Goal: Task Accomplishment & Management: Use online tool/utility

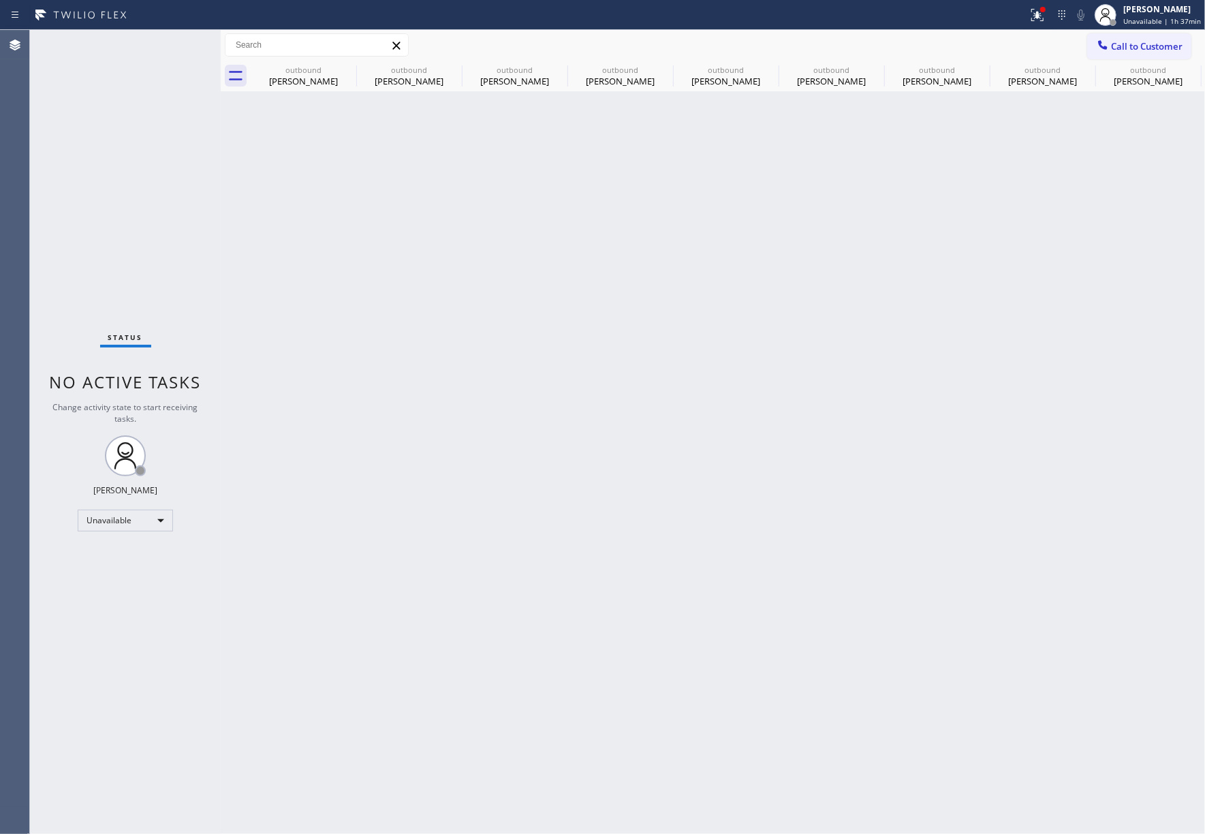
click at [77, 179] on div "Status No active tasks Change activity state to start receiving tasks. [PERSON_…" at bounding box center [125, 432] width 191 height 804
click at [1137, 23] on span "Unavailable | 1h 37min" at bounding box center [1163, 21] width 78 height 10
click at [992, 432] on div "Back to Dashboard Change Sender ID Customers Technicians Select a contact Outbo…" at bounding box center [713, 432] width 985 height 804
click at [845, 320] on div "Back to Dashboard Change Sender ID Customers Technicians Select a contact Outbo…" at bounding box center [713, 432] width 985 height 804
click at [342, 67] on icon at bounding box center [347, 69] width 12 height 12
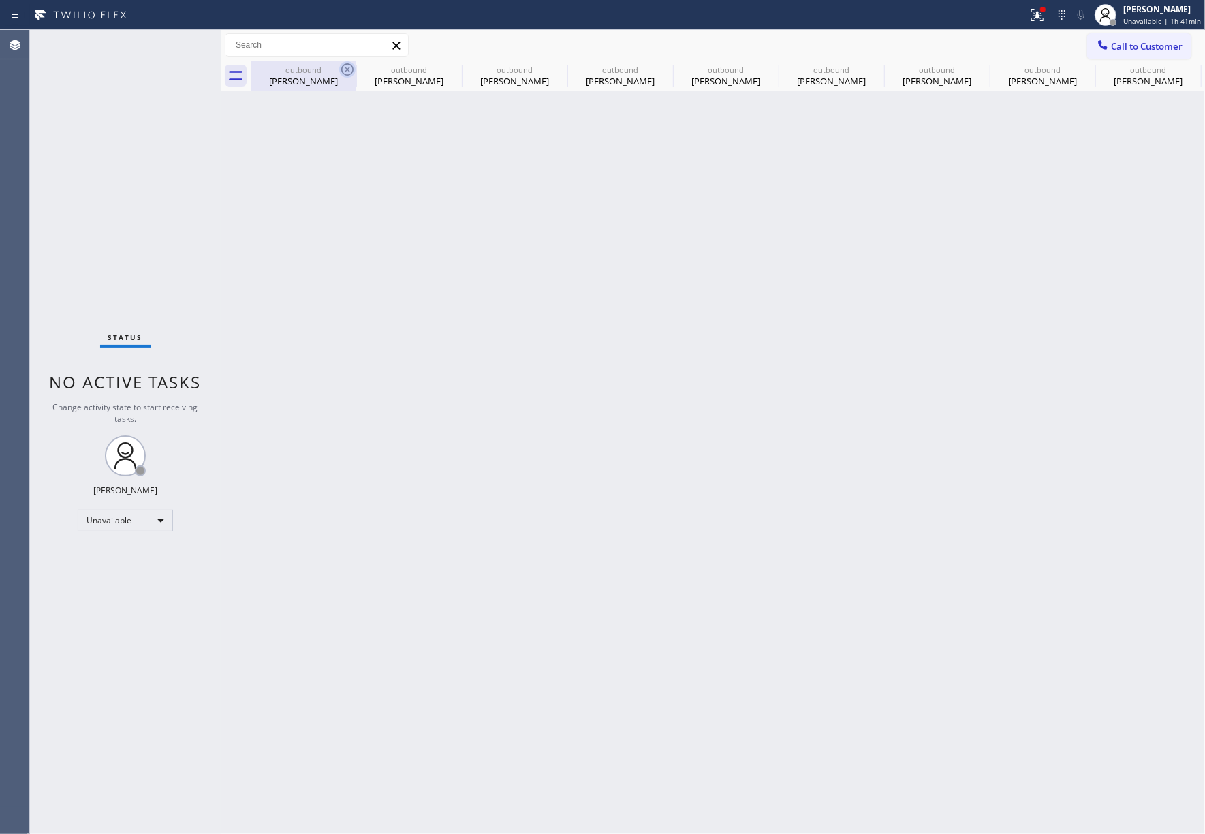
click at [0, 0] on icon at bounding box center [0, 0] width 0 height 0
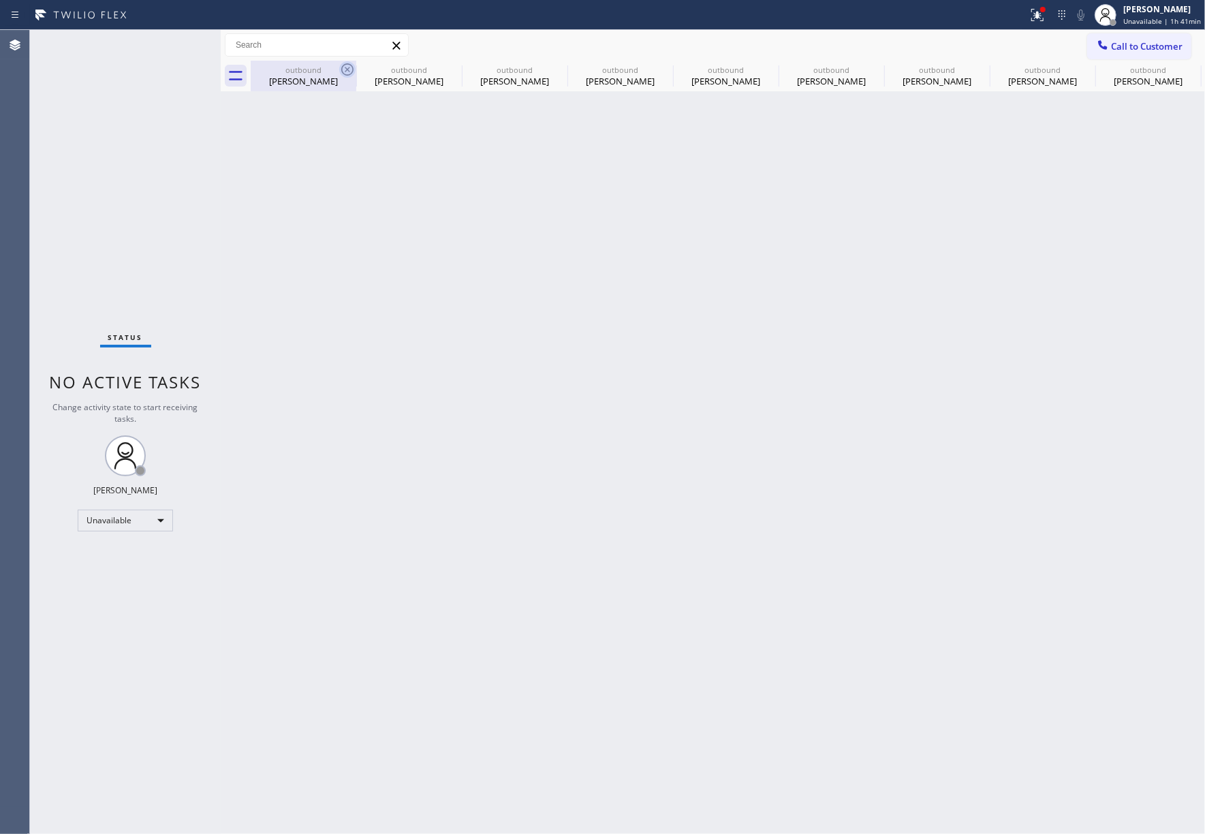
click at [0, 0] on icon at bounding box center [0, 0] width 0 height 0
click at [0, 0] on div "Customer location Customer locations + NEW ADDRESS 10727 Ranch Rd Culver City C…" at bounding box center [0, 0] width 0 height 0
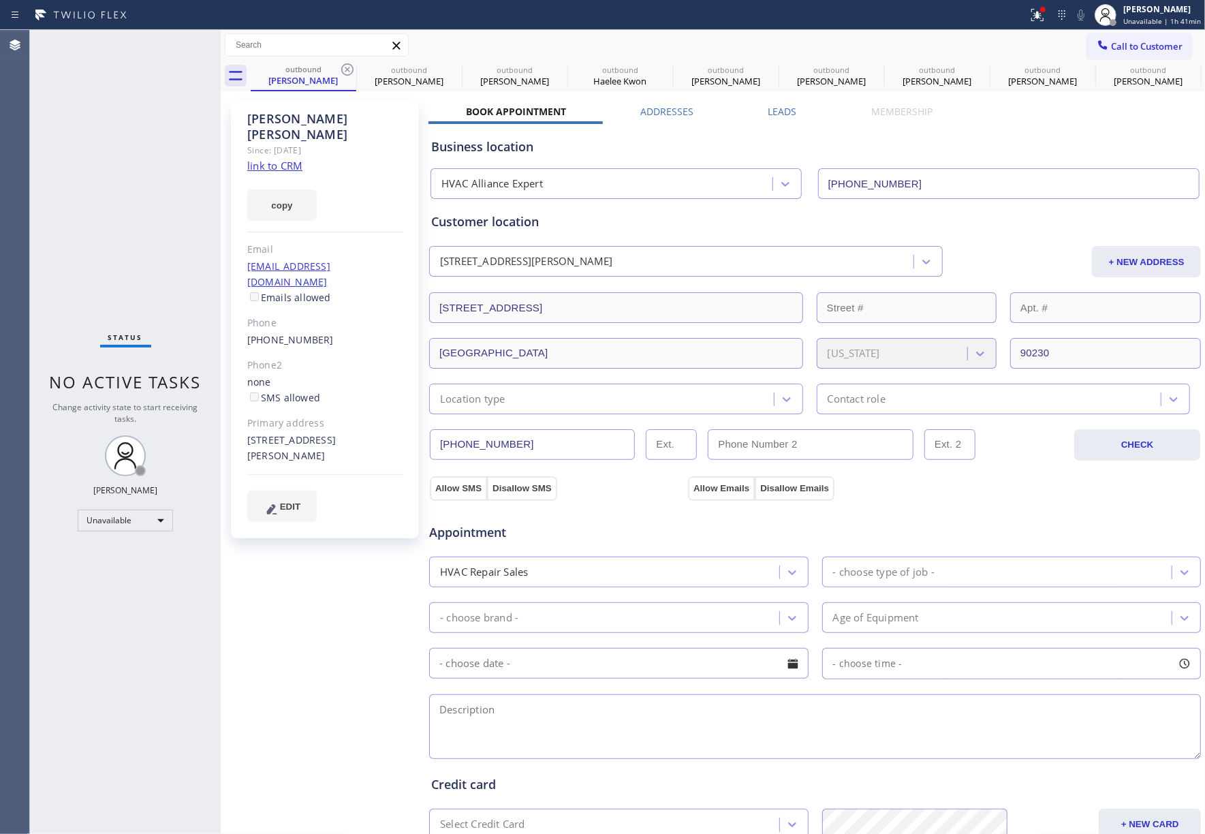
type input "[PHONE_NUMBER]"
click at [80, 216] on div "Status No active tasks Change activity state to start receiving tasks. [PERSON_…" at bounding box center [125, 432] width 191 height 804
drag, startPoint x: 104, startPoint y: 139, endPoint x: 139, endPoint y: 14, distance: 130.1
click at [105, 139] on div "Status No active tasks Change activity state to start receiving tasks. [PERSON_…" at bounding box center [125, 432] width 191 height 804
click at [194, 230] on div "Status No active tasks Change activity state to start receiving tasks. [PERSON_…" at bounding box center [125, 432] width 191 height 804
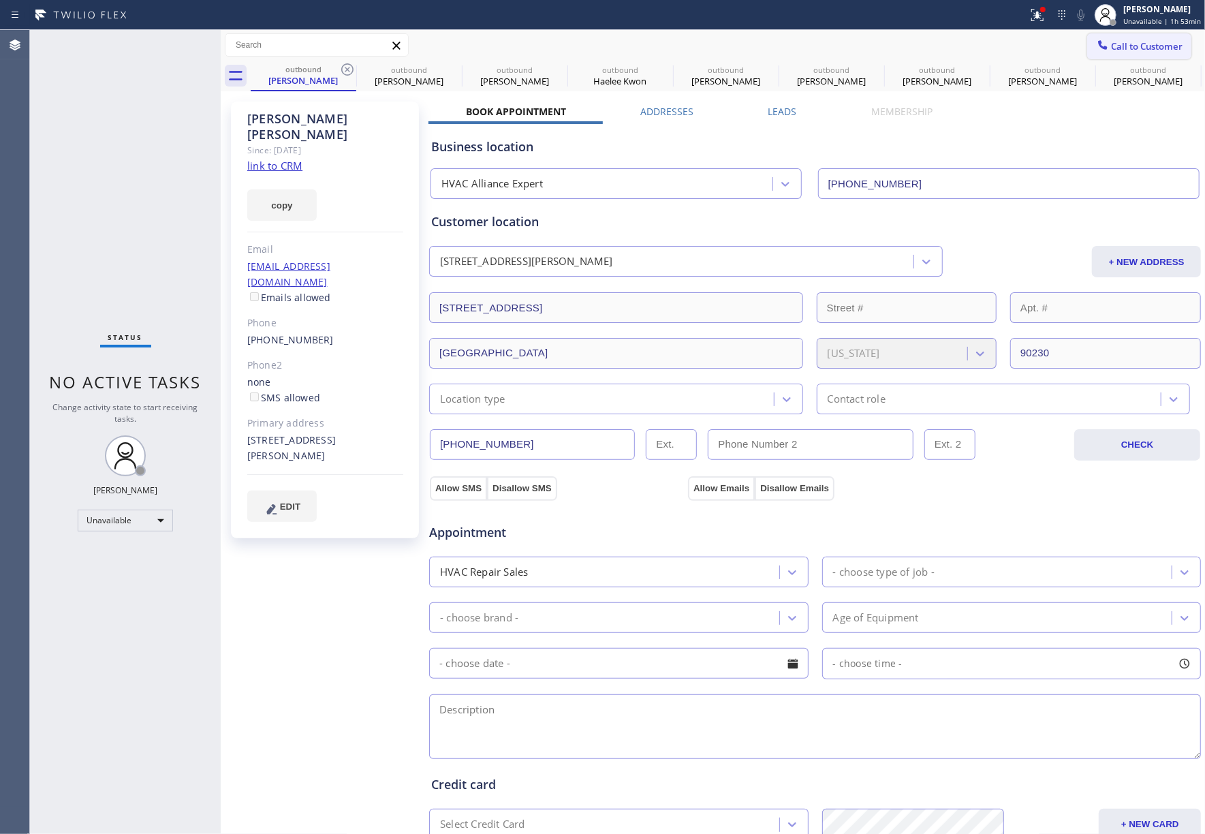
click at [1151, 42] on span "Call to Customer" at bounding box center [1147, 46] width 72 height 12
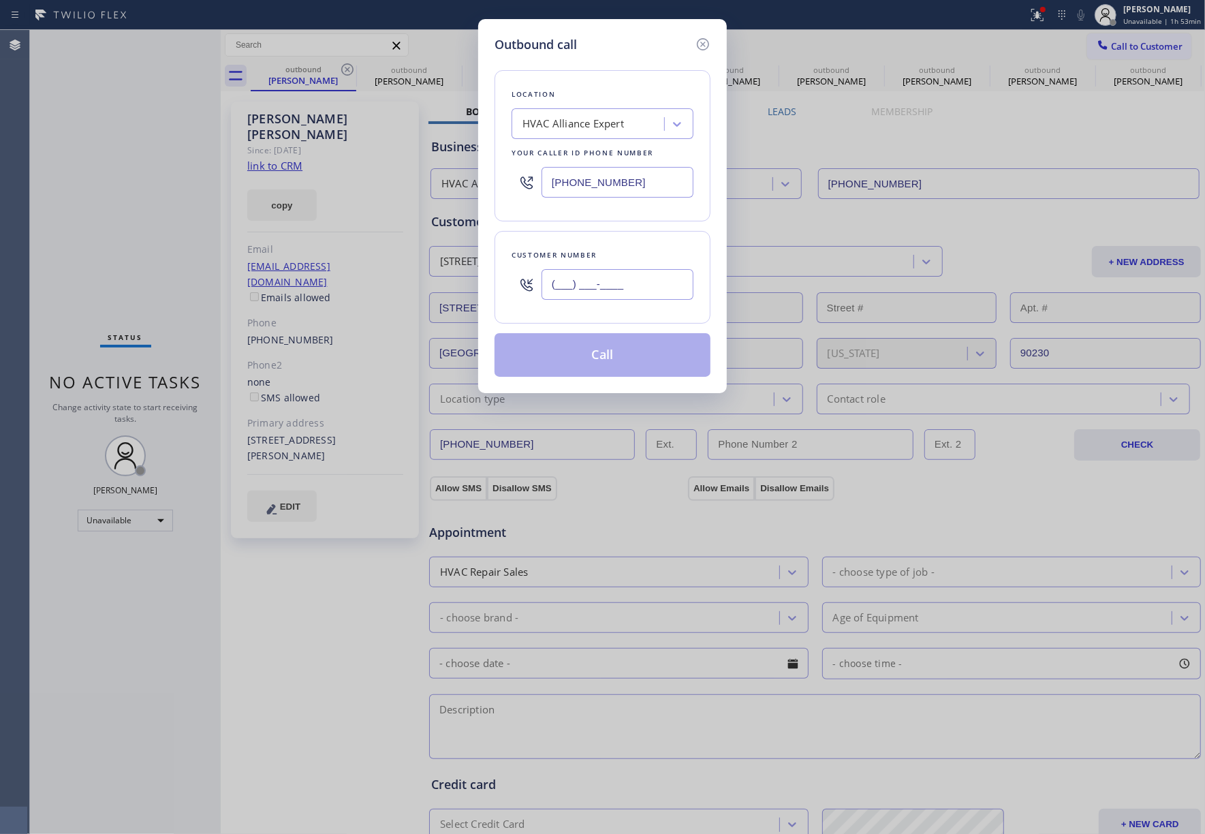
click at [611, 286] on input "(___) ___-____" at bounding box center [618, 284] width 152 height 31
paste input "917) 826-1883"
type input "[PHONE_NUMBER]"
click at [612, 251] on div "Customer number" at bounding box center [603, 255] width 182 height 14
click at [612, 356] on button "Call" at bounding box center [603, 355] width 216 height 44
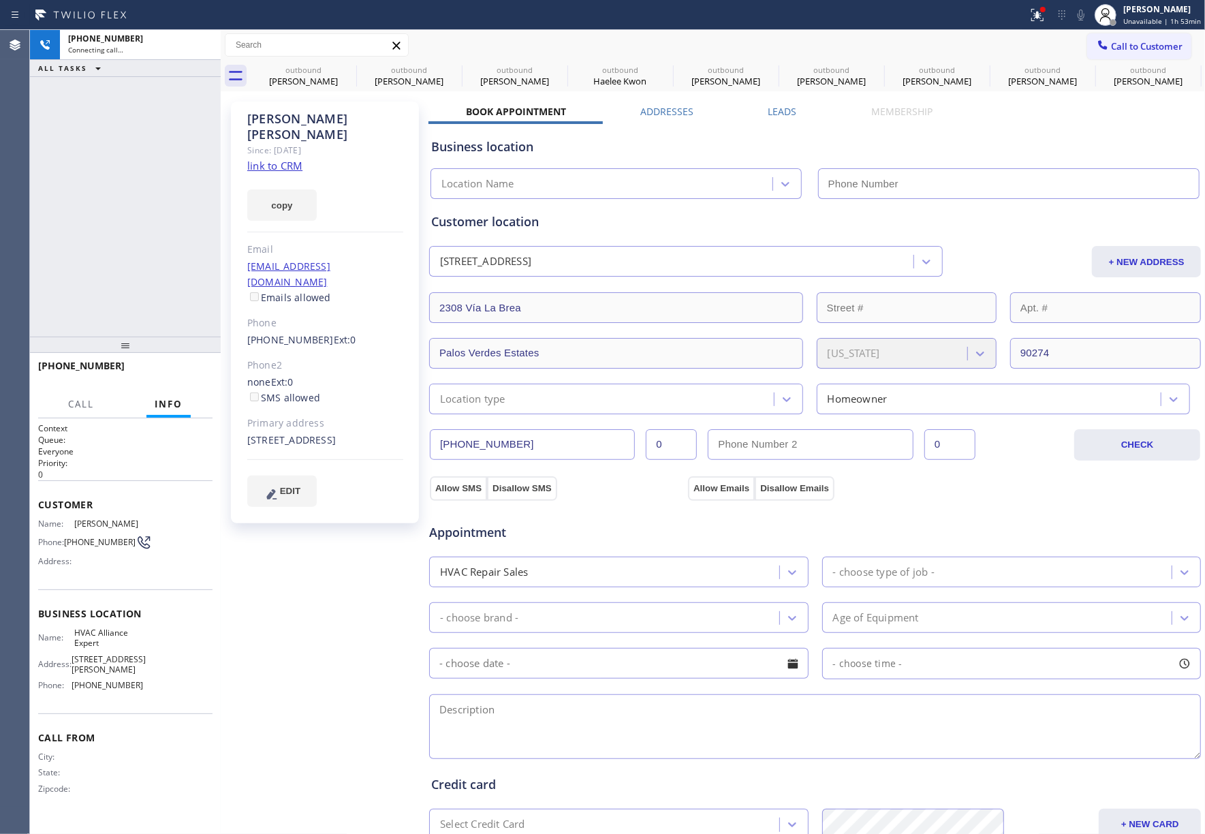
type input "[PHONE_NUMBER]"
click at [134, 222] on div "+19178261883 Live | 00:00 ALL TASKS ALL TASKS ACTIVE TASKS TASKS IN WRAP UP" at bounding box center [125, 183] width 191 height 307
click at [191, 368] on span "HANG UP" at bounding box center [181, 372] width 42 height 10
drag, startPoint x: 187, startPoint y: 342, endPoint x: 184, endPoint y: 373, distance: 31.5
click at [185, 353] on div at bounding box center [125, 345] width 191 height 16
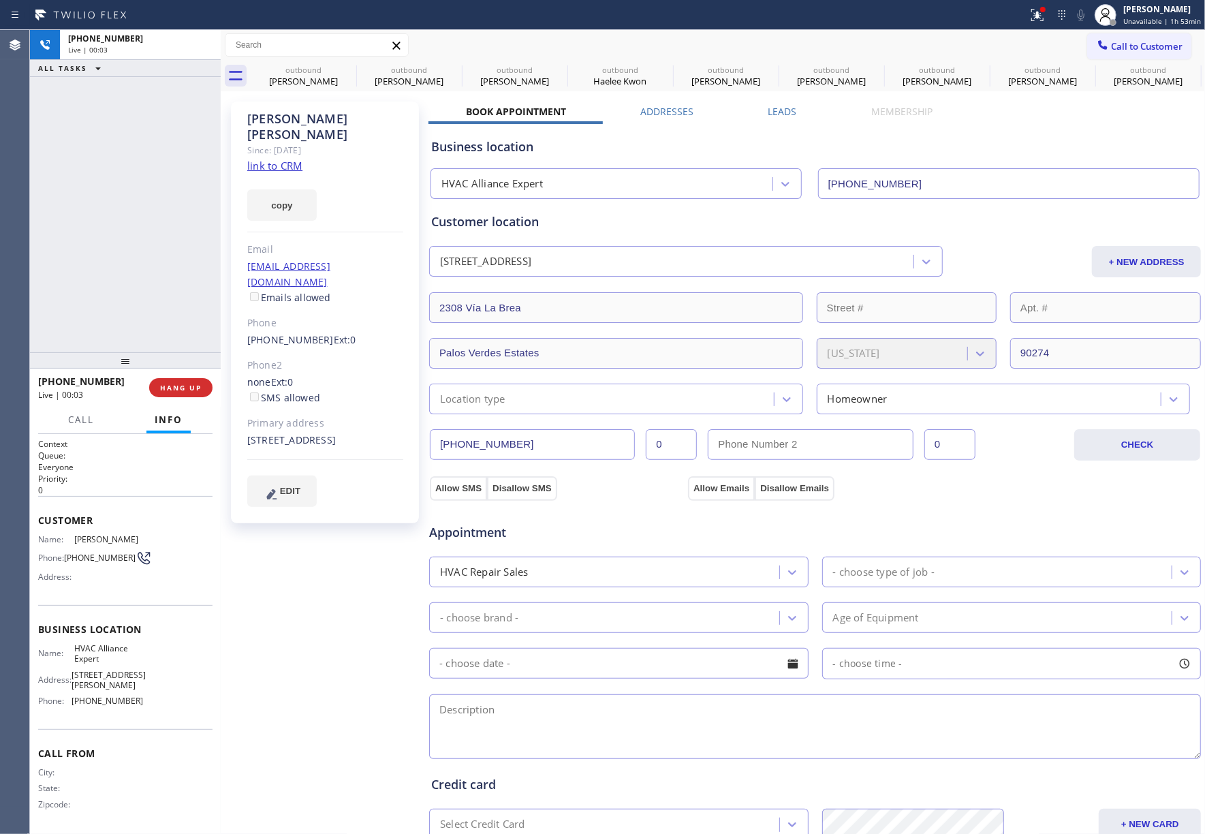
click at [184, 373] on div "+19178261883 Live | 00:03 HANG UP" at bounding box center [125, 387] width 174 height 35
click at [178, 399] on div "+19178261883 Wrap up | 00:00 COMPLETE" at bounding box center [125, 387] width 174 height 35
click at [177, 386] on span "COMPLETE" at bounding box center [178, 388] width 47 height 10
click at [154, 304] on div "ALL TASKS ALL TASKS ACTIVE TASKS TASKS IN WRAP UP +19178261883 Wrap up | 00:00" at bounding box center [125, 191] width 191 height 322
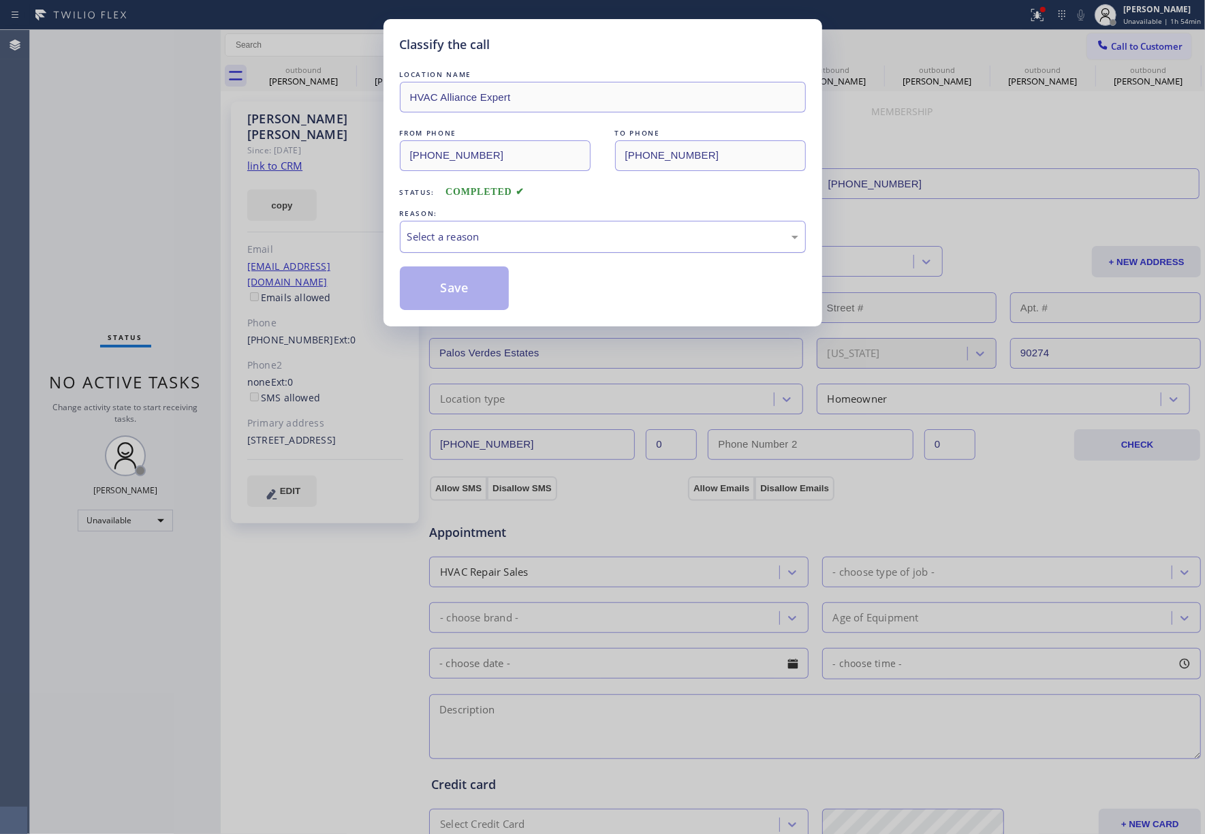
click at [491, 239] on div "Select a reason" at bounding box center [602, 237] width 391 height 16
click at [440, 289] on button "Save" at bounding box center [455, 288] width 110 height 44
click at [988, 121] on div "Back to Dashboard Change Sender ID Customers Technicians Select a contact Outbo…" at bounding box center [713, 432] width 985 height 804
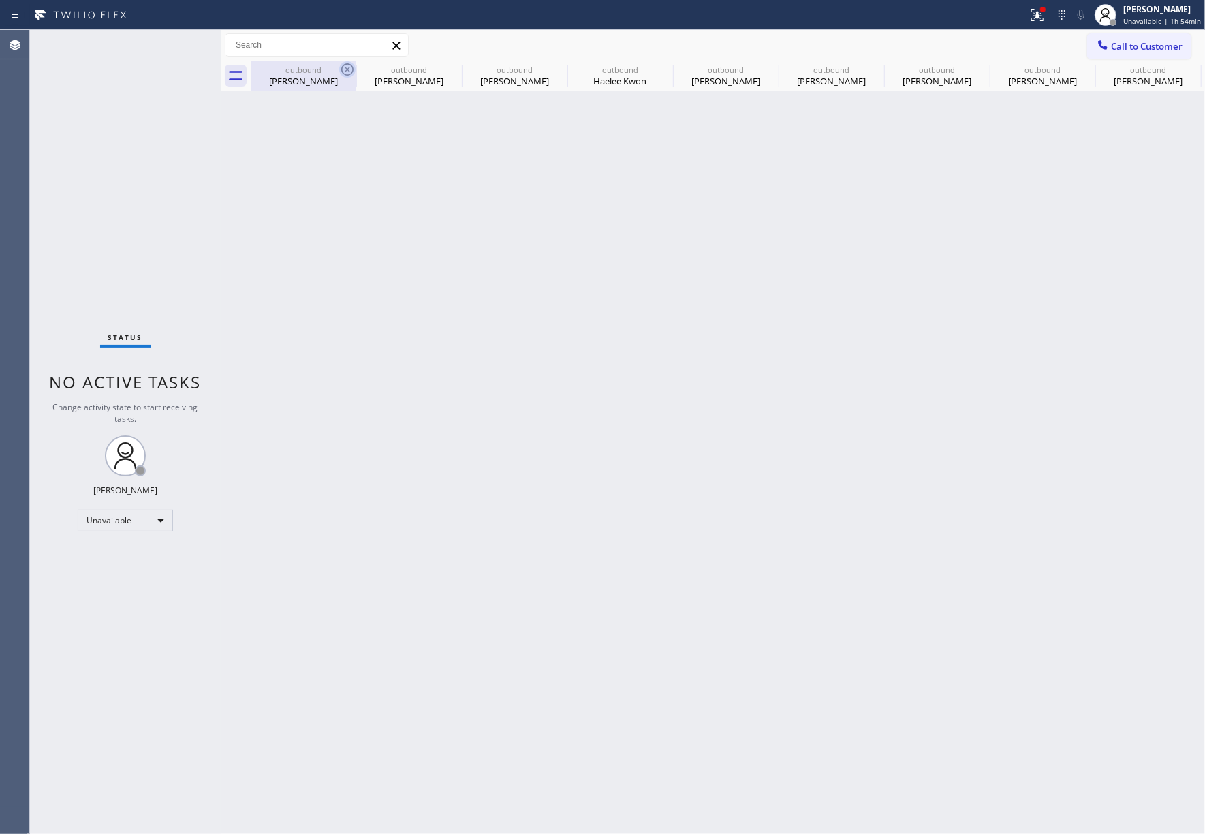
click at [345, 66] on icon at bounding box center [347, 69] width 16 height 16
click at [0, 0] on icon at bounding box center [0, 0] width 0 height 0
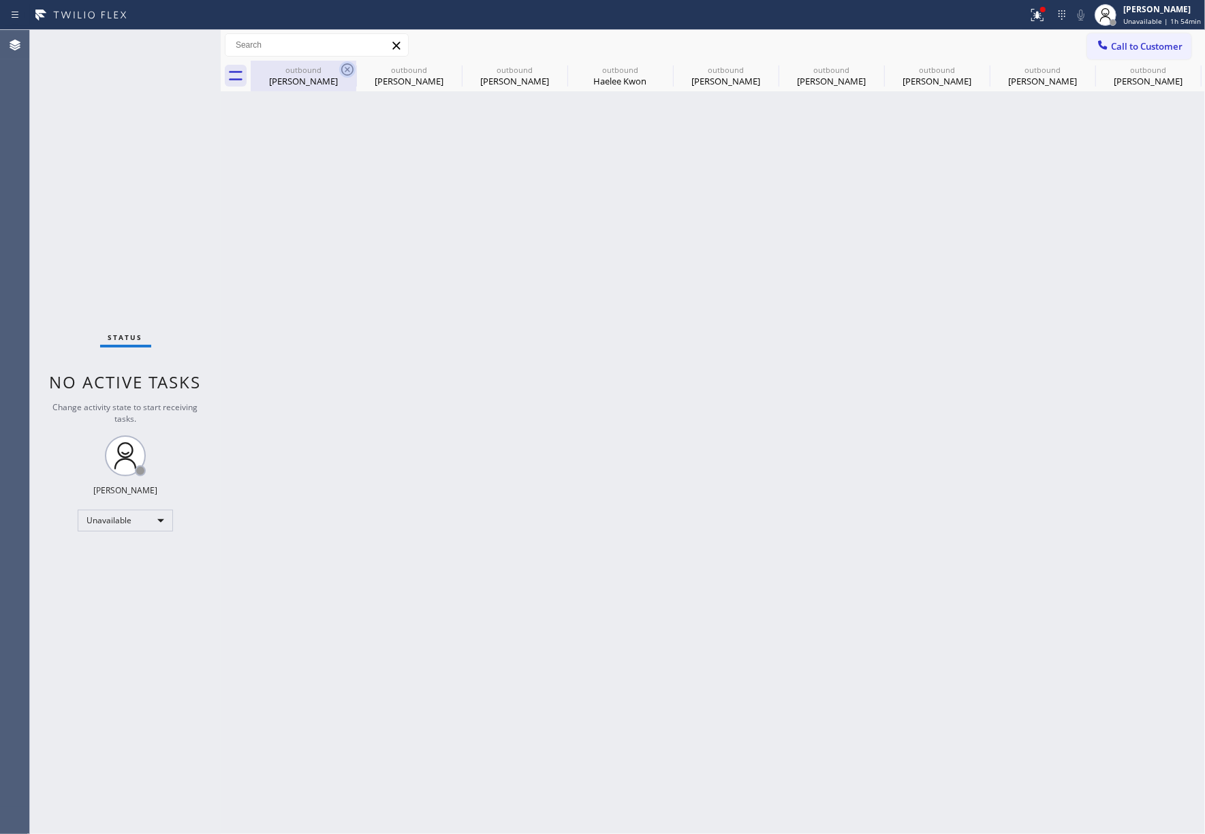
click at [0, 0] on icon at bounding box center [0, 0] width 0 height 0
click at [1079, 66] on icon at bounding box center [1087, 69] width 16 height 16
click at [0, 0] on icon at bounding box center [0, 0] width 0 height 0
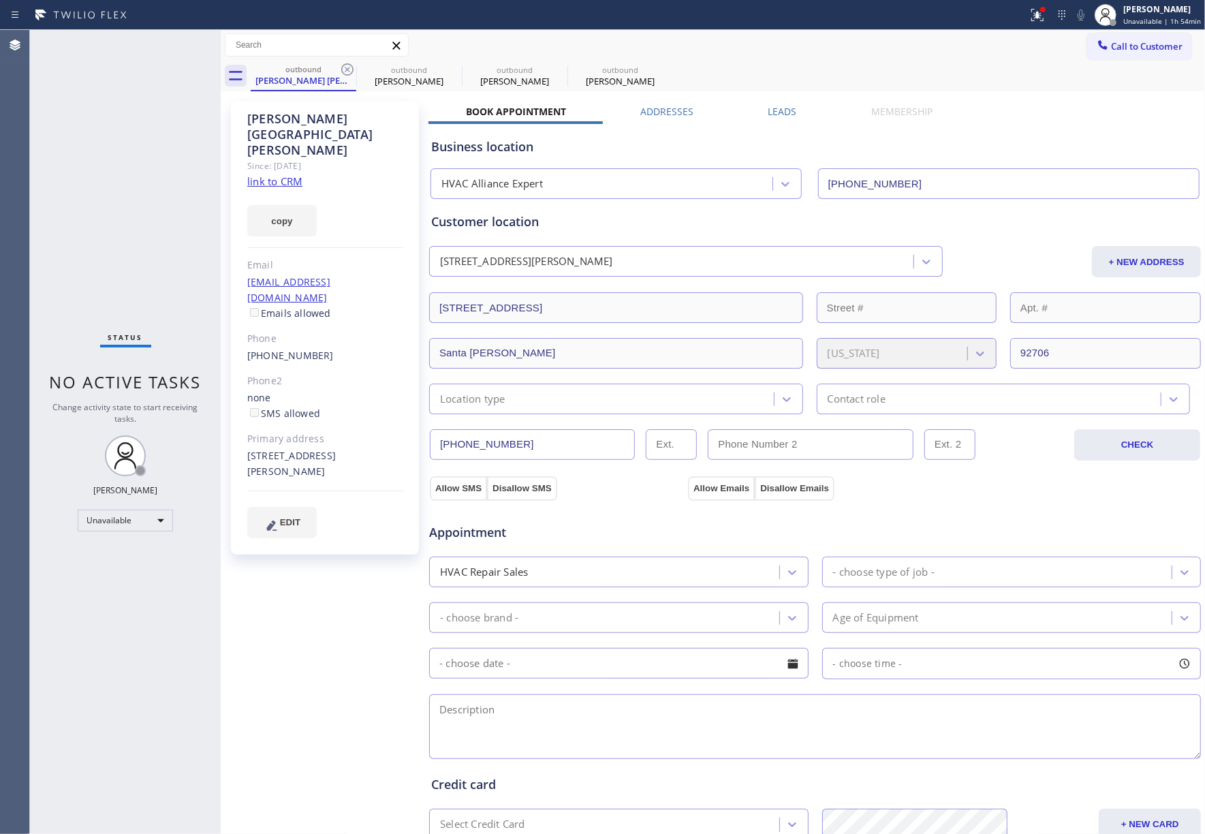
click at [346, 66] on icon at bounding box center [347, 69] width 16 height 16
click at [0, 0] on icon at bounding box center [0, 0] width 0 height 0
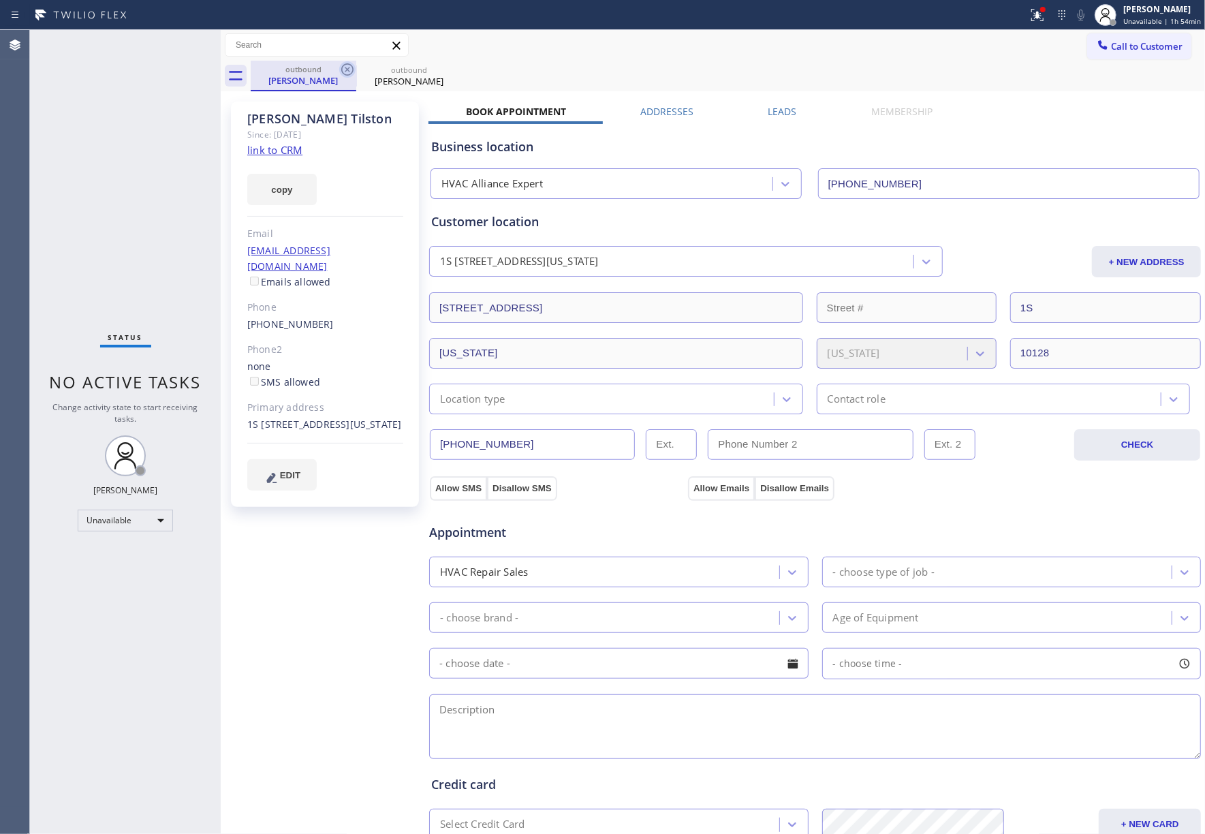
click at [346, 70] on icon at bounding box center [347, 69] width 16 height 16
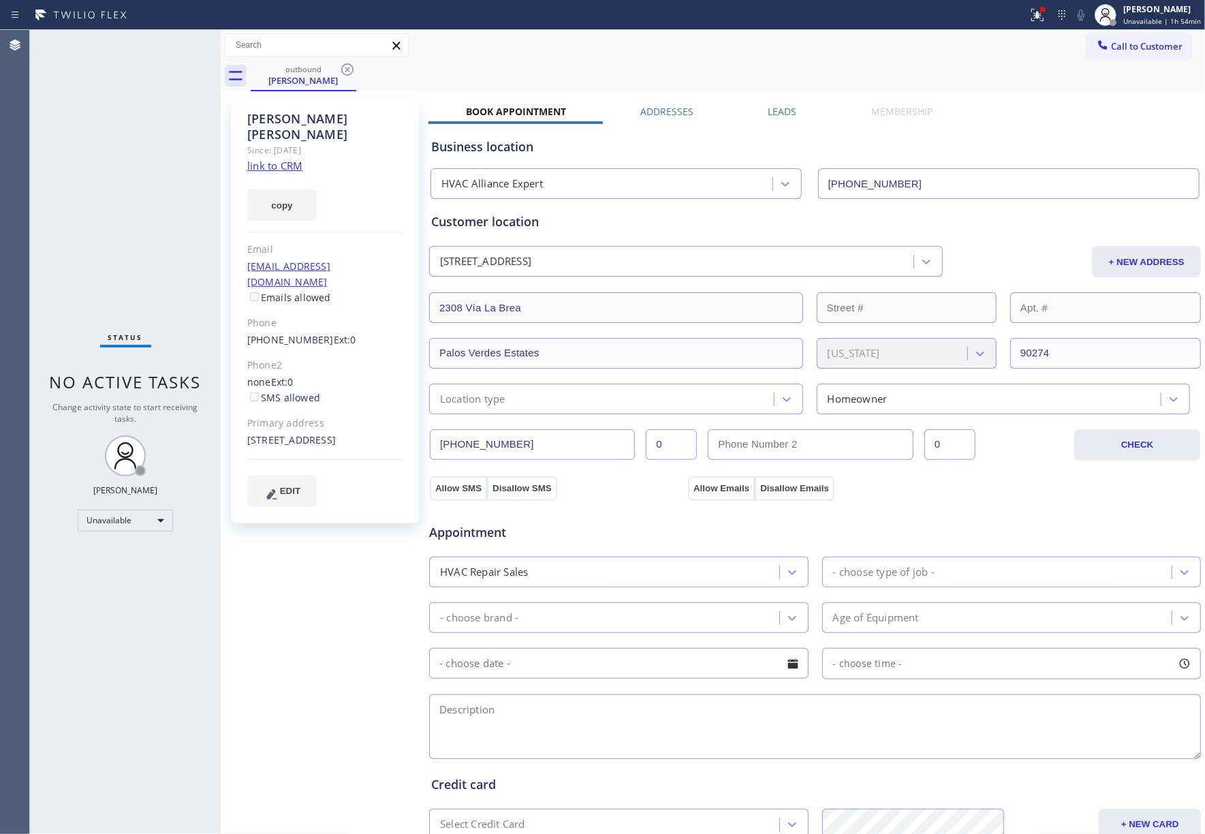
click at [1143, 61] on div "outbound Burt Walker" at bounding box center [728, 76] width 955 height 31
click at [1131, 45] on span "Call to Customer" at bounding box center [1147, 46] width 72 height 12
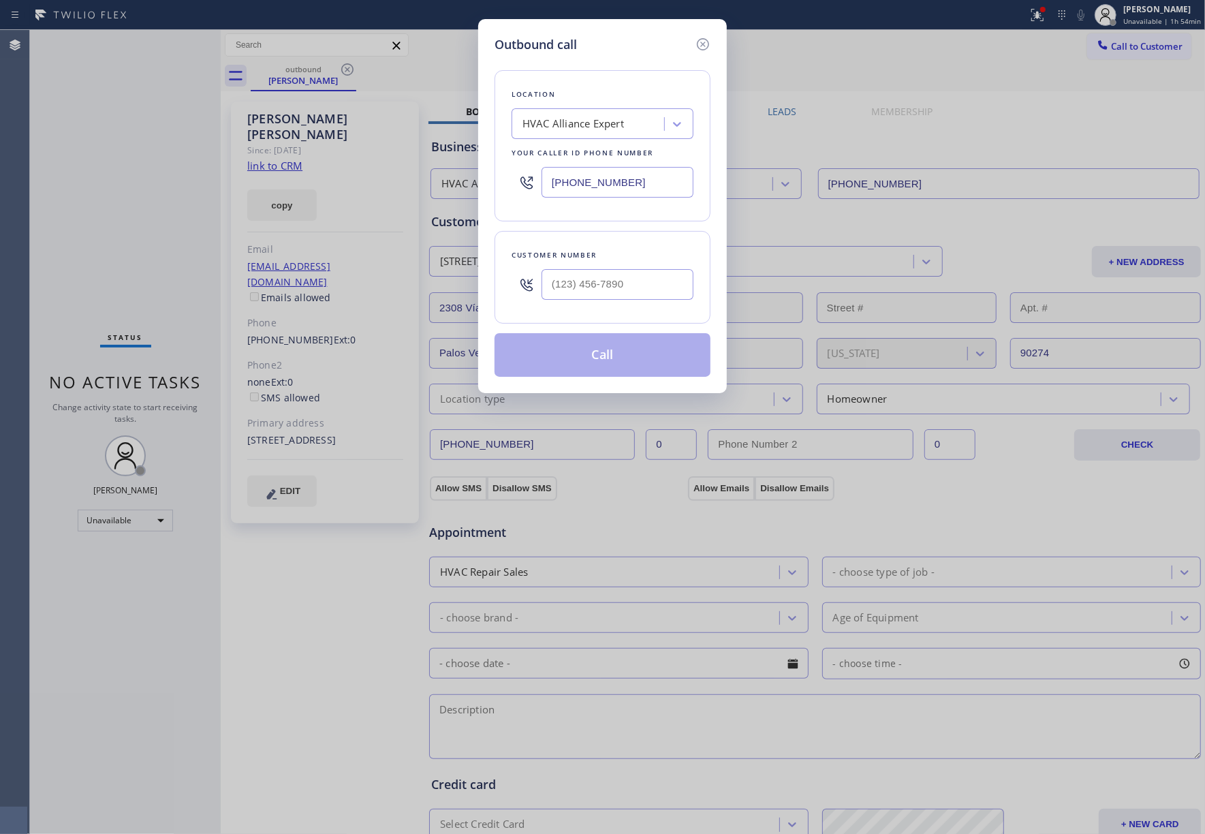
click at [584, 249] on div "Customer number" at bounding box center [603, 255] width 182 height 14
click at [576, 273] on input "(___) ___-____" at bounding box center [618, 284] width 152 height 31
paste input "714) 414-6946"
type input "[PHONE_NUMBER]"
click at [579, 255] on div "Customer number" at bounding box center [603, 255] width 182 height 14
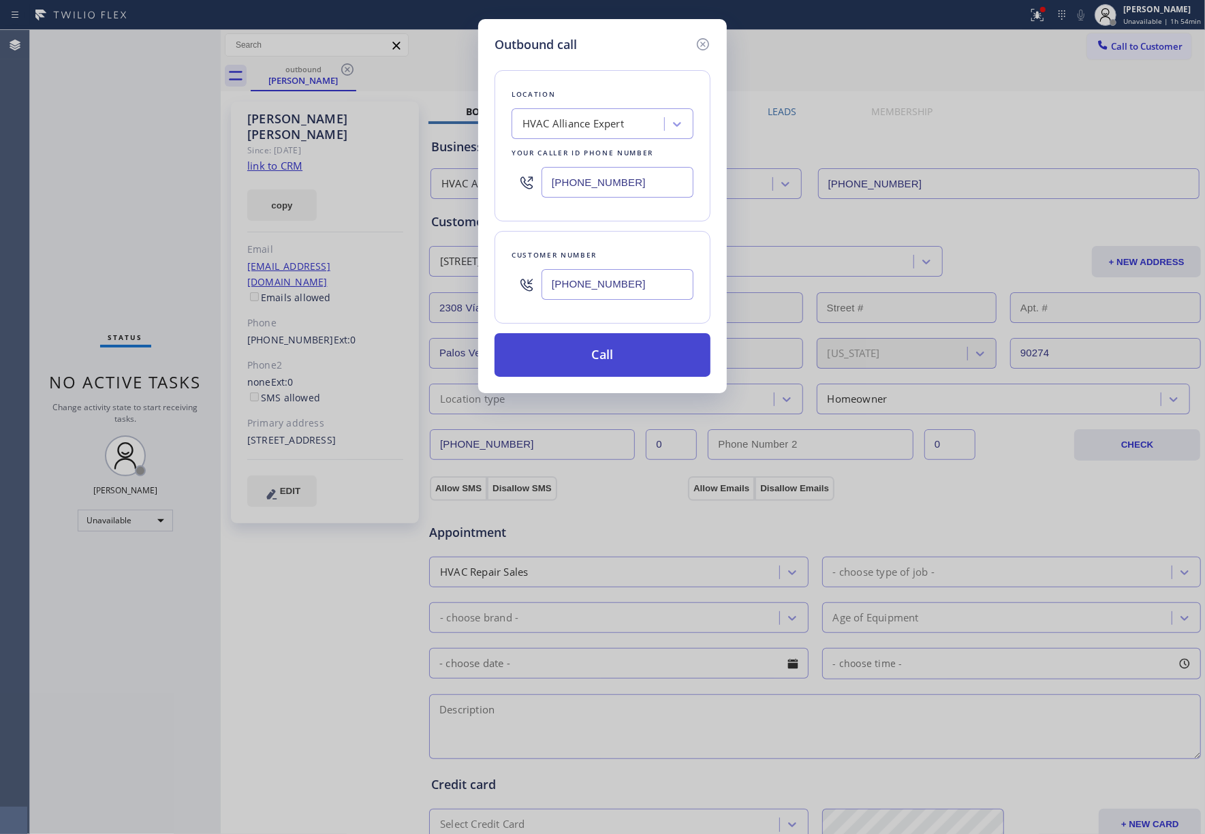
click at [579, 352] on button "Call" at bounding box center [603, 355] width 216 height 44
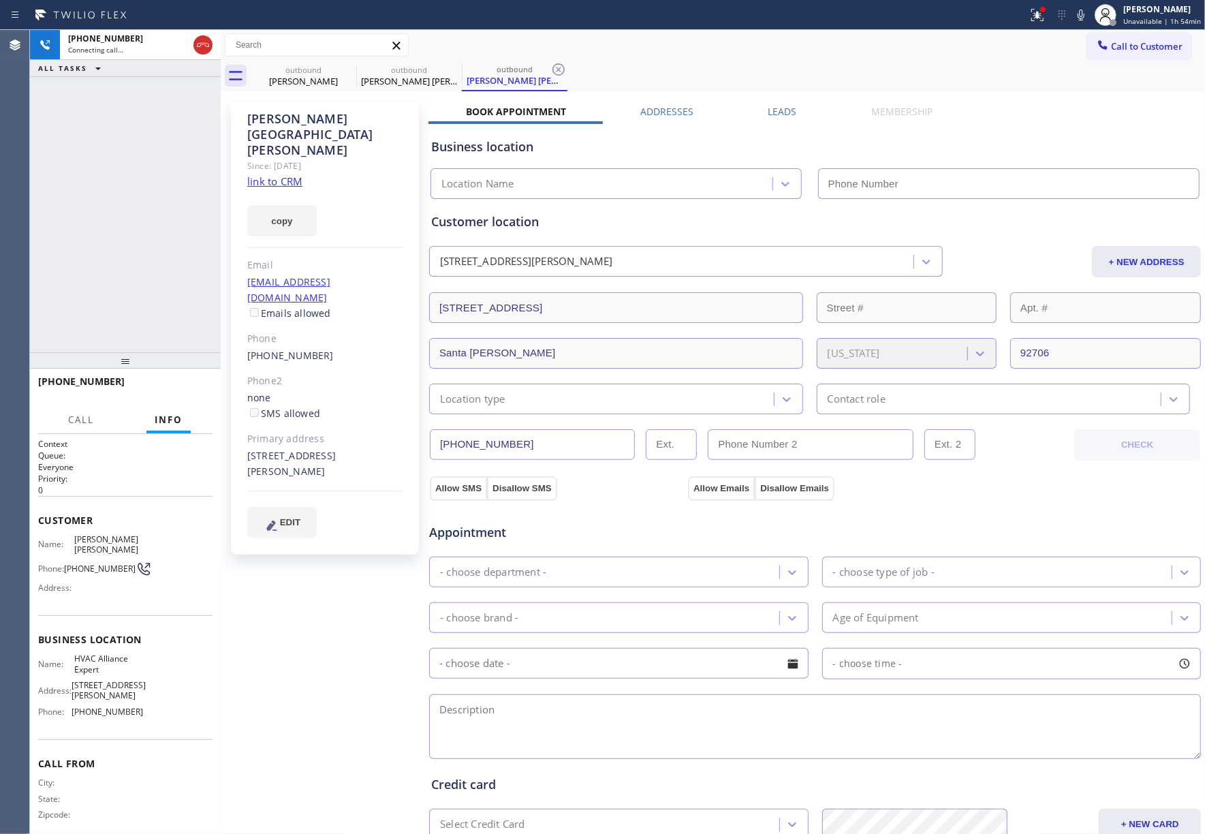
type input "[PHONE_NUMBER]"
click at [778, 106] on label "Leads" at bounding box center [783, 111] width 29 height 13
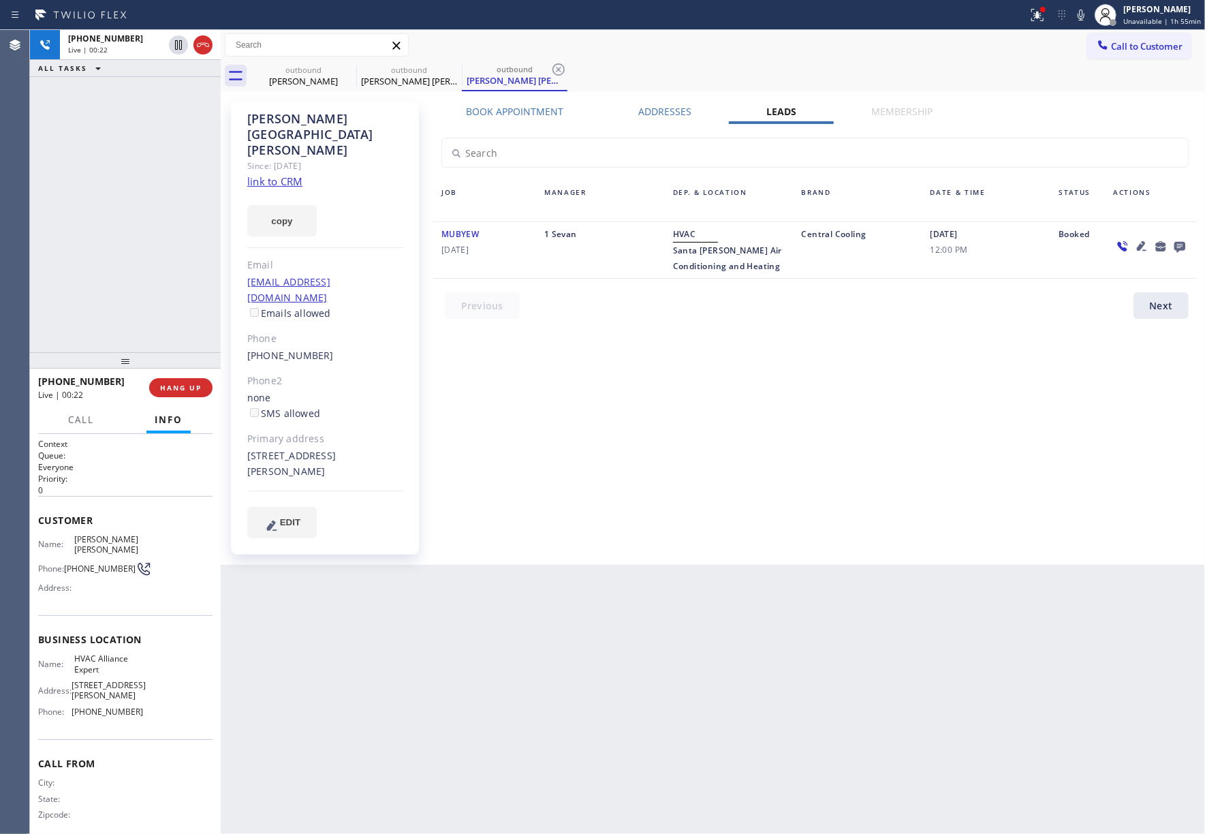
click at [1183, 243] on icon at bounding box center [1180, 247] width 11 height 11
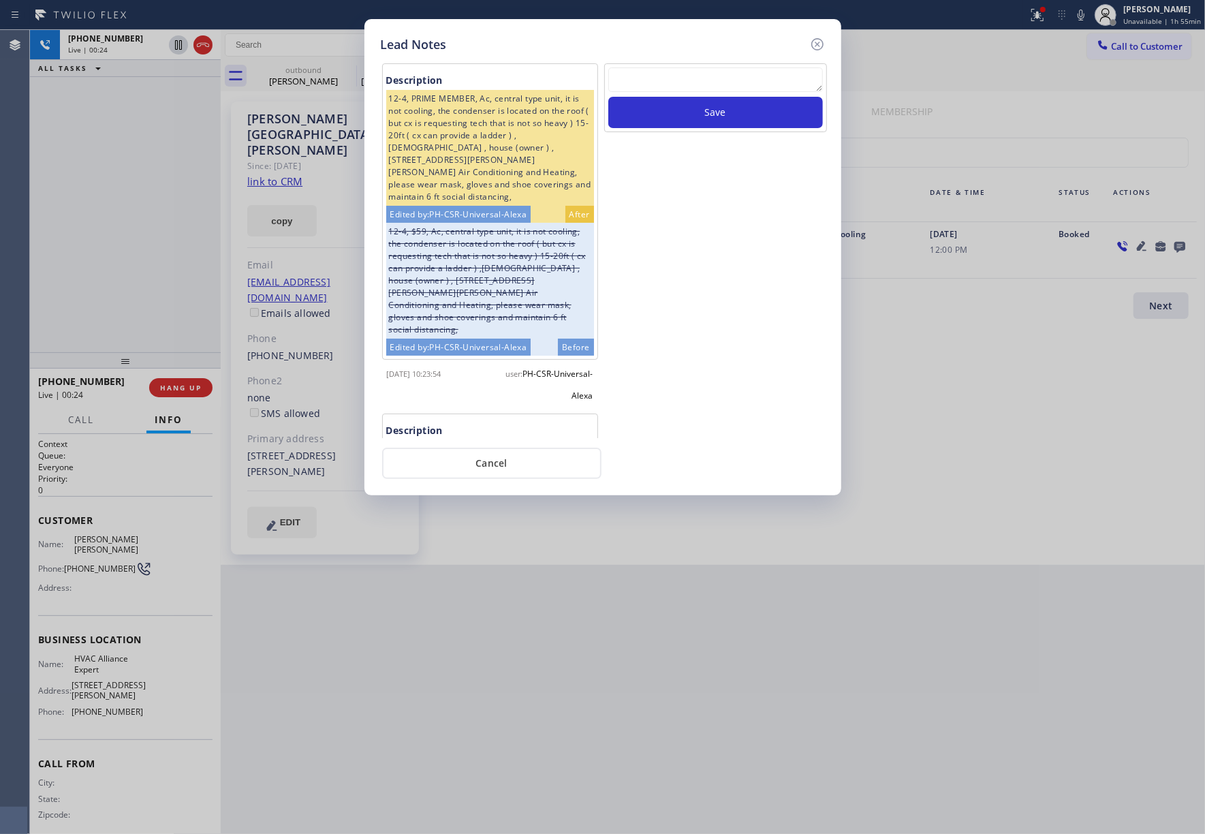
click at [674, 90] on textarea at bounding box center [716, 79] width 215 height 25
type textarea "xfer"
click at [712, 123] on button "Save" at bounding box center [716, 112] width 215 height 31
click at [814, 44] on icon at bounding box center [818, 44] width 16 height 16
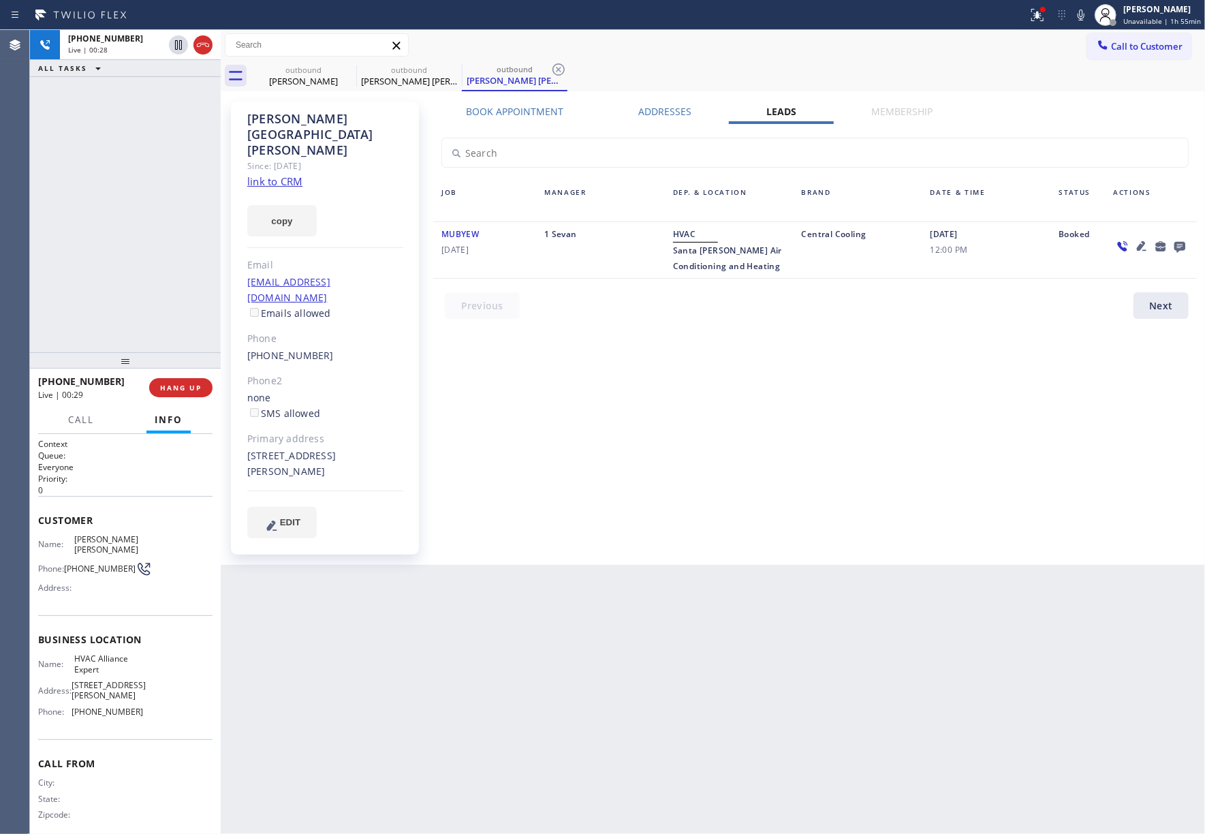
click at [859, 50] on div "Call to Customer Outbound call Location HVAC Alliance Expert Your caller id pho…" at bounding box center [713, 45] width 985 height 24
click at [183, 390] on span "HANG UP" at bounding box center [181, 388] width 42 height 10
click at [183, 339] on div "+17144146946 Live | 00:31 ALL TASKS ALL TASKS ACTIVE TASKS TASKS IN WRAP UP" at bounding box center [125, 191] width 191 height 322
click at [177, 382] on button "COMPLETE" at bounding box center [178, 387] width 69 height 19
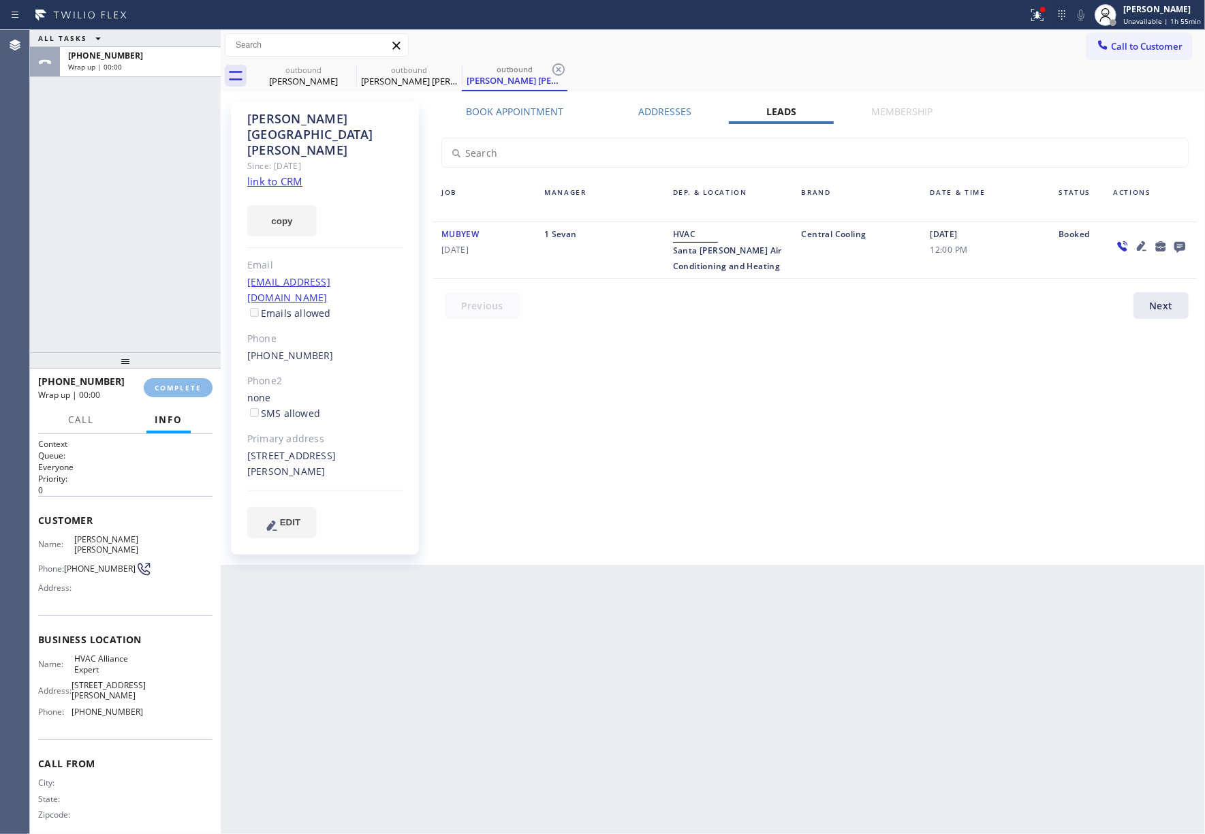
click at [159, 281] on div "ALL TASKS ALL TASKS ACTIVE TASKS TASKS IN WRAP UP +17144146946 Wrap up | 00:00" at bounding box center [125, 191] width 191 height 322
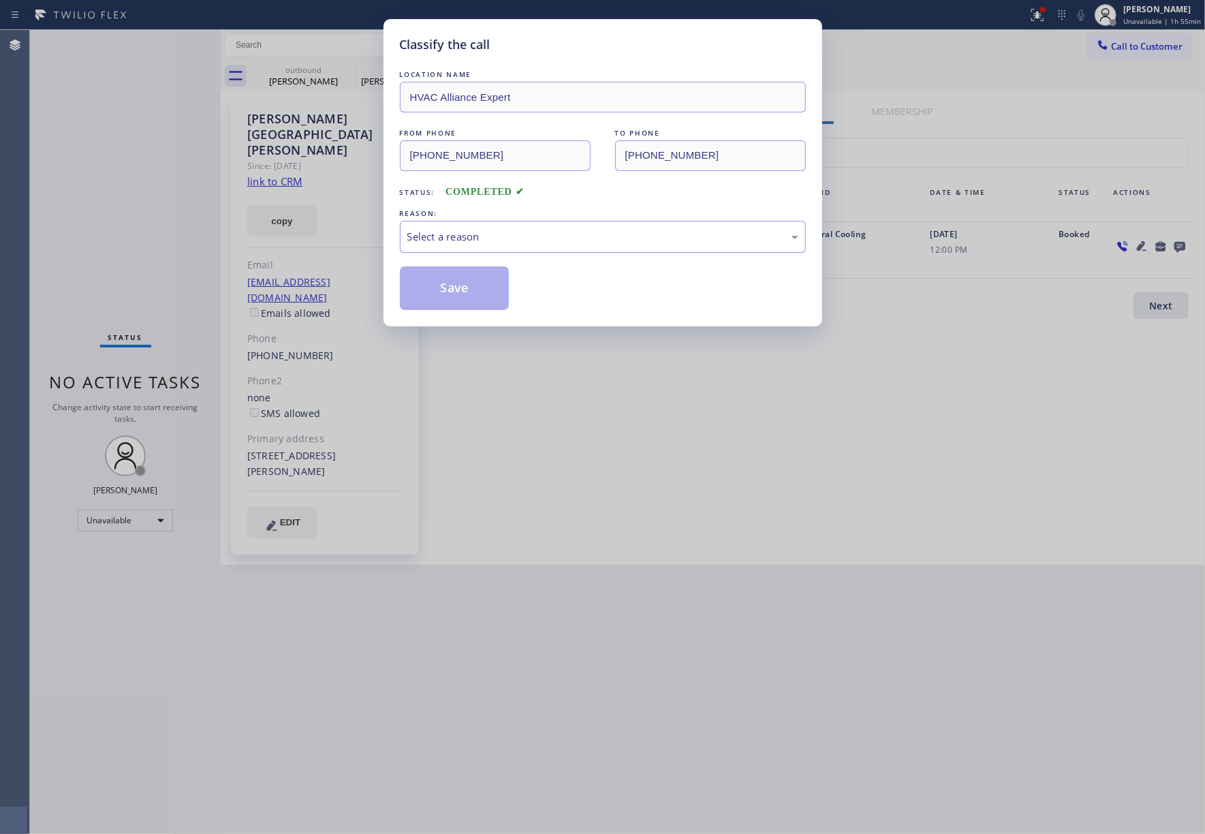
click at [527, 230] on div "Select a reason" at bounding box center [602, 237] width 391 height 16
click at [455, 296] on button "Save" at bounding box center [455, 288] width 110 height 44
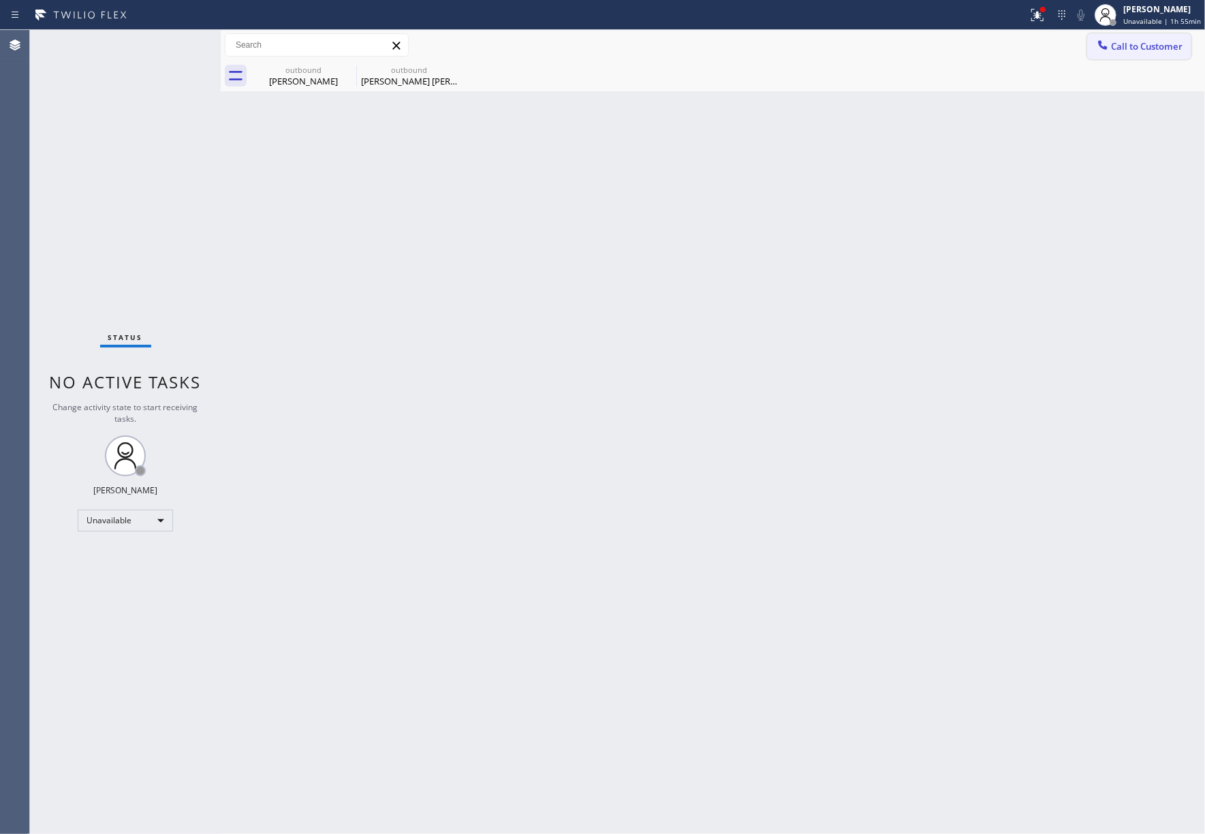
click at [1137, 39] on button "Call to Customer" at bounding box center [1140, 46] width 104 height 26
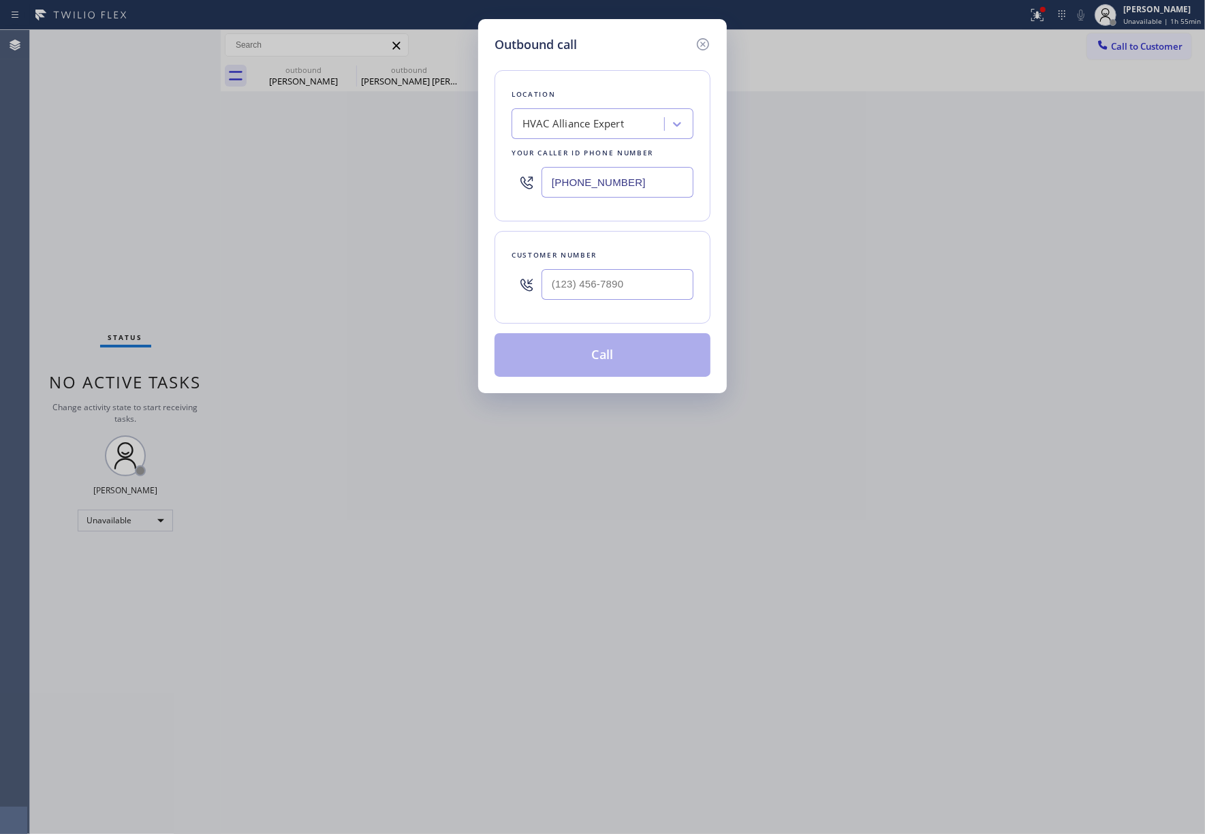
click at [604, 268] on div at bounding box center [618, 284] width 152 height 44
click at [611, 283] on input "(___) ___-____" at bounding box center [618, 284] width 152 height 31
paste input "949) 293-3557"
type input "[PHONE_NUMBER]"
click at [622, 243] on div "Customer number (949) 293-3557" at bounding box center [603, 277] width 216 height 93
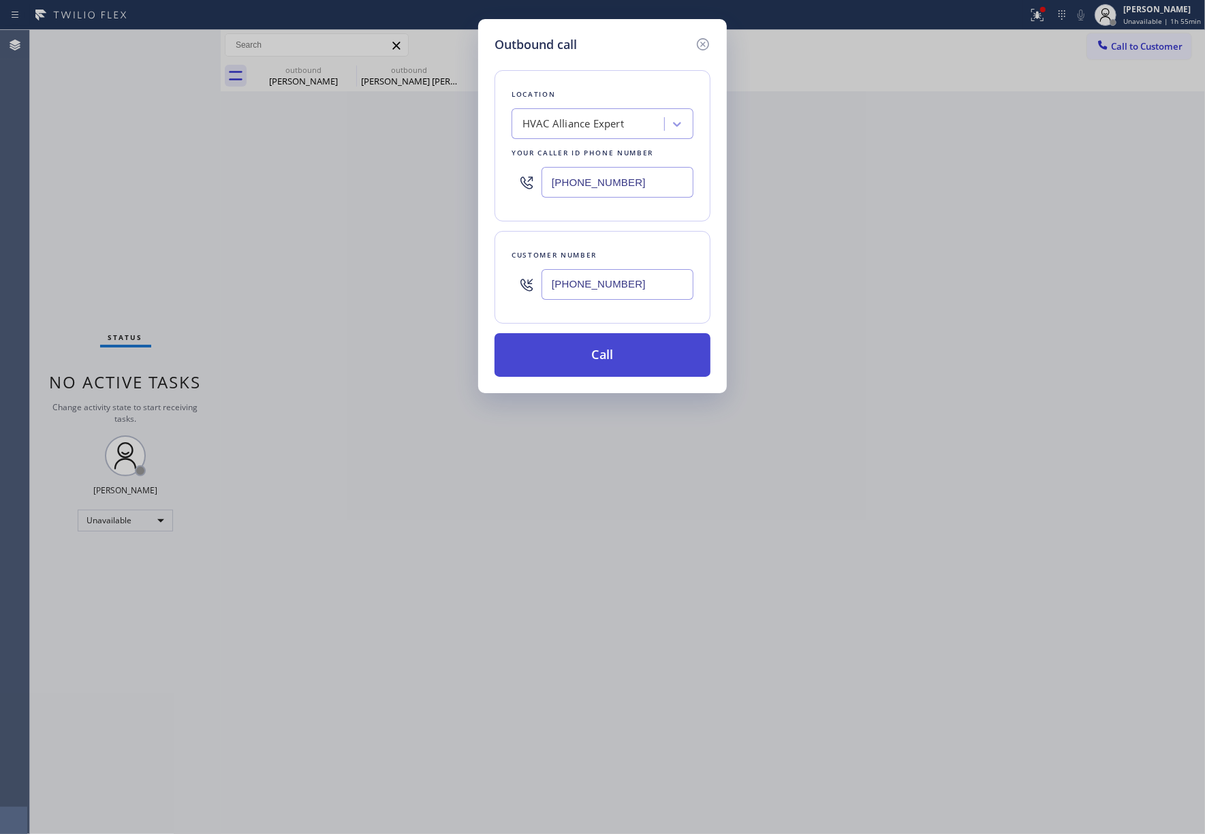
click at [657, 360] on button "Call" at bounding box center [603, 355] width 216 height 44
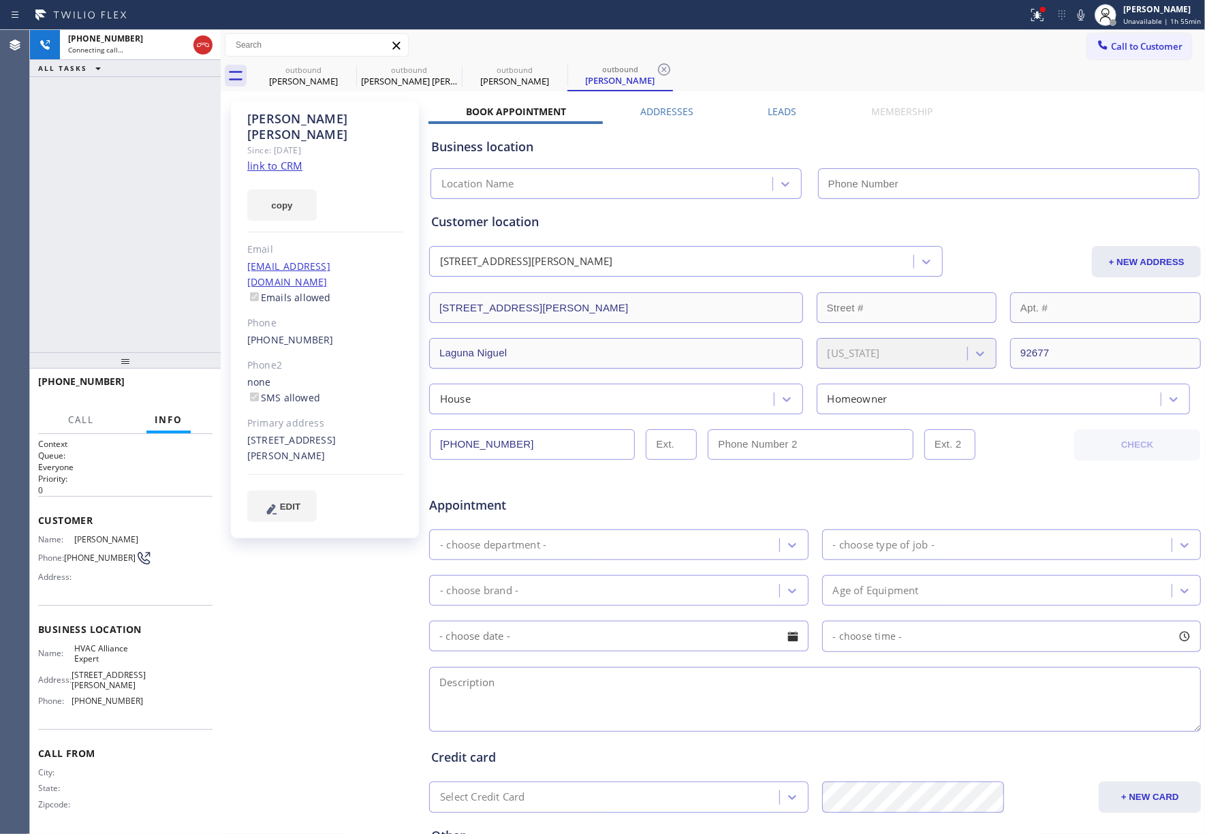
drag, startPoint x: 788, startPoint y: 110, endPoint x: 995, endPoint y: 99, distance: 207.4
click at [788, 110] on label "Leads" at bounding box center [783, 111] width 29 height 13
click at [822, 68] on div "outbound Burt Walker outbound Eli San Jose outbound Doug Giltner outbound Doug …" at bounding box center [728, 76] width 955 height 31
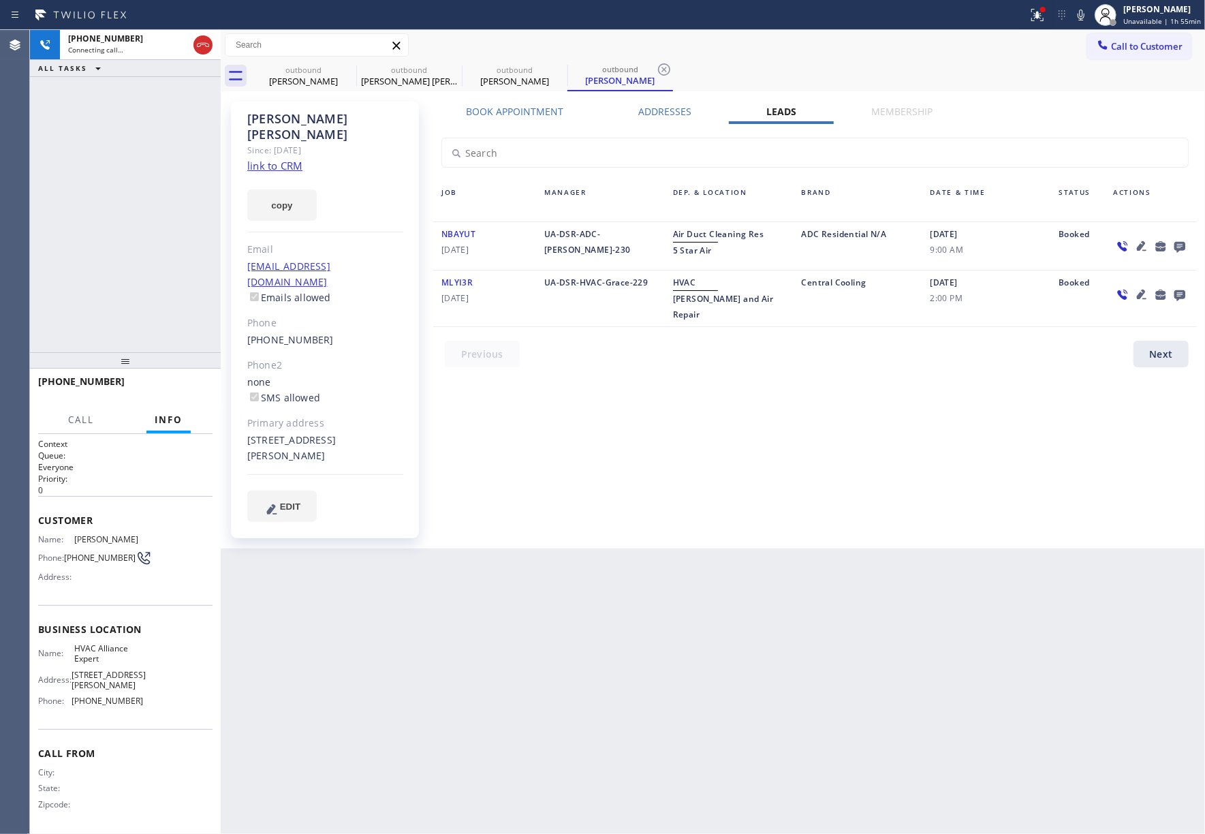
click at [1180, 245] on icon at bounding box center [1180, 247] width 11 height 11
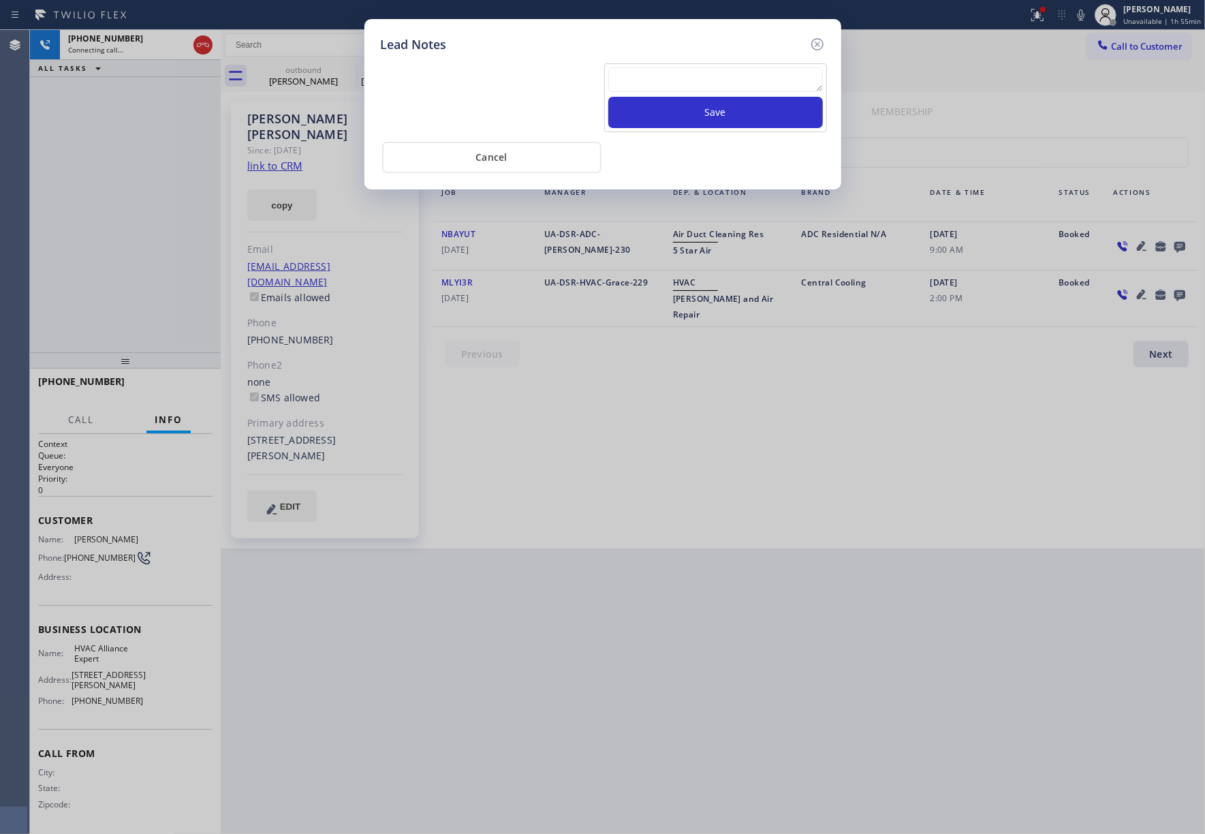
click at [665, 92] on textarea at bounding box center [716, 79] width 215 height 25
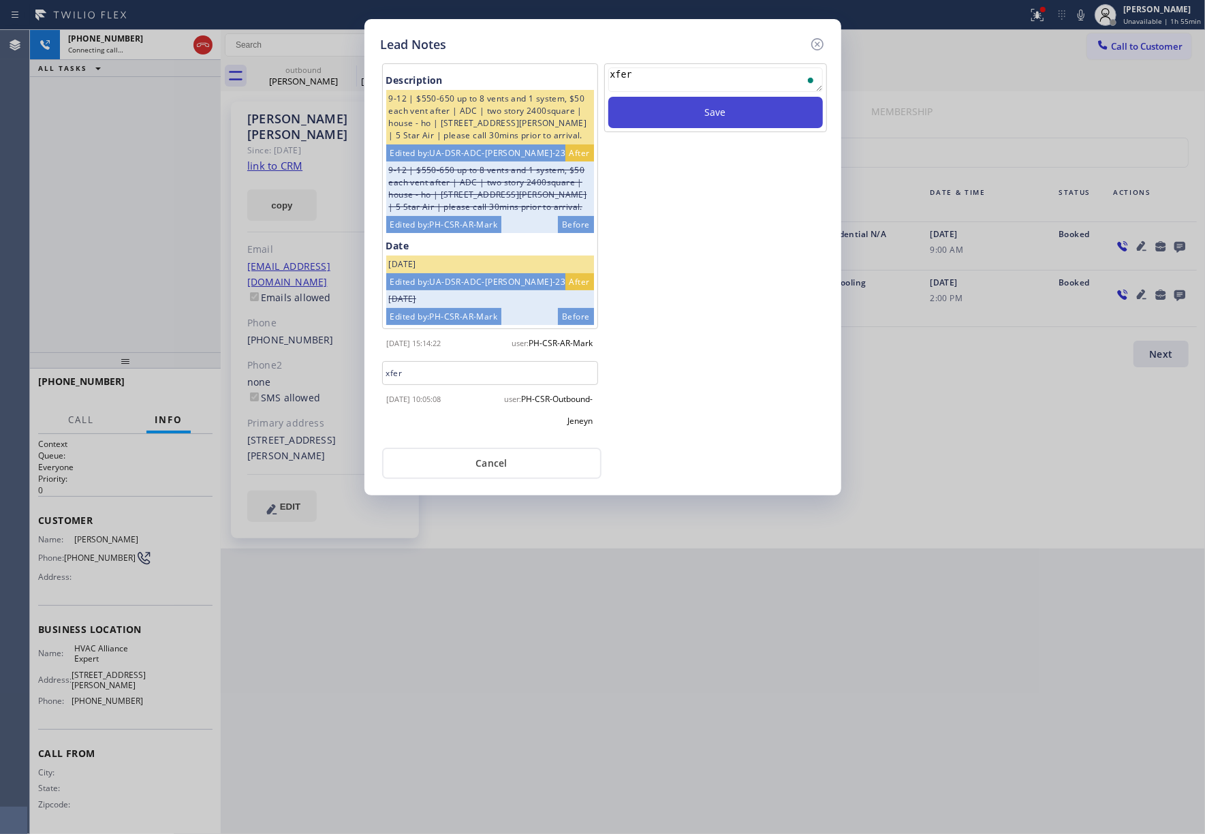
type textarea "xfer"
click at [715, 123] on button "Save" at bounding box center [716, 112] width 215 height 31
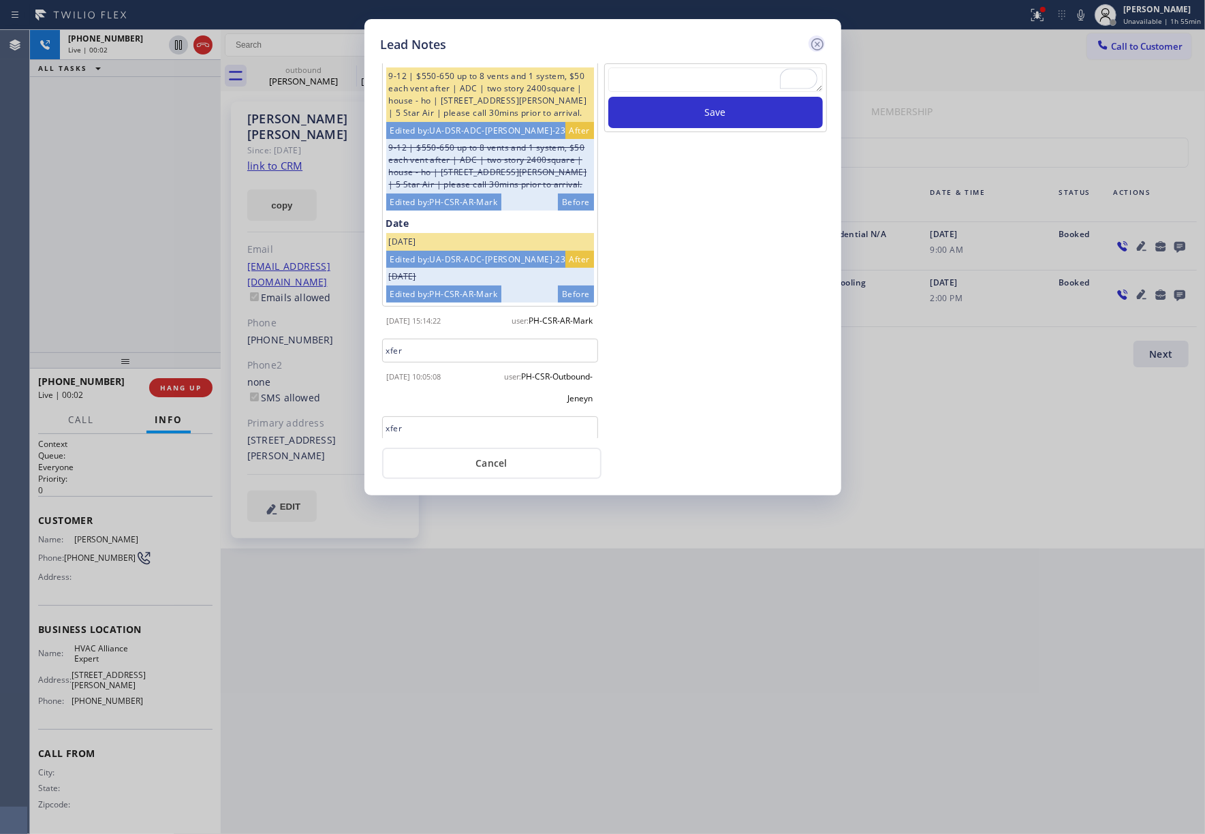
click at [819, 42] on icon at bounding box center [817, 44] width 12 height 12
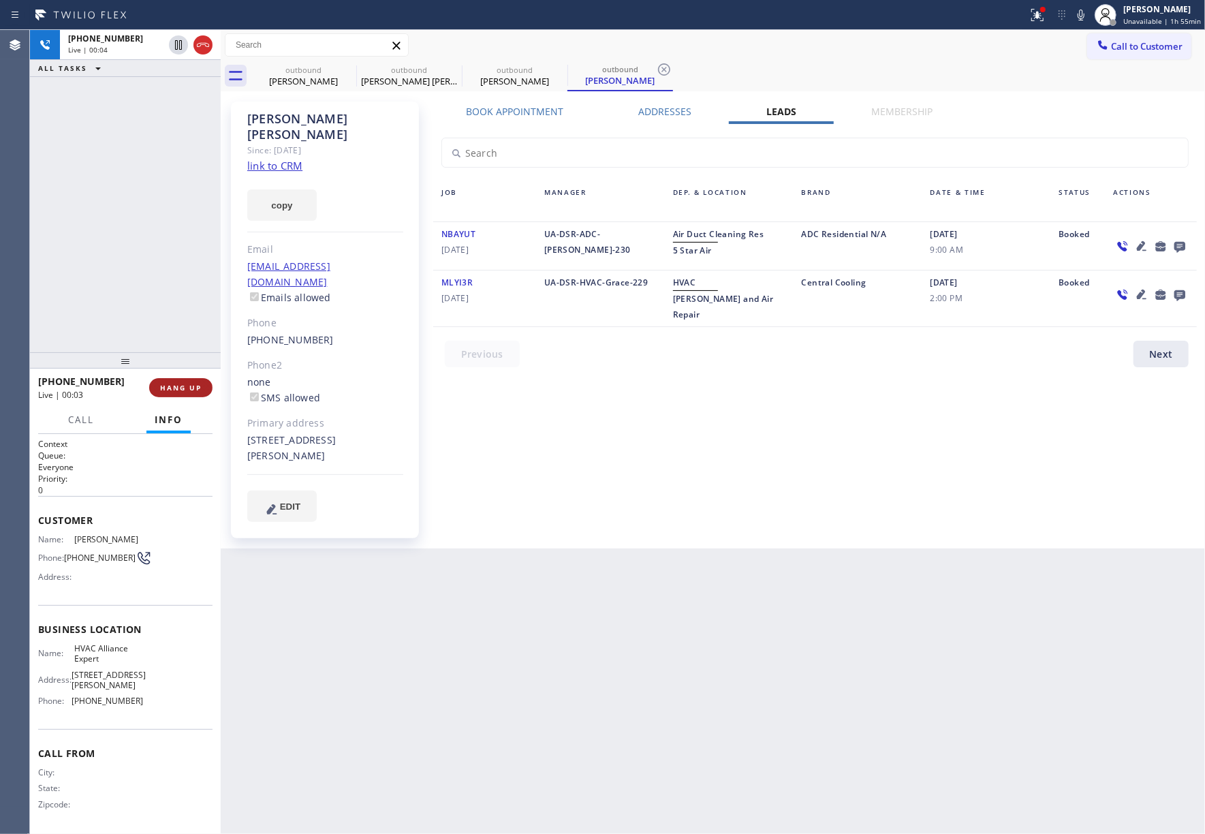
click at [181, 386] on span "HANG UP" at bounding box center [181, 388] width 42 height 10
click at [170, 341] on div "+19492933557 Live | 00:04 ALL TASKS ALL TASKS ACTIVE TASKS TASKS IN WRAP UP" at bounding box center [125, 191] width 191 height 322
click at [176, 376] on div "+19492933557 Live | 00:04 HANG UP" at bounding box center [125, 387] width 174 height 35
click at [176, 384] on span "COMPLETE" at bounding box center [178, 388] width 47 height 10
click at [147, 318] on div "ALL TASKS ALL TASKS ACTIVE TASKS TASKS IN WRAP UP +19492933557 Wrap up | 00:00" at bounding box center [125, 191] width 191 height 322
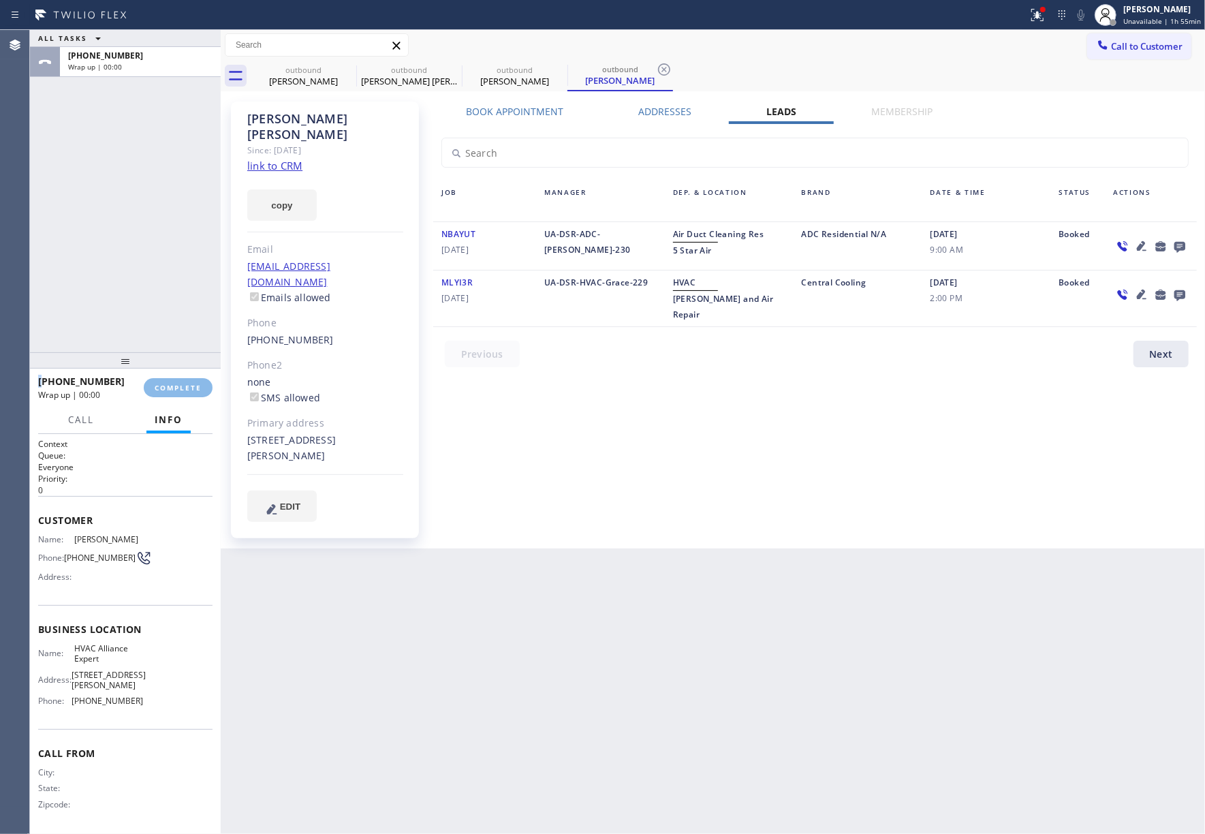
click at [147, 318] on div "ALL TASKS ALL TASKS ACTIVE TASKS TASKS IN WRAP UP +19492933557 Wrap up | 00:00" at bounding box center [125, 191] width 191 height 322
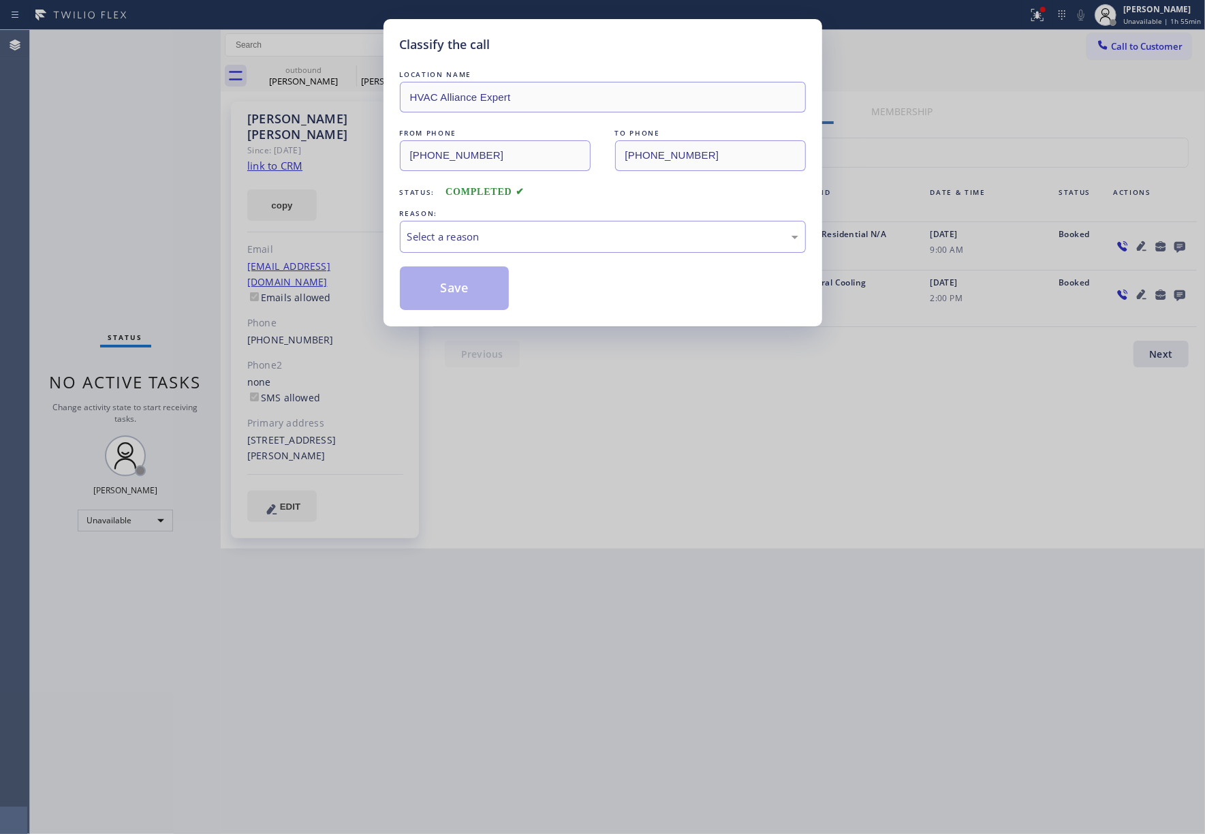
click at [478, 219] on div "REASON:" at bounding box center [603, 213] width 406 height 14
click at [473, 246] on div "Select a reason" at bounding box center [603, 237] width 406 height 32
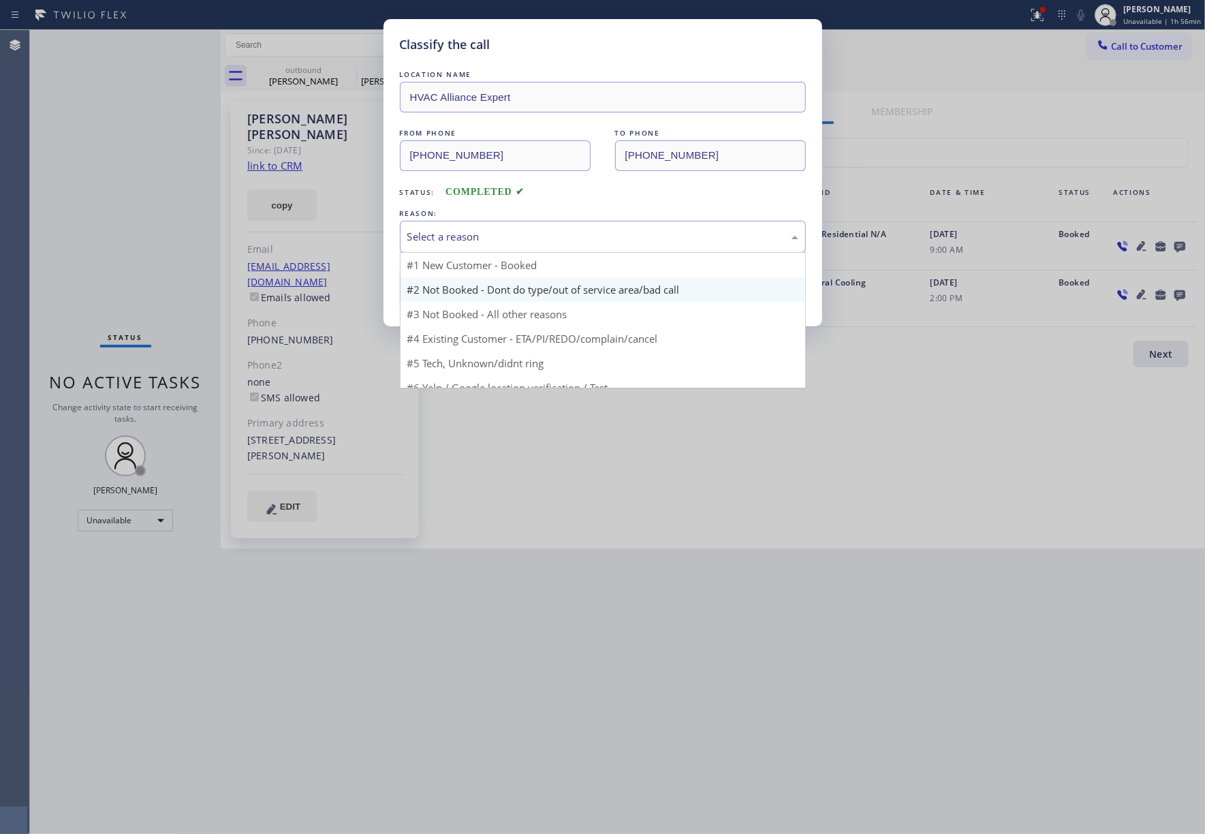
click at [447, 286] on button "Save" at bounding box center [455, 288] width 110 height 44
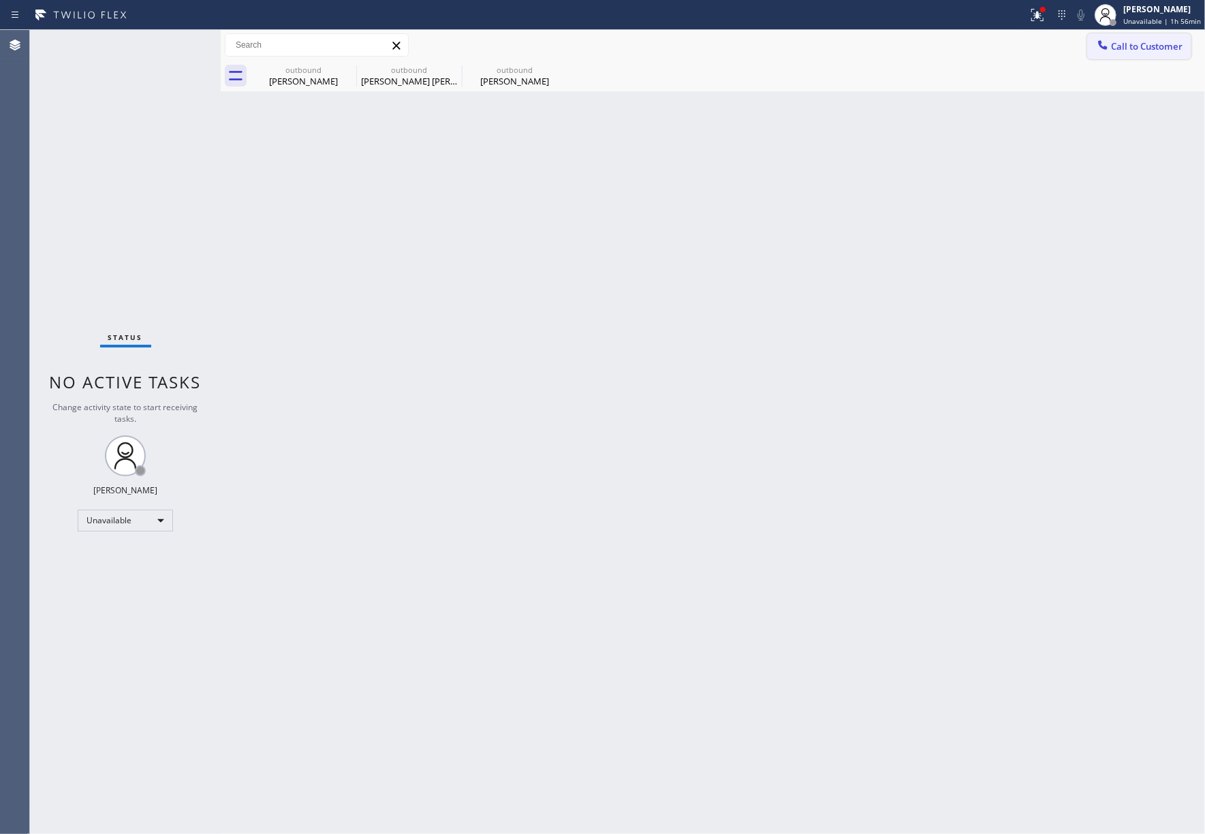
click at [1134, 50] on span "Call to Customer" at bounding box center [1147, 46] width 72 height 12
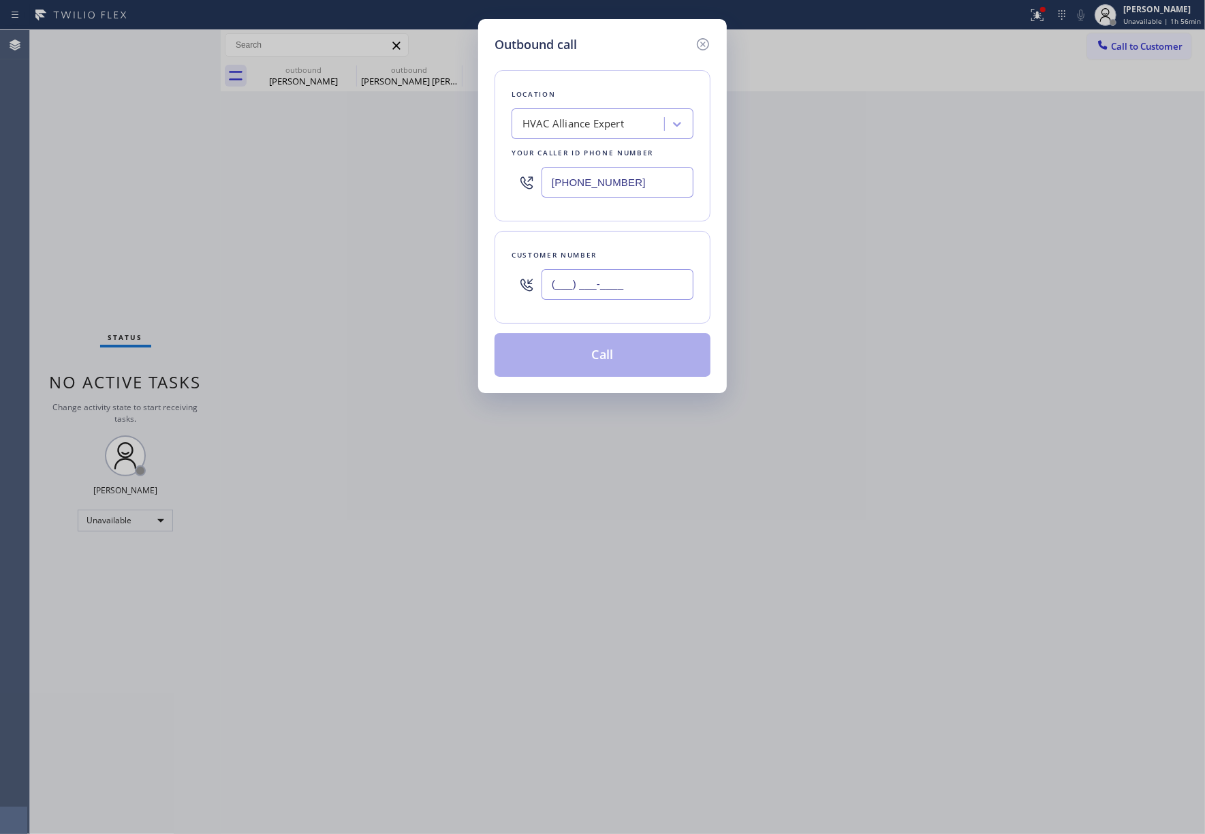
click at [611, 285] on input "(___) ___-____" at bounding box center [618, 284] width 152 height 31
drag, startPoint x: 666, startPoint y: 289, endPoint x: 609, endPoint y: 313, distance: 61.6
click at [544, 289] on input "(___) ___-____" at bounding box center [618, 284] width 152 height 31
paste input "310) 560-4685"
type input "[PHONE_NUMBER]"
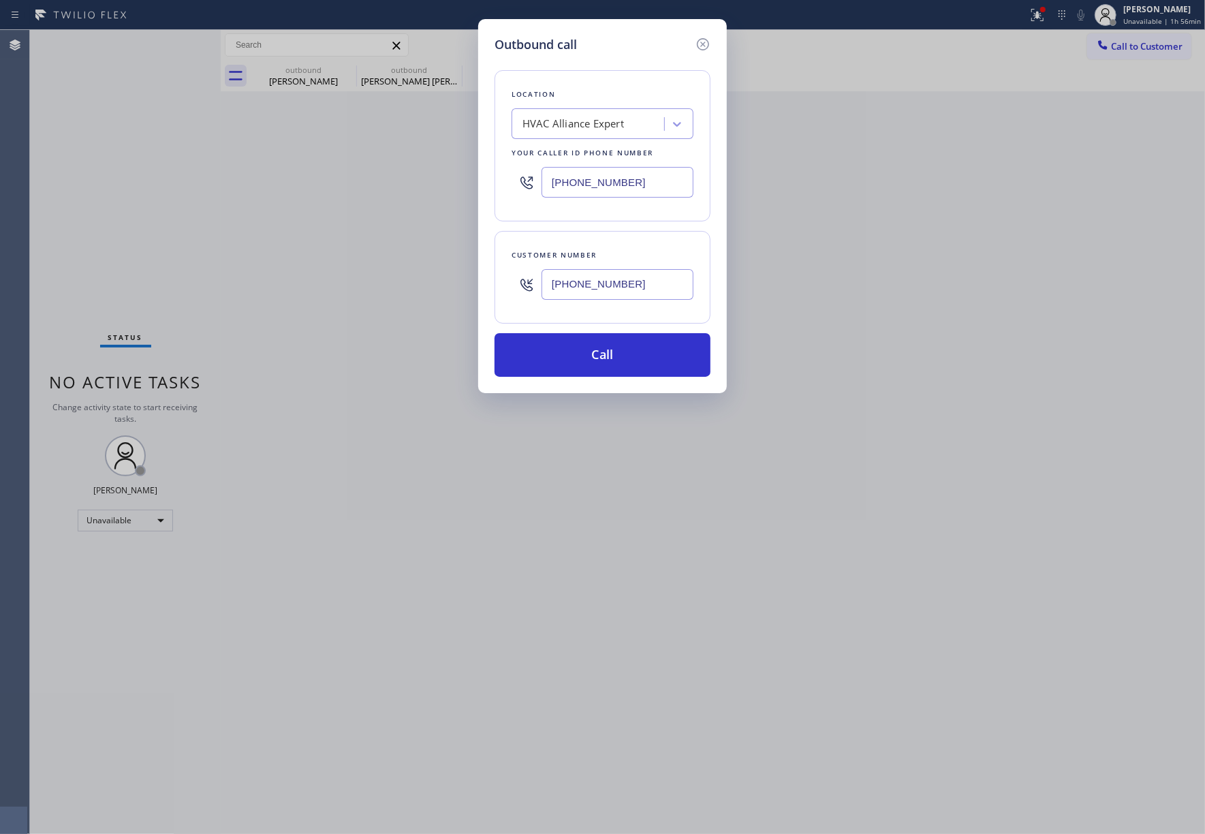
drag, startPoint x: 656, startPoint y: 174, endPoint x: 549, endPoint y: 174, distance: 106.3
click at [549, 174] on input "[PHONE_NUMBER]" at bounding box center [618, 182] width 152 height 31
paste input "10) 388-4067"
type input "[PHONE_NUMBER]"
click at [632, 335] on button "Call" at bounding box center [603, 355] width 216 height 44
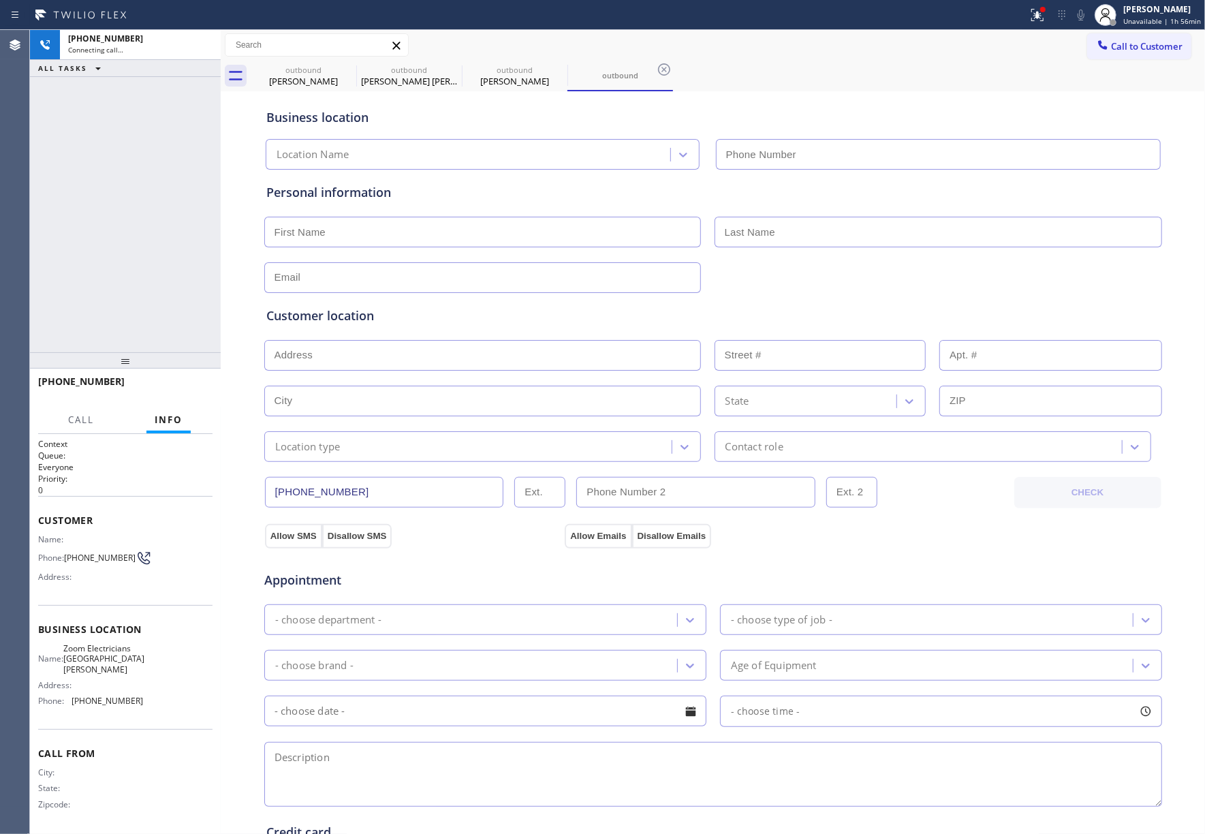
type input "[PHONE_NUMBER]"
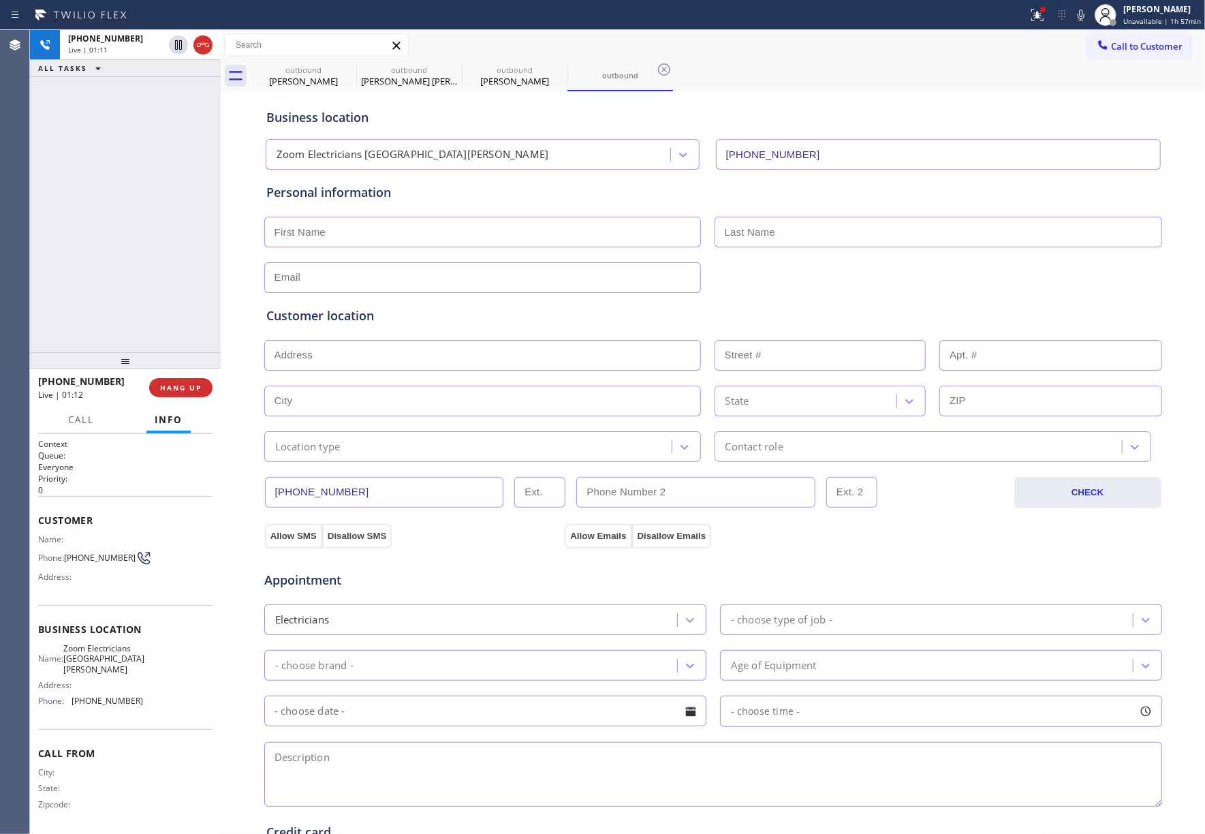
click at [89, 192] on div "+13105604685 Live | 01:11 ALL TASKS ALL TASKS ACTIVE TASKS TASKS IN WRAP UP" at bounding box center [125, 191] width 191 height 322
drag, startPoint x: 123, startPoint y: 226, endPoint x: 470, endPoint y: 19, distance: 404.0
click at [129, 221] on div "+13105604685 Live | 01:17 ALL TASKS ALL TASKS ACTIVE TASKS TASKS IN WRAP UP" at bounding box center [125, 191] width 191 height 322
click at [168, 391] on span "COMPLETE" at bounding box center [178, 388] width 47 height 10
click at [127, 314] on div "ALL TASKS ALL TASKS ACTIVE TASKS TASKS IN WRAP UP +13105604685 Wrap up | 00:00" at bounding box center [125, 191] width 191 height 322
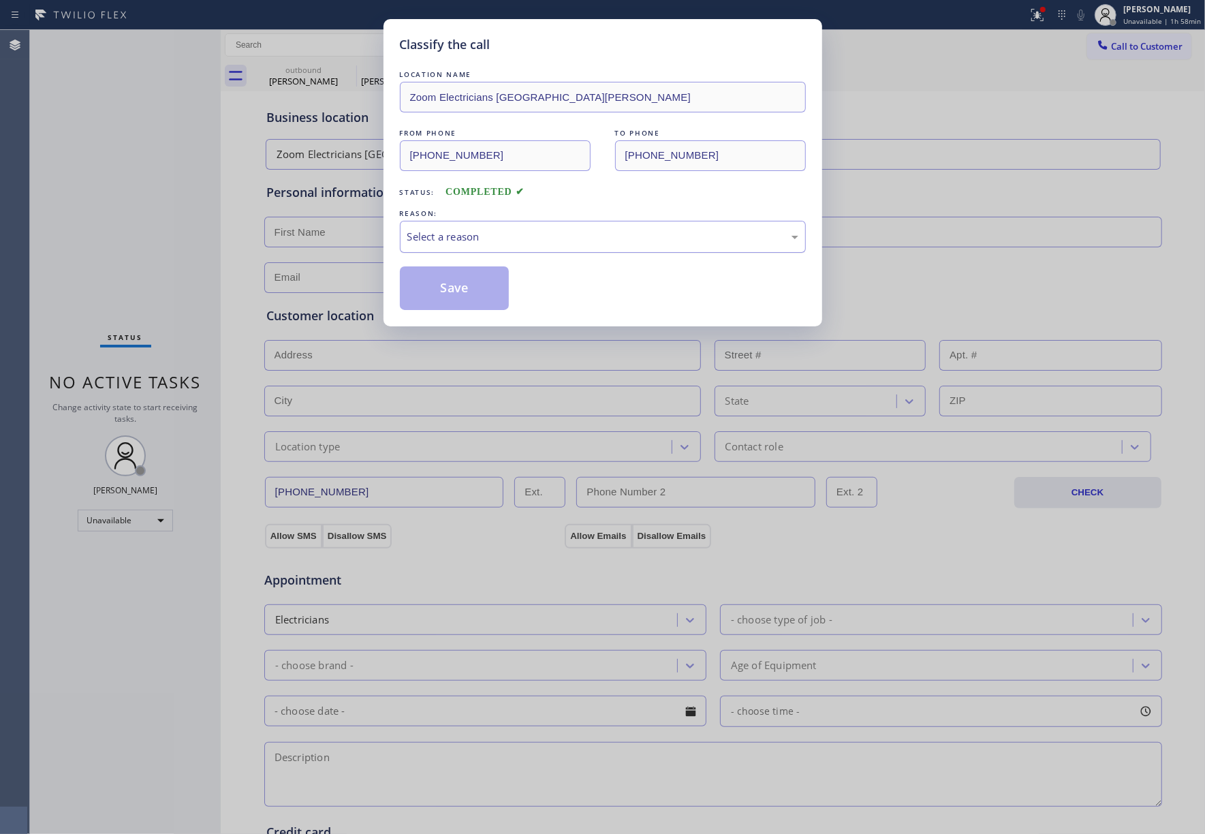
click at [456, 233] on div "Select a reason" at bounding box center [602, 237] width 391 height 16
drag, startPoint x: 450, startPoint y: 286, endPoint x: 906, endPoint y: 20, distance: 528.6
click at [450, 284] on button "Save" at bounding box center [455, 288] width 110 height 44
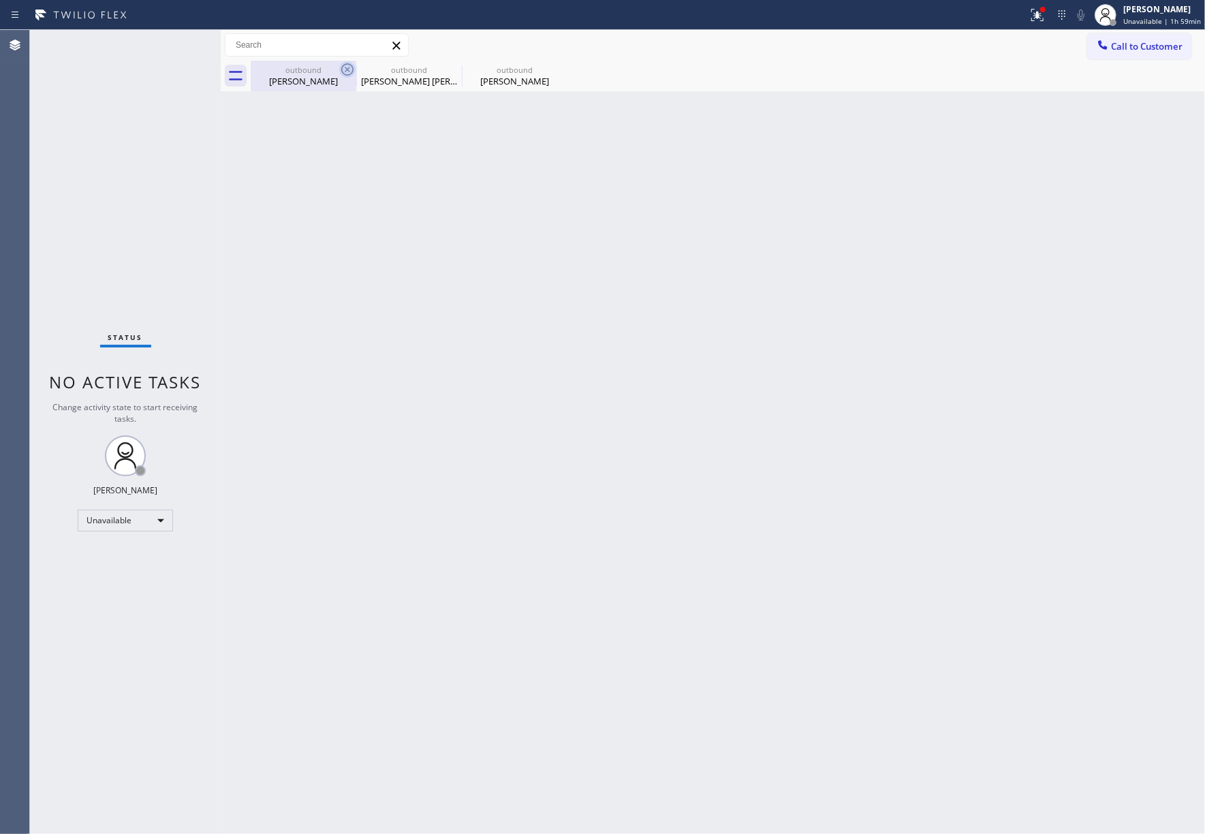
click at [322, 72] on div "outbound" at bounding box center [303, 70] width 103 height 10
click at [352, 66] on icon at bounding box center [347, 69] width 12 height 12
click at [0, 0] on icon at bounding box center [0, 0] width 0 height 0
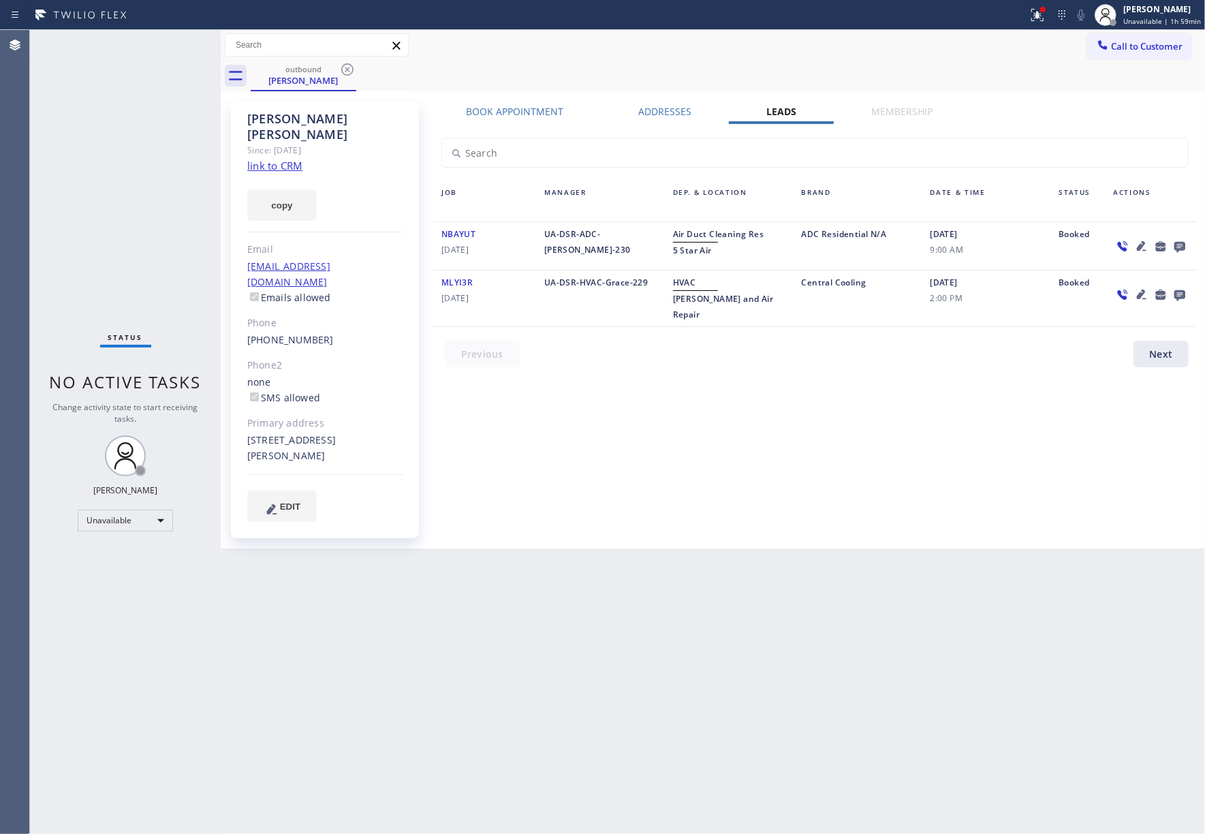
click at [352, 66] on icon at bounding box center [347, 69] width 12 height 12
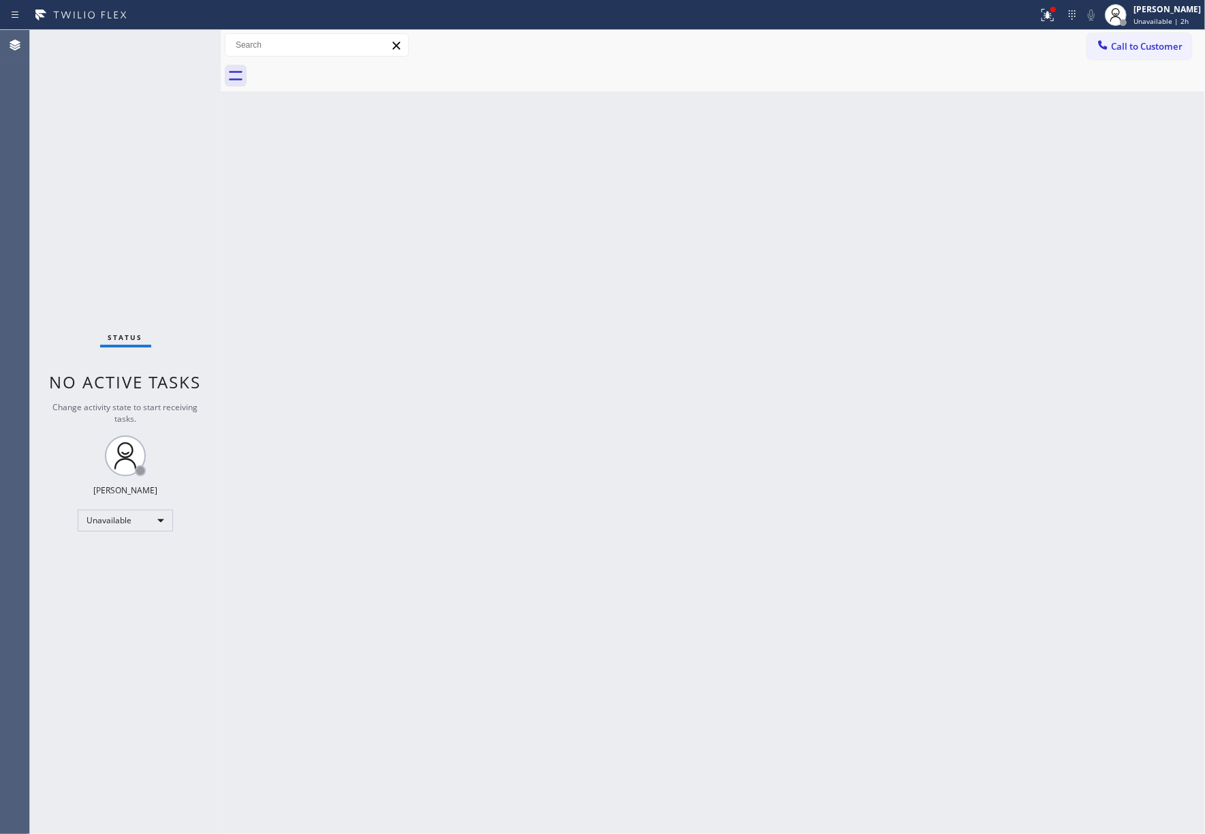
drag, startPoint x: 172, startPoint y: 211, endPoint x: 867, endPoint y: 71, distance: 709.1
click at [172, 211] on div "Status No active tasks Change activity state to start receiving tasks. [PERSON_…" at bounding box center [125, 432] width 191 height 804
click at [1123, 45] on span "Call to Customer" at bounding box center [1147, 46] width 72 height 12
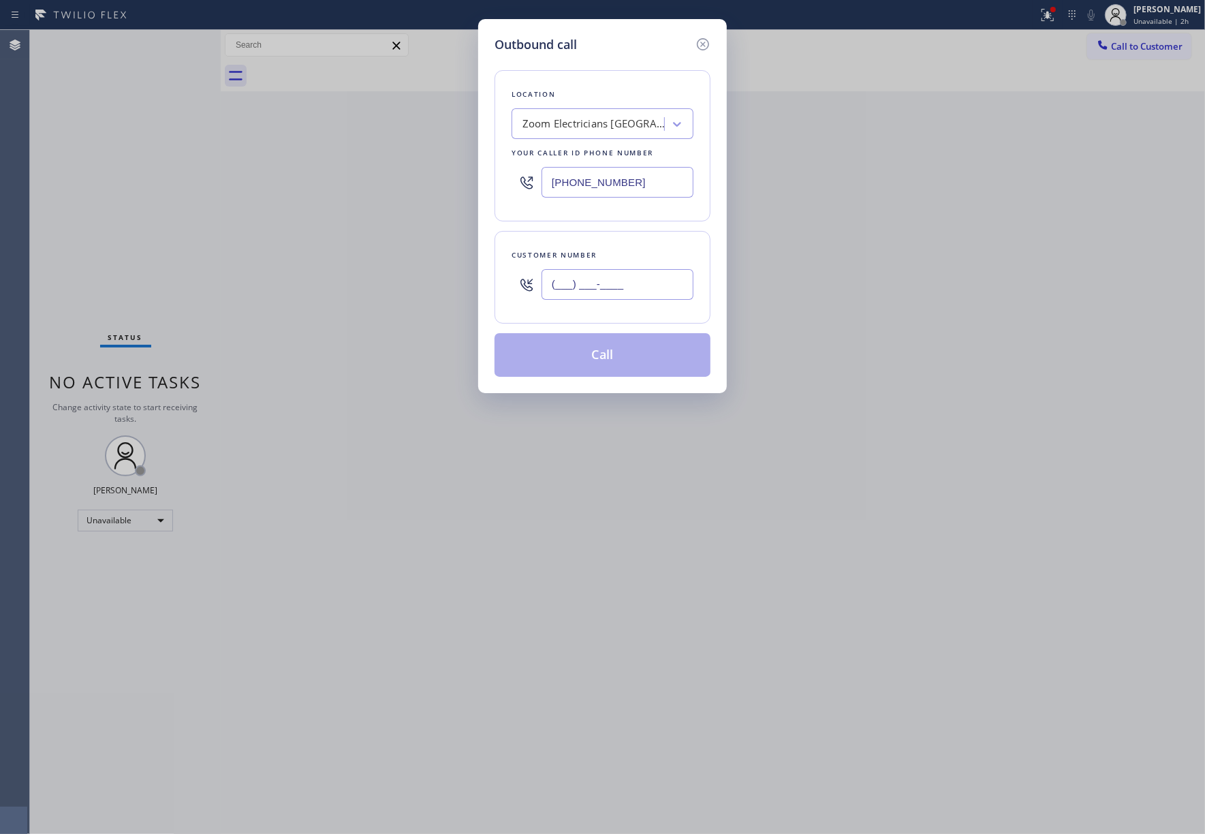
click at [644, 275] on input "(___) ___-____" at bounding box center [618, 284] width 152 height 31
paste input "323) 791-3456"
type input "[PHONE_NUMBER]"
click at [598, 123] on div "Zoom Electricians [GEOGRAPHIC_DATA][PERSON_NAME]" at bounding box center [594, 125] width 143 height 16
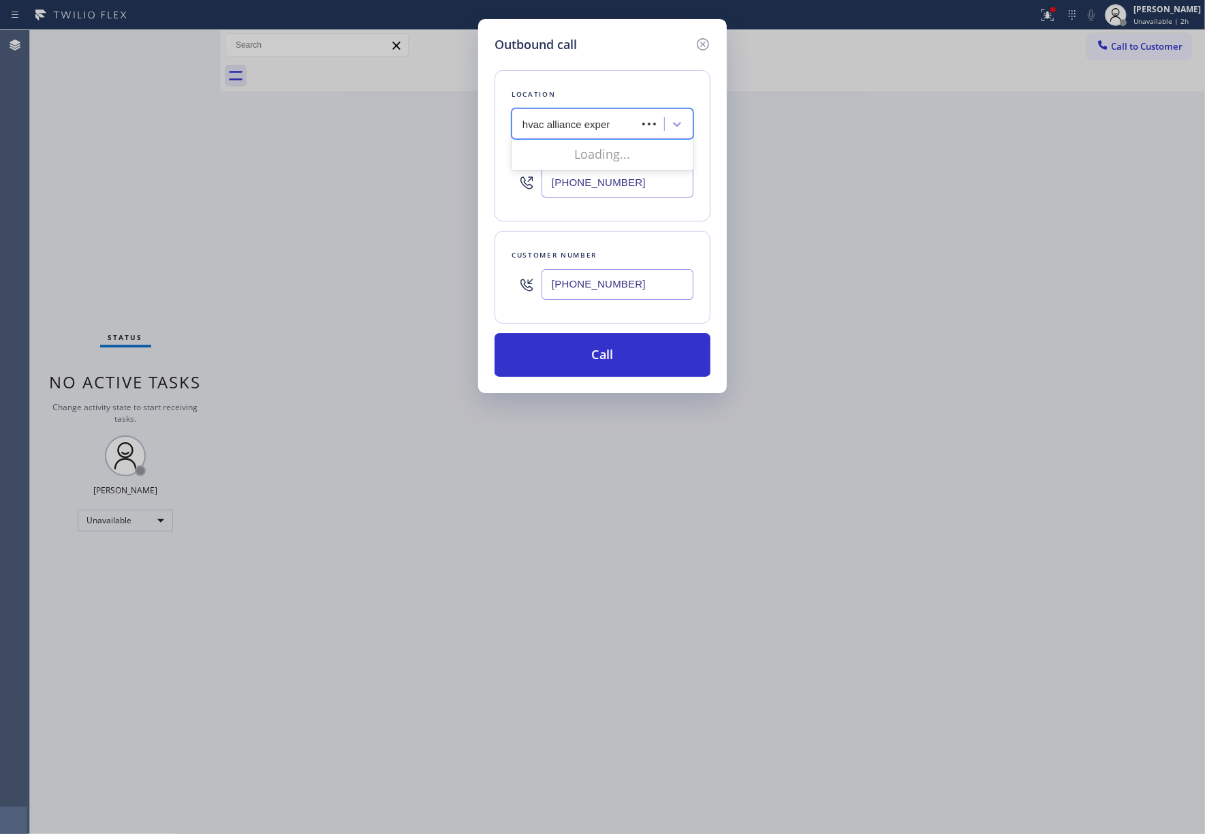
type input "hvac alliance expert"
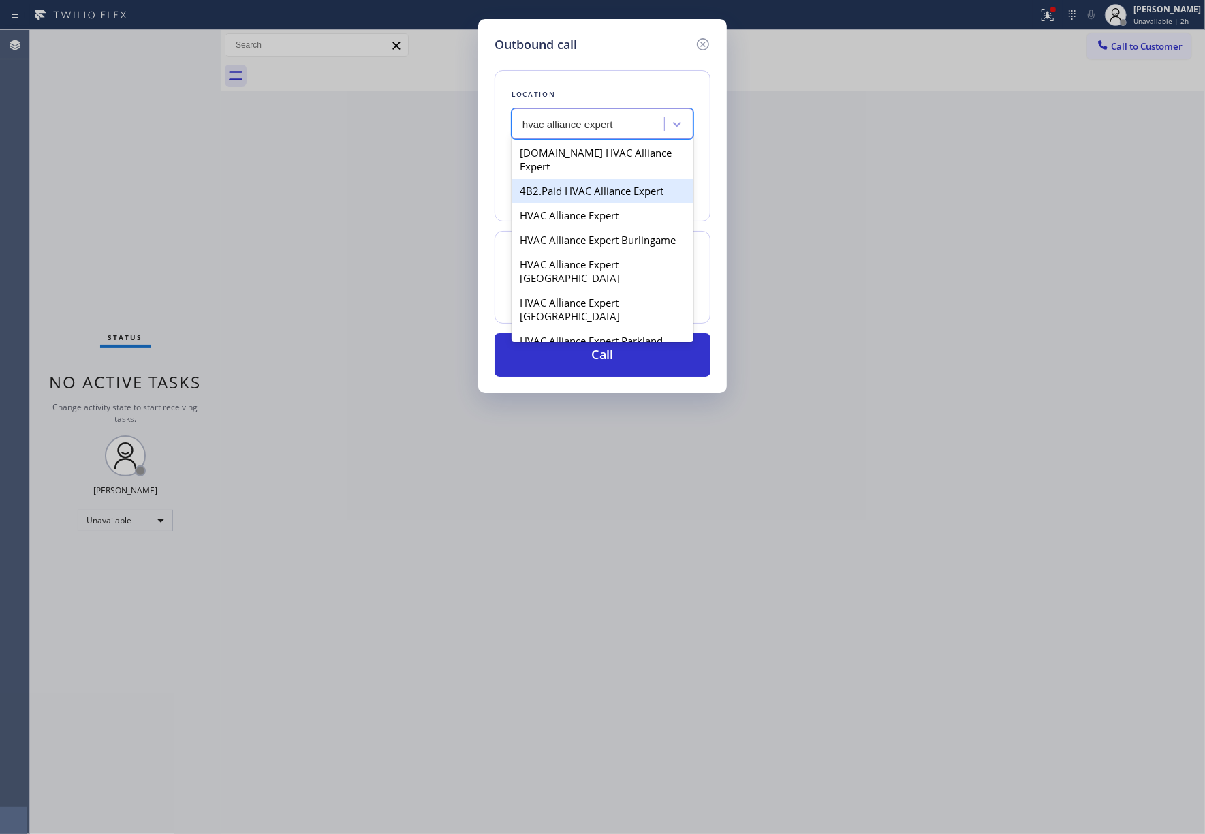
click at [639, 179] on div "4B2.Paid HVAC Alliance Expert" at bounding box center [603, 191] width 182 height 25
type input "[PHONE_NUMBER]"
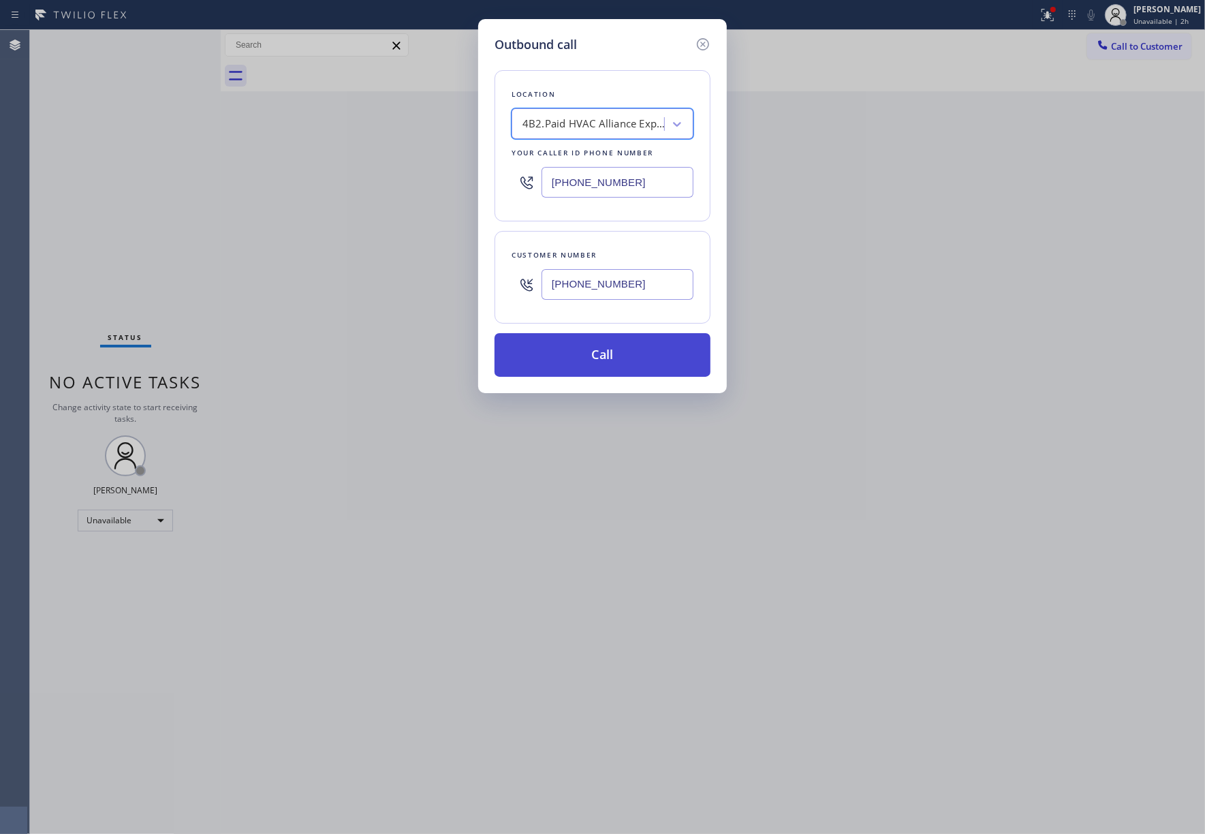
click at [606, 363] on button "Call" at bounding box center [603, 355] width 216 height 44
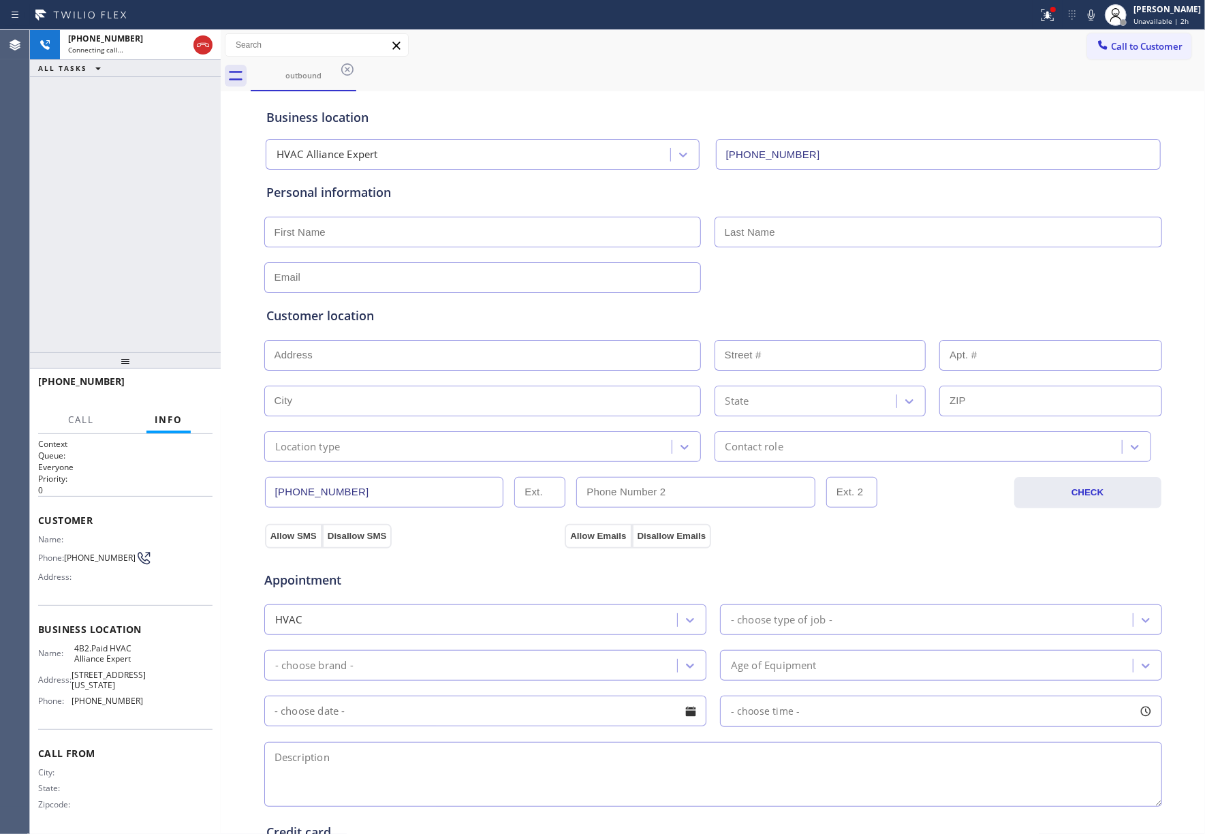
type input "[PHONE_NUMBER]"
click at [194, 386] on span "HANG UP" at bounding box center [181, 388] width 42 height 10
click at [186, 354] on div at bounding box center [125, 360] width 191 height 16
click at [184, 382] on button "HANG UP" at bounding box center [180, 387] width 63 height 19
click at [148, 282] on div "ALL TASKS ALL TASKS ACTIVE TASKS TASKS IN WRAP UP +13237913456 Wrap up | 00:00" at bounding box center [125, 191] width 191 height 322
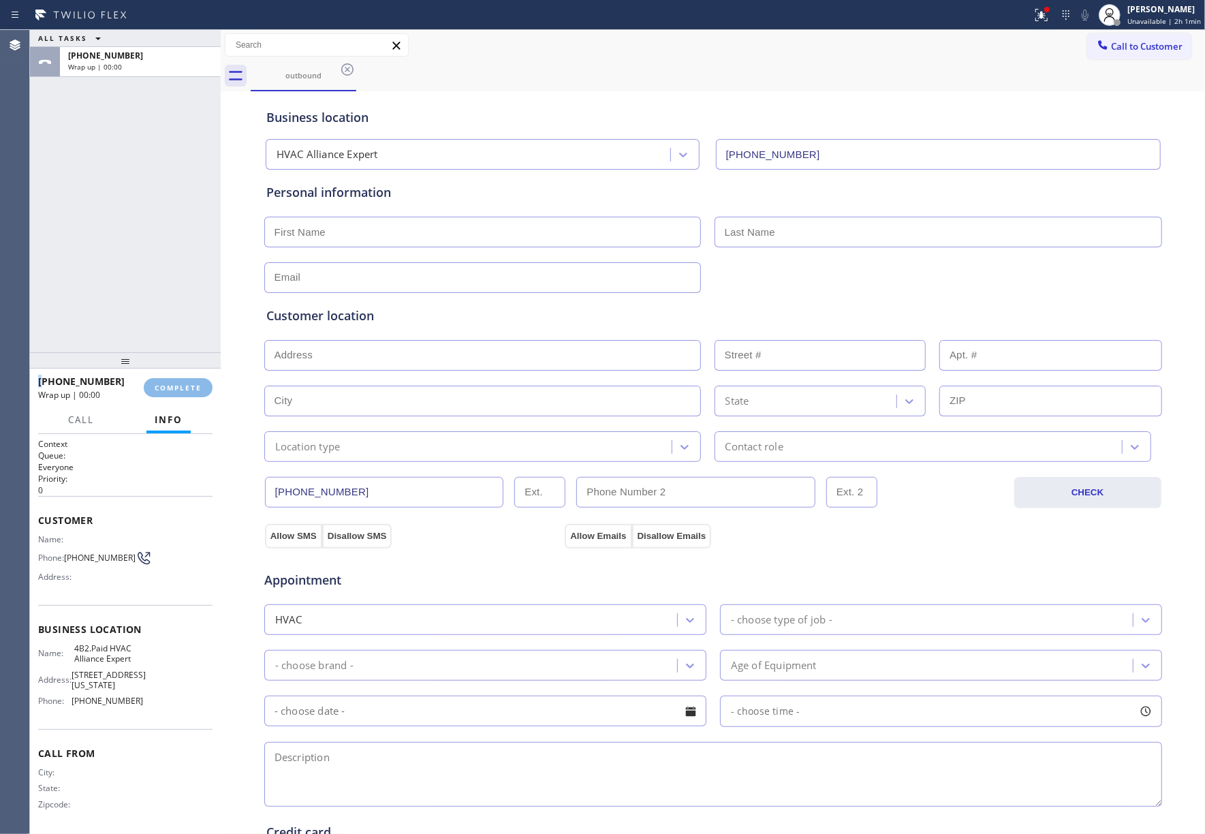
click at [148, 282] on div "ALL TASKS ALL TASKS ACTIVE TASKS TASKS IN WRAP UP +13237913456 Wrap up | 00:00" at bounding box center [125, 191] width 191 height 322
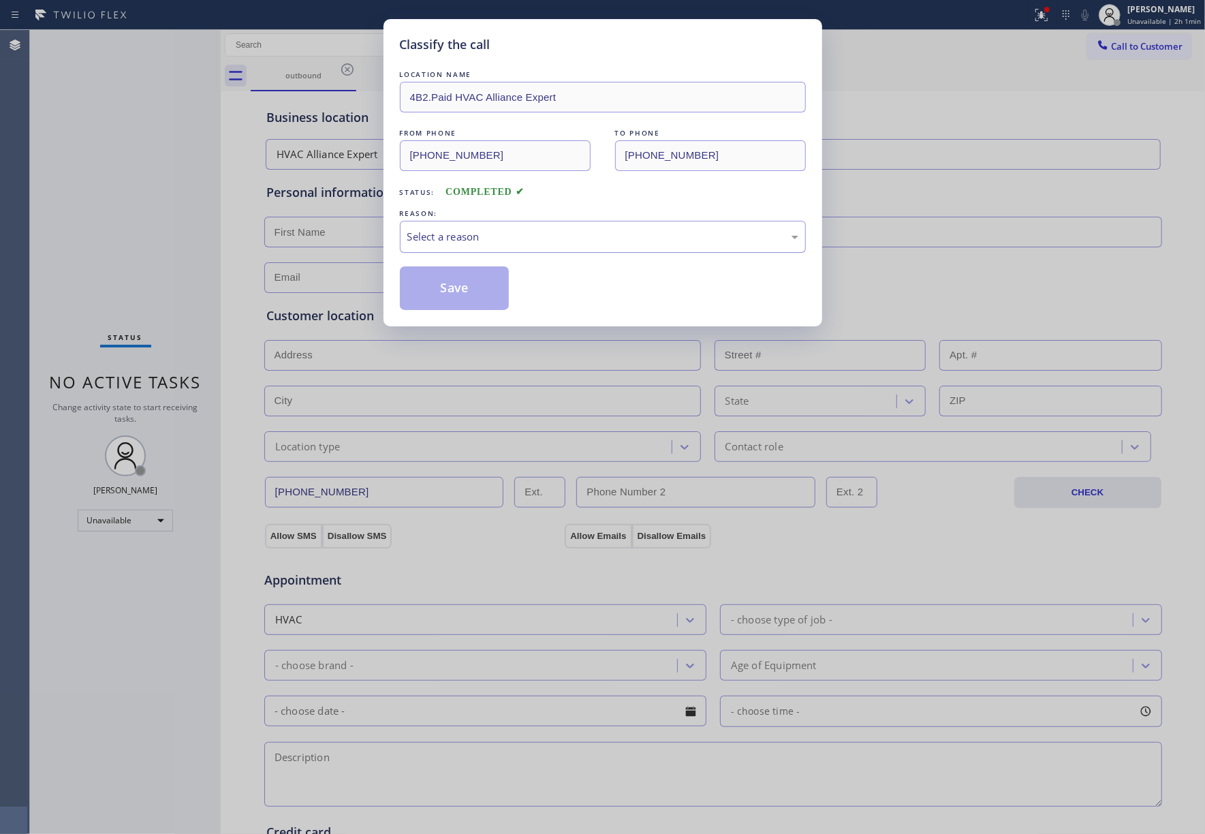
click at [469, 230] on div "Select a reason" at bounding box center [602, 237] width 391 height 16
click at [444, 290] on button "Save" at bounding box center [455, 288] width 110 height 44
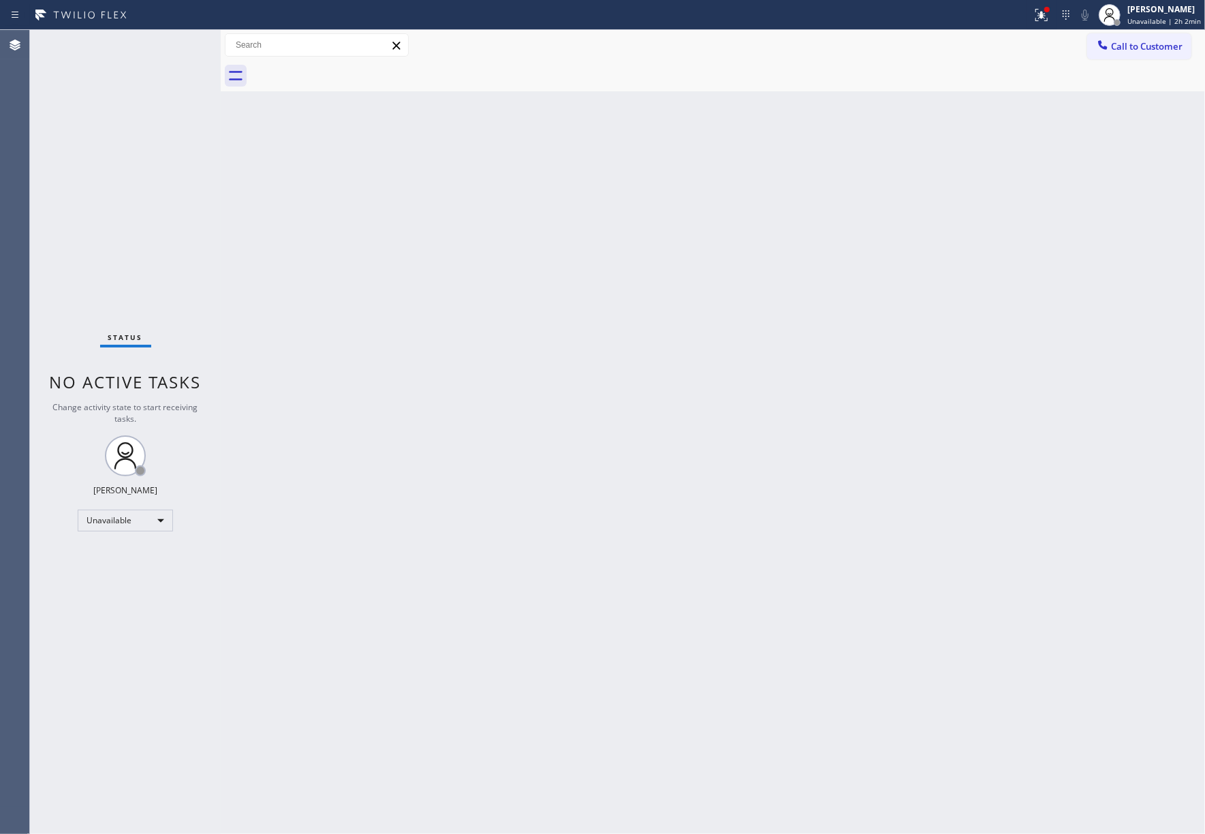
click at [97, 168] on div "Status No active tasks Change activity state to start receiving tasks. [PERSON_…" at bounding box center [125, 432] width 191 height 804
click at [1148, 44] on span "Call to Customer" at bounding box center [1147, 46] width 72 height 12
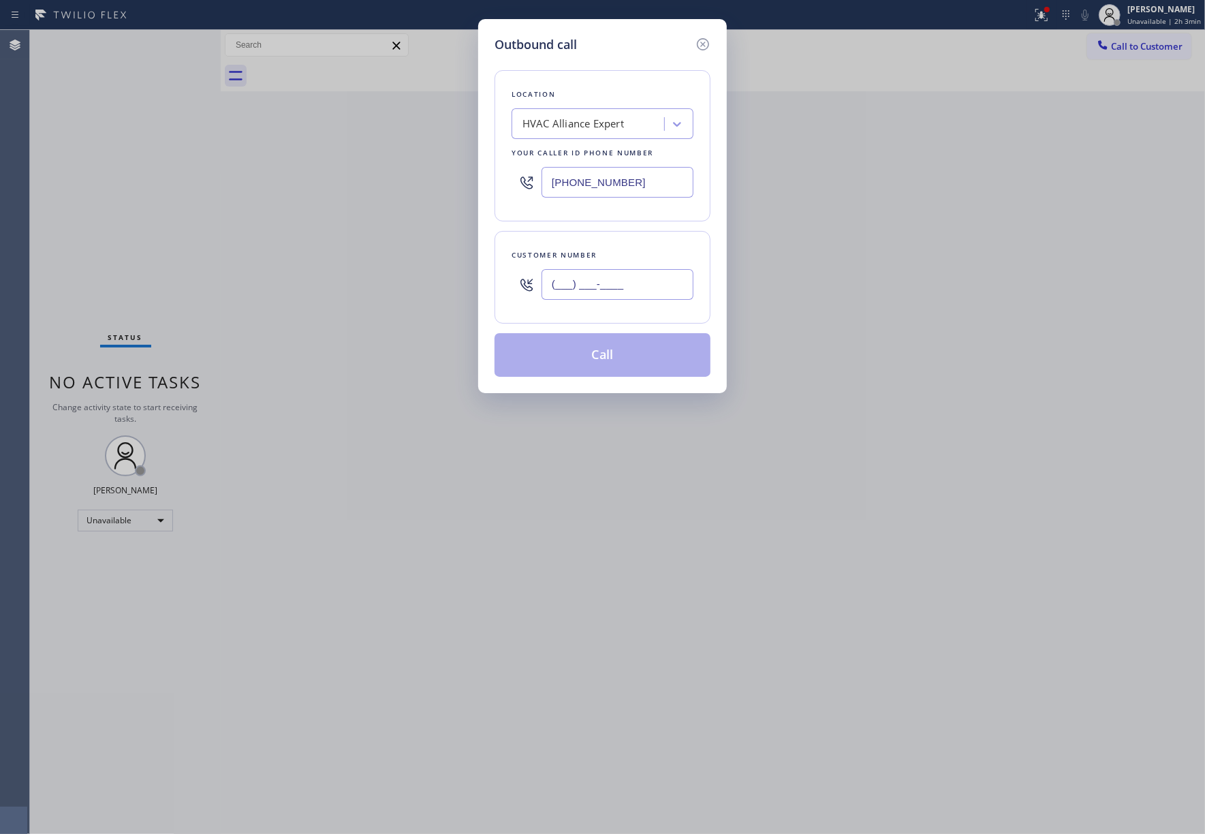
click at [633, 283] on input "(___) ___-____" at bounding box center [618, 284] width 152 height 31
type input "(___) ___-____"
click at [616, 245] on div "Customer number" at bounding box center [603, 277] width 216 height 93
click at [601, 286] on input "(___) ___-____" at bounding box center [618, 284] width 152 height 31
paste input "917) 821-5014"
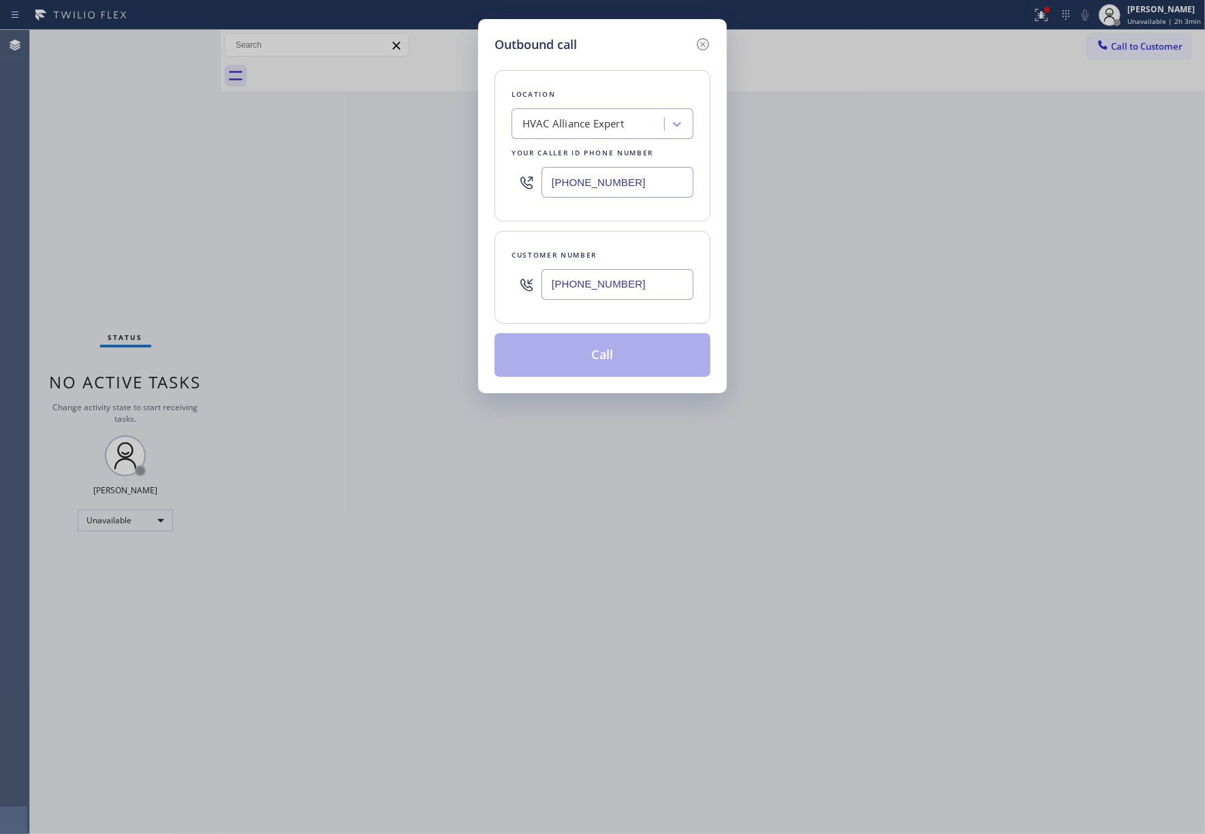
type input "[PHONE_NUMBER]"
click at [613, 254] on div "Customer number" at bounding box center [603, 255] width 182 height 14
click at [604, 357] on button "Call" at bounding box center [603, 355] width 216 height 44
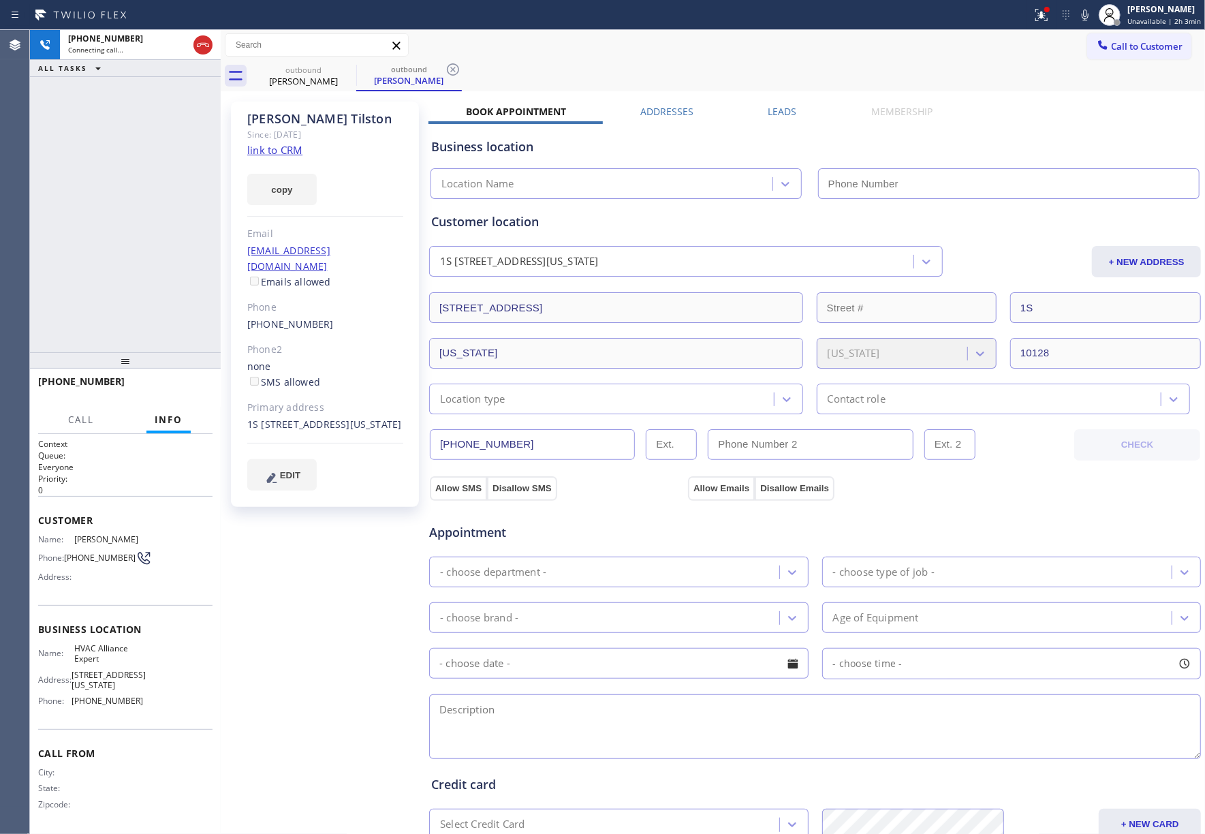
click at [775, 119] on div "Business location Location Name" at bounding box center [815, 159] width 773 height 80
click at [784, 117] on label "Leads" at bounding box center [783, 111] width 29 height 13
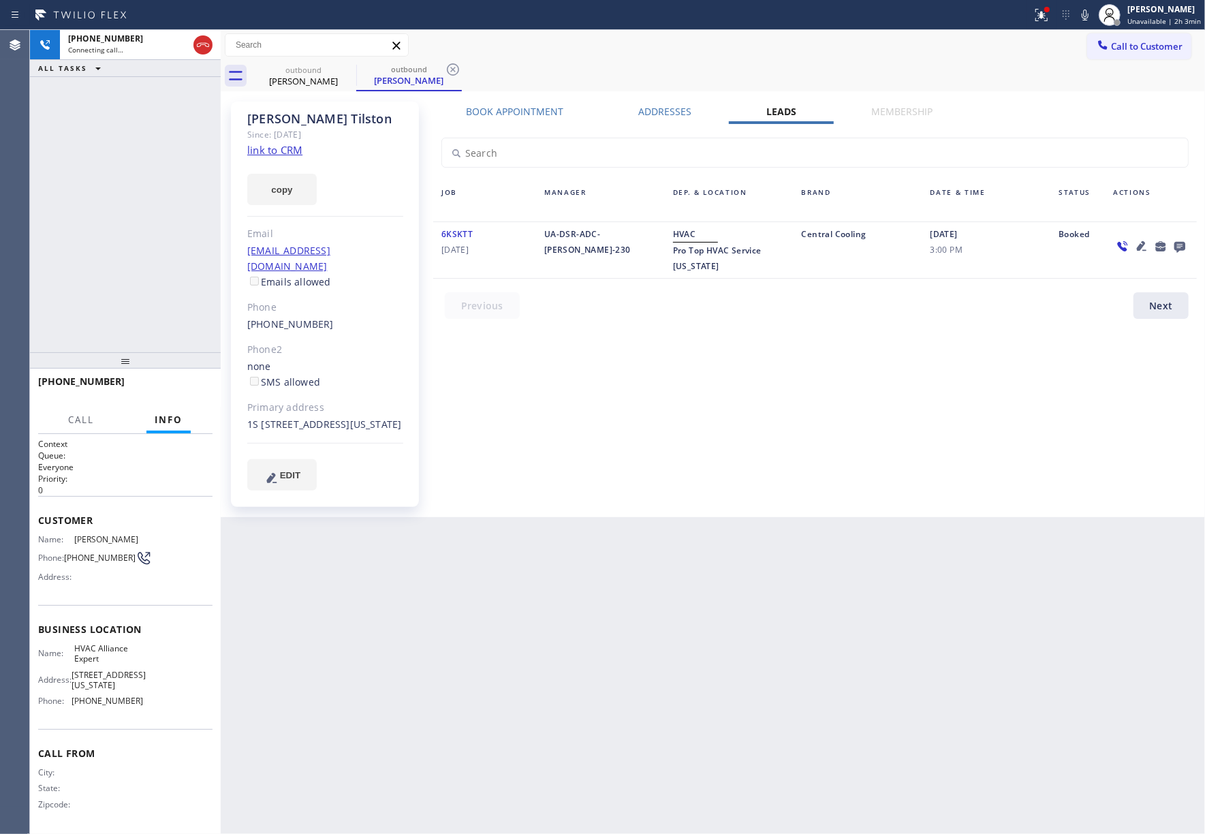
click at [1173, 243] on icon at bounding box center [1180, 246] width 16 height 17
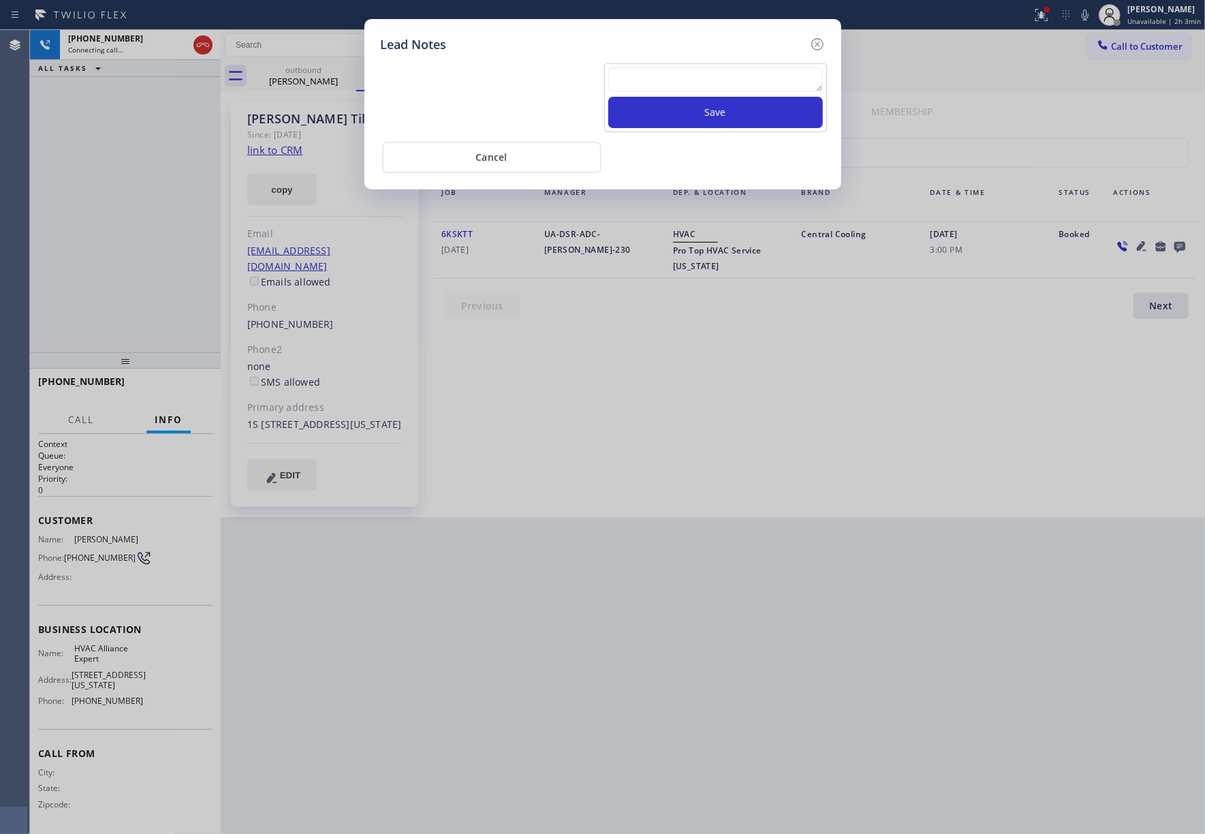
click at [643, 83] on textarea at bounding box center [716, 79] width 215 height 25
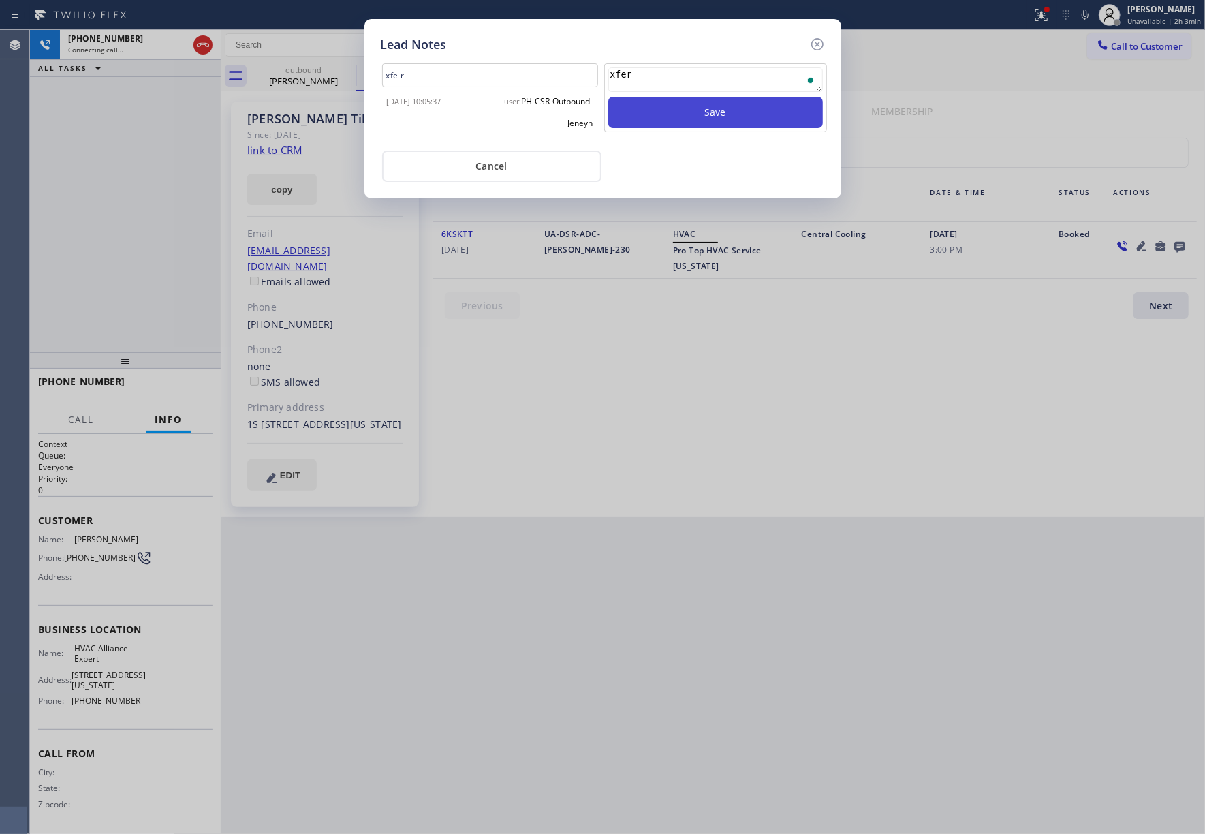
type textarea "xfer"
click at [705, 123] on button "Save" at bounding box center [716, 112] width 215 height 31
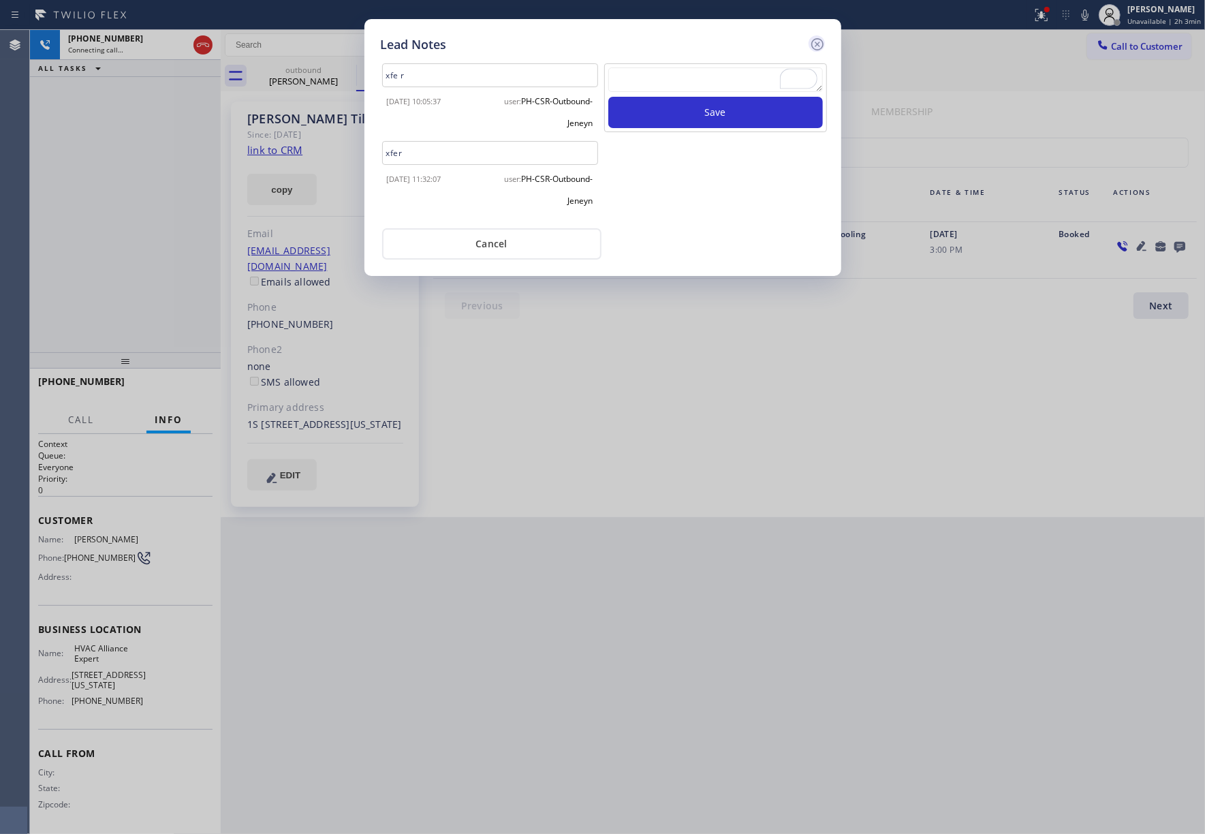
click at [818, 44] on icon at bounding box center [817, 44] width 12 height 12
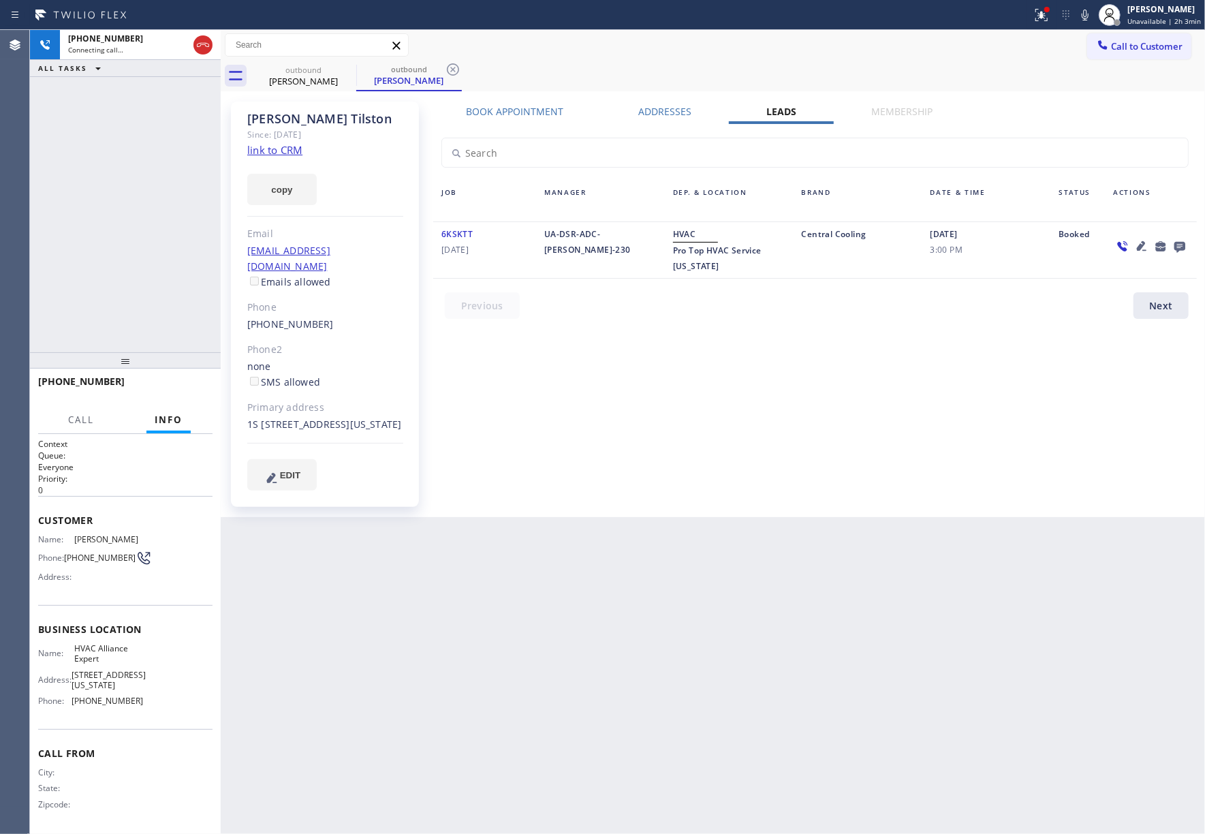
click at [104, 235] on div "+19178215014 Connecting call… ALL TASKS ALL TASKS ACTIVE TASKS TASKS IN WRAP UP" at bounding box center [125, 191] width 191 height 322
click at [205, 42] on icon at bounding box center [203, 45] width 16 height 16
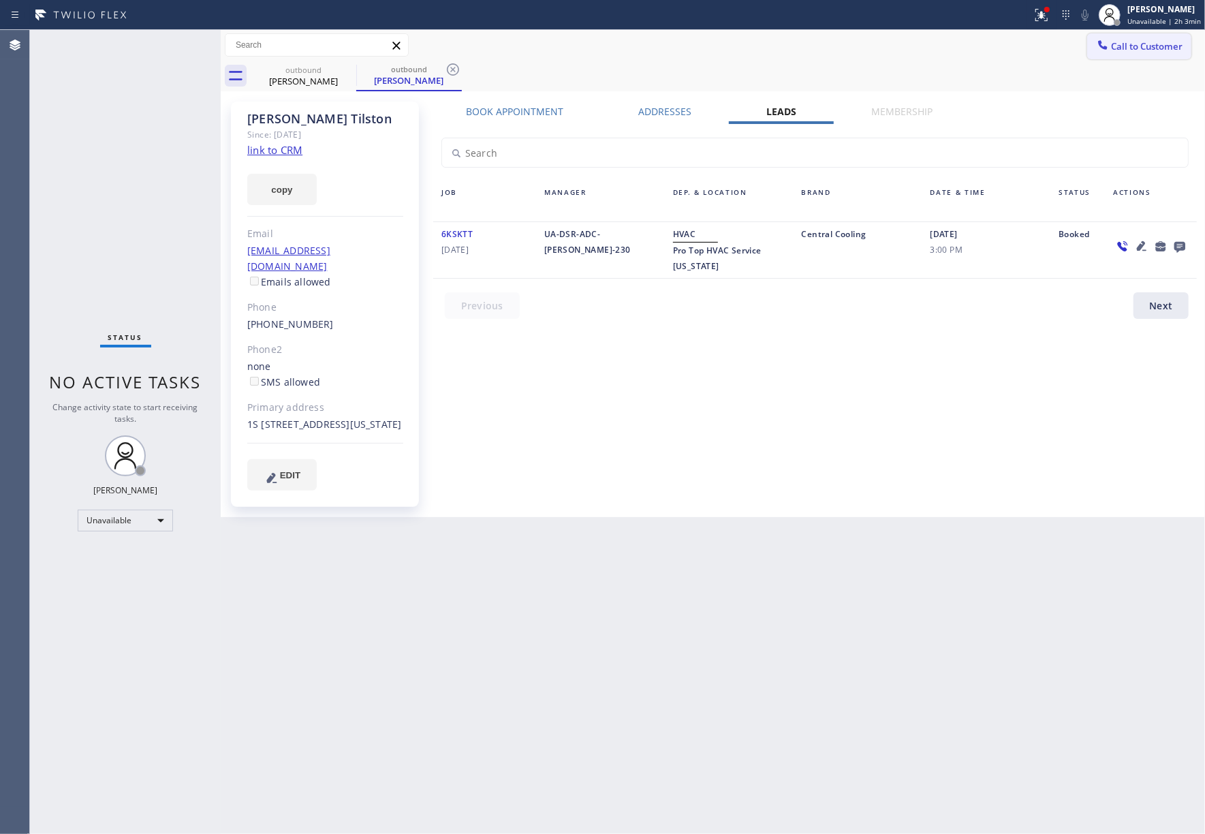
click at [1145, 38] on button "Call to Customer" at bounding box center [1140, 46] width 104 height 26
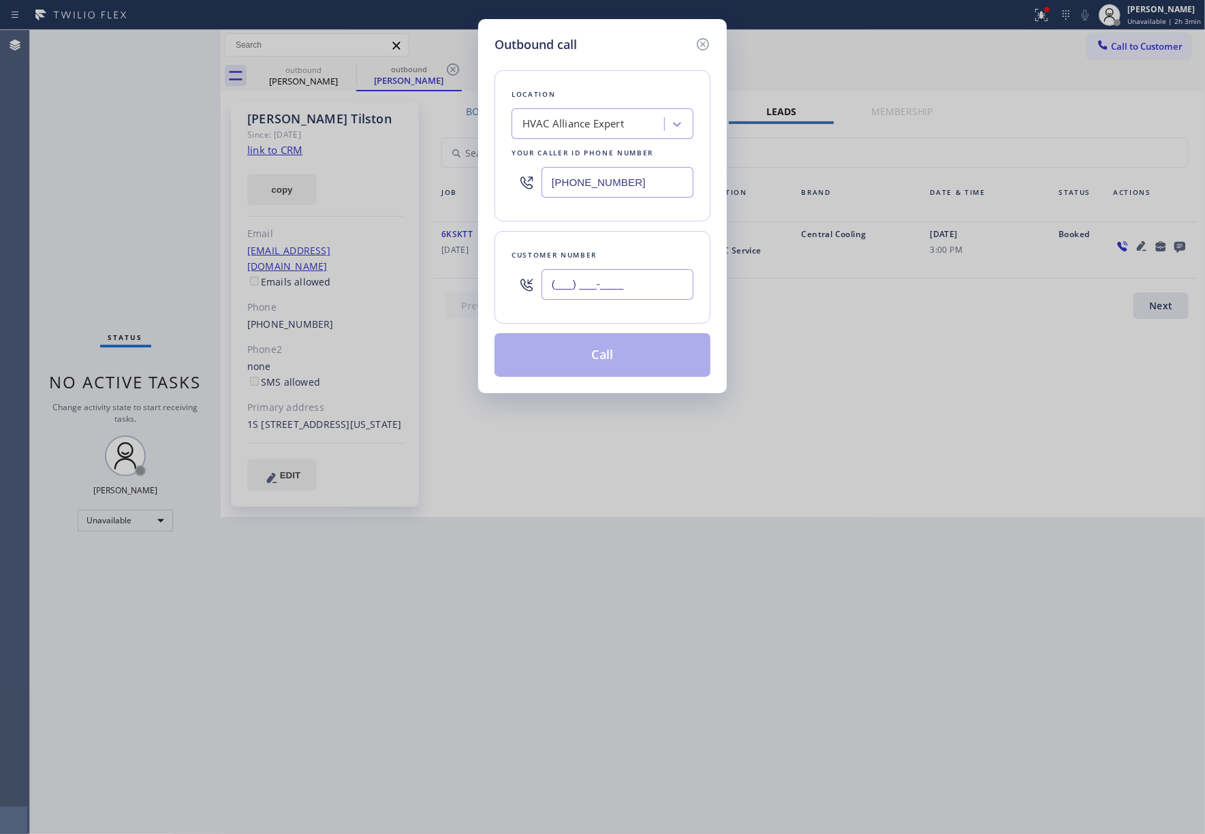
click at [626, 293] on input "(___) ___-____" at bounding box center [618, 284] width 152 height 31
paste input "304) 215-0383"
type input "[PHONE_NUMBER]"
click at [625, 255] on div "Customer number" at bounding box center [603, 255] width 182 height 14
click at [612, 360] on button "Call" at bounding box center [603, 355] width 216 height 44
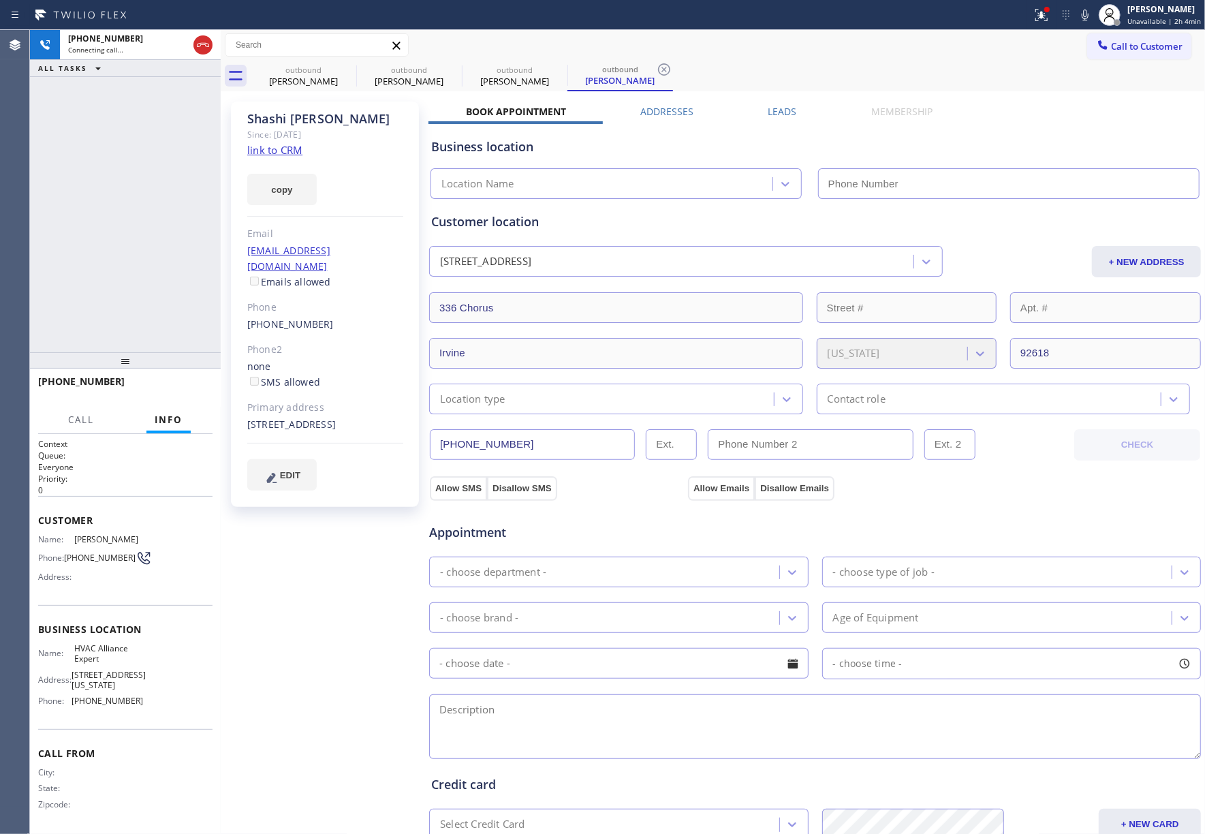
click at [773, 113] on label "Leads" at bounding box center [783, 111] width 29 height 13
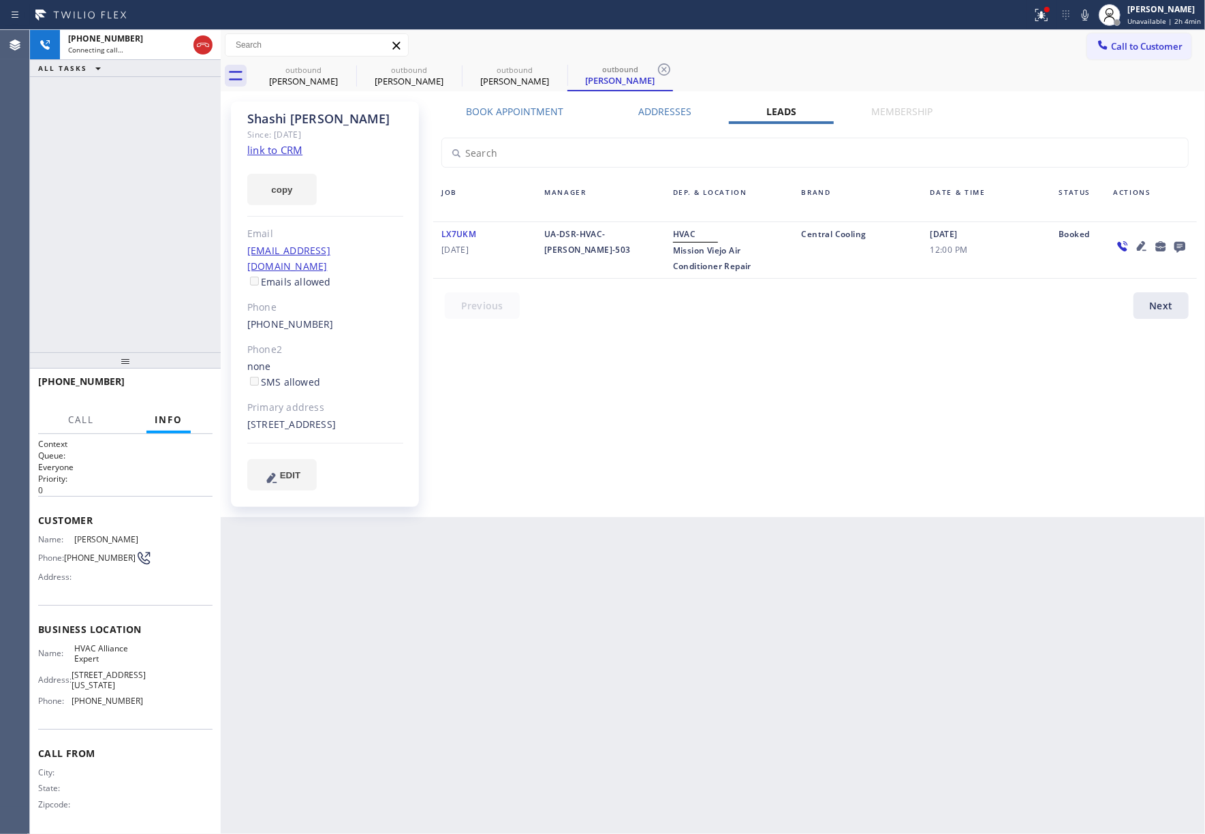
click at [1178, 245] on icon at bounding box center [1180, 247] width 11 height 11
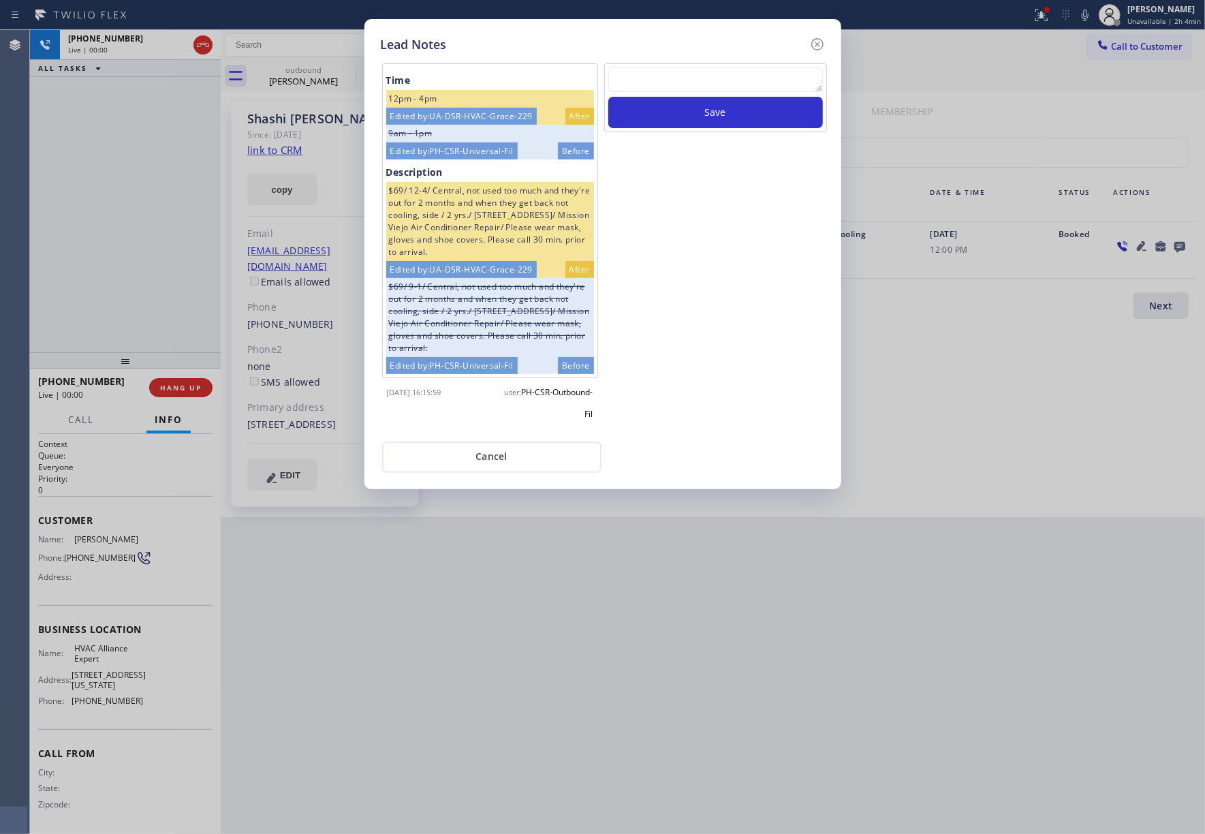
scroll to position [16, 0]
click at [720, 78] on textarea at bounding box center [716, 79] width 215 height 25
type textarea "xfer"
click at [745, 121] on button "Save" at bounding box center [716, 112] width 215 height 31
click at [819, 45] on icon at bounding box center [817, 44] width 12 height 12
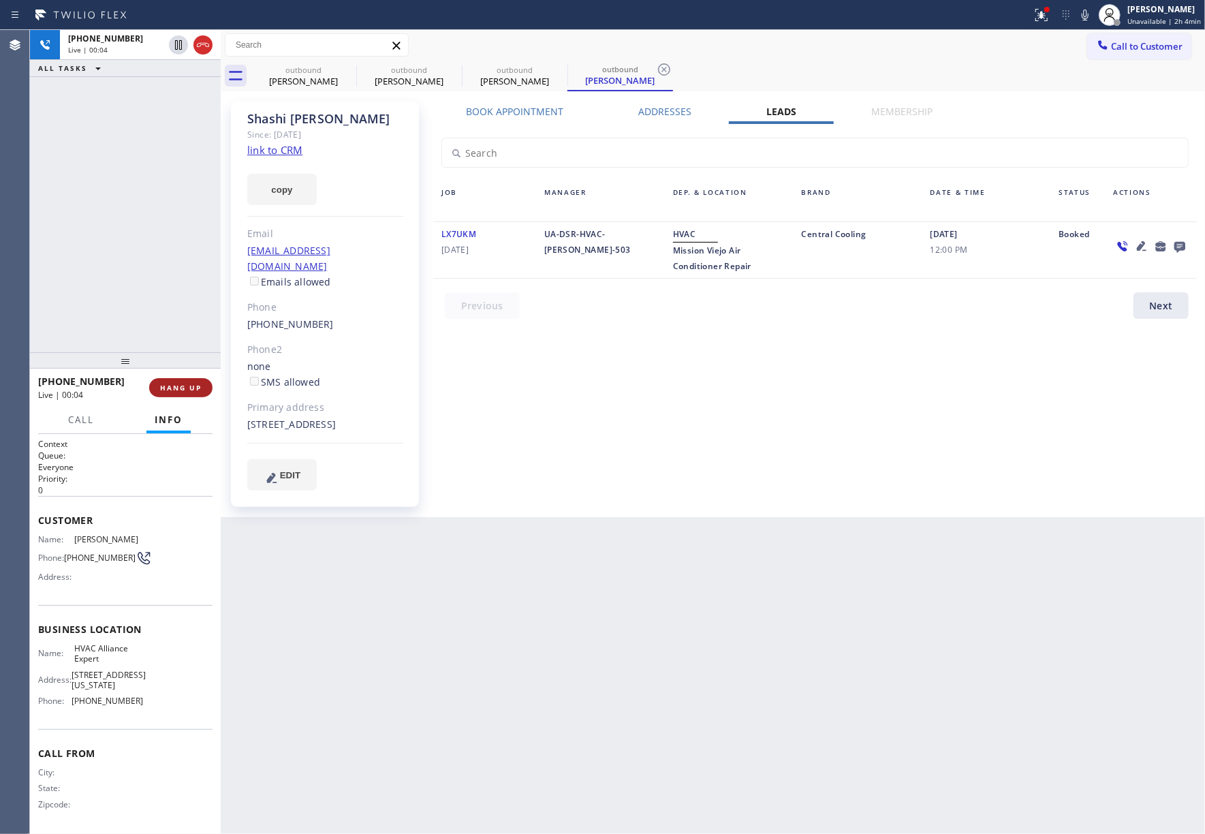
click at [187, 383] on span "HANG UP" at bounding box center [181, 388] width 42 height 10
click at [183, 334] on div "+13042150383 Live | 00:04 ALL TASKS ALL TASKS ACTIVE TASKS TASKS IN WRAP UP" at bounding box center [125, 191] width 191 height 322
click at [192, 380] on button "COMPLETE" at bounding box center [178, 387] width 69 height 19
click at [179, 312] on div "ALL TASKS ALL TASKS ACTIVE TASKS TASKS IN WRAP UP +13042150383 Wrap up | 00:00" at bounding box center [125, 191] width 191 height 322
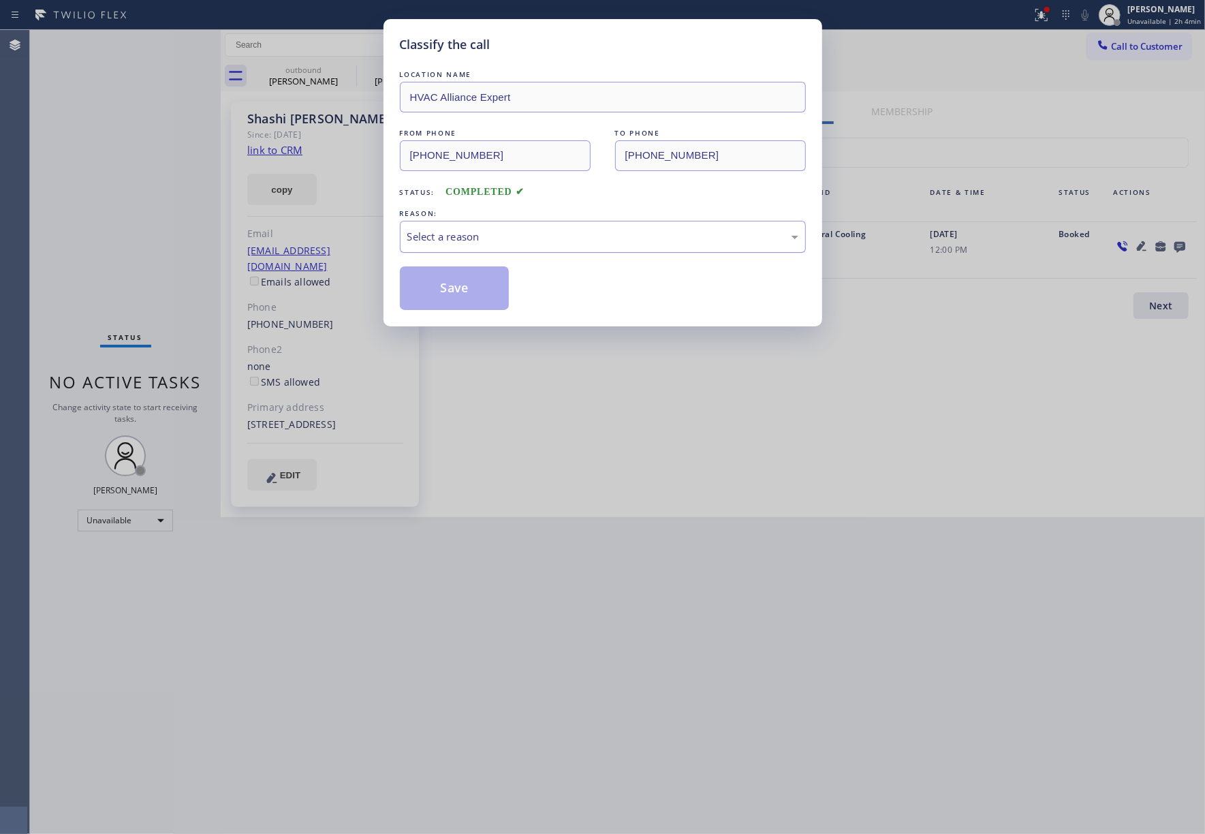
click at [516, 235] on div "Select a reason" at bounding box center [602, 237] width 391 height 16
click at [473, 281] on button "Save" at bounding box center [455, 288] width 110 height 44
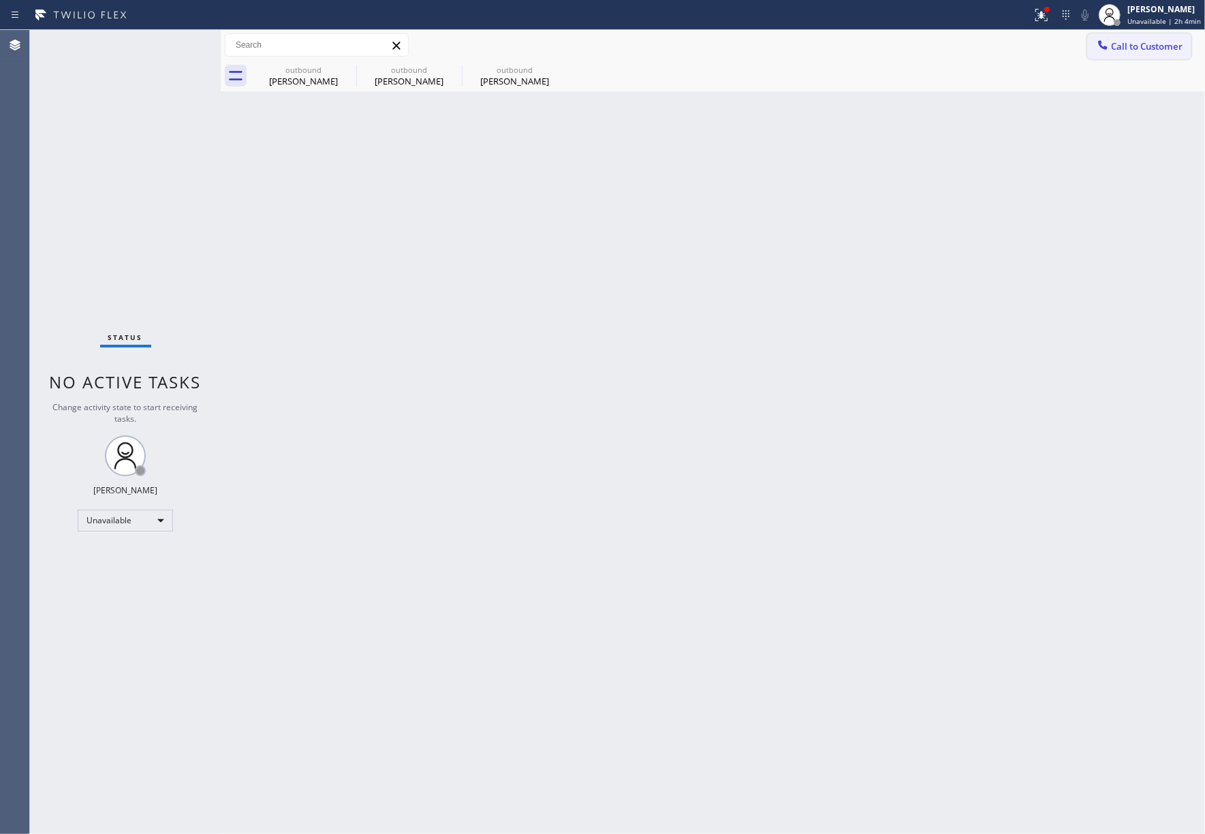
click at [1143, 40] on span "Call to Customer" at bounding box center [1147, 46] width 72 height 12
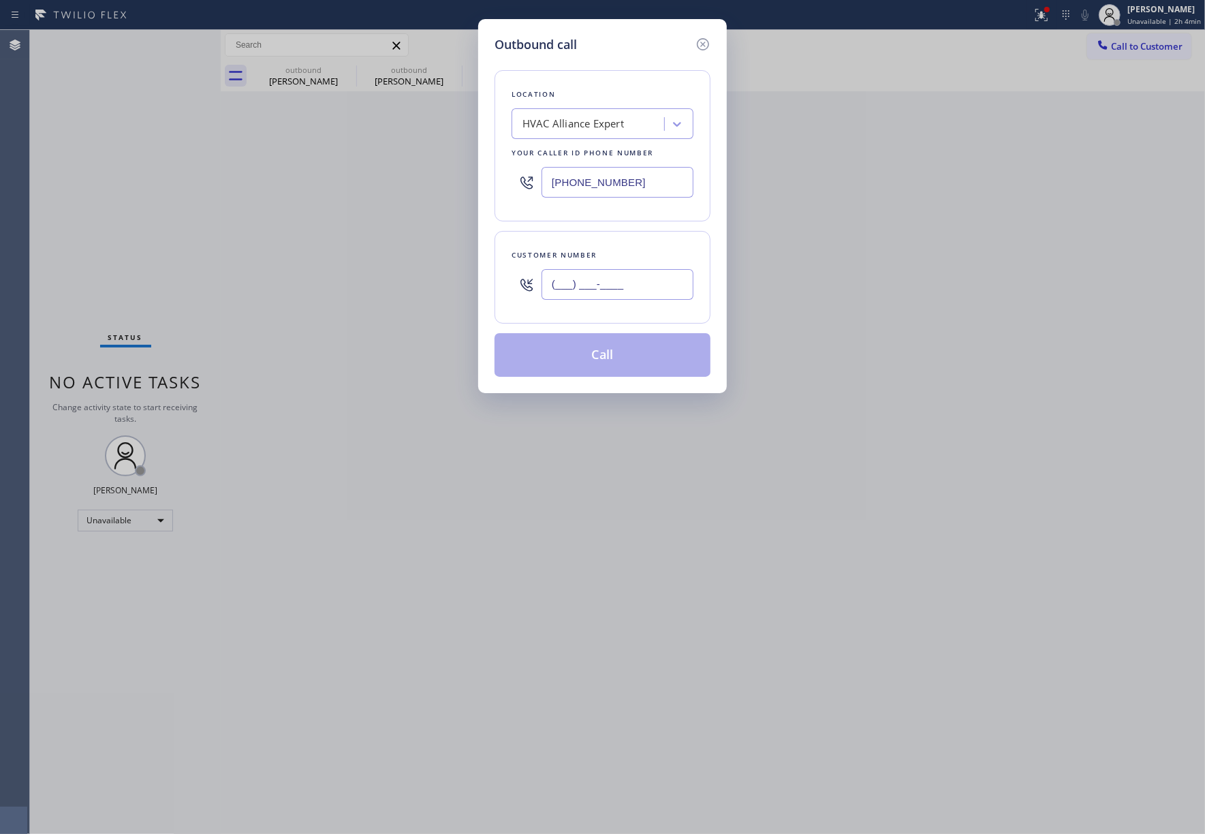
click at [609, 285] on input "(___) ___-____" at bounding box center [618, 284] width 152 height 31
paste input "626) 759-4533"
type input "[PHONE_NUMBER]"
click at [614, 260] on div "Customer number" at bounding box center [603, 255] width 182 height 14
click at [612, 358] on button "Call" at bounding box center [603, 355] width 216 height 44
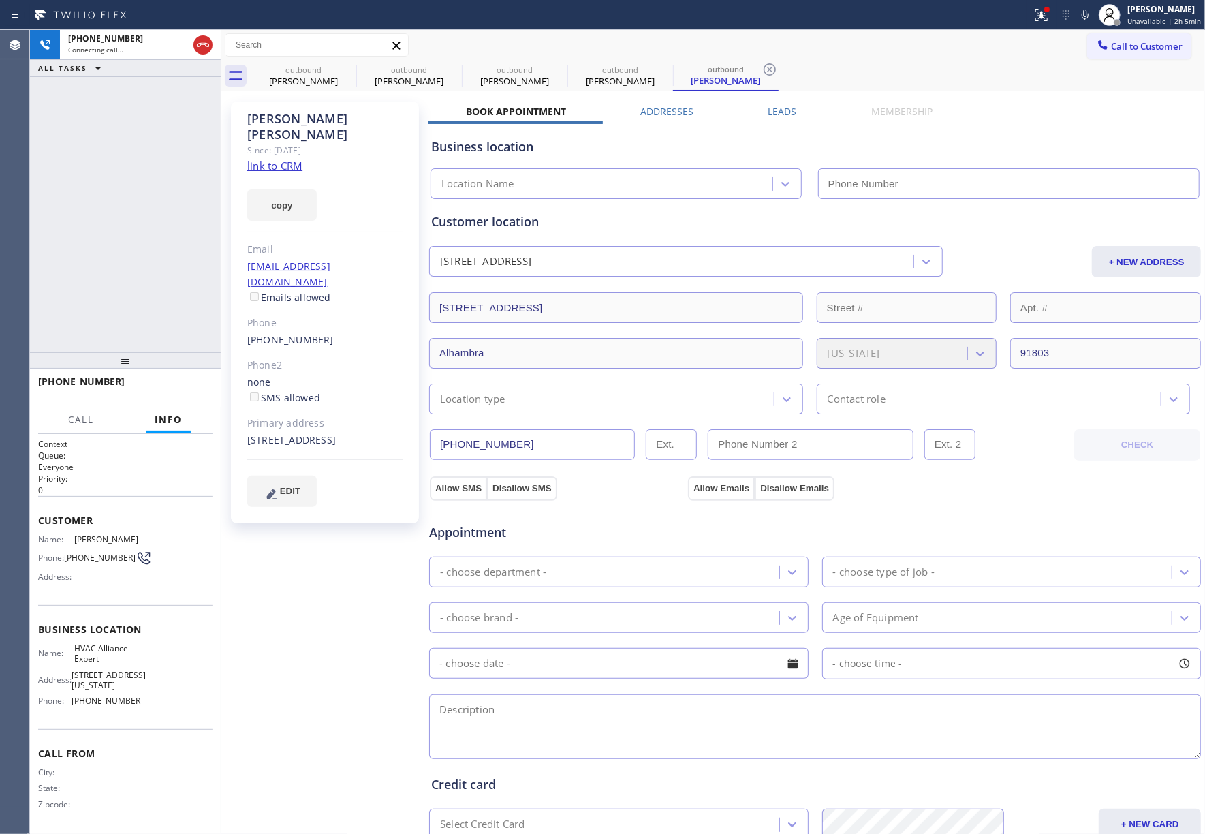
click at [778, 113] on label "Leads" at bounding box center [783, 111] width 29 height 13
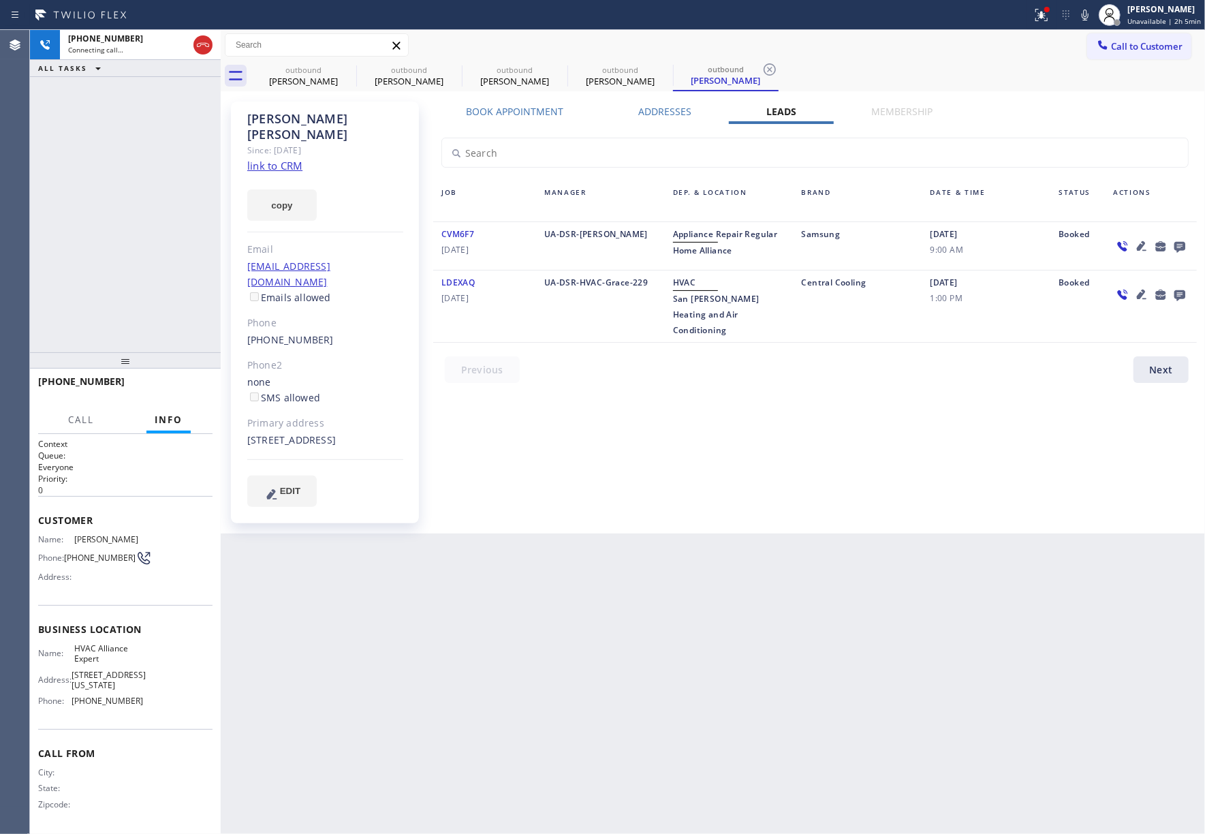
click at [1182, 246] on icon at bounding box center [1180, 246] width 16 height 17
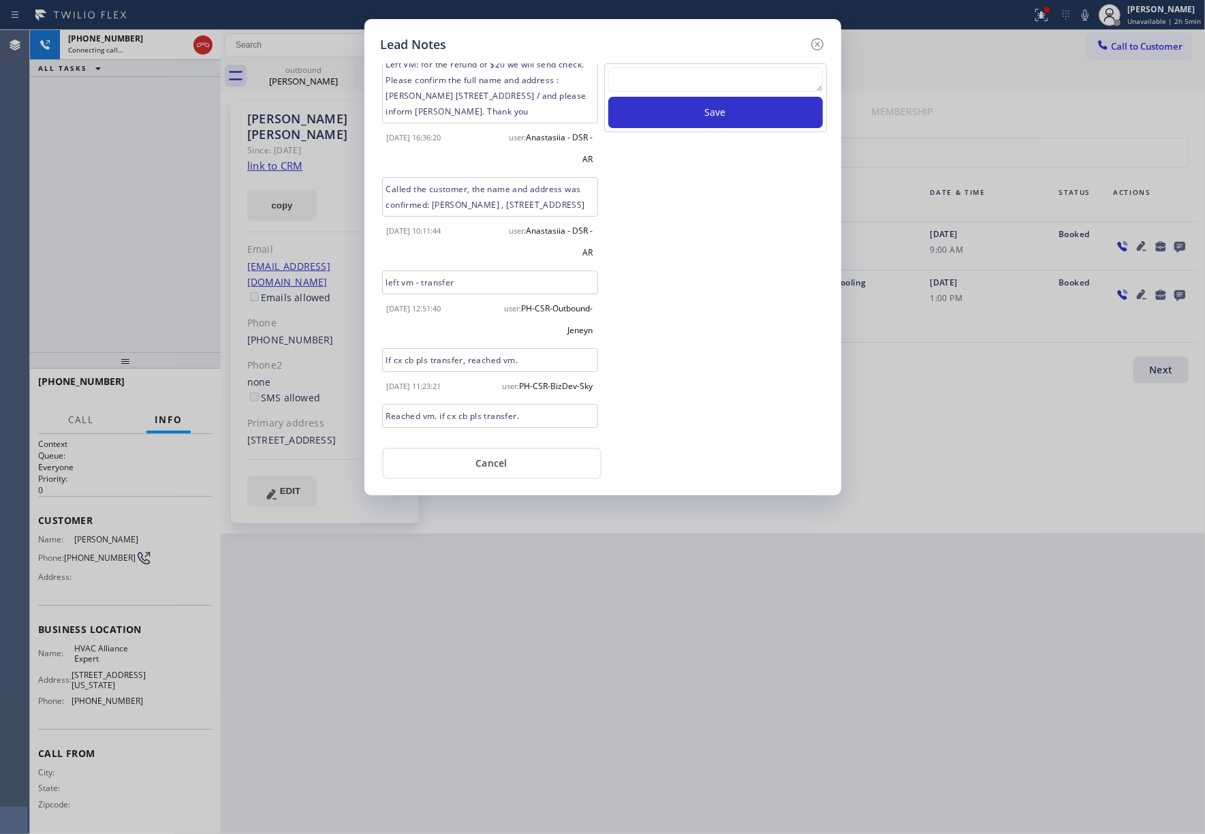
scroll to position [786, 0]
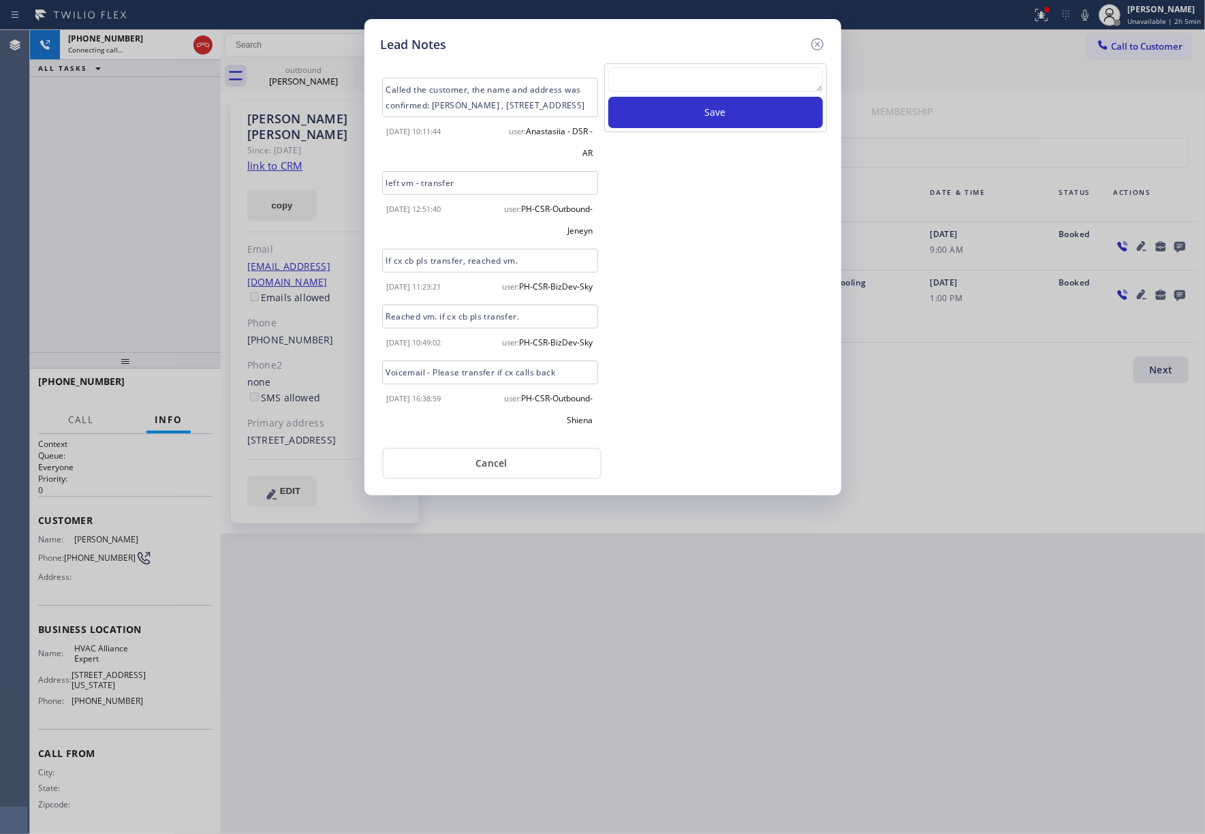
click at [671, 80] on textarea at bounding box center [716, 79] width 215 height 25
type textarea "xfer"
click at [706, 114] on button "Save" at bounding box center [716, 112] width 215 height 31
click at [819, 41] on icon at bounding box center [818, 44] width 16 height 16
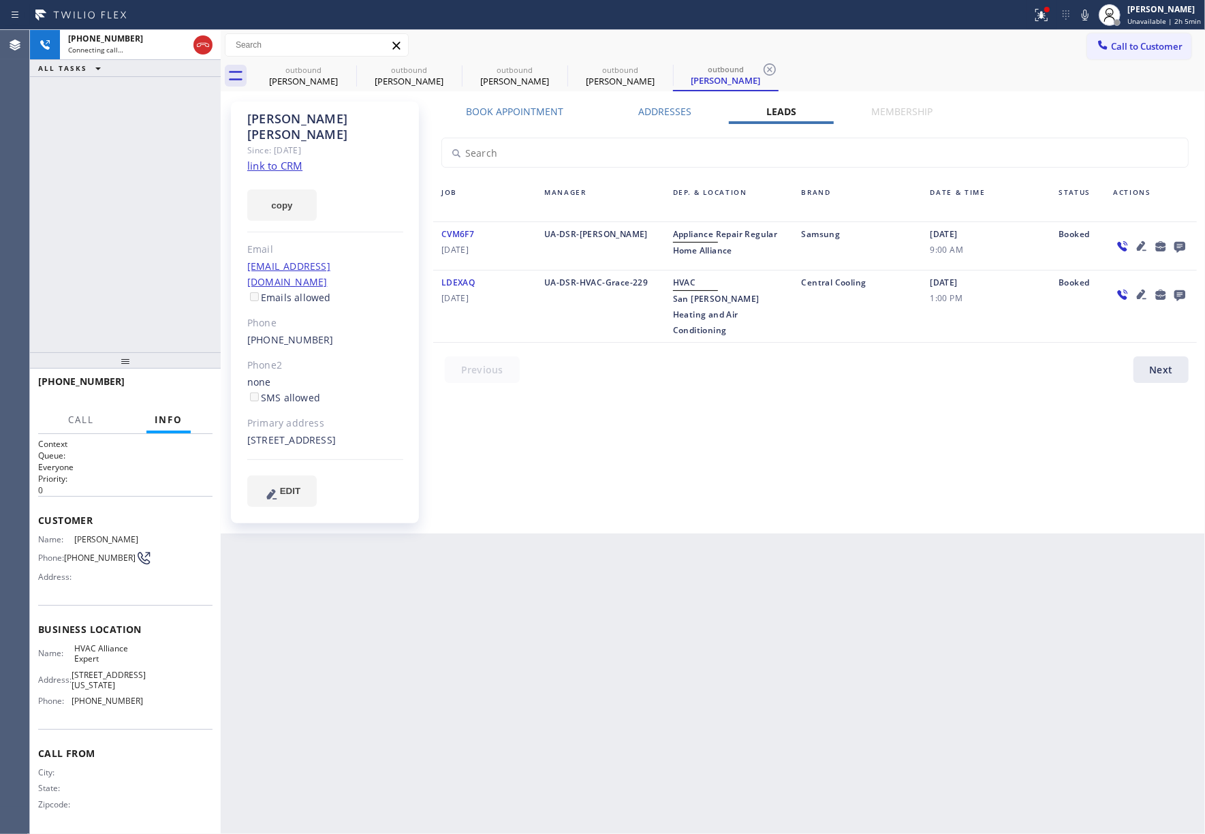
click at [905, 44] on div "Call to Customer Outbound call Location HVAC Alliance Expert Your caller id pho…" at bounding box center [713, 45] width 985 height 24
click at [110, 243] on div "+16267594533 Connecting call… ALL TASKS ALL TASKS ACTIVE TASKS TASKS IN WRAP UP" at bounding box center [125, 191] width 191 height 322
click at [174, 387] on span "HANG UP" at bounding box center [181, 388] width 42 height 10
click at [174, 355] on div at bounding box center [125, 360] width 191 height 16
click at [183, 388] on span "HANG UP" at bounding box center [181, 388] width 42 height 10
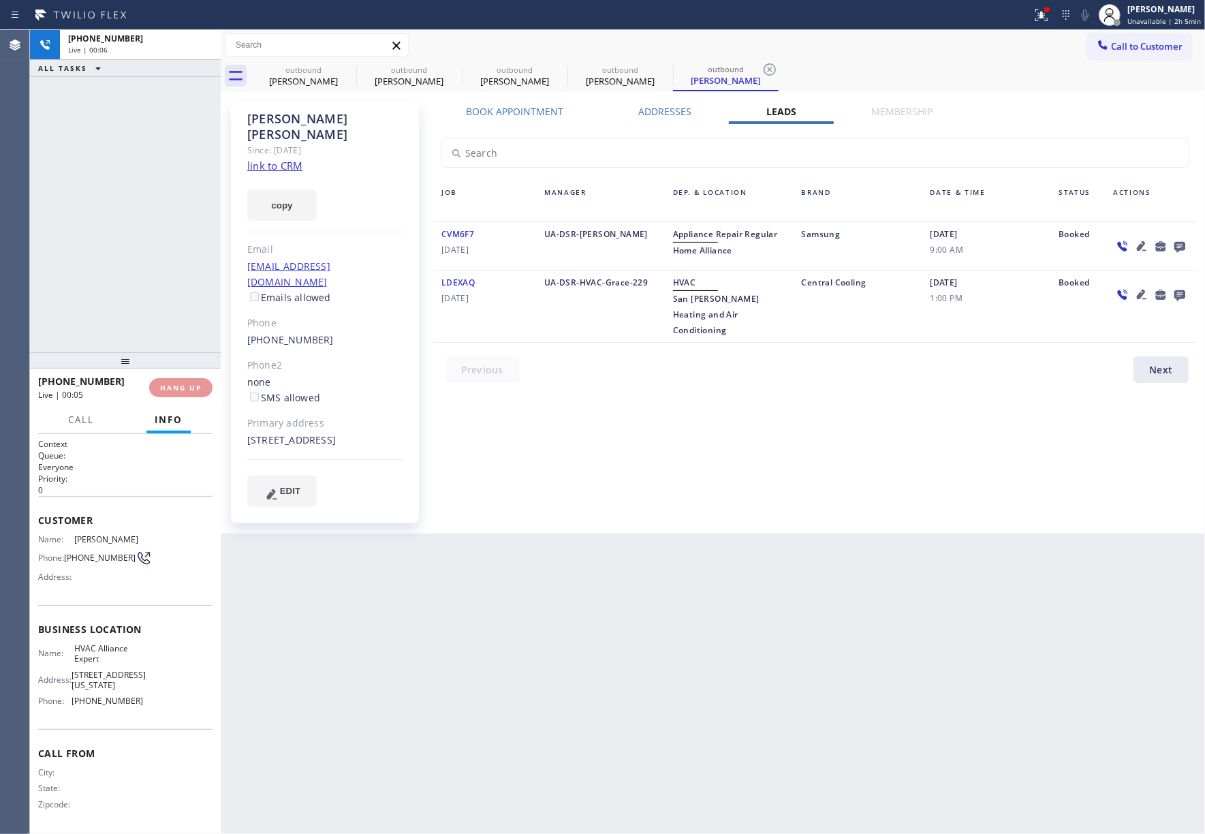
click at [175, 339] on div "+16267594533 Live | 00:06 ALL TASKS ALL TASKS ACTIVE TASKS TASKS IN WRAP UP" at bounding box center [125, 191] width 191 height 322
click at [175, 339] on div "ALL TASKS ALL TASKS ACTIVE TASKS TASKS IN WRAP UP +16267594533 Wrap up | 00:00" at bounding box center [125, 191] width 191 height 322
click at [196, 387] on span "COMPLETE" at bounding box center [178, 388] width 47 height 10
click at [159, 322] on div "ALL TASKS ALL TASKS ACTIVE TASKS TASKS IN WRAP UP +16267594533 Wrap up | 00:00" at bounding box center [125, 191] width 191 height 322
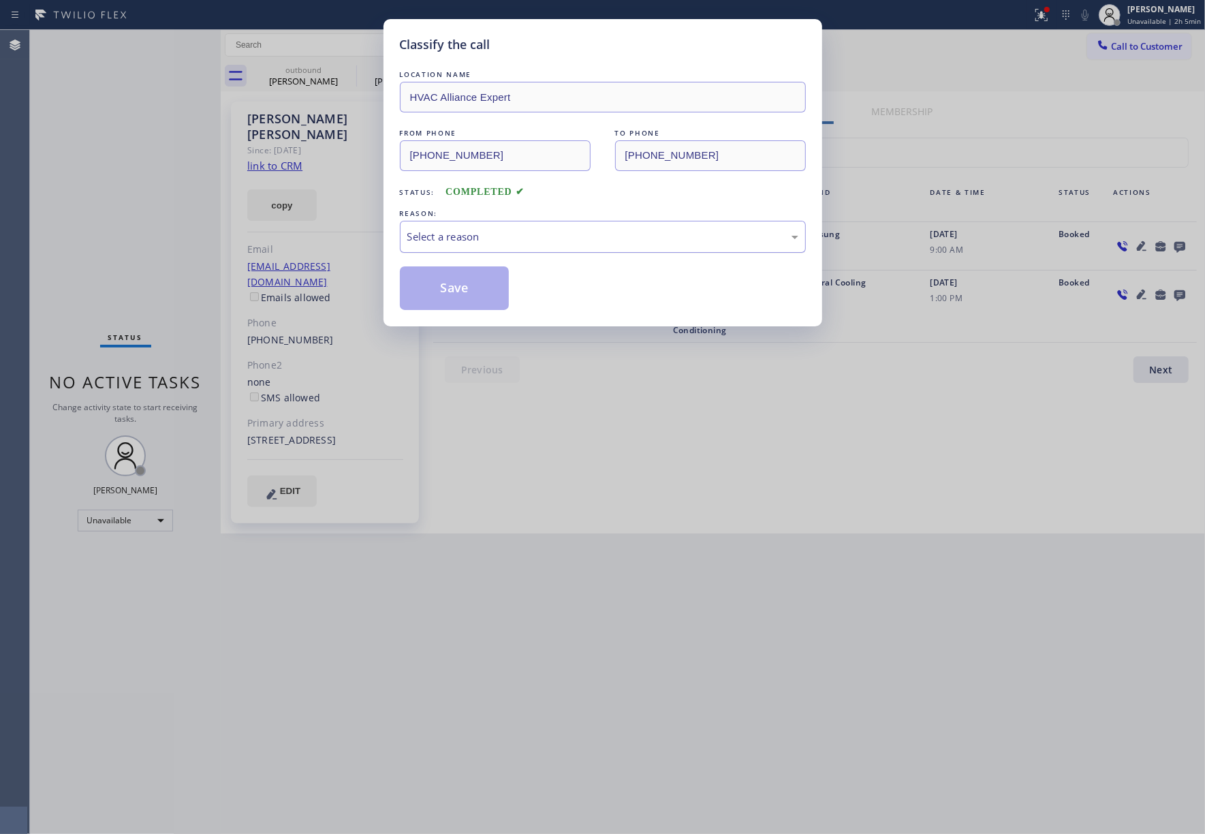
click at [521, 233] on div "Select a reason" at bounding box center [602, 237] width 391 height 16
click at [486, 290] on button "Save" at bounding box center [455, 288] width 110 height 44
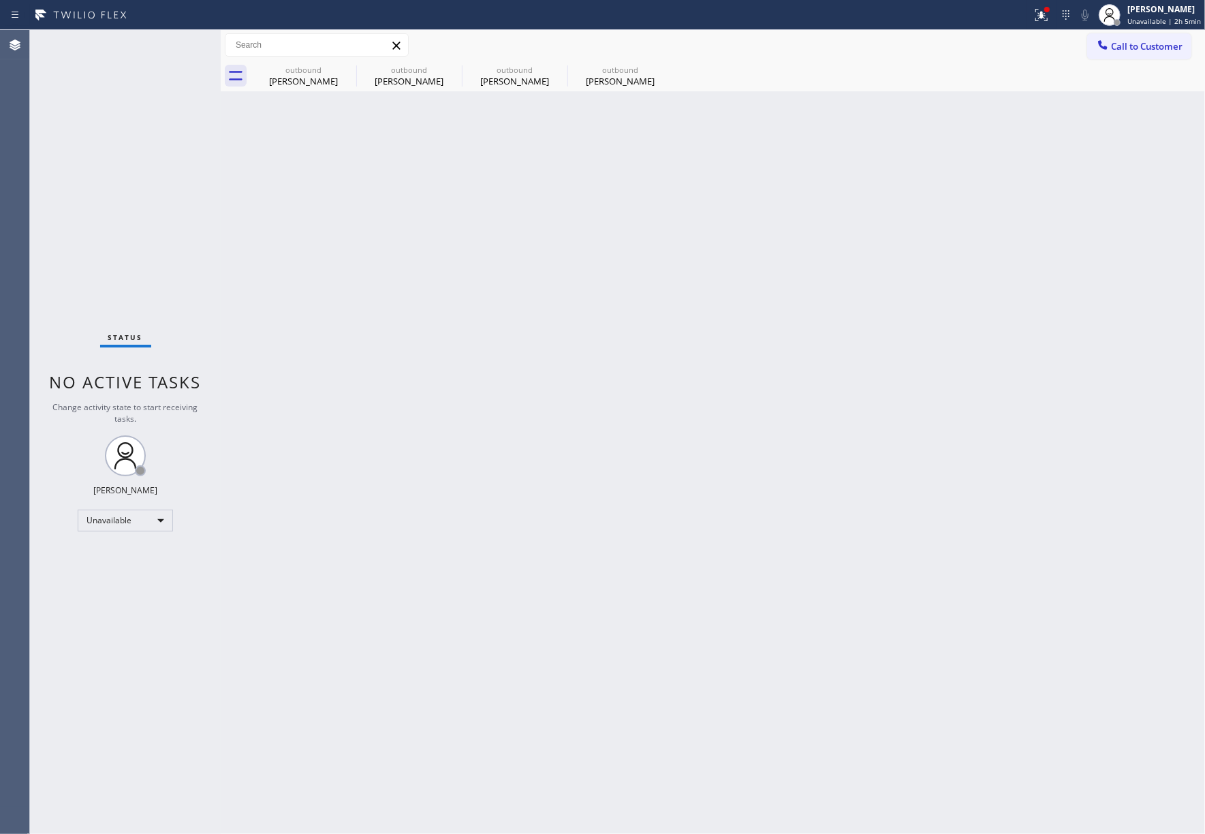
click at [195, 230] on div "Status No active tasks Change activity state to start receiving tasks. [PERSON_…" at bounding box center [125, 432] width 191 height 804
click at [1119, 50] on span "Call to Customer" at bounding box center [1147, 46] width 72 height 12
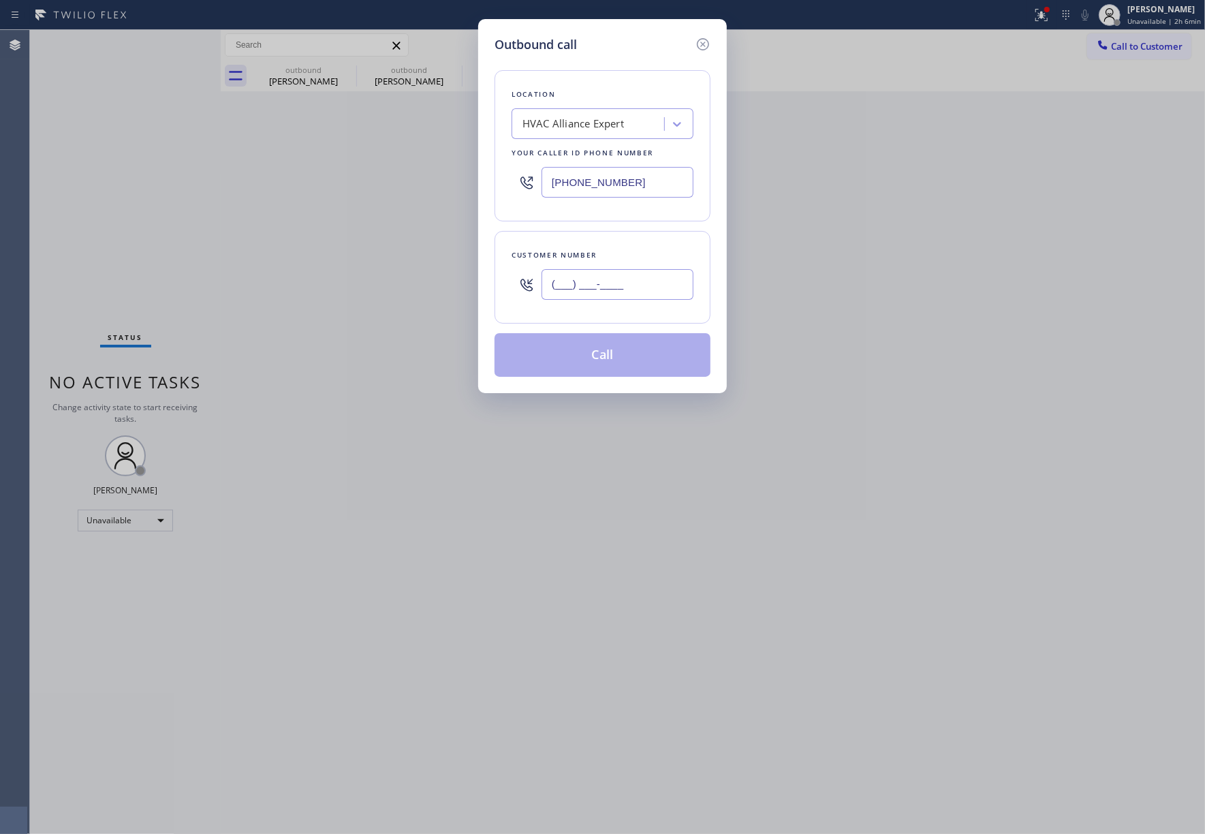
click at [587, 296] on input "(___) ___-____" at bounding box center [618, 284] width 152 height 31
paste input "818) 281-2916"
type input "[PHONE_NUMBER]"
drag, startPoint x: 603, startPoint y: 249, endPoint x: 608, endPoint y: 273, distance: 24.3
click at [604, 249] on div "Customer number" at bounding box center [603, 255] width 182 height 14
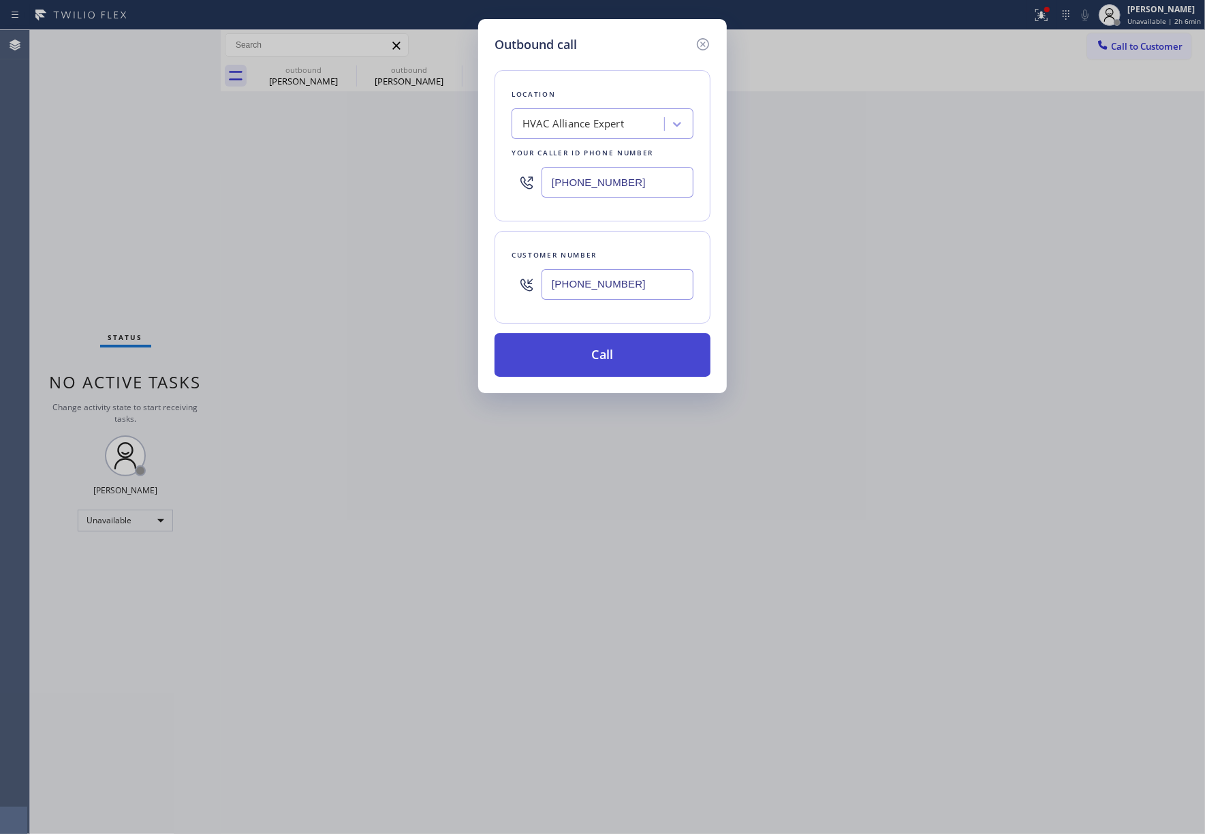
click at [598, 357] on button "Call" at bounding box center [603, 355] width 216 height 44
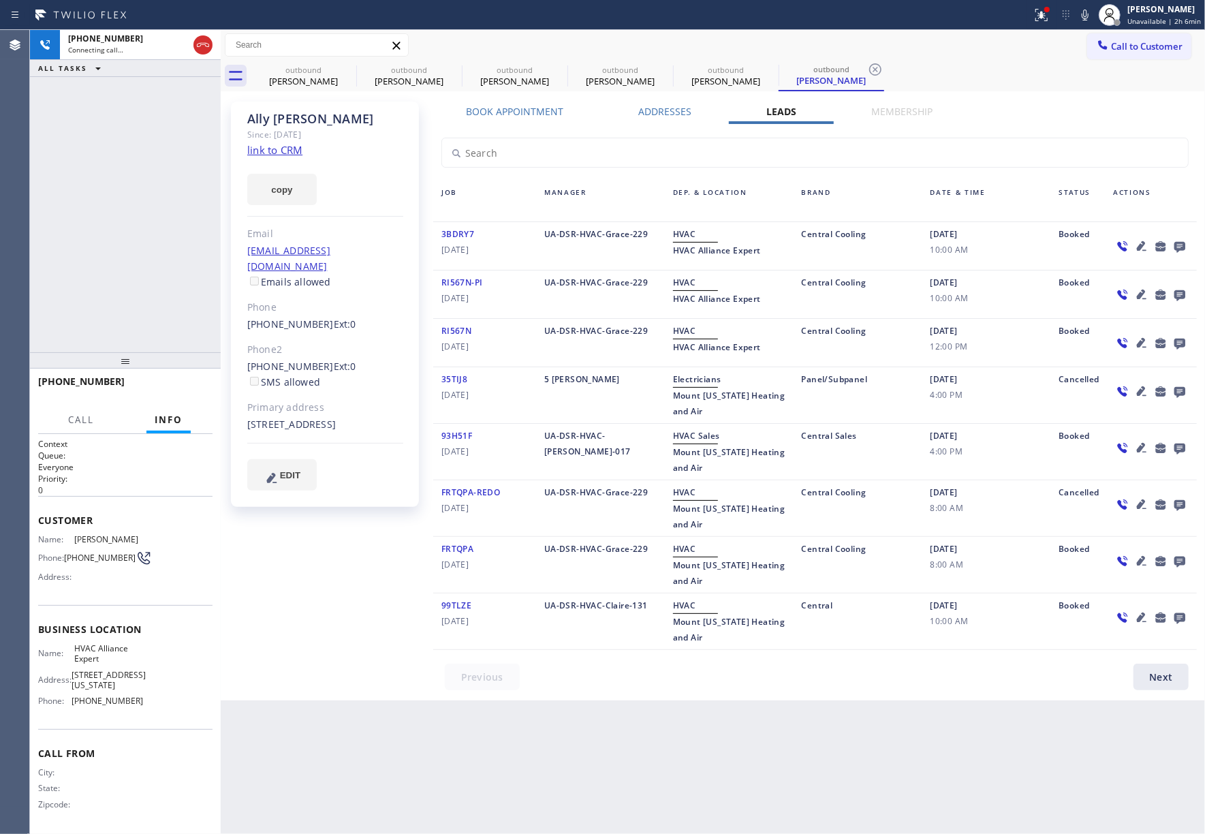
click at [1178, 243] on icon at bounding box center [1180, 247] width 11 height 11
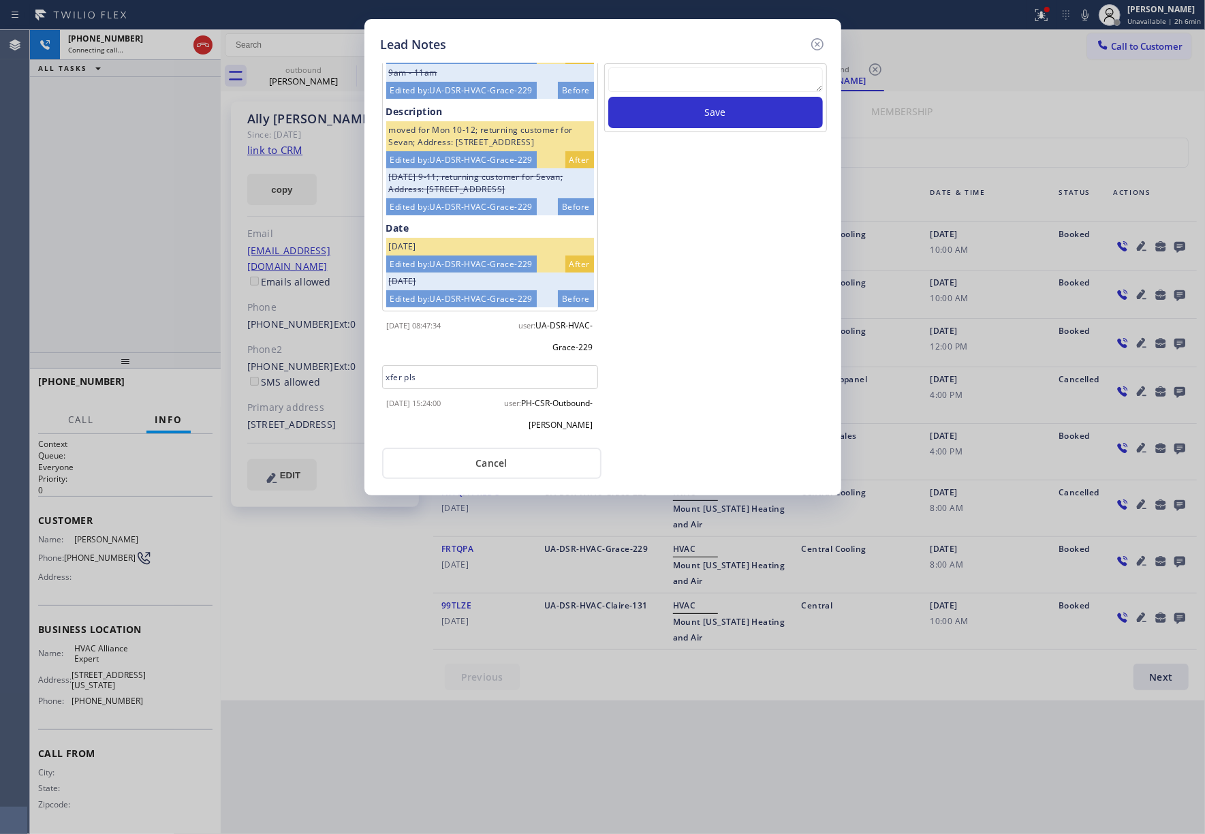
scroll to position [74, 0]
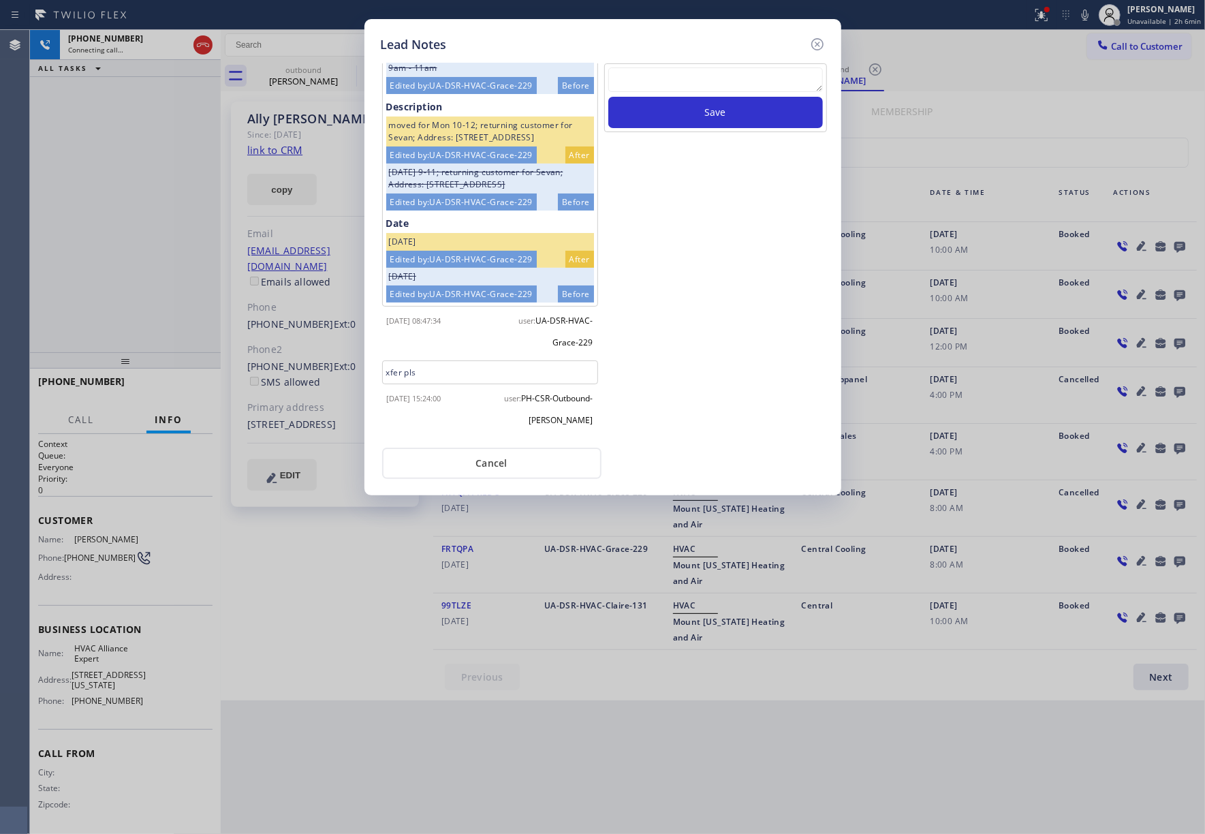
click at [415, 372] on div "xfer pls" at bounding box center [490, 372] width 216 height 24
copy div "xfer pls"
click at [435, 459] on button "Cancel" at bounding box center [491, 463] width 219 height 31
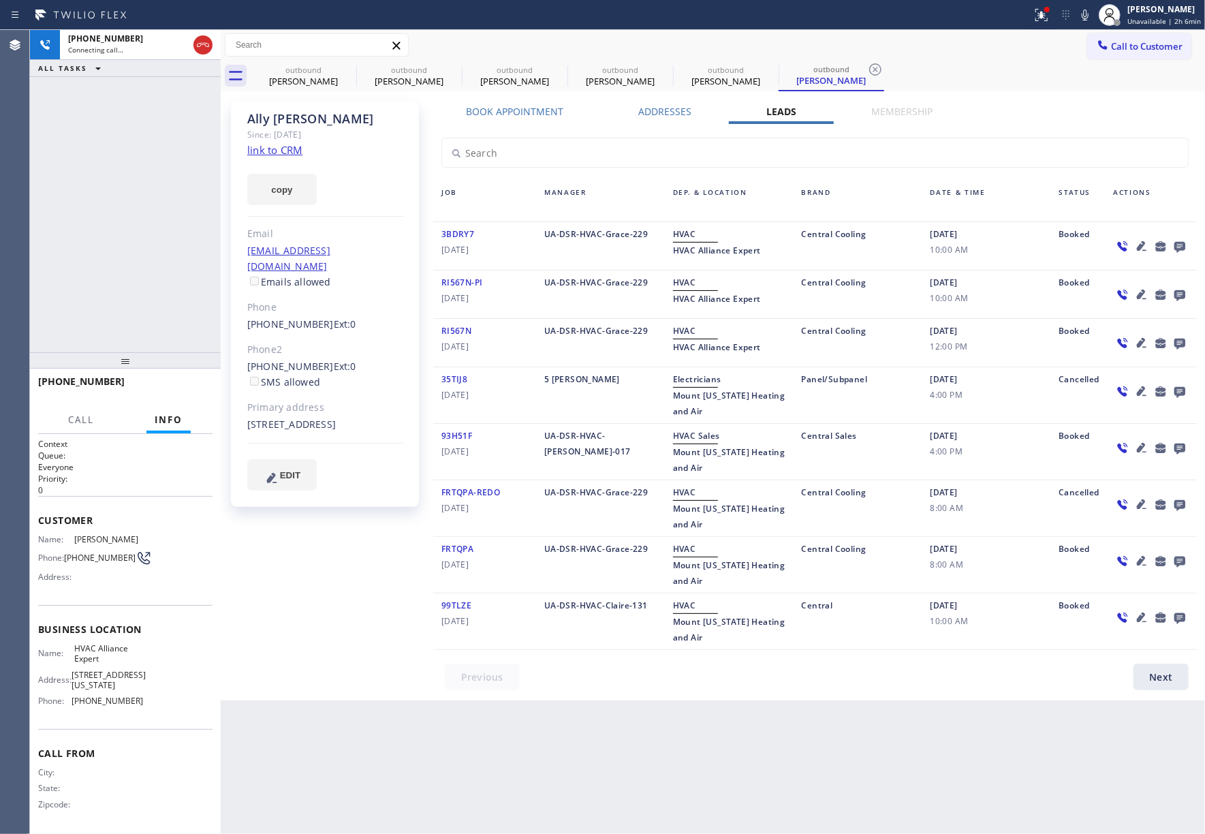
click at [1184, 249] on icon at bounding box center [1180, 247] width 11 height 11
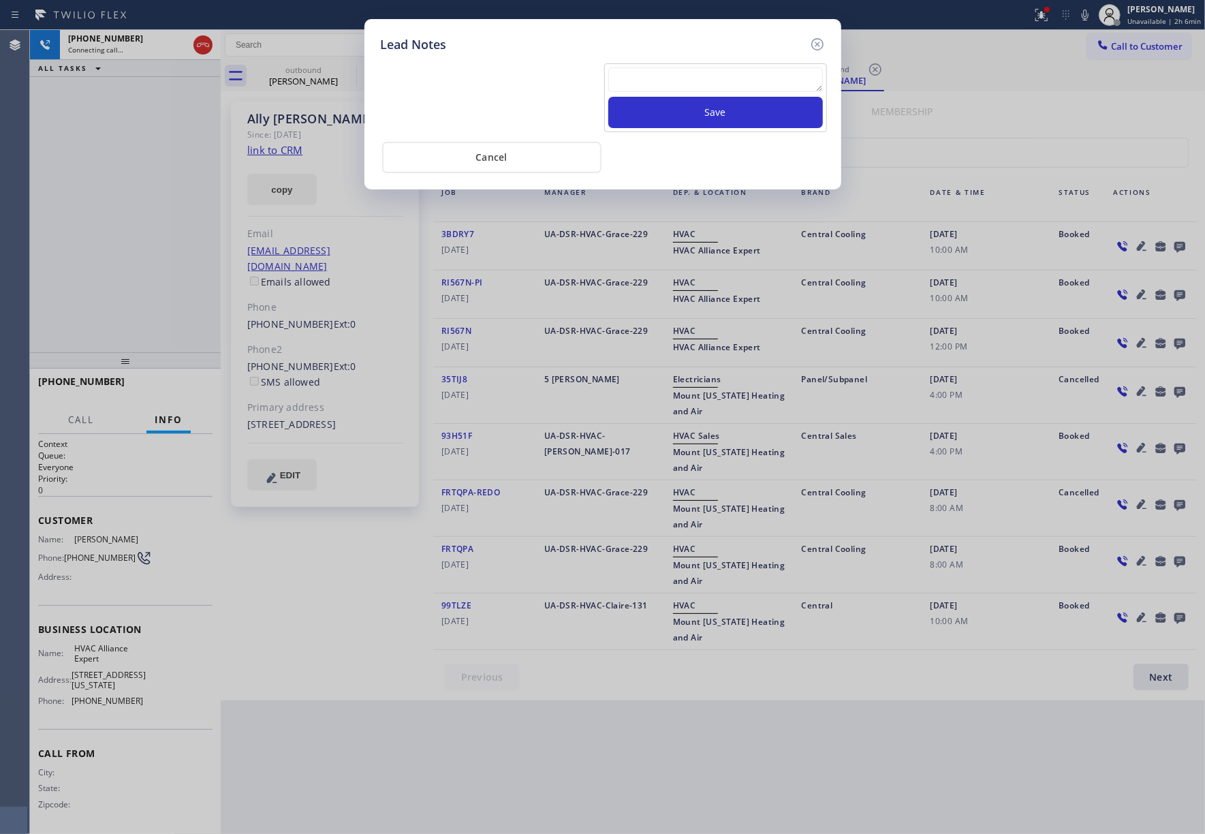
click at [696, 86] on textarea at bounding box center [716, 79] width 215 height 25
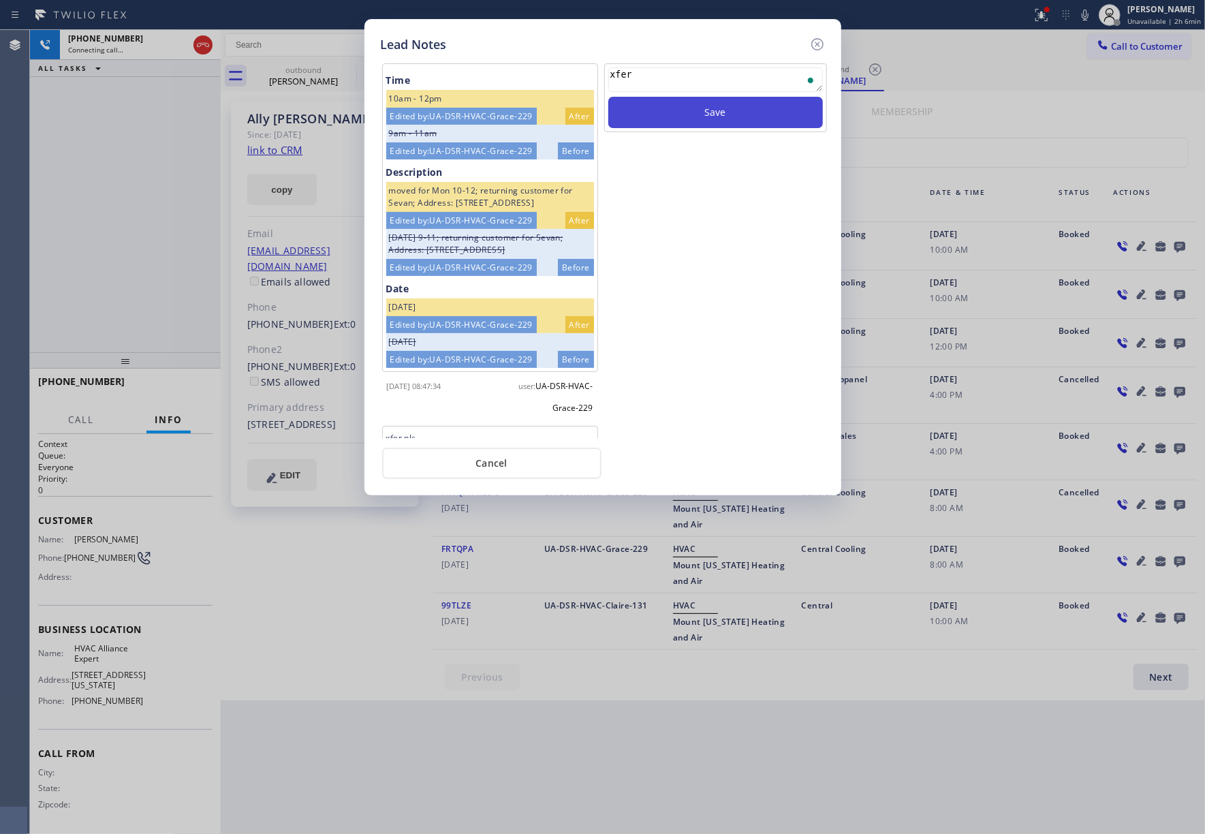
type textarea "xfer"
click at [767, 109] on button "Save" at bounding box center [716, 112] width 215 height 31
drag, startPoint x: 816, startPoint y: 46, endPoint x: 925, endPoint y: 59, distance: 109.7
click at [816, 44] on icon at bounding box center [818, 44] width 16 height 16
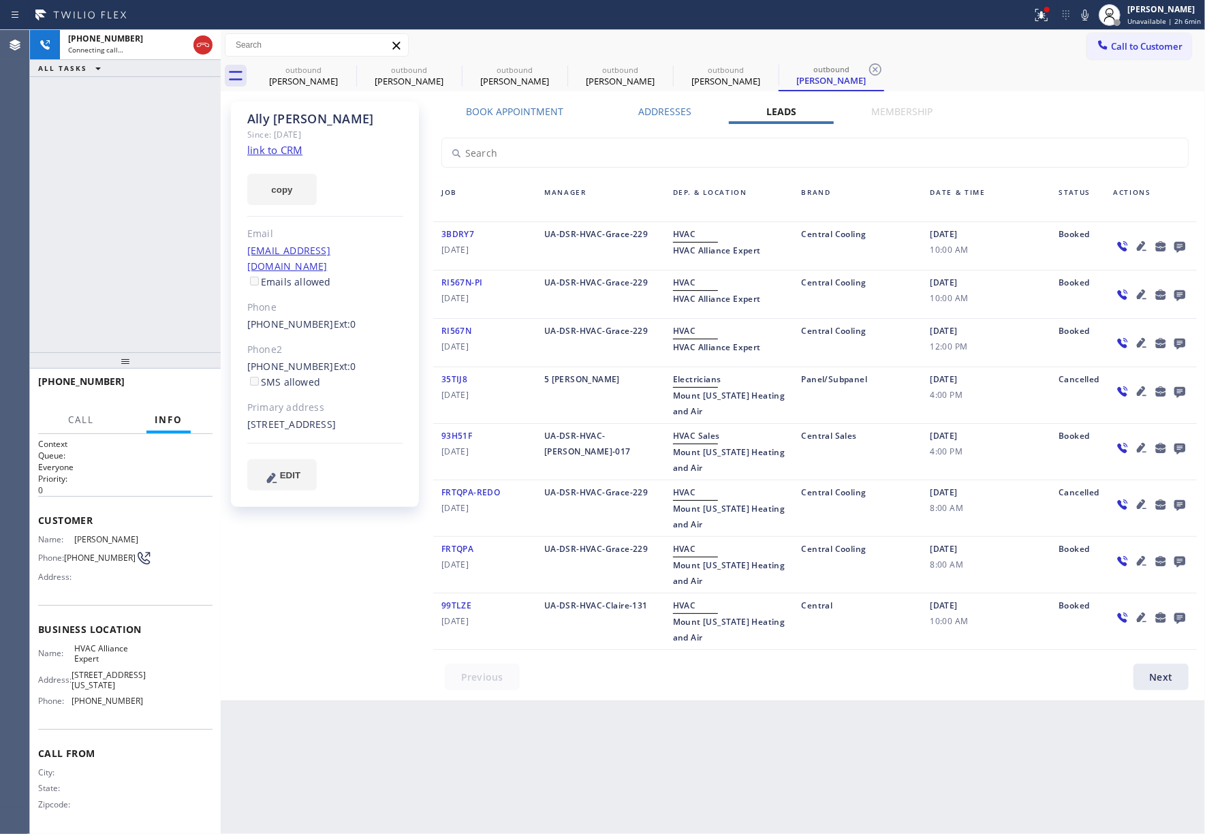
click at [925, 59] on div "Call to Customer Outbound call Location HVAC Alliance Expert Your caller id pho…" at bounding box center [713, 45] width 985 height 31
click at [671, 113] on label "Addresses" at bounding box center [665, 111] width 53 height 13
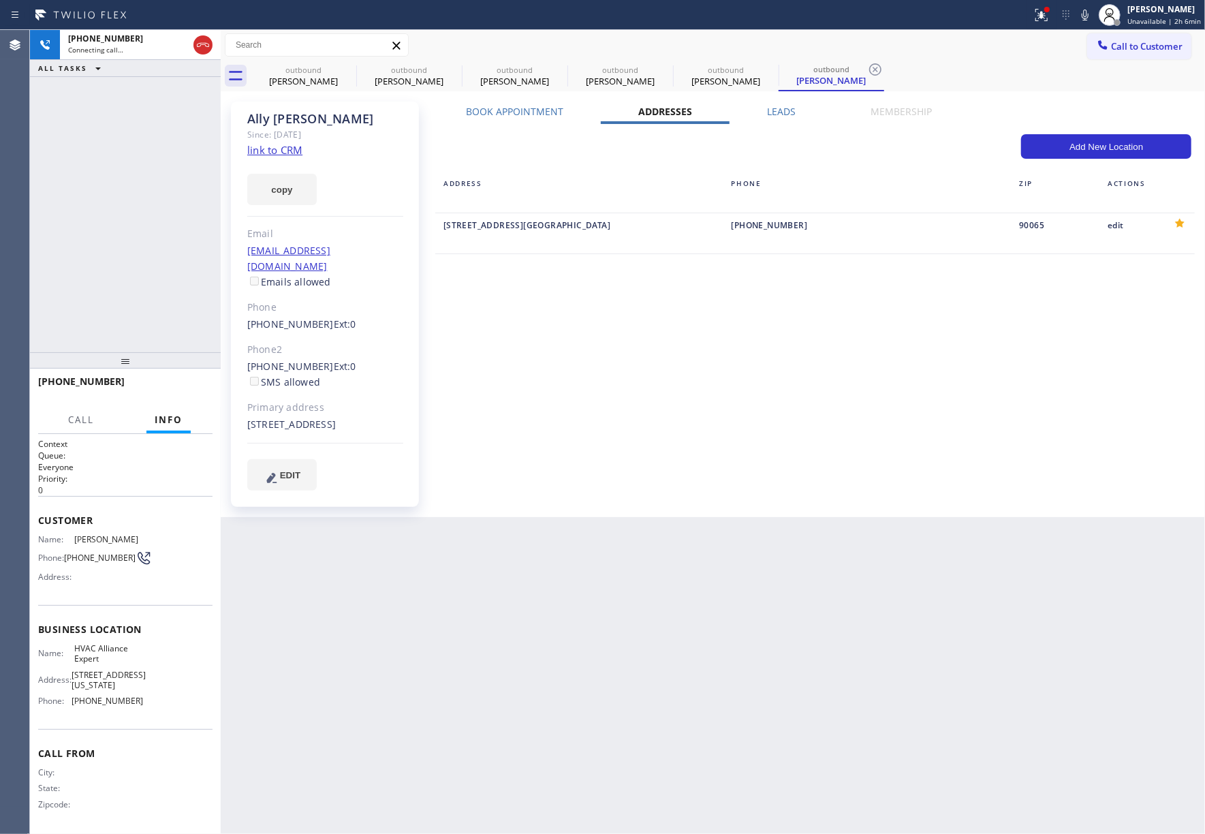
click at [797, 110] on div "Leads" at bounding box center [782, 114] width 104 height 19
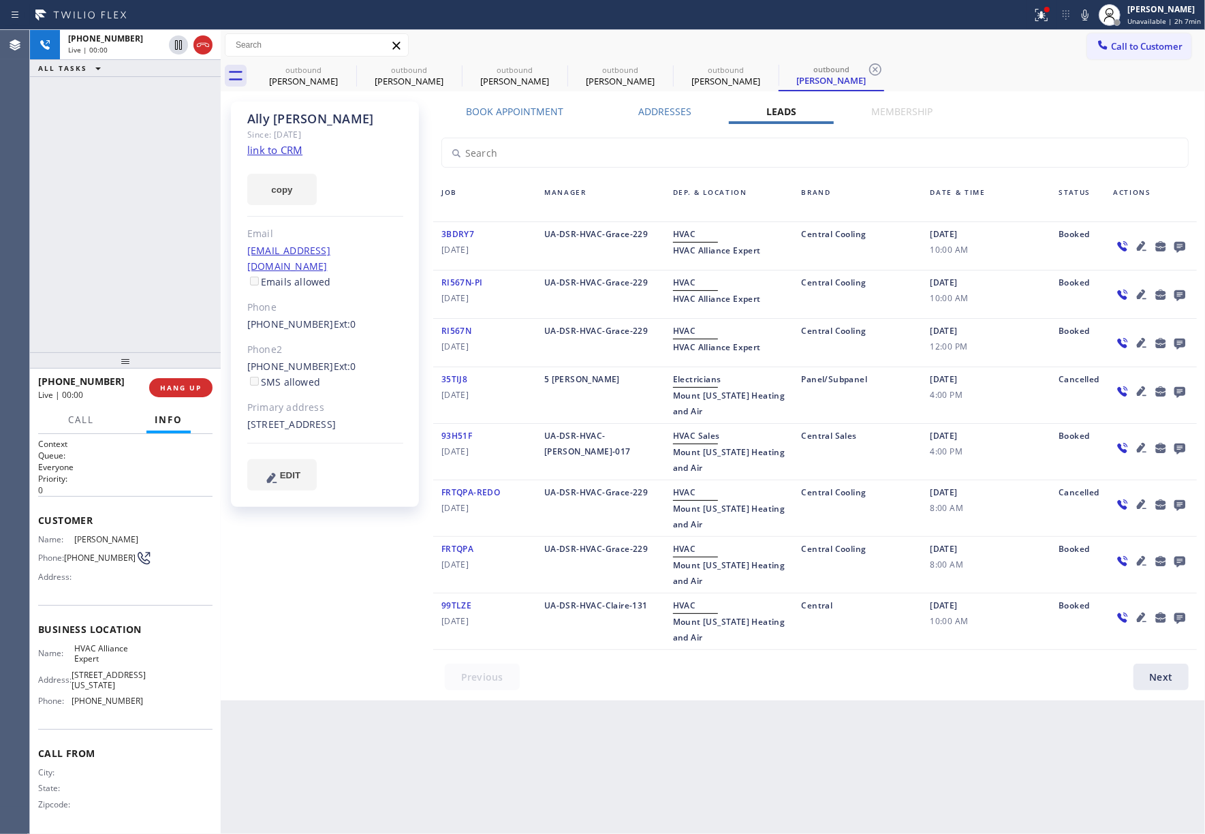
drag, startPoint x: 72, startPoint y: 240, endPoint x: 83, endPoint y: 230, distance: 15.4
click at [72, 240] on div "+18182812916 Live | 00:00 ALL TASKS ALL TASKS ACTIVE TASKS TASKS IN WRAP UP" at bounding box center [125, 191] width 191 height 322
click at [192, 385] on span "HANG UP" at bounding box center [181, 388] width 42 height 10
click at [191, 333] on div "+18182812916 Live | 00:04 ALL TASKS ALL TASKS ACTIVE TASKS TASKS IN WRAP UP" at bounding box center [125, 191] width 191 height 322
click at [191, 386] on span "HANG UP" at bounding box center [181, 388] width 42 height 10
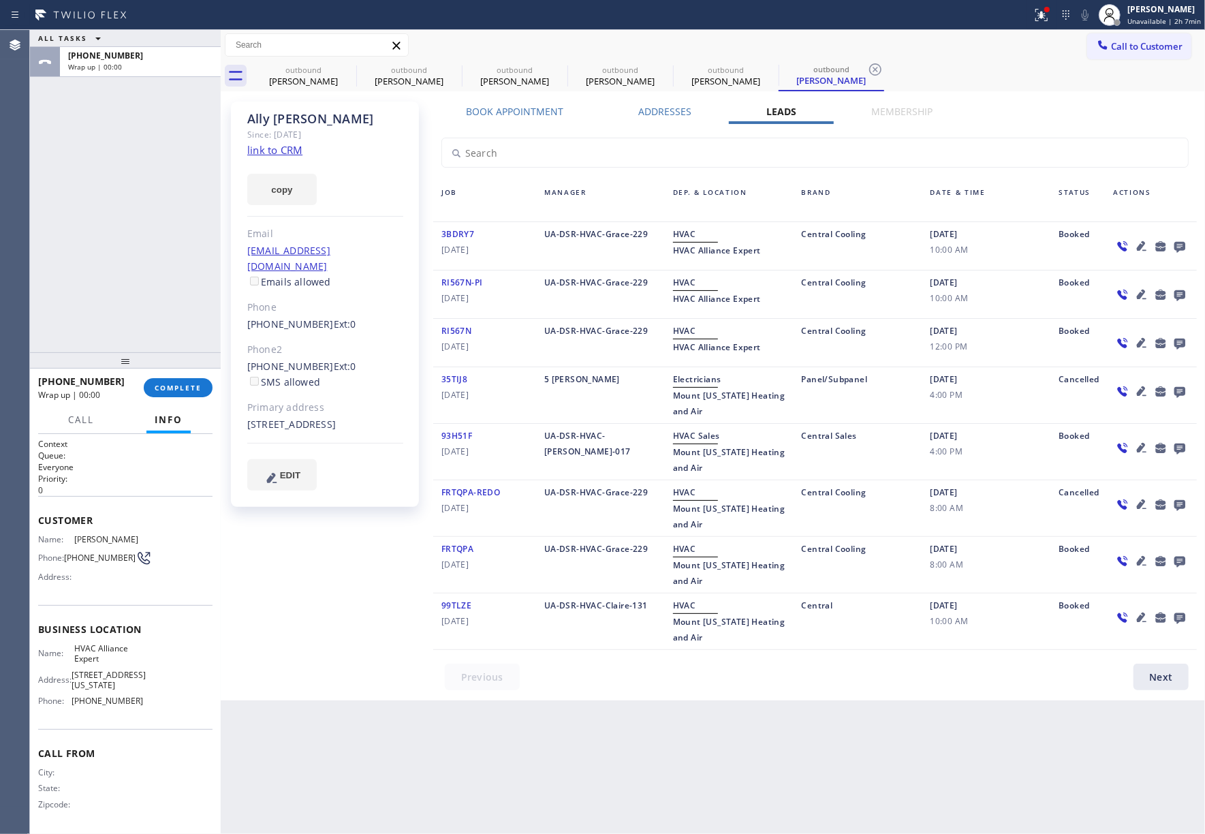
click at [181, 218] on div "ALL TASKS ALL TASKS ACTIVE TASKS TASKS IN WRAP UP +18182812916 Wrap up | 00:00" at bounding box center [125, 191] width 191 height 322
click at [199, 393] on button "COMPLETE" at bounding box center [178, 387] width 69 height 19
click at [164, 328] on div "ALL TASKS ALL TASKS ACTIVE TASKS TASKS IN WRAP UP +18182812916 Wrap up | 00:00" at bounding box center [125, 191] width 191 height 322
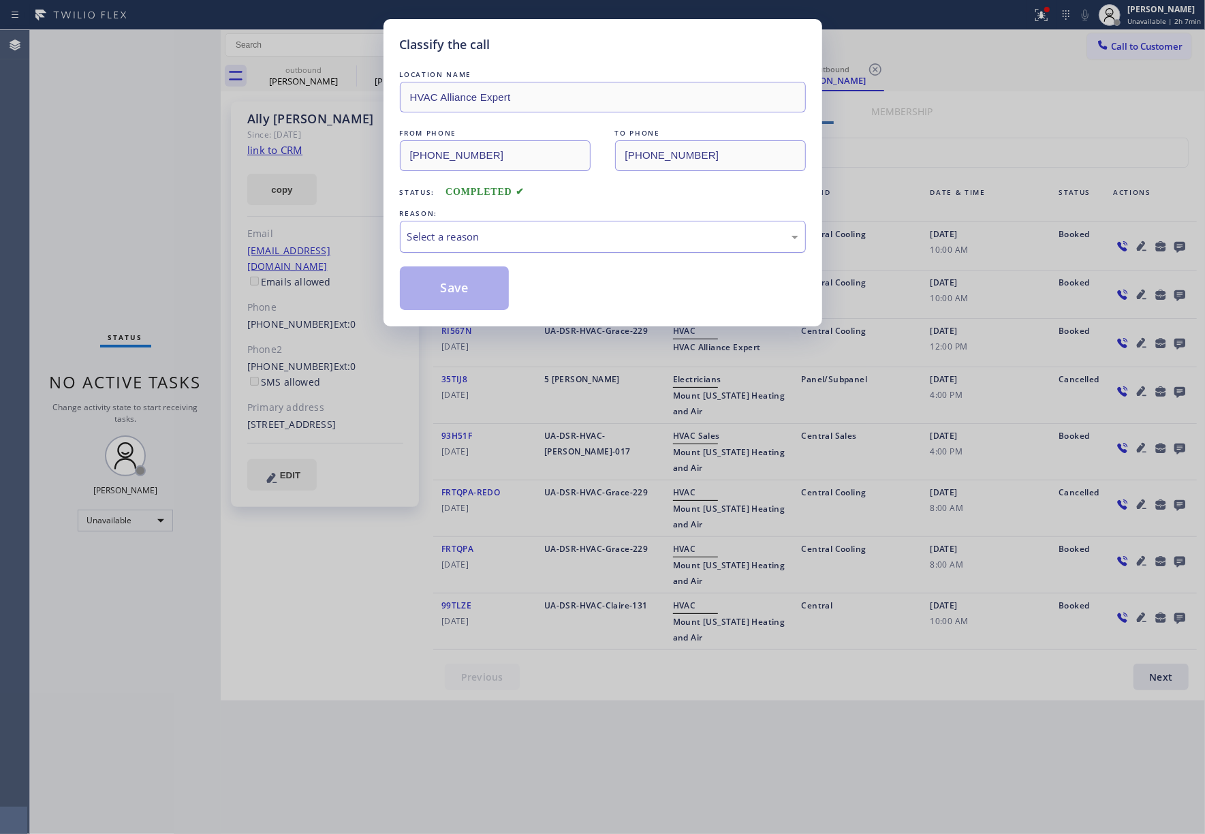
click at [469, 234] on div "Select a reason" at bounding box center [602, 237] width 391 height 16
click at [470, 281] on button "Save" at bounding box center [455, 288] width 110 height 44
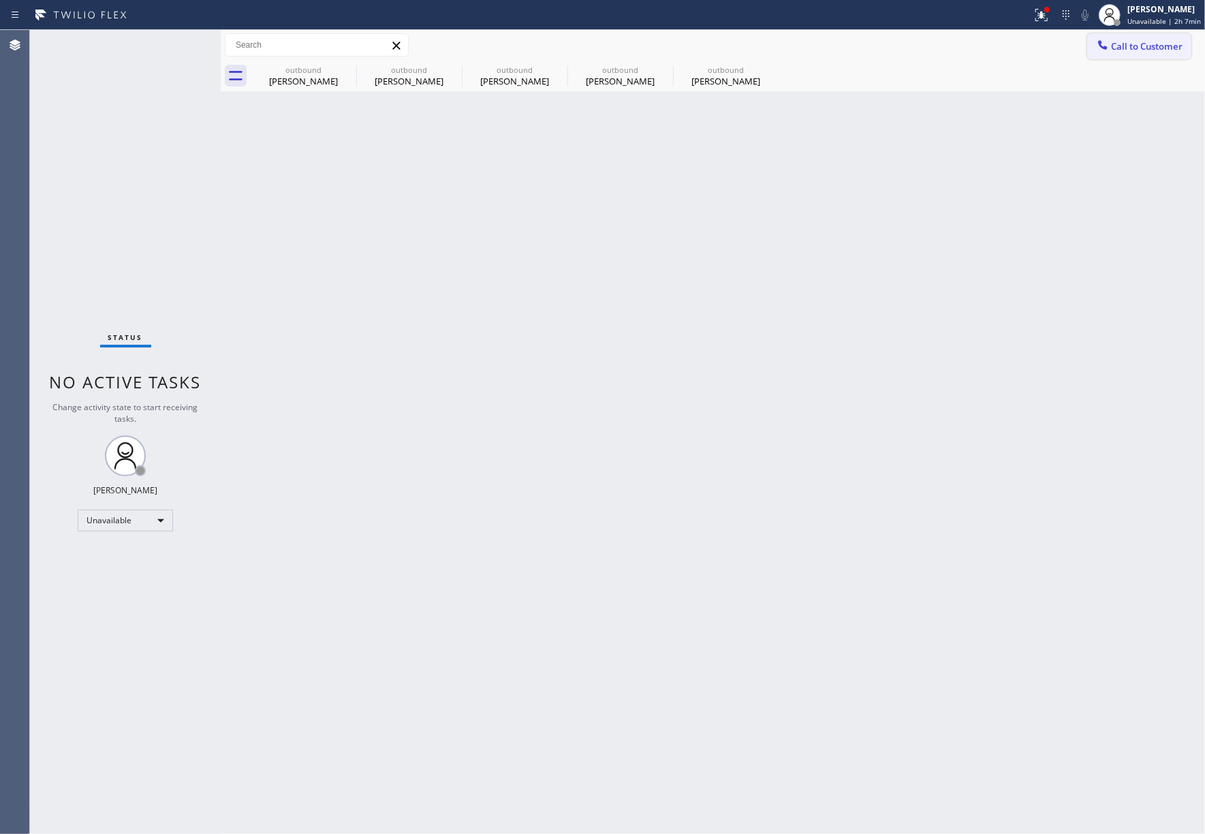
click at [1171, 50] on span "Call to Customer" at bounding box center [1147, 46] width 72 height 12
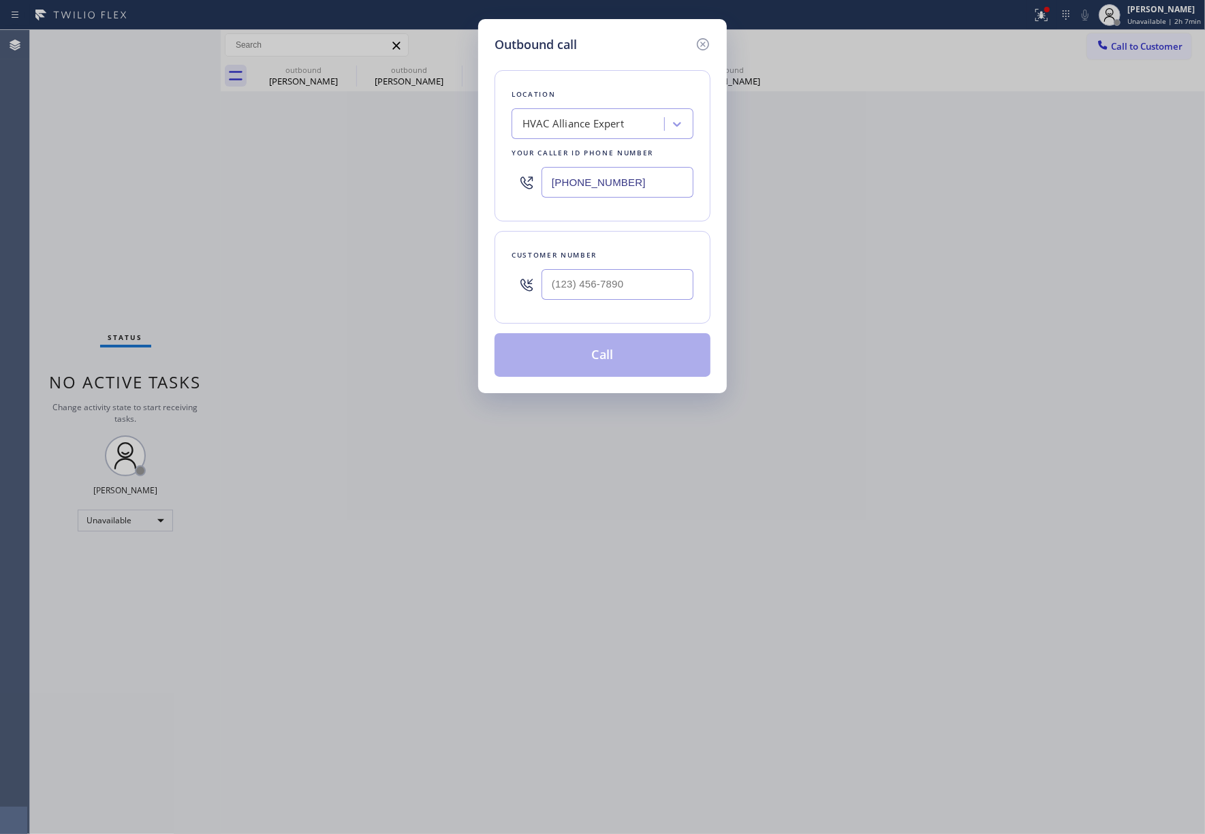
click at [621, 263] on div at bounding box center [618, 284] width 152 height 44
click at [621, 274] on input "(___) ___-____" at bounding box center [618, 284] width 152 height 31
paste input "213) 949-3713"
type input "(213) 949-3713"
click at [628, 236] on div "Customer number (213) 949-3713" at bounding box center [603, 277] width 216 height 93
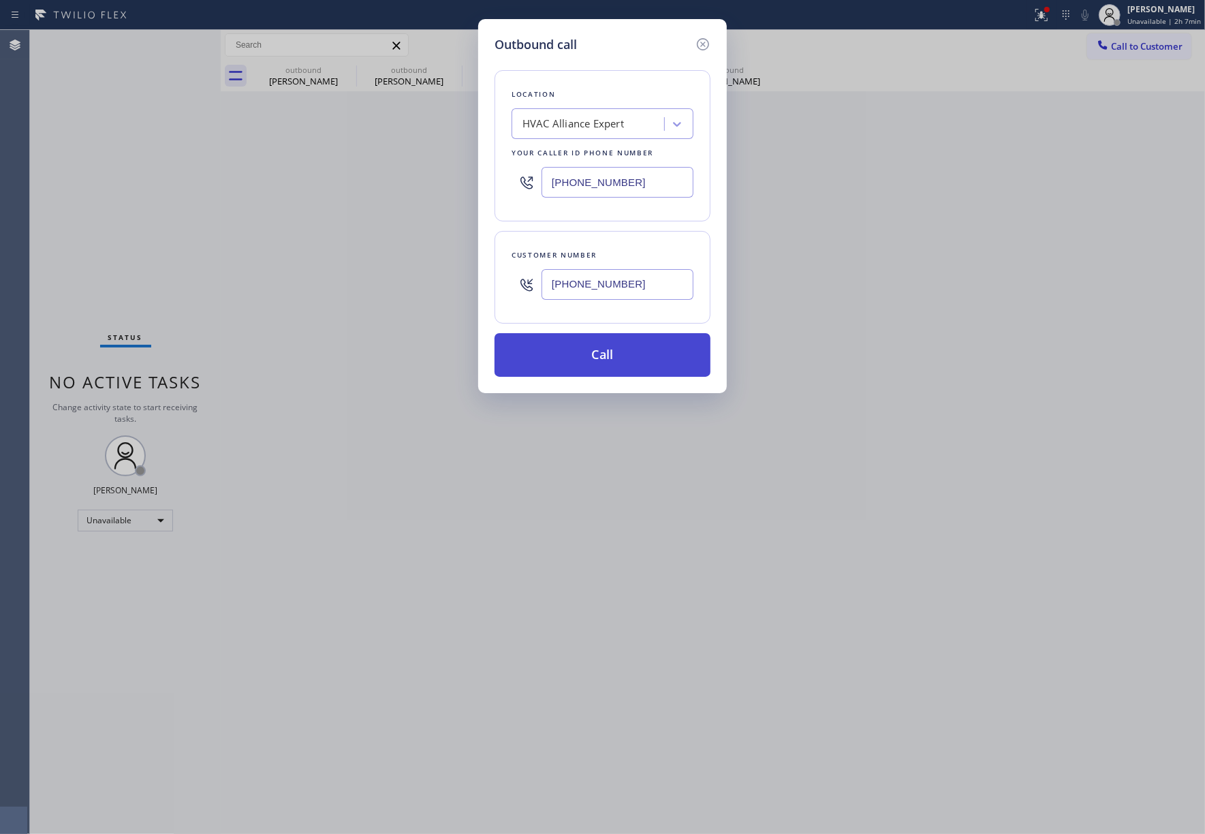
click at [634, 360] on button "Call" at bounding box center [603, 355] width 216 height 44
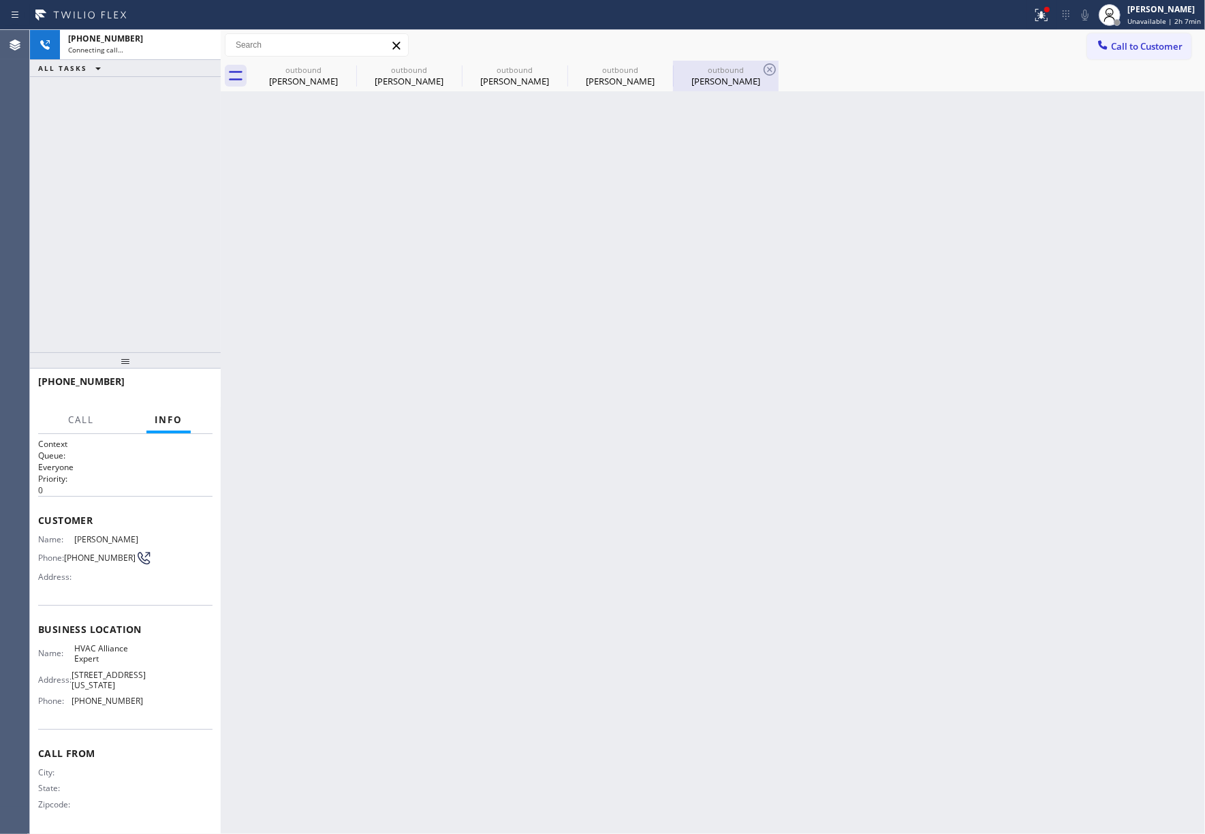
click at [730, 79] on div "Ally Reed" at bounding box center [726, 81] width 103 height 12
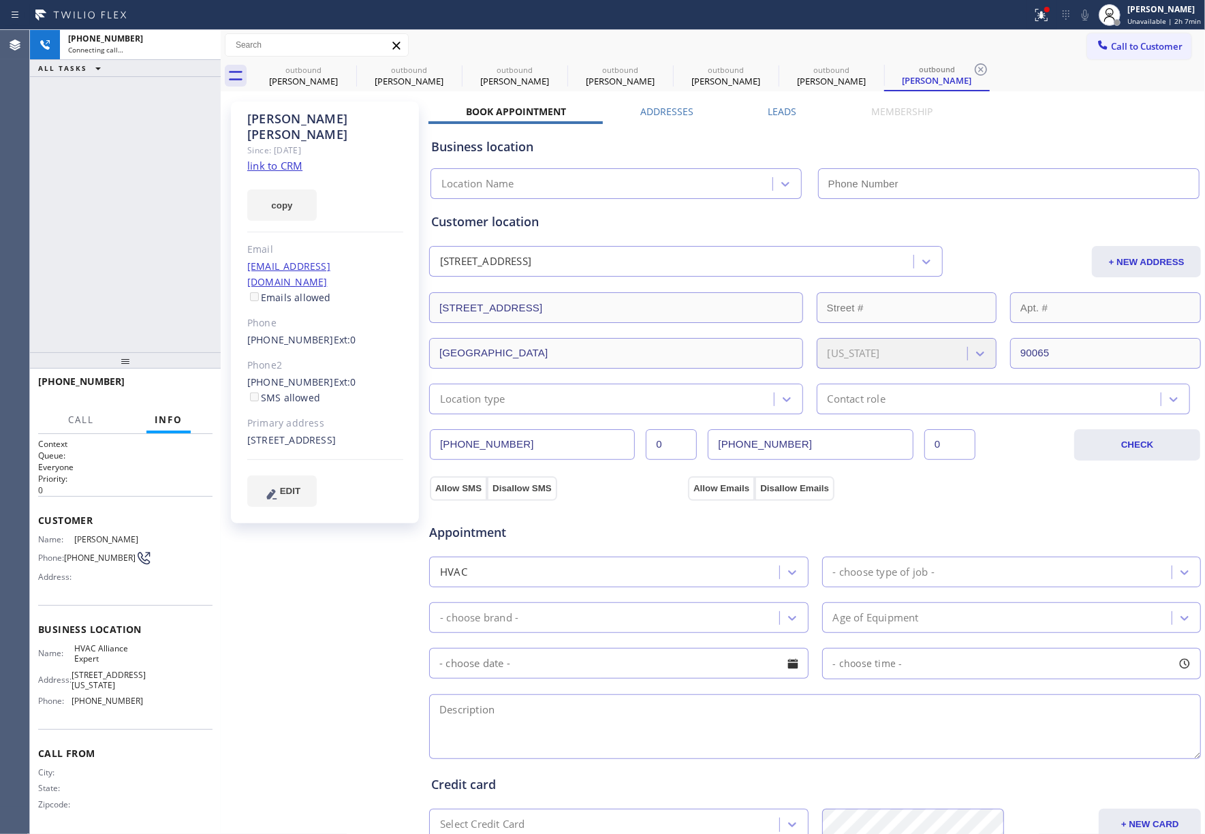
click at [769, 106] on label "Leads" at bounding box center [783, 111] width 29 height 13
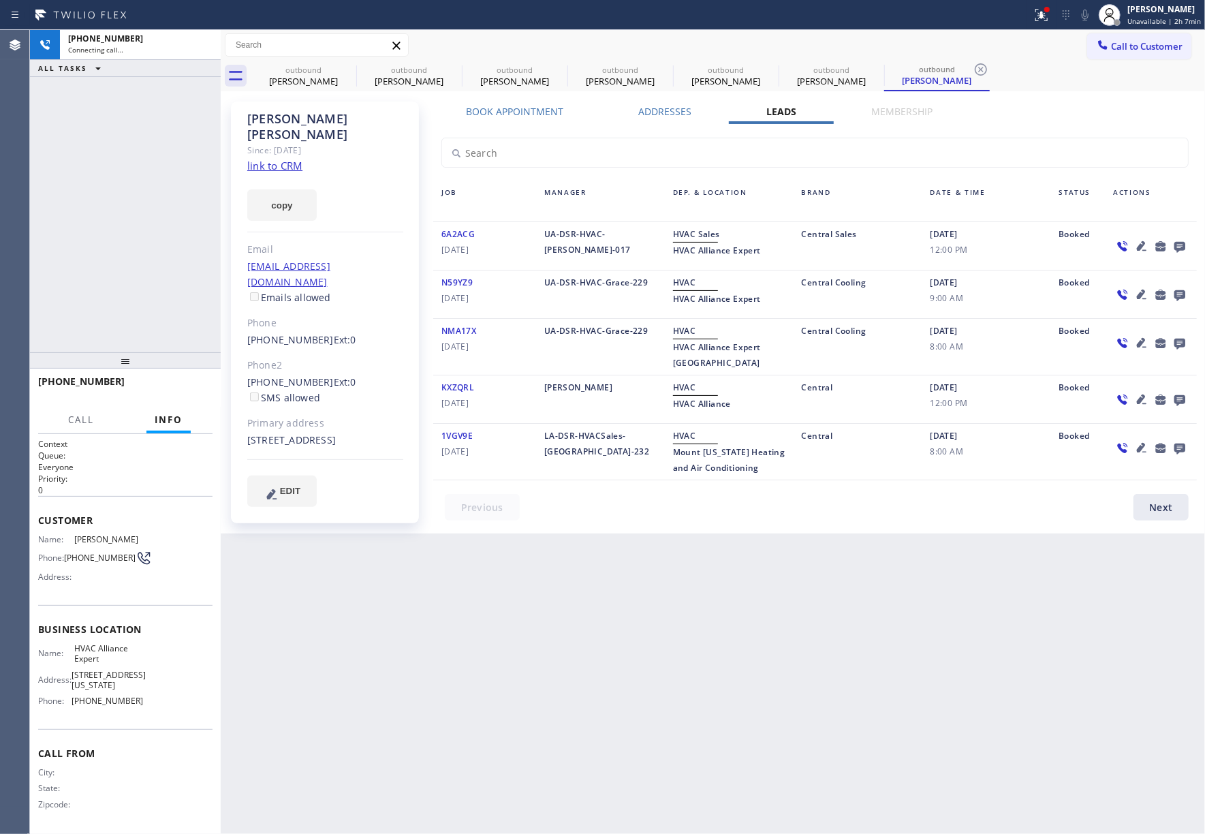
click at [1181, 248] on icon at bounding box center [1180, 247] width 11 height 11
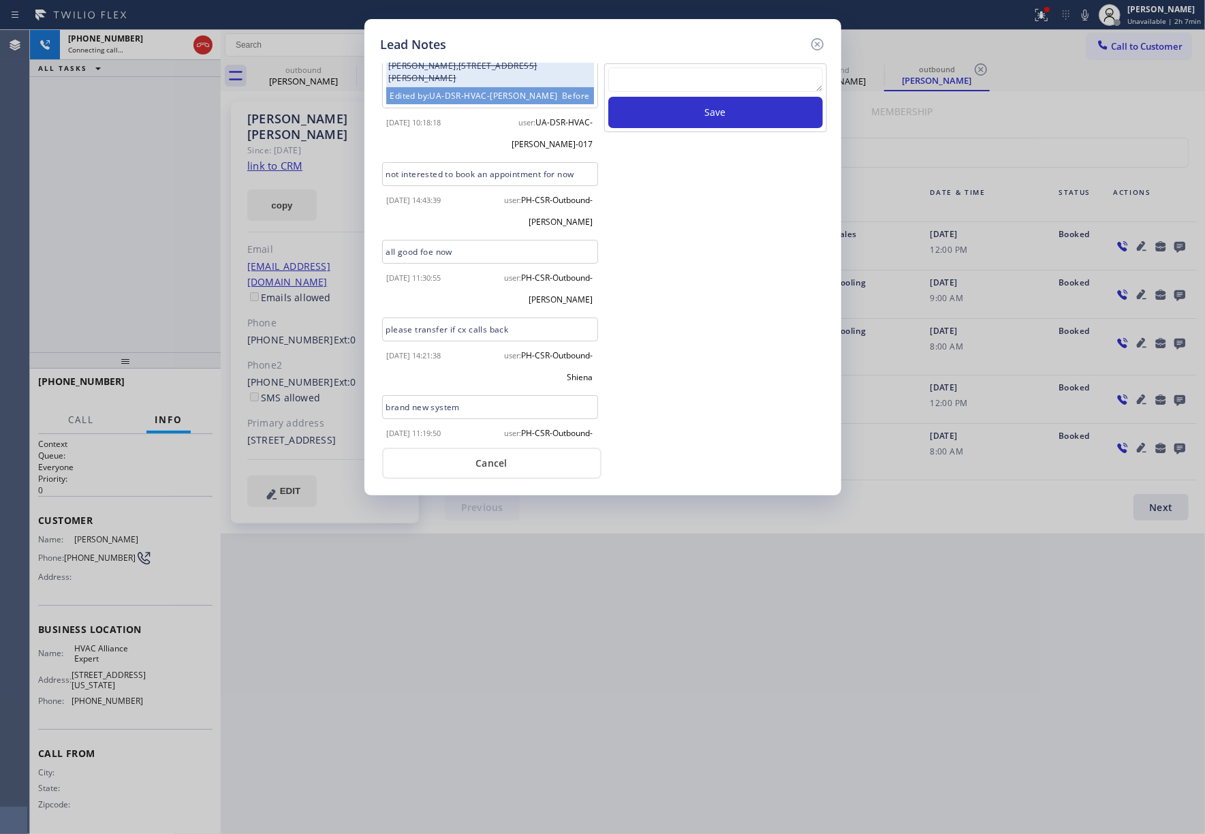
scroll to position [545, 0]
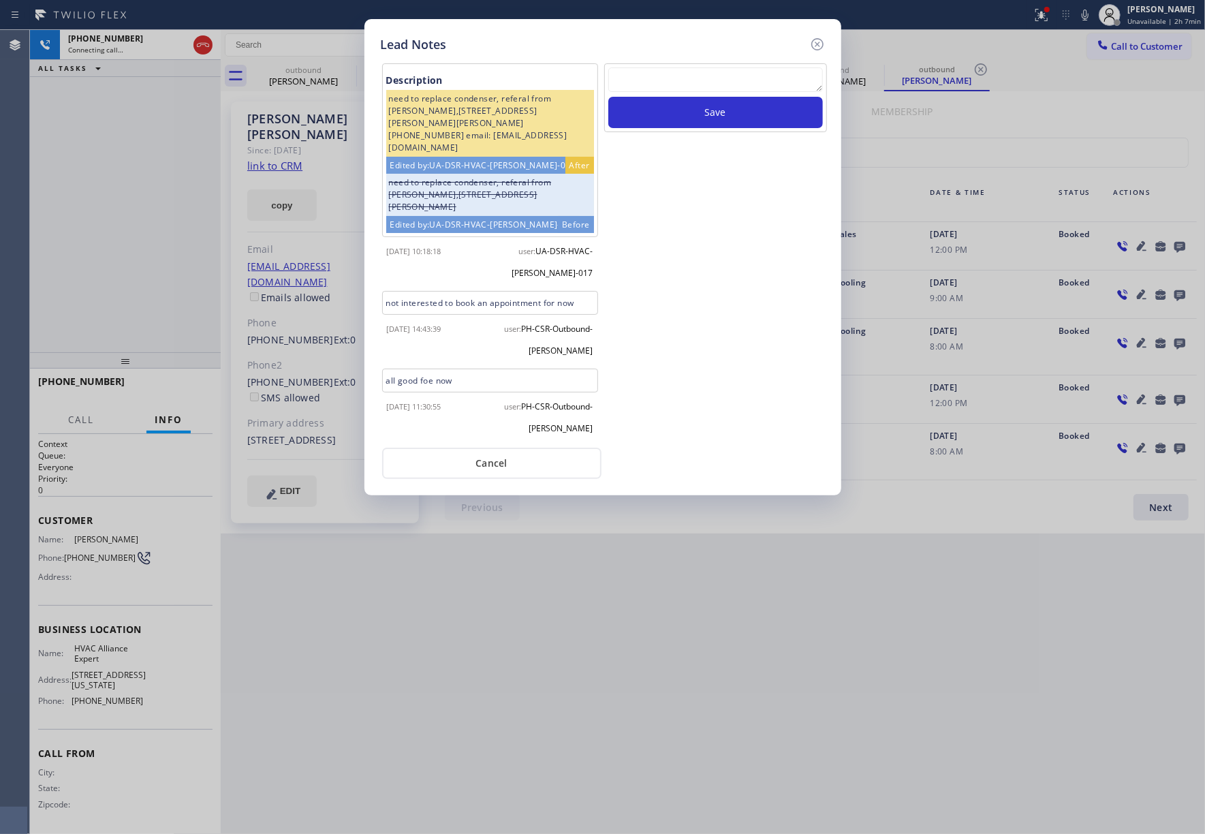
scroll to position [545, 0]
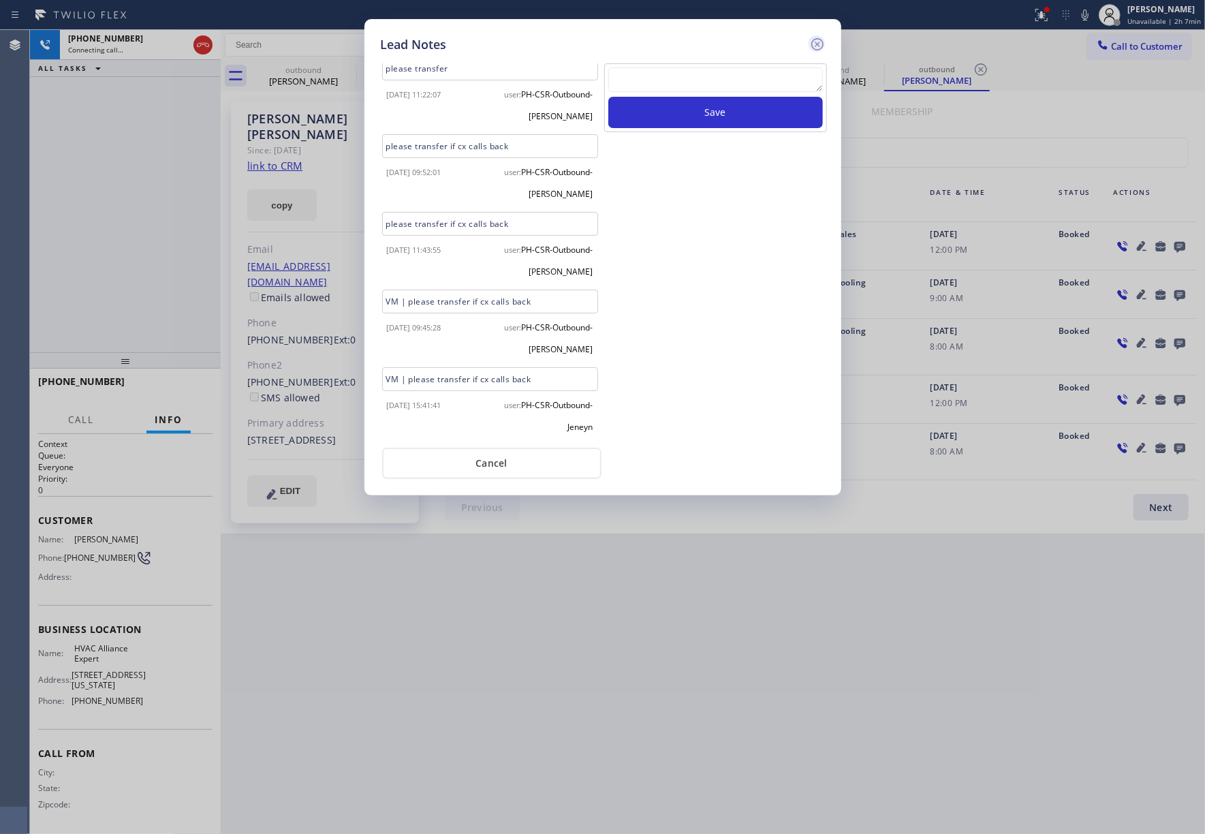
click at [820, 42] on icon at bounding box center [818, 44] width 16 height 16
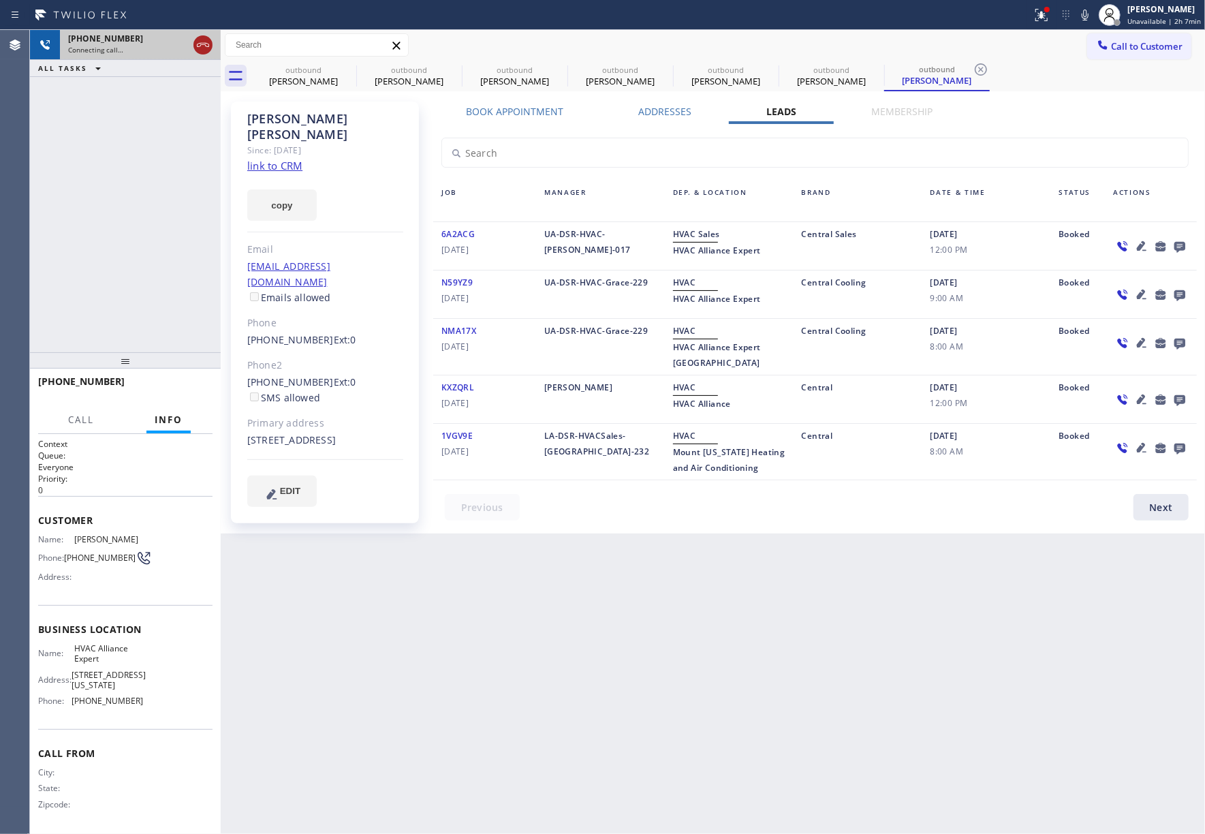
click at [199, 38] on icon at bounding box center [203, 45] width 16 height 16
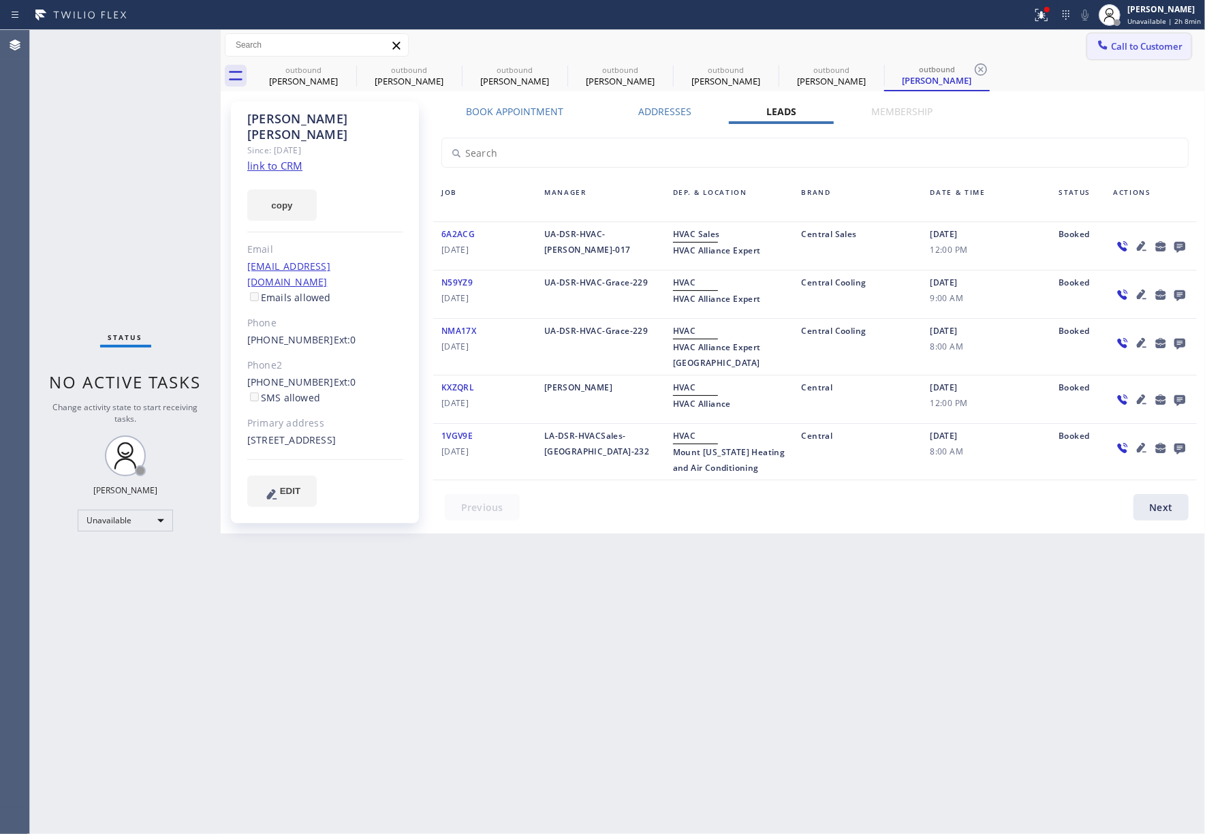
click at [1145, 52] on button "Call to Customer" at bounding box center [1140, 46] width 104 height 26
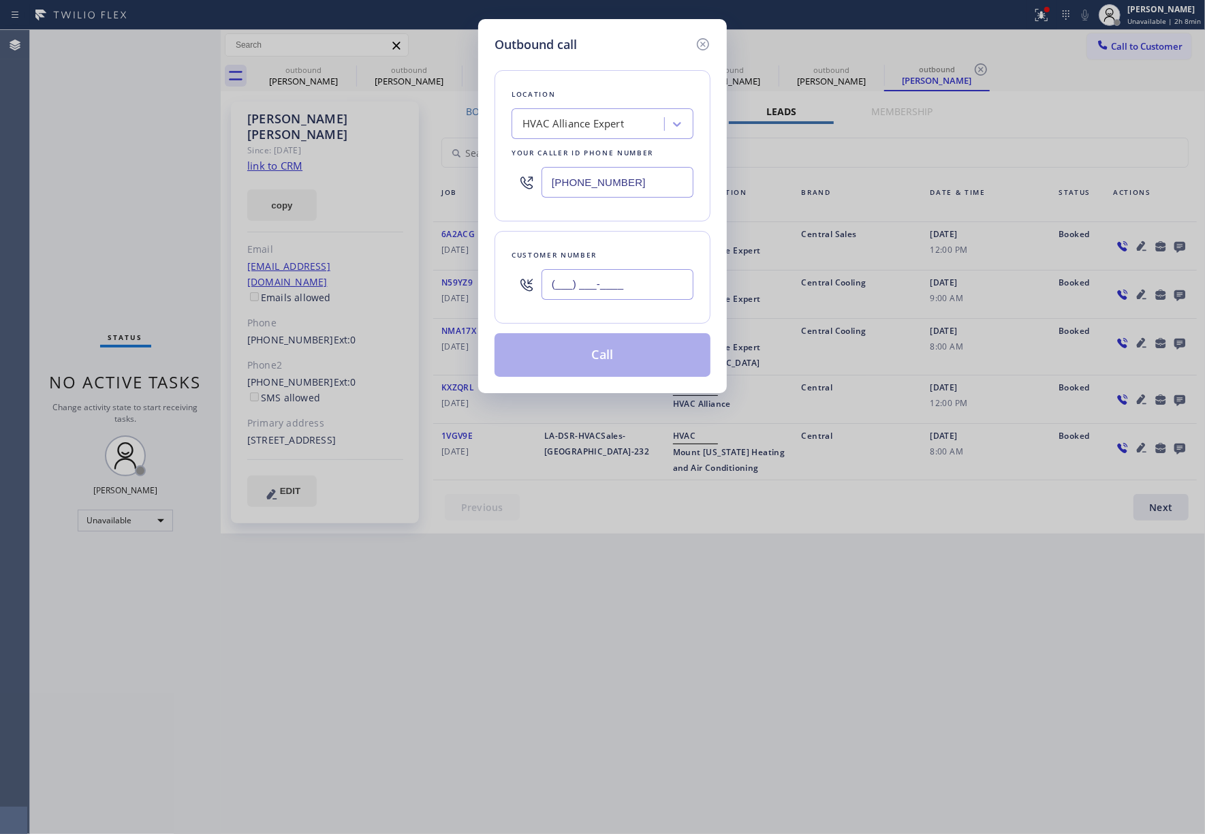
click at [584, 283] on input "(___) ___-____" at bounding box center [618, 284] width 152 height 31
paste input "951) 440-8989"
type input "[PHONE_NUMBER]"
click at [595, 246] on div "Customer number (951) 440-8989" at bounding box center [603, 277] width 216 height 93
click at [611, 363] on button "Call" at bounding box center [603, 355] width 216 height 44
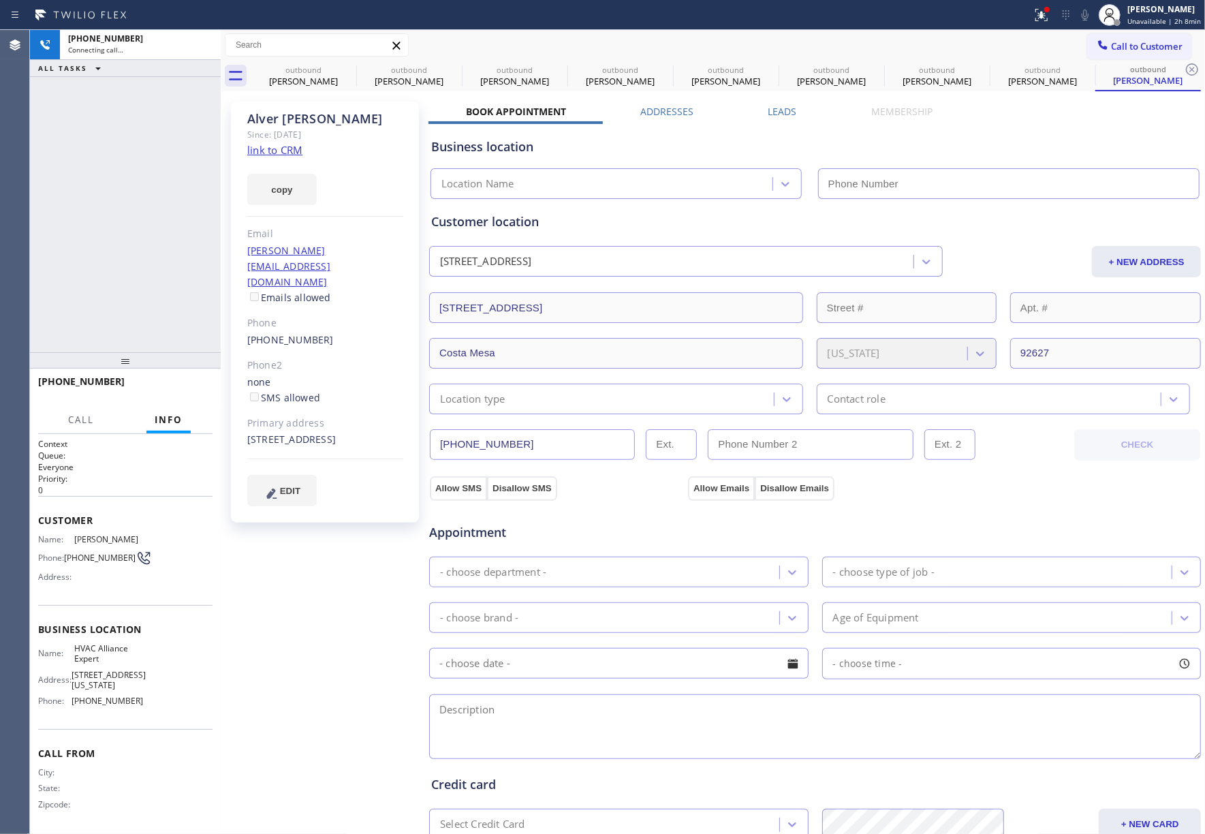
click at [781, 110] on label "Leads" at bounding box center [783, 111] width 29 height 13
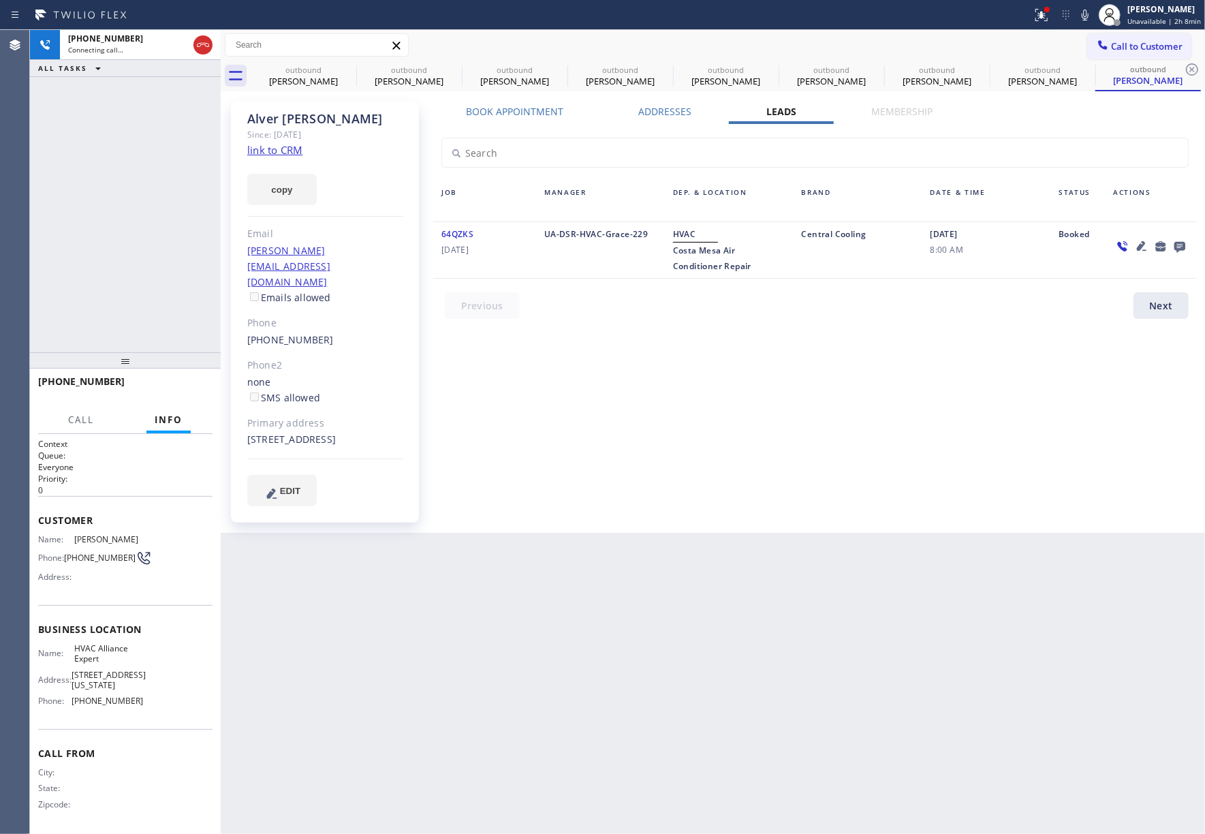
click at [1179, 241] on icon at bounding box center [1180, 246] width 16 height 17
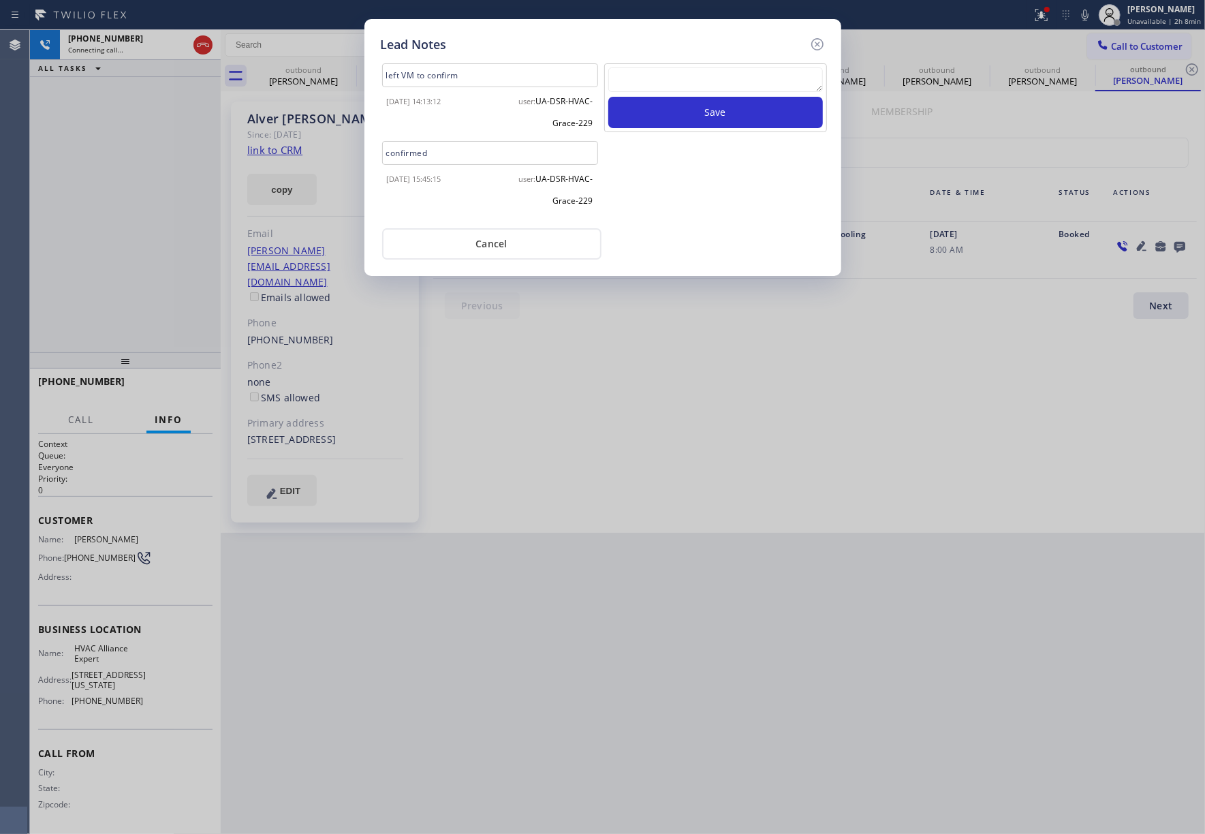
click at [730, 71] on textarea at bounding box center [716, 79] width 215 height 25
type textarea "xfer"
click at [720, 125] on button "Save" at bounding box center [716, 112] width 215 height 31
click at [818, 44] on icon at bounding box center [818, 44] width 16 height 16
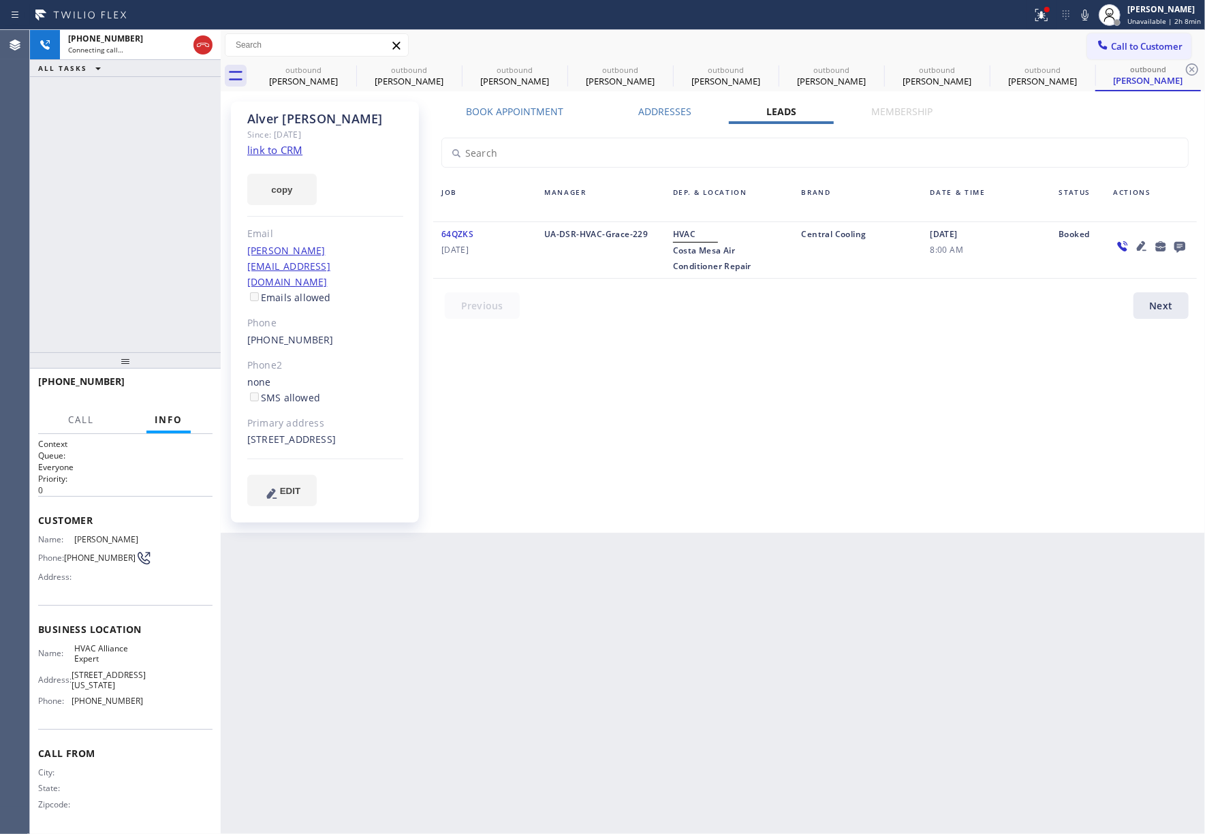
click at [879, 31] on div "Call to Customer Outbound call Location HVAC Alliance Expert Your caller id pho…" at bounding box center [713, 45] width 985 height 31
click at [502, 105] on label "Book Appointment" at bounding box center [514, 111] width 97 height 13
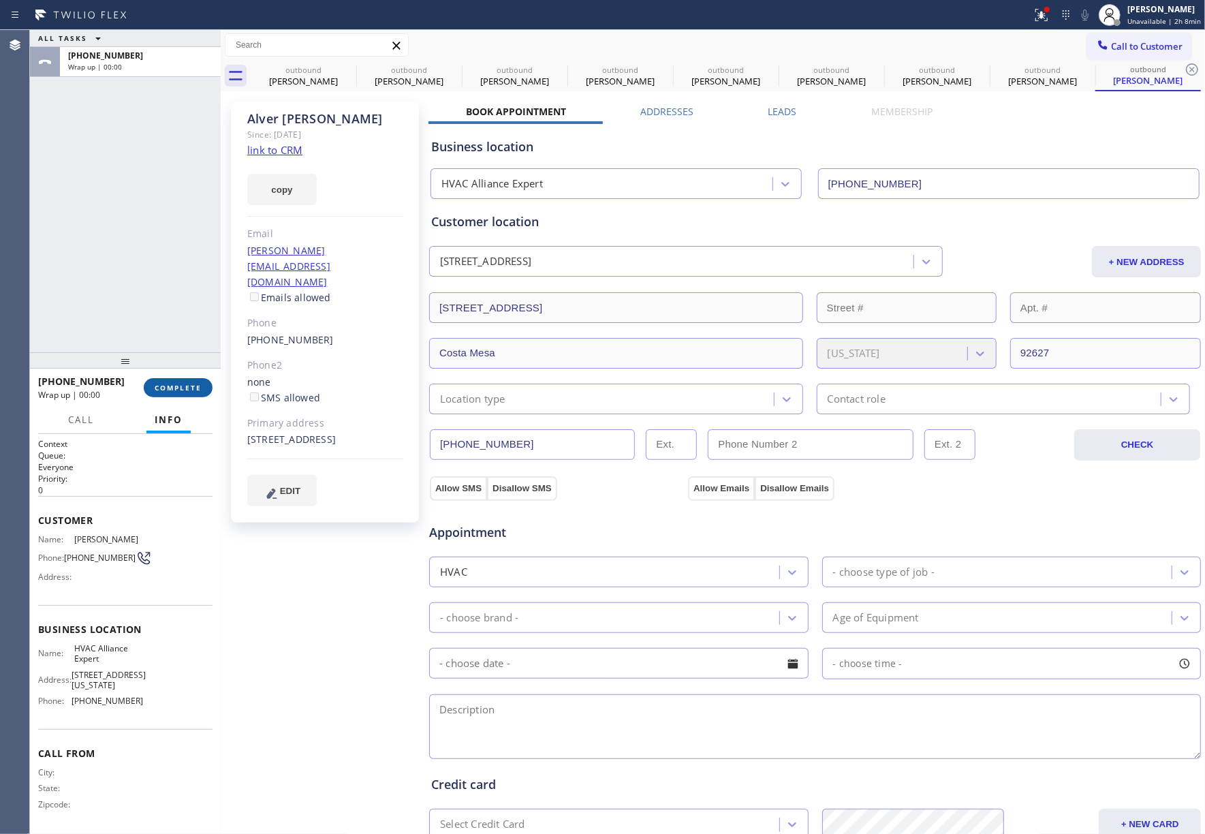
click at [207, 387] on button "COMPLETE" at bounding box center [178, 387] width 69 height 19
click at [172, 315] on div "ALL TASKS ALL TASKS ACTIVE TASKS TASKS IN WRAP UP +19514408989 Wrap up | 00:00" at bounding box center [125, 191] width 191 height 322
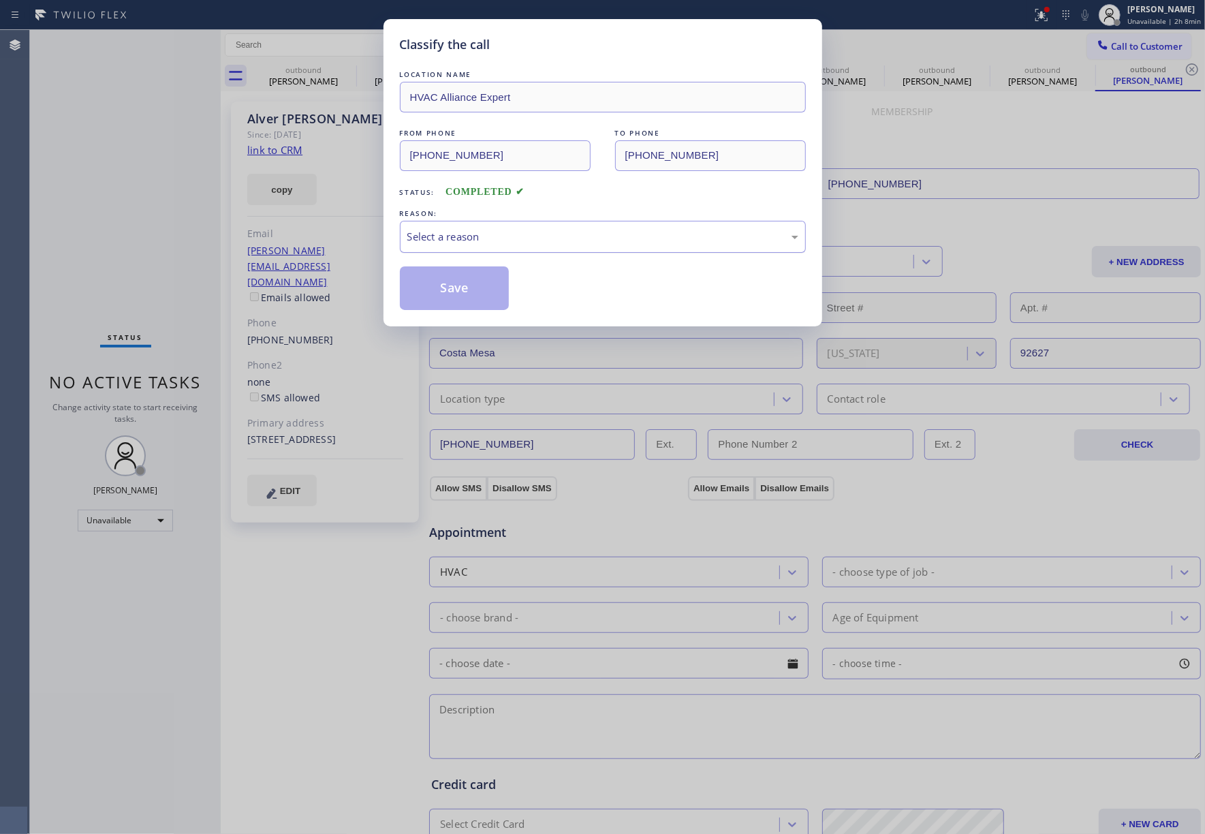
click at [483, 244] on div "Select a reason" at bounding box center [602, 237] width 391 height 16
click at [462, 296] on button "Save" at bounding box center [455, 288] width 110 height 44
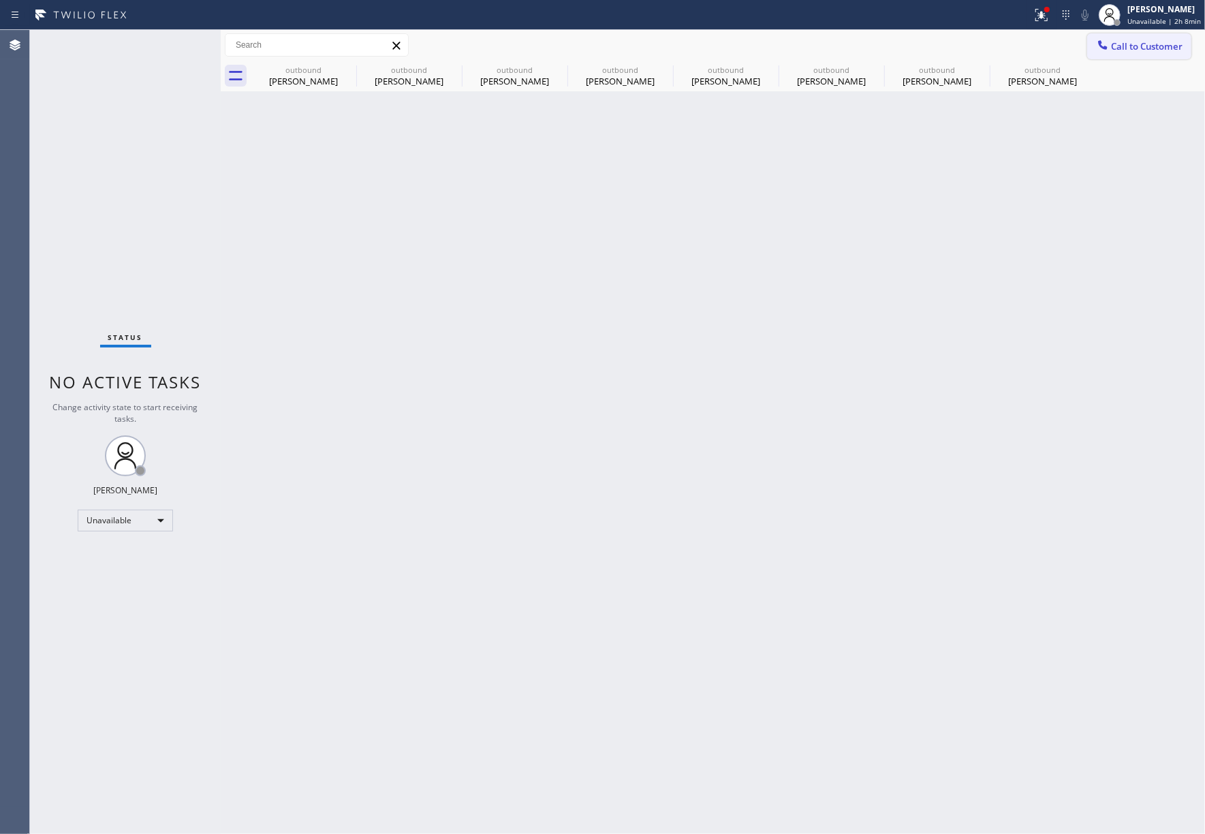
click at [1137, 46] on span "Call to Customer" at bounding box center [1147, 46] width 72 height 12
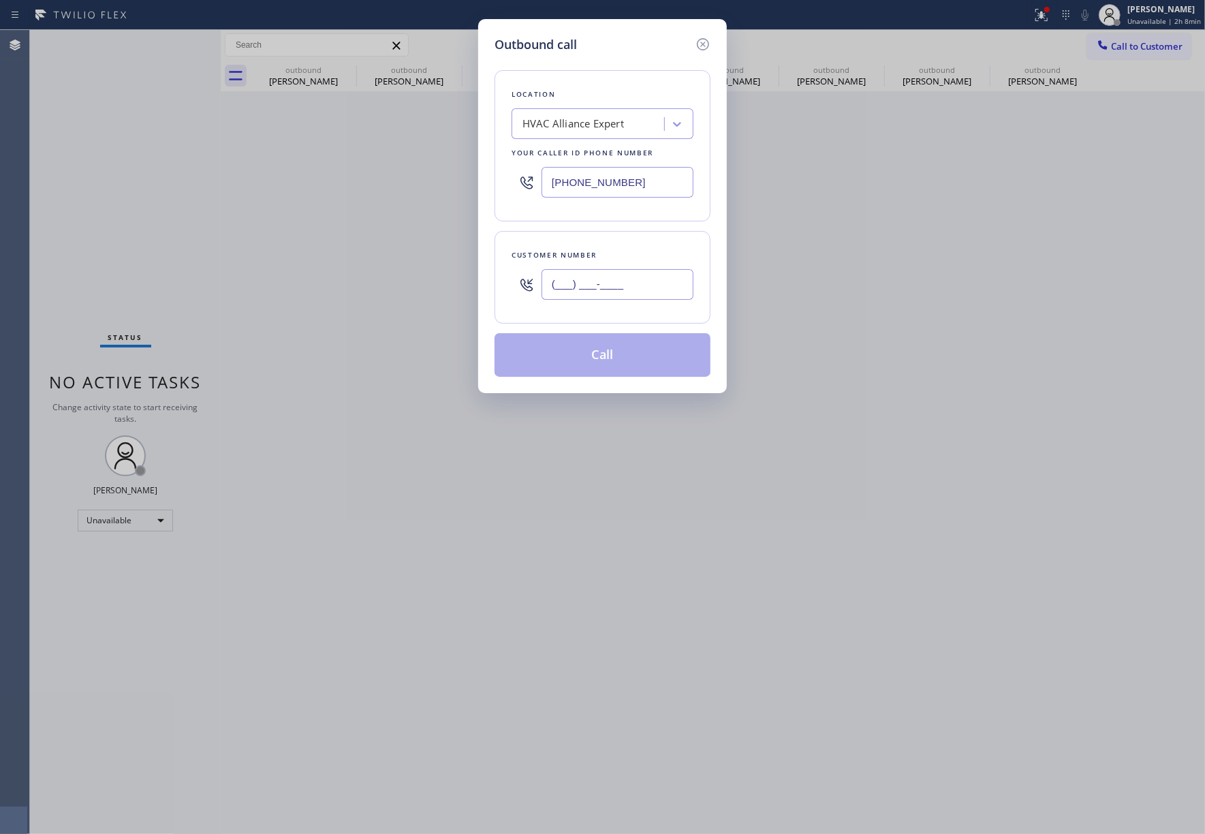
click at [641, 283] on input "(___) ___-____" at bounding box center [618, 284] width 152 height 31
paste input "323) 401-2901"
type input "[PHONE_NUMBER]"
click at [639, 251] on div "Customer number" at bounding box center [603, 255] width 182 height 14
click at [636, 356] on button "Call" at bounding box center [603, 355] width 216 height 44
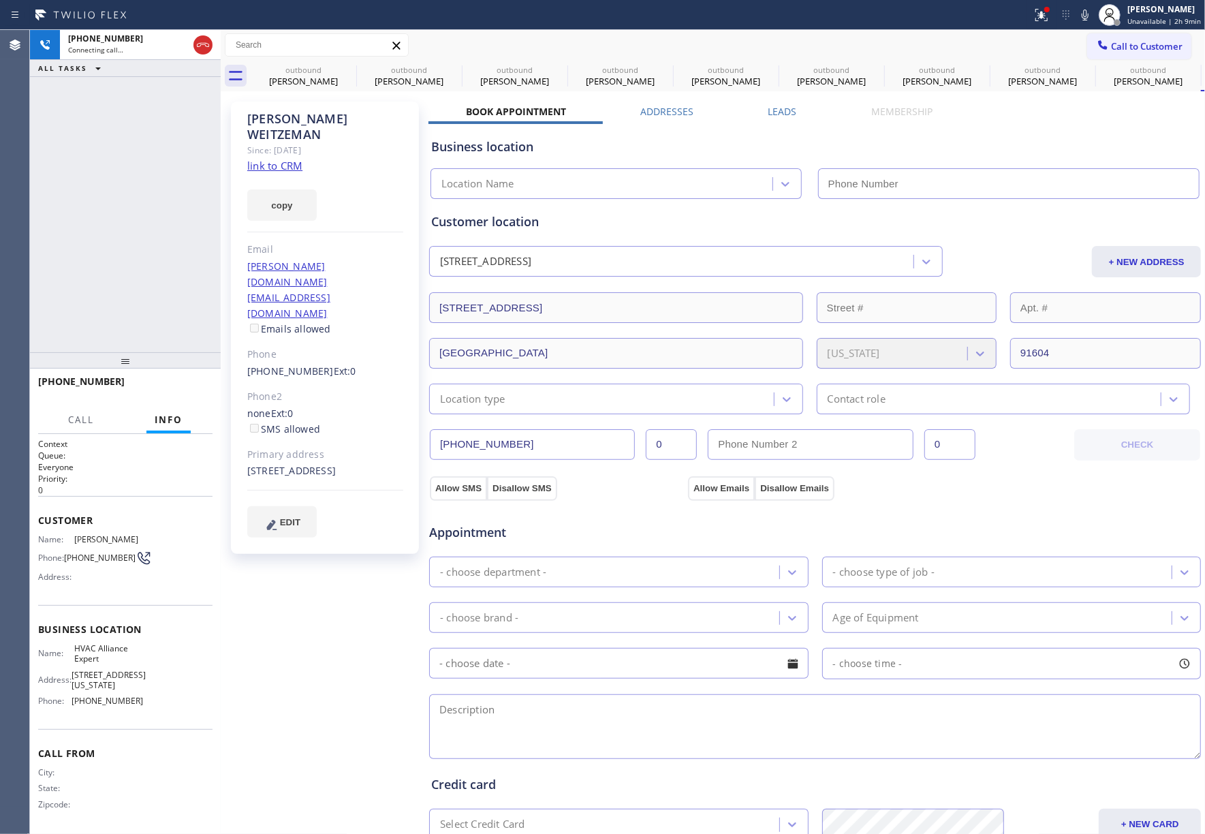
click at [782, 112] on label "Leads" at bounding box center [783, 111] width 29 height 13
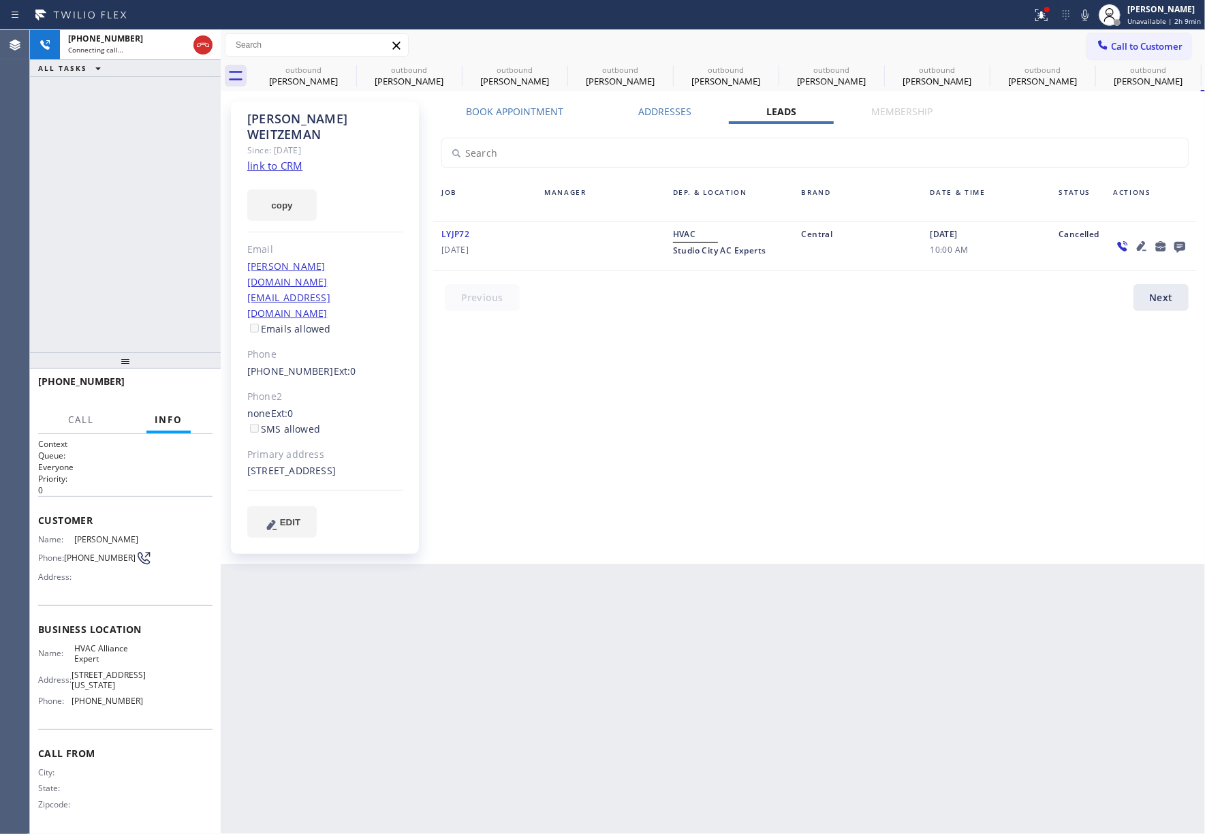
click at [1184, 253] on icon at bounding box center [1180, 246] width 16 height 17
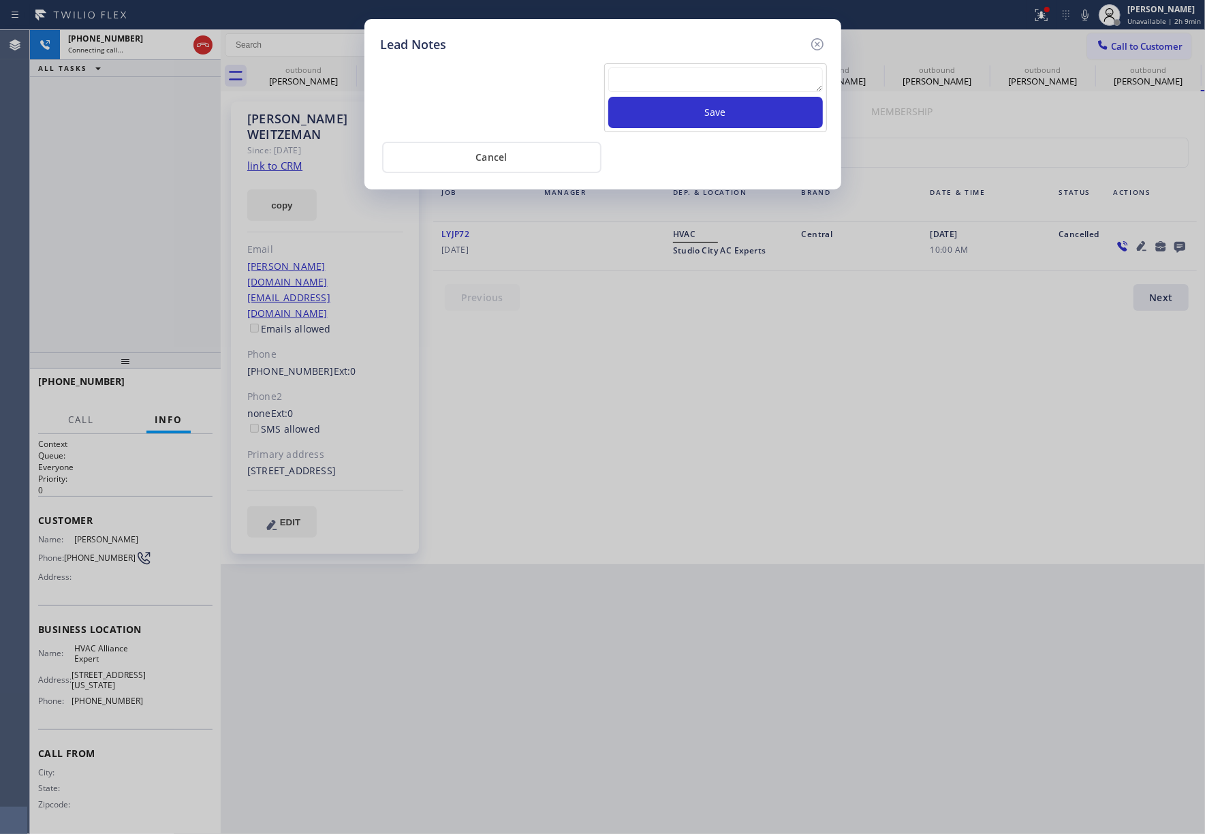
click at [679, 76] on textarea at bounding box center [716, 79] width 215 height 25
type textarea "xfer"
click at [720, 117] on button "Save" at bounding box center [716, 112] width 215 height 31
click at [816, 39] on icon at bounding box center [818, 44] width 16 height 16
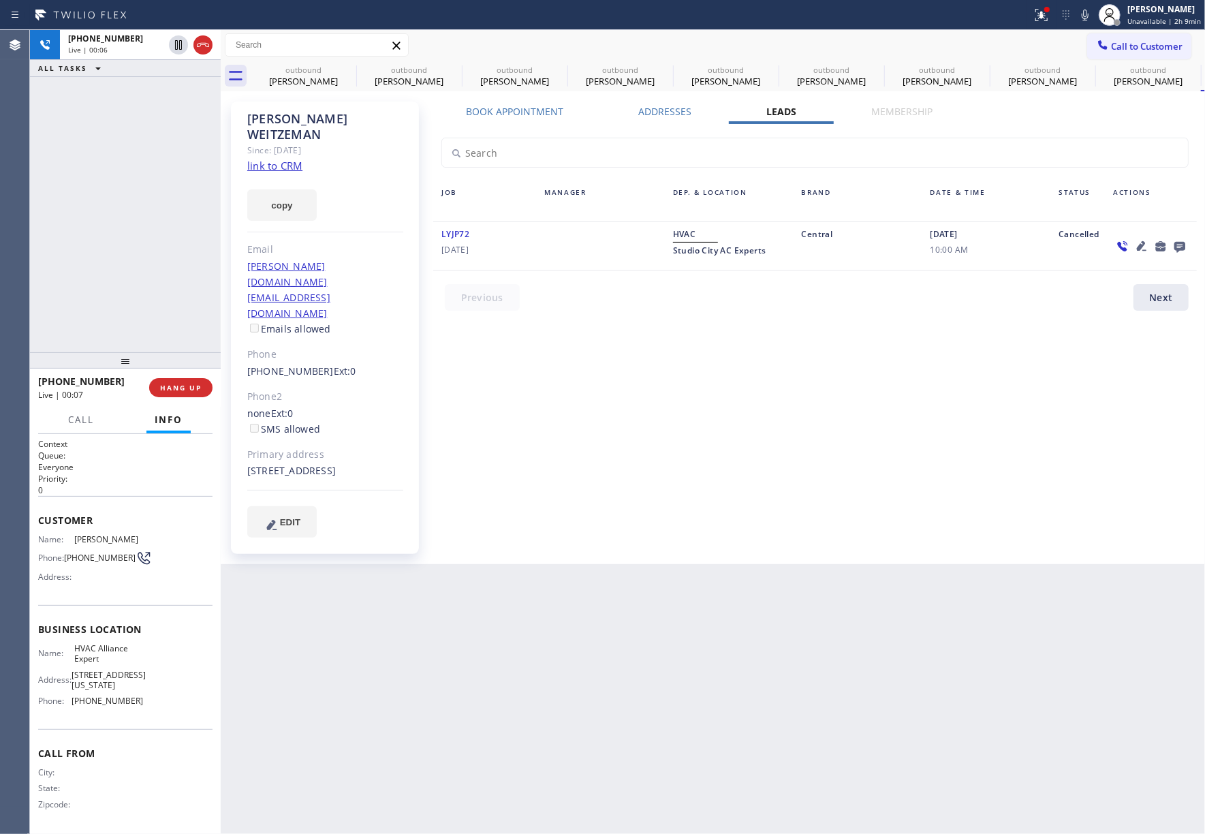
click at [660, 106] on label "Addresses" at bounding box center [665, 111] width 53 height 13
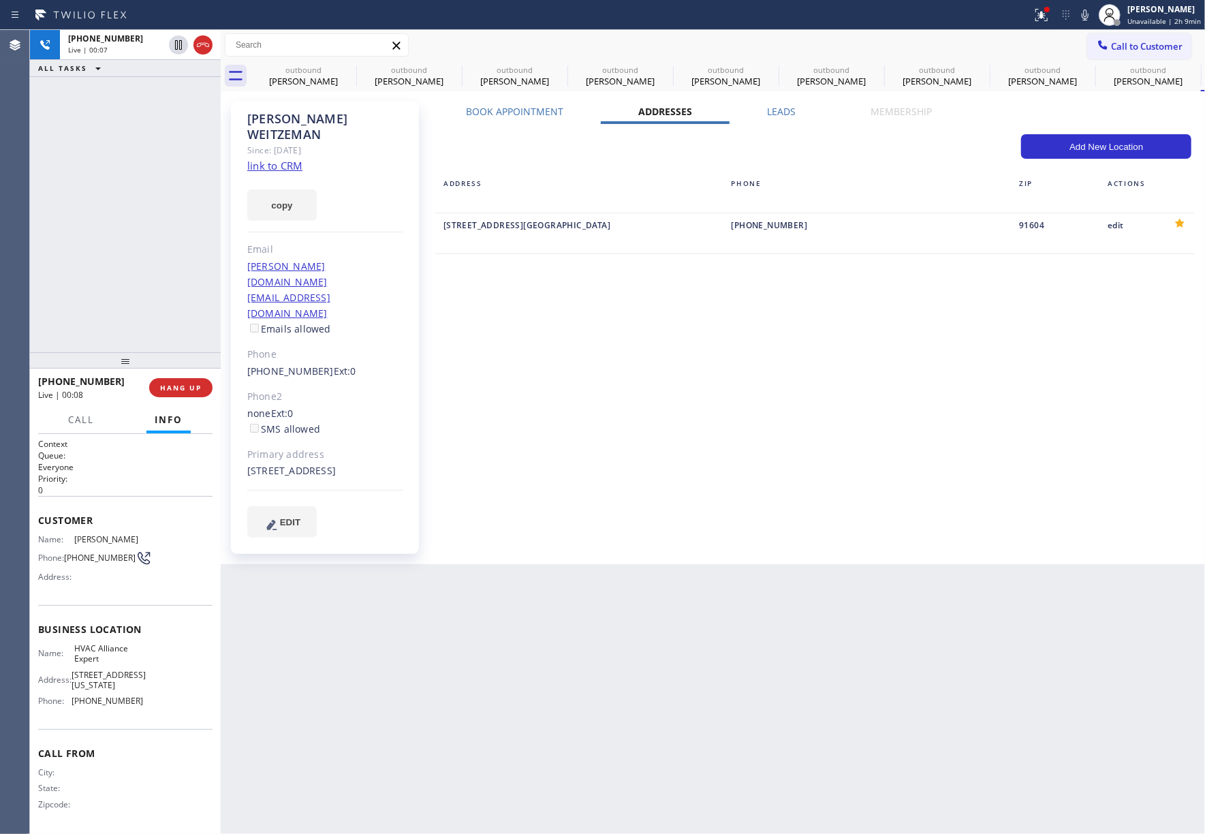
click at [791, 112] on label "Leads" at bounding box center [781, 111] width 29 height 13
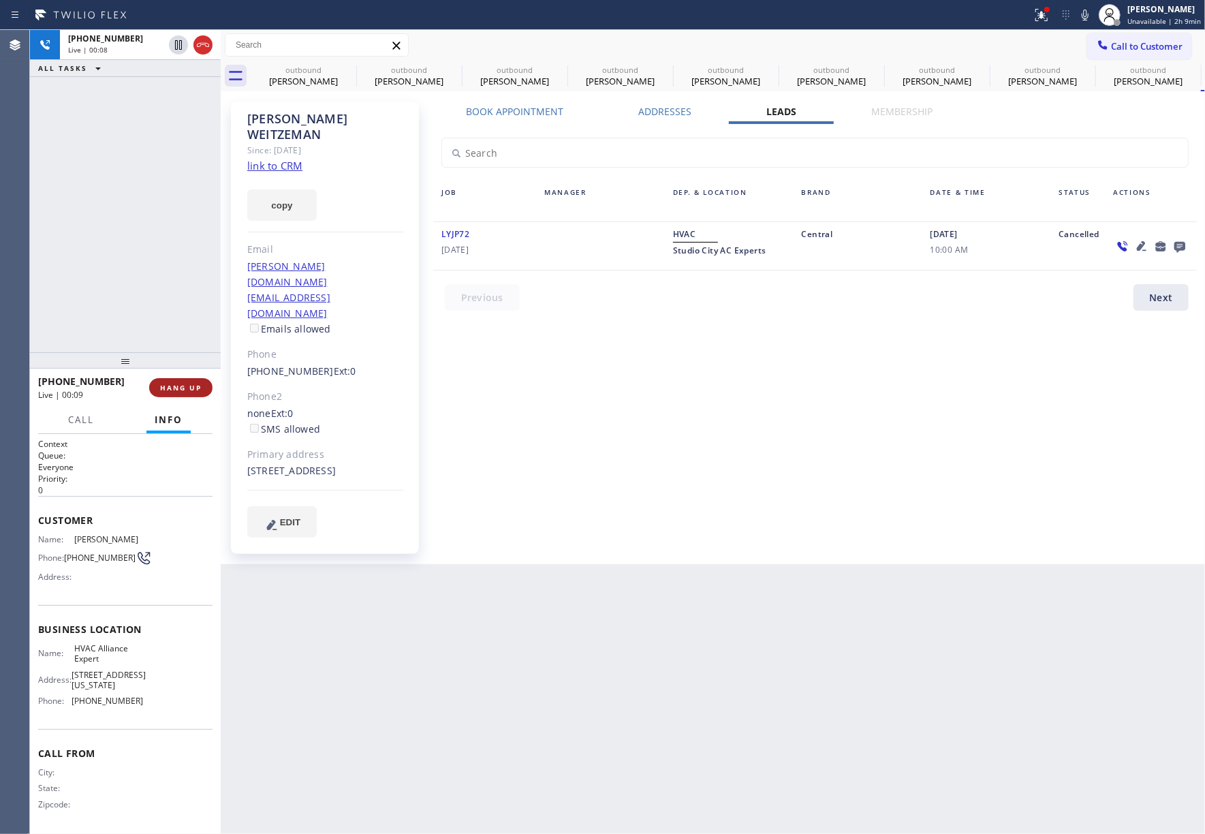
click at [186, 394] on button "HANG UP" at bounding box center [180, 387] width 63 height 19
click at [154, 352] on div at bounding box center [125, 360] width 191 height 16
click at [175, 388] on span "COMPLETE" at bounding box center [178, 388] width 47 height 10
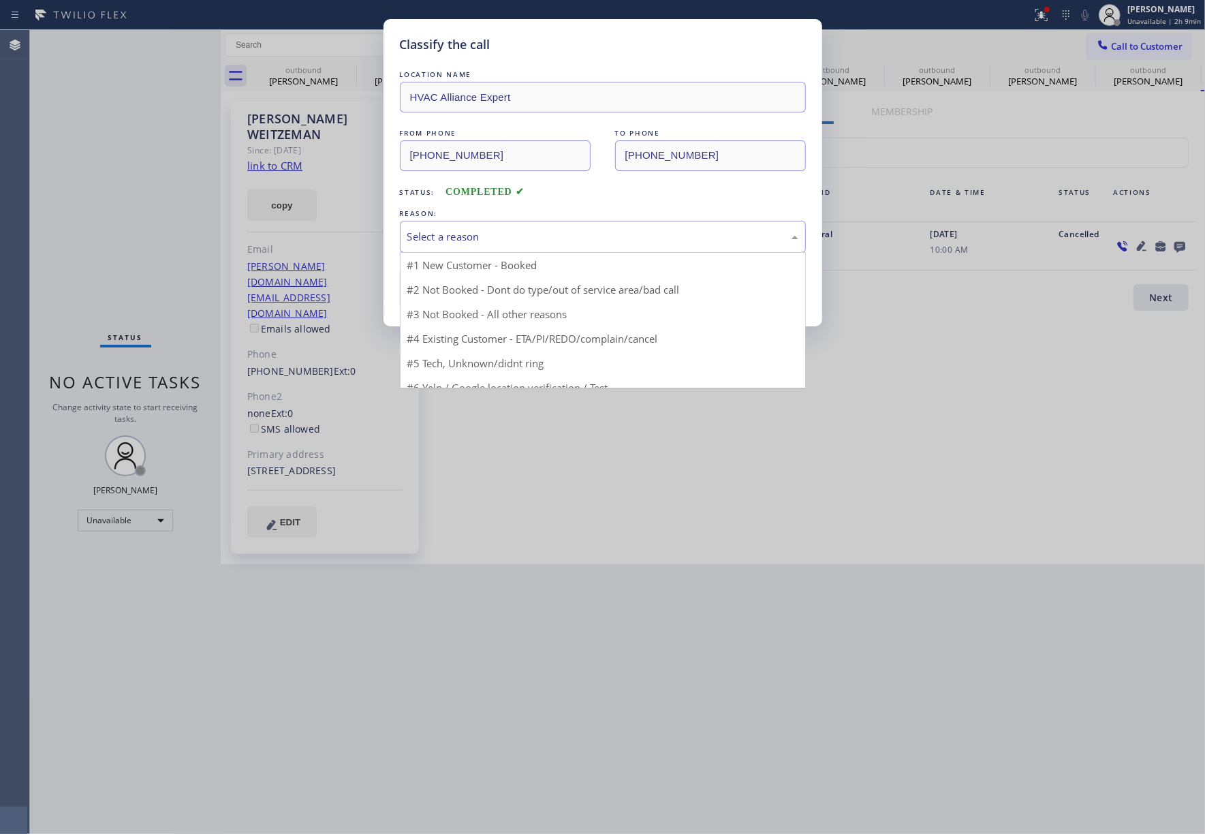
click at [442, 247] on div "Select a reason" at bounding box center [603, 237] width 406 height 32
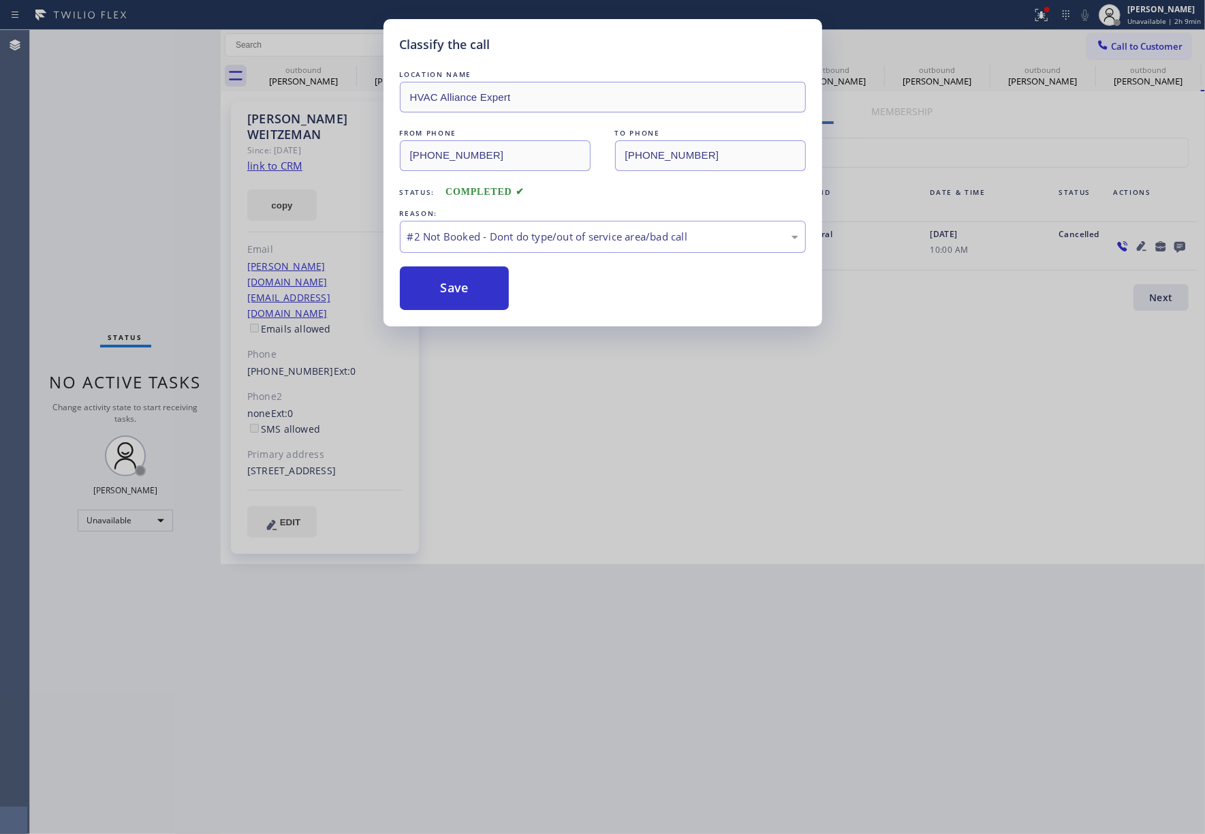
click at [443, 294] on button "Save" at bounding box center [455, 288] width 110 height 44
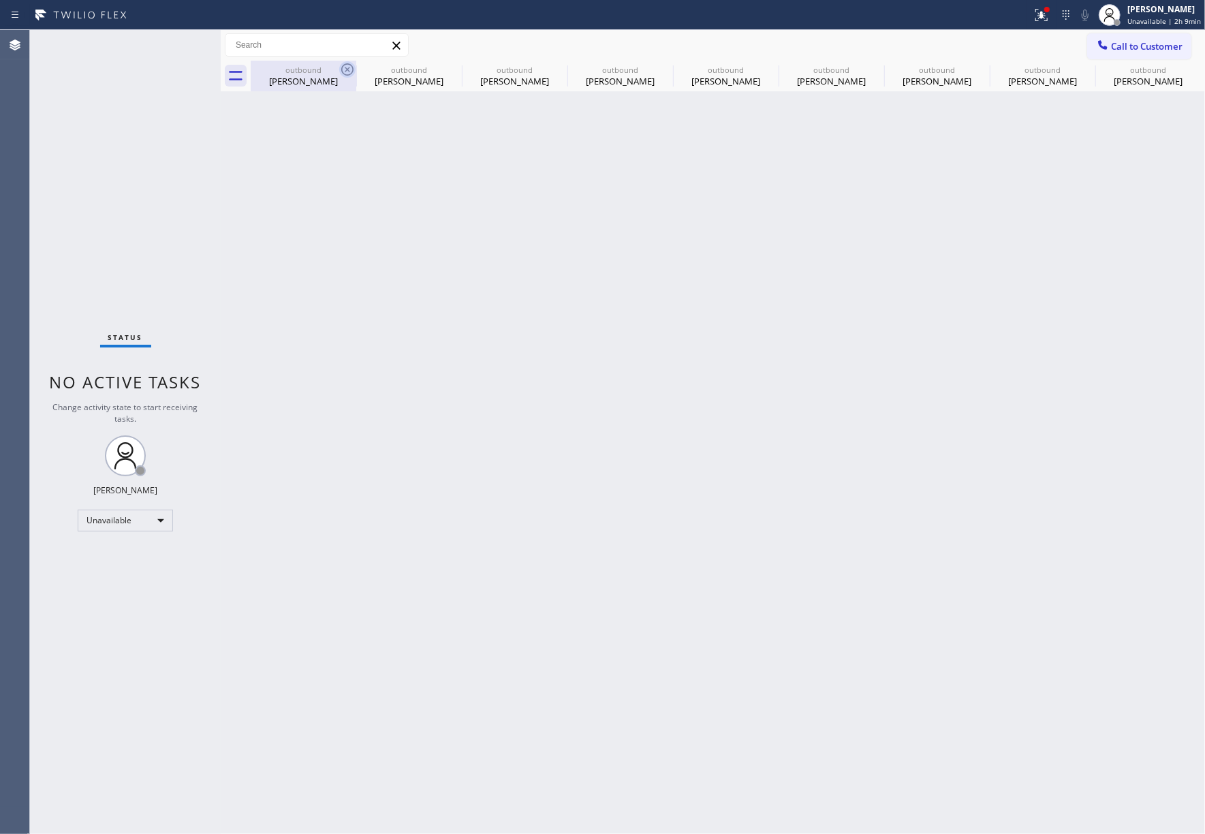
click at [350, 67] on icon at bounding box center [347, 69] width 12 height 12
click at [0, 0] on icon at bounding box center [0, 0] width 0 height 0
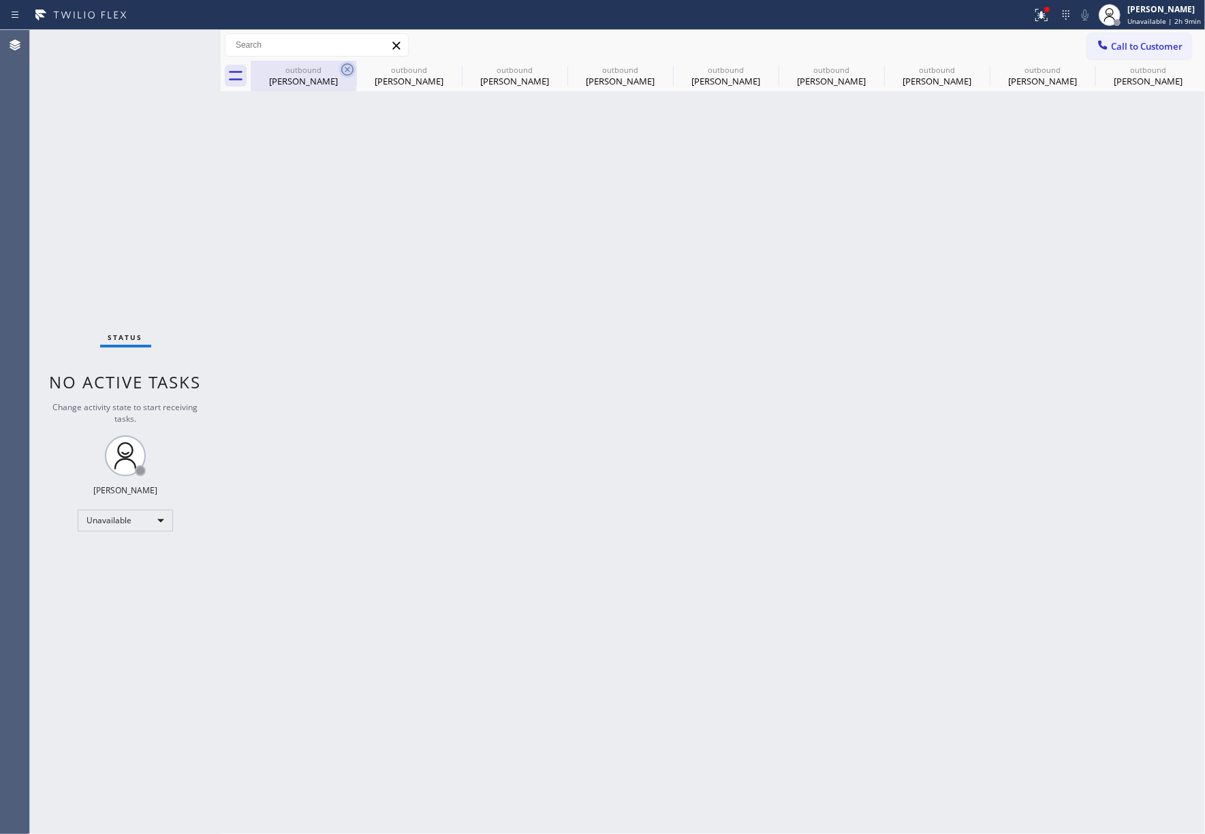
click at [0, 0] on icon at bounding box center [0, 0] width 0 height 0
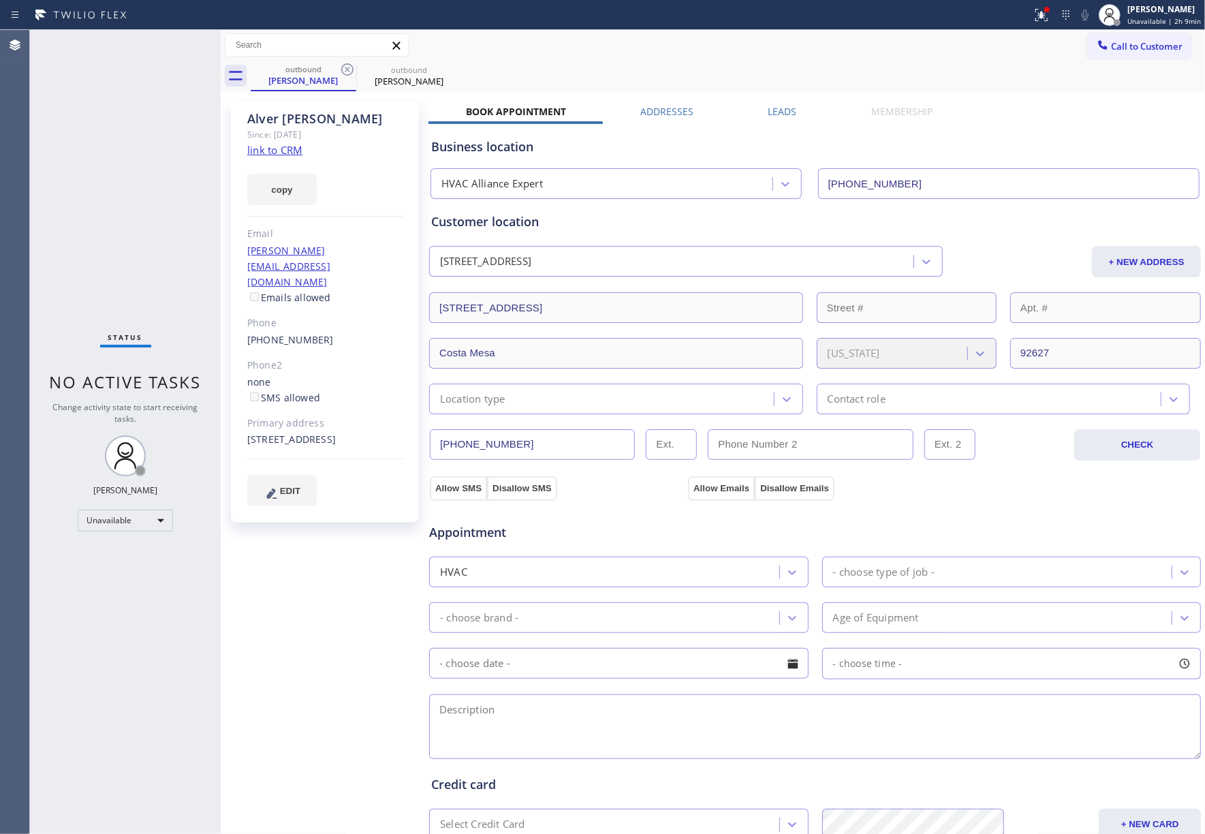
click at [393, 79] on div "MICHAEL WEITZEMAN" at bounding box center [409, 81] width 103 height 12
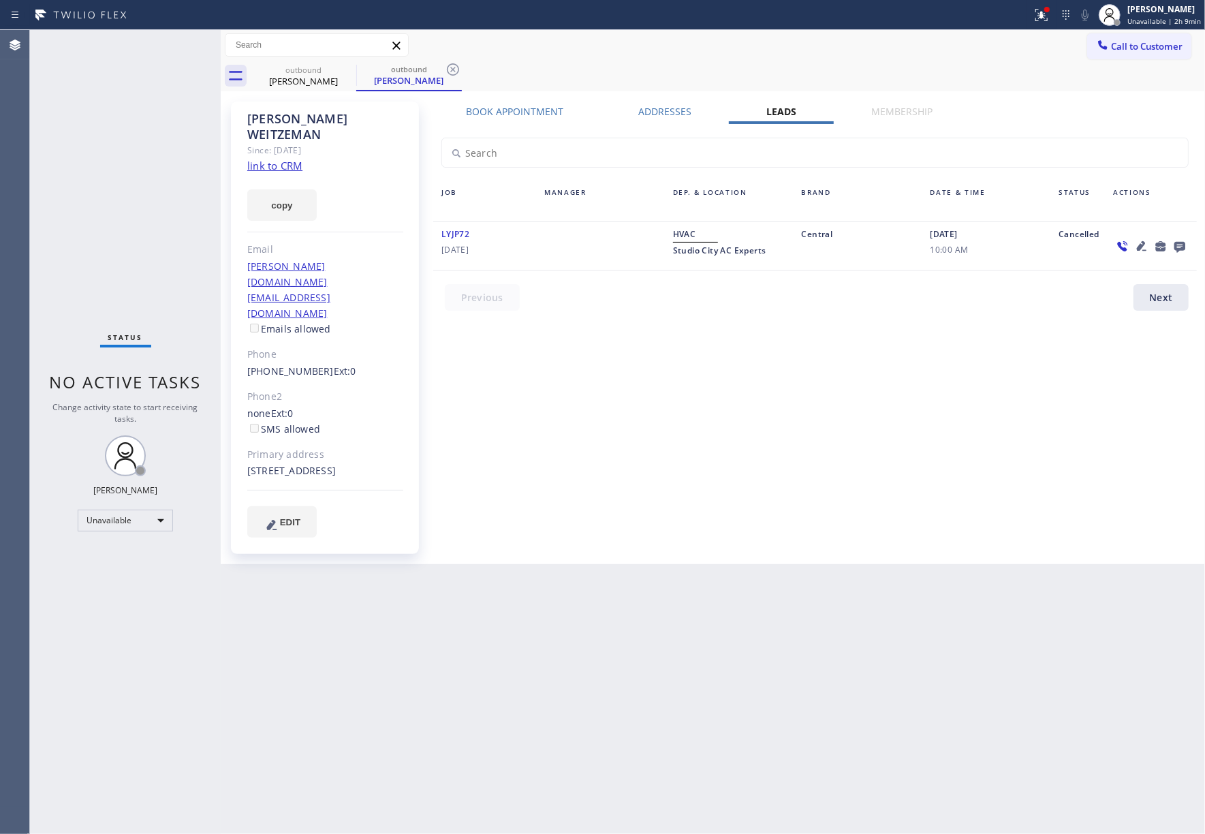
click at [679, 104] on div "MICHAEL WEITZEMAN Since: 20 may 2020 link to CRM copy Email weitz.ly@gmail.com …" at bounding box center [713, 328] width 978 height 466
click at [666, 112] on label "Addresses" at bounding box center [665, 111] width 53 height 13
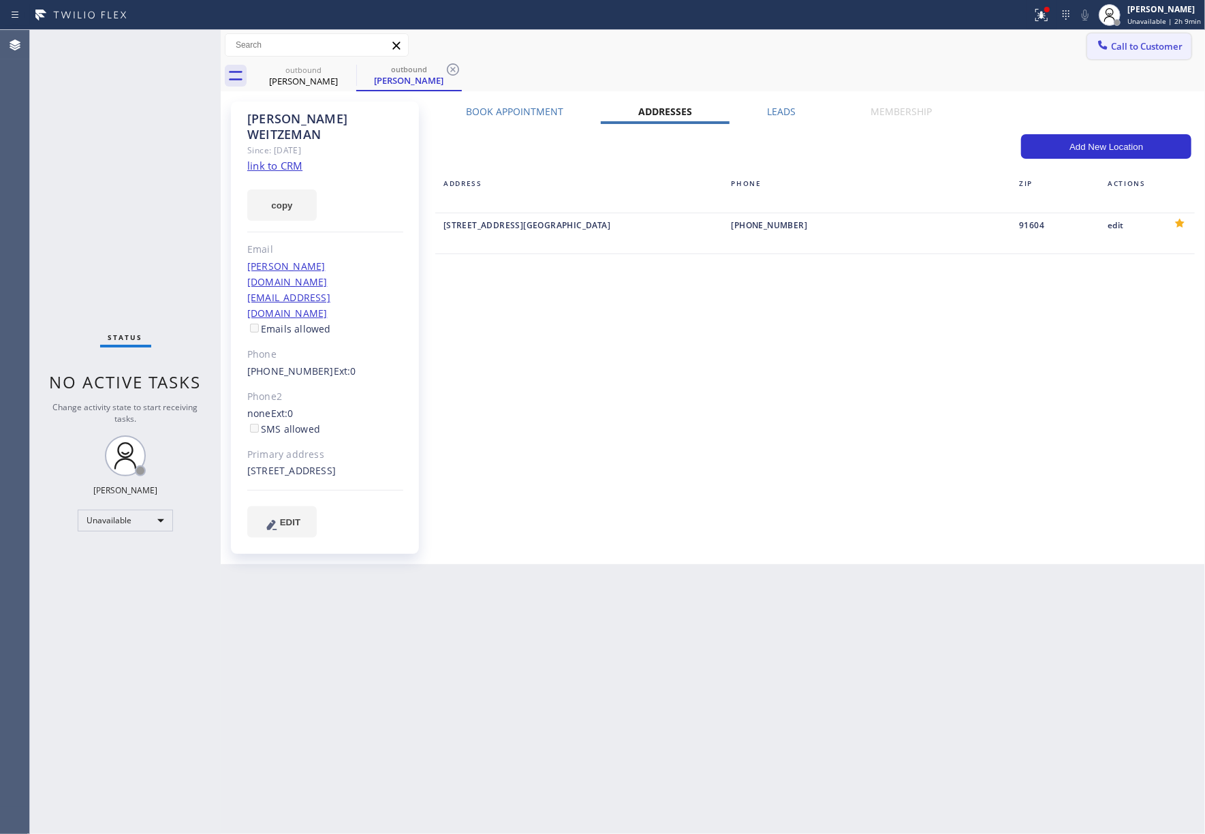
click at [1115, 57] on button "Call to Customer" at bounding box center [1140, 46] width 104 height 26
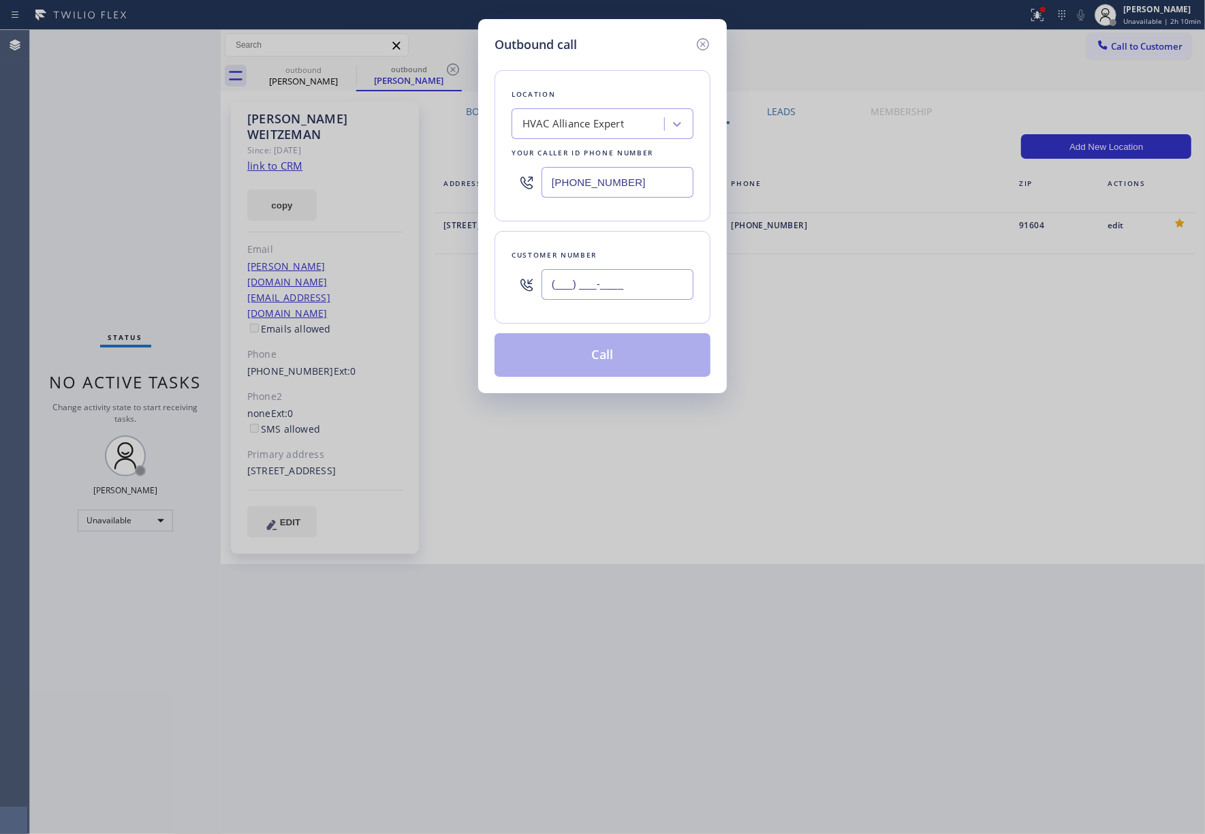
click at [625, 281] on input "(___) ___-____" at bounding box center [618, 284] width 152 height 31
paste input "323) 605-3000"
type input "[PHONE_NUMBER]"
click at [620, 244] on div "Customer number (323) 605-3000" at bounding box center [603, 277] width 216 height 93
click at [600, 352] on button "Call" at bounding box center [603, 355] width 216 height 44
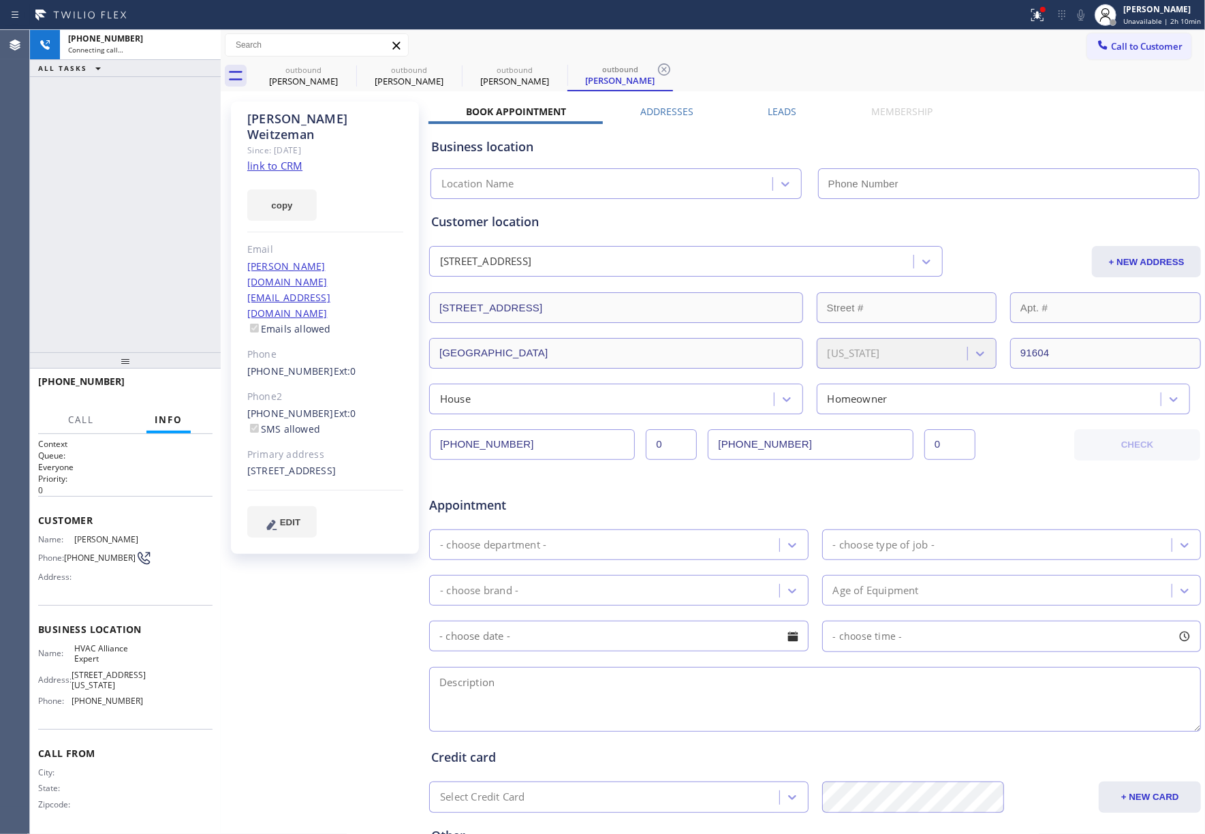
type input "[PHONE_NUMBER]"
drag, startPoint x: 172, startPoint y: 382, endPoint x: 165, endPoint y: 345, distance: 38.2
click at [172, 383] on span "HANG UP" at bounding box center [181, 388] width 42 height 10
click at [164, 330] on div "+13236053000 Live | 00:07 ALL TASKS ALL TASKS ACTIVE TASKS TASKS IN WRAP UP" at bounding box center [125, 191] width 191 height 322
click at [177, 388] on span "HANG UP" at bounding box center [181, 388] width 42 height 10
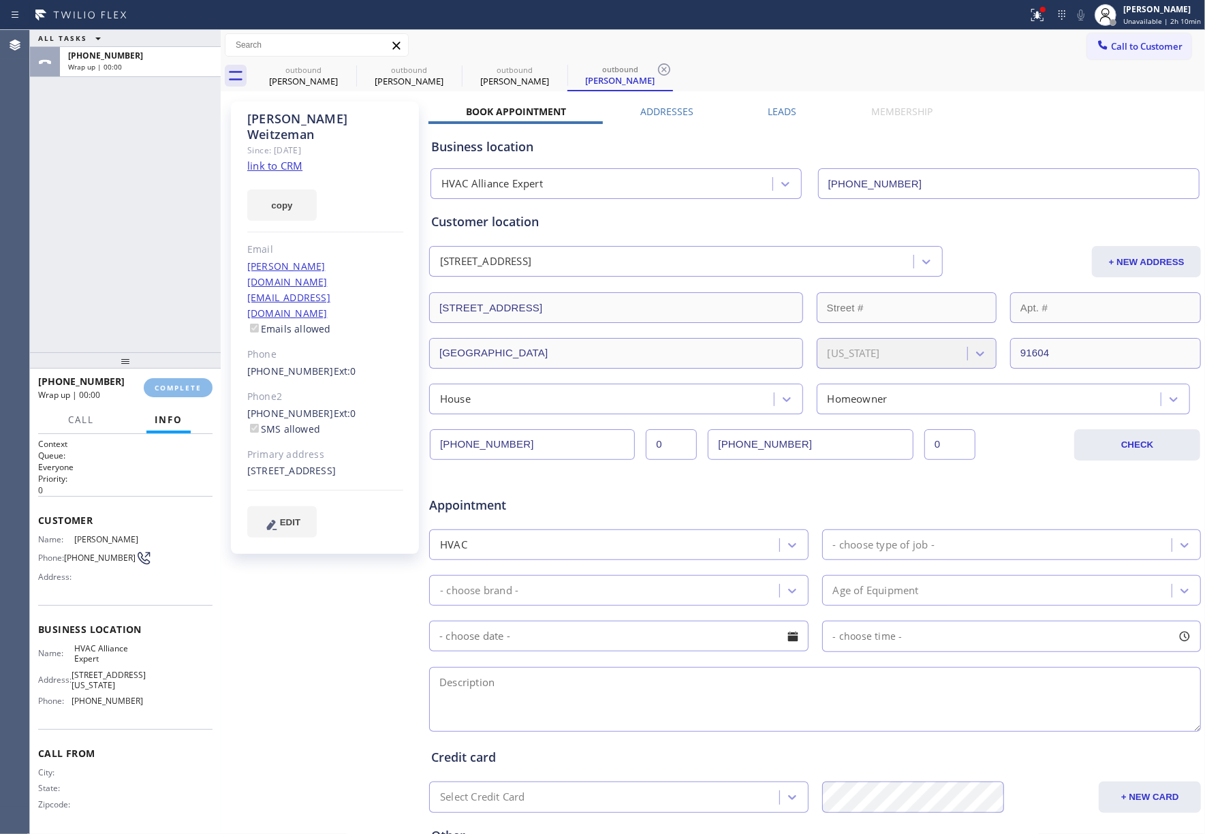
click at [132, 283] on div "ALL TASKS ALL TASKS ACTIVE TASKS TASKS IN WRAP UP +13236053000 Wrap up | 00:00" at bounding box center [125, 191] width 191 height 322
click at [180, 383] on span "COMPLETE" at bounding box center [178, 388] width 47 height 10
click at [154, 283] on div "ALL TASKS ALL TASKS ACTIVE TASKS TASKS IN WRAP UP +13236053000 Wrap up | 00:01" at bounding box center [125, 191] width 191 height 322
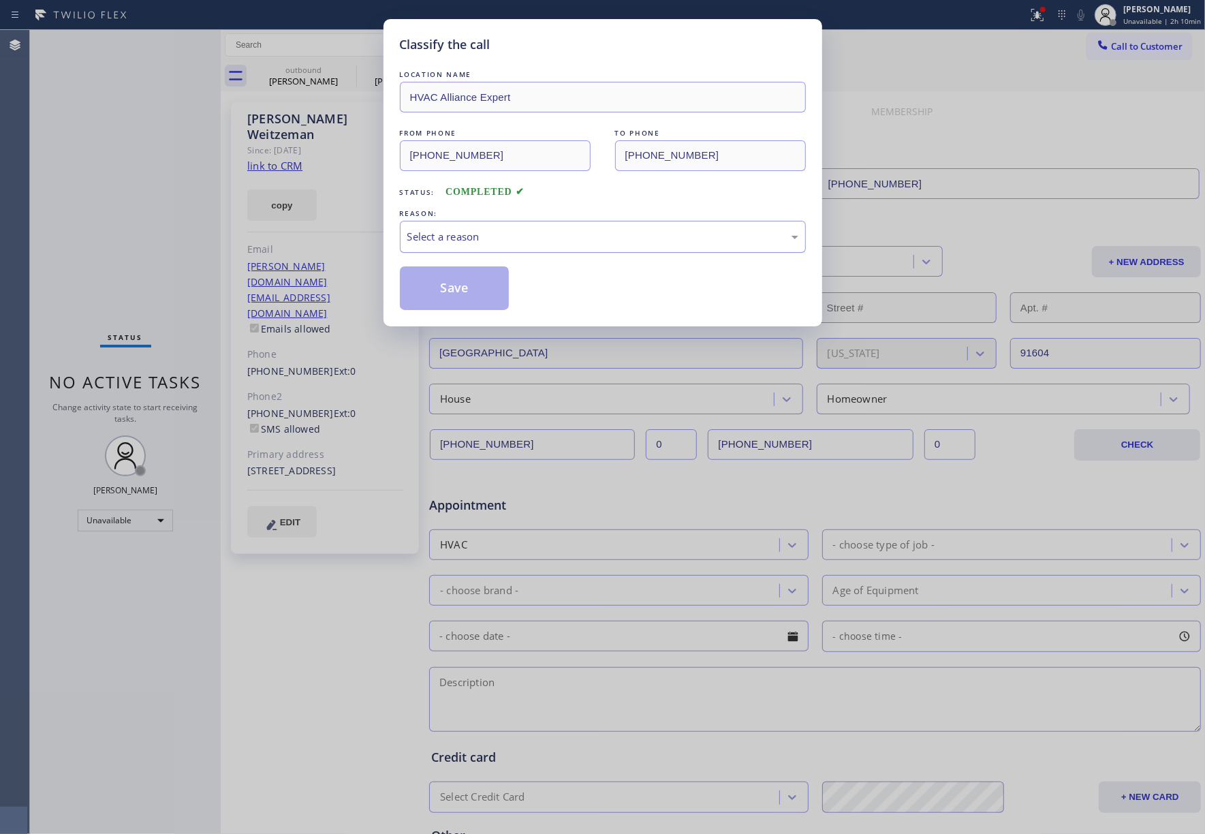
click at [511, 236] on div "Select a reason" at bounding box center [602, 237] width 391 height 16
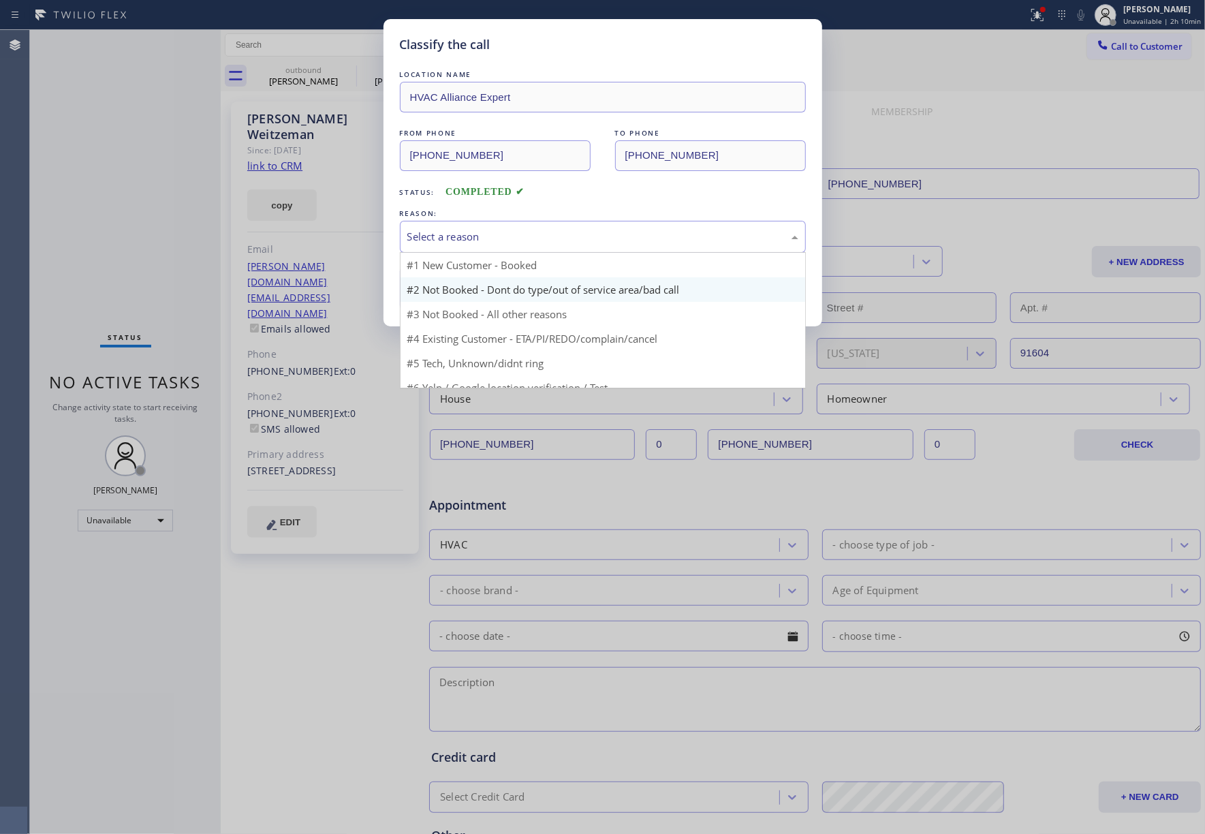
click at [474, 294] on button "Save" at bounding box center [455, 288] width 110 height 44
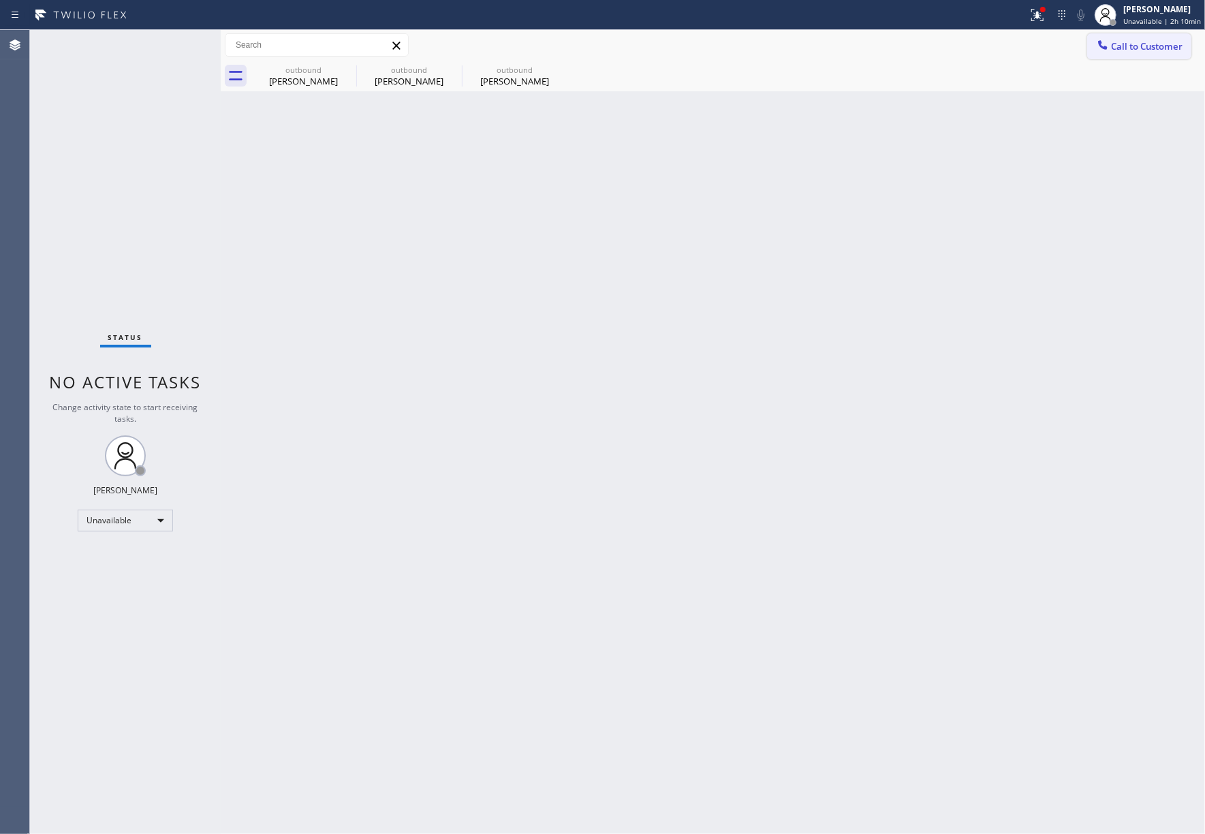
click at [1179, 48] on span "Call to Customer" at bounding box center [1147, 46] width 72 height 12
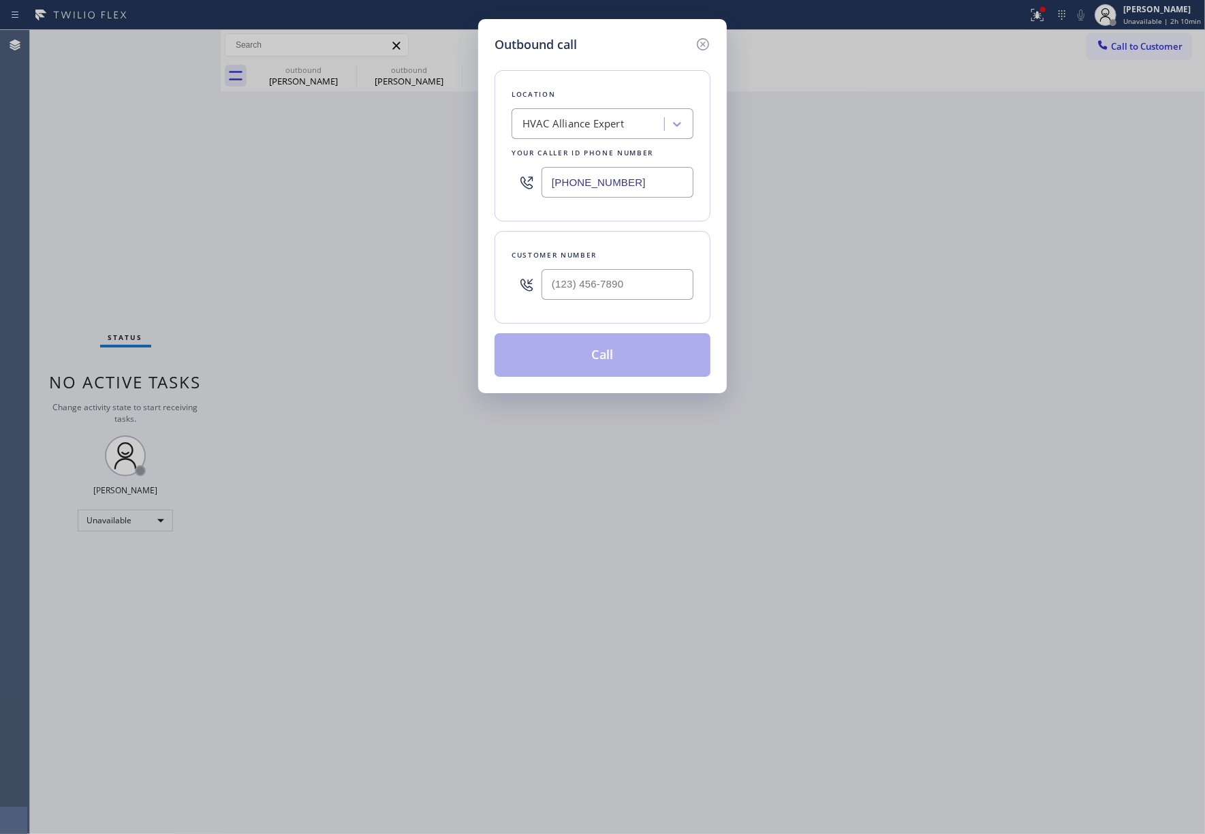
click at [639, 279] on input "text" at bounding box center [618, 284] width 152 height 31
paste input "917) 213-9360"
type input "(917) 213-9360"
click at [642, 239] on div "Customer number (917) 213-9360" at bounding box center [603, 277] width 216 height 93
click at [594, 365] on button "Call" at bounding box center [603, 355] width 216 height 44
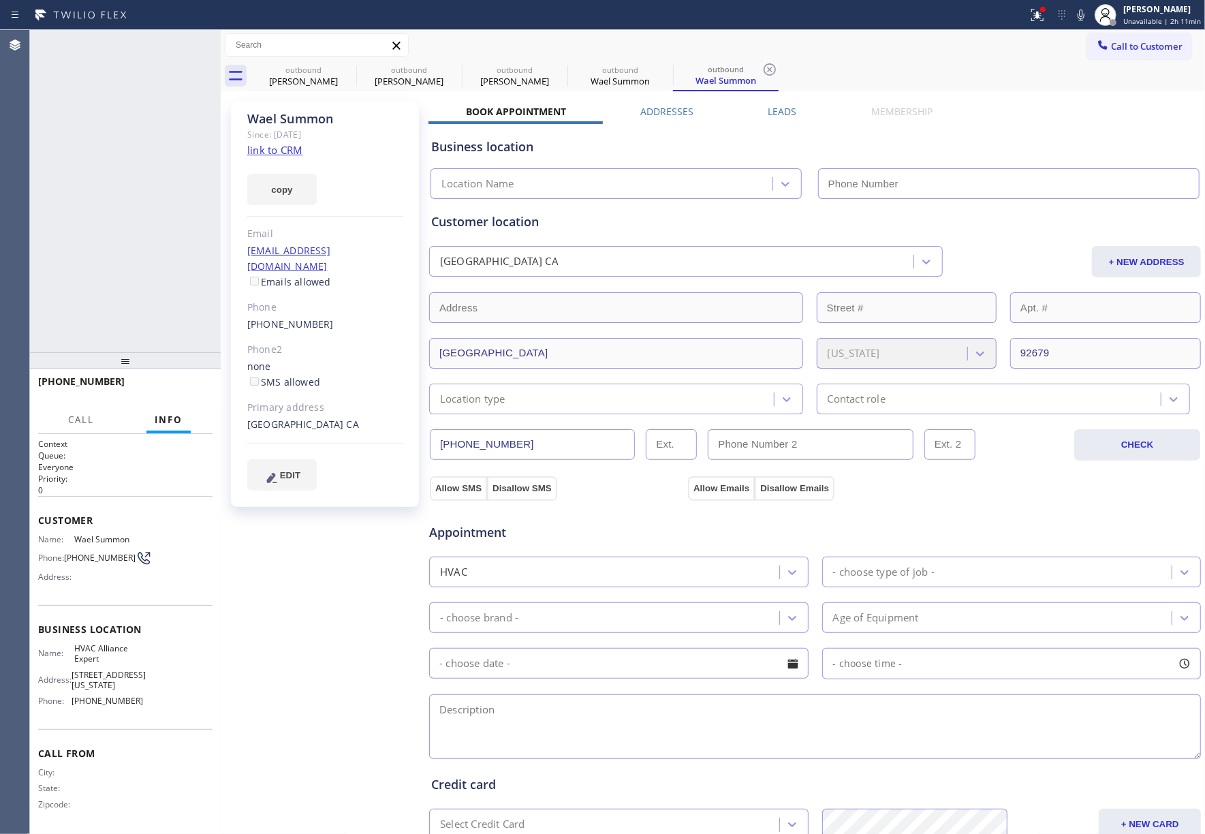
type input "[PHONE_NUMBER]"
drag, startPoint x: 118, startPoint y: 206, endPoint x: 538, endPoint y: 88, distance: 436.0
click at [118, 206] on div "+19172139360 Connecting call… ALL TASKS ALL TASKS ACTIVE TASKS TASKS IN WRAP UP" at bounding box center [125, 191] width 191 height 322
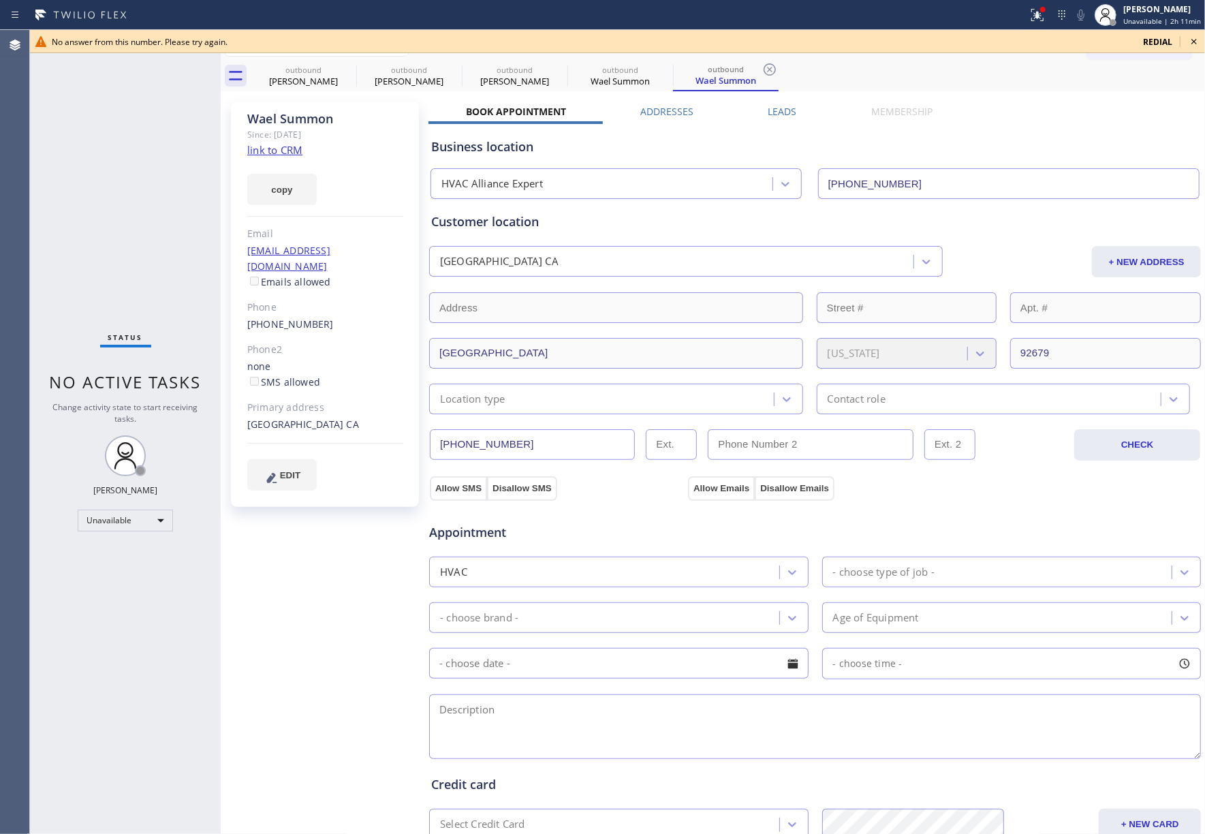
click at [1178, 41] on div "redial" at bounding box center [1158, 42] width 46 height 12
click at [1187, 38] on icon at bounding box center [1194, 41] width 16 height 16
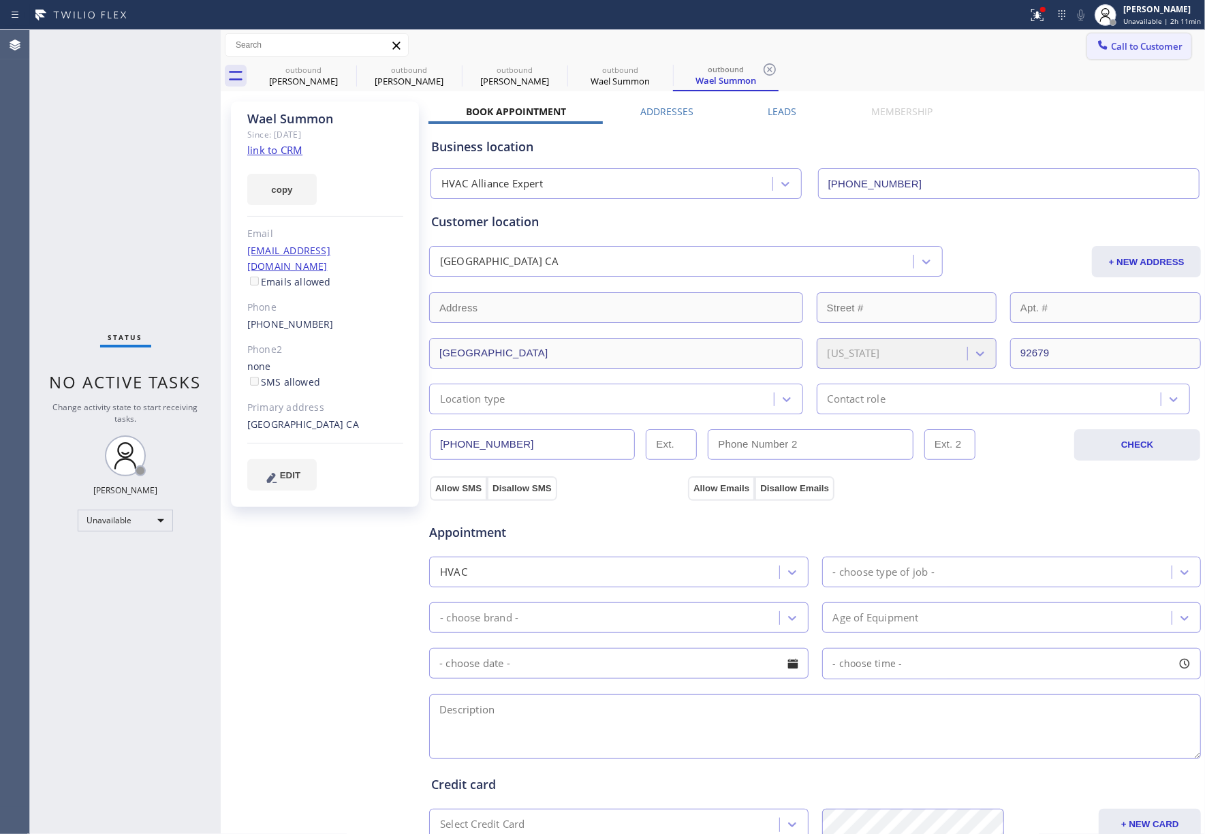
click at [1165, 45] on span "Call to Customer" at bounding box center [1147, 46] width 72 height 12
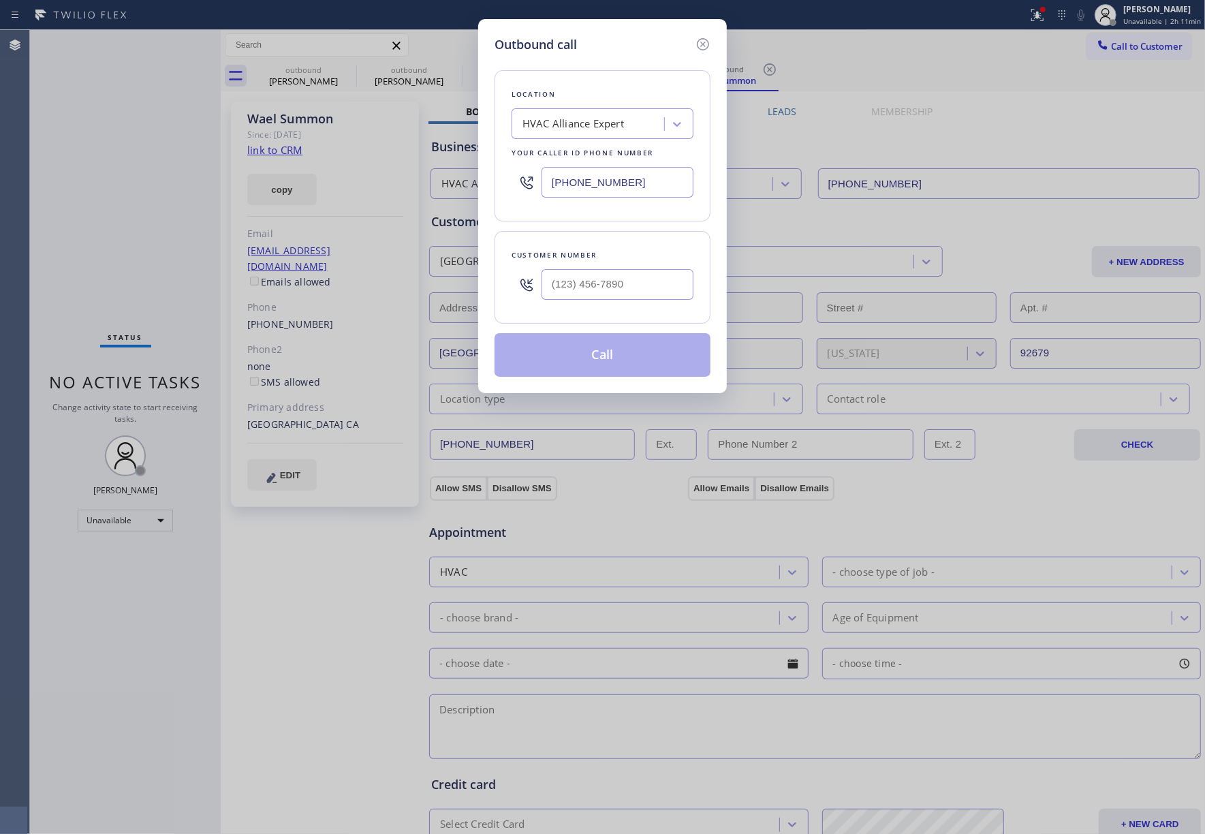
drag, startPoint x: 592, startPoint y: 249, endPoint x: 584, endPoint y: 273, distance: 24.6
click at [592, 251] on div "Customer number" at bounding box center [603, 255] width 182 height 14
click at [584, 273] on input "(___) ___-____" at bounding box center [618, 284] width 152 height 31
paste input "818) 419-9501"
type input "[PHONE_NUMBER]"
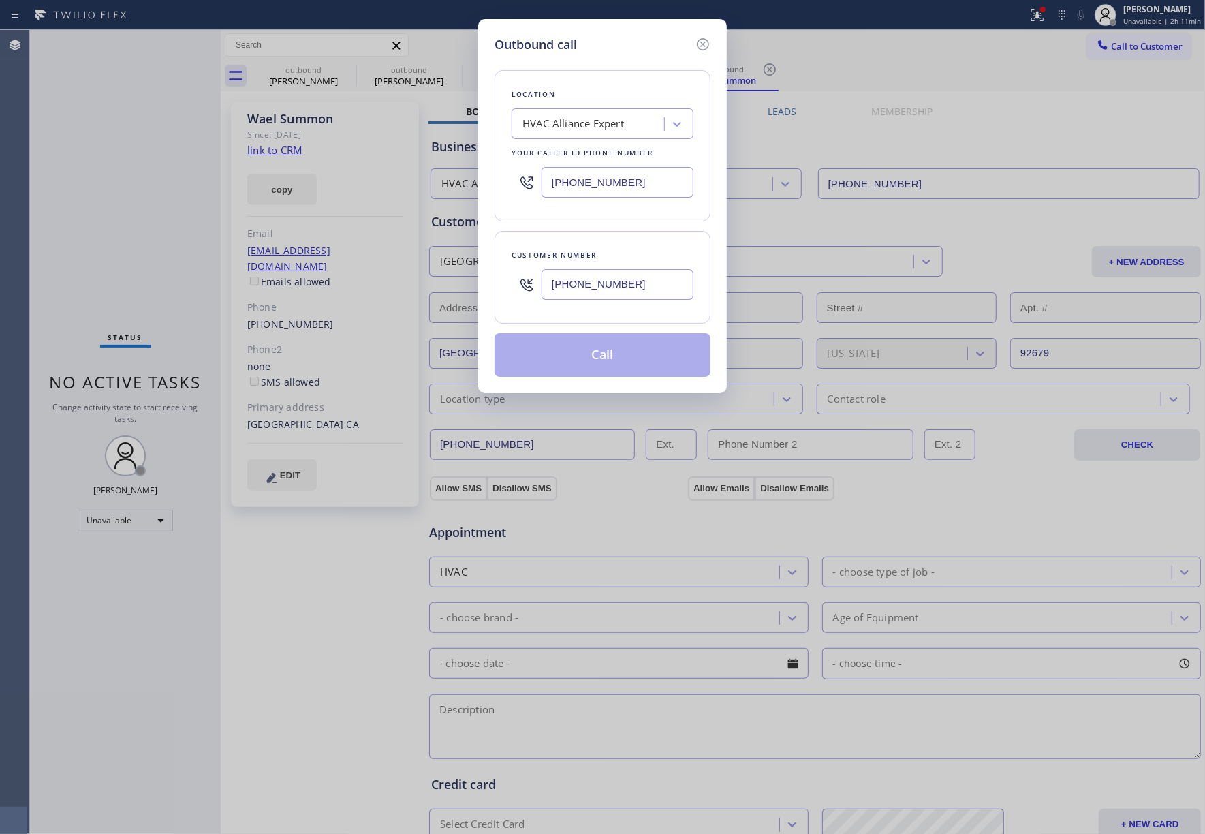
click at [587, 247] on div "Customer number (818) 419-9501" at bounding box center [603, 277] width 216 height 93
click at [581, 371] on button "Call" at bounding box center [603, 355] width 216 height 44
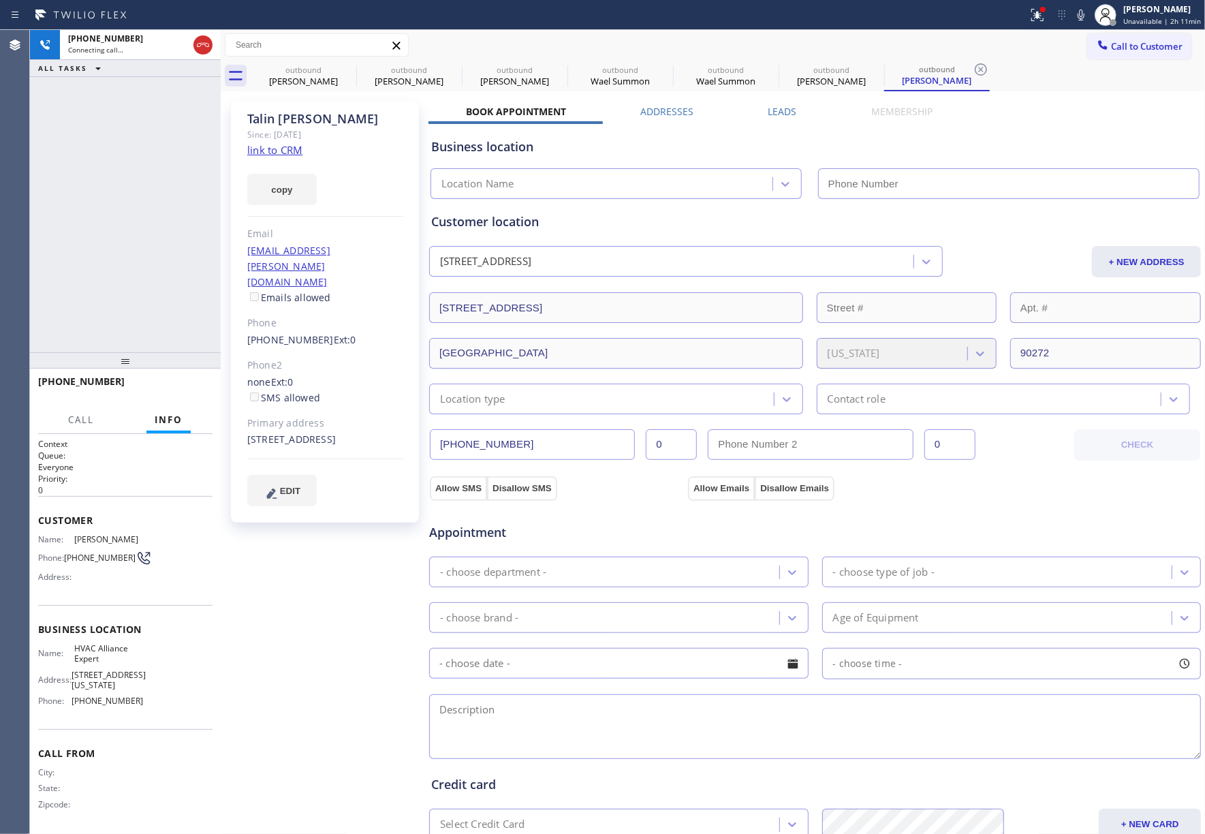
click at [293, 151] on link "link to CRM" at bounding box center [274, 150] width 55 height 14
type input "[PHONE_NUMBER]"
click at [189, 382] on button "HANG UP" at bounding box center [180, 387] width 63 height 19
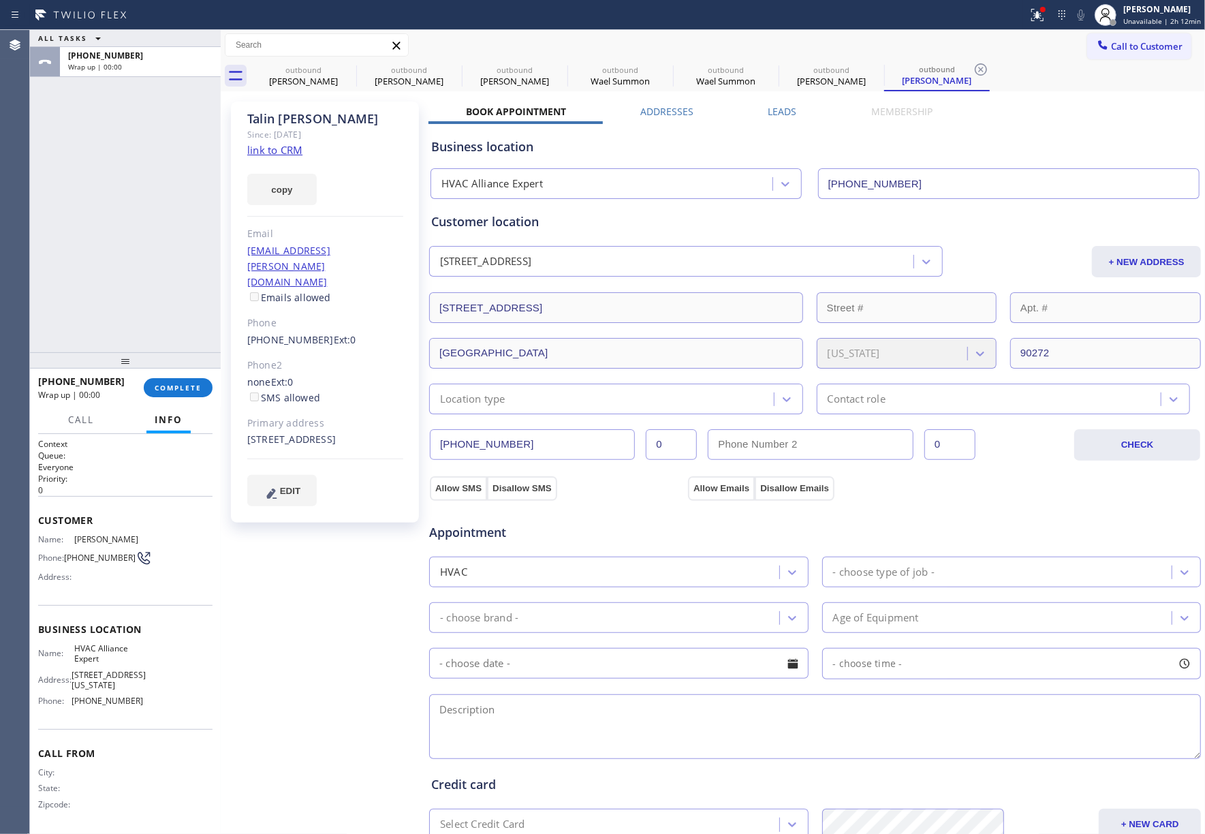
click at [189, 384] on span "COMPLETE" at bounding box center [178, 388] width 47 height 10
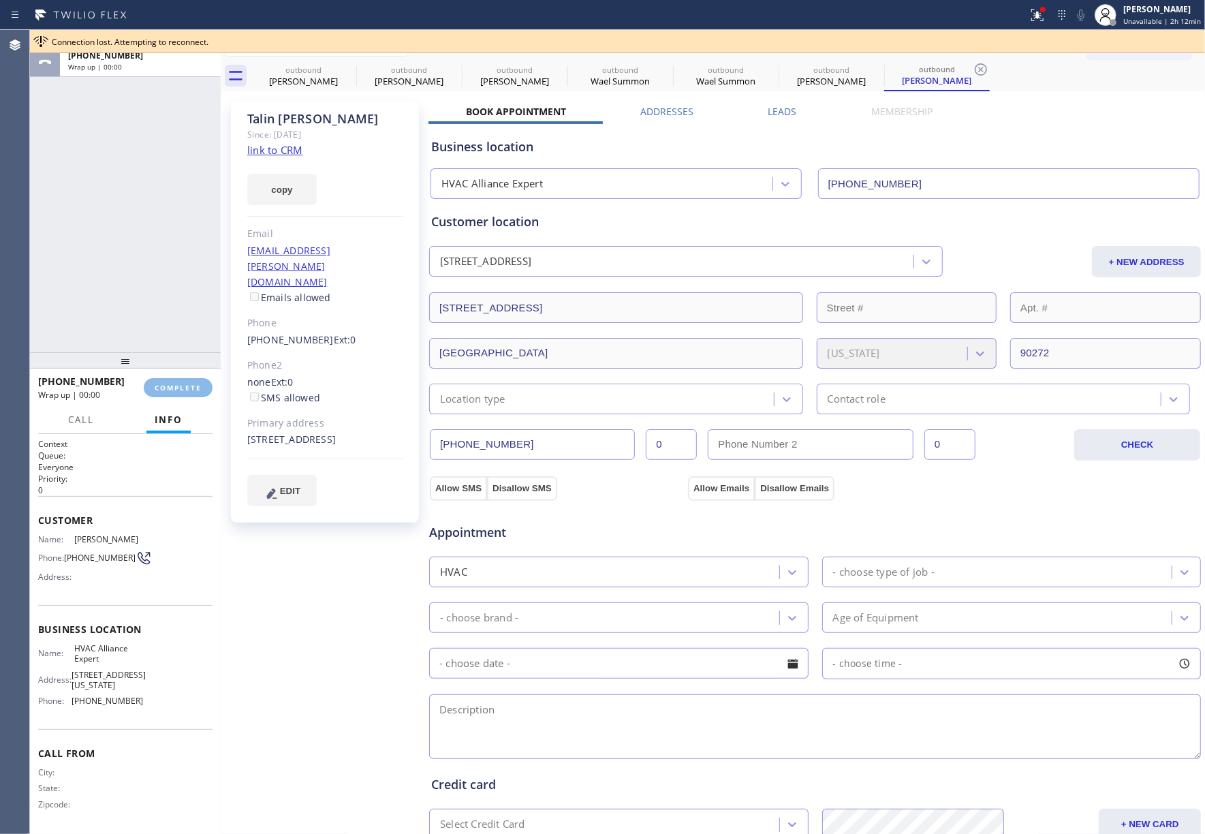
click at [178, 316] on div "ALL TASKS ALL TASKS ACTIVE TASKS TASKS IN WRAP UP +18184199501 Wrap up | 00:00" at bounding box center [125, 191] width 191 height 322
click at [178, 315] on div "ALL TASKS ALL TASKS ACTIVE TASKS TASKS IN WRAP UP +18184199501 Wrap up | 00:00" at bounding box center [125, 191] width 191 height 322
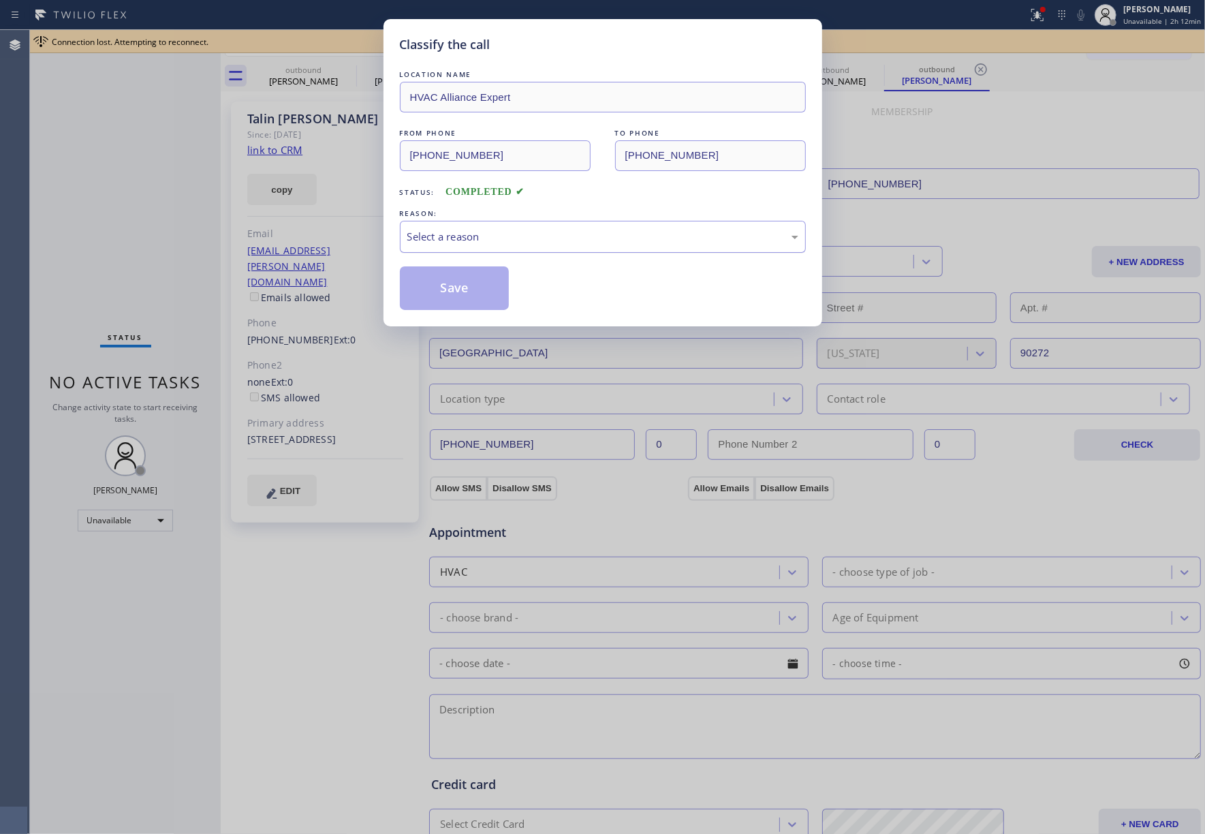
click at [453, 241] on div "Select a reason" at bounding box center [602, 237] width 391 height 16
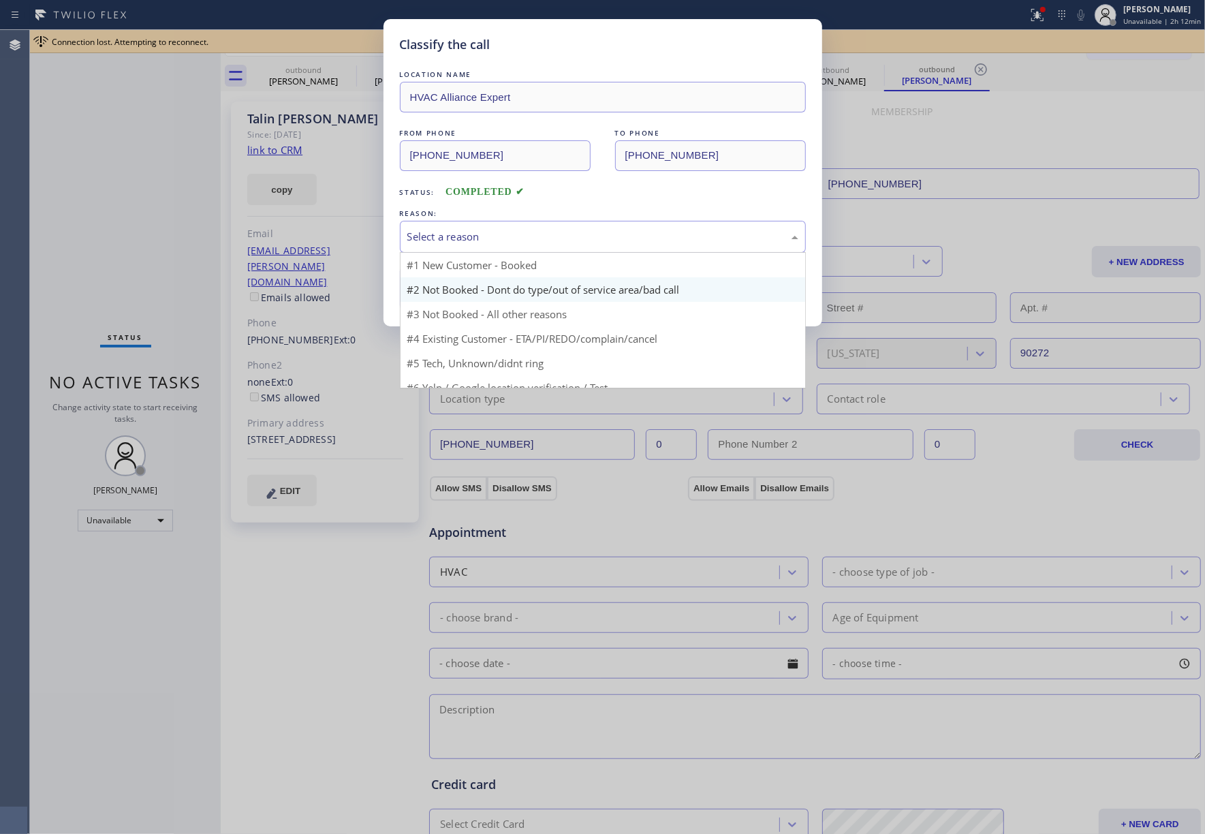
click at [461, 294] on button "Save" at bounding box center [455, 288] width 110 height 44
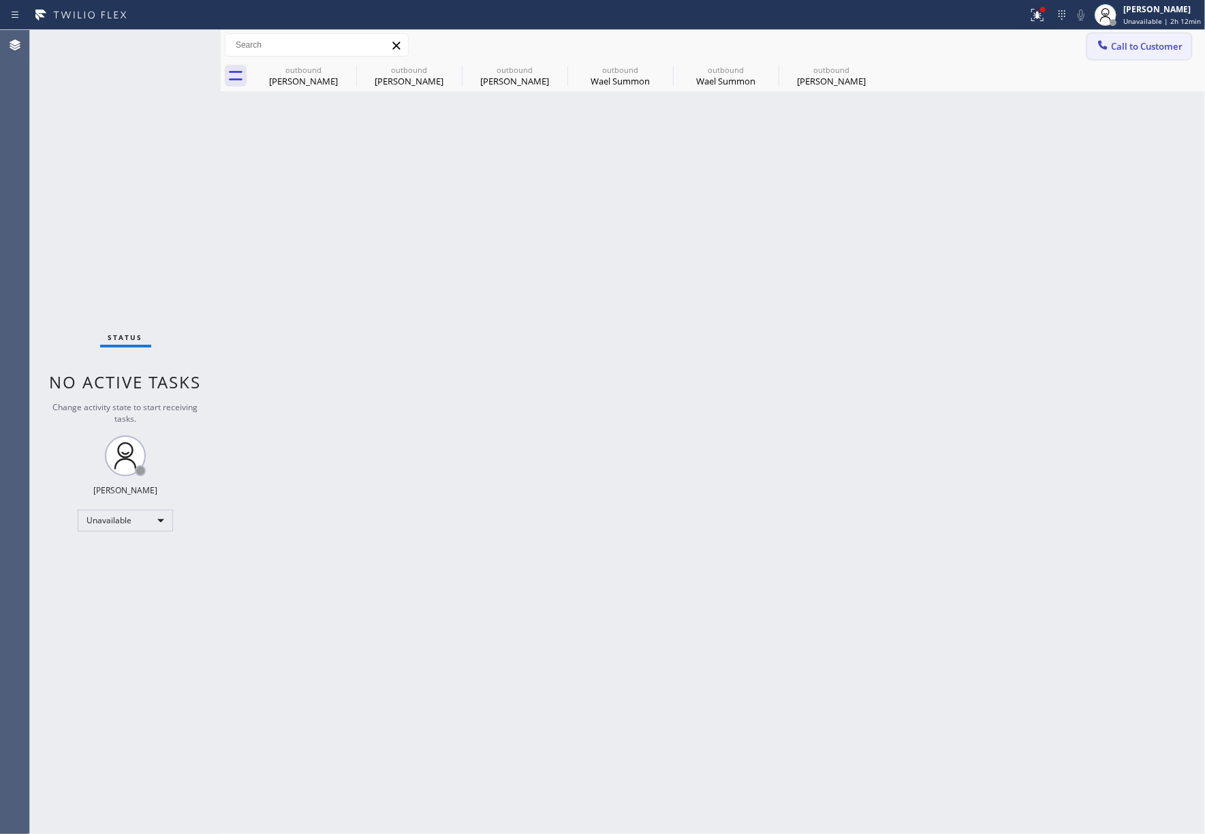
click at [1126, 46] on span "Call to Customer" at bounding box center [1147, 46] width 72 height 12
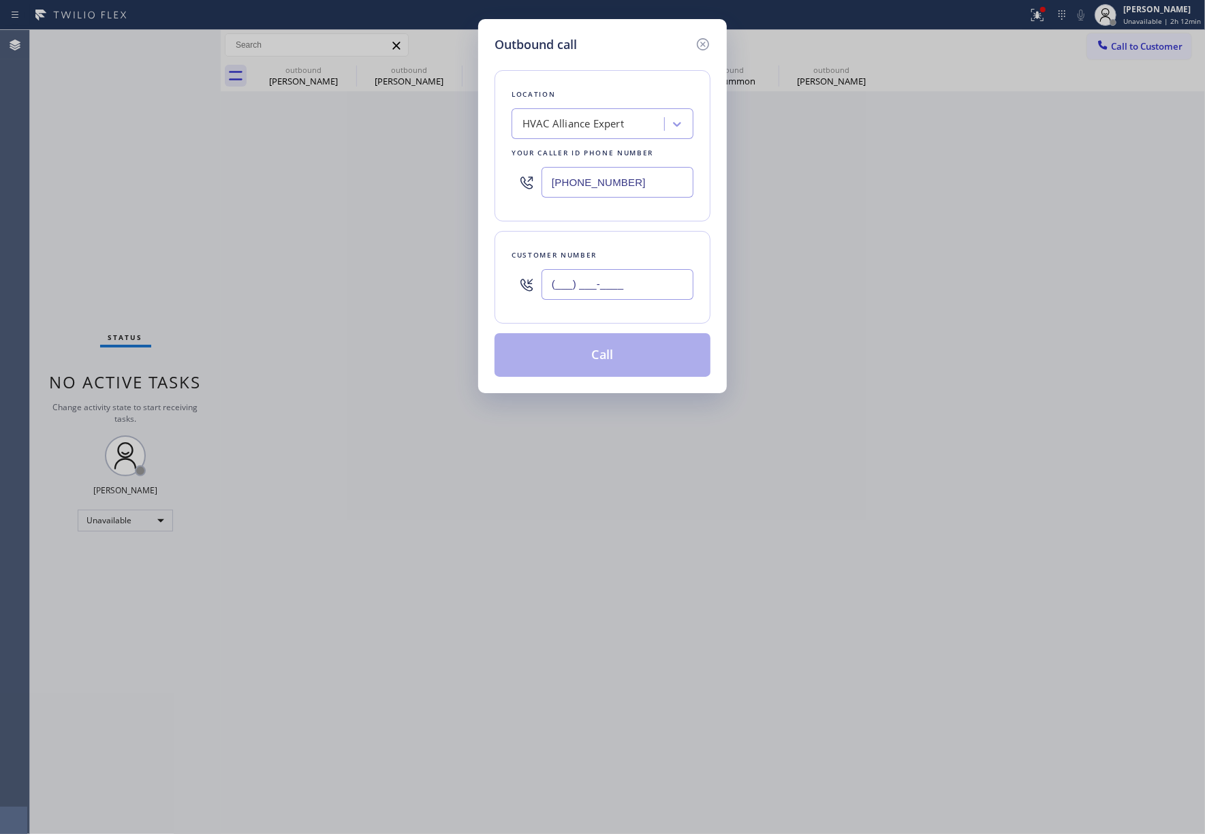
click at [608, 300] on input "(___) ___-____" at bounding box center [618, 284] width 152 height 31
paste input "562) 201-0183"
type input "(562) 201-0183"
click at [608, 266] on div "(562) 201-0183" at bounding box center [618, 284] width 152 height 44
click at [619, 354] on button "Call" at bounding box center [603, 355] width 216 height 44
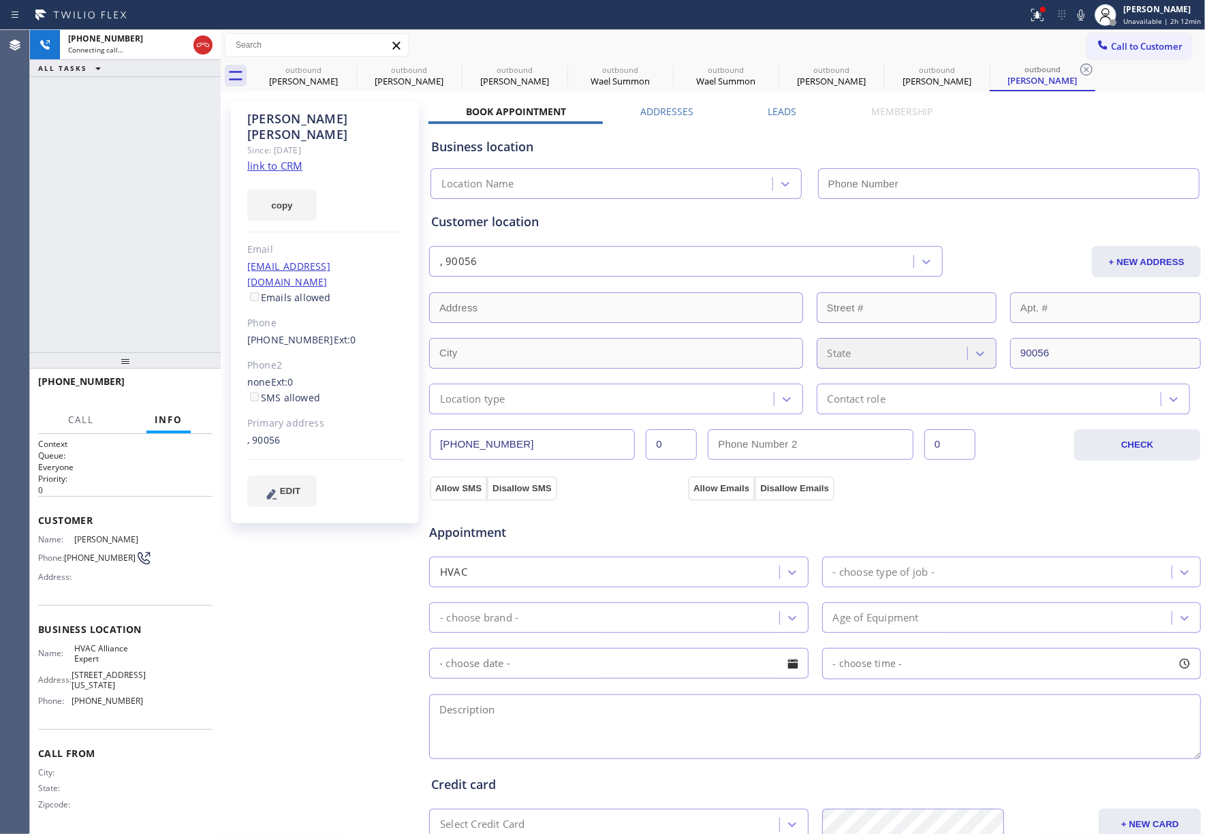
type input "(855) 999-4417"
drag, startPoint x: 180, startPoint y: 388, endPoint x: 173, endPoint y: 353, distance: 35.4
click at [180, 388] on span "HANG UP" at bounding box center [181, 388] width 42 height 10
click at [173, 330] on div "+15622010183 Live | 00:02 ALL TASKS ALL TASKS ACTIVE TASKS TASKS IN WRAP UP" at bounding box center [125, 191] width 191 height 322
click at [175, 387] on span "HANG UP" at bounding box center [181, 388] width 42 height 10
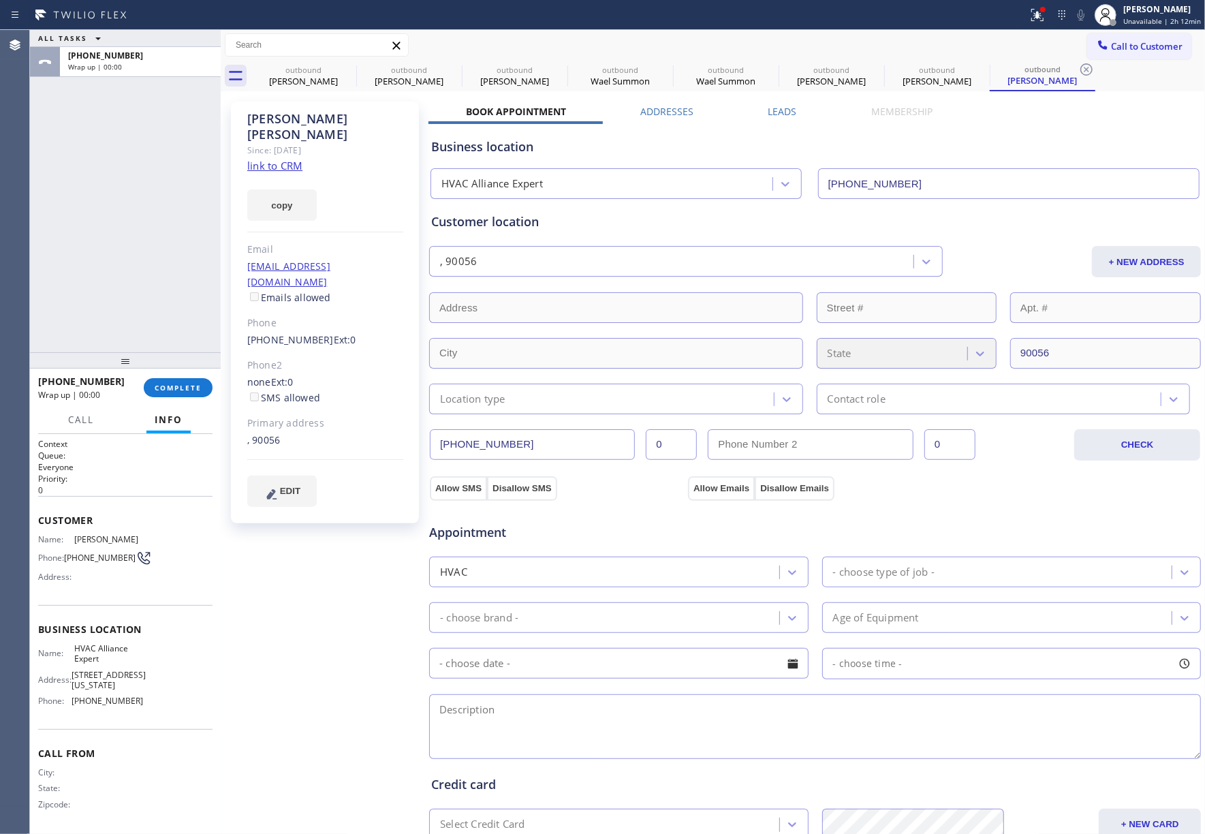
click at [149, 311] on div "ALL TASKS ALL TASKS ACTIVE TASKS TASKS IN WRAP UP +15622010183 Wrap up | 00:00" at bounding box center [125, 191] width 191 height 322
click at [148, 311] on div "ALL TASKS ALL TASKS ACTIVE TASKS TASKS IN WRAP UP +15622010183 Wrap up | 00:00" at bounding box center [125, 191] width 191 height 322
click at [195, 380] on button "COMPLETE" at bounding box center [178, 387] width 69 height 19
click at [174, 311] on div "ALL TASKS ALL TASKS ACTIVE TASKS TASKS IN WRAP UP +15622010183 Wrap up | 00:00" at bounding box center [125, 191] width 191 height 322
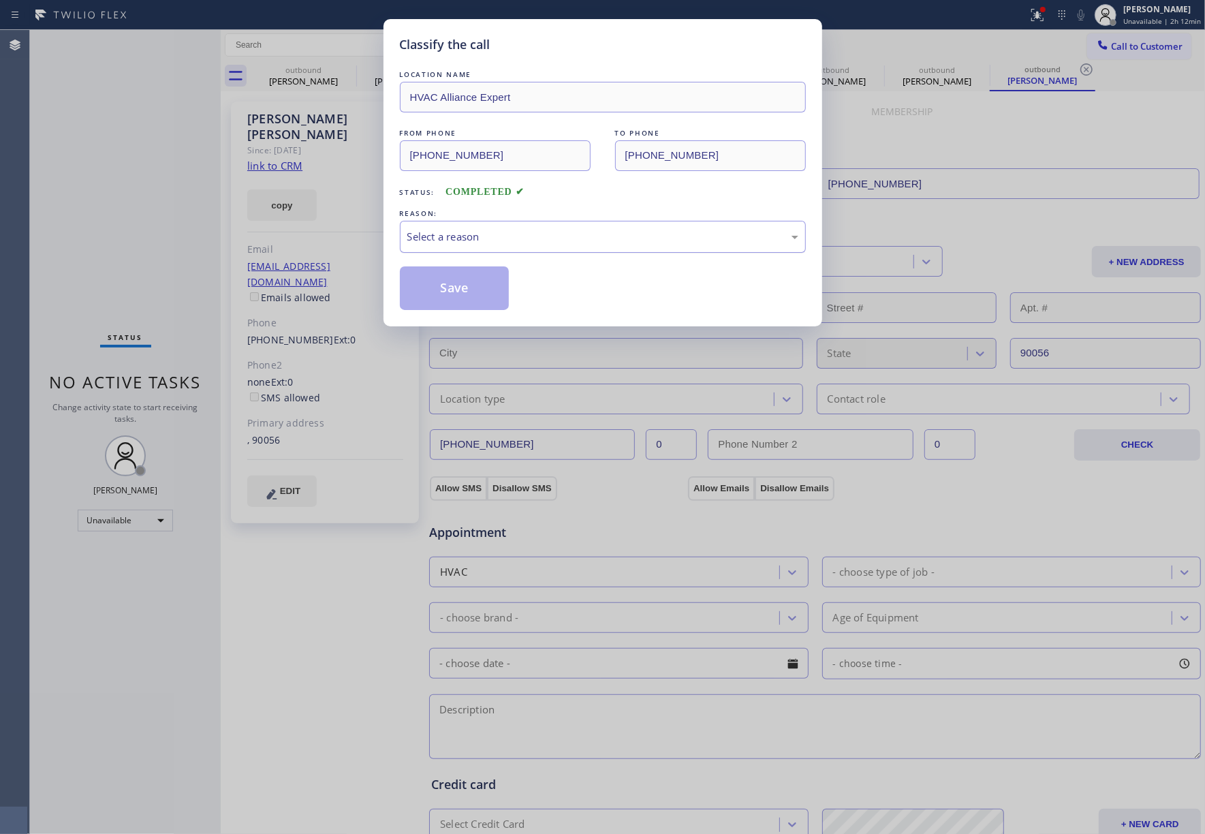
click at [486, 248] on div "Select a reason" at bounding box center [603, 237] width 406 height 32
click at [475, 290] on button "Save" at bounding box center [455, 288] width 110 height 44
click at [676, 831] on div "Back to Dashboard Change Sender ID Customers Technicians Select a contact Outbo…" at bounding box center [713, 432] width 985 height 804
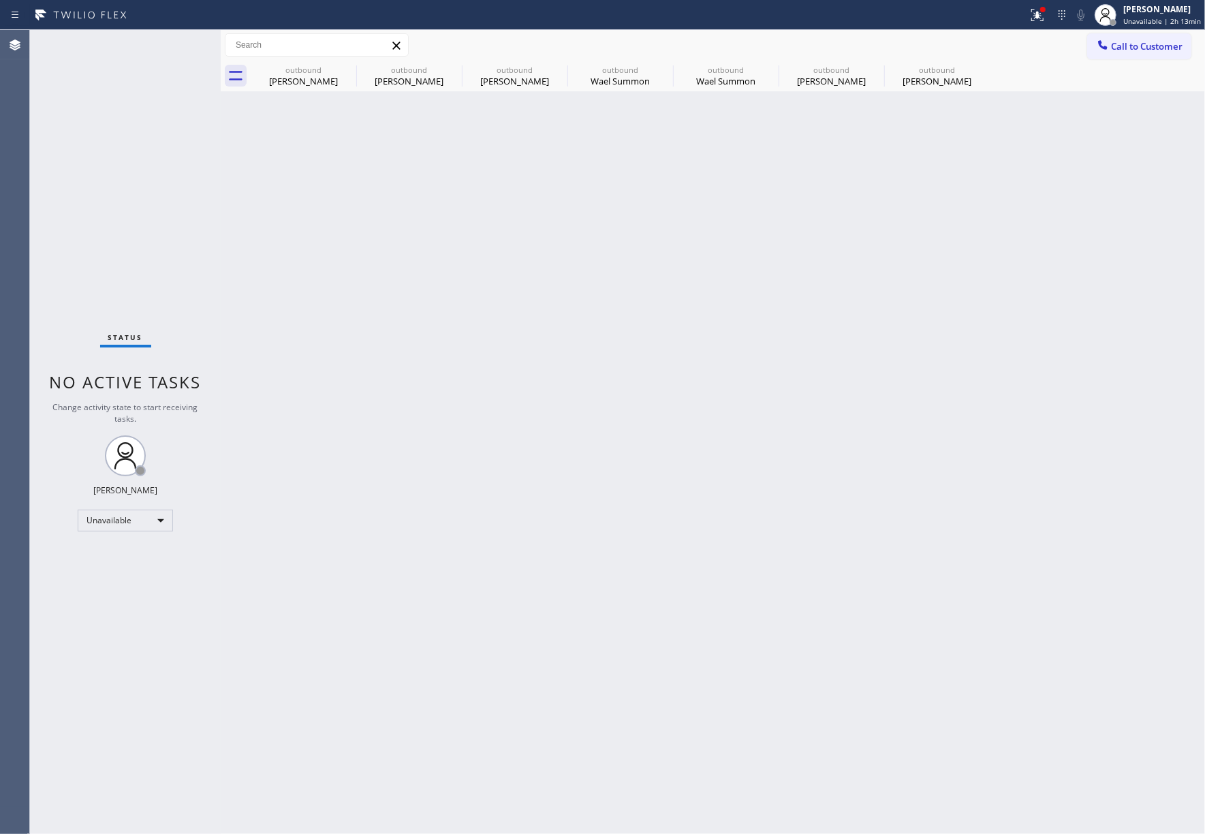
drag, startPoint x: 69, startPoint y: 107, endPoint x: 189, endPoint y: 14, distance: 152.1
click at [71, 107] on div "Status No active tasks Change activity state to start receiving tasks. [PERSON_…" at bounding box center [125, 432] width 191 height 804
click at [1142, 61] on div "outbound Alver Martinez outbound MICHAEL WEITZEMAN outbound Michael Weitzeman o…" at bounding box center [728, 76] width 955 height 31
click at [1139, 53] on button "Call to Customer" at bounding box center [1140, 46] width 104 height 26
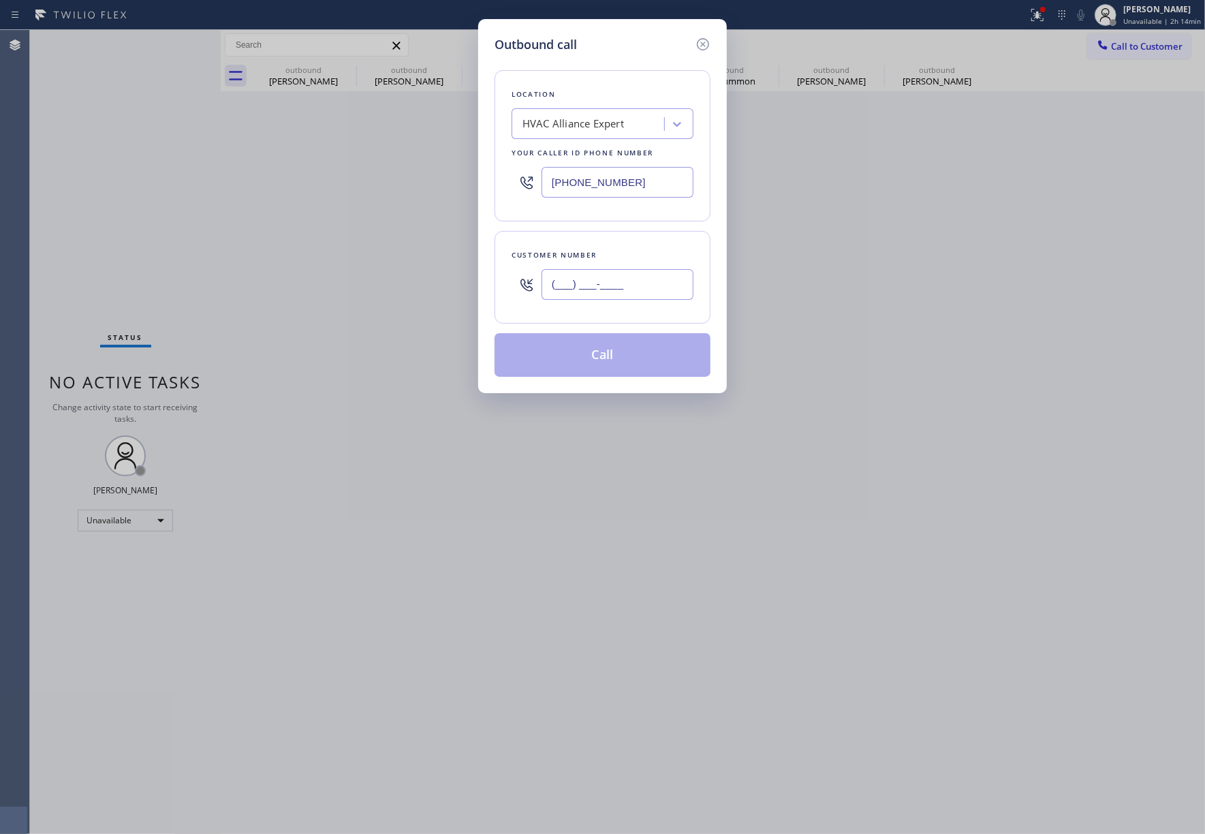
click at [602, 282] on input "(___) ___-____" at bounding box center [618, 284] width 152 height 31
paste input "949) 633-1459"
type input "(949) 633-1459"
click at [609, 247] on div "Customer number (949) 633-1459" at bounding box center [603, 277] width 216 height 93
click at [590, 353] on button "Call" at bounding box center [603, 355] width 216 height 44
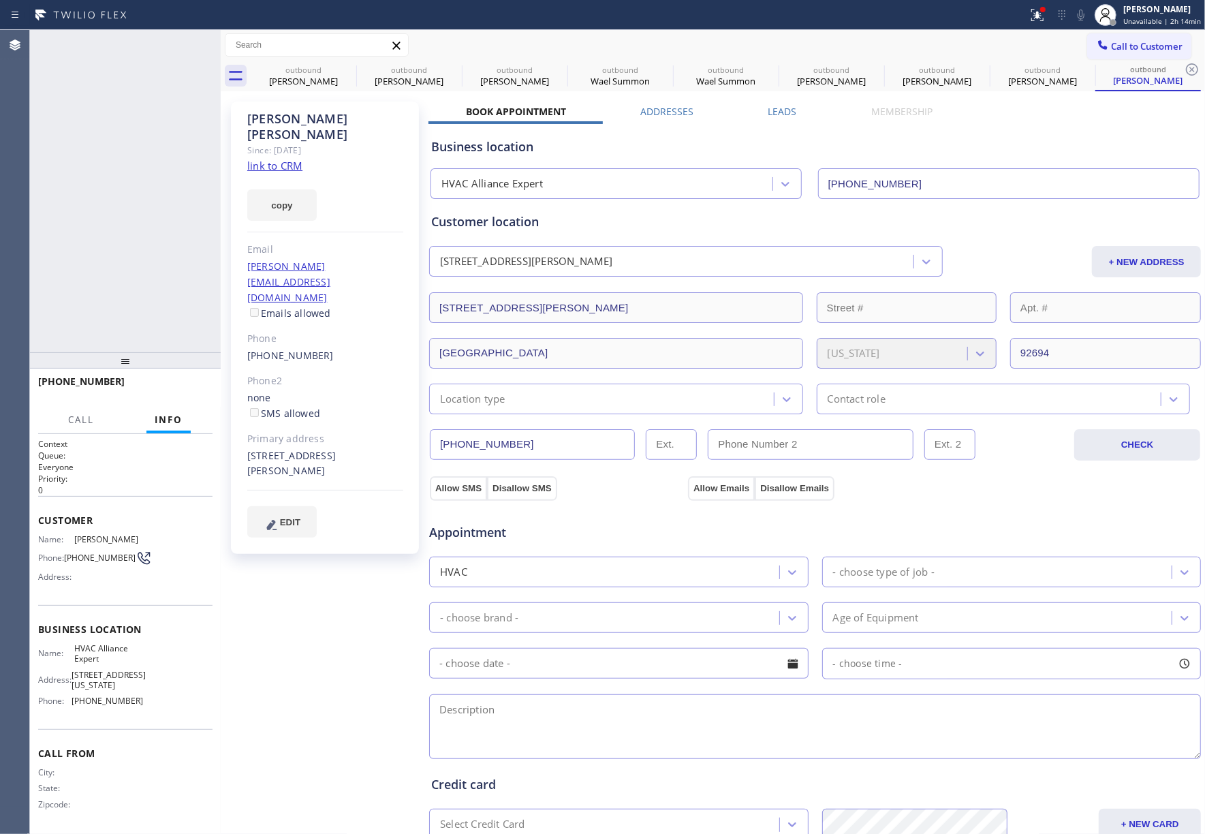
type input "[PHONE_NUMBER]"
click at [707, 37] on div "Call to Customer Outbound call Location HVAC Alliance Expert Your caller id pho…" at bounding box center [713, 45] width 985 height 24
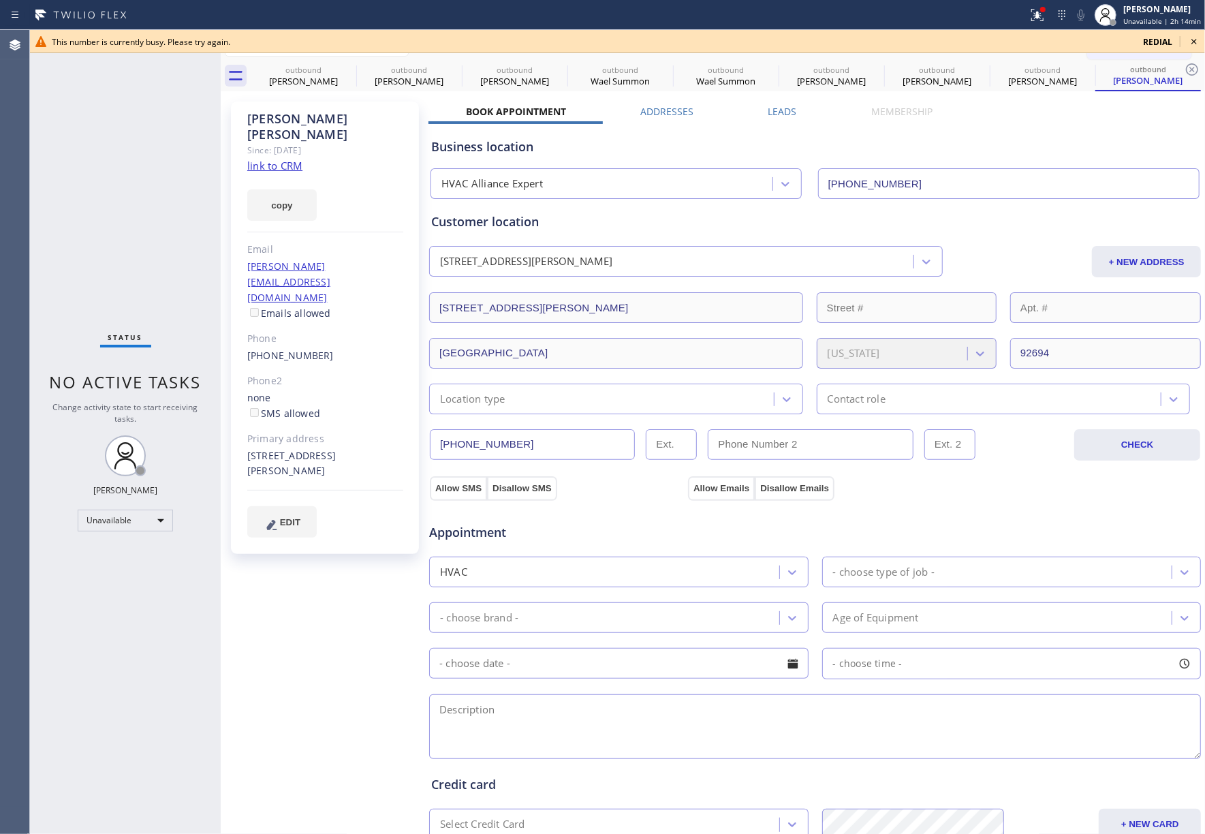
click at [144, 194] on div "Status No active tasks Change activity state to start receiving tasks. [PERSON_…" at bounding box center [125, 432] width 191 height 804
click at [84, 175] on div "Status No active tasks Change activity state to start receiving tasks. [PERSON_…" at bounding box center [125, 432] width 191 height 804
click at [1197, 41] on icon at bounding box center [1194, 41] width 16 height 16
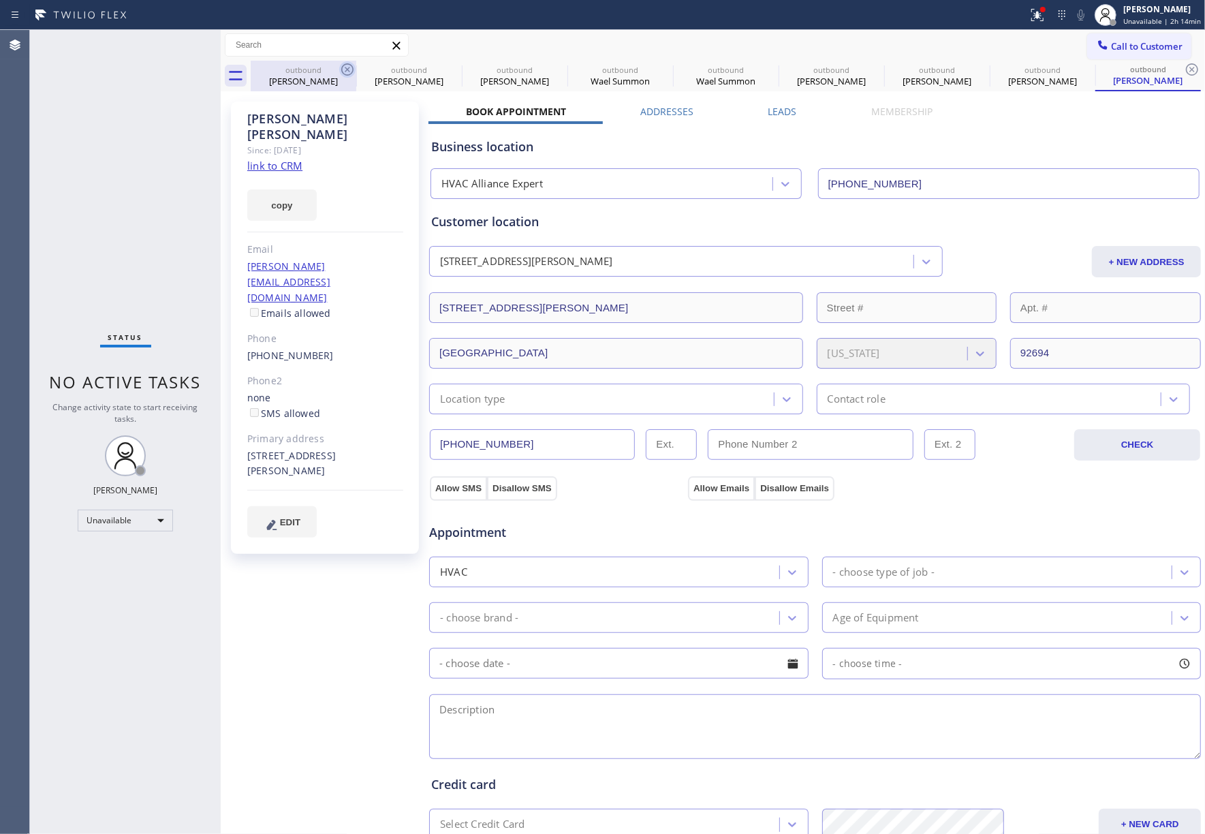
click at [347, 64] on icon at bounding box center [347, 69] width 12 height 12
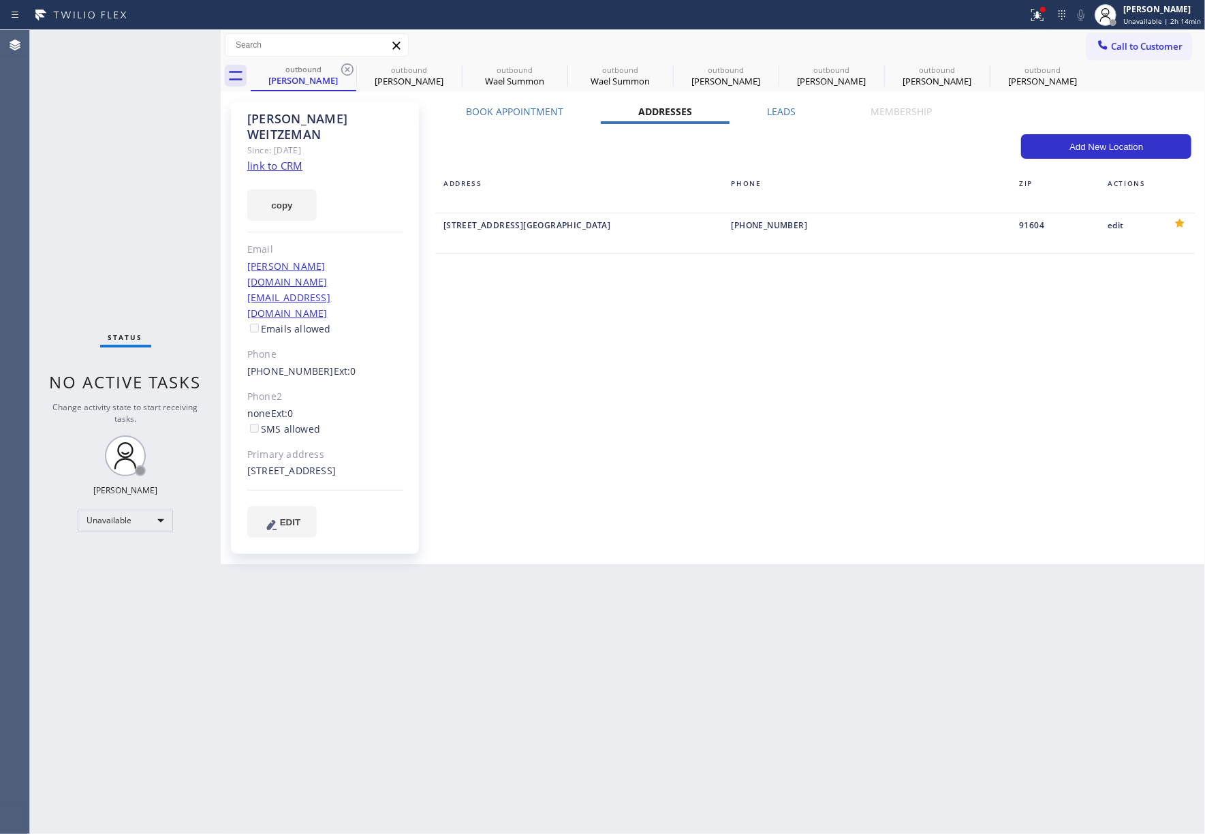
click at [347, 64] on icon at bounding box center [347, 69] width 12 height 12
click at [0, 0] on icon at bounding box center [0, 0] width 0 height 0
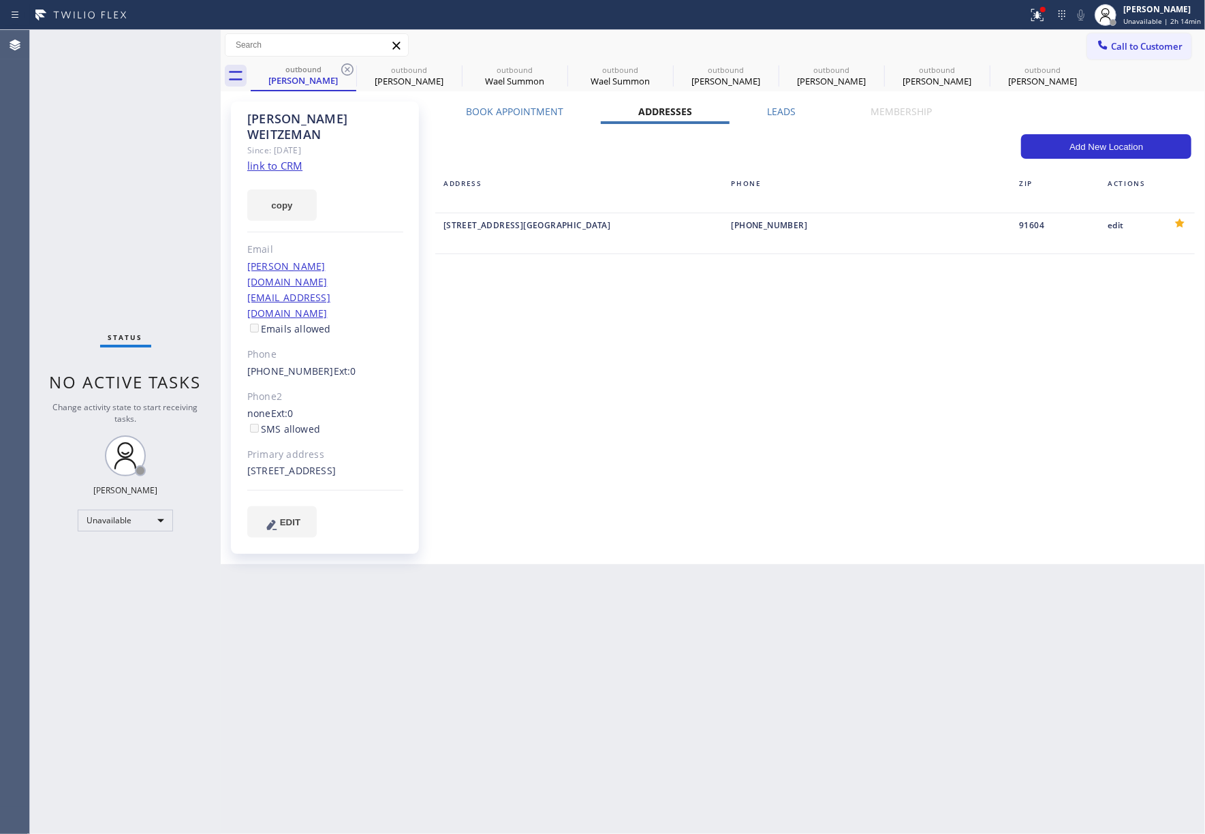
click at [0, 0] on icon at bounding box center [0, 0] width 0 height 0
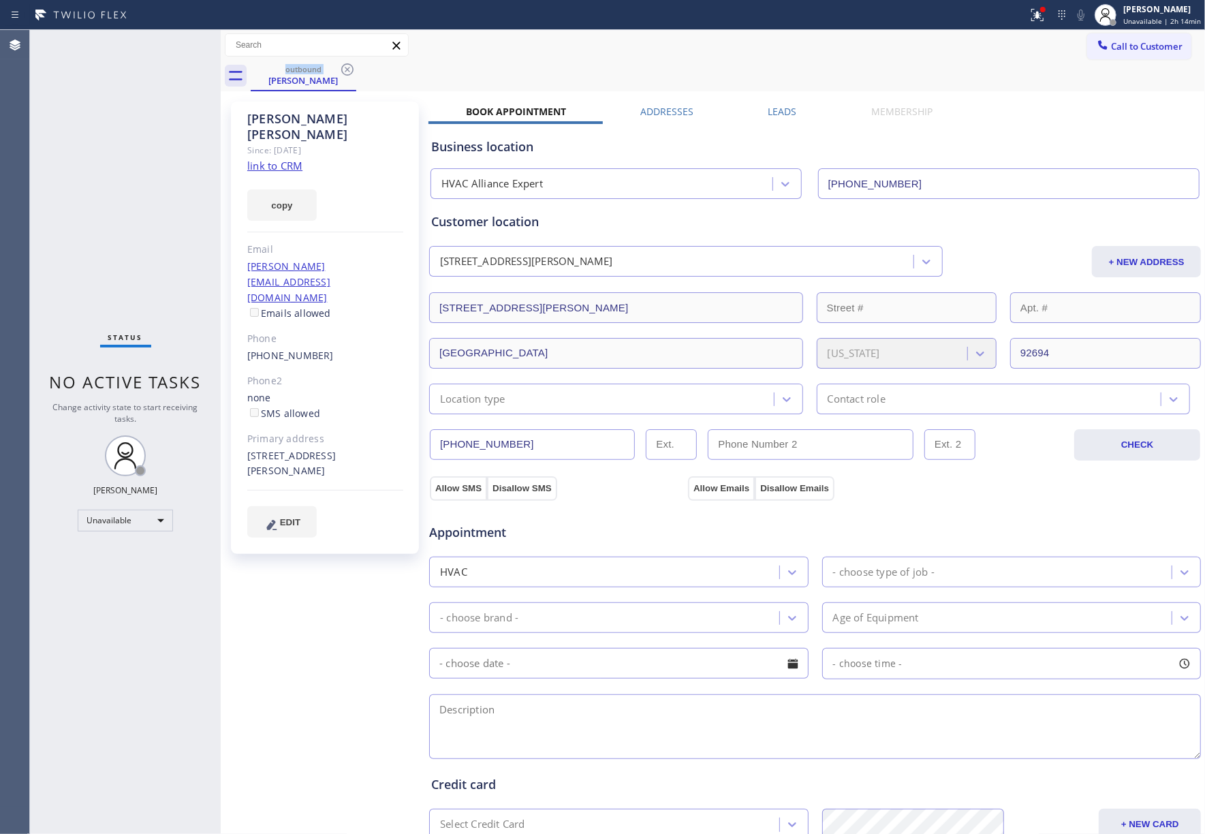
click at [347, 64] on icon at bounding box center [347, 69] width 12 height 12
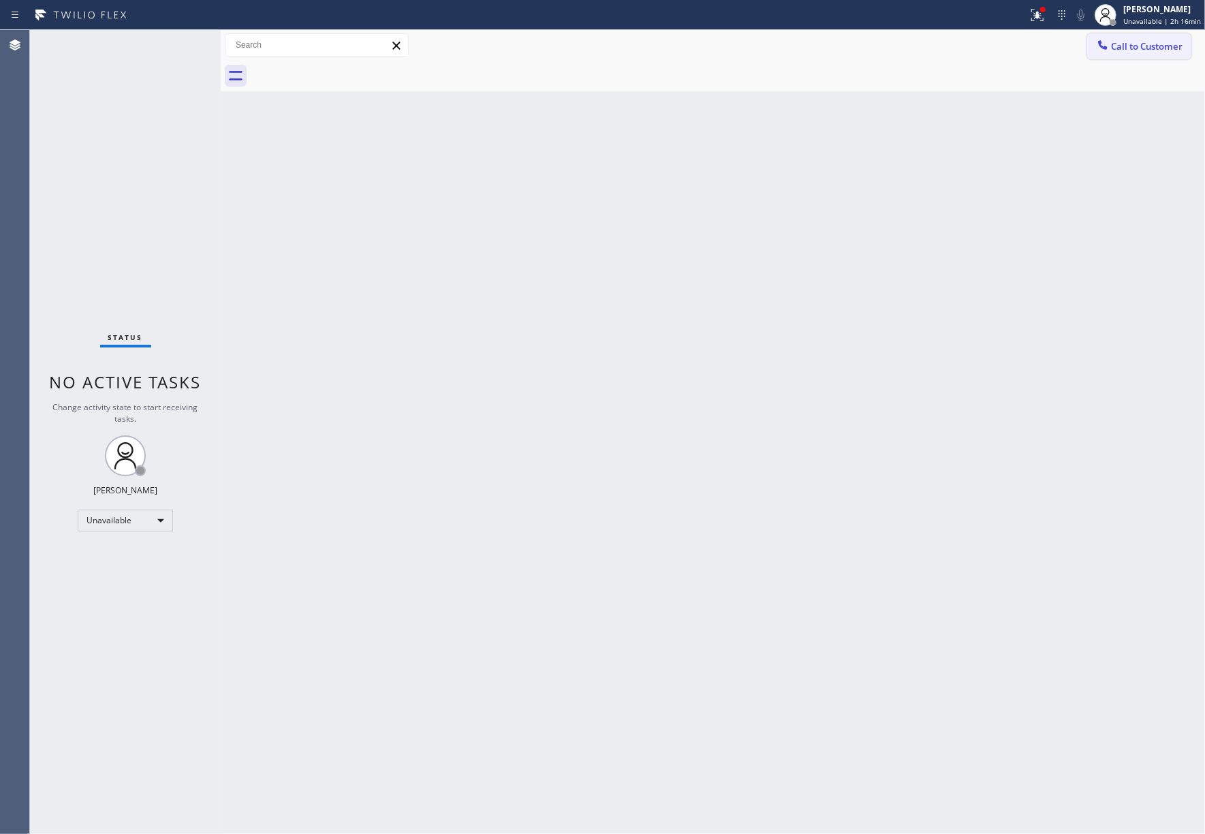
click at [1145, 39] on button "Call to Customer" at bounding box center [1140, 46] width 104 height 26
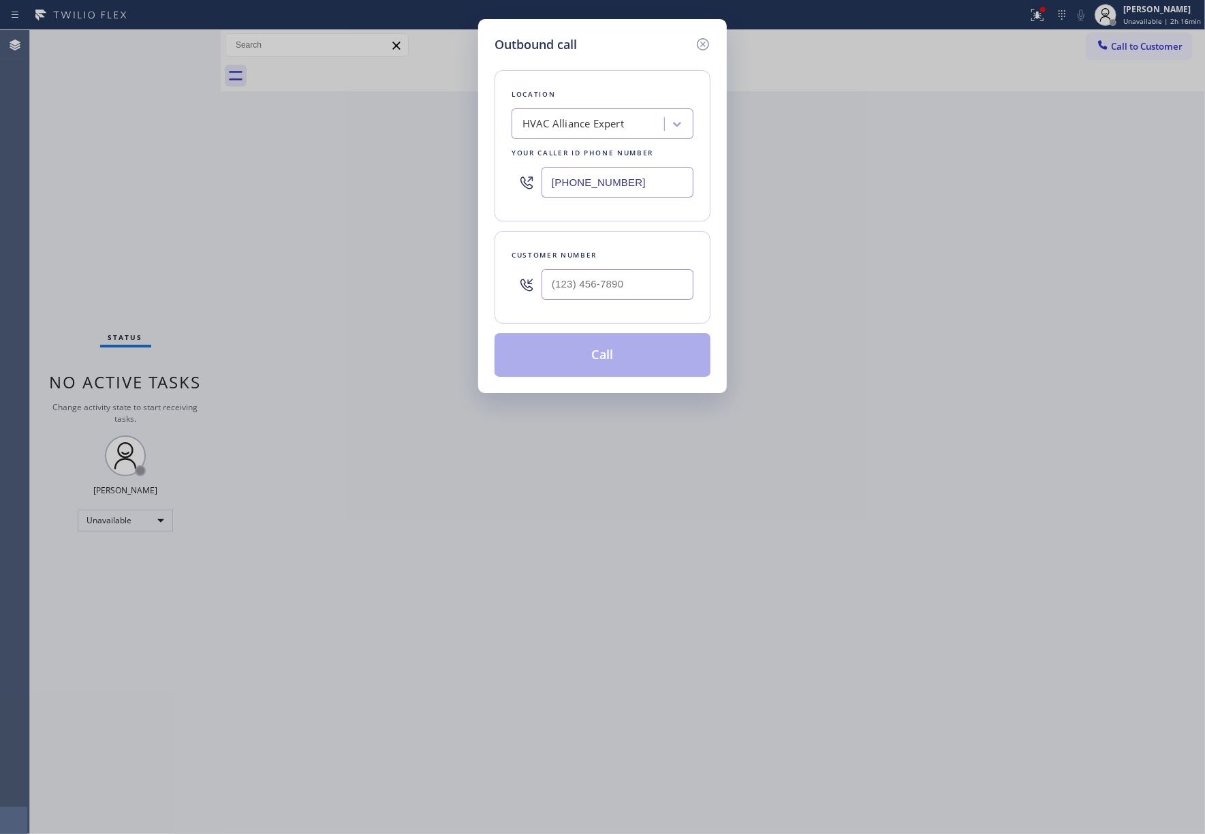
drag, startPoint x: 621, startPoint y: 194, endPoint x: 467, endPoint y: 194, distance: 154.7
click at [467, 194] on div "Outbound call Location HVAC Alliance Expert Your caller id phone number (855) 9…" at bounding box center [602, 417] width 1205 height 834
paste input "786) 686-2321"
type input "(786) 686-2321"
click at [574, 298] on input "text" at bounding box center [618, 284] width 152 height 31
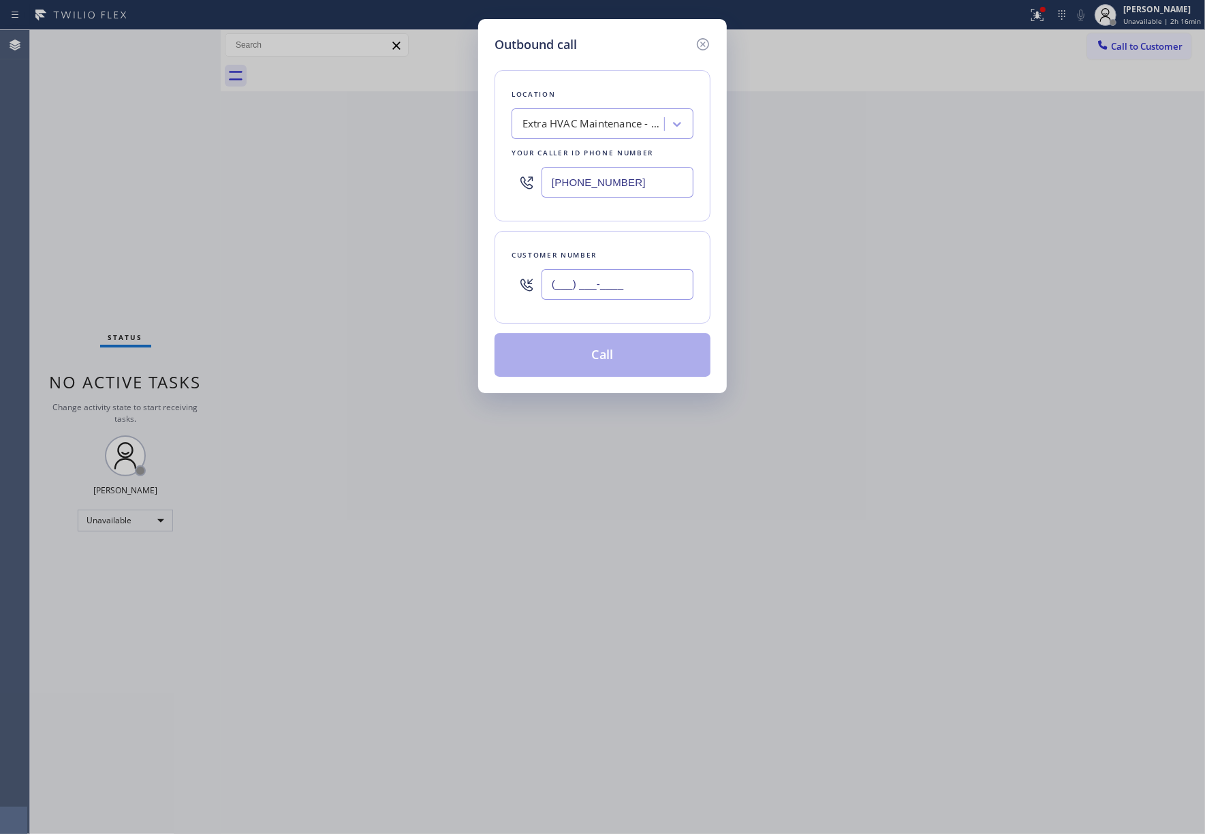
paste input "773) 954-8499"
type input "(773) 954-8499"
click at [605, 251] on div "Customer number" at bounding box center [603, 255] width 182 height 14
click at [609, 349] on button "Call" at bounding box center [603, 355] width 216 height 44
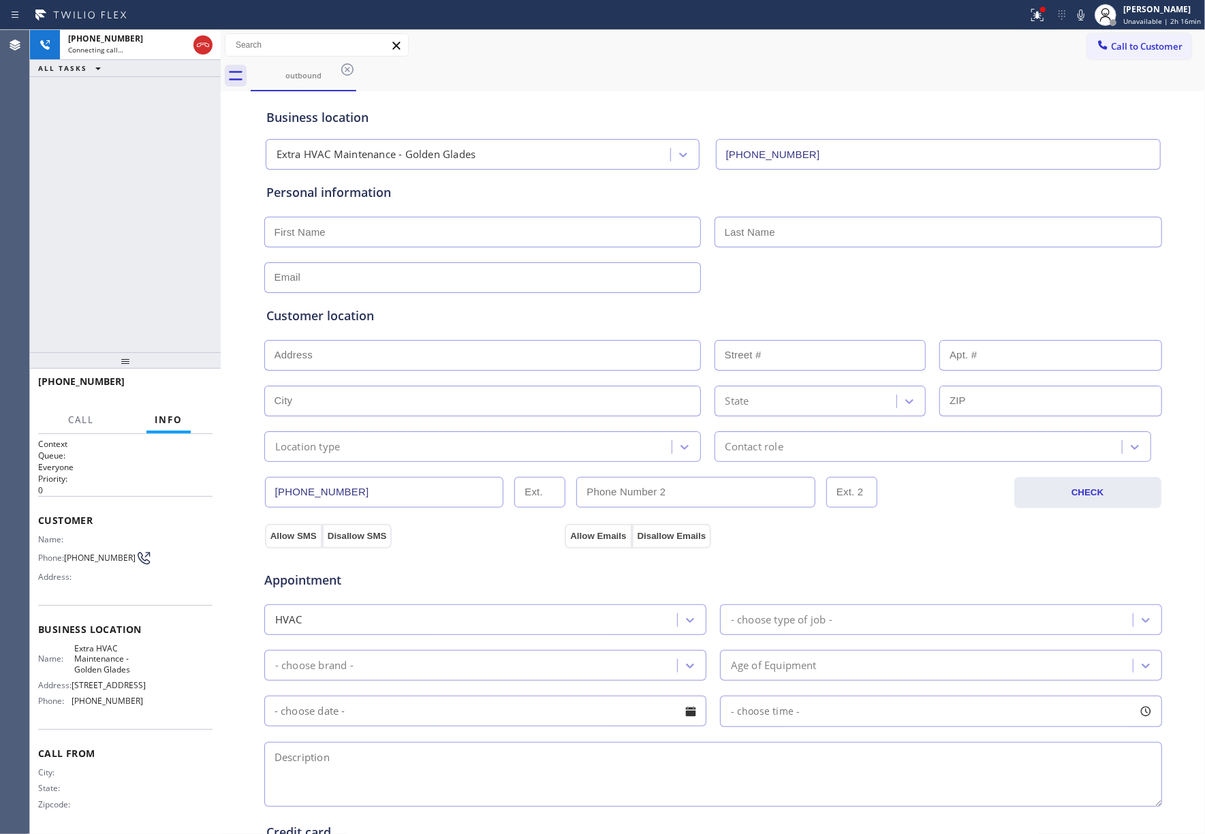
type input "(786) 686-2321"
click at [126, 204] on div "+17739548499 Connecting call… ALL TASKS ALL TASKS ACTIVE TASKS TASKS IN WRAP UP" at bounding box center [125, 191] width 191 height 322
drag, startPoint x: 196, startPoint y: 382, endPoint x: 178, endPoint y: 317, distance: 68.0
click at [196, 382] on button "HANG UP" at bounding box center [180, 387] width 63 height 19
click at [175, 311] on div "+17739548499 Live | 00:26 ALL TASKS ALL TASKS ACTIVE TASKS TASKS IN WRAP UP" at bounding box center [125, 191] width 191 height 322
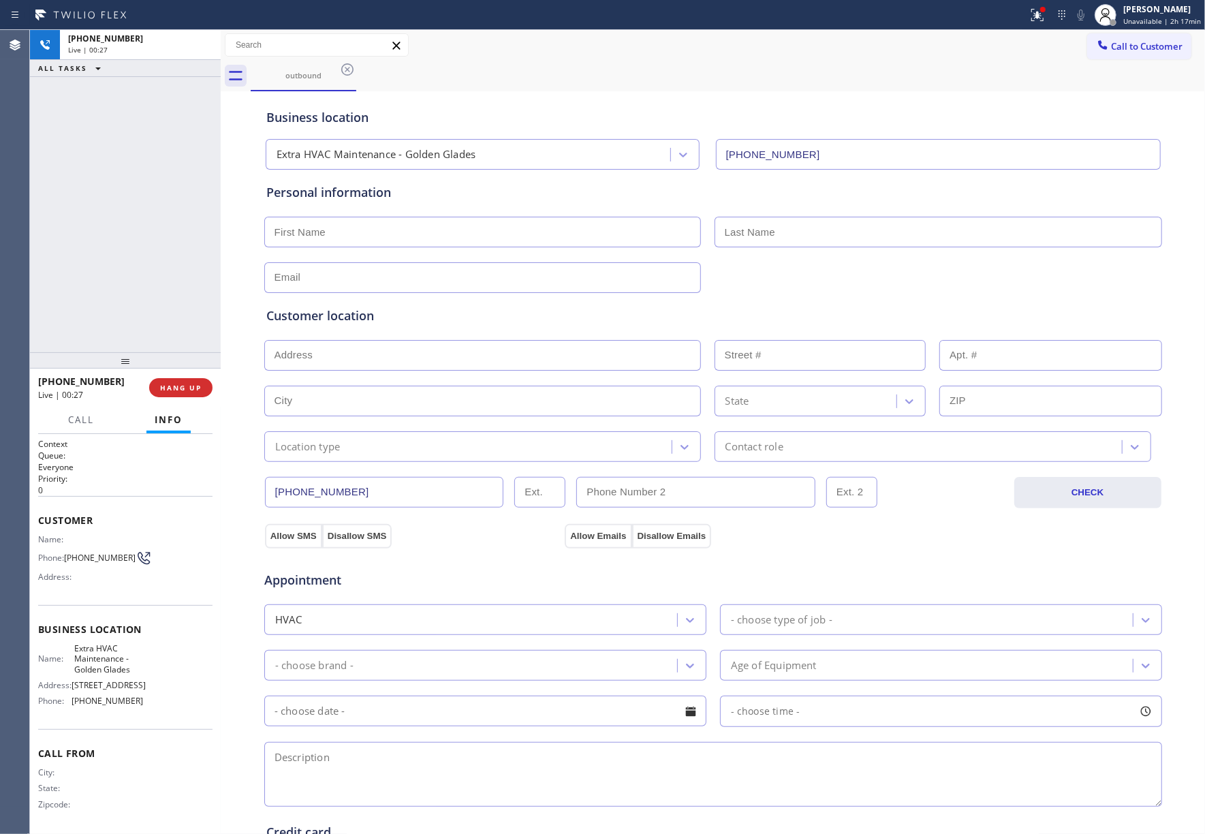
click at [183, 369] on div at bounding box center [125, 360] width 191 height 16
click at [184, 383] on span "COMPLETE" at bounding box center [178, 388] width 47 height 10
click at [162, 292] on div "ALL TASKS ALL TASKS ACTIVE TASKS TASKS IN WRAP UP +17739548499 Wrap up | 00:00" at bounding box center [125, 191] width 191 height 322
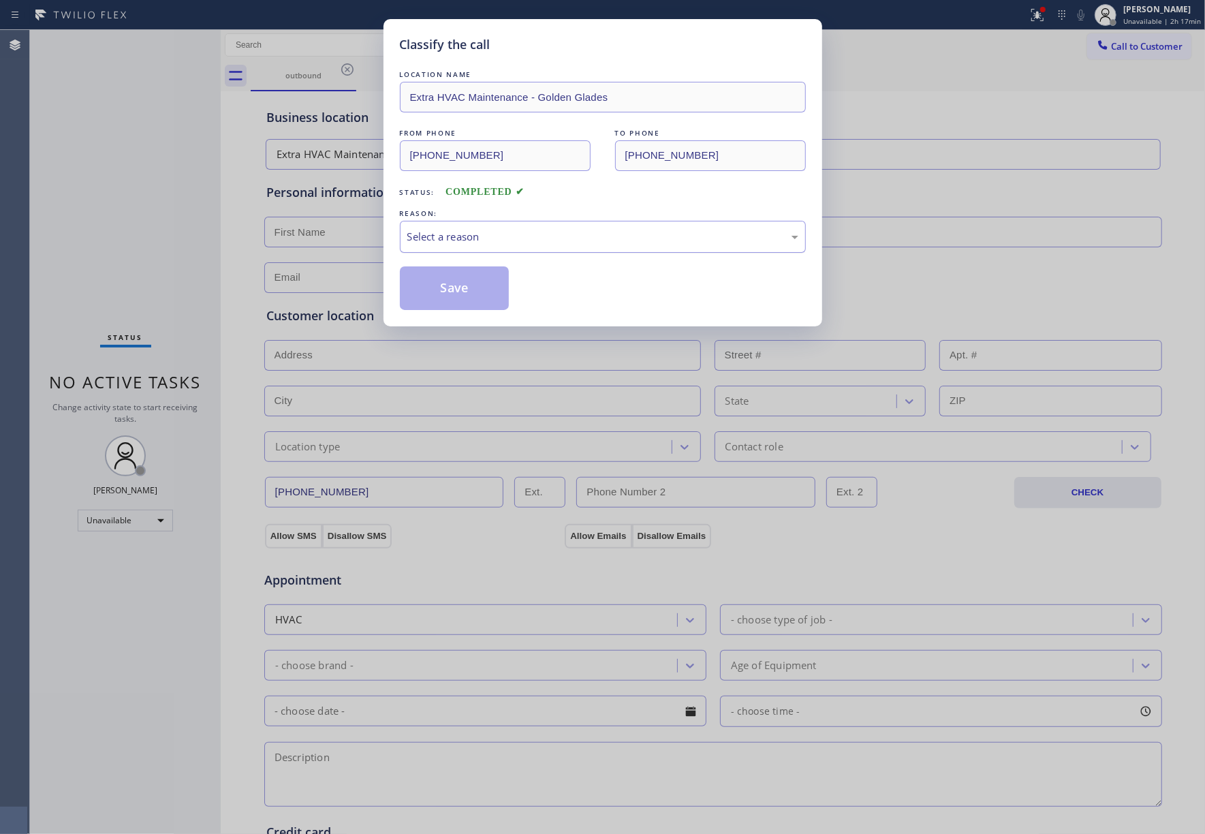
click at [525, 232] on div "Select a reason" at bounding box center [602, 237] width 391 height 16
click at [482, 284] on button "Save" at bounding box center [455, 288] width 110 height 44
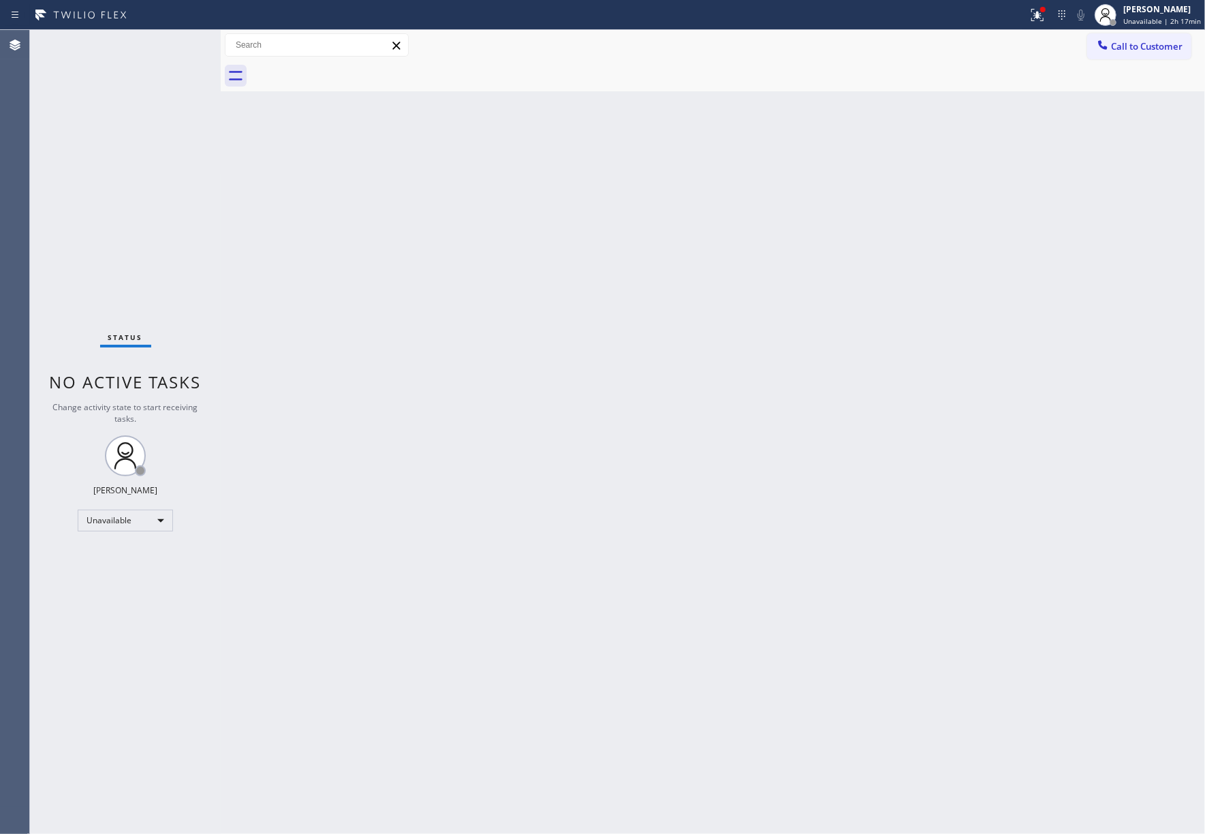
drag, startPoint x: 1110, startPoint y: 50, endPoint x: 778, endPoint y: 175, distance: 355.2
click at [1110, 50] on div at bounding box center [1103, 46] width 16 height 16
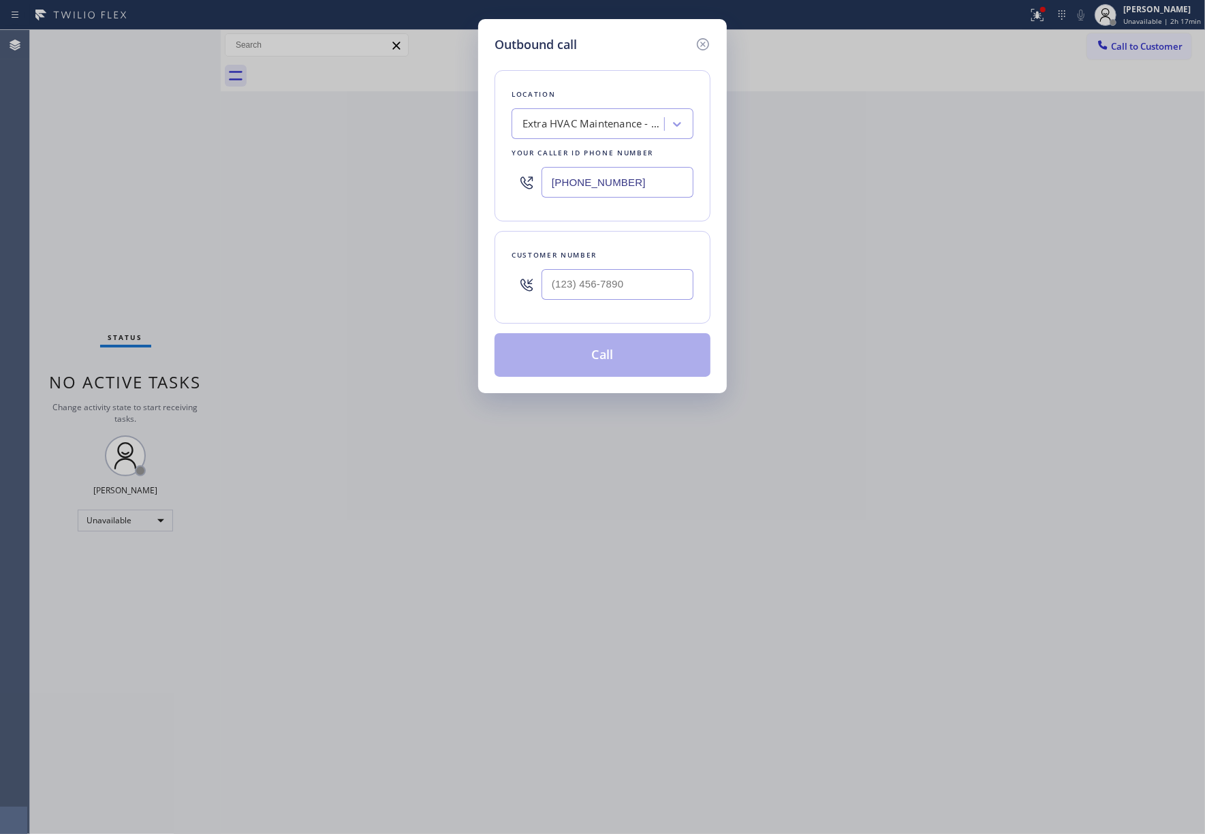
drag, startPoint x: 666, startPoint y: 186, endPoint x: 538, endPoint y: 176, distance: 127.8
click at [538, 176] on div "(786) 686-2321" at bounding box center [603, 182] width 182 height 44
paste input "949) 570-4242"
type input "(949) 570-4242"
click at [606, 312] on div "Customer number" at bounding box center [603, 277] width 216 height 93
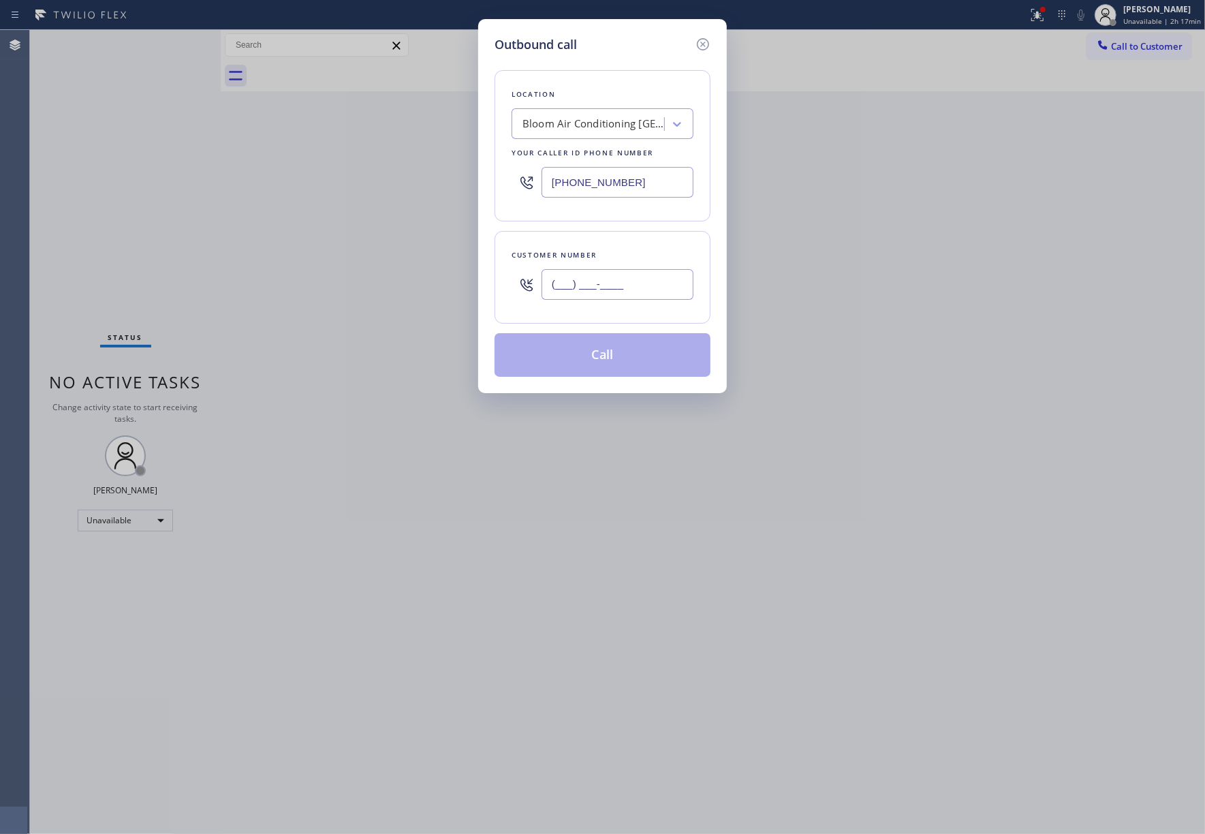
click at [608, 294] on input "(___) ___-____" at bounding box center [618, 284] width 152 height 31
paste input "310) 562-8612"
type input "(310) 562-8612"
click at [614, 249] on div "Customer number" at bounding box center [603, 255] width 182 height 14
click at [639, 358] on button "Call" at bounding box center [603, 355] width 216 height 44
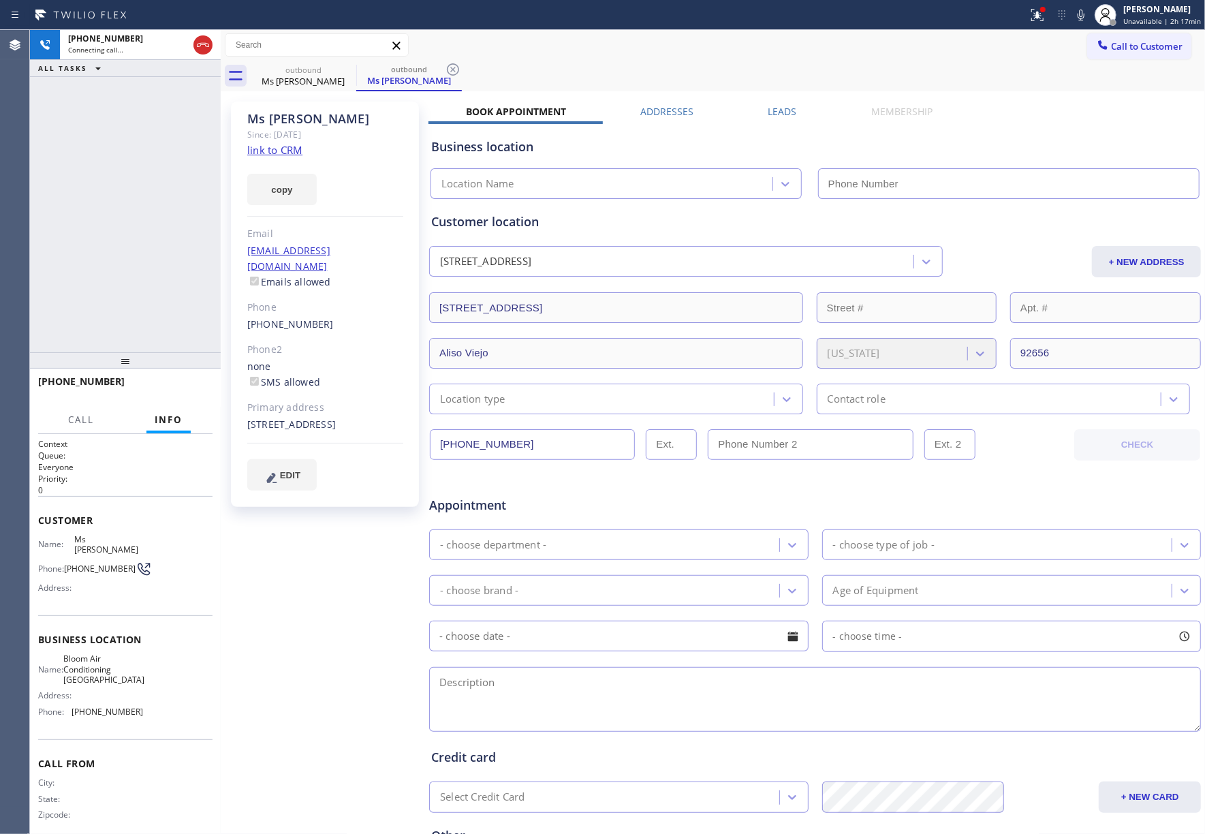
click at [279, 149] on link "link to CRM" at bounding box center [274, 150] width 55 height 14
type input "(949) 570-4242"
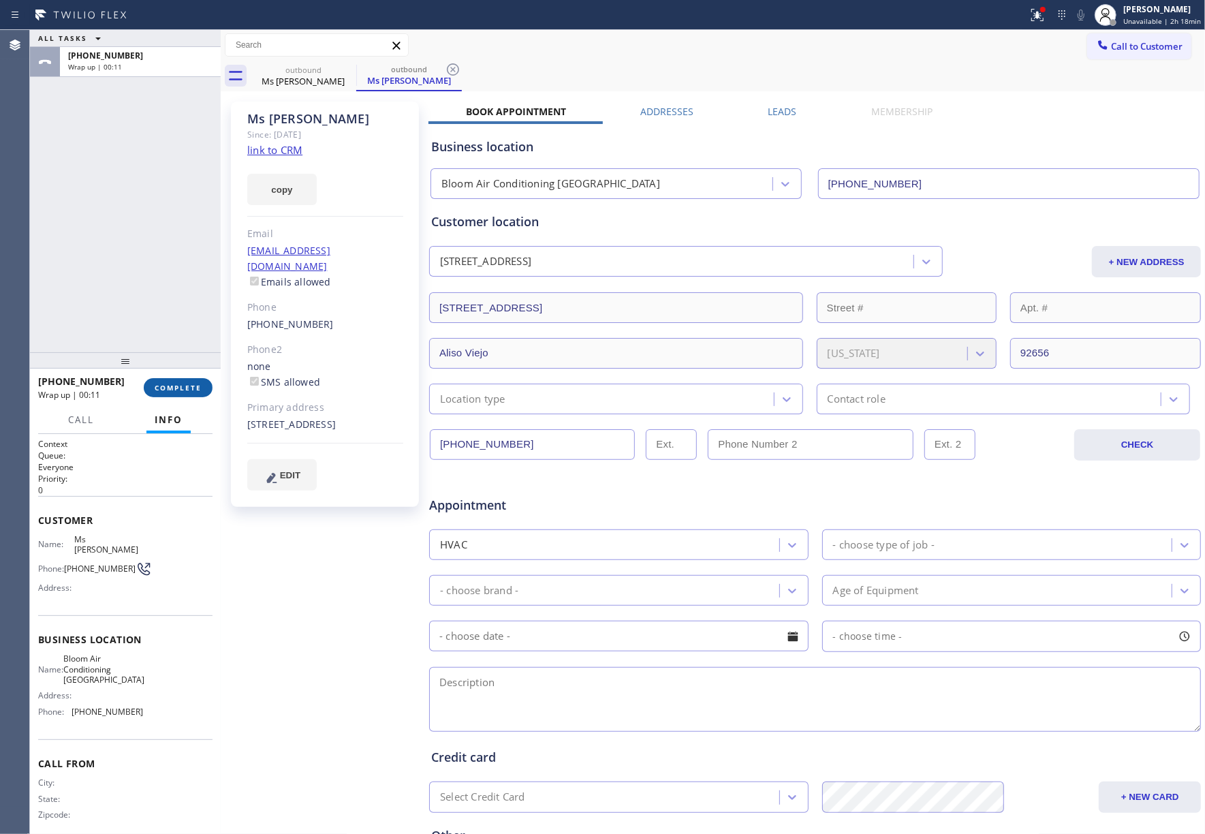
click at [185, 387] on span "COMPLETE" at bounding box center [178, 388] width 47 height 10
click at [159, 312] on div "ALL TASKS ALL TASKS ACTIVE TASKS TASKS IN WRAP UP +13105628612 Wrap up | 00:11" at bounding box center [125, 191] width 191 height 322
click at [159, 312] on div "ALL TASKS ALL TASKS ACTIVE TASKS TASKS IN WRAP UP +13105628612 Wrap up | 00:12" at bounding box center [125, 191] width 191 height 322
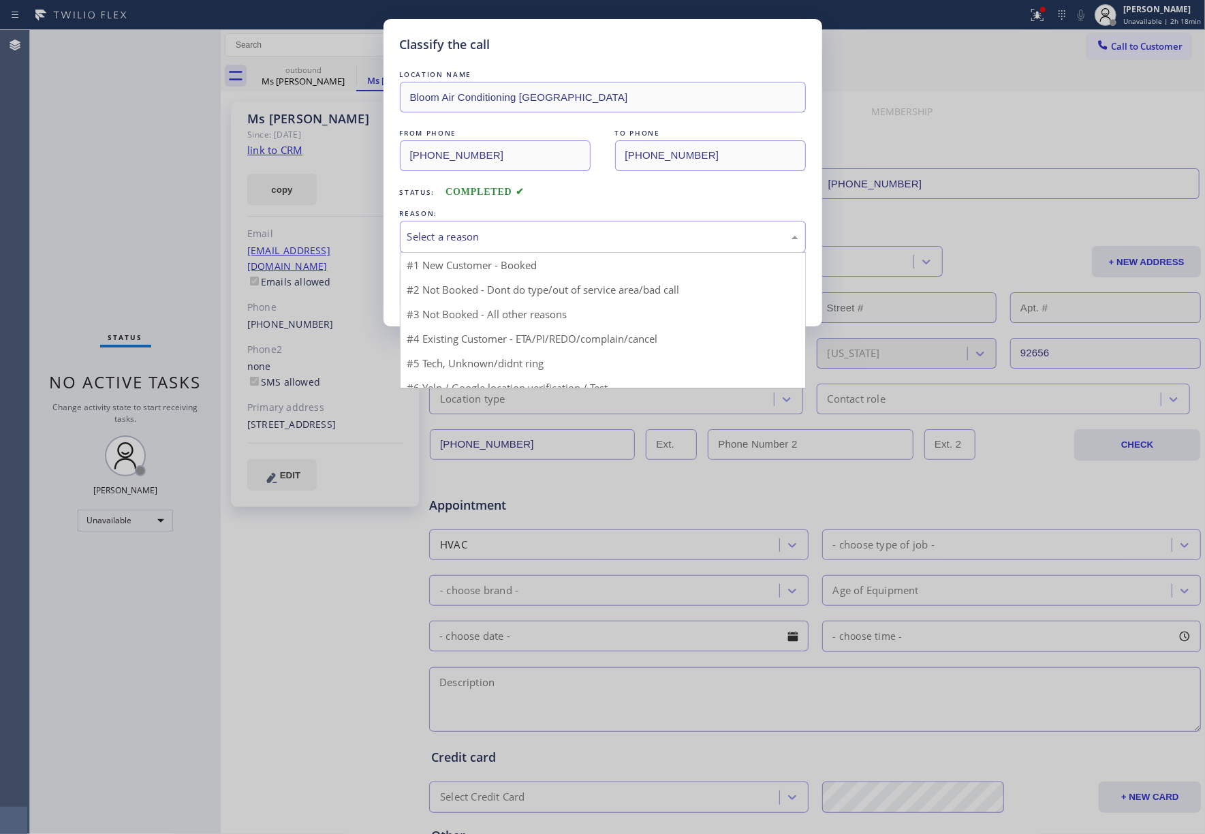
click at [537, 238] on div "Select a reason" at bounding box center [602, 237] width 391 height 16
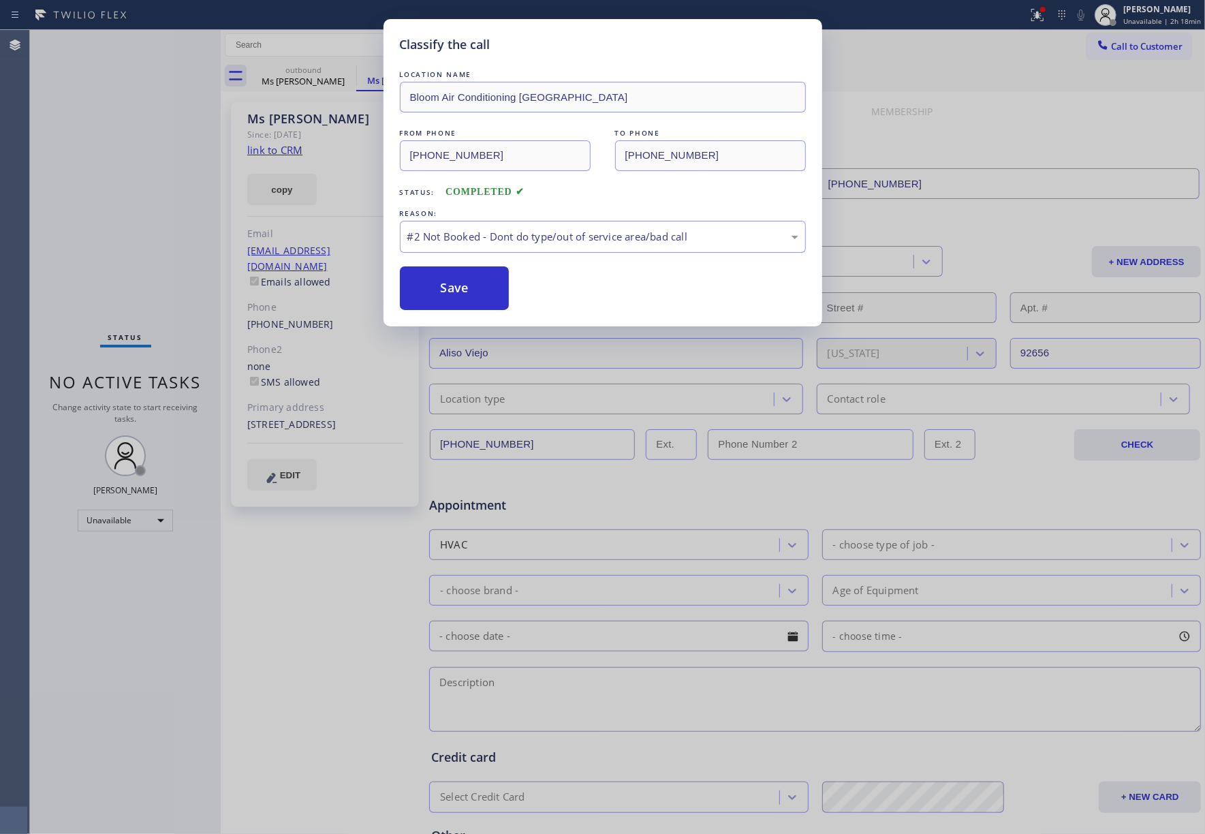
click at [489, 293] on button "Save" at bounding box center [455, 288] width 110 height 44
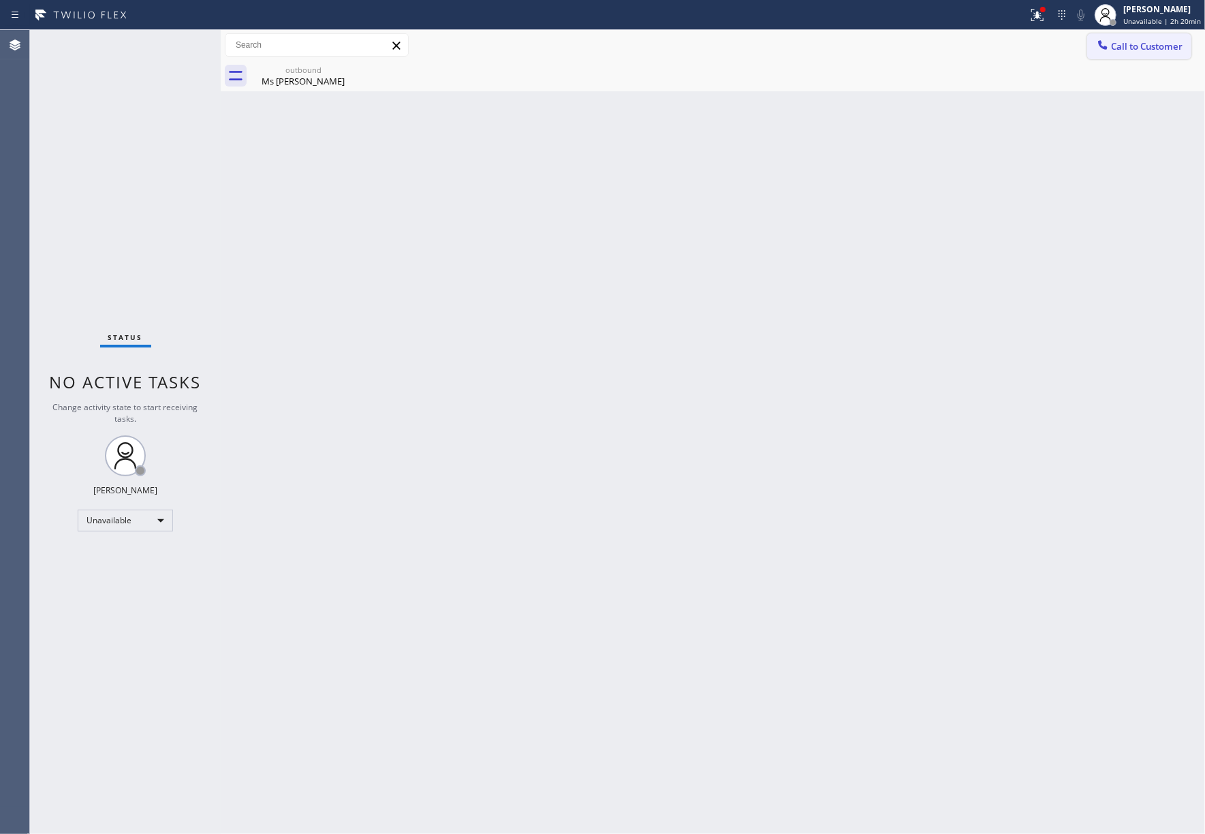
click at [1164, 38] on button "Call to Customer" at bounding box center [1140, 46] width 104 height 26
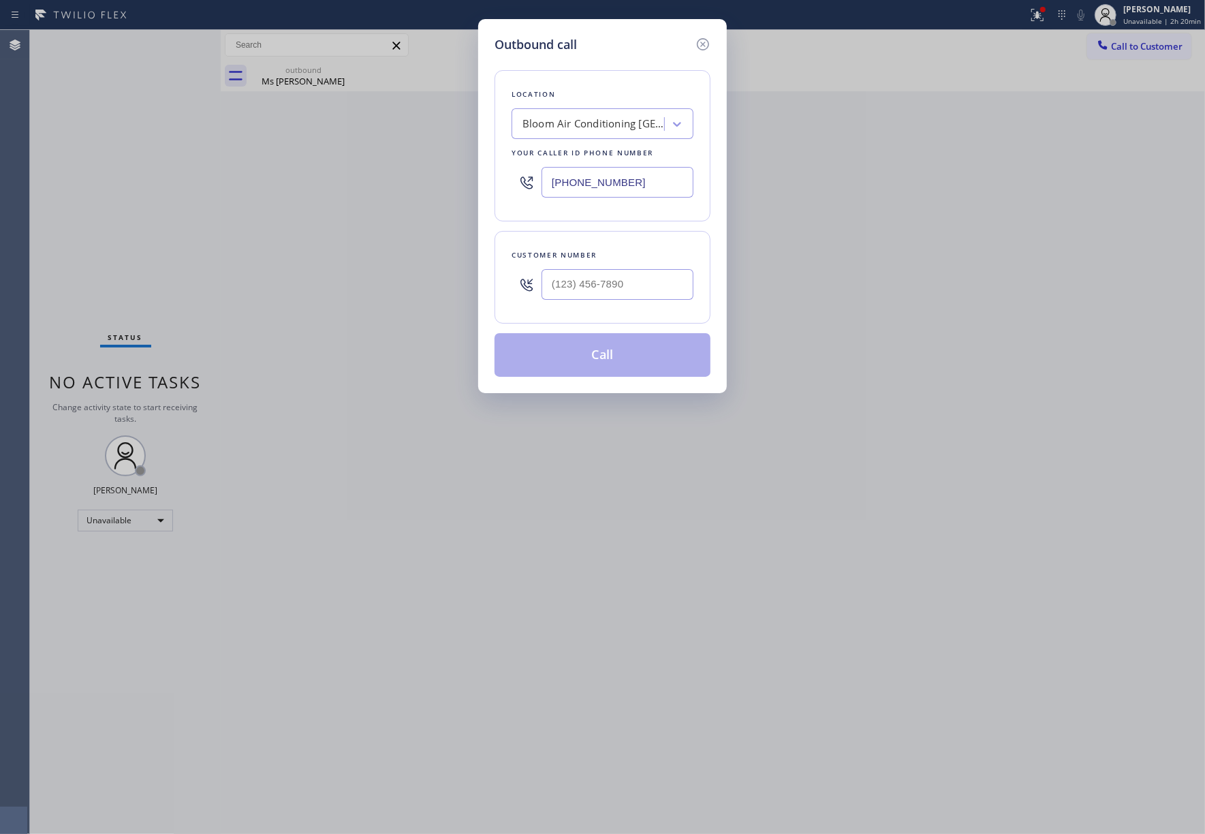
click at [656, 273] on input "text" at bounding box center [618, 284] width 152 height 31
paste input "773) 954-8499"
drag, startPoint x: 638, startPoint y: 279, endPoint x: 478, endPoint y: 279, distance: 159.5
click at [478, 279] on div "Outbound call Location Bloom Air Conditioning Aliso Viejo Your caller id phone …" at bounding box center [602, 206] width 249 height 374
paste input "text"
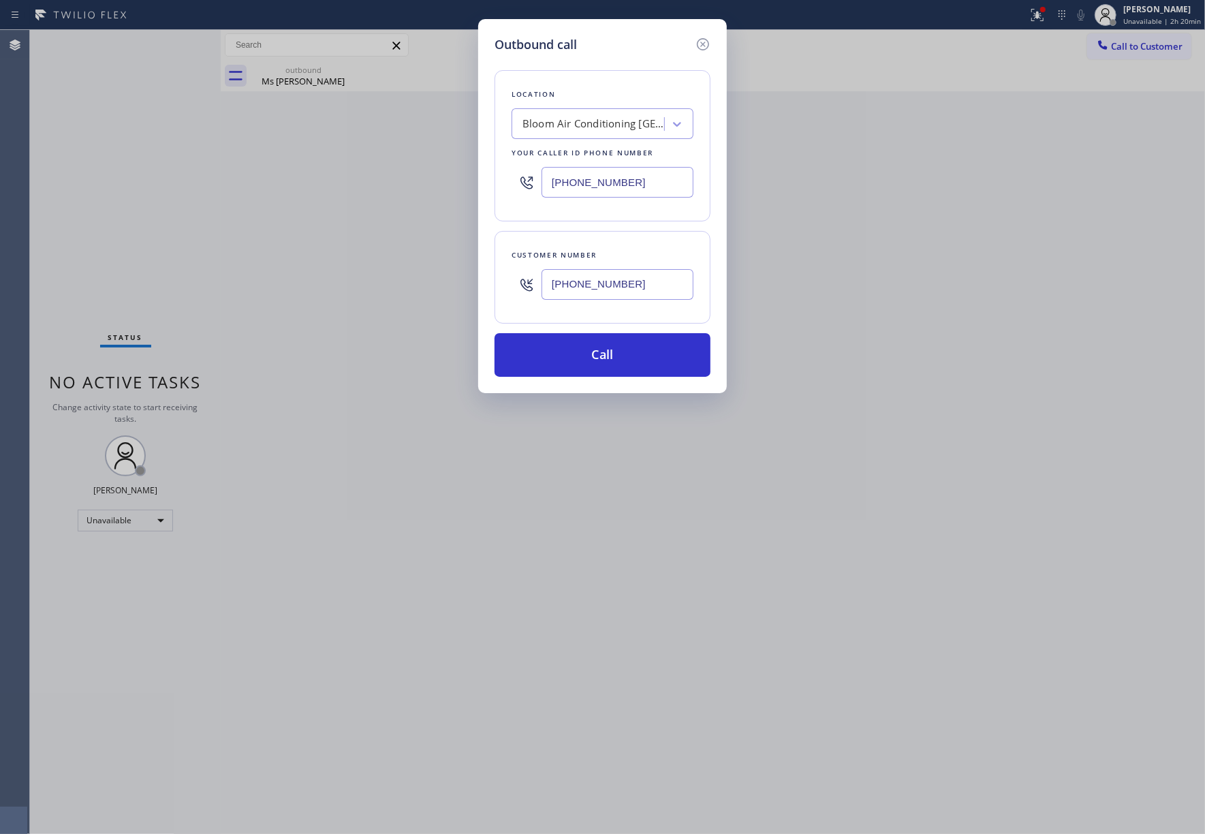
type input "(773) 954-8499"
click at [568, 134] on div "Bloom Air Conditioning Aliso Viejo" at bounding box center [590, 124] width 149 height 24
paste input "Extra HVAC Maintenance - Golden Glades"
type input "Extra HVAC Maintenance - Golden Glades"
click at [590, 157] on div "Extra HVAC Maintenance - Golden Glades" at bounding box center [603, 159] width 182 height 38
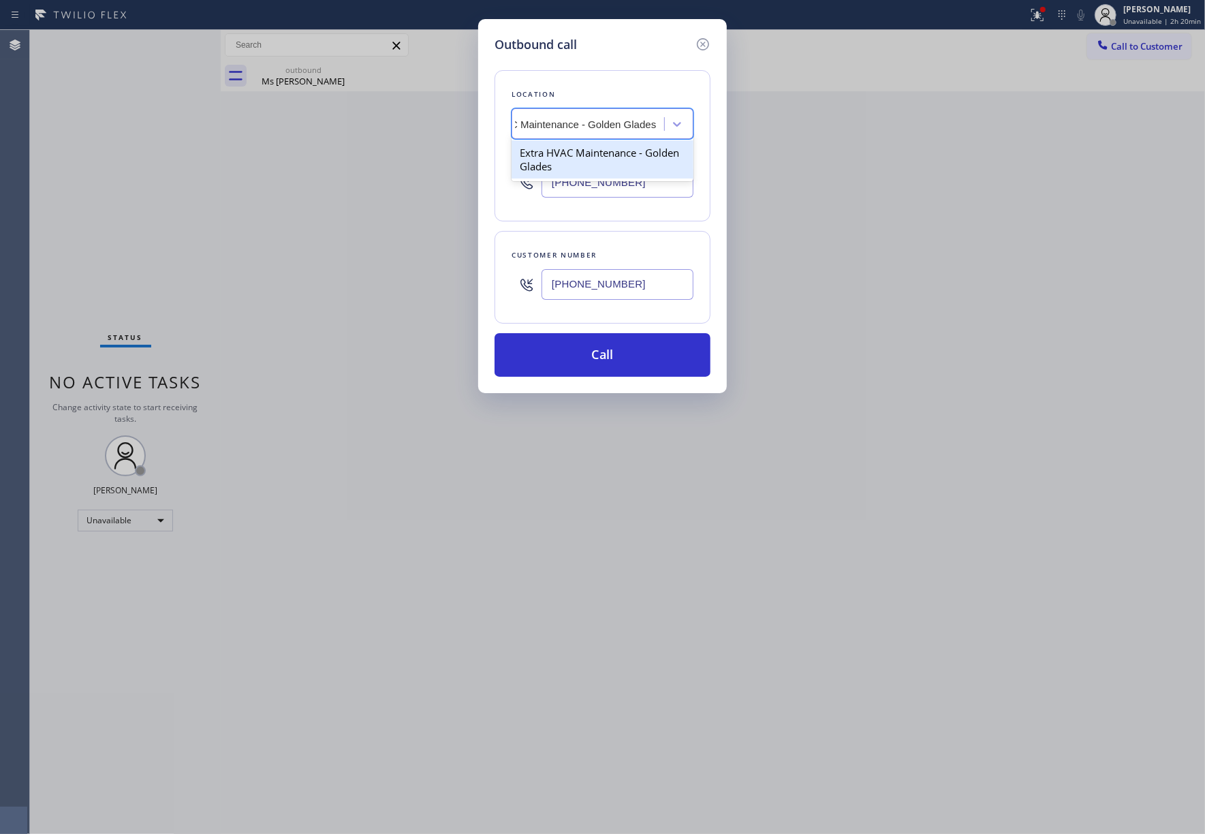
type input "(786) 686-2321"
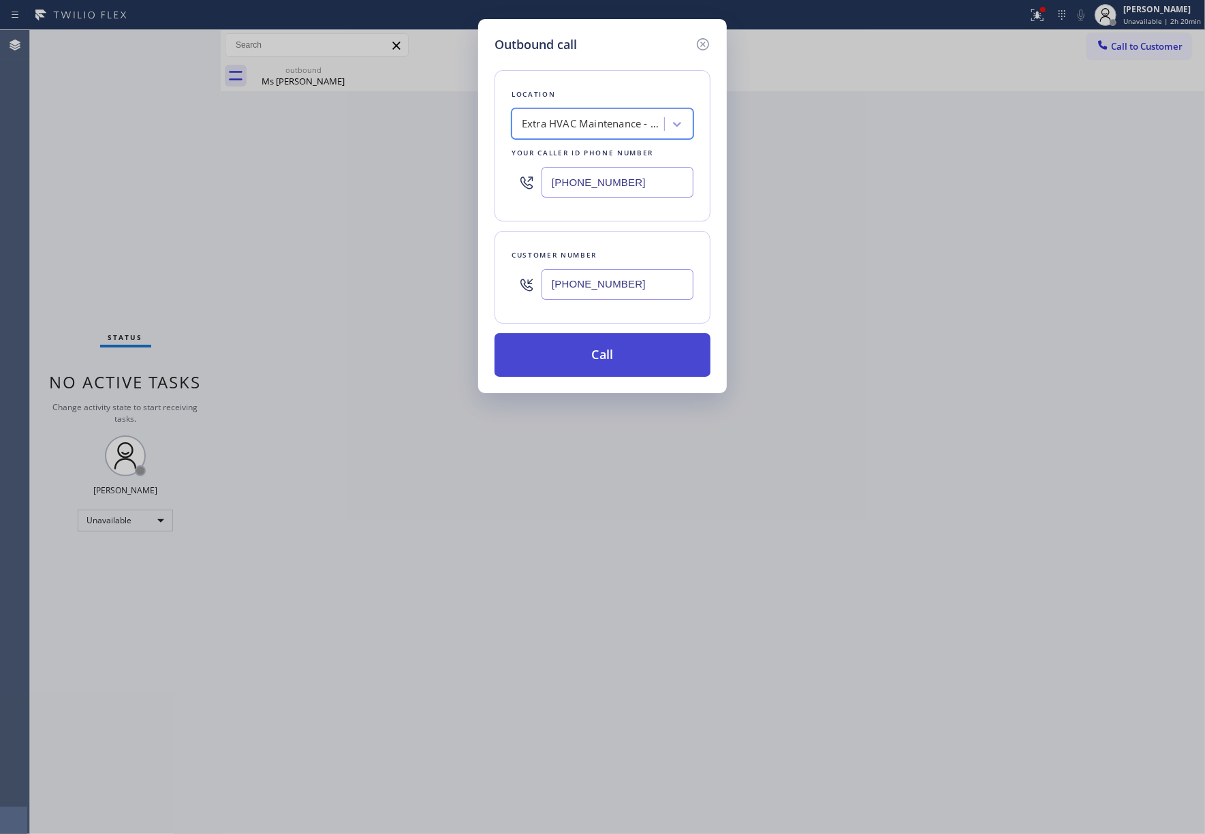
click at [641, 371] on button "Call" at bounding box center [603, 355] width 216 height 44
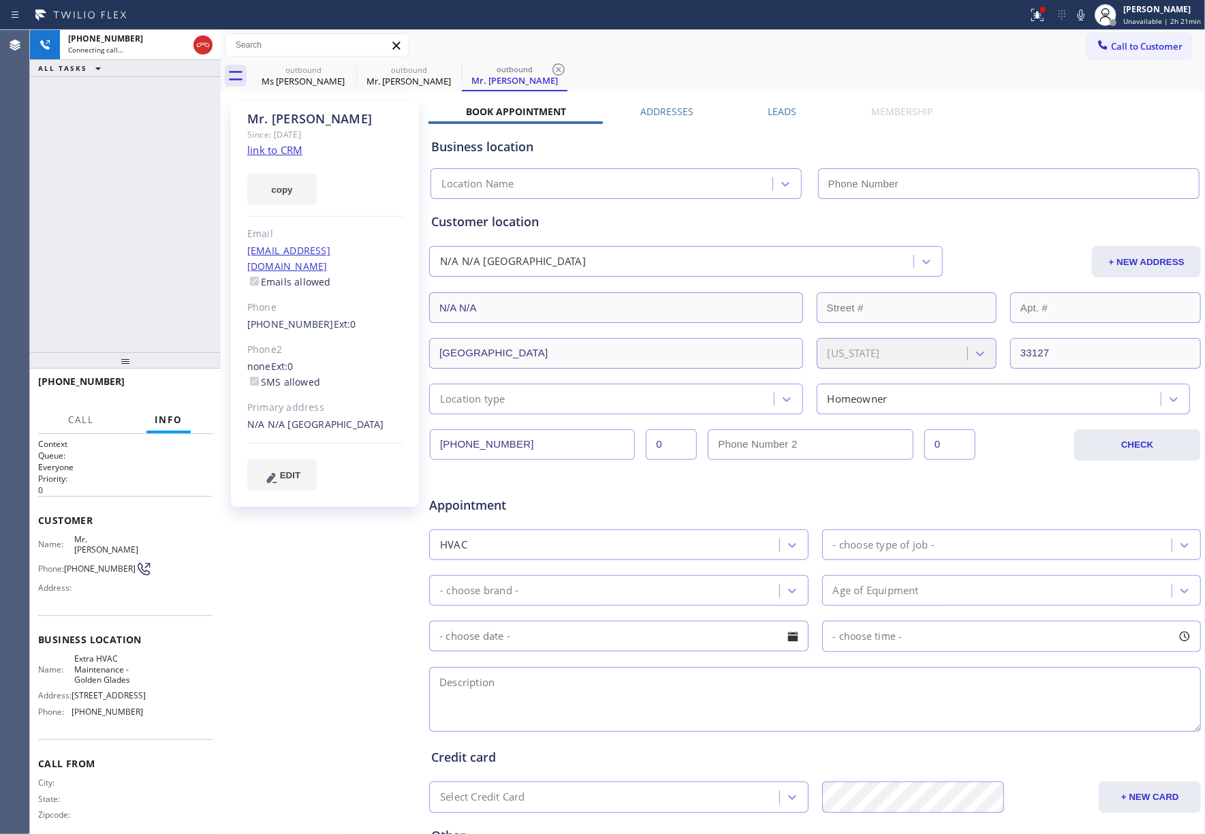
type input "(786) 686-2321"
click at [181, 383] on span "HANG UP" at bounding box center [181, 388] width 42 height 10
drag, startPoint x: 158, startPoint y: 322, endPoint x: 181, endPoint y: 393, distance: 74.4
click at [158, 323] on div "+17739548499 Live | 00:11 ALL TASKS ALL TASKS ACTIVE TASKS TASKS IN WRAP UP" at bounding box center [125, 191] width 191 height 322
click at [181, 394] on button "HANG UP" at bounding box center [180, 387] width 63 height 19
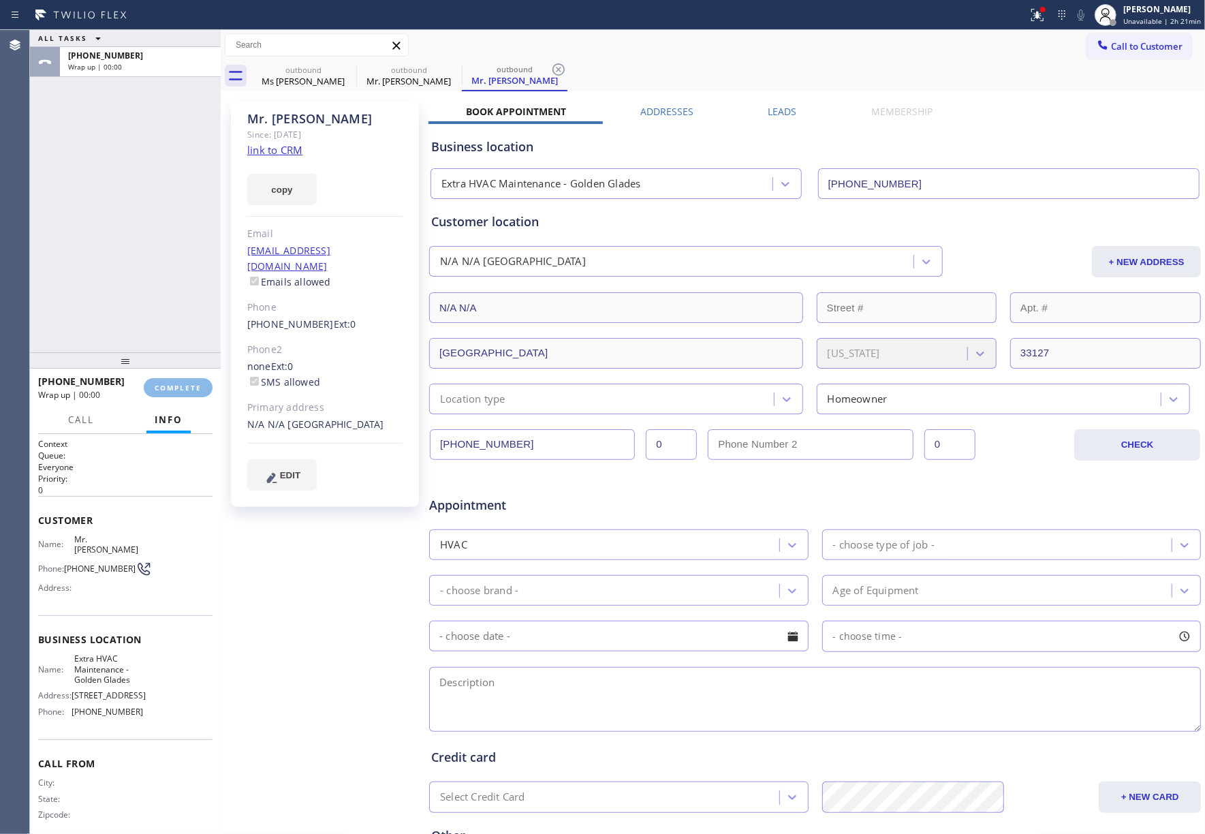
click at [121, 271] on div "ALL TASKS ALL TASKS ACTIVE TASKS TASKS IN WRAP UP +17739548499 Wrap up | 00:00" at bounding box center [125, 191] width 191 height 322
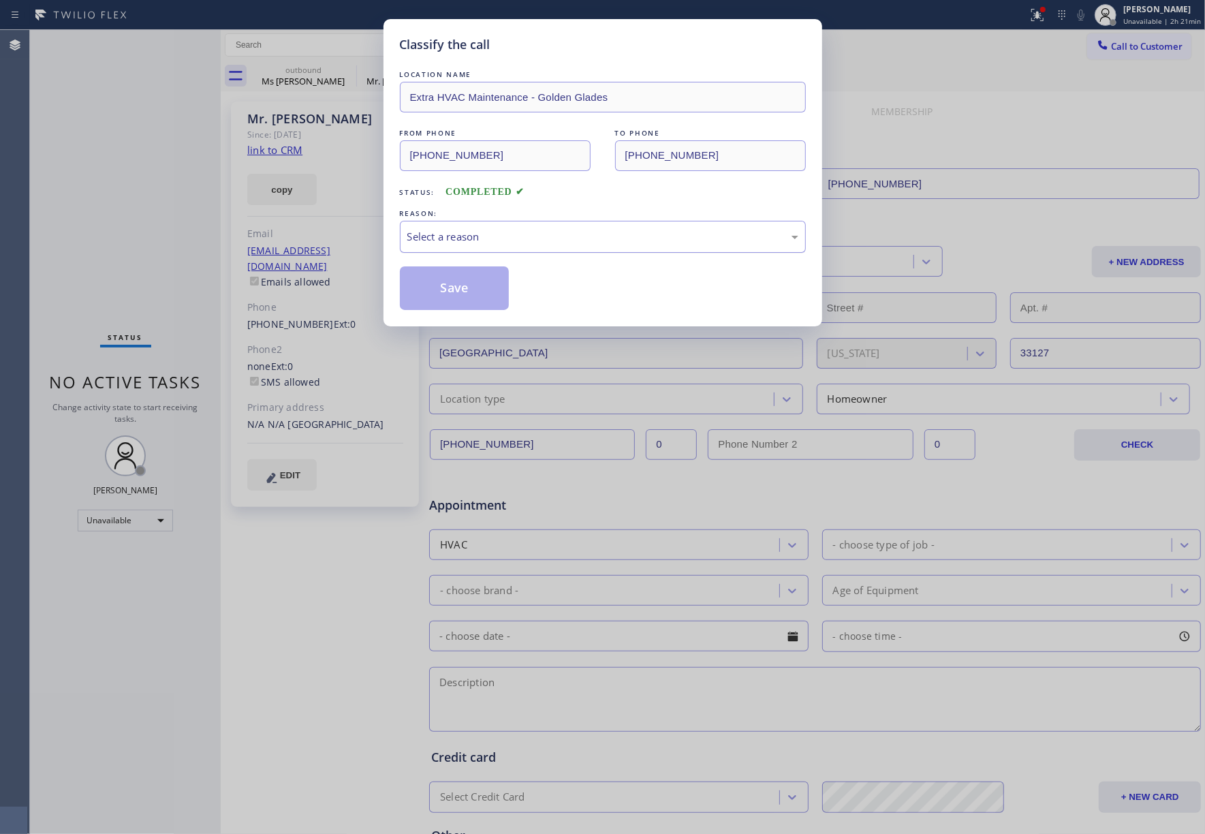
click at [493, 239] on div "Select a reason" at bounding box center [602, 237] width 391 height 16
click at [470, 286] on button "Save" at bounding box center [455, 288] width 110 height 44
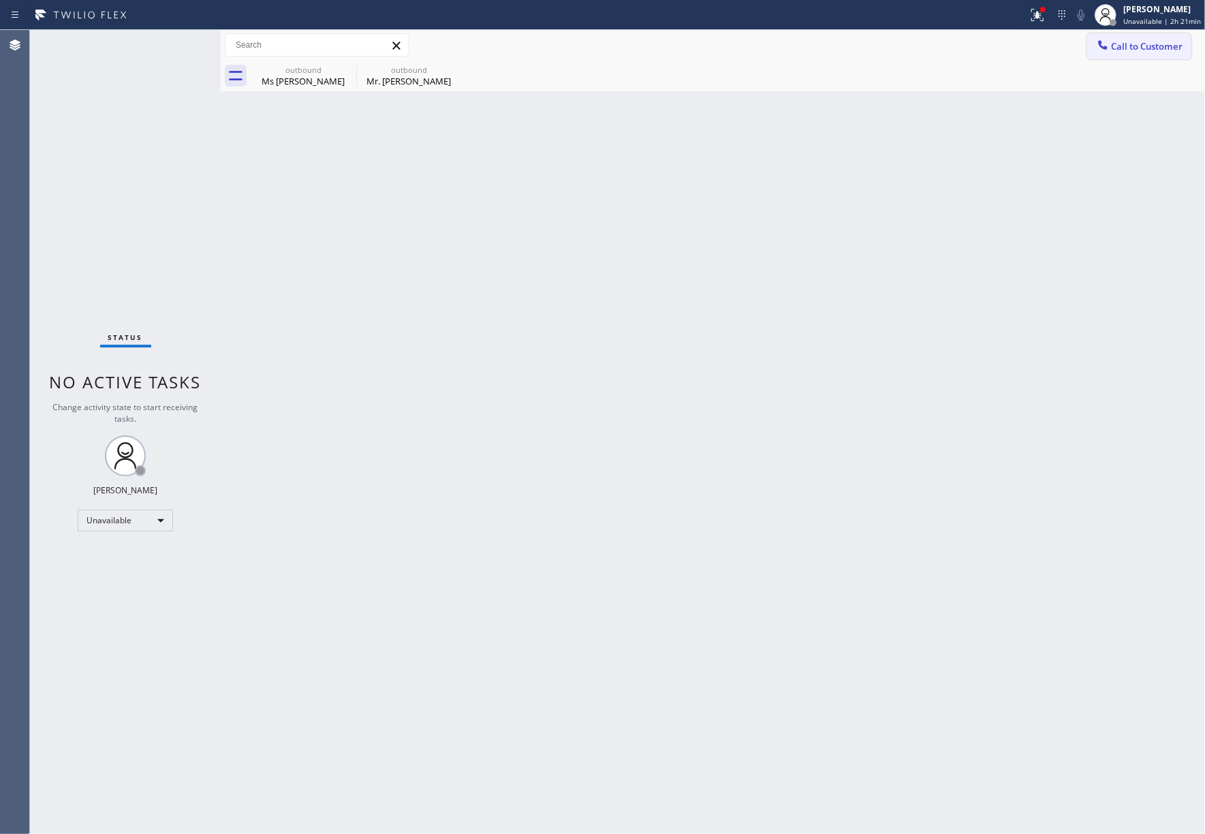
click at [1141, 44] on span "Call to Customer" at bounding box center [1147, 46] width 72 height 12
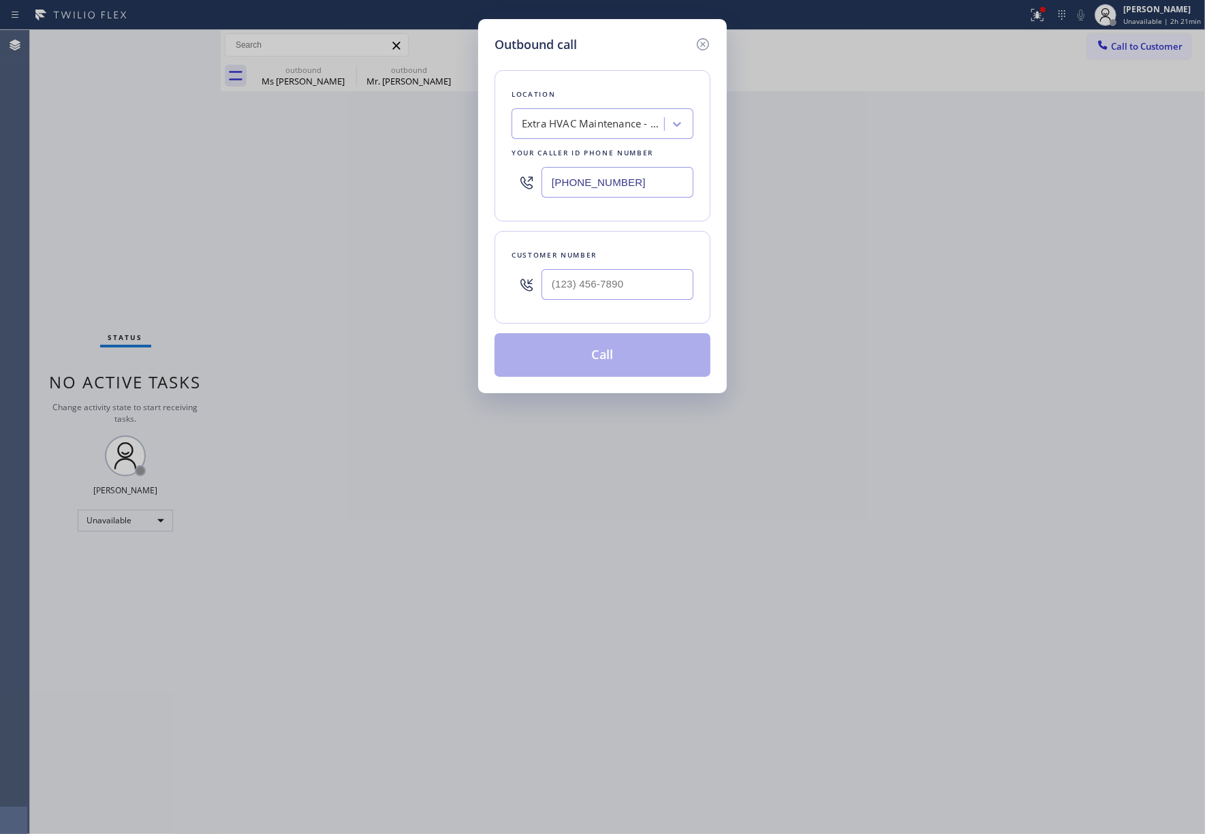
drag, startPoint x: 489, startPoint y: 176, endPoint x: 499, endPoint y: 184, distance: 13.6
click at [432, 177] on div "Outbound call Location Extra HVAC Maintenance - Golden Glades Your caller id ph…" at bounding box center [602, 417] width 1205 height 834
paste input "310) 736-1736"
type input "(310) 736-1736"
click at [605, 289] on input "text" at bounding box center [618, 284] width 152 height 31
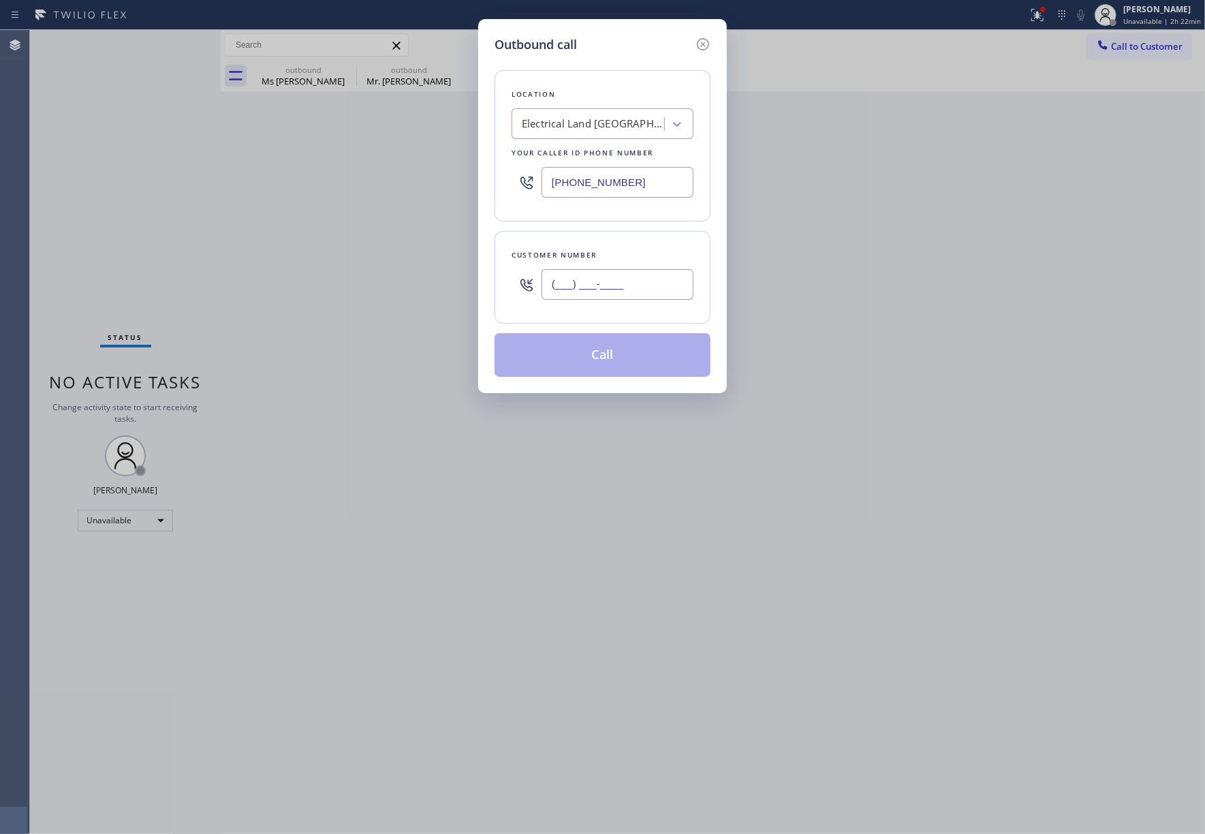
paste input "678) 488-4020"
type input "(678) 488-4020"
click at [600, 244] on div "Customer number (678) 488-4020" at bounding box center [603, 277] width 216 height 93
click at [641, 363] on button "Call" at bounding box center [603, 355] width 216 height 44
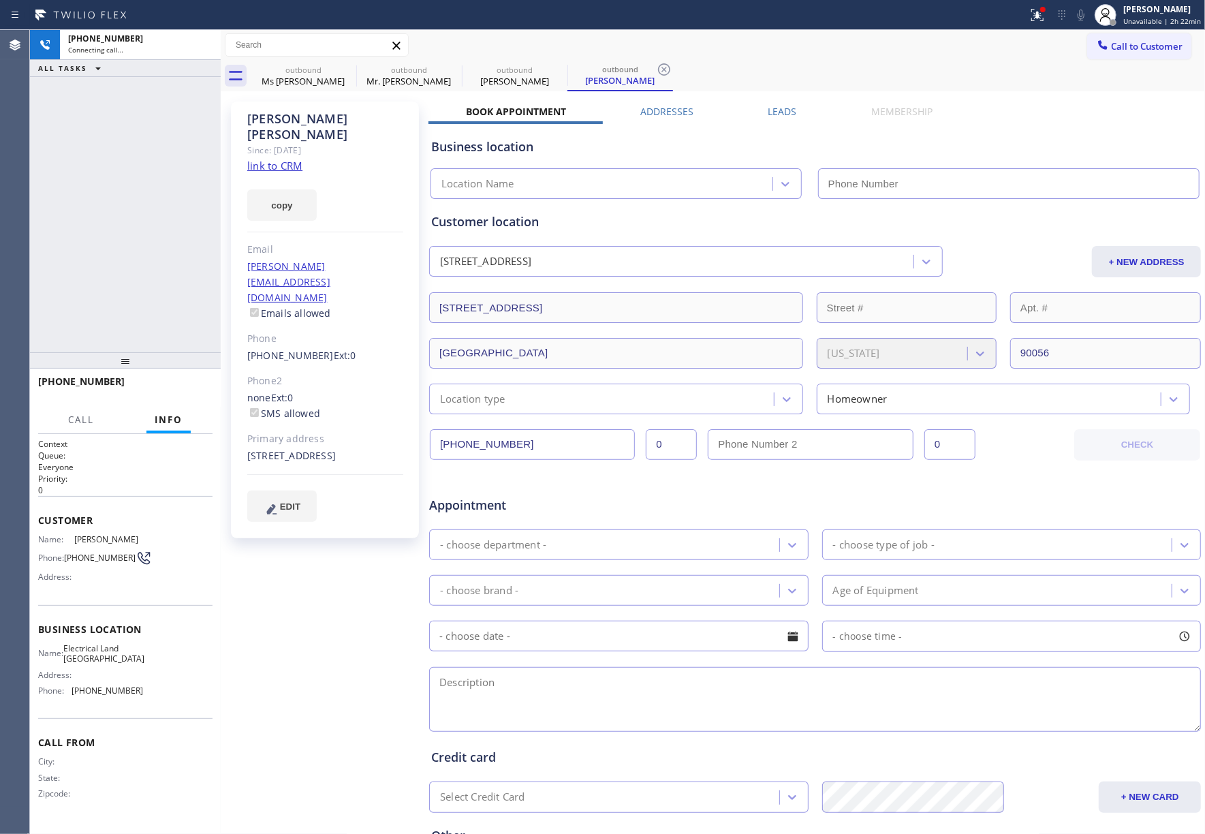
type input "(310) 736-1736"
click at [270, 159] on link "link to CRM" at bounding box center [274, 166] width 55 height 14
click at [198, 44] on icon at bounding box center [203, 45] width 16 height 16
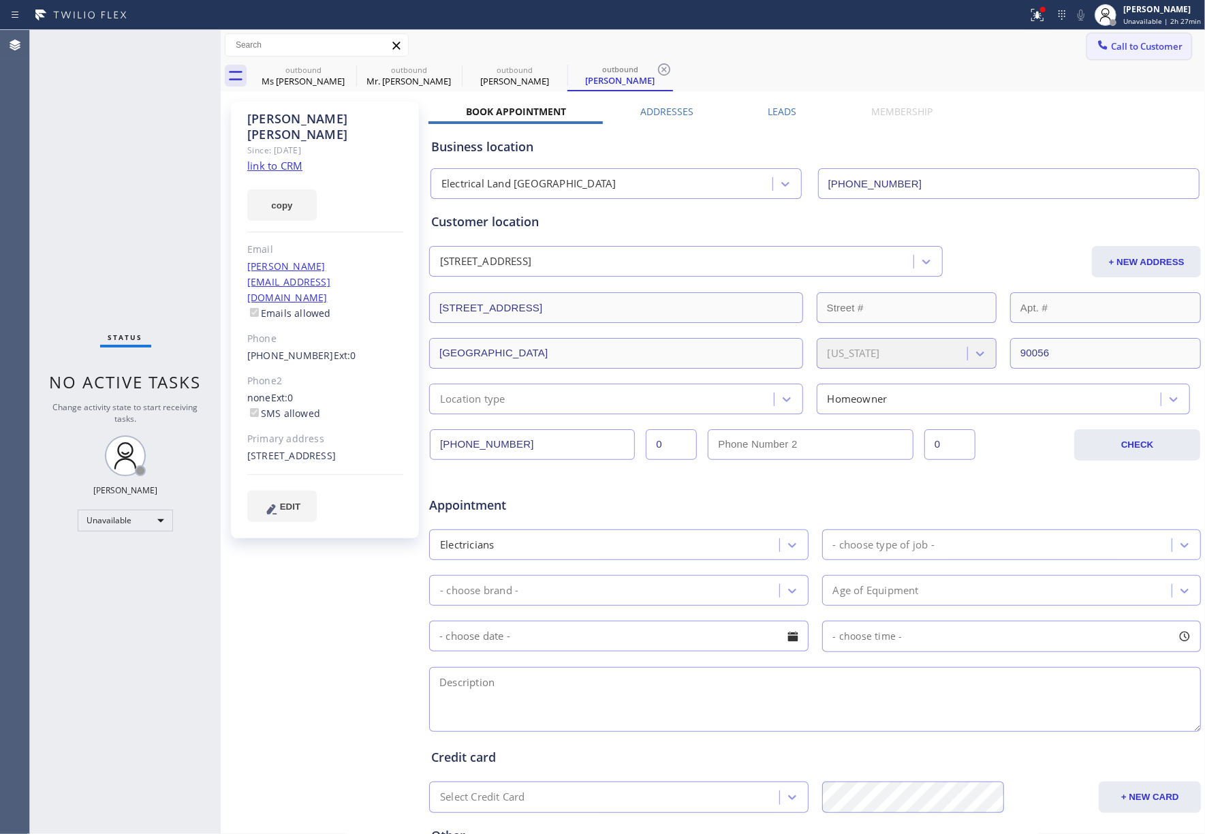
click at [1150, 44] on span "Call to Customer" at bounding box center [1147, 46] width 72 height 12
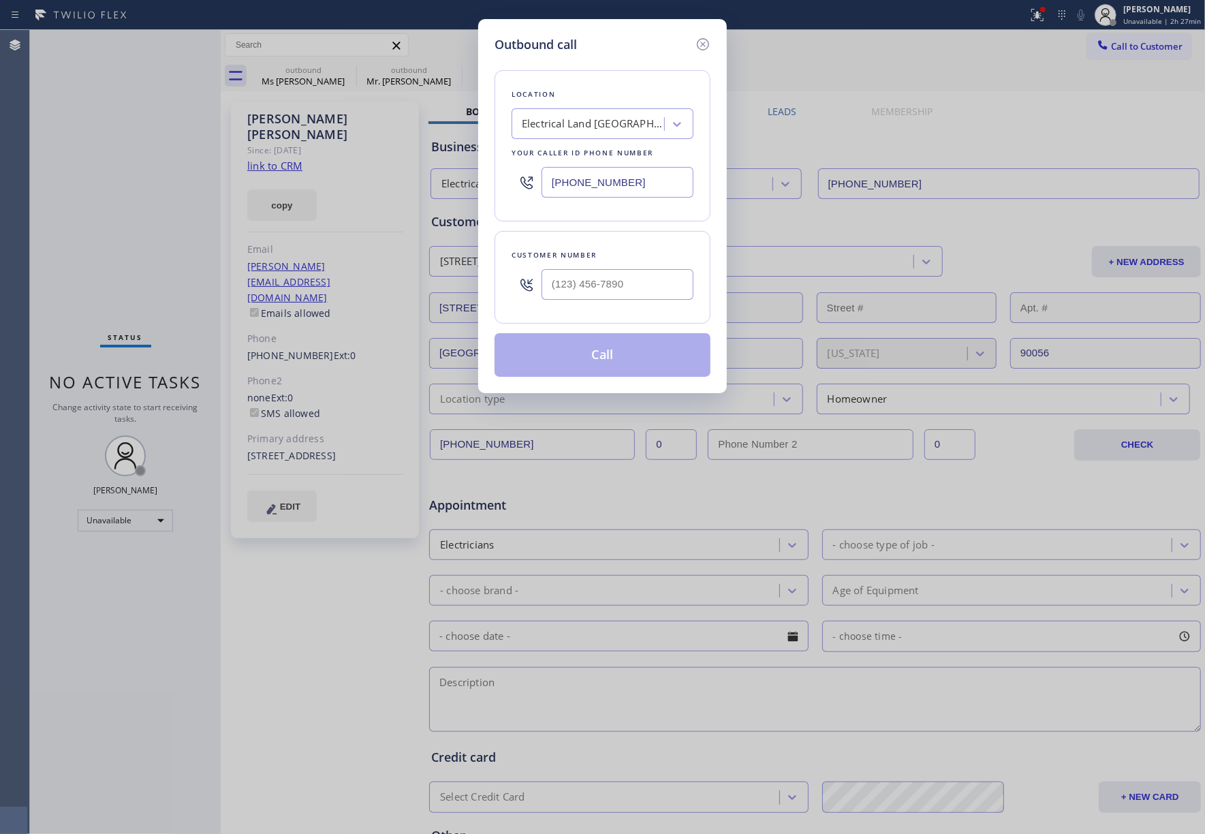
click at [630, 129] on div "Electrical Land Culver City" at bounding box center [593, 125] width 143 height 16
type input "hvac alliance expert"
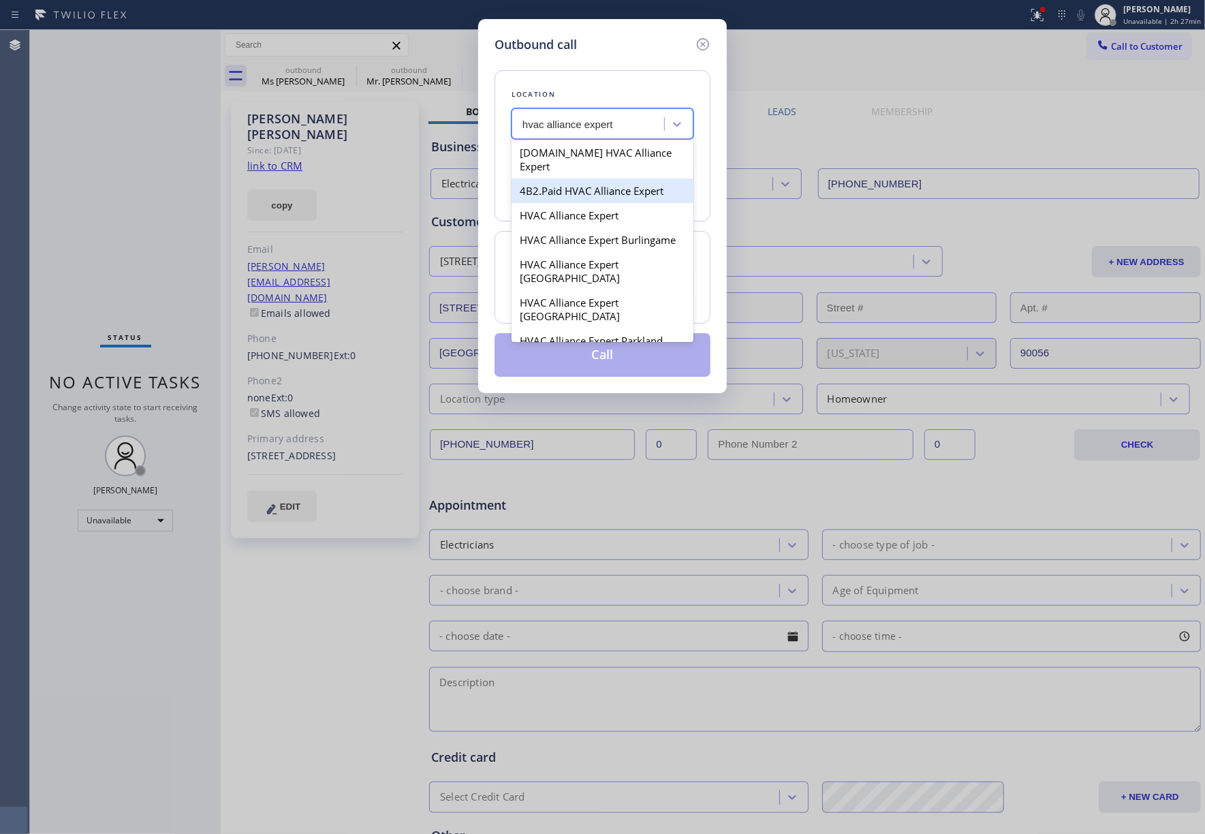
click at [601, 179] on div "4B2.Paid HVAC Alliance Expert" at bounding box center [603, 191] width 182 height 25
type input "[PHONE_NUMBER]"
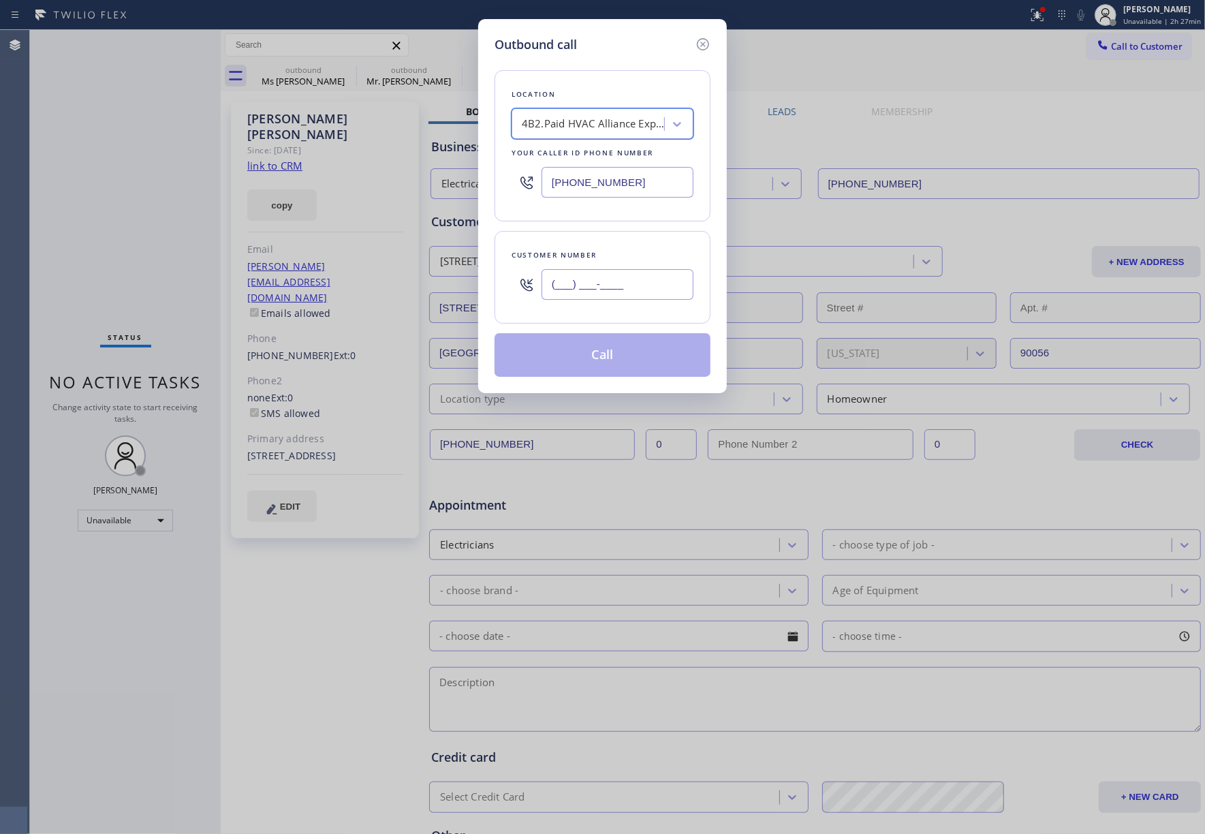
click at [594, 279] on input "(___) ___-____" at bounding box center [618, 284] width 152 height 31
paste input "323) 791-3456"
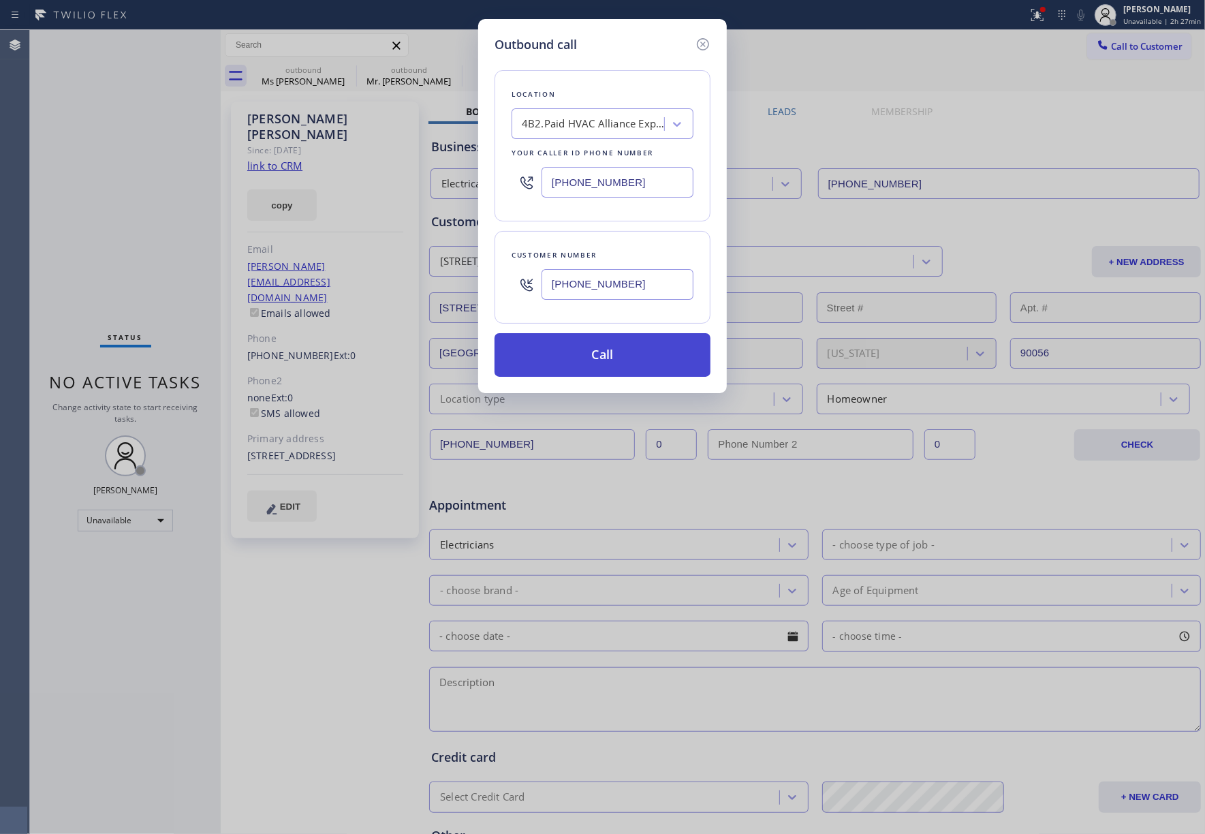
type input "[PHONE_NUMBER]"
click at [638, 357] on button "Call" at bounding box center [603, 355] width 216 height 44
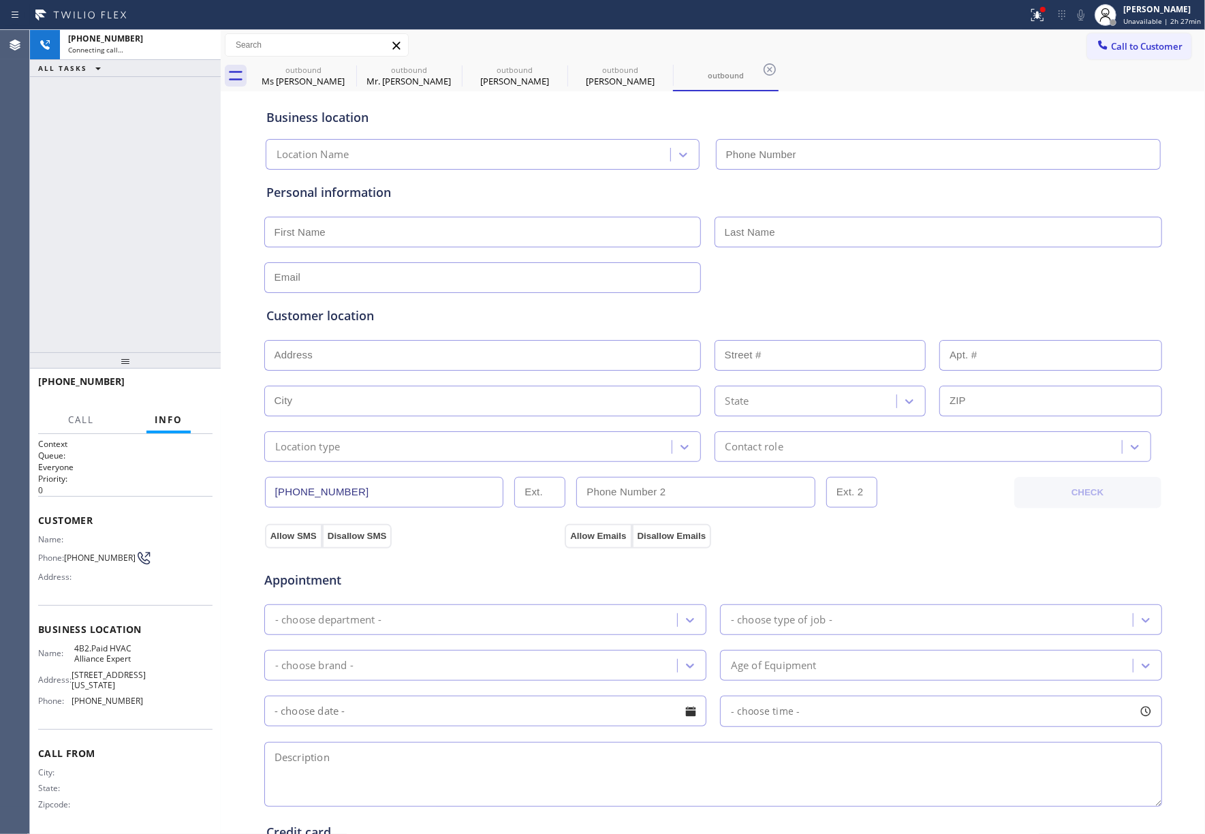
type input "[PHONE_NUMBER]"
click at [156, 268] on div "+13237913456 Live | 00:07 ALL TASKS ALL TASKS ACTIVE TASKS TASKS IN WRAP UP" at bounding box center [125, 191] width 191 height 322
click at [239, 643] on div "Business location HVAC Alliance Expert (855) 999-4417 Personal information Cust…" at bounding box center [713, 560] width 978 height 931
click at [157, 200] on div "+13237913456 Live | 00:32 ALL TASKS ALL TASKS ACTIVE TASKS TASKS IN WRAP UP" at bounding box center [125, 191] width 191 height 322
click at [180, 382] on button "HANG UP" at bounding box center [180, 387] width 63 height 19
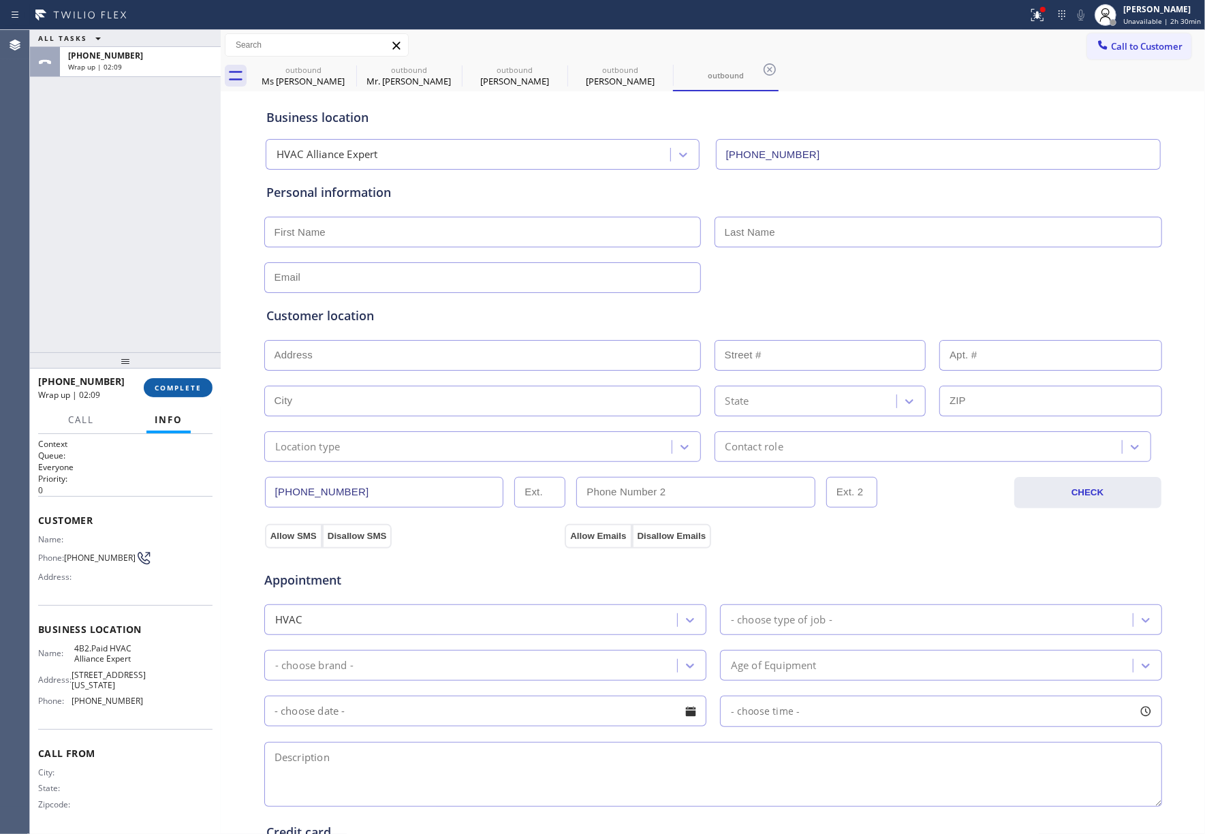
click at [186, 386] on span "COMPLETE" at bounding box center [178, 388] width 47 height 10
click at [138, 268] on div "ALL TASKS ALL TASKS ACTIVE TASKS TASKS IN WRAP UP +13237913456 Wrap up | 02:09" at bounding box center [125, 191] width 191 height 322
click at [138, 268] on div "ALL TASKS ALL TASKS ACTIVE TASKS TASKS IN WRAP UP +13237913456 Wrap up | 02:10" at bounding box center [125, 191] width 191 height 322
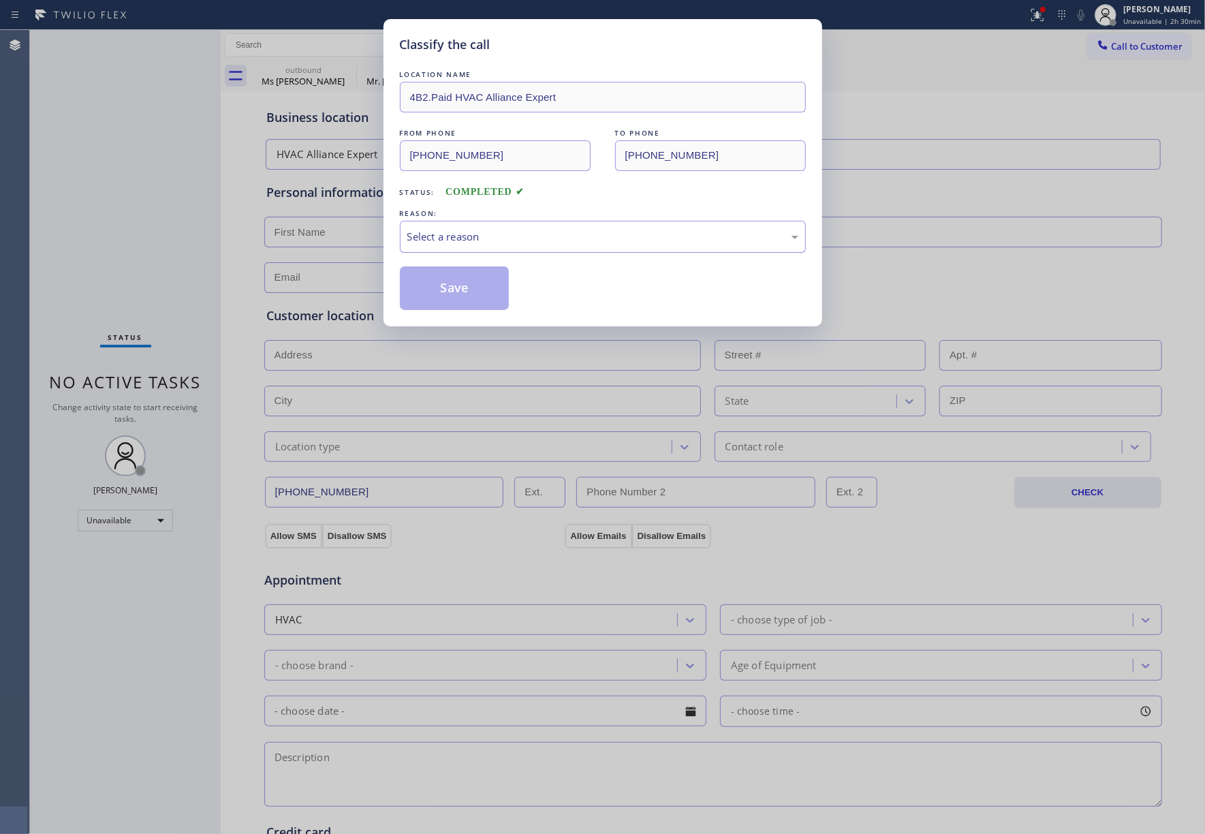
click at [544, 240] on div "Select a reason" at bounding box center [602, 237] width 391 height 16
click at [469, 284] on button "Save" at bounding box center [455, 288] width 110 height 44
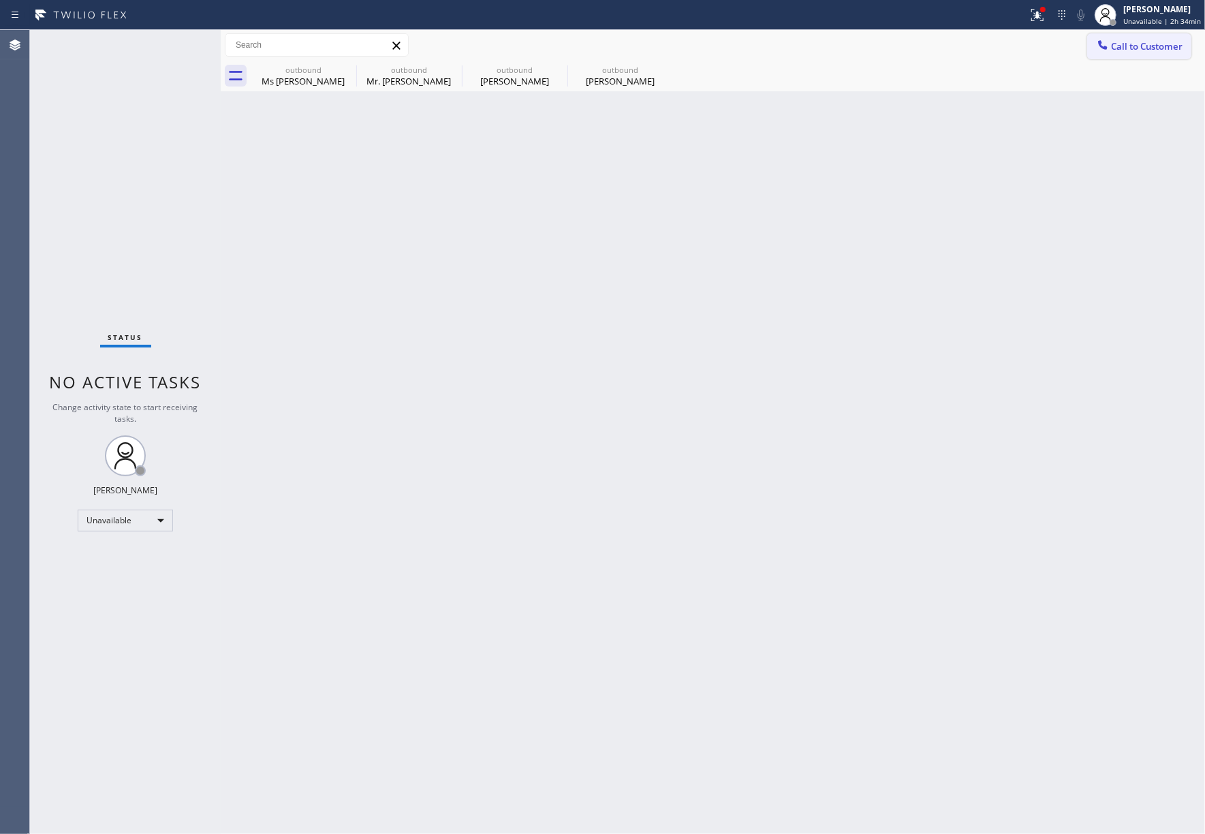
click at [1129, 44] on span "Call to Customer" at bounding box center [1147, 46] width 72 height 12
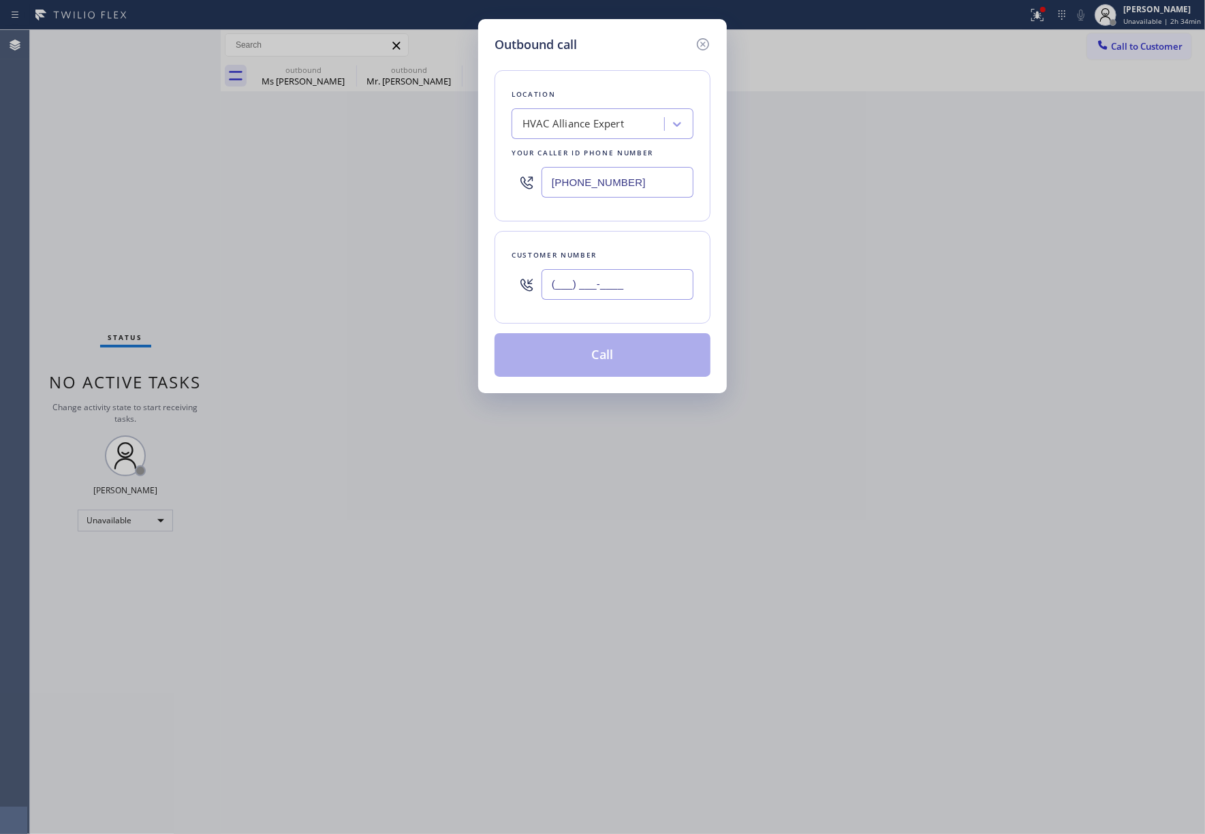
click at [671, 281] on input "(___) ___-____" at bounding box center [618, 284] width 152 height 31
paste input "323) 608-5519"
type input "(323) 608-5519"
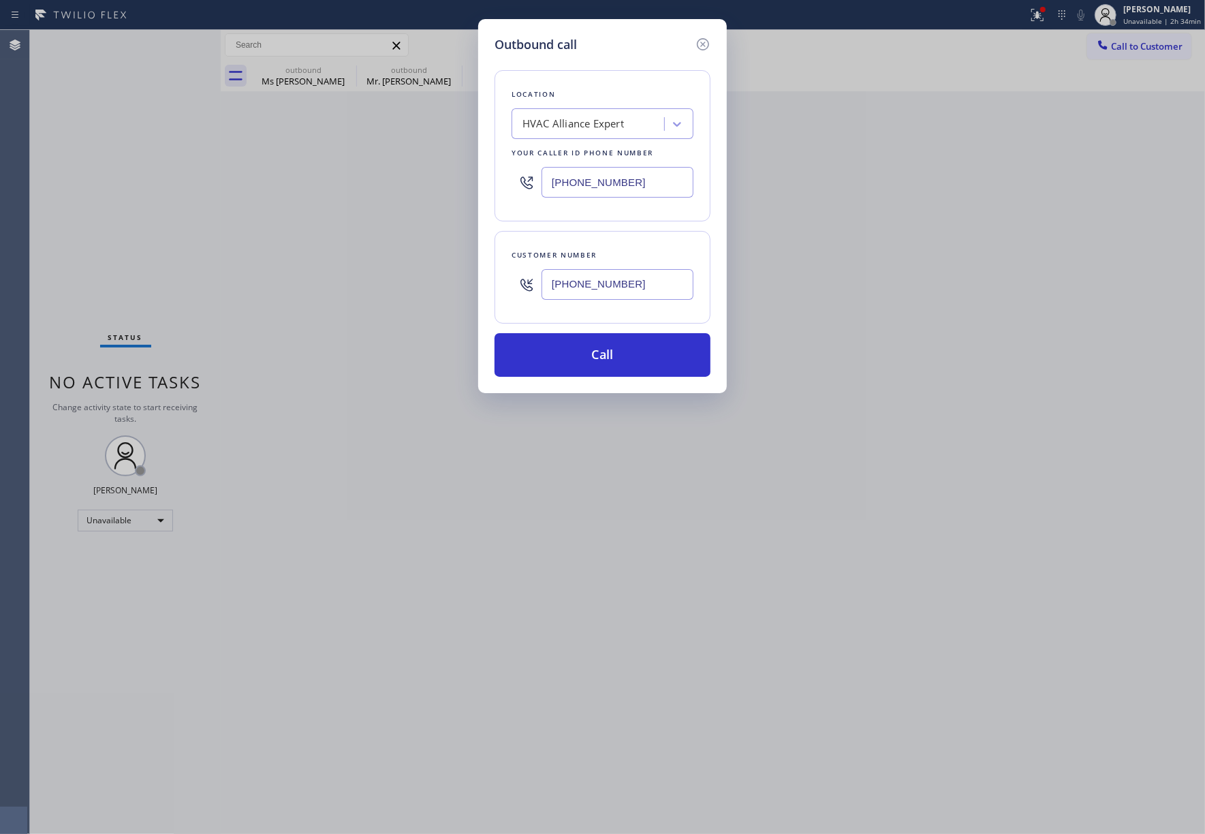
drag, startPoint x: 552, startPoint y: 180, endPoint x: 459, endPoint y: 180, distance: 92.7
click at [459, 180] on div "Outbound call Location HVAC Alliance Expert Your caller id phone number (855) 9…" at bounding box center [602, 417] width 1205 height 834
paste input "323) 991-9198"
type input "[PHONE_NUMBER]"
click at [639, 366] on button "Call" at bounding box center [603, 355] width 216 height 44
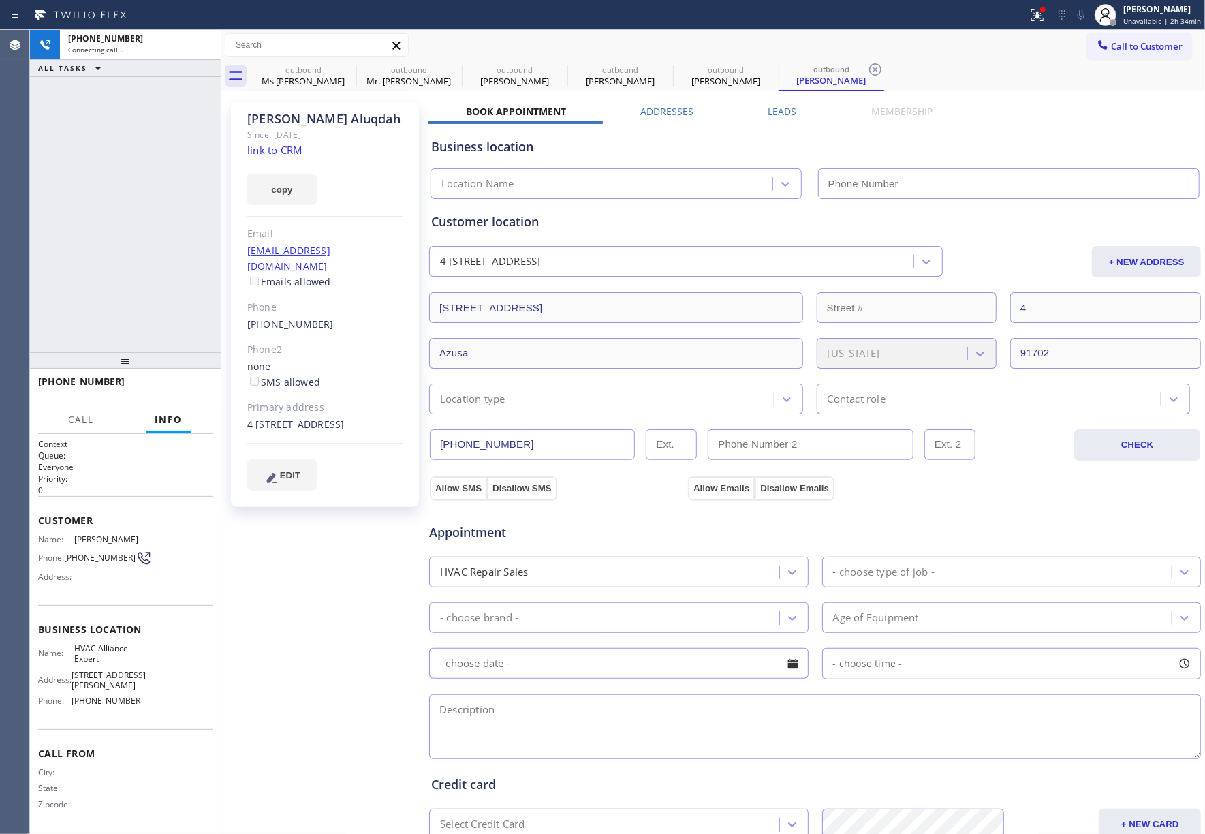
type input "[PHONE_NUMBER]"
click at [780, 110] on label "Leads" at bounding box center [783, 111] width 29 height 13
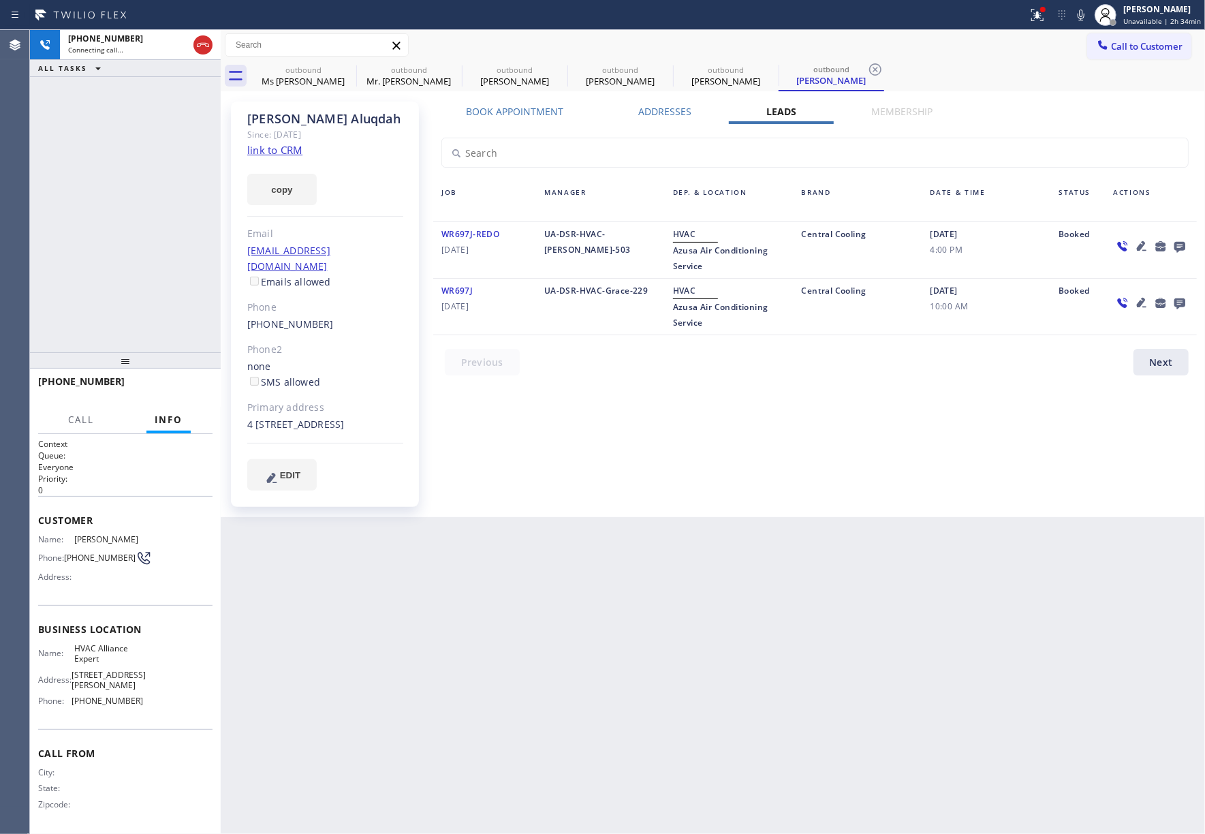
click at [1183, 249] on icon at bounding box center [1180, 247] width 11 height 11
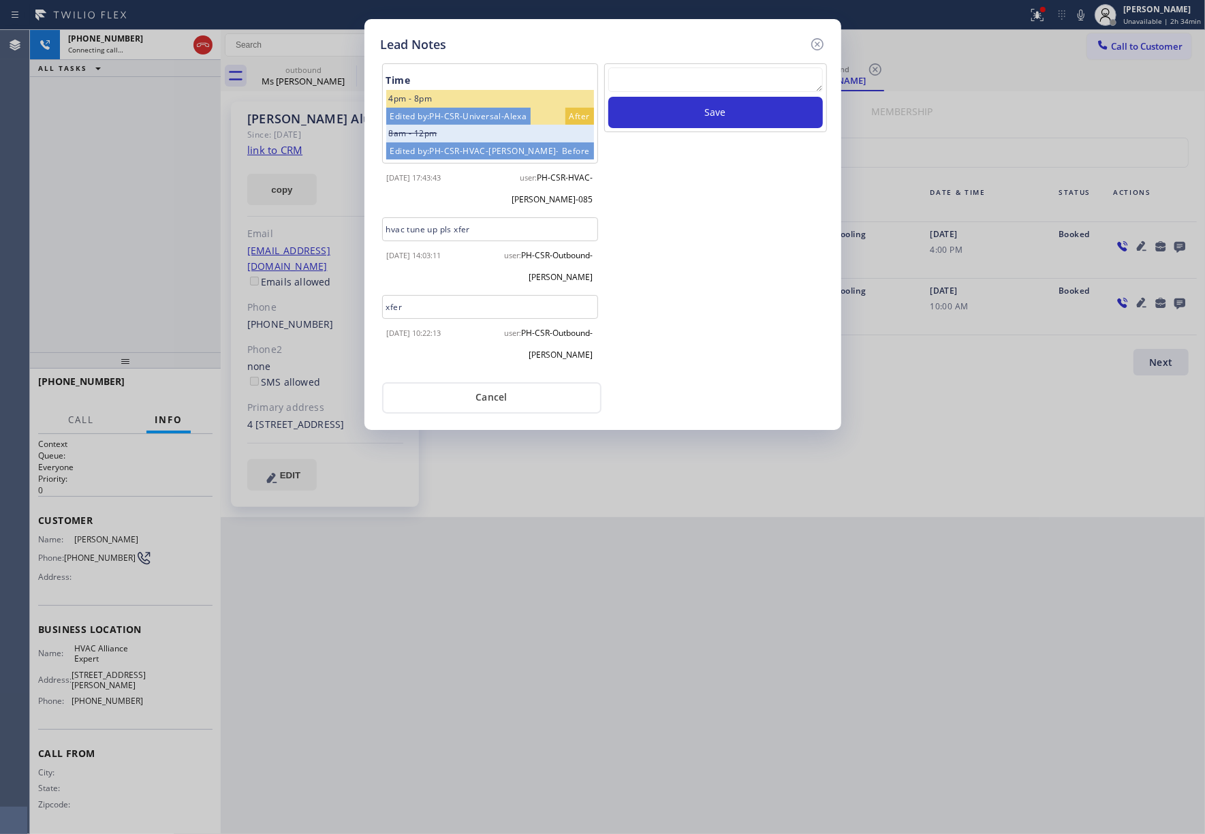
click at [656, 88] on textarea at bounding box center [716, 79] width 215 height 25
type textarea "xfer"
click at [728, 123] on button "Save" at bounding box center [716, 112] width 215 height 31
click at [816, 45] on icon at bounding box center [817, 44] width 12 height 12
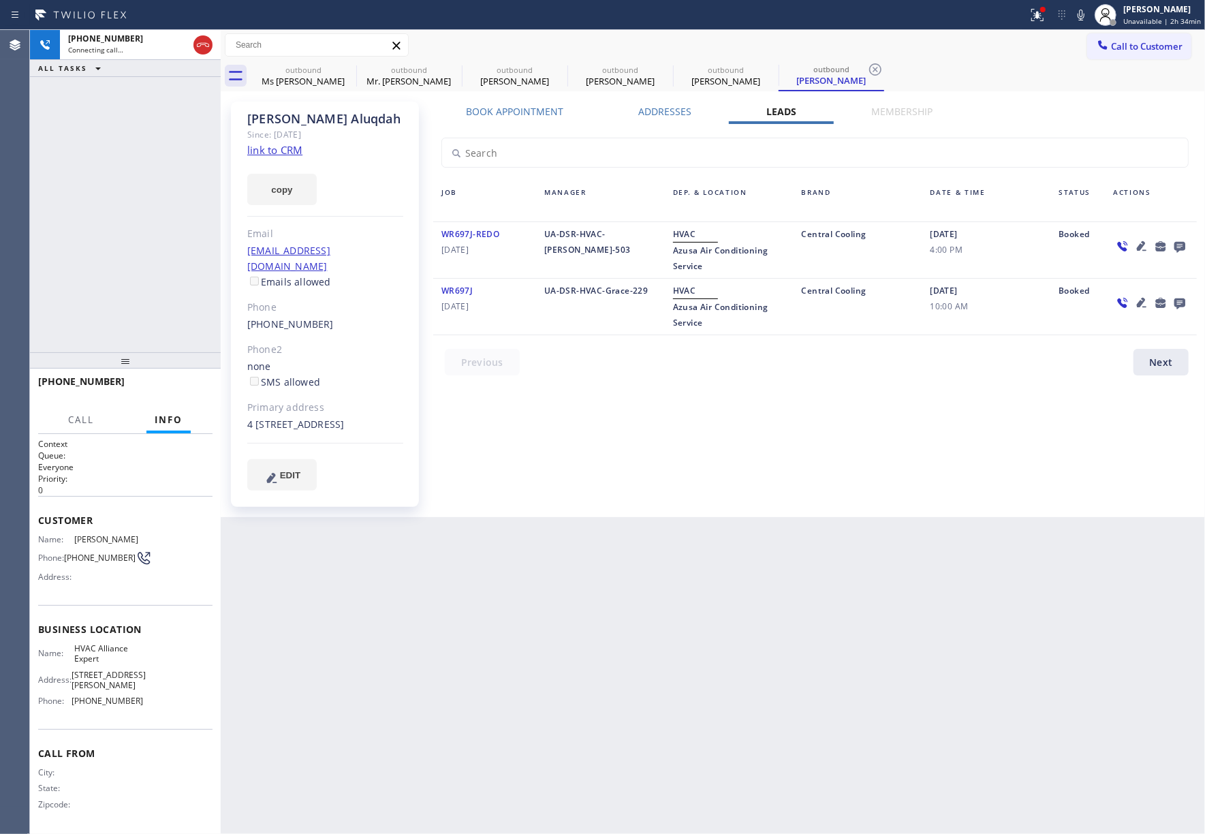
click at [522, 118] on div "Book Appointment" at bounding box center [515, 114] width 172 height 19
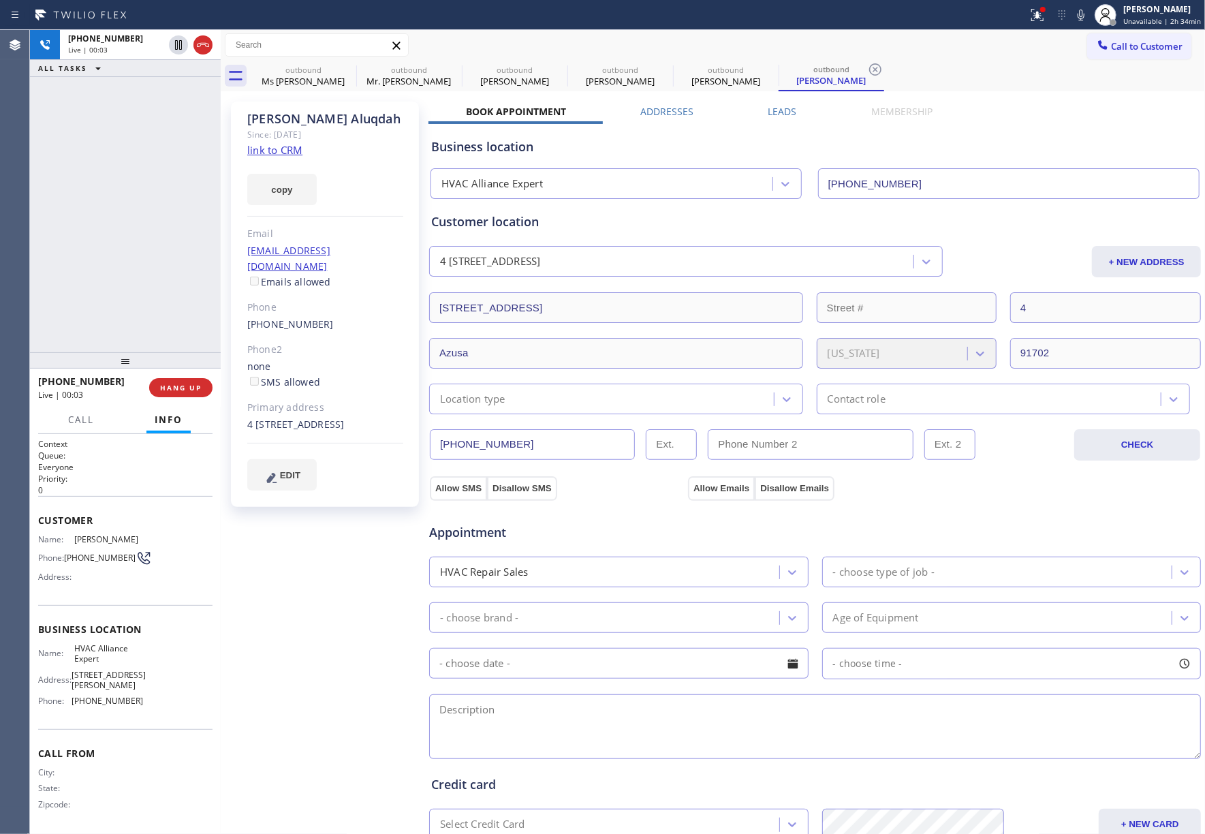
drag, startPoint x: 164, startPoint y: 232, endPoint x: 185, endPoint y: 234, distance: 21.9
click at [164, 230] on div "+13236085519 Live | 00:03 ALL TASKS ALL TASKS ACTIVE TASKS TASKS IN WRAP UP" at bounding box center [125, 191] width 191 height 322
drag, startPoint x: 186, startPoint y: 382, endPoint x: 185, endPoint y: 337, distance: 45.7
click at [186, 382] on button "HANG UP" at bounding box center [180, 387] width 63 height 19
drag, startPoint x: 185, startPoint y: 337, endPoint x: 196, endPoint y: 391, distance: 55.6
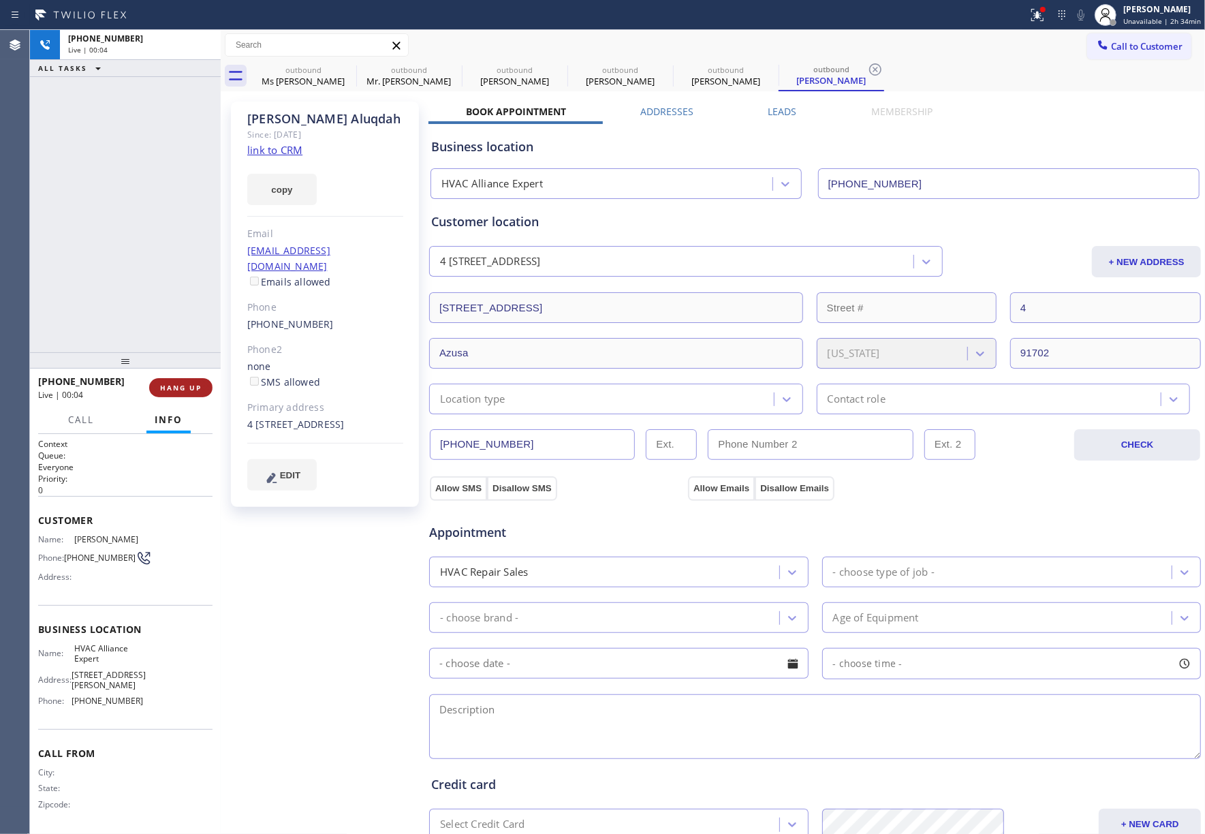
click at [185, 339] on div "+13236085519 Live | 00:04 ALL TASKS ALL TASKS ACTIVE TASKS TASKS IN WRAP UP" at bounding box center [125, 191] width 191 height 322
click at [196, 391] on span "HANG UP" at bounding box center [181, 388] width 42 height 10
click at [157, 295] on div "ALL TASKS ALL TASKS ACTIVE TASKS TASKS IN WRAP UP +13236085519 Wrap up | 00:00" at bounding box center [125, 191] width 191 height 322
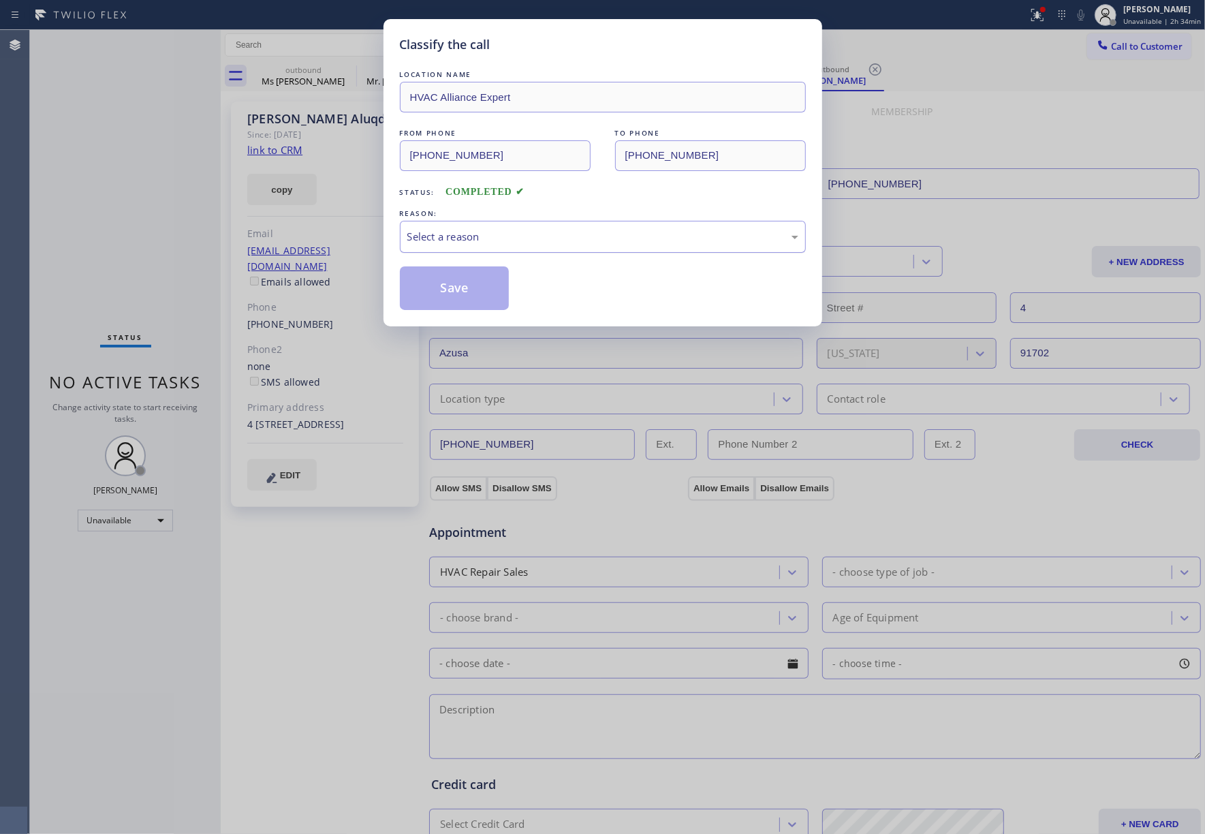
drag, startPoint x: 418, startPoint y: 218, endPoint x: 442, endPoint y: 251, distance: 41.4
click at [420, 218] on div "REASON:" at bounding box center [603, 213] width 406 height 14
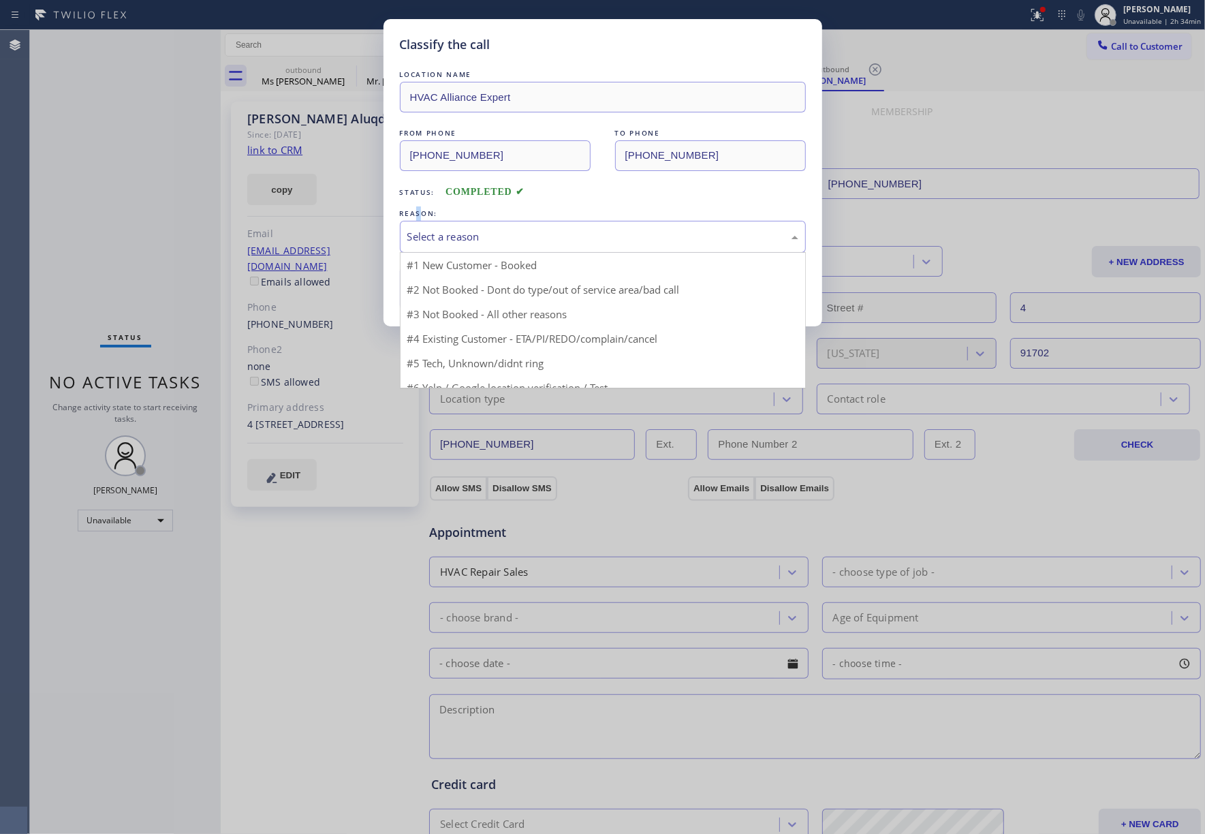
drag, startPoint x: 442, startPoint y: 237, endPoint x: 477, endPoint y: 298, distance: 70.5
click at [443, 238] on div "Select a reason" at bounding box center [602, 237] width 391 height 16
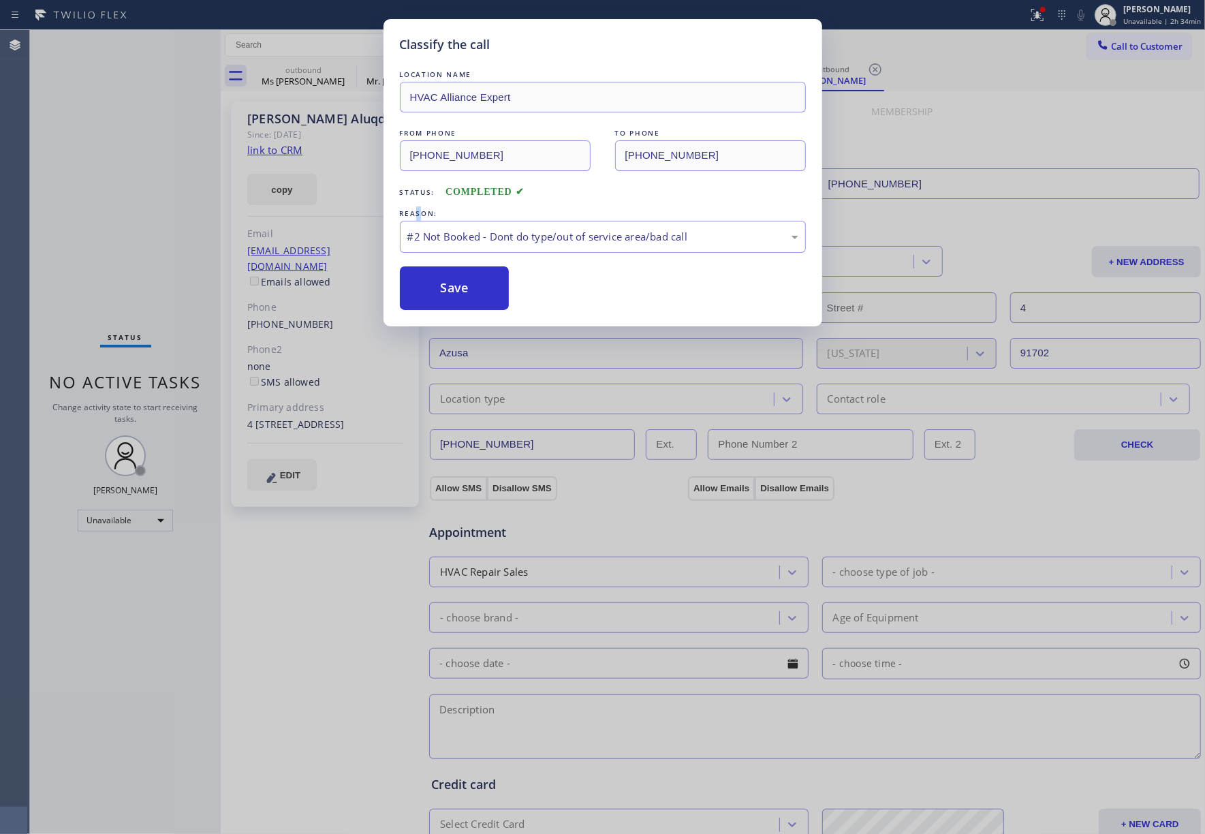
click at [472, 287] on button "Save" at bounding box center [455, 288] width 110 height 44
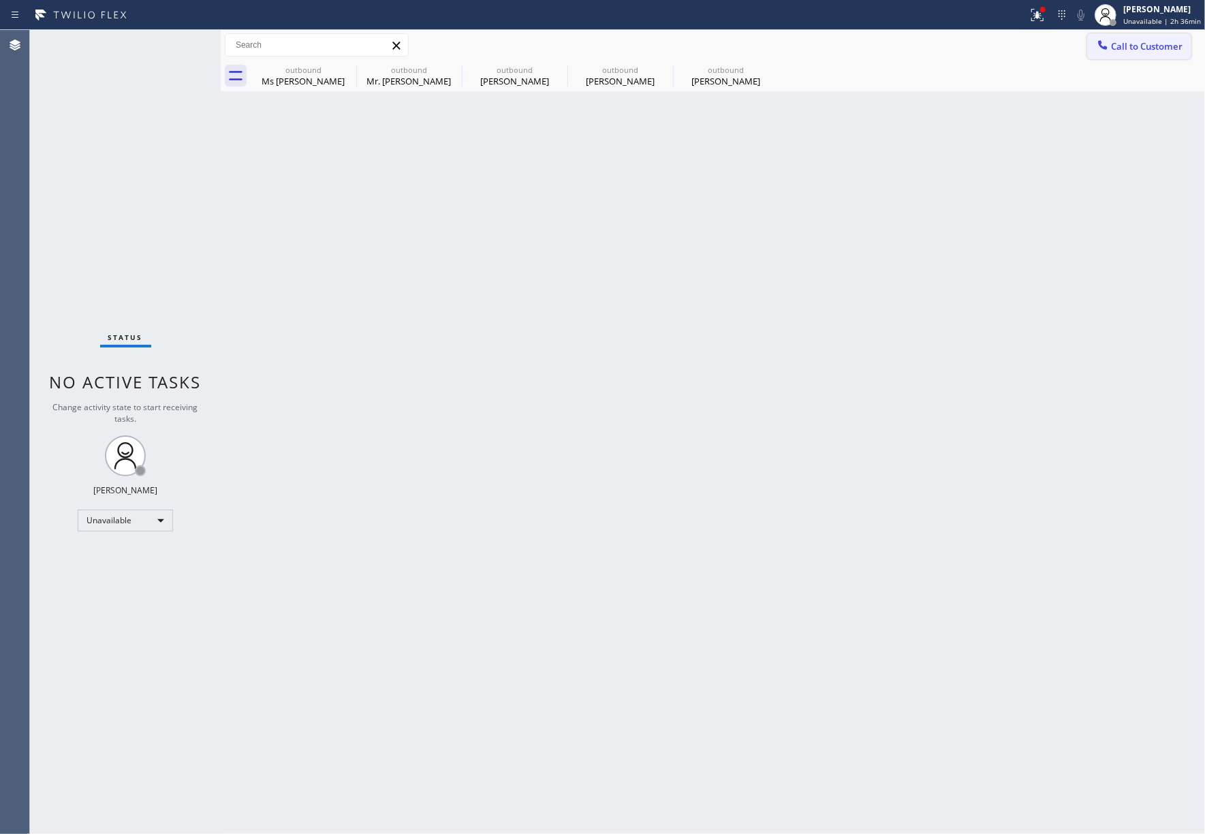
click at [1139, 37] on button "Call to Customer" at bounding box center [1140, 46] width 104 height 26
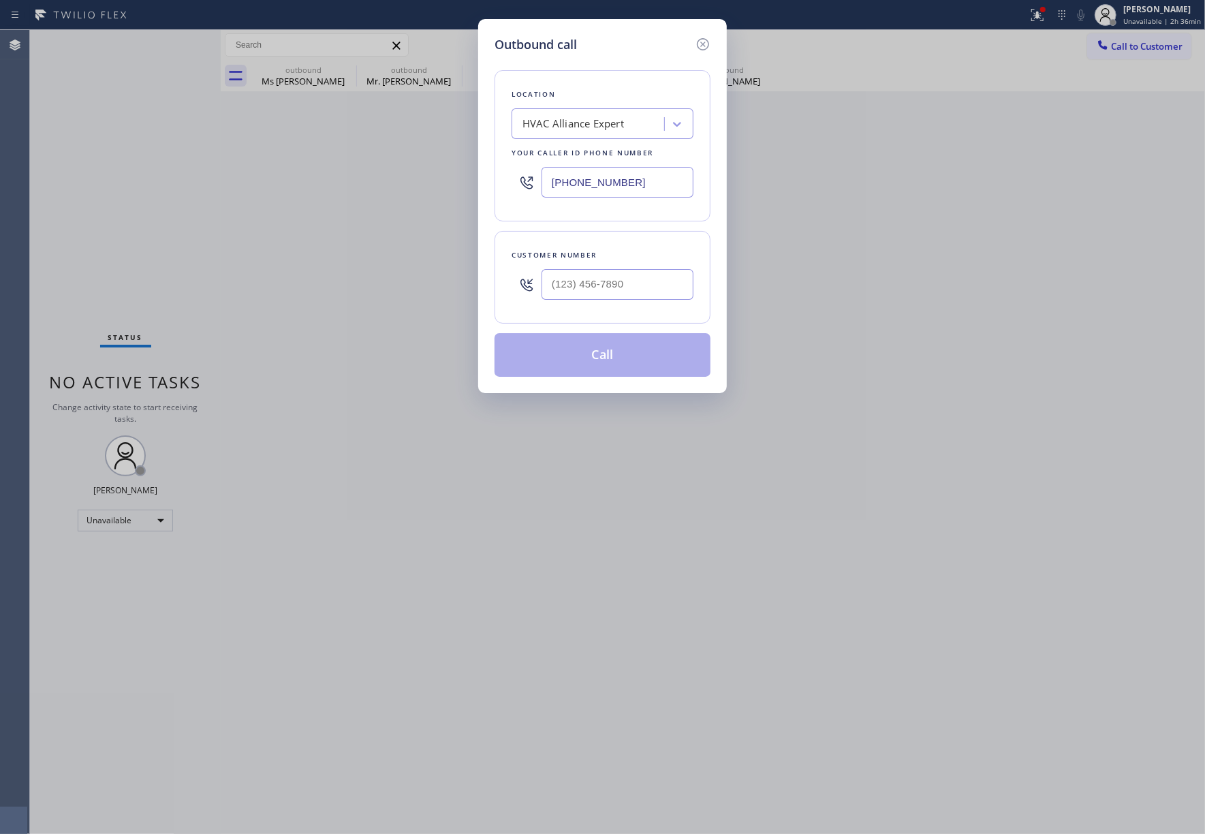
click at [622, 303] on div at bounding box center [618, 284] width 152 height 44
click at [625, 276] on input "(___) ___-____" at bounding box center [618, 284] width 152 height 31
paste input "562) 291-8124"
type input "(562) 291-8124"
click at [625, 259] on div "Customer number" at bounding box center [603, 255] width 182 height 14
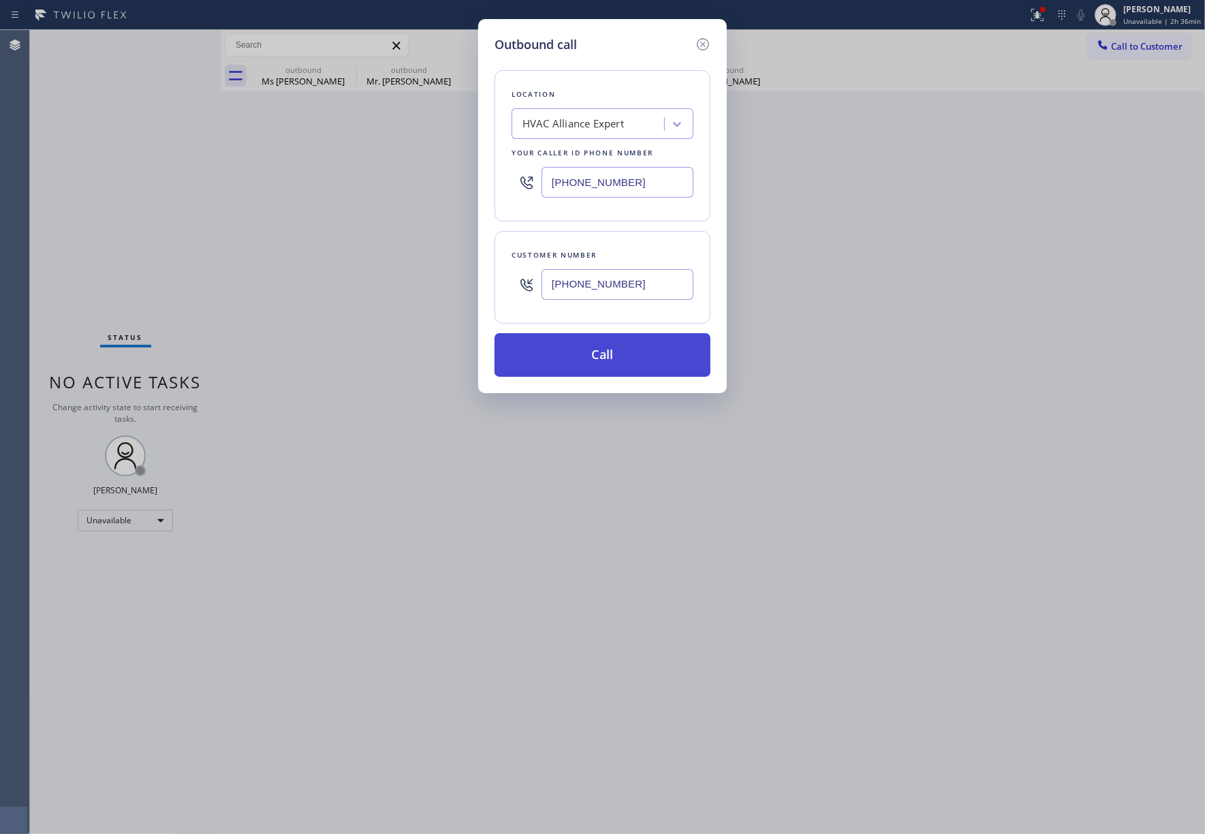
click at [623, 354] on button "Call" at bounding box center [603, 355] width 216 height 44
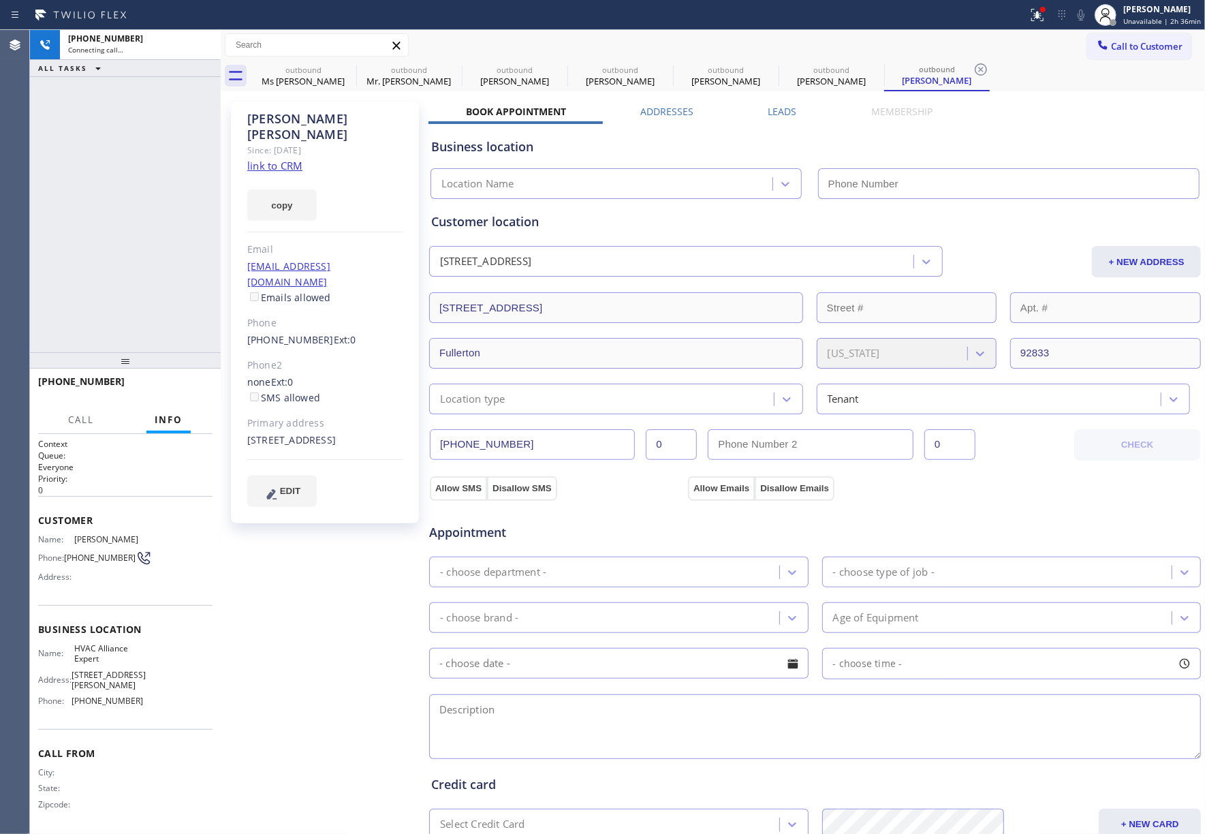
click at [110, 227] on div "+15622918124 Connecting call… ALL TASKS ALL TASKS ACTIVE TASKS TASKS IN WRAP UP" at bounding box center [125, 191] width 191 height 322
type input "[PHONE_NUMBER]"
click at [778, 110] on label "Leads" at bounding box center [783, 111] width 29 height 13
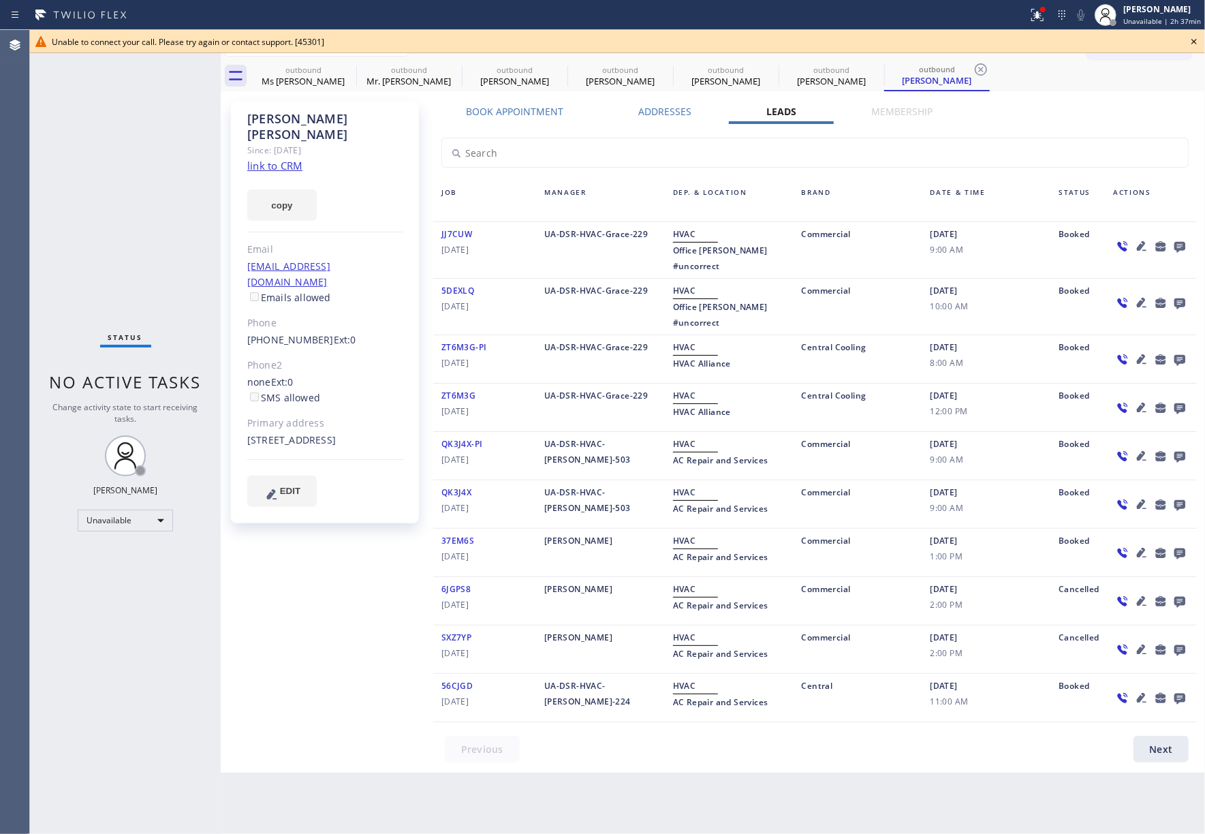
click at [1189, 41] on icon at bounding box center [1194, 41] width 16 height 16
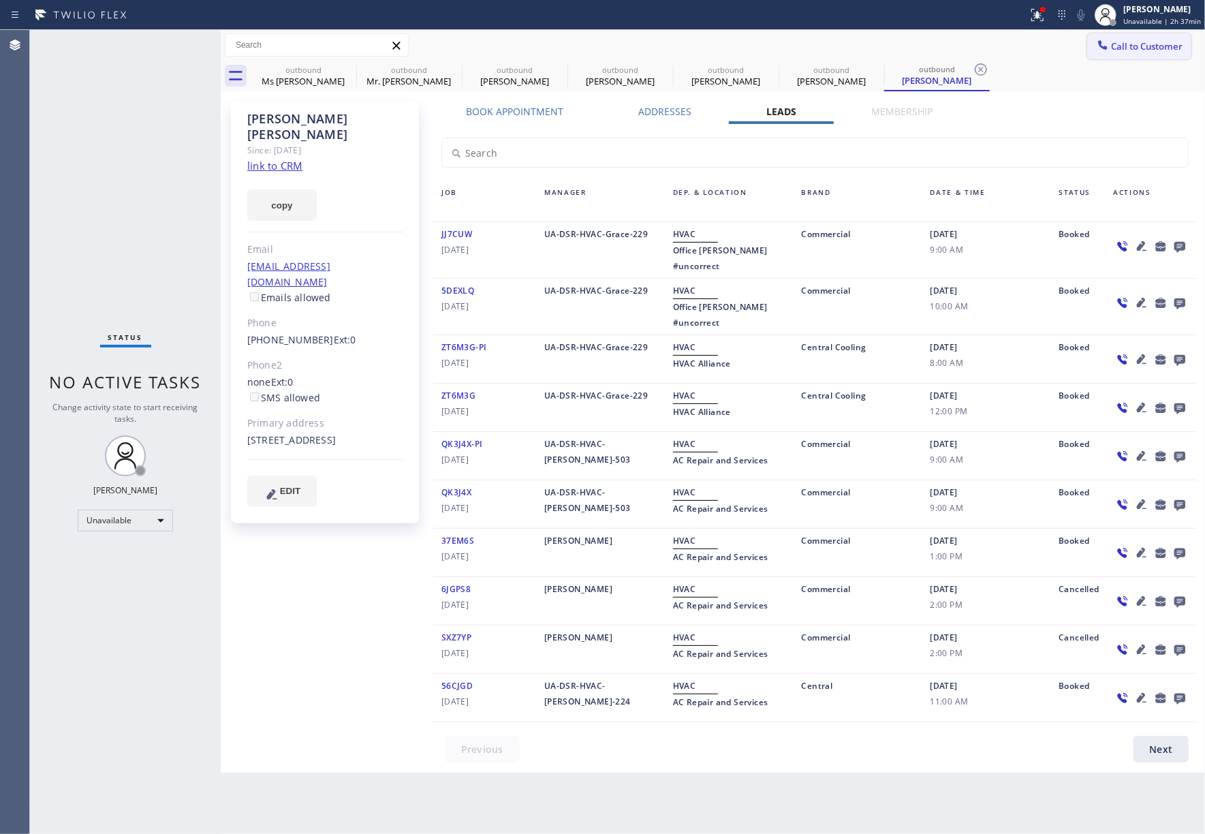
click at [1118, 44] on span "Call to Customer" at bounding box center [1147, 46] width 72 height 12
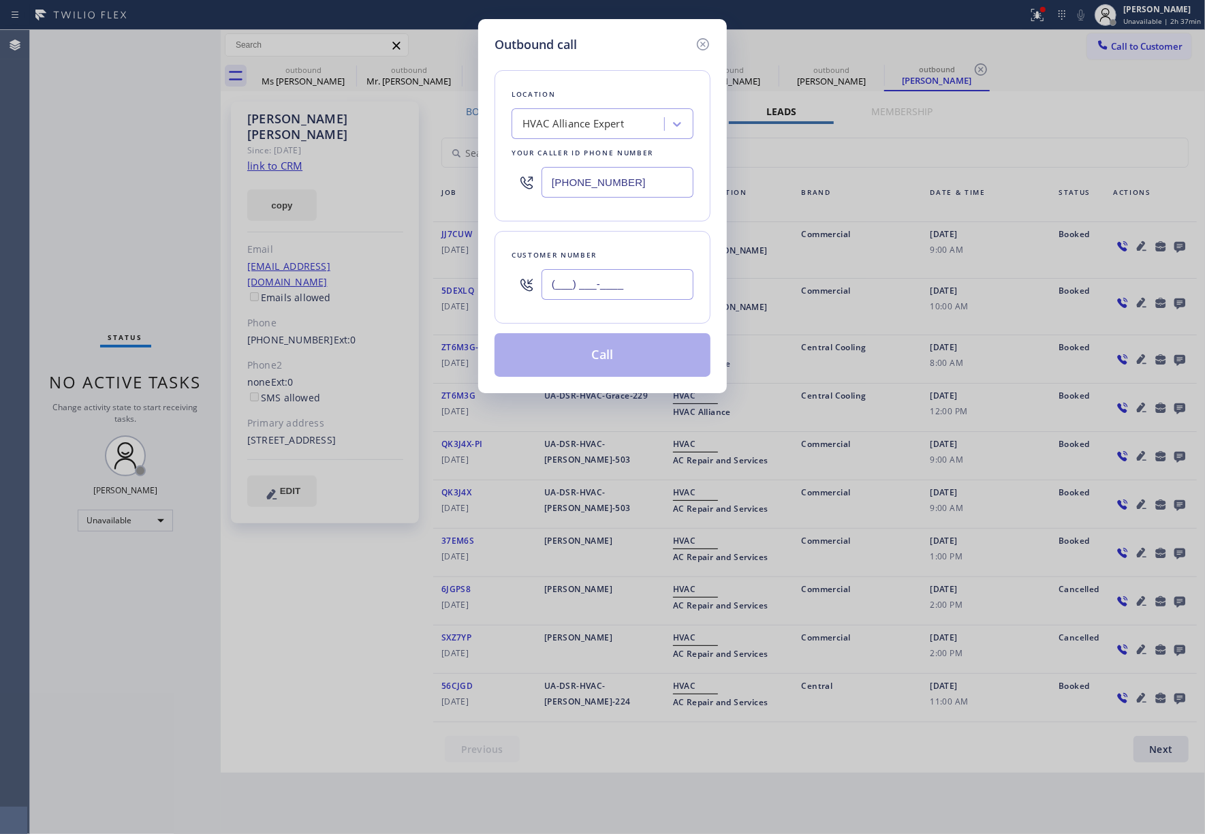
click at [675, 283] on input "(___) ___-____" at bounding box center [618, 284] width 152 height 31
paste input "323) 770-3980"
type input "(323) 770-3980"
click at [652, 251] on div "Customer number" at bounding box center [603, 255] width 182 height 14
click at [636, 347] on button "Call" at bounding box center [603, 355] width 216 height 44
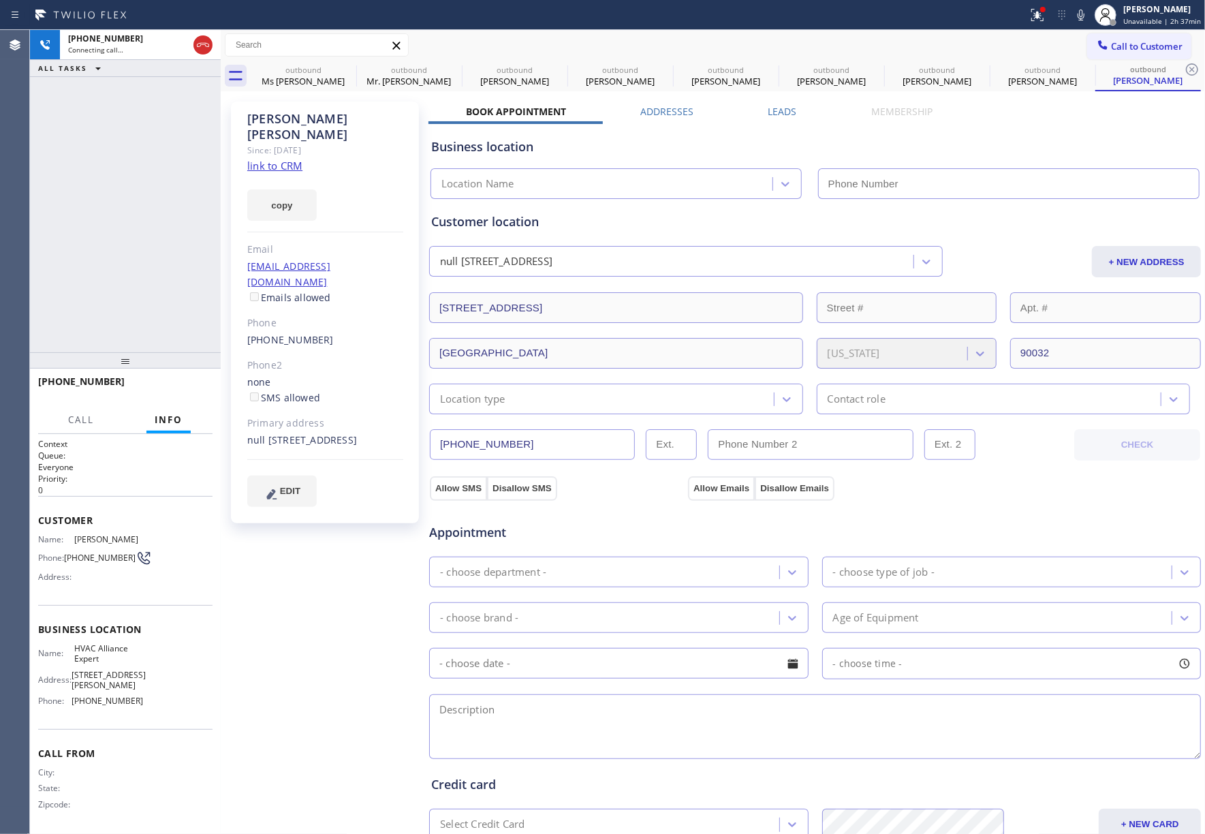
click at [770, 114] on label "Leads" at bounding box center [783, 111] width 29 height 13
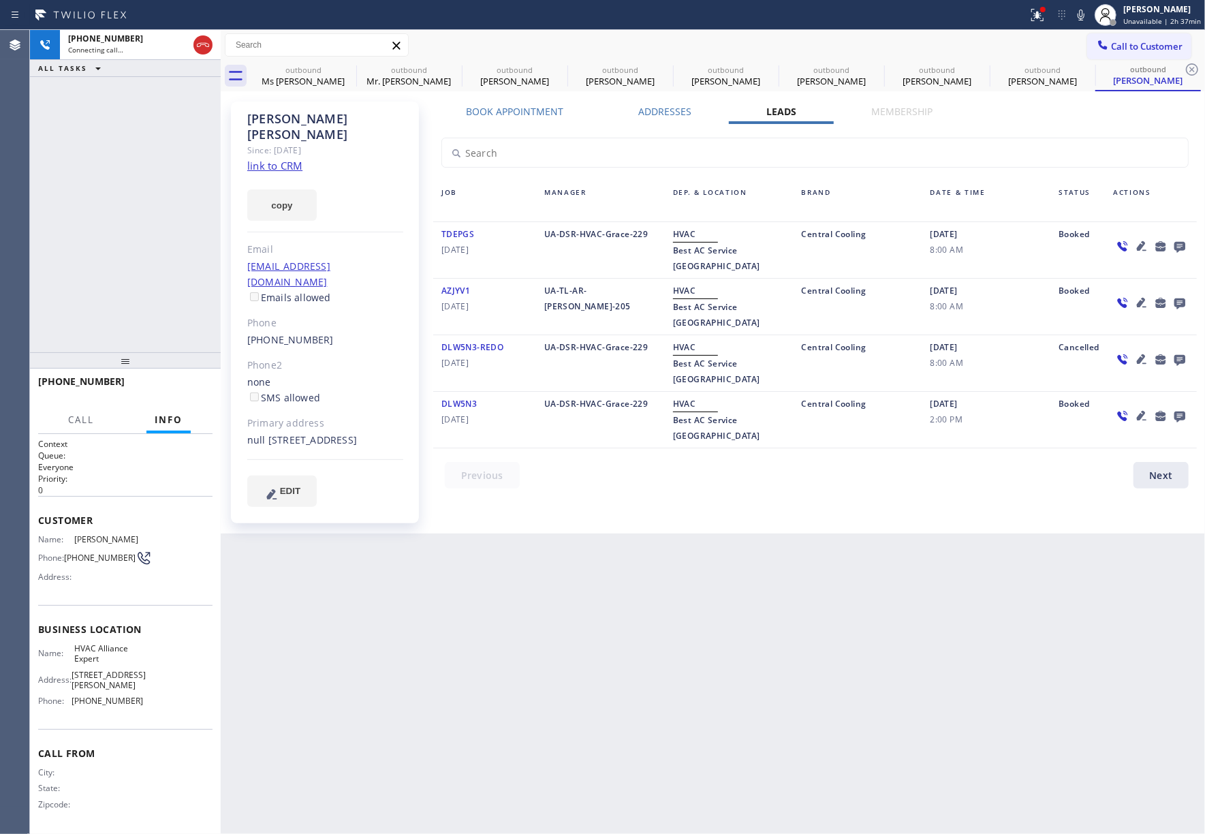
click at [1175, 248] on icon at bounding box center [1180, 247] width 11 height 11
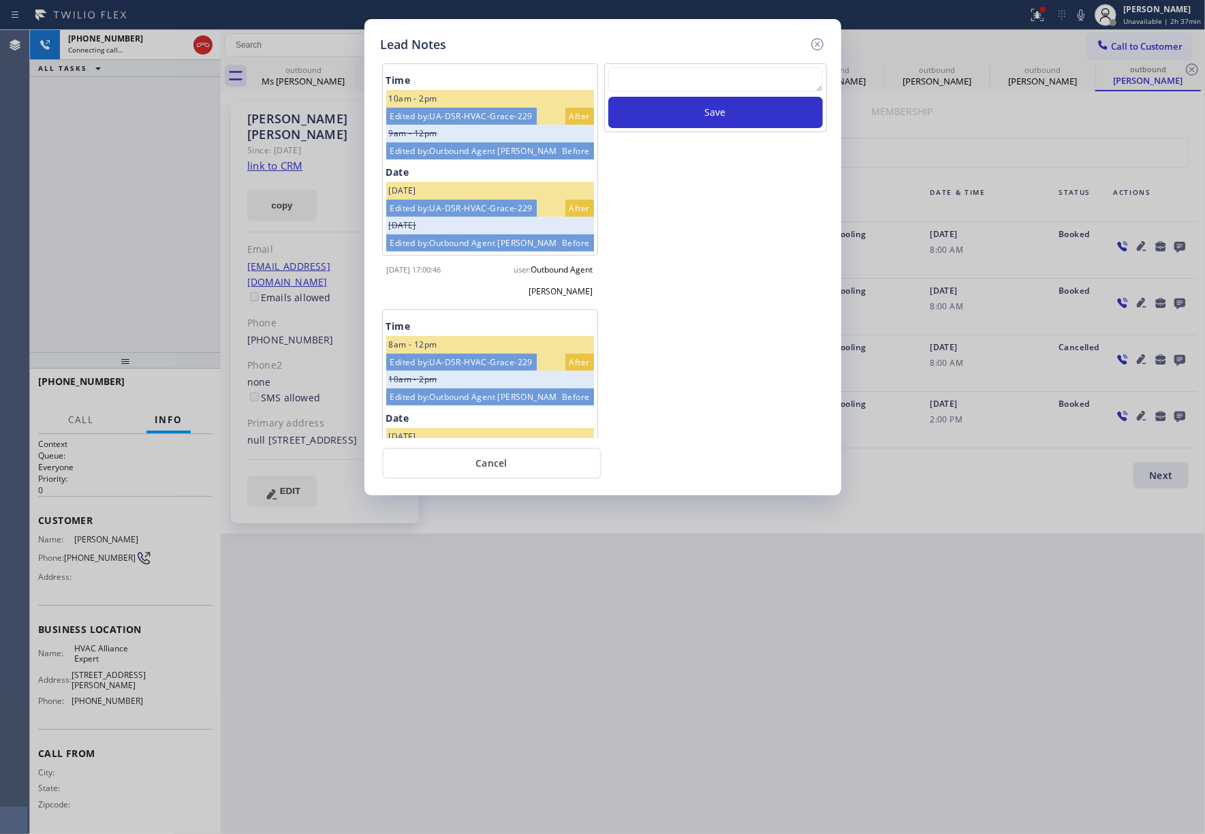
click at [691, 87] on textarea at bounding box center [716, 79] width 215 height 25
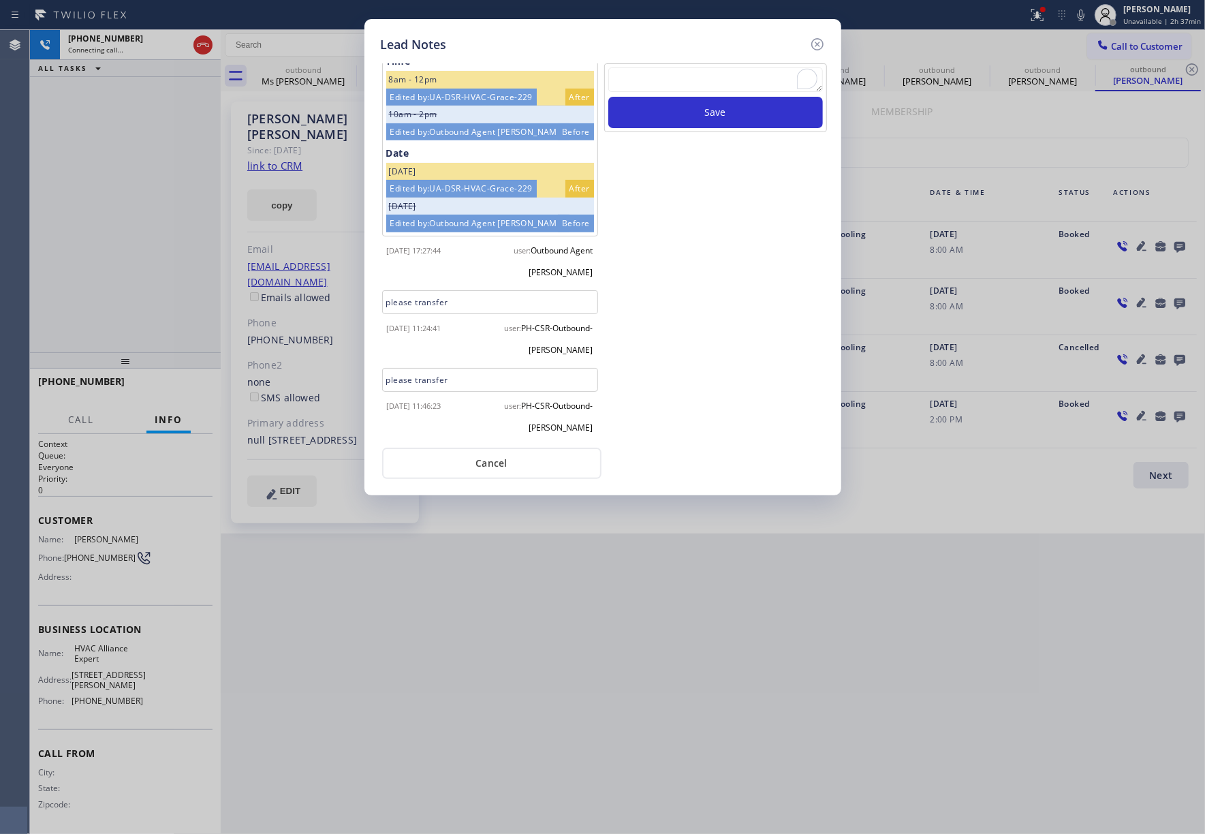
scroll to position [266, 0]
click at [664, 75] on textarea "To enrich screen reader interactions, please activate Accessibility in Grammarl…" at bounding box center [716, 79] width 215 height 25
type textarea "c"
type textarea "xfer"
click at [724, 102] on button "Save" at bounding box center [716, 112] width 215 height 31
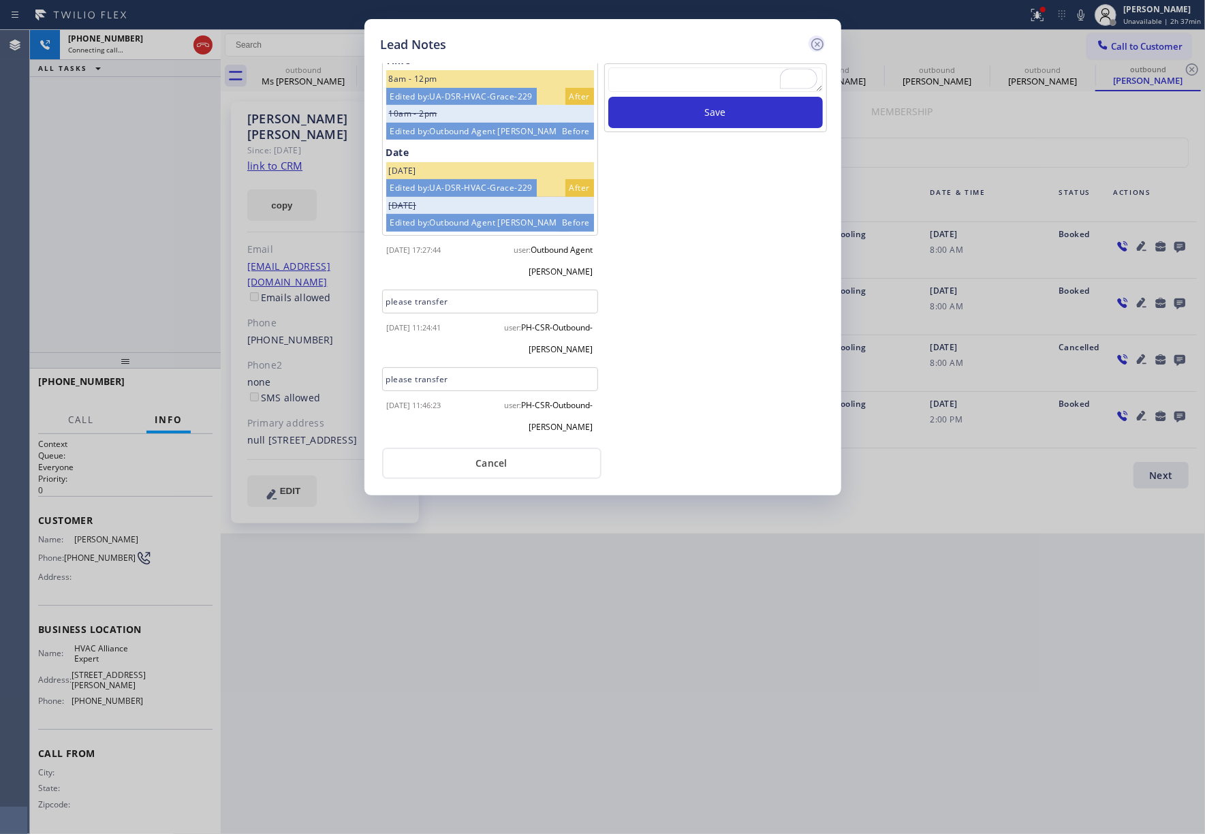
click at [822, 44] on icon at bounding box center [818, 44] width 16 height 16
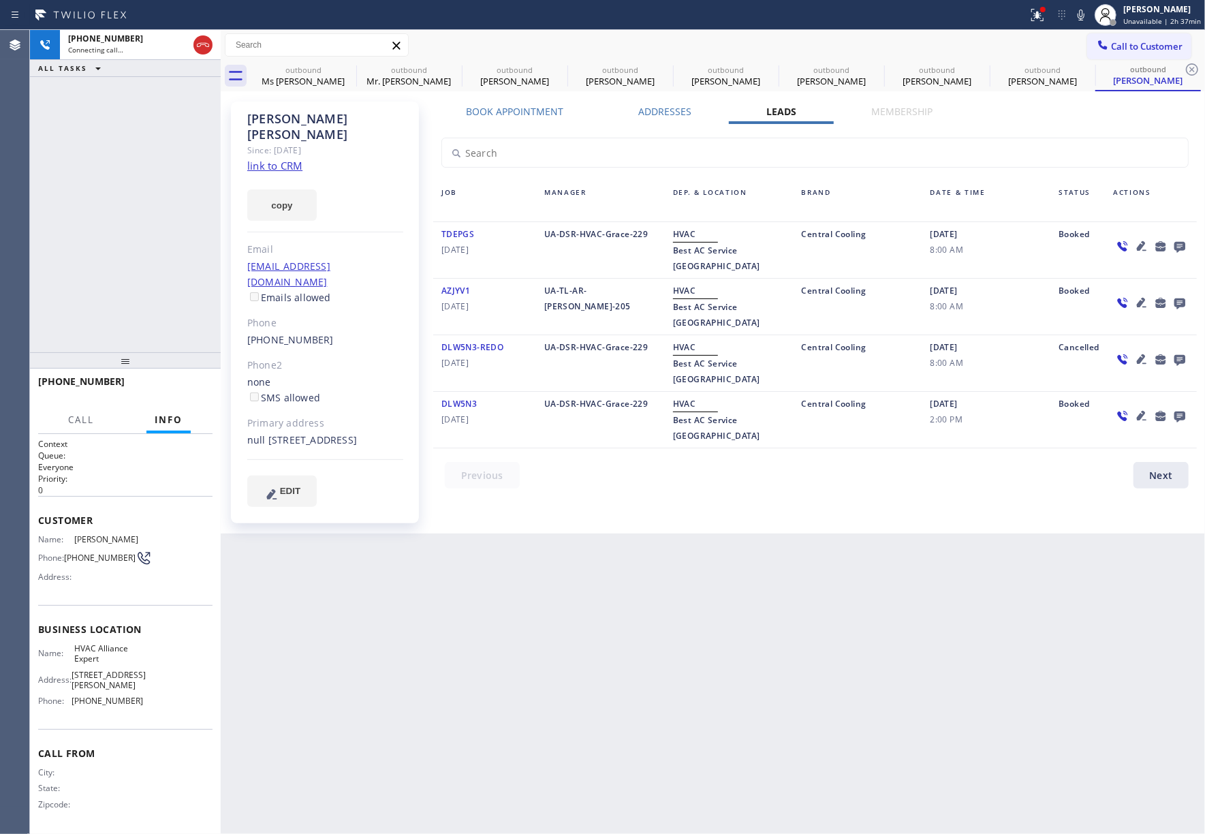
click at [666, 109] on label "Addresses" at bounding box center [665, 111] width 53 height 13
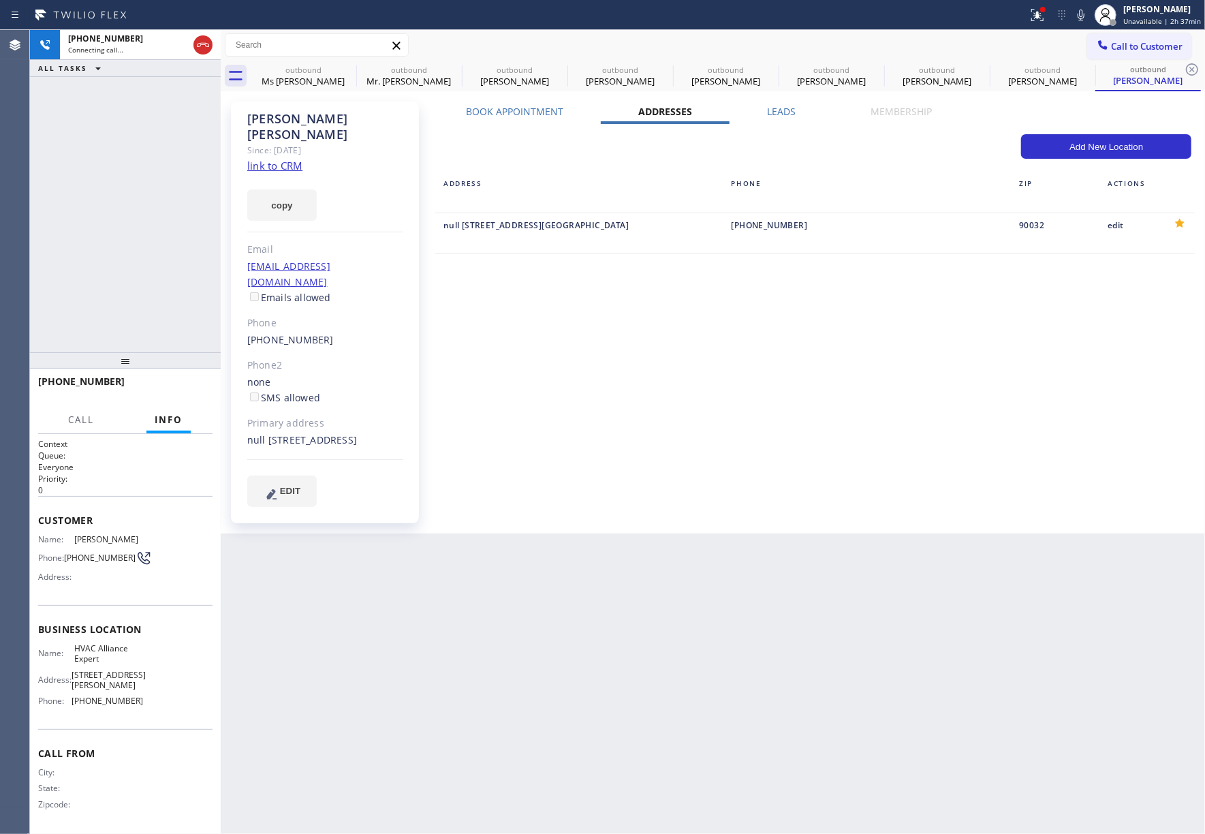
click at [514, 105] on label "Book Appointment" at bounding box center [514, 111] width 97 height 13
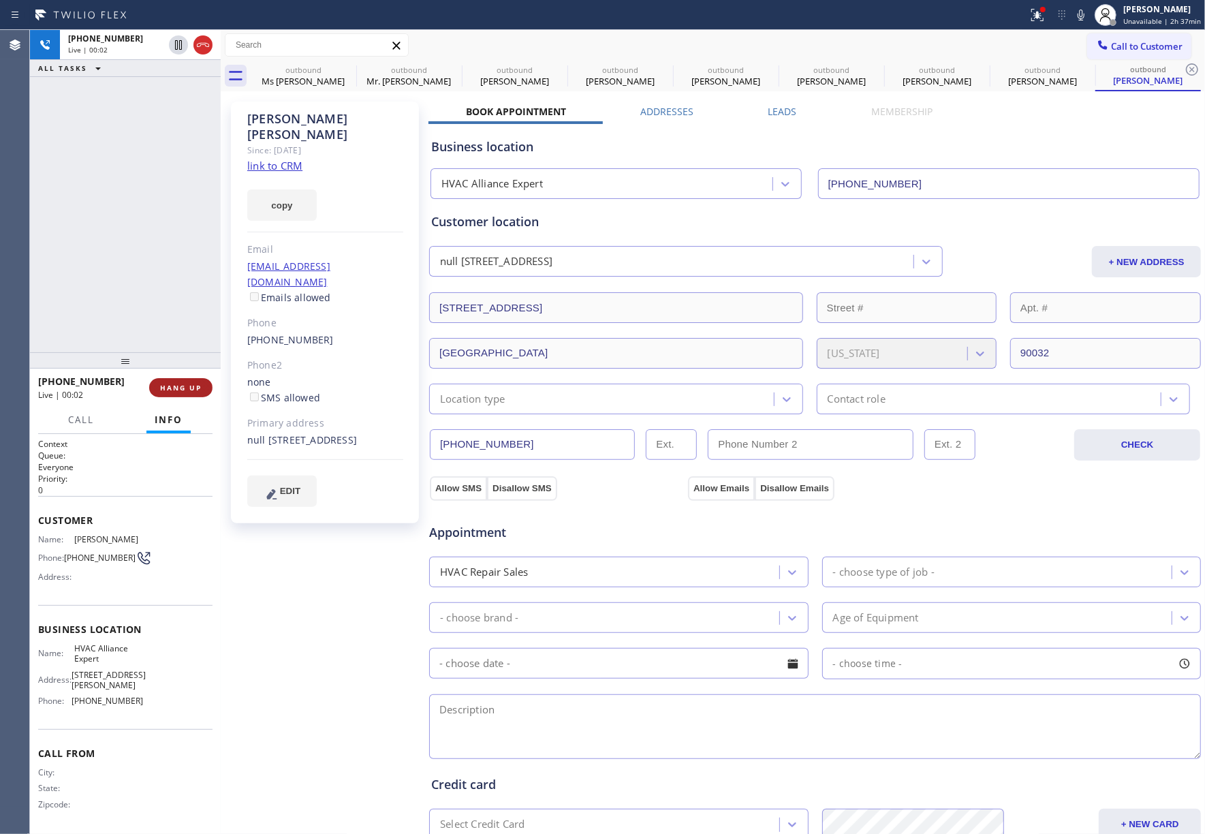
click at [186, 383] on span "HANG UP" at bounding box center [181, 388] width 42 height 10
click at [183, 388] on span "HANG UP" at bounding box center [181, 388] width 42 height 10
click at [159, 289] on div "ALL TASKS ALL TASKS ACTIVE TASKS TASKS IN WRAP UP [PHONE_NUMBER] Wrap up | 00:00" at bounding box center [125, 191] width 191 height 322
drag, startPoint x: 159, startPoint y: 289, endPoint x: 170, endPoint y: 288, distance: 11.0
click at [159, 289] on div "ALL TASKS ALL TASKS ACTIVE TASKS TASKS IN WRAP UP [PHONE_NUMBER] Wrap up | 00:00" at bounding box center [125, 191] width 191 height 322
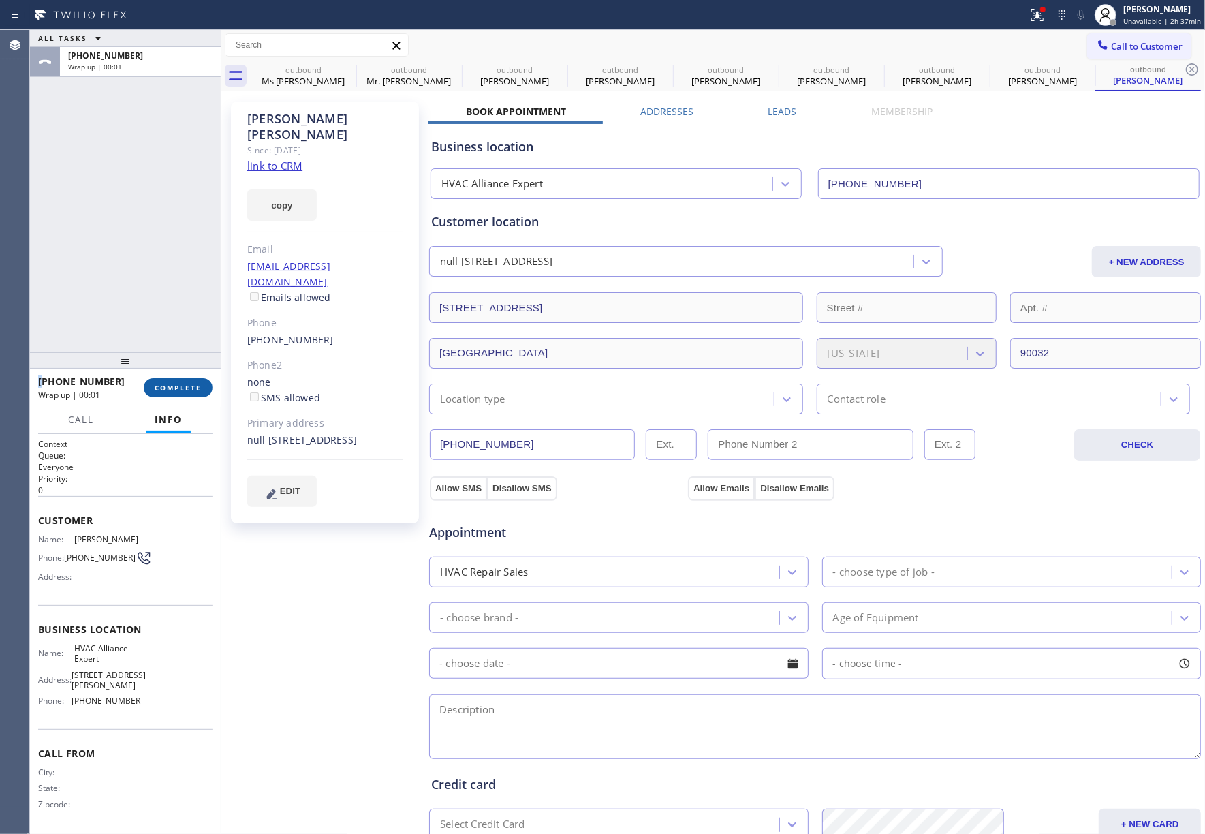
click at [189, 383] on span "COMPLETE" at bounding box center [178, 388] width 47 height 10
click at [139, 313] on div "ALL TASKS ALL TASKS ACTIVE TASKS TASKS IN WRAP UP [PHONE_NUMBER] Wrap up | 00:01" at bounding box center [125, 191] width 191 height 322
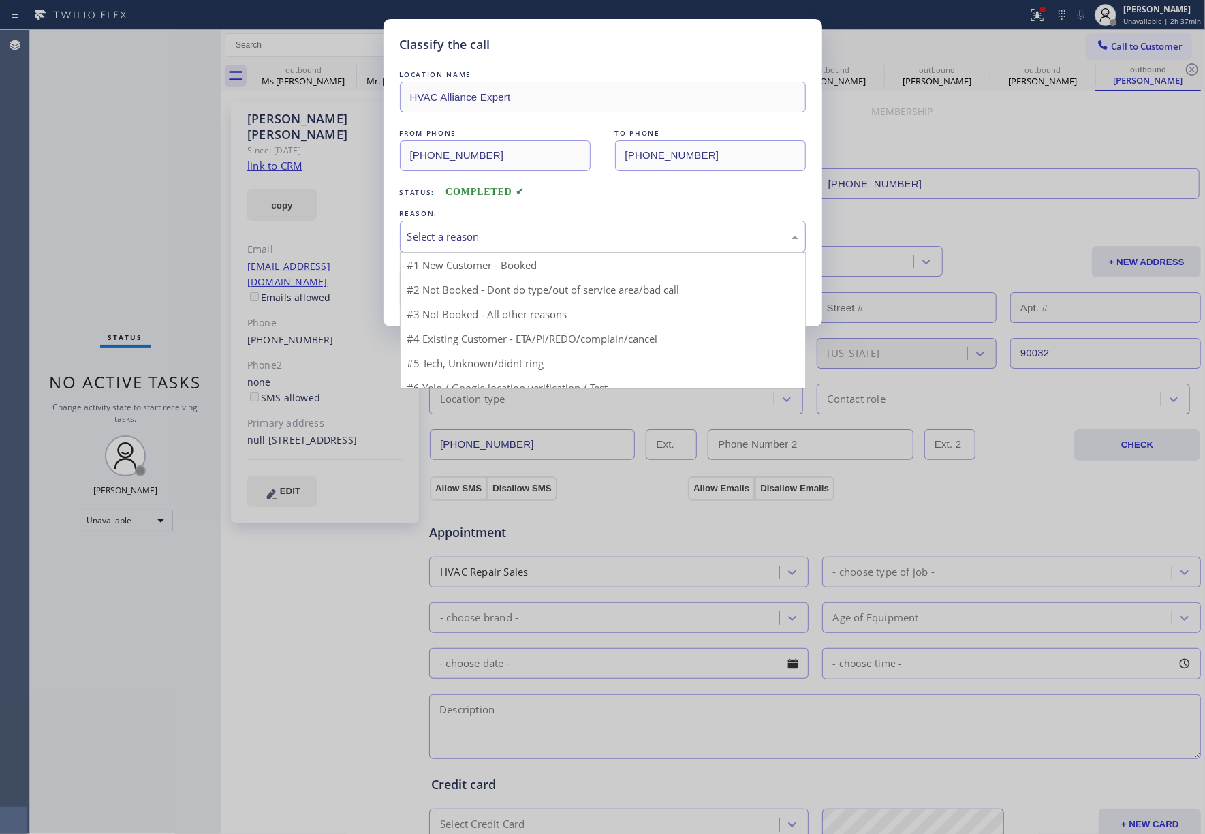
click at [559, 239] on div "Select a reason" at bounding box center [602, 237] width 391 height 16
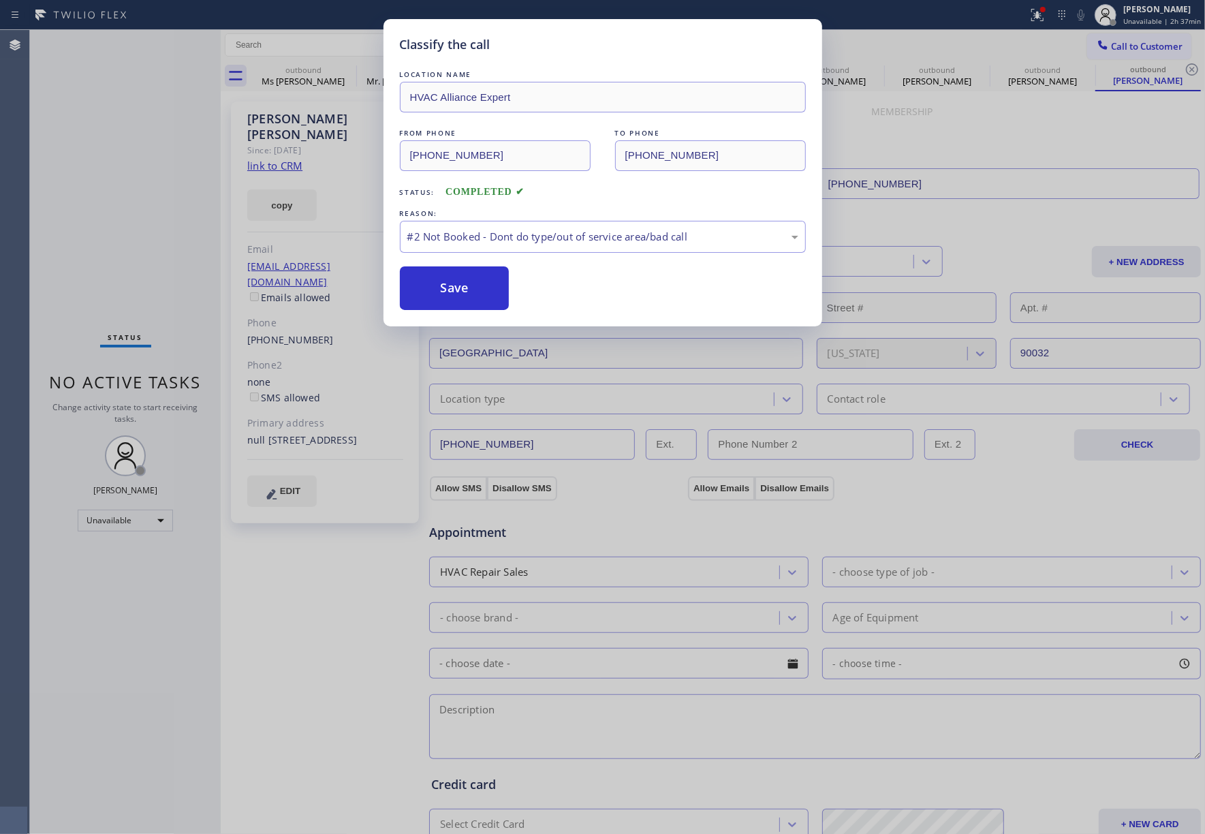
click at [470, 285] on button "Save" at bounding box center [455, 288] width 110 height 44
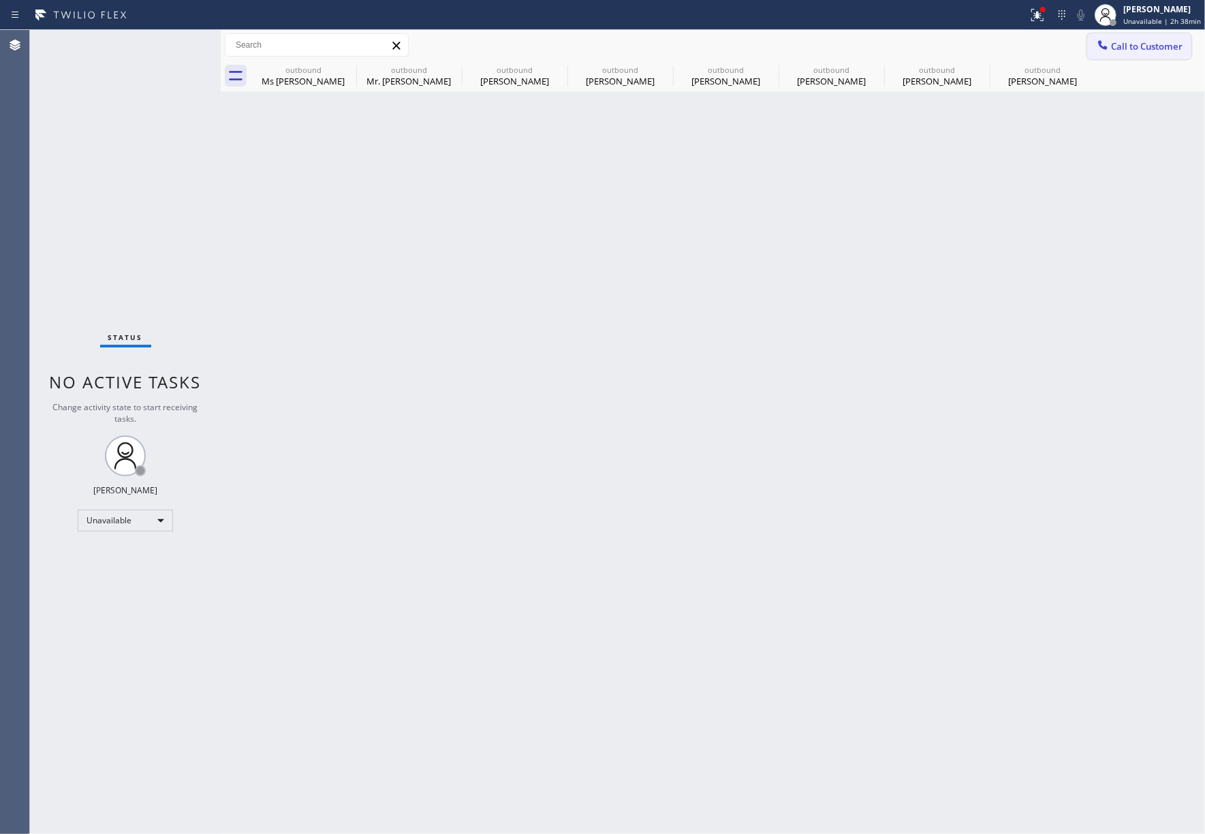
click at [1145, 48] on span "Call to Customer" at bounding box center [1147, 46] width 72 height 12
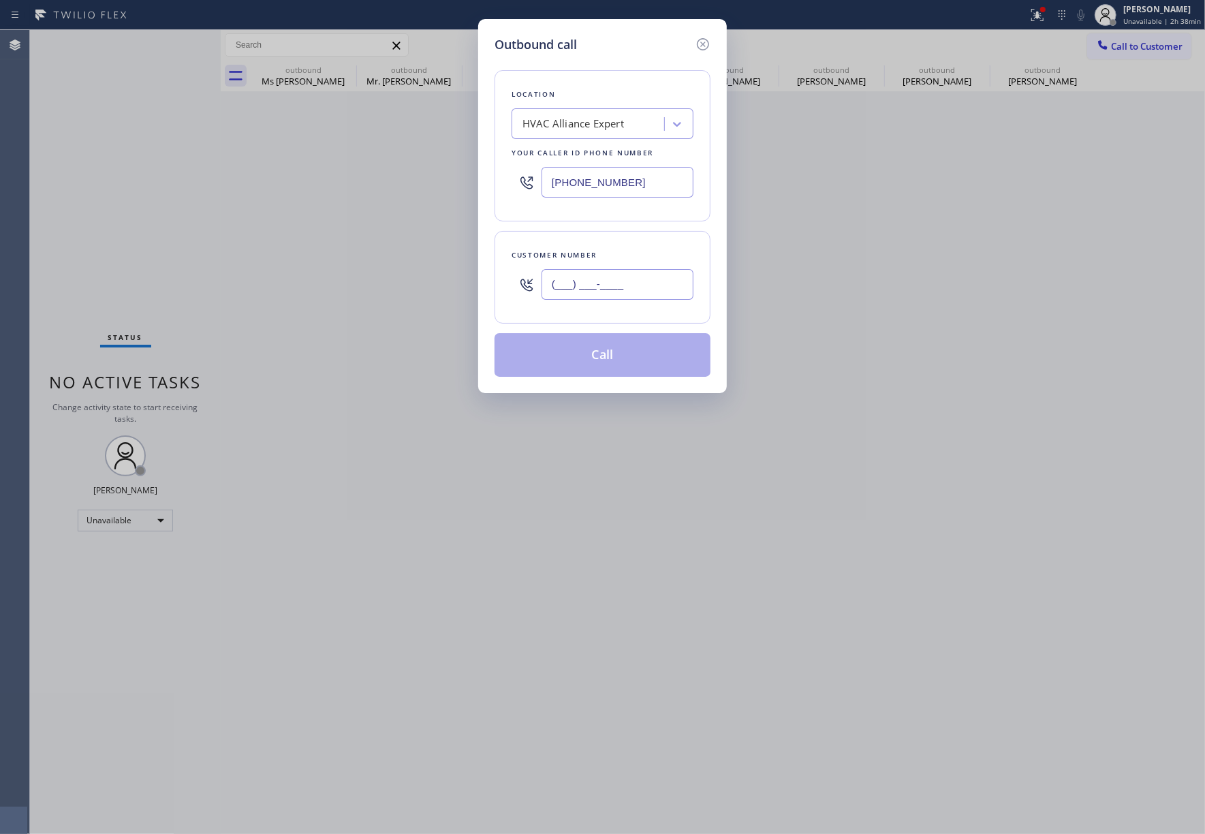
click at [606, 276] on input "(___) ___-____" at bounding box center [618, 284] width 152 height 31
paste input "949) 357-9302"
type input "[PHONE_NUMBER]"
click at [611, 238] on div "Customer number [PHONE_NUMBER]" at bounding box center [603, 277] width 216 height 93
click at [635, 361] on button "Call" at bounding box center [603, 355] width 216 height 44
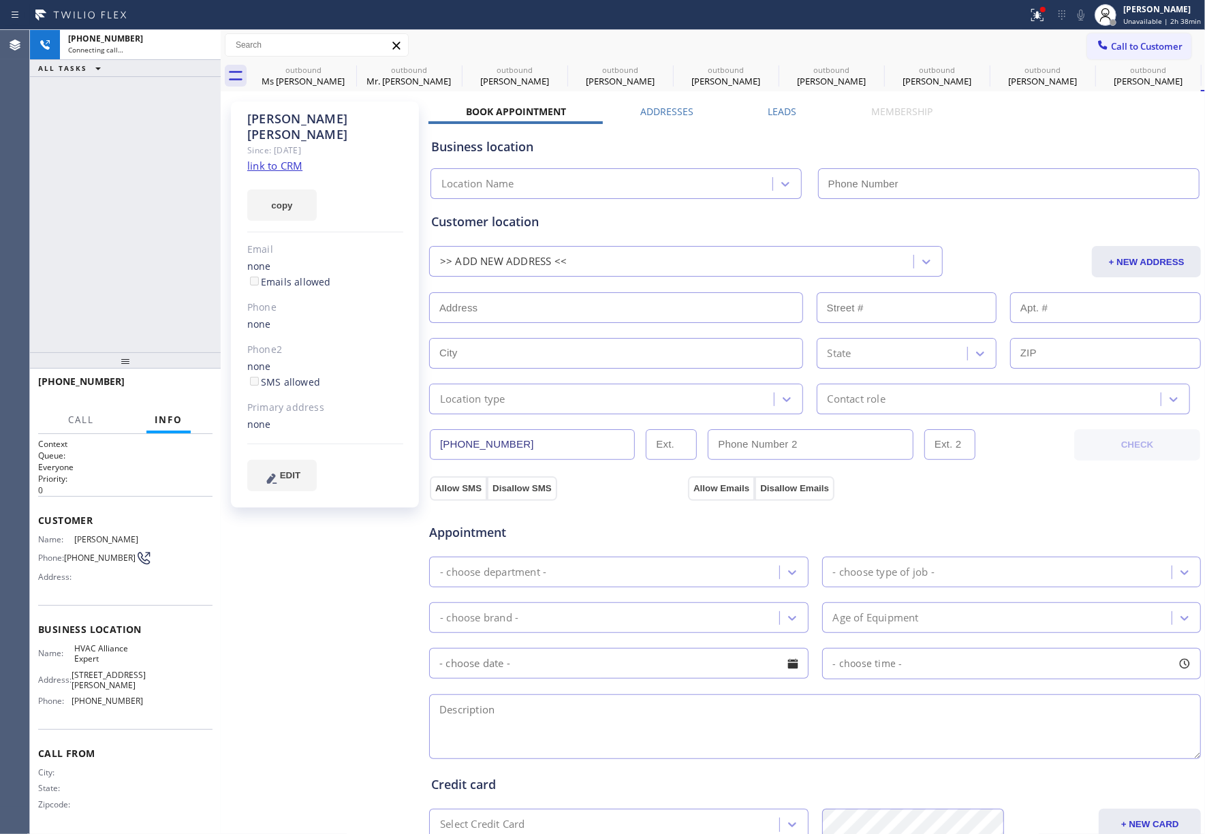
click at [780, 108] on label "Leads" at bounding box center [783, 111] width 29 height 13
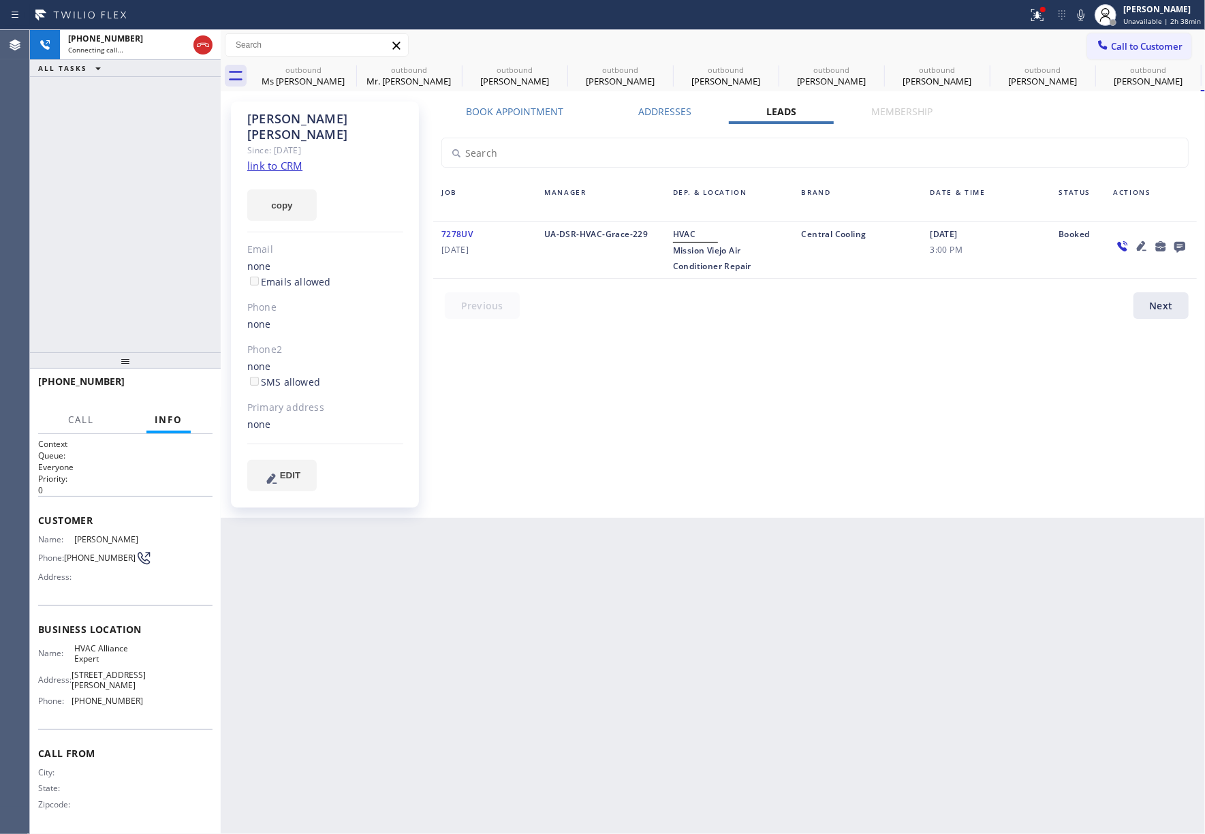
click at [1181, 245] on icon at bounding box center [1180, 247] width 11 height 11
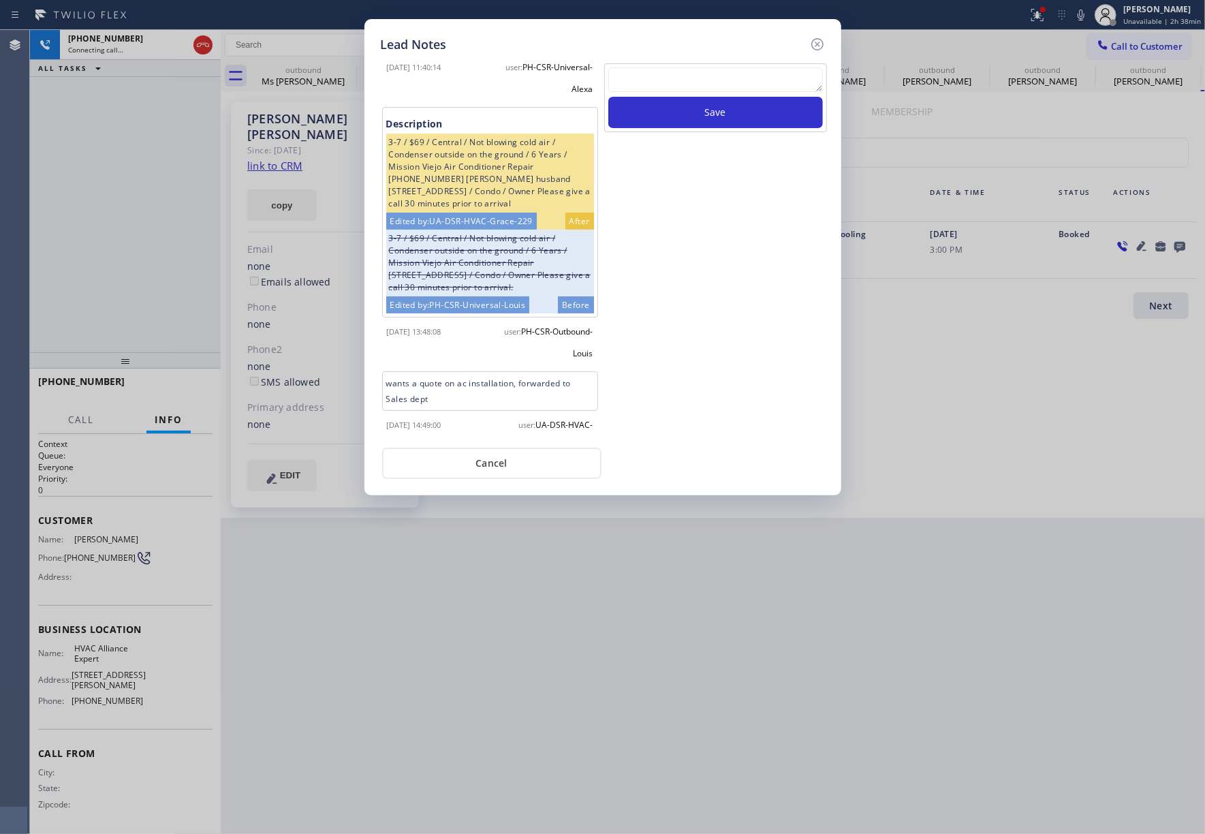
scroll to position [72, 0]
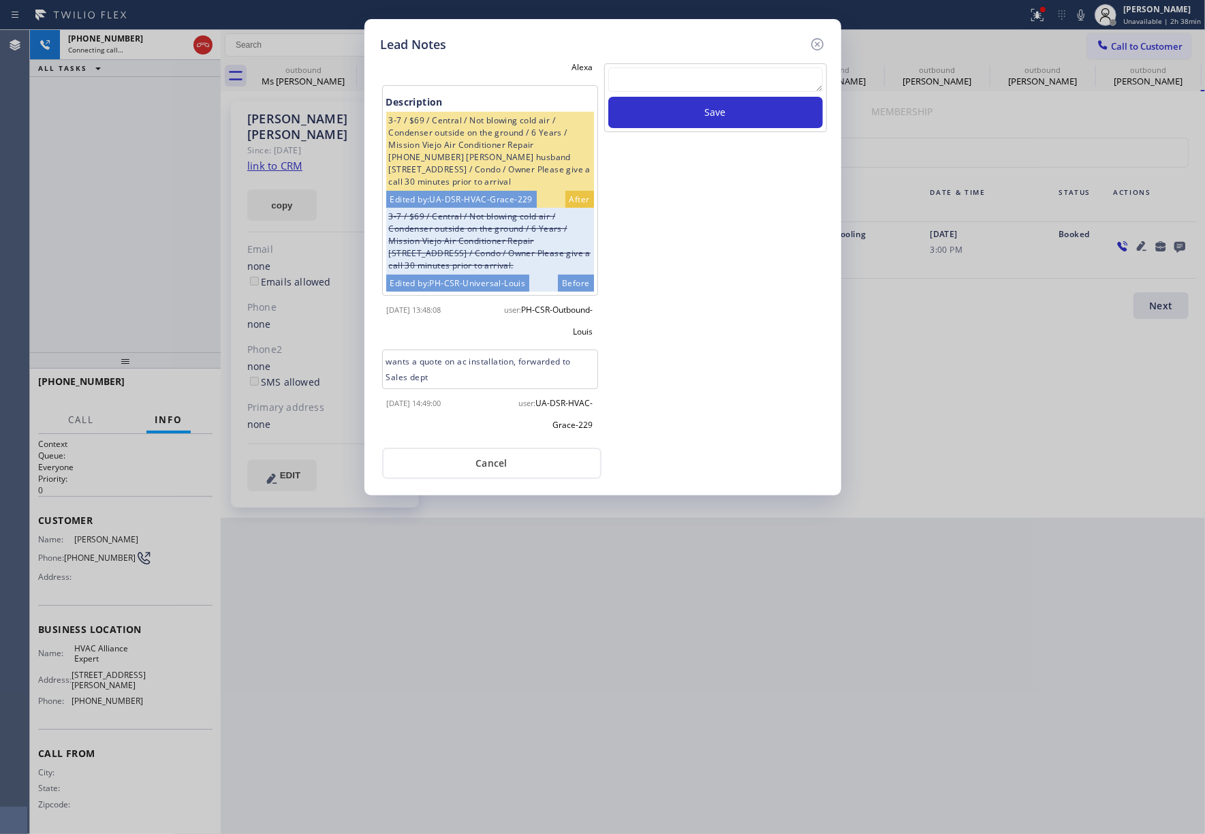
click at [696, 87] on textarea at bounding box center [716, 79] width 215 height 25
type textarea "xfer"
drag, startPoint x: 732, startPoint y: 108, endPoint x: 816, endPoint y: 58, distance: 97.5
click at [732, 107] on button "Save" at bounding box center [716, 112] width 215 height 31
click at [818, 49] on icon at bounding box center [817, 44] width 12 height 12
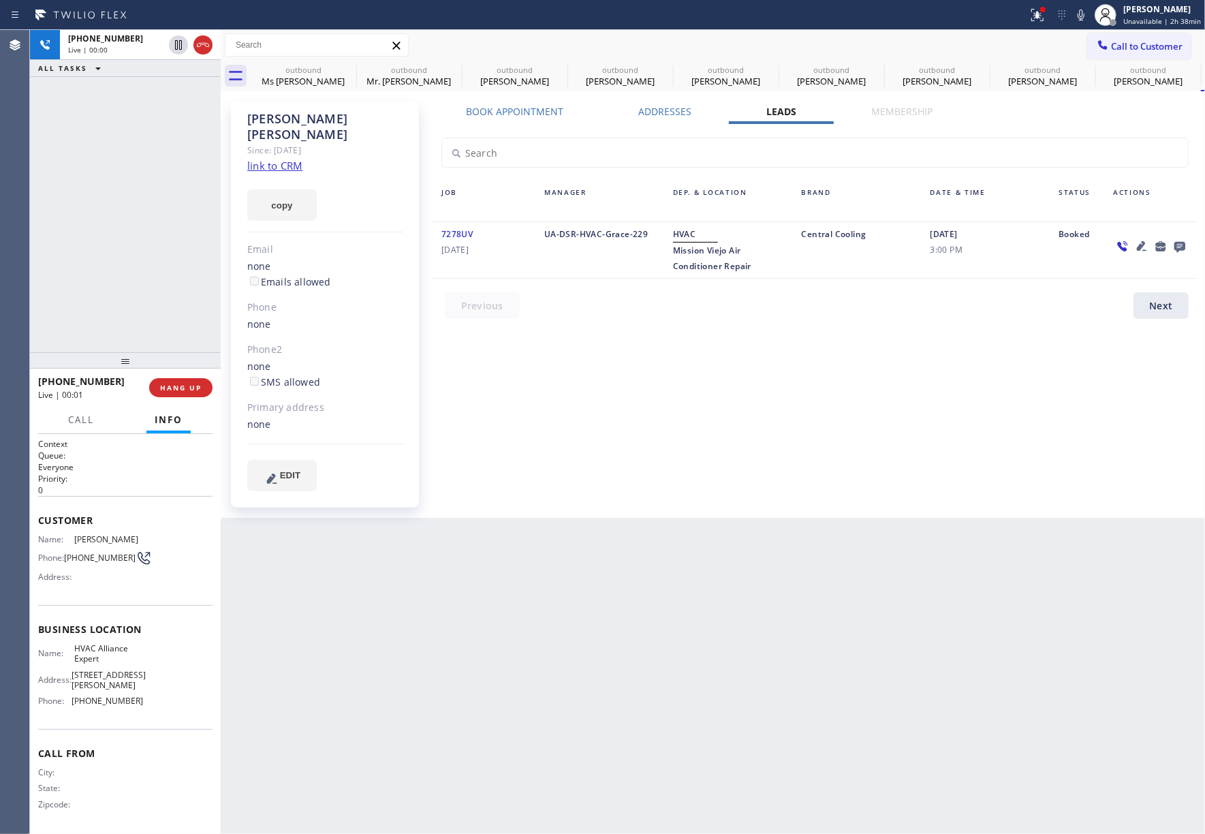
click at [143, 244] on div "[PHONE_NUMBER] Live | 00:00 ALL TASKS ALL TASKS ACTIVE TASKS TASKS IN WRAP UP" at bounding box center [125, 191] width 191 height 322
click at [124, 195] on div "[PHONE_NUMBER] Live | 00:31 ALL TASKS ALL TASKS ACTIVE TASKS TASKS IN WRAP UP" at bounding box center [125, 191] width 191 height 322
click at [172, 384] on span "HANG UP" at bounding box center [181, 388] width 42 height 10
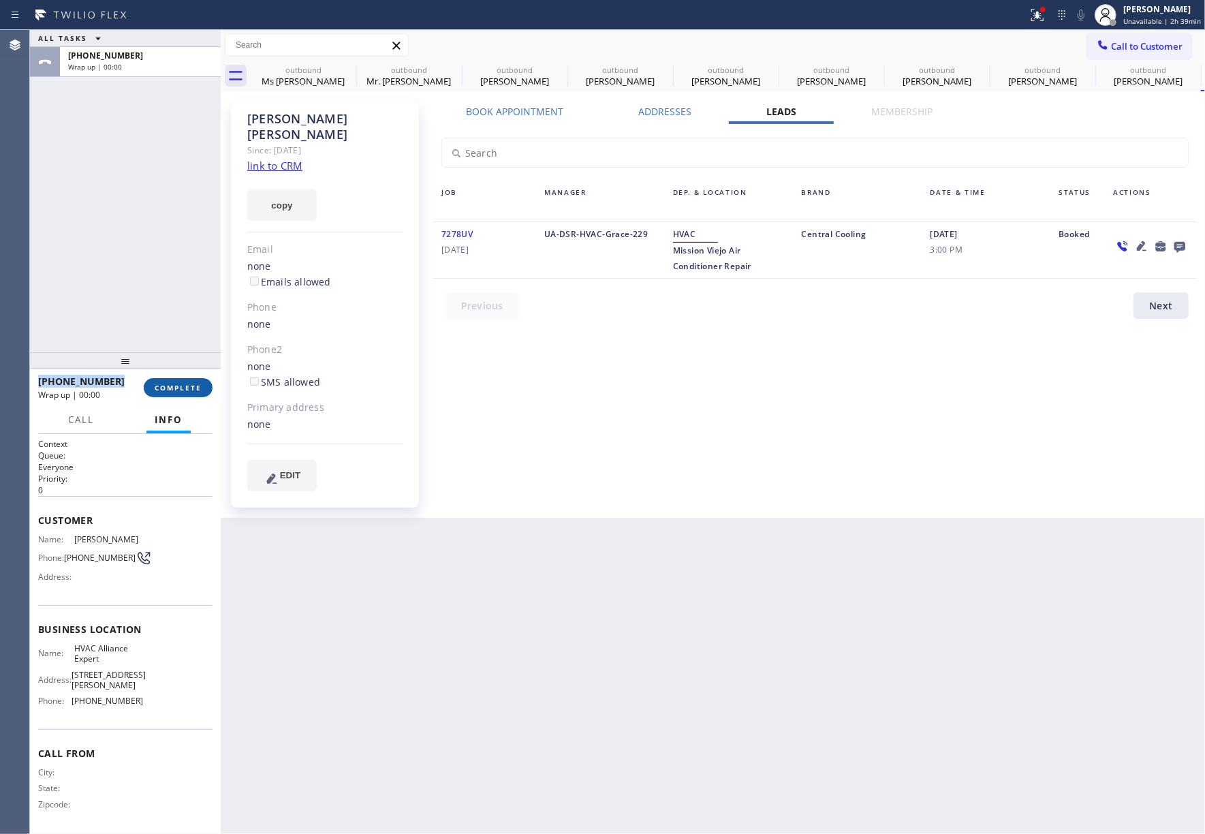
click at [183, 393] on button "COMPLETE" at bounding box center [178, 387] width 69 height 19
click at [159, 295] on div "ALL TASKS ALL TASKS ACTIVE TASKS TASKS IN WRAP UP [PHONE_NUMBER] Wrap up | 00:00" at bounding box center [125, 191] width 191 height 322
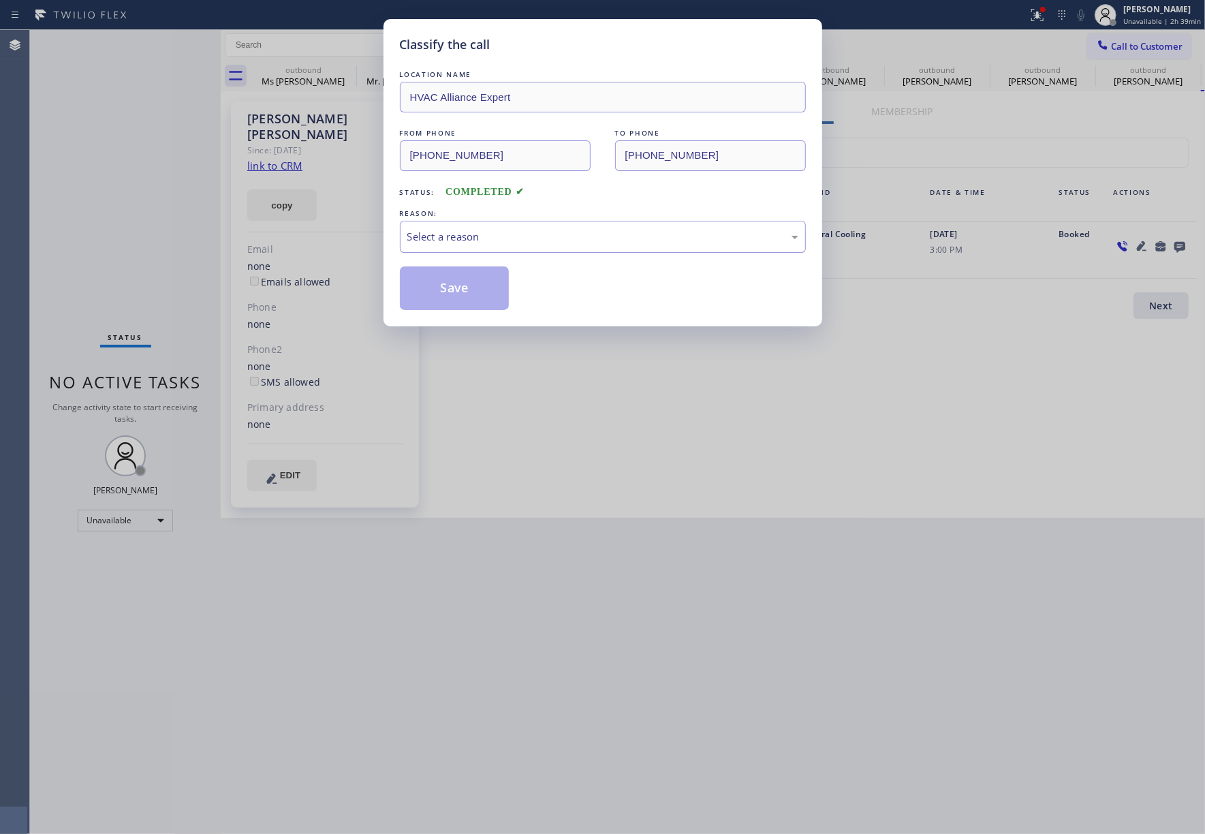
click at [537, 228] on div "Select a reason" at bounding box center [603, 237] width 406 height 32
click at [437, 274] on button "Save" at bounding box center [455, 288] width 110 height 44
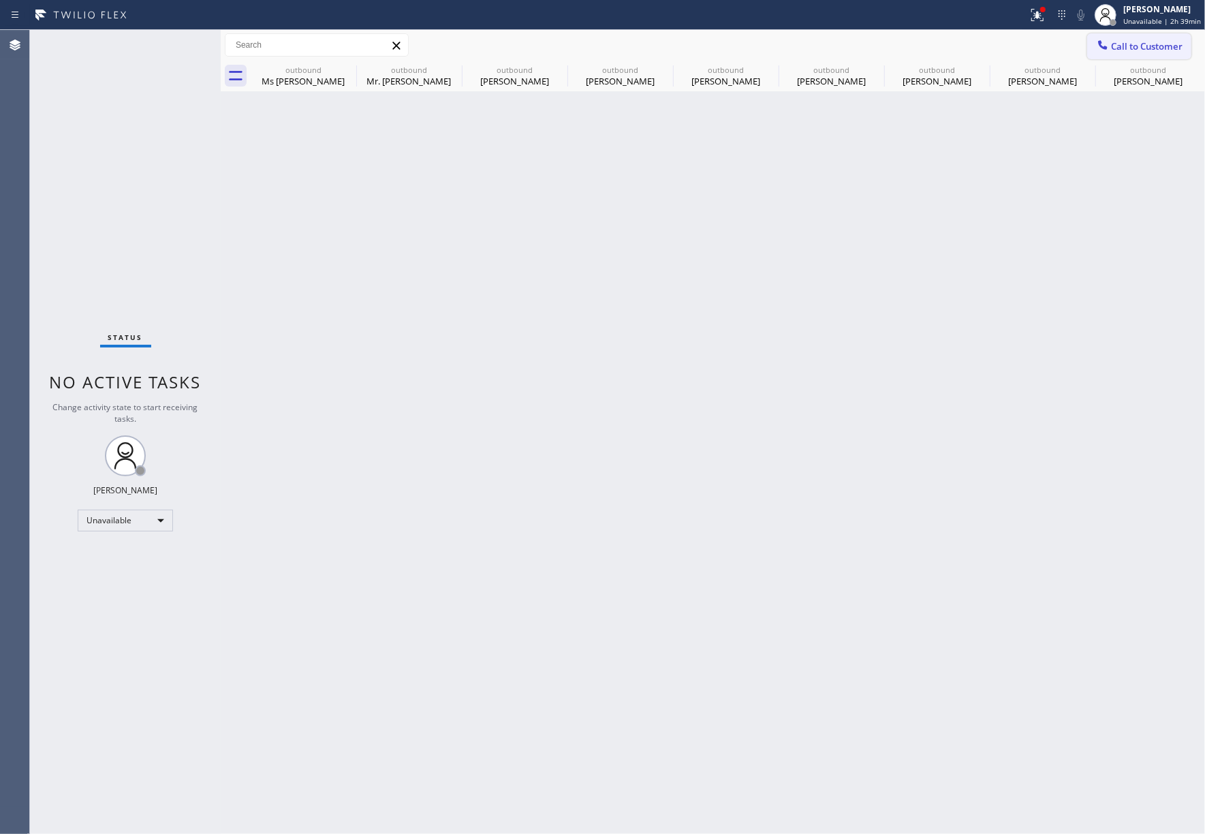
click at [1165, 33] on button "Call to Customer" at bounding box center [1140, 46] width 104 height 26
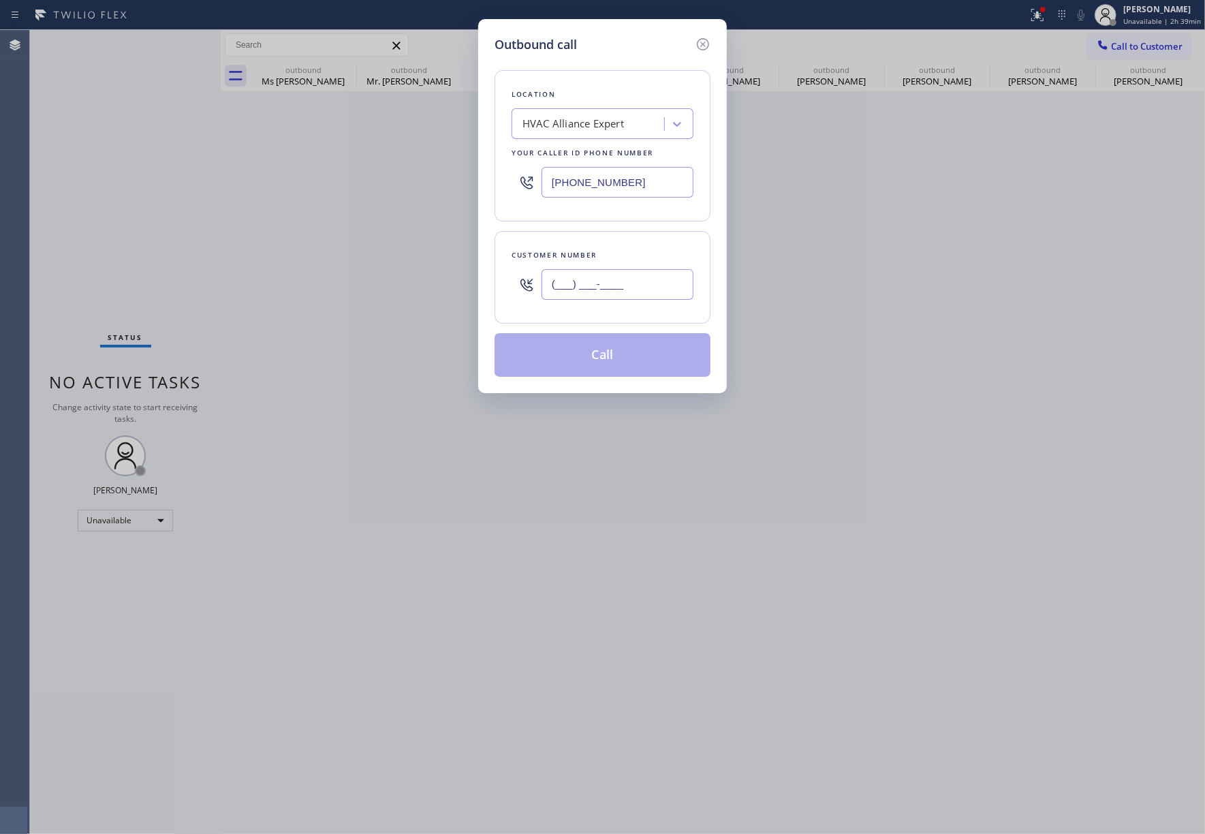
click at [636, 281] on input "(___) ___-____" at bounding box center [618, 284] width 152 height 31
paste input "714) 970-1964"
type input "(714) 970-1964"
click at [628, 251] on div "Customer number" at bounding box center [603, 255] width 182 height 14
click at [621, 350] on button "Call" at bounding box center [603, 355] width 216 height 44
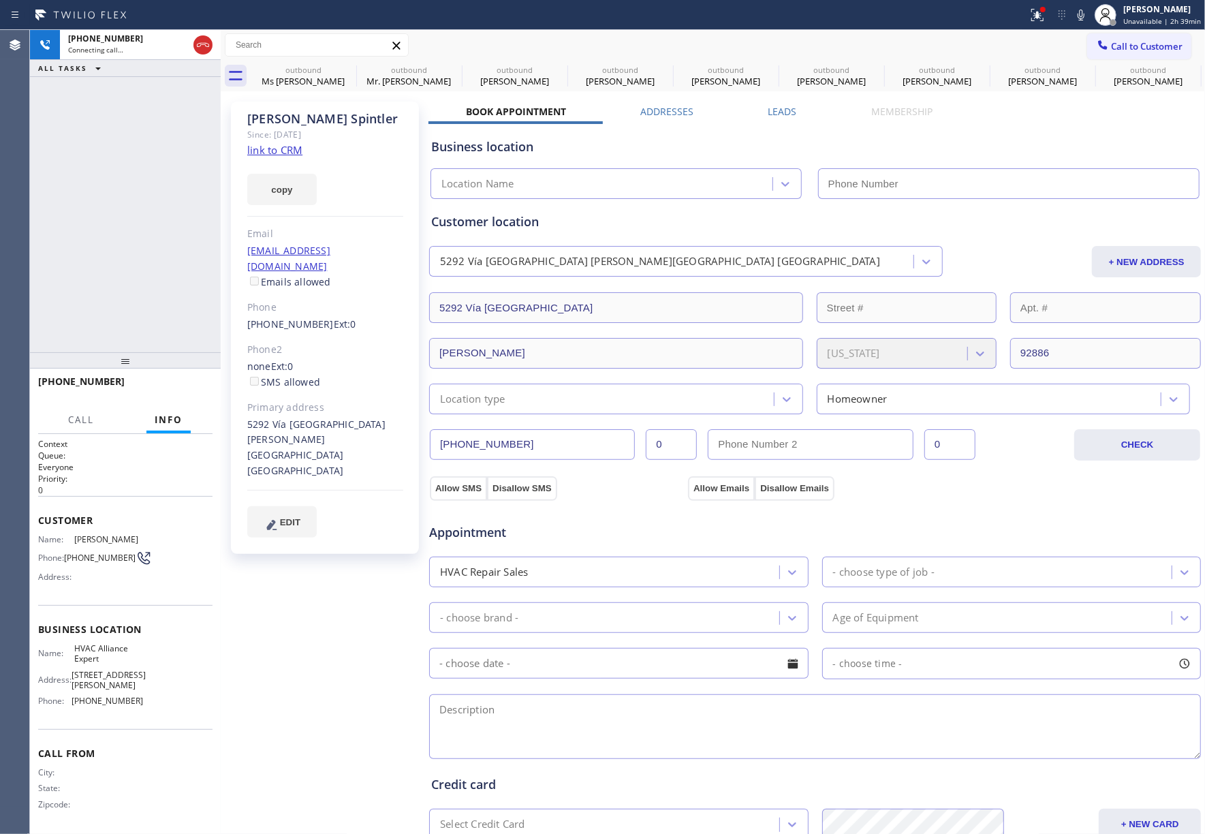
type input "[PHONE_NUMBER]"
click at [775, 116] on label "Leads" at bounding box center [783, 111] width 29 height 13
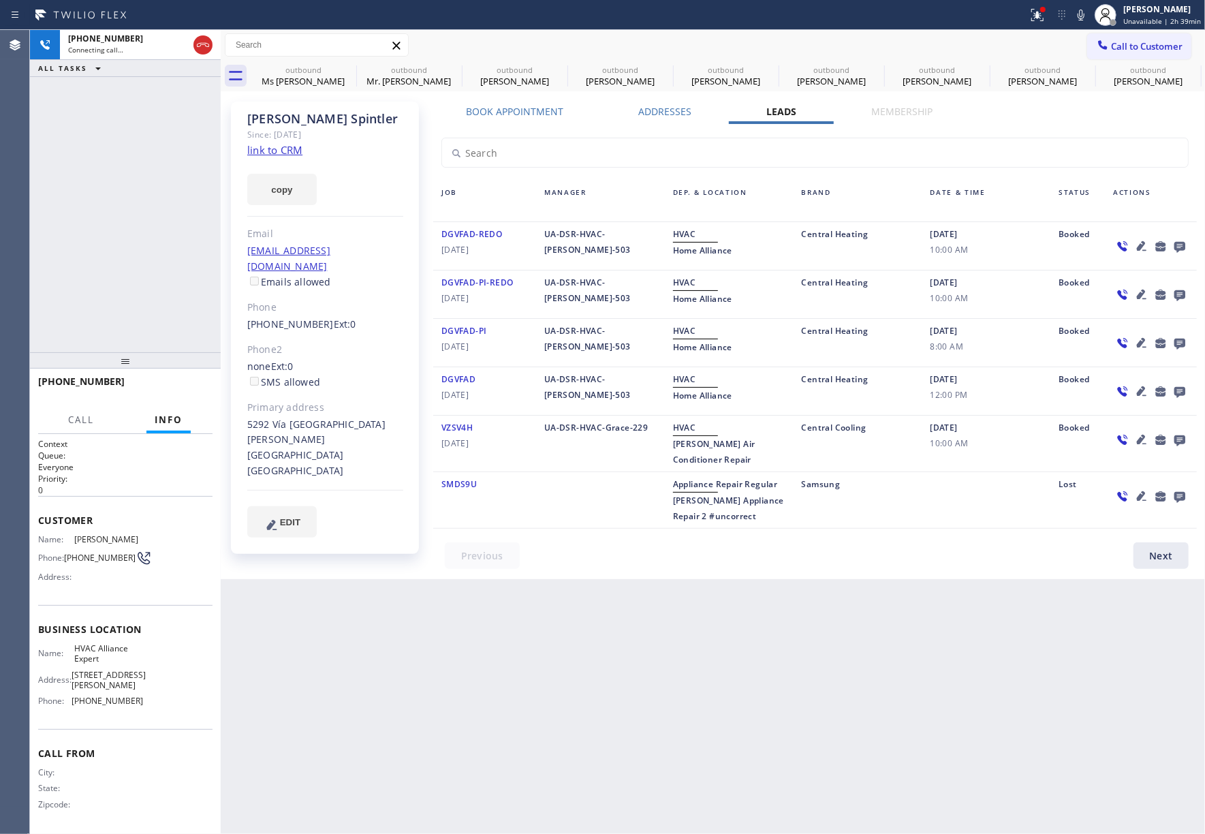
click at [1180, 244] on icon at bounding box center [1180, 246] width 16 height 17
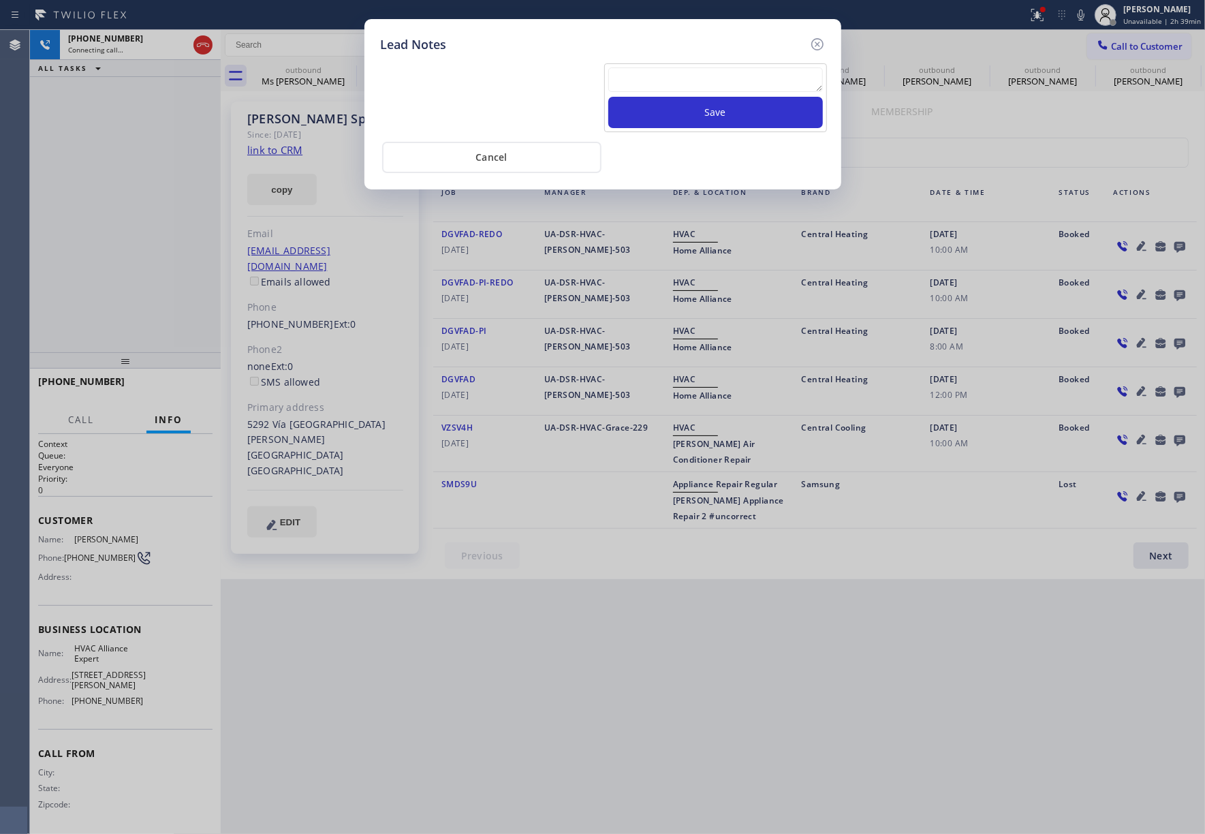
click at [641, 86] on textarea at bounding box center [716, 79] width 215 height 25
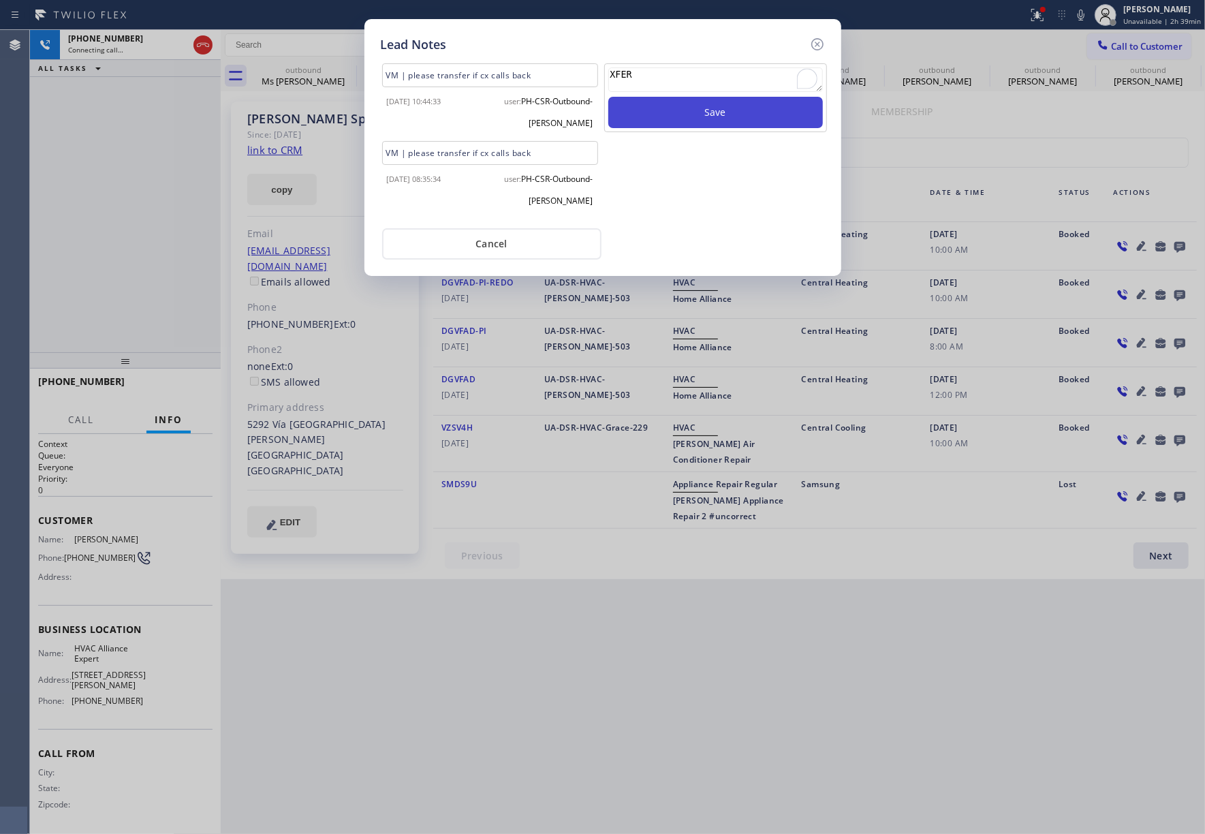
type textarea "XFER"
click at [684, 121] on button "Save" at bounding box center [716, 112] width 215 height 31
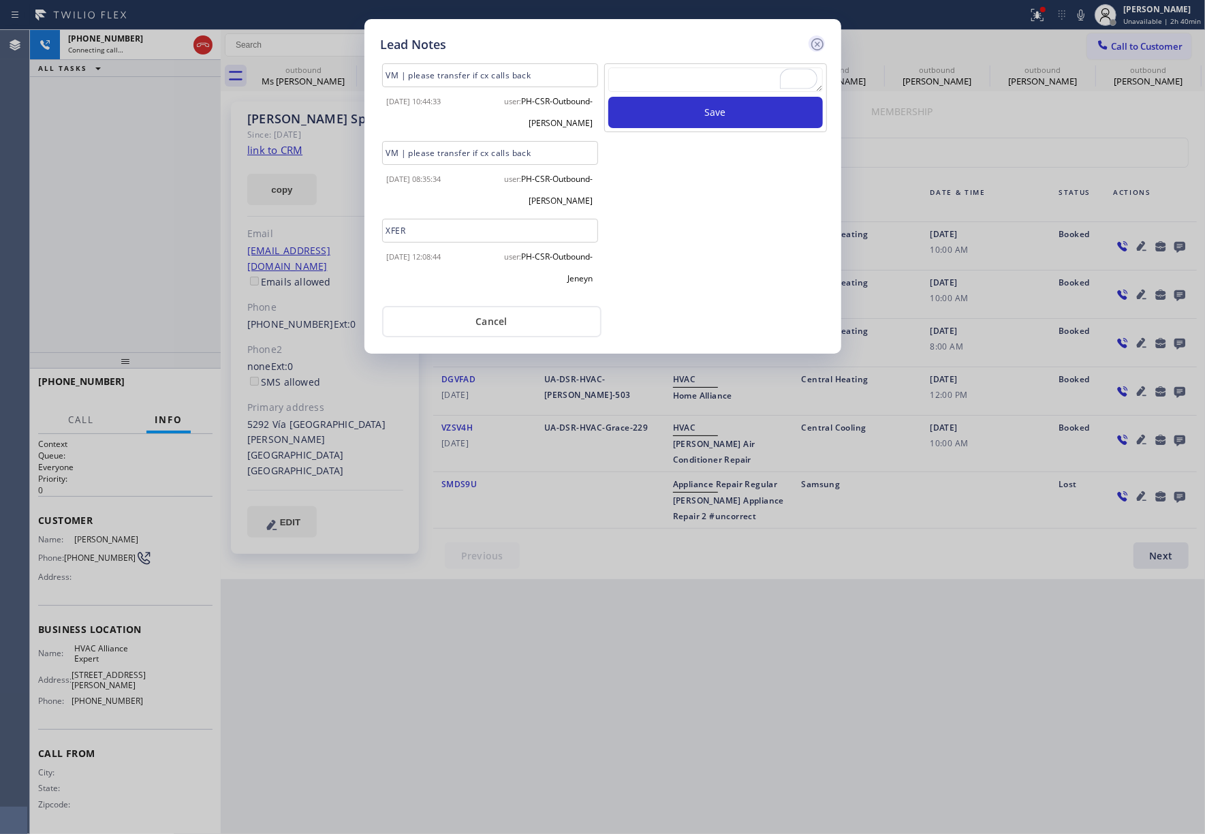
click at [821, 37] on icon at bounding box center [818, 44] width 16 height 16
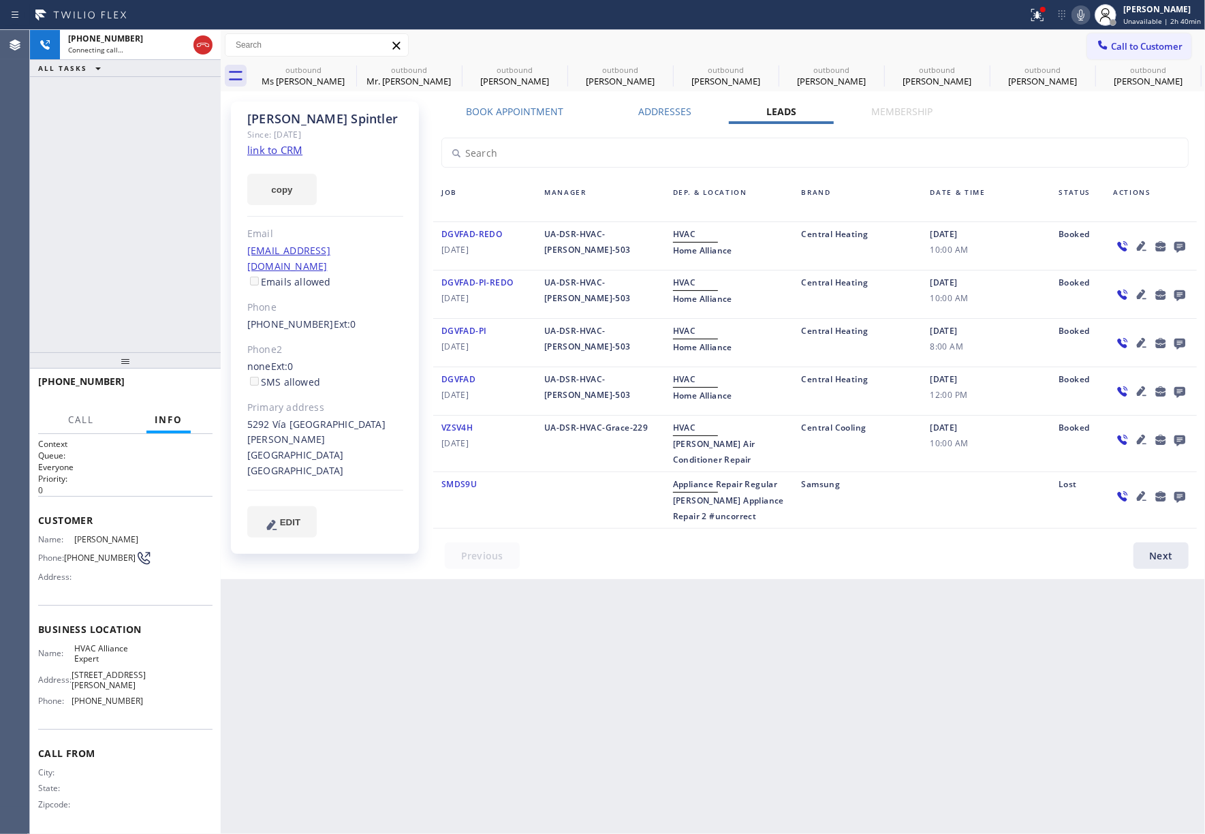
click at [1085, 14] on icon at bounding box center [1081, 15] width 16 height 16
click at [1082, 11] on icon at bounding box center [1081, 15] width 16 height 16
click at [189, 388] on span "HANG UP" at bounding box center [181, 388] width 42 height 10
click at [175, 353] on div at bounding box center [125, 360] width 191 height 16
click at [187, 401] on div "+17149701964 Live | 00:02 HANG UP" at bounding box center [125, 387] width 174 height 35
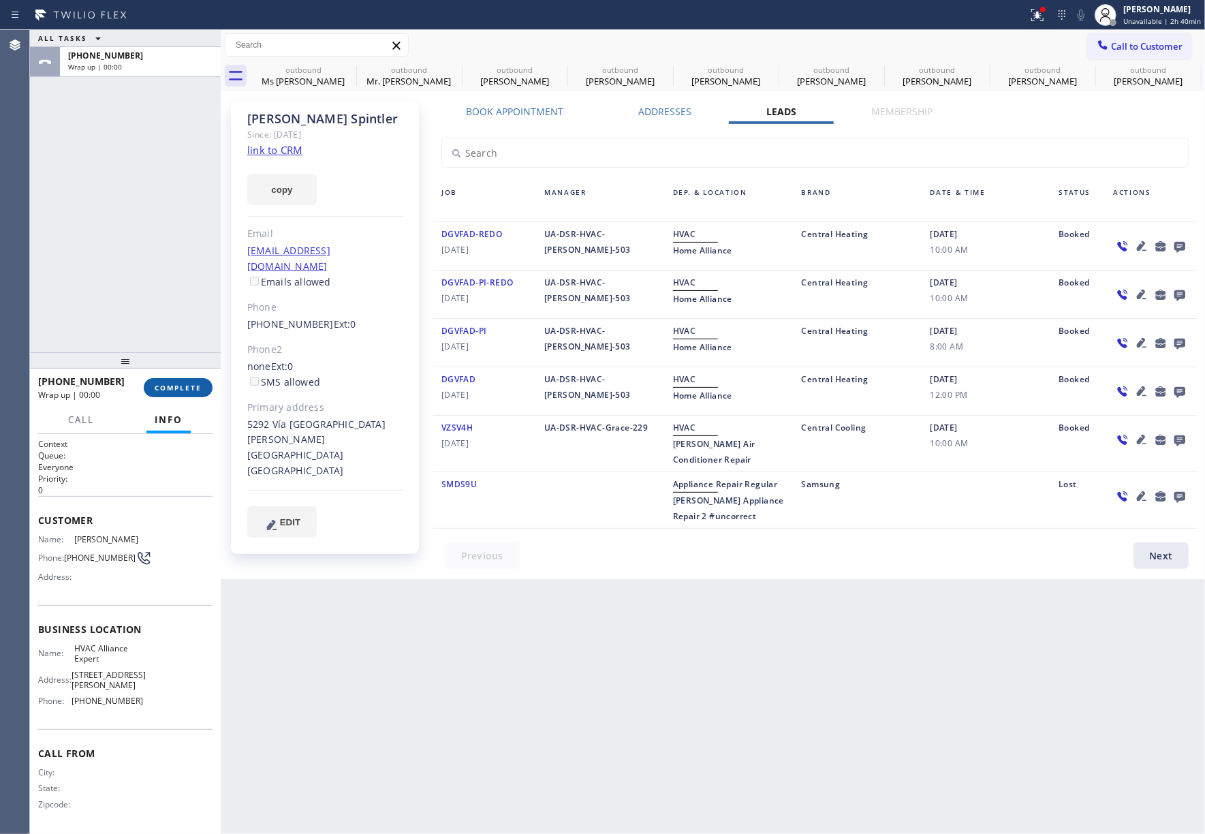
click at [189, 387] on span "COMPLETE" at bounding box center [178, 388] width 47 height 10
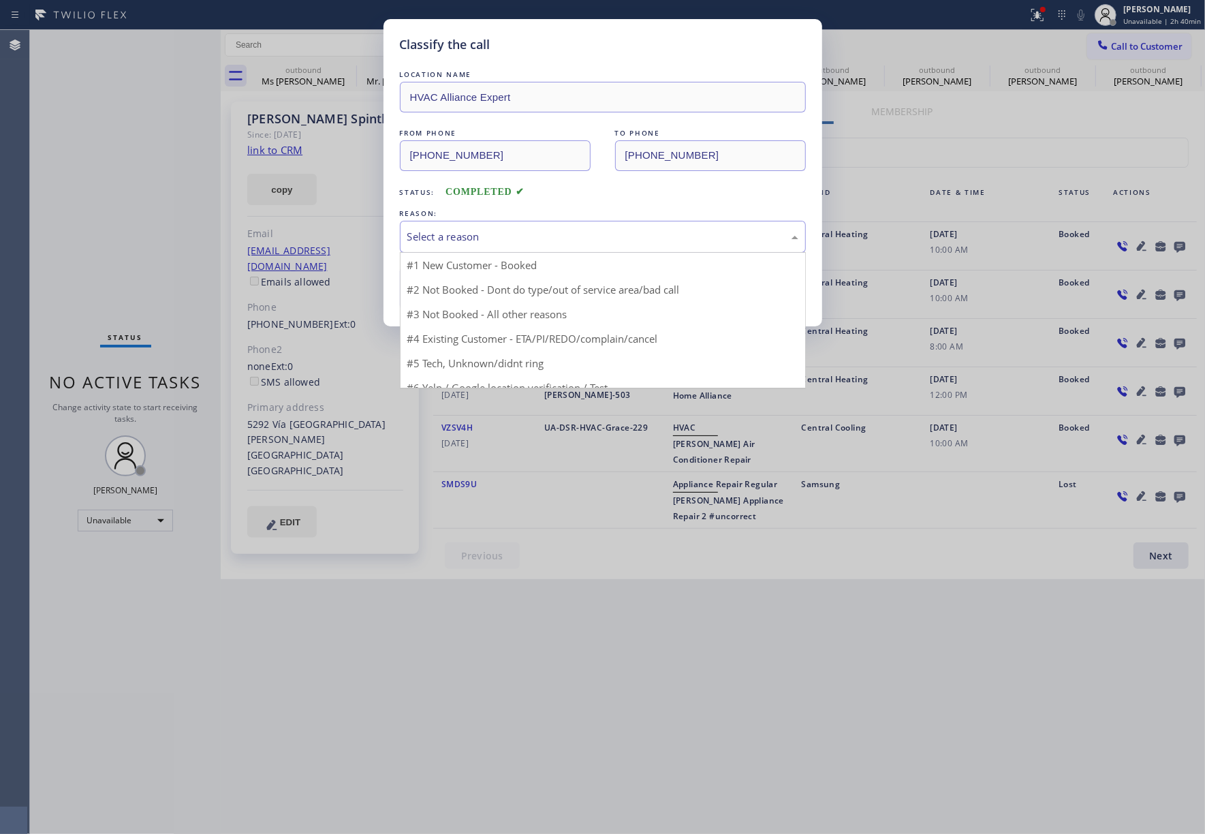
drag, startPoint x: 505, startPoint y: 230, endPoint x: 482, endPoint y: 288, distance: 62.1
click at [505, 232] on div "Select a reason" at bounding box center [602, 237] width 391 height 16
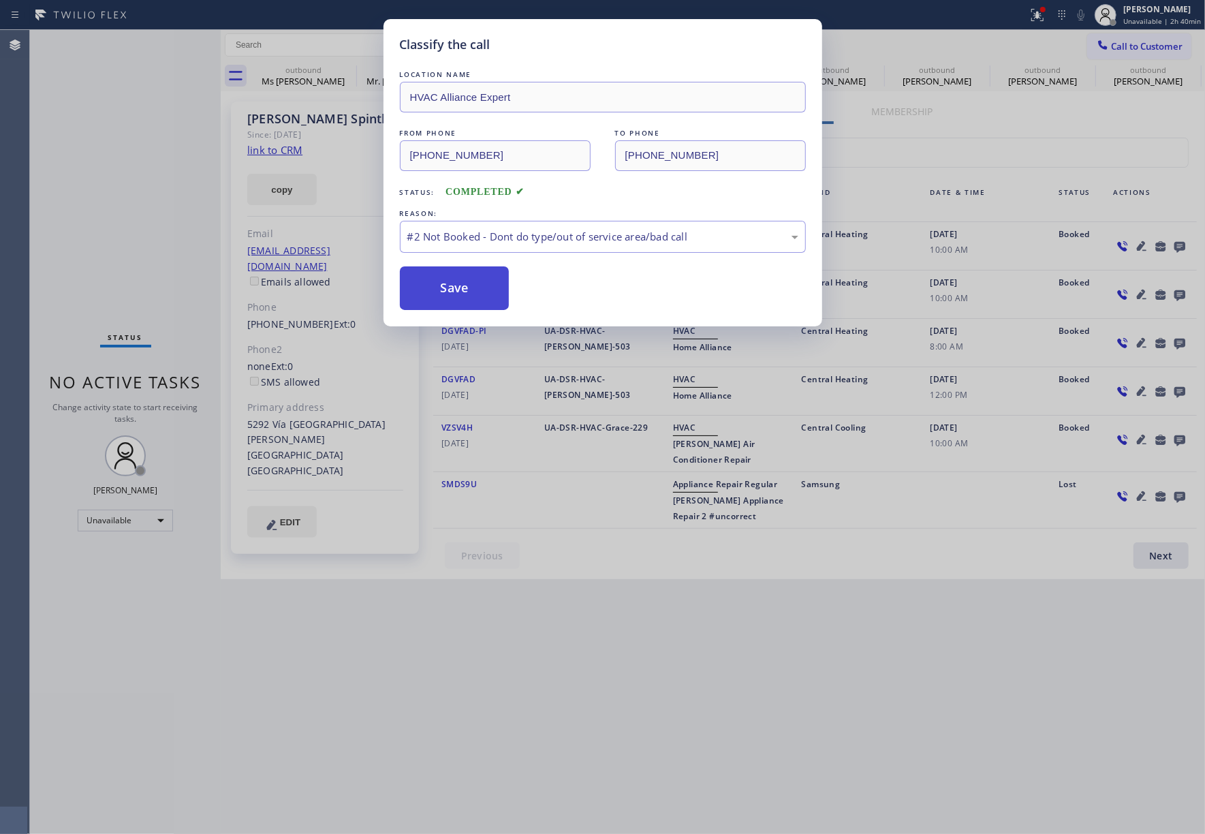
click at [477, 294] on button "Save" at bounding box center [455, 288] width 110 height 44
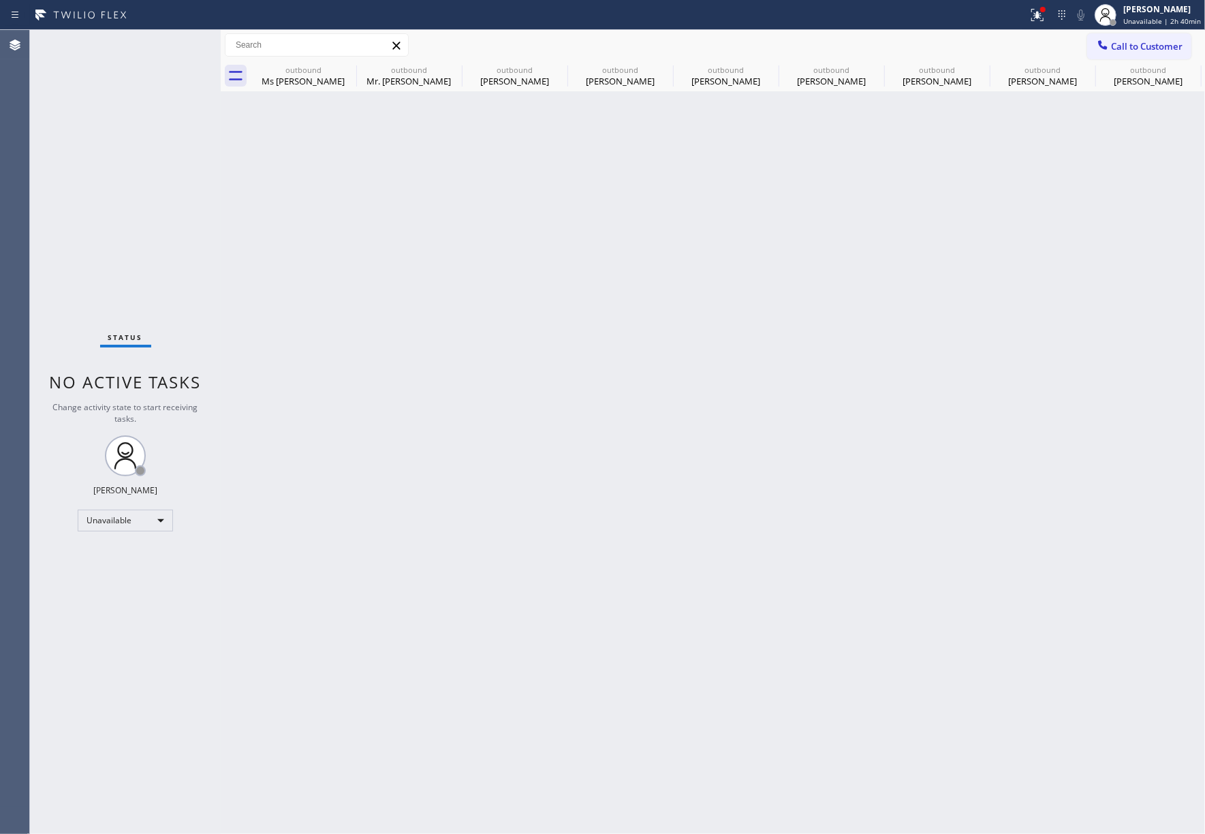
click at [78, 236] on div "Status No active tasks Change activity state to start receiving tasks. [PERSON_…" at bounding box center [125, 432] width 191 height 804
click at [1145, 44] on span "Call to Customer" at bounding box center [1147, 46] width 72 height 12
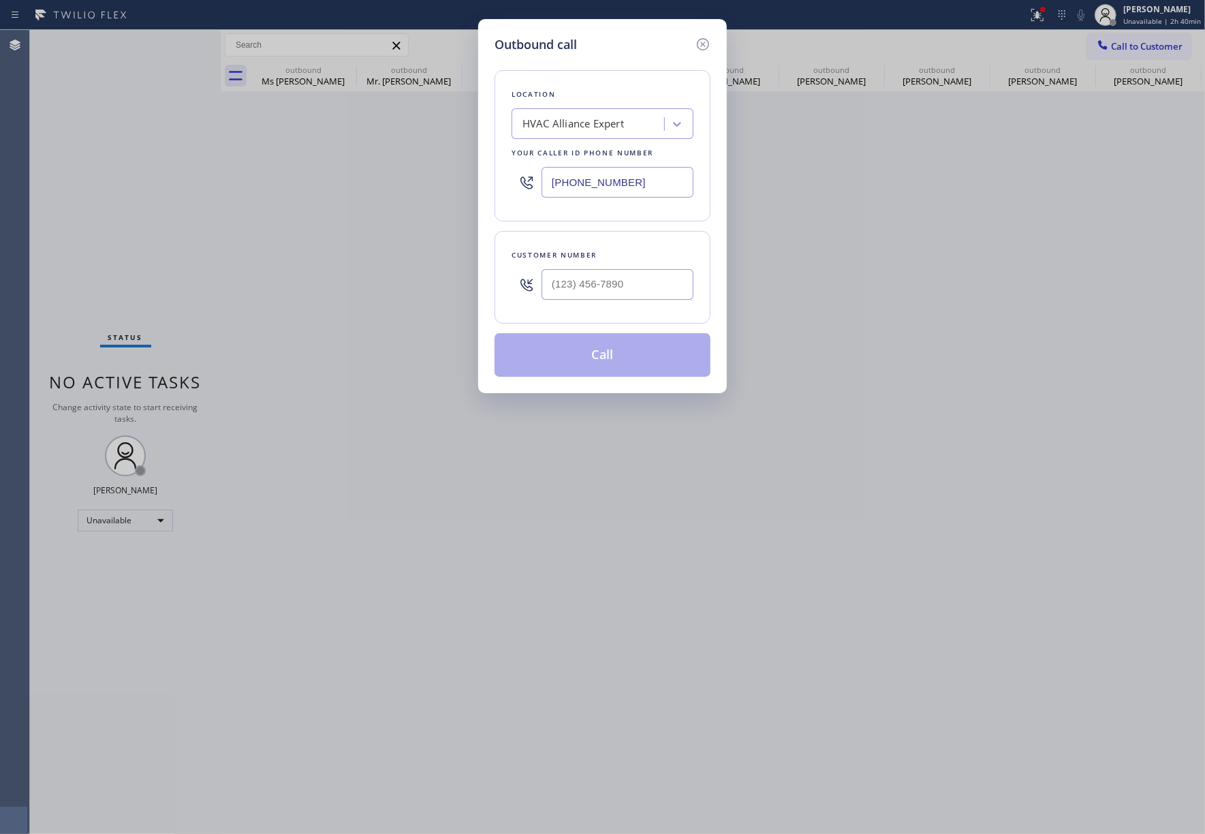
click at [631, 265] on div at bounding box center [618, 284] width 152 height 44
click at [631, 275] on input "(___) ___-____" at bounding box center [618, 284] width 152 height 31
paste input "949) 279-9524"
type input "(949) 279-9524"
click at [622, 245] on div "Customer number (949) 279-9524" at bounding box center [603, 277] width 216 height 93
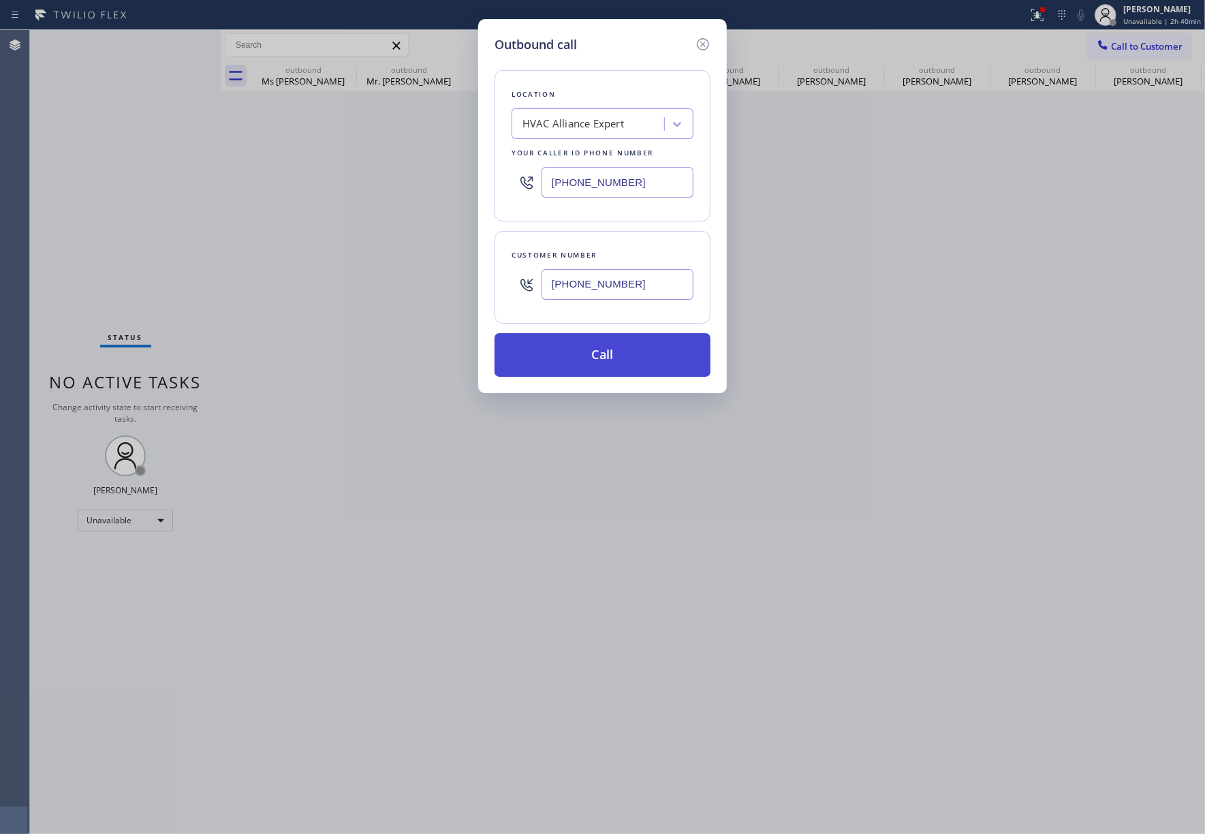
click at [606, 358] on button "Call" at bounding box center [603, 355] width 216 height 44
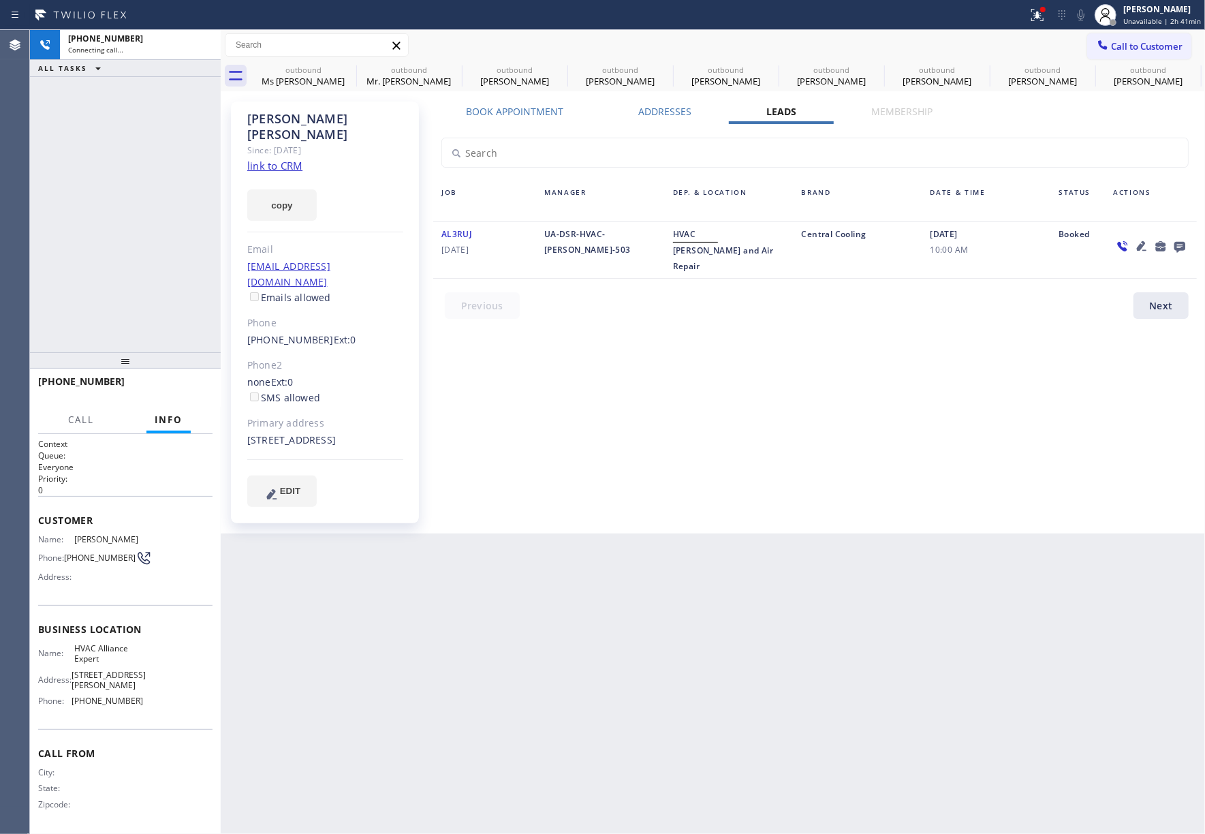
click at [1182, 247] on icon at bounding box center [1180, 247] width 11 height 11
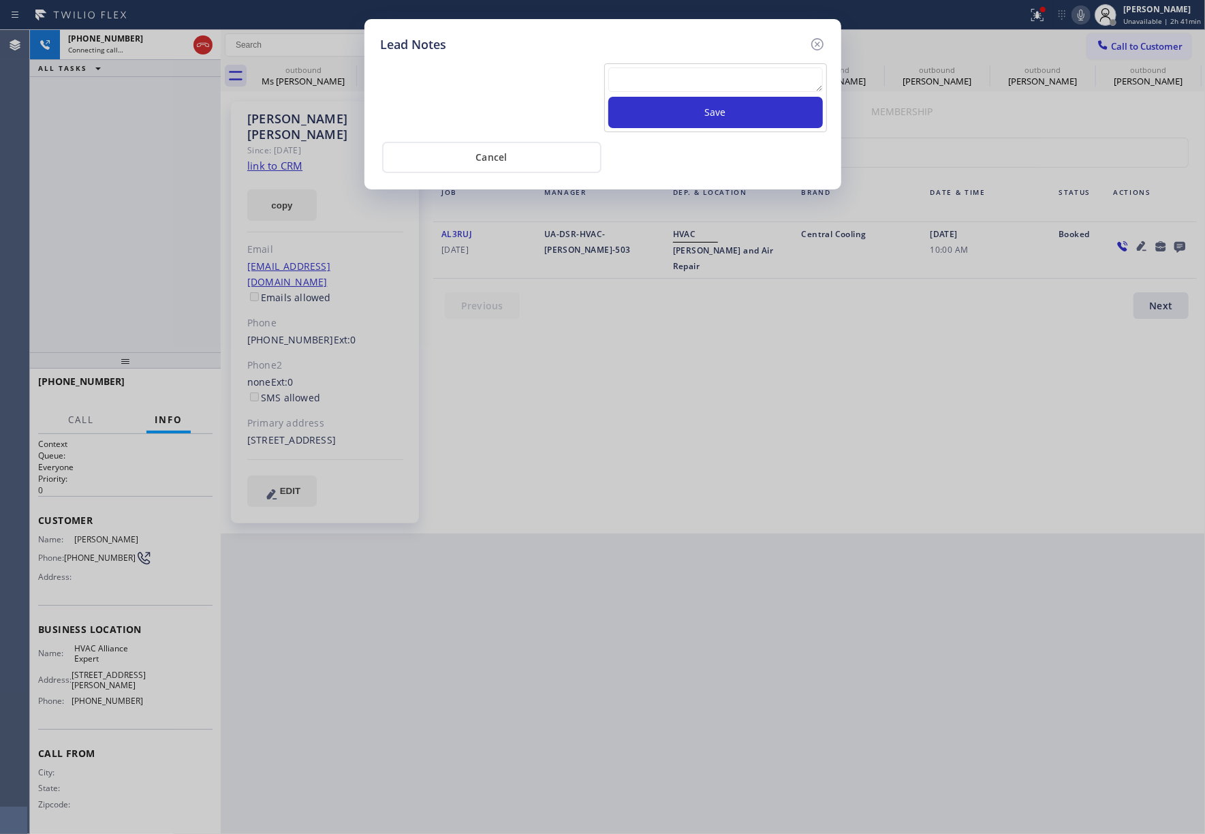
click at [720, 75] on textarea at bounding box center [716, 79] width 215 height 25
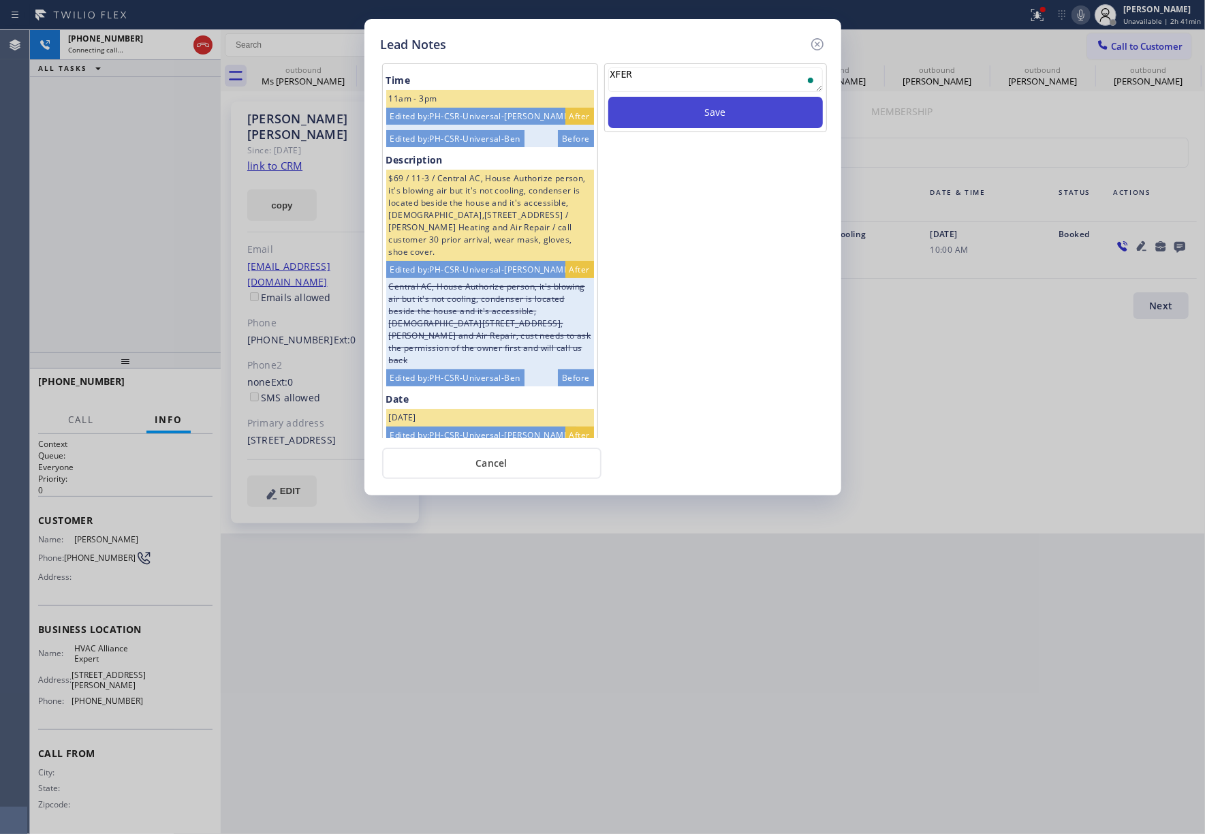
type textarea "XFER"
click at [680, 112] on button "Save" at bounding box center [716, 112] width 215 height 31
click at [818, 45] on icon at bounding box center [818, 44] width 16 height 16
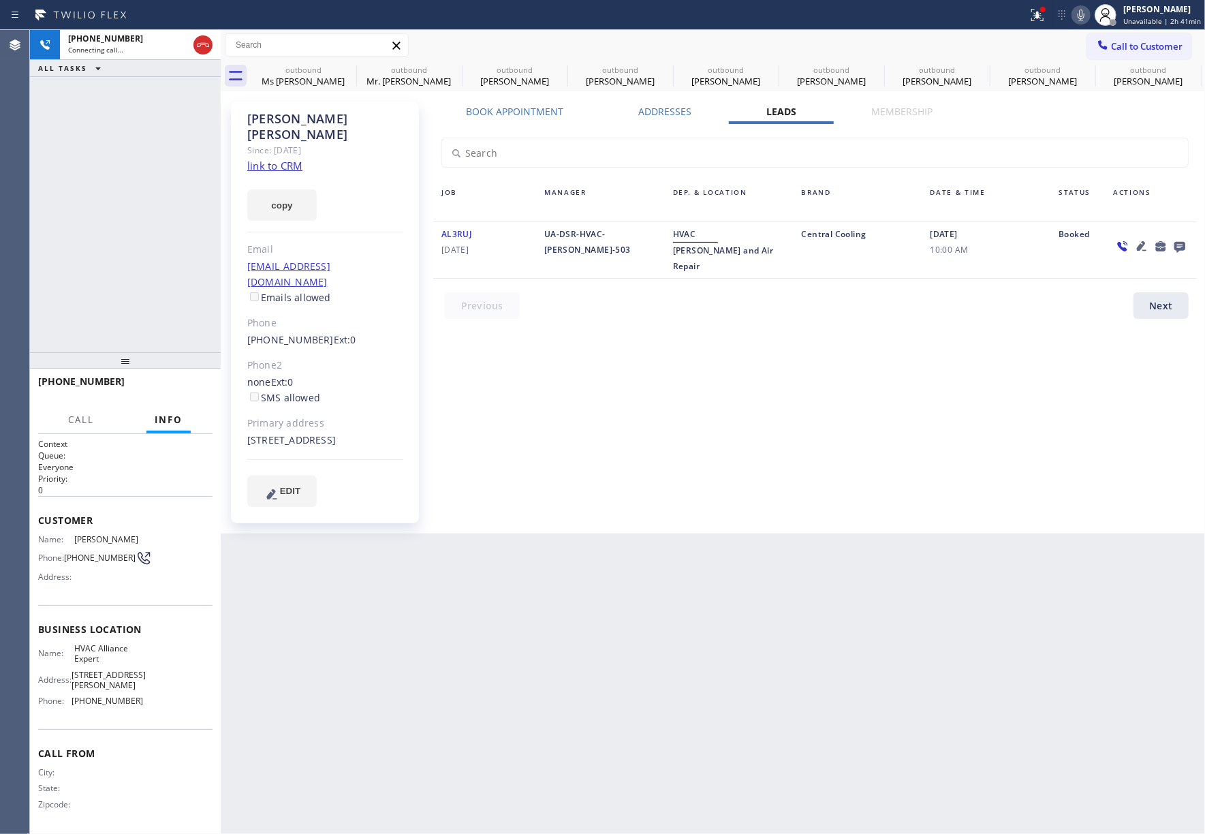
click at [859, 25] on div at bounding box center [513, 15] width 1017 height 22
click at [541, 105] on label "Book Appointment" at bounding box center [514, 111] width 97 height 13
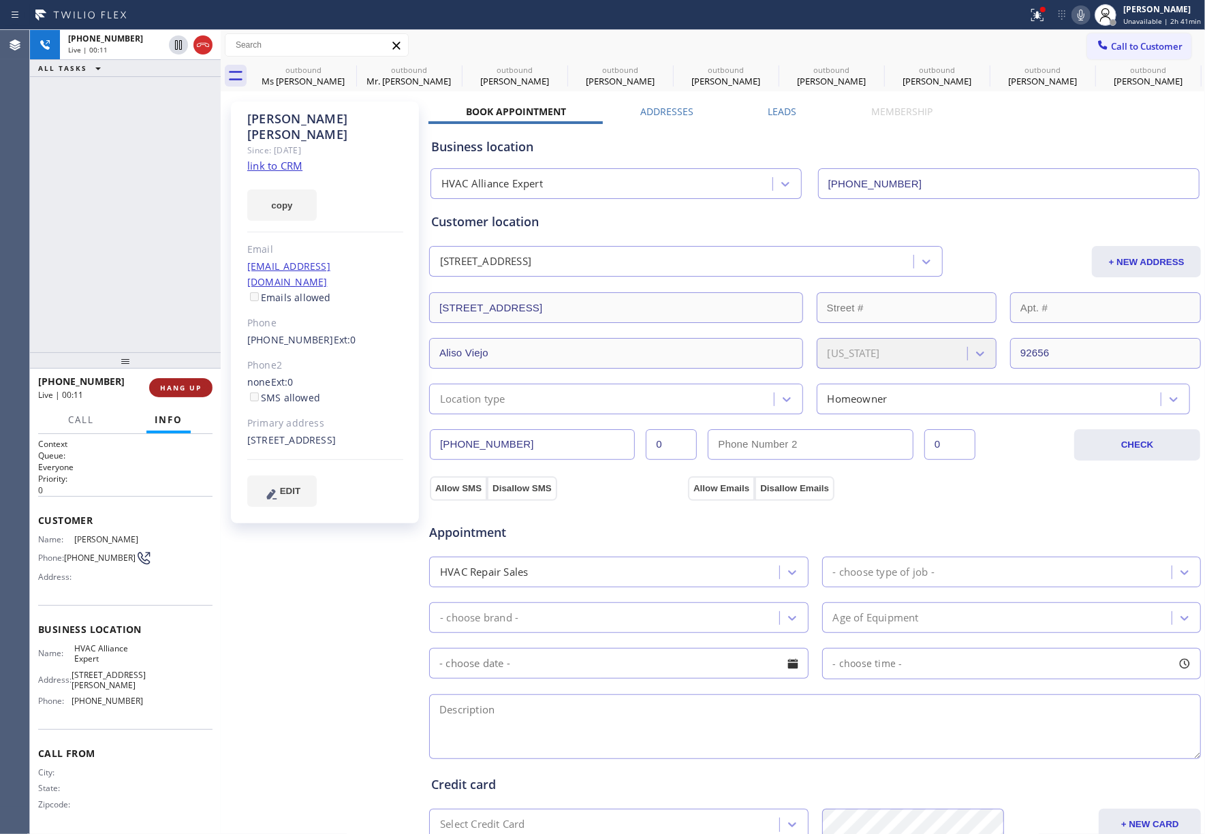
click at [178, 393] on button "HANG UP" at bounding box center [180, 387] width 63 height 19
click at [198, 318] on div "+19492799524 Live | 00:12 ALL TASKS ALL TASKS ACTIVE TASKS TASKS IN WRAP UP" at bounding box center [125, 191] width 191 height 322
click at [191, 383] on span "HANG UP" at bounding box center [181, 388] width 42 height 10
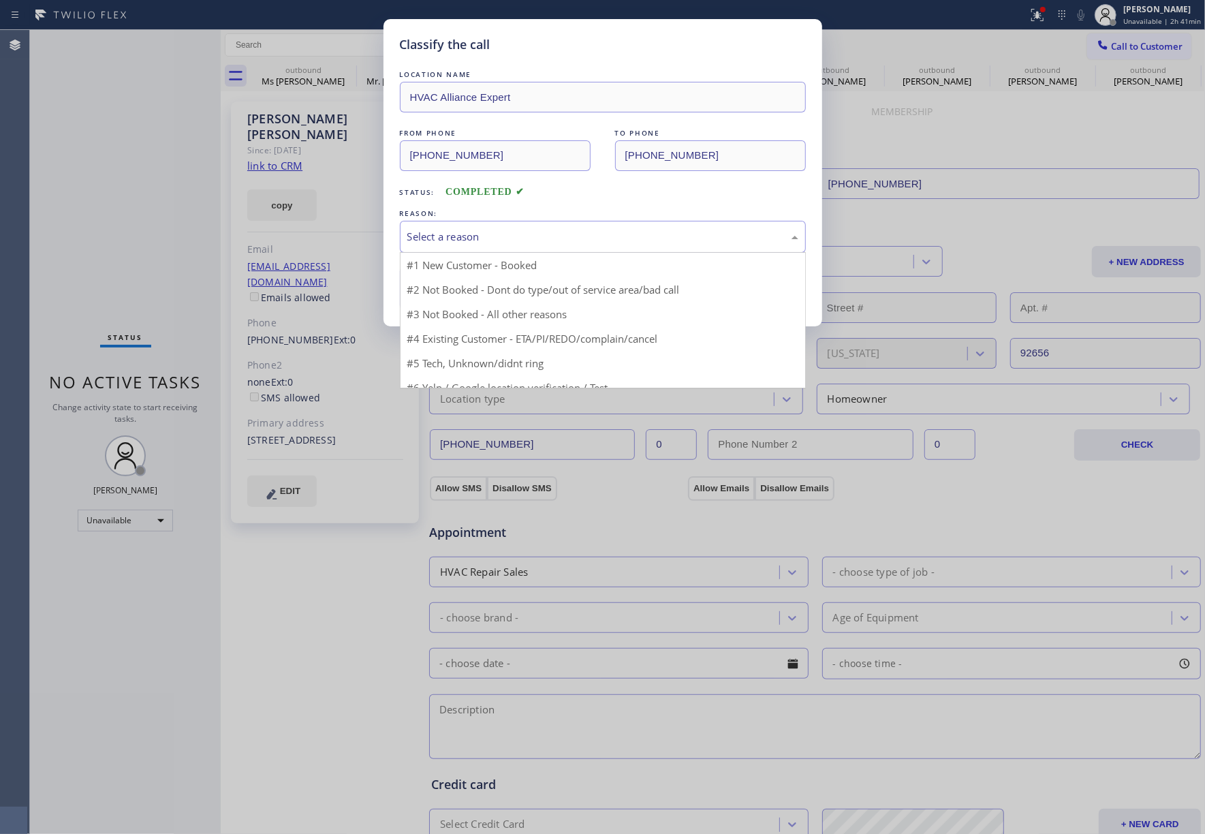
click at [506, 241] on div "Select a reason" at bounding box center [602, 237] width 391 height 16
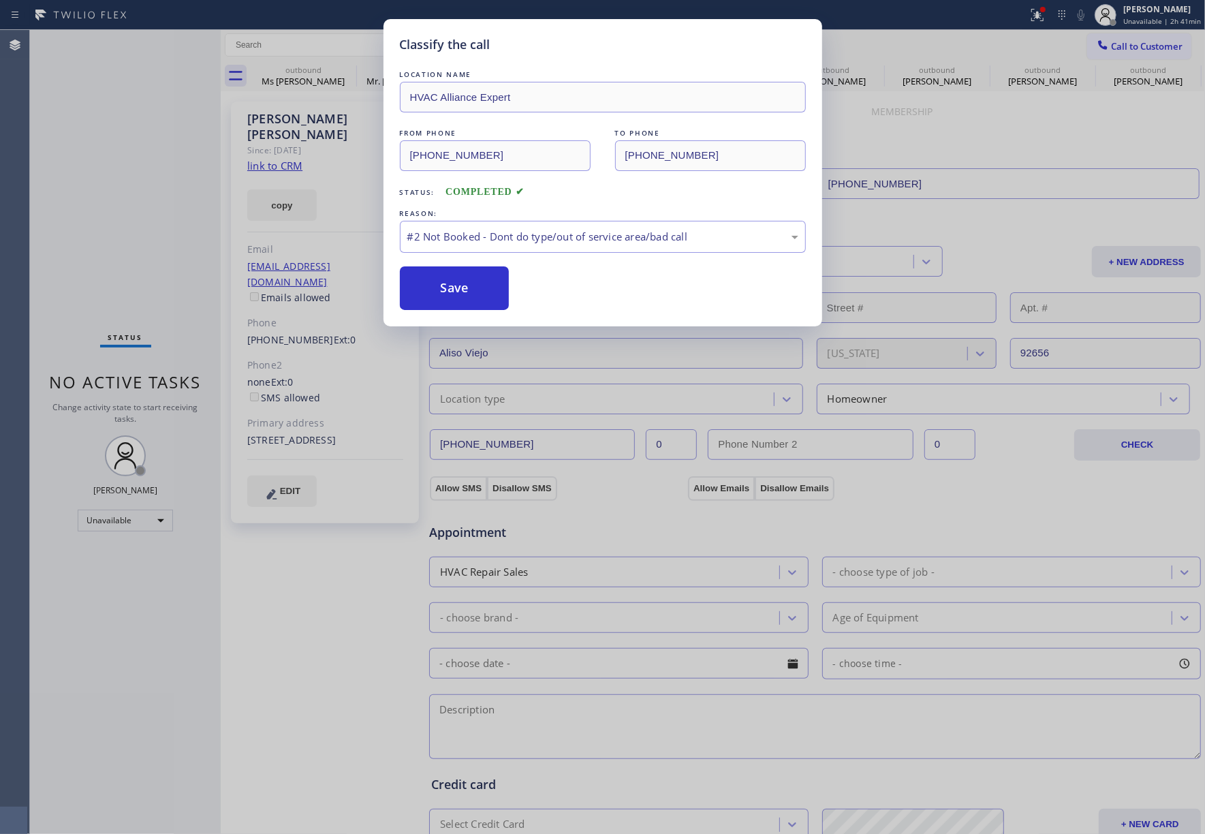
click at [445, 286] on button "Save" at bounding box center [455, 288] width 110 height 44
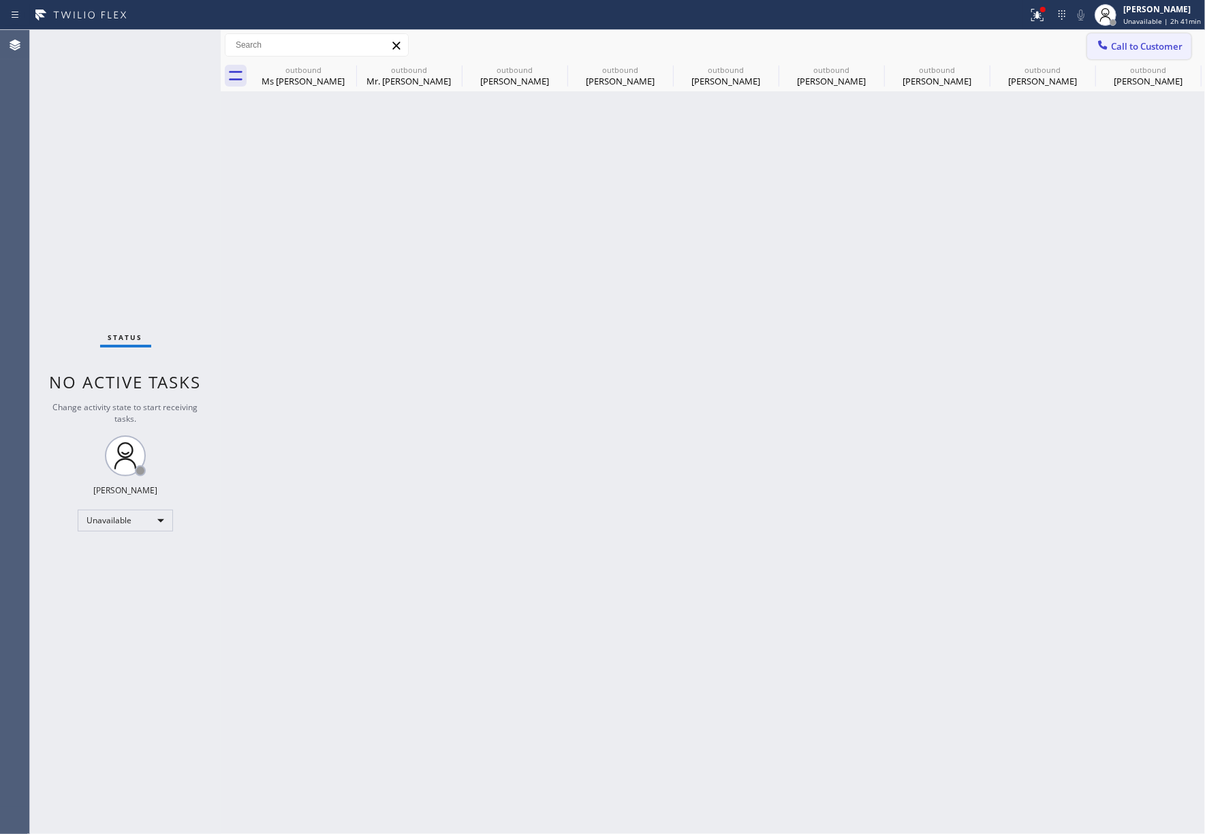
click at [1146, 41] on span "Call to Customer" at bounding box center [1147, 46] width 72 height 12
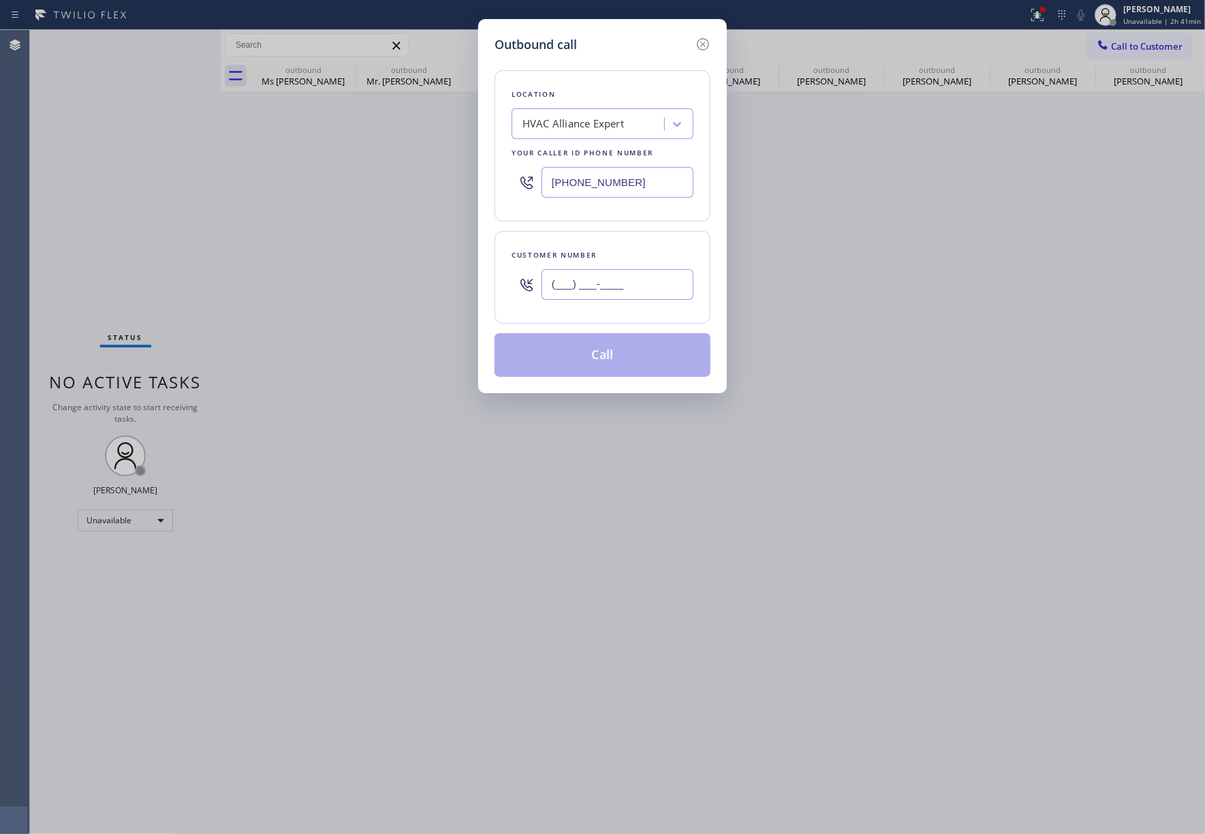
click at [611, 275] on input "(___) ___-____" at bounding box center [618, 284] width 152 height 31
paste input "310) 721-4095"
type input "(310) 721-4095"
click at [608, 241] on div "Customer number (310) 721-4095" at bounding box center [603, 277] width 216 height 93
click at [611, 354] on button "Call" at bounding box center [603, 355] width 216 height 44
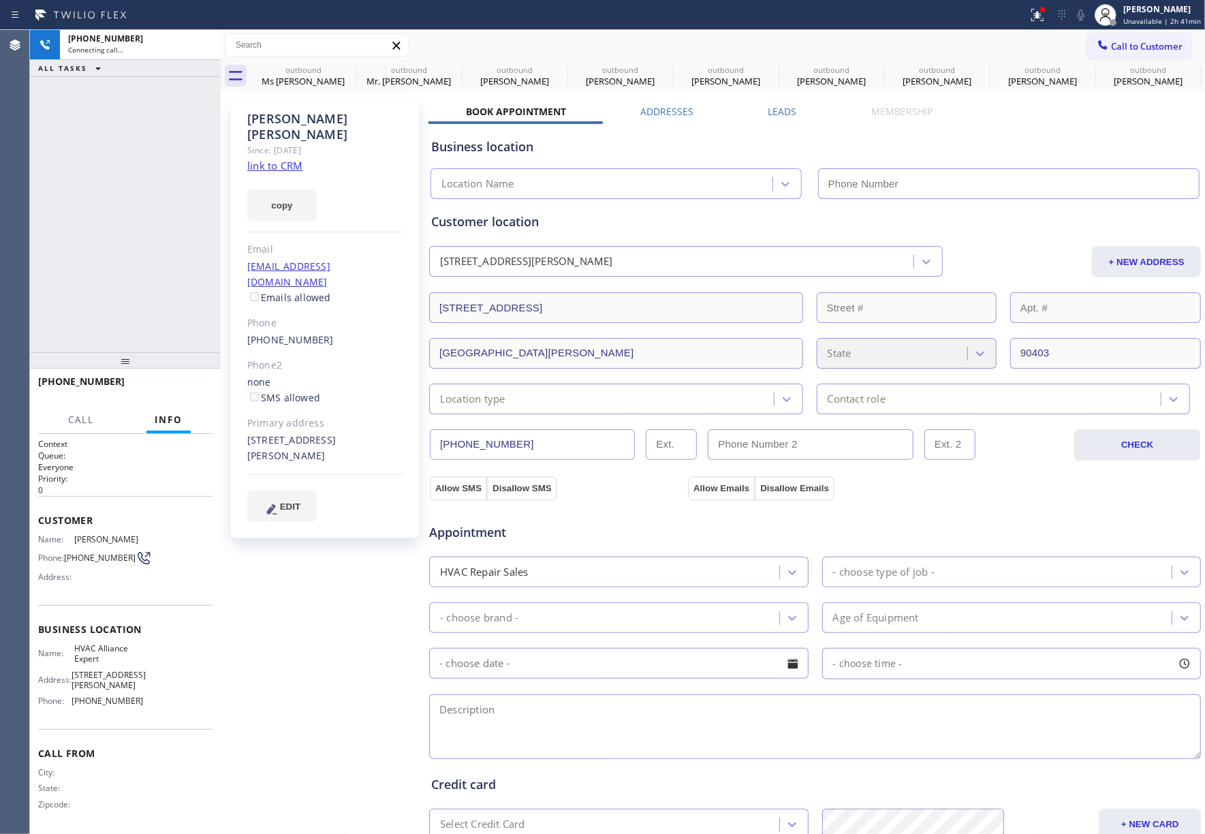
click at [788, 110] on label "Leads" at bounding box center [783, 111] width 29 height 13
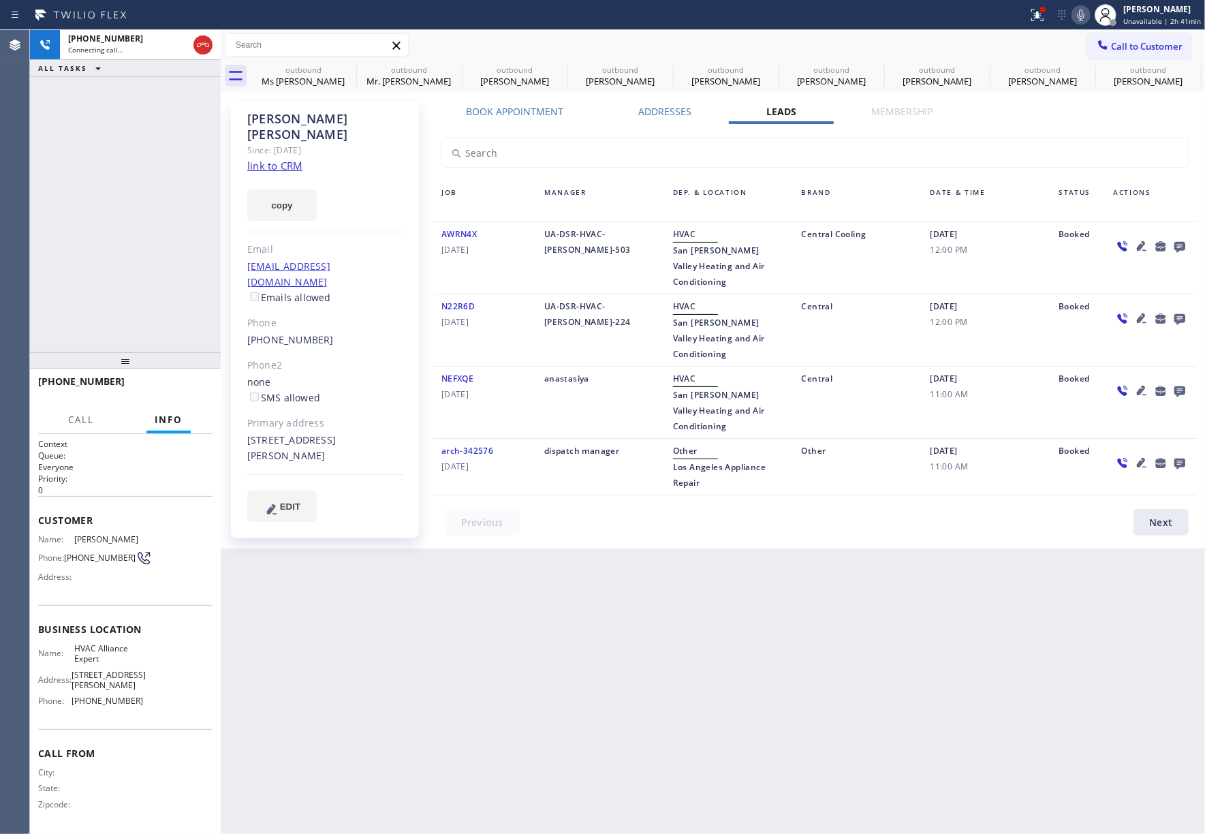
click at [1175, 243] on icon at bounding box center [1180, 246] width 16 height 17
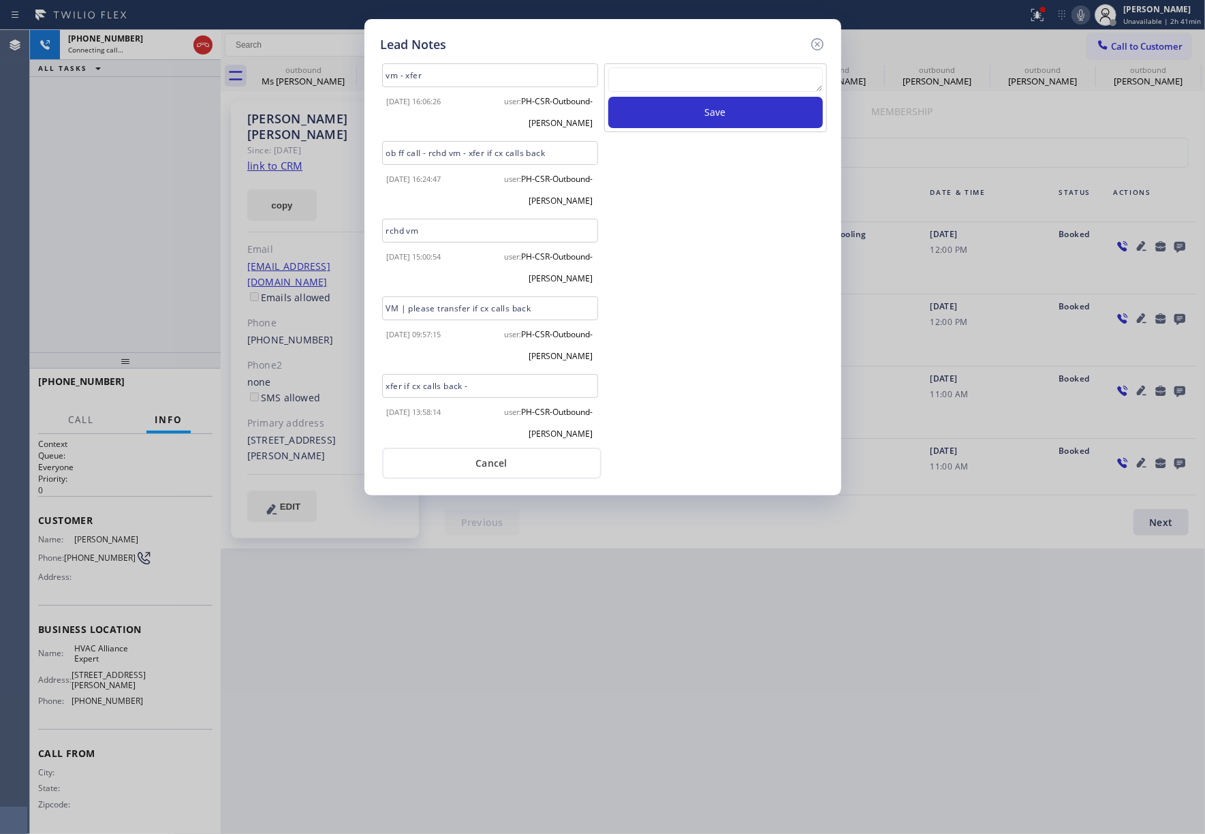
click at [633, 85] on textarea at bounding box center [716, 79] width 215 height 25
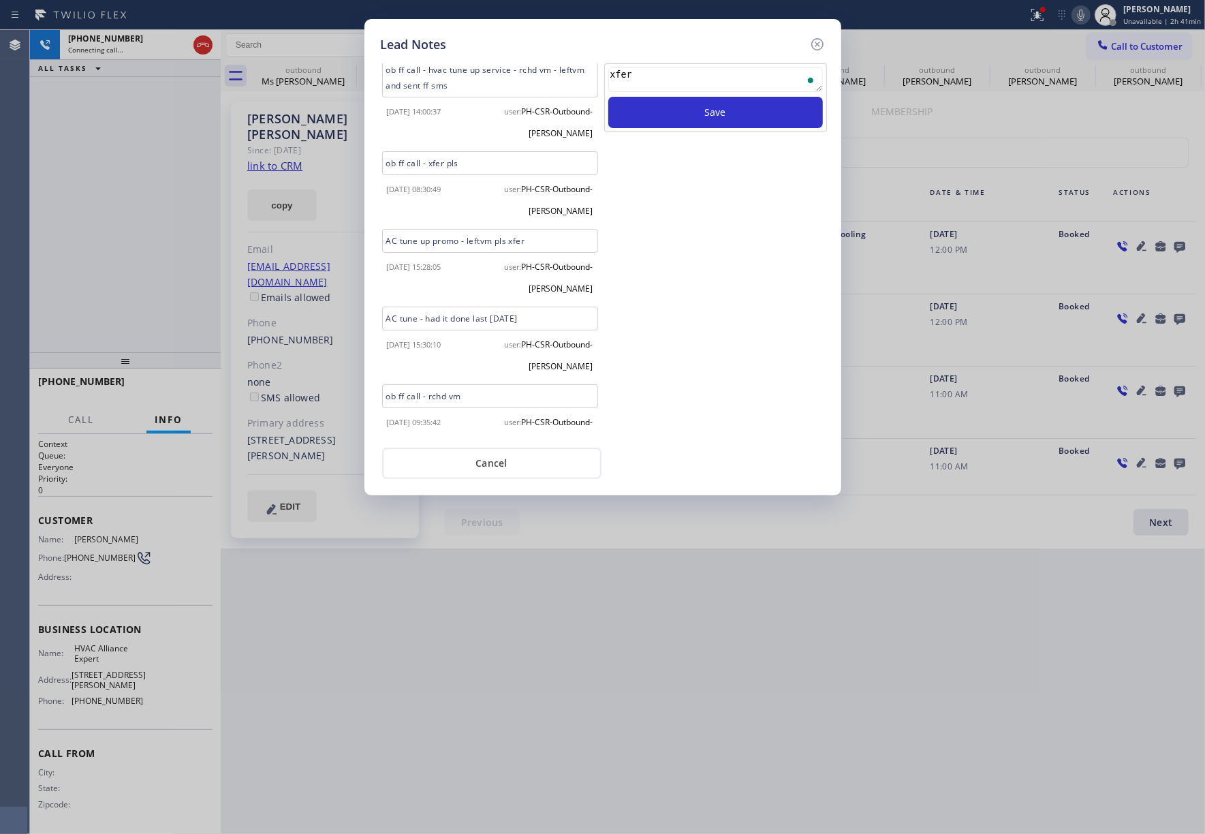
scroll to position [403, 0]
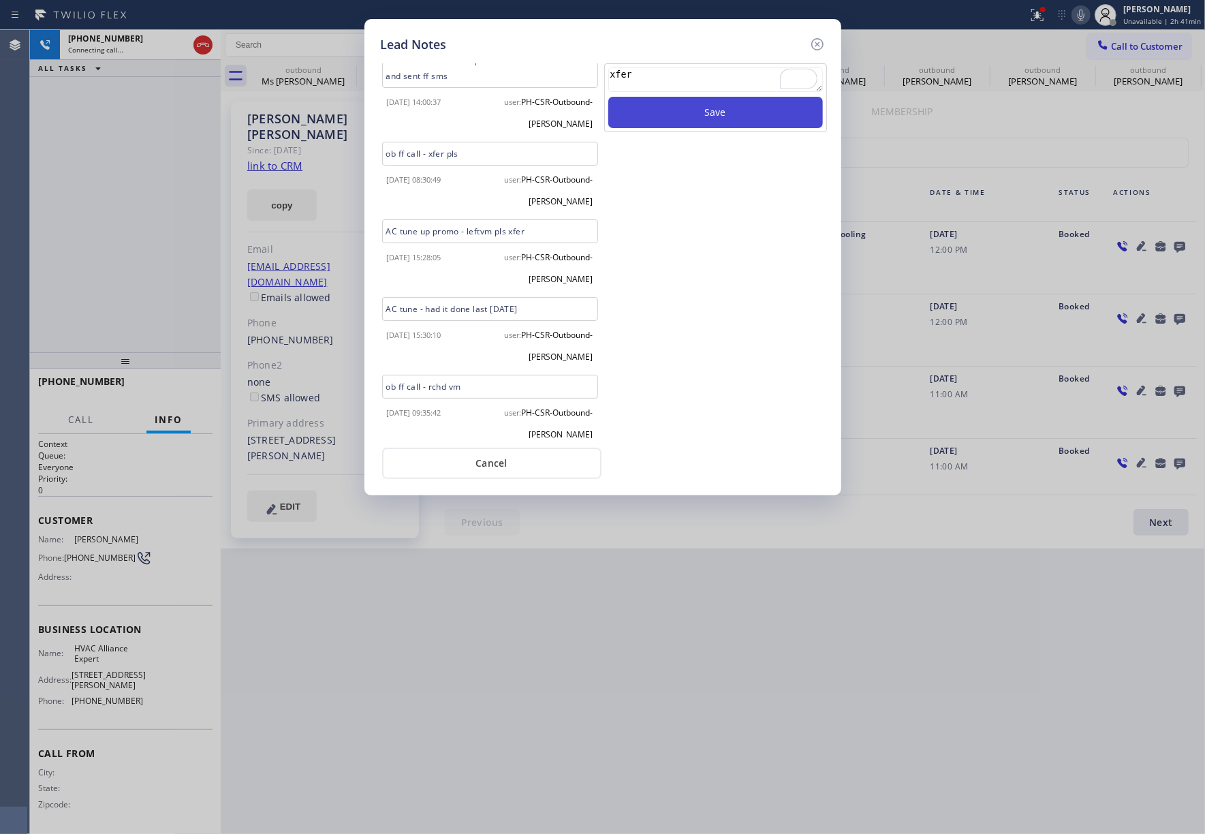
type textarea "xfer"
click at [780, 118] on button "Save" at bounding box center [716, 112] width 215 height 31
click at [819, 42] on icon at bounding box center [818, 44] width 16 height 16
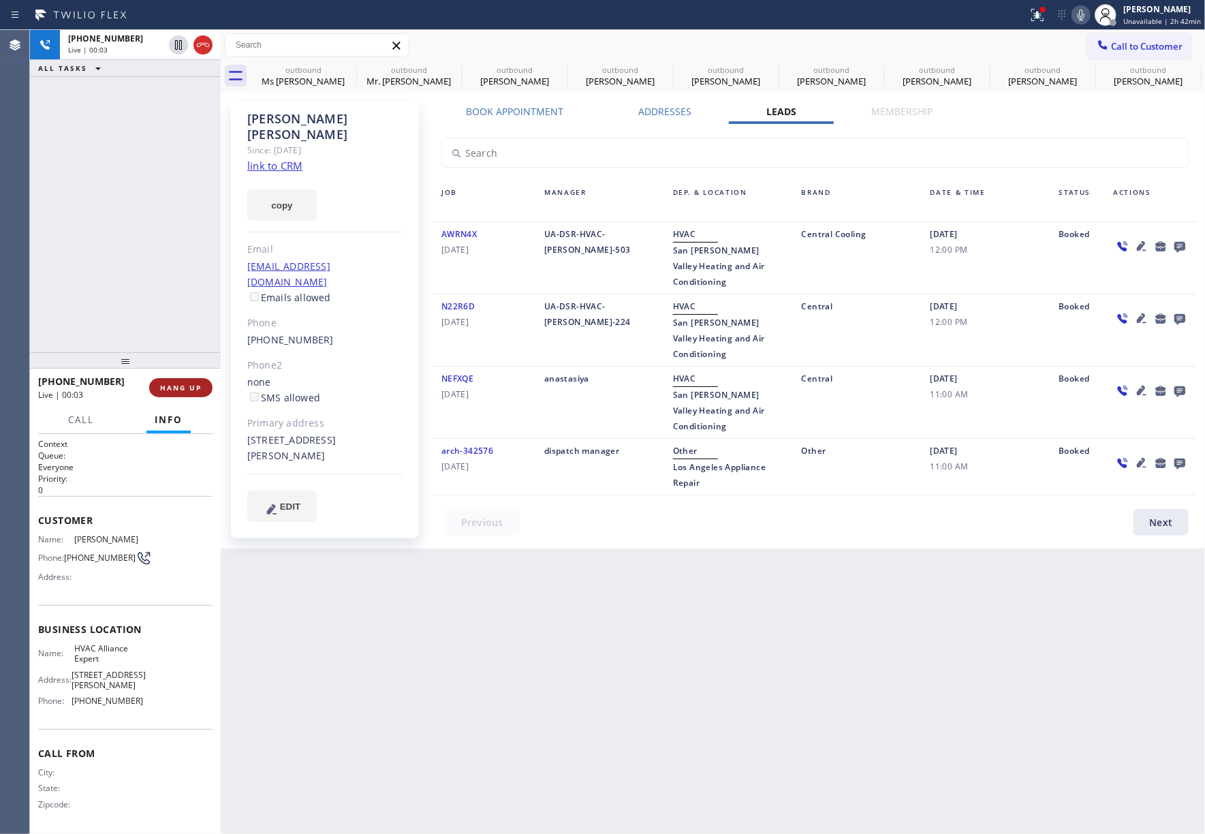
click at [176, 384] on span "HANG UP" at bounding box center [181, 388] width 42 height 10
click at [176, 336] on div "+13107214095 Live | 00:03 ALL TASKS ALL TASKS ACTIVE TASKS TASKS IN WRAP UP" at bounding box center [125, 191] width 191 height 322
click at [175, 379] on button "HANG UP" at bounding box center [180, 387] width 63 height 19
click at [185, 391] on span "COMPLETE" at bounding box center [178, 388] width 47 height 10
click at [156, 320] on div "ALL TASKS ALL TASKS ACTIVE TASKS TASKS IN WRAP UP +13107214095 Wrap up | 00:00" at bounding box center [125, 191] width 191 height 322
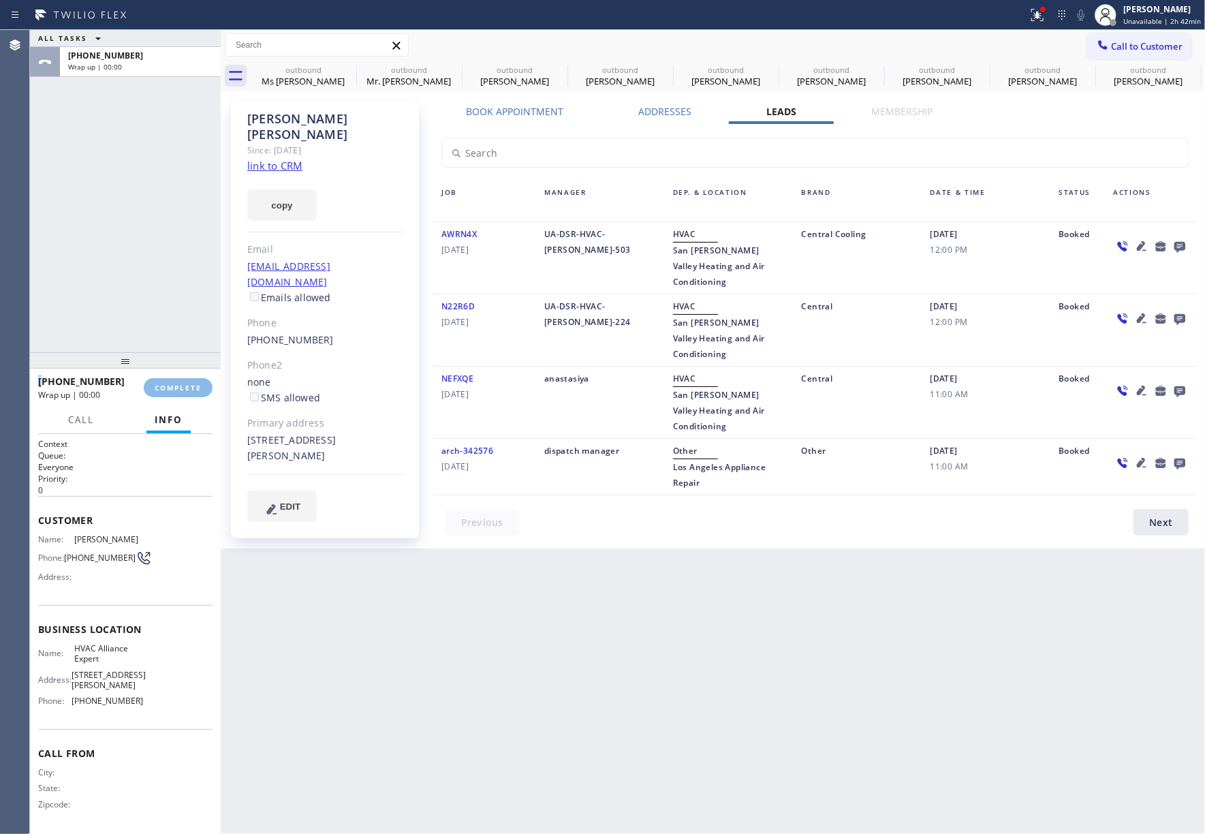
click at [156, 320] on div "ALL TASKS ALL TASKS ACTIVE TASKS TASKS IN WRAP UP +13107214095 Wrap up | 00:00" at bounding box center [125, 191] width 191 height 322
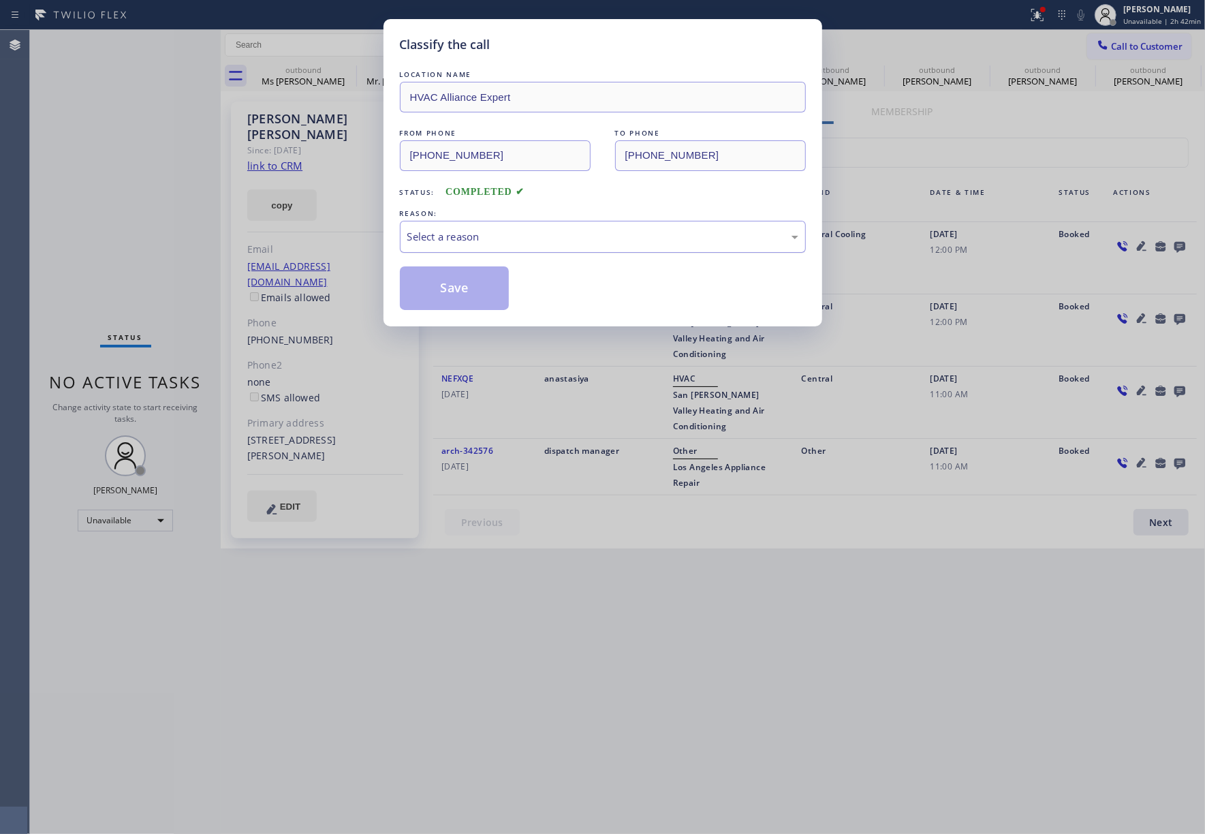
click at [508, 235] on div "Select a reason" at bounding box center [602, 237] width 391 height 16
click at [447, 293] on button "Save" at bounding box center [455, 288] width 110 height 44
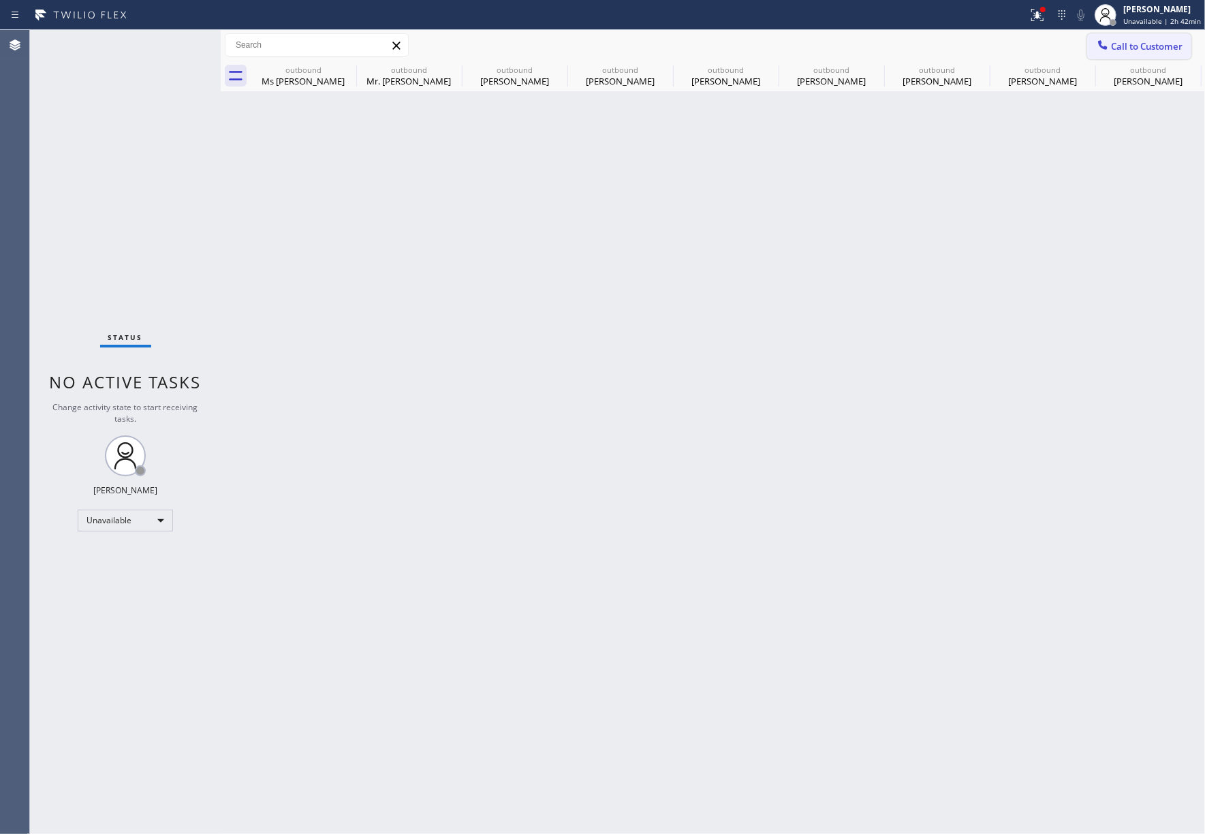
click at [1145, 36] on button "Call to Customer" at bounding box center [1140, 46] width 104 height 26
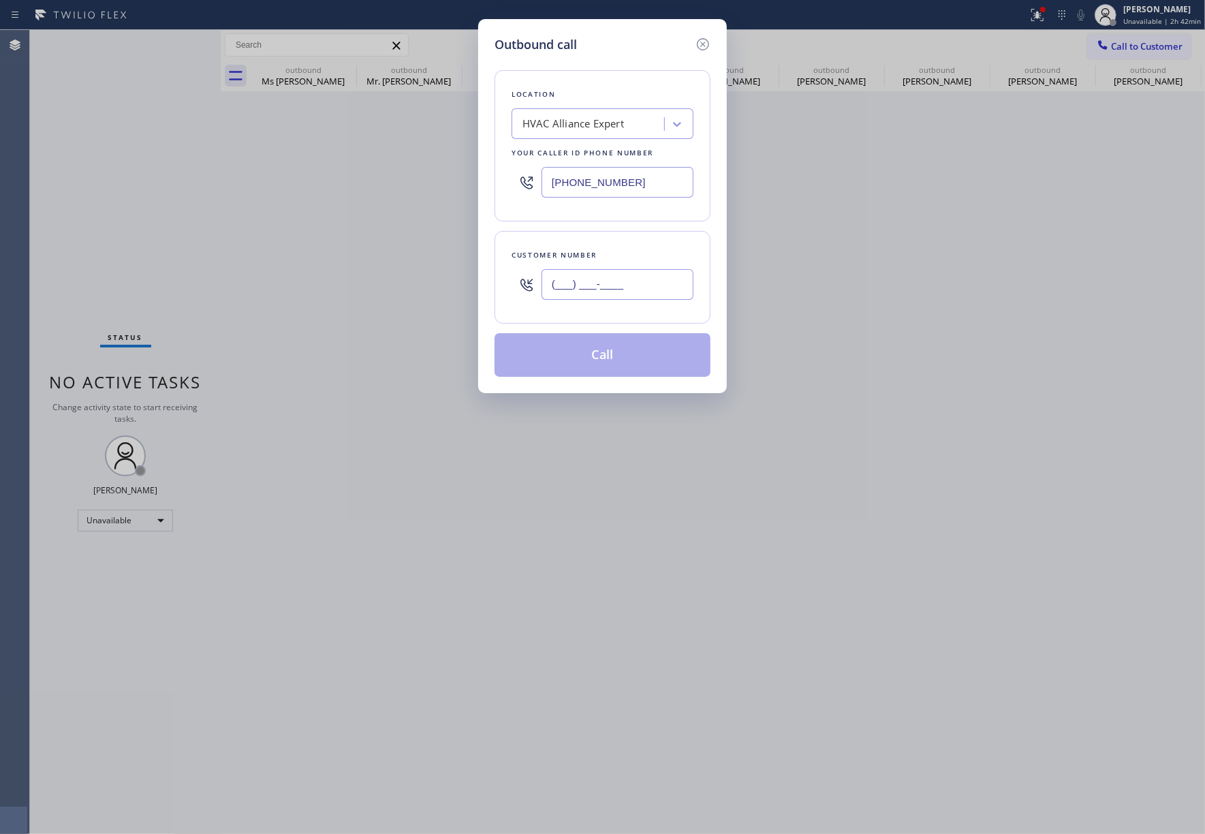
drag, startPoint x: 587, startPoint y: 273, endPoint x: 587, endPoint y: 281, distance: 8.2
click at [587, 281] on input "(___) ___-____" at bounding box center [618, 284] width 152 height 31
paste input "32-3636"
drag, startPoint x: 641, startPoint y: 285, endPoint x: 525, endPoint y: 276, distance: 116.2
click at [525, 276] on div "(___) _32-3636" at bounding box center [603, 284] width 182 height 44
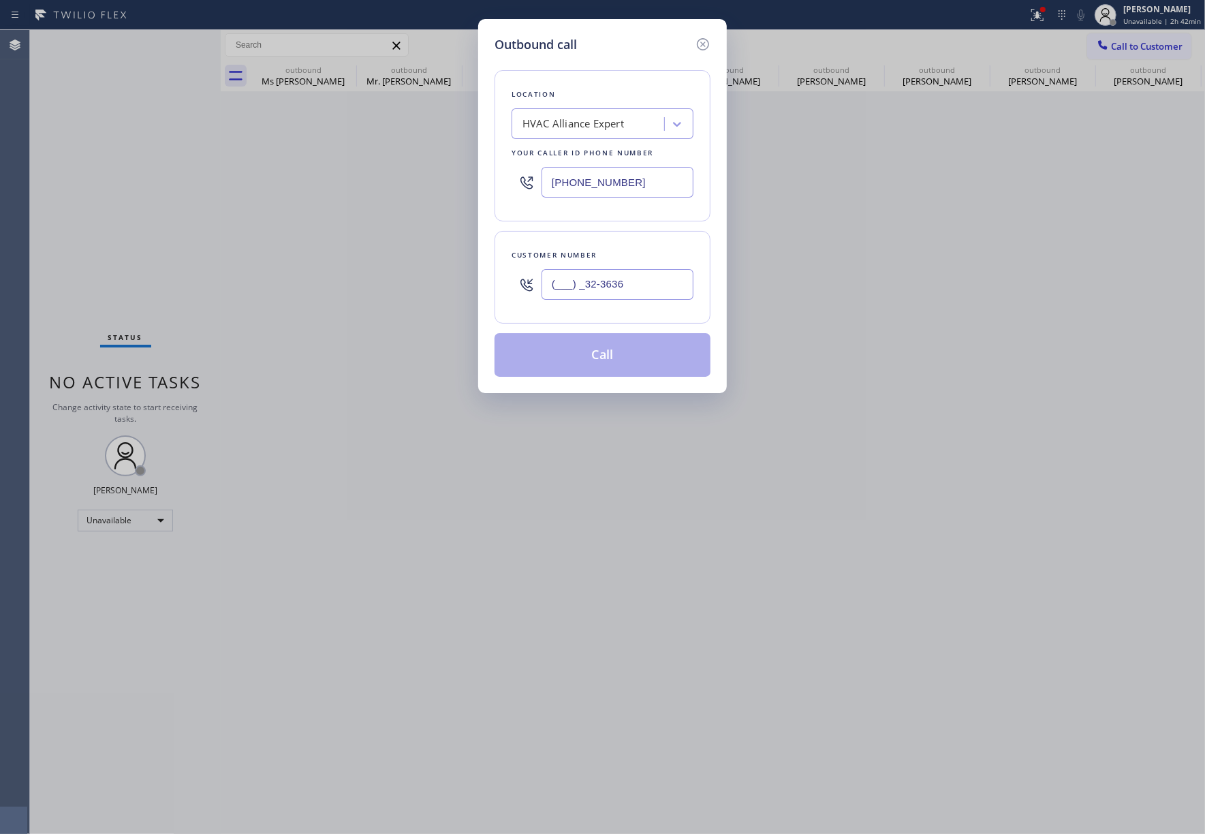
paste input "323) 636-5907"
type input "(323) 636-5907"
click at [619, 361] on button "Call" at bounding box center [603, 355] width 216 height 44
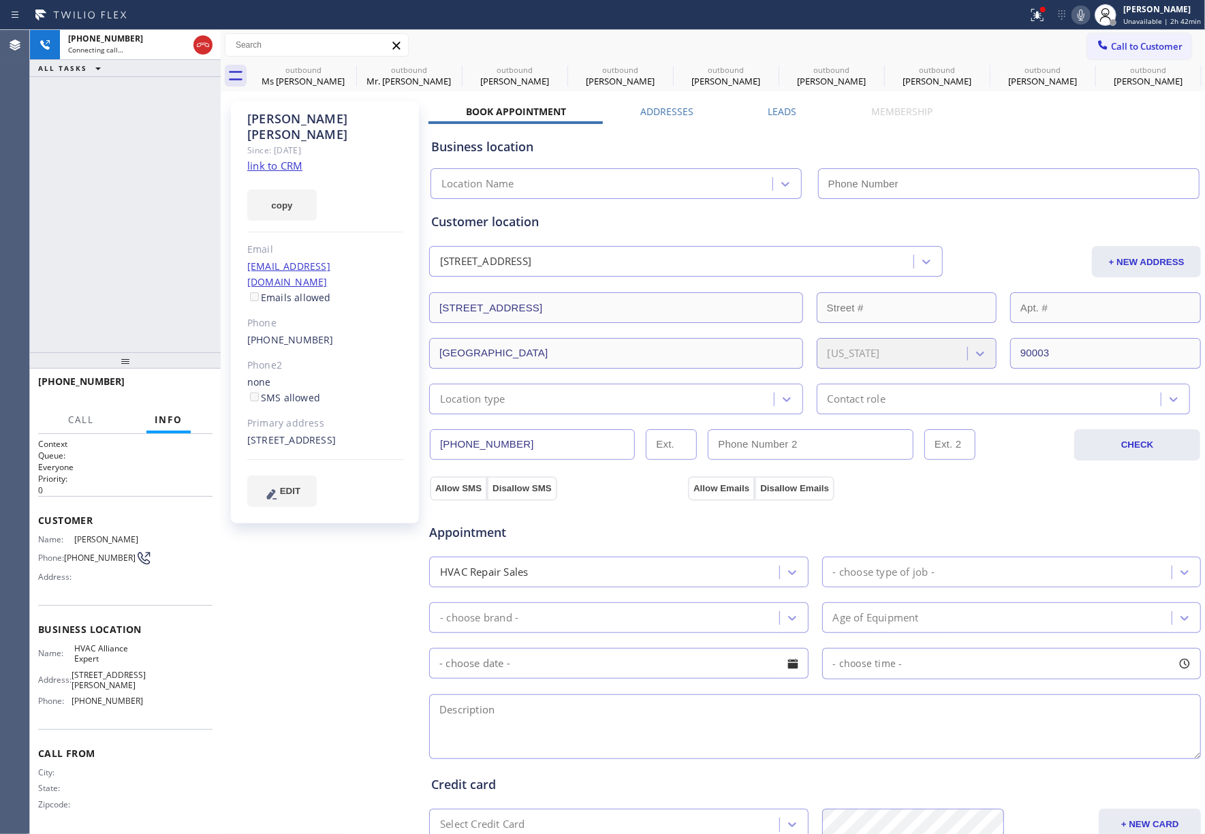
click at [775, 110] on label "Leads" at bounding box center [783, 111] width 29 height 13
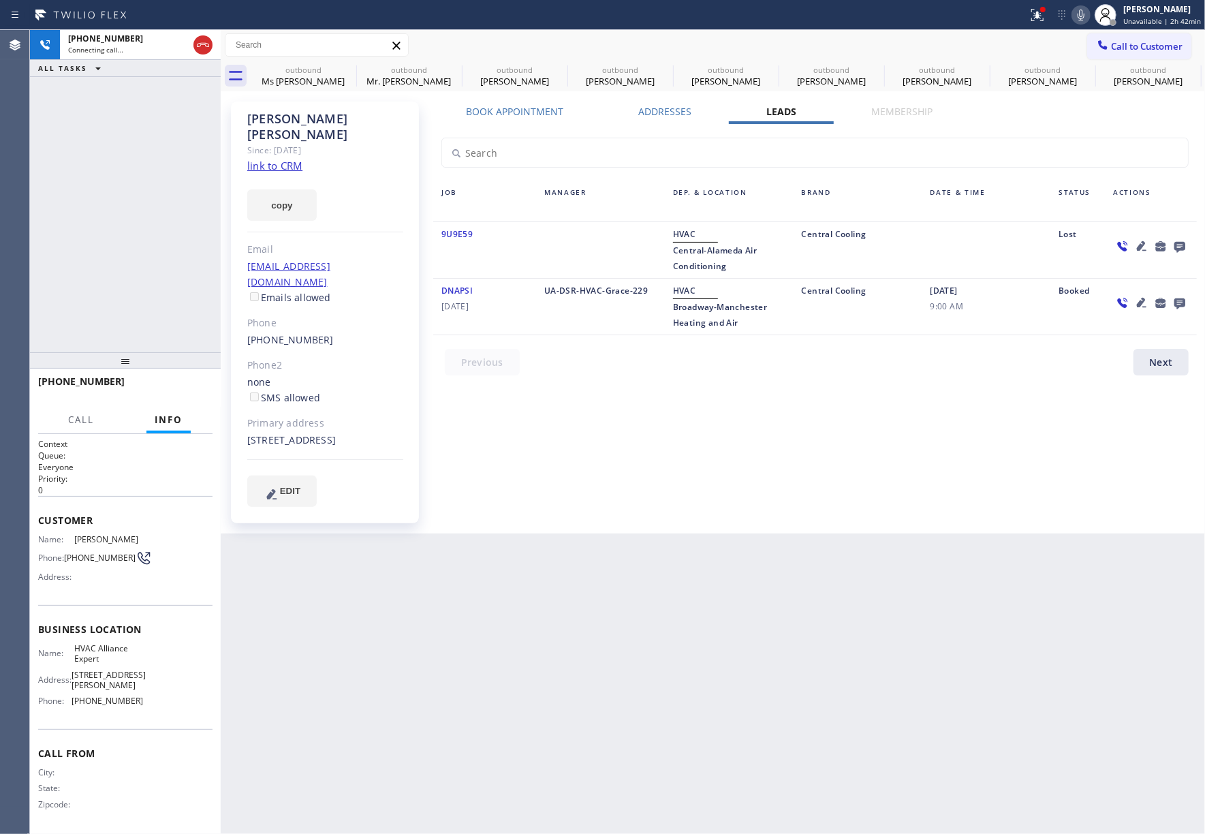
click at [1176, 244] on icon at bounding box center [1180, 247] width 11 height 11
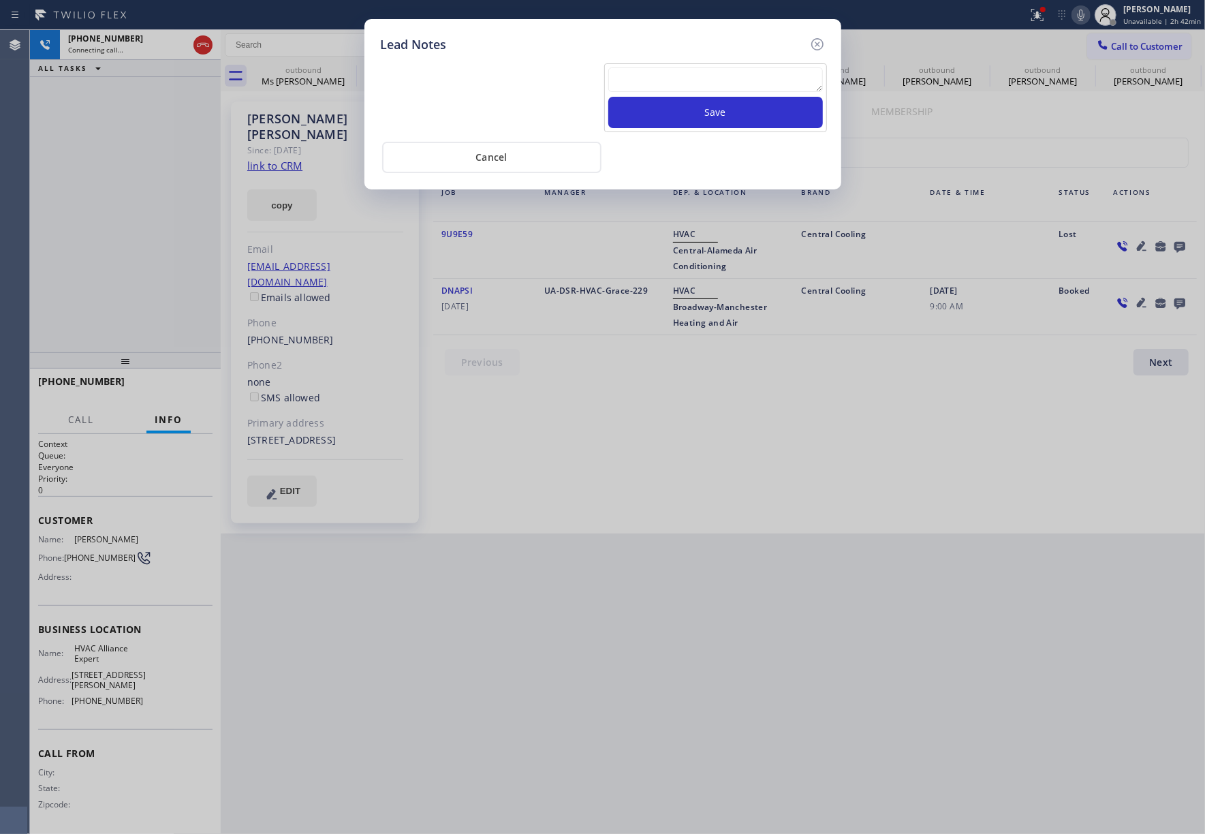
click at [616, 72] on textarea at bounding box center [716, 79] width 215 height 25
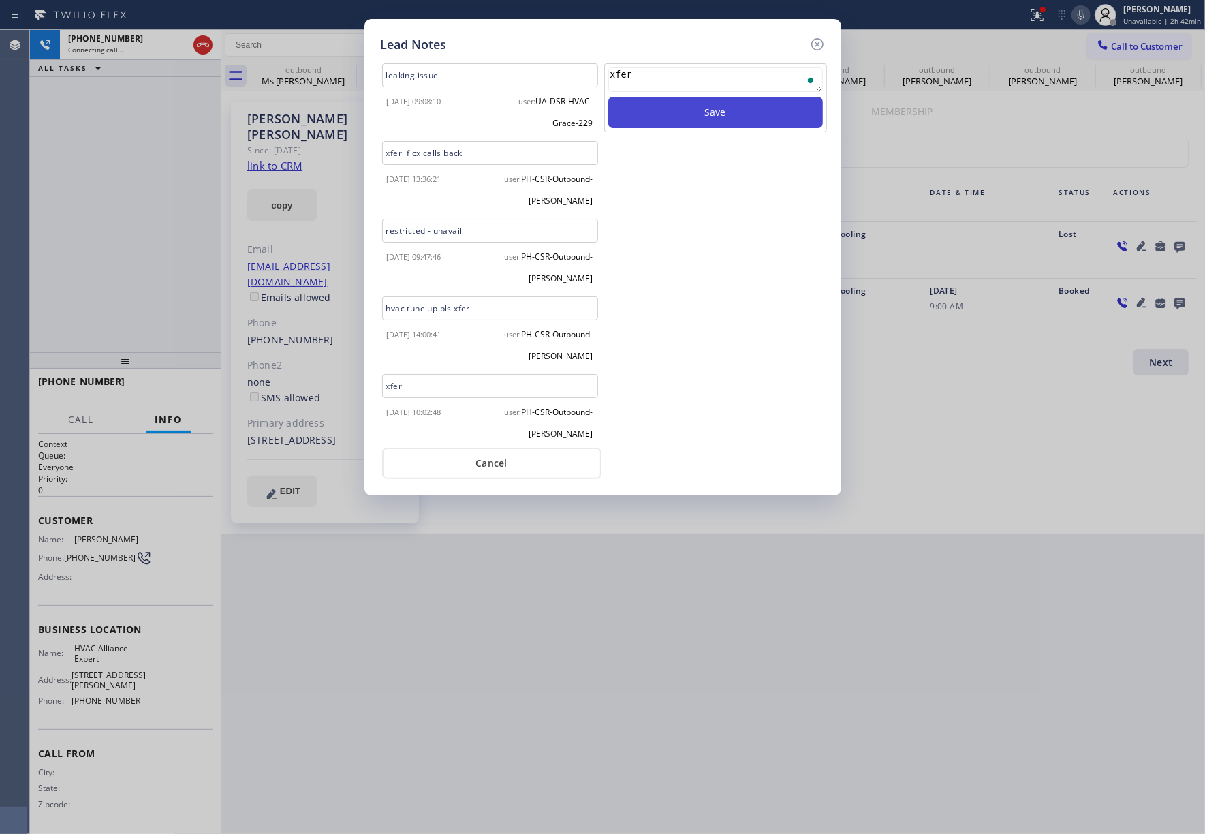
type textarea "xfer"
click at [682, 108] on button "Save" at bounding box center [716, 112] width 215 height 31
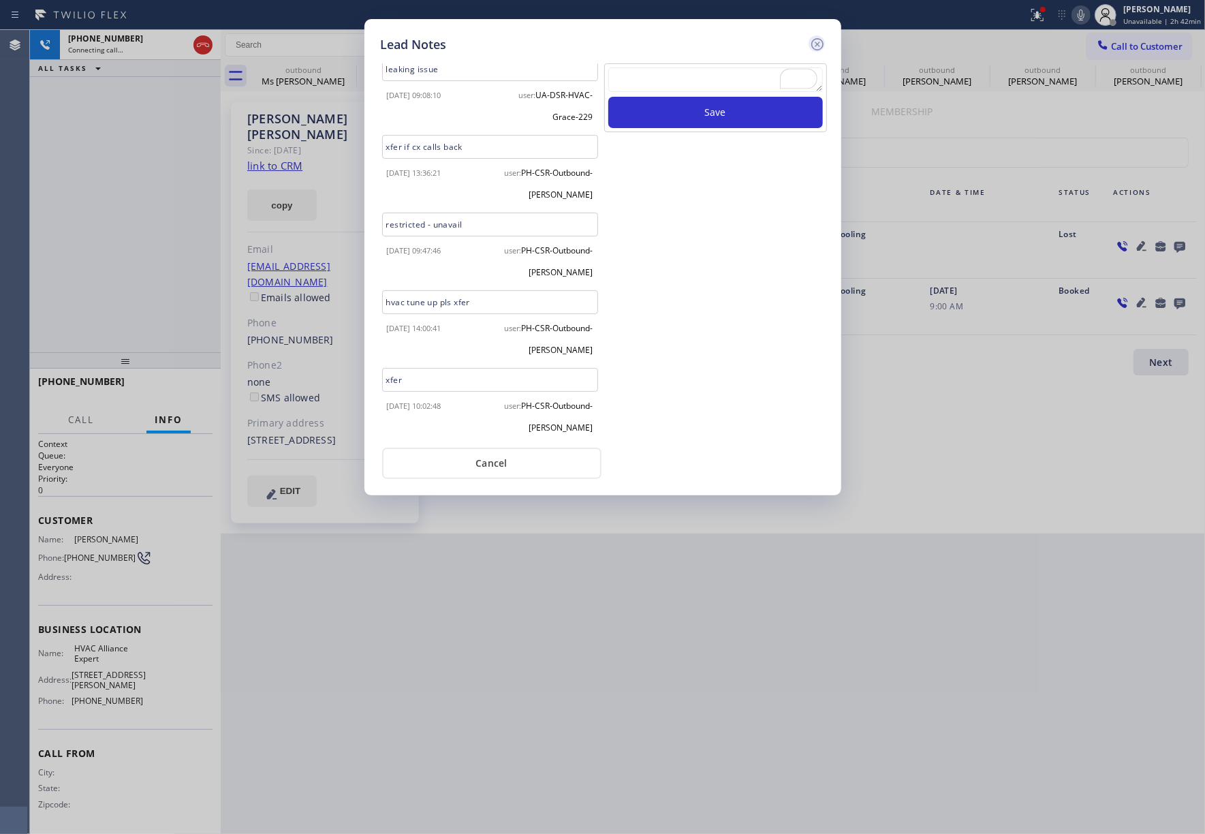
click at [816, 42] on icon at bounding box center [817, 44] width 12 height 12
click at [887, 23] on div at bounding box center [513, 15] width 1017 height 22
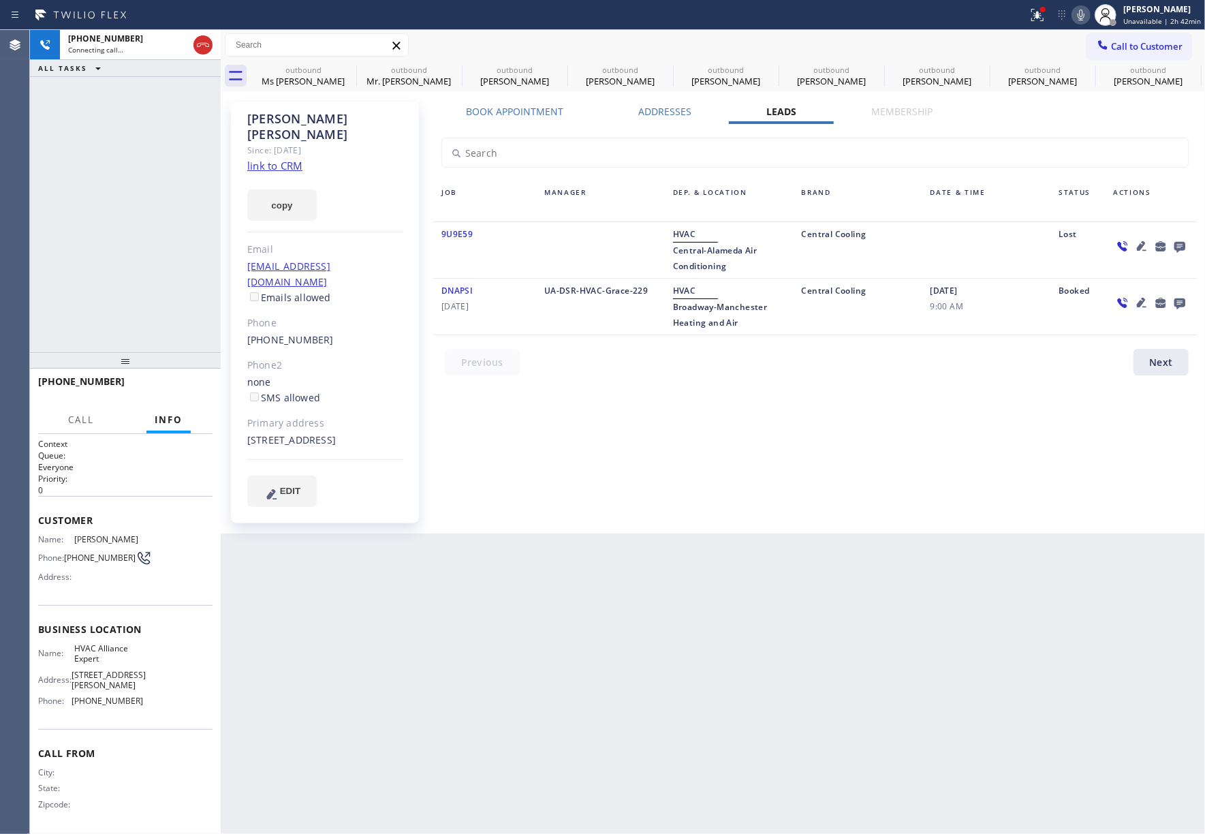
click at [516, 110] on label "Book Appointment" at bounding box center [514, 111] width 97 height 13
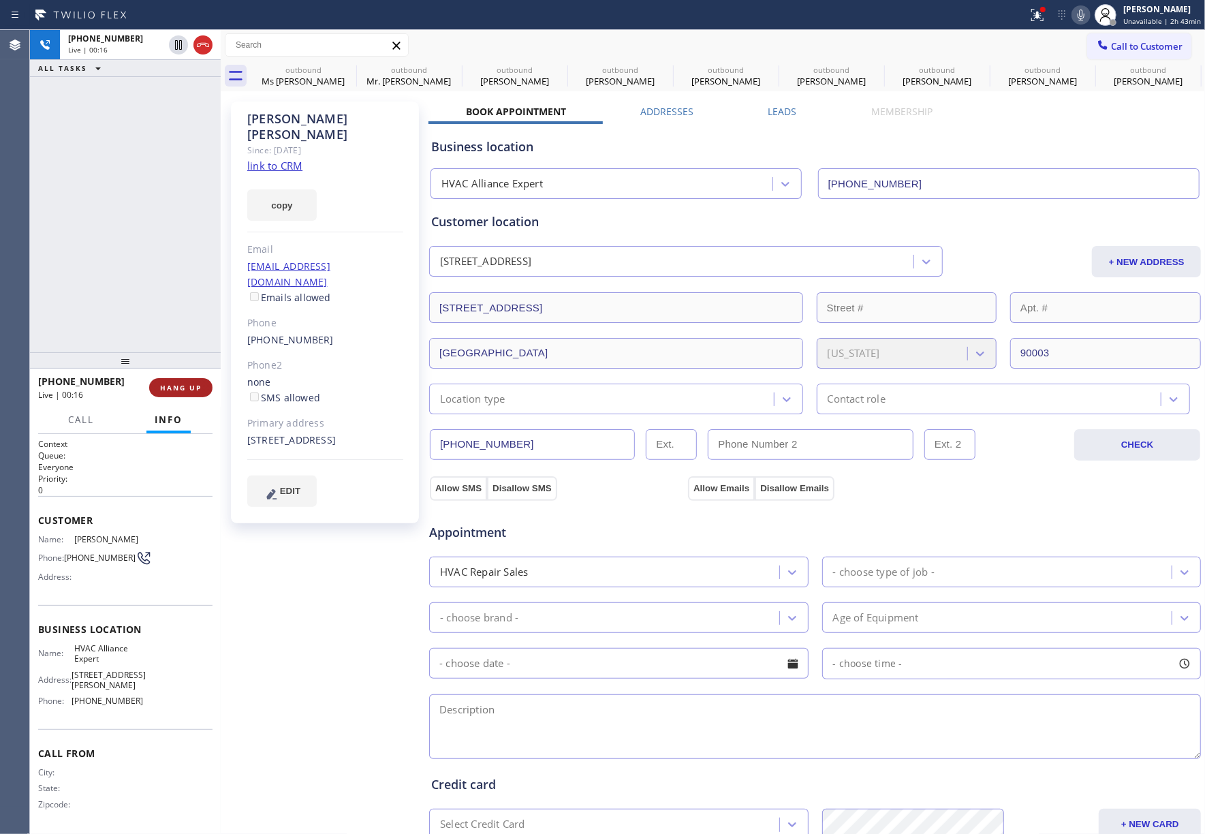
click at [188, 383] on span "HANG UP" at bounding box center [181, 388] width 42 height 10
click at [191, 388] on span "COMPLETE" at bounding box center [178, 388] width 47 height 10
click at [146, 258] on div "ALL TASKS ALL TASKS ACTIVE TASKS TASKS IN WRAP UP +13236365907 Wrap up | 00:00" at bounding box center [125, 191] width 191 height 322
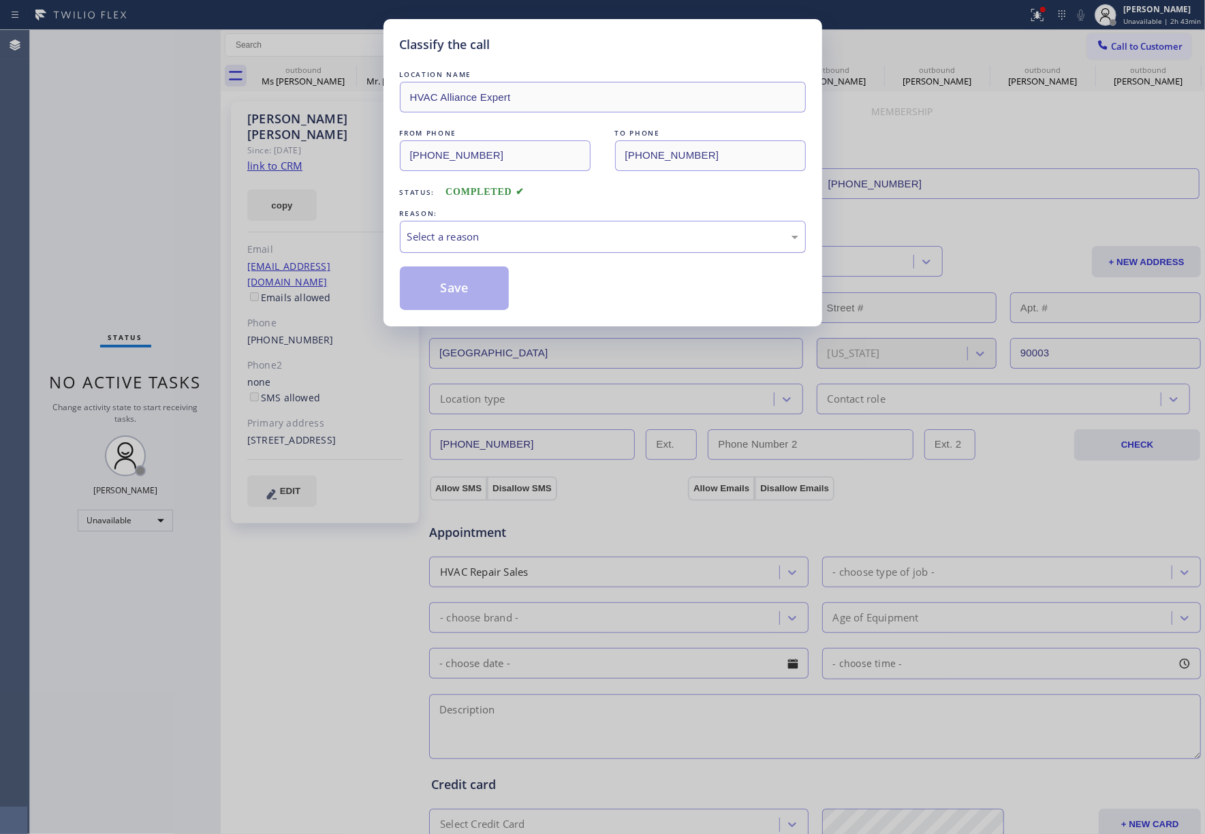
click at [483, 243] on div "Select a reason" at bounding box center [602, 237] width 391 height 16
click at [461, 292] on button "Save" at bounding box center [455, 288] width 110 height 44
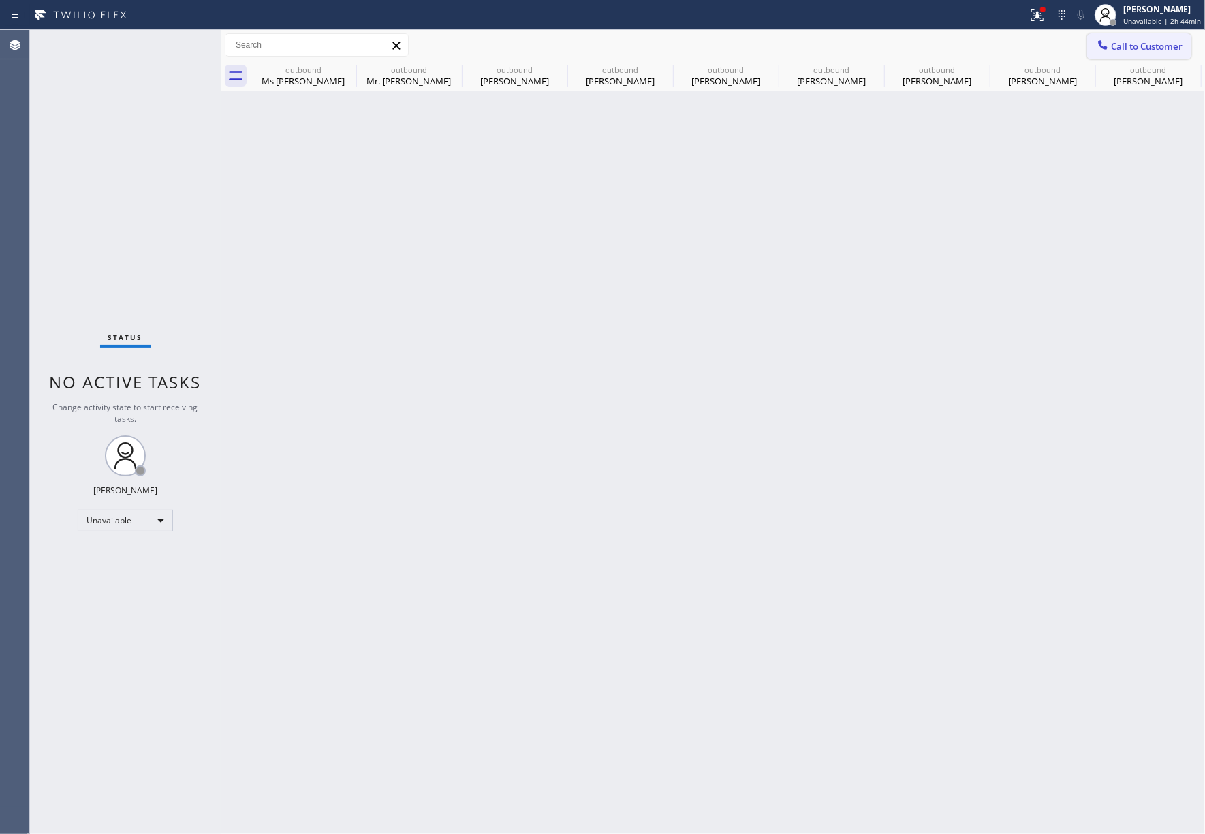
click at [1142, 46] on span "Call to Customer" at bounding box center [1147, 46] width 72 height 12
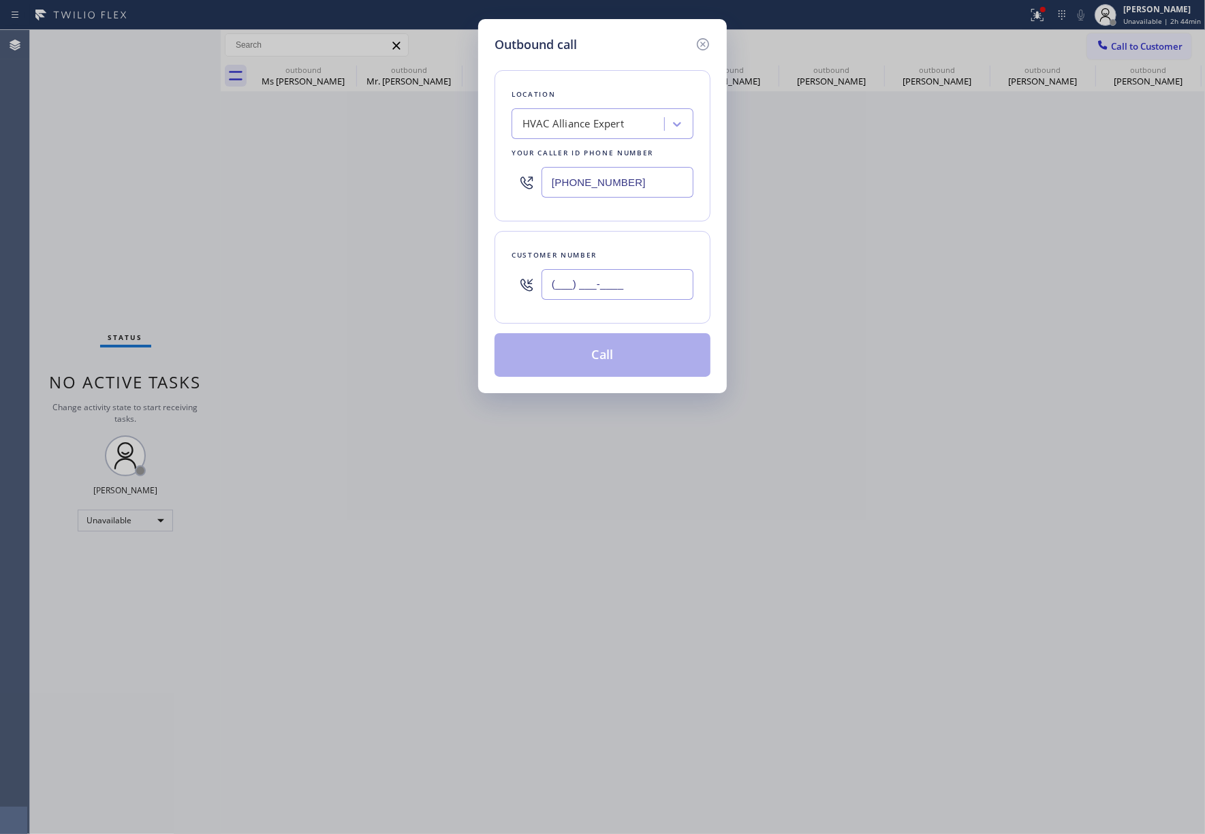
click at [665, 279] on input "(___) ___-____" at bounding box center [618, 284] width 152 height 31
paste input "949) 584-3023"
type input "(949) 584-3023"
click at [658, 253] on div "Customer number" at bounding box center [603, 255] width 182 height 14
click at [653, 356] on button "Call" at bounding box center [603, 355] width 216 height 44
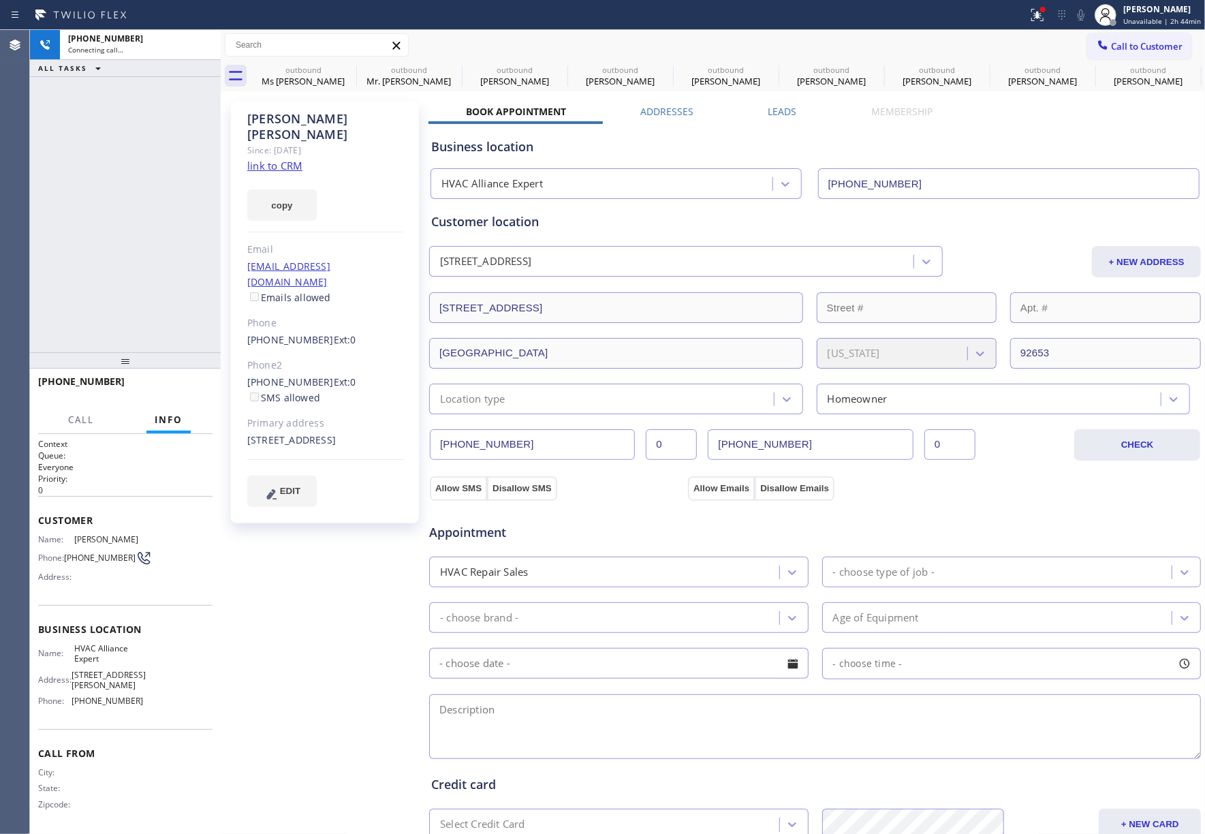
type input "[PHONE_NUMBER]"
click at [769, 106] on label "Leads" at bounding box center [783, 111] width 29 height 13
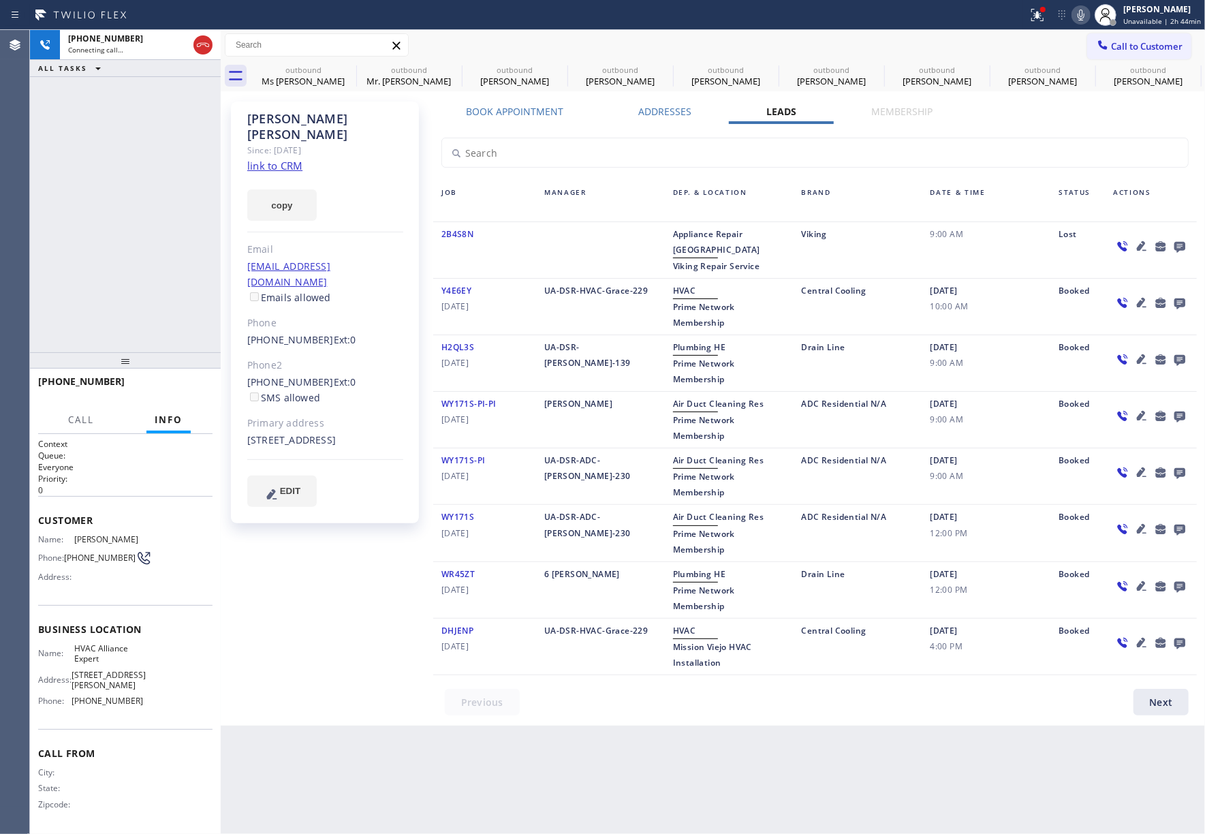
click at [1181, 245] on icon at bounding box center [1180, 247] width 11 height 11
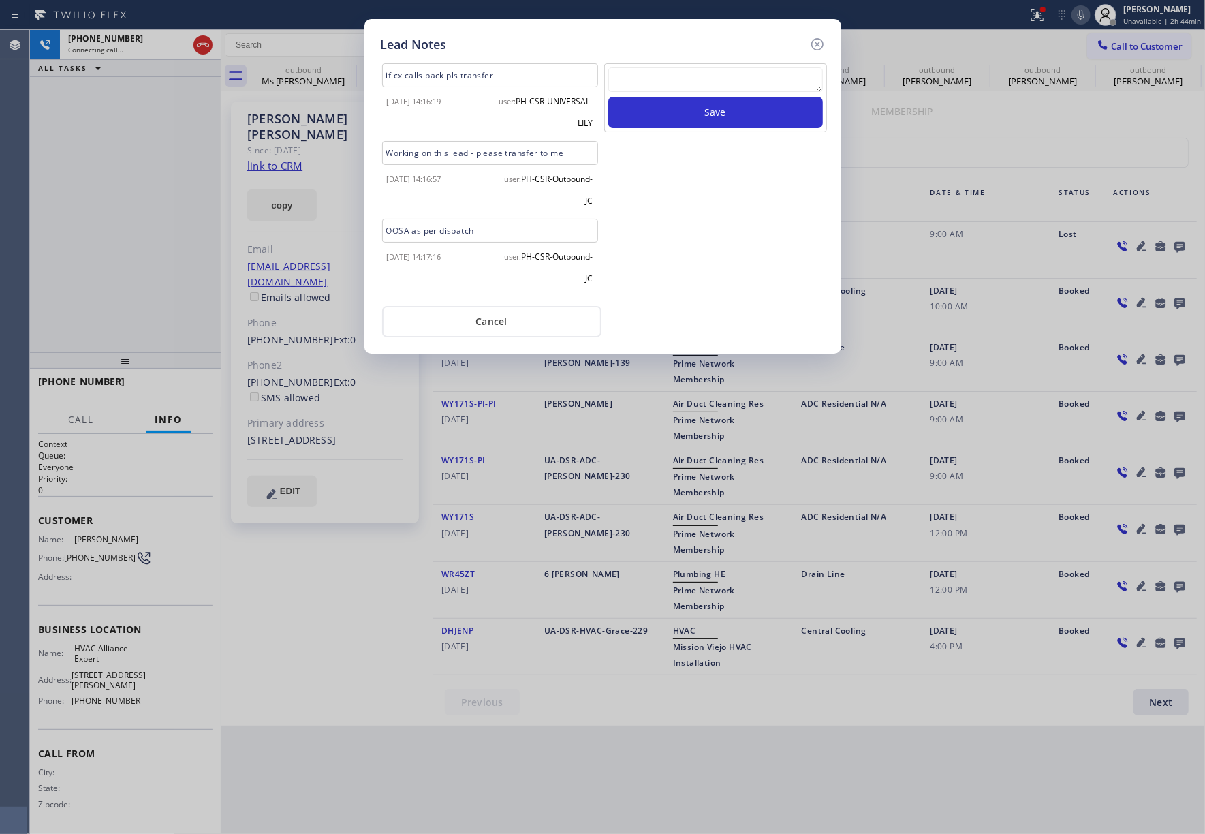
click at [666, 82] on textarea at bounding box center [716, 79] width 215 height 25
type textarea "xfer"
click at [750, 110] on button "Save" at bounding box center [716, 112] width 215 height 31
click at [822, 42] on icon at bounding box center [818, 44] width 16 height 16
click at [917, 14] on div at bounding box center [513, 15] width 1017 height 22
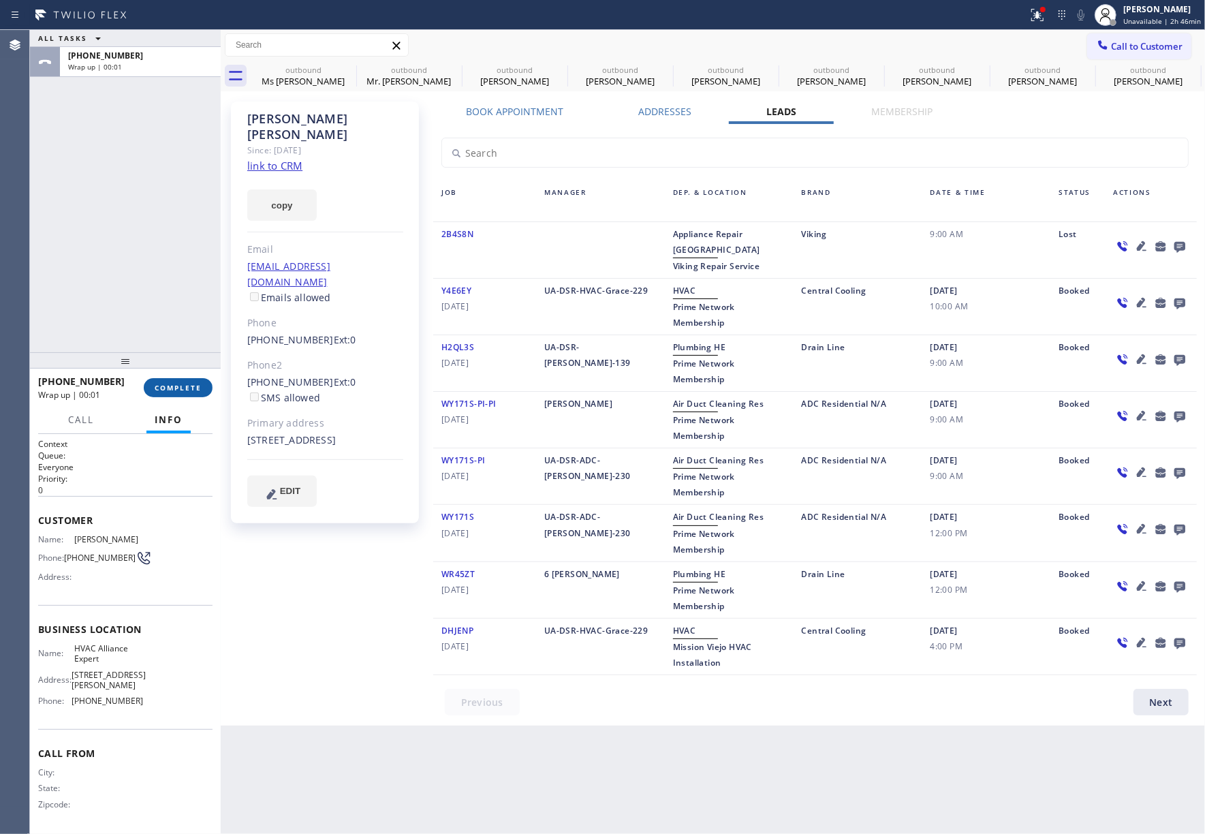
click at [185, 383] on span "COMPLETE" at bounding box center [178, 388] width 47 height 10
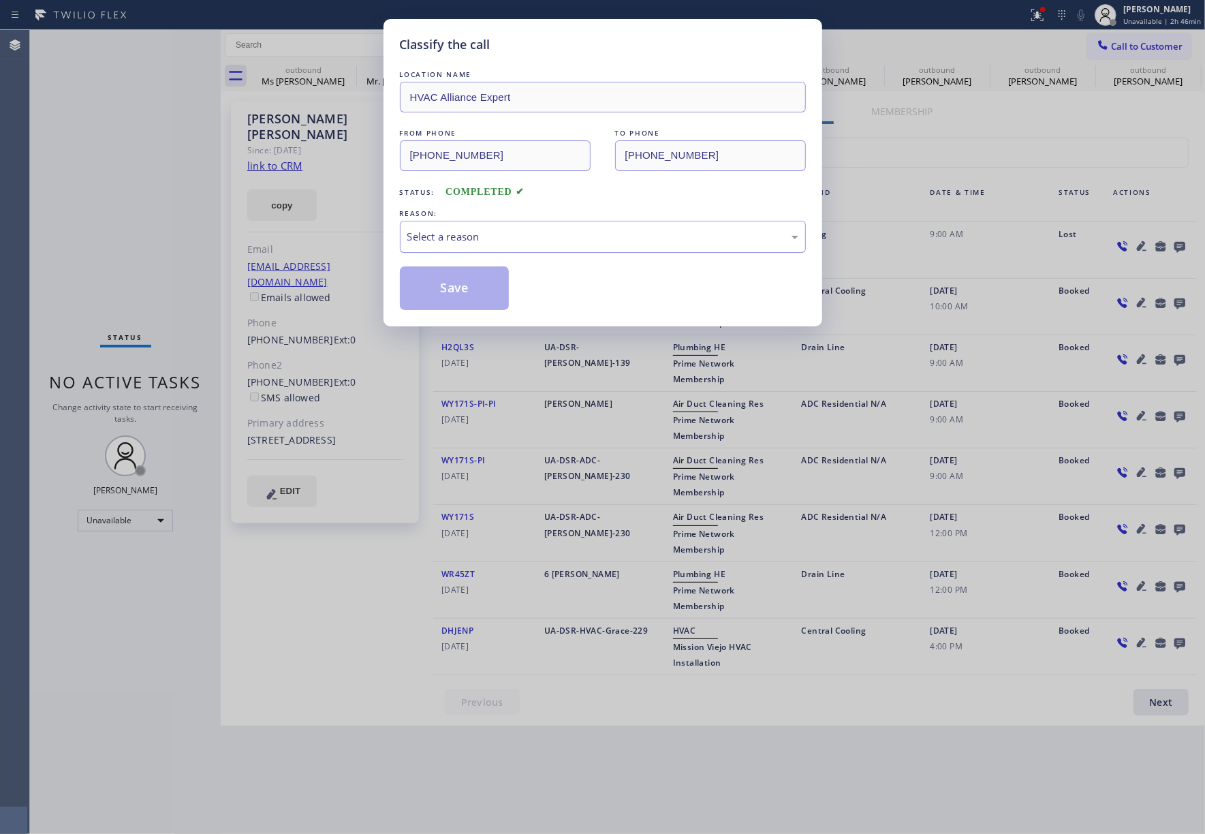
click at [440, 236] on div "Select a reason" at bounding box center [602, 237] width 391 height 16
click at [461, 288] on button "Save" at bounding box center [455, 288] width 110 height 44
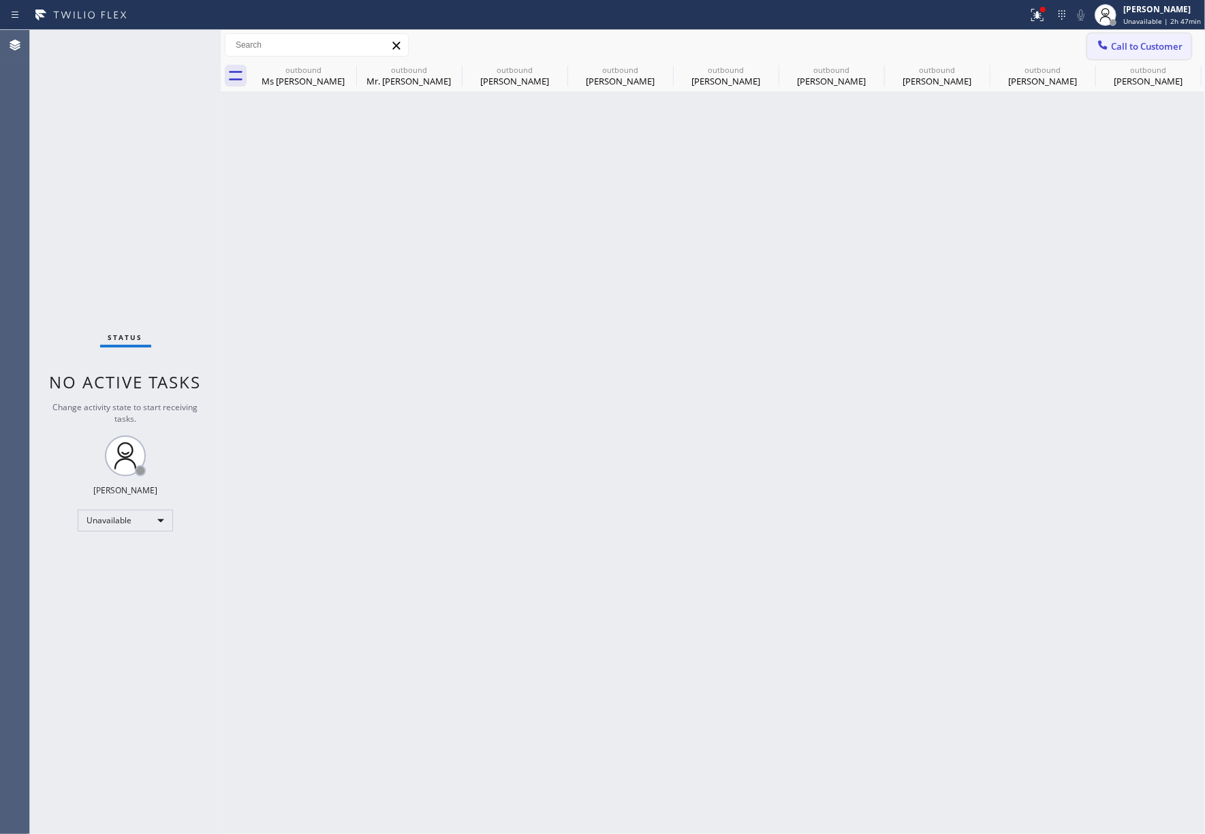
click at [1148, 46] on span "Call to Customer" at bounding box center [1147, 46] width 72 height 12
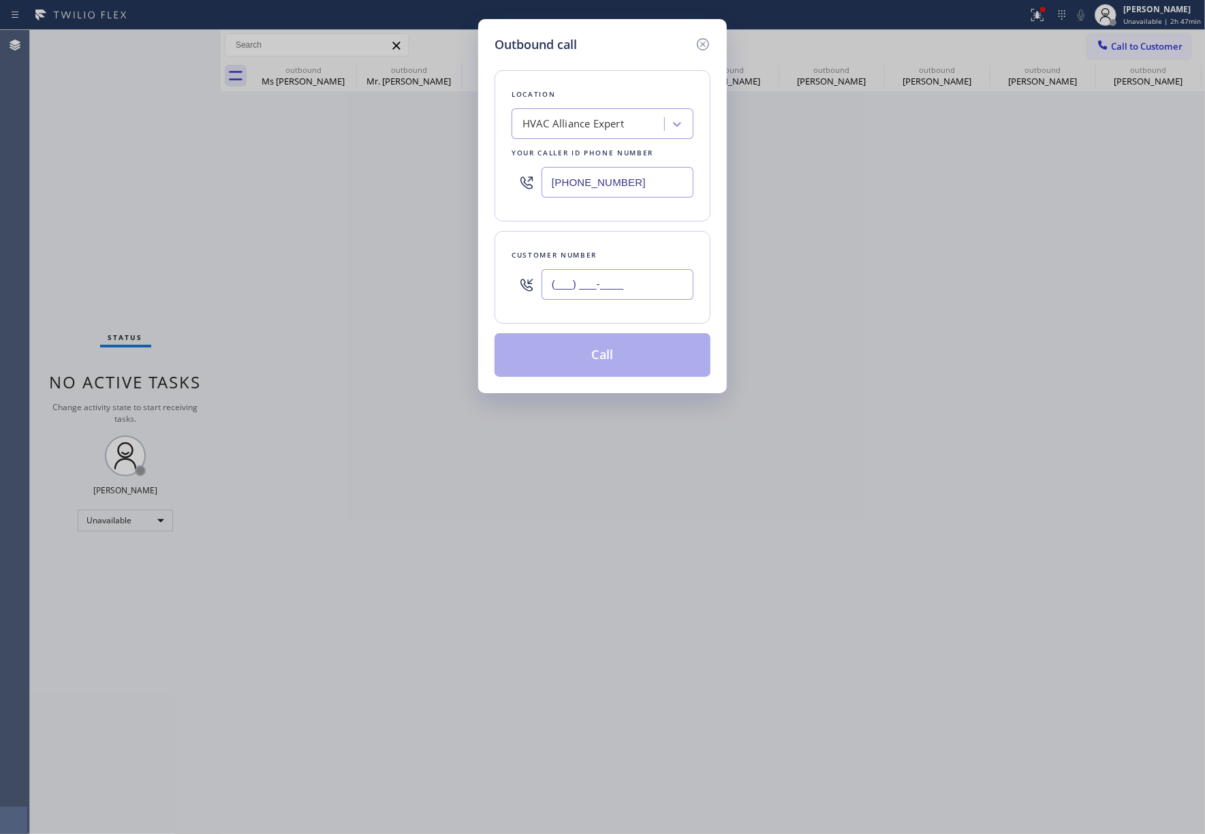
click at [585, 281] on input "(___) ___-____" at bounding box center [618, 284] width 152 height 31
paste input "310) 403-8268"
type input "(310) 403-8268"
click at [597, 251] on div "Customer number" at bounding box center [603, 255] width 182 height 14
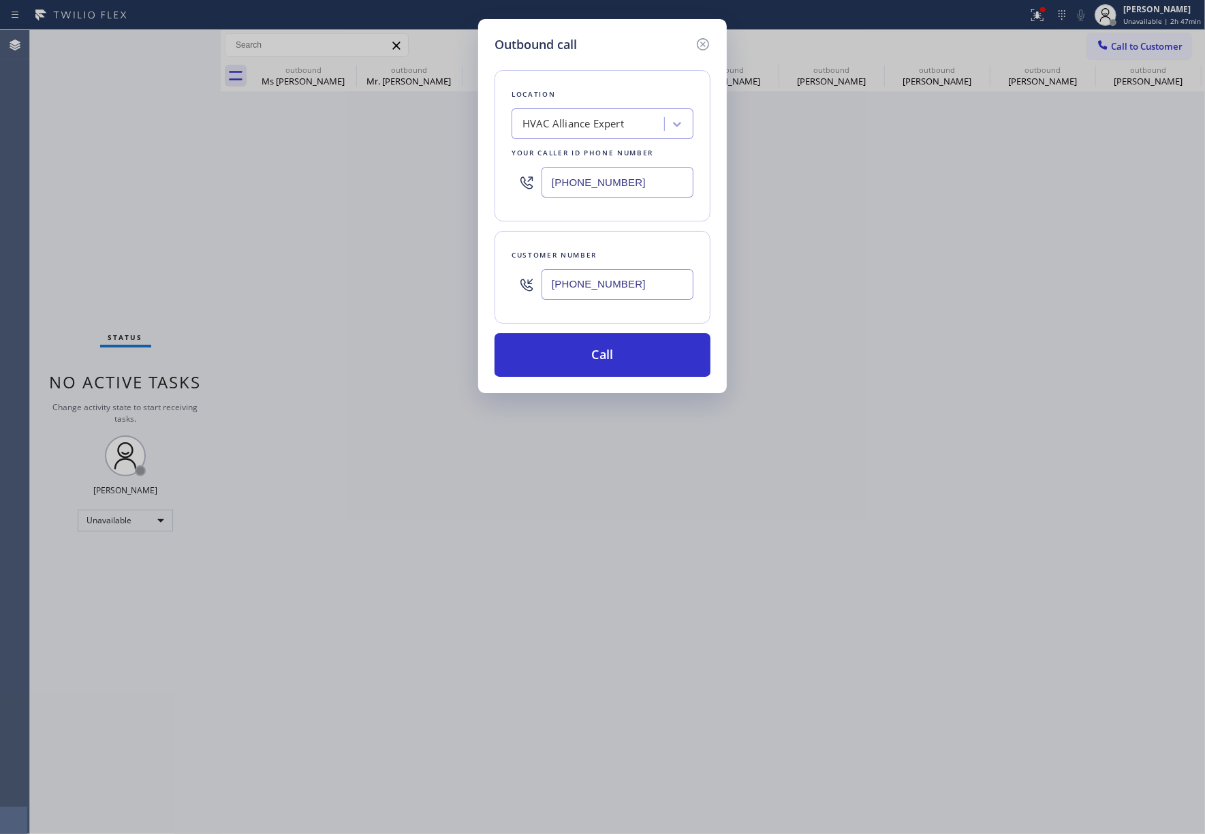
drag, startPoint x: 598, startPoint y: 369, endPoint x: 557, endPoint y: 157, distance: 216.0
click at [598, 369] on button "Call" at bounding box center [603, 355] width 216 height 44
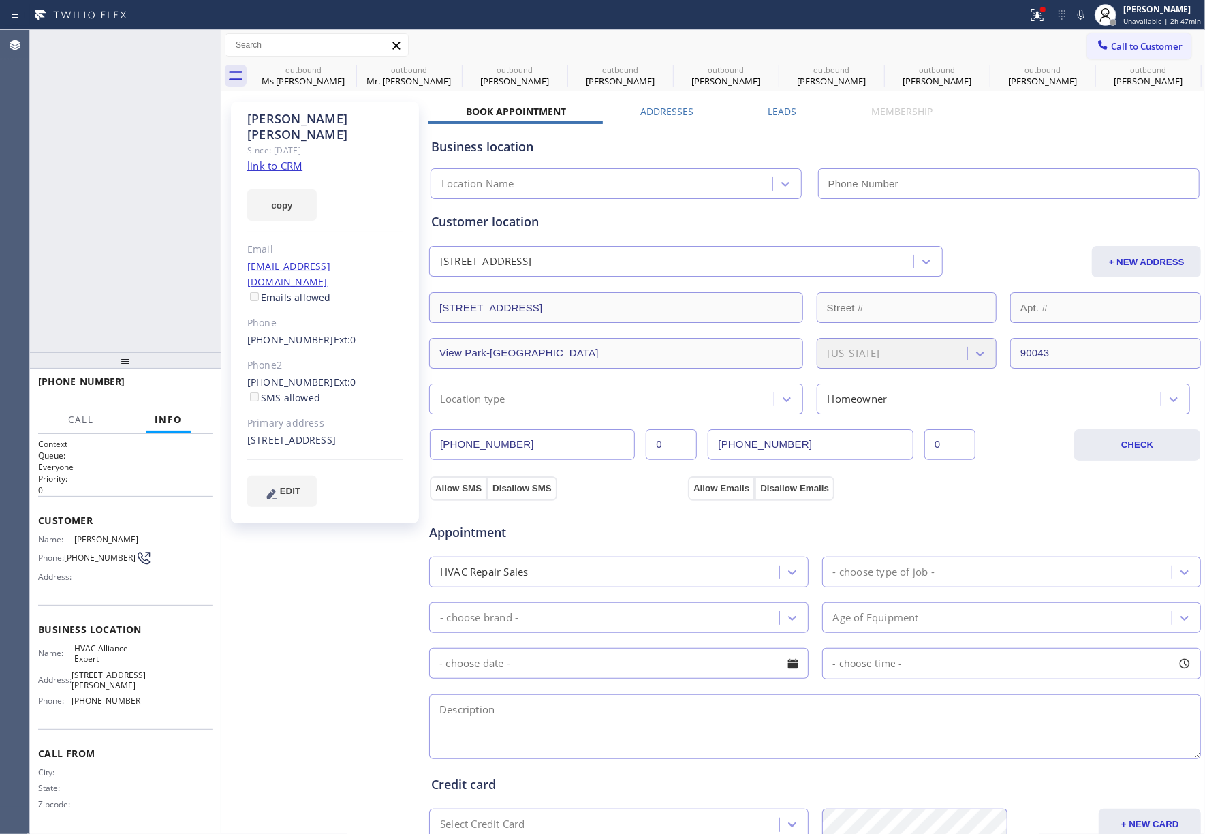
type input "[PHONE_NUMBER]"
click at [654, 112] on label "Addresses" at bounding box center [667, 111] width 53 height 13
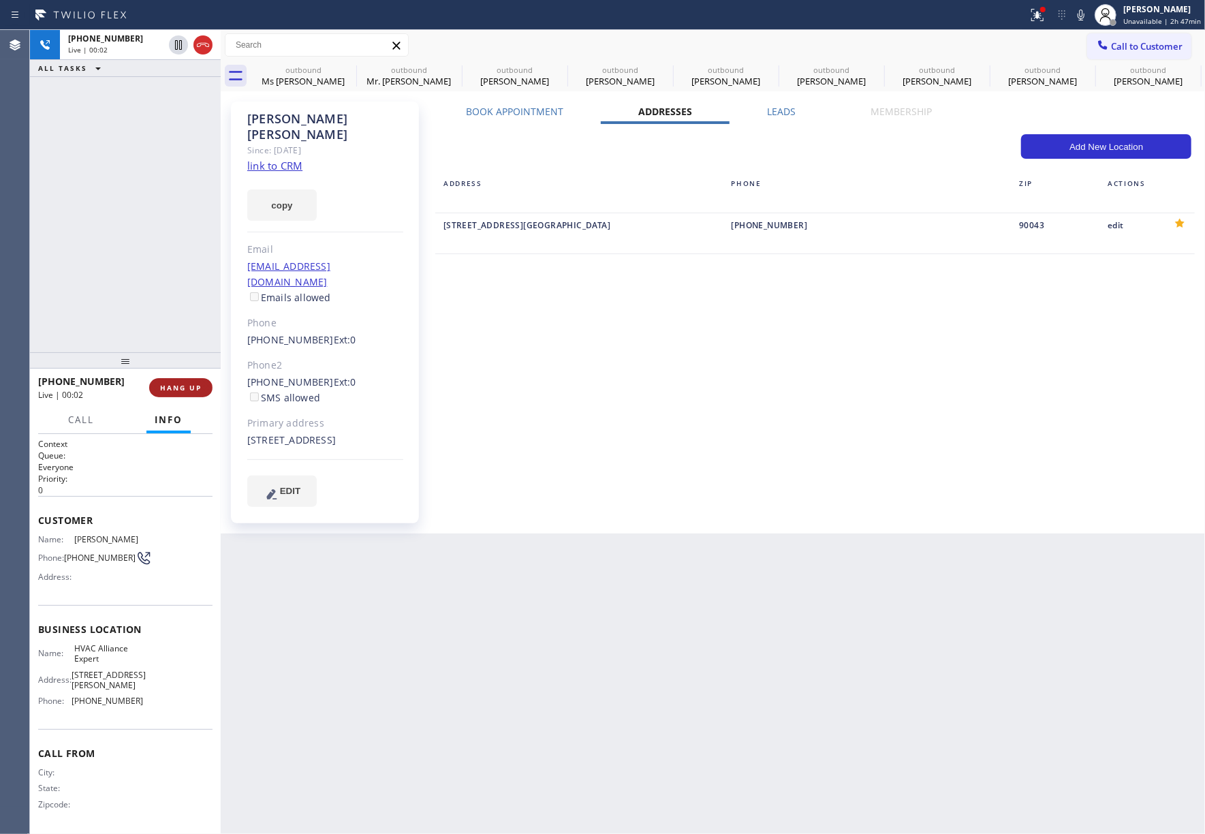
click at [189, 390] on span "HANG UP" at bounding box center [181, 388] width 42 height 10
click at [164, 328] on div "+13104038268 Live | 00:02 ALL TASKS ALL TASKS ACTIVE TASKS TASKS IN WRAP UP" at bounding box center [125, 191] width 191 height 322
click at [164, 383] on span "HANG UP" at bounding box center [181, 388] width 42 height 10
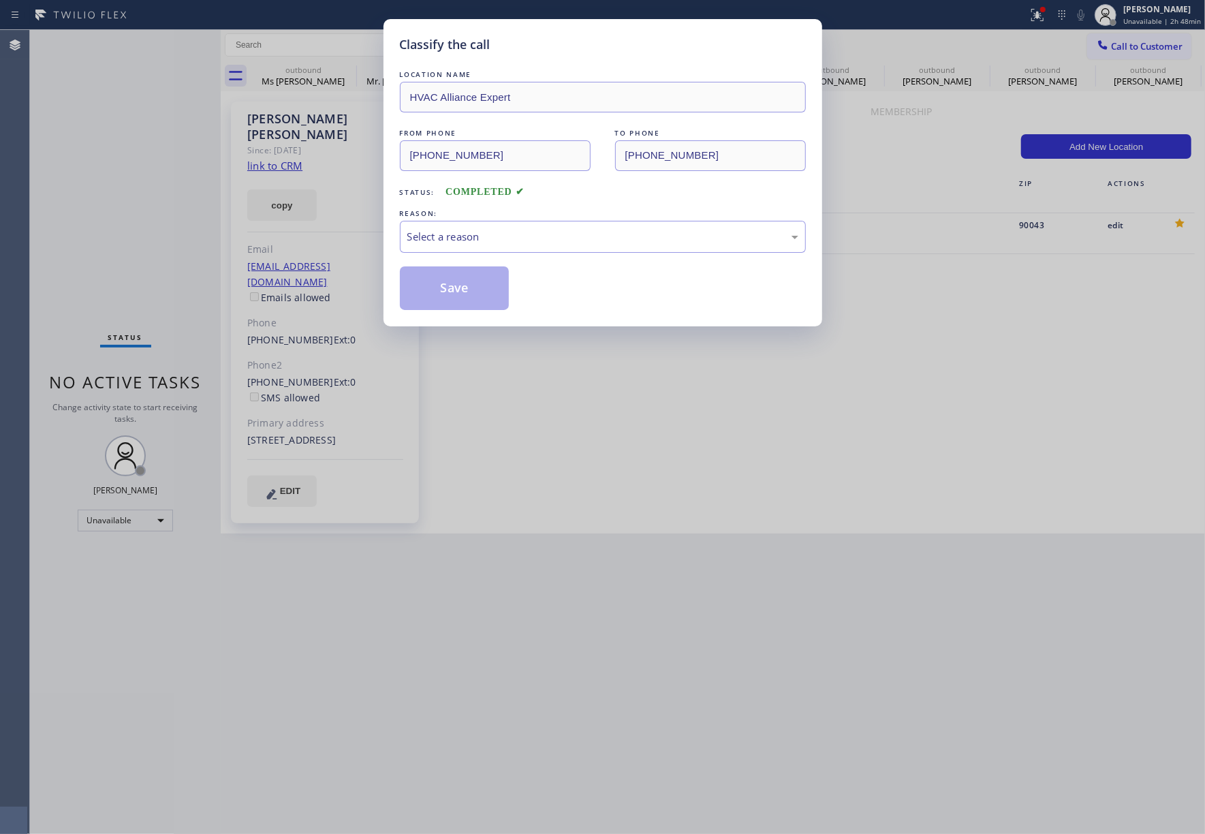
click at [129, 274] on div "Classify the call LOCATION NAME HVAC Alliance Expert FROM PHONE (323) 991-9198 …" at bounding box center [602, 417] width 1205 height 834
click at [465, 249] on div "Select a reason" at bounding box center [603, 237] width 406 height 32
click at [459, 273] on button "Save" at bounding box center [455, 288] width 110 height 44
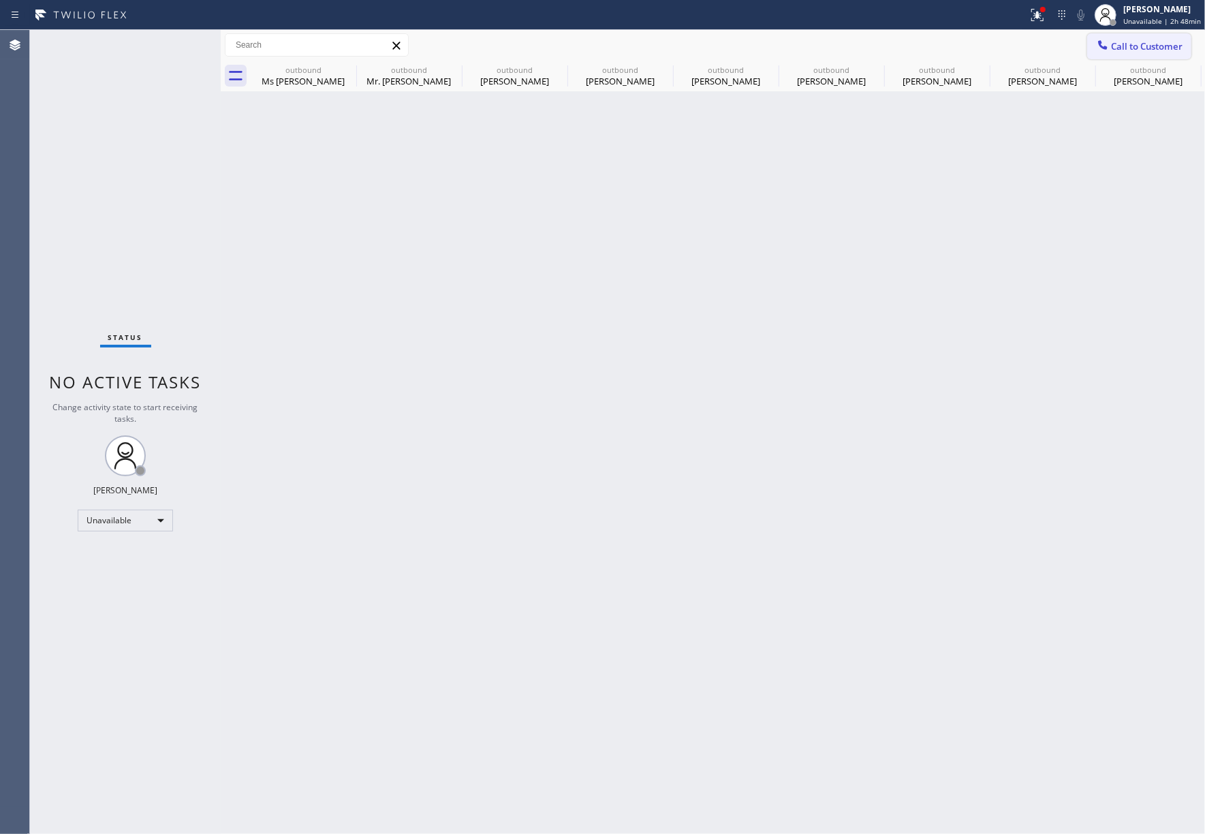
click at [1126, 40] on span "Call to Customer" at bounding box center [1147, 46] width 72 height 12
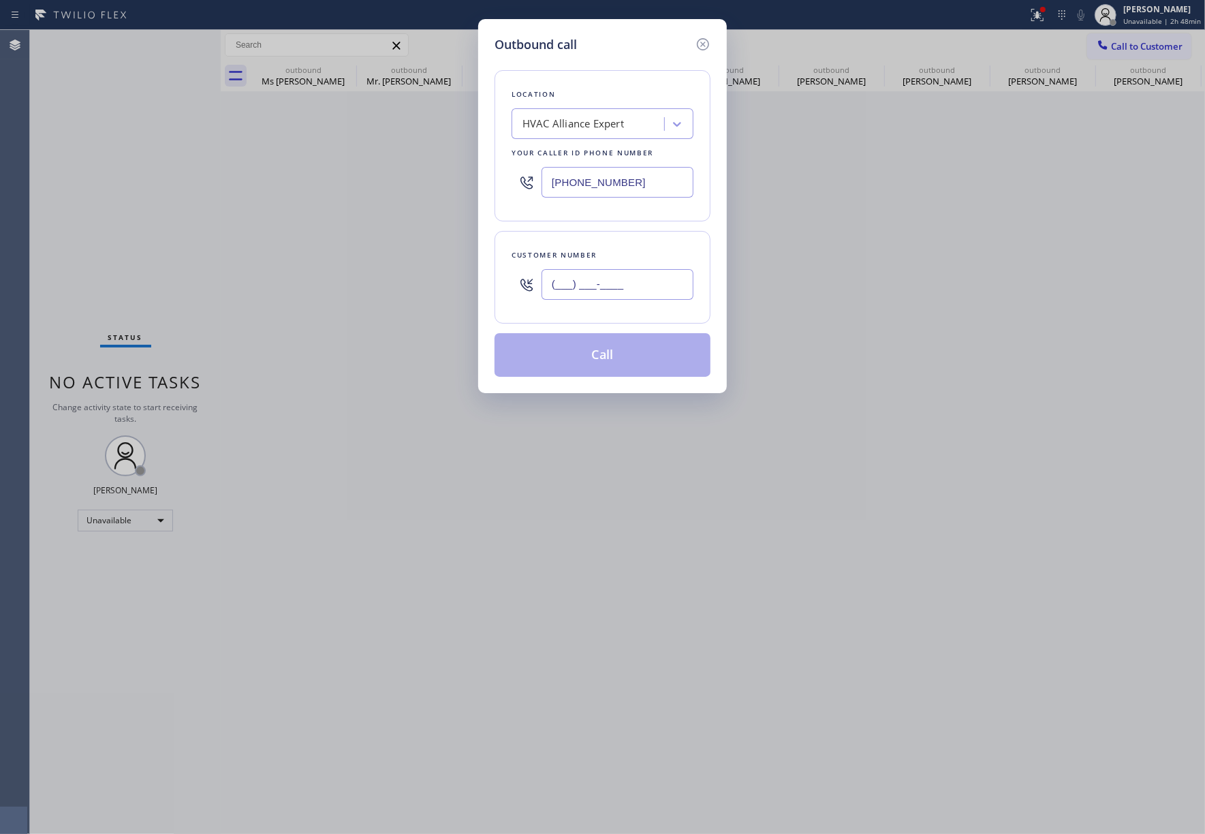
click at [581, 295] on input "(___) ___-____" at bounding box center [618, 284] width 152 height 31
paste input "216) 773-2501"
type input "(216) 773-2501"
click at [597, 247] on div "Customer number (216) 773-2501" at bounding box center [603, 277] width 216 height 93
click at [594, 356] on button "Call" at bounding box center [603, 355] width 216 height 44
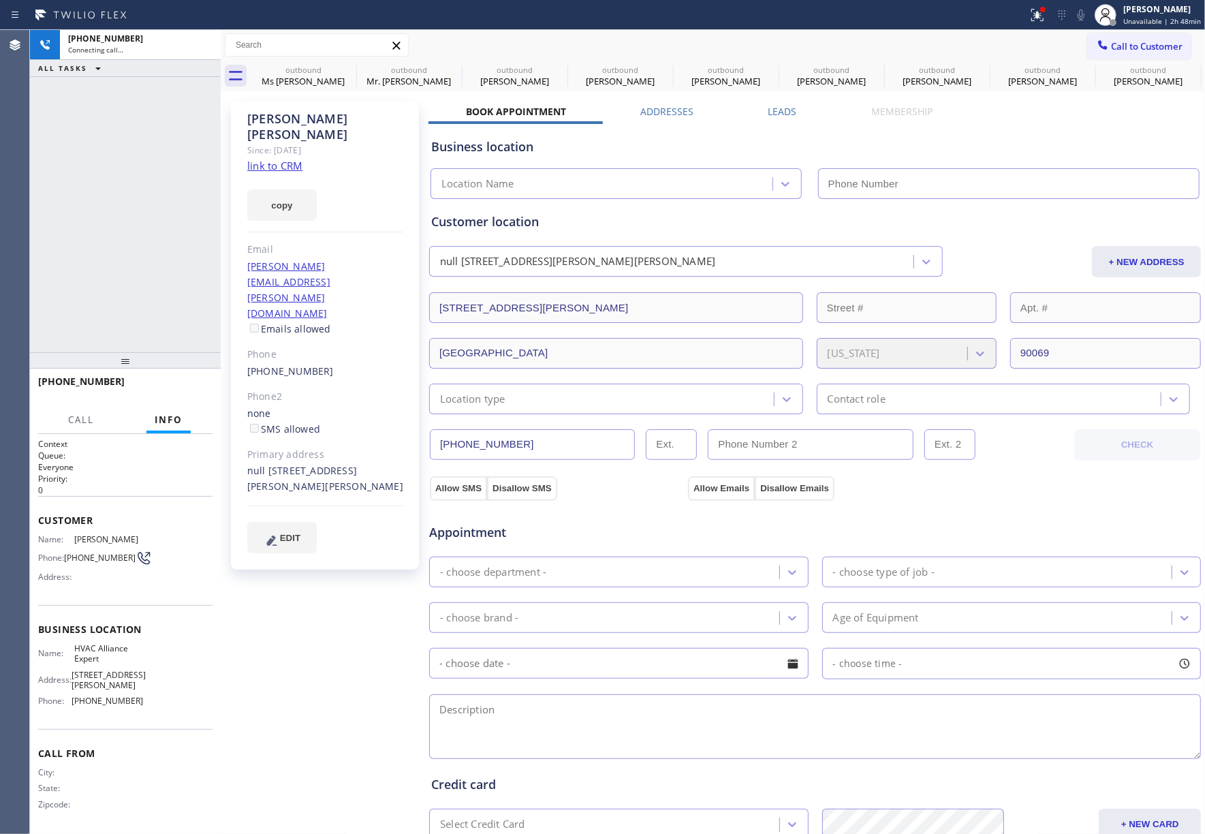
click at [780, 119] on div "Business location Location Name" at bounding box center [815, 159] width 773 height 80
click at [780, 112] on label "Leads" at bounding box center [783, 111] width 29 height 13
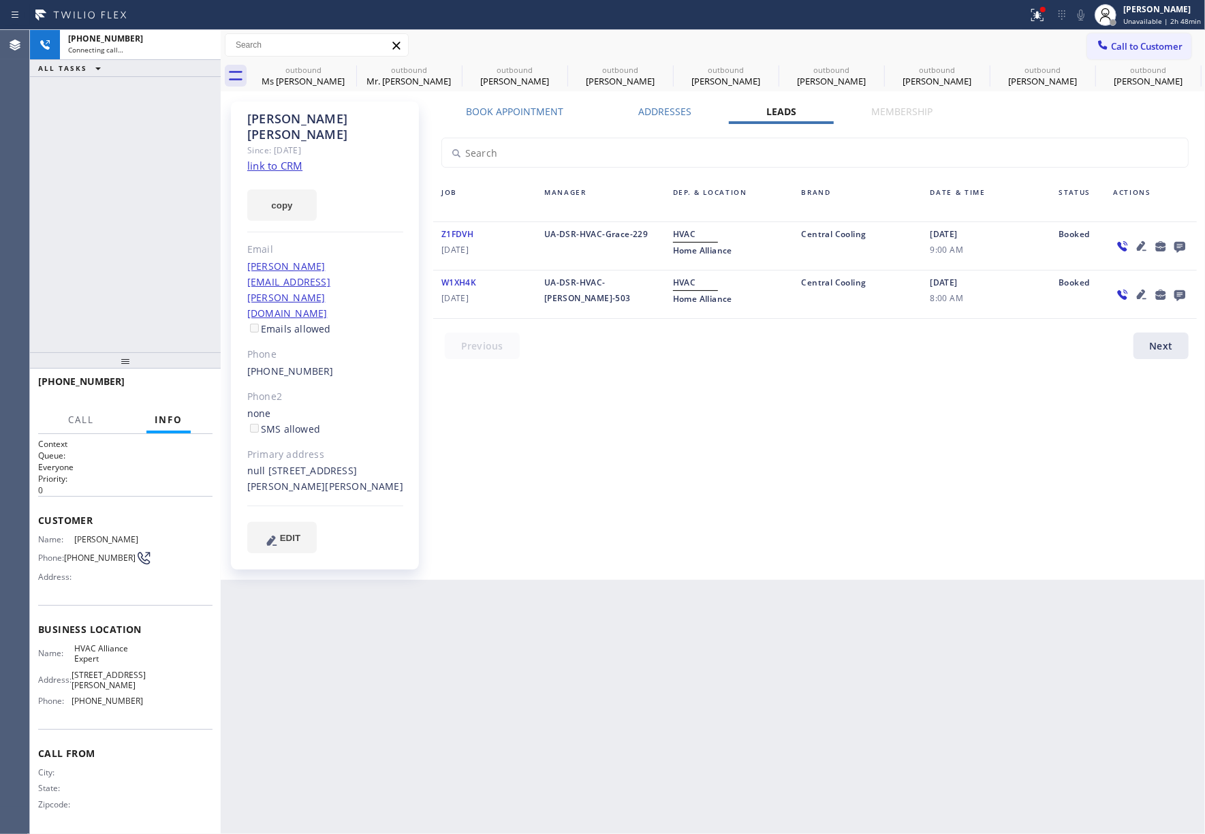
click at [1178, 242] on icon at bounding box center [1180, 247] width 11 height 11
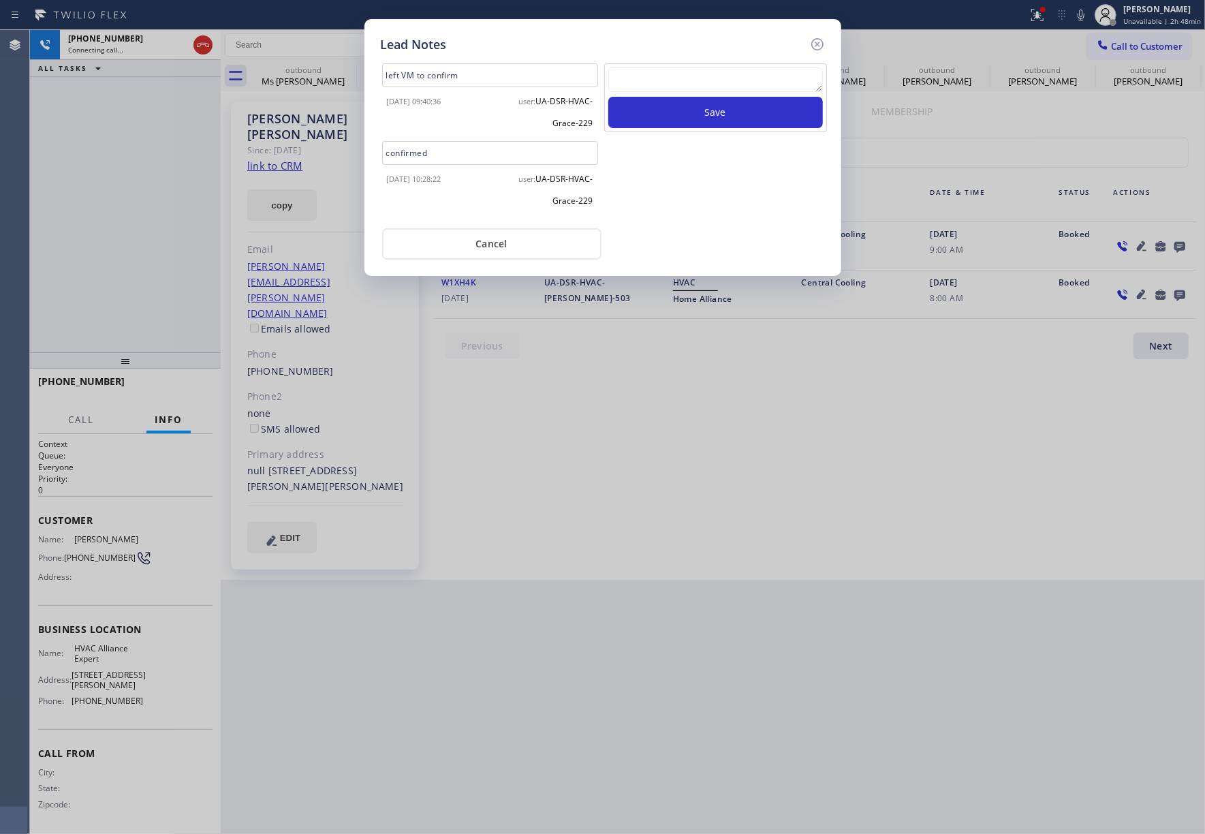
click at [677, 82] on textarea at bounding box center [716, 79] width 215 height 25
type textarea "xfer"
click at [778, 120] on button "Save" at bounding box center [716, 112] width 215 height 31
click at [820, 42] on icon at bounding box center [818, 44] width 16 height 16
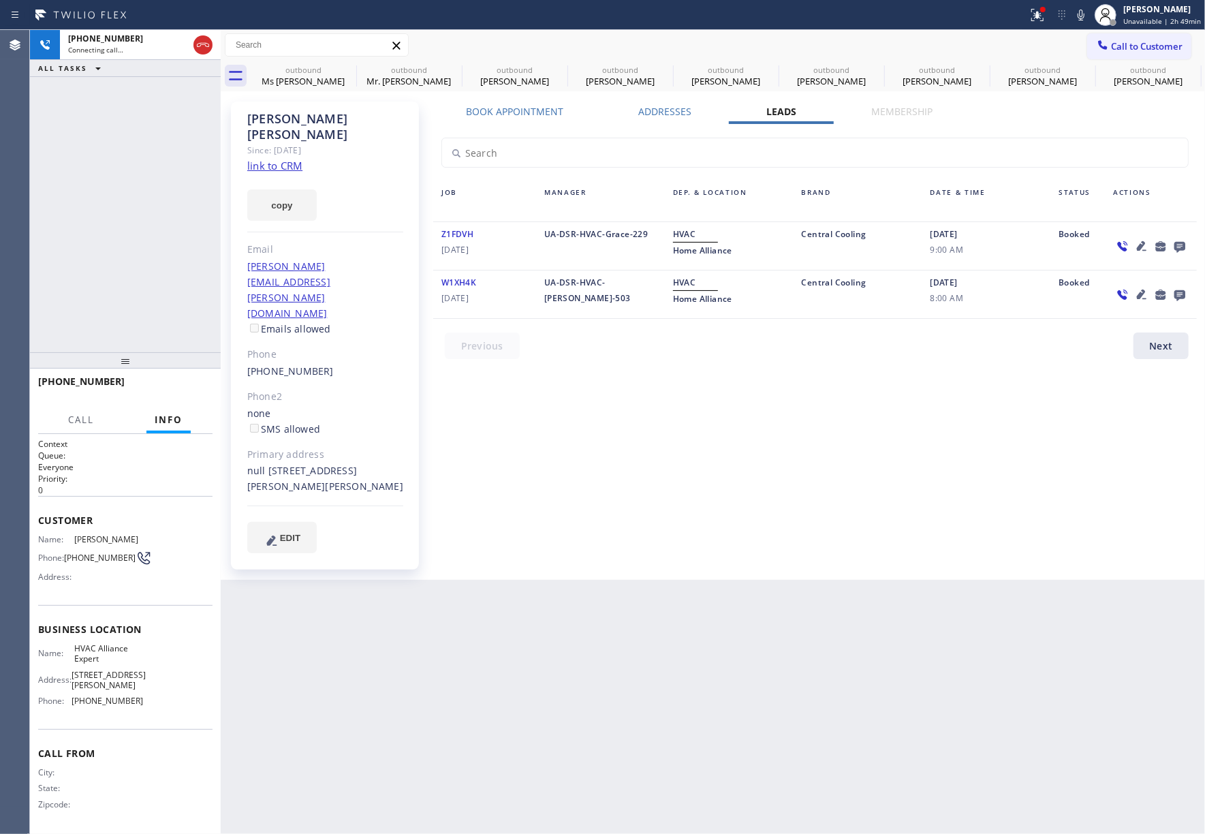
click at [865, 23] on div at bounding box center [513, 15] width 1017 height 22
click at [462, 234] on span "Z1FDVH" at bounding box center [458, 234] width 32 height 12
drag, startPoint x: 179, startPoint y: 388, endPoint x: 510, endPoint y: 263, distance: 354.5
click at [179, 388] on span "HANG UP" at bounding box center [181, 388] width 42 height 10
click at [452, 233] on span "Z1FDVH" at bounding box center [458, 234] width 32 height 12
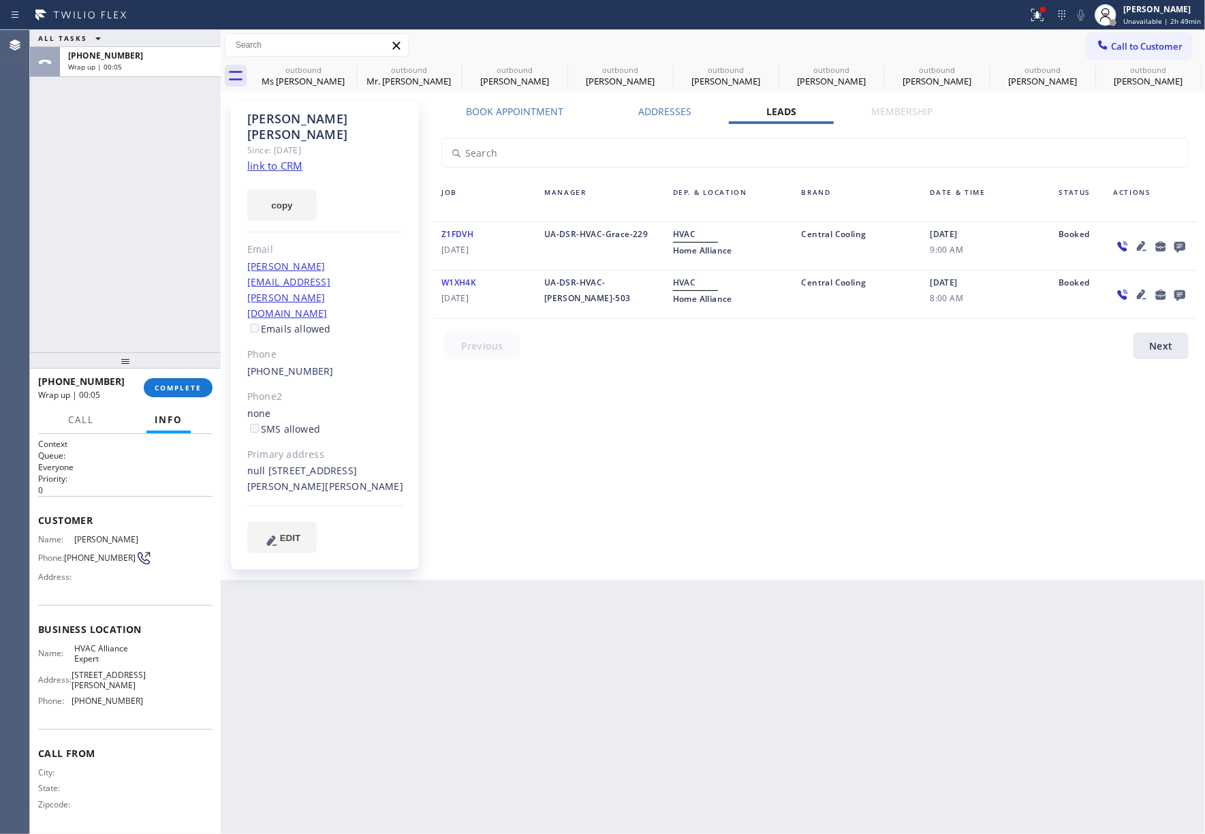
click at [452, 233] on span "Z1FDVH" at bounding box center [458, 234] width 32 height 12
copy span "Z1FDVH"
click at [195, 383] on span "COMPLETE" at bounding box center [178, 388] width 47 height 10
click at [169, 339] on div "ALL TASKS ALL TASKS ACTIVE TASKS TASKS IN WRAP UP +12167732501 Wrap up | 00:08" at bounding box center [125, 191] width 191 height 322
drag, startPoint x: 169, startPoint y: 339, endPoint x: 300, endPoint y: 343, distance: 130.9
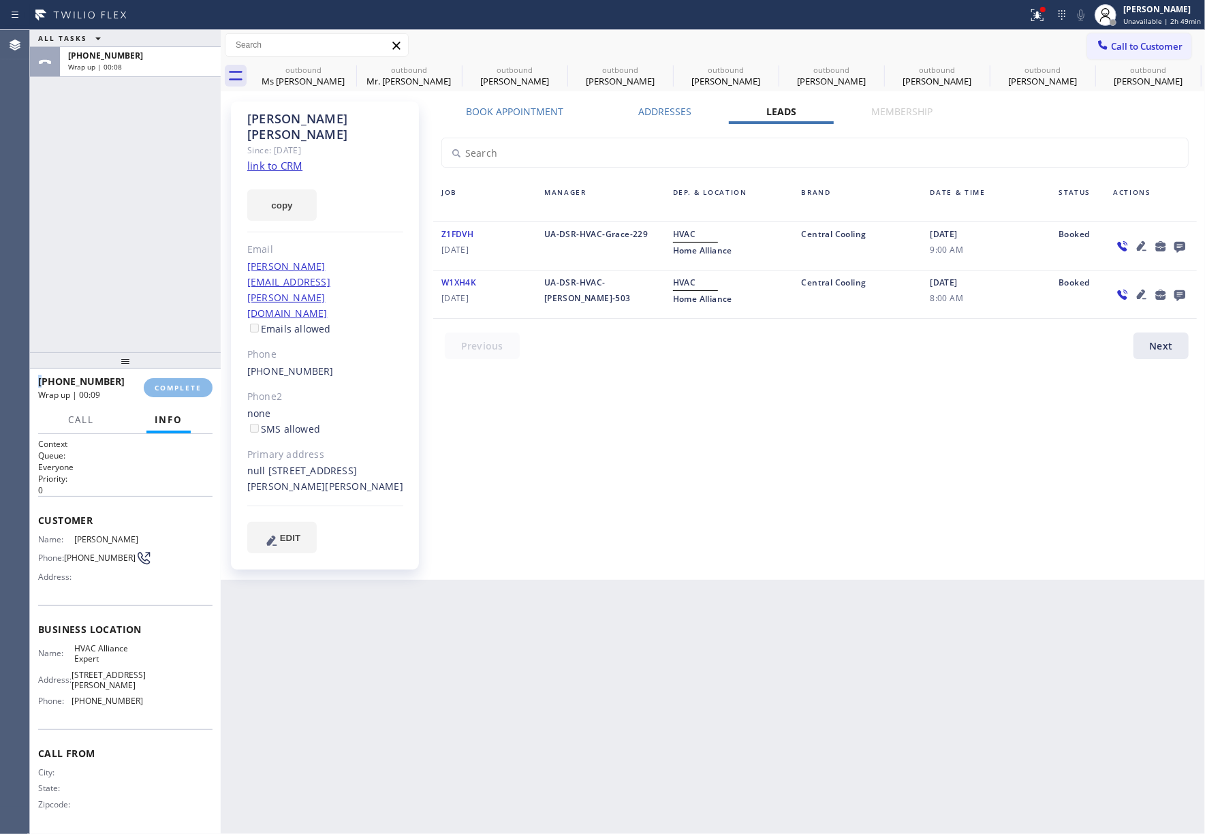
click at [168, 339] on div "ALL TASKS ALL TASKS ACTIVE TASKS TASKS IN WRAP UP +12167732501 Wrap up | 00:08" at bounding box center [125, 191] width 191 height 322
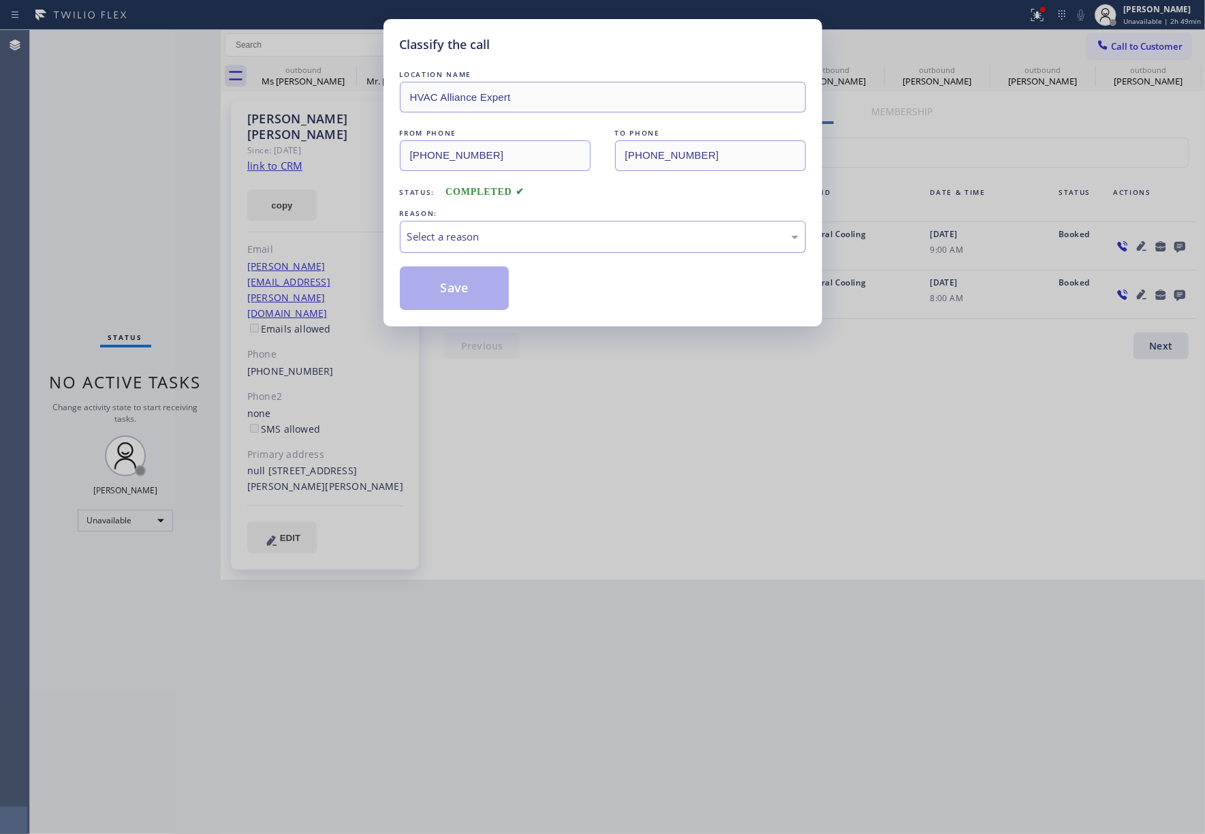
click at [532, 241] on div "Select a reason" at bounding box center [602, 237] width 391 height 16
click at [458, 285] on button "Save" at bounding box center [455, 288] width 110 height 44
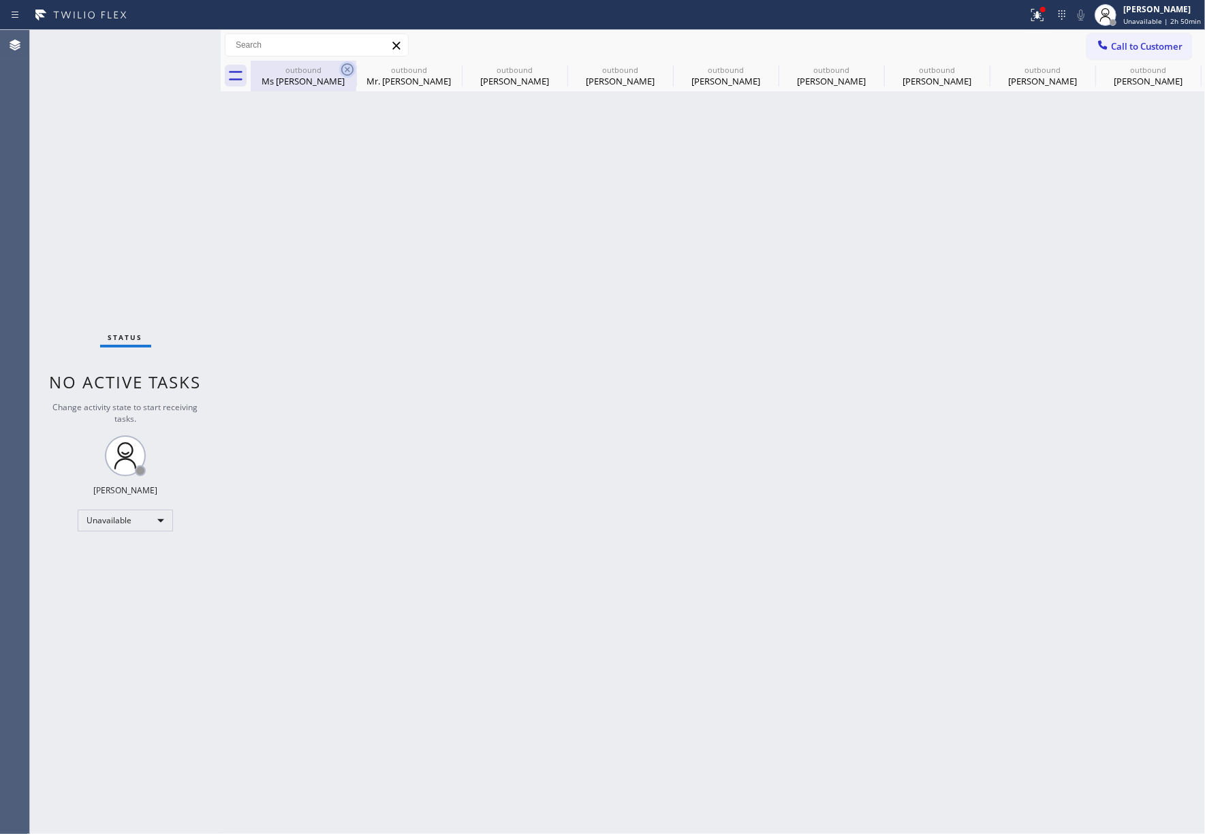
click at [347, 66] on icon at bounding box center [347, 69] width 16 height 16
click at [0, 0] on icon at bounding box center [0, 0] width 0 height 0
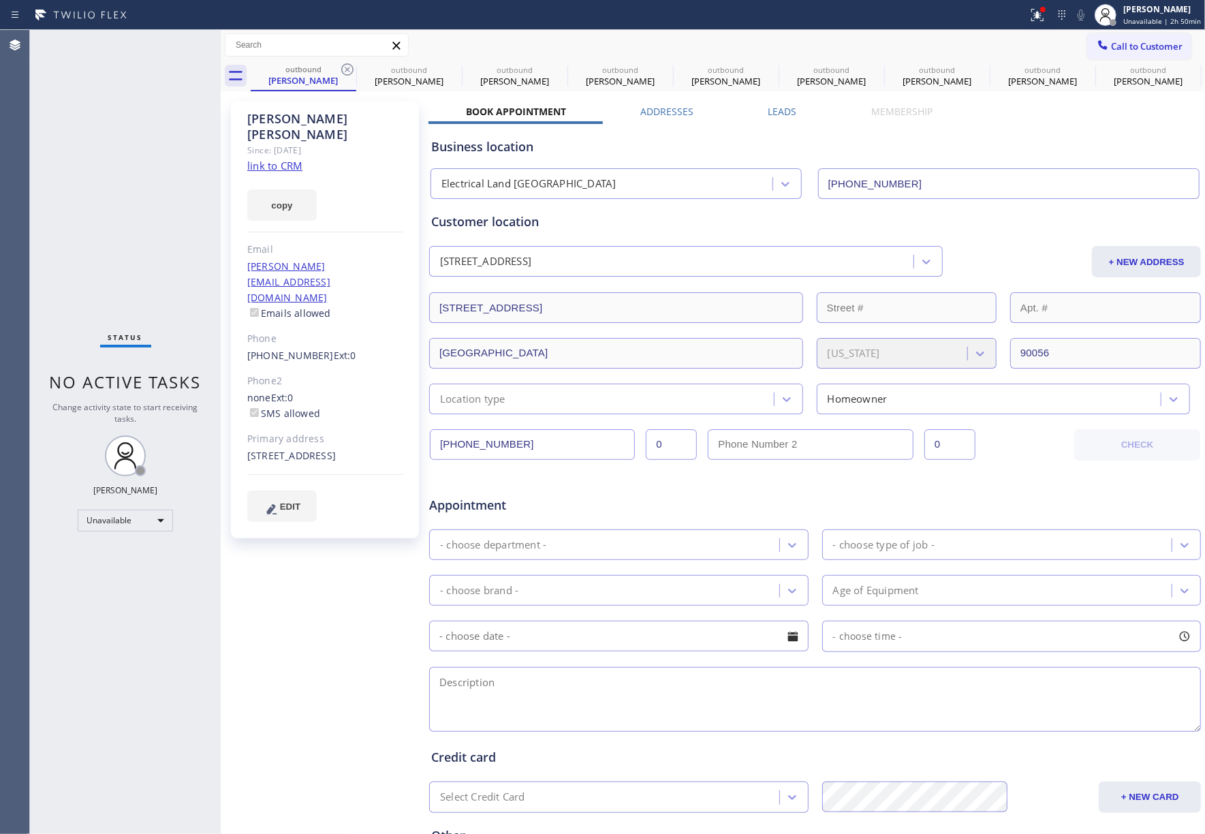
click at [347, 66] on icon at bounding box center [347, 69] width 16 height 16
click at [0, 0] on icon at bounding box center [0, 0] width 0 height 0
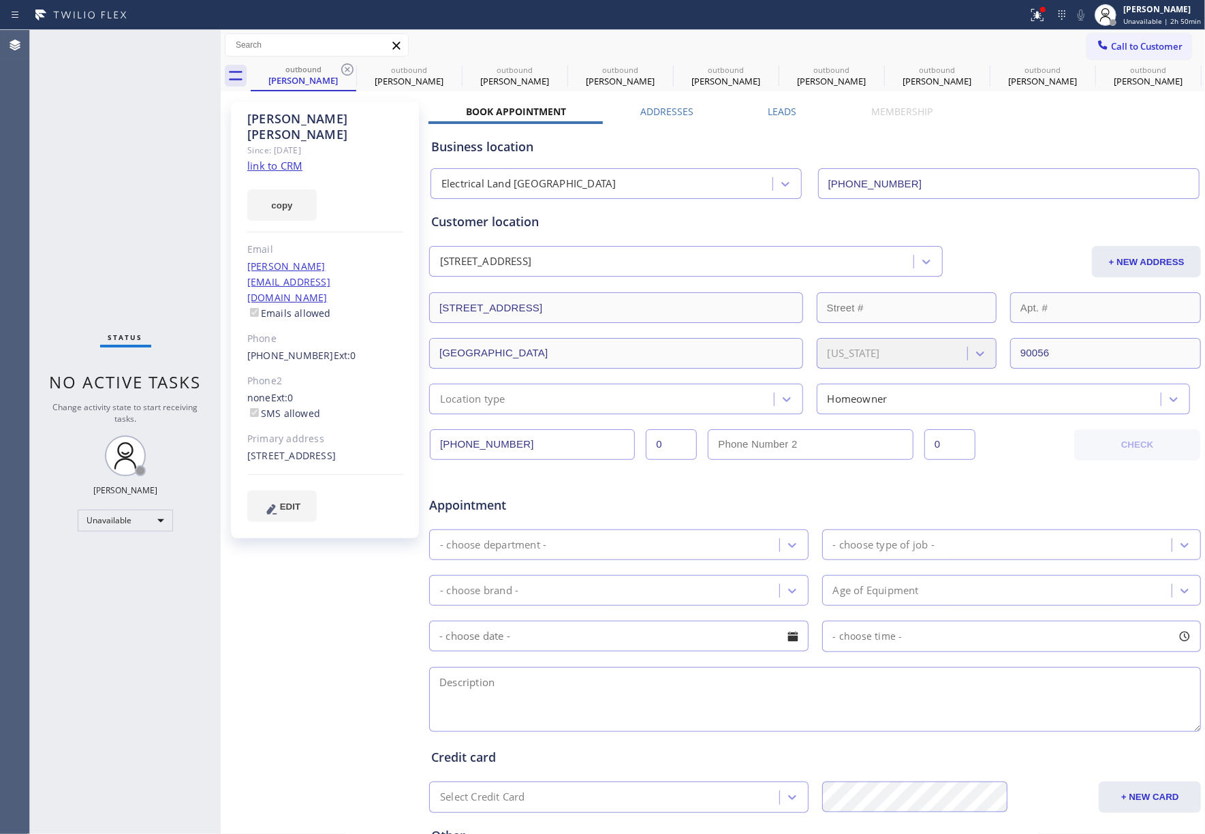
click at [0, 0] on icon at bounding box center [0, 0] width 0 height 0
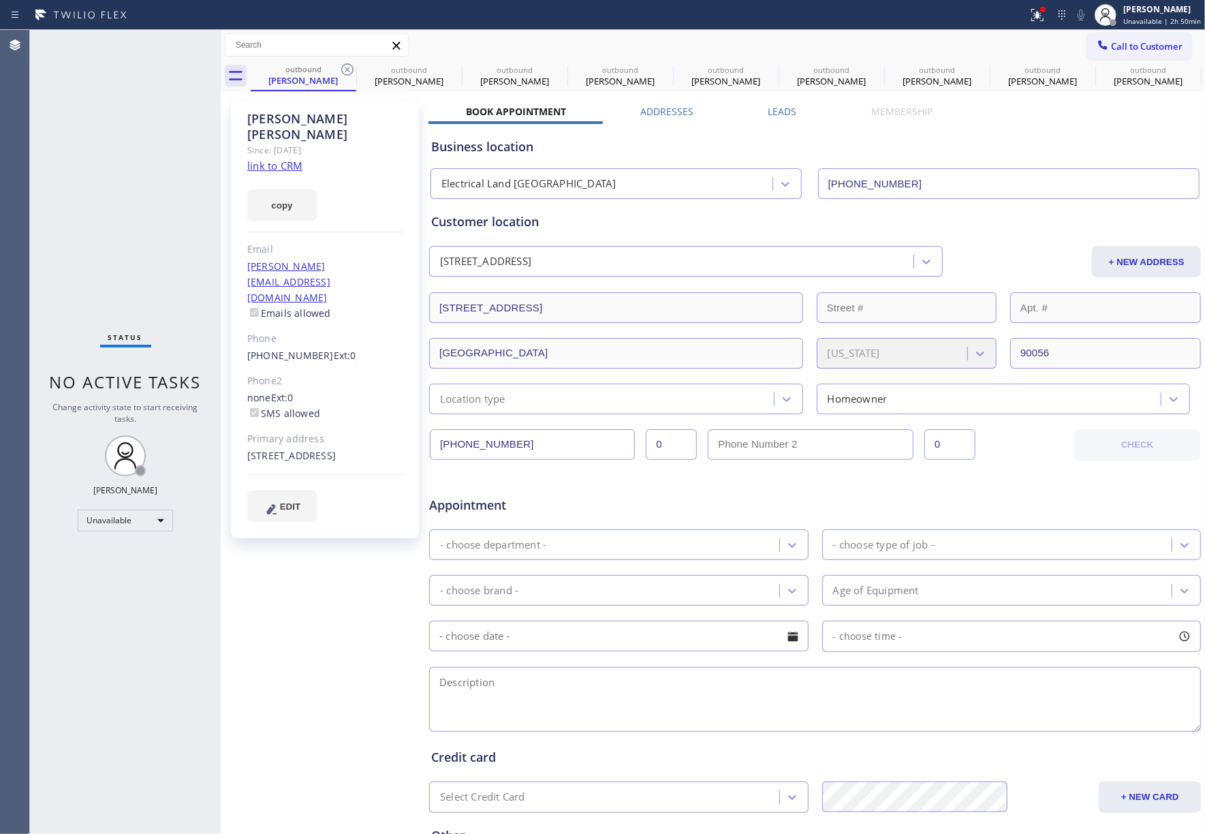
click at [0, 0] on icon at bounding box center [0, 0] width 0 height 0
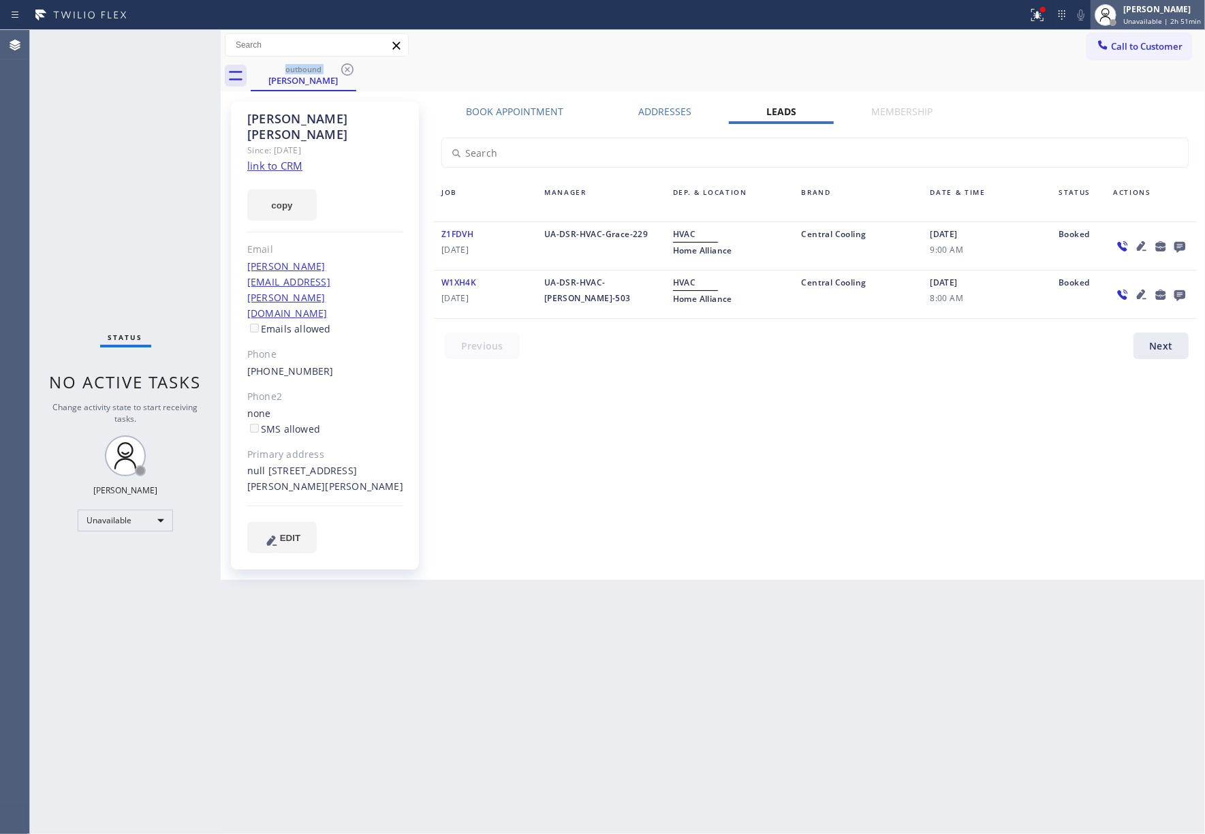
click at [1149, 16] on span "Unavailable | 2h 51min" at bounding box center [1163, 21] width 78 height 10
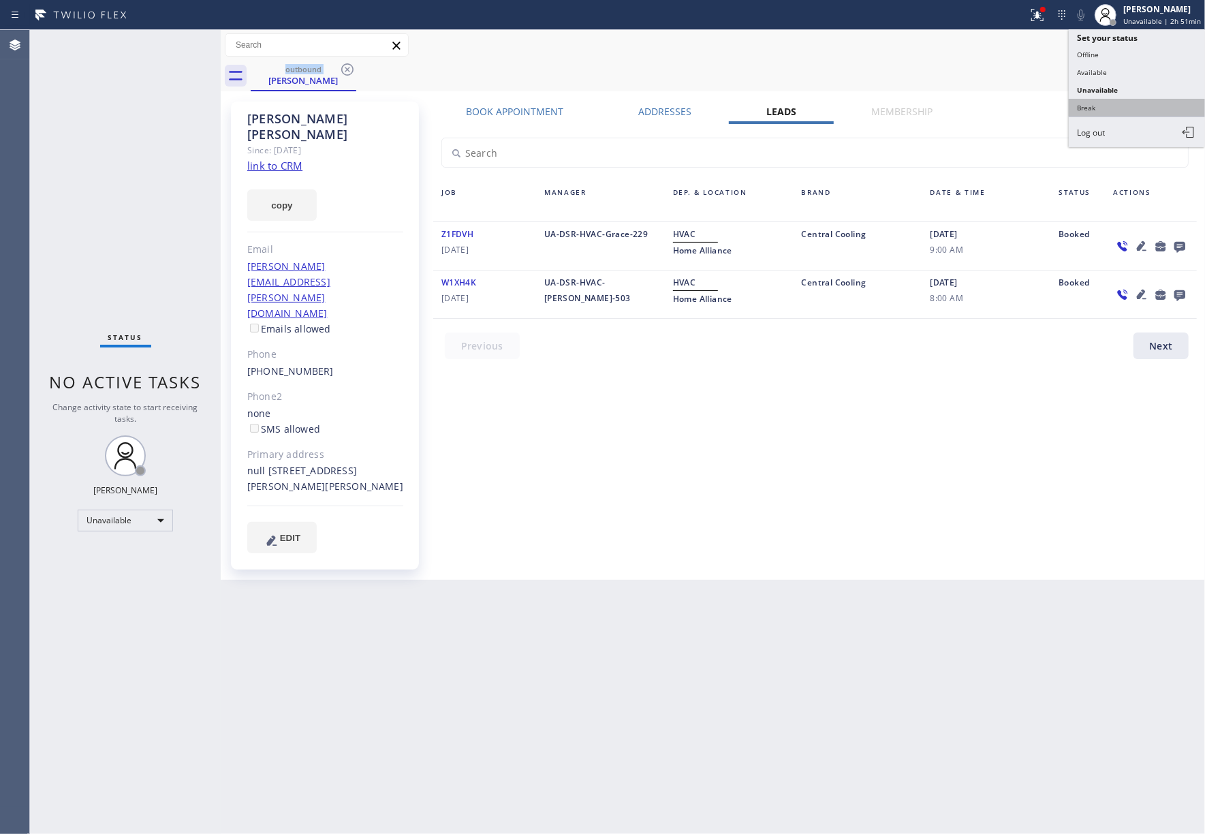
click at [1130, 106] on button "Break" at bounding box center [1137, 108] width 136 height 18
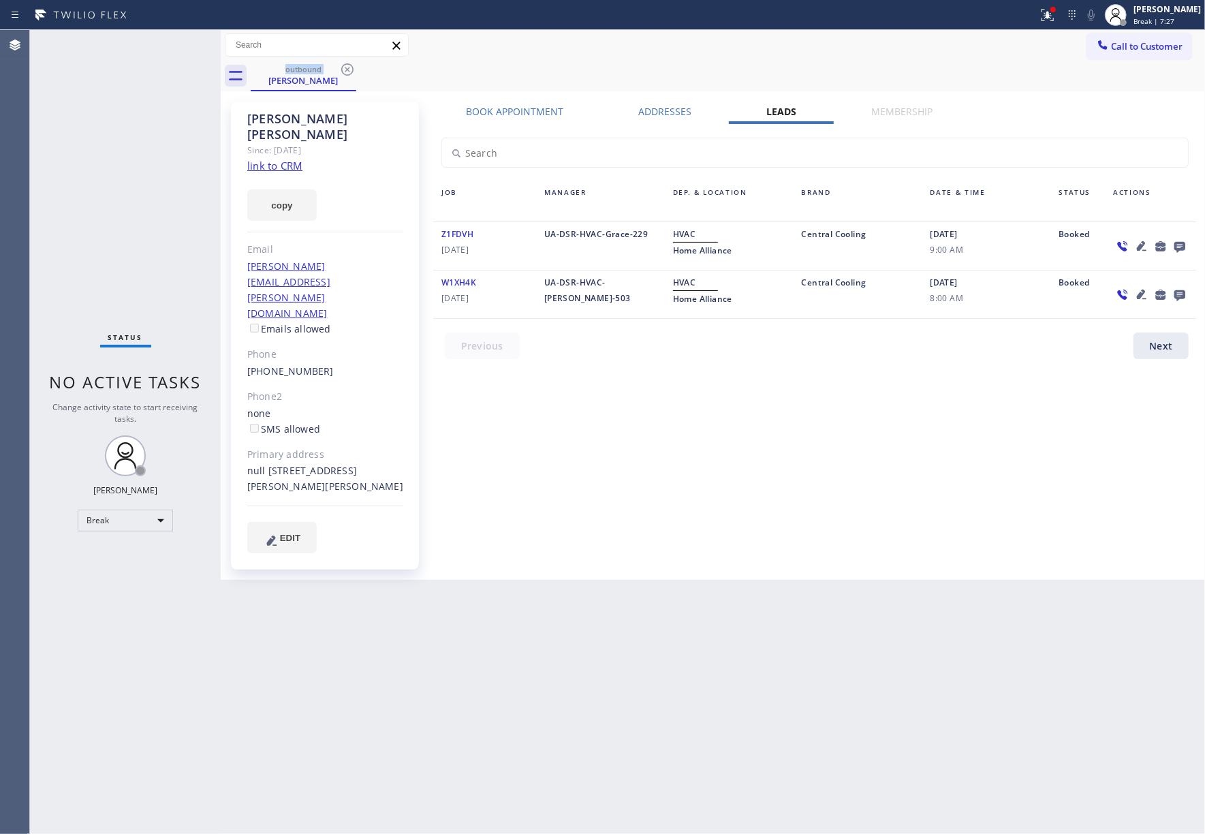
click at [94, 178] on div "Status No active tasks Change activity state to start receiving tasks. Jenelyn …" at bounding box center [125, 432] width 191 height 804
click at [1156, 19] on span "Break | 7:28" at bounding box center [1154, 21] width 41 height 10
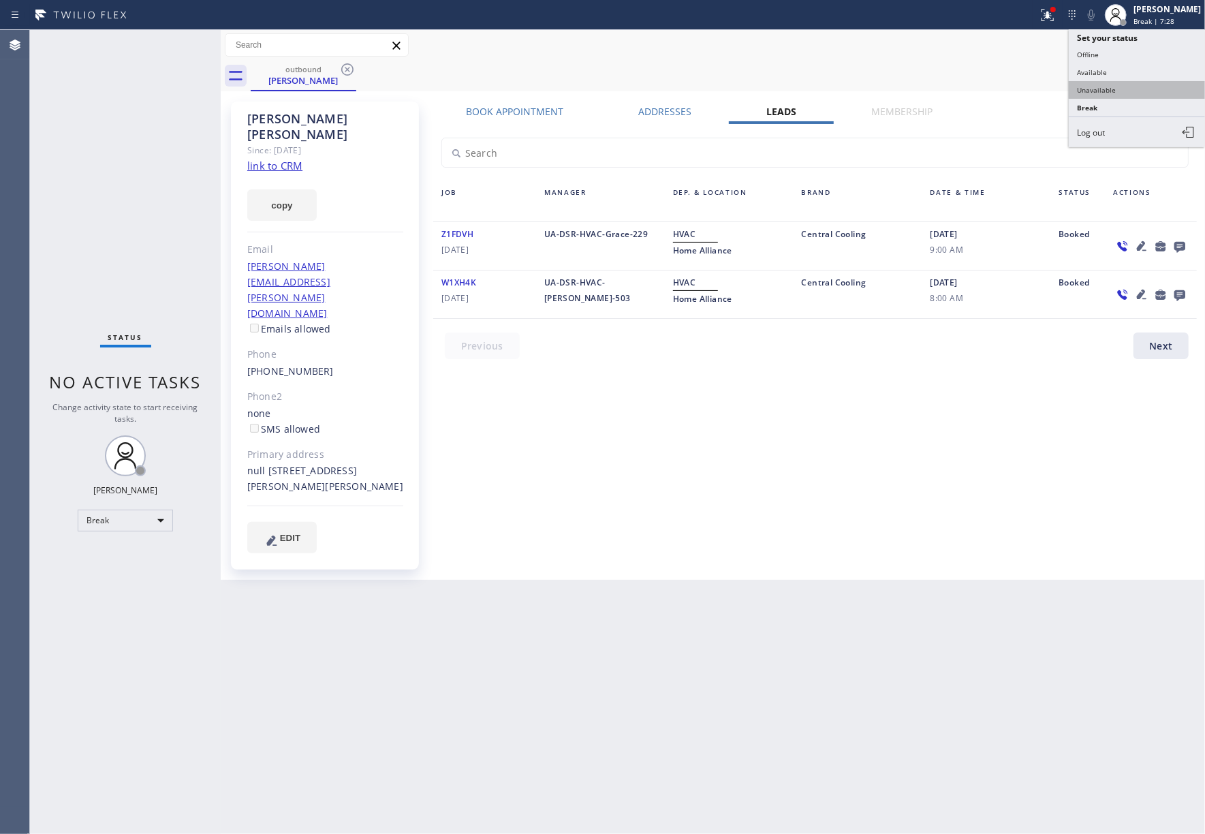
click at [1110, 93] on button "Unavailable" at bounding box center [1137, 90] width 136 height 18
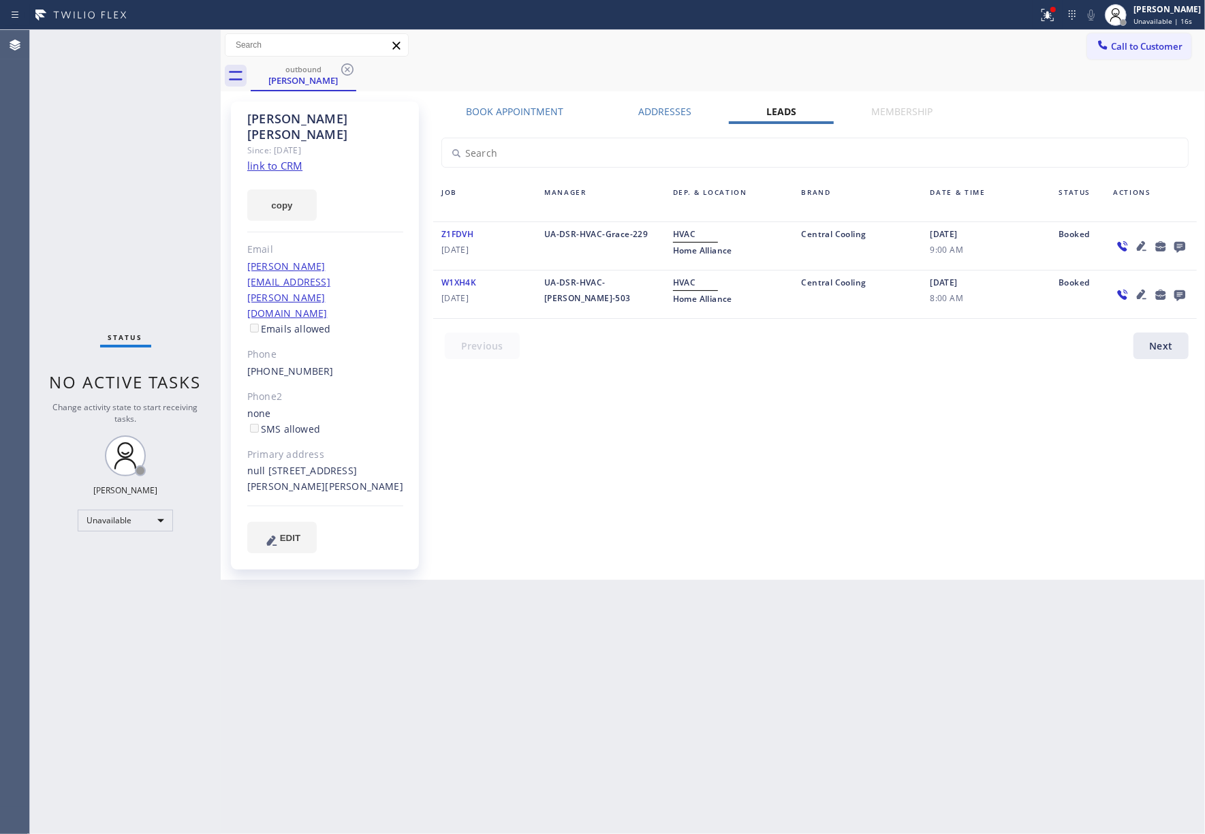
click at [105, 166] on div "Status No active tasks Change activity state to start receiving tasks. [PERSON_…" at bounding box center [125, 432] width 191 height 804
click at [164, 144] on div "Status No active tasks Change activity state to start receiving tasks. [PERSON_…" at bounding box center [125, 432] width 191 height 804
click at [1105, 55] on button "Call to Customer" at bounding box center [1140, 46] width 104 height 26
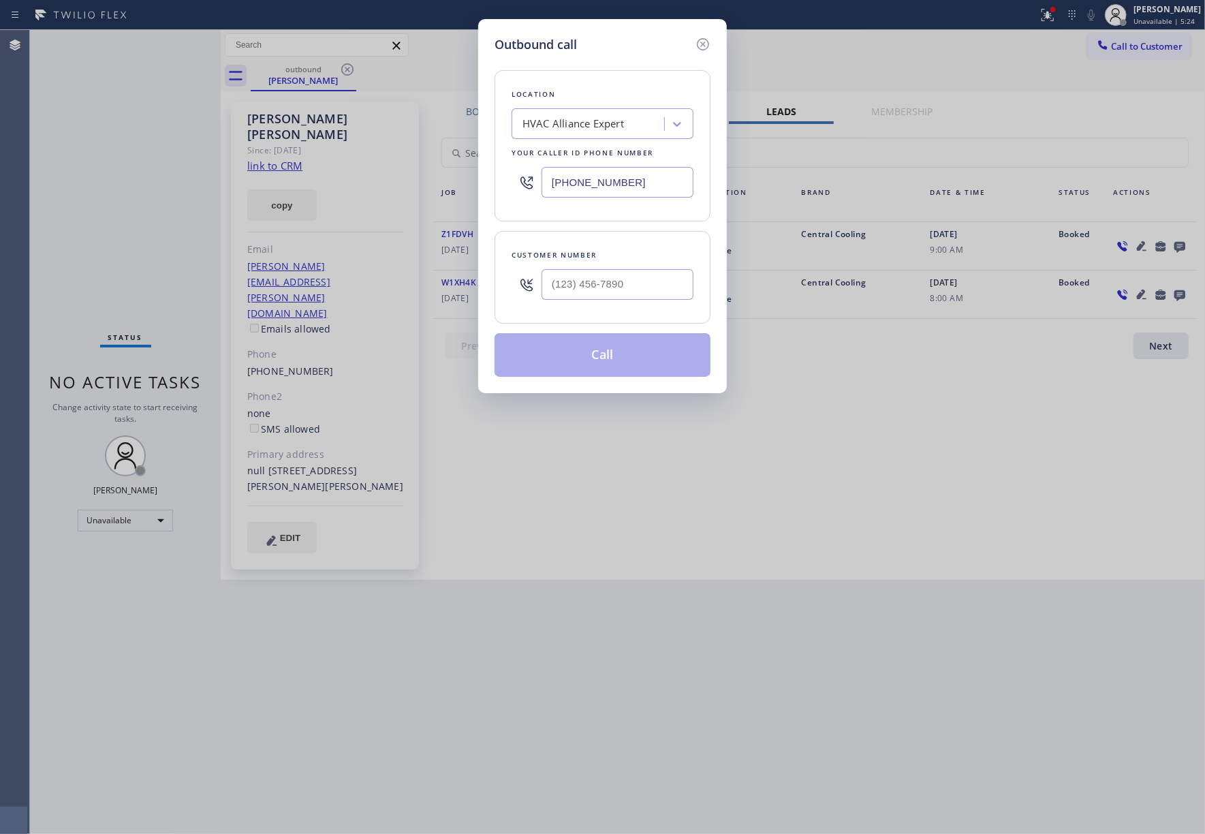
drag, startPoint x: 645, startPoint y: 175, endPoint x: 488, endPoint y: 175, distance: 156.7
click at [488, 175] on div "Outbound call Location HVAC Alliance Expert Your caller id phone number (323) 9…" at bounding box center [602, 206] width 249 height 374
paste input "805) 902-4601"
type input "(805) 902-4601"
click at [605, 281] on input "text" at bounding box center [618, 284] width 152 height 31
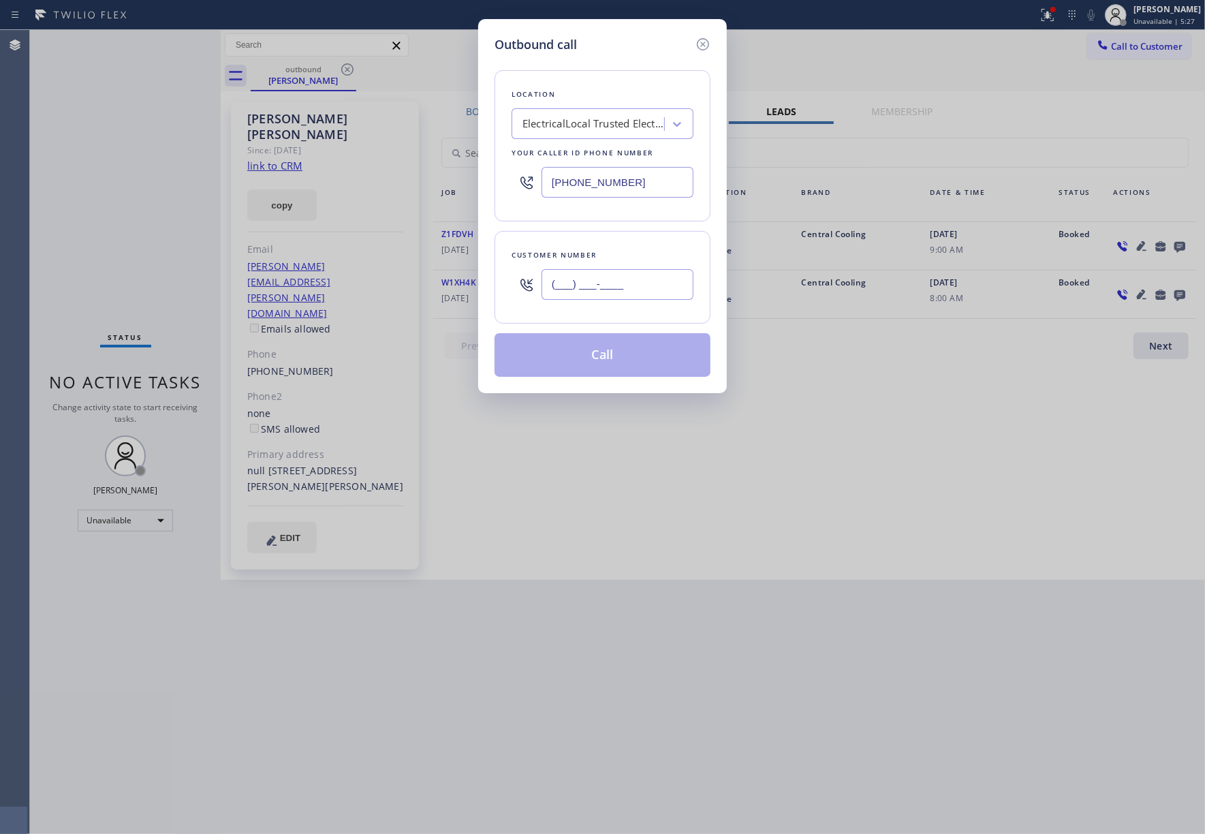
paste input "805) 340-7451"
type input "(805) 340-7451"
click at [605, 255] on div "Customer number" at bounding box center [603, 255] width 182 height 14
click at [589, 343] on button "Call" at bounding box center [603, 355] width 216 height 44
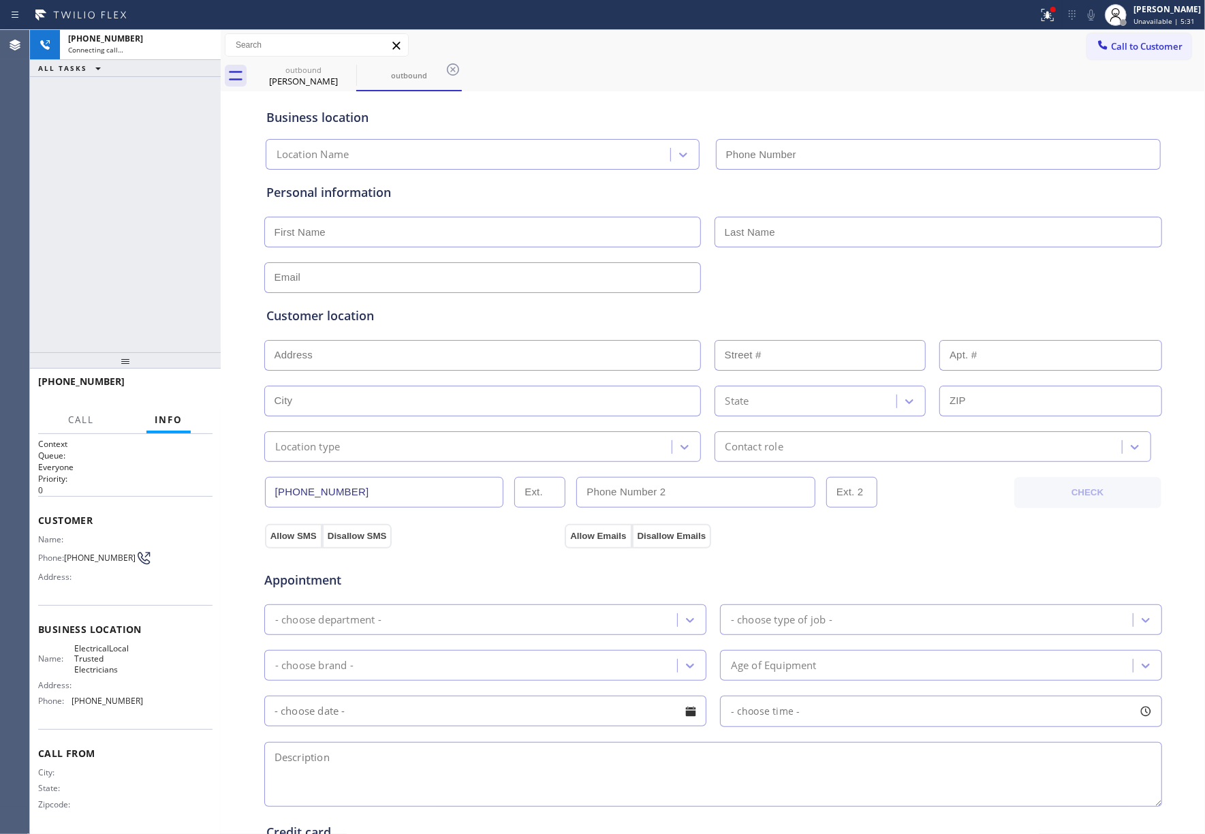
type input "(805) 902-4601"
click at [144, 129] on div "+18053407451 Connecting call… ALL TASKS ALL TASKS ACTIVE TASKS TASKS IN WRAP UP" at bounding box center [125, 191] width 191 height 322
click at [93, 177] on div "+18053407451 Live | 01:27 ALL TASKS ALL TASKS ACTIVE TASKS TASKS IN WRAP UP" at bounding box center [125, 191] width 191 height 322
click at [1098, 15] on icon at bounding box center [1091, 15] width 16 height 16
click at [1095, 14] on icon at bounding box center [1091, 15] width 7 height 11
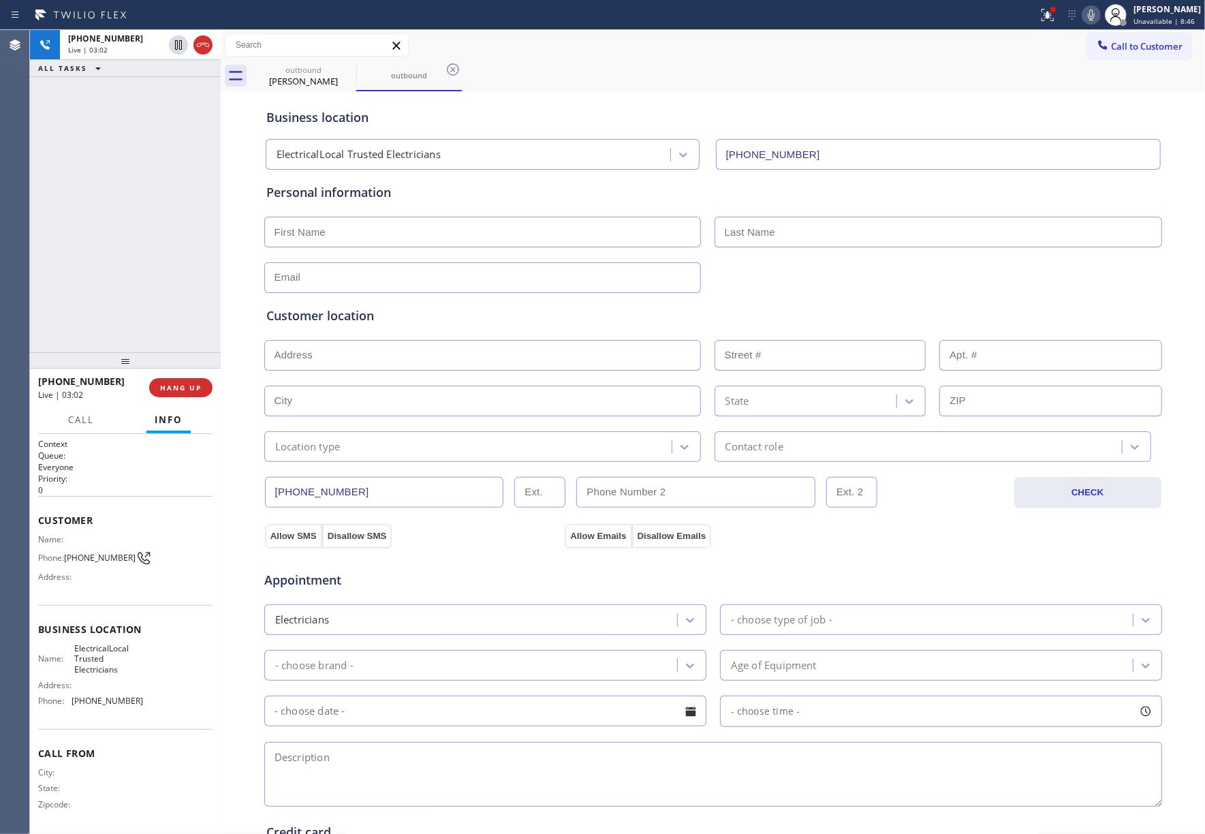
click at [1021, 90] on div "Business location ElectricalLocal Trusted Electricians (805) 902-4601" at bounding box center [713, 129] width 899 height 80
click at [1096, 11] on icon at bounding box center [1091, 15] width 16 height 16
drag, startPoint x: 1097, startPoint y: 20, endPoint x: 1181, endPoint y: 116, distance: 127.5
click at [1095, 20] on icon at bounding box center [1091, 15] width 7 height 11
click at [85, 219] on div "+18053407451 Live | 04:36 ALL TASKS ALL TASKS ACTIVE TASKS TASKS IN WRAP UP" at bounding box center [125, 191] width 191 height 322
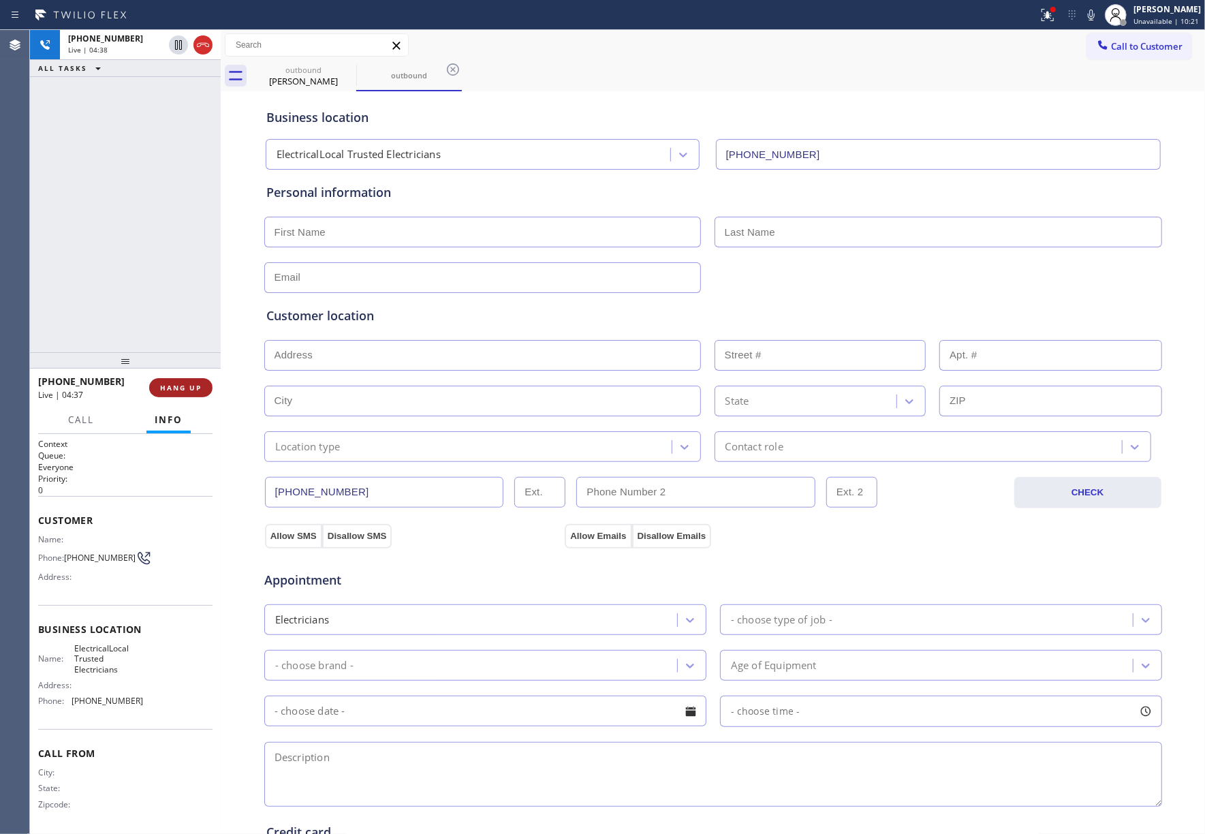
click at [181, 390] on span "HANG UP" at bounding box center [181, 388] width 42 height 10
drag, startPoint x: 194, startPoint y: 394, endPoint x: 180, endPoint y: 355, distance: 41.4
click at [194, 394] on button "COMPLETE" at bounding box center [178, 387] width 69 height 19
click at [170, 328] on div "ALL TASKS ALL TASKS ACTIVE TASKS TASKS IN WRAP UP +18053407451 Wrap up | 00:00" at bounding box center [125, 191] width 191 height 322
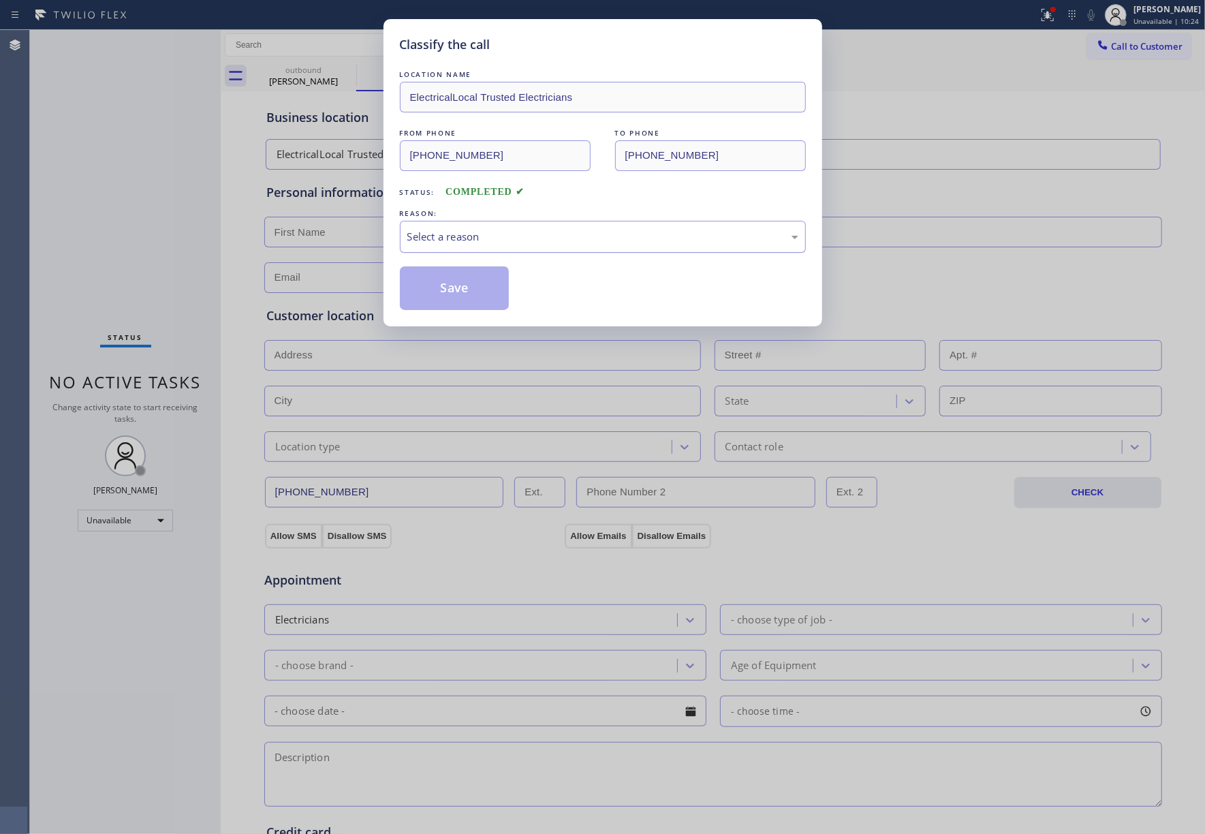
click at [484, 238] on div "Select a reason" at bounding box center [602, 237] width 391 height 16
click at [462, 292] on button "Save" at bounding box center [455, 288] width 110 height 44
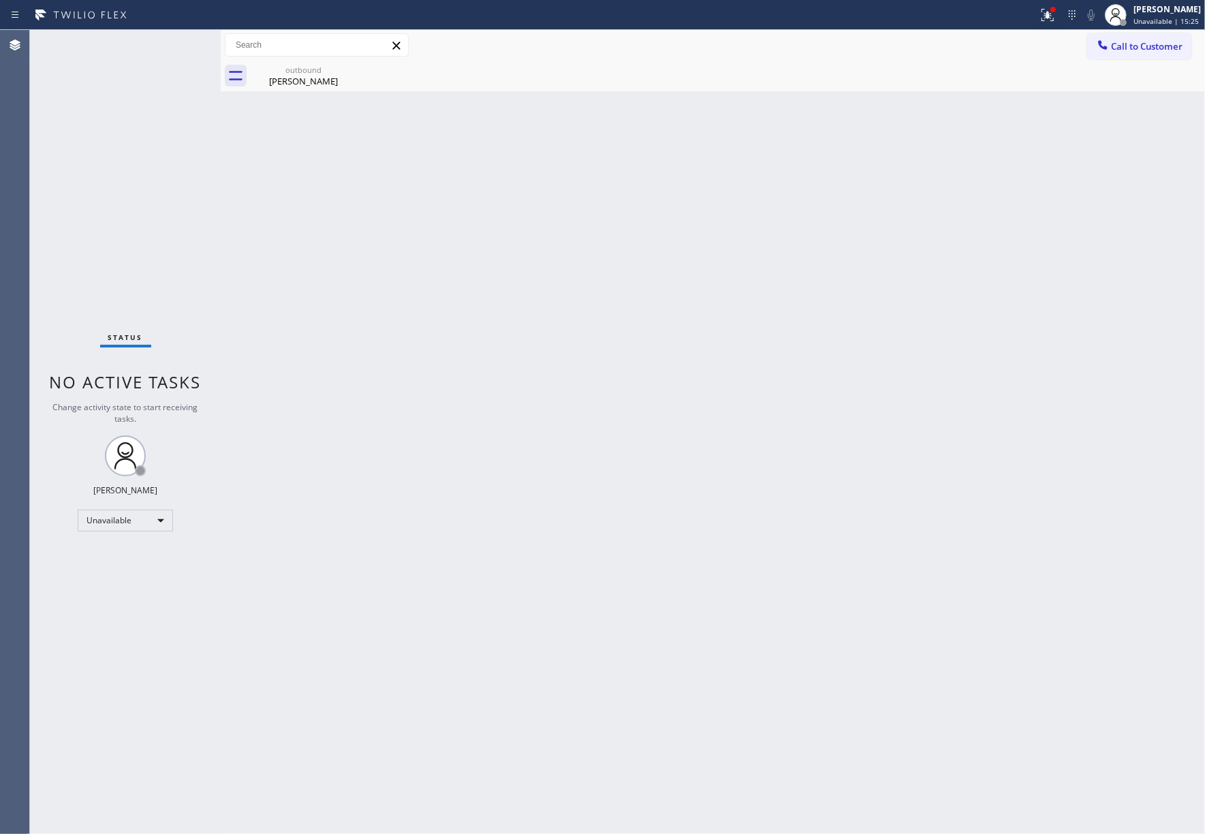
click at [56, 181] on div "Status No active tasks Change activity state to start receiving tasks. [PERSON_…" at bounding box center [125, 432] width 191 height 804
click at [1159, 57] on button "Call to Customer" at bounding box center [1140, 46] width 104 height 26
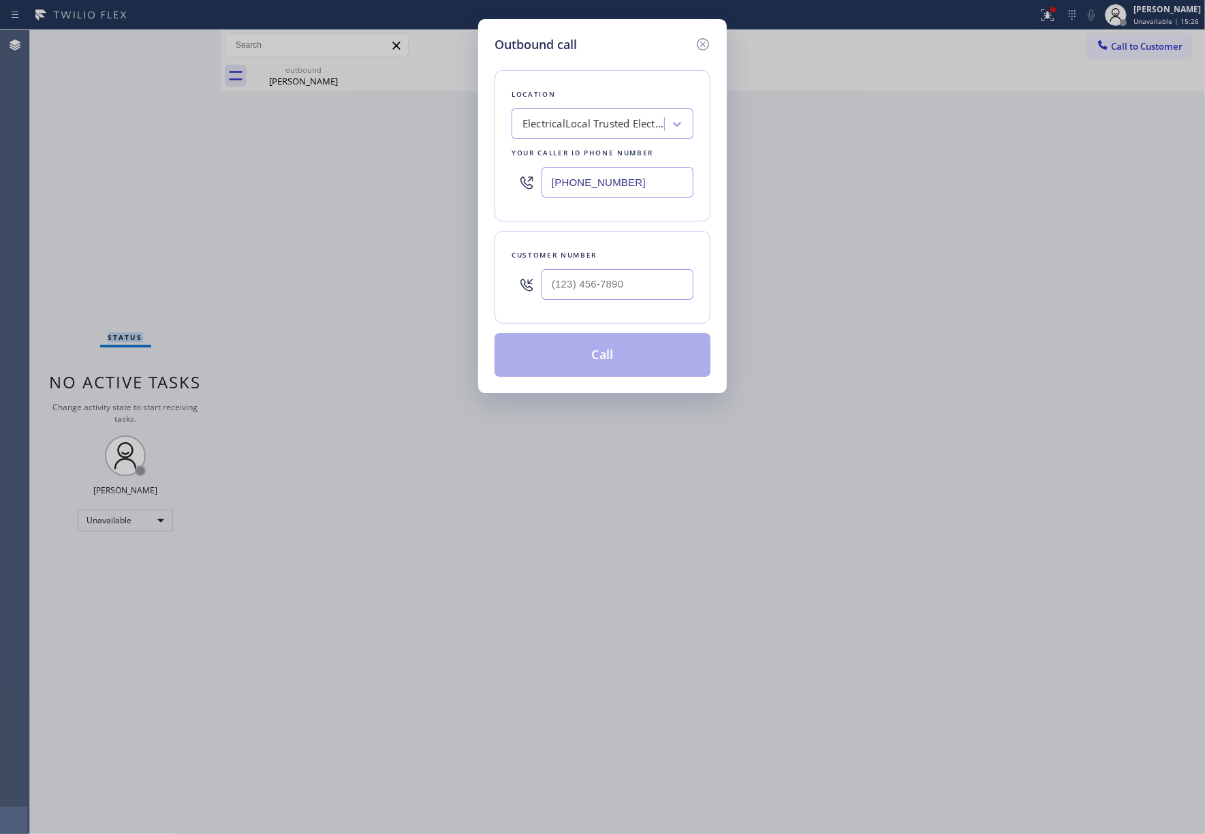
click at [652, 278] on input "text" at bounding box center [618, 284] width 152 height 31
paste input "805) 340-7451"
type input "(805) 340-7451"
click at [633, 235] on div "Customer number (805) 340-7451" at bounding box center [603, 277] width 216 height 93
click at [616, 367] on button "Call" at bounding box center [603, 355] width 216 height 44
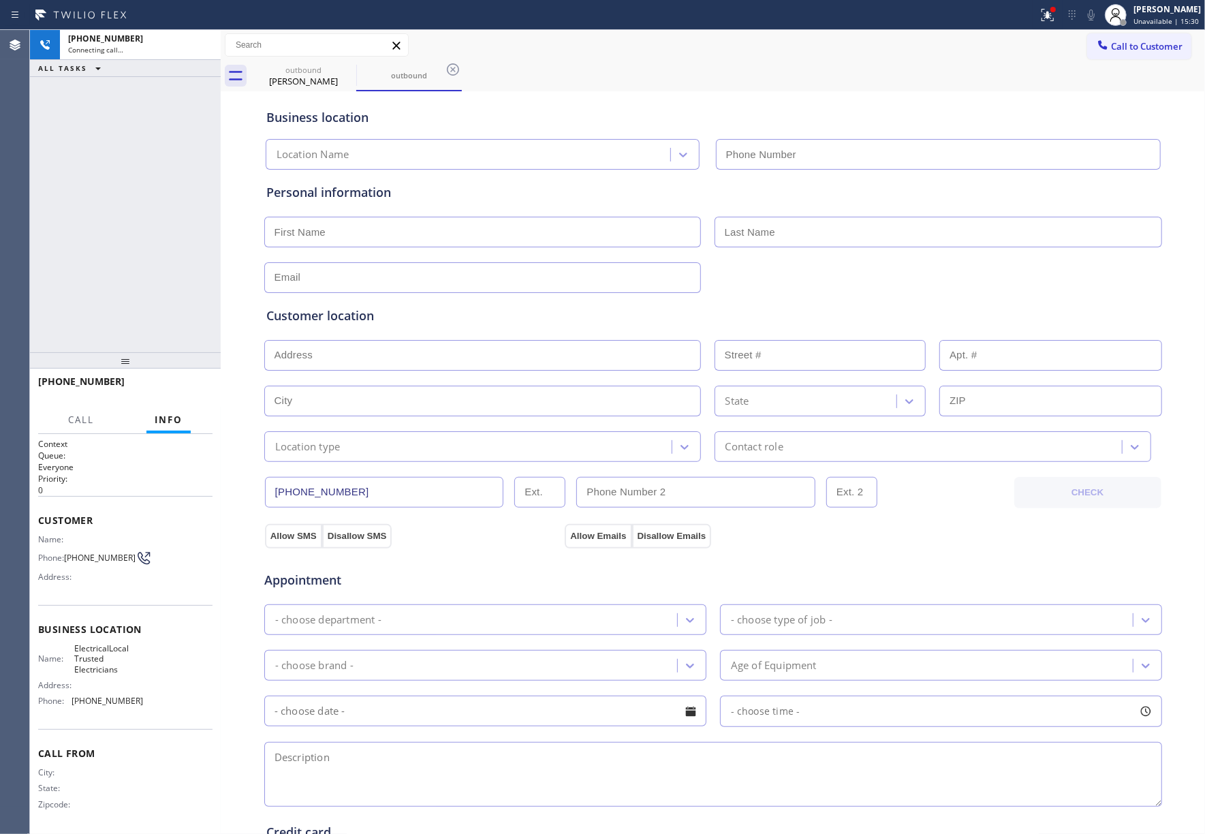
type input "(805) 902-4601"
click at [75, 188] on div "+18053407451 Live | 00:50 ALL TASKS ALL TASKS ACTIVE TASKS TASKS IN WRAP UP" at bounding box center [125, 191] width 191 height 322
click at [75, 188] on div "+18053407451 Live | 00:51 ALL TASKS ALL TASKS ACTIVE TASKS TASKS IN WRAP UP" at bounding box center [125, 191] width 191 height 322
click at [363, 226] on input "text" at bounding box center [482, 232] width 437 height 31
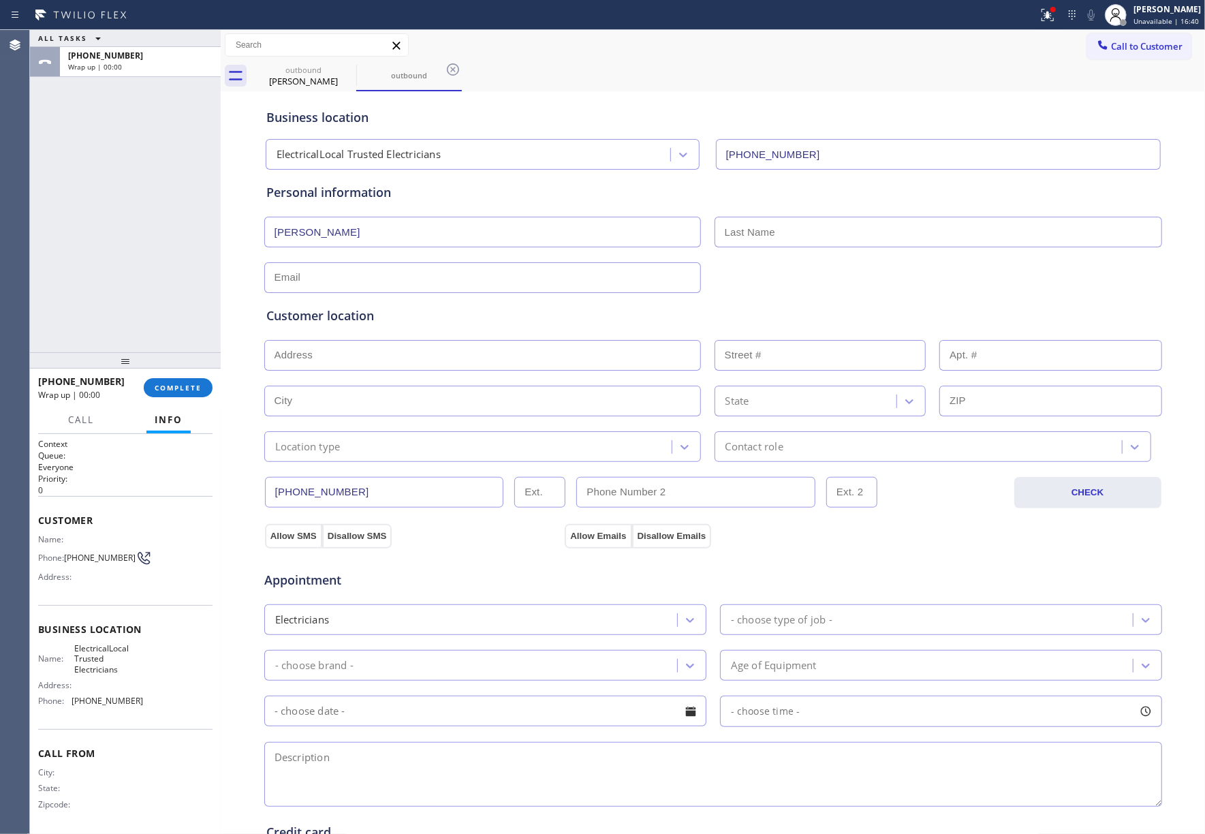
type input "shane"
click at [837, 228] on input "text" at bounding box center [939, 232] width 448 height 31
type input "."
drag, startPoint x: 308, startPoint y: 756, endPoint x: 350, endPoint y: 688, distance: 79.8
click at [308, 756] on textarea at bounding box center [713, 774] width 898 height 65
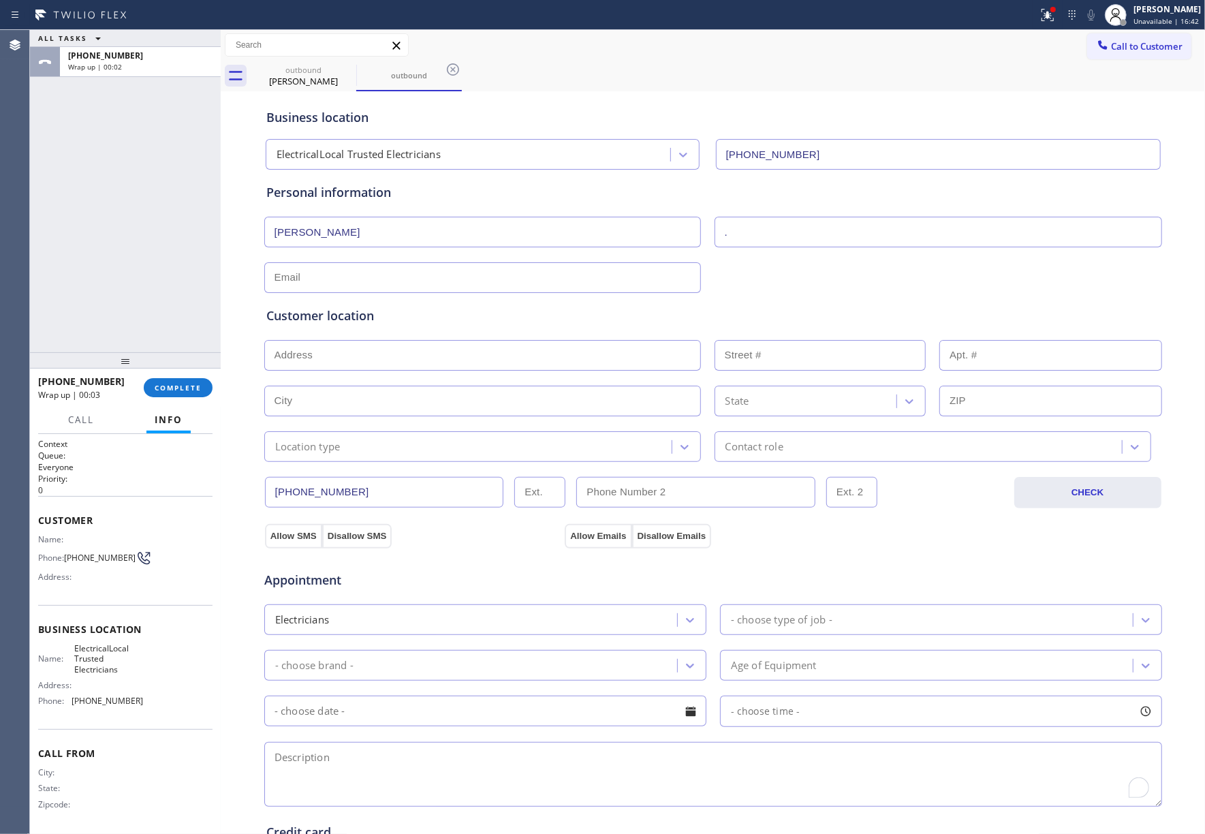
paste textarea "commercial-owner put in a new ac, diveretd the plug but blew out the circuit / …"
type textarea "commercial-owner put in a new ac, diveretd the plug but blew out the circuit / …"
click at [365, 626] on div "Electricians" at bounding box center [472, 620] width 409 height 24
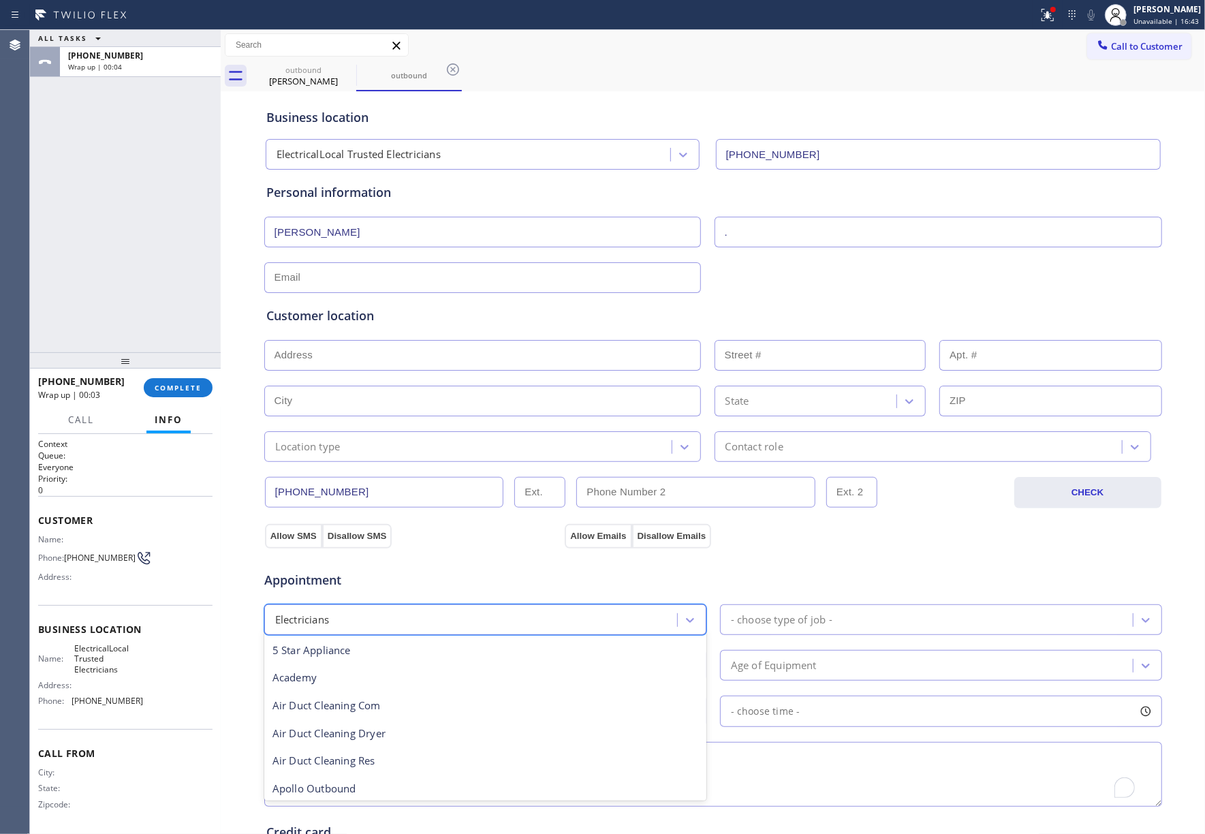
scroll to position [140, 0]
click at [808, 624] on div "- choose type of job -" at bounding box center [782, 620] width 102 height 16
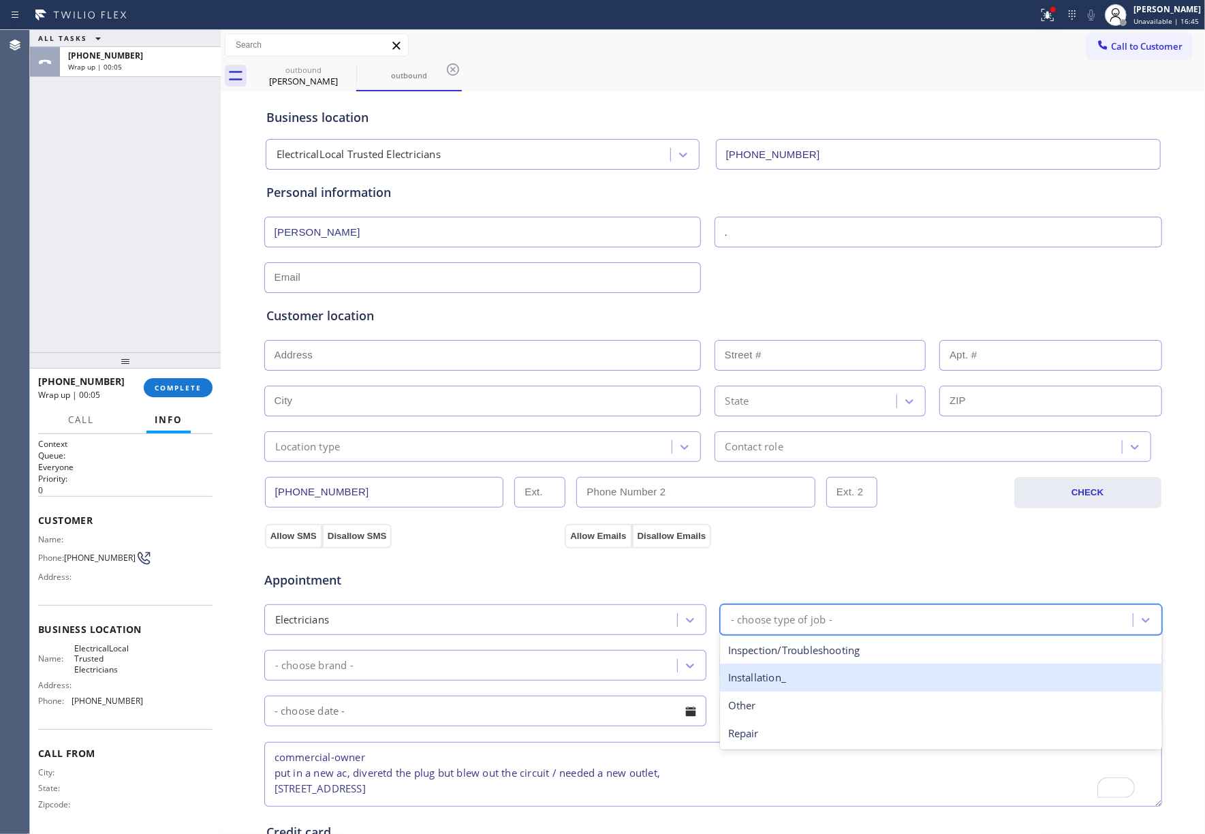
drag, startPoint x: 786, startPoint y: 685, endPoint x: 615, endPoint y: 666, distance: 172.1
click at [784, 685] on div "Installation_" at bounding box center [941, 678] width 442 height 28
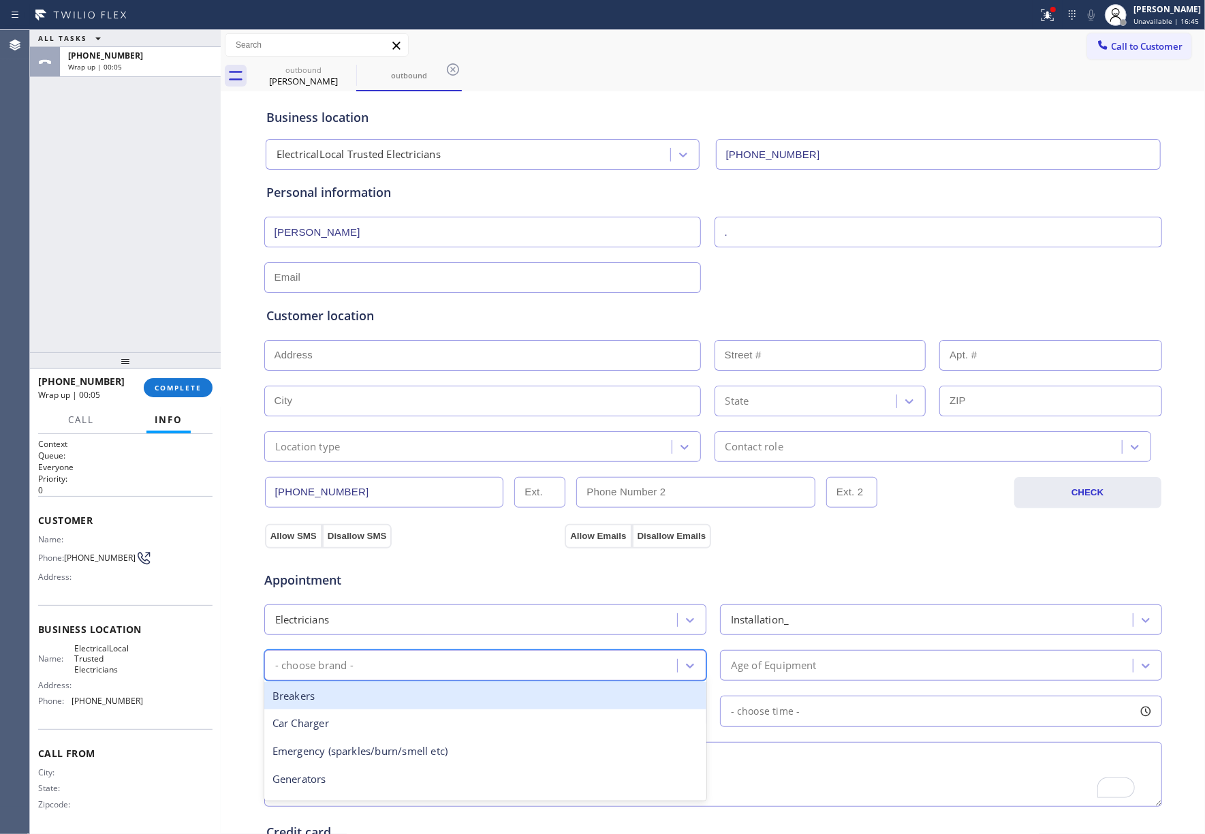
click at [615, 666] on div "- choose brand -" at bounding box center [472, 665] width 409 height 24
type input "out"
drag, startPoint x: 557, startPoint y: 690, endPoint x: 536, endPoint y: 753, distance: 66.8
click at [556, 690] on div "Outlets/Switches" at bounding box center [485, 696] width 442 height 28
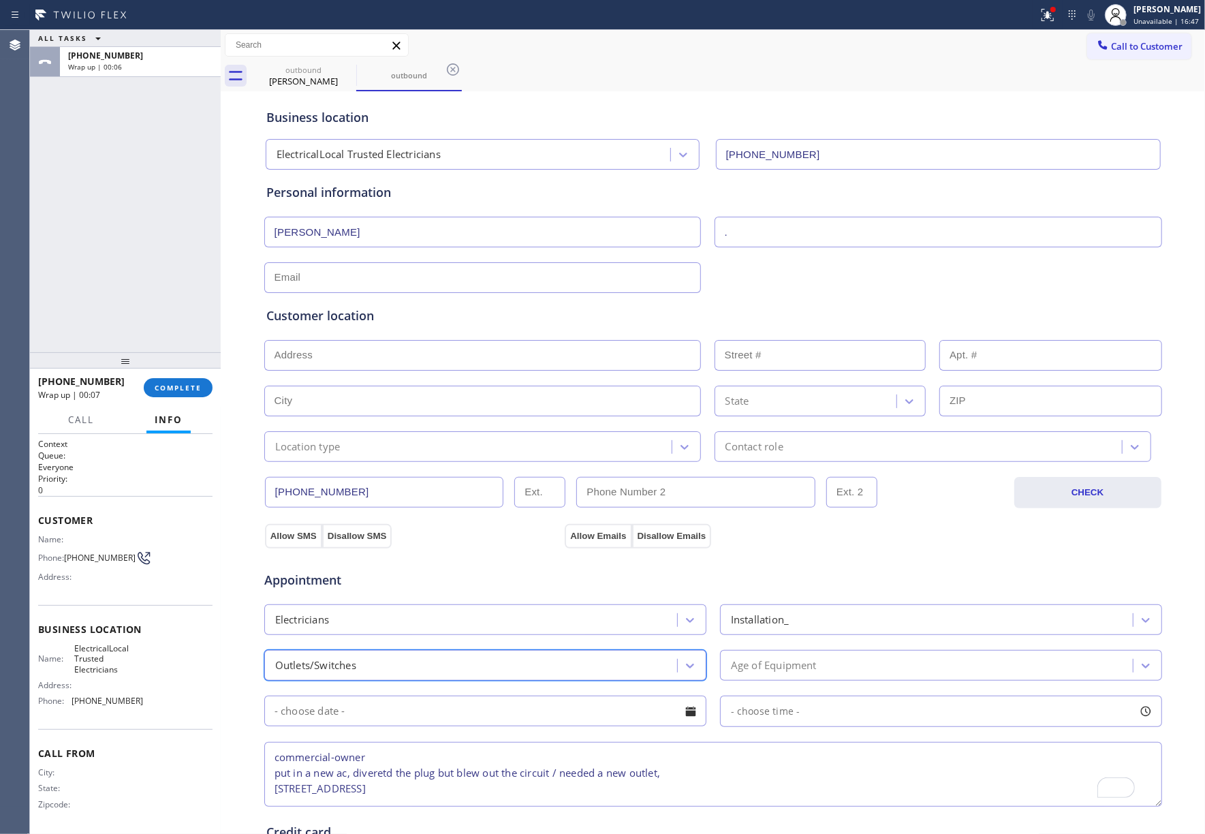
click at [530, 767] on textarea "commercial-owner put in a new ac, diveretd the plug but blew out the circuit / …" at bounding box center [713, 774] width 898 height 65
paste textarea "commercial-owner put in a new ac, diveretd the plug but blew out the circuit / …"
click at [568, 791] on textarea "commercial-owner put in a new ac, diveretd the plug but blew out the circuit / …" at bounding box center [713, 774] width 898 height 65
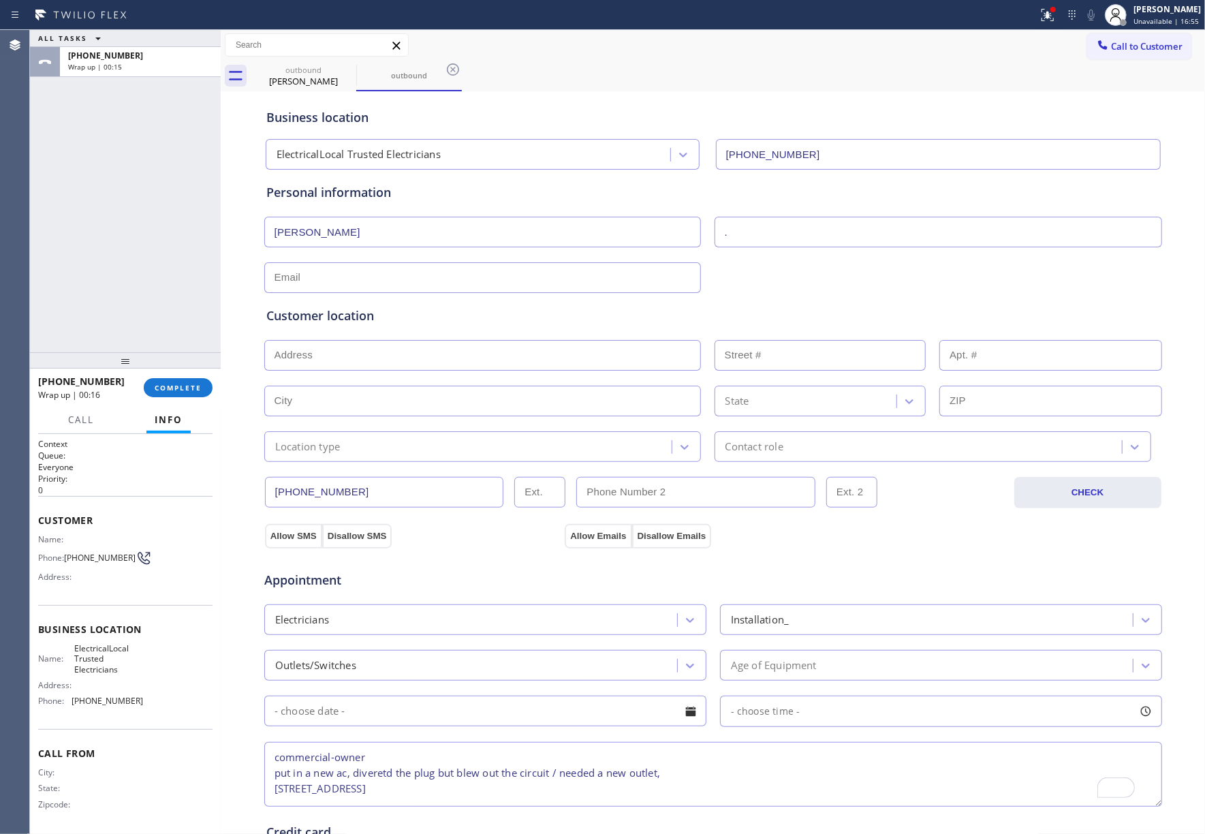
type textarea "commercial-owner put in a new ac, diveretd the plug but blew out the circuit / …"
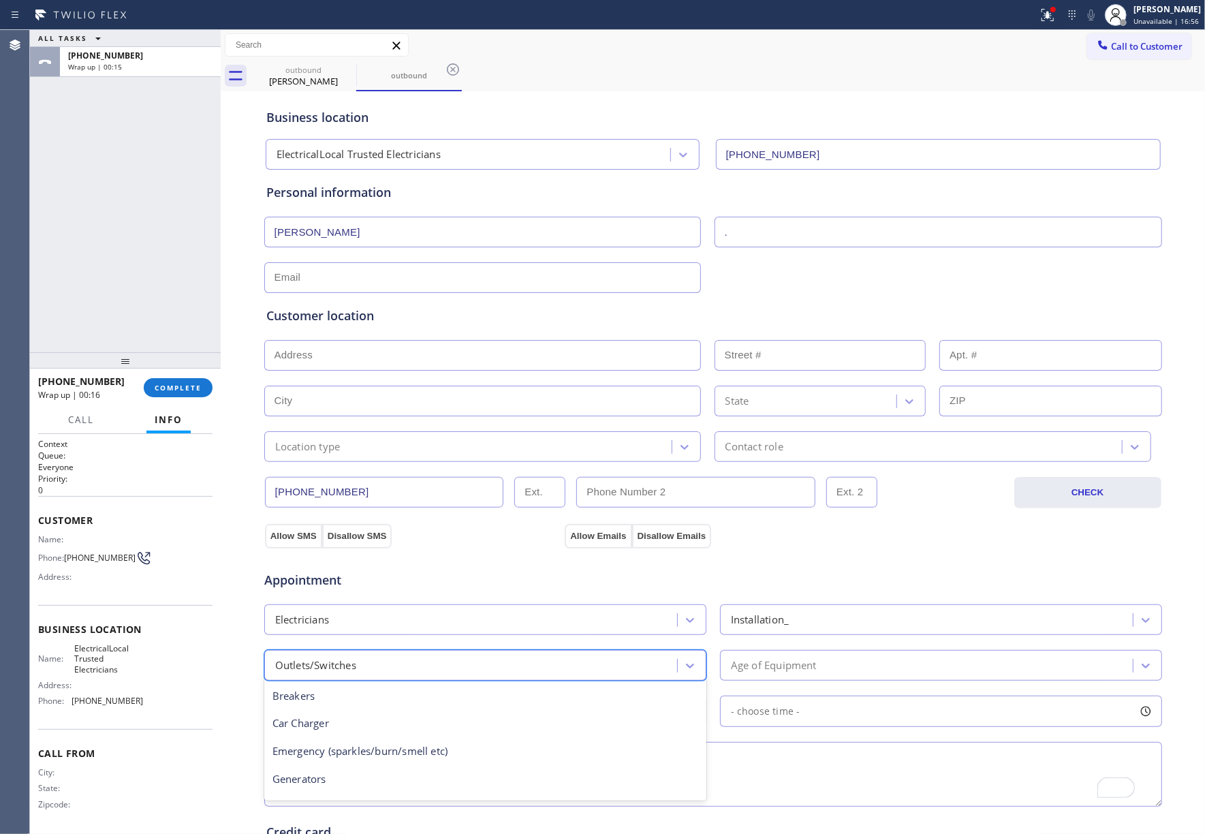
click at [415, 665] on div "Outlets/Switches" at bounding box center [472, 665] width 409 height 24
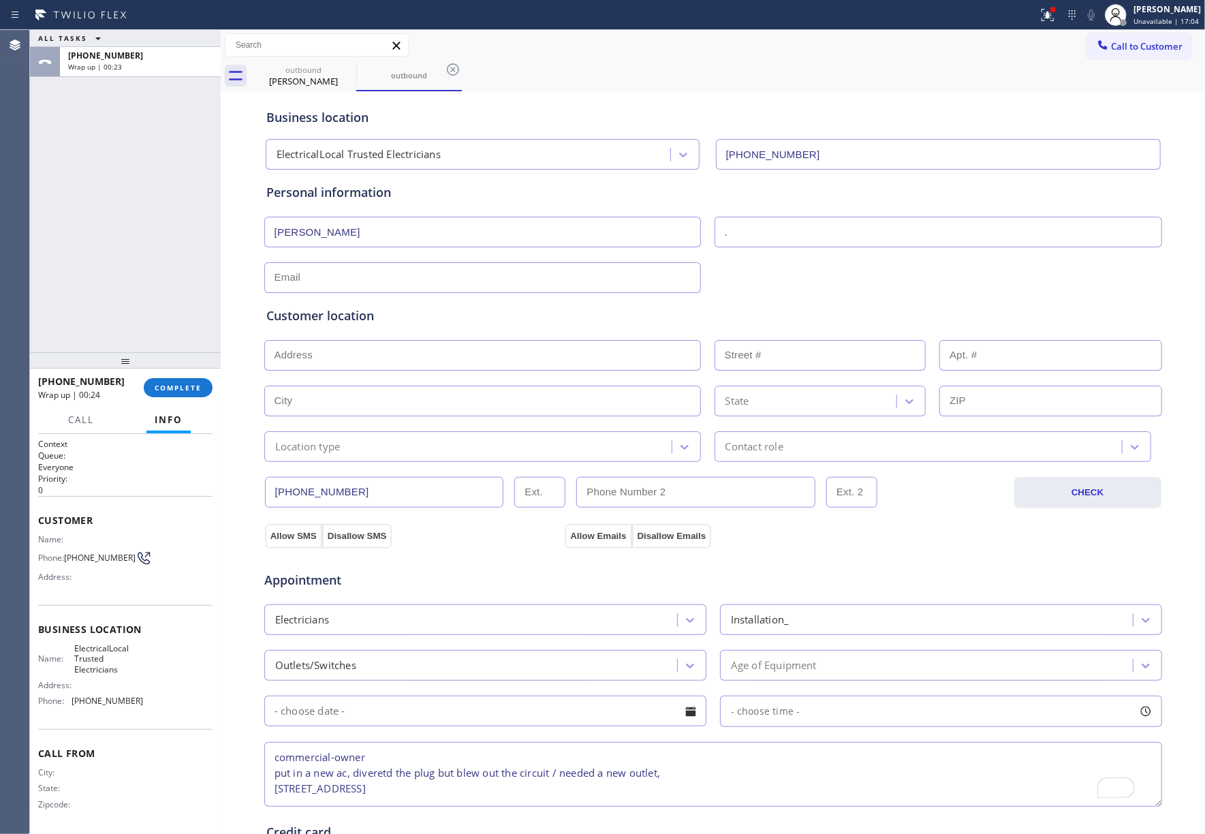
click at [140, 192] on div "ALL TASKS ALL TASKS ACTIVE TASKS TASKS IN WRAP UP +18053407451 Wrap up | 00:23" at bounding box center [125, 191] width 191 height 322
click at [443, 363] on input "text" at bounding box center [482, 355] width 437 height 31
paste input "110 E Matilija StOjai, CA 93023, USA"
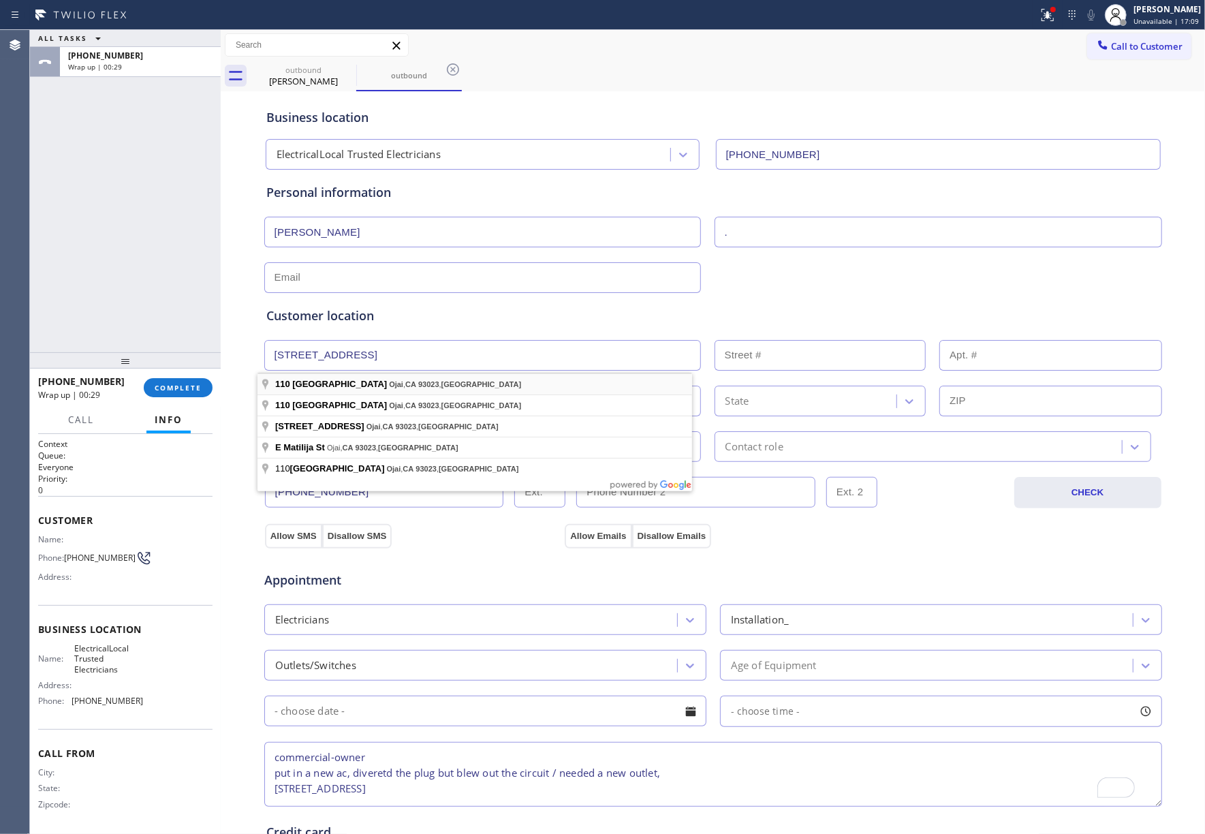
type input "110 E Matilija St"
type input "110"
type input "Ojai"
type input "93023"
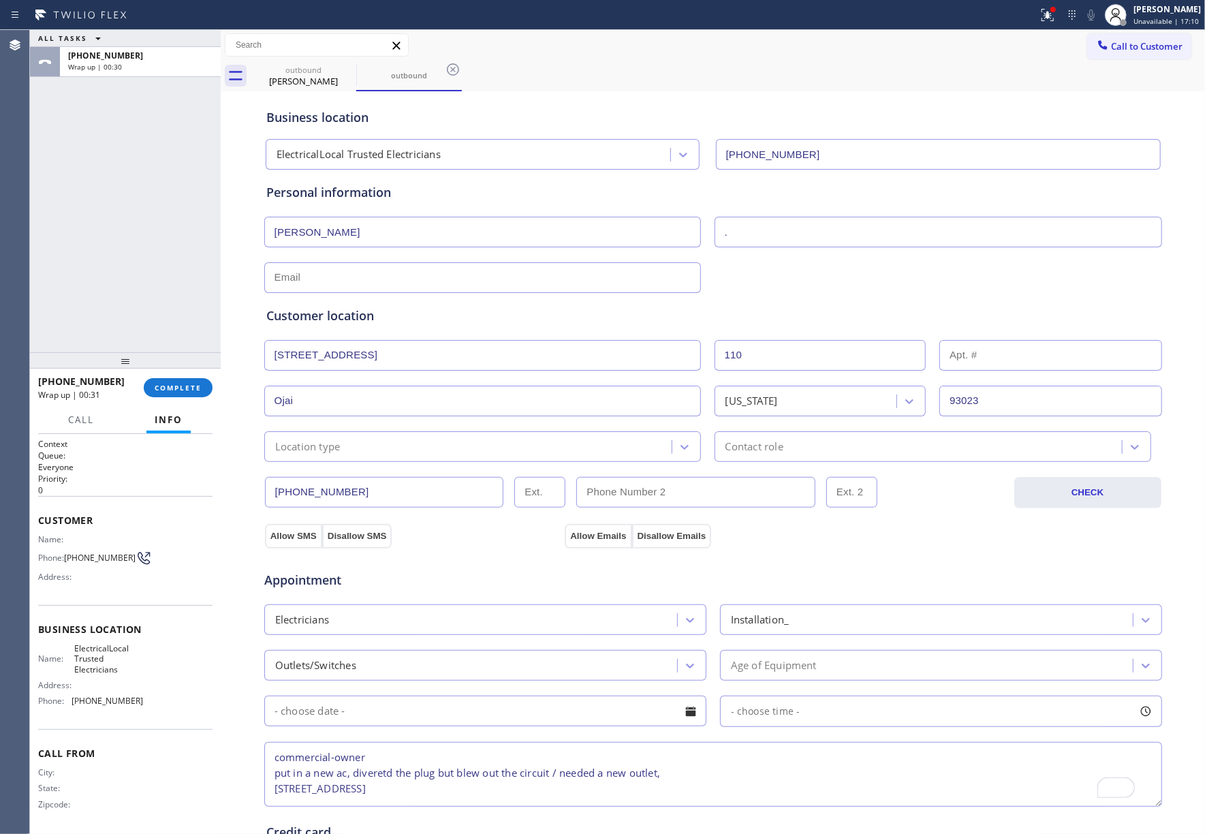
click at [491, 281] on input "text" at bounding box center [482, 277] width 437 height 31
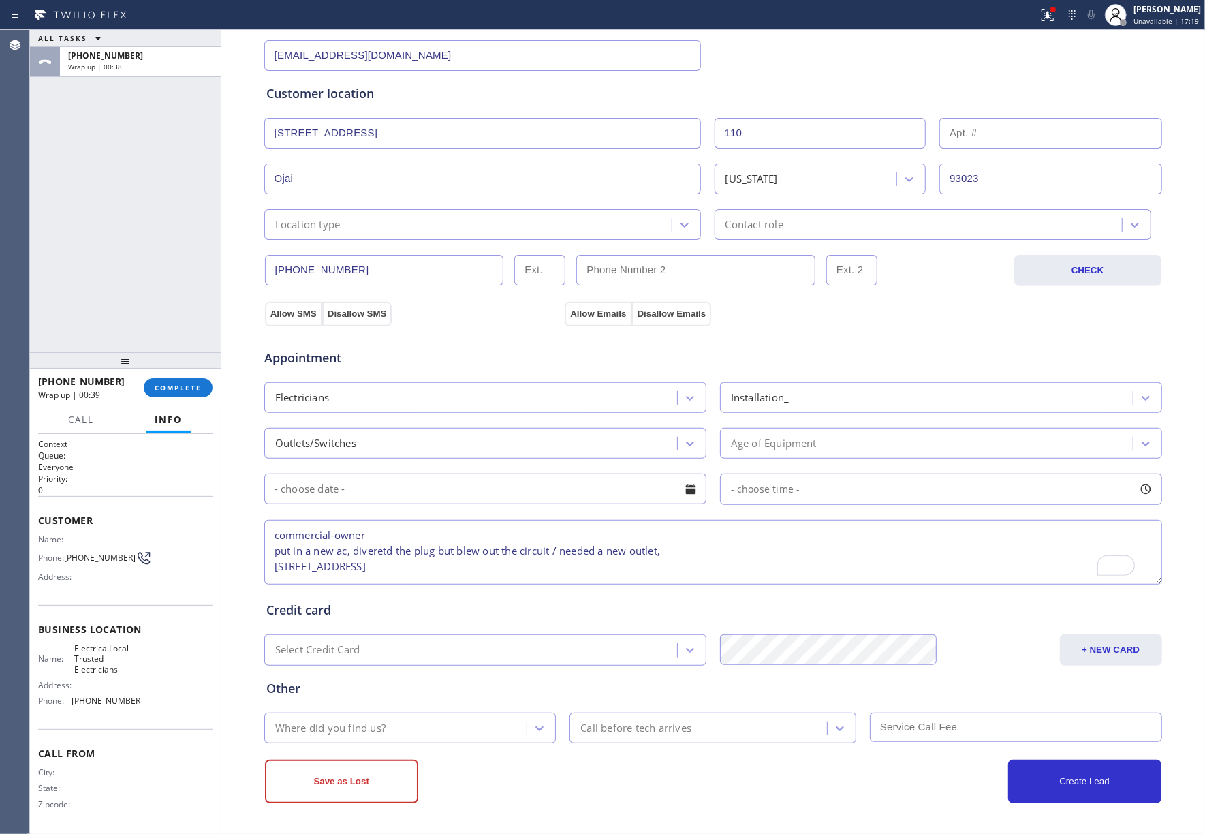
type input "no@mgail.com"
click at [380, 724] on div "Where did you find us?" at bounding box center [397, 728] width 259 height 24
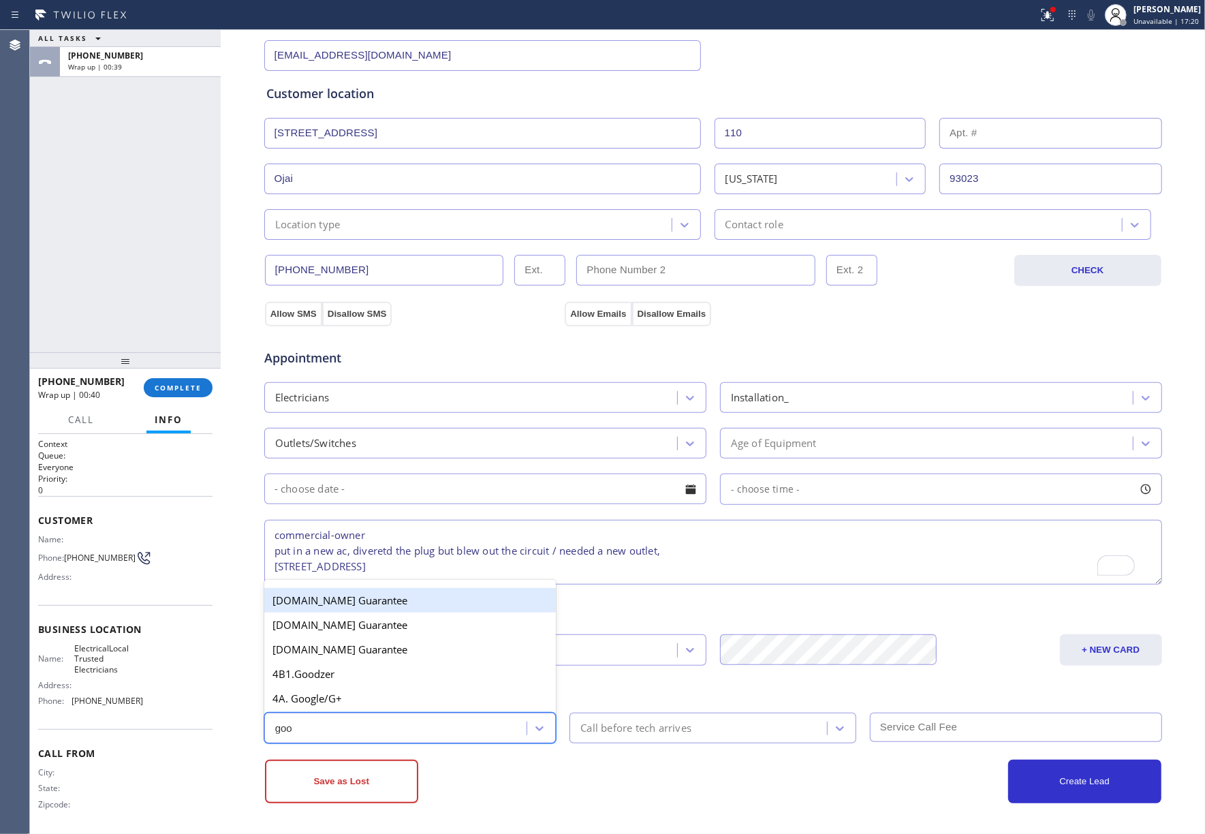
type input "goog"
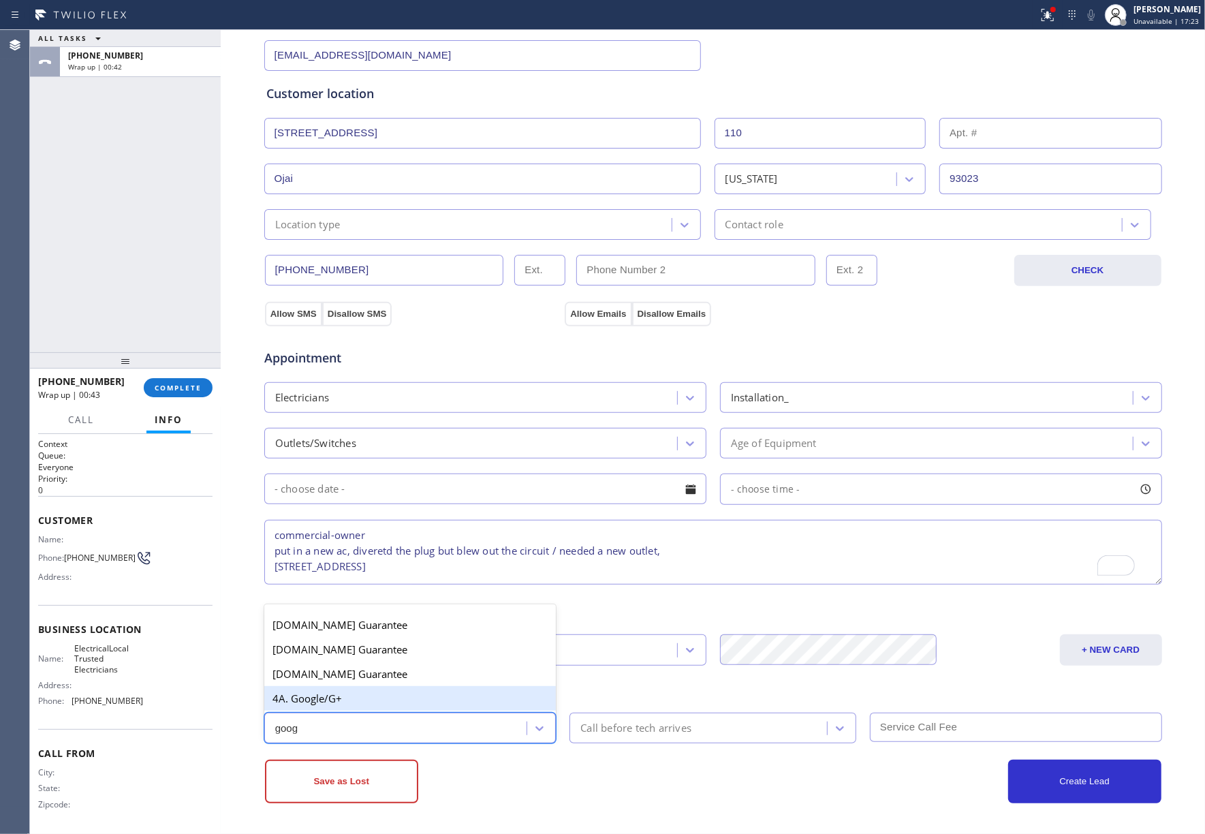
click at [409, 698] on div "4A. Google/G+" at bounding box center [410, 698] width 292 height 25
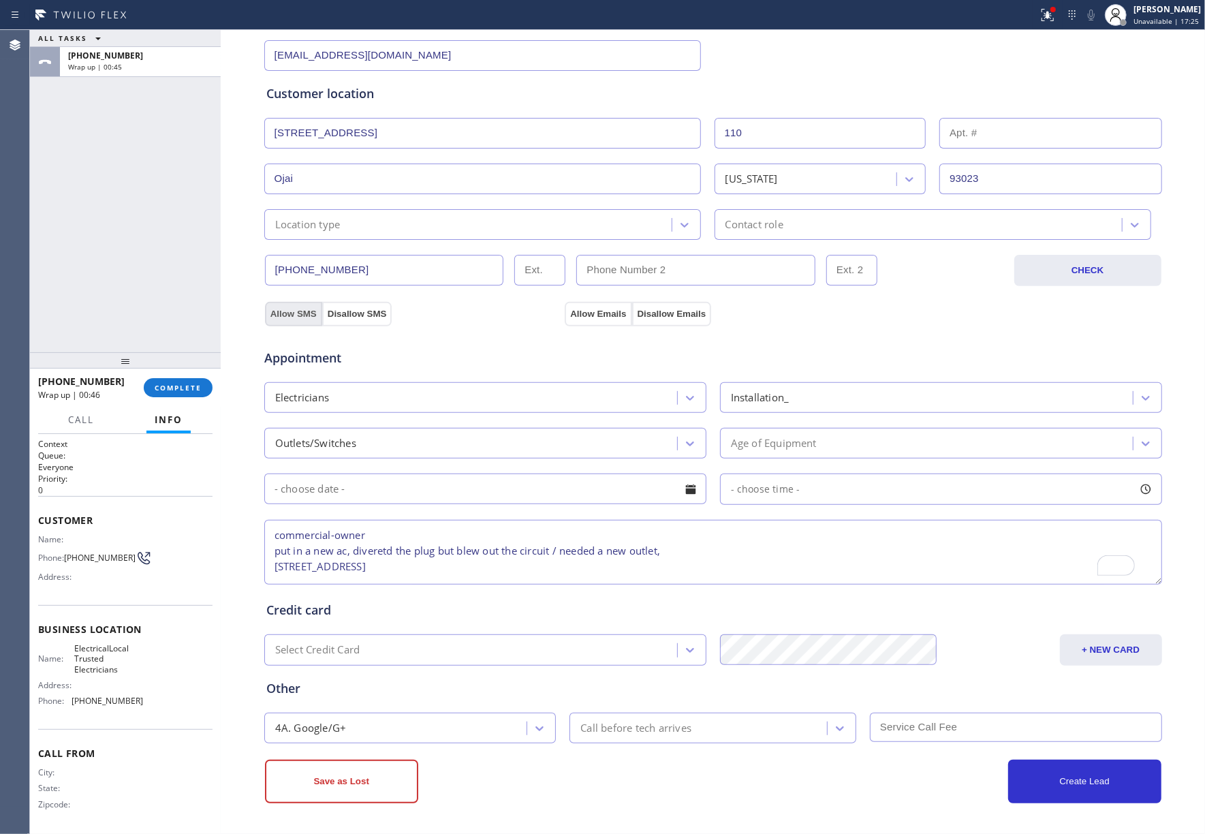
click at [289, 313] on button "Allow SMS" at bounding box center [293, 314] width 57 height 25
click at [579, 309] on button "Allow Emails" at bounding box center [598, 314] width 67 height 25
click at [469, 326] on div "Appointment Electricians Installation_ Outlets/Switches Age of Equipment - choo…" at bounding box center [713, 457] width 899 height 262
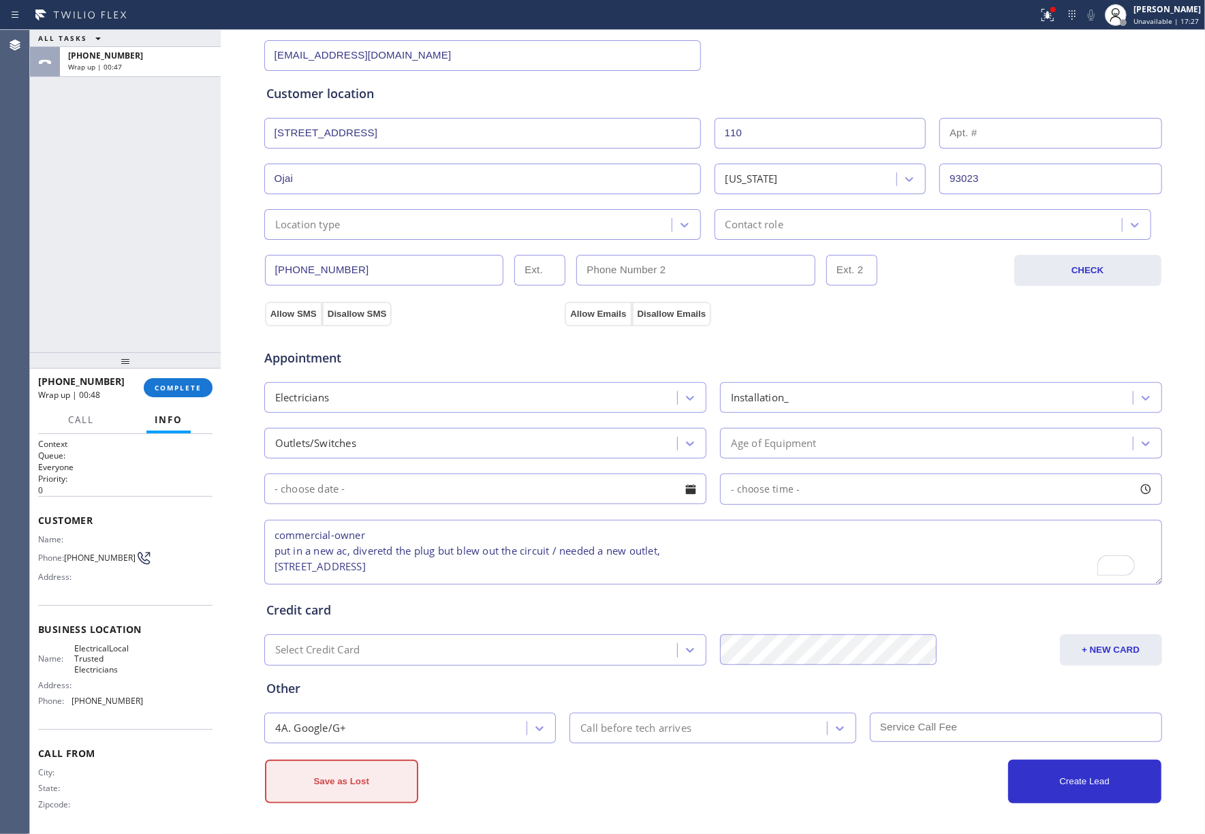
click at [369, 780] on button "Save as Lost" at bounding box center [341, 782] width 153 height 44
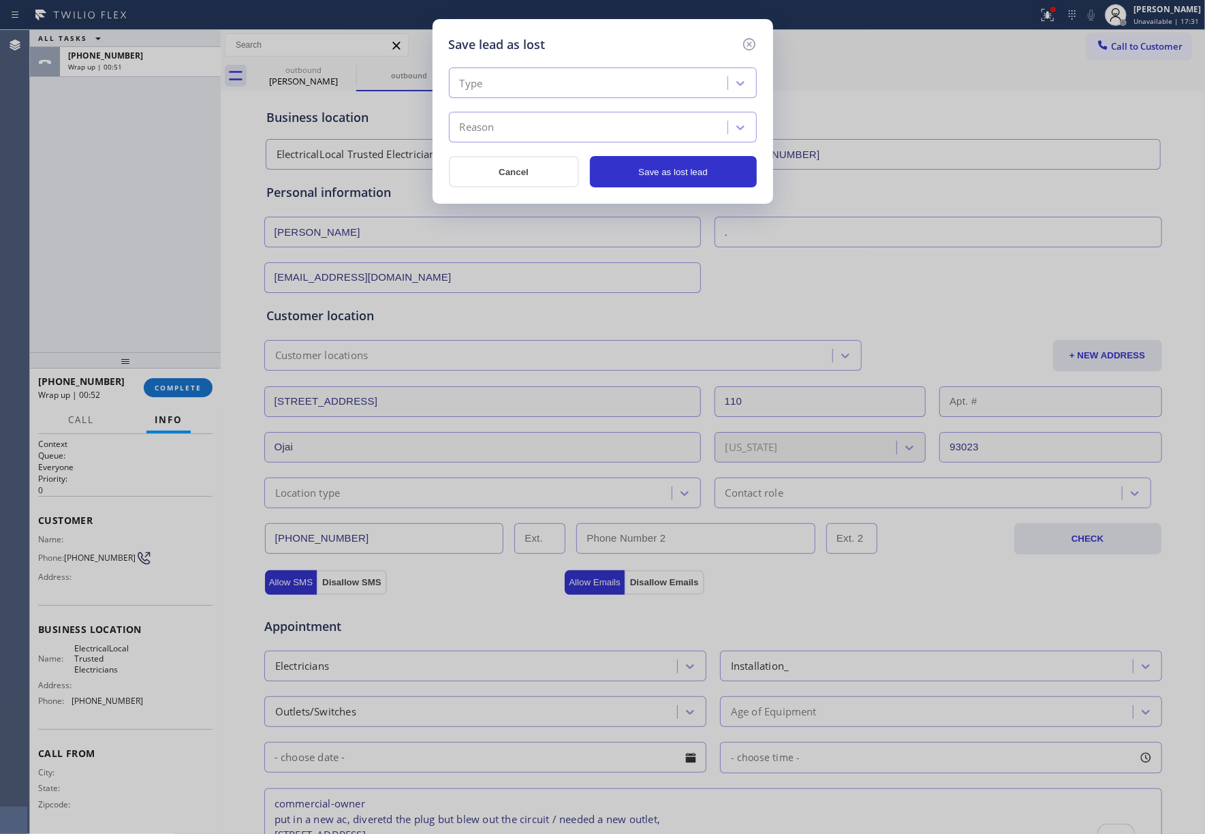
click at [560, 86] on div "Type" at bounding box center [590, 84] width 275 height 24
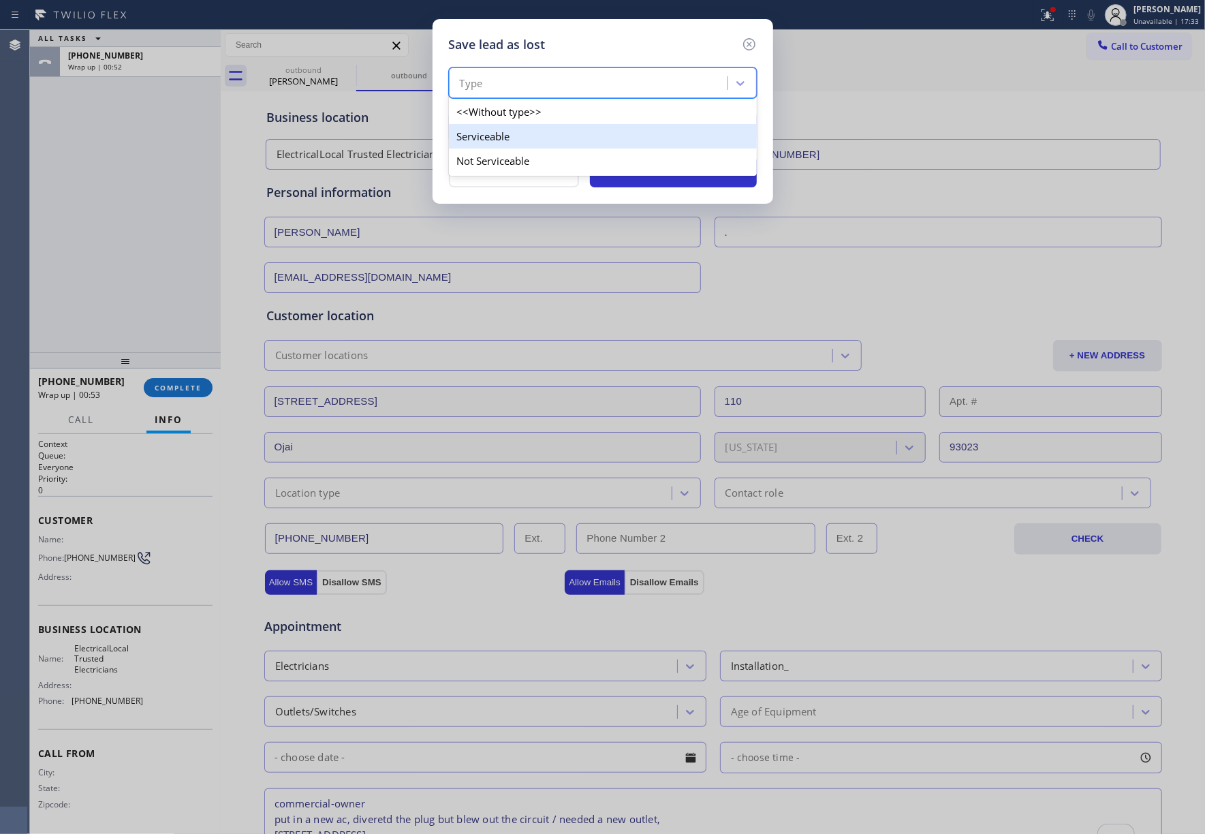
click at [517, 131] on div "Serviceable" at bounding box center [603, 136] width 308 height 25
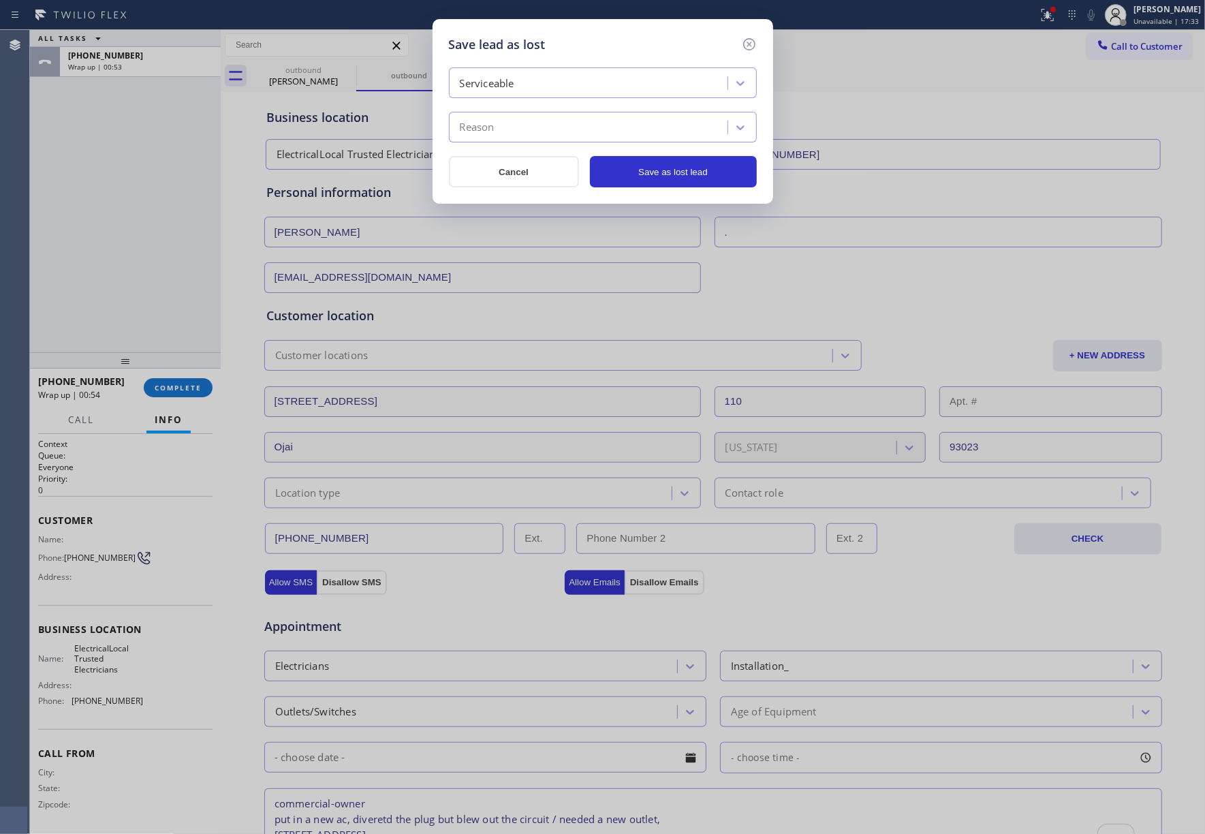
click at [510, 137] on div "Reason" at bounding box center [590, 128] width 275 height 24
click at [508, 161] on div "Wanted Today / Specific Date-Time" at bounding box center [603, 156] width 308 height 25
type input "wa"
click at [687, 183] on button "Save as lost lead" at bounding box center [673, 171] width 167 height 31
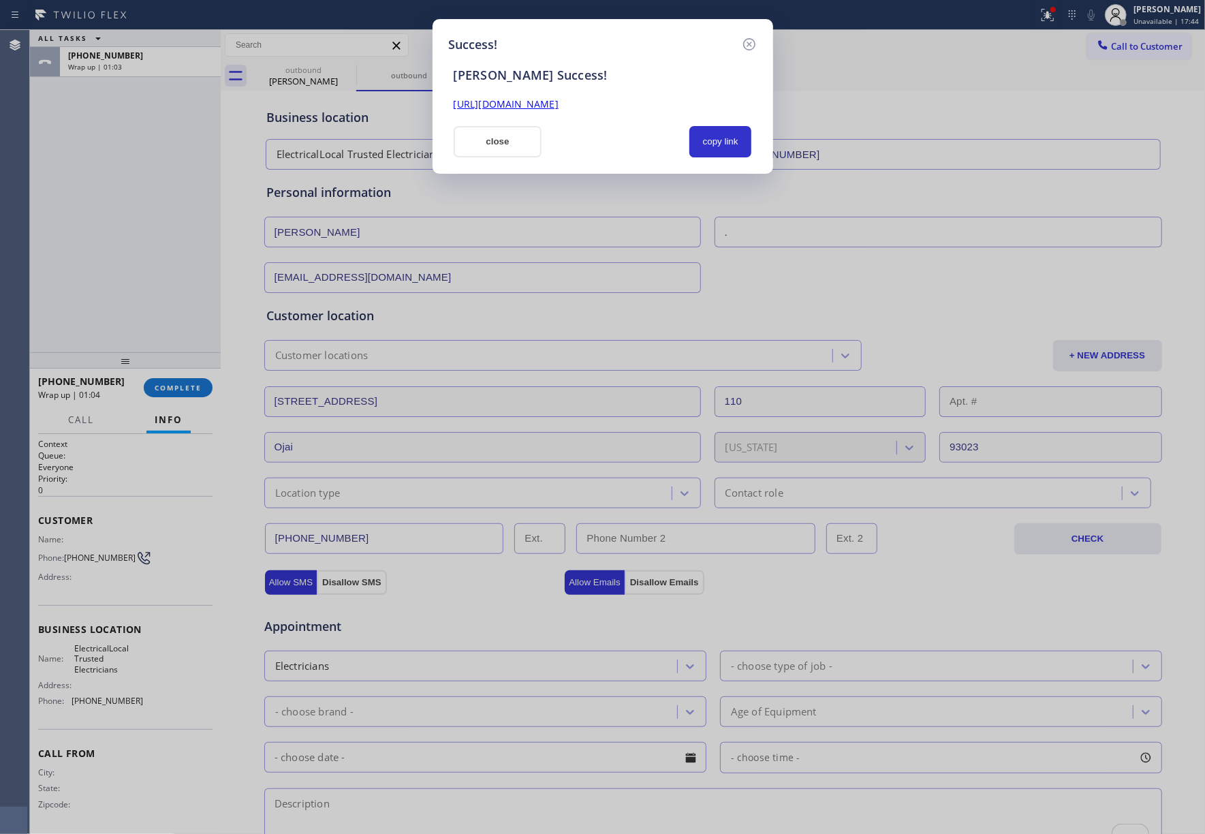
drag, startPoint x: 512, startPoint y: 143, endPoint x: 170, endPoint y: 311, distance: 380.9
click at [506, 145] on button "close" at bounding box center [498, 141] width 89 height 31
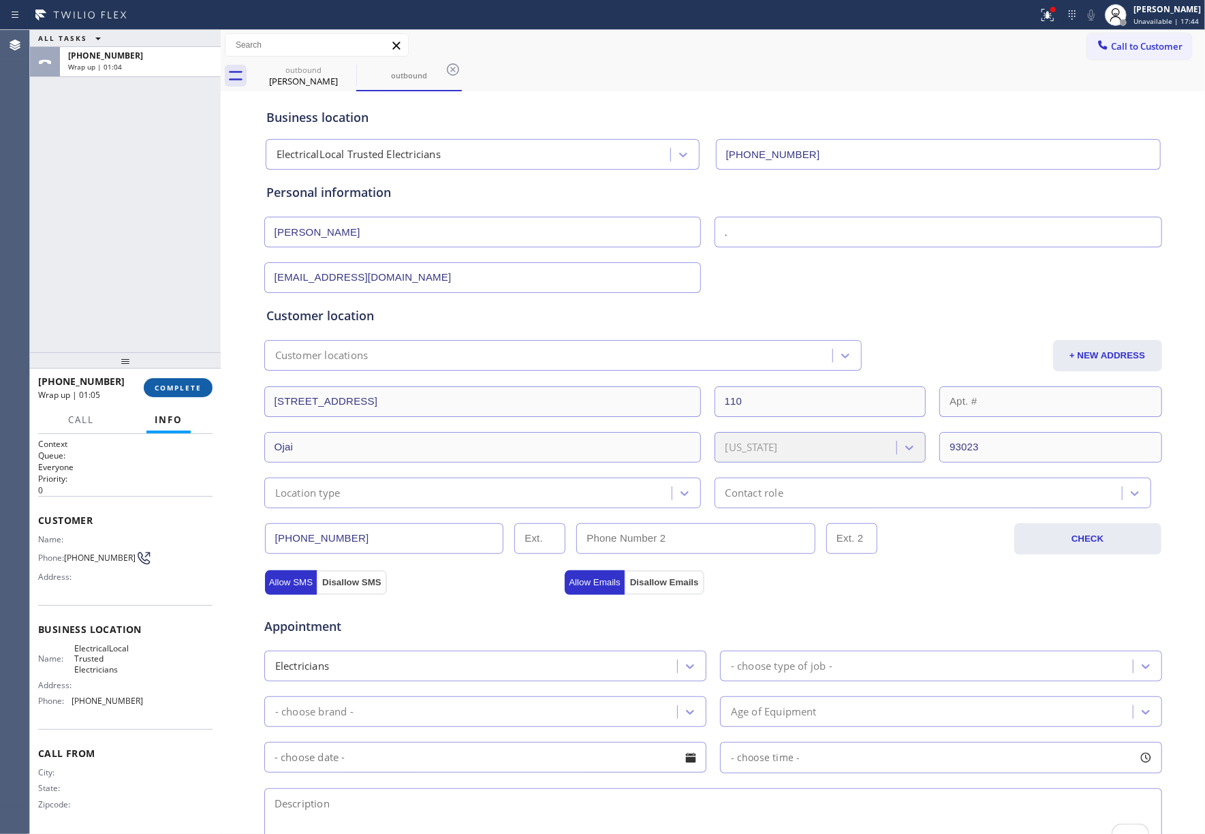
click at [158, 382] on button "COMPLETE" at bounding box center [178, 387] width 69 height 19
click at [142, 313] on div "ALL TASKS ALL TASKS ACTIVE TASKS TASKS IN WRAP UP +18053407451 Wrap up | 01:04" at bounding box center [125, 191] width 191 height 322
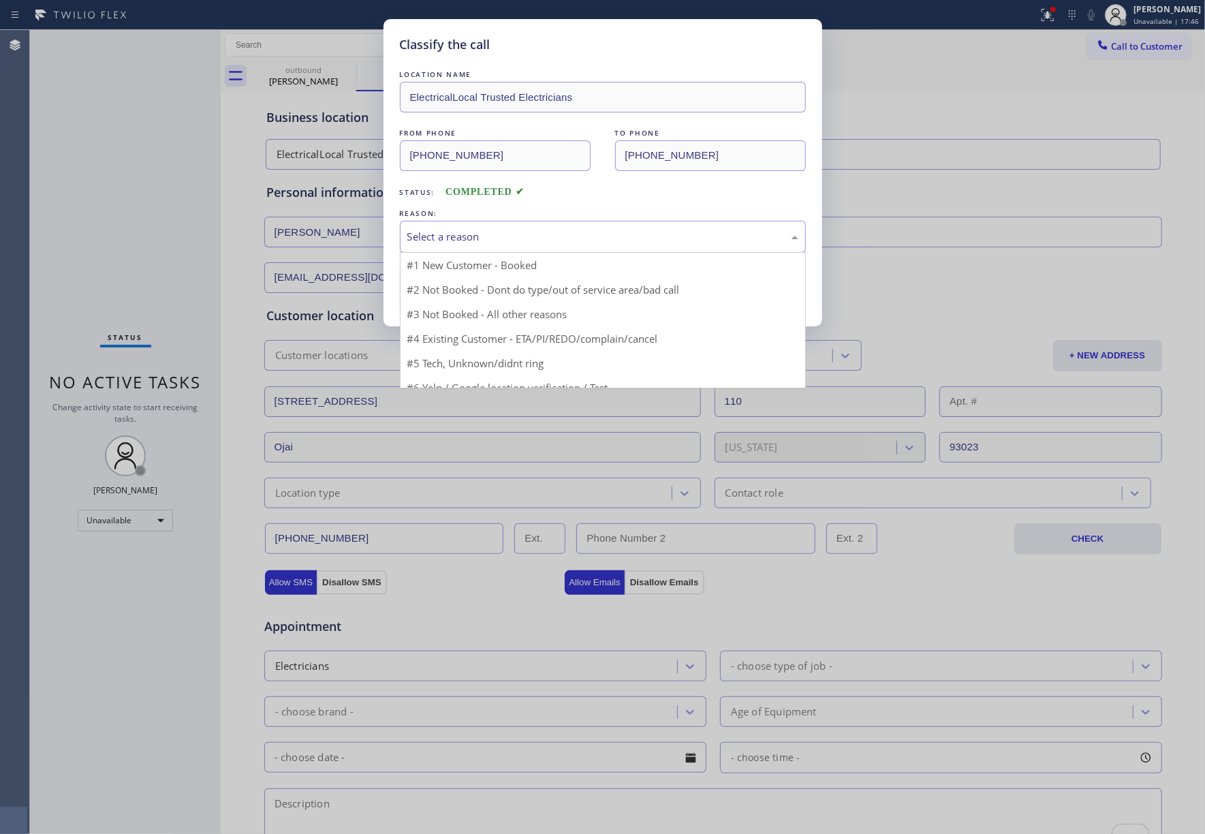
click at [481, 249] on div "Select a reason" at bounding box center [603, 237] width 406 height 32
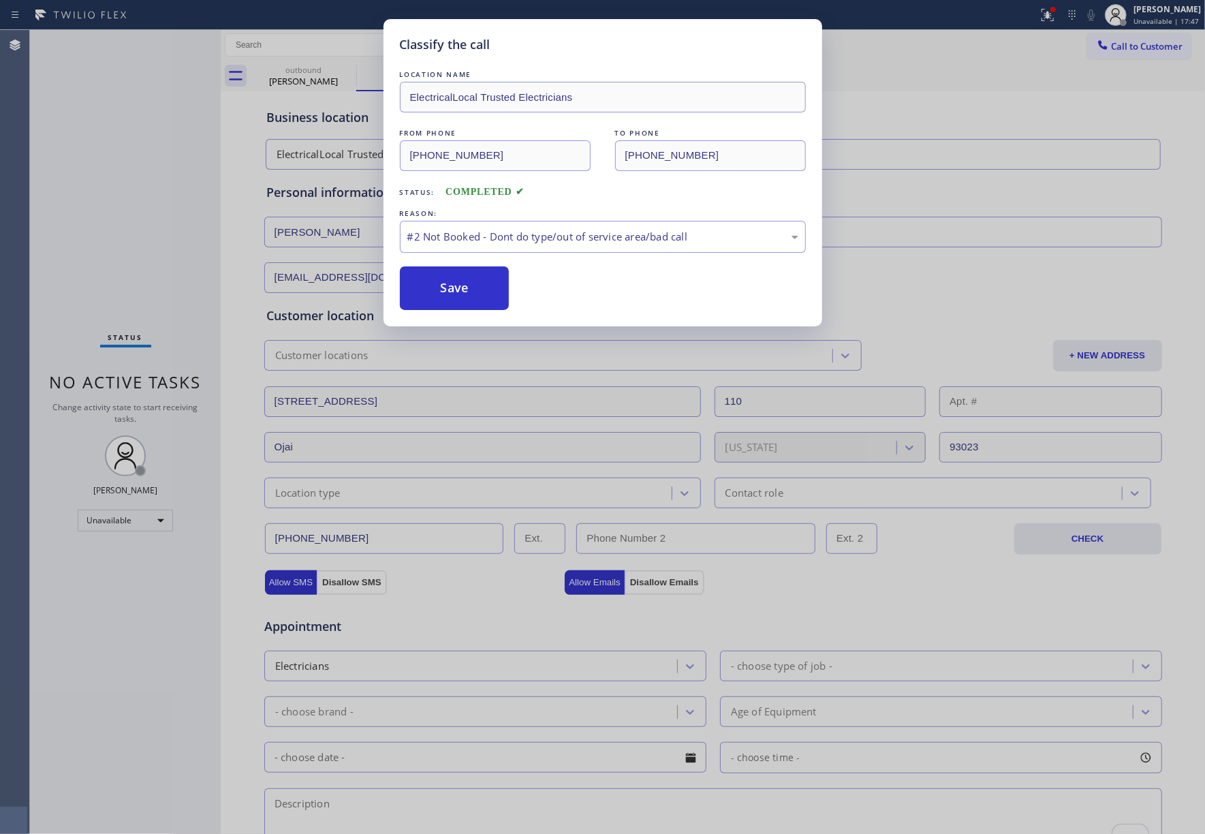
click at [480, 298] on button "Save" at bounding box center [455, 288] width 110 height 44
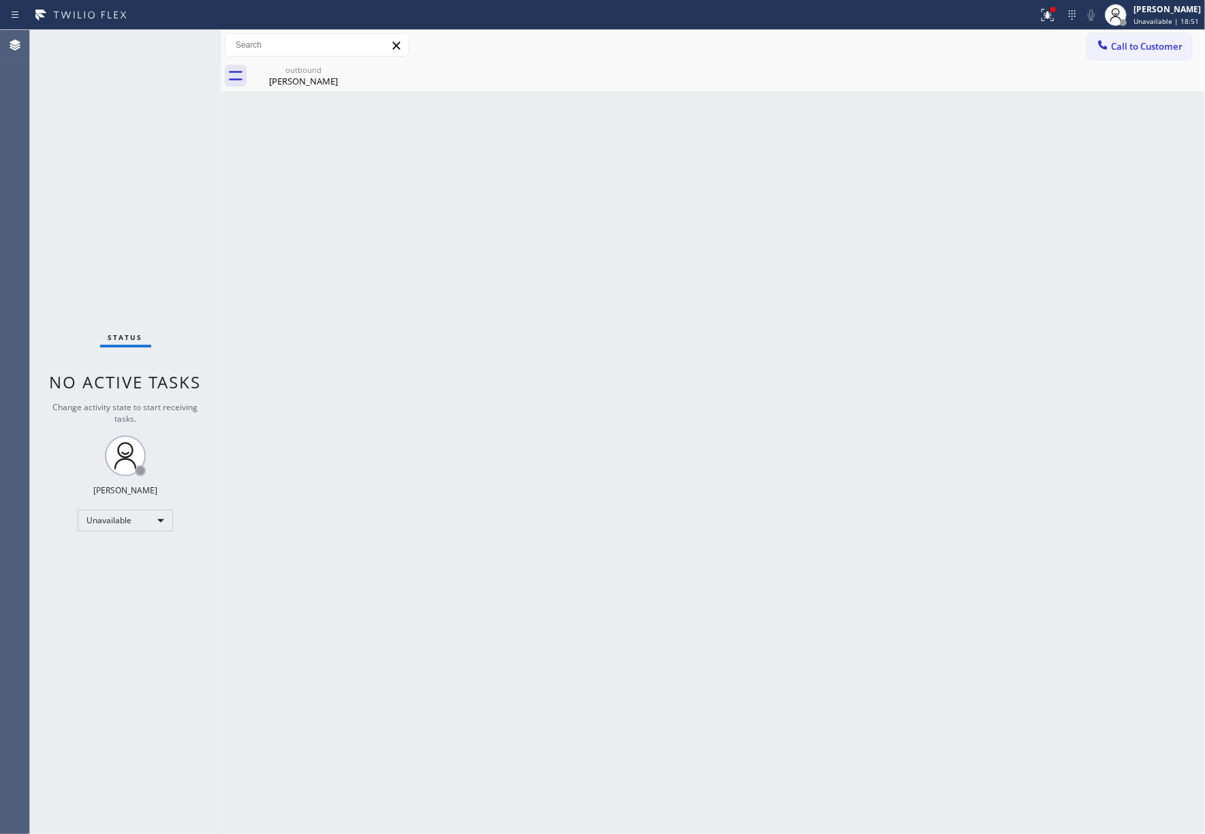
click at [90, 129] on div "Status No active tasks Change activity state to start receiving tasks. [PERSON_…" at bounding box center [125, 432] width 191 height 804
click at [1152, 44] on span "Call to Customer" at bounding box center [1147, 46] width 72 height 12
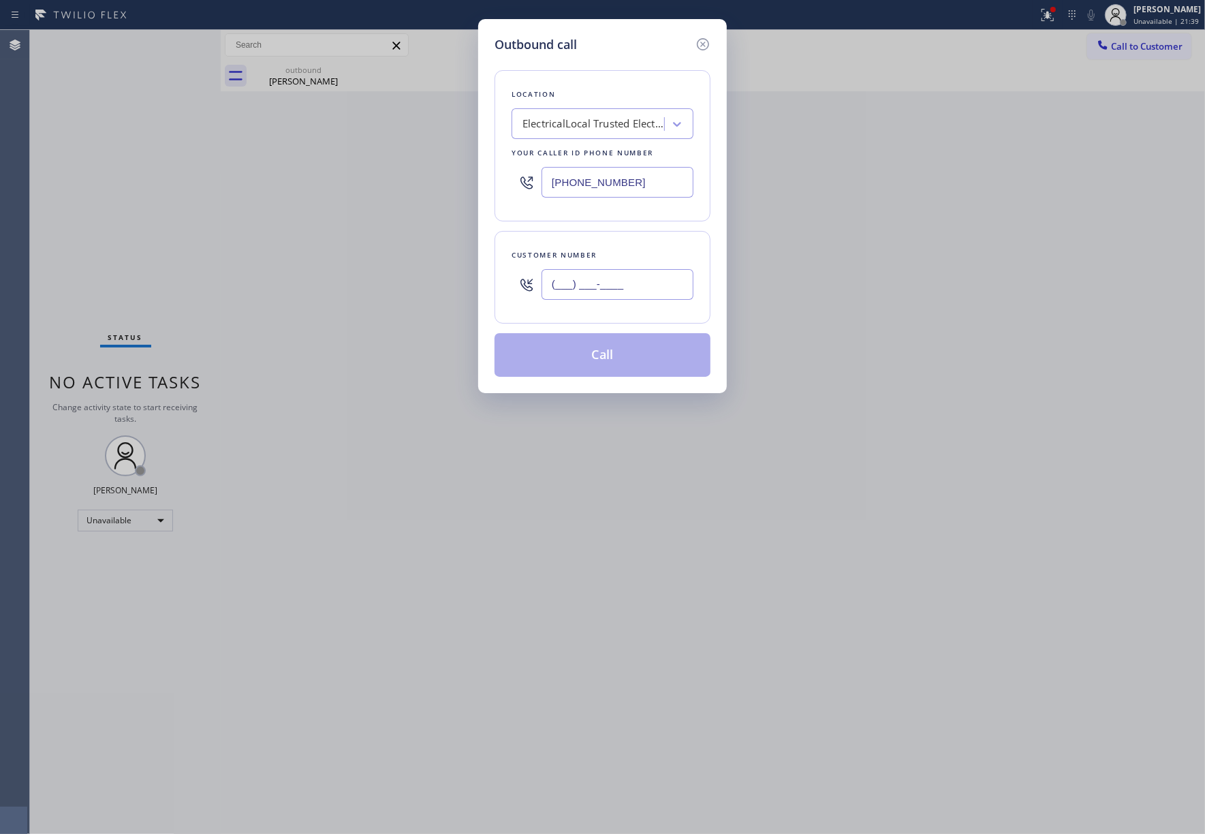
click at [633, 288] on input "(___) ___-____" at bounding box center [618, 284] width 152 height 31
paste input "408) 313-8294"
type input "(408) 313-8294"
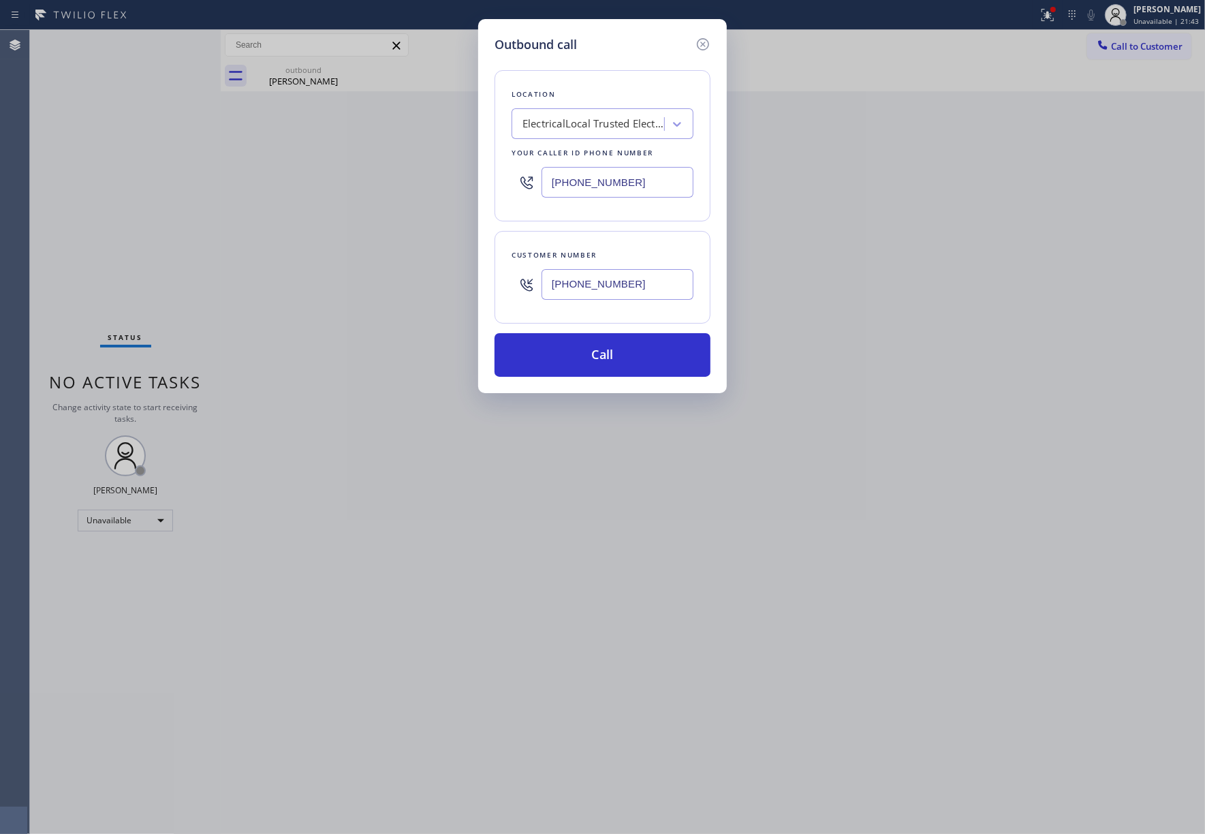
click at [581, 119] on div "ElectricalLocal Trusted Electricians" at bounding box center [594, 125] width 143 height 16
paste input "San Jose Courteous And Perfect HVAC Repair"
type input "San Jose Courteous And Perfect HVAC Repair"
click at [600, 159] on div "San Jose Courteous And Perfect HVAC Repair" at bounding box center [603, 159] width 182 height 38
type input "(408) 775-8407"
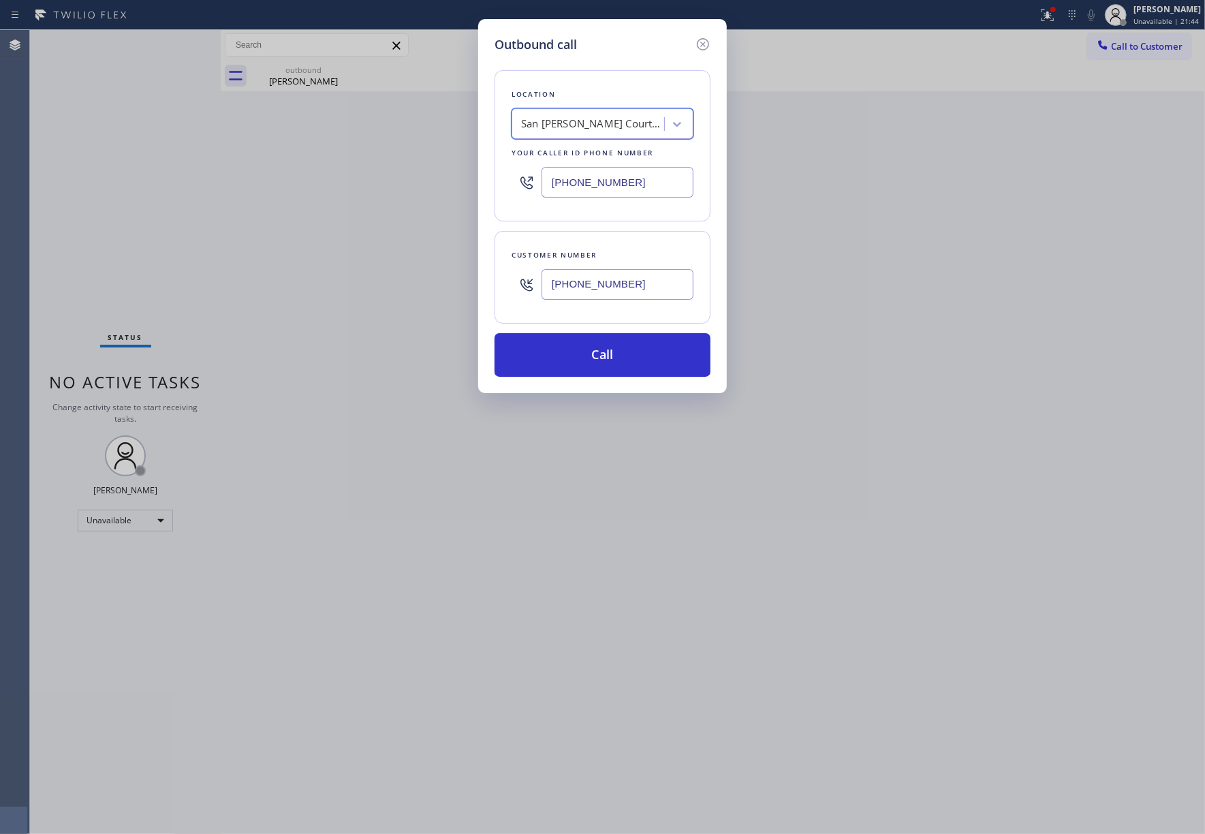
scroll to position [0, 1]
click at [608, 358] on button "Call" at bounding box center [603, 355] width 216 height 44
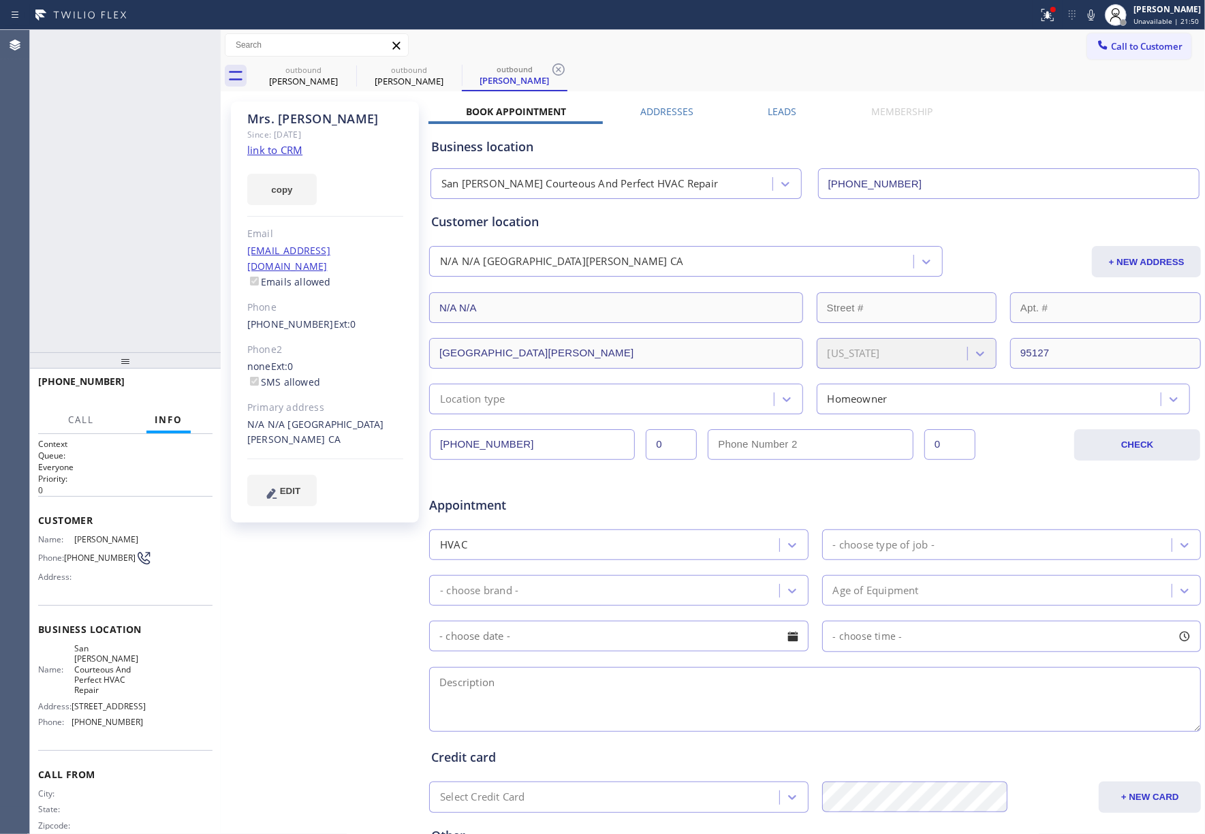
type input "(408) 775-8407"
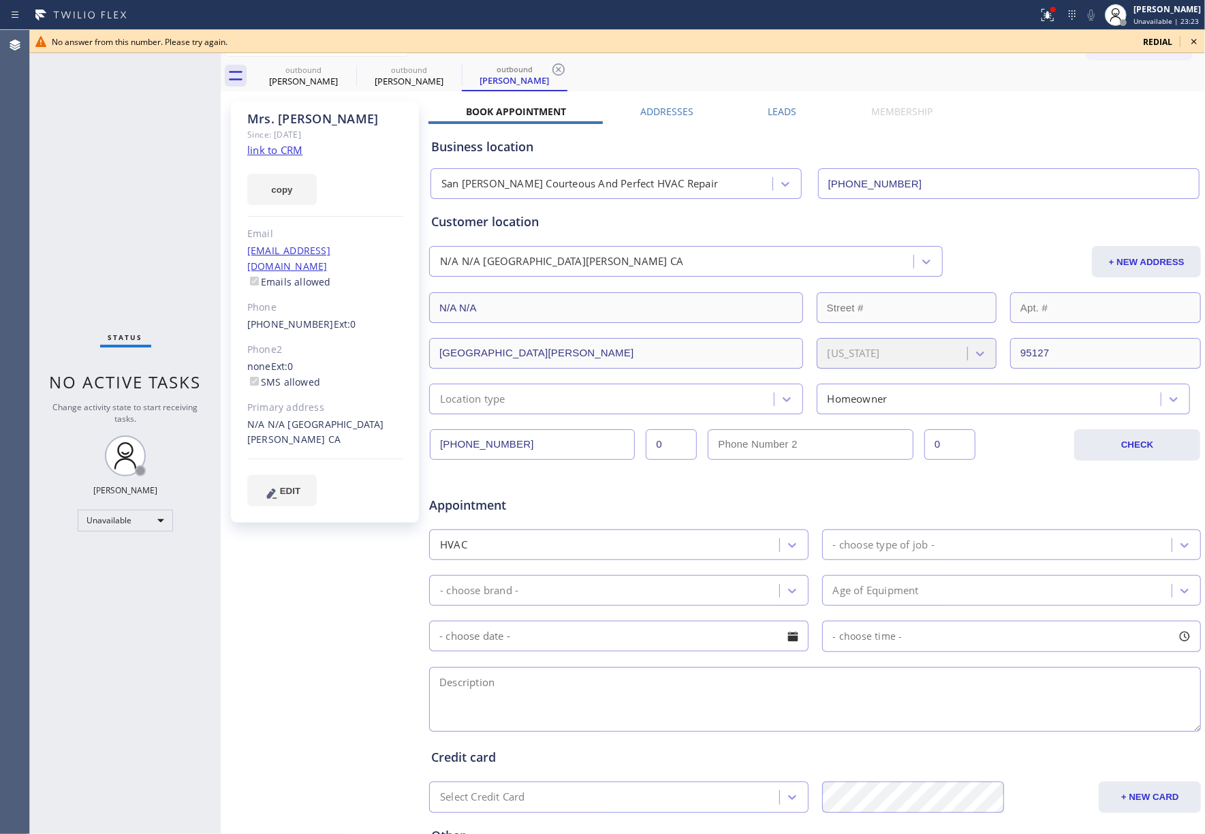
click at [102, 181] on div "Status No active tasks Change activity state to start receiving tasks. [PERSON_…" at bounding box center [125, 432] width 191 height 804
click at [1198, 42] on icon at bounding box center [1194, 41] width 16 height 16
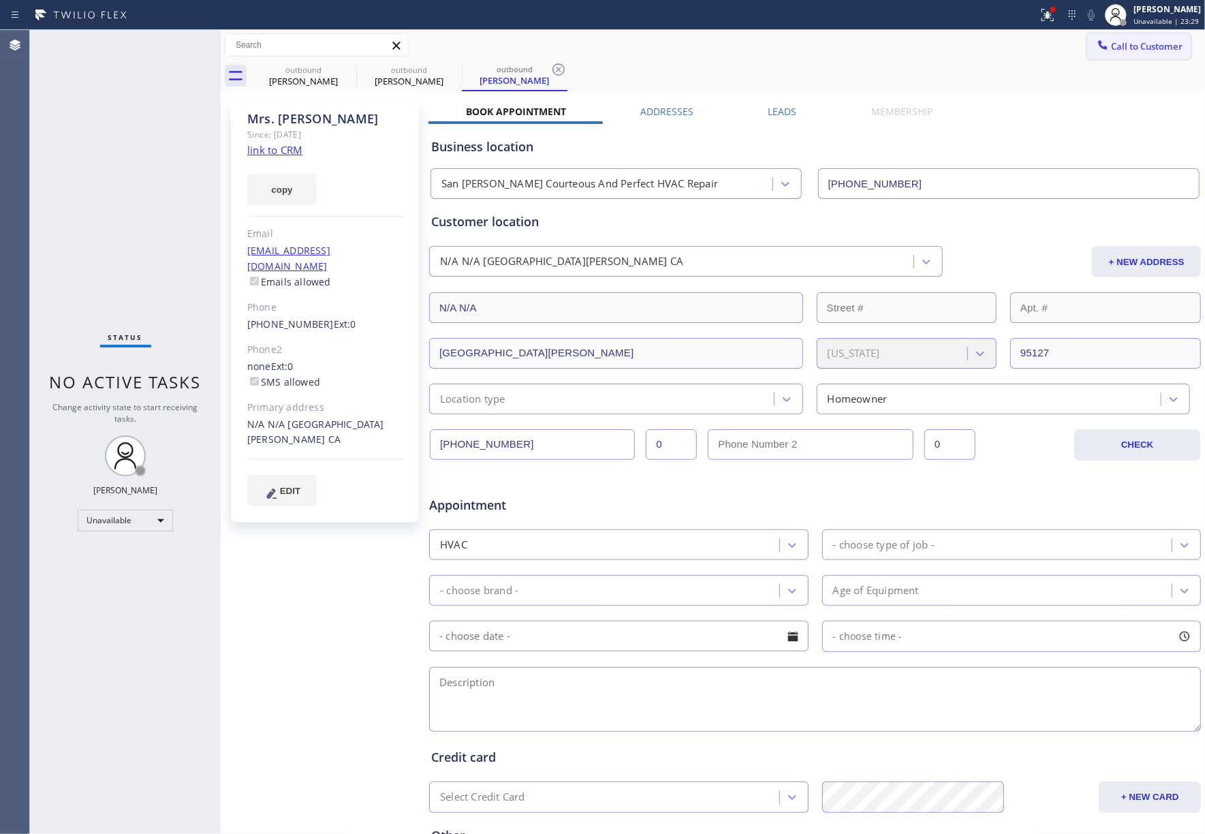
click at [1148, 41] on span "Call to Customer" at bounding box center [1147, 46] width 72 height 12
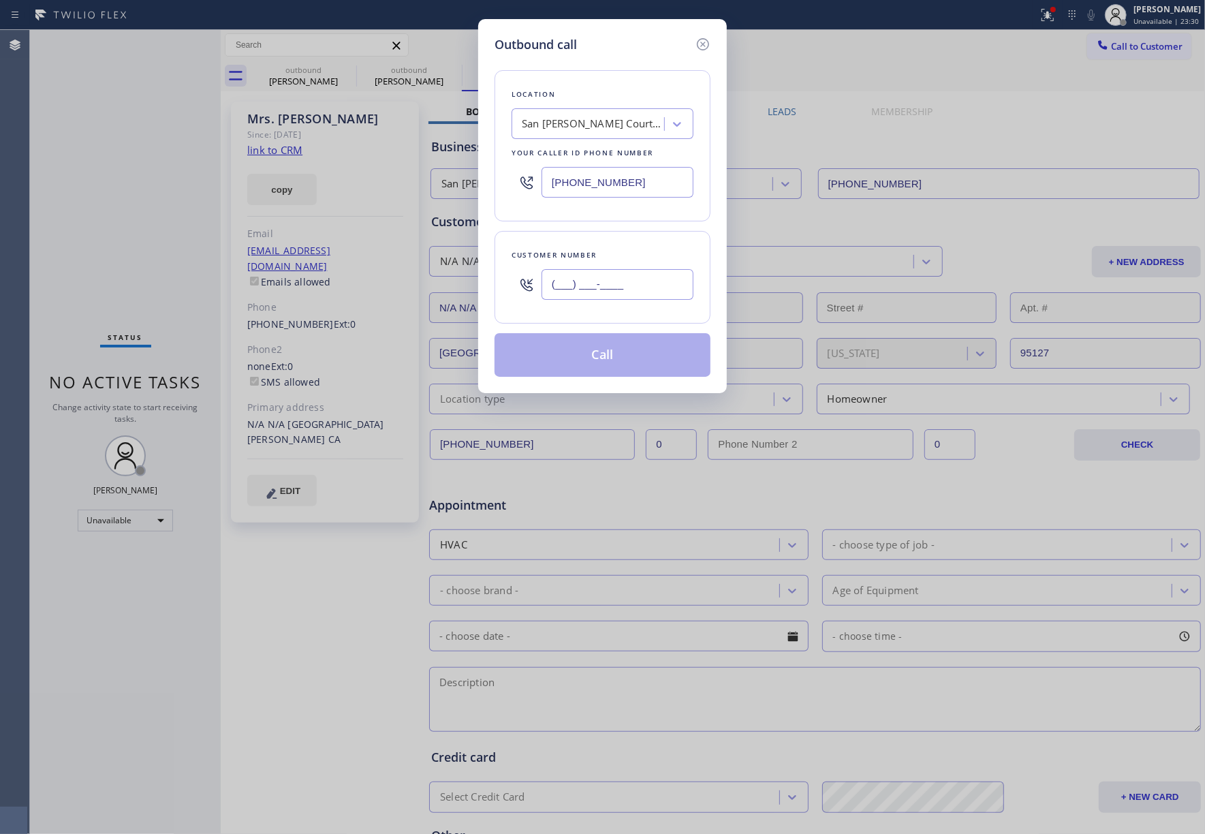
click at [609, 283] on input "(___) ___-____" at bounding box center [618, 284] width 152 height 31
paste input "408) 313-8294"
click at [612, 254] on div "Customer number" at bounding box center [603, 255] width 182 height 14
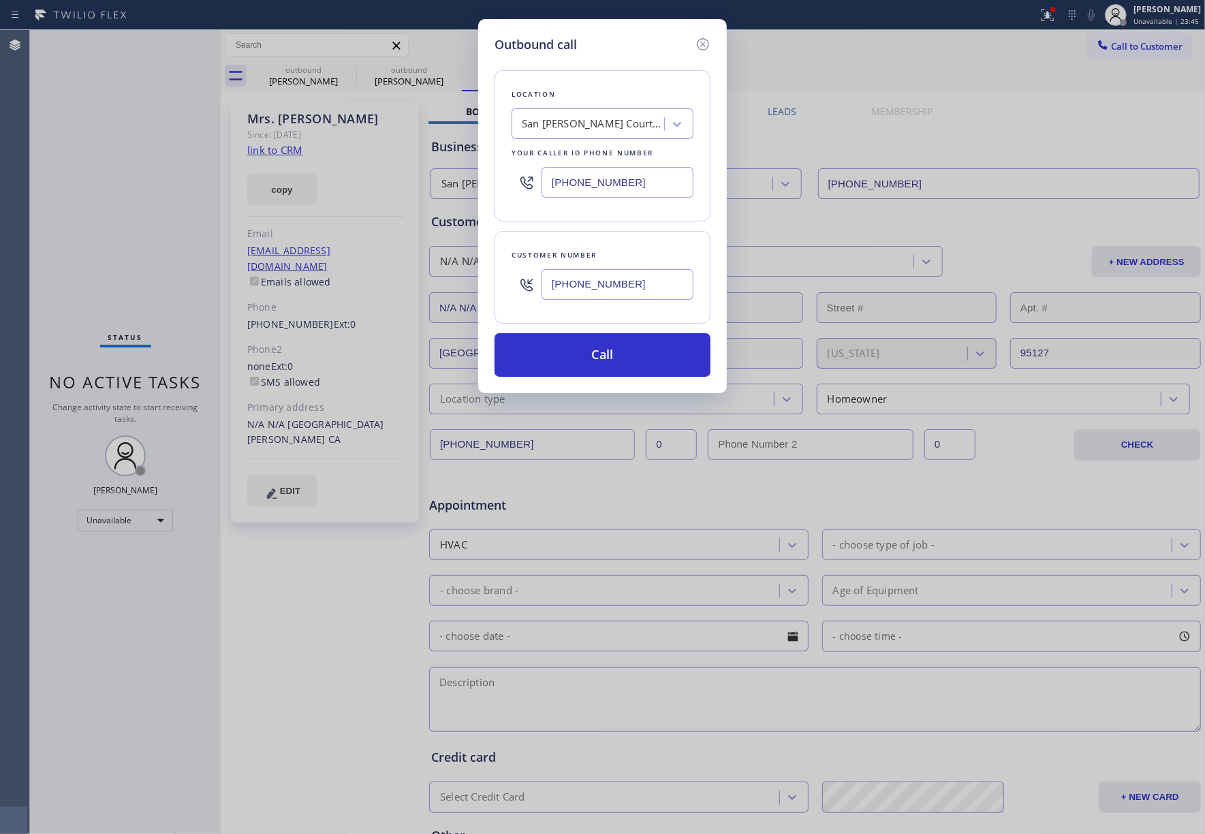
drag, startPoint x: 164, startPoint y: 146, endPoint x: 1047, endPoint y: 104, distance: 884.1
click at [164, 144] on div "Outbound call Location San Jose Courteous And Perfect HVAC Repair Your caller i…" at bounding box center [602, 417] width 1205 height 834
click at [1126, 44] on div "Outbound call Location San Jose Courteous And Perfect HVAC Repair Your caller i…" at bounding box center [602, 417] width 1205 height 834
drag, startPoint x: 620, startPoint y: 289, endPoint x: 495, endPoint y: 271, distance: 126.6
click at [495, 271] on div "Customer number (408) 313-8294" at bounding box center [603, 277] width 216 height 93
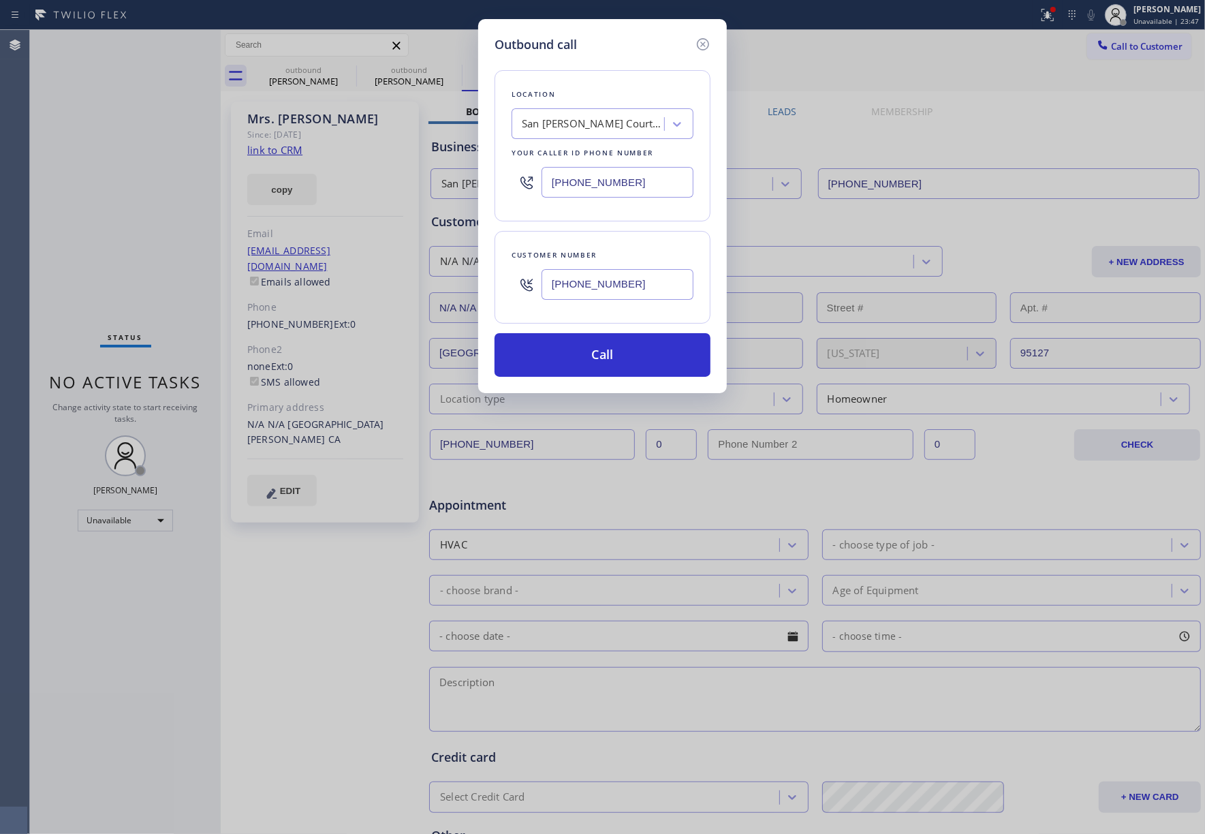
drag, startPoint x: 642, startPoint y: 290, endPoint x: 675, endPoint y: 534, distance: 246.1
click at [452, 290] on div "Outbound call Location San Jose Courteous And Perfect HVAC Repair Your caller i…" at bounding box center [602, 417] width 1205 height 834
paste input "562) 552-0035"
type input "(562) 552-0035"
click at [150, 162] on div "Outbound call Location San Jose Courteous And Perfect HVAC Repair Your caller i…" at bounding box center [602, 417] width 1205 height 834
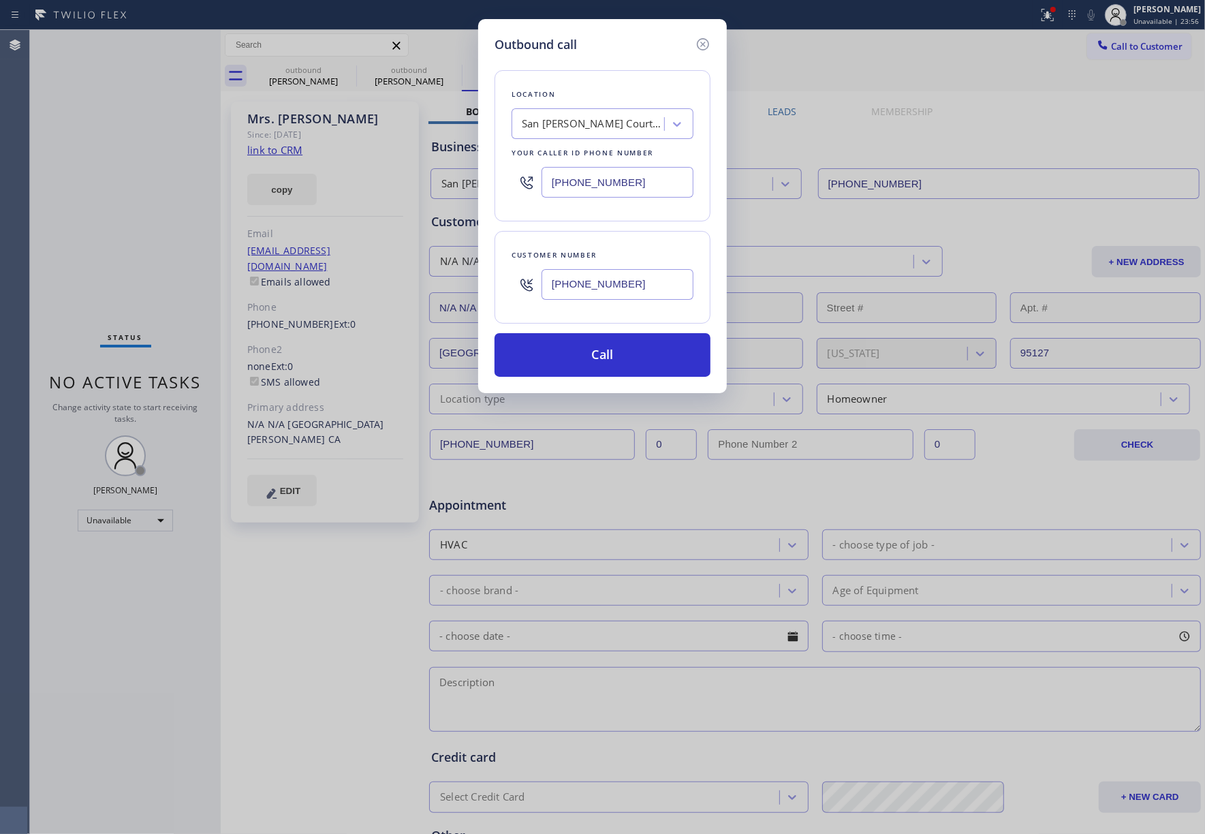
drag, startPoint x: 647, startPoint y: 184, endPoint x: 499, endPoint y: 177, distance: 148.0
click at [499, 177] on div "Location San Jose Courteous And Perfect HVAC Repair Your caller id phone number…" at bounding box center [603, 145] width 216 height 151
paste input "866) 702-1734"
type input "(866) 702-1734"
click at [617, 358] on button "Call" at bounding box center [603, 355] width 216 height 44
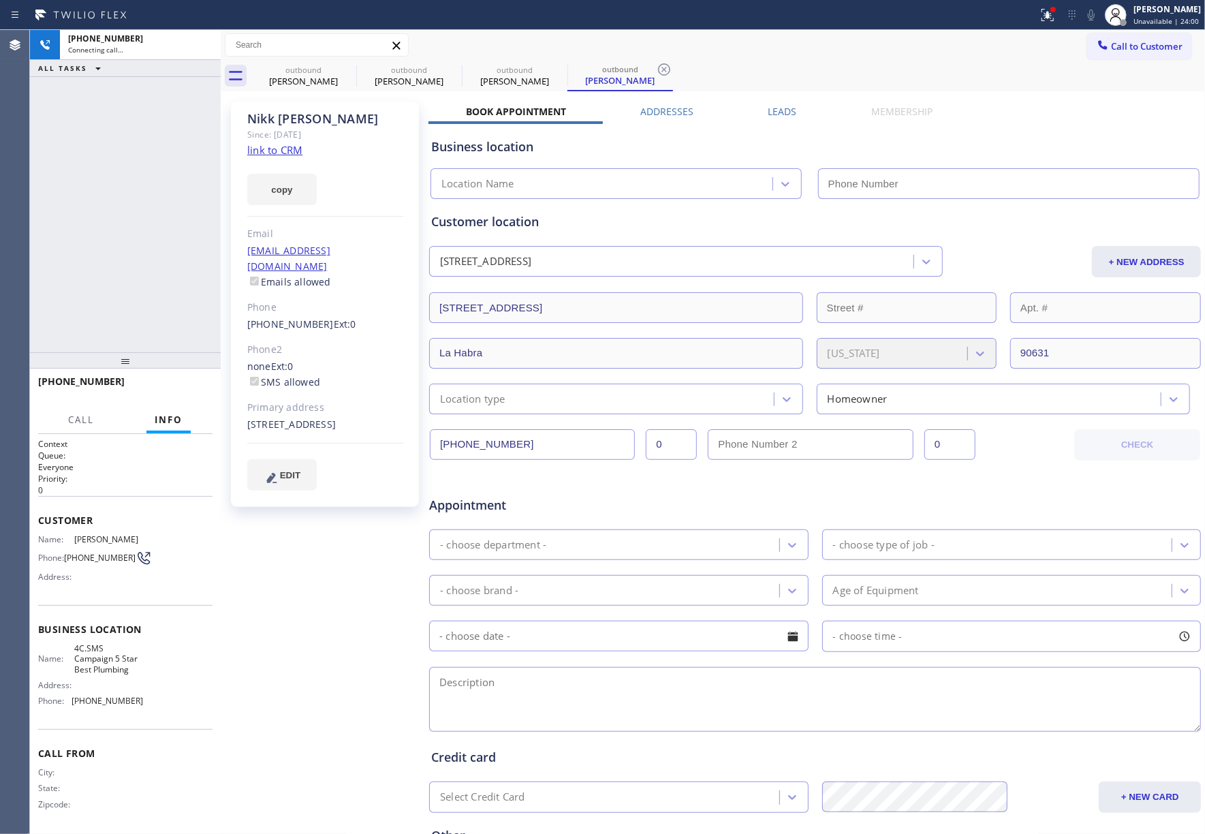
click at [93, 208] on div "+15625520035 Connecting call… ALL TASKS ALL TASKS ACTIVE TASKS TASKS IN WRAP UP" at bounding box center [125, 191] width 191 height 322
click at [292, 144] on link "link to CRM" at bounding box center [274, 150] width 55 height 14
type input "(866) 702-1734"
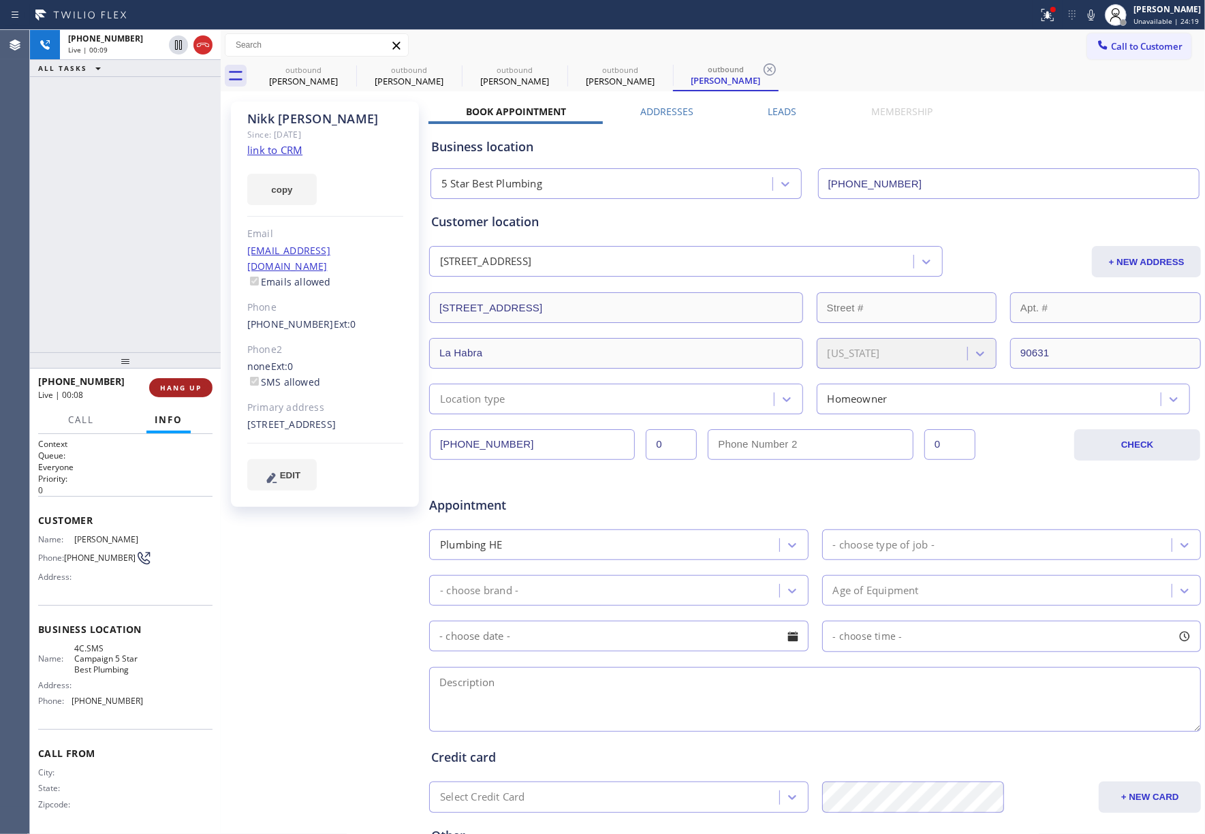
click at [187, 383] on span "HANG UP" at bounding box center [181, 388] width 42 height 10
click at [185, 379] on button "HANG UP" at bounding box center [180, 387] width 63 height 19
click at [159, 278] on div "+15625520035 Live | 00:10 ALL TASKS ALL TASKS ACTIVE TASKS TASKS IN WRAP UP" at bounding box center [125, 191] width 191 height 322
click at [159, 278] on div "ALL TASKS ALL TASKS ACTIVE TASKS TASKS IN WRAP UP +15625520035 Wrap up | 00:00" at bounding box center [125, 191] width 191 height 322
click at [183, 387] on span "COMPLETE" at bounding box center [178, 388] width 47 height 10
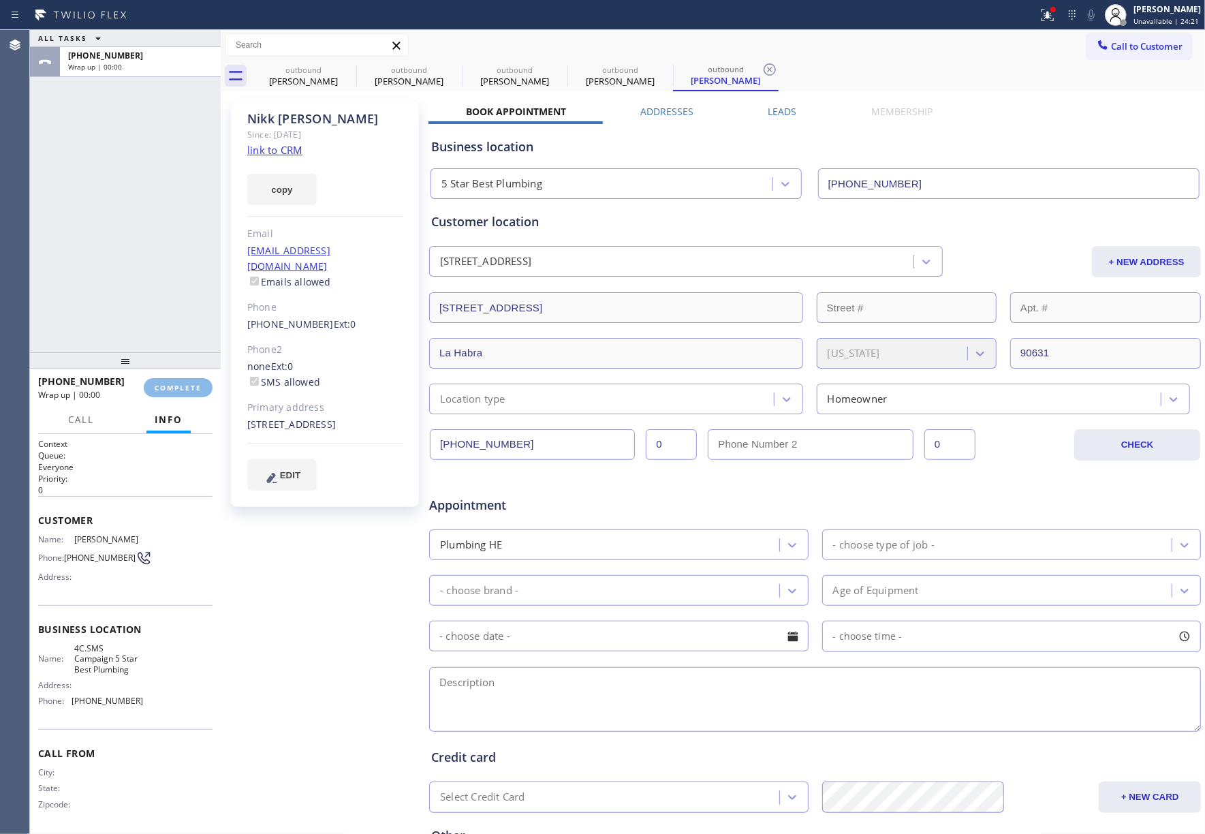
click at [131, 271] on div "ALL TASKS ALL TASKS ACTIVE TASKS TASKS IN WRAP UP +15625520035 Wrap up | 00:00" at bounding box center [125, 191] width 191 height 322
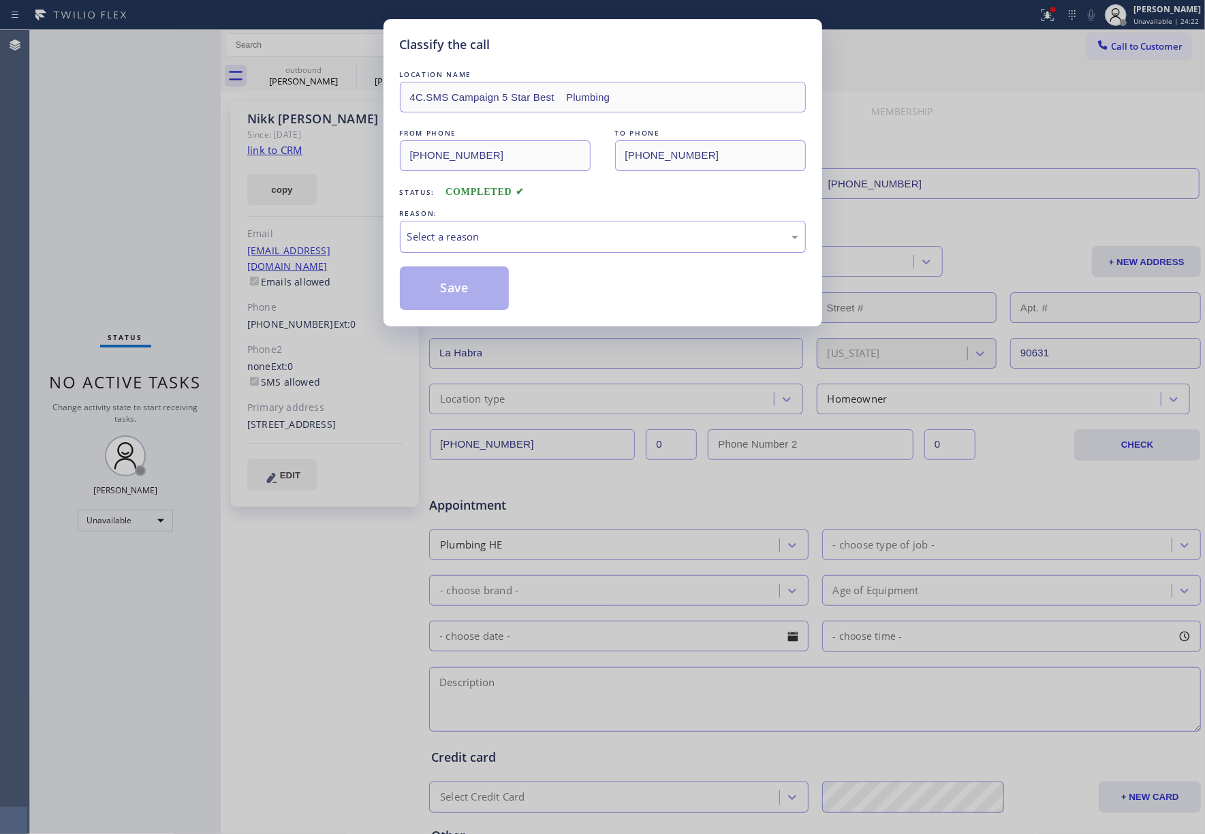
drag, startPoint x: 510, startPoint y: 224, endPoint x: 503, endPoint y: 243, distance: 20.5
click at [510, 230] on div "Select a reason" at bounding box center [603, 237] width 406 height 32
click at [465, 305] on button "Save" at bounding box center [455, 288] width 110 height 44
click at [461, 285] on button "Save" at bounding box center [455, 288] width 110 height 44
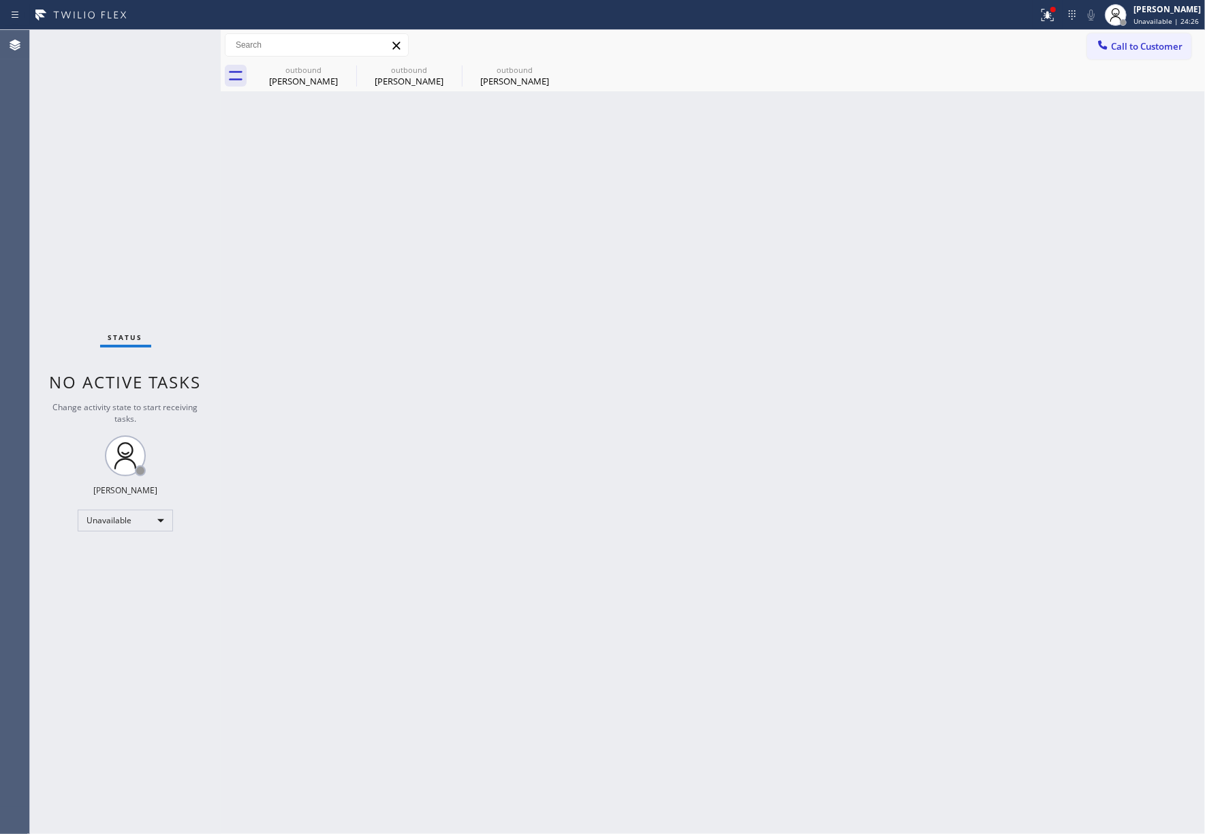
drag, startPoint x: 169, startPoint y: 164, endPoint x: 259, endPoint y: 6, distance: 181.3
click at [168, 164] on div "Status No active tasks Change activity state to start receiving tasks. [PERSON_…" at bounding box center [125, 432] width 191 height 804
click at [1126, 46] on span "Call to Customer" at bounding box center [1147, 46] width 72 height 12
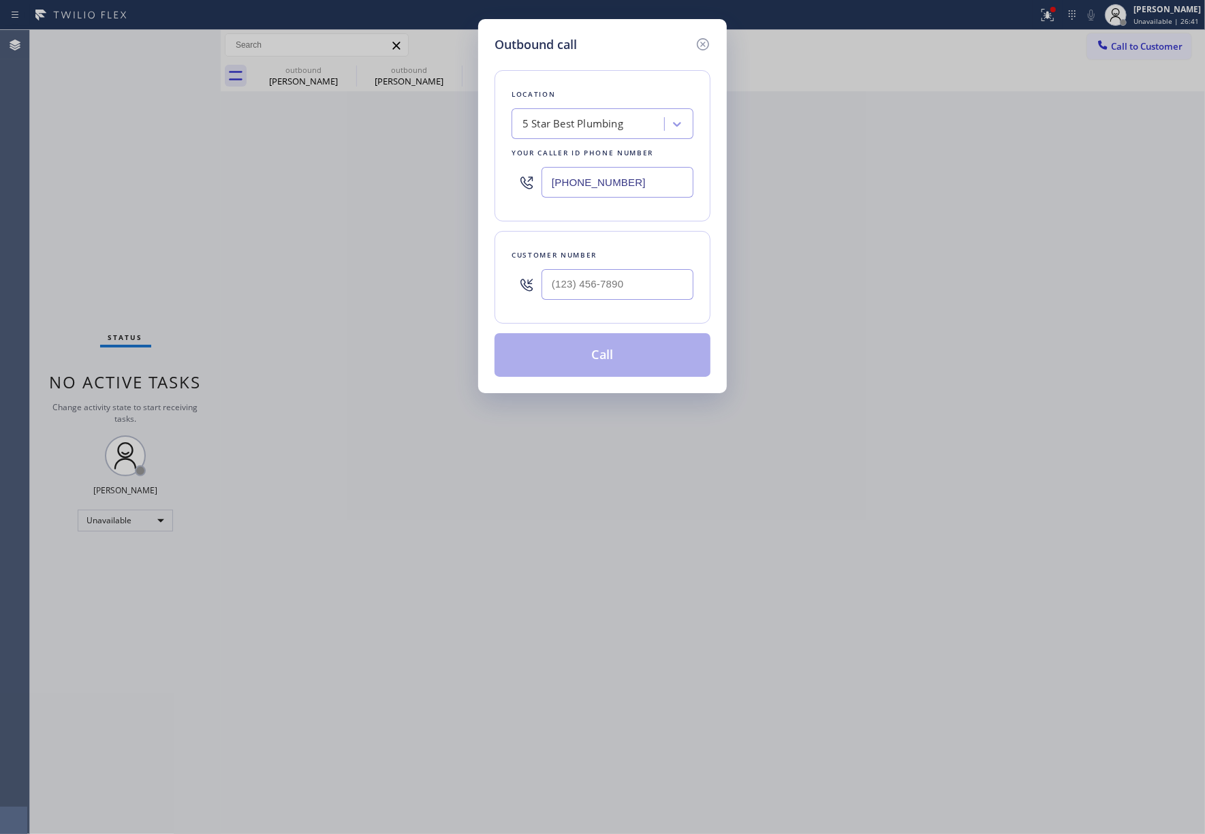
drag, startPoint x: 641, startPoint y: 183, endPoint x: 484, endPoint y: 185, distance: 157.4
click at [484, 185] on div "Outbound call Location 5 Star Best Plumbing Your caller id phone number (866) 7…" at bounding box center [602, 206] width 249 height 374
paste input "88) 789-2281"
type input "(888) 789-2281"
click at [638, 281] on input "text" at bounding box center [618, 284] width 152 height 31
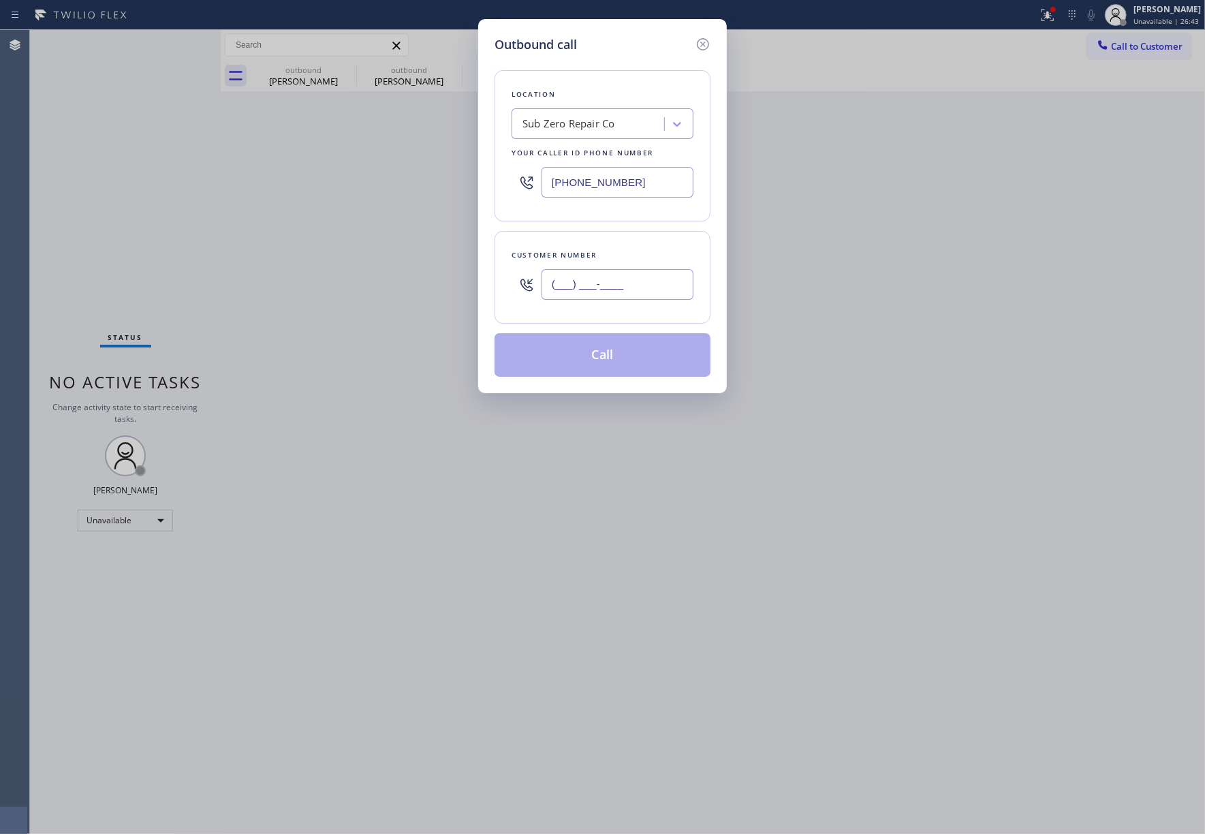
paste input "210) 872-8179"
type input "(210) 872-8179"
click at [621, 248] on div "Customer number (210) 872-8179" at bounding box center [603, 277] width 216 height 93
click at [613, 377] on button "Call" at bounding box center [603, 355] width 216 height 44
click at [615, 360] on button "Call" at bounding box center [603, 355] width 216 height 44
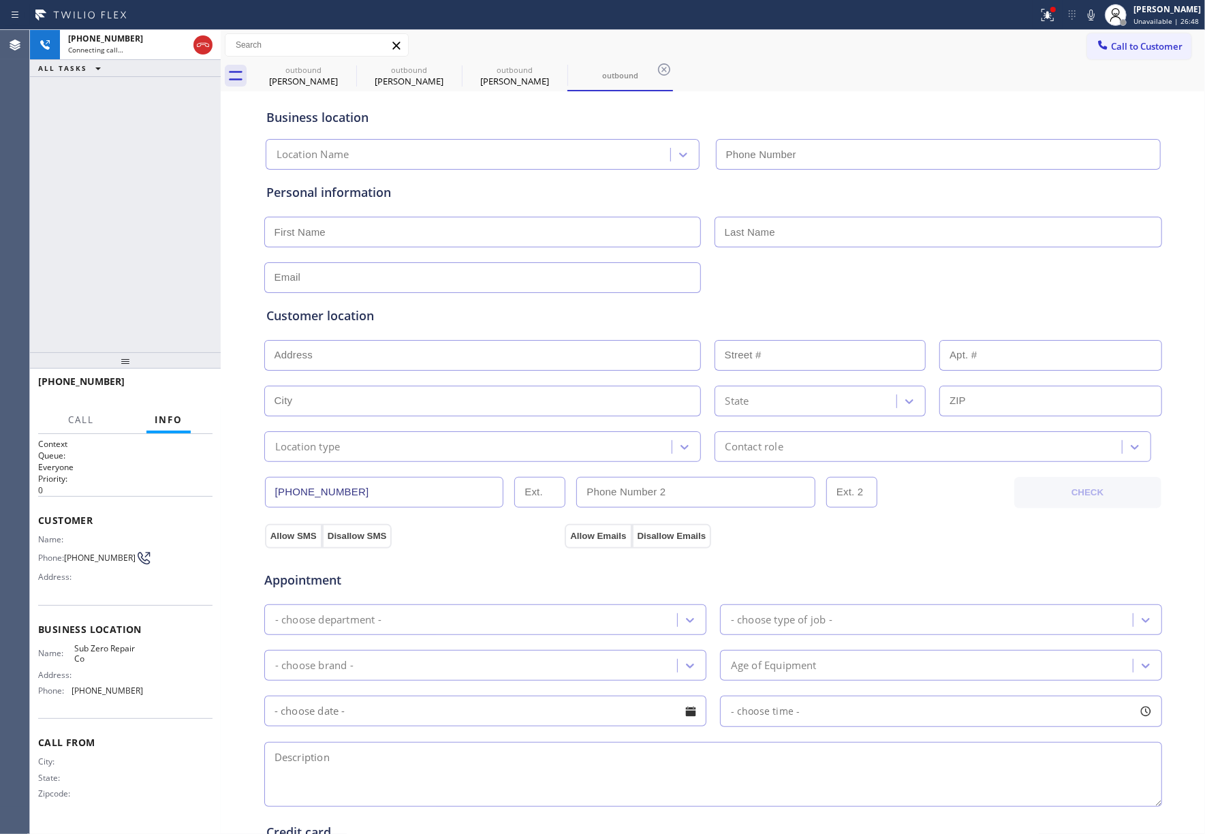
type input "[PHONE_NUMBER]"
drag, startPoint x: 78, startPoint y: 238, endPoint x: 226, endPoint y: 41, distance: 246.7
click at [84, 233] on div "+12108728179 Live | 00:04 ALL TASKS ALL TASKS ACTIVE TASKS TASKS IN WRAP UP" at bounding box center [125, 191] width 191 height 322
drag, startPoint x: 173, startPoint y: 385, endPoint x: 181, endPoint y: 388, distance: 8.9
click at [173, 385] on span "HANG UP" at bounding box center [181, 388] width 42 height 10
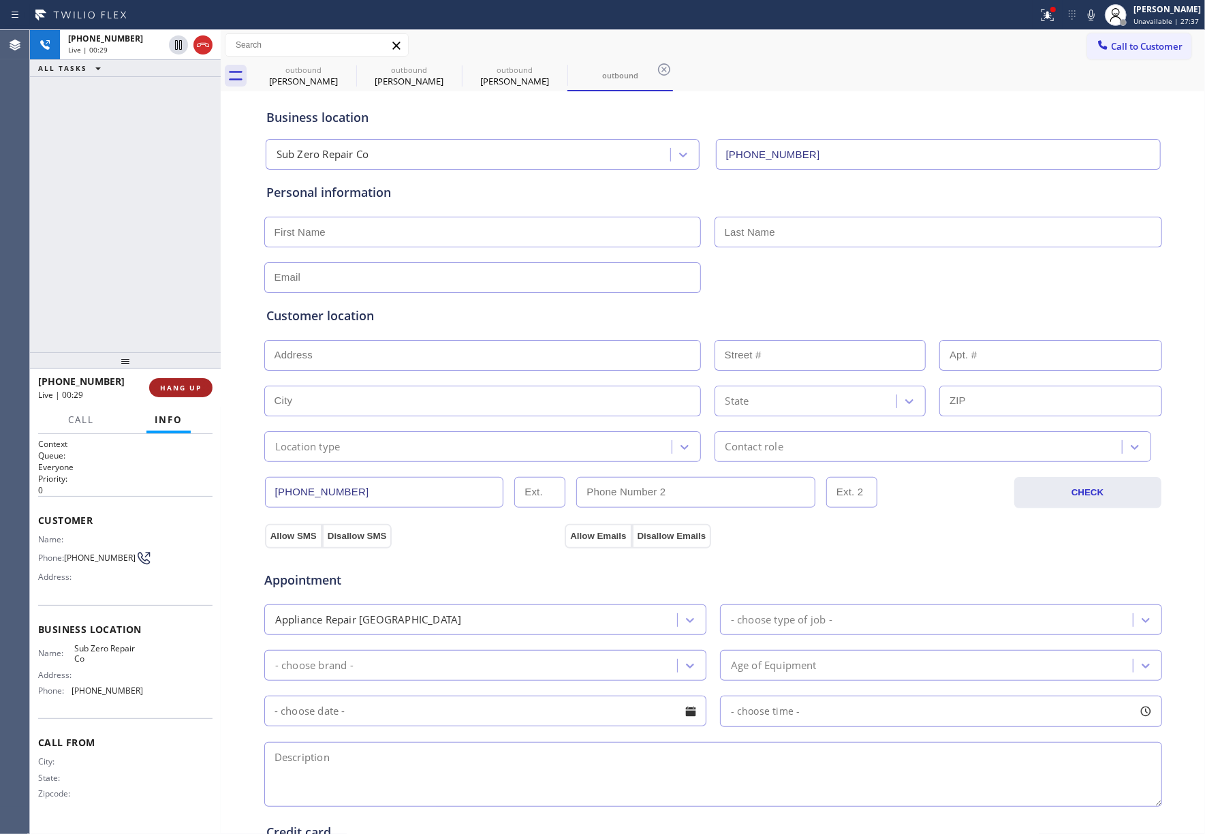
click at [154, 328] on div "+12108728179 Live | 00:29 ALL TASKS ALL TASKS ACTIVE TASKS TASKS IN WRAP UP" at bounding box center [125, 191] width 191 height 322
click at [183, 390] on span "HANG UP" at bounding box center [181, 388] width 42 height 10
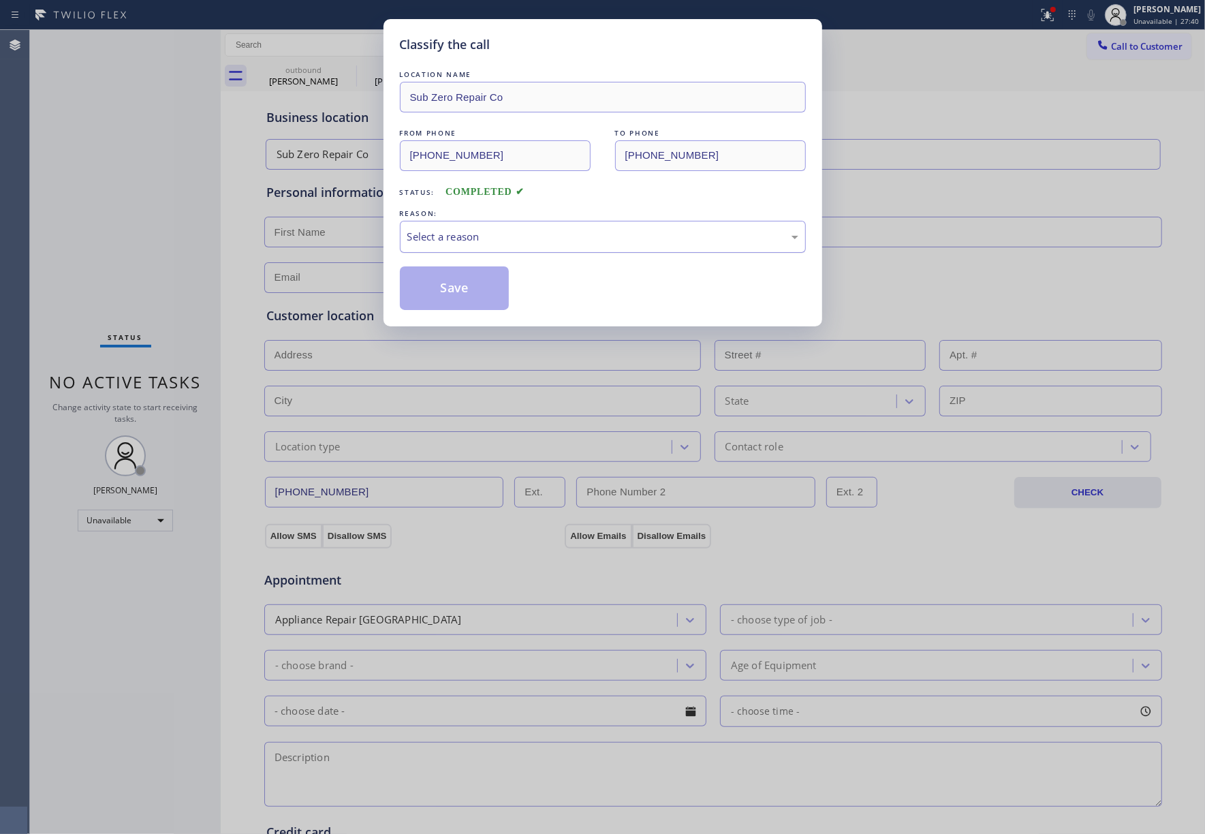
click at [477, 241] on div "Select a reason" at bounding box center [602, 237] width 391 height 16
click at [472, 292] on button "Save" at bounding box center [455, 288] width 110 height 44
type input "(408) 775-8407"
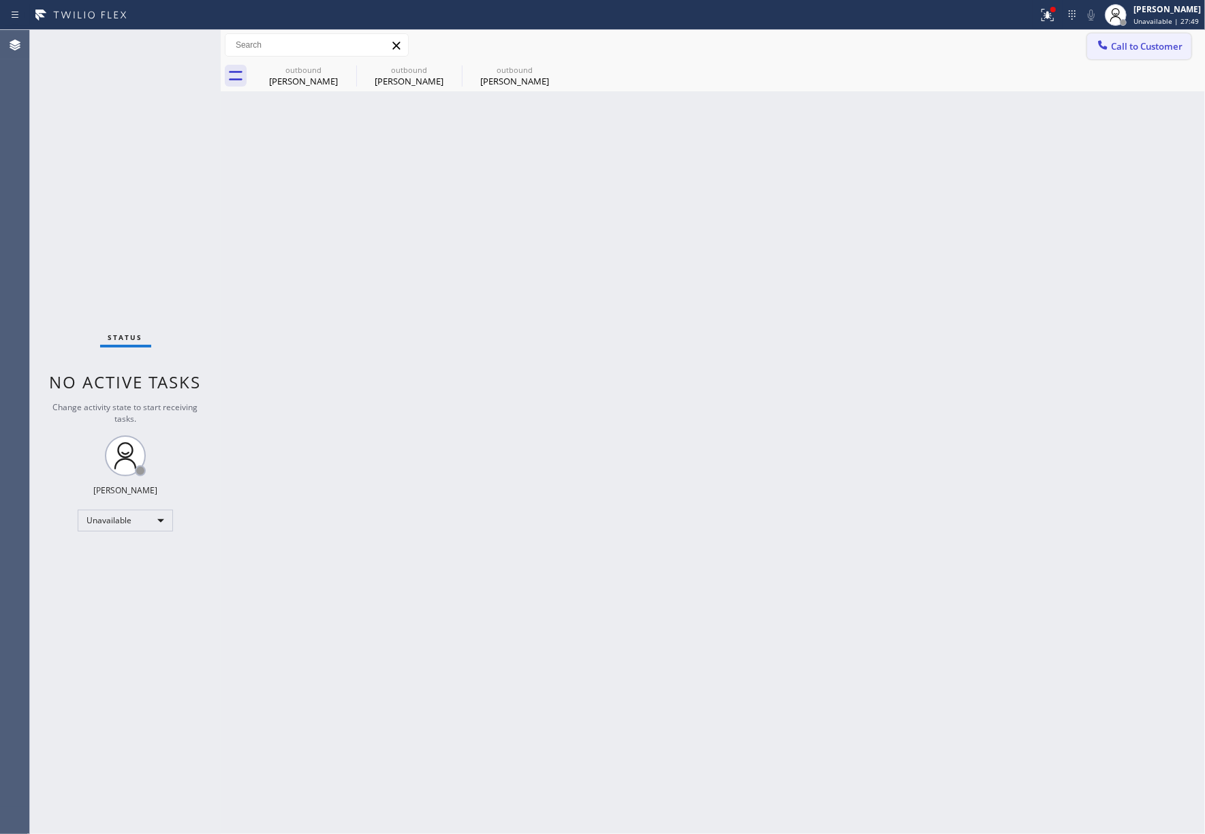
click at [1140, 49] on span "Call to Customer" at bounding box center [1147, 46] width 72 height 12
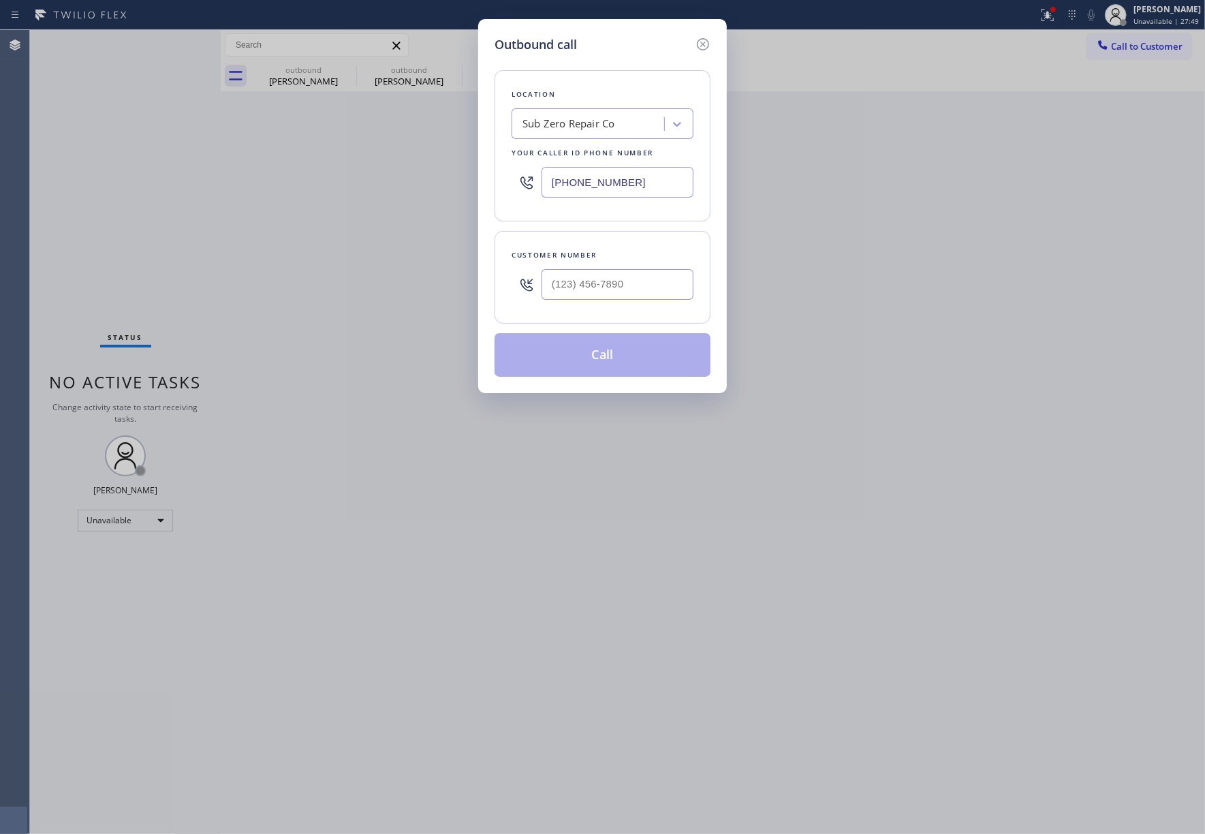
drag, startPoint x: 668, startPoint y: 192, endPoint x: 463, endPoint y: 177, distance: 205.7
click at [463, 177] on div "Outbound call Location Sub Zero Repair Co Your caller id phone number (888) 789…" at bounding box center [602, 417] width 1205 height 834
paste input "66) 702-1734"
type input "[PHONE_NUMBER]"
click at [561, 257] on div "Customer number" at bounding box center [603, 255] width 182 height 14
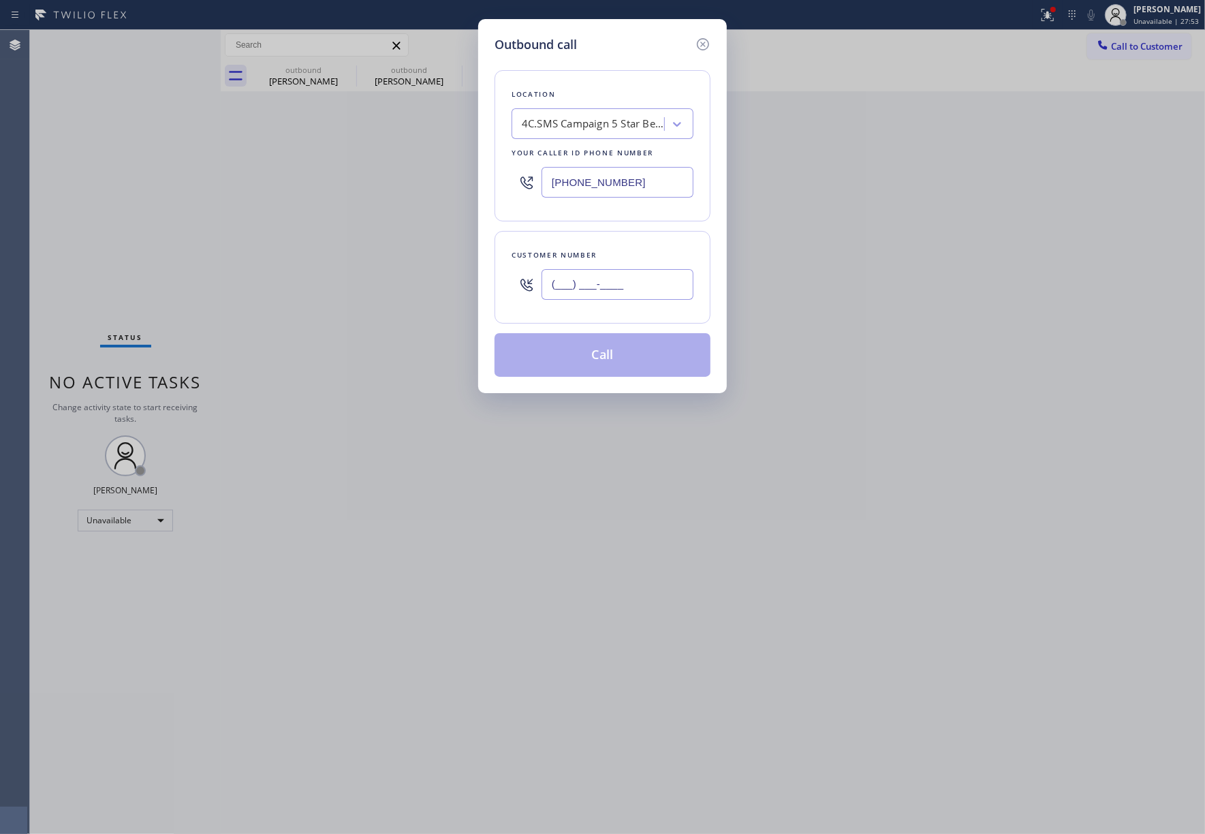
click at [597, 278] on input "(___) ___-____" at bounding box center [618, 284] width 152 height 31
paste input "917) 972-8535"
type input "[PHONE_NUMBER]"
click at [617, 246] on div "Customer number (917) 972-8535" at bounding box center [603, 277] width 216 height 93
click at [617, 363] on button "Call" at bounding box center [603, 355] width 216 height 44
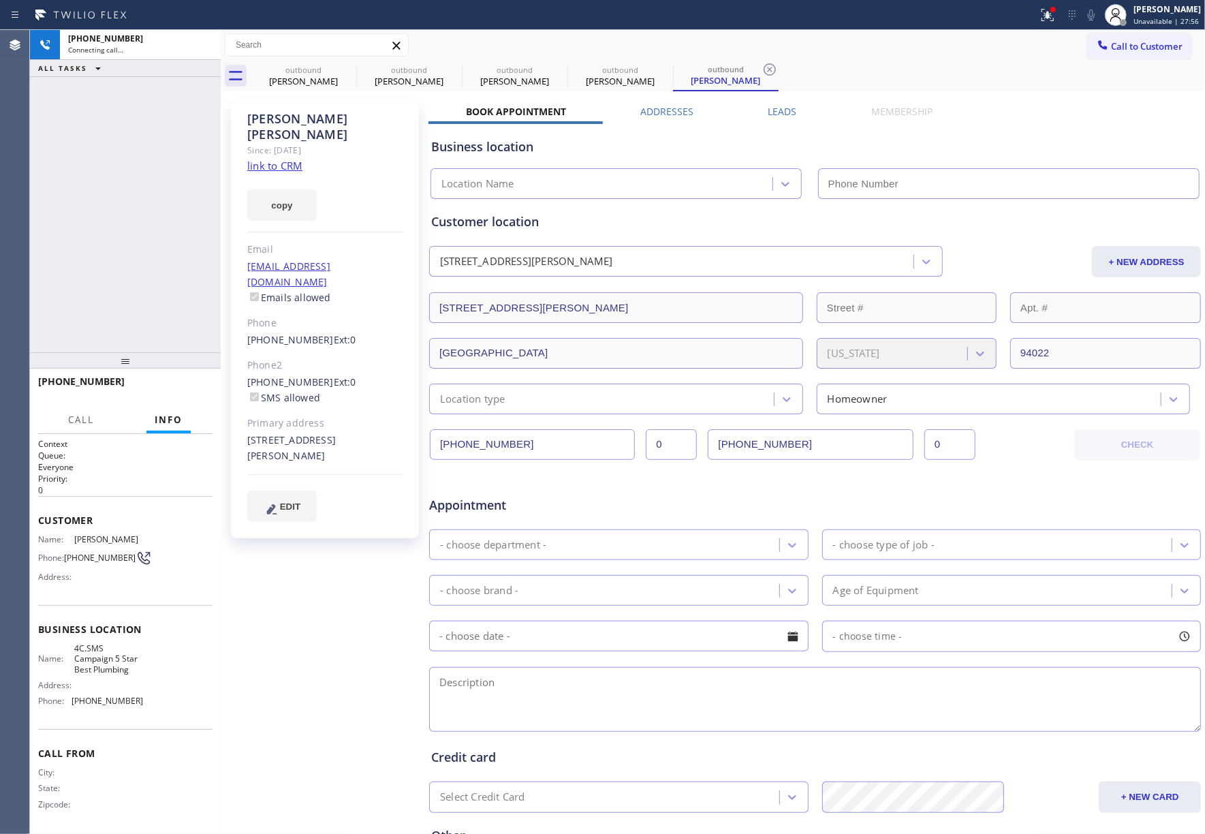
click at [277, 174] on div "copy" at bounding box center [325, 197] width 156 height 47
click at [281, 159] on link "link to CRM" at bounding box center [274, 166] width 55 height 14
type input "[PHONE_NUMBER]"
drag, startPoint x: 173, startPoint y: 383, endPoint x: 181, endPoint y: 379, distance: 8.5
click at [173, 384] on span "HANG UP" at bounding box center [181, 388] width 42 height 10
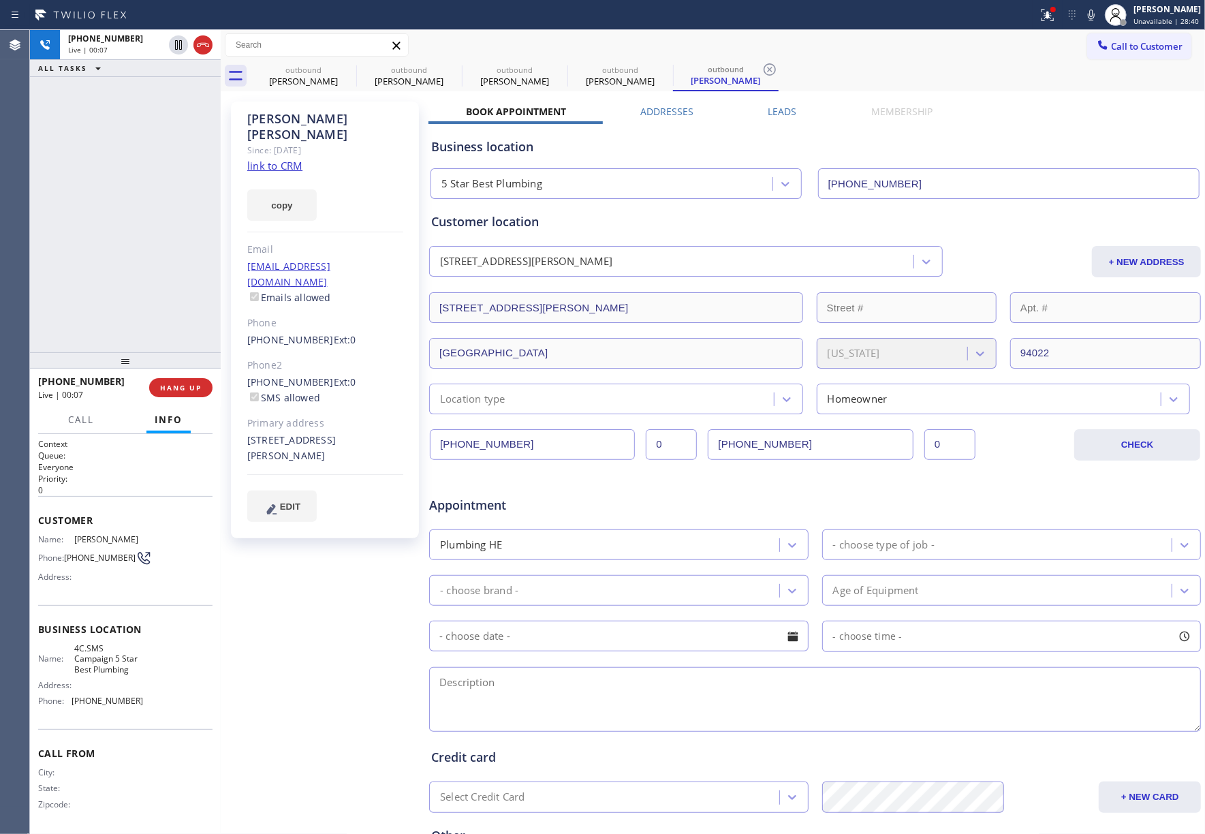
click at [183, 360] on div at bounding box center [125, 360] width 191 height 16
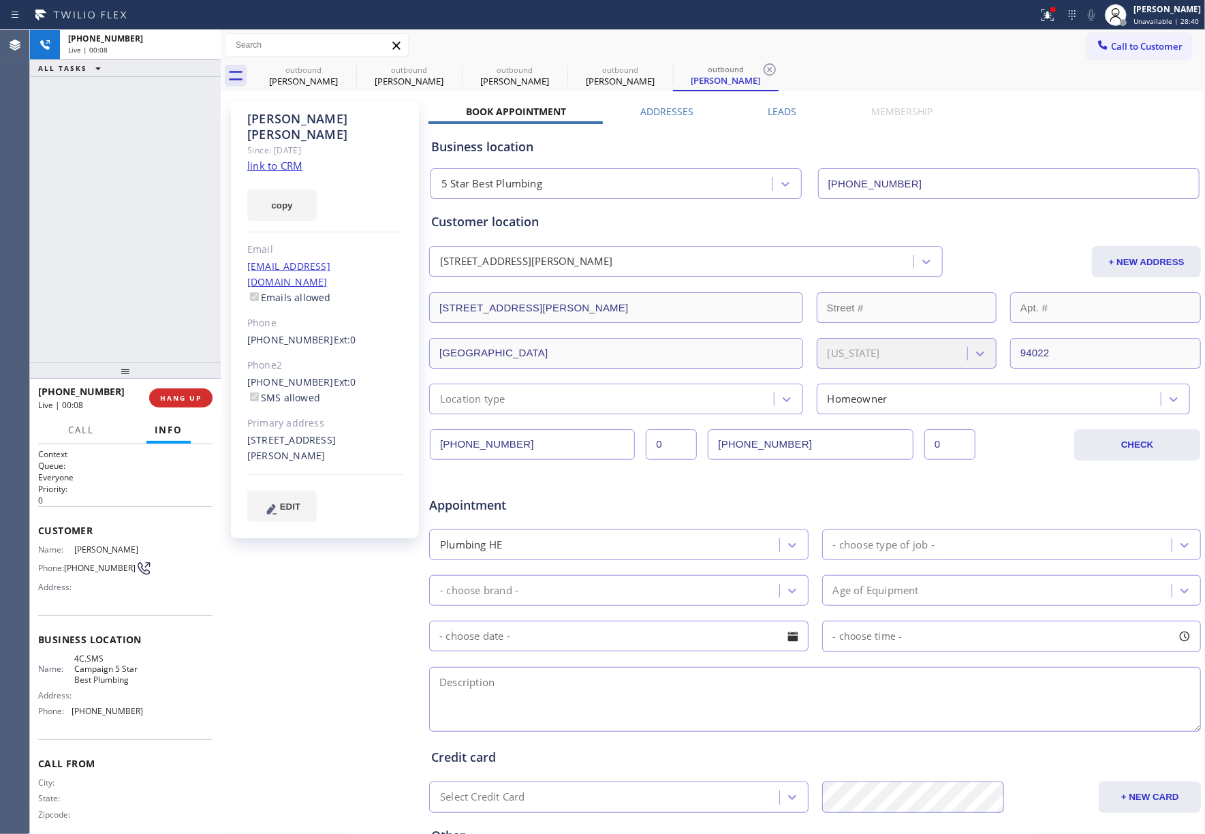
click at [181, 379] on div at bounding box center [125, 371] width 191 height 16
click at [178, 399] on span "COMPLETE" at bounding box center [178, 398] width 47 height 10
click at [142, 308] on div "ALL TASKS ALL TASKS ACTIVE TASKS TASKS IN WRAP UP +19179728535 Wrap up | 00:00" at bounding box center [125, 196] width 191 height 333
click at [65, 218] on div "ALL TASKS ALL TASKS ACTIVE TASKS TASKS IN WRAP UP +19179728535 Wrap up | 00:02" at bounding box center [125, 196] width 191 height 333
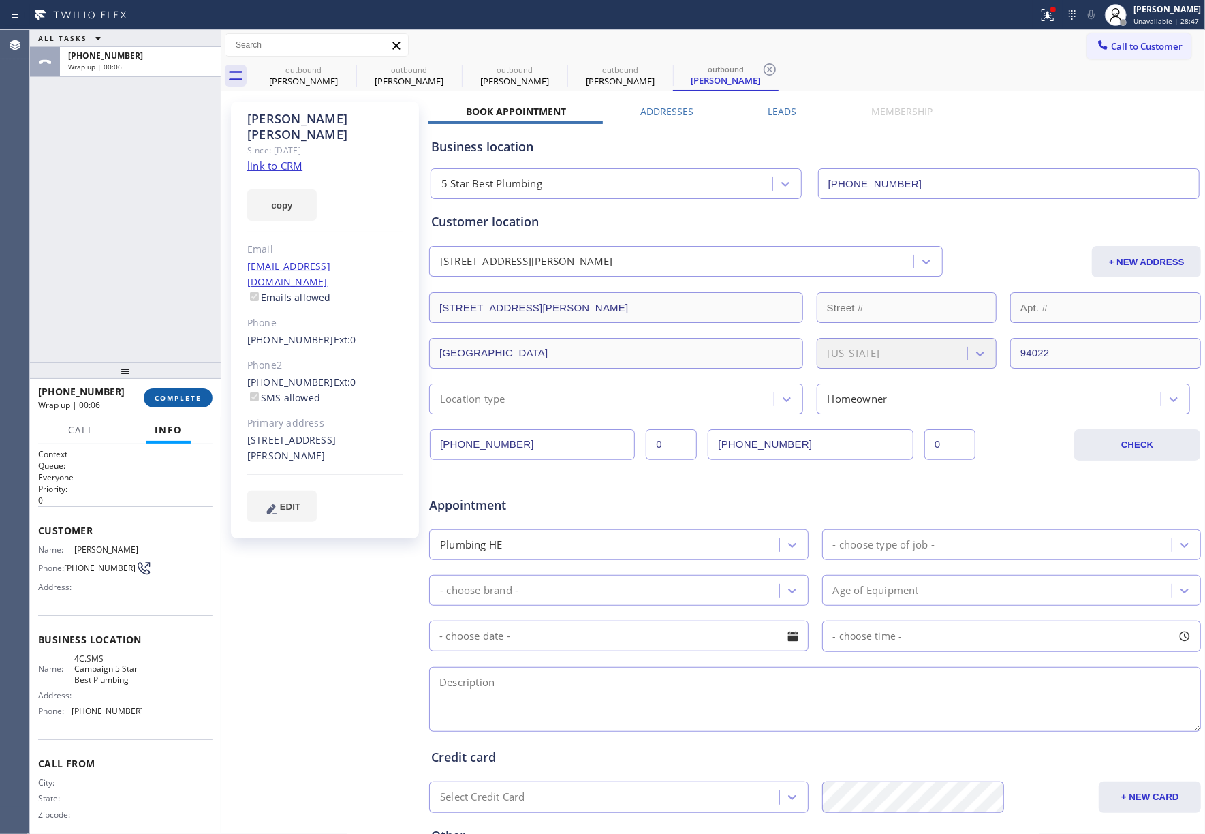
click at [172, 395] on span "COMPLETE" at bounding box center [178, 398] width 47 height 10
click at [142, 290] on div "ALL TASKS ALL TASKS ACTIVE TASKS TASKS IN WRAP UP +19179728535 Wrap up | 00:06" at bounding box center [125, 196] width 191 height 333
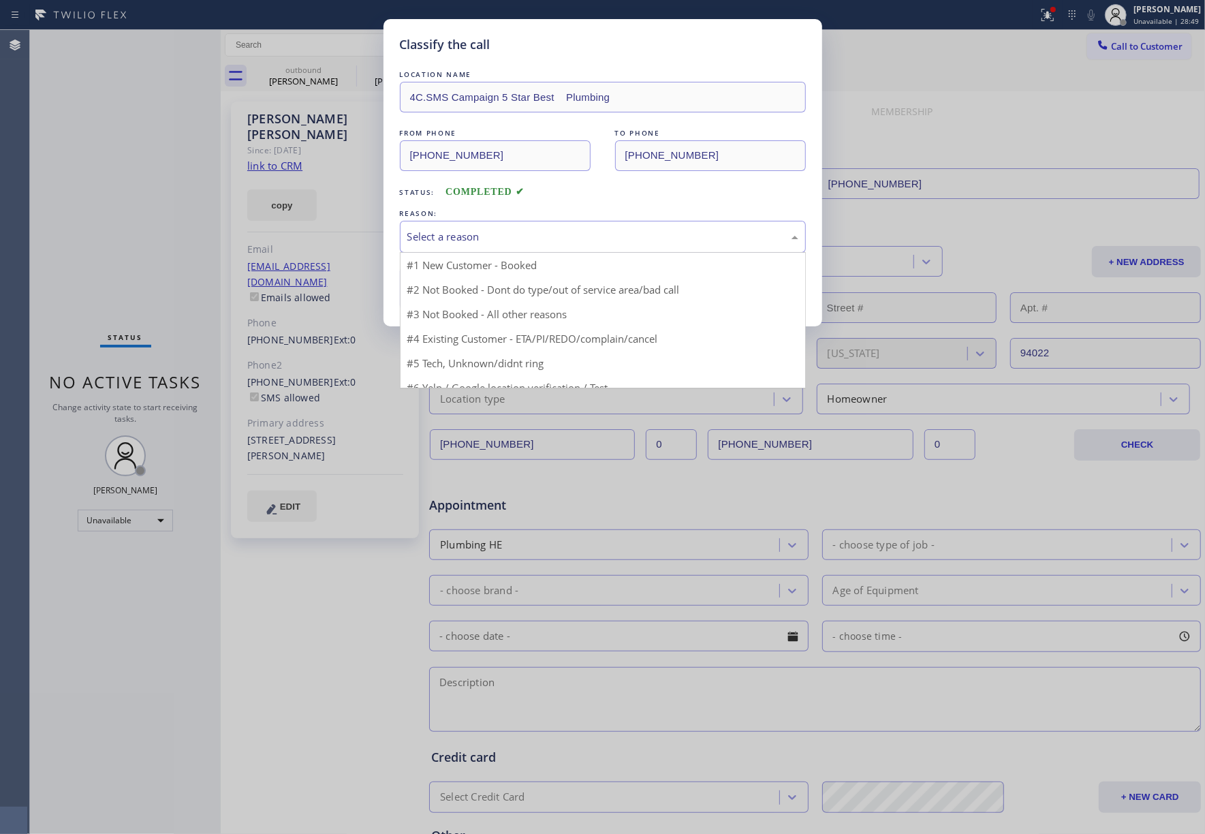
click at [537, 235] on div "Select a reason" at bounding box center [602, 237] width 391 height 16
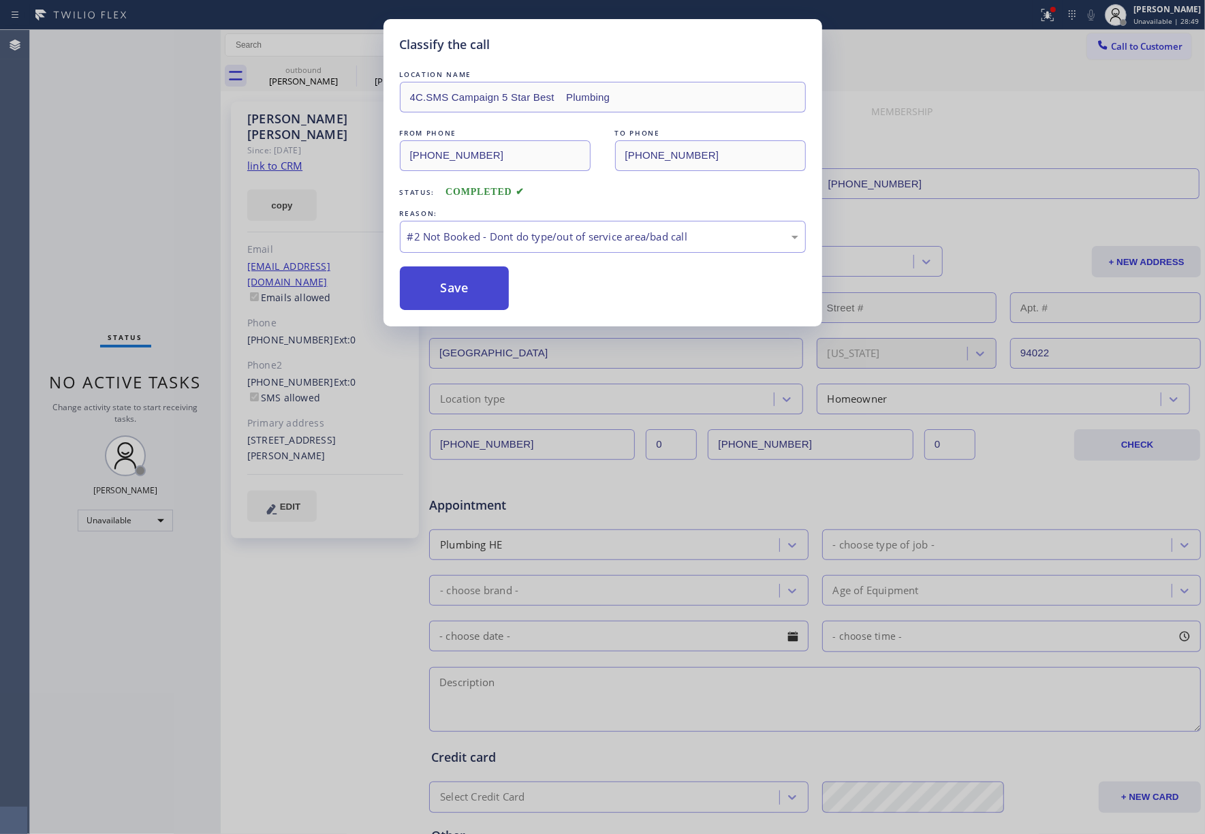
click at [454, 287] on button "Save" at bounding box center [455, 288] width 110 height 44
click at [1036, 65] on div "outbound Norman Wonderly outbound Mrs. Tracy outbound Mrs. Tracy outbound Benne…" at bounding box center [728, 76] width 955 height 31
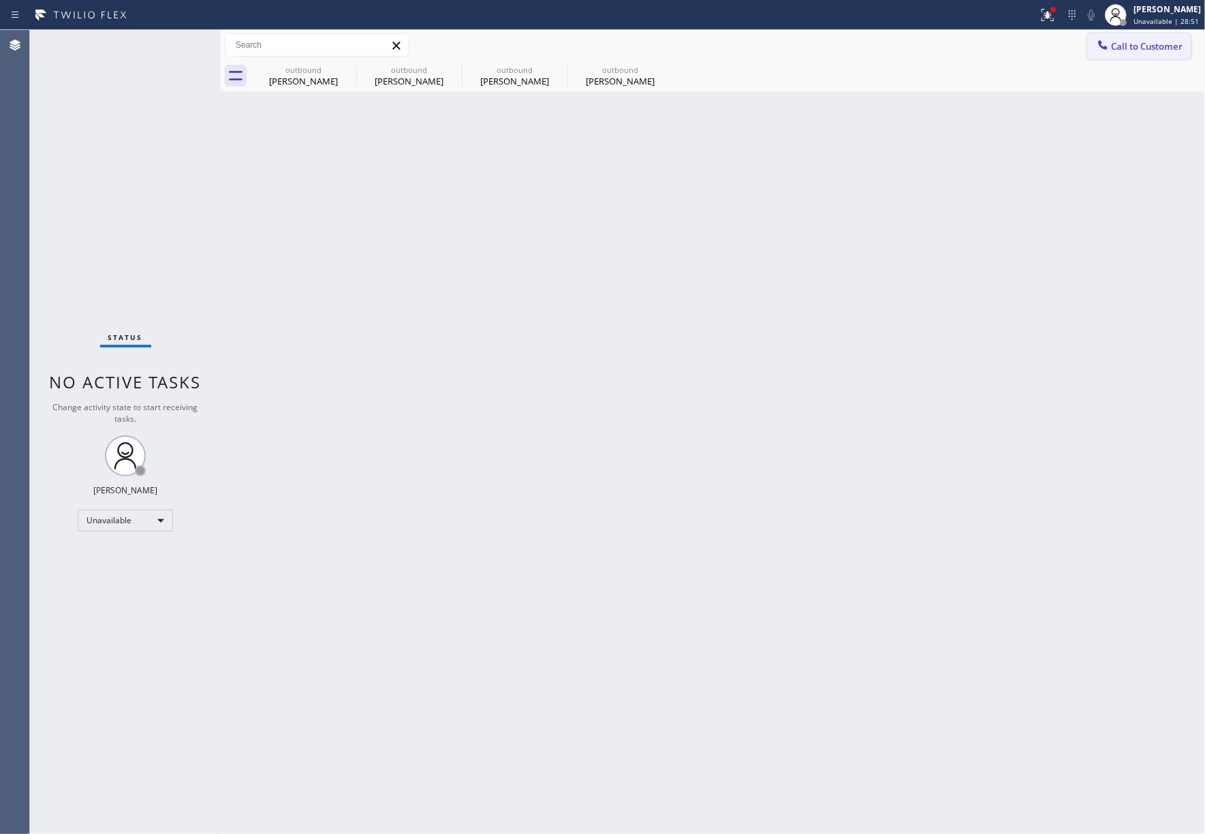
click at [1130, 35] on button "Call to Customer" at bounding box center [1140, 46] width 104 height 26
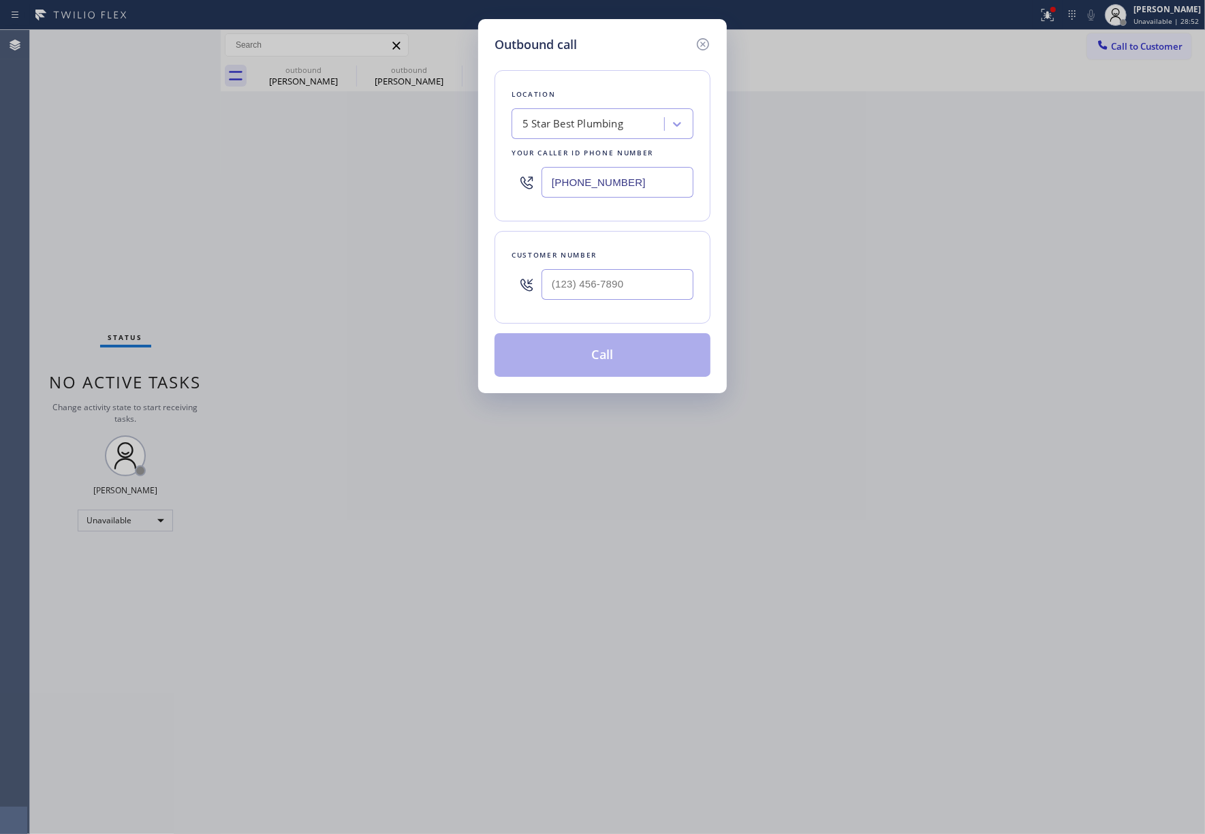
drag, startPoint x: 636, startPoint y: 177, endPoint x: 472, endPoint y: 178, distance: 164.9
click at [472, 178] on div "Outbound call Location 5 Star Best Plumbing Your caller id phone number (866) 7…" at bounding box center [602, 417] width 1205 height 834
paste input "949) 873-0851"
type input "(949) 873-0851"
click at [662, 277] on input "text" at bounding box center [618, 284] width 152 height 31
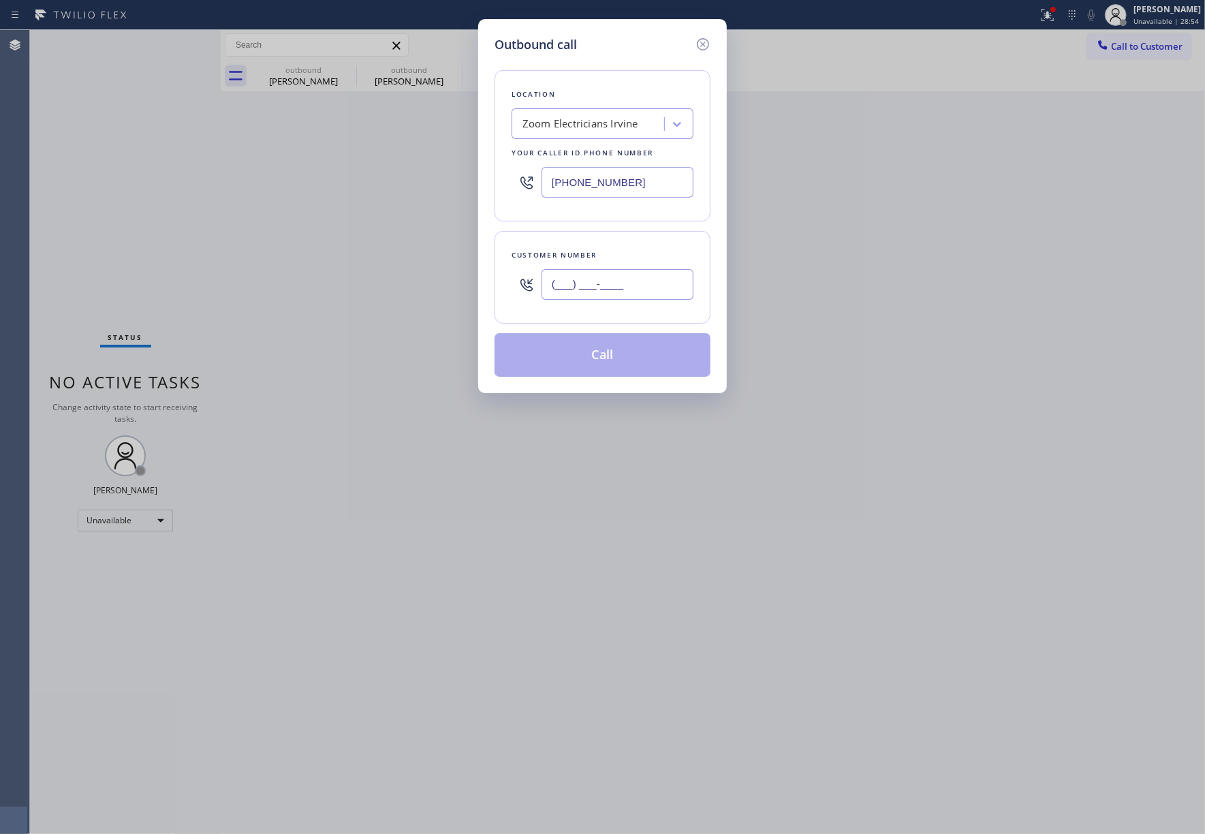
paste input "951) 731-2043"
type input "(951) 731-2043"
click at [604, 354] on button "Call" at bounding box center [603, 355] width 216 height 44
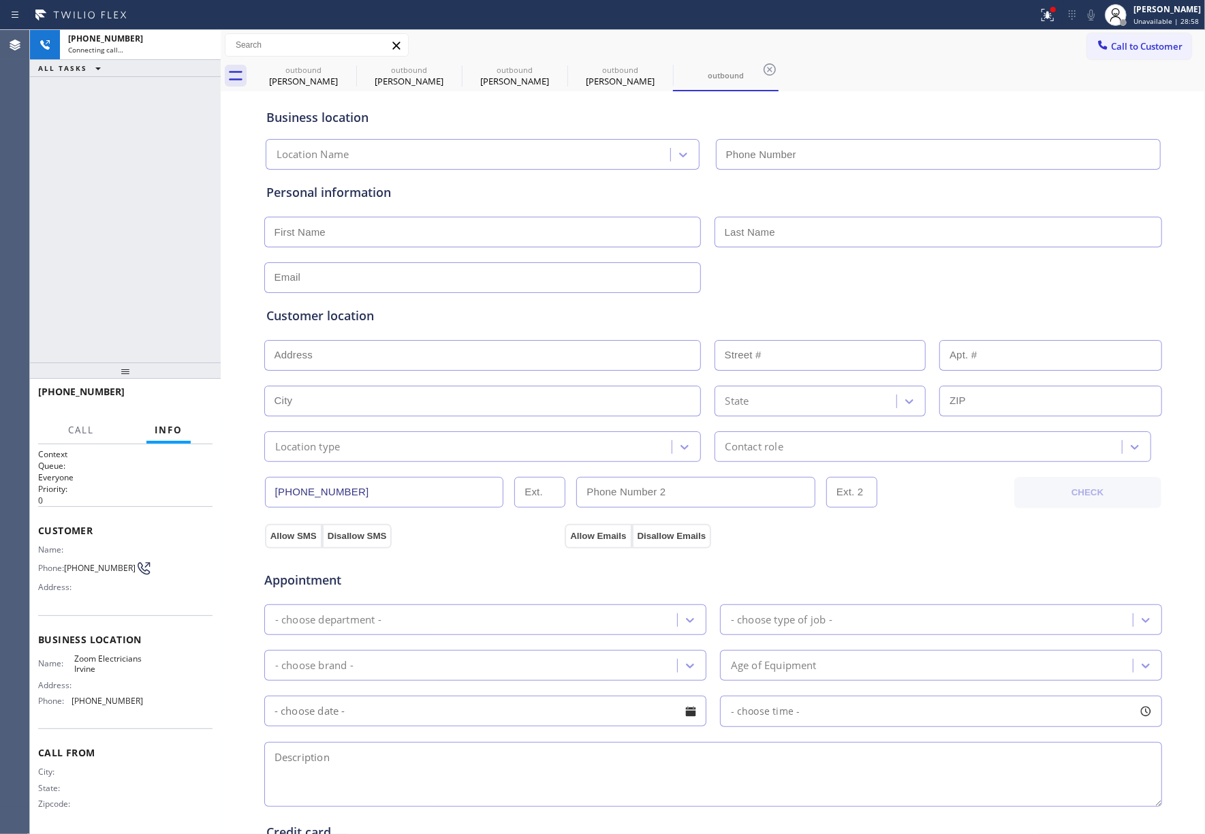
type input "(949) 873-0851"
click at [191, 394] on span "HANG UP" at bounding box center [181, 398] width 42 height 10
click at [151, 300] on div "+19517312043 Live | 00:05 ALL TASKS ALL TASKS ACTIVE TASKS TASKS IN WRAP UP" at bounding box center [125, 196] width 191 height 333
click at [170, 379] on div at bounding box center [125, 371] width 191 height 16
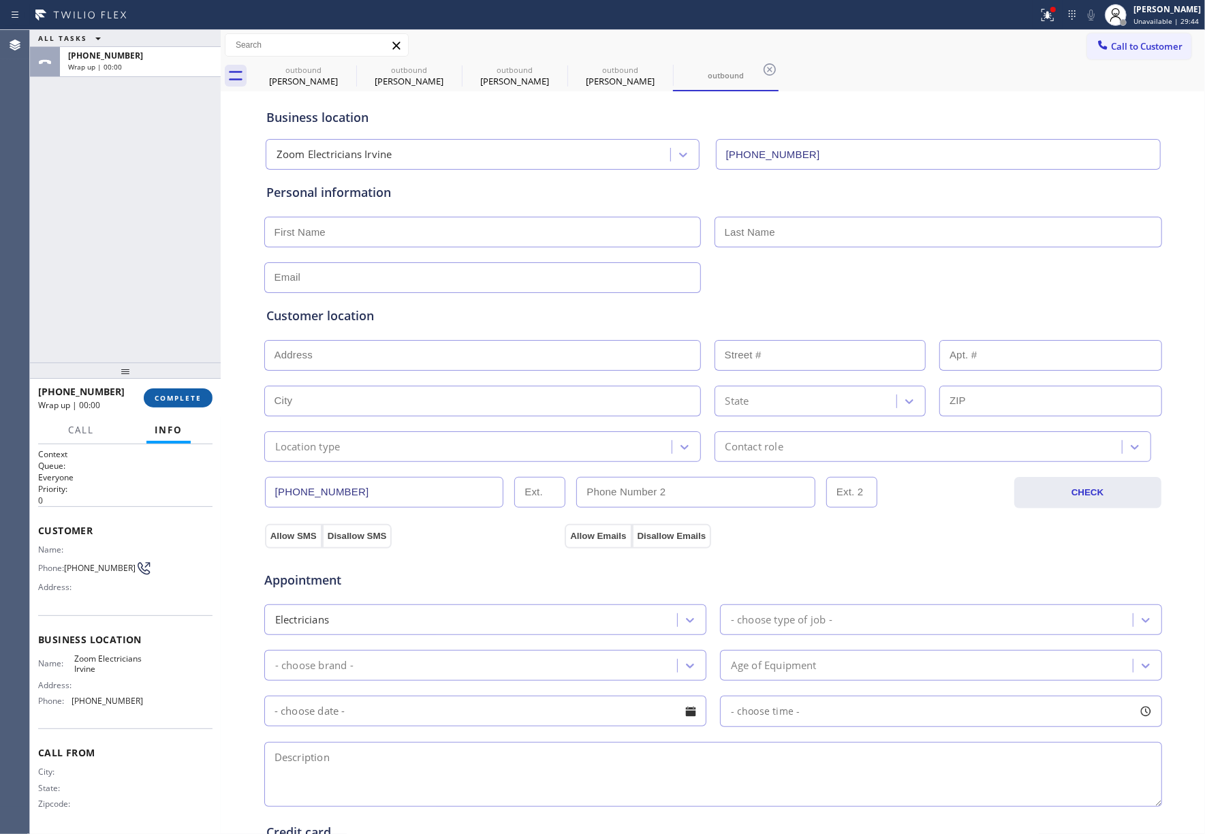
click at [176, 391] on button "COMPLETE" at bounding box center [178, 397] width 69 height 19
click at [144, 300] on div "ALL TASKS ALL TASKS ACTIVE TASKS TASKS IN WRAP UP +19517312043 Wrap up | 00:00" at bounding box center [125, 196] width 191 height 333
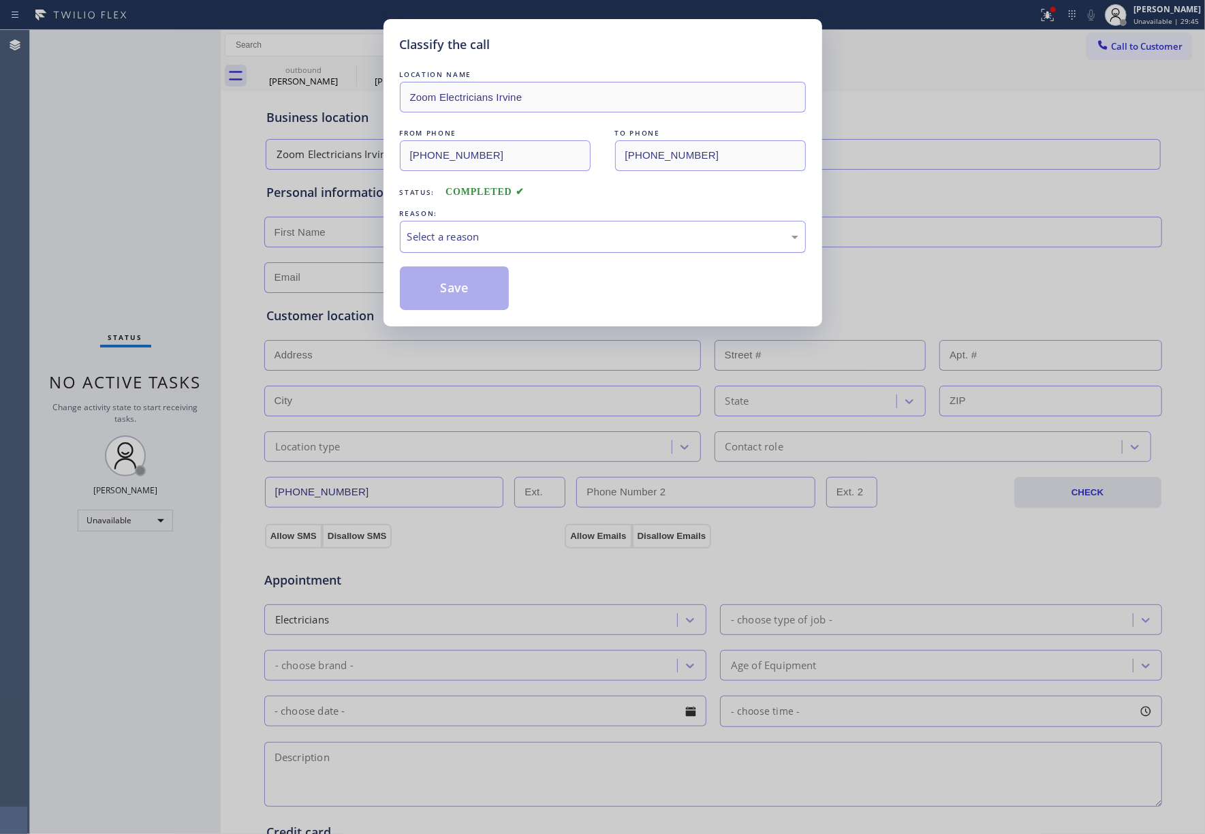
click at [504, 224] on div "Select a reason" at bounding box center [603, 237] width 406 height 32
click at [478, 281] on button "Save" at bounding box center [455, 288] width 110 height 44
type input "[PHONE_NUMBER]"
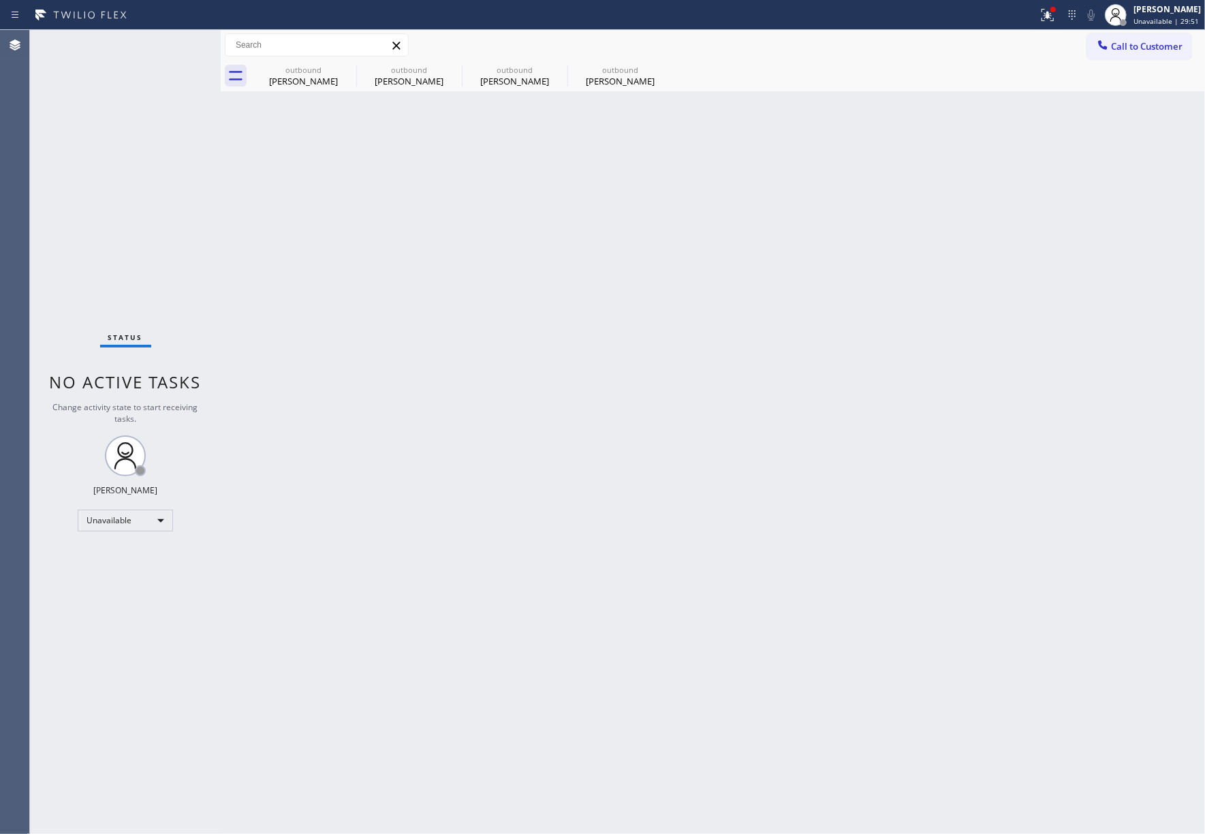
click at [134, 213] on div "Status No active tasks Change activity state to start receiving tasks. [PERSON_…" at bounding box center [125, 432] width 191 height 804
click at [1153, 46] on span "Call to Customer" at bounding box center [1147, 46] width 72 height 12
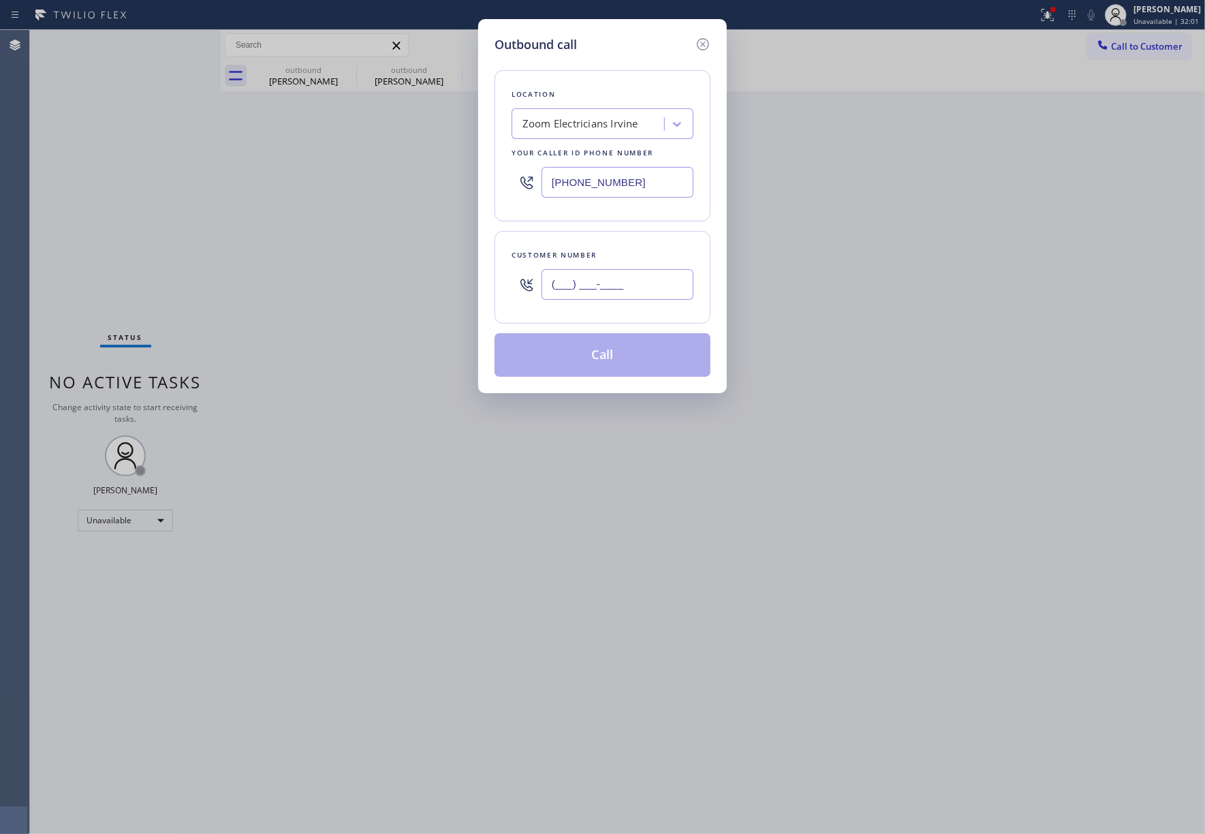
click at [554, 290] on input "(___) ___-____" at bounding box center [618, 284] width 152 height 31
paste input "210) 872-8179"
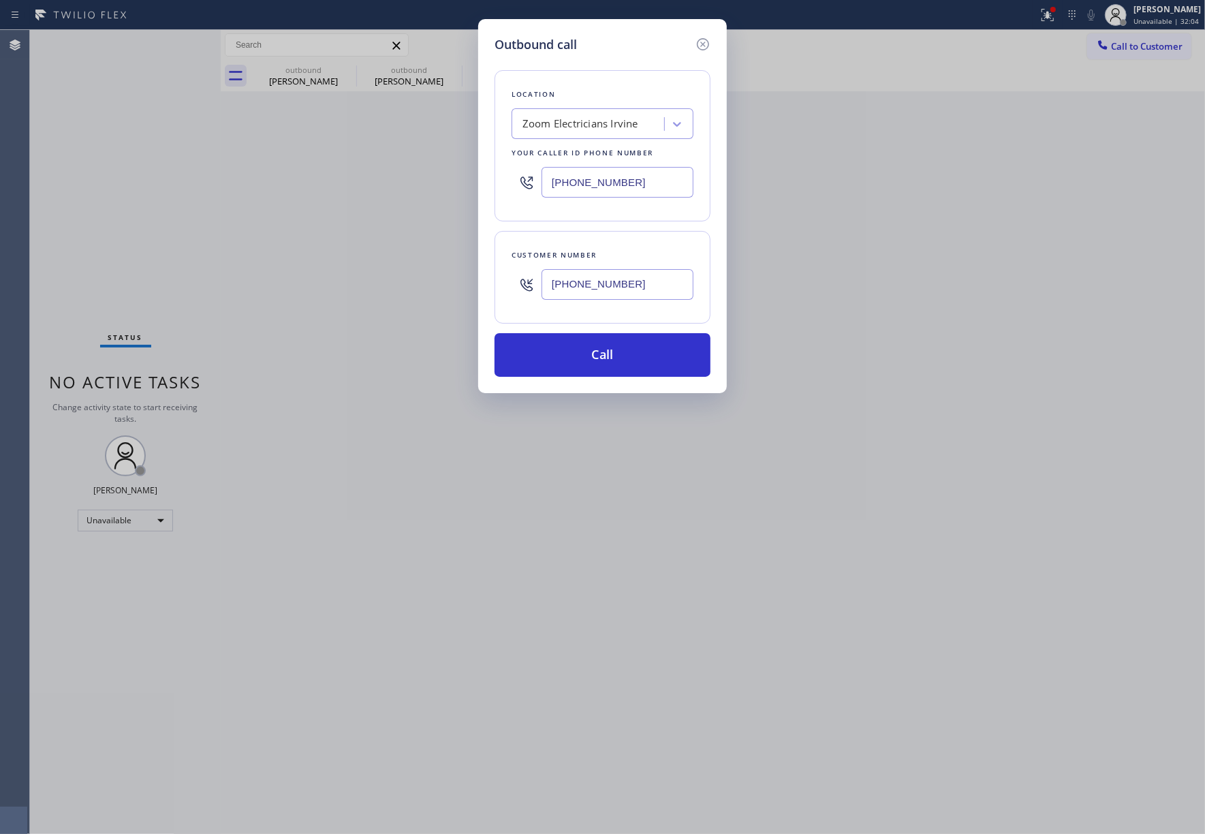
type input "[PHONE_NUMBER]"
drag, startPoint x: 627, startPoint y: 187, endPoint x: 515, endPoint y: 179, distance: 112.1
click at [515, 179] on div "(949) 873-0851" at bounding box center [603, 182] width 182 height 44
paste input "888) 789-228"
type input "[PHONE_NUMBER]"
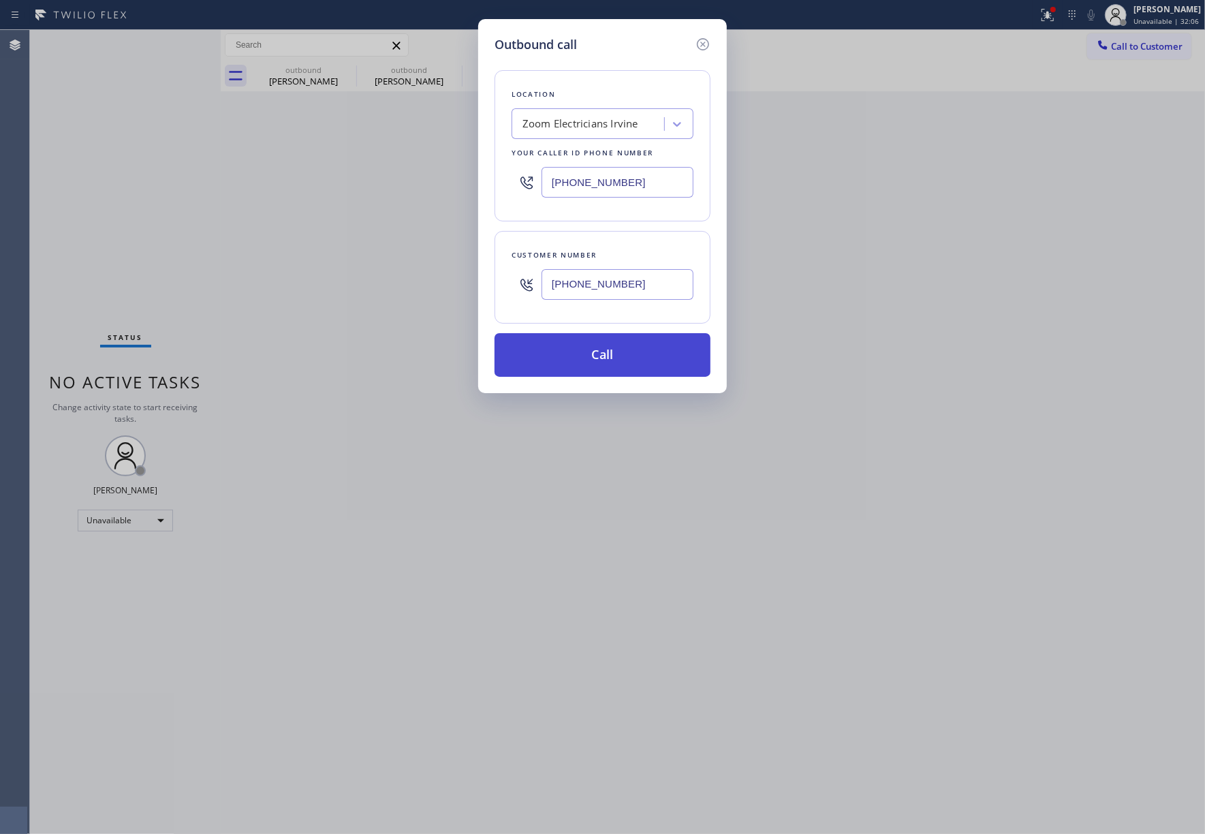
click at [631, 371] on button "Call" at bounding box center [603, 355] width 216 height 44
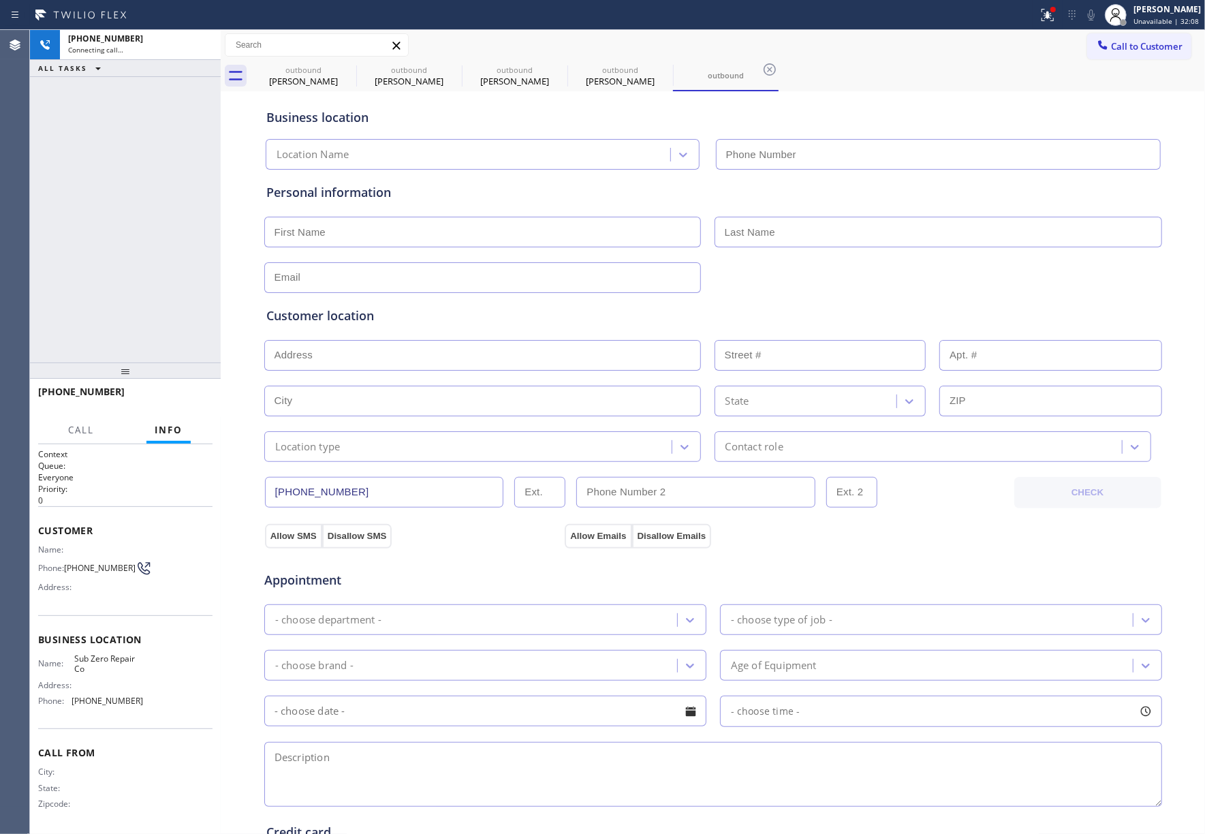
type input "[PHONE_NUMBER]"
click at [164, 401] on span "HANG UP" at bounding box center [181, 398] width 42 height 10
click at [159, 353] on div "+12108728179 Live | 00:00 ALL TASKS ALL TASKS ACTIVE TASKS TASKS IN WRAP UP" at bounding box center [125, 196] width 191 height 333
click at [166, 390] on button "HANG UP" at bounding box center [180, 397] width 63 height 19
click at [138, 308] on div "[PHONE_NUMBER] Live | 00:01 ALL TASKS ALL TASKS ACTIVE TASKS TASKS IN WRAP UP" at bounding box center [125, 196] width 191 height 333
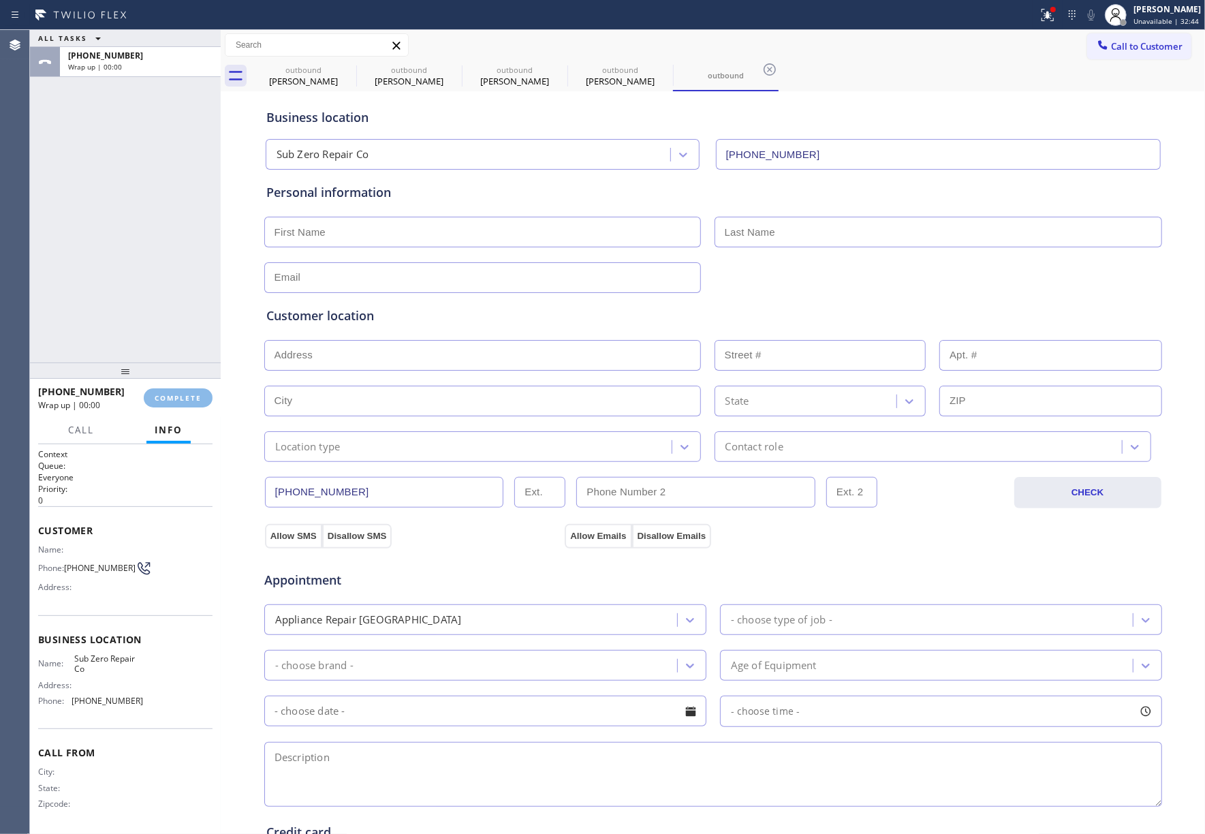
click at [138, 308] on div "ALL TASKS ALL TASKS ACTIVE TASKS TASKS IN WRAP UP +12108728179 Wrap up | 00:00" at bounding box center [125, 196] width 191 height 333
click at [189, 390] on button "COMPLETE" at bounding box center [178, 397] width 69 height 19
click at [147, 292] on div "ALL TASKS ALL TASKS ACTIVE TASKS TASKS IN WRAP UP +12108728179 Wrap up | 00:00" at bounding box center [125, 196] width 191 height 333
drag, startPoint x: 147, startPoint y: 292, endPoint x: 153, endPoint y: 286, distance: 8.2
click at [147, 290] on div "ALL TASKS ALL TASKS ACTIVE TASKS TASKS IN WRAP UP +12108728179 Wrap up | 00:00" at bounding box center [125, 196] width 191 height 333
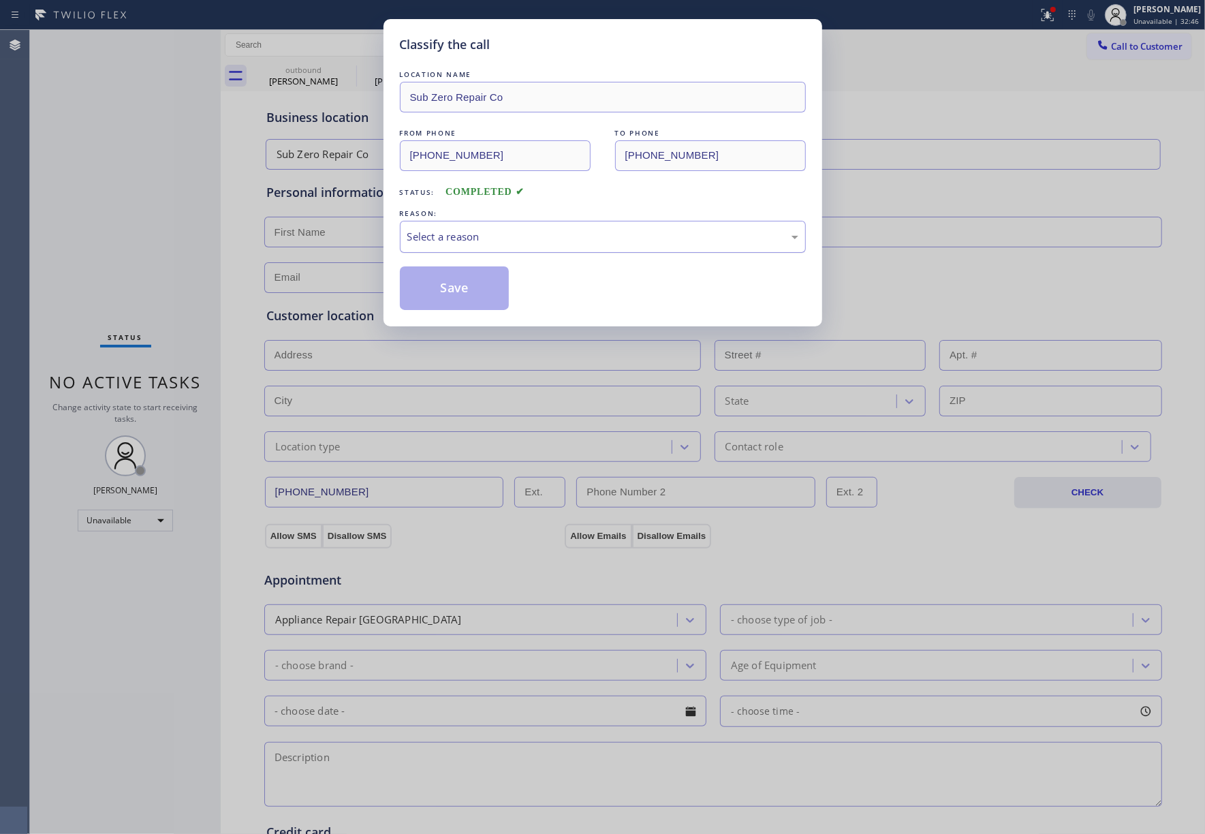
click at [409, 247] on div "Select a reason" at bounding box center [603, 237] width 406 height 32
click at [473, 293] on button "Save" at bounding box center [455, 288] width 110 height 44
type input "[PHONE_NUMBER]"
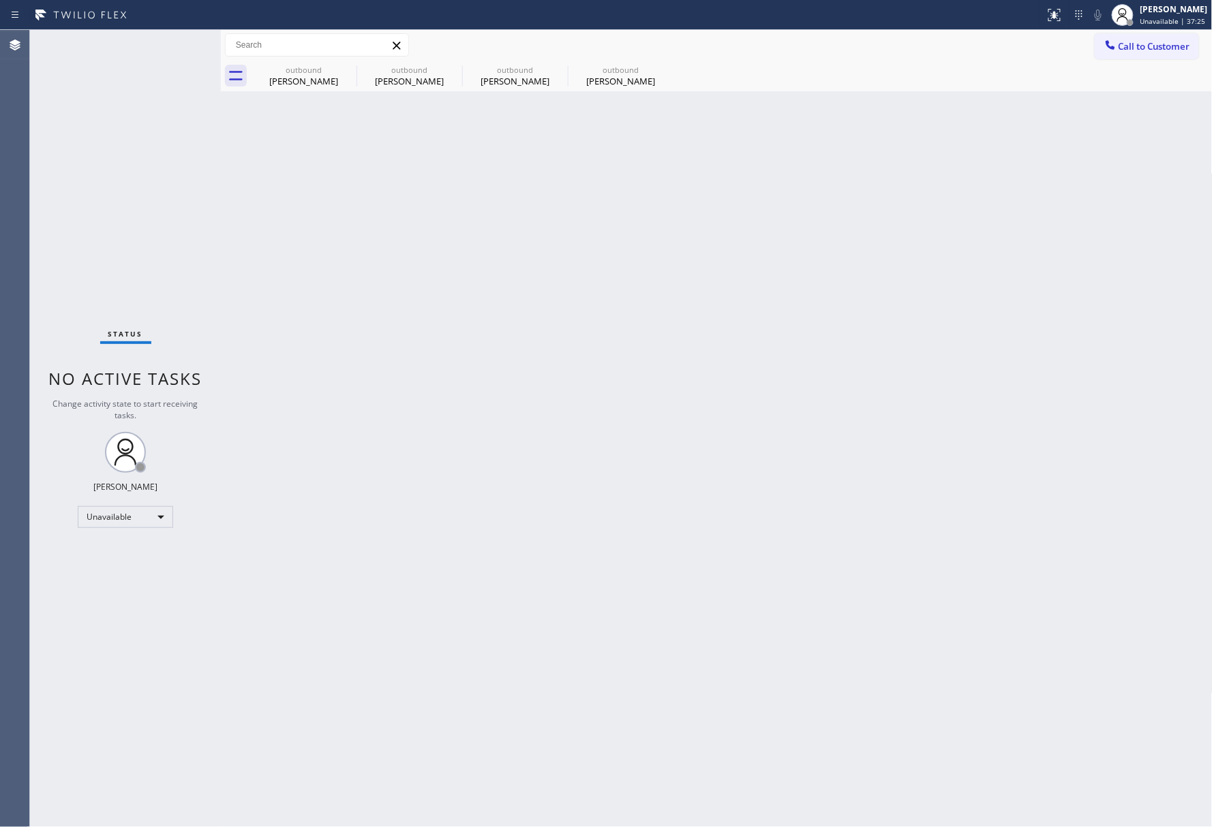
drag, startPoint x: 715, startPoint y: 303, endPoint x: 693, endPoint y: 274, distance: 36.5
click at [715, 303] on div "Back to Dashboard Change Sender ID Customers Technicians Select a contact Outbo…" at bounding box center [716, 428] width 991 height 797
click at [350, 65] on icon at bounding box center [347, 69] width 16 height 16
click at [0, 0] on icon at bounding box center [0, 0] width 0 height 0
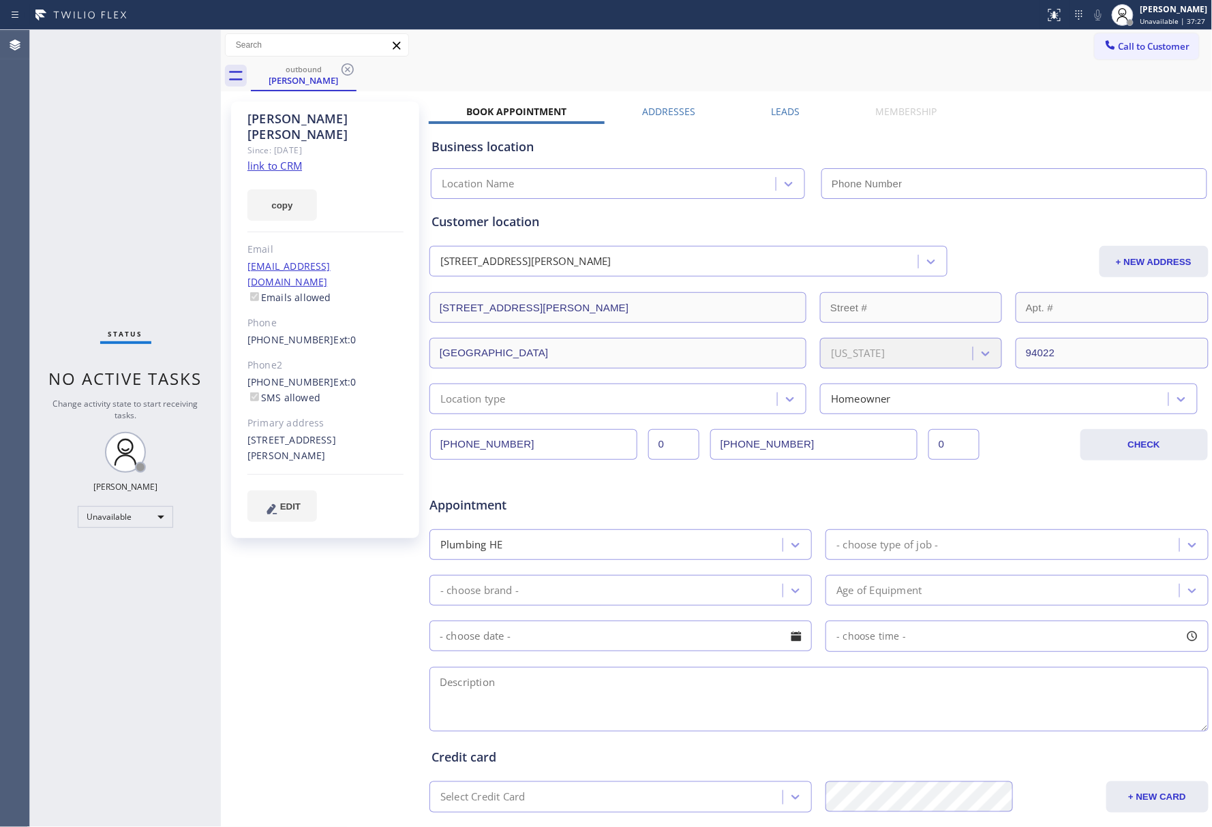
click at [701, 249] on div "[STREET_ADDRESS][PERSON_NAME]" at bounding box center [688, 261] width 518 height 31
click at [120, 150] on div "Status No active tasks Change activity state to start receiving tasks. [PERSON_…" at bounding box center [125, 432] width 191 height 804
click at [1148, 40] on span "Call to Customer" at bounding box center [1162, 46] width 72 height 12
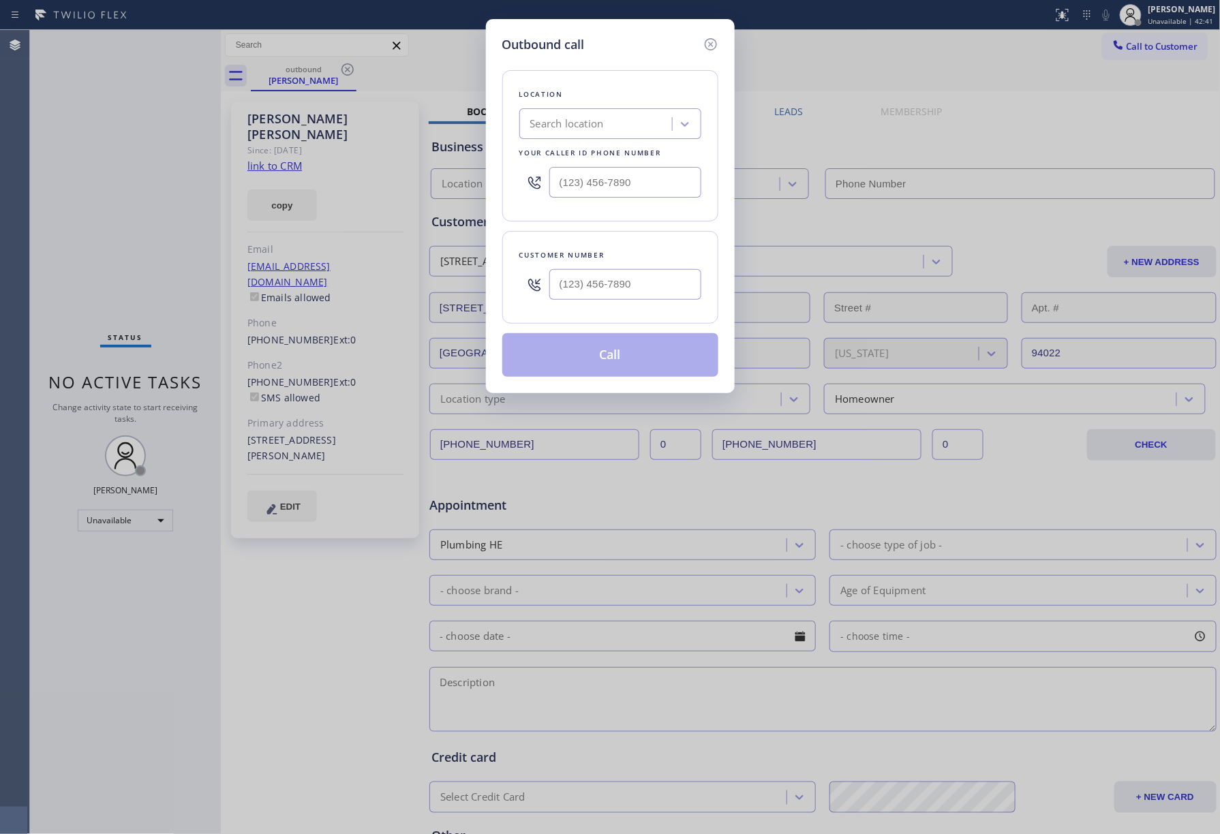
type input "(___) ___-____"
click at [614, 281] on input "(___) ___-____" at bounding box center [625, 284] width 152 height 31
type input "(___) ___-____"
drag, startPoint x: 590, startPoint y: 185, endPoint x: 459, endPoint y: 172, distance: 132.2
click at [451, 181] on div "Outbound call Location Search location Your caller id phone number (___) ___-__…" at bounding box center [610, 417] width 1220 height 834
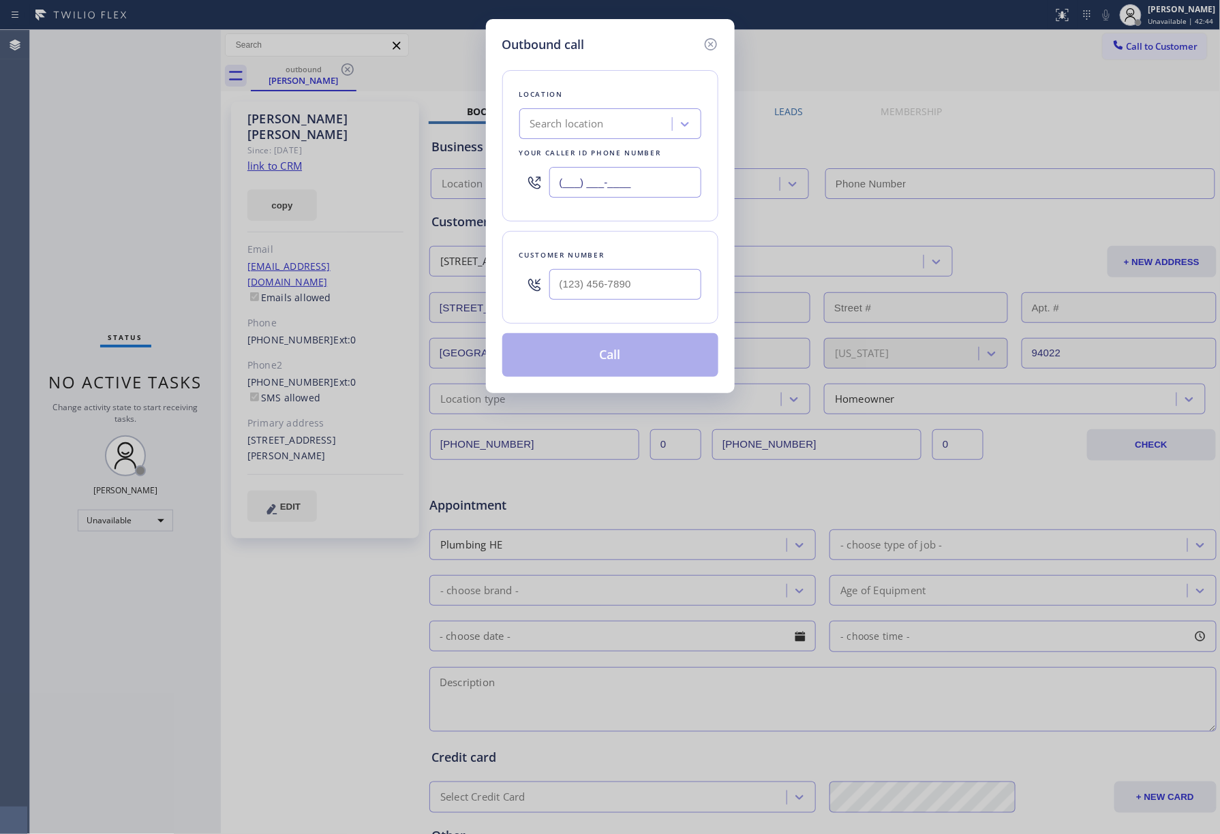
paste input "323) 991-9198"
type input "[PHONE_NUMBER]"
click at [660, 191] on input "[PHONE_NUMBER]" at bounding box center [625, 182] width 152 height 31
click at [658, 191] on input "[PHONE_NUMBER]" at bounding box center [625, 182] width 152 height 31
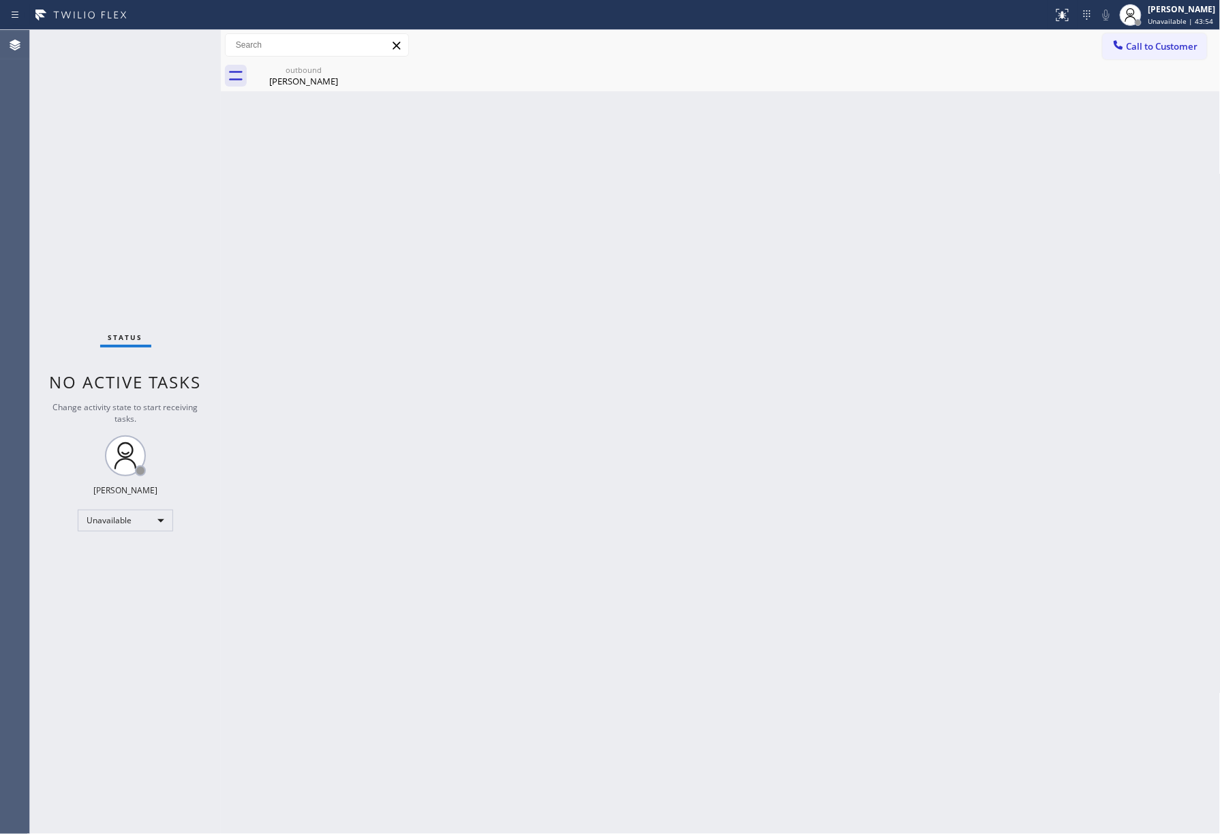
click at [127, 221] on div "Status No active tasks Change activity state to start receiving tasks. [PERSON_…" at bounding box center [125, 432] width 191 height 804
click at [105, 251] on div "Status No active tasks Change activity state to start receiving tasks. [PERSON_…" at bounding box center [125, 432] width 191 height 804
click at [113, 239] on div "Status No active tasks Change activity state to start receiving tasks. [PERSON_…" at bounding box center [125, 432] width 191 height 804
click at [154, 162] on div "Status No active tasks Change activity state to start receiving tasks. [PERSON_…" at bounding box center [125, 432] width 191 height 804
drag, startPoint x: 203, startPoint y: 235, endPoint x: 240, endPoint y: 194, distance: 55.0
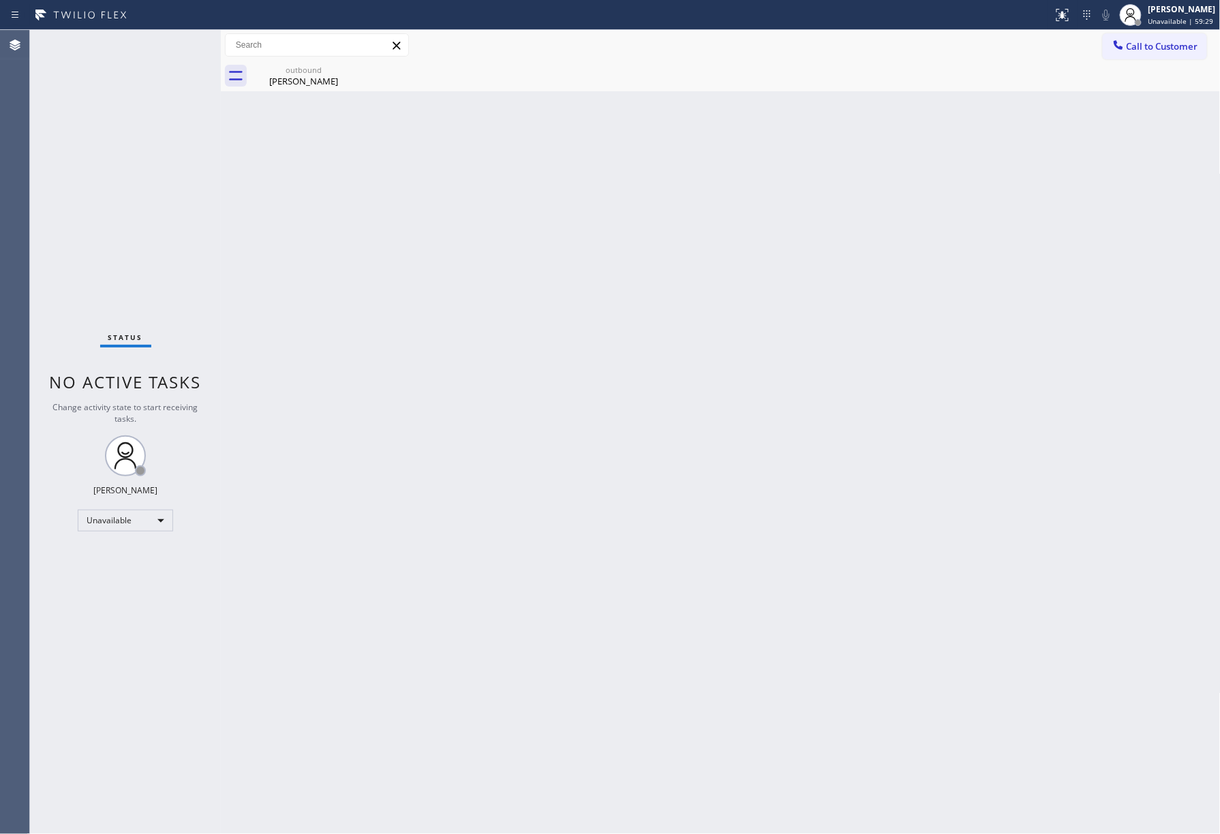
click at [203, 235] on div "Status No active tasks Change activity state to start receiving tasks. [PERSON_…" at bounding box center [125, 432] width 191 height 804
click at [151, 205] on div "Status No active tasks Change activity state to start receiving tasks. [PERSON_…" at bounding box center [125, 432] width 191 height 804
drag, startPoint x: 1150, startPoint y: 45, endPoint x: 1143, endPoint y: 44, distance: 7.5
click at [1150, 44] on span "Call to Customer" at bounding box center [1162, 46] width 72 height 12
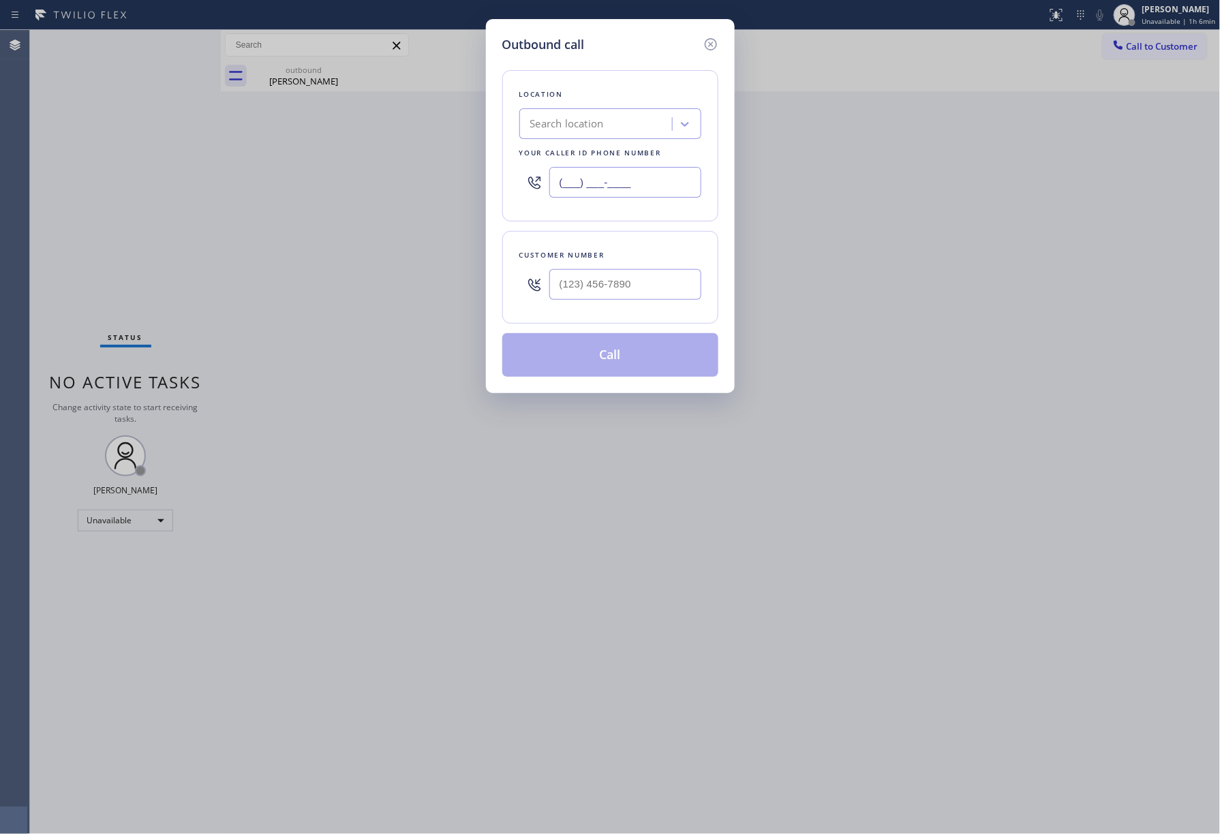
drag, startPoint x: 680, startPoint y: 175, endPoint x: 964, endPoint y: 298, distance: 309.1
click at [510, 177] on div "Location Search location Your caller id phone number (___) ___-____" at bounding box center [610, 145] width 216 height 151
paste input "818) 938-1045"
type input "[PHONE_NUMBER]"
click at [598, 289] on input "text" at bounding box center [625, 284] width 152 height 31
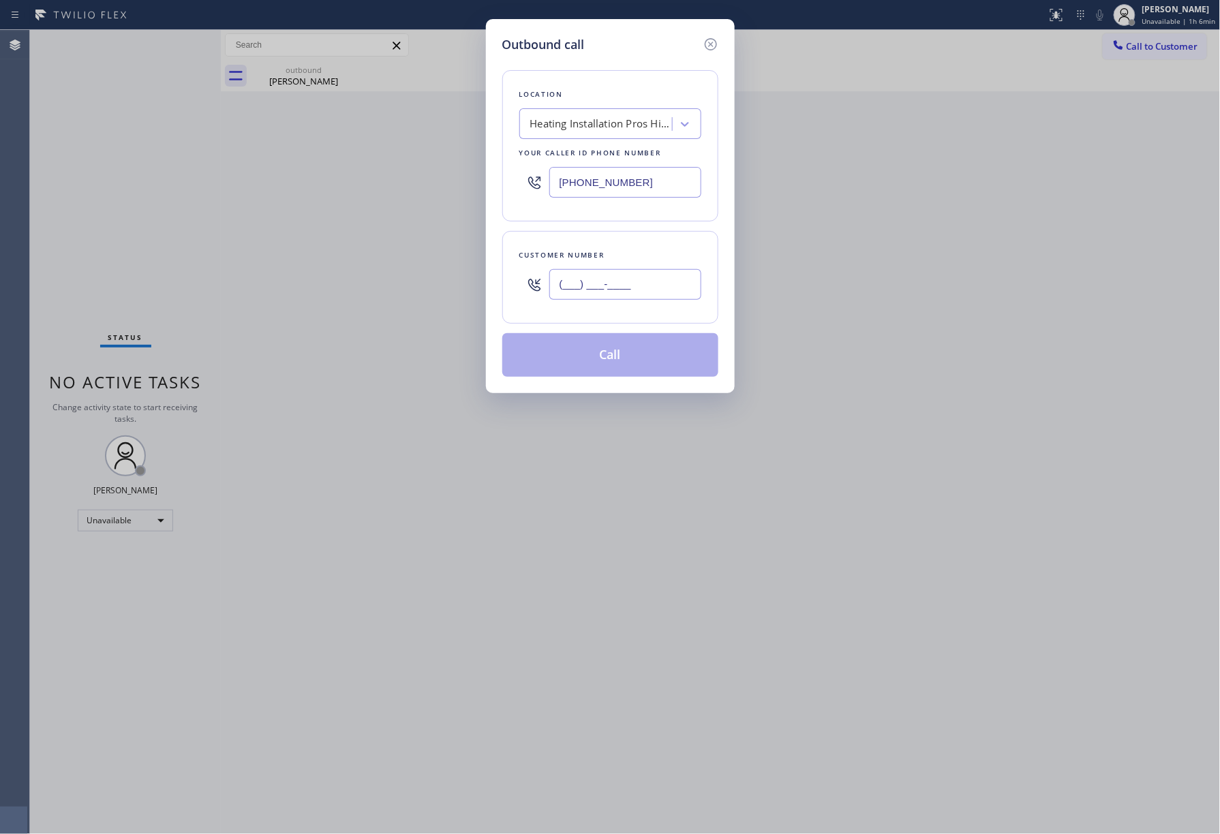
paste input "818) 312-9402"
type input "[PHONE_NUMBER]"
click at [600, 249] on div "Customer number" at bounding box center [610, 255] width 182 height 14
click at [628, 341] on button "Call" at bounding box center [610, 355] width 216 height 44
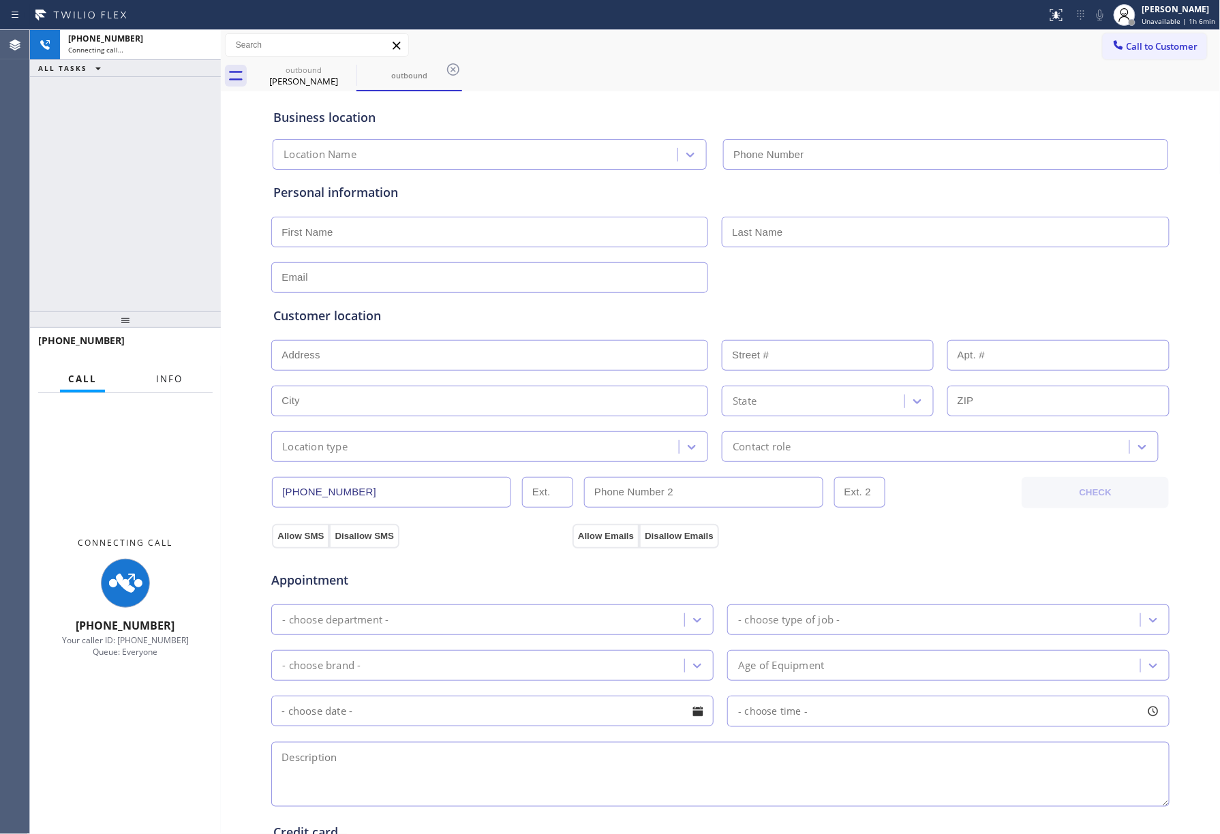
click at [176, 386] on button "Info" at bounding box center [169, 379] width 43 height 27
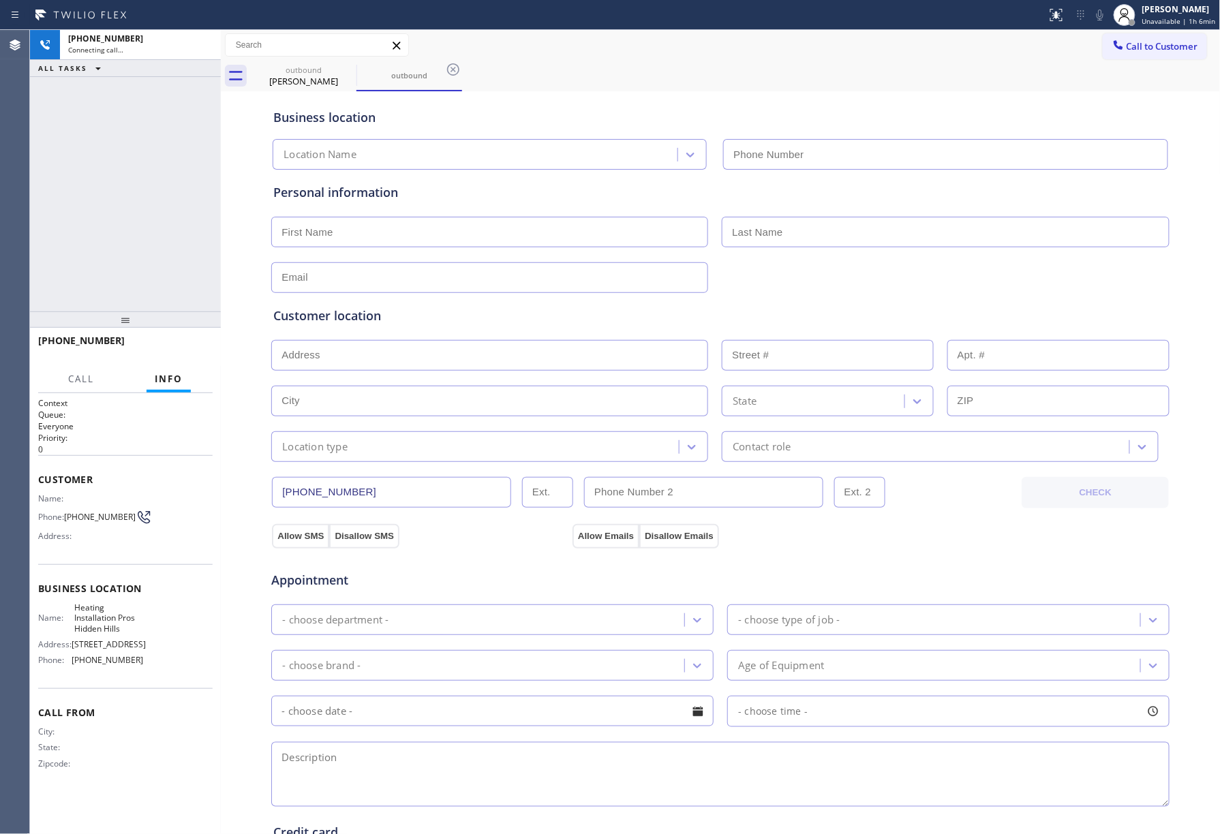
drag, startPoint x: 129, startPoint y: 264, endPoint x: 916, endPoint y: 363, distance: 793.1
click at [131, 260] on div "[PHONE_NUMBER] Connecting call… ALL TASKS ALL TASKS ACTIVE TASKS TASKS IN WRAP …" at bounding box center [125, 170] width 191 height 281
type input "[PHONE_NUMBER]"
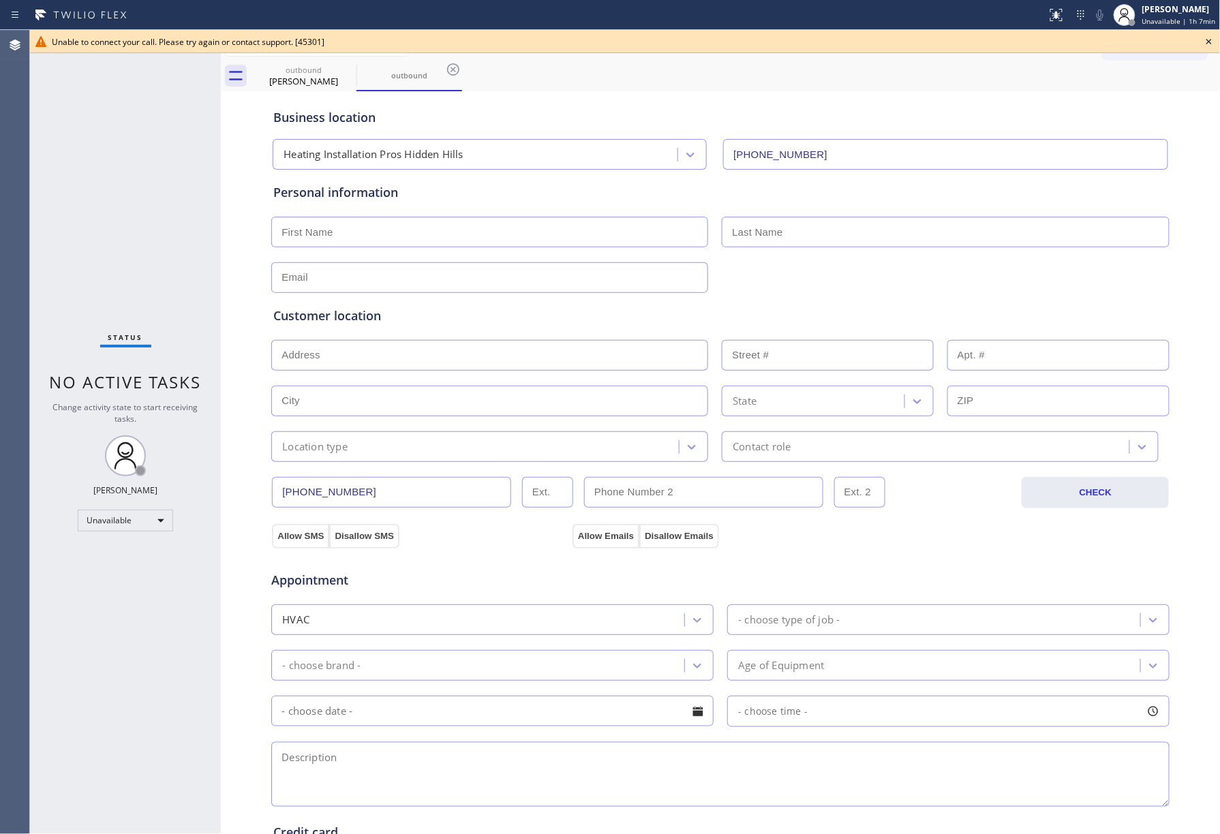
drag, startPoint x: 108, startPoint y: 213, endPoint x: 117, endPoint y: 211, distance: 9.8
click at [108, 213] on div "Status No active tasks Change activity state to start receiving tasks. [PERSON_…" at bounding box center [125, 432] width 191 height 804
click at [164, 183] on div "Status No active tasks Change activity state to start receiving tasks. [PERSON_…" at bounding box center [125, 432] width 191 height 804
click at [1205, 36] on icon at bounding box center [1209, 41] width 16 height 16
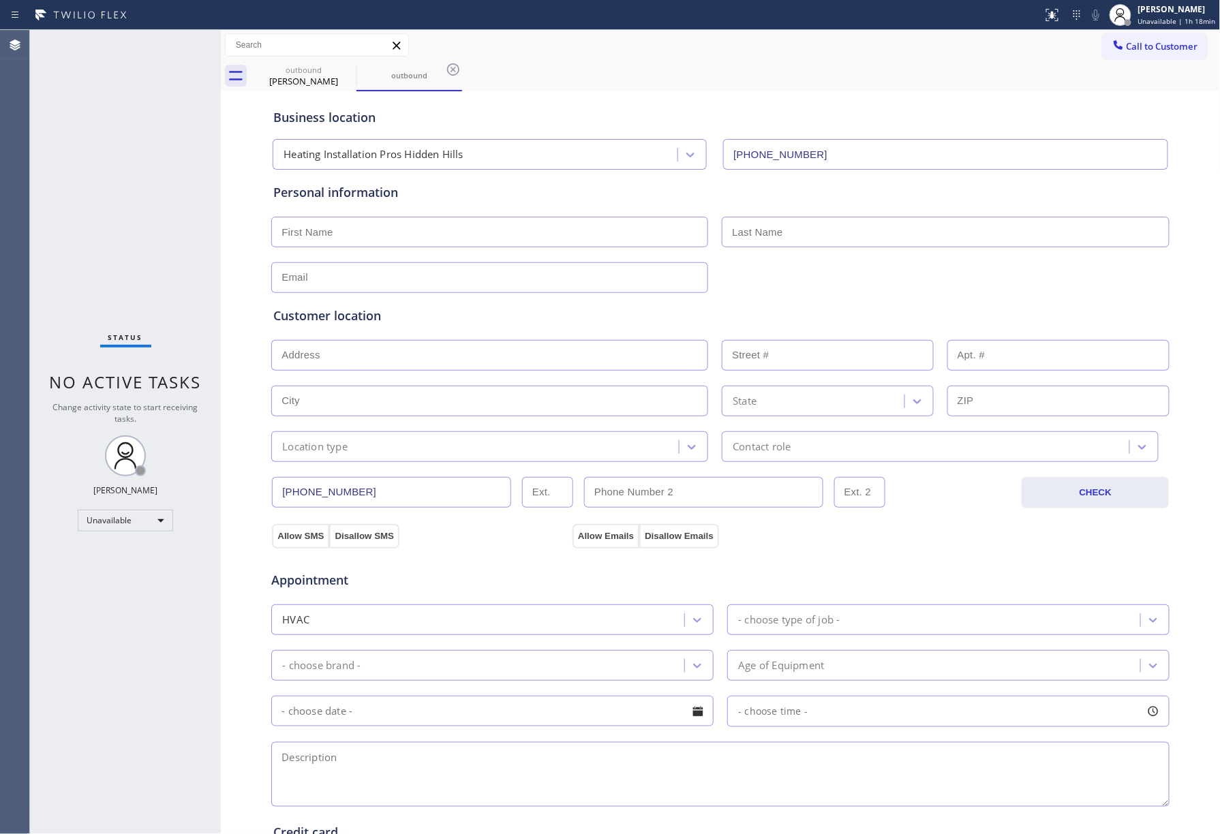
drag, startPoint x: 1157, startPoint y: 48, endPoint x: 932, endPoint y: 53, distance: 224.9
click at [1152, 49] on span "Call to Customer" at bounding box center [1162, 46] width 72 height 12
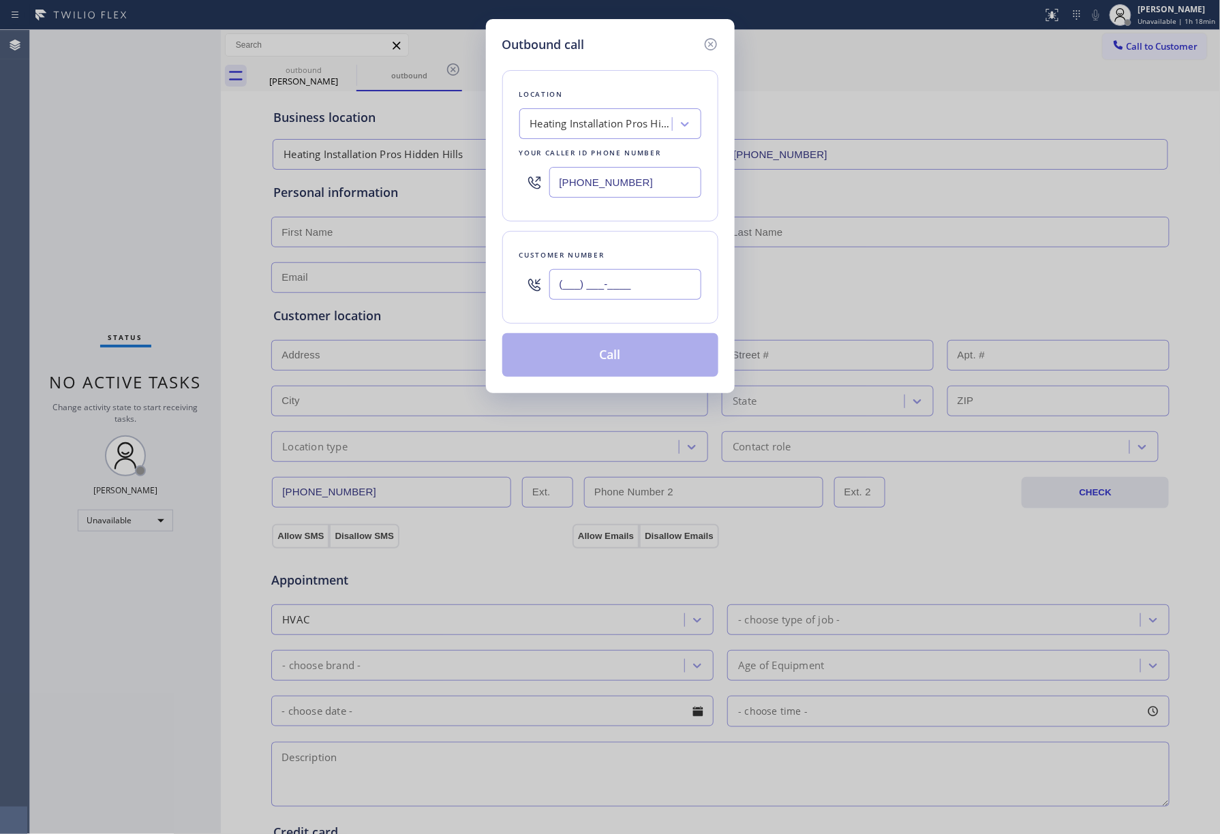
click at [668, 288] on input "(___) ___-____" at bounding box center [625, 284] width 152 height 31
paste input "949) 769-2330"
type input "[PHONE_NUMBER]"
click at [526, 189] on div "[PHONE_NUMBER]" at bounding box center [610, 182] width 182 height 44
paste input "323) 991-9198"
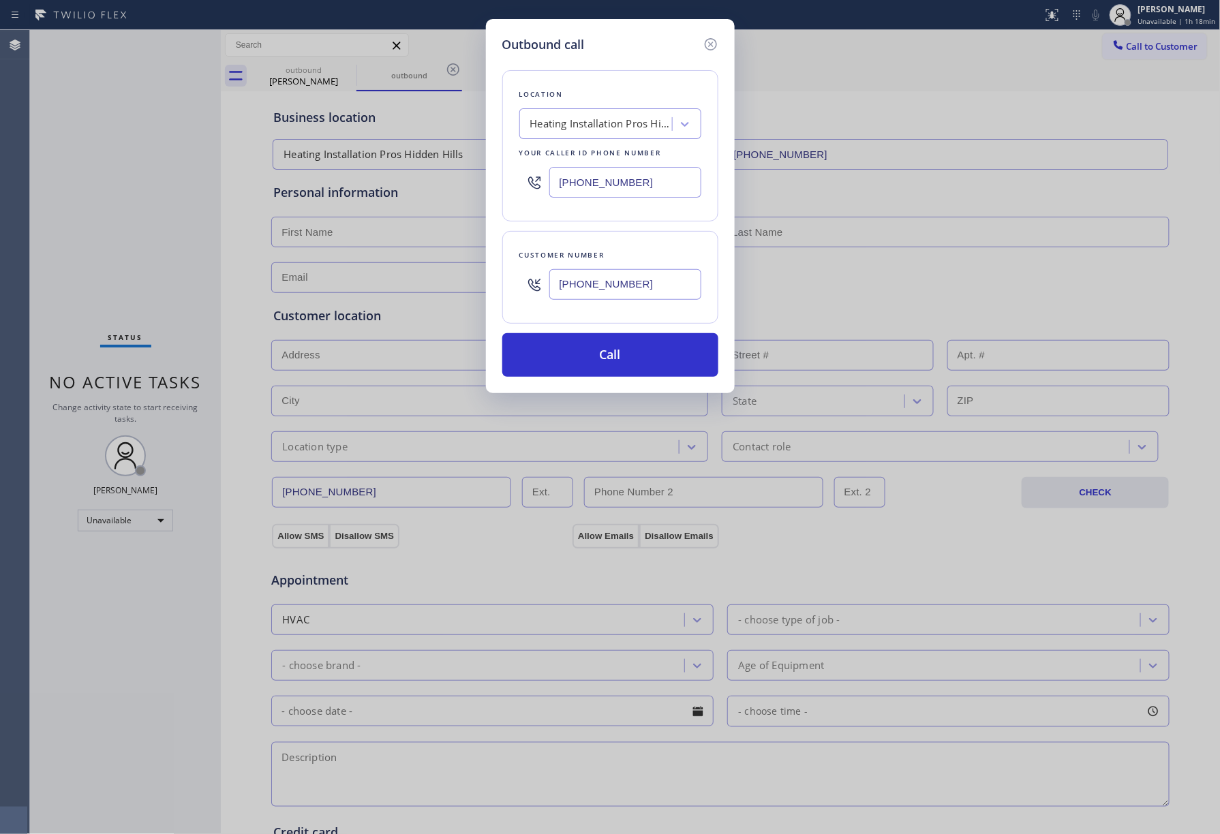
type input "[PHONE_NUMBER]"
click at [605, 82] on div "Location Heating Installation Pros Hidden Hills Your caller id phone number [PH…" at bounding box center [610, 145] width 216 height 151
click at [595, 371] on button "Call" at bounding box center [610, 355] width 216 height 44
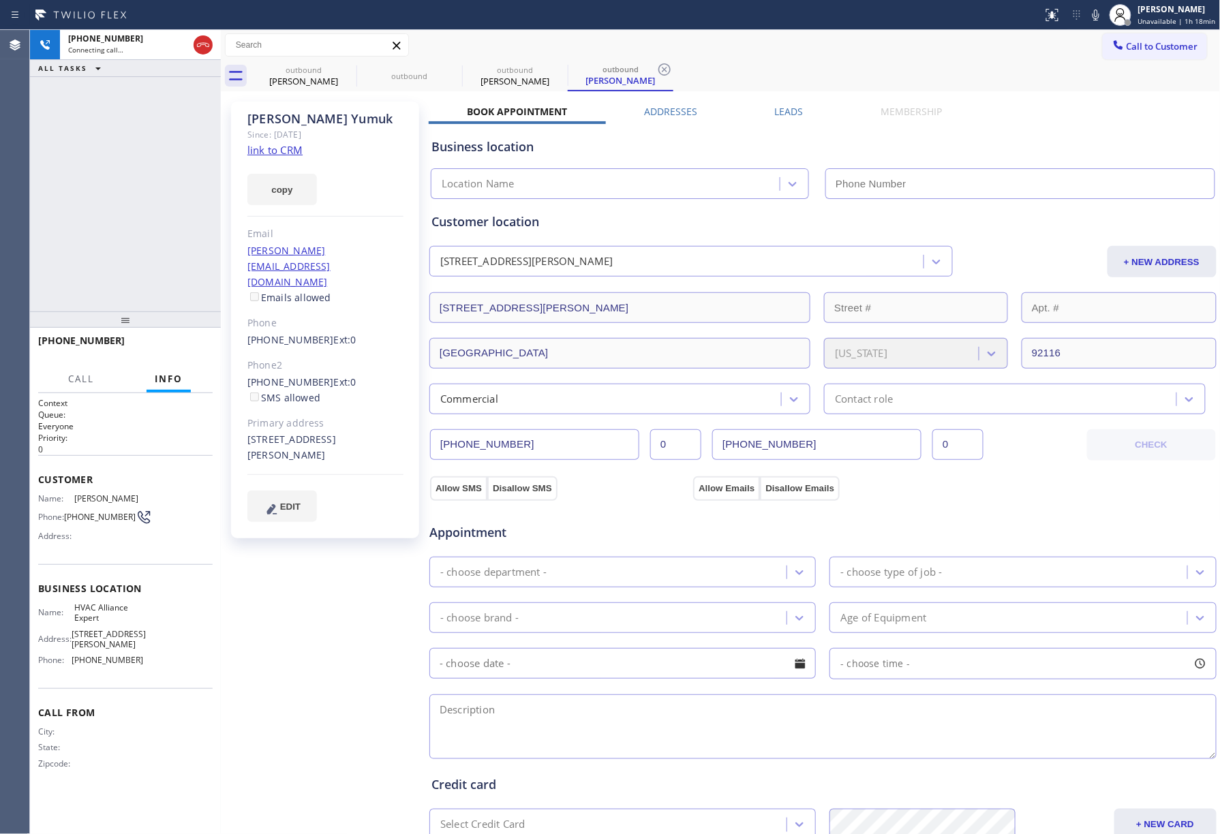
type input "[PHONE_NUMBER]"
click at [788, 110] on label "Leads" at bounding box center [789, 111] width 29 height 13
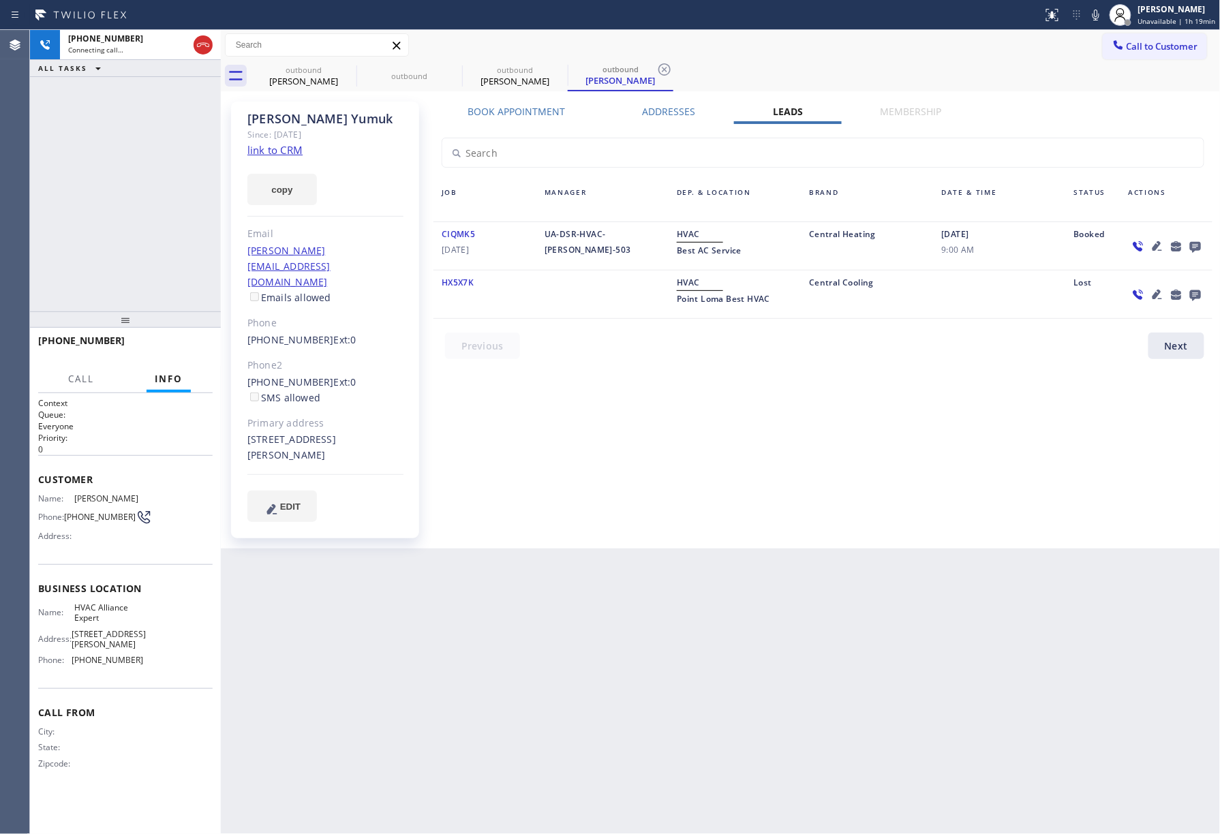
click at [1191, 243] on icon at bounding box center [1195, 247] width 11 height 11
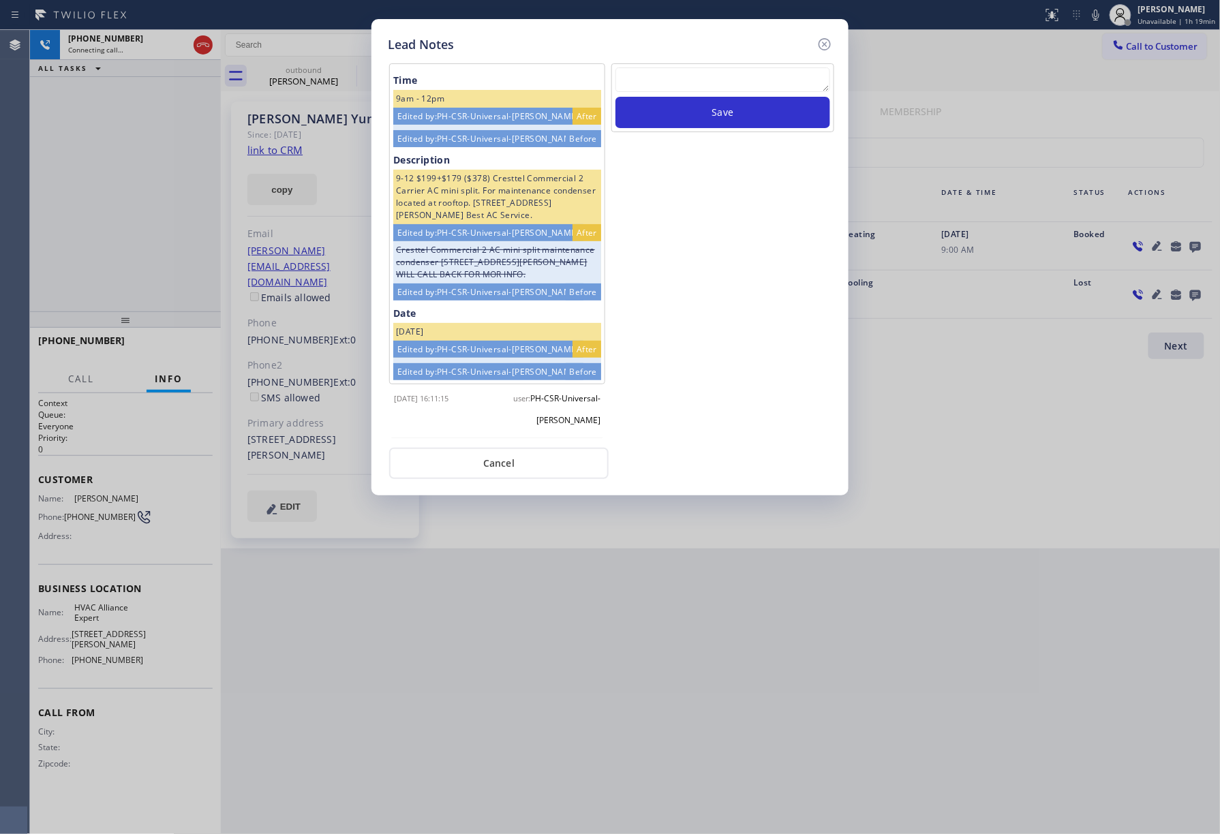
click at [662, 83] on textarea at bounding box center [722, 79] width 215 height 25
type textarea "xfer"
click at [711, 116] on button "Save" at bounding box center [722, 112] width 215 height 31
drag, startPoint x: 829, startPoint y: 42, endPoint x: 890, endPoint y: 34, distance: 61.1
click at [829, 42] on icon at bounding box center [824, 44] width 12 height 12
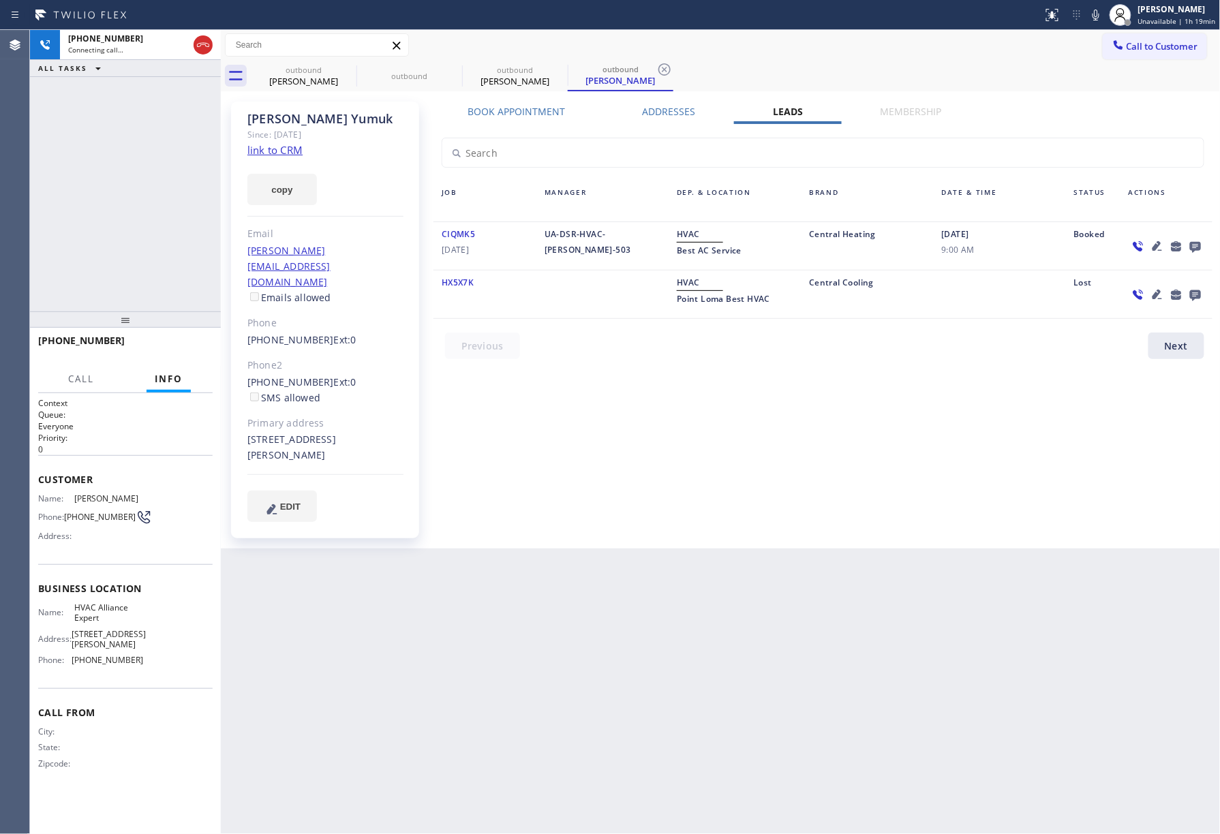
click at [890, 34] on div "Call to Customer Outbound call Location HVAC Alliance Expert Your caller id pho…" at bounding box center [721, 45] width 1000 height 24
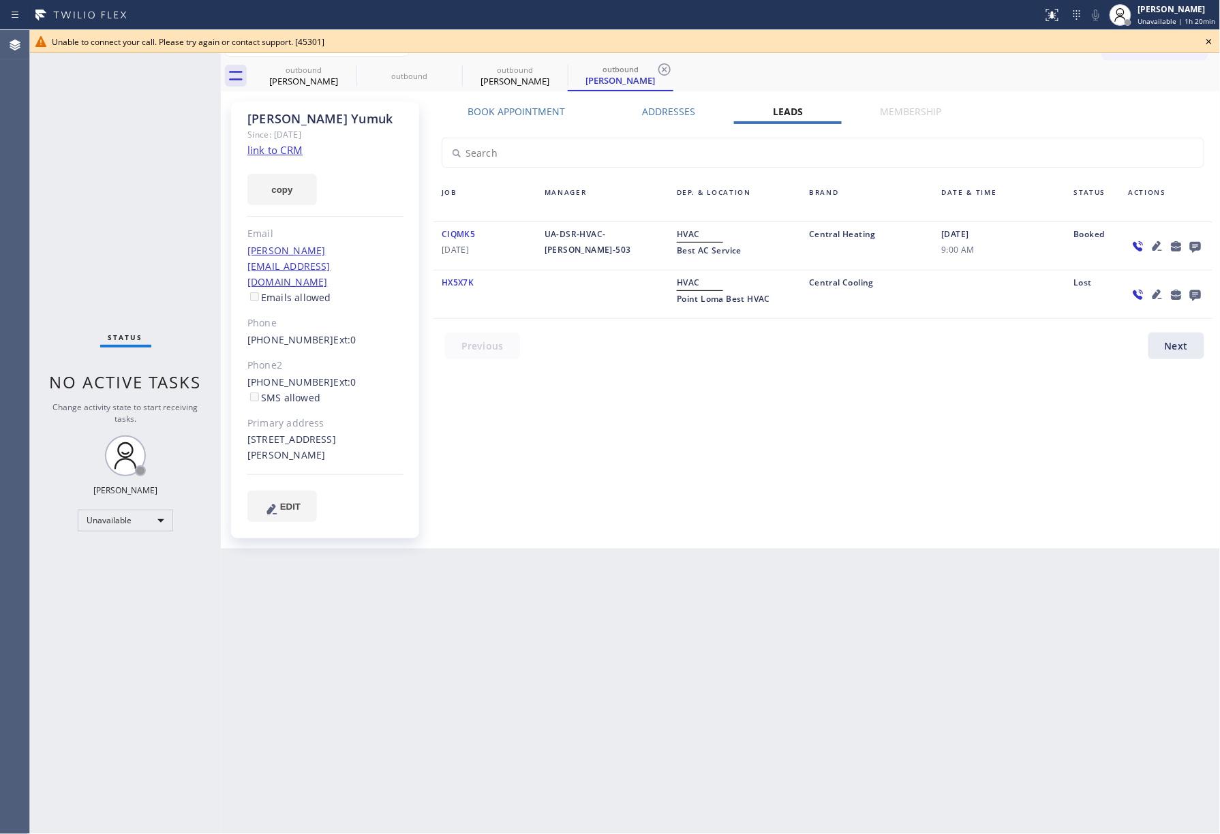
click at [121, 112] on div "Status No active tasks Change activity state to start receiving tasks. [PERSON_…" at bounding box center [125, 432] width 191 height 804
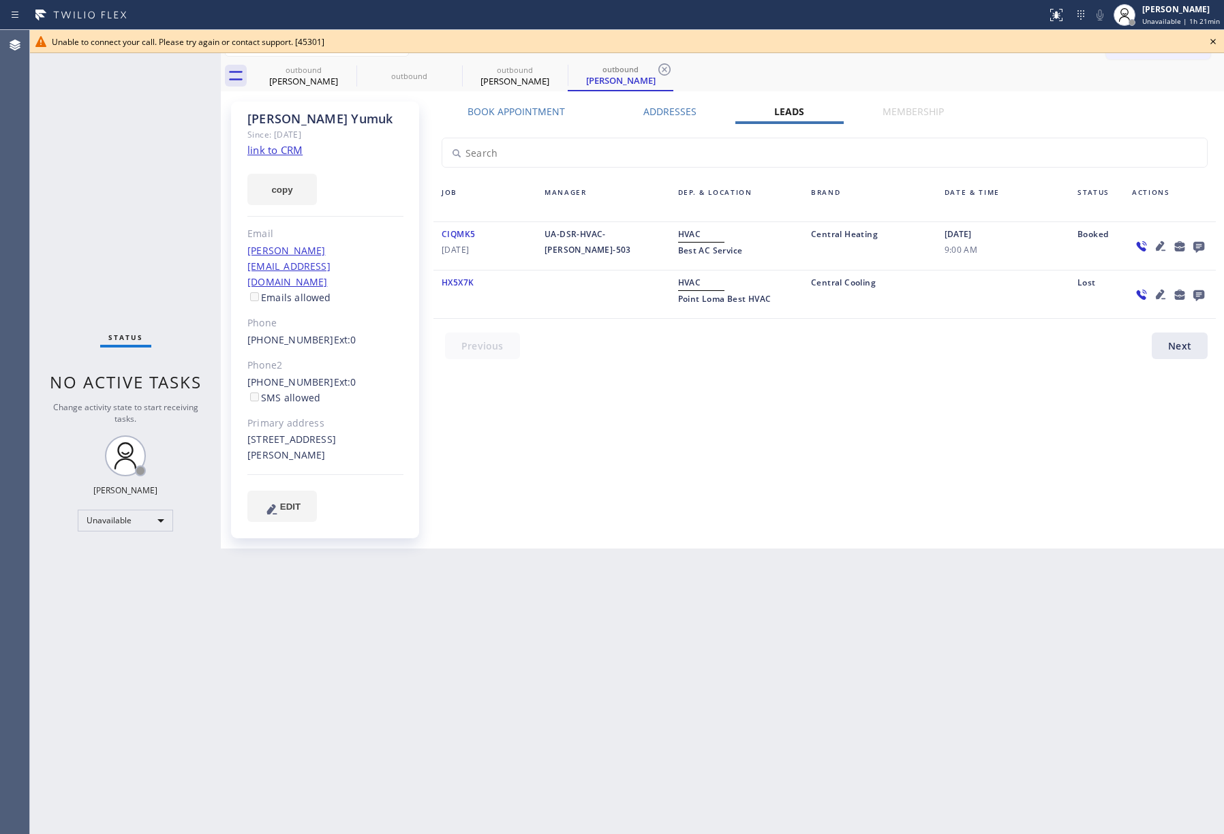
click at [1213, 41] on icon at bounding box center [1213, 41] width 16 height 16
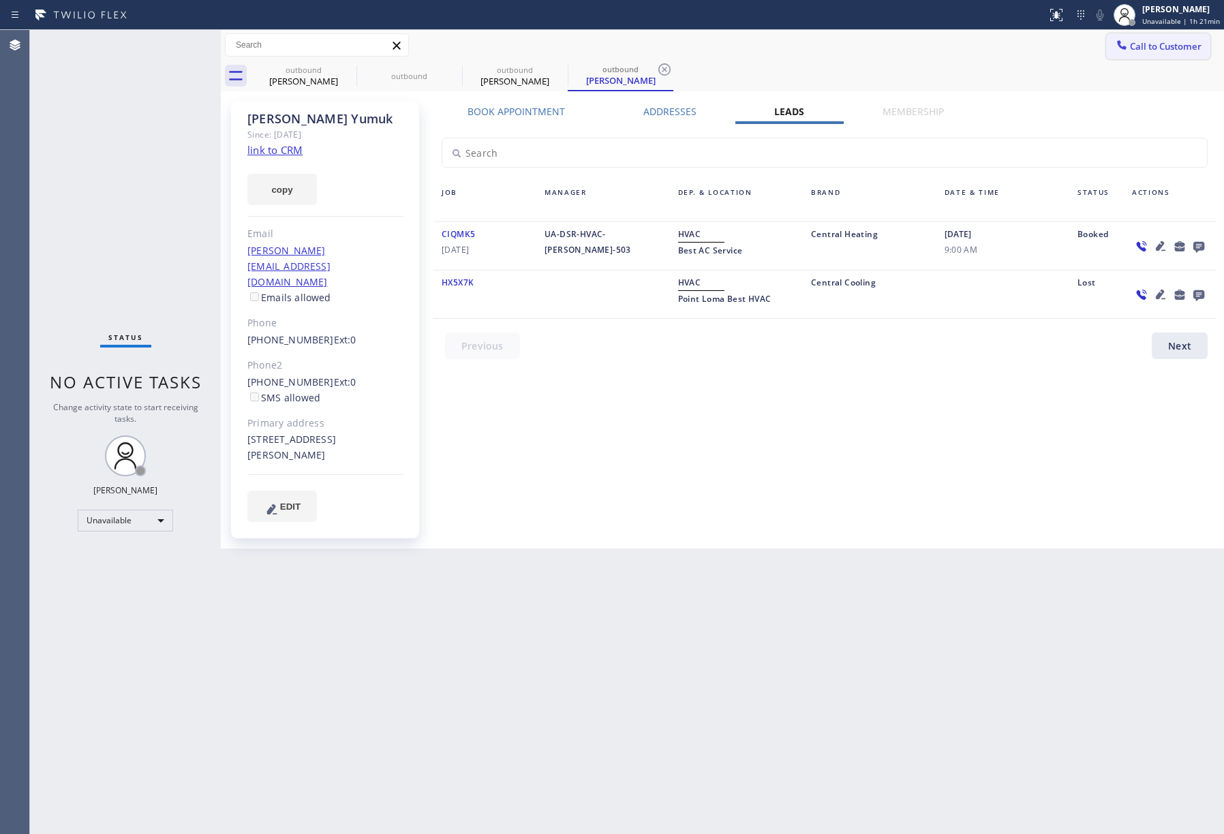
click at [1167, 41] on span "Call to Customer" at bounding box center [1166, 46] width 72 height 12
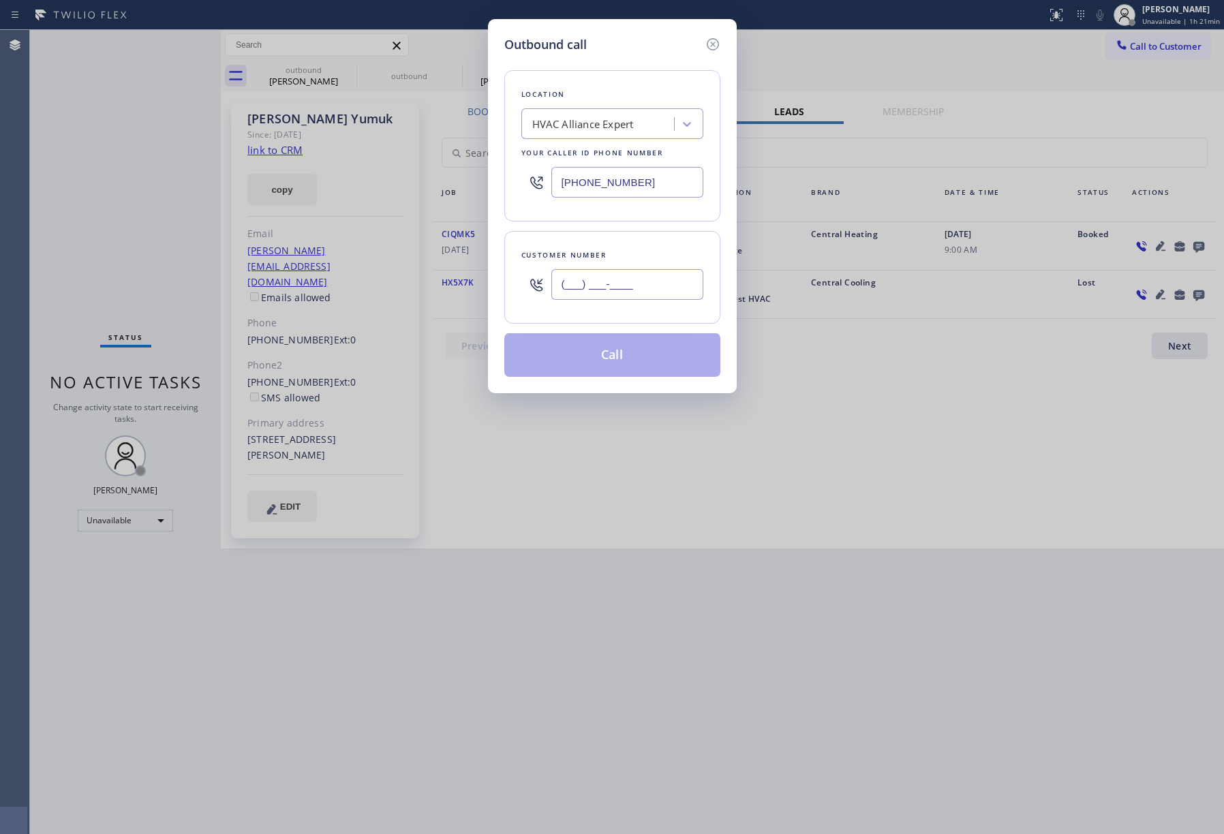
click at [668, 285] on input "(___) ___-____" at bounding box center [627, 284] width 152 height 31
paste input "323) 377-2057"
type input "[PHONE_NUMBER]"
click at [647, 248] on div "Customer number [PHONE_NUMBER]" at bounding box center [612, 277] width 216 height 93
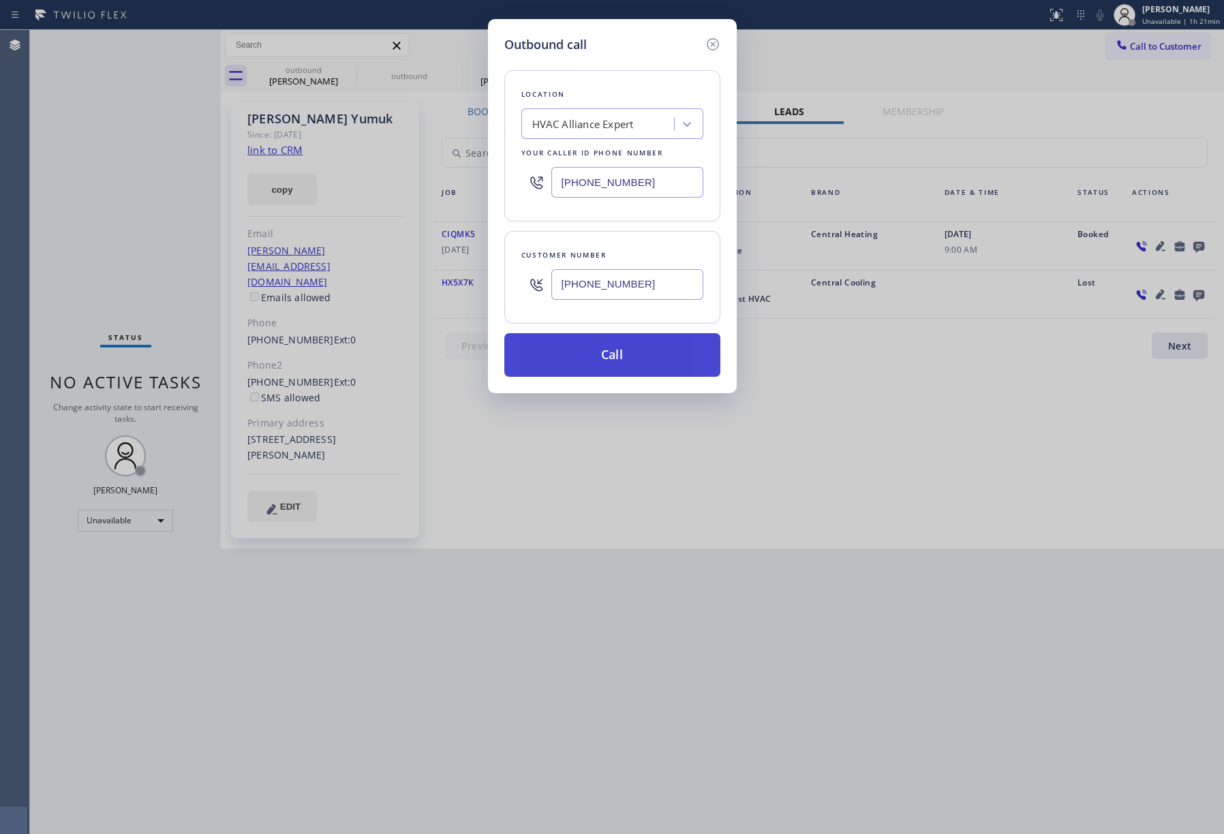
click at [614, 357] on button "Call" at bounding box center [612, 355] width 216 height 44
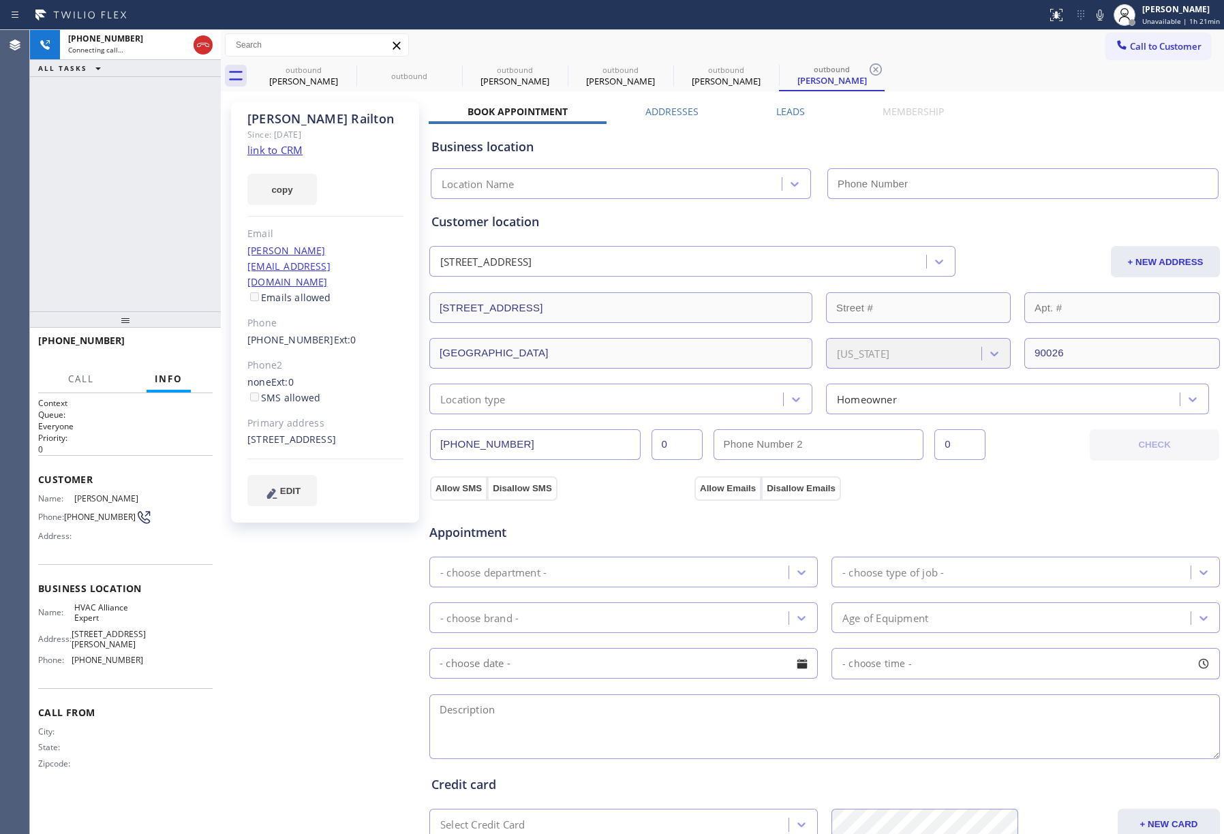
click at [794, 112] on label "Leads" at bounding box center [790, 111] width 29 height 13
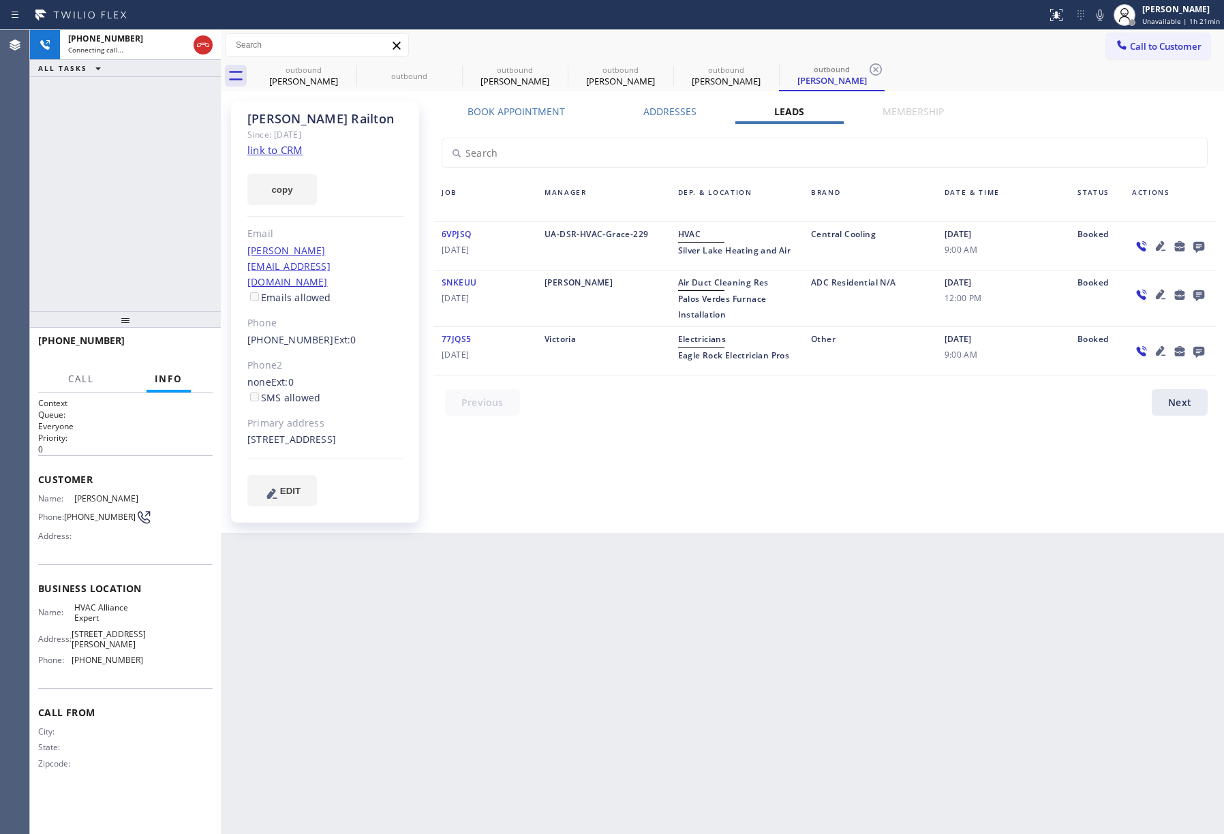
click at [1205, 248] on icon at bounding box center [1198, 246] width 16 height 17
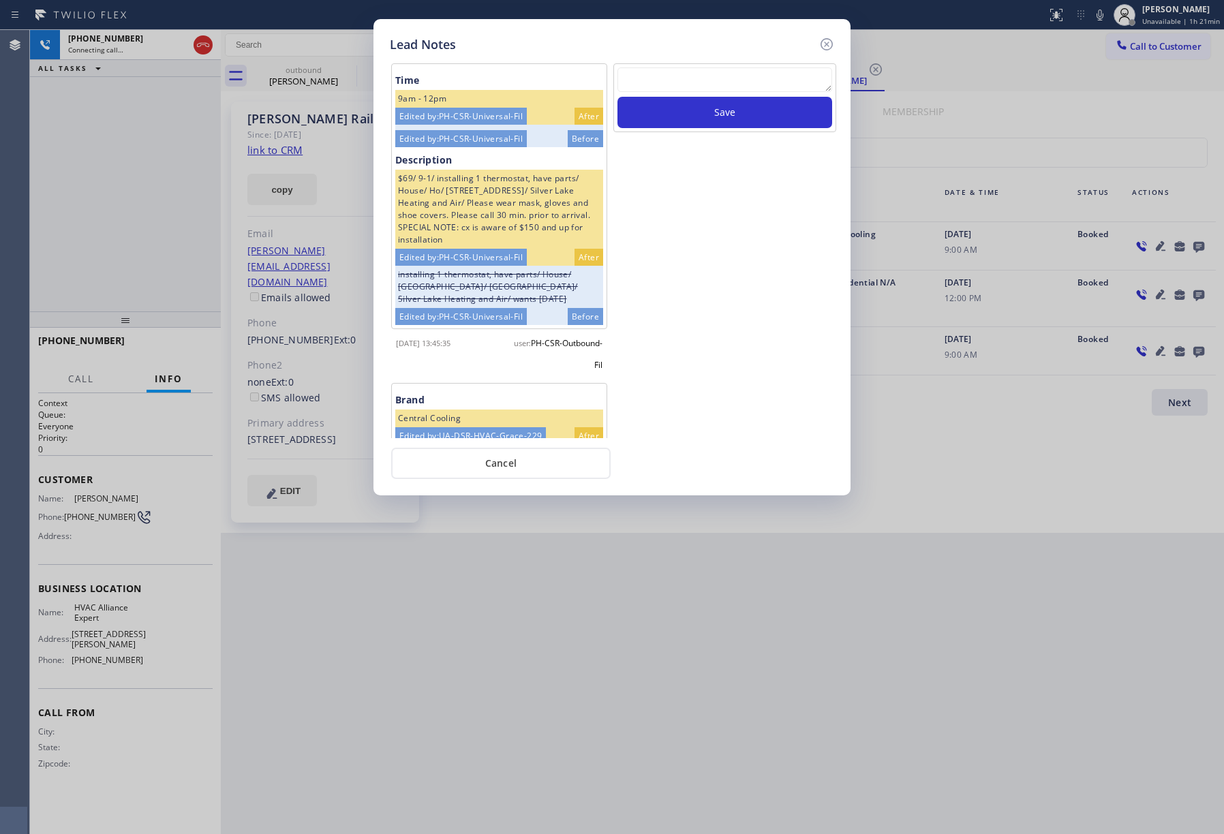
click at [657, 72] on textarea at bounding box center [724, 79] width 215 height 25
type textarea "xfer"
drag, startPoint x: 690, startPoint y: 104, endPoint x: 819, endPoint y: 121, distance: 130.5
click at [688, 104] on button "Save" at bounding box center [724, 112] width 215 height 31
drag, startPoint x: 829, startPoint y: 42, endPoint x: 880, endPoint y: 63, distance: 55.3
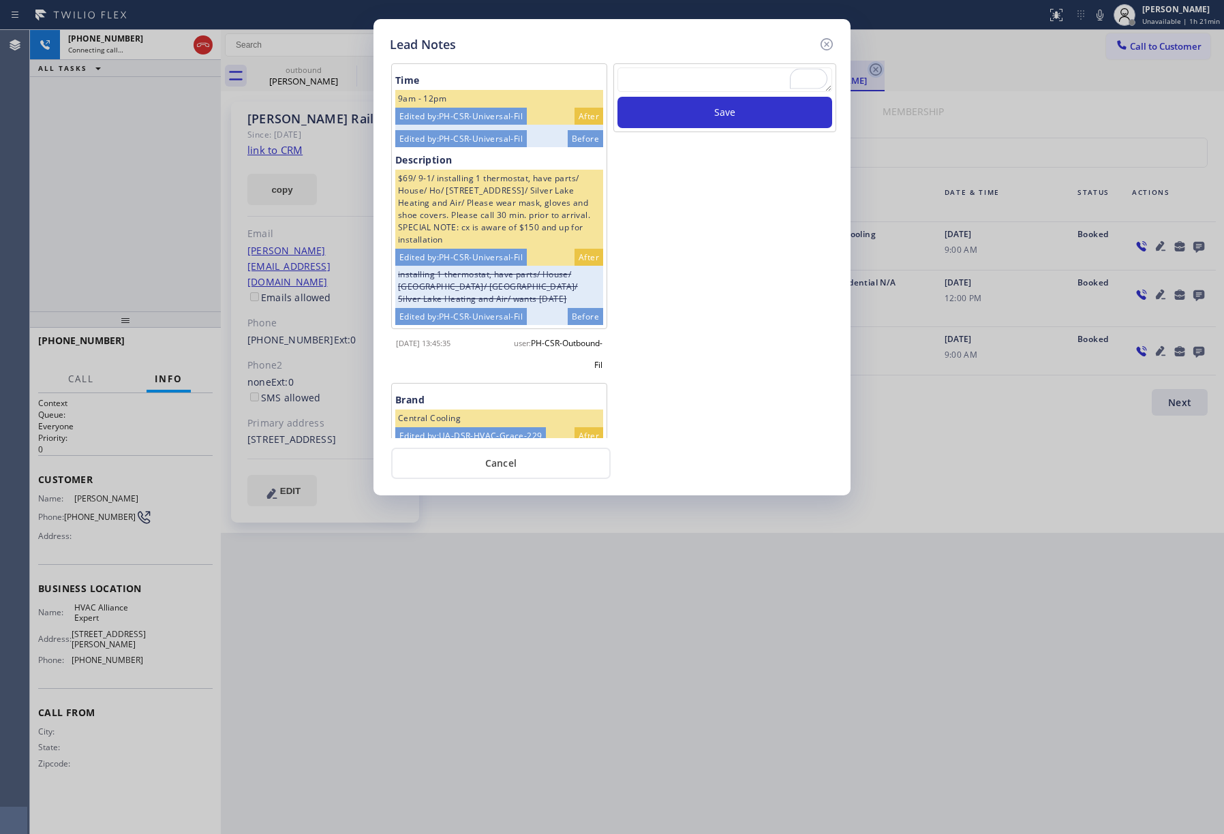
click at [829, 42] on icon at bounding box center [826, 44] width 16 height 16
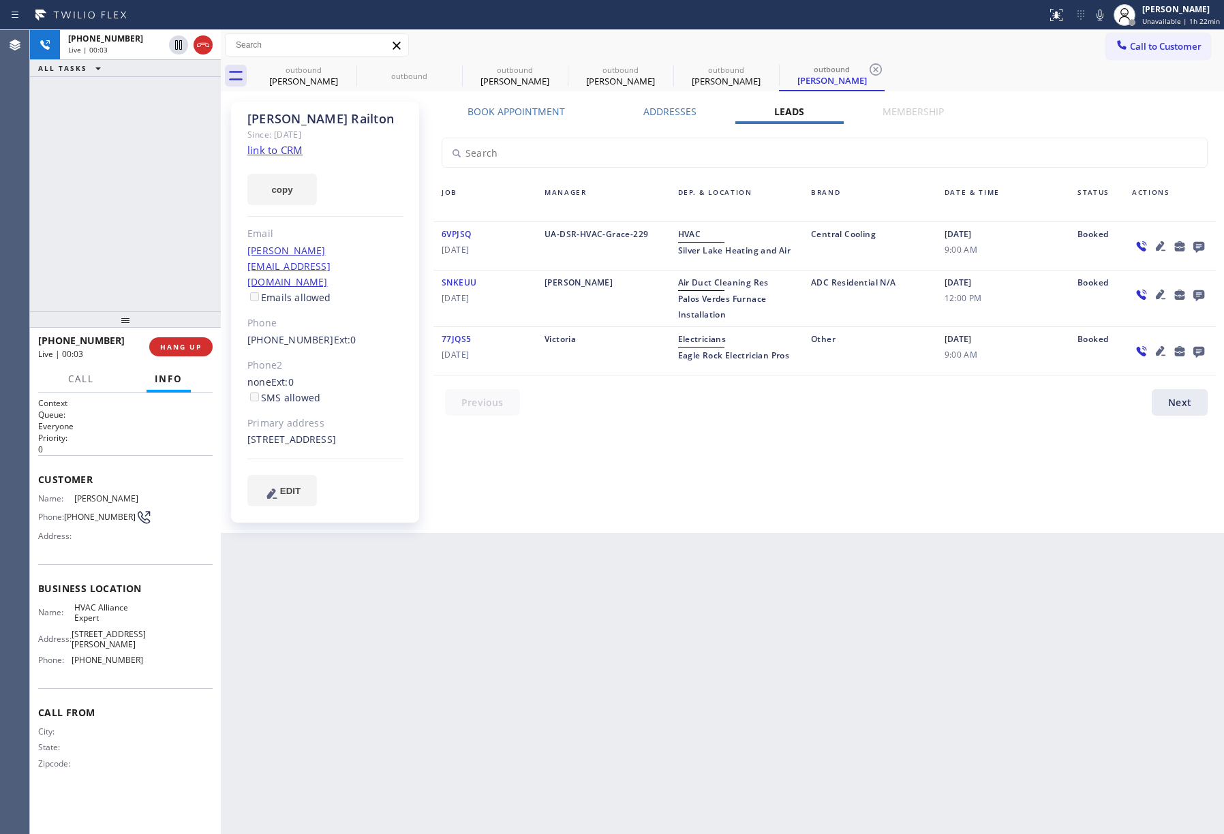
click at [145, 214] on div "+13233772057 Live | 00:03 ALL TASKS ALL TASKS ACTIVE TASKS TASKS IN WRAP UP" at bounding box center [125, 170] width 191 height 281
click at [178, 352] on button "HANG UP" at bounding box center [180, 346] width 63 height 19
click at [166, 287] on div "+13233772057 Live | 00:06 ALL TASKS ALL TASKS ACTIVE TASKS TASKS IN WRAP UP" at bounding box center [125, 170] width 191 height 281
click at [166, 326] on div at bounding box center [125, 319] width 191 height 16
click at [169, 337] on button "COMPLETE" at bounding box center [178, 346] width 69 height 19
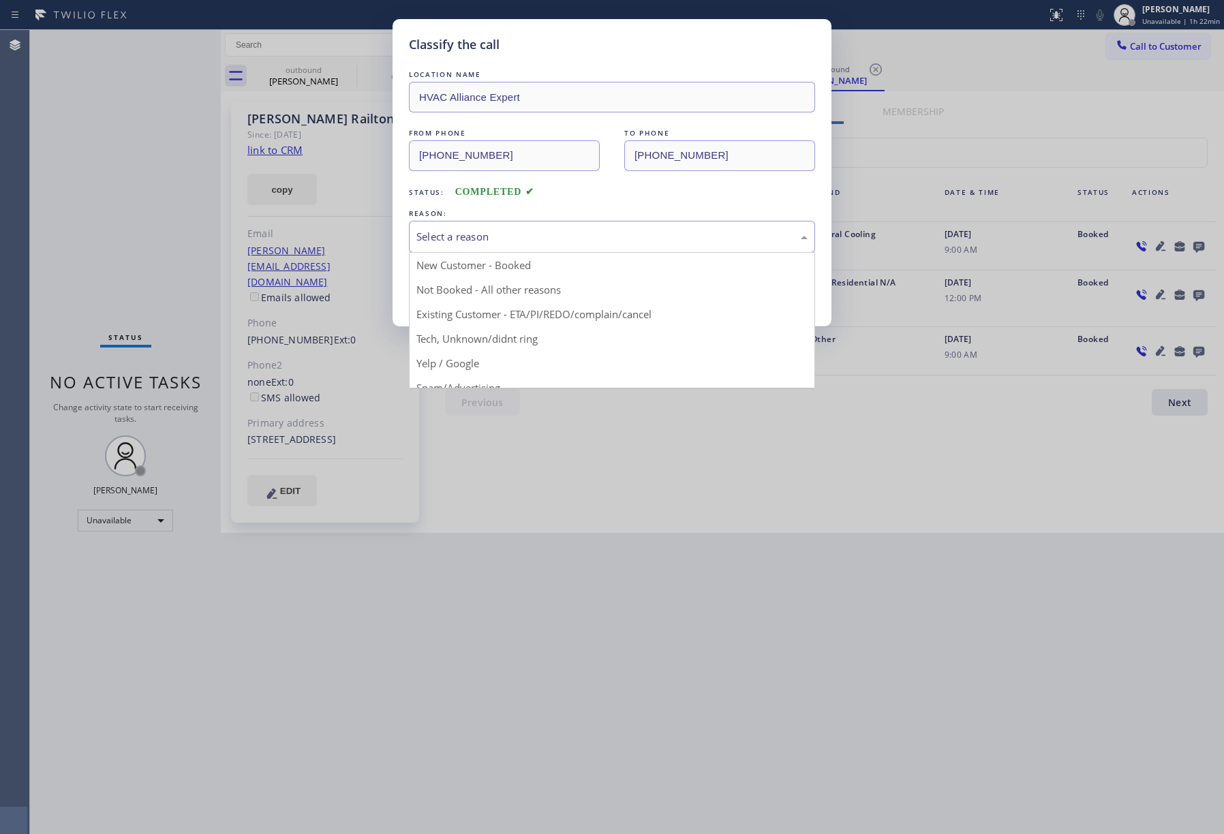
drag, startPoint x: 521, startPoint y: 240, endPoint x: 454, endPoint y: 288, distance: 82.1
click at [519, 240] on div "Select a reason" at bounding box center [611, 237] width 391 height 16
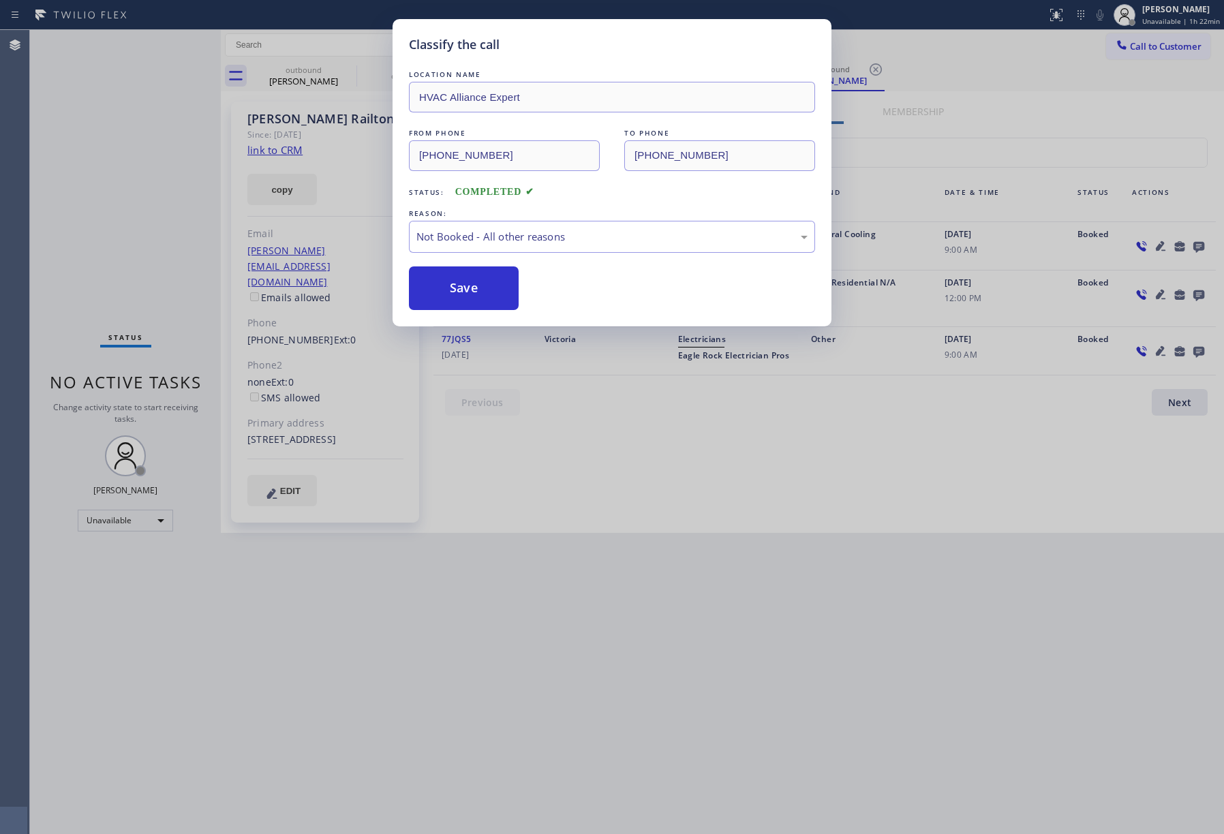
click at [454, 288] on button "Save" at bounding box center [464, 288] width 110 height 44
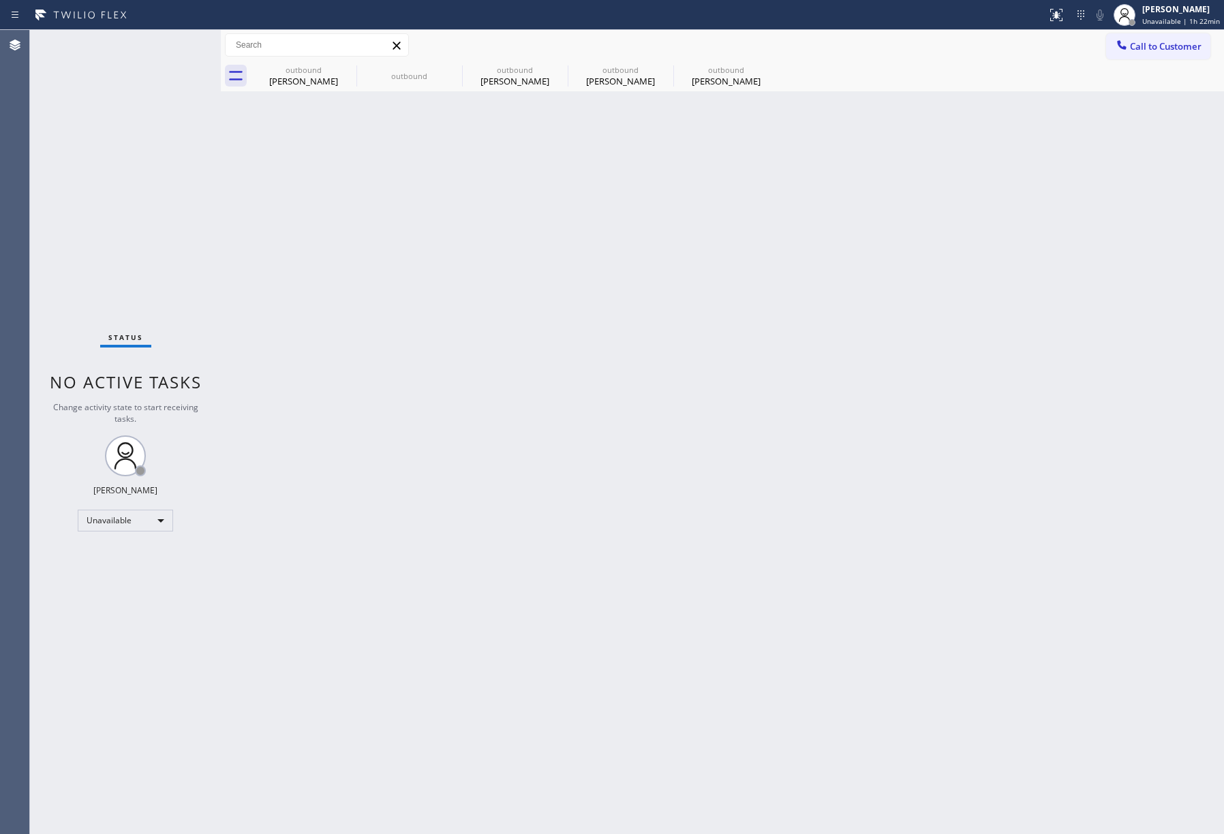
drag, startPoint x: 80, startPoint y: 173, endPoint x: 778, endPoint y: 45, distance: 708.8
click at [99, 161] on div "Status No active tasks Change activity state to start receiving tasks. [PERSON_…" at bounding box center [125, 432] width 191 height 804
click at [1167, 63] on div "outbound Bennett Wyche outbound outbound Adrian Yumuk outbound Adrian Yumuk out…" at bounding box center [737, 76] width 973 height 31
click at [1148, 40] on span "Call to Customer" at bounding box center [1166, 46] width 72 height 12
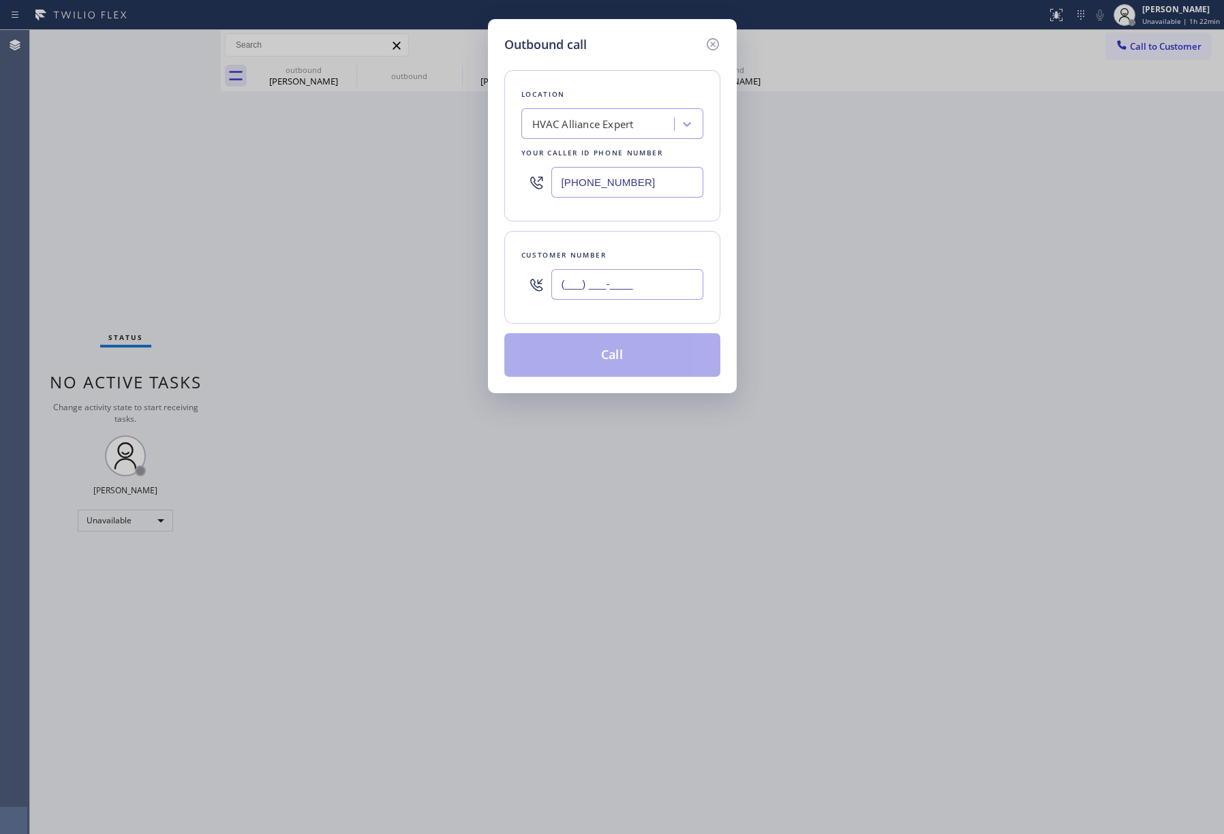
click at [630, 289] on input "(___) ___-____" at bounding box center [627, 284] width 152 height 31
paste input "210) 872-8179"
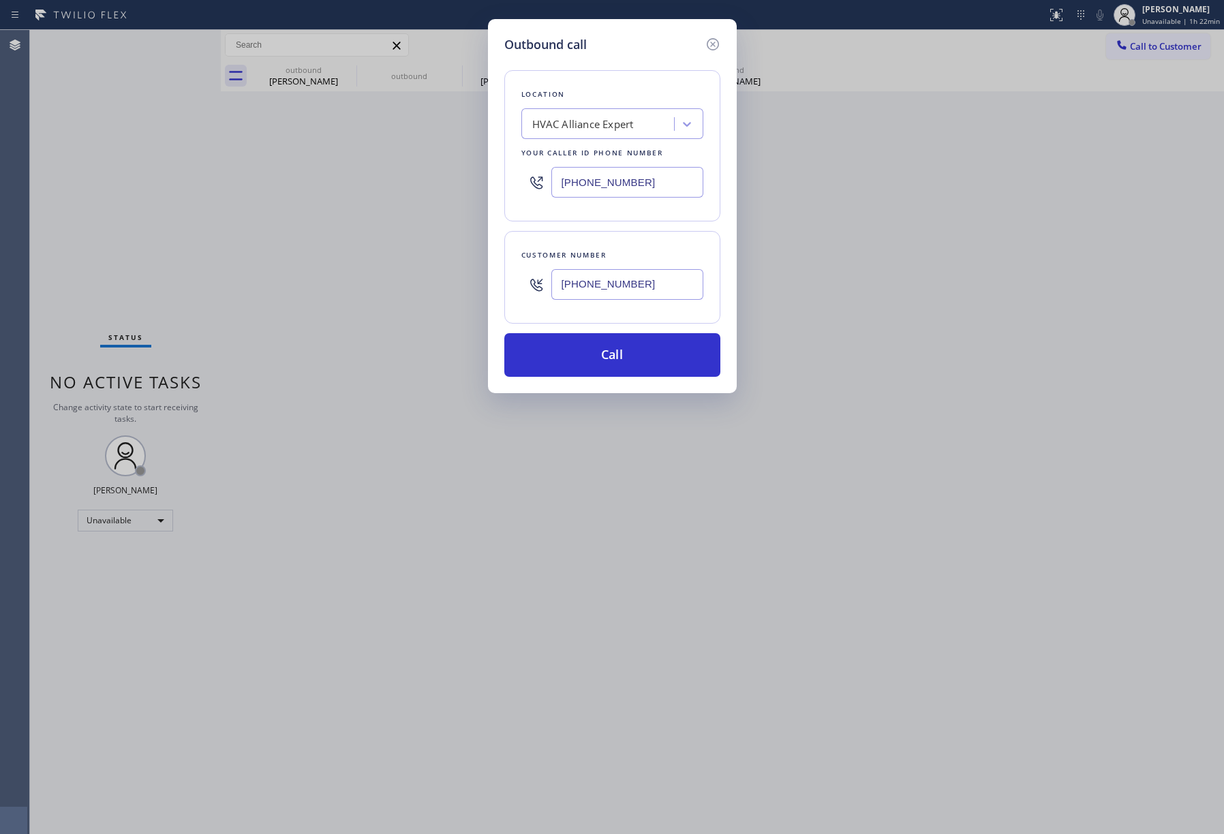
type input "[PHONE_NUMBER]"
click at [153, 181] on div "Outbound call Location HVAC Alliance Expert Your caller id phone number (323) 9…" at bounding box center [612, 417] width 1224 height 834
drag, startPoint x: 660, startPoint y: 175, endPoint x: 536, endPoint y: 183, distance: 124.9
click at [536, 183] on div "[PHONE_NUMBER]" at bounding box center [612, 182] width 182 height 44
paste input "888) 789-2281"
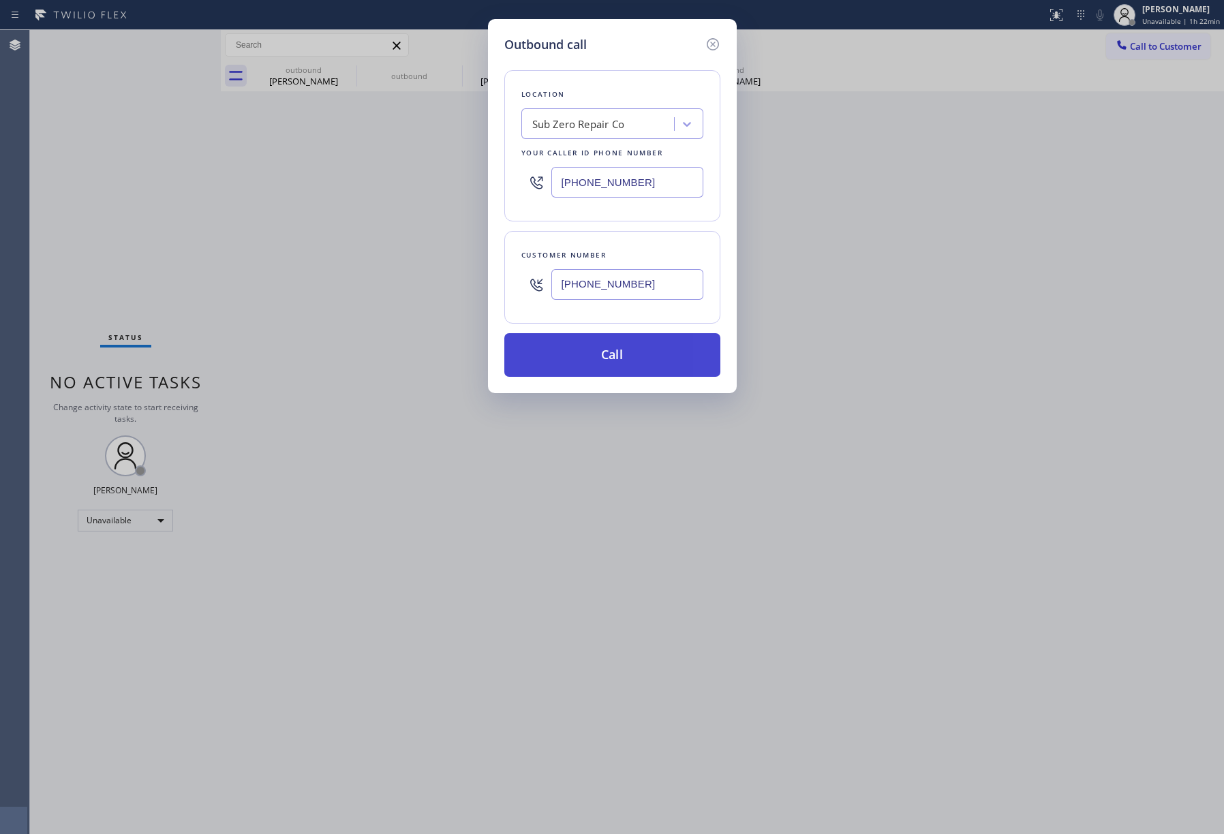
type input "[PHONE_NUMBER]"
click at [649, 366] on button "Call" at bounding box center [612, 355] width 216 height 44
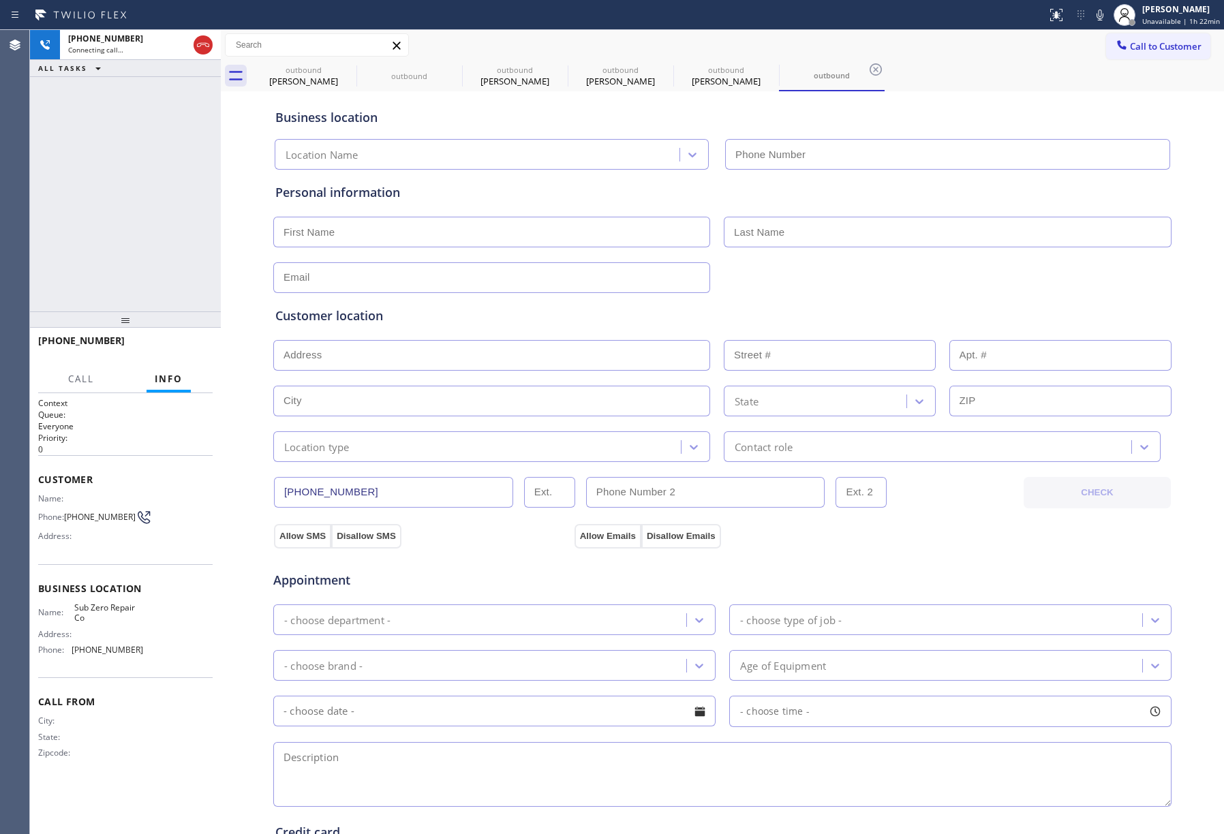
type input "[PHONE_NUMBER]"
click at [156, 195] on div "+12108728179 Connecting call… ALL TASKS ALL TASKS ACTIVE TASKS TASKS IN WRAP UP" at bounding box center [125, 170] width 191 height 281
click at [153, 211] on div "+12108728179 Live | 00:01 ALL TASKS ALL TASKS ACTIVE TASKS TASKS IN WRAP UP" at bounding box center [125, 170] width 191 height 281
click at [123, 254] on div "+12108728179 Live | 00:03 ALL TASKS ALL TASKS ACTIVE TASKS TASKS IN WRAP UP" at bounding box center [125, 170] width 191 height 281
click at [121, 248] on div "+12108728179 Live | 00:03 ALL TASKS ALL TASKS ACTIVE TASKS TASKS IN WRAP UP" at bounding box center [125, 170] width 191 height 281
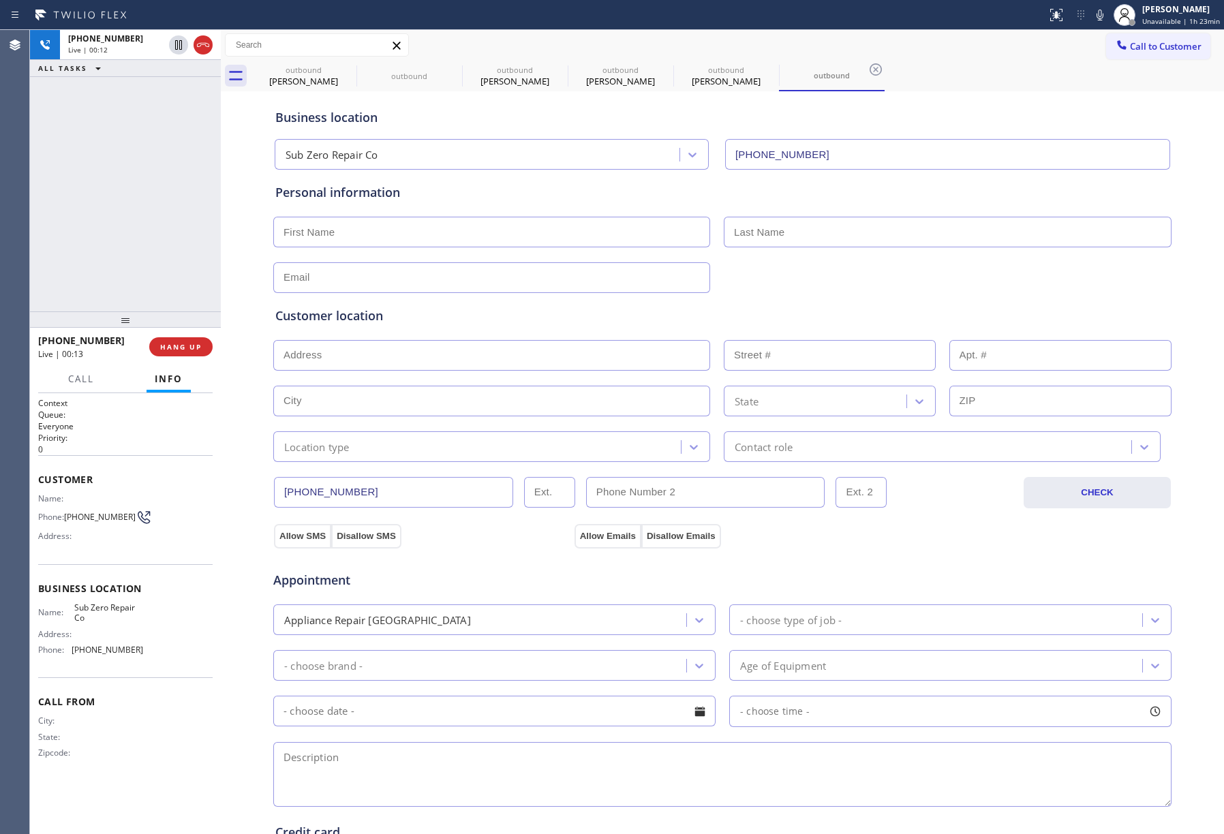
click at [153, 237] on div "+12108728179 Live | 00:12 ALL TASKS ALL TASKS ACTIVE TASKS TASKS IN WRAP UP" at bounding box center [125, 170] width 191 height 281
drag, startPoint x: 195, startPoint y: 333, endPoint x: 194, endPoint y: 307, distance: 26.6
click at [195, 333] on div "+12108728179 Wrap up | 00:01 COMPLETE" at bounding box center [125, 346] width 174 height 35
click at [184, 352] on button "COMPLETE" at bounding box center [178, 346] width 69 height 19
click at [154, 253] on div "ALL TASKS ALL TASKS ACTIVE TASKS TASKS IN WRAP UP +12108728179 Wrap up | 00:02" at bounding box center [125, 170] width 191 height 281
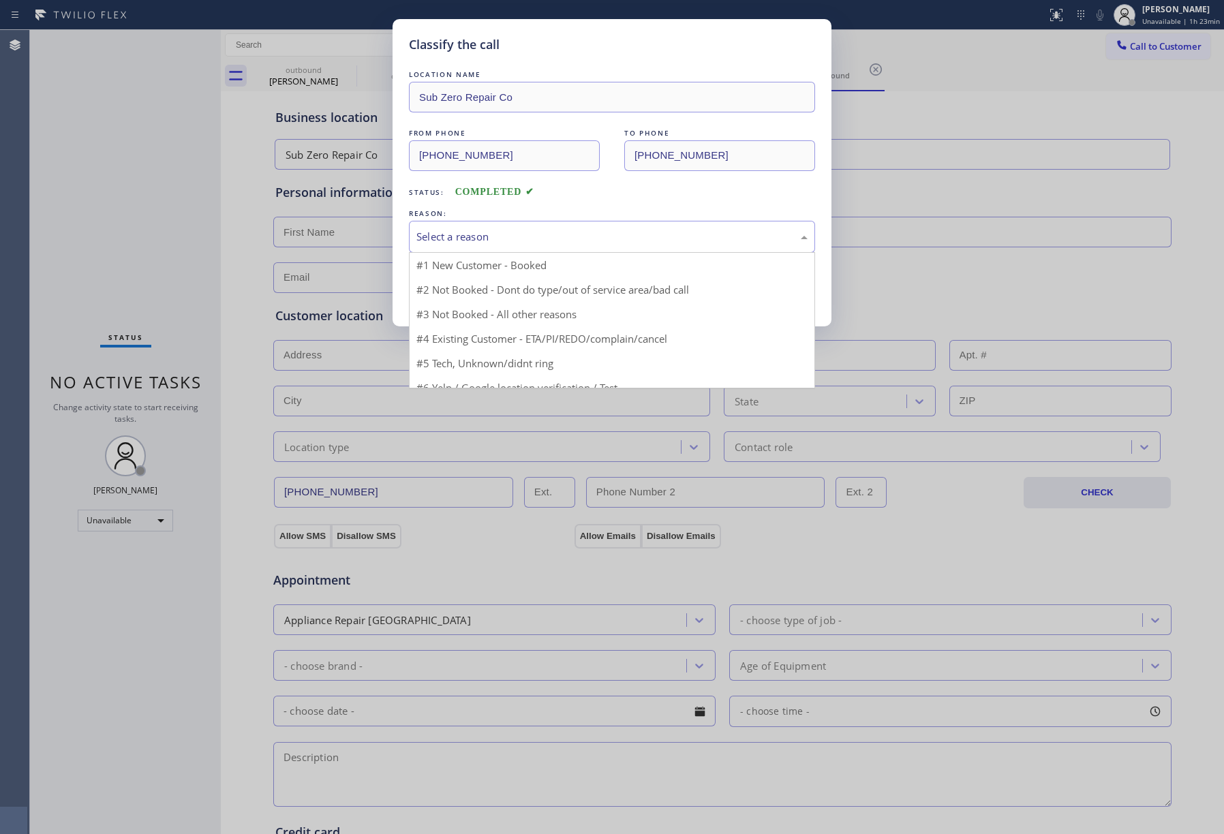
click at [529, 247] on div "Select a reason" at bounding box center [612, 237] width 406 height 32
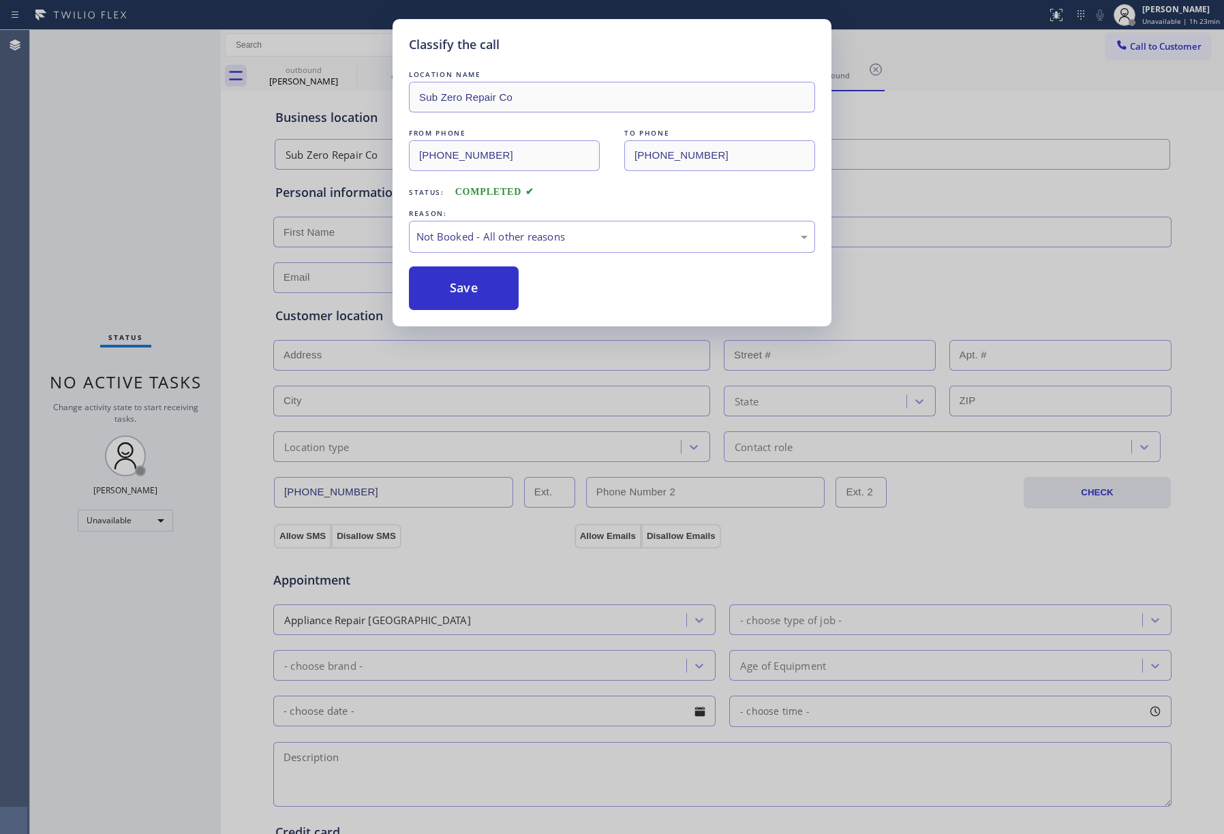
click at [492, 292] on button "Save" at bounding box center [464, 288] width 110 height 44
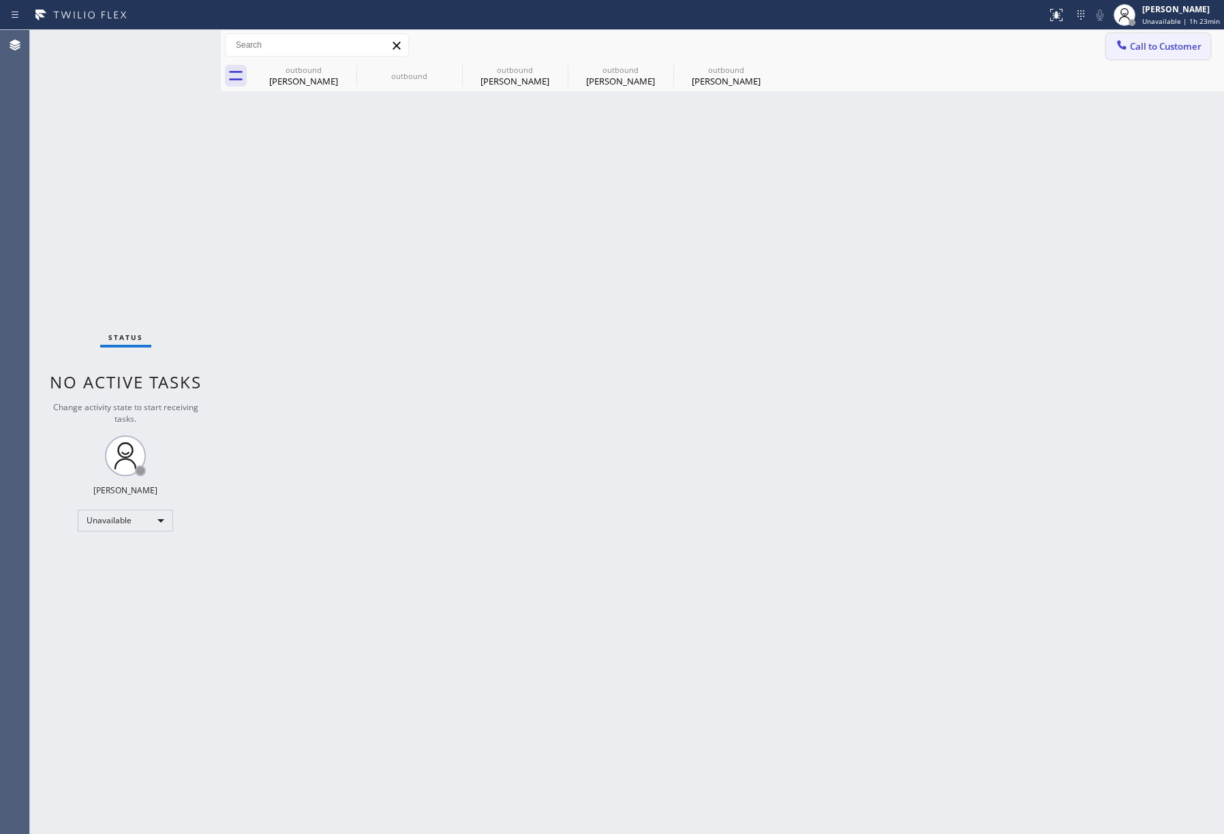
click at [1175, 44] on span "Call to Customer" at bounding box center [1166, 46] width 72 height 12
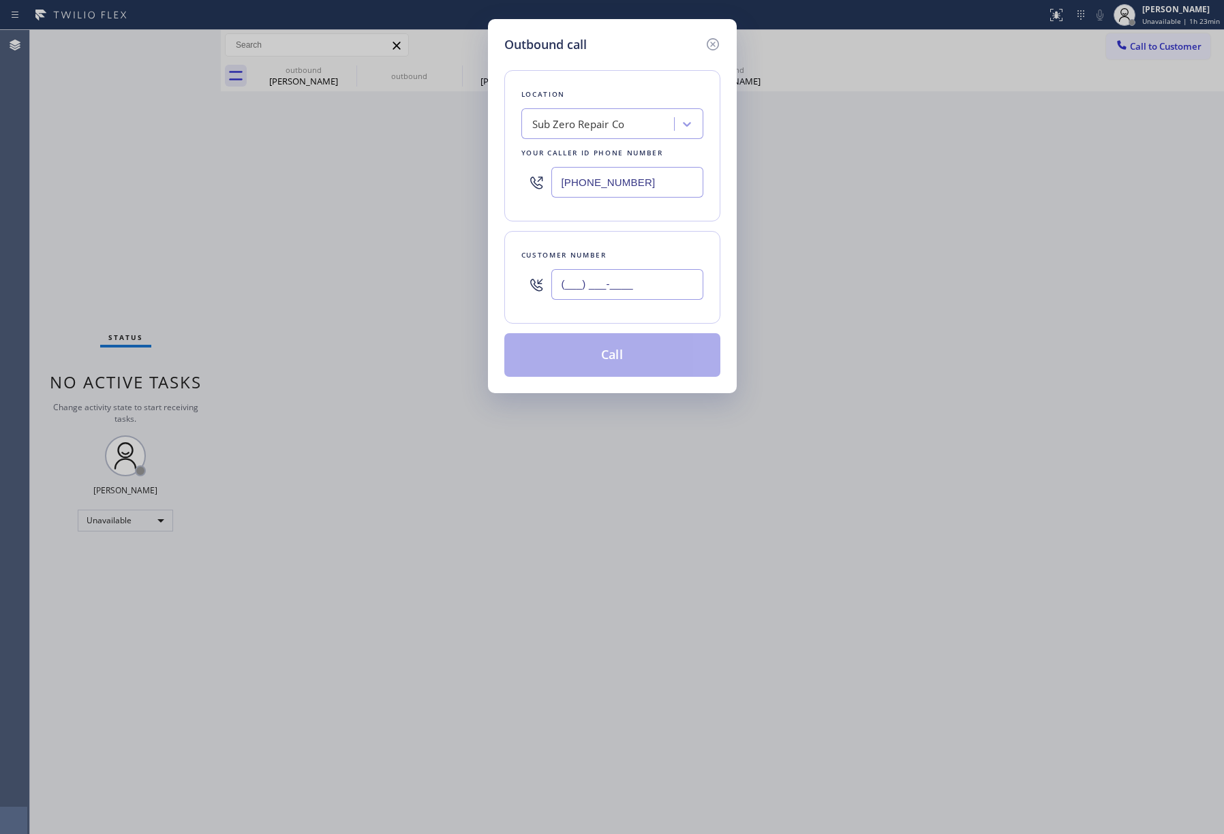
click at [603, 270] on input "(___) ___-____" at bounding box center [627, 284] width 152 height 31
paste input "310) 808-5565"
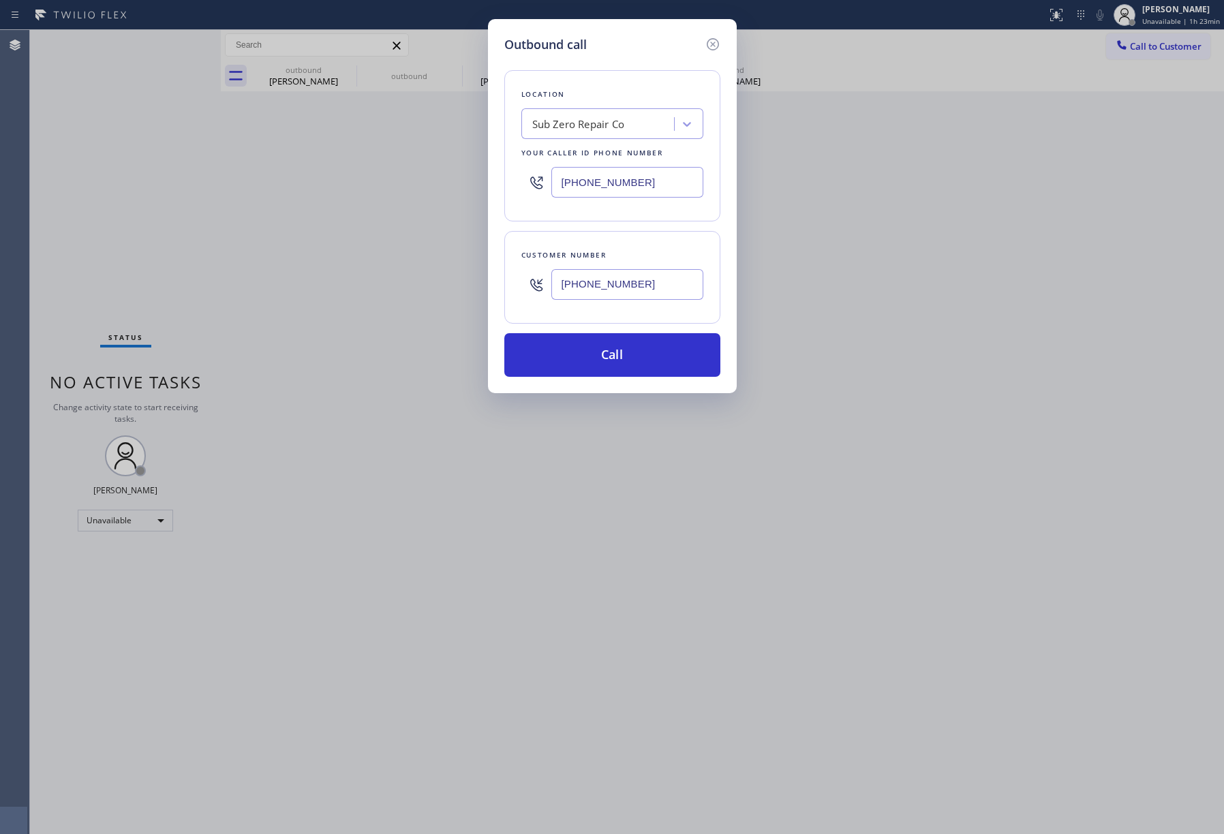
type input "(310) 808-5565"
drag, startPoint x: 635, startPoint y: 191, endPoint x: 519, endPoint y: 181, distance: 117.0
click at [519, 181] on div "Location Sub Zero Repair Co Your caller id phone number (888) 789-2281" at bounding box center [612, 145] width 216 height 151
paste input "323) 991-9198"
type input "[PHONE_NUMBER]"
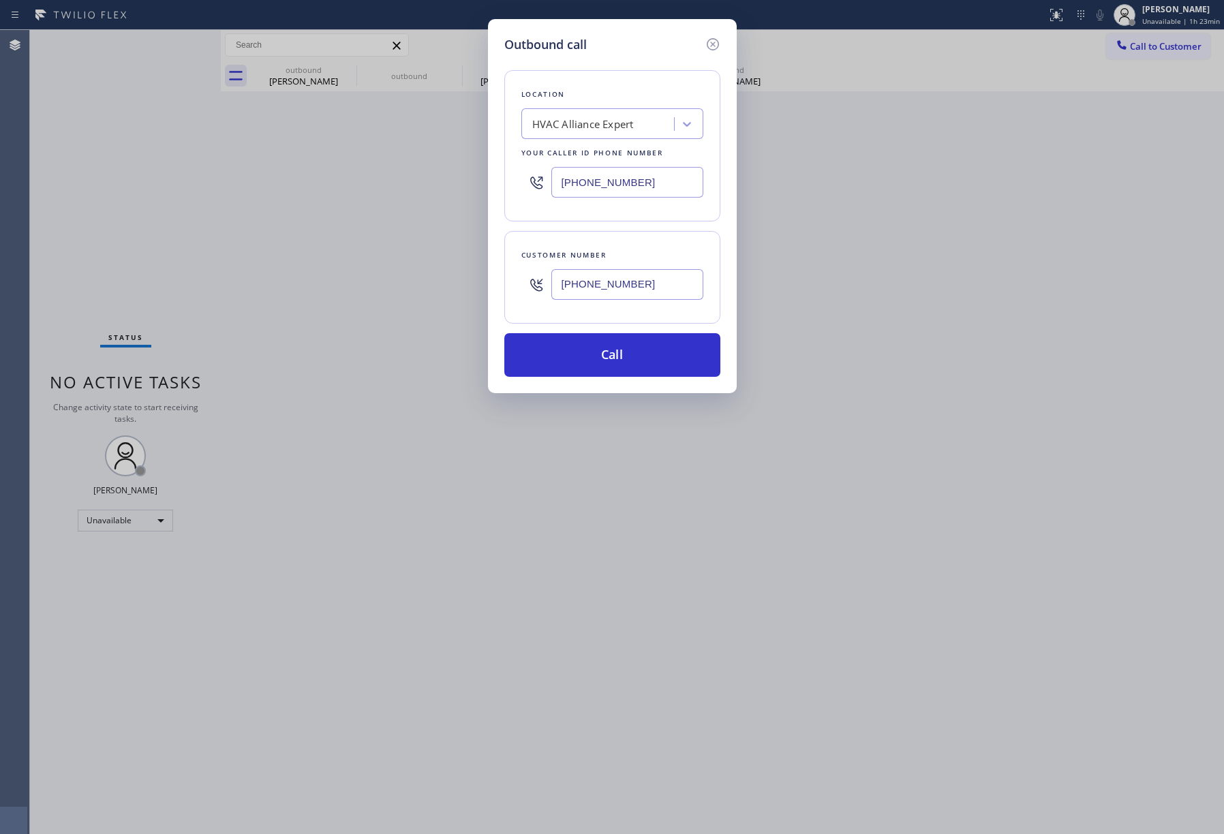
click at [630, 380] on div "Outbound call Location HVAC Alliance Expert Your caller id phone number (323) 9…" at bounding box center [612, 206] width 249 height 374
click at [615, 350] on button "Call" at bounding box center [612, 355] width 216 height 44
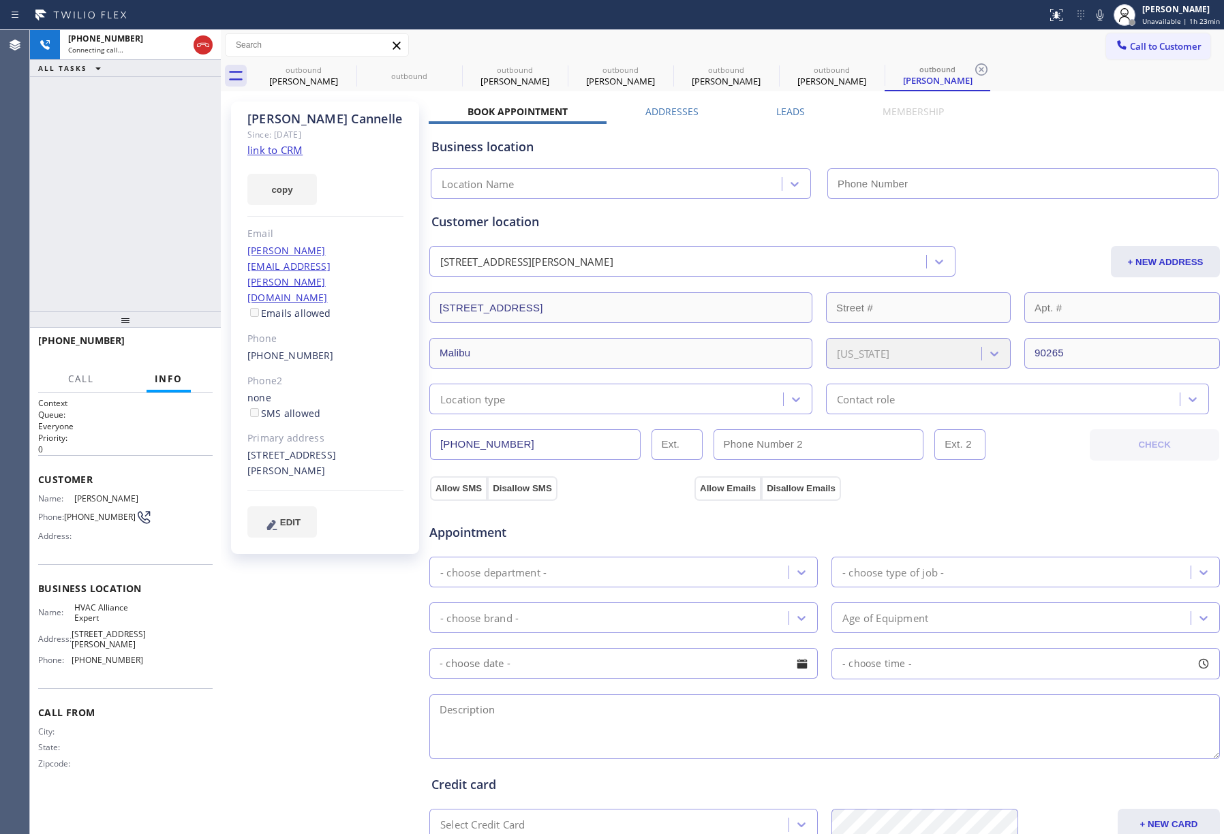
type input "[PHONE_NUMBER]"
drag, startPoint x: 105, startPoint y: 194, endPoint x: 542, endPoint y: 14, distance: 472.8
click at [105, 194] on div "+13108085565 Connecting call… ALL TASKS ALL TASKS ACTIVE TASKS TASKS IN WRAP UP" at bounding box center [125, 170] width 191 height 281
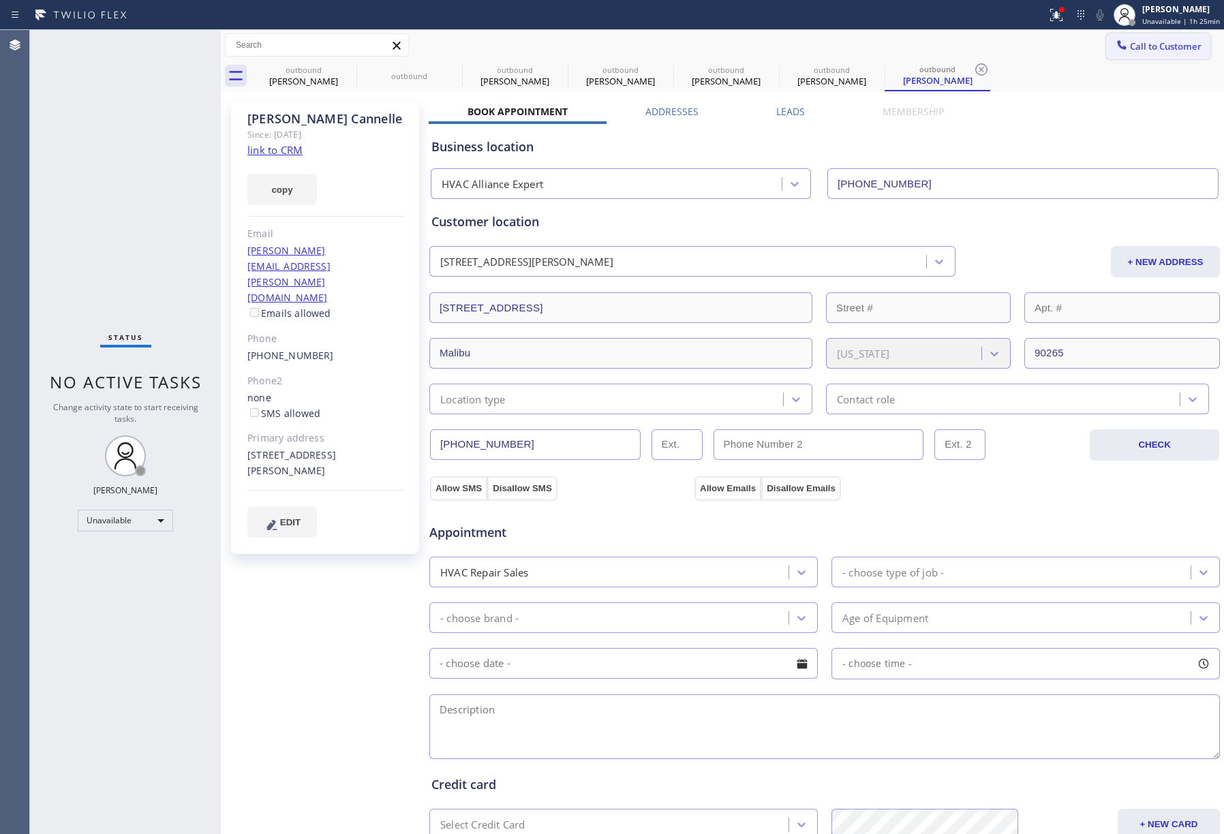
click at [1150, 46] on span "Call to Customer" at bounding box center [1166, 46] width 72 height 12
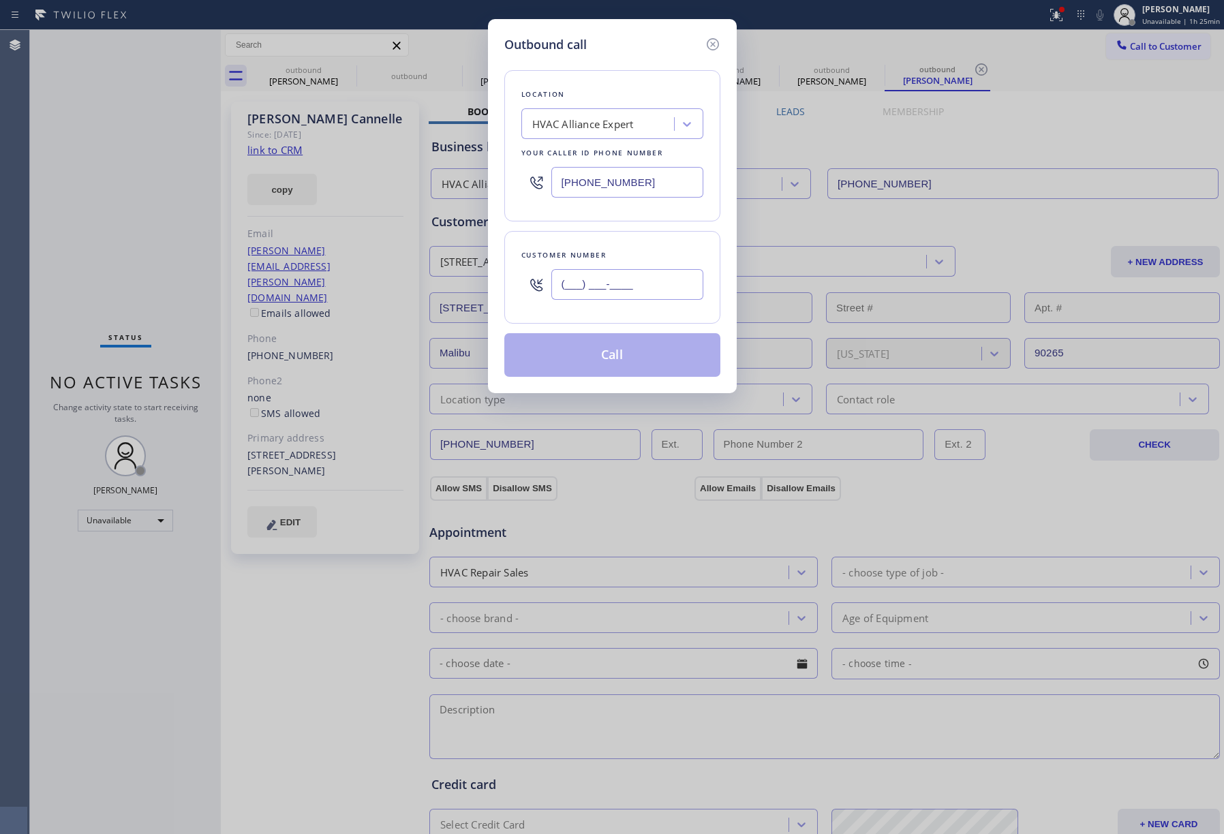
click at [636, 282] on input "(___) ___-____" at bounding box center [627, 284] width 152 height 31
paste input "916) 949-5443"
type input "[PHONE_NUMBER]"
click at [638, 244] on div "Customer number (916) 949-5443" at bounding box center [612, 277] width 216 height 93
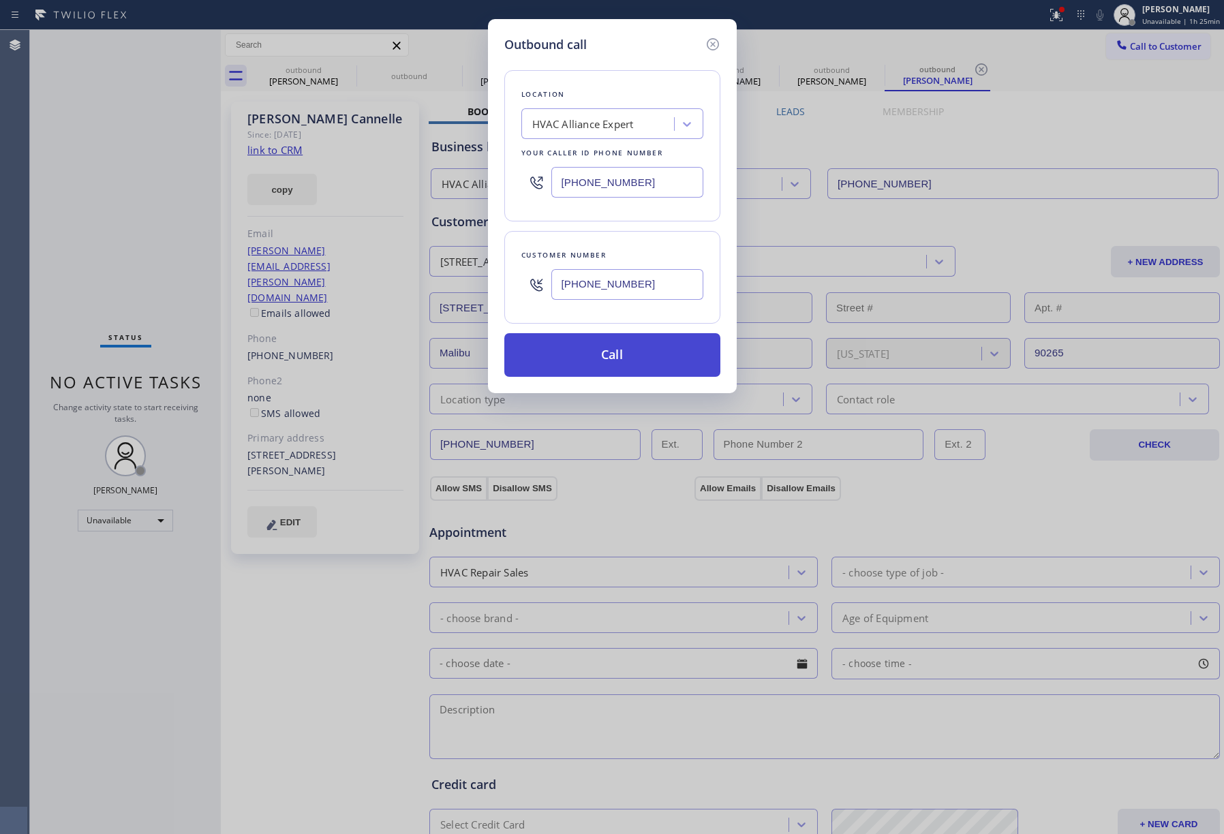
click at [647, 364] on button "Call" at bounding box center [612, 355] width 216 height 44
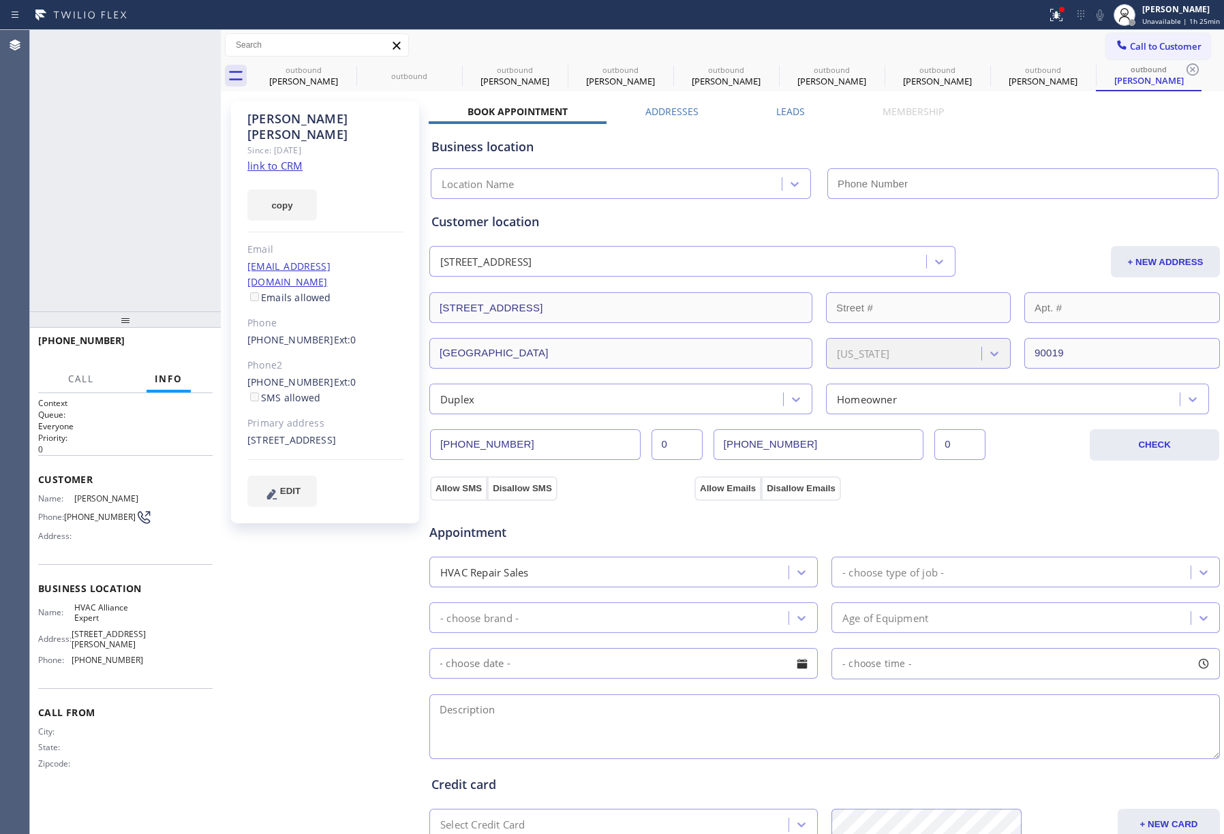
type input "[PHONE_NUMBER]"
drag, startPoint x: 169, startPoint y: 339, endPoint x: 166, endPoint y: 311, distance: 27.4
click at [169, 338] on button "HANG UP" at bounding box center [180, 346] width 63 height 19
drag, startPoint x: 166, startPoint y: 311, endPoint x: 165, endPoint y: 352, distance: 40.9
click at [166, 312] on div at bounding box center [125, 319] width 191 height 16
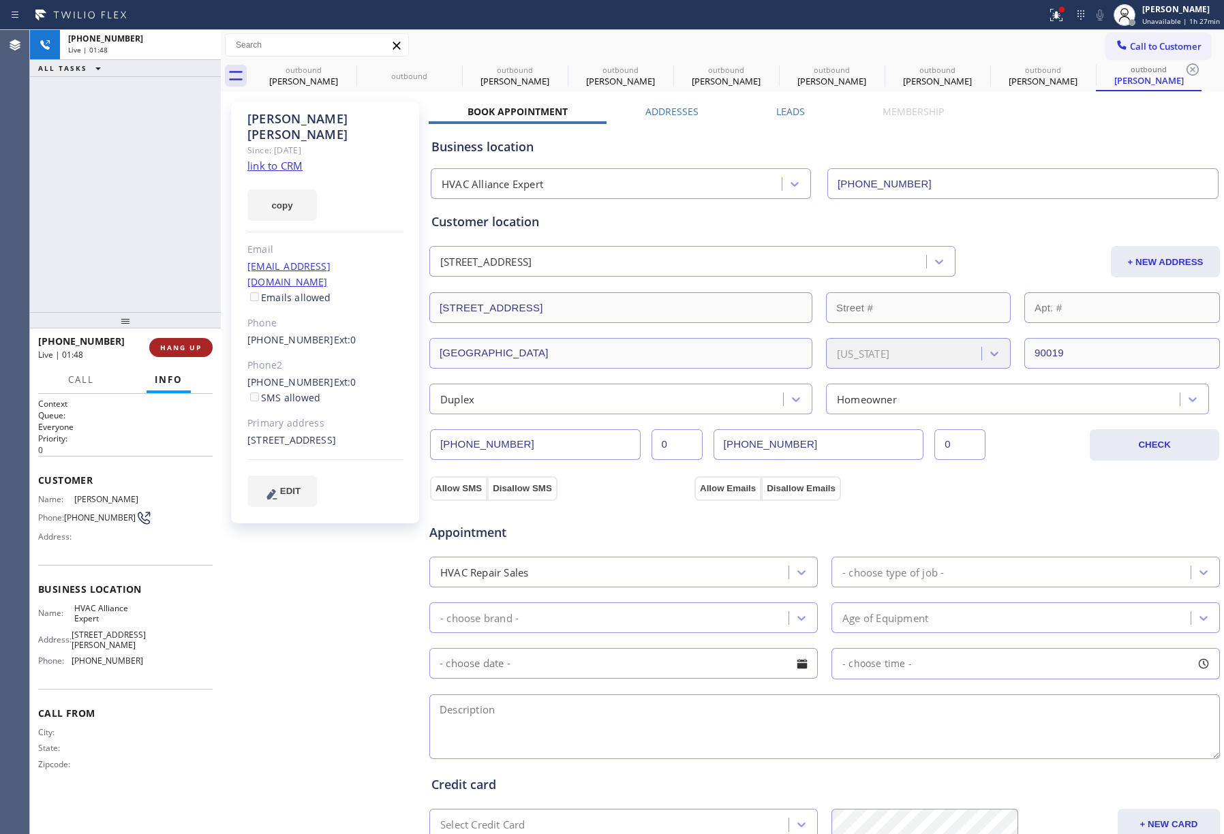
click at [165, 352] on button "HANG UP" at bounding box center [180, 347] width 63 height 19
click at [137, 237] on div "ALL TASKS ALL TASKS ACTIVE TASKS TASKS IN WRAP UP +19169495443 Wrap up | 00:01" at bounding box center [125, 171] width 191 height 282
click at [195, 346] on span "COMPLETE" at bounding box center [178, 348] width 47 height 10
click at [170, 284] on div "ALL TASKS ALL TASKS ACTIVE TASKS TASKS IN WRAP UP +19169495443 Wrap up | 00:02" at bounding box center [125, 171] width 191 height 282
drag, startPoint x: 170, startPoint y: 284, endPoint x: 232, endPoint y: 271, distance: 63.3
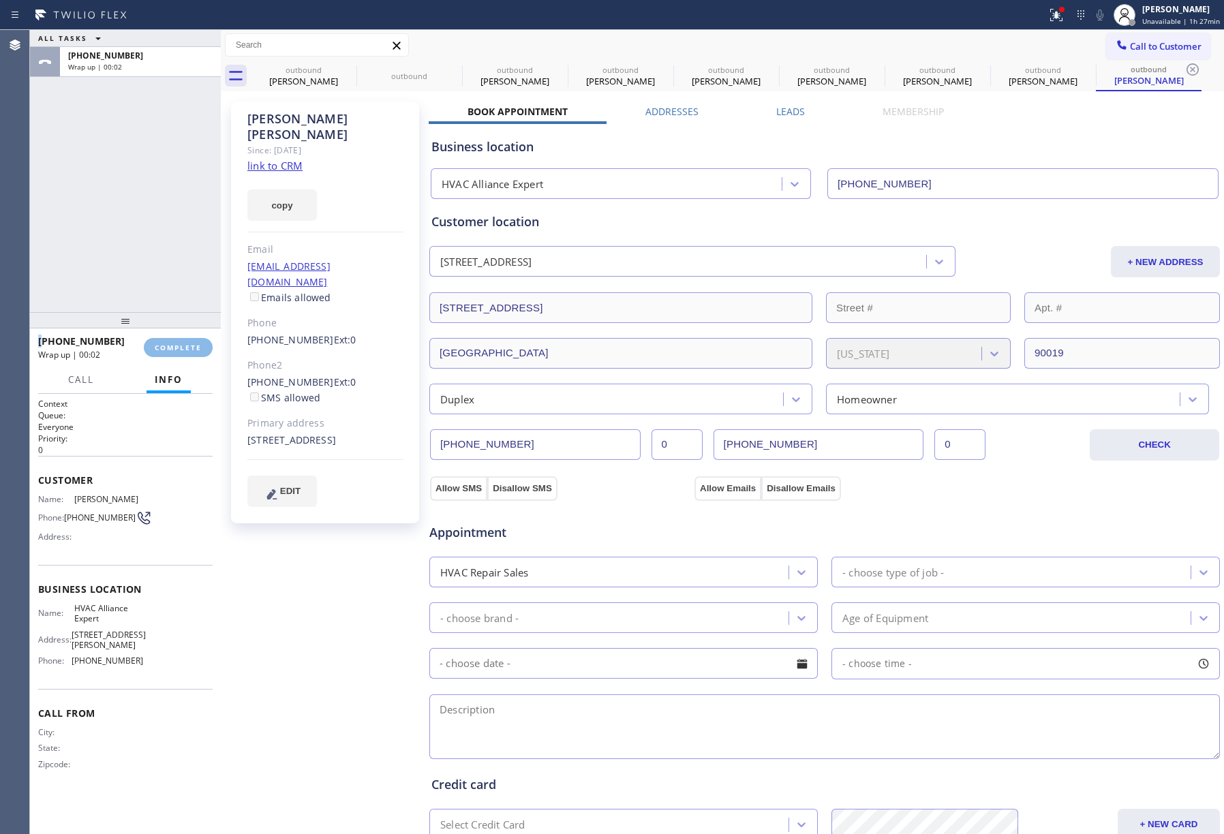
click at [170, 283] on div "ALL TASKS ALL TASKS ACTIVE TASKS TASKS IN WRAP UP +19169495443 Wrap up | 00:02" at bounding box center [125, 171] width 191 height 282
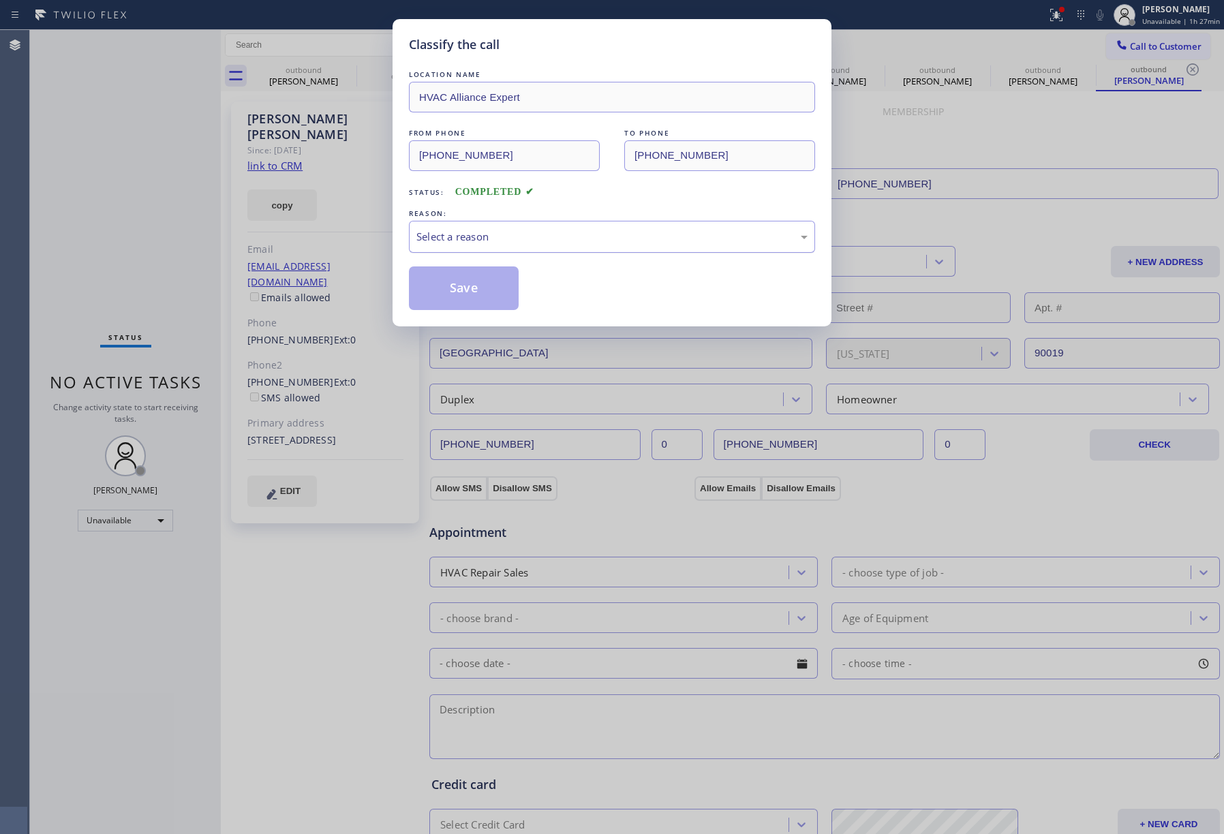
drag, startPoint x: 575, startPoint y: 244, endPoint x: 568, endPoint y: 249, distance: 8.7
click at [572, 244] on div "Select a reason" at bounding box center [611, 237] width 391 height 16
click at [518, 290] on button "Save" at bounding box center [464, 288] width 110 height 44
click at [481, 282] on div "Back to Dashboard Change Sender ID Customers Technicians Select a contact Outbo…" at bounding box center [722, 432] width 1003 height 804
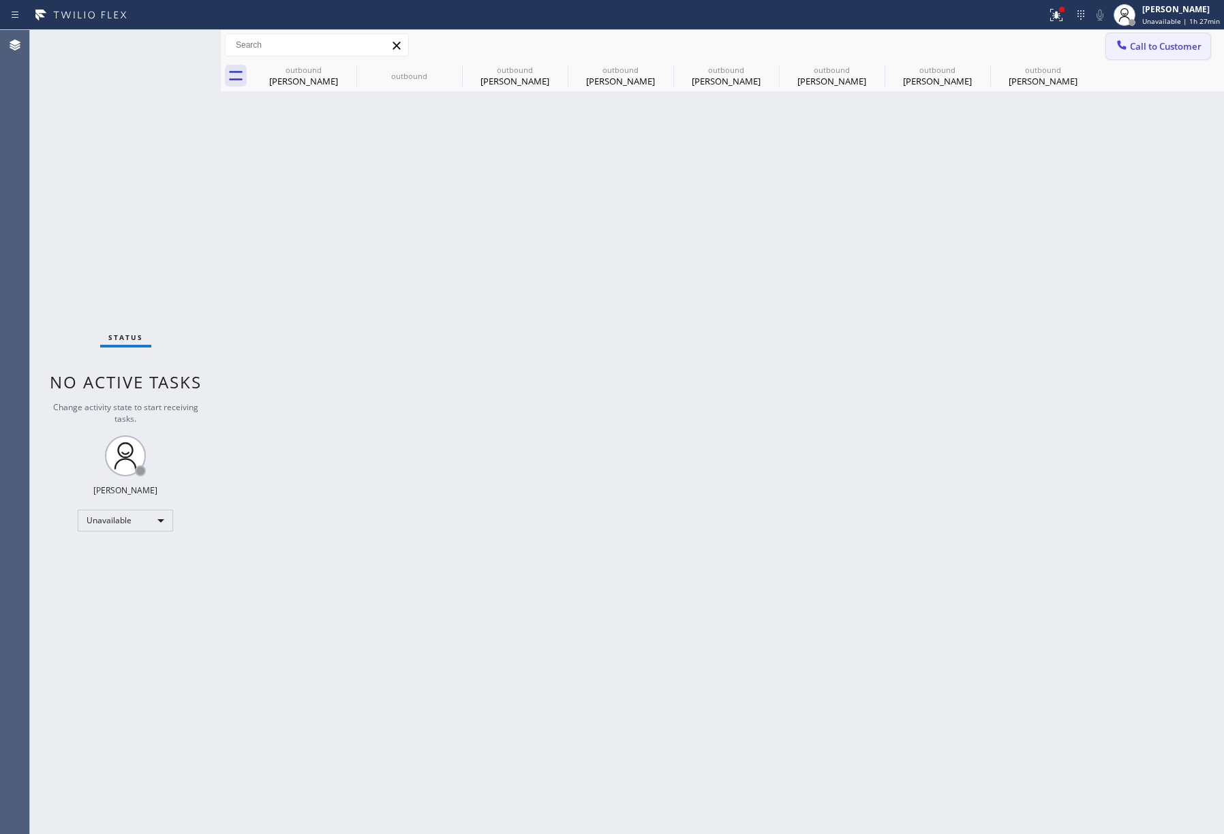
click at [1149, 44] on span "Call to Customer" at bounding box center [1166, 46] width 72 height 12
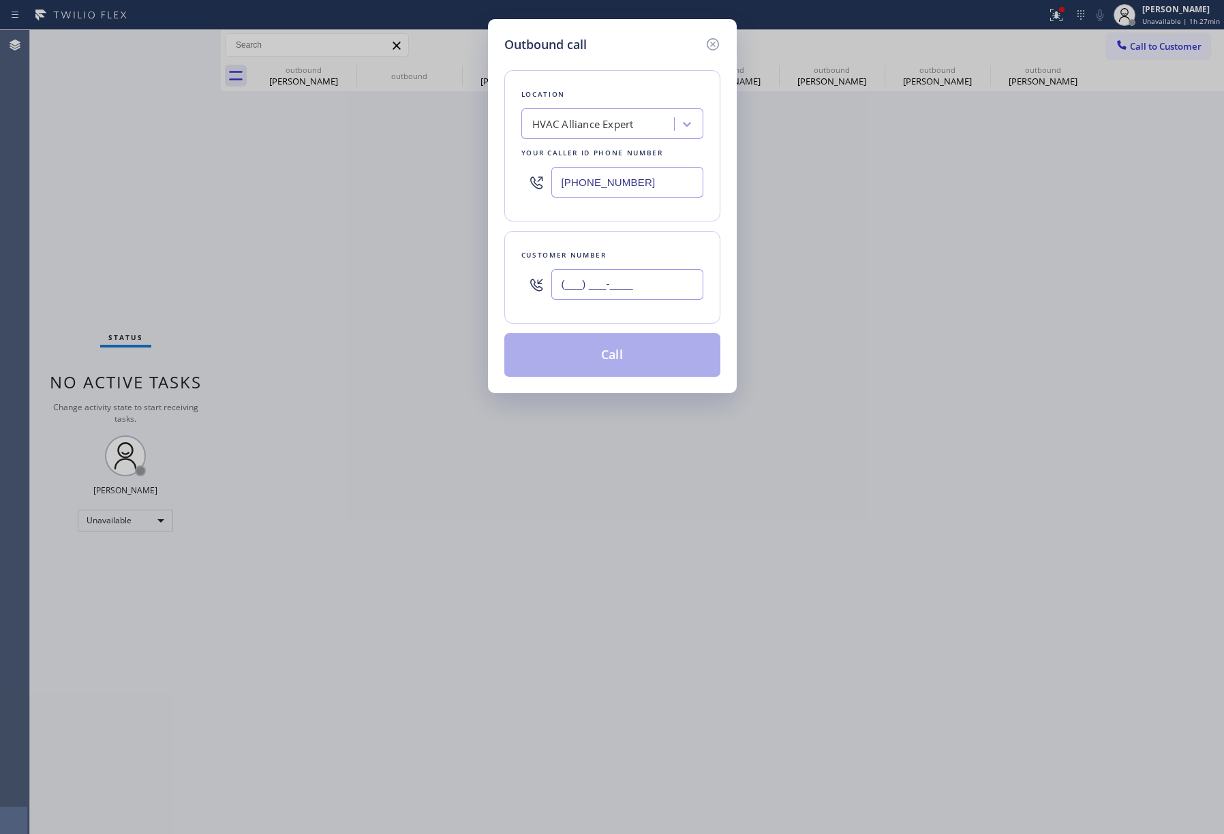
click at [626, 287] on input "(___) ___-____" at bounding box center [627, 284] width 152 height 31
paste input "718) 483-4936"
type input "[PHONE_NUMBER]"
click at [628, 239] on div "Customer number (718) 483-4936" at bounding box center [612, 277] width 216 height 93
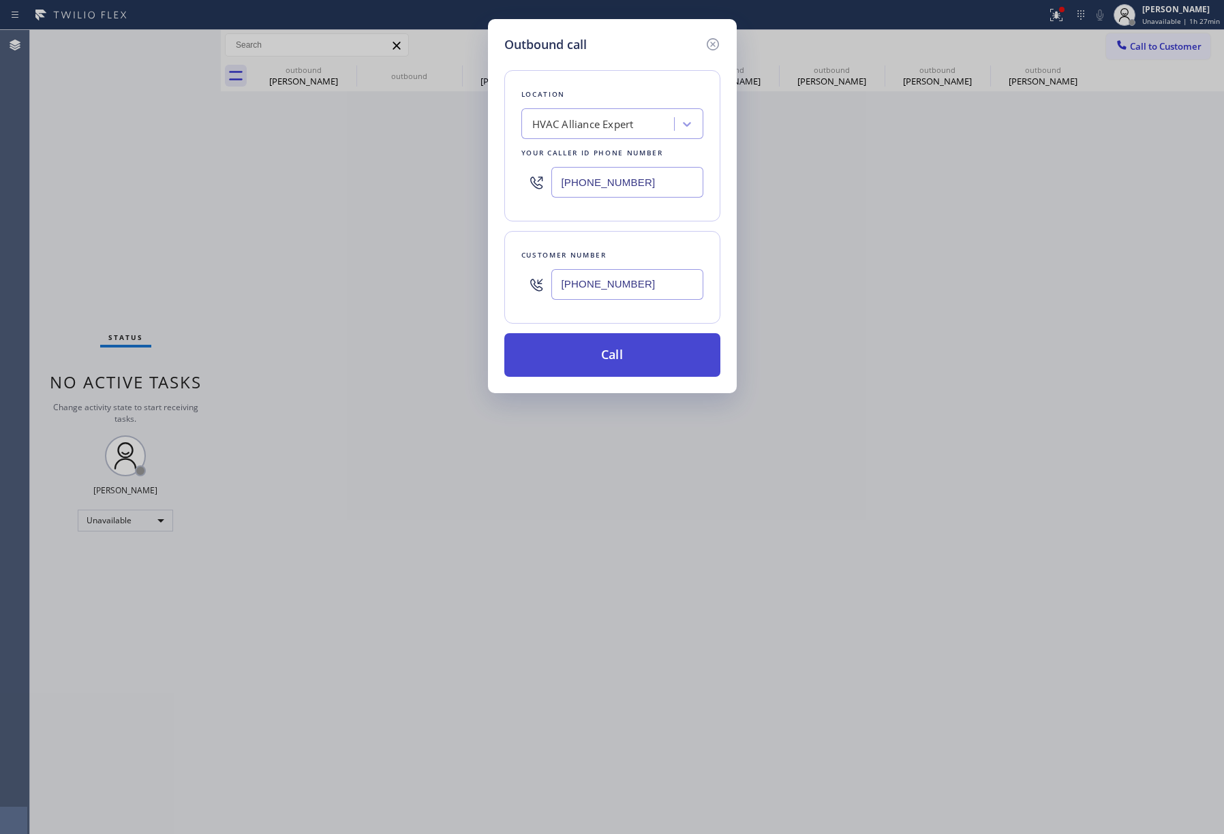
click at [613, 352] on button "Call" at bounding box center [612, 355] width 216 height 44
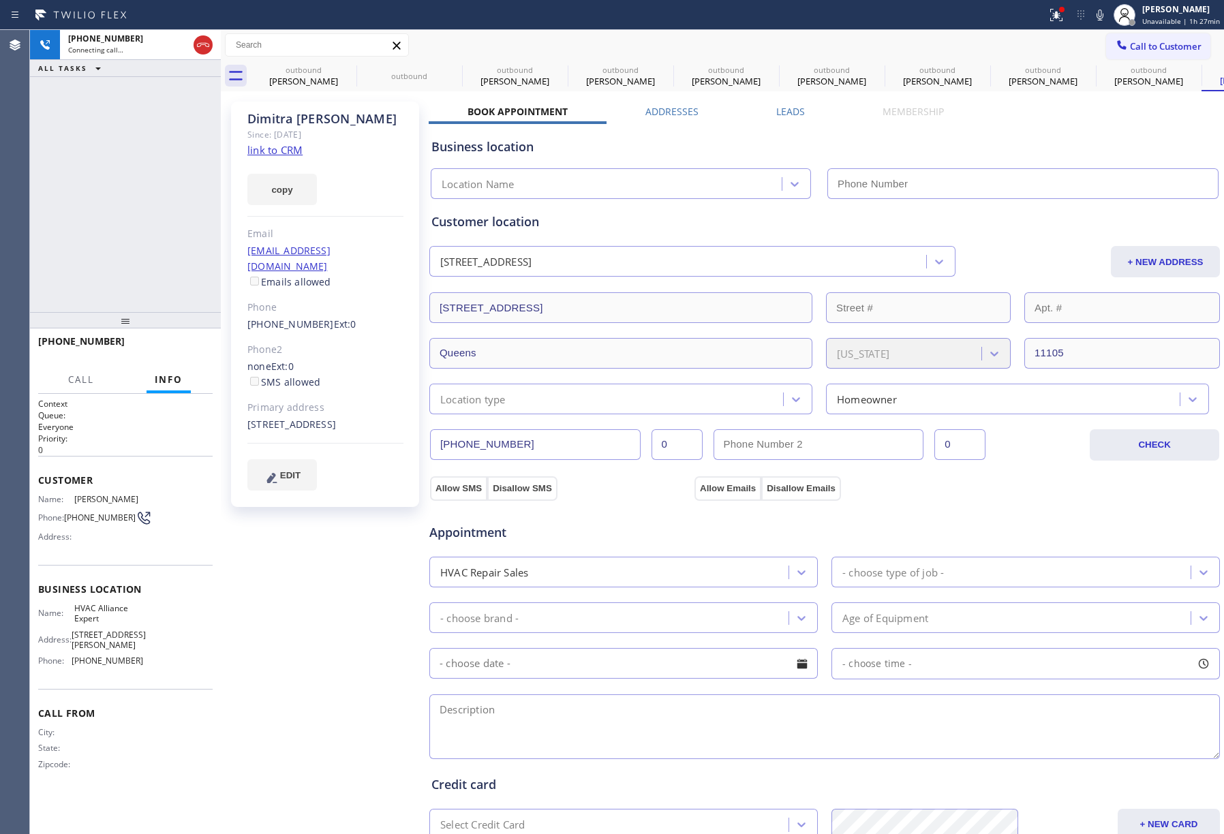
type input "[PHONE_NUMBER]"
click at [796, 110] on label "Leads" at bounding box center [790, 111] width 29 height 13
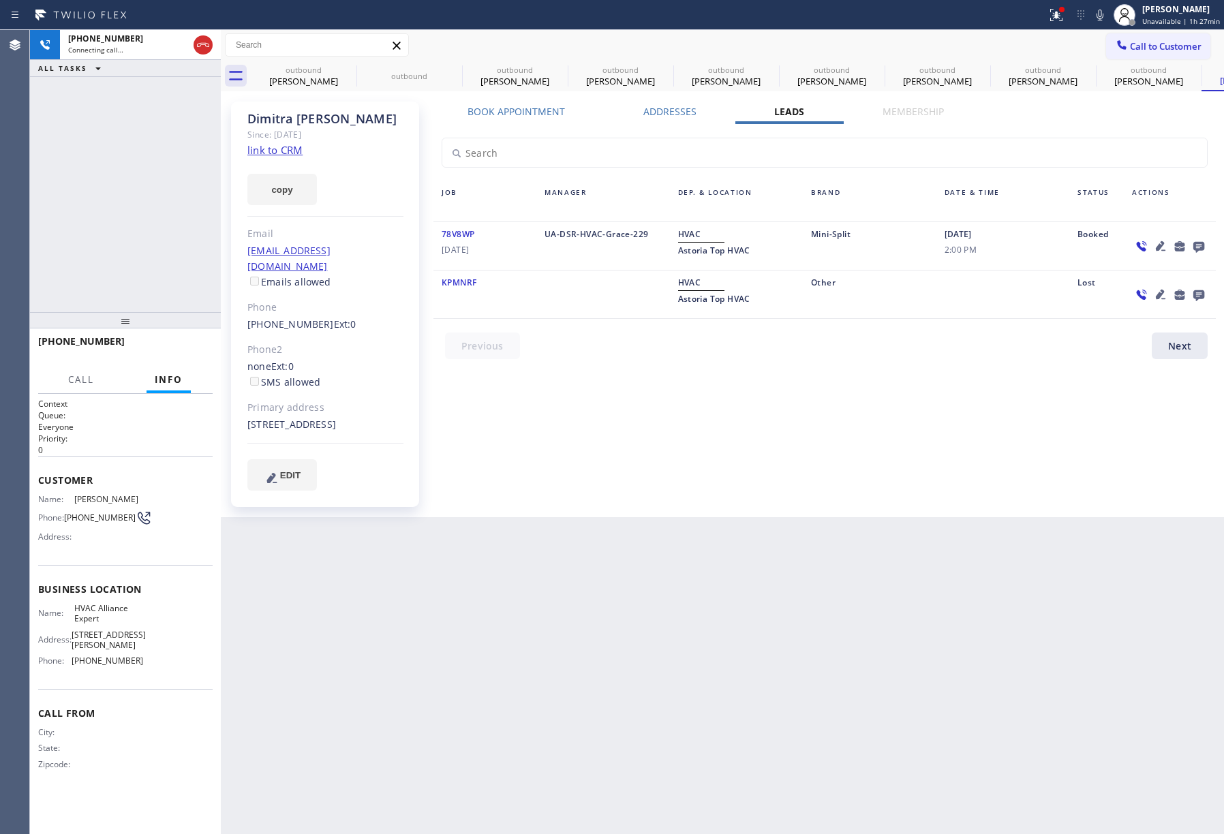
click at [1197, 241] on icon at bounding box center [1198, 246] width 16 height 17
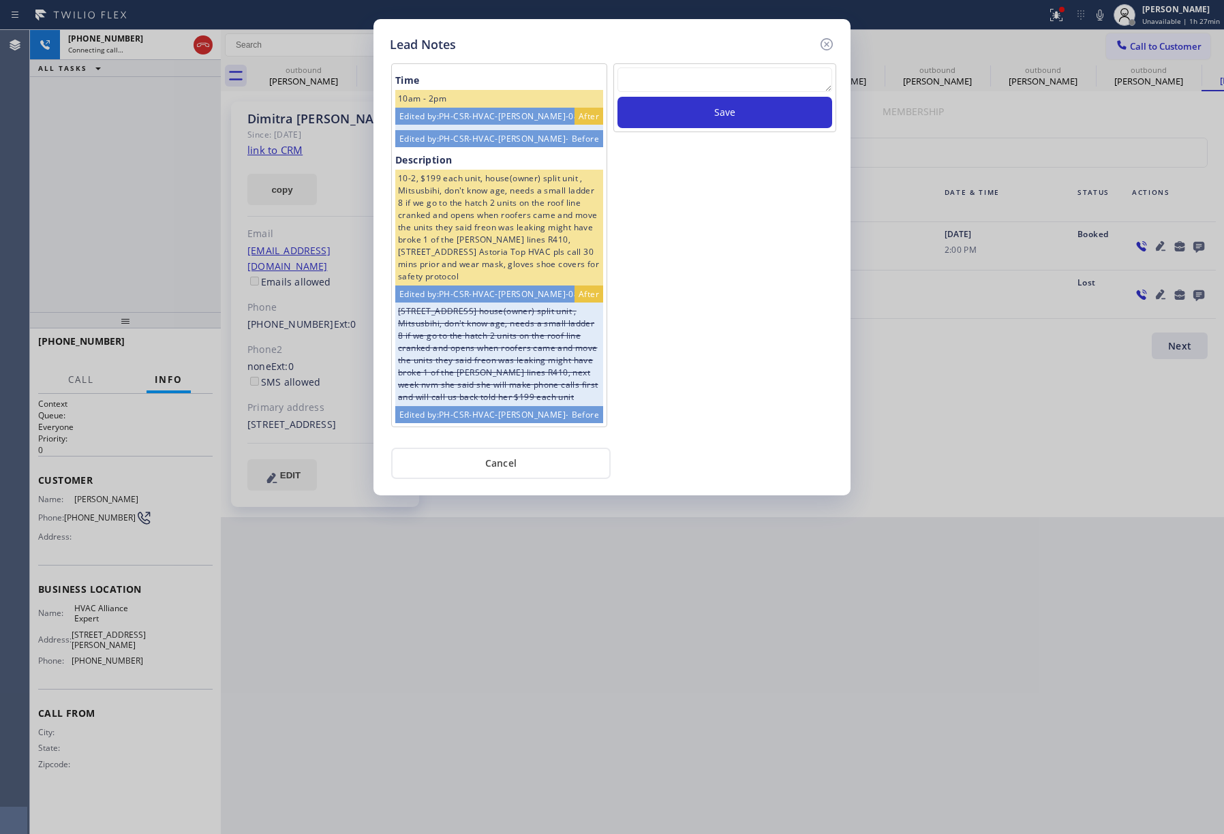
click at [714, 86] on textarea at bounding box center [724, 79] width 215 height 25
type textarea "xfer"
click at [750, 115] on button "Save" at bounding box center [724, 112] width 215 height 31
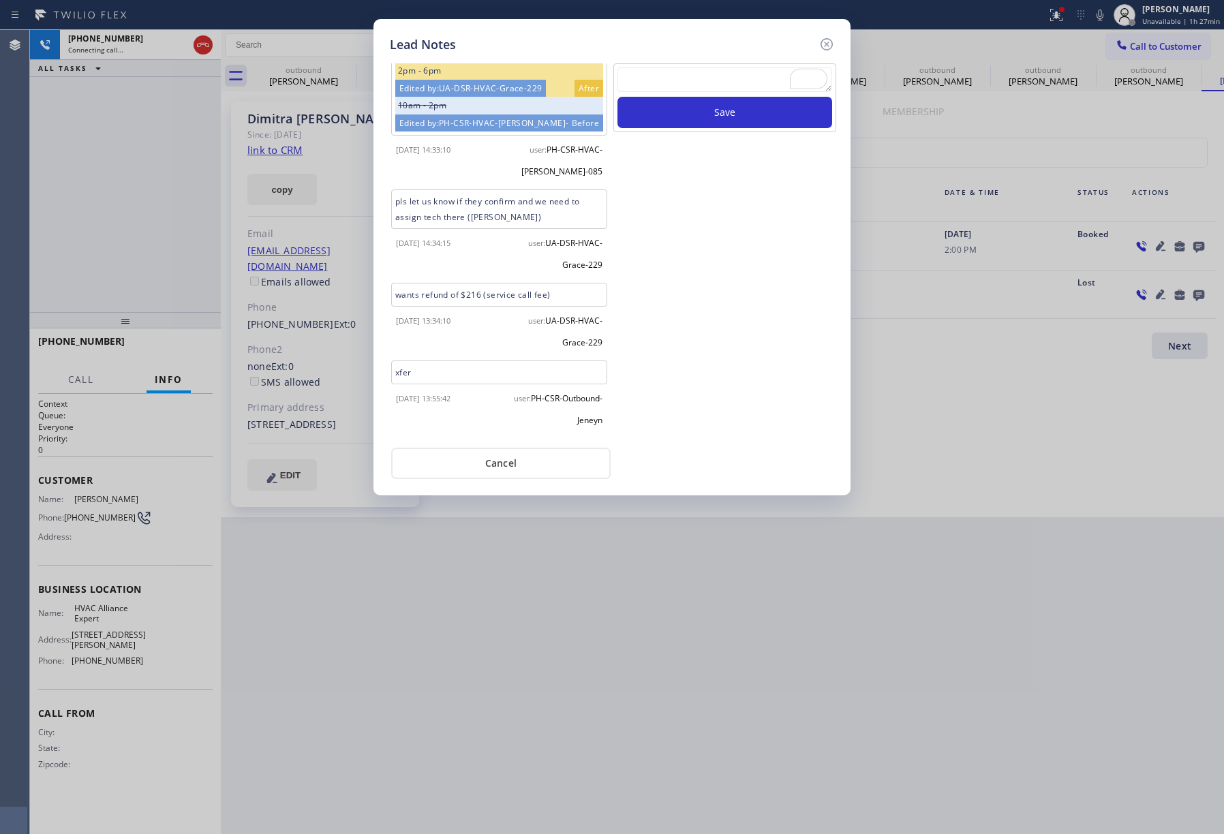
scroll to position [615, 0]
click at [821, 41] on icon at bounding box center [826, 44] width 12 height 12
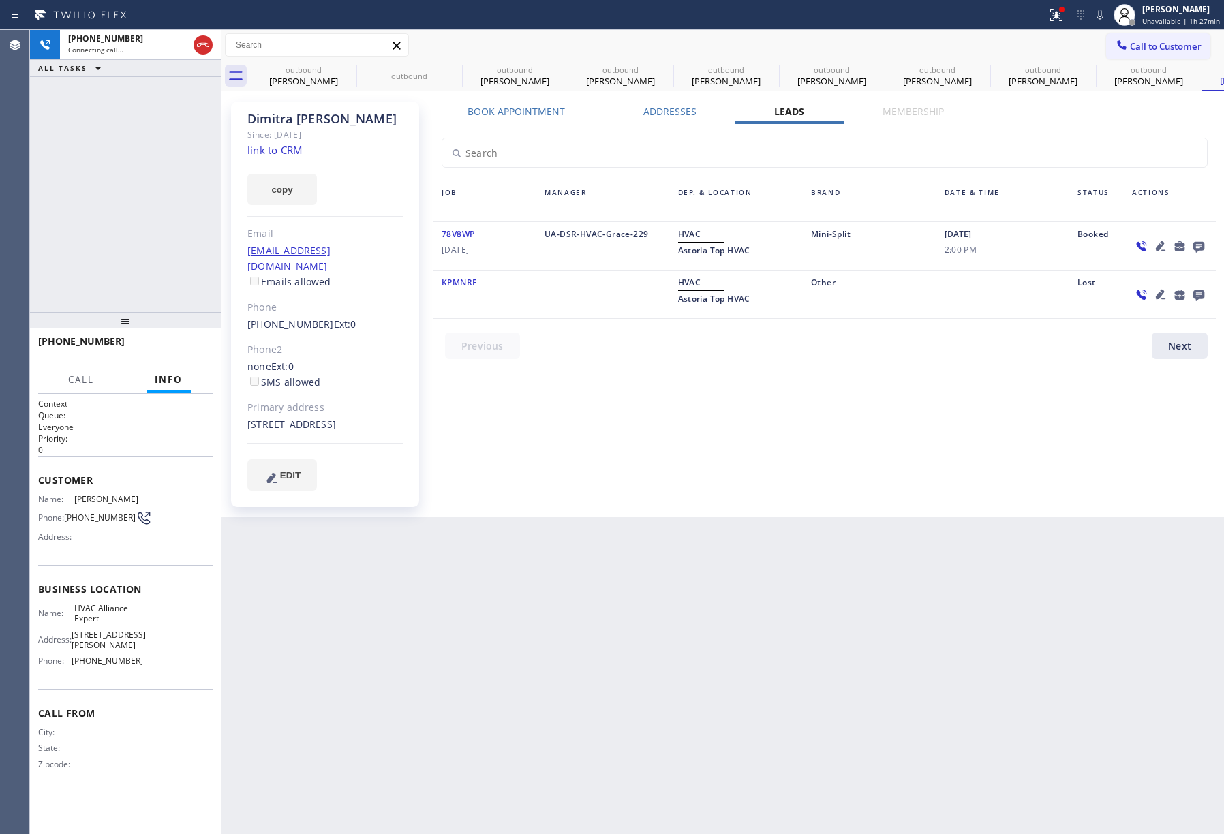
click at [848, 33] on div "Call to Customer Outbound call Location HVAC Alliance Expert Your caller id pho…" at bounding box center [722, 45] width 1003 height 24
click at [499, 109] on label "Book Appointment" at bounding box center [515, 111] width 97 height 13
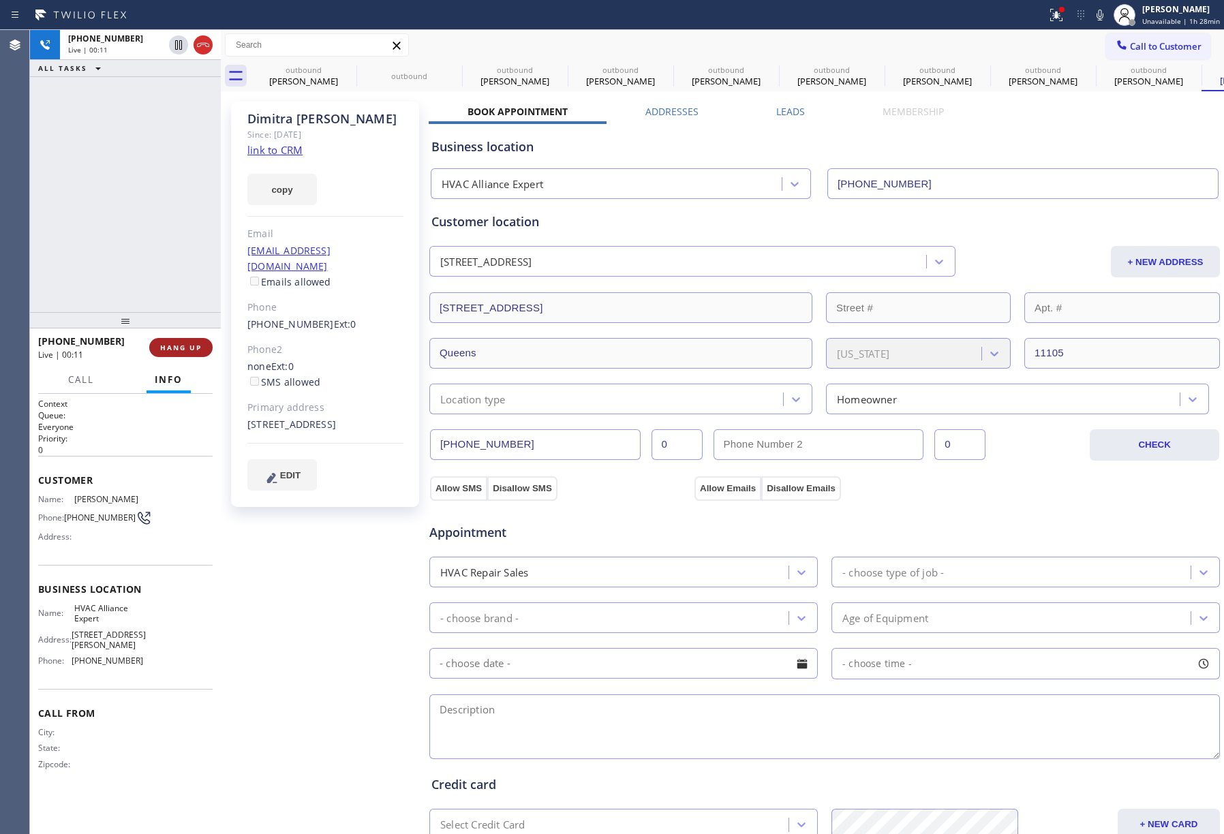
click at [177, 345] on span "HANG UP" at bounding box center [181, 348] width 42 height 10
drag, startPoint x: 167, startPoint y: 282, endPoint x: 178, endPoint y: 324, distance: 43.6
click at [167, 288] on div "+17184834936 Live | 00:12 ALL TASKS ALL TASKS ACTIVE TASKS TASKS IN WRAP UP" at bounding box center [125, 171] width 191 height 282
click at [178, 327] on div at bounding box center [125, 320] width 191 height 16
click at [181, 344] on span "COMPLETE" at bounding box center [178, 348] width 47 height 10
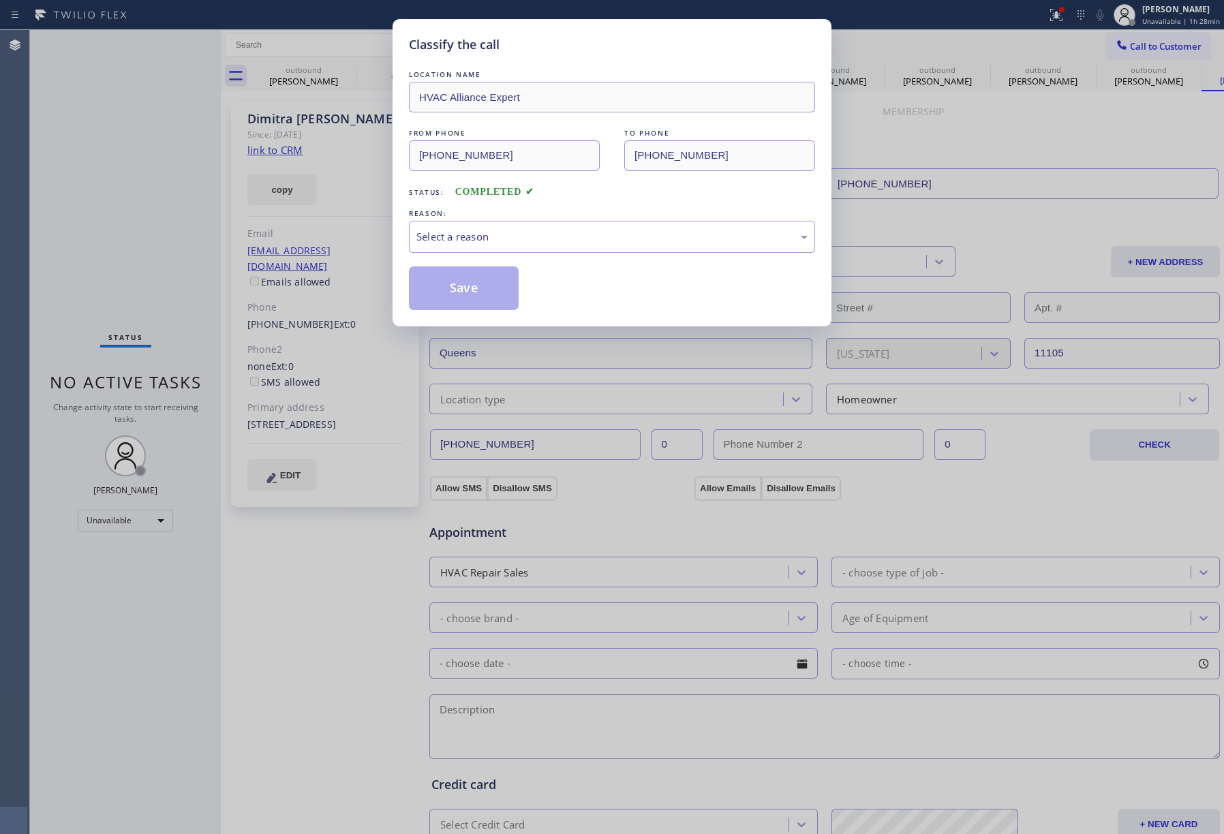
click at [164, 233] on div "Classify the call LOCATION NAME HVAC Alliance Expert FROM PHONE (323) 991-9198 …" at bounding box center [612, 417] width 1224 height 834
click at [451, 232] on div "Select a reason" at bounding box center [611, 237] width 391 height 16
click at [467, 283] on button "Save" at bounding box center [464, 288] width 110 height 44
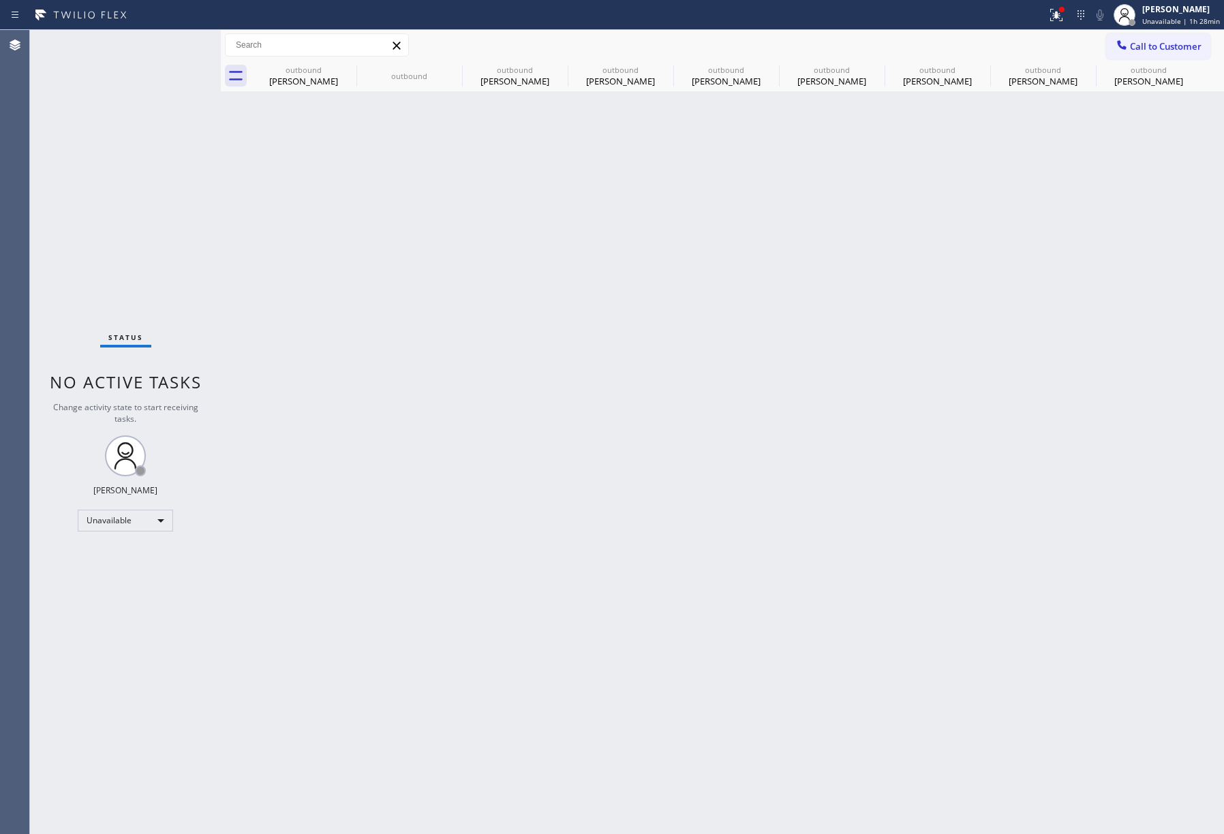
drag, startPoint x: 1148, startPoint y: 45, endPoint x: 717, endPoint y: 159, distance: 446.3
click at [1148, 45] on span "Call to Customer" at bounding box center [1166, 46] width 72 height 12
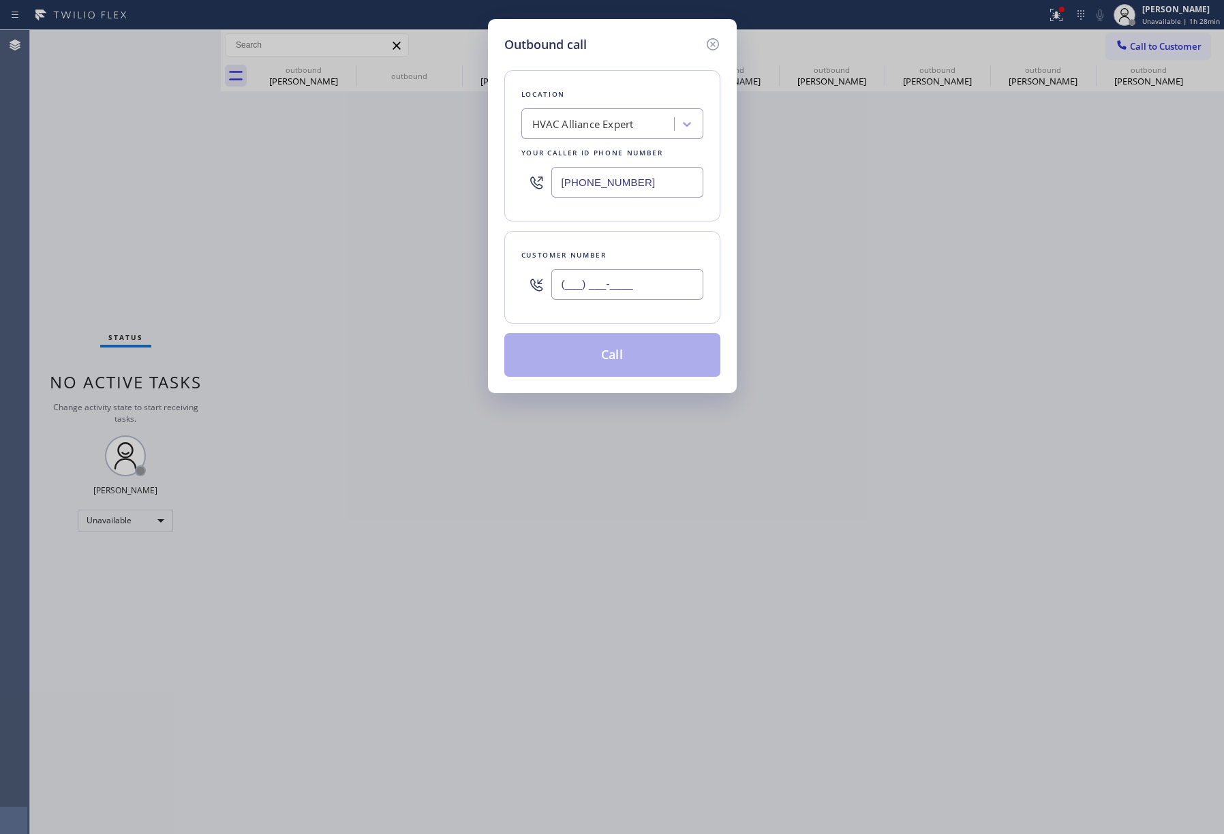
click at [632, 288] on input "(___) ___-____" at bounding box center [627, 284] width 152 height 31
paste input "310) 722-5417"
type input "[PHONE_NUMBER]"
click at [630, 233] on div "Customer number (310) 722-5417" at bounding box center [612, 277] width 216 height 93
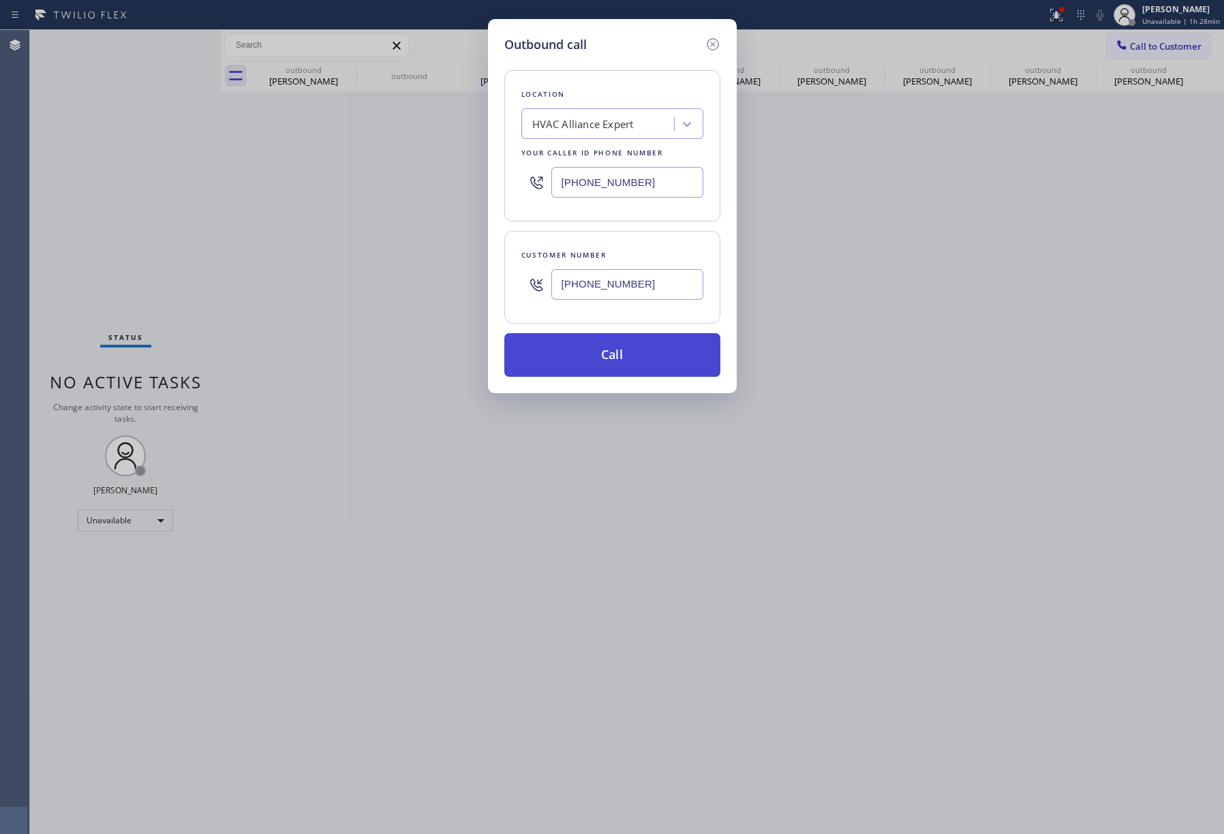
click at [624, 358] on button "Call" at bounding box center [612, 355] width 216 height 44
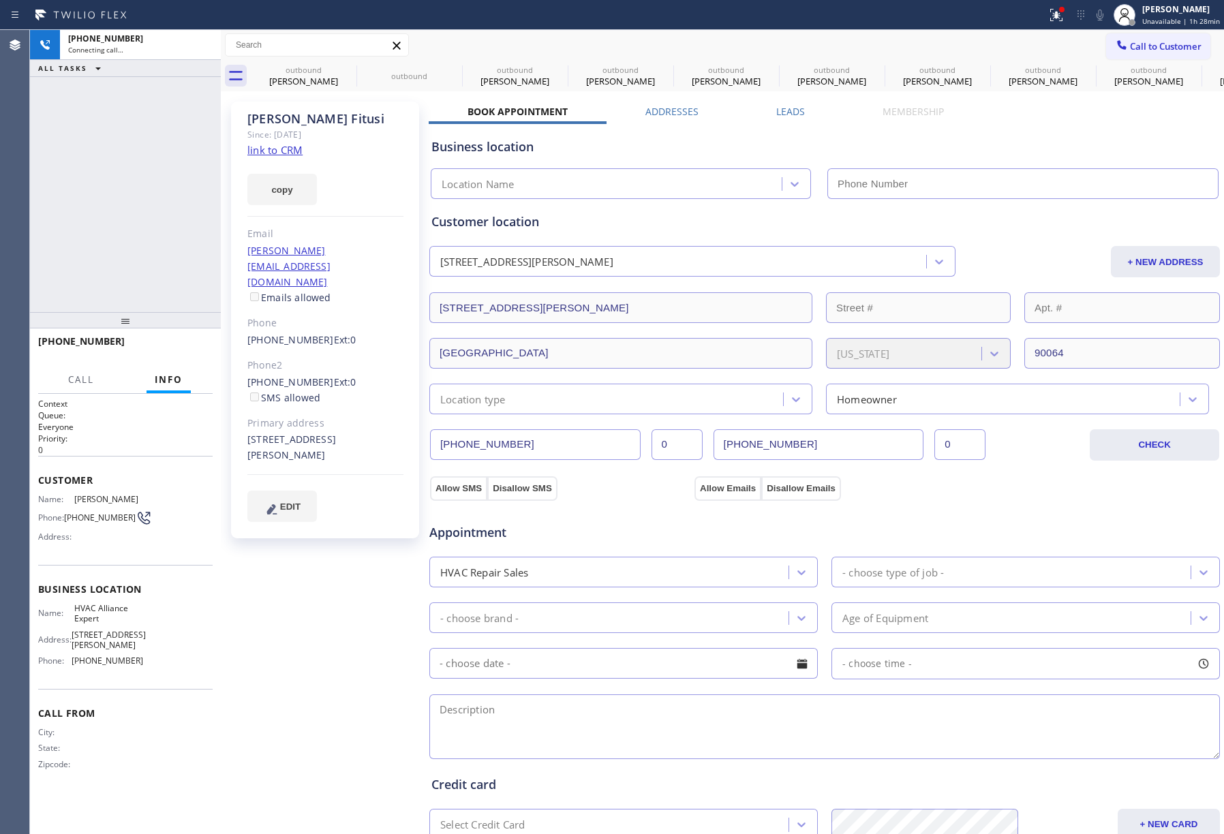
type input "[PHONE_NUMBER]"
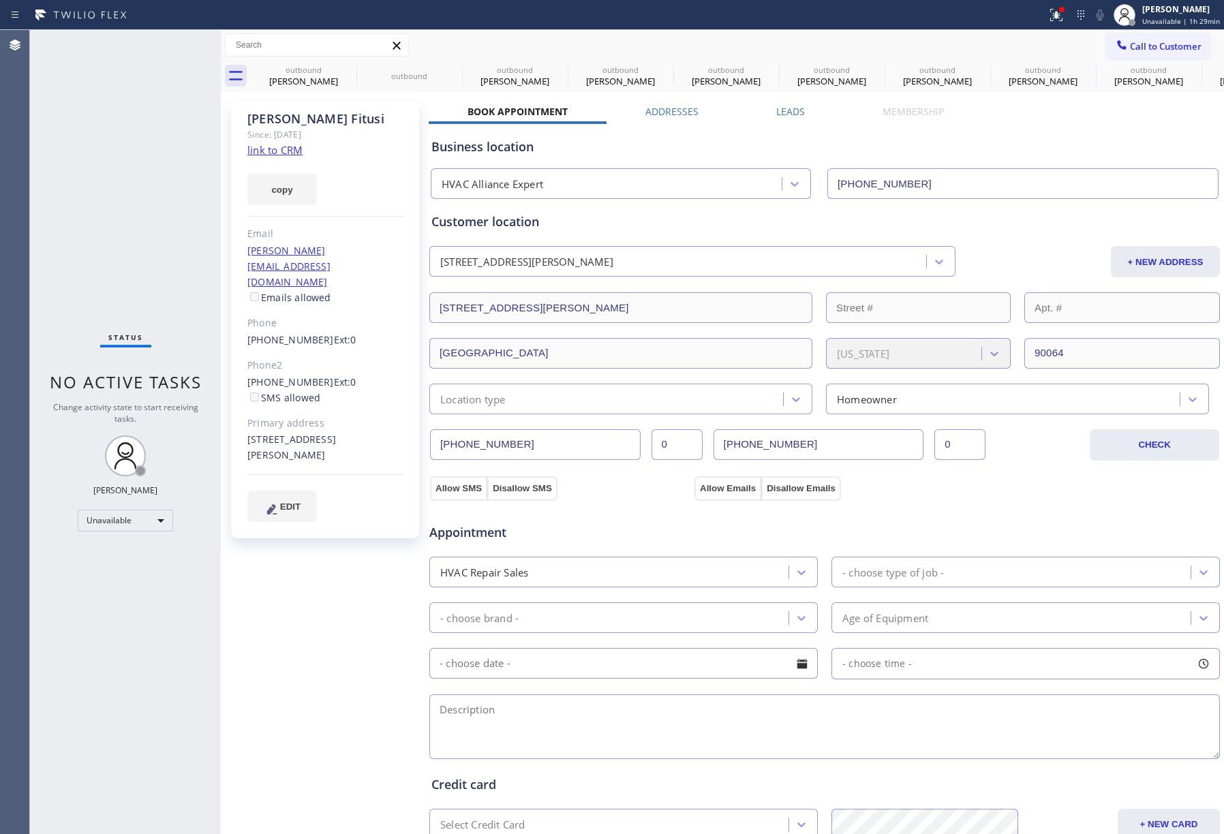
click at [202, 139] on div "Status No active tasks Change activity state to start receiving tasks. [PERSON_…" at bounding box center [125, 432] width 191 height 804
click at [343, 69] on icon at bounding box center [347, 69] width 16 height 16
click at [0, 0] on icon at bounding box center [0, 0] width 0 height 0
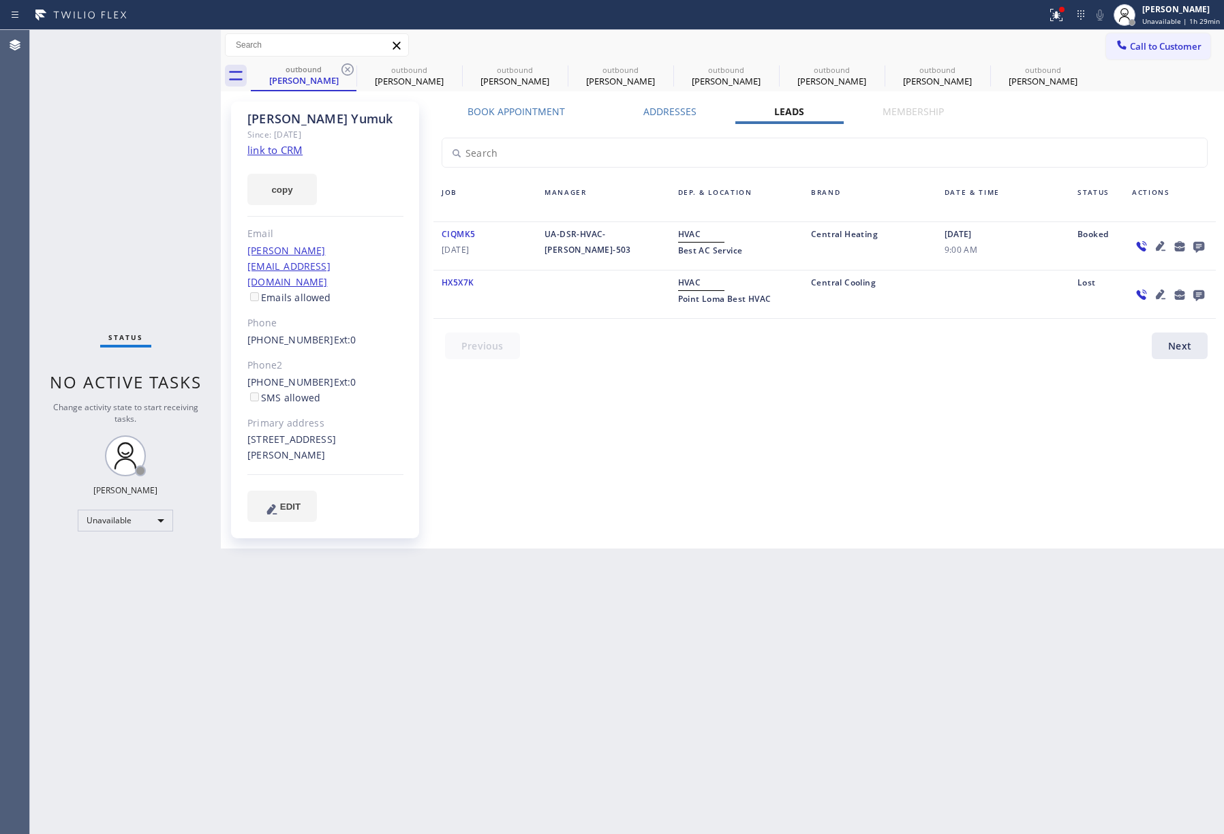
click at [343, 69] on icon at bounding box center [347, 69] width 16 height 16
click at [0, 0] on icon at bounding box center [0, 0] width 0 height 0
type input "[PHONE_NUMBER]"
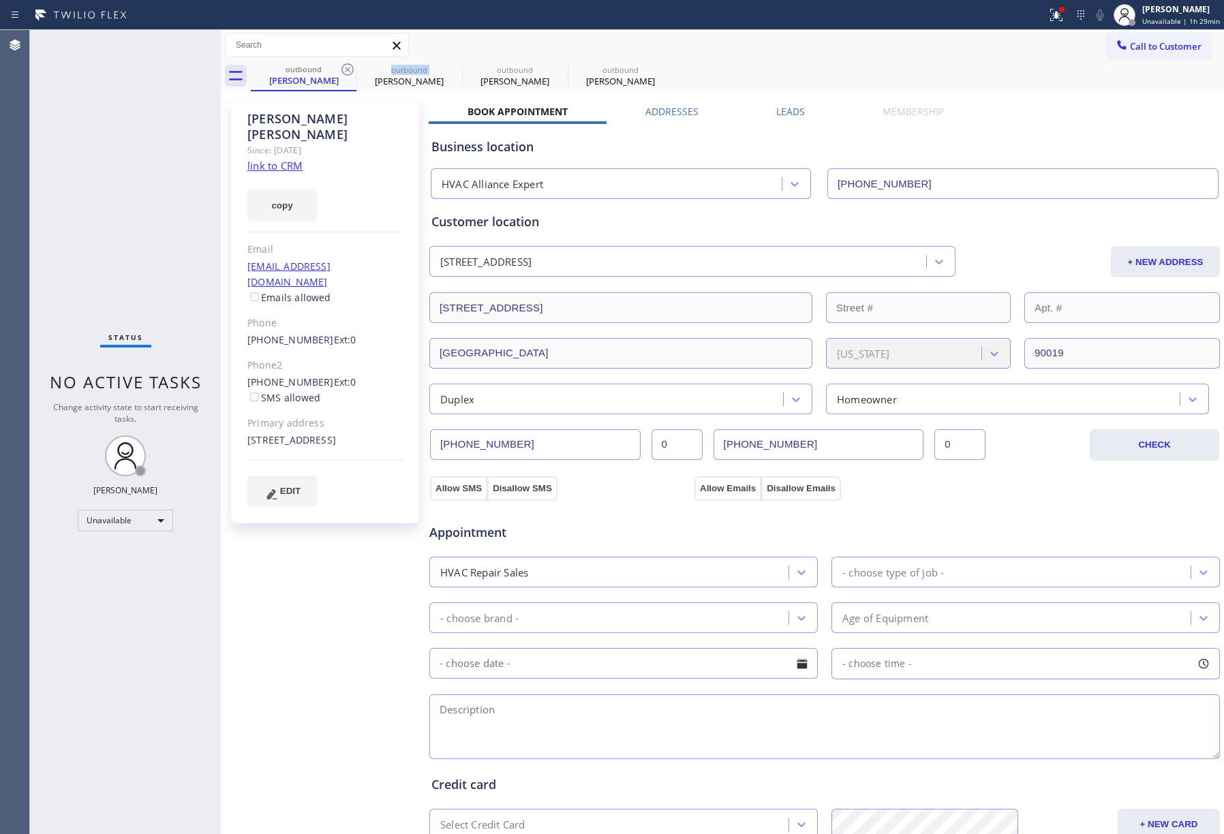
click at [343, 69] on icon at bounding box center [347, 69] width 16 height 16
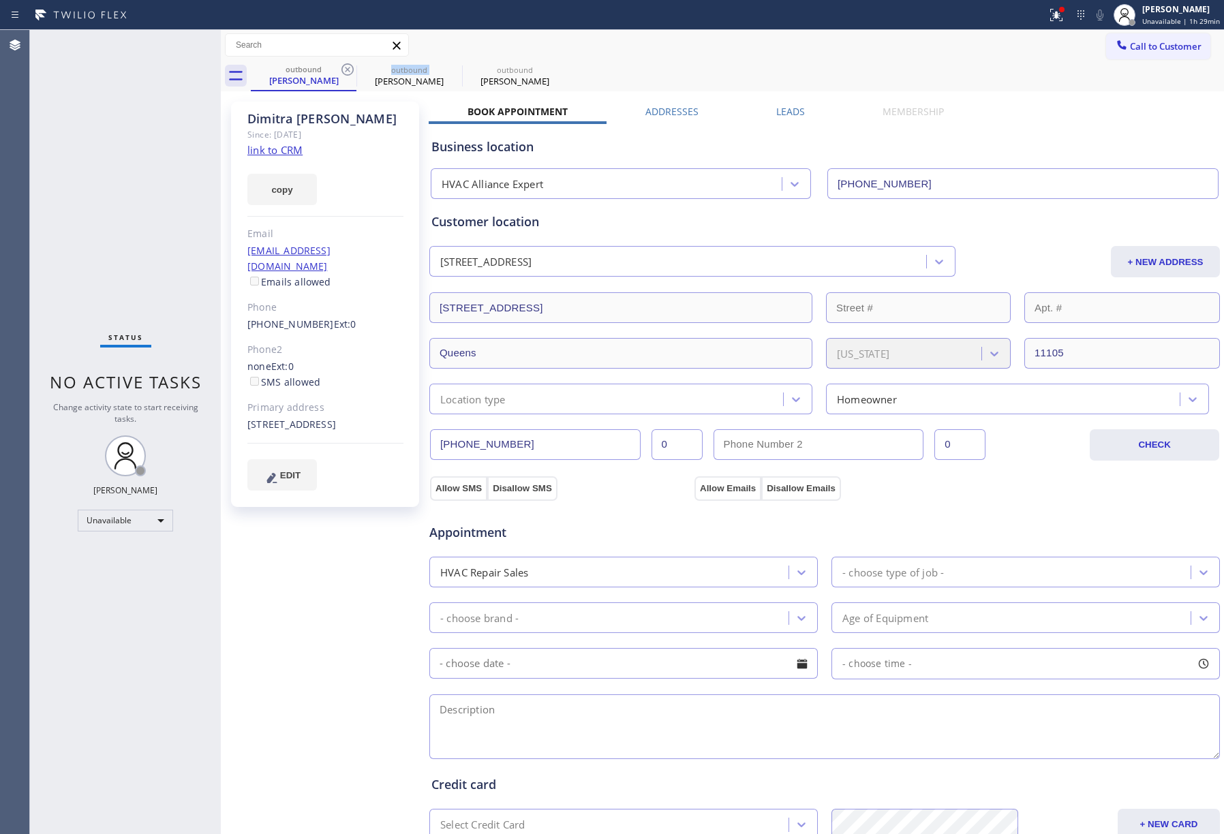
click at [343, 69] on icon at bounding box center [347, 69] width 16 height 16
click at [0, 0] on icon at bounding box center [0, 0] width 0 height 0
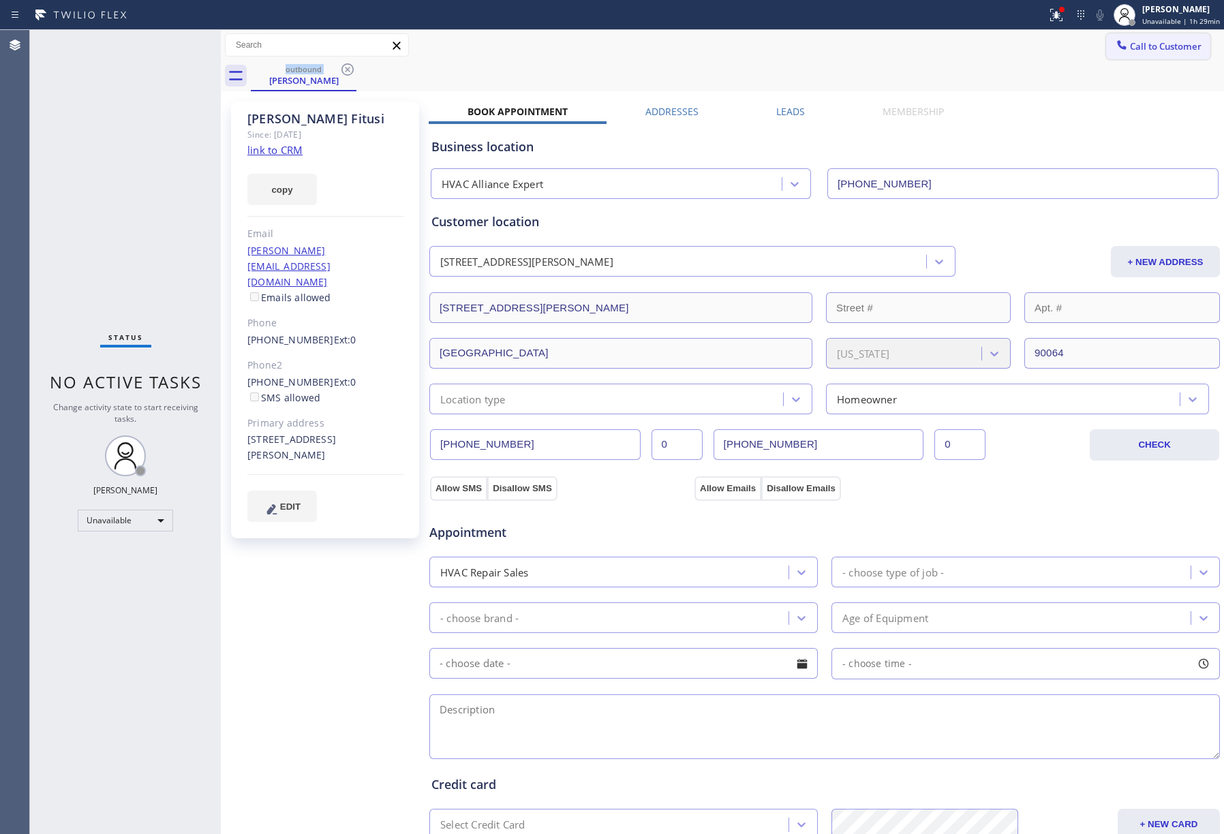
click at [1151, 56] on button "Call to Customer" at bounding box center [1158, 46] width 104 height 26
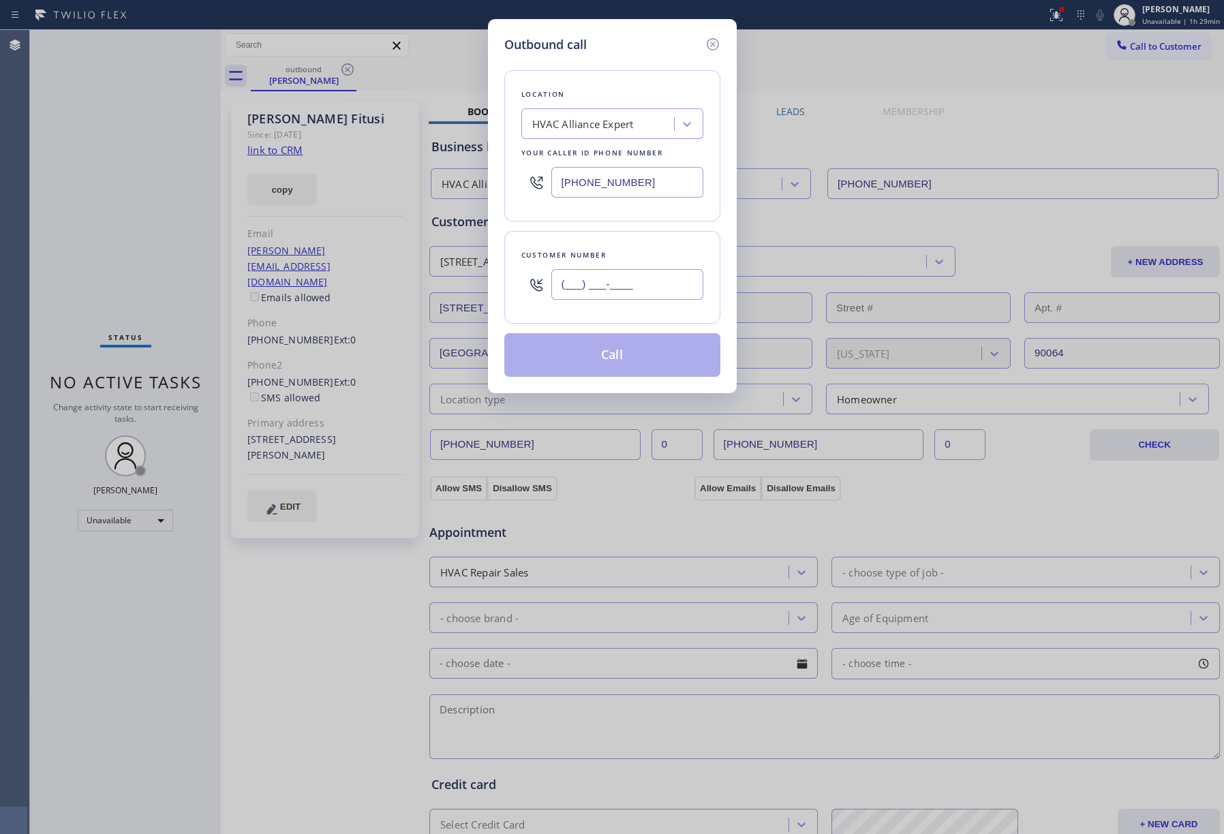
click at [615, 278] on input "(___) ___-____" at bounding box center [627, 284] width 152 height 31
paste input "323) 826-8586"
type input "[PHONE_NUMBER]"
click at [619, 235] on div "Customer number (323) 826-8586" at bounding box center [612, 277] width 216 height 93
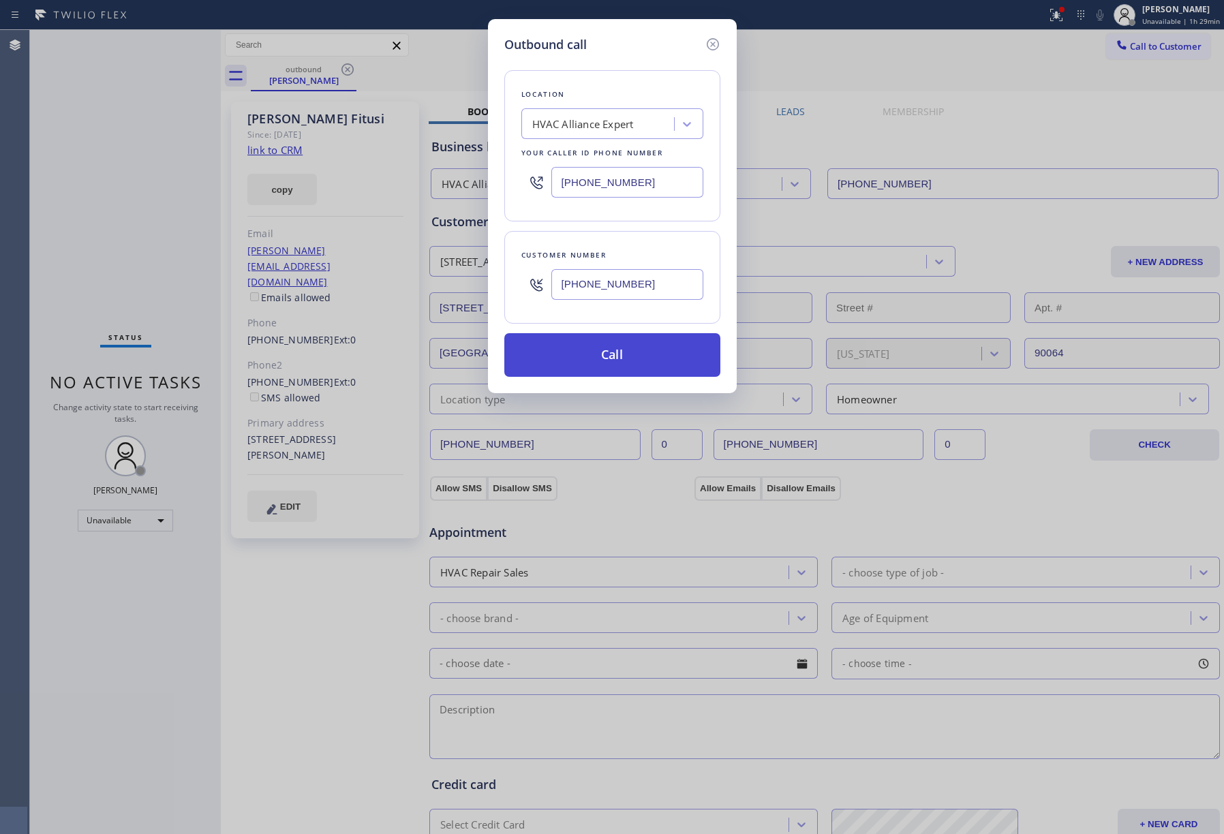
click at [636, 363] on button "Call" at bounding box center [612, 355] width 216 height 44
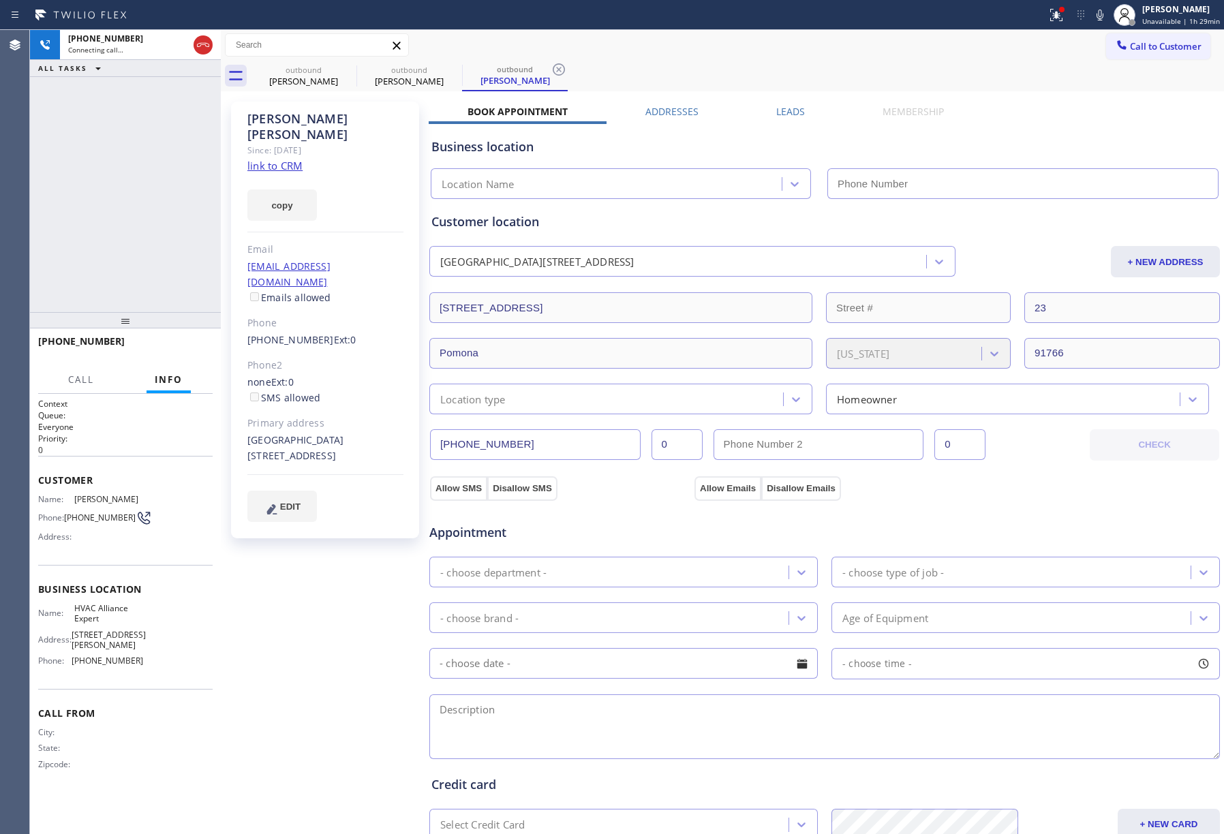
type input "[PHONE_NUMBER]"
drag, startPoint x: 85, startPoint y: 186, endPoint x: 93, endPoint y: 174, distance: 13.8
click at [85, 186] on div "+13238268586 Connecting call… ALL TASKS ALL TASKS ACTIVE TASKS TASKS IN WRAP UP" at bounding box center [125, 171] width 191 height 282
click at [781, 109] on label "Leads" at bounding box center [790, 111] width 29 height 13
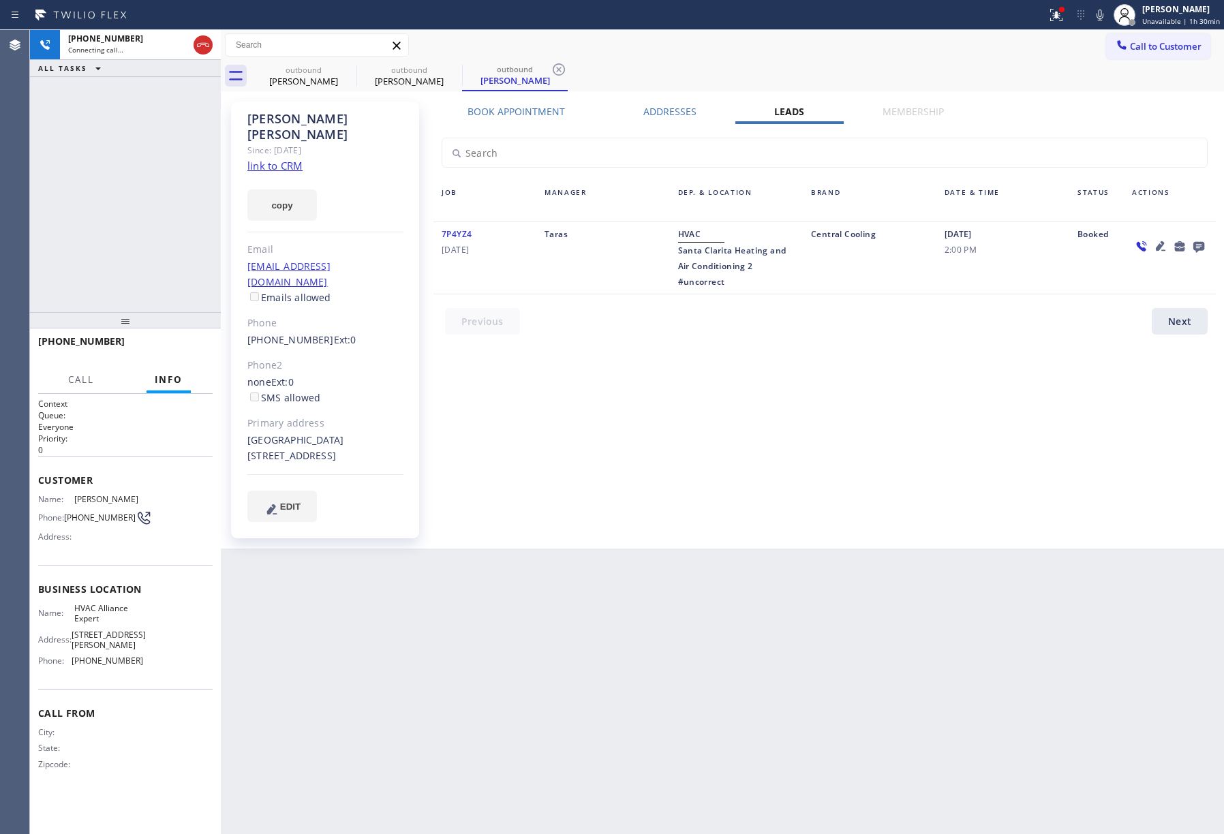
click at [1197, 238] on icon at bounding box center [1198, 246] width 16 height 17
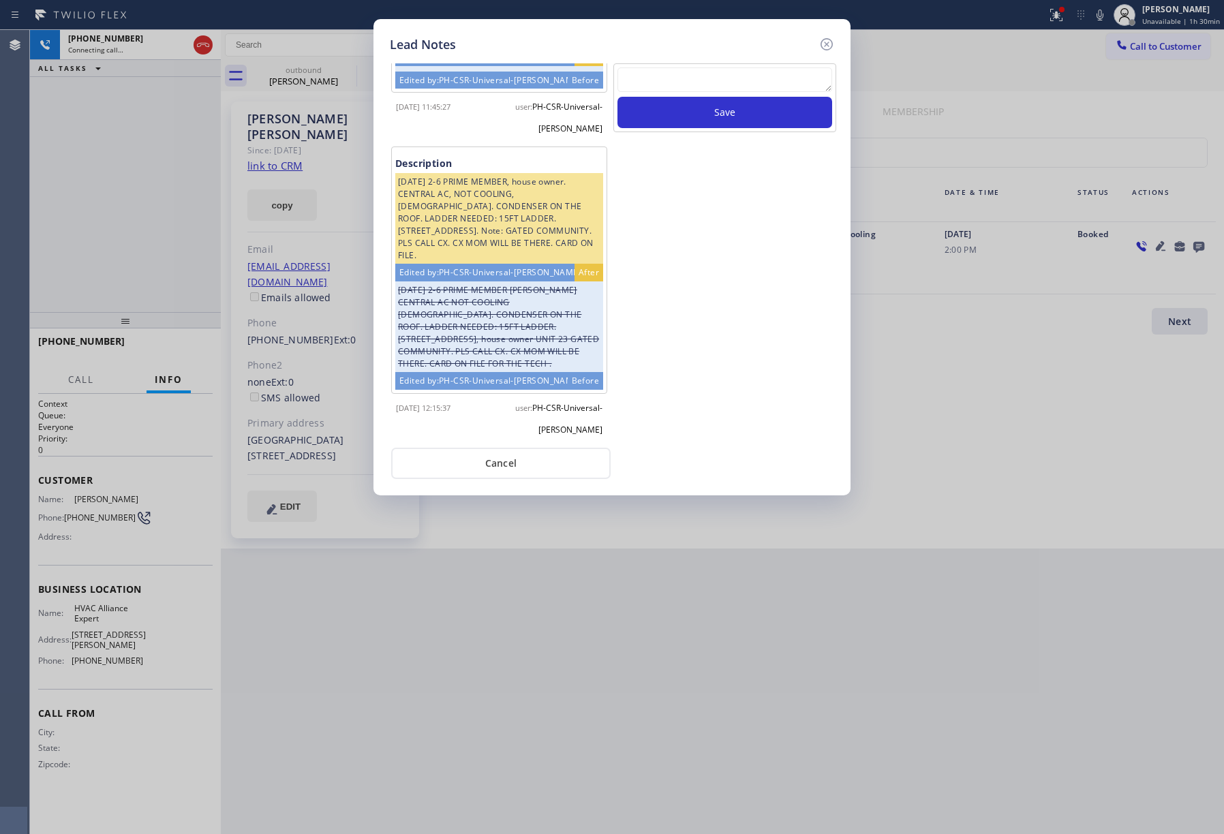
scroll to position [524, 0]
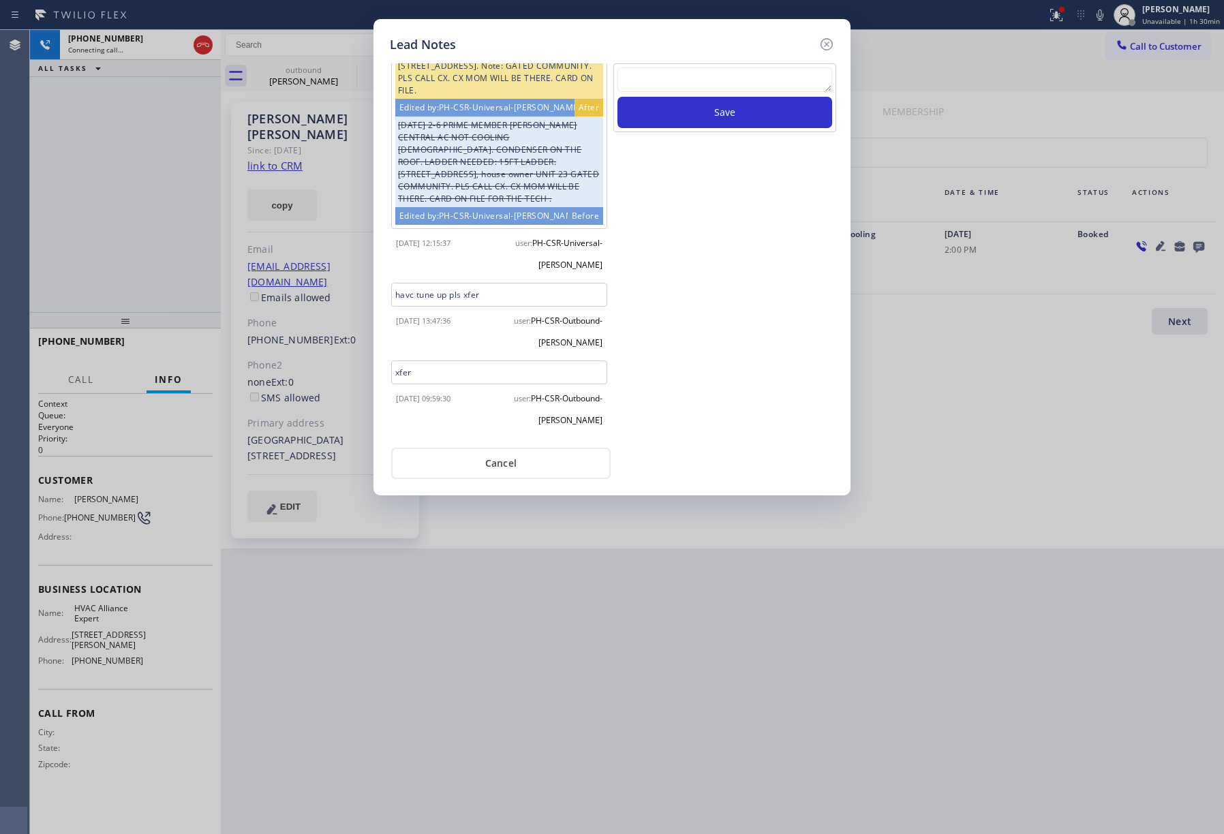
click at [666, 86] on textarea at bounding box center [724, 79] width 215 height 25
type textarea "xfer"
click at [703, 113] on button "Save" at bounding box center [724, 112] width 215 height 31
click at [827, 44] on icon at bounding box center [826, 44] width 12 height 12
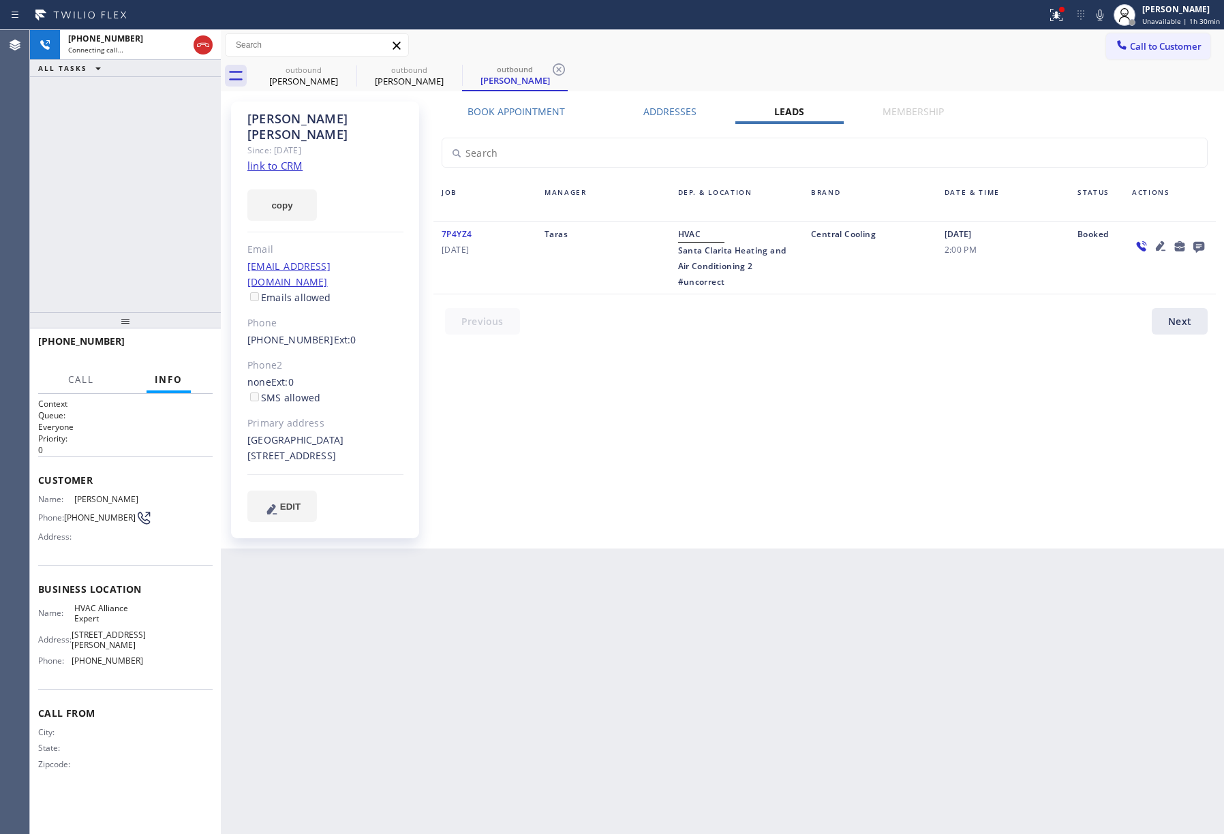
click at [902, 47] on div "Call to Customer Outbound call Location HVAC Alliance Expert Your caller id pho…" at bounding box center [722, 45] width 1003 height 24
click at [516, 101] on div "Alan Sanchez Since: 20 may 2020 link to CRM copy Email hawkings35@gmail.com Ema…" at bounding box center [722, 320] width 996 height 450
click at [548, 107] on label "Book Appointment" at bounding box center [515, 111] width 97 height 13
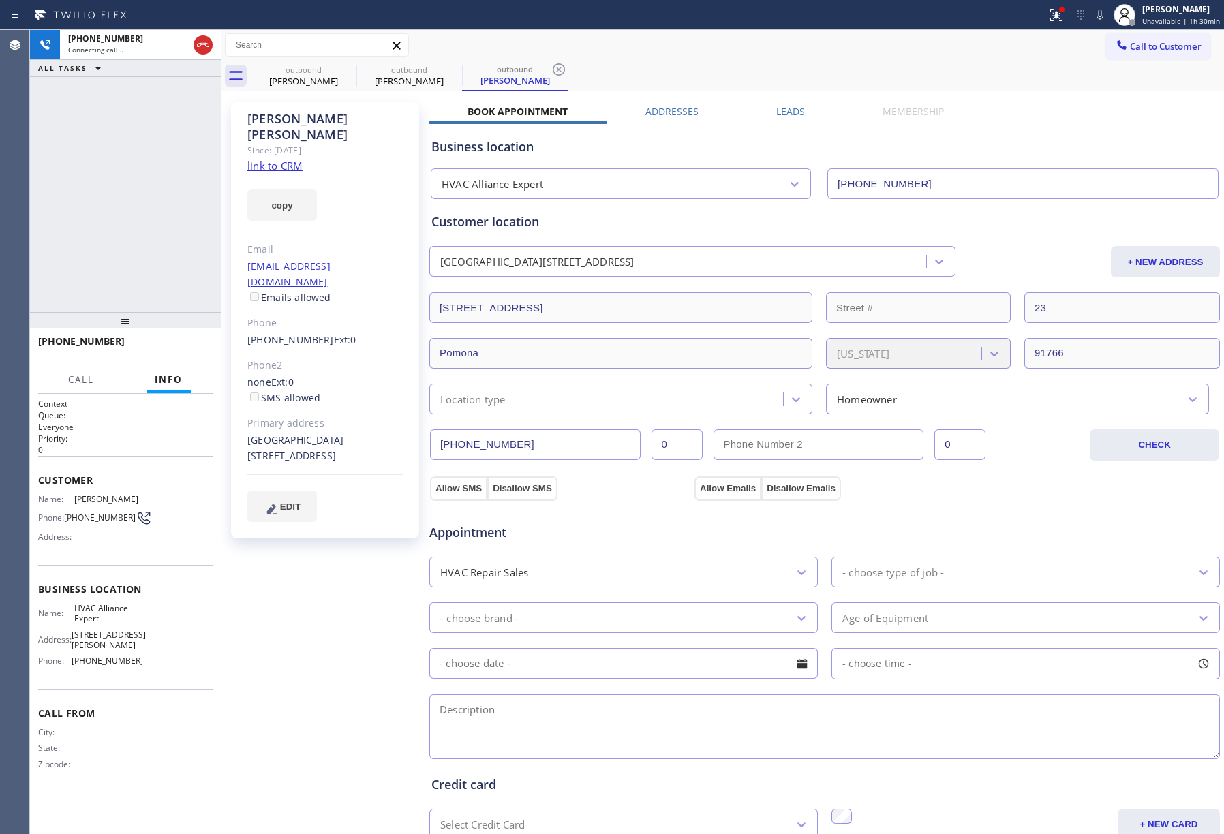
drag, startPoint x: 729, startPoint y: 76, endPoint x: 772, endPoint y: 63, distance: 45.0
click at [739, 74] on div "outbound Brian Fitusi outbound Alan Sanchez outbound Alan Sanchez" at bounding box center [737, 76] width 973 height 31
click at [188, 343] on span "HANG UP" at bounding box center [181, 348] width 42 height 10
click at [179, 312] on div at bounding box center [125, 320] width 191 height 16
click at [179, 355] on button "HANG UP" at bounding box center [180, 347] width 63 height 19
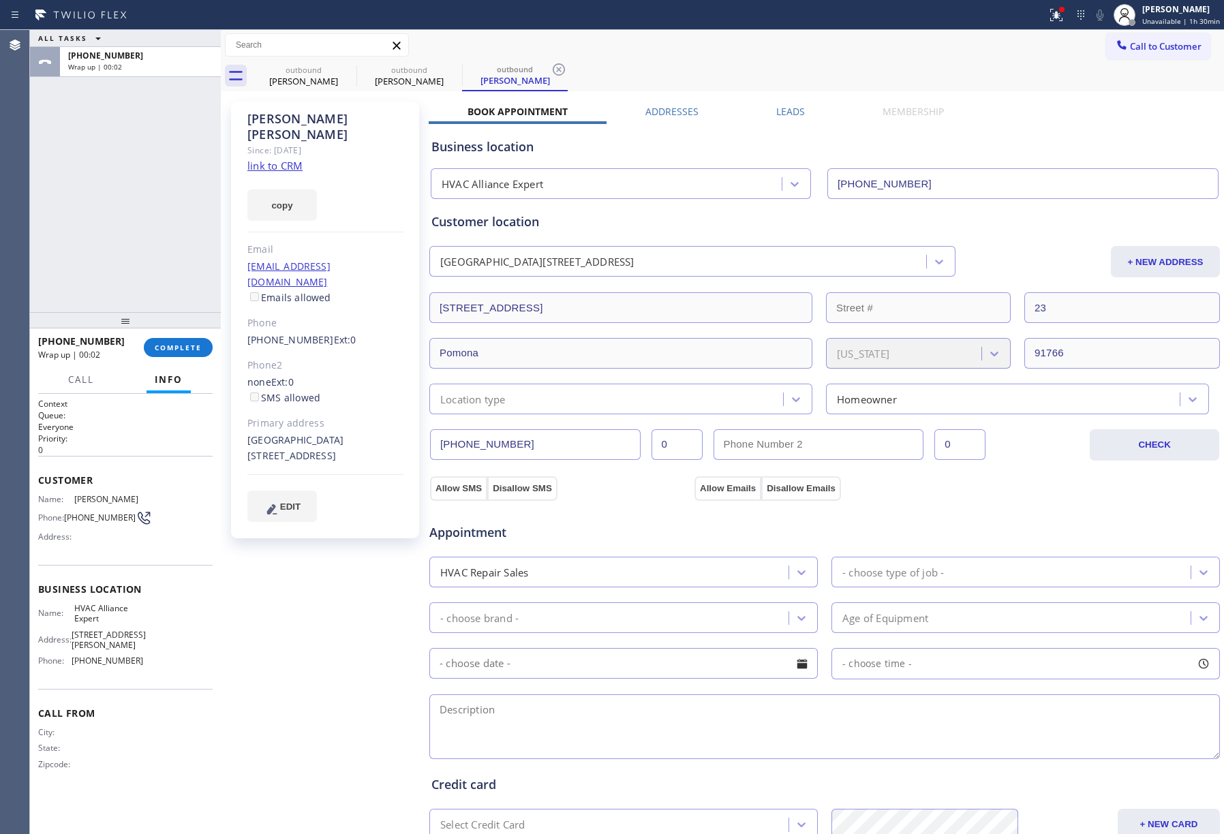
click at [156, 211] on div "ALL TASKS ALL TASKS ACTIVE TASKS TASKS IN WRAP UP +13238268586 Wrap up | 00:02" at bounding box center [125, 171] width 191 height 282
click at [156, 216] on div "ALL TASKS ALL TASKS ACTIVE TASKS TASKS IN WRAP UP +13238268586 Wrap up | 00:02" at bounding box center [125, 171] width 191 height 282
click at [181, 337] on div "+13238268586 Wrap up | 00:03 COMPLETE" at bounding box center [125, 347] width 174 height 35
click at [183, 343] on span "COMPLETE" at bounding box center [178, 348] width 47 height 10
drag, startPoint x: 129, startPoint y: 203, endPoint x: 307, endPoint y: 196, distance: 177.3
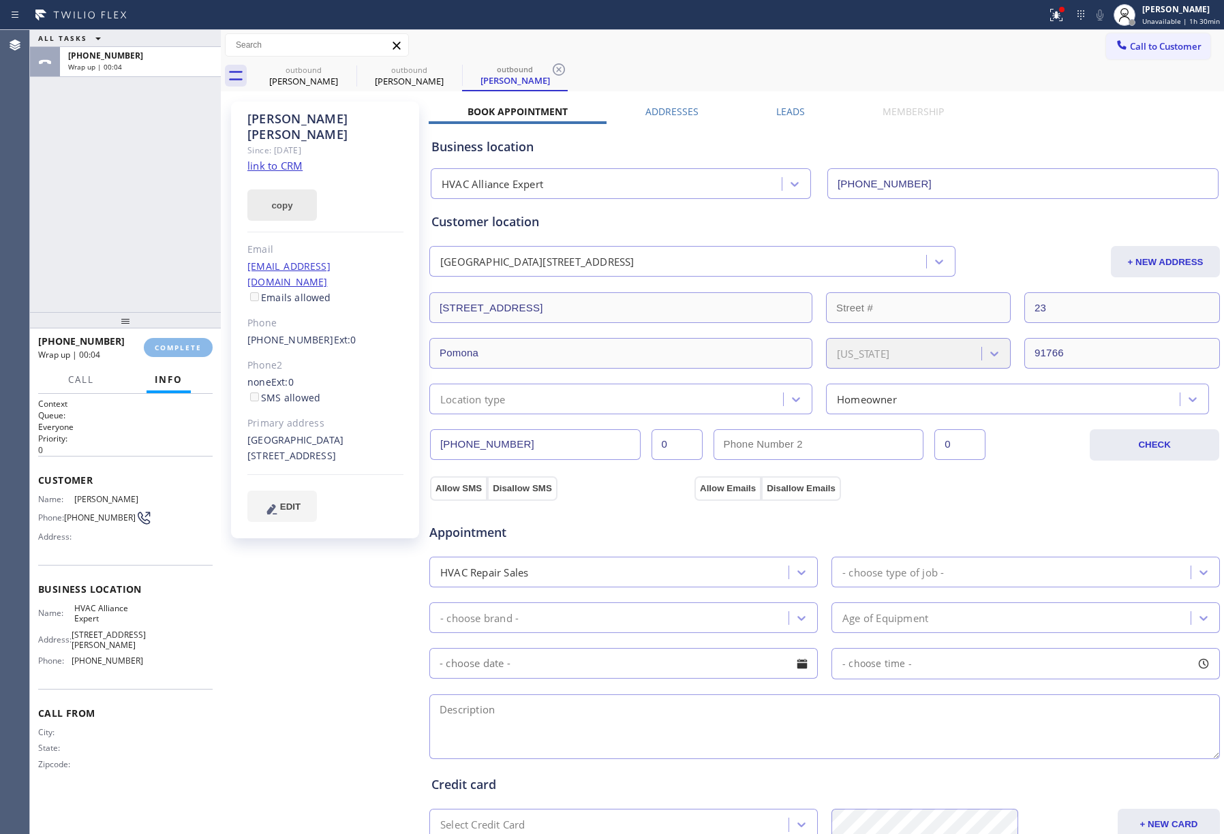
click at [131, 202] on div "ALL TASKS ALL TASKS ACTIVE TASKS TASKS IN WRAP UP +13238268586 Wrap up | 00:04" at bounding box center [125, 171] width 191 height 282
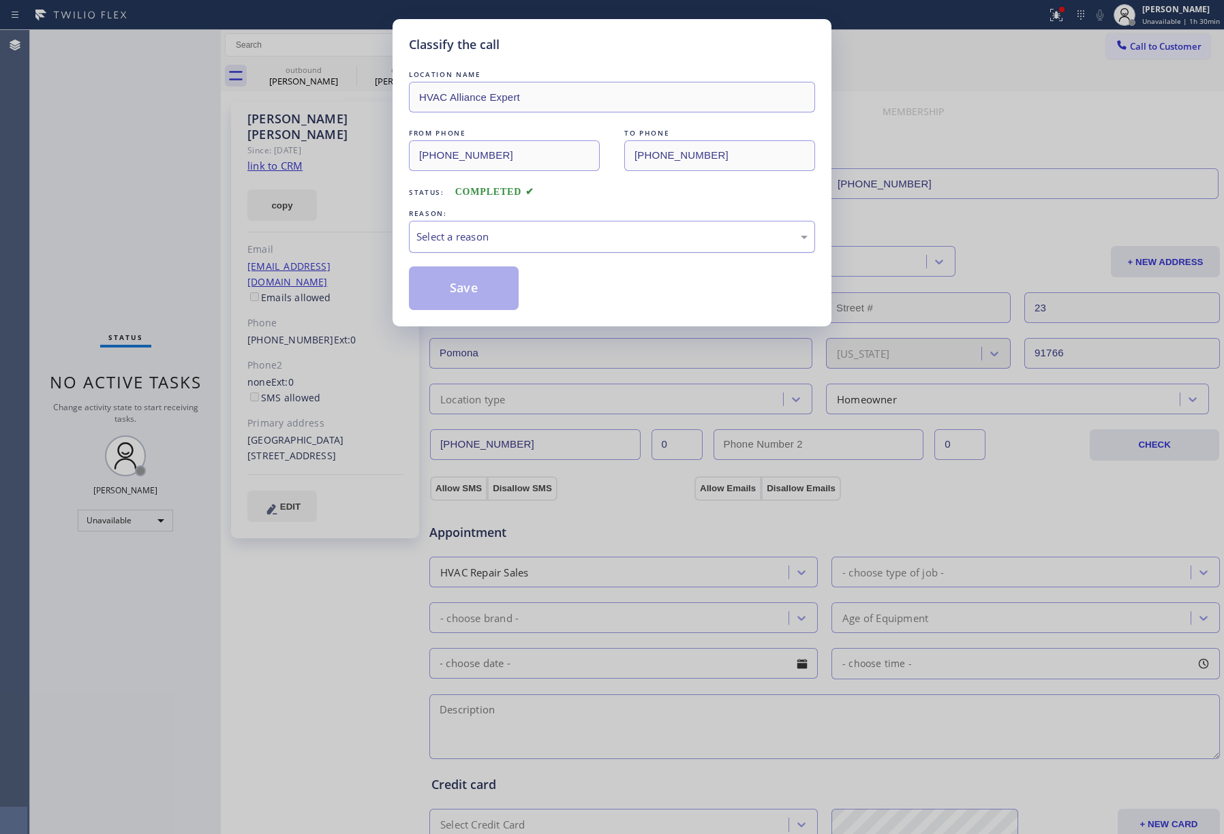
click at [546, 227] on div "Select a reason" at bounding box center [612, 237] width 406 height 32
drag, startPoint x: 466, startPoint y: 293, endPoint x: 418, endPoint y: 35, distance: 262.0
click at [464, 289] on button "Save" at bounding box center [464, 288] width 110 height 44
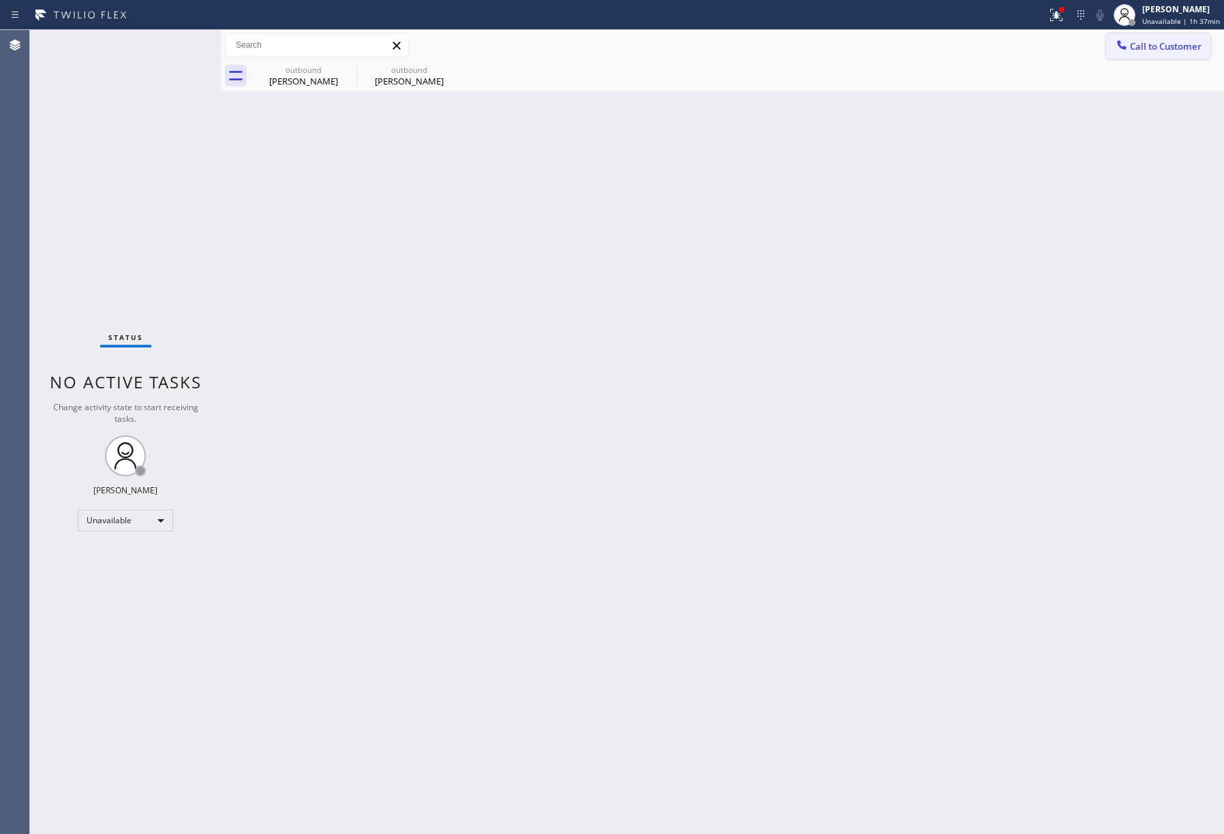
click at [1132, 44] on span "Call to Customer" at bounding box center [1166, 46] width 72 height 12
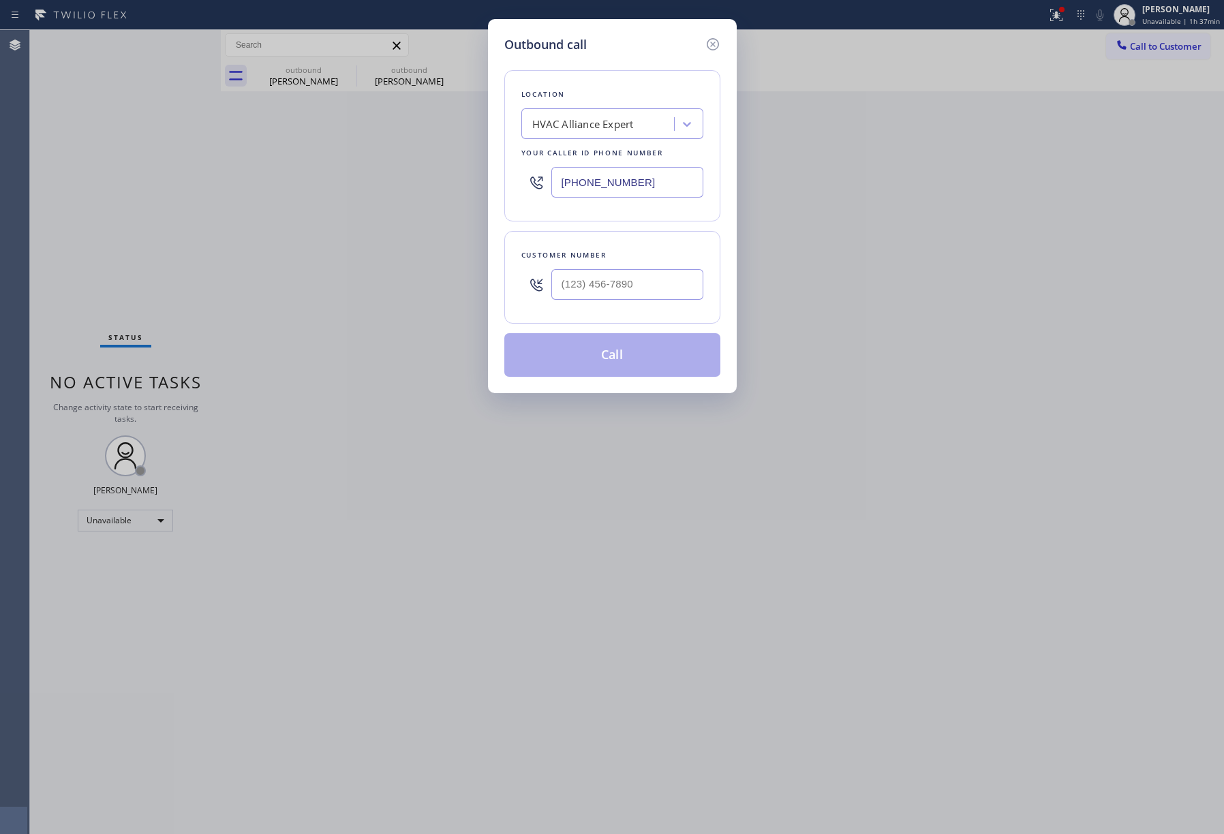
drag, startPoint x: 660, startPoint y: 180, endPoint x: 440, endPoint y: 162, distance: 220.8
click at [437, 164] on div "Outbound call Location HVAC Alliance Expert Your caller id phone number (323) 9…" at bounding box center [612, 417] width 1224 height 834
paste input "10) 818-7582"
type input "[PHONE_NUMBER]"
click at [646, 289] on input "(___) ___-____" at bounding box center [627, 284] width 152 height 31
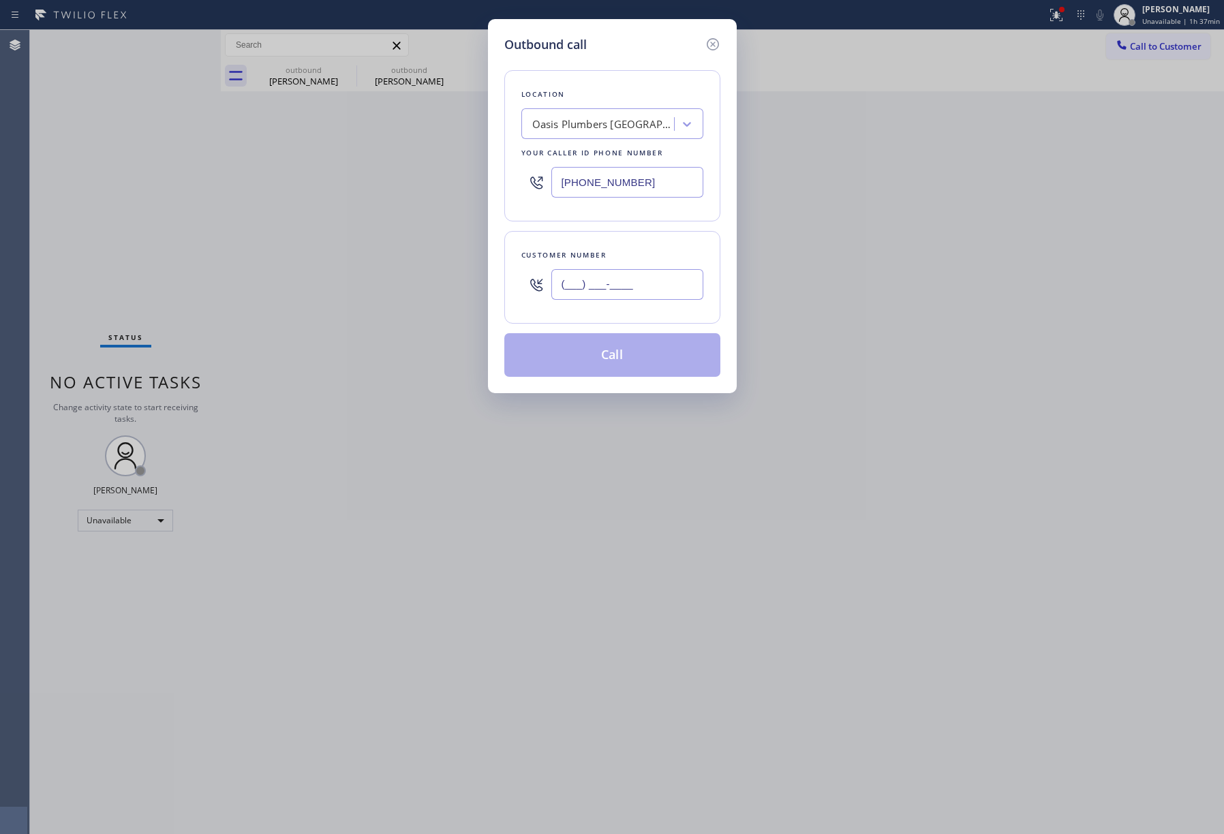
paste input "310) 975-0896"
type input "[PHONE_NUMBER]"
click at [628, 260] on div "Customer number" at bounding box center [612, 255] width 182 height 14
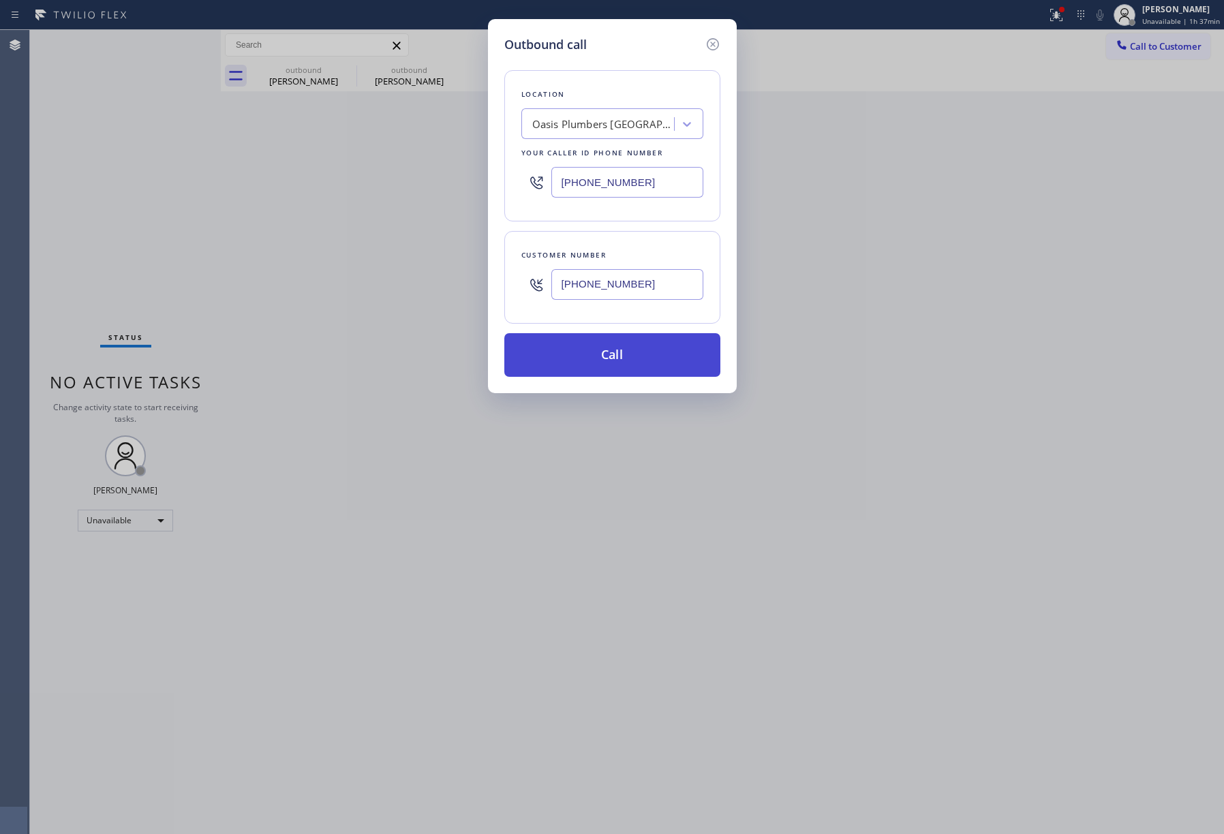
click at [594, 349] on button "Call" at bounding box center [612, 355] width 216 height 44
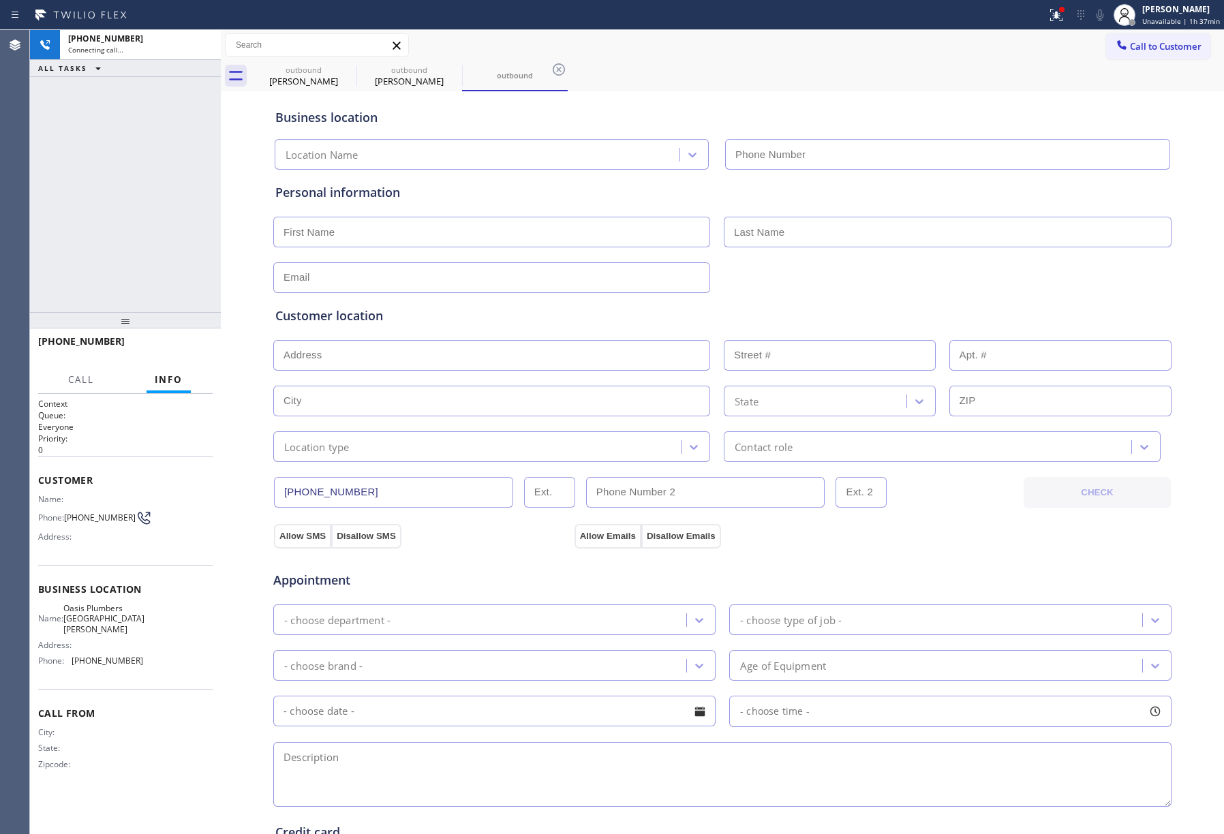
click at [109, 165] on div "+13109750896 Connecting call… ALL TASKS ALL TASKS ACTIVE TASKS TASKS IN WRAP UP" at bounding box center [125, 171] width 191 height 282
type input "[PHONE_NUMBER]"
click at [1096, 20] on icon at bounding box center [1100, 15] width 16 height 16
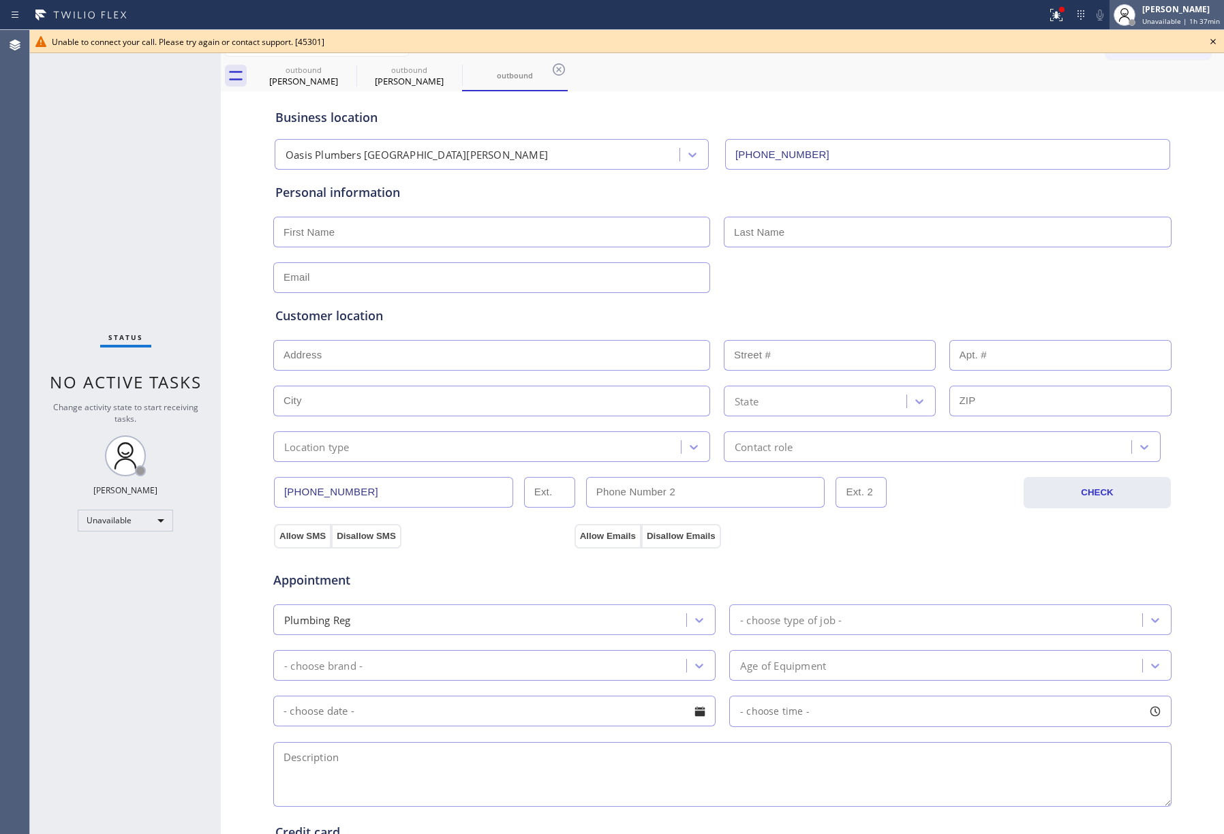
click at [1153, 20] on span "Unavailable | 1h 37min" at bounding box center [1181, 21] width 78 height 10
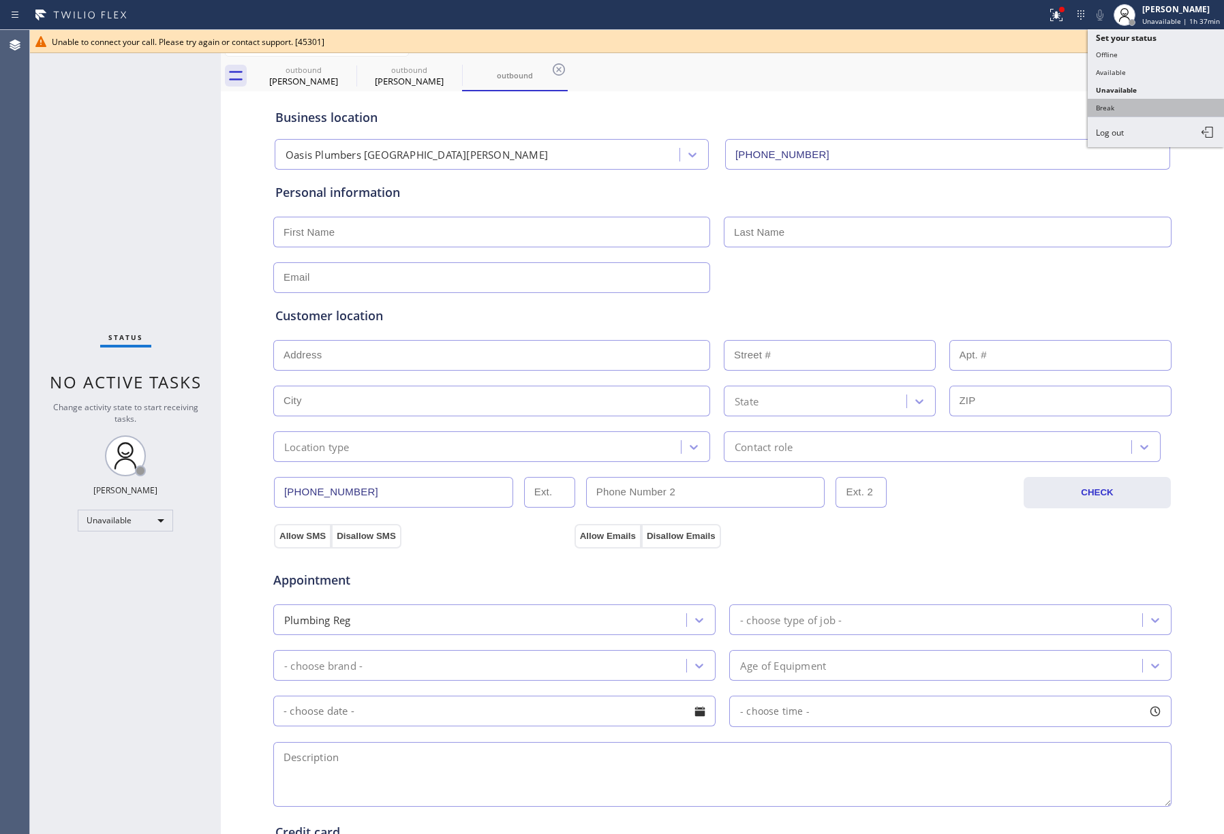
click at [1113, 102] on button "Break" at bounding box center [1156, 108] width 136 height 18
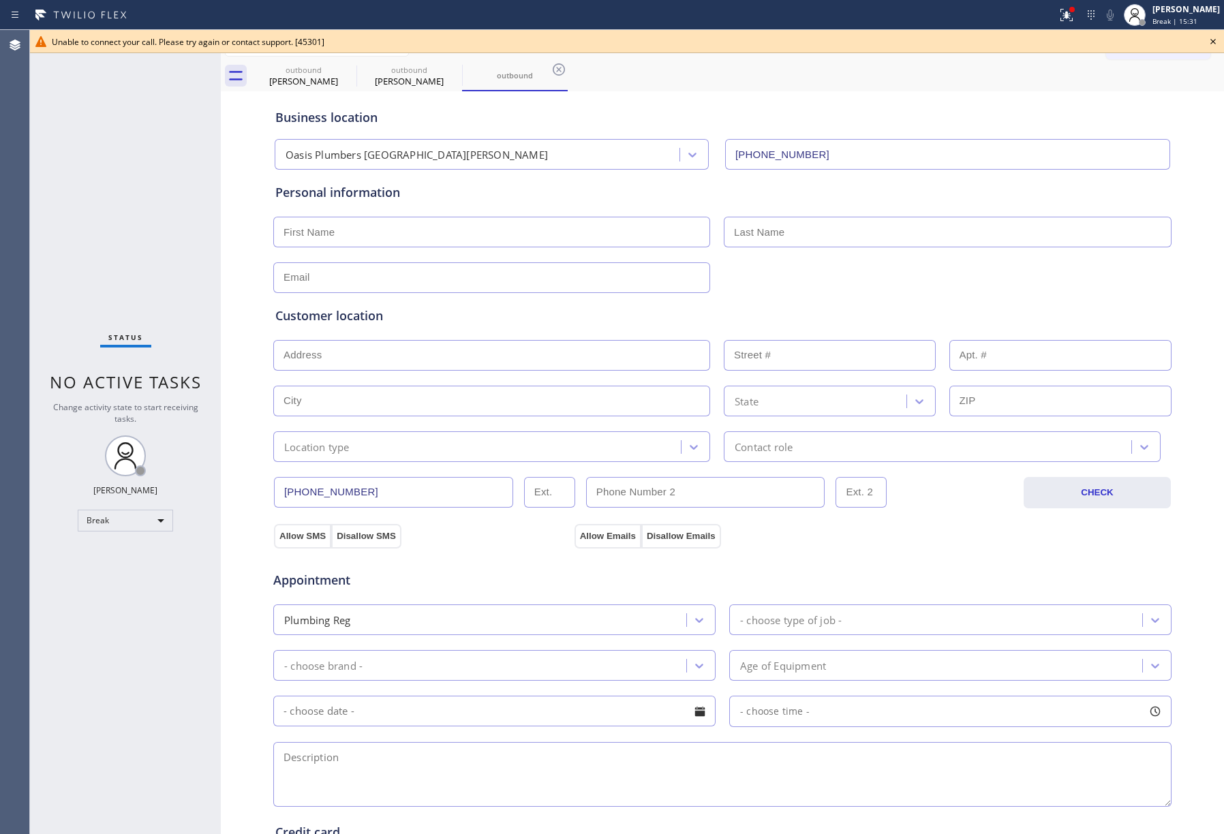
drag, startPoint x: 63, startPoint y: 207, endPoint x: 109, endPoint y: 164, distance: 62.7
click at [63, 206] on div "Status No active tasks Change activity state to start receiving tasks. Jenelyn …" at bounding box center [125, 432] width 191 height 804
click at [1172, 25] on span "Break | 15:32" at bounding box center [1174, 21] width 45 height 10
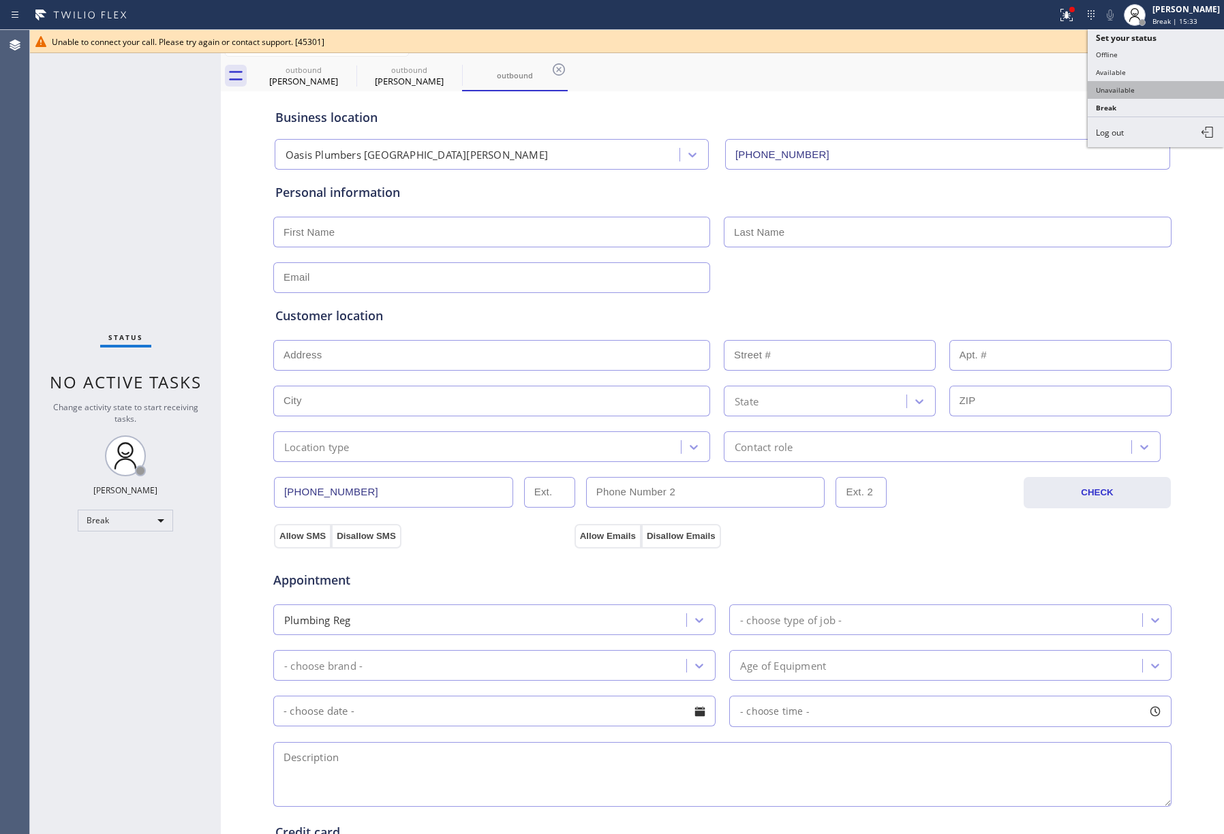
click at [1158, 90] on button "Unavailable" at bounding box center [1156, 90] width 136 height 18
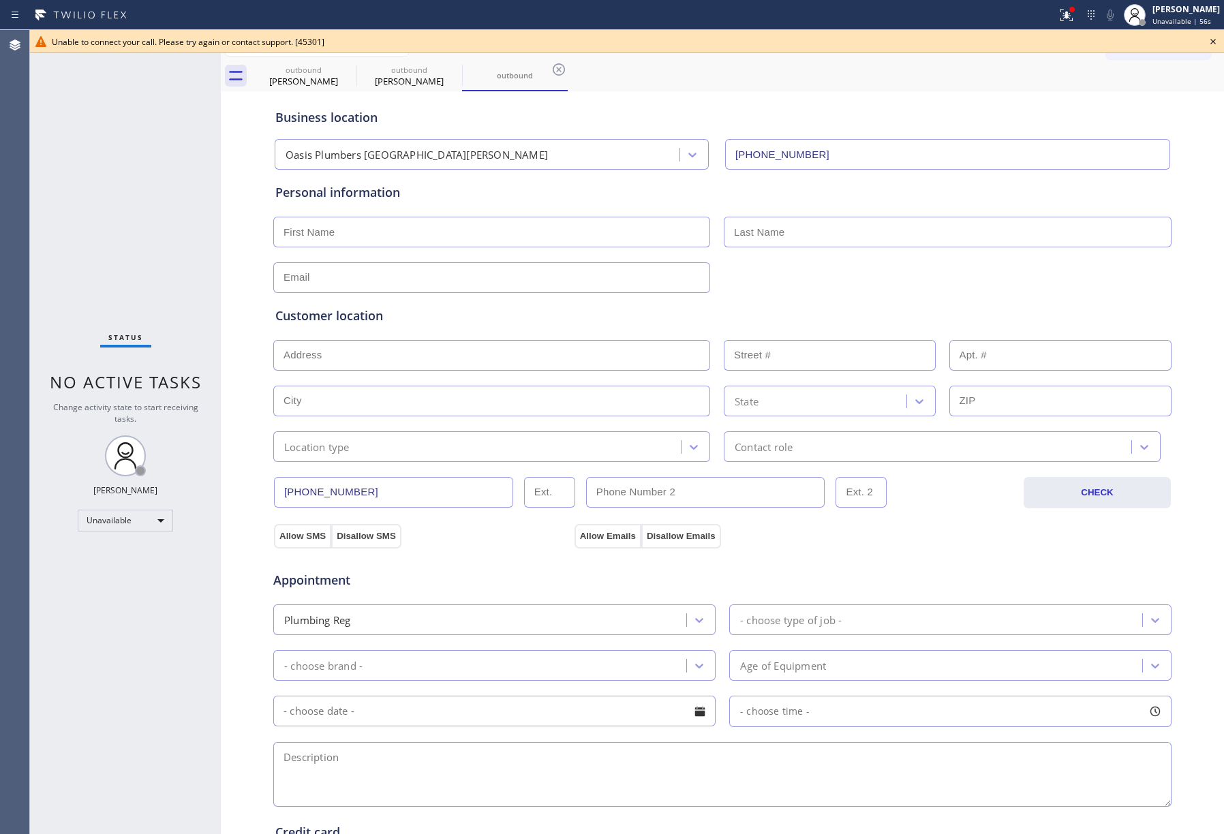
drag, startPoint x: 142, startPoint y: 226, endPoint x: 165, endPoint y: 221, distance: 23.7
click at [142, 226] on div "Status No active tasks Change activity state to start receiving tasks. [PERSON_…" at bounding box center [125, 432] width 191 height 804
click at [1212, 40] on icon at bounding box center [1213, 41] width 16 height 16
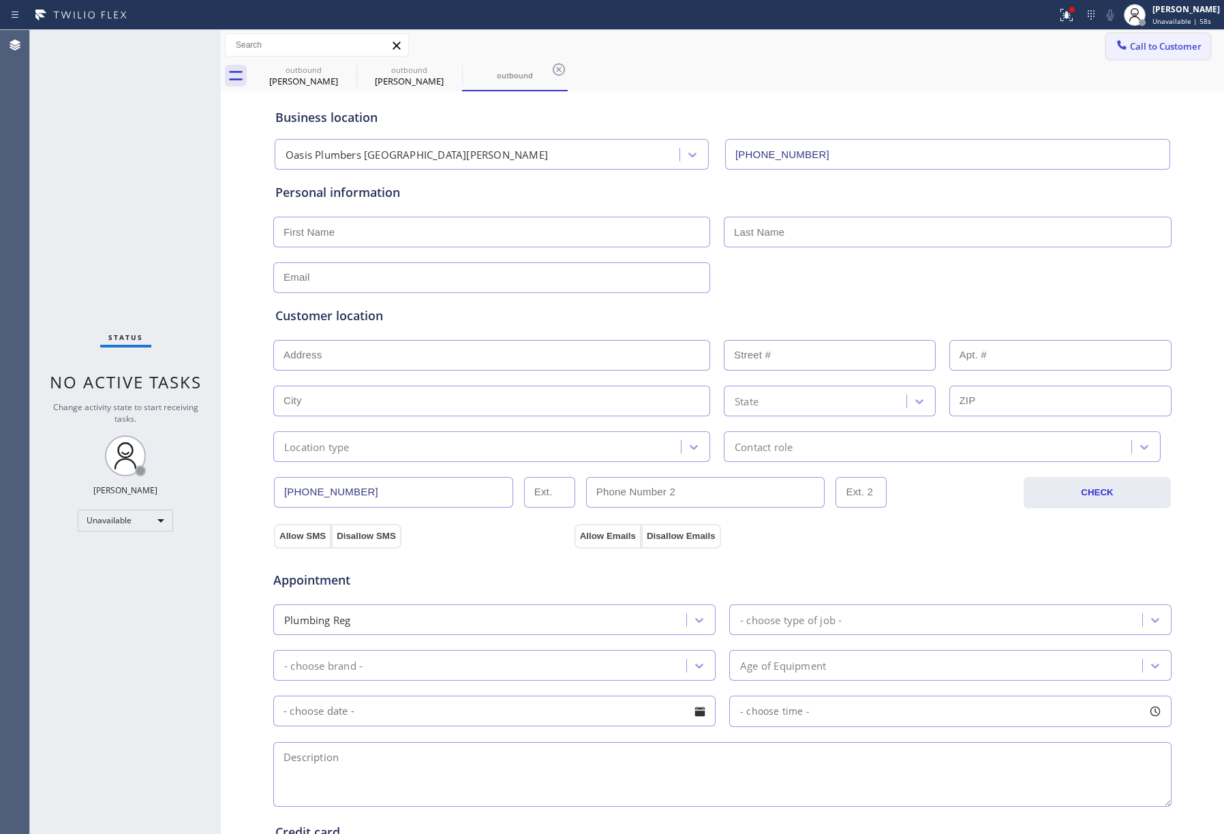
click at [1133, 45] on span "Call to Customer" at bounding box center [1166, 46] width 72 height 12
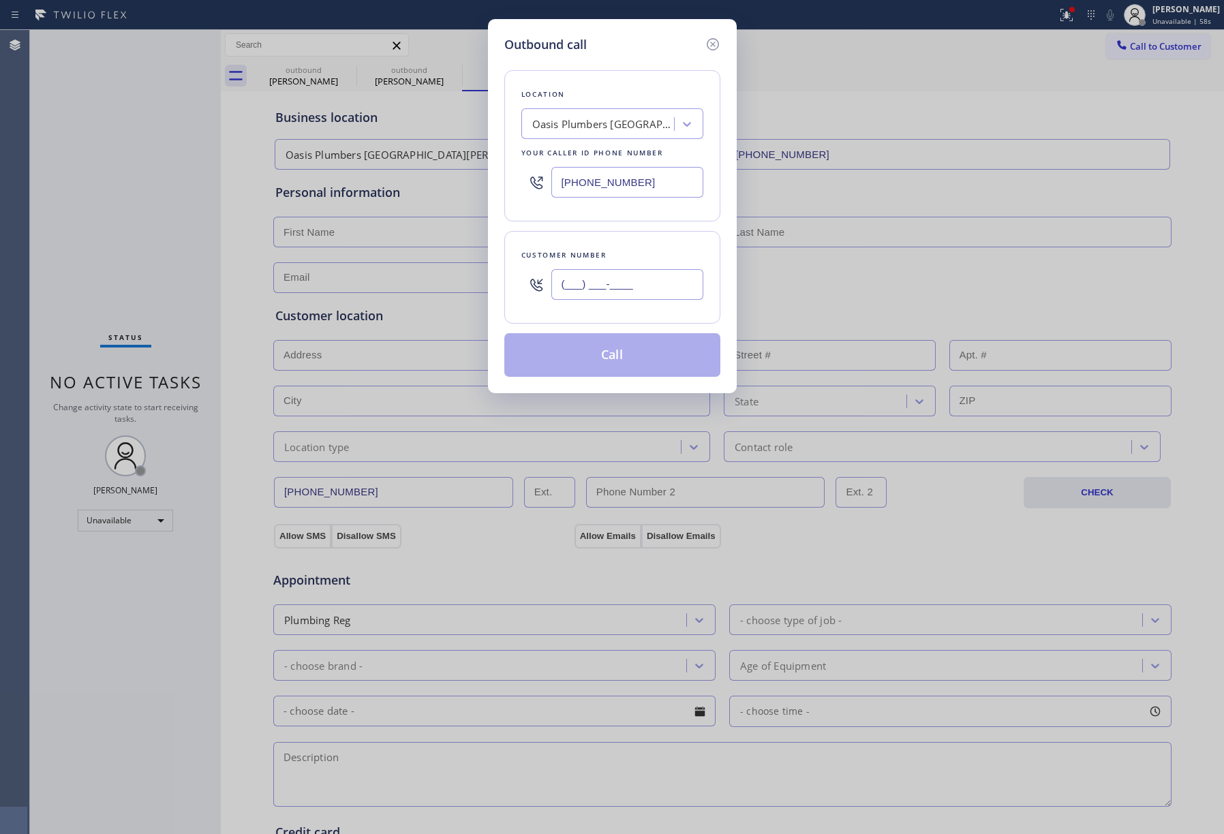
click at [642, 288] on input "(___) ___-____" at bounding box center [627, 284] width 152 height 31
paste input "424) 210-0276"
type input "[PHONE_NUMBER]"
click at [600, 120] on div "Oasis Plumbers [GEOGRAPHIC_DATA][PERSON_NAME]" at bounding box center [603, 125] width 143 height 16
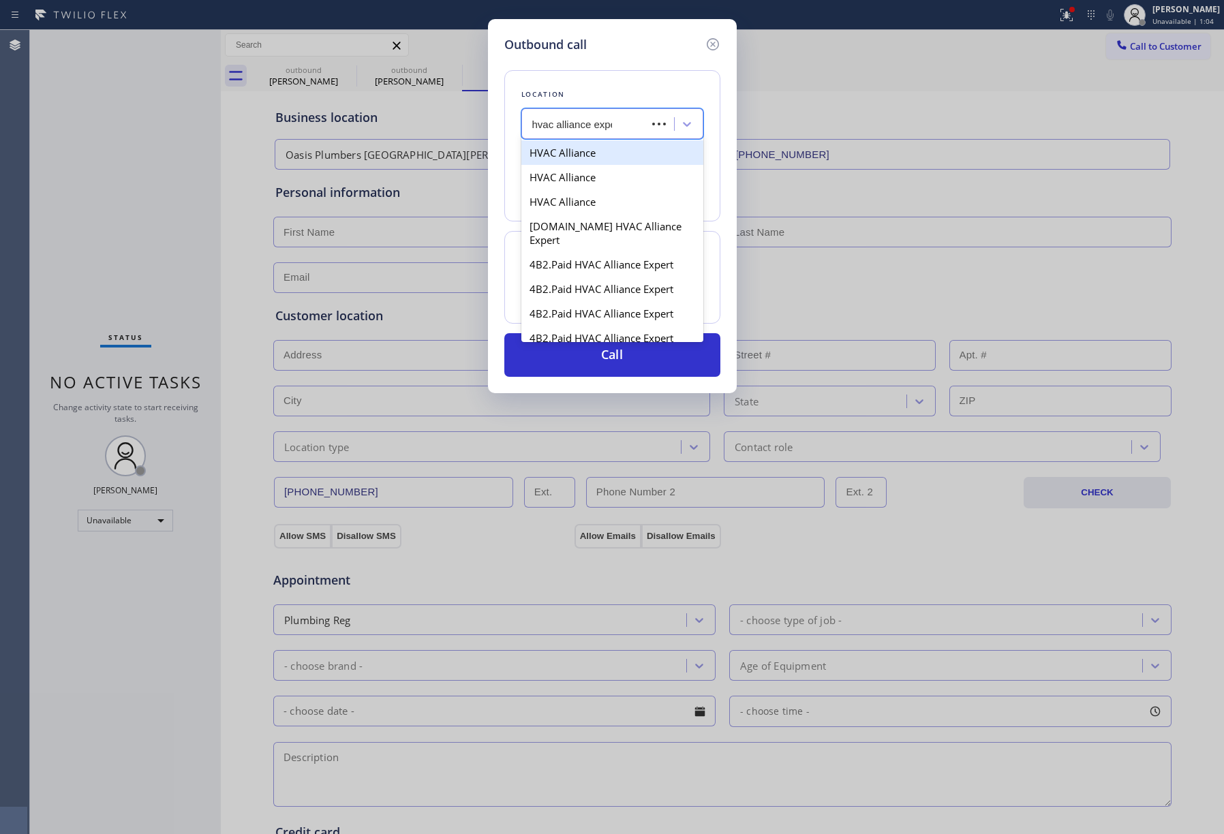
type input "hvac alliance exper"
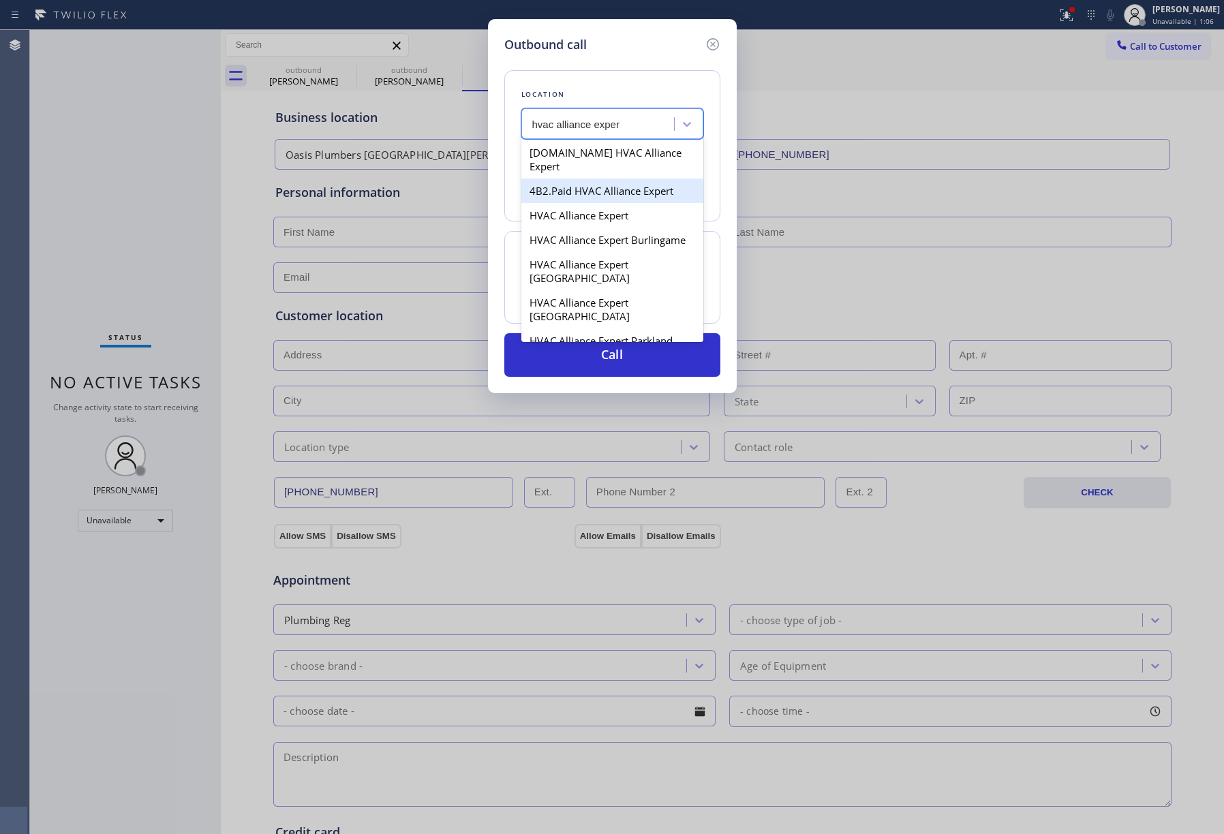
click at [589, 183] on div "4B2.Paid HVAC Alliance Expert" at bounding box center [612, 191] width 182 height 25
type input "[PHONE_NUMBER]"
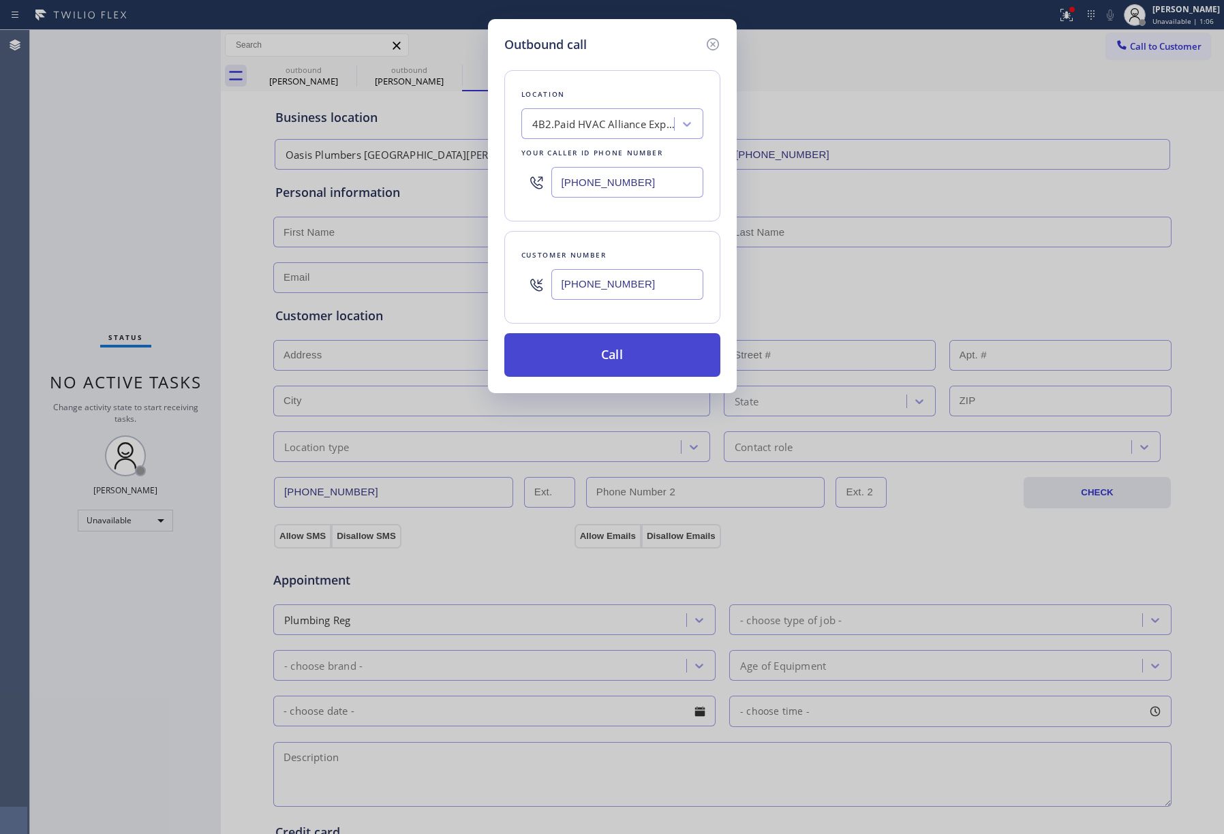
click at [641, 369] on button "Call" at bounding box center [612, 355] width 216 height 44
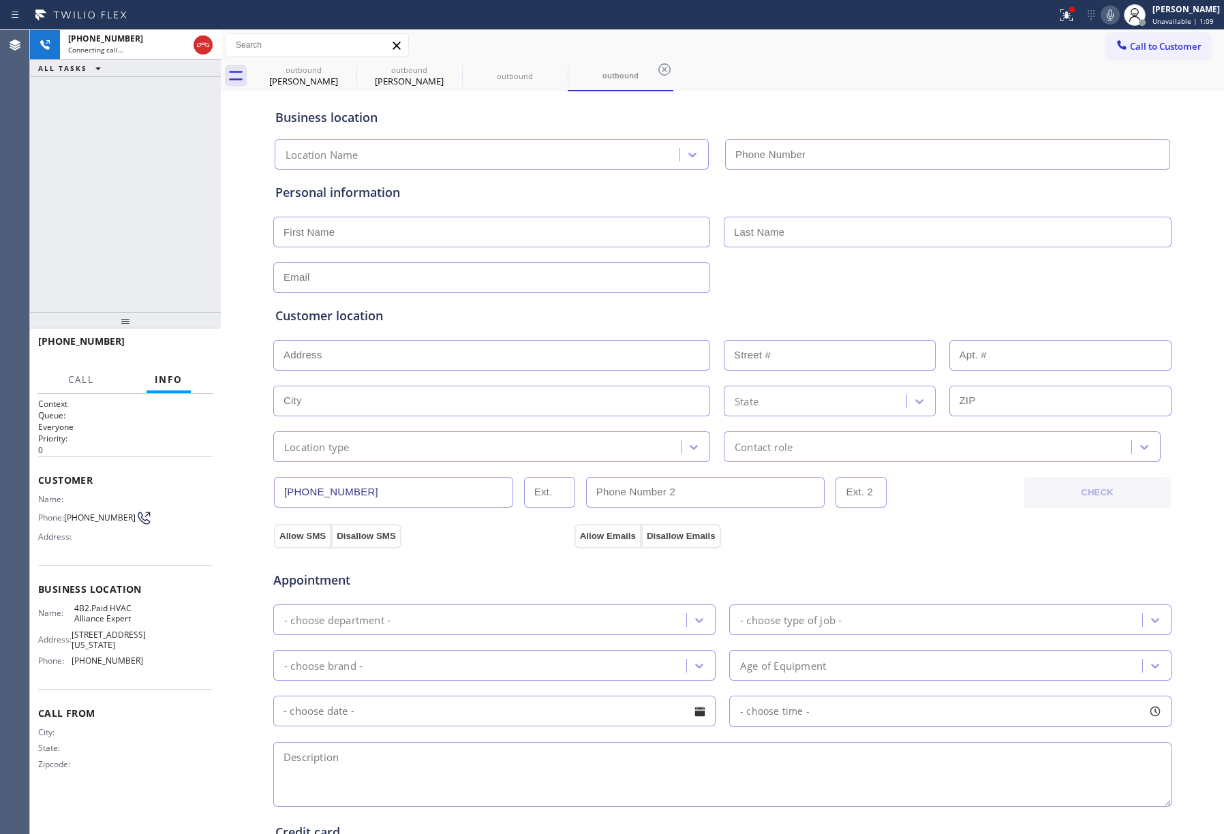
type input "[PHONE_NUMBER]"
drag, startPoint x: 147, startPoint y: 183, endPoint x: 348, endPoint y: 1, distance: 271.1
click at [147, 181] on div "+14242100276 Live | 02:22 ALL TASKS ALL TASKS ACTIVE TASKS TASKS IN WRAP UP" at bounding box center [125, 171] width 191 height 282
click at [106, 615] on span "4B2.Paid HVAC Alliance Expert" at bounding box center [108, 613] width 68 height 21
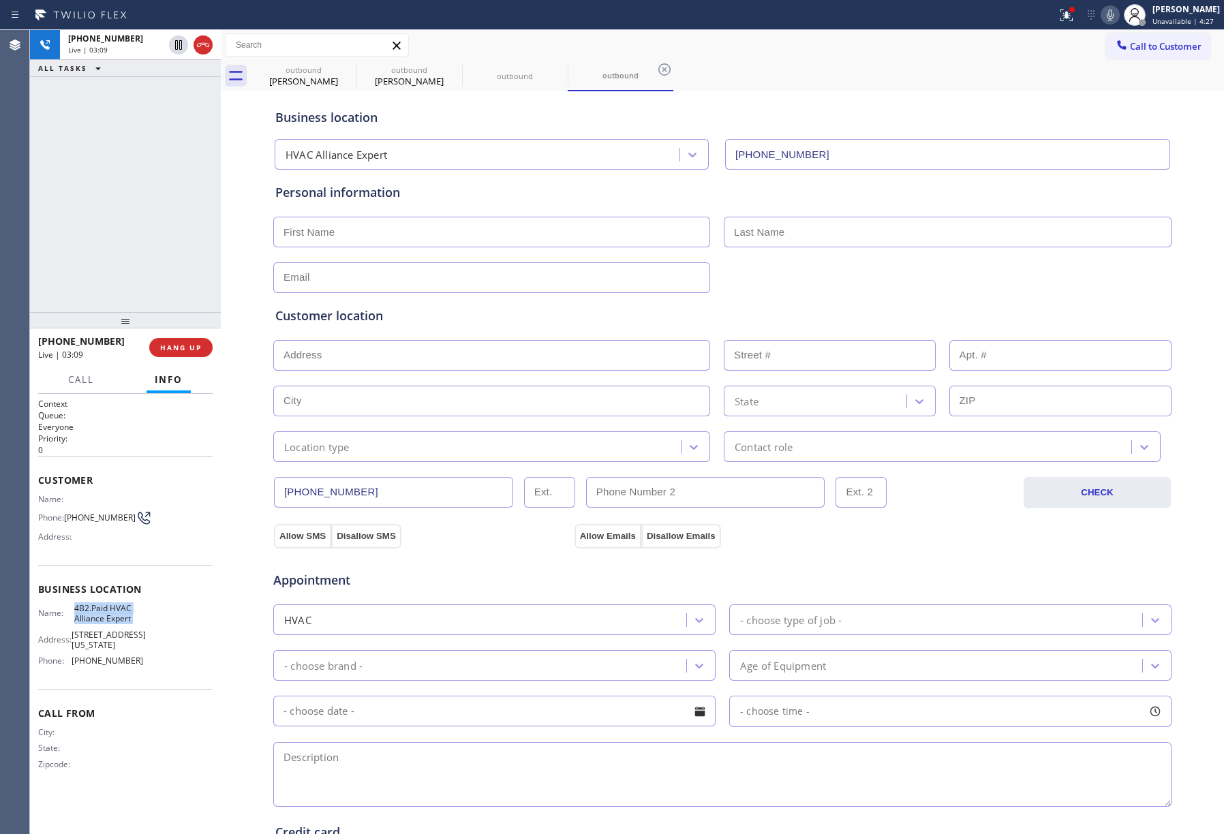
click at [106, 615] on span "4B2.Paid HVAC Alliance Expert" at bounding box center [108, 613] width 68 height 21
copy span "4B2.Paid HVAC Alliance Expert"
drag, startPoint x: 110, startPoint y: 215, endPoint x: 999, endPoint y: 5, distance: 913.0
click at [142, 195] on div "+14242100276 Live | 05:33 ALL TASKS ALL TASKS ACTIVE TASKS TASKS IN WRAP UP" at bounding box center [125, 171] width 191 height 282
click at [1118, 7] on icon at bounding box center [1110, 15] width 16 height 16
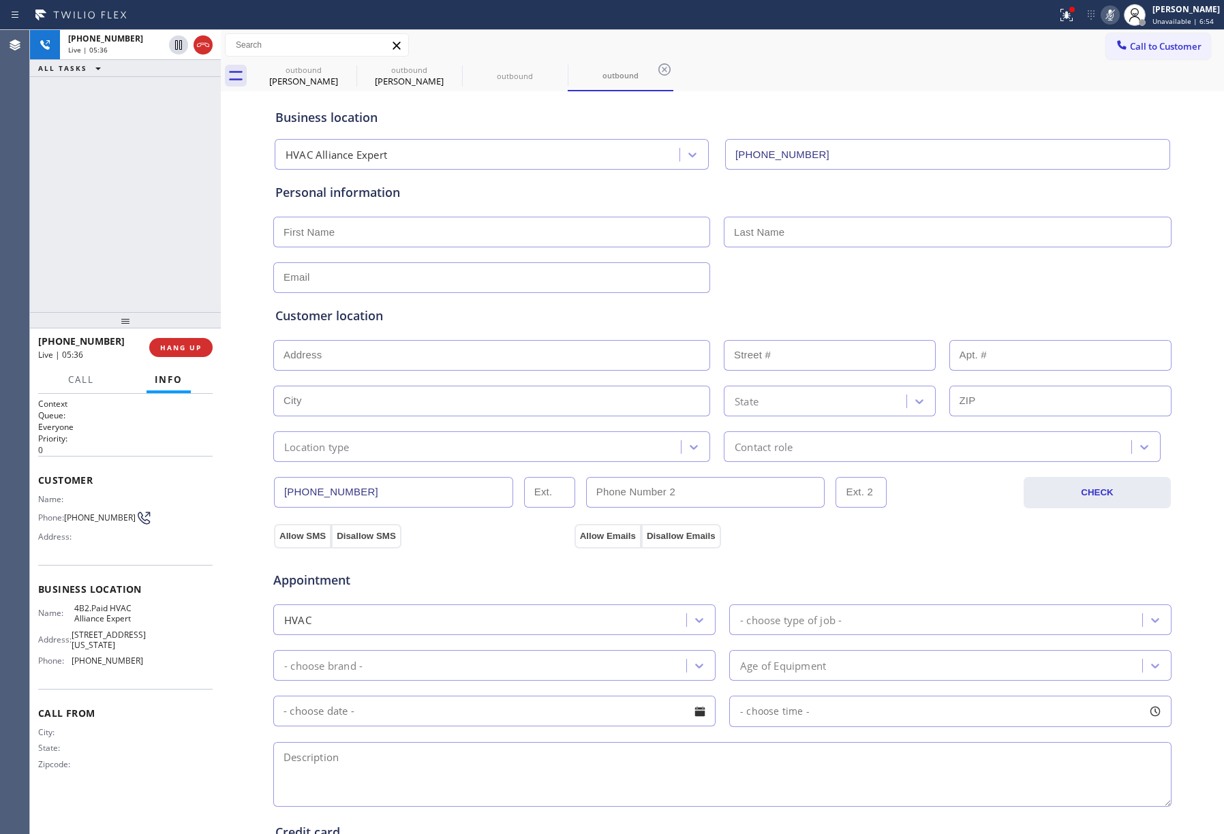
click at [1118, 20] on icon at bounding box center [1110, 15] width 16 height 16
click at [342, 229] on input "text" at bounding box center [491, 232] width 437 height 31
paste input "Steve Harris"
click at [333, 230] on input "Steve Harris" at bounding box center [491, 232] width 437 height 31
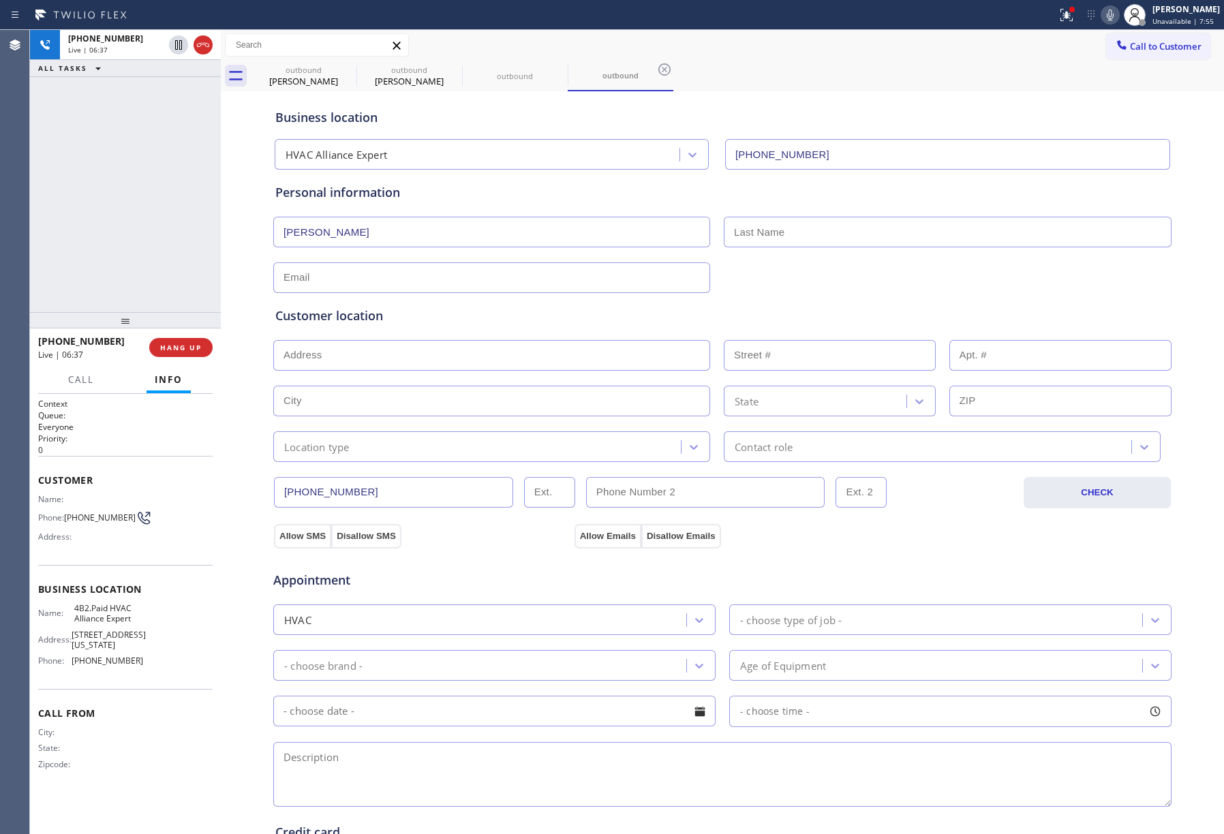
type input "Steve Harris"
click at [845, 226] on input "text" at bounding box center [948, 232] width 448 height 31
paste input "[PERSON_NAME]"
type input "[PERSON_NAME]"
click at [320, 224] on input "Steve Harris" at bounding box center [491, 232] width 437 height 31
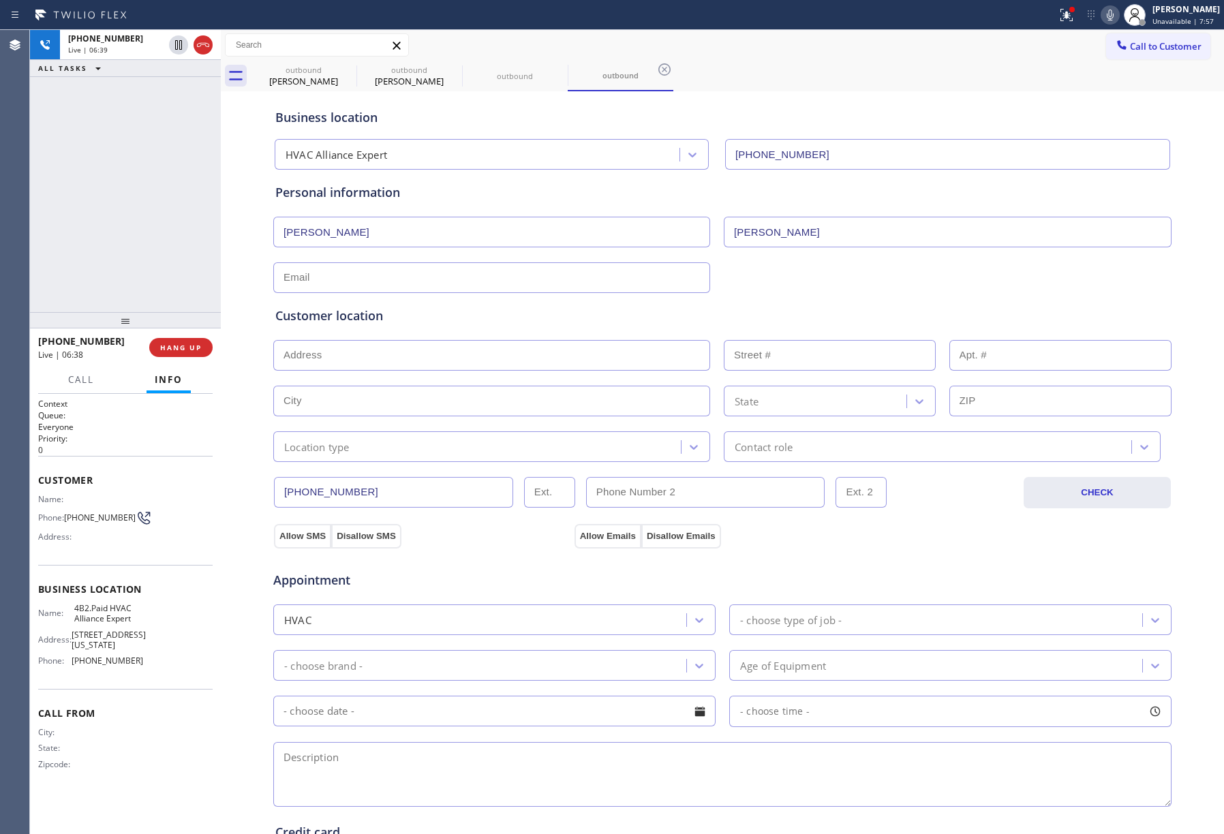
click at [320, 224] on input "Steve Harris" at bounding box center [491, 232] width 437 height 31
type input "[PERSON_NAME]"
click at [409, 277] on input "text" at bounding box center [491, 277] width 437 height 31
paste input "[EMAIL_ADDRESS][DOMAIN_NAME]"
type input "[EMAIL_ADDRESS][DOMAIN_NAME]"
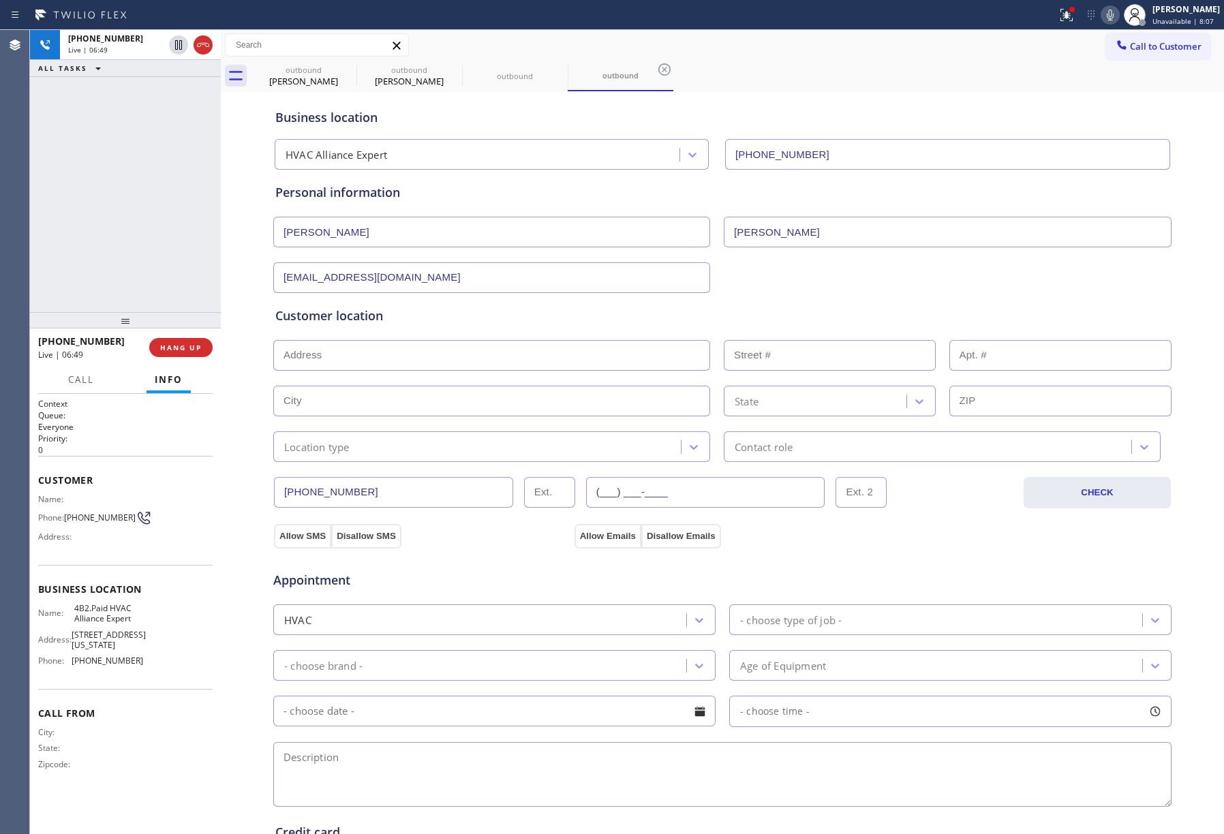
click at [602, 486] on input "(___) ___-____" at bounding box center [705, 492] width 239 height 31
paste input "424) 224-7475"
type input "[PHONE_NUMBER]"
click at [413, 360] on input "text" at bounding box center [491, 355] width 437 height 31
paste input "26904 Lunada Cir Dr Rancho Palos Verdes, CA 90275, USA"
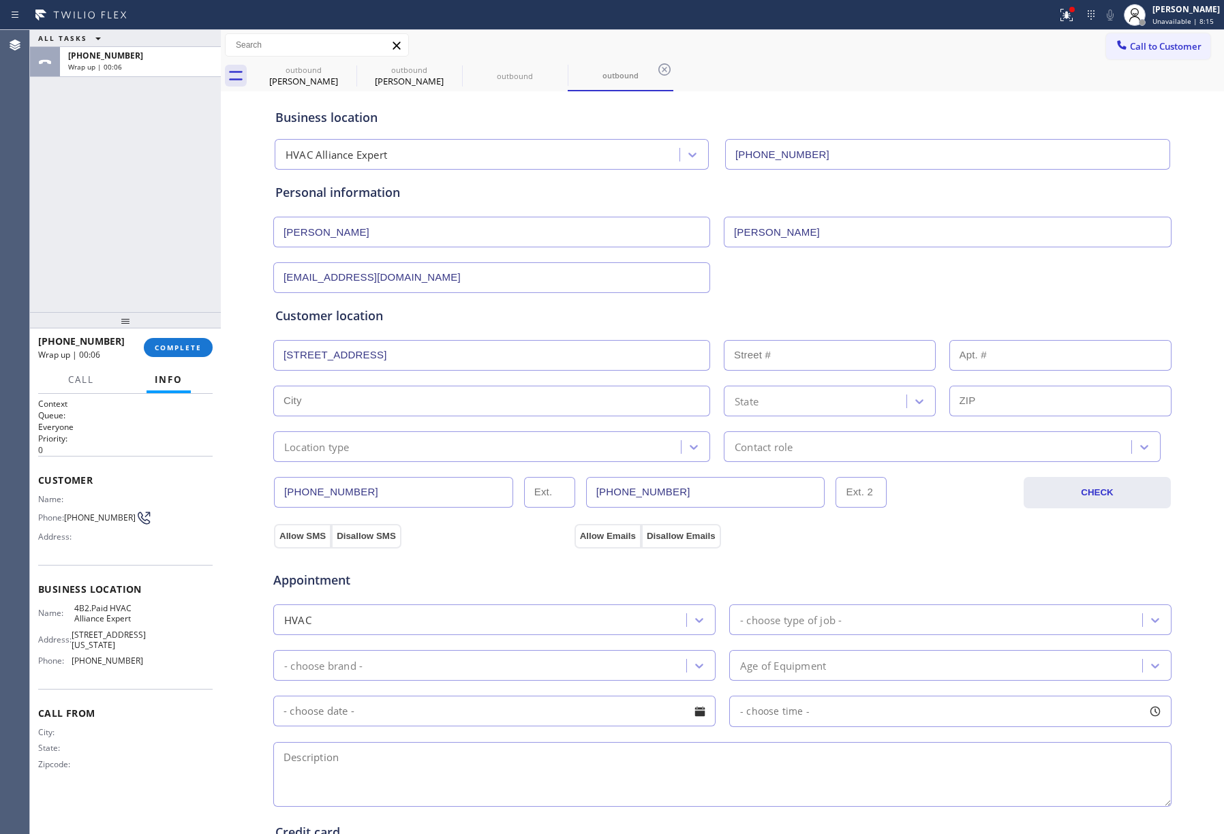
type input "26904 Lunada Cir Dr"
type input "26904"
type input "[GEOGRAPHIC_DATA]"
type input "90275"
click at [363, 453] on div "Location type" at bounding box center [478, 447] width 403 height 24
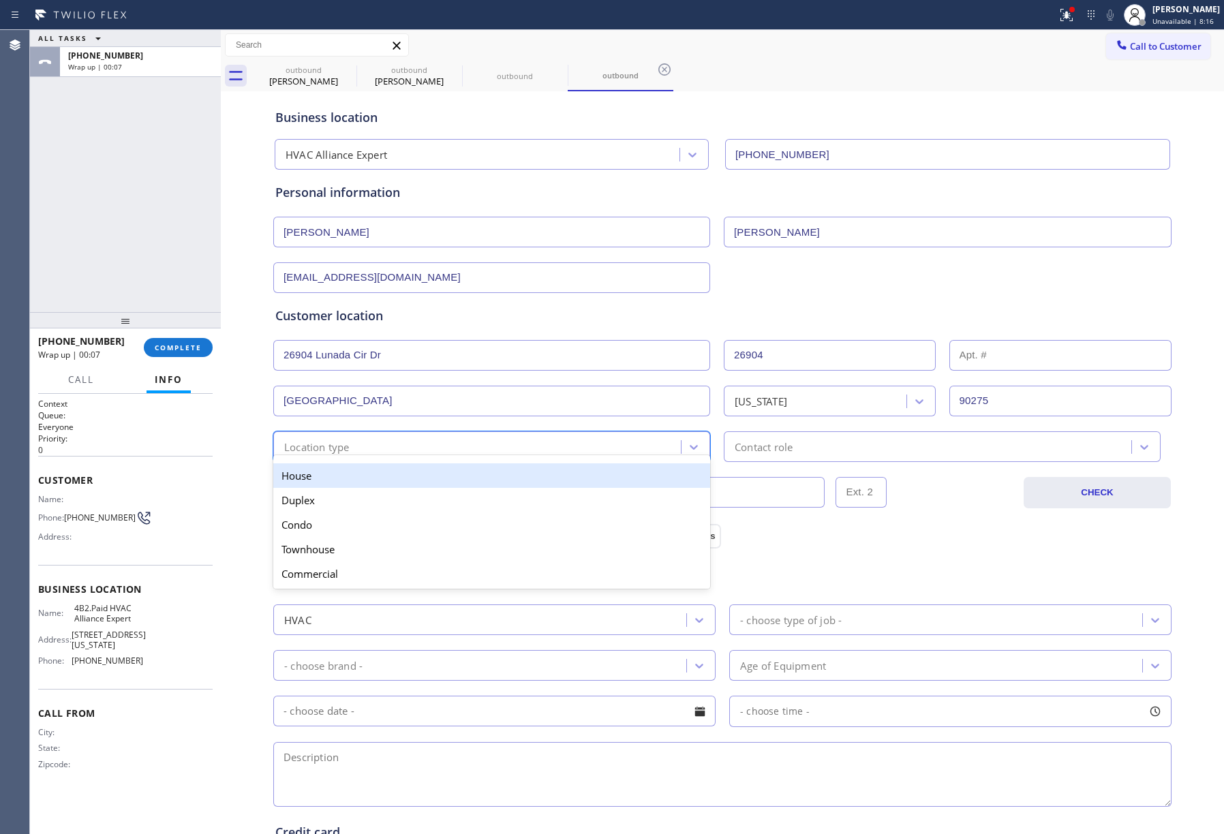
click at [369, 478] on div "House" at bounding box center [491, 475] width 437 height 25
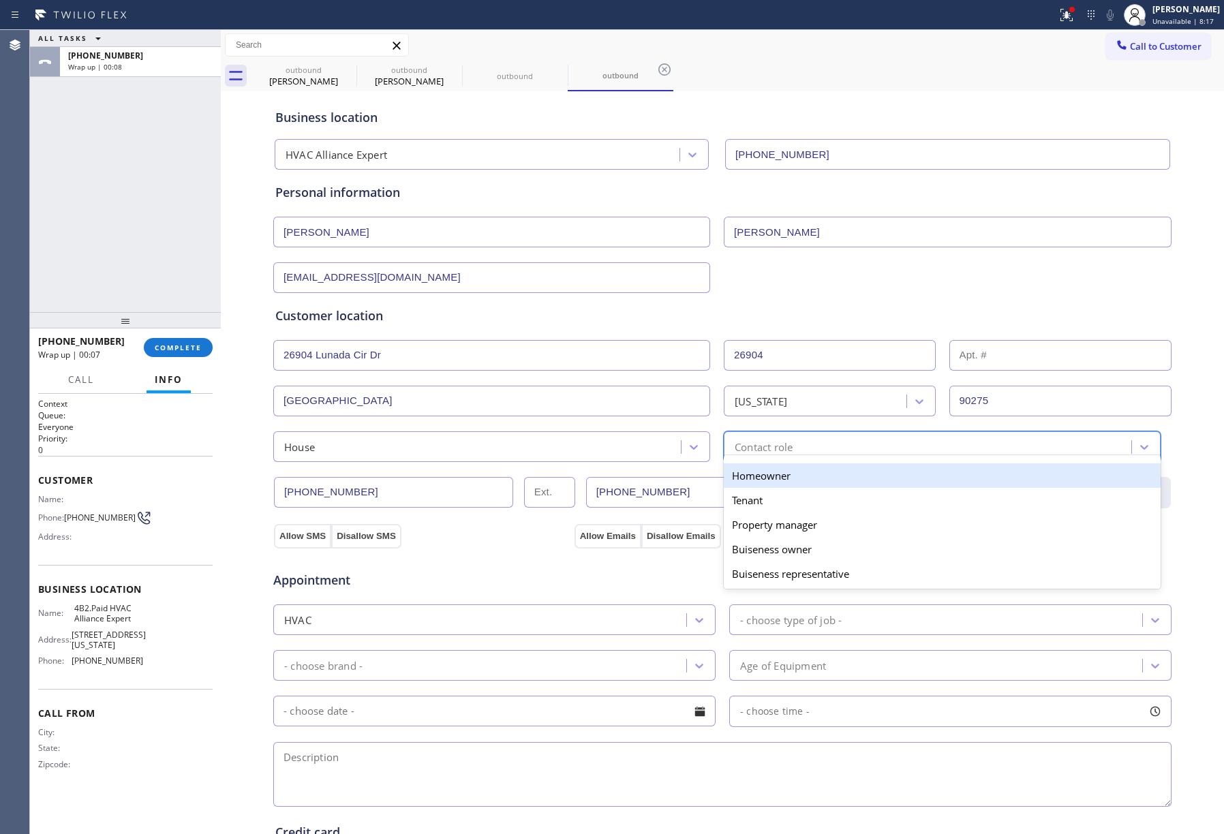
click at [805, 450] on div "Contact role" at bounding box center [929, 447] width 403 height 24
click at [770, 470] on div "Homeowner" at bounding box center [942, 475] width 437 height 25
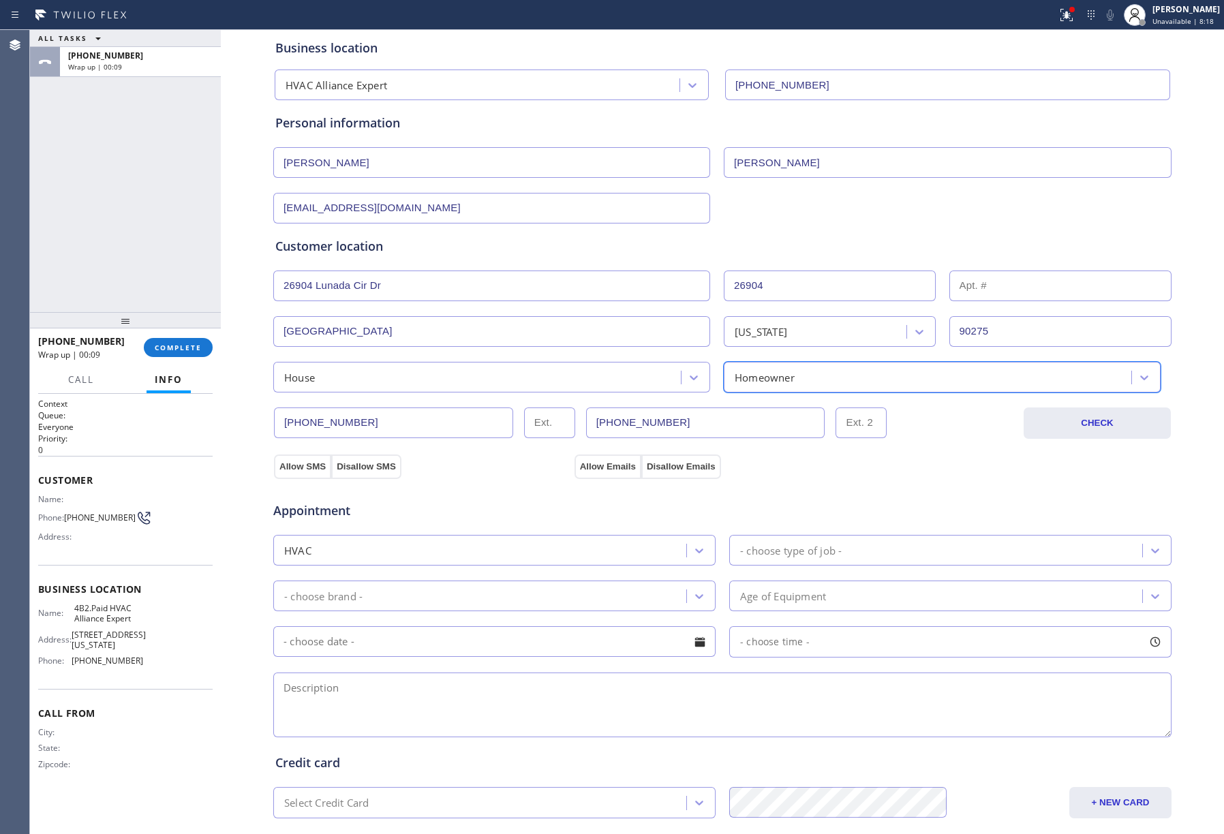
scroll to position [226, 0]
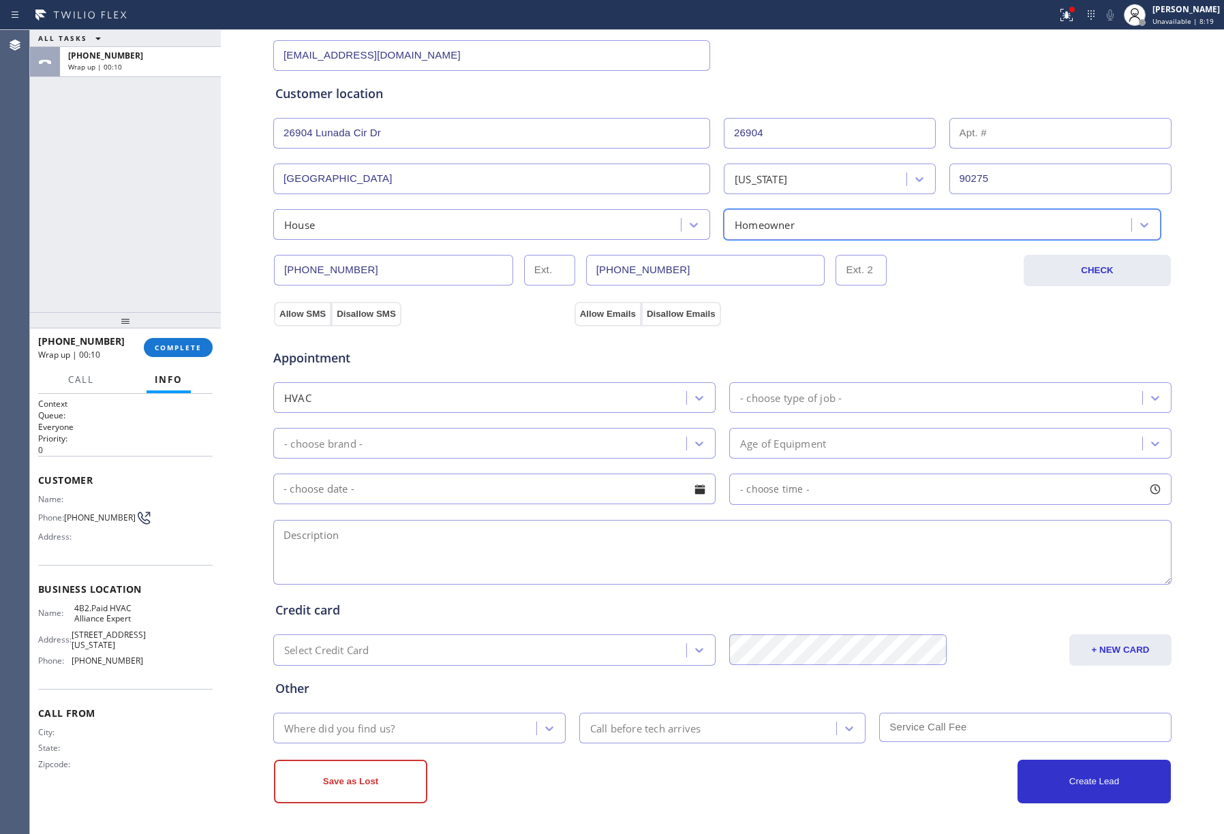
click at [405, 393] on div "HVAC" at bounding box center [481, 398] width 409 height 24
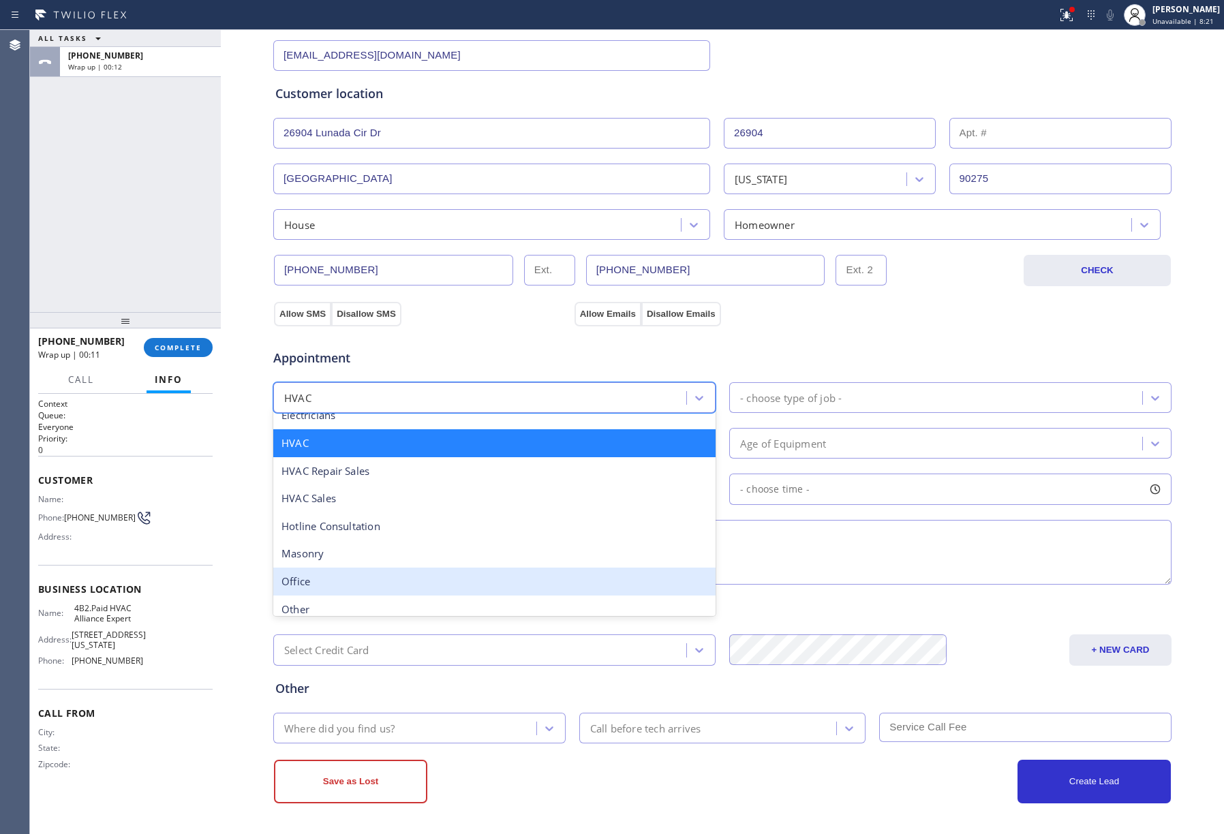
scroll to position [349, 0]
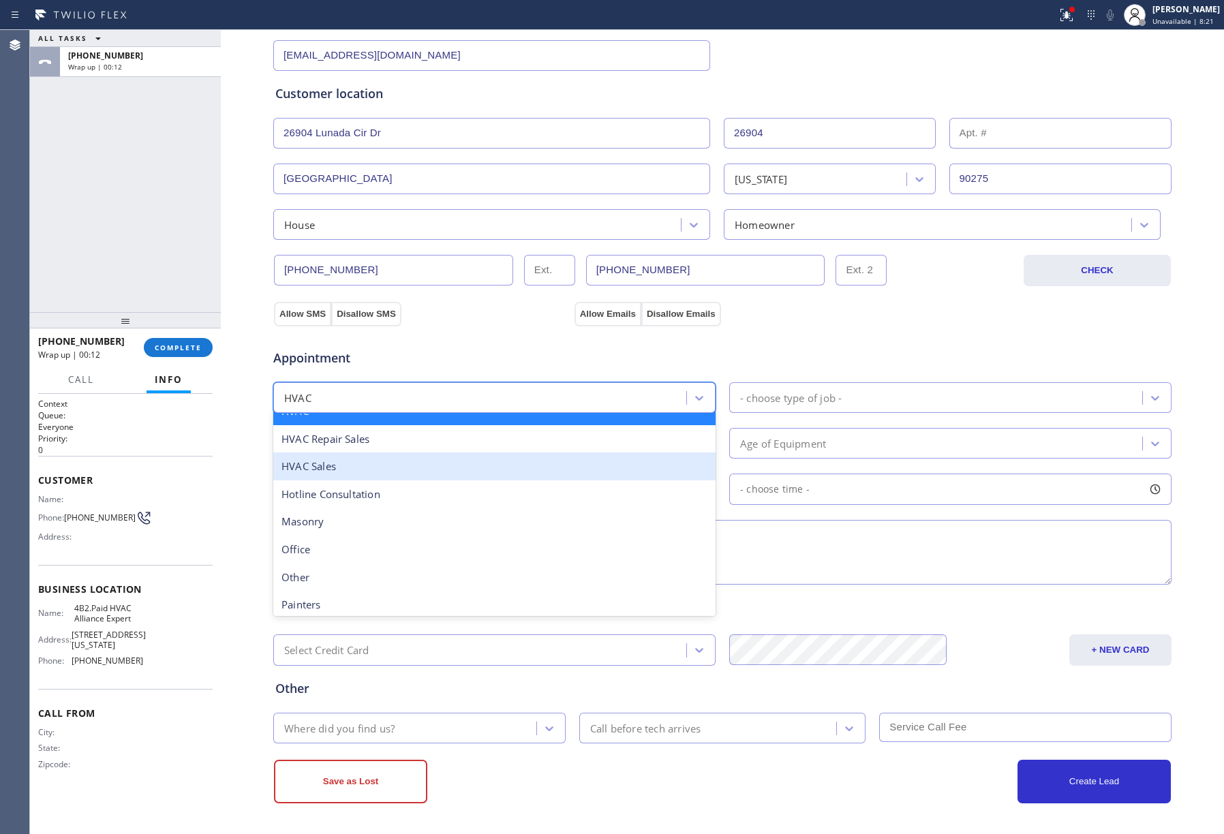
drag, startPoint x: 395, startPoint y: 474, endPoint x: 437, endPoint y: 462, distance: 43.3
click at [397, 473] on div "HVAC Sales" at bounding box center [494, 466] width 442 height 28
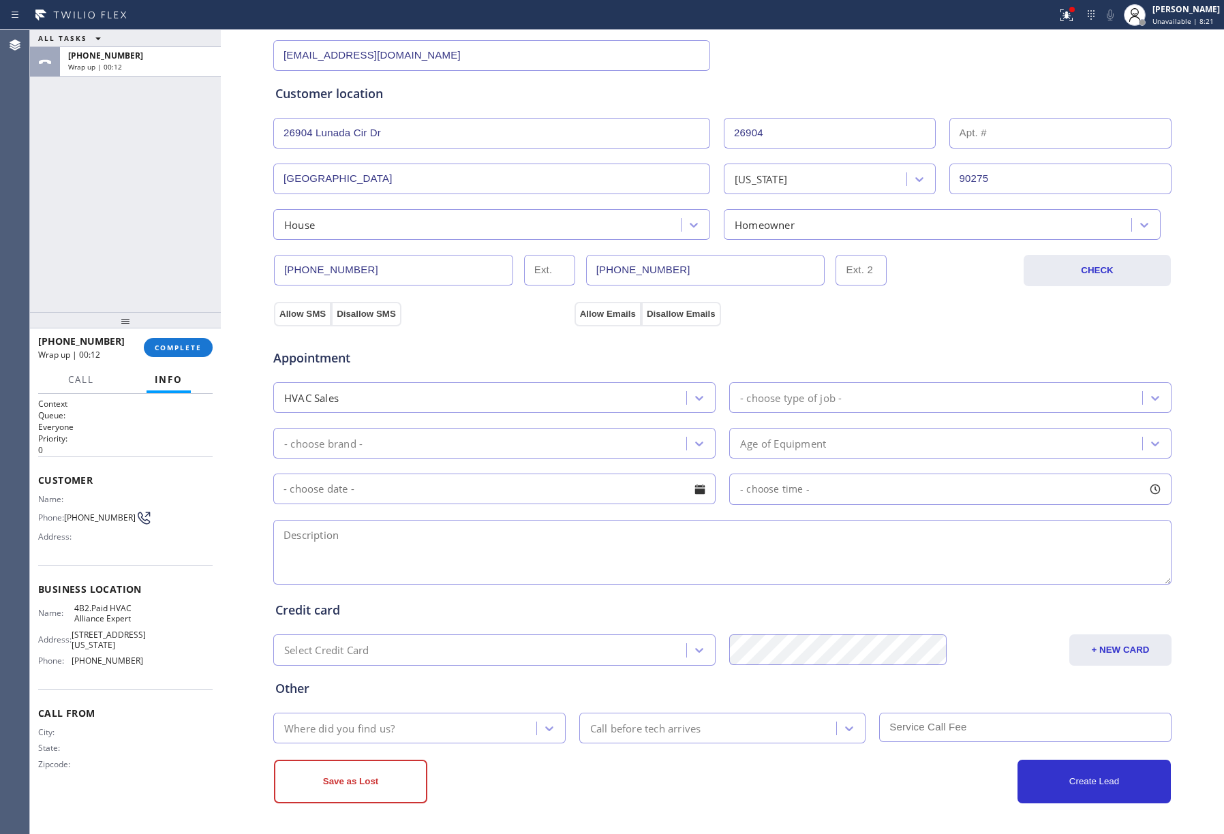
click at [771, 375] on div "Appointment HVAC Sales - choose type of job - - choose brand - Age of Equipment…" at bounding box center [722, 460] width 894 height 255
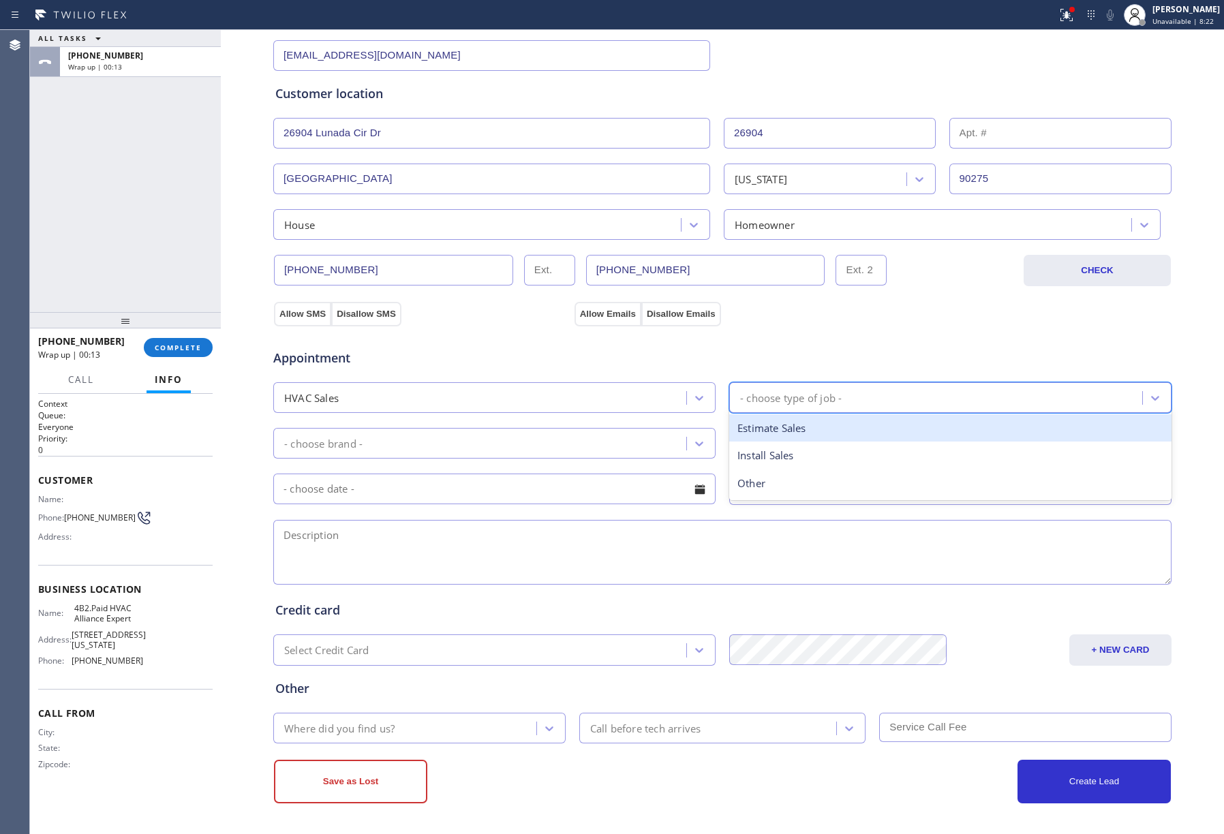
click at [801, 397] on div "- choose type of job -" at bounding box center [791, 398] width 102 height 16
click at [834, 429] on div "Estimate Sales" at bounding box center [950, 428] width 442 height 28
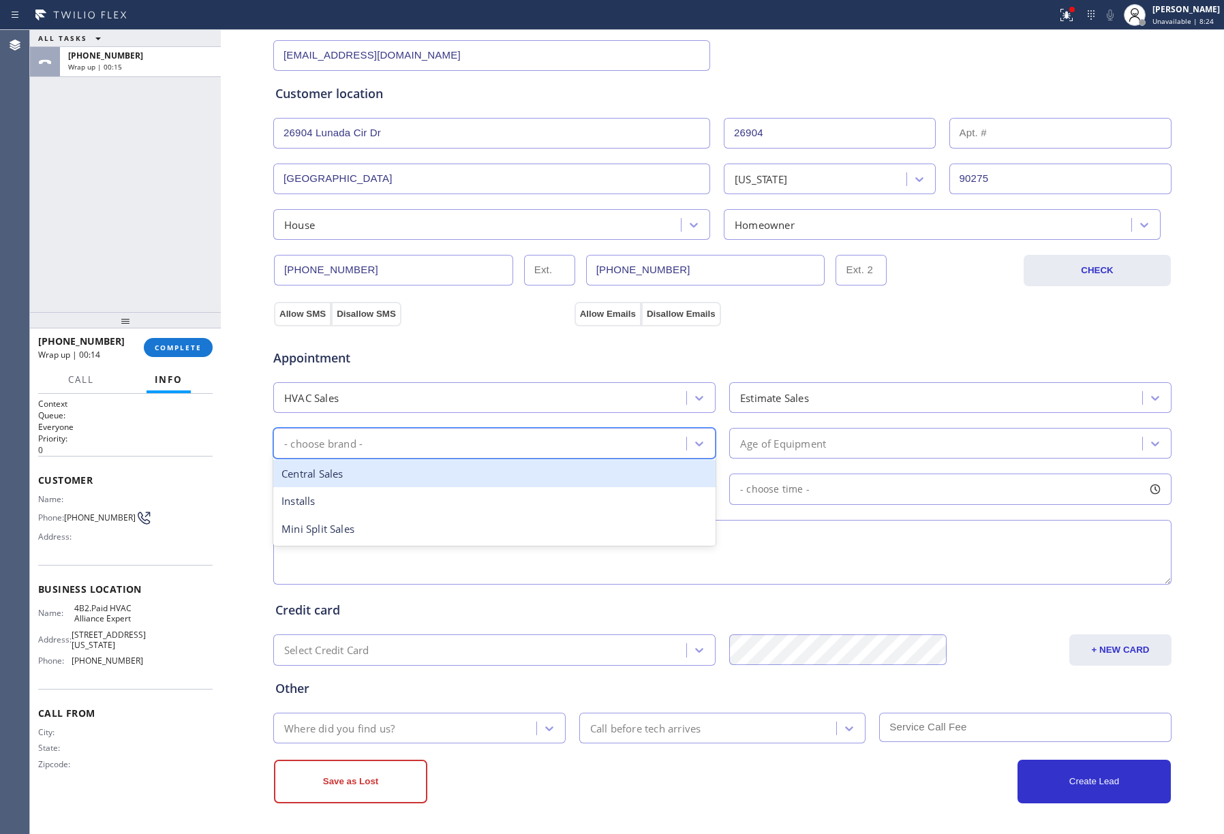
click at [647, 448] on div "- choose brand -" at bounding box center [481, 443] width 409 height 24
click at [456, 467] on div "Central Sales" at bounding box center [494, 474] width 442 height 28
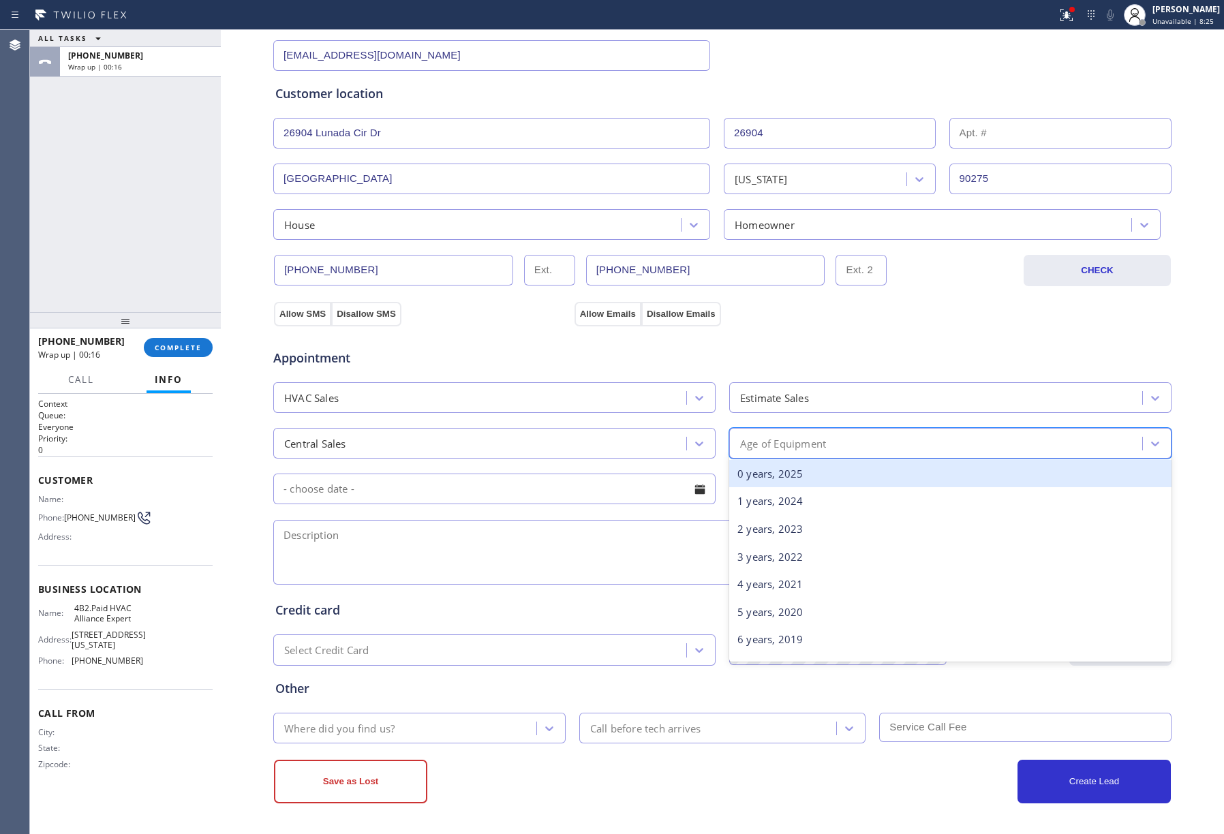
click at [860, 442] on div "Age of Equipment" at bounding box center [937, 443] width 409 height 24
click at [837, 478] on div "0 years, 2025" at bounding box center [950, 474] width 442 height 28
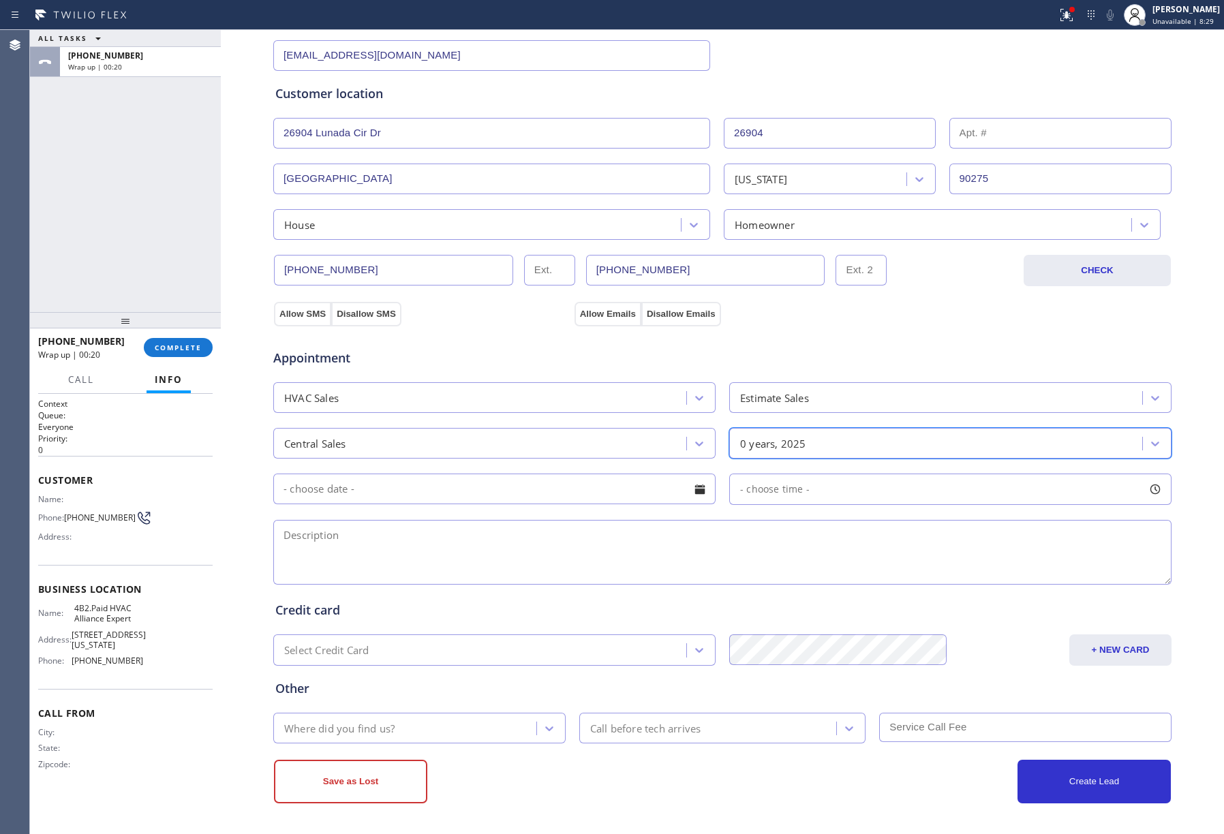
click at [499, 484] on input "text" at bounding box center [494, 489] width 442 height 31
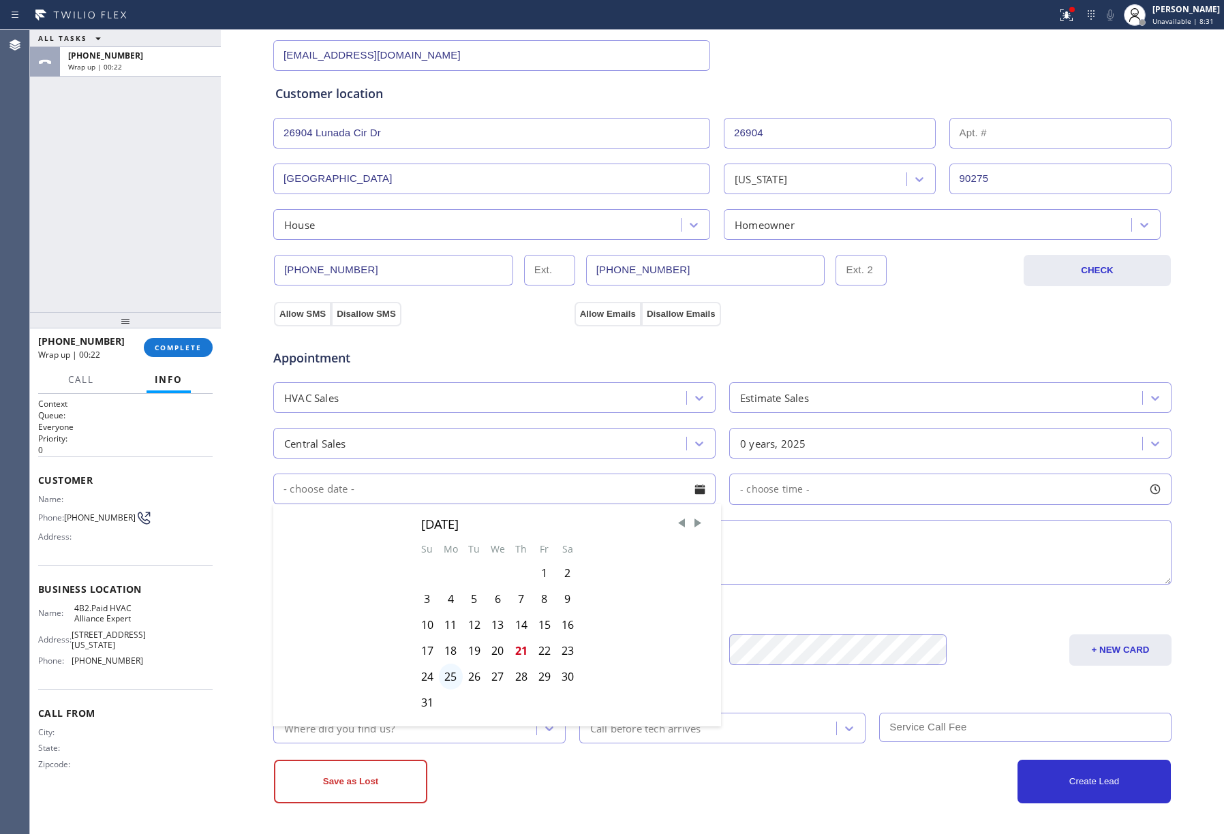
click at [452, 677] on div "25" at bounding box center [451, 677] width 24 height 26
type input "[DATE]"
click at [807, 492] on div "- choose time -" at bounding box center [950, 489] width 442 height 31
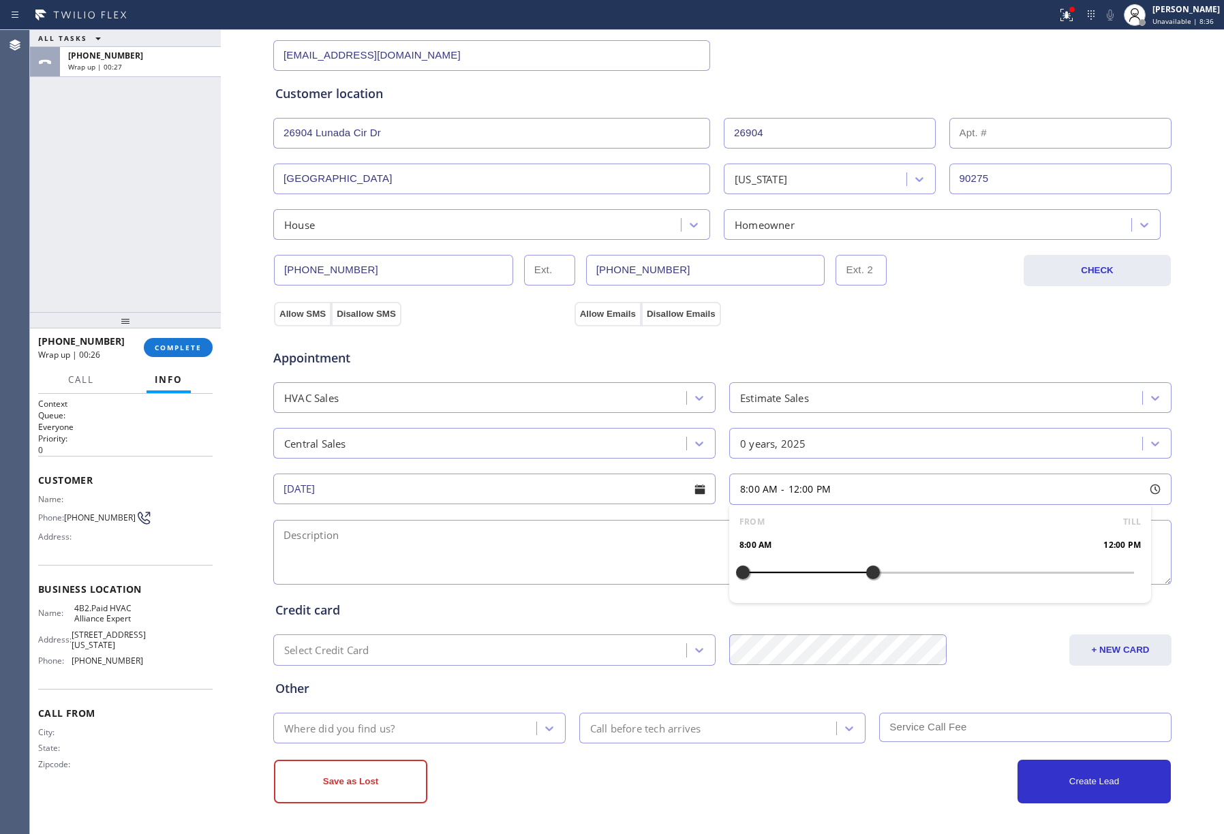
drag, startPoint x: 737, startPoint y: 571, endPoint x: 874, endPoint y: 564, distance: 136.5
click at [874, 564] on div at bounding box center [873, 572] width 16 height 29
drag, startPoint x: 734, startPoint y: 572, endPoint x: 767, endPoint y: 575, distance: 32.8
click at [767, 575] on div at bounding box center [775, 572] width 16 height 29
drag, startPoint x: 402, startPoint y: 537, endPoint x: 415, endPoint y: 631, distance: 94.9
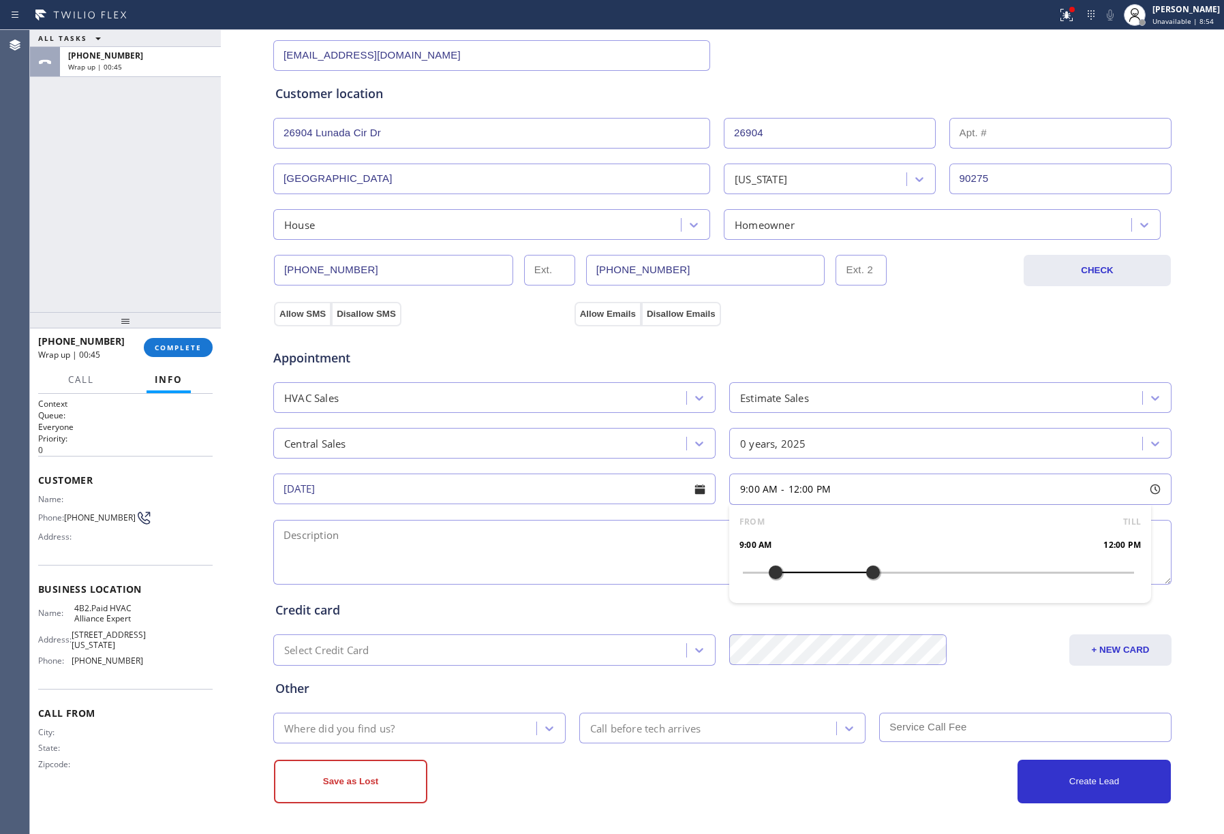
click at [402, 537] on textarea at bounding box center [722, 552] width 898 height 65
paste textarea "9-12 | FREE ESTIMATE 2 storey house -HO estimate for adding central ac - only h…"
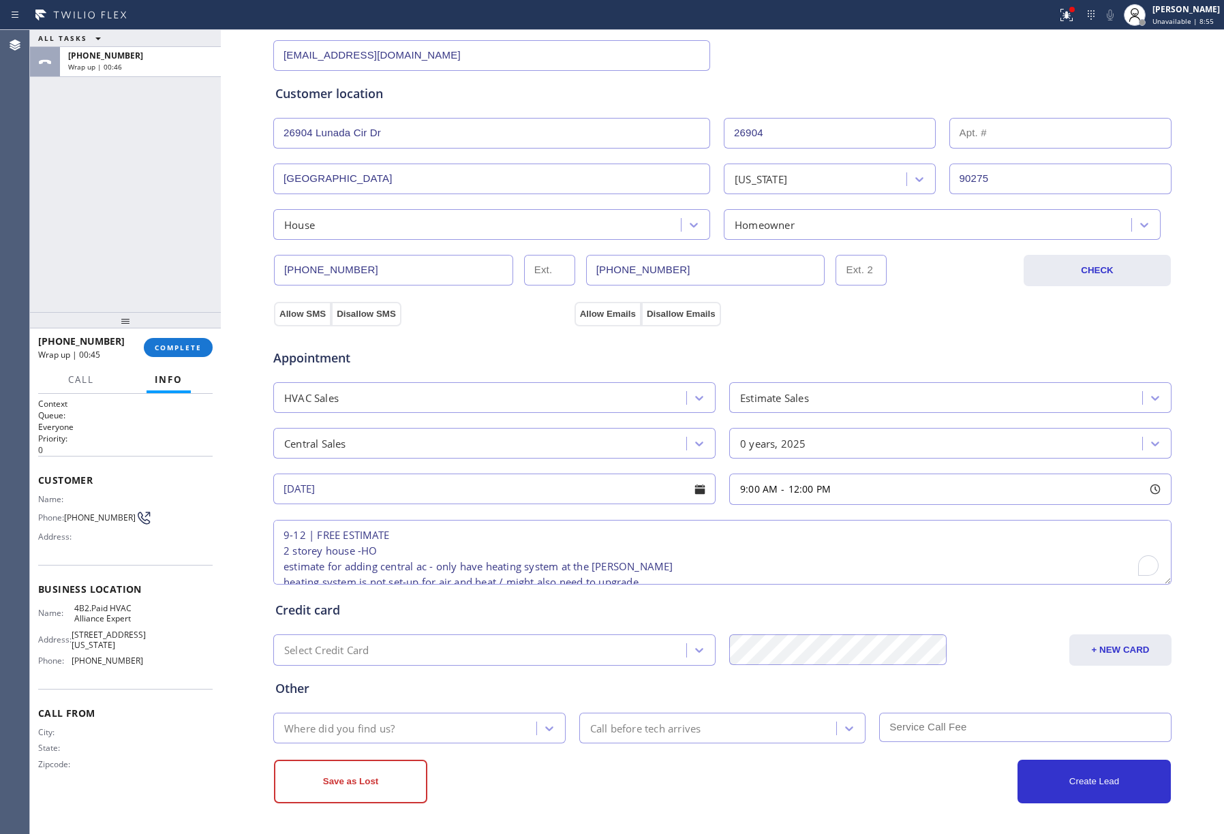
scroll to position [68, 0]
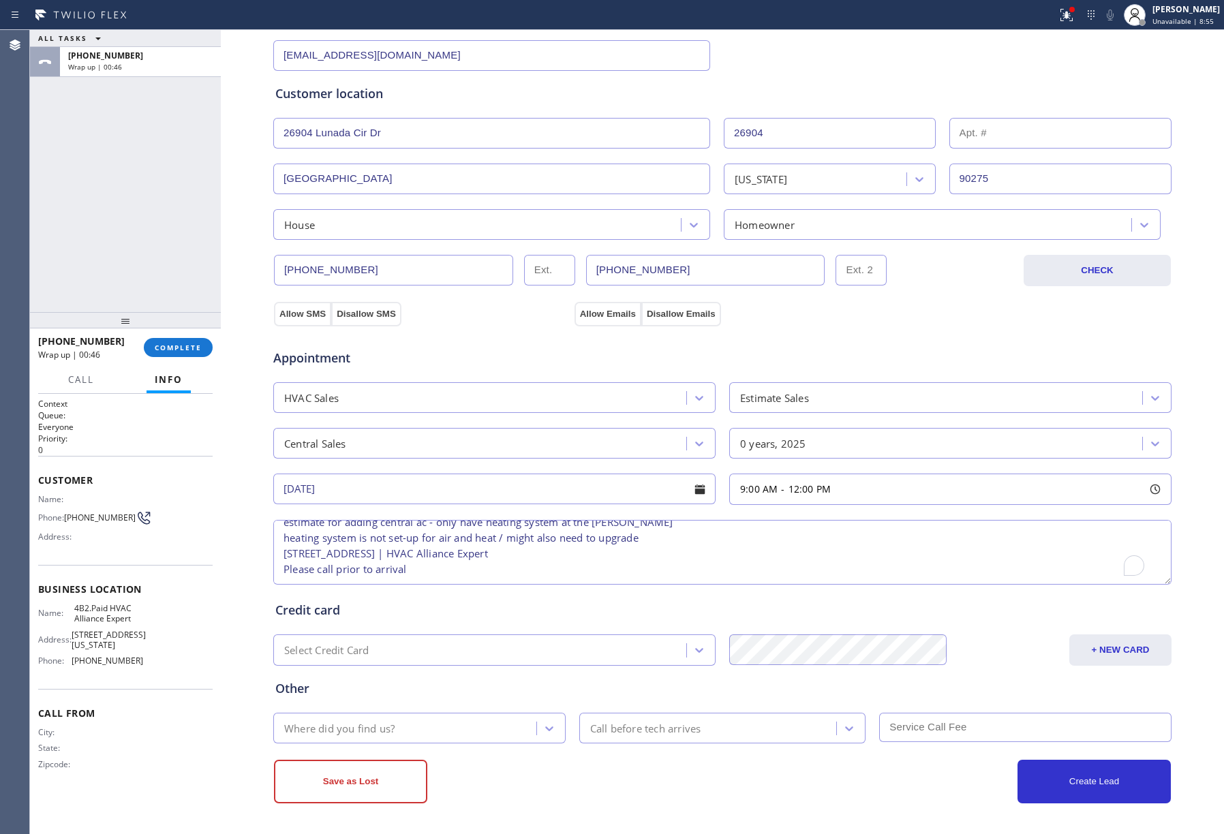
type textarea "9-12 | FREE ESTIMATE 2 storey house -HO estimate for adding central ac - only h…"
click at [388, 717] on div "Where did you find us?" at bounding box center [406, 728] width 259 height 24
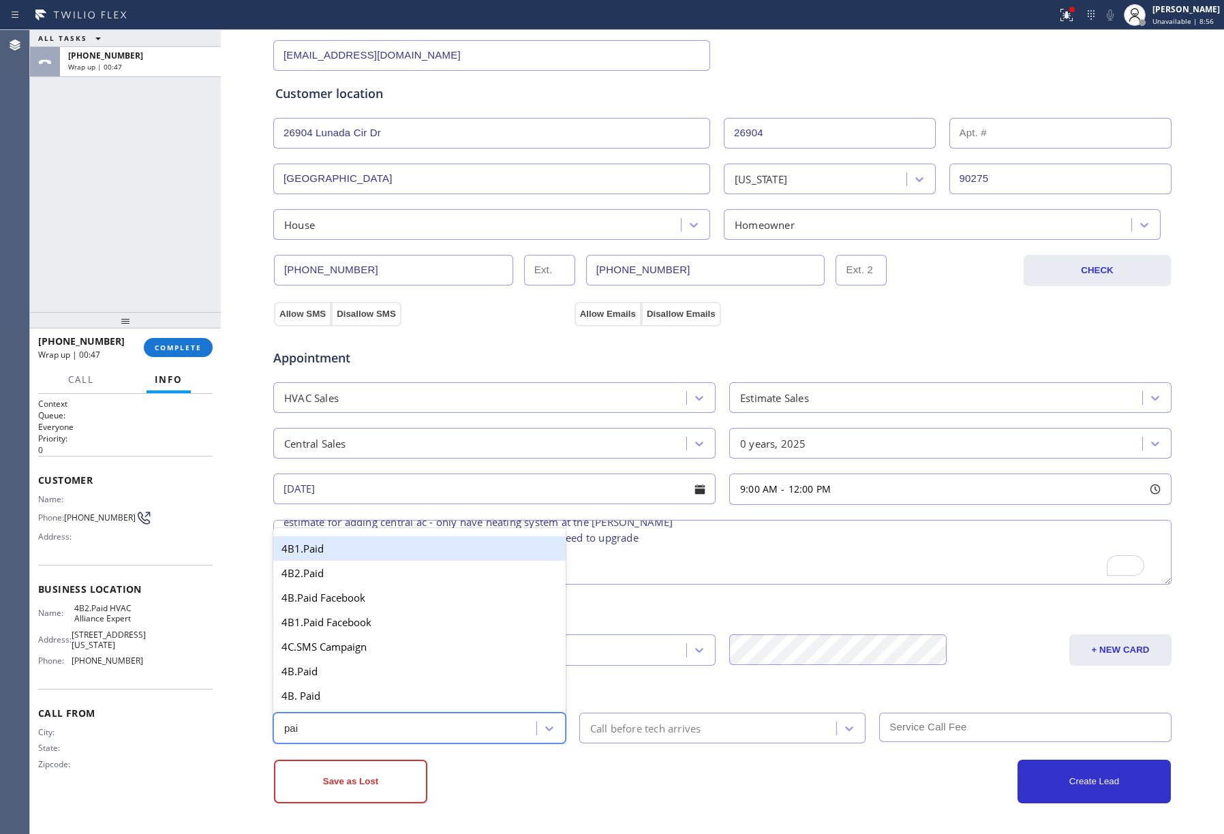
type input "paid"
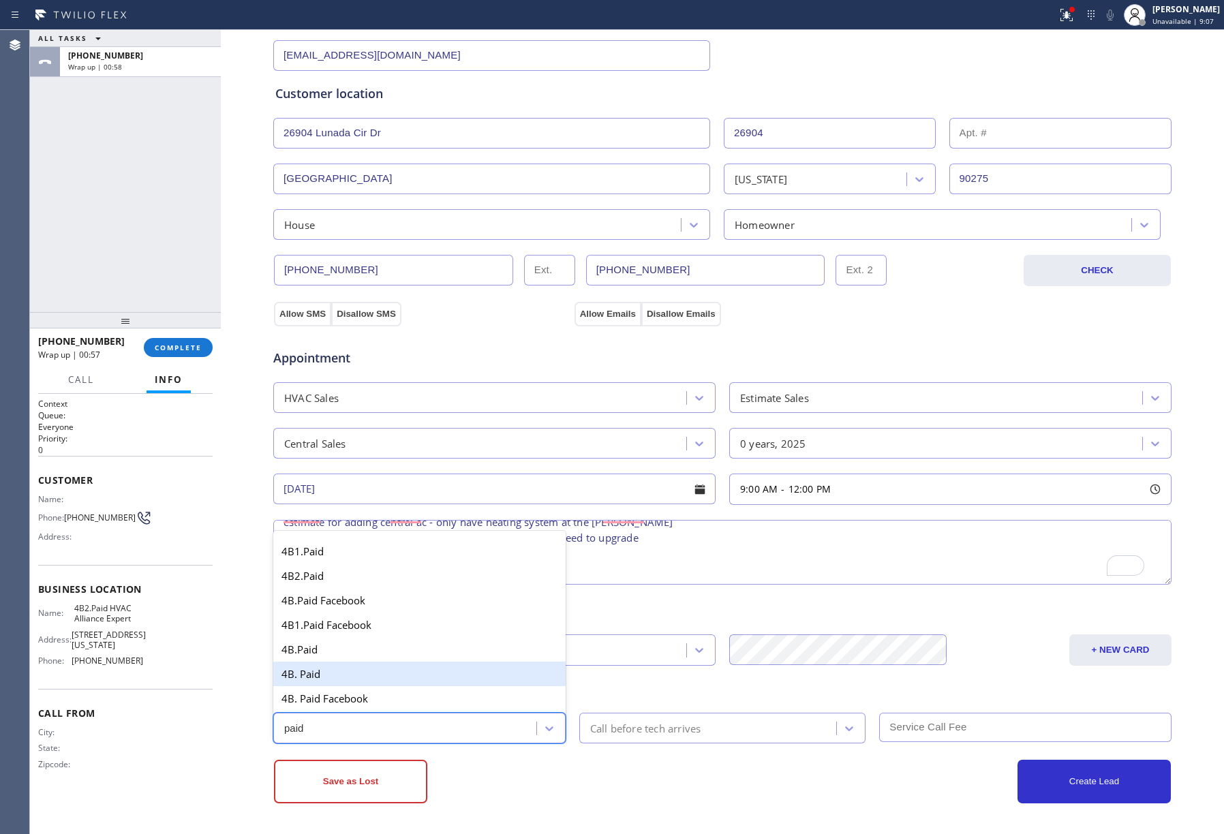
click at [391, 683] on div "4B. Paid" at bounding box center [419, 674] width 292 height 25
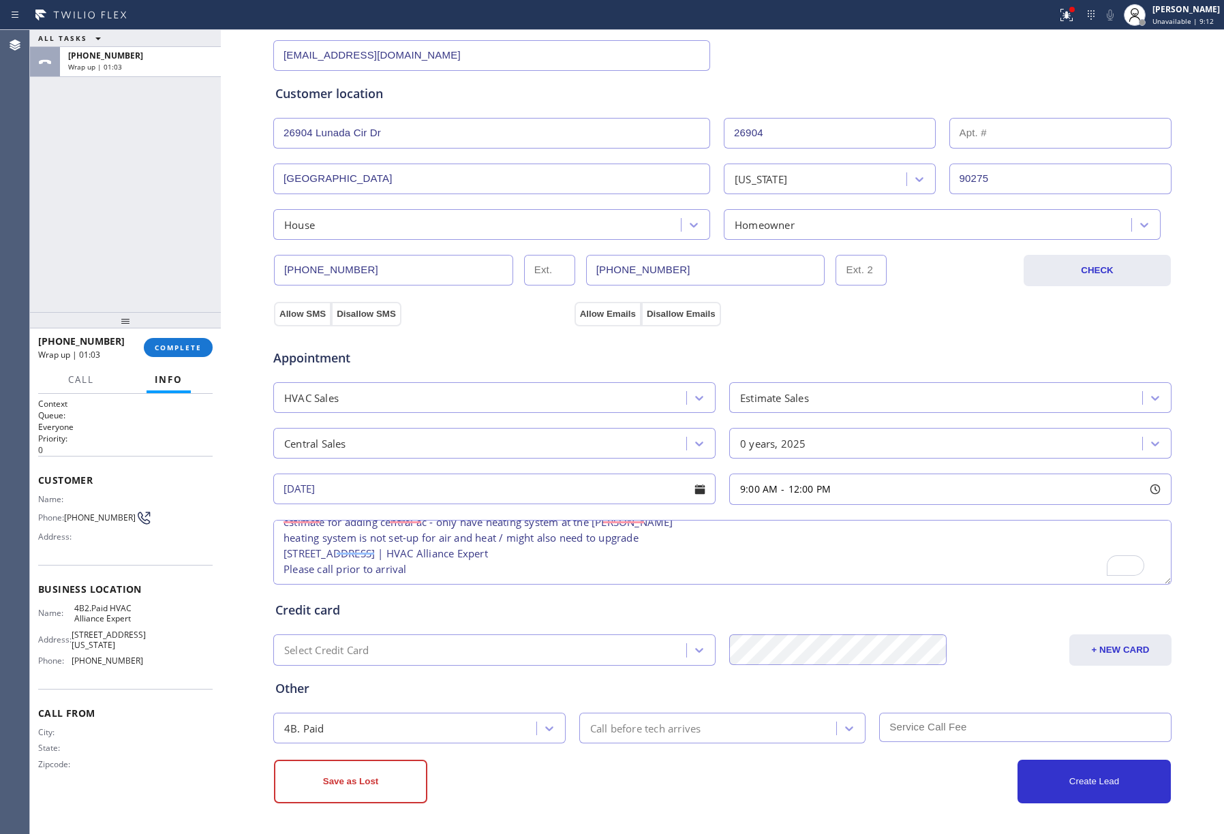
click at [514, 797] on div "Save as Lost" at bounding box center [498, 782] width 448 height 44
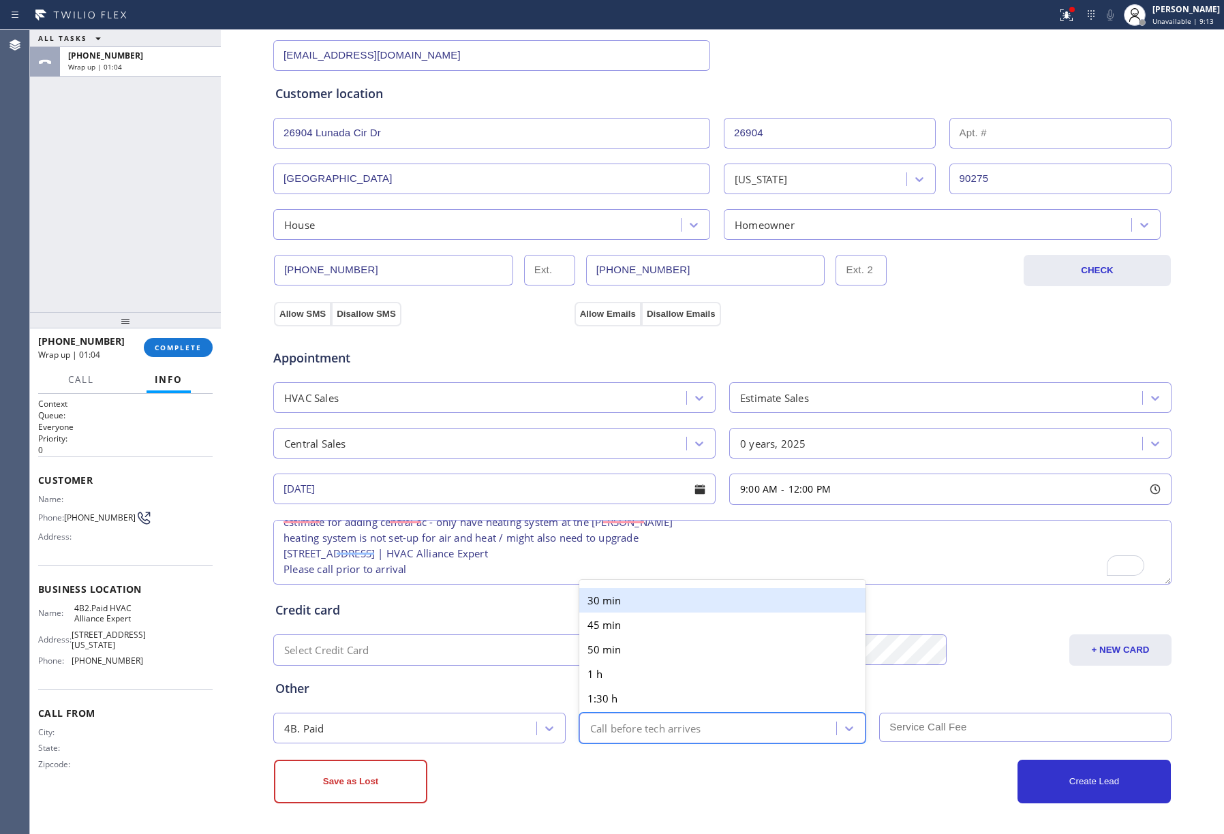
click at [593, 728] on div "Call before tech arrives" at bounding box center [645, 728] width 111 height 16
click at [585, 606] on div "30 min" at bounding box center [722, 600] width 287 height 25
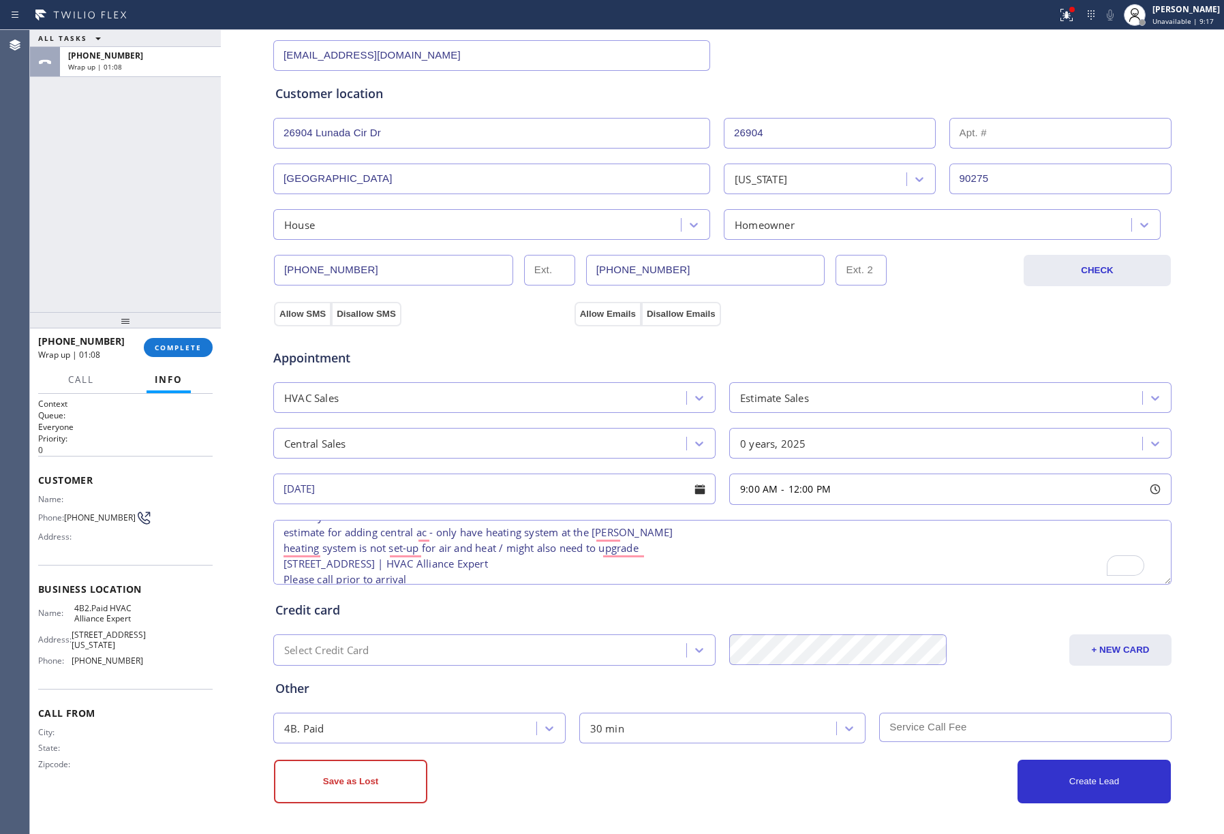
scroll to position [0, 0]
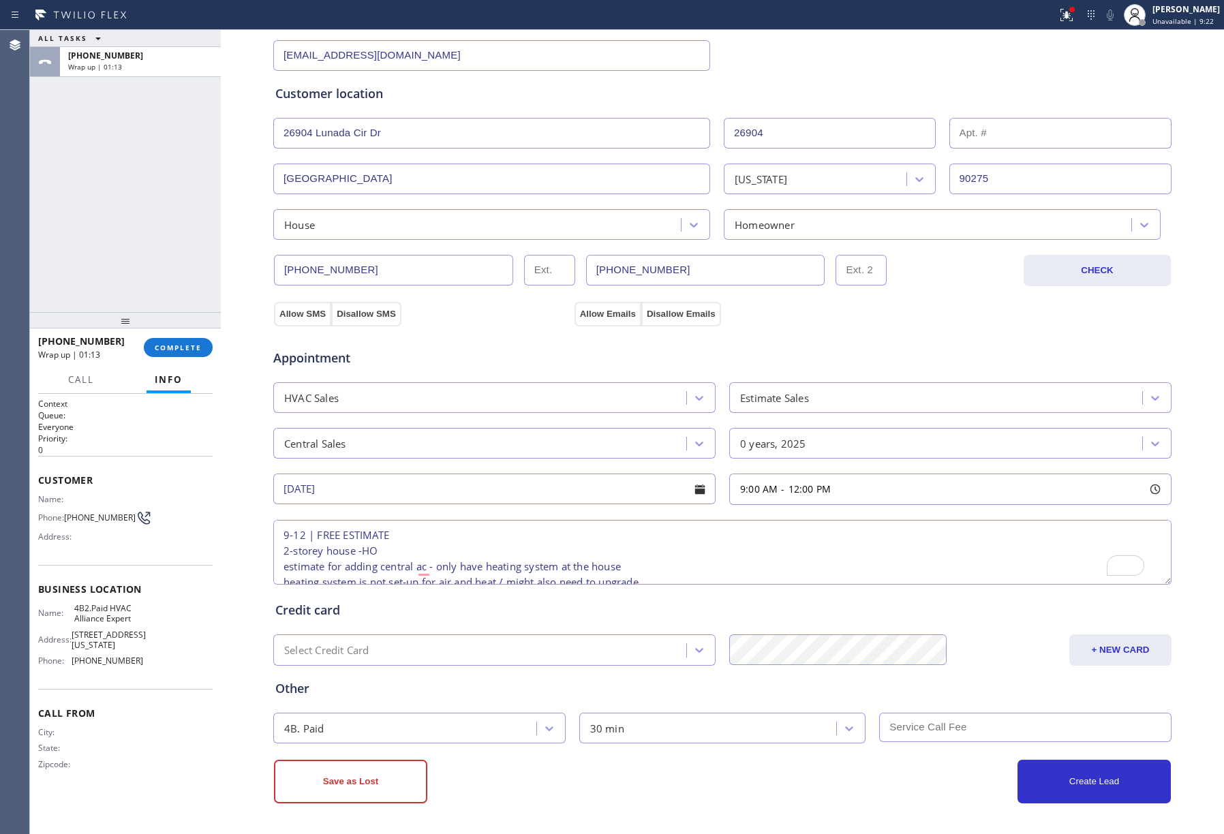
click at [653, 557] on textarea "9-12 | FREE ESTIMATE 2-storey house -HO estimate for adding central ac - only h…" at bounding box center [722, 552] width 898 height 65
click at [683, 563] on textarea "9-12 | FREE ESTIMATE 2-storey house -HO estimate for adding central ac - only h…" at bounding box center [722, 552] width 898 height 65
click at [680, 568] on textarea "9-12 | FREE ESTIMATE 2-storey house -HO estimate for adding central ac - only h…" at bounding box center [722, 552] width 898 height 65
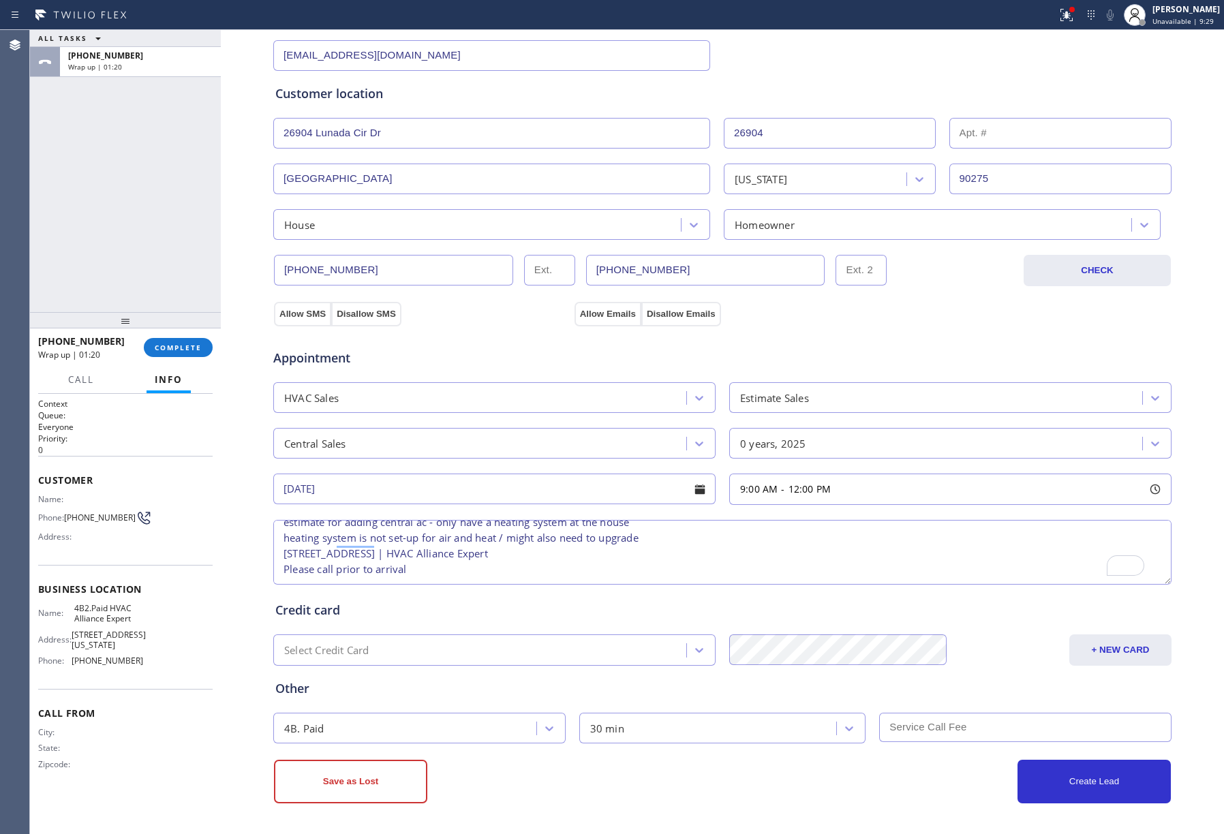
click at [401, 540] on textarea "9-12 | FREE ESTIMATE 2-storey house -HO estimate for adding central ac - only h…" at bounding box center [722, 552] width 898 height 65
click at [739, 549] on textarea "9-12 | FREE ESTIMATE 2-storey house -HO estimate for adding central ac - only h…" at bounding box center [722, 552] width 898 height 65
click at [785, 547] on textarea "9-12 | FREE ESTIMATE 2-storey house -HO estimate for adding central ac - only h…" at bounding box center [722, 552] width 898 height 65
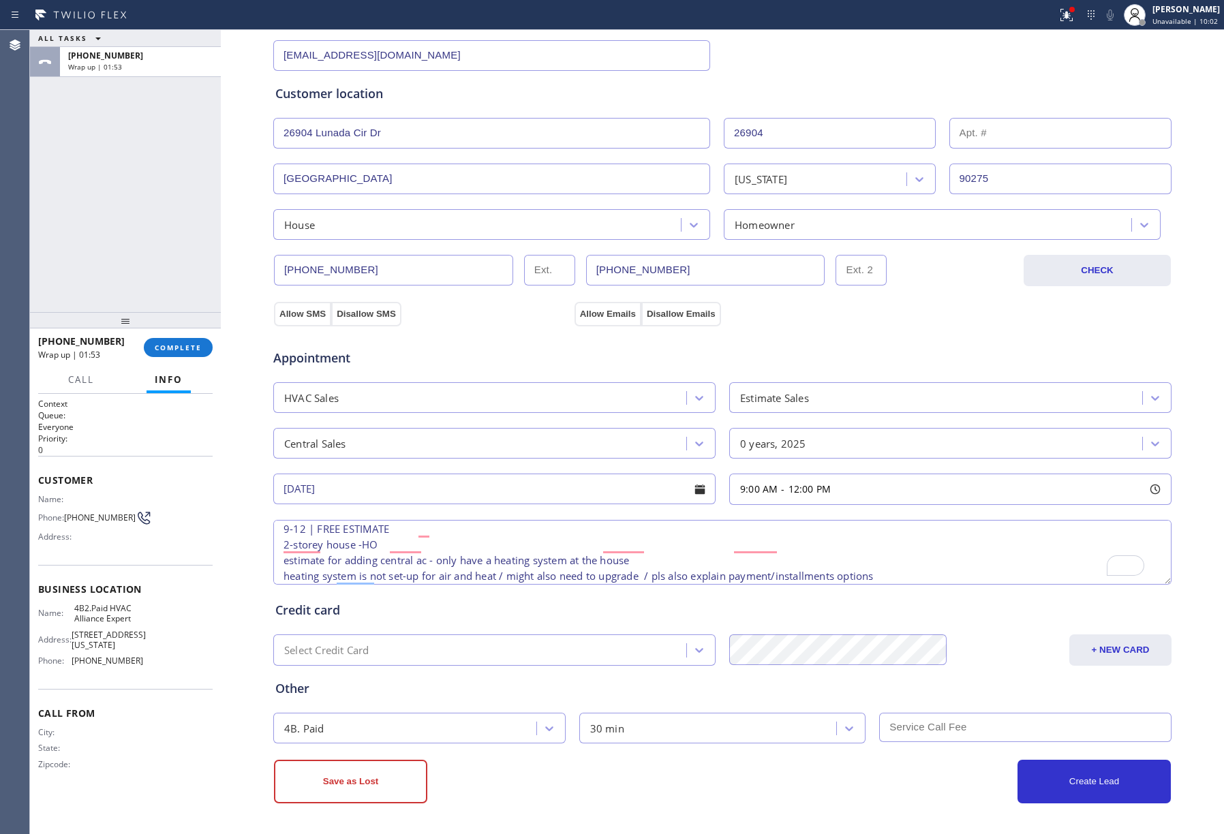
scroll to position [6, 0]
type textarea "9-12 | FREE ESTIMATE 2-storey house -HO estimate for adding central ac - only h…"
click at [668, 767] on div "Save as Lost" at bounding box center [498, 782] width 448 height 44
click at [367, 726] on div "4B. Paid" at bounding box center [406, 728] width 259 height 24
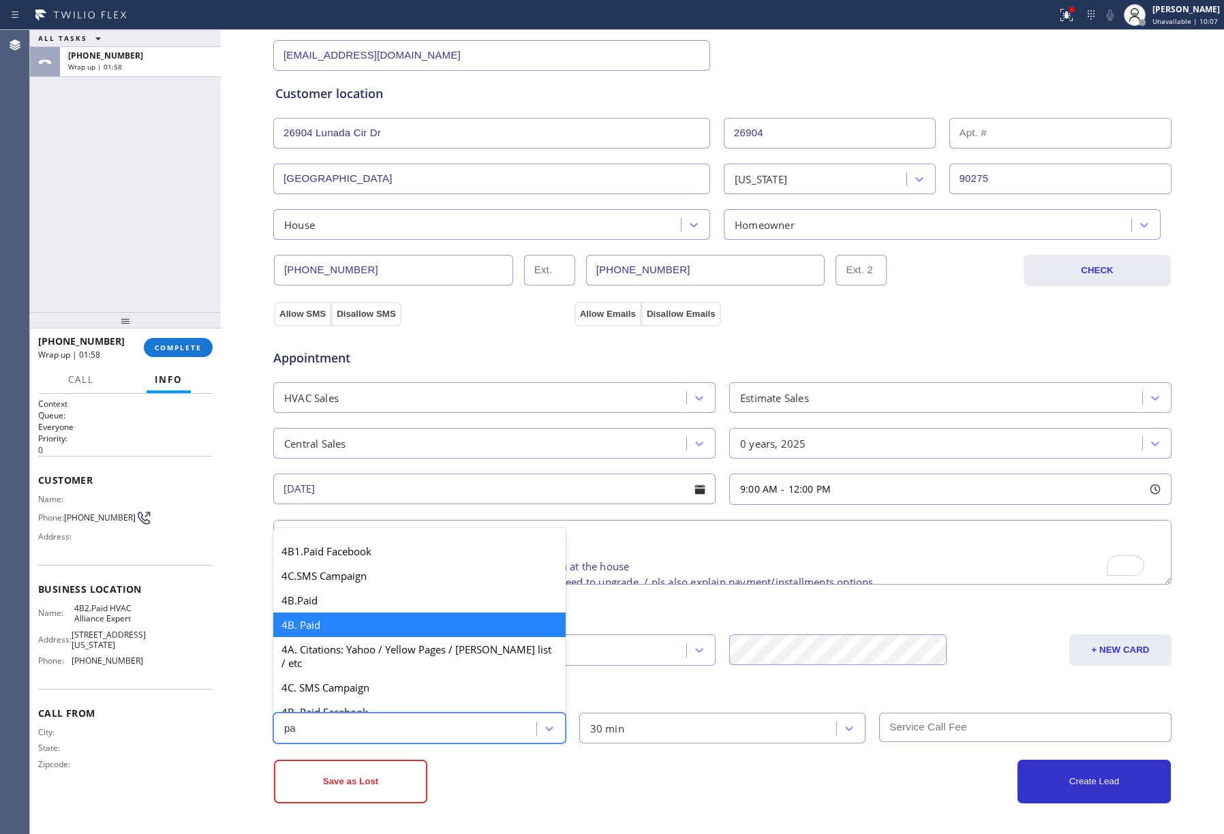
type input "pai"
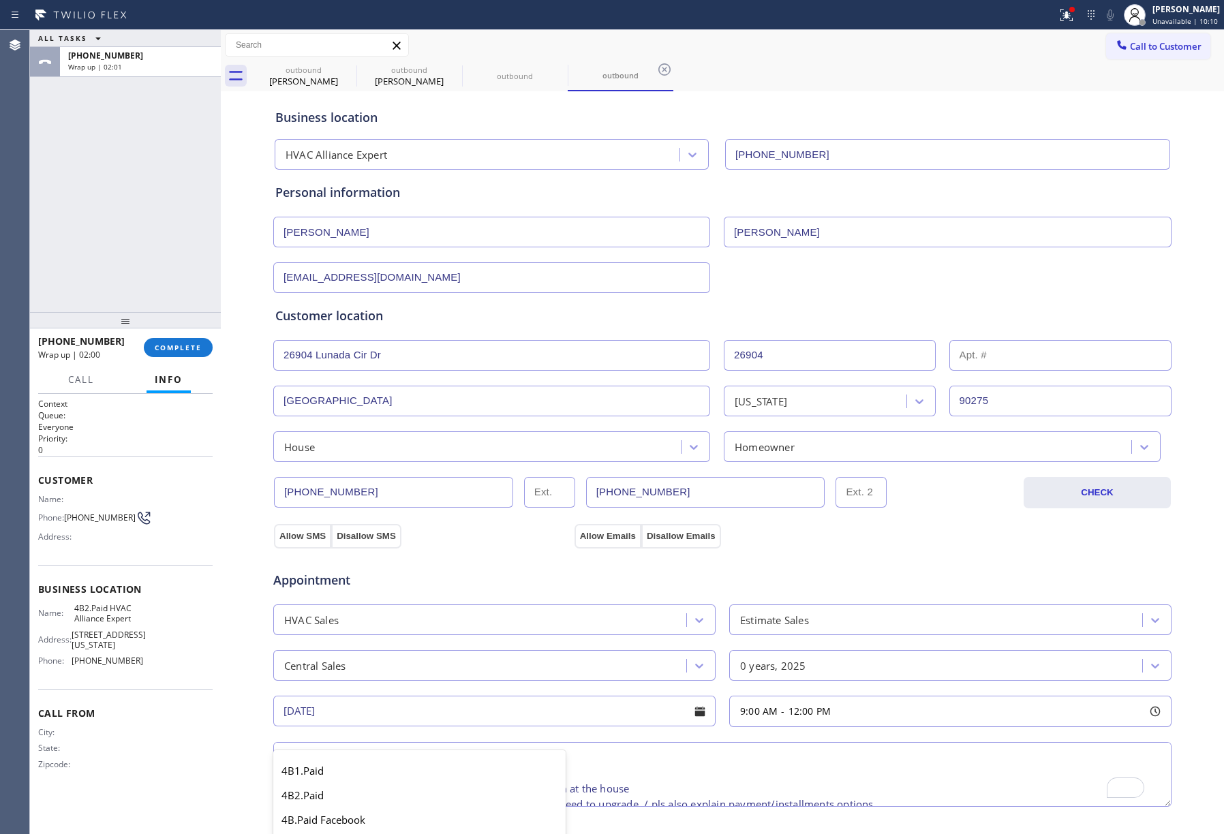
scroll to position [46, 0]
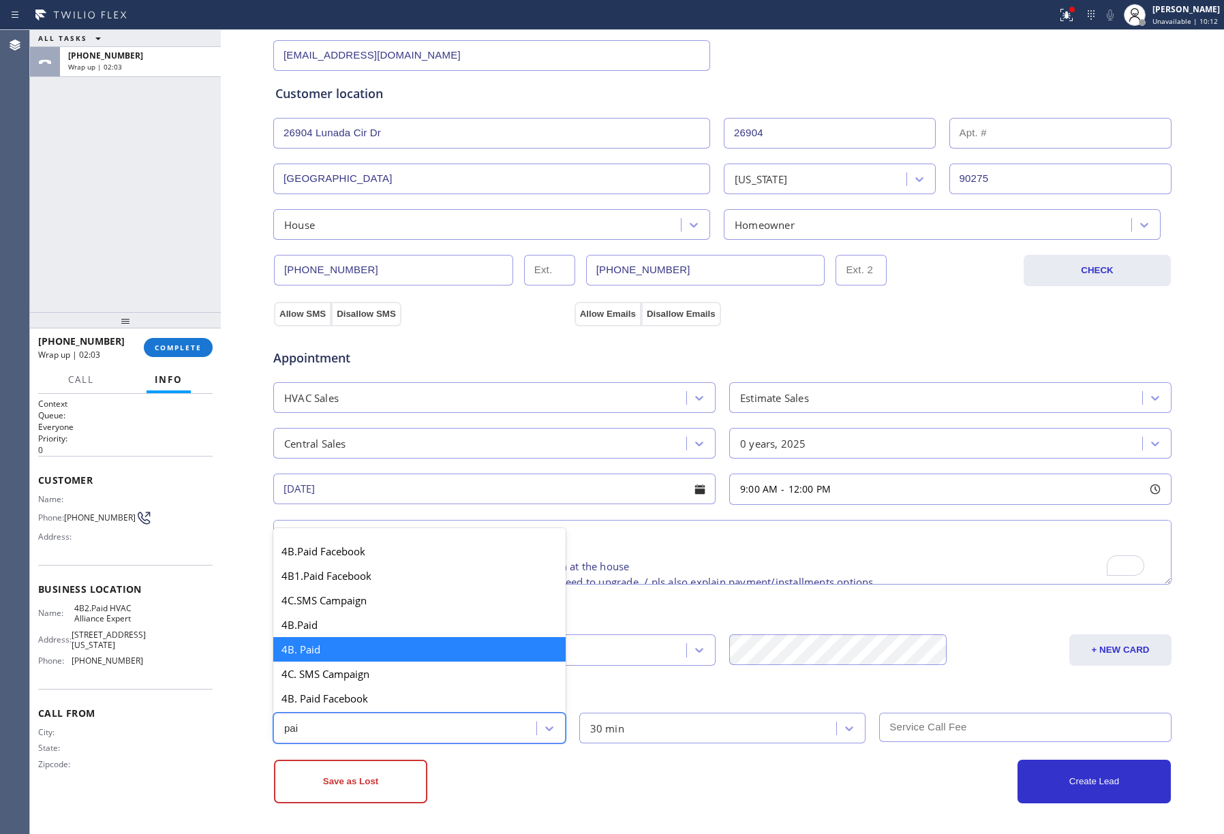
click at [401, 650] on div "4B. Paid" at bounding box center [419, 649] width 292 height 25
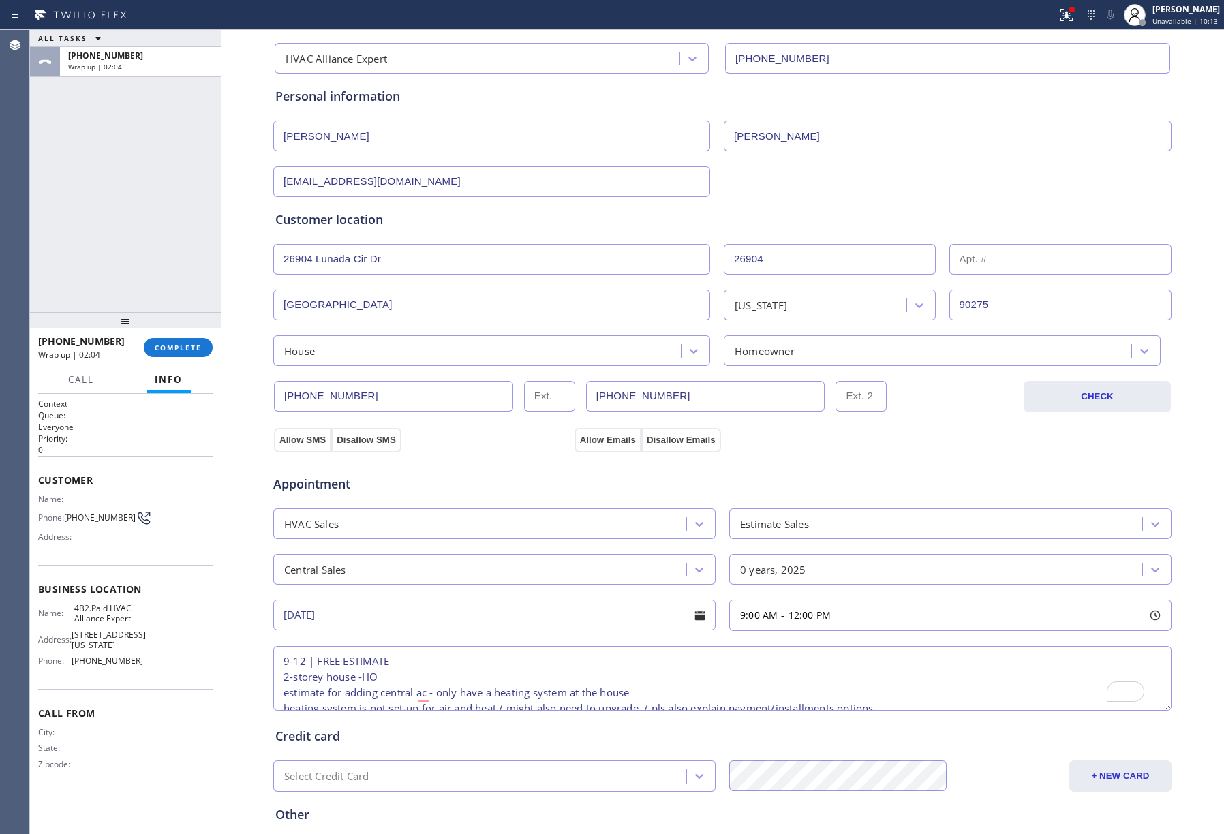
scroll to position [226, 0]
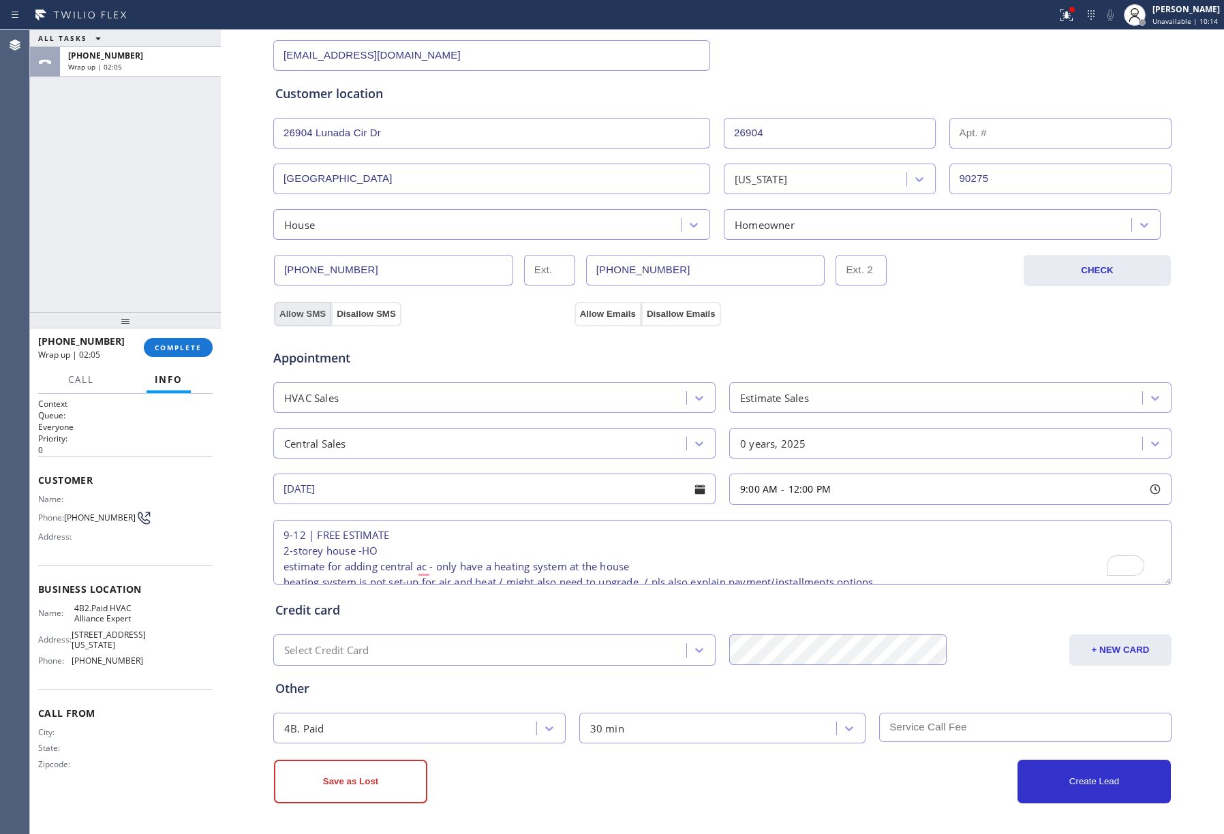
click at [287, 317] on button "Allow SMS" at bounding box center [302, 314] width 57 height 25
click at [600, 314] on button "Allow Emails" at bounding box center [607, 314] width 67 height 25
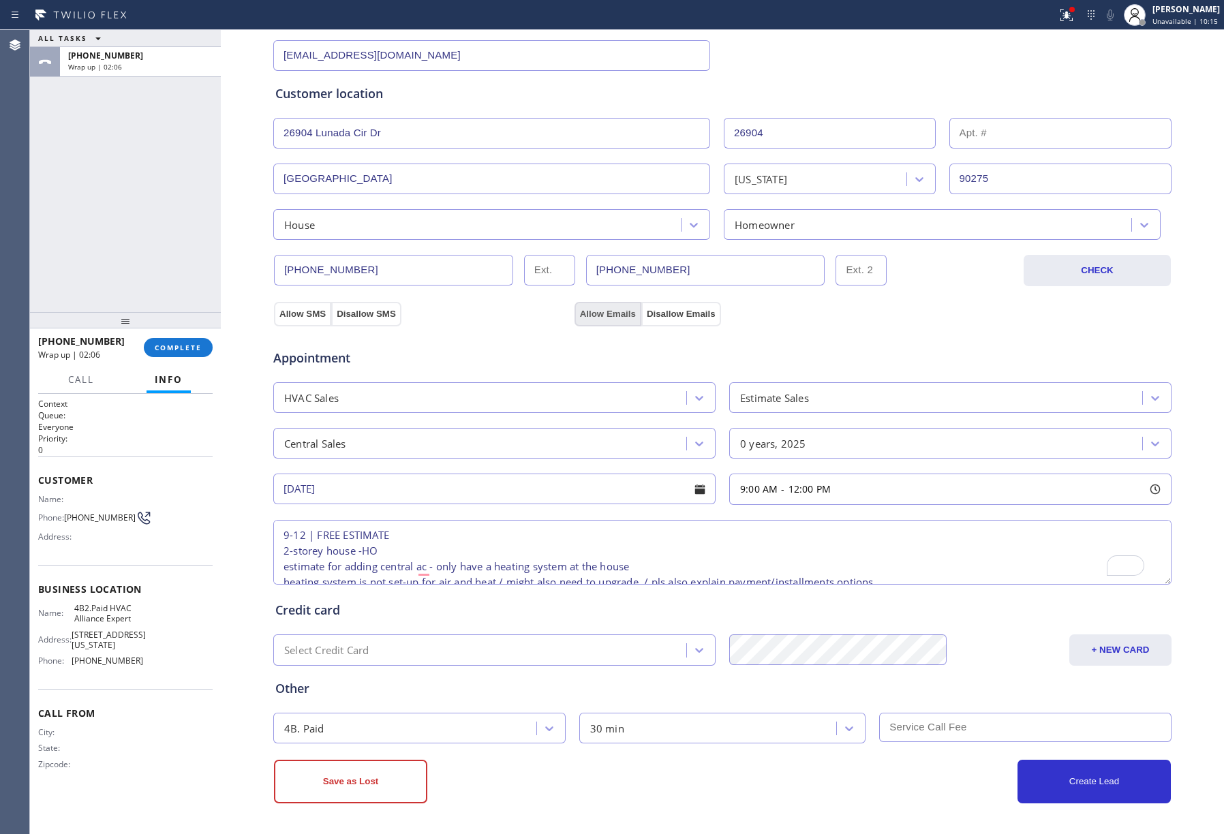
click at [600, 314] on button "Allow Emails" at bounding box center [607, 314] width 67 height 25
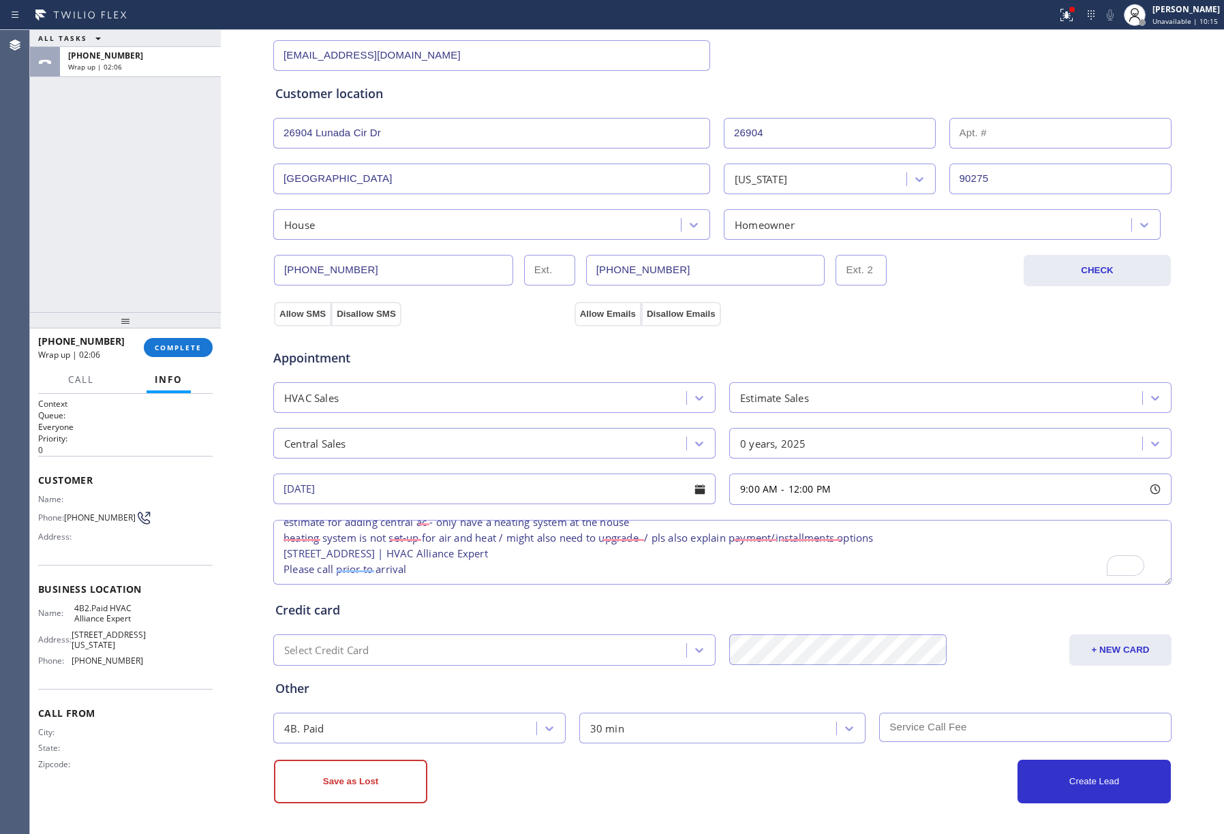
scroll to position [75, 0]
drag, startPoint x: 1074, startPoint y: 769, endPoint x: 1213, endPoint y: 739, distance: 142.2
click at [1075, 769] on button "Create Lead" at bounding box center [1093, 782] width 153 height 44
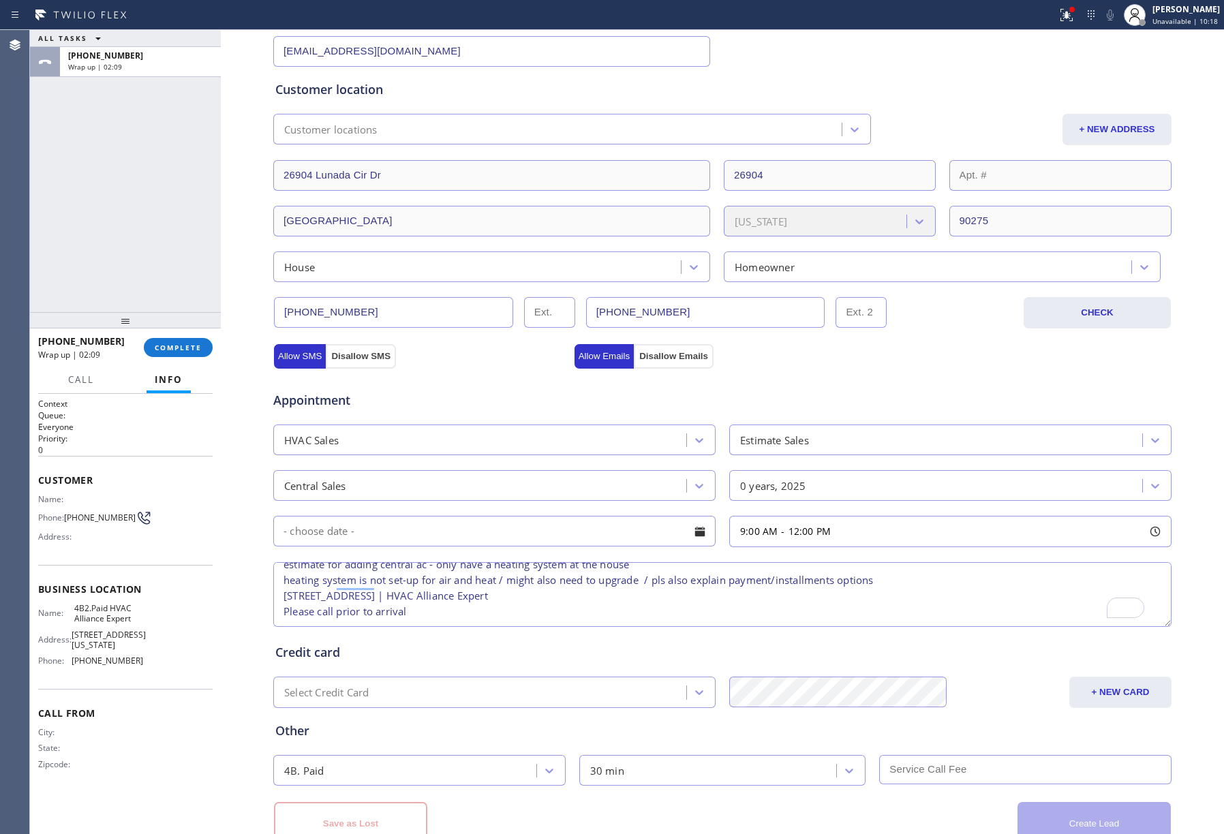
scroll to position [0, 0]
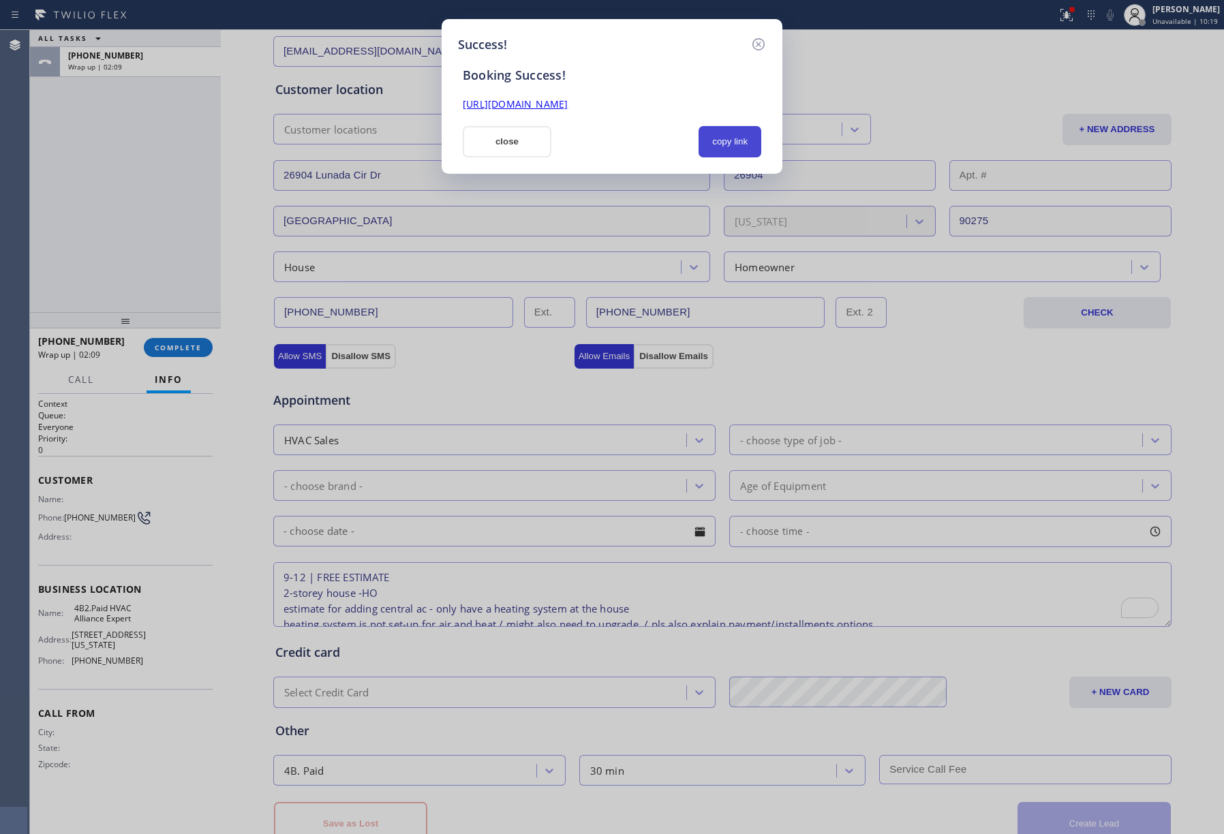
click at [723, 143] on button "copy link" at bounding box center [729, 141] width 63 height 31
click at [134, 249] on div "Success! Booking Success! [URL][DOMAIN_NAME] close copy link" at bounding box center [612, 417] width 1224 height 834
click at [476, 140] on button "close" at bounding box center [507, 141] width 89 height 31
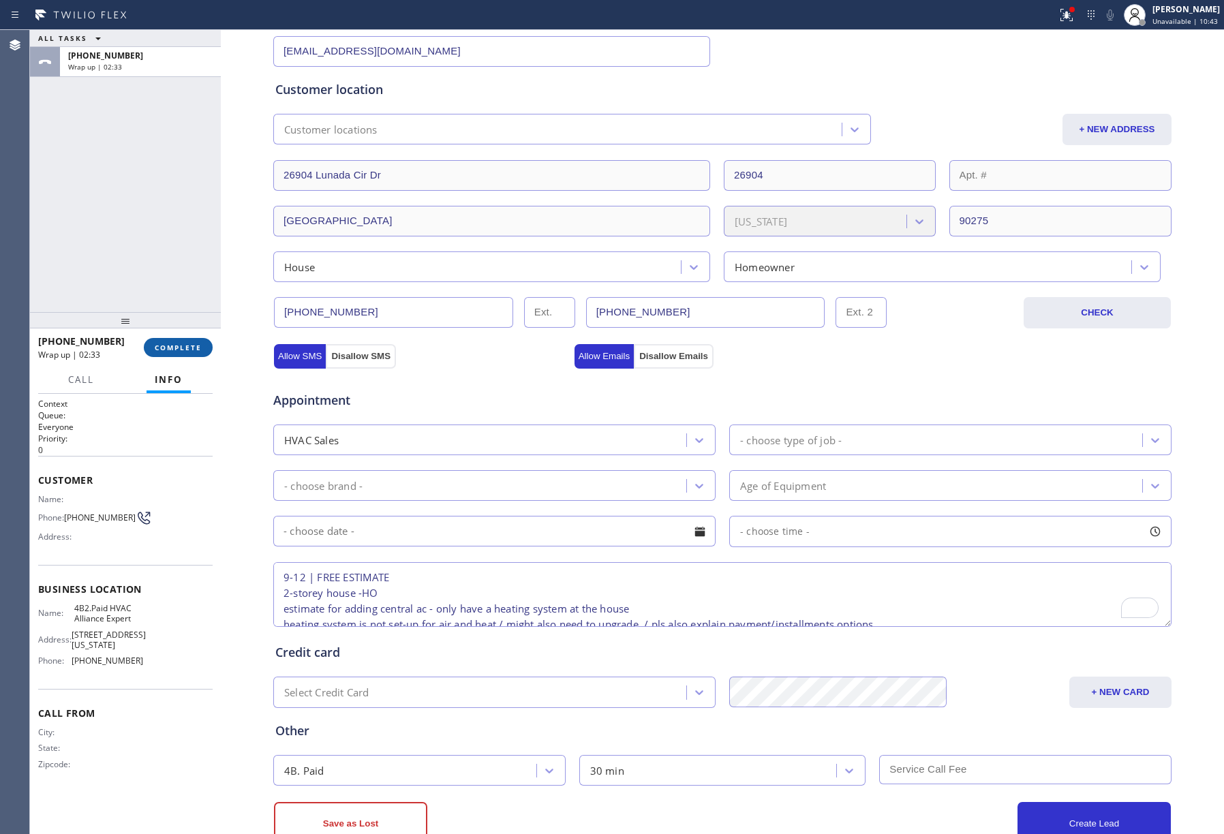
click at [168, 350] on span "COMPLETE" at bounding box center [178, 348] width 47 height 10
click at [129, 262] on div "ALL TASKS ALL TASKS ACTIVE TASKS TASKS IN WRAP UP [PHONE_NUMBER] Wrap up | 02:34" at bounding box center [125, 171] width 191 height 282
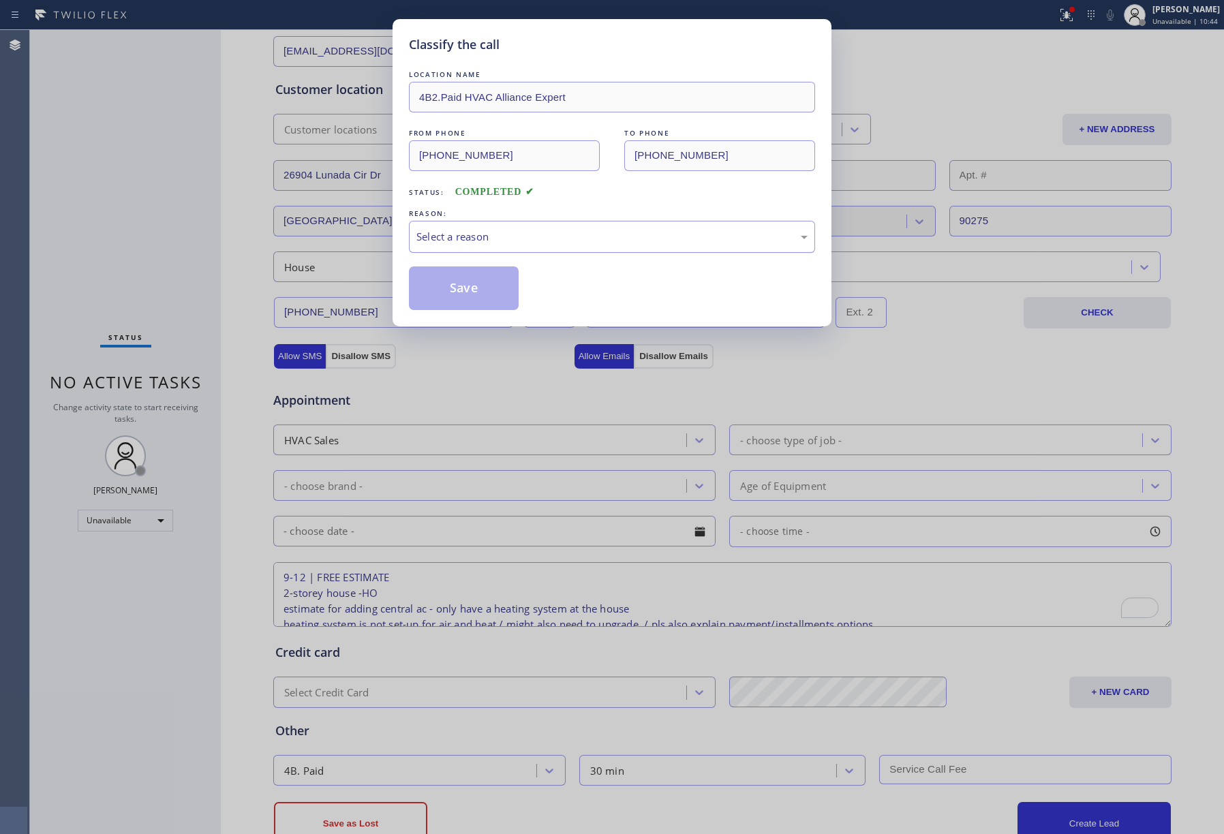
click at [549, 232] on div "Select a reason" at bounding box center [611, 237] width 391 height 16
click at [497, 283] on button "Save" at bounding box center [464, 288] width 110 height 44
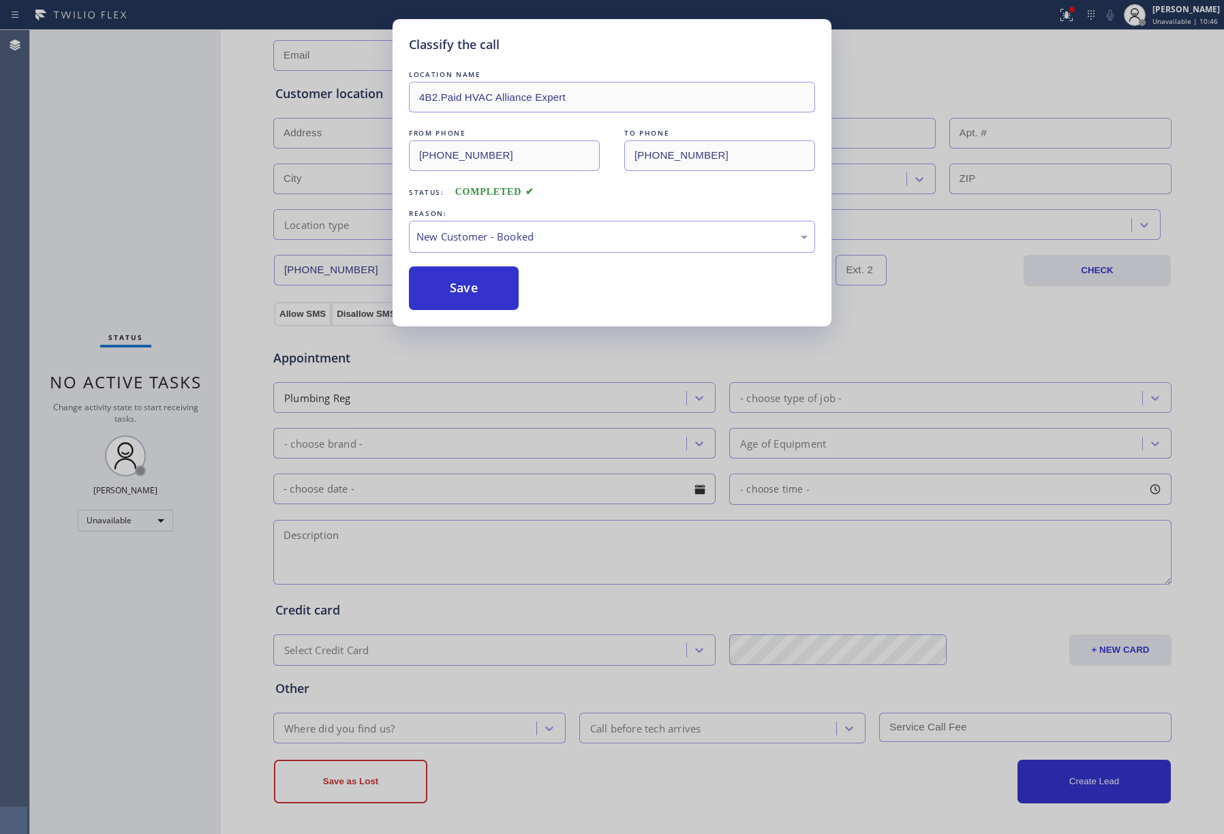
click at [1026, 57] on div "Classify the call LOCATION NAME 4B2.Paid HVAC Alliance Expert FROM PHONE [PHONE…" at bounding box center [612, 417] width 1224 height 834
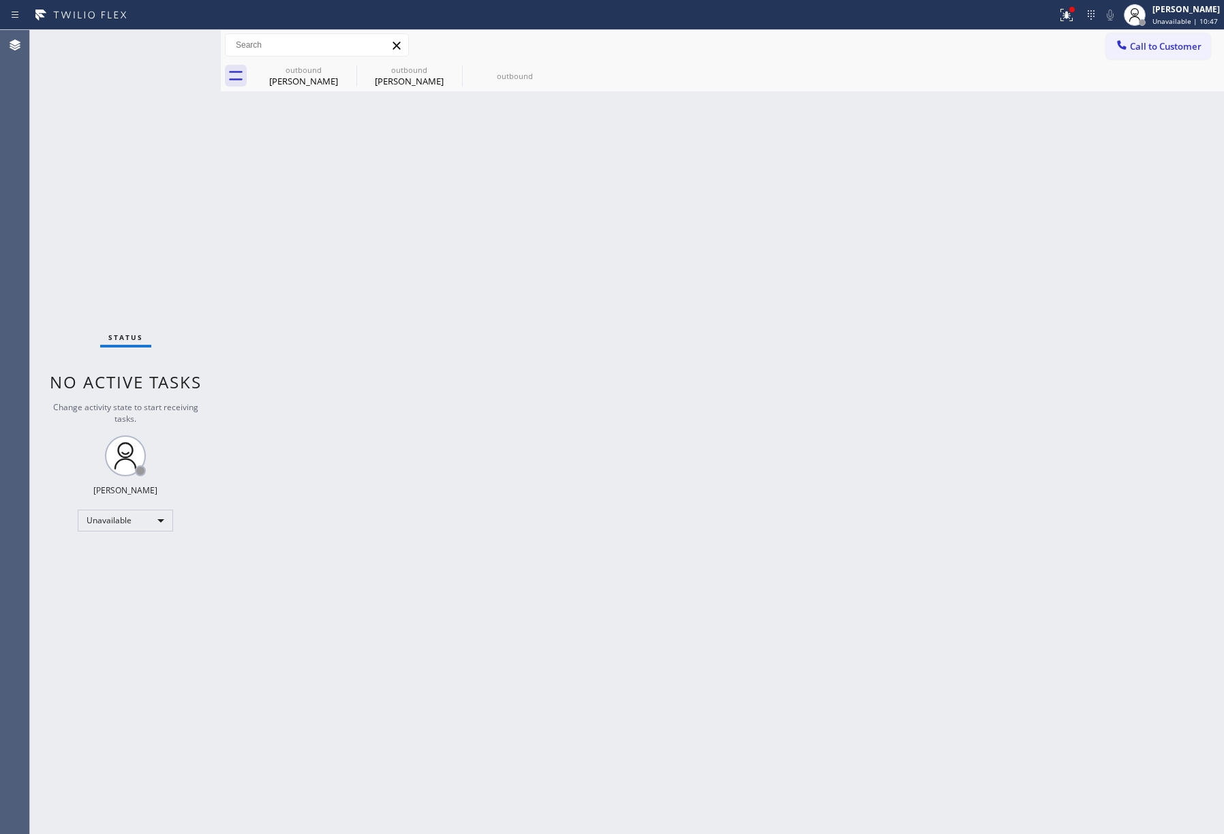
click at [1160, 45] on span "Call to Customer" at bounding box center [1166, 46] width 72 height 12
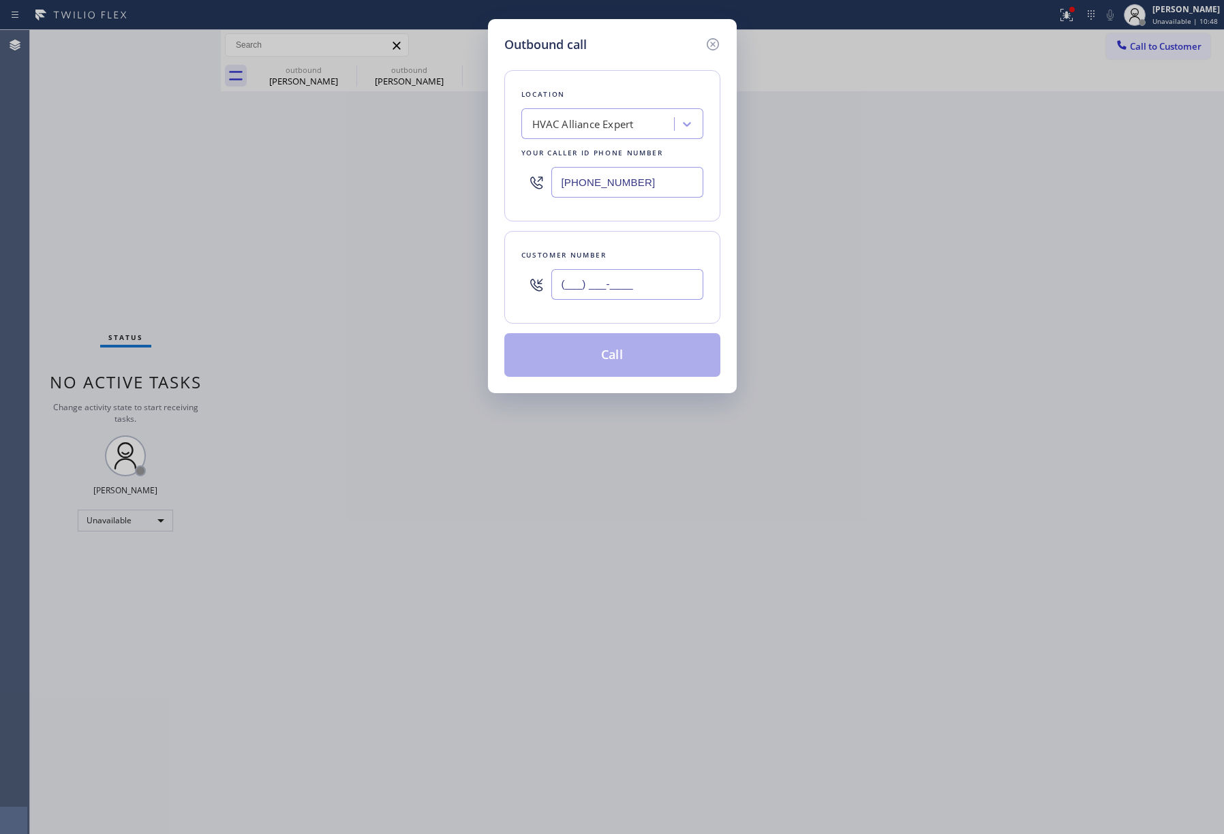
click at [638, 292] on input "(___) ___-____" at bounding box center [627, 284] width 152 height 31
paste input "323) 791-3456"
type input "[PHONE_NUMBER]"
click at [638, 233] on div "Customer number [PHONE_NUMBER]" at bounding box center [612, 277] width 216 height 93
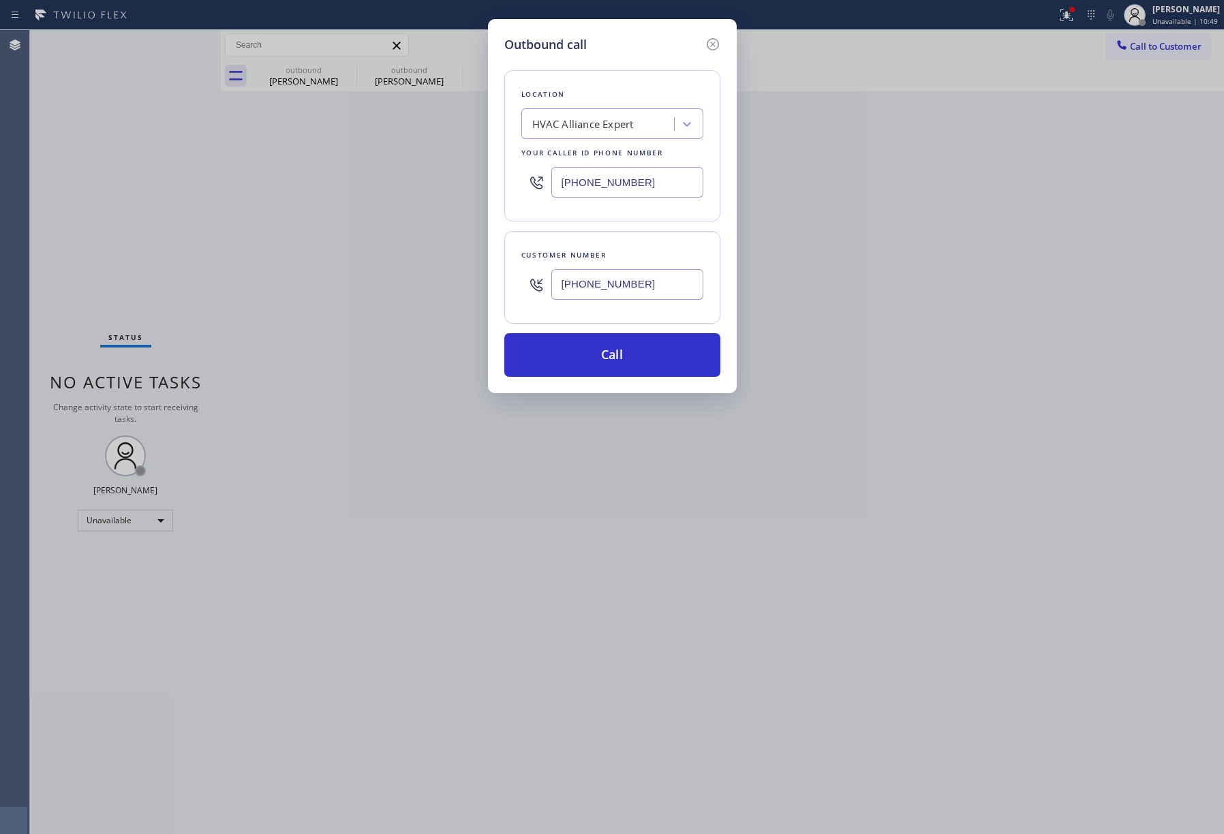
click at [658, 117] on div "HVAC Alliance Expert" at bounding box center [599, 124] width 149 height 24
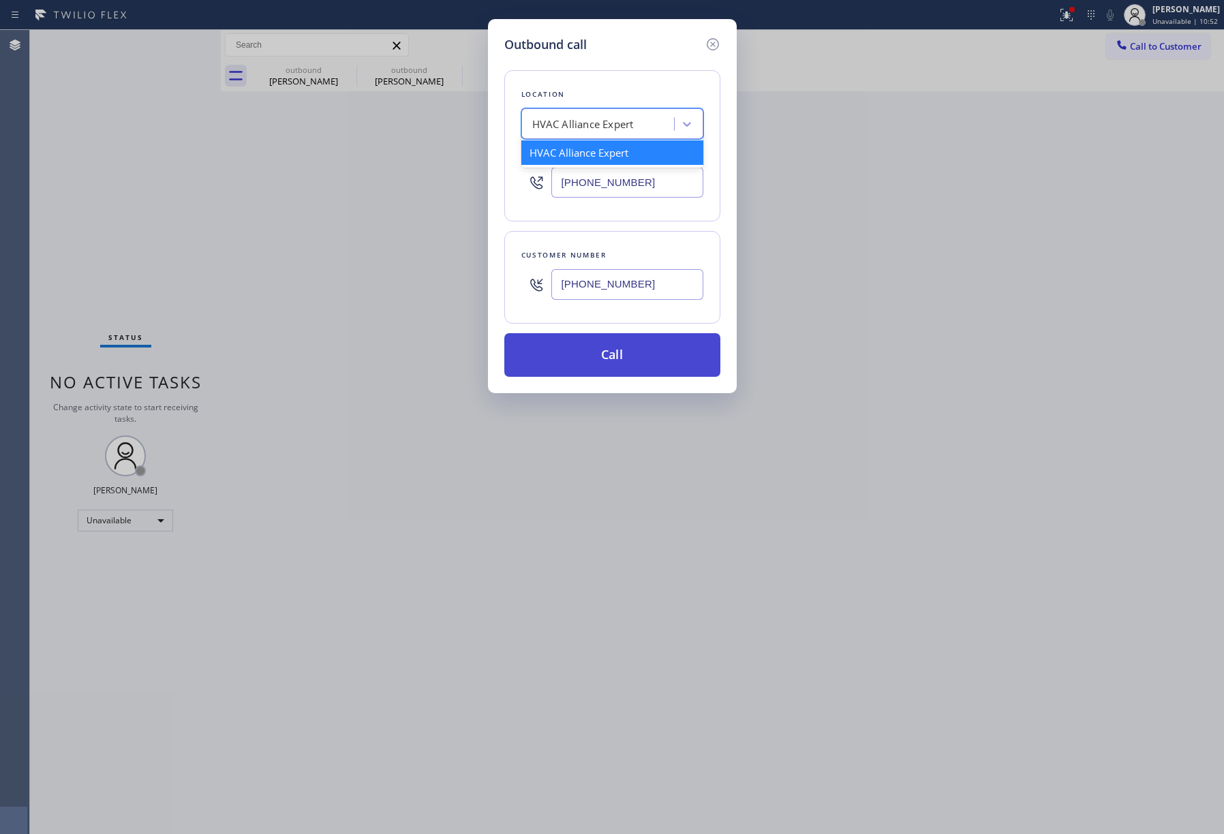
click at [645, 350] on button "Call" at bounding box center [612, 355] width 216 height 44
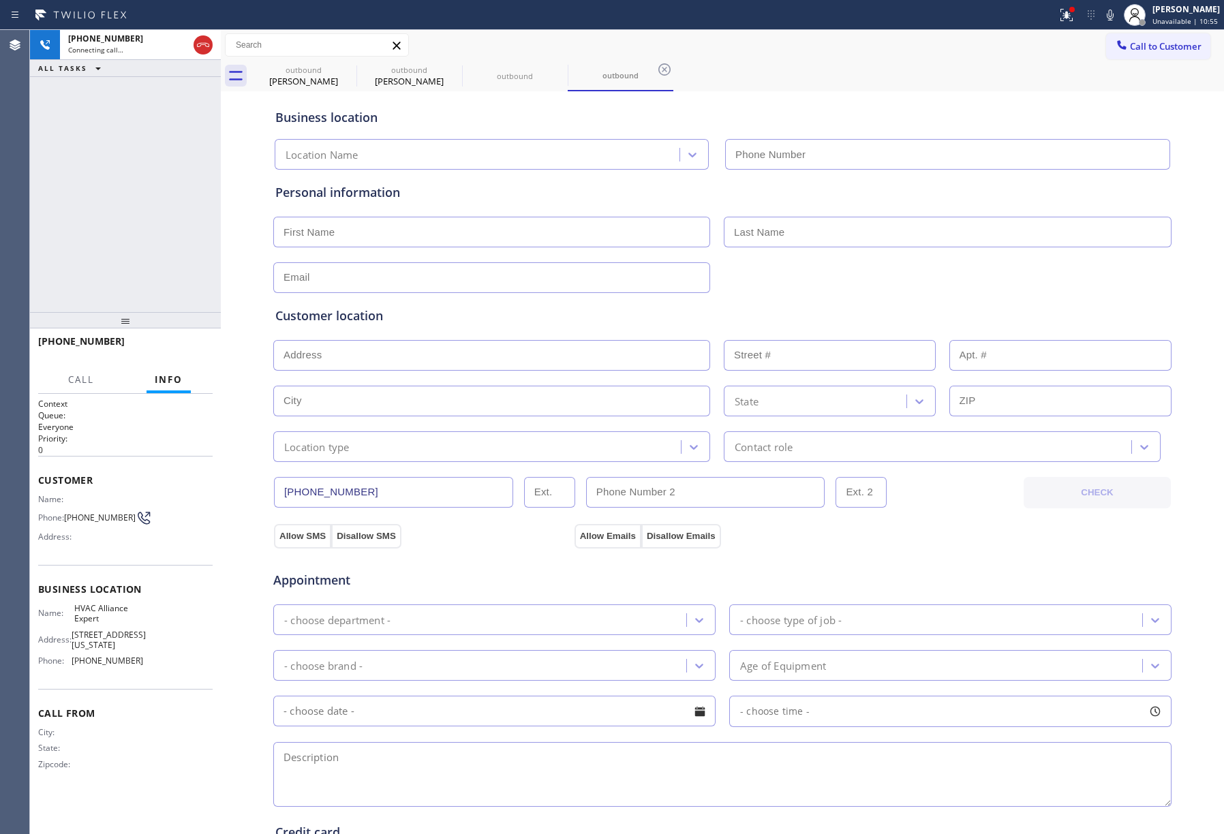
type input "[PHONE_NUMBER]"
click at [181, 339] on button "HANG UP" at bounding box center [180, 347] width 63 height 19
drag, startPoint x: 194, startPoint y: 336, endPoint x: 194, endPoint y: 345, distance: 8.9
click at [194, 343] on div "[PHONE_NUMBER] Live | 00:12 HANG UP" at bounding box center [125, 347] width 174 height 35
click at [194, 345] on span "HANG UP" at bounding box center [181, 348] width 42 height 10
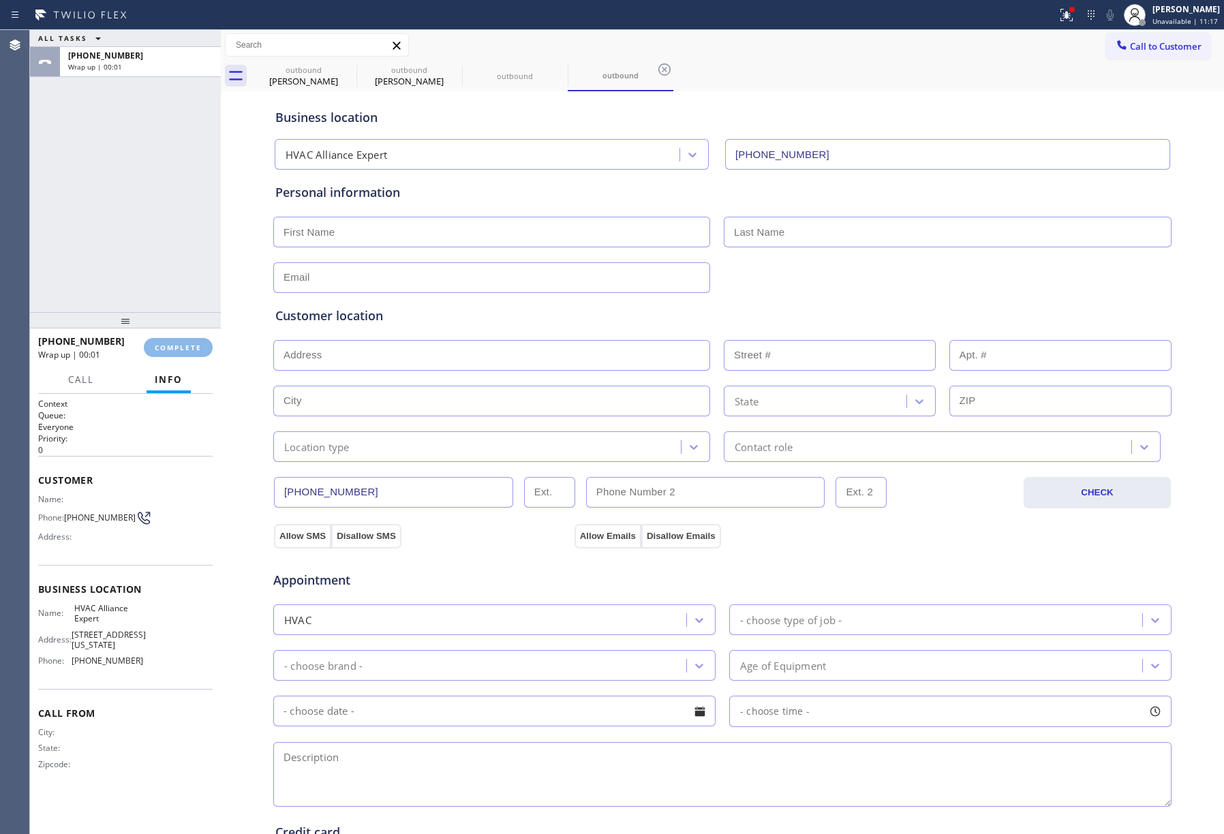
click at [180, 241] on div "ALL TASKS ALL TASKS ACTIVE TASKS TASKS IN WRAP UP [PHONE_NUMBER] Wrap up | 00:01" at bounding box center [125, 171] width 191 height 282
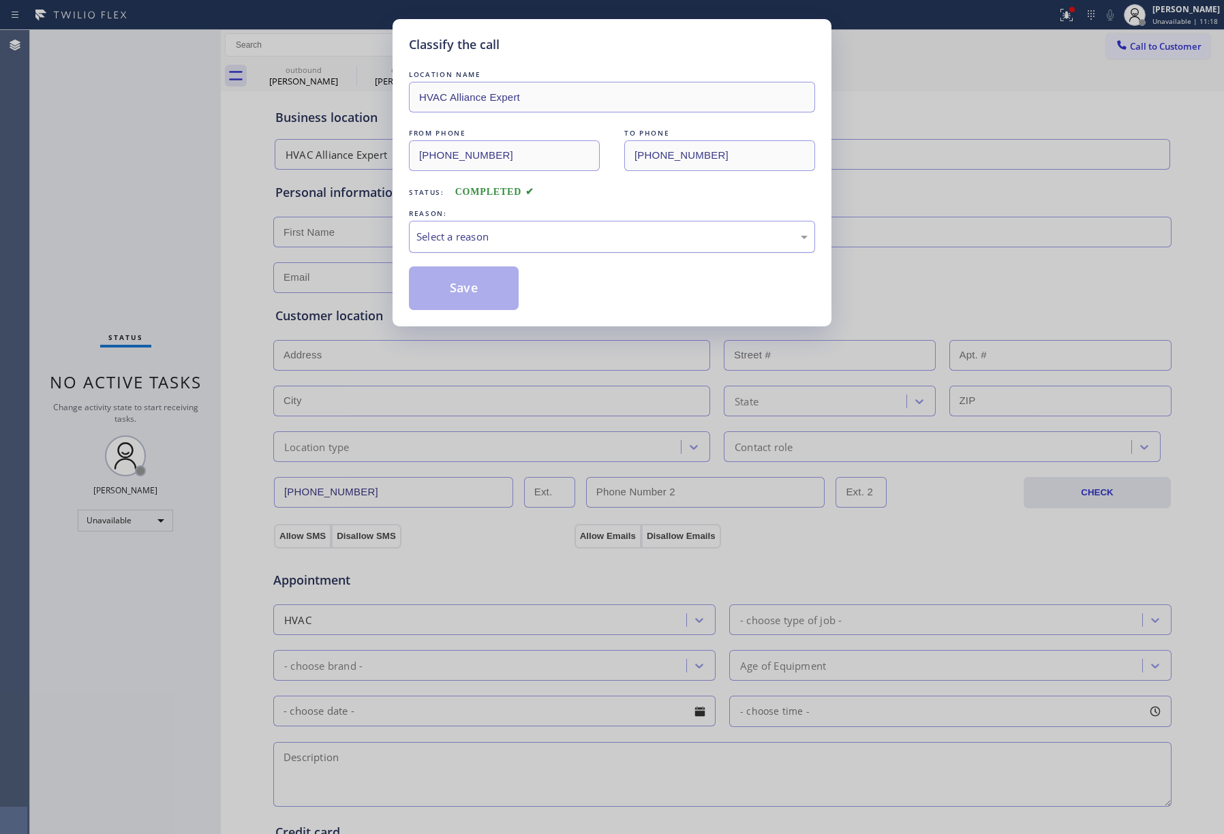
click at [510, 243] on div "Select a reason" at bounding box center [611, 237] width 391 height 16
click at [474, 285] on button "Save" at bounding box center [464, 288] width 110 height 44
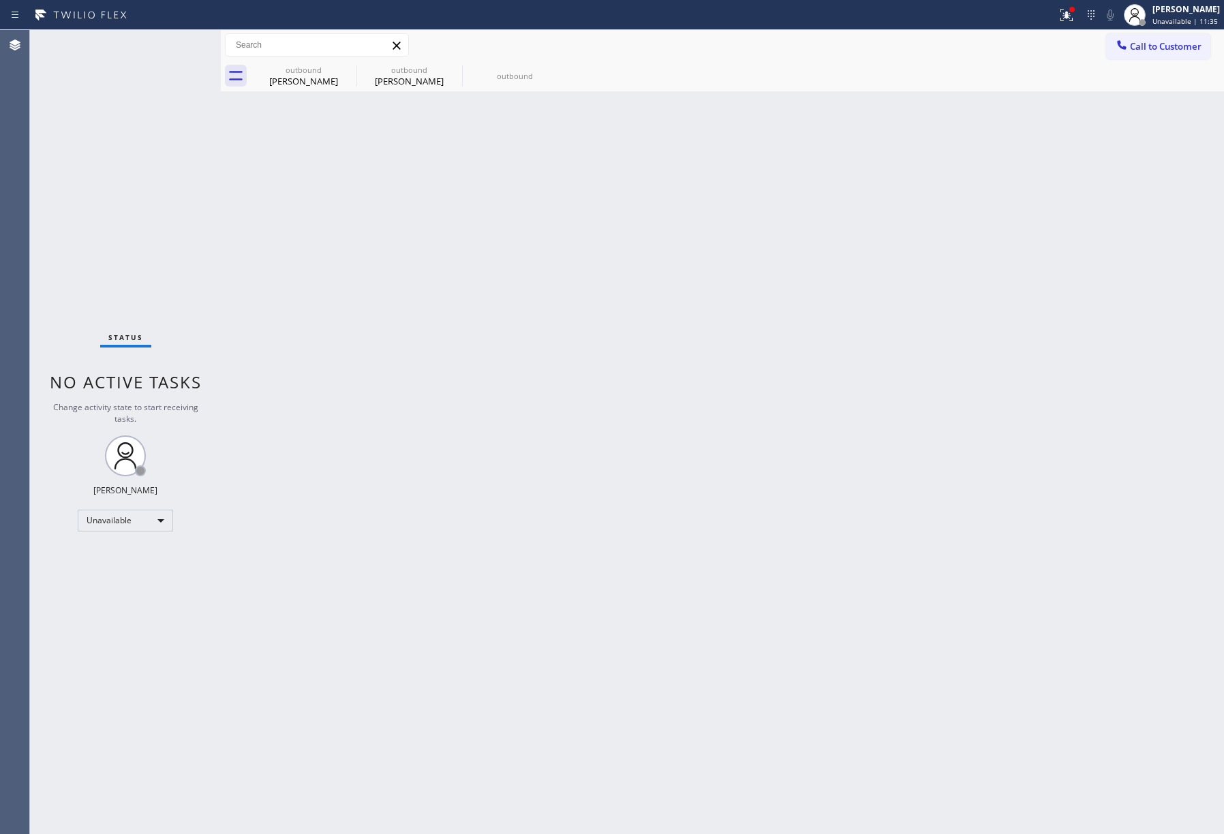
drag, startPoint x: 105, startPoint y: 145, endPoint x: 216, endPoint y: 109, distance: 116.8
click at [105, 145] on div "Status No active tasks Change activity state to start receiving tasks. [PERSON_…" at bounding box center [125, 432] width 191 height 804
click at [1146, 50] on span "Call to Customer" at bounding box center [1166, 46] width 72 height 12
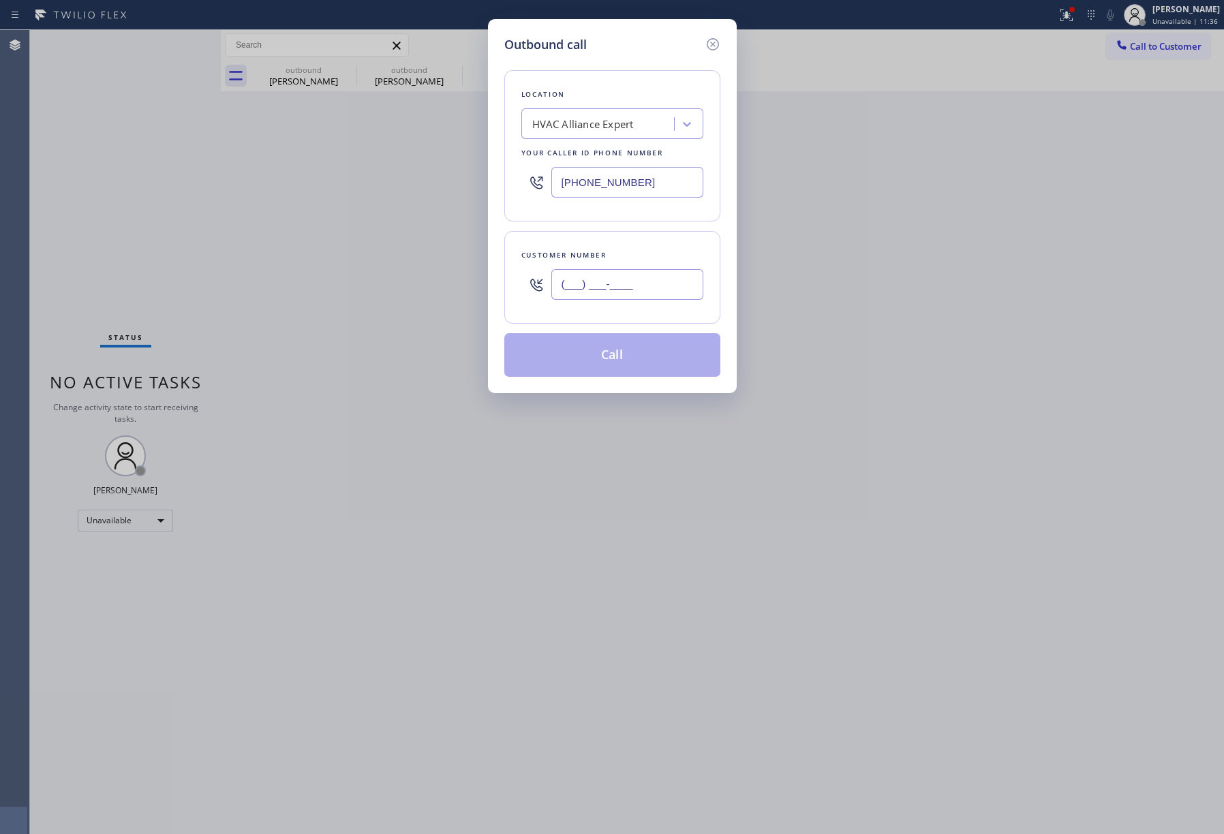
click at [615, 279] on input "(___) ___-____" at bounding box center [627, 284] width 152 height 31
paste input "144) 042-933"
click at [615, 247] on div "Customer number (144) 042-933_" at bounding box center [612, 277] width 216 height 93
drag, startPoint x: 170, startPoint y: 179, endPoint x: 527, endPoint y: 179, distance: 357.1
click at [170, 179] on div "Outbound call Location HVAC Alliance Expert Your caller id phone number [PHONE_…" at bounding box center [612, 417] width 1224 height 834
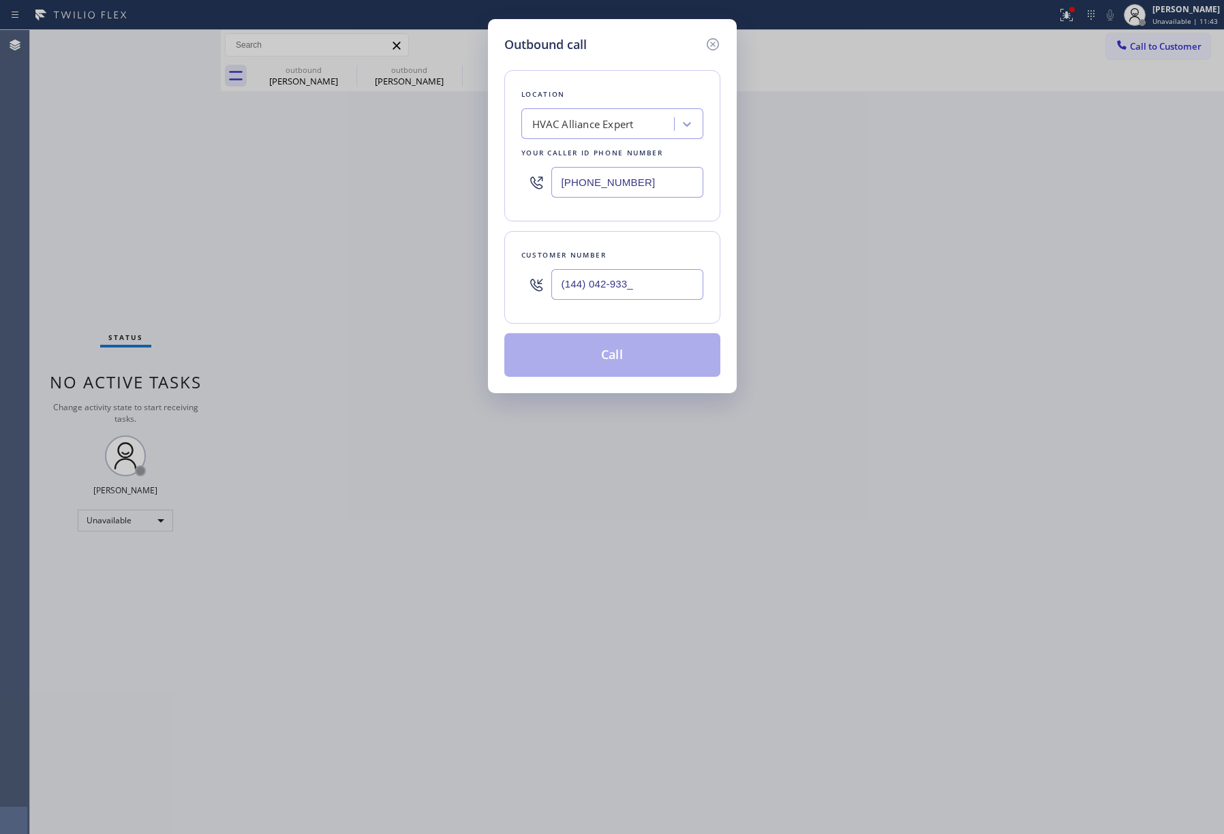
drag, startPoint x: 597, startPoint y: 177, endPoint x: 525, endPoint y: 176, distance: 72.2
click at [525, 176] on div "[PHONE_NUMBER]" at bounding box center [612, 182] width 182 height 44
drag, startPoint x: 652, startPoint y: 283, endPoint x: 522, endPoint y: 283, distance: 130.2
click at [522, 283] on div "(144) 042-933_" at bounding box center [612, 284] width 182 height 44
paste input "714) 404-2933"
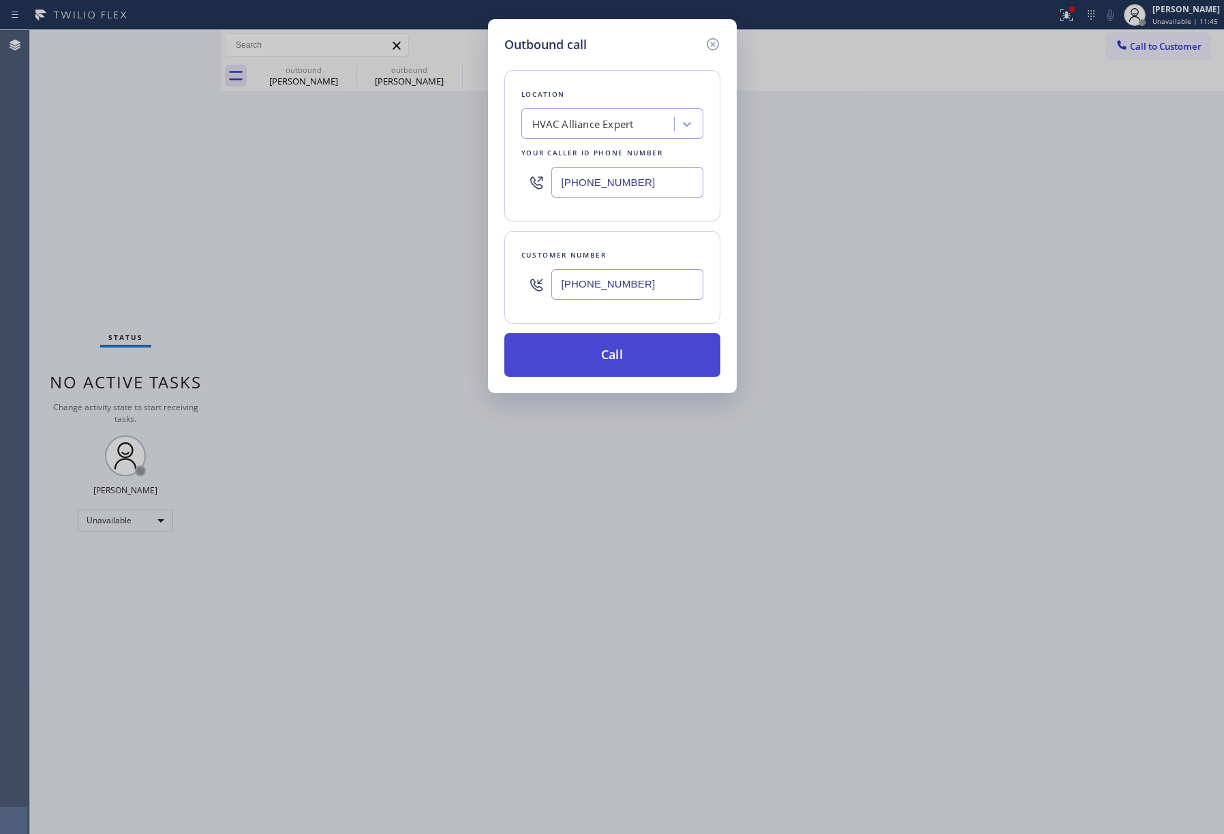
type input "[PHONE_NUMBER]"
click at [591, 348] on button "Call" at bounding box center [612, 355] width 216 height 44
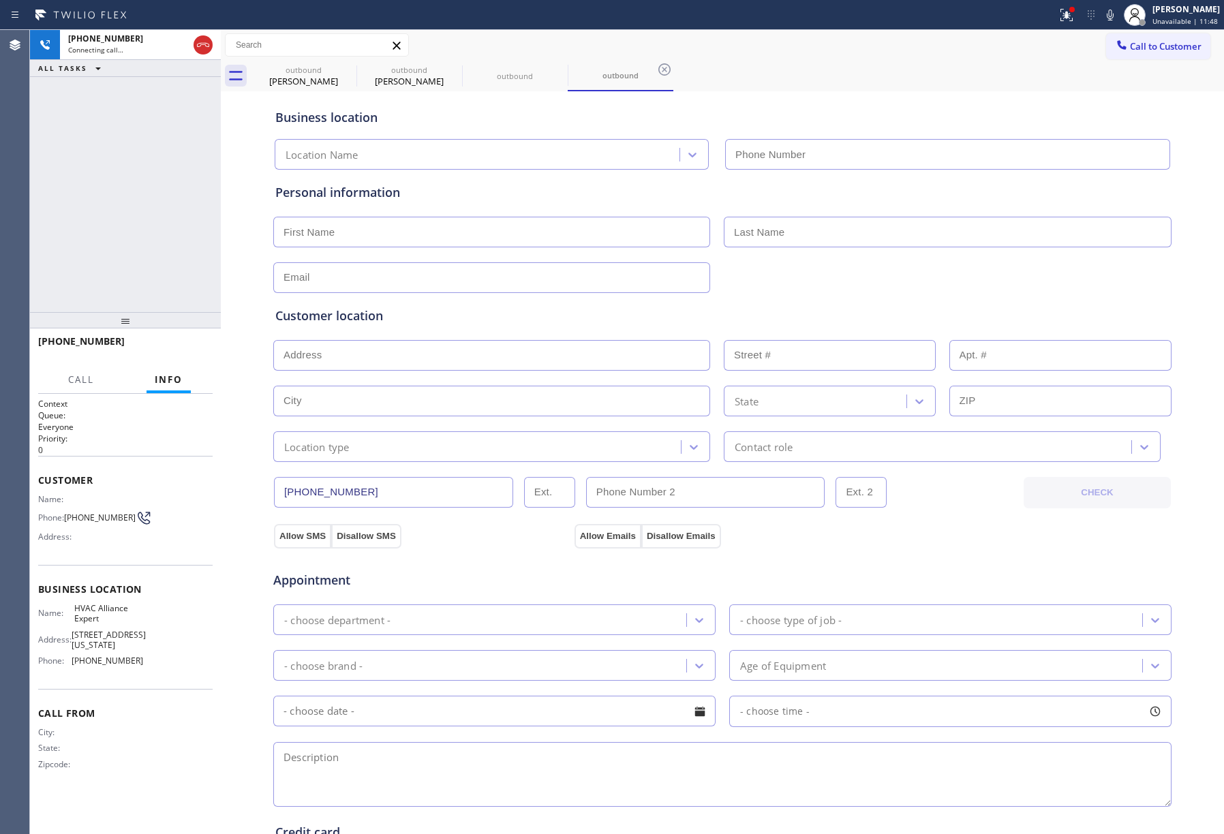
type input "[PHONE_NUMBER]"
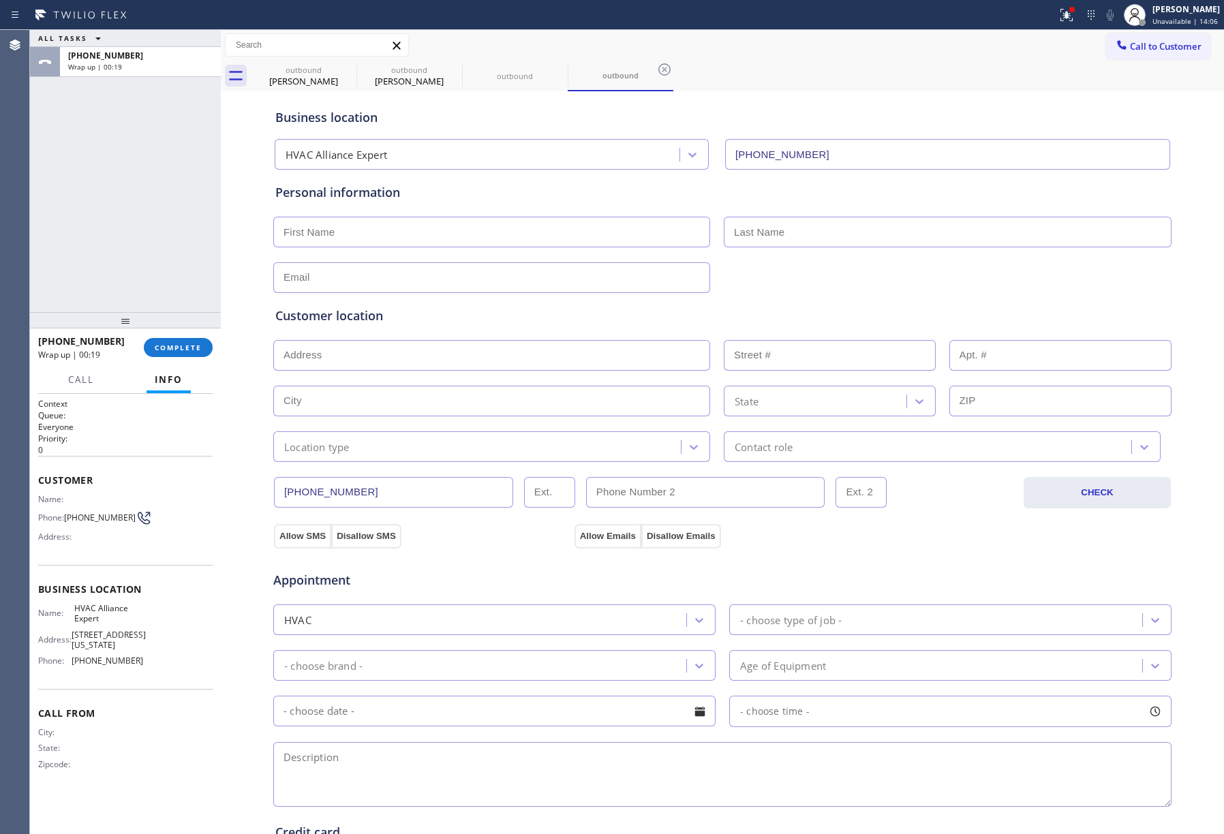
click at [121, 271] on div "ALL TASKS ALL TASKS ACTIVE TASKS TASKS IN WRAP UP [PHONE_NUMBER] Wrap up | 00:19" at bounding box center [125, 171] width 191 height 282
click at [165, 350] on span "COMPLETE" at bounding box center [178, 348] width 47 height 10
click at [132, 224] on div "ALL TASKS ALL TASKS ACTIVE TASKS TASKS IN WRAP UP [PHONE_NUMBER] Wrap up | 00:20" at bounding box center [125, 171] width 191 height 282
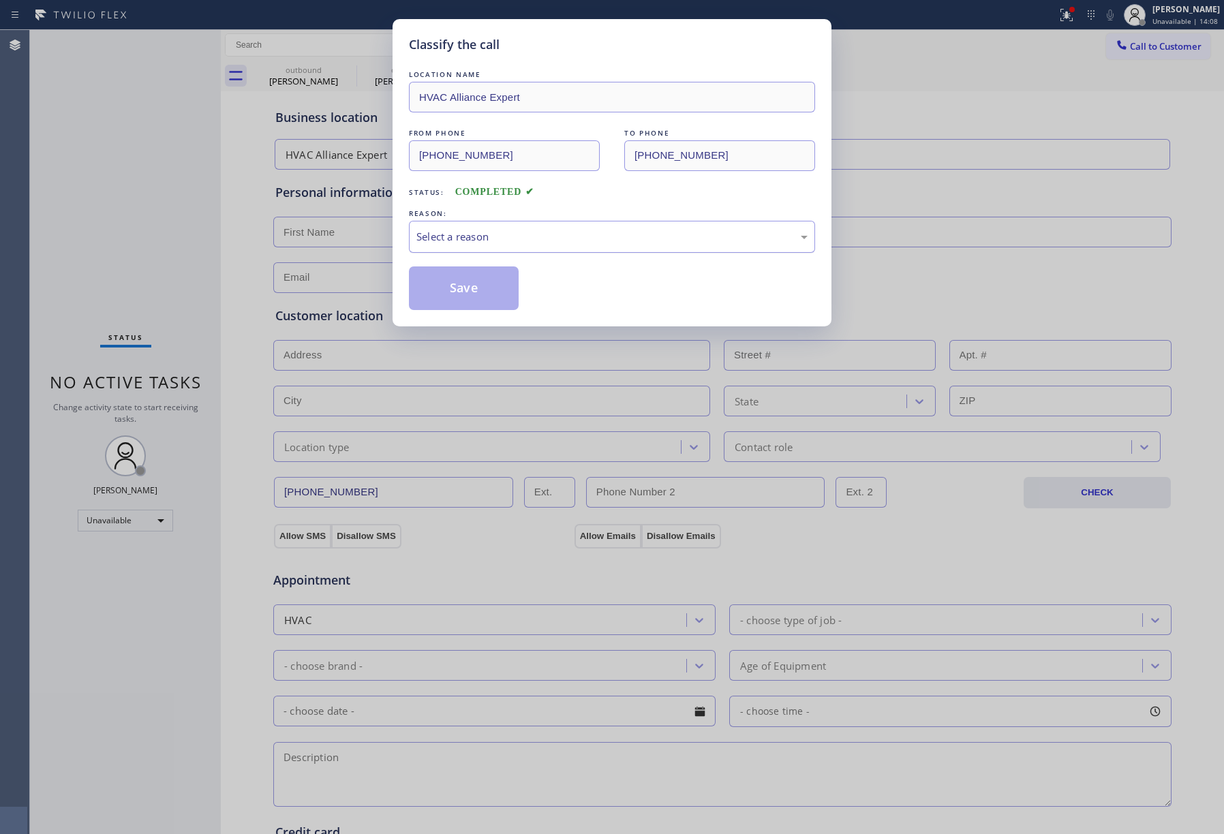
click at [467, 239] on div "Select a reason" at bounding box center [611, 237] width 391 height 16
drag, startPoint x: 448, startPoint y: 283, endPoint x: 911, endPoint y: 46, distance: 519.9
click at [450, 284] on button "Save" at bounding box center [464, 288] width 110 height 44
drag, startPoint x: 935, startPoint y: 42, endPoint x: 1190, endPoint y: 61, distance: 255.6
click at [954, 45] on div "Classify the call LOCATION NAME HVAC Alliance Expert FROM PHONE [PHONE_NUMBER] …" at bounding box center [612, 417] width 1224 height 834
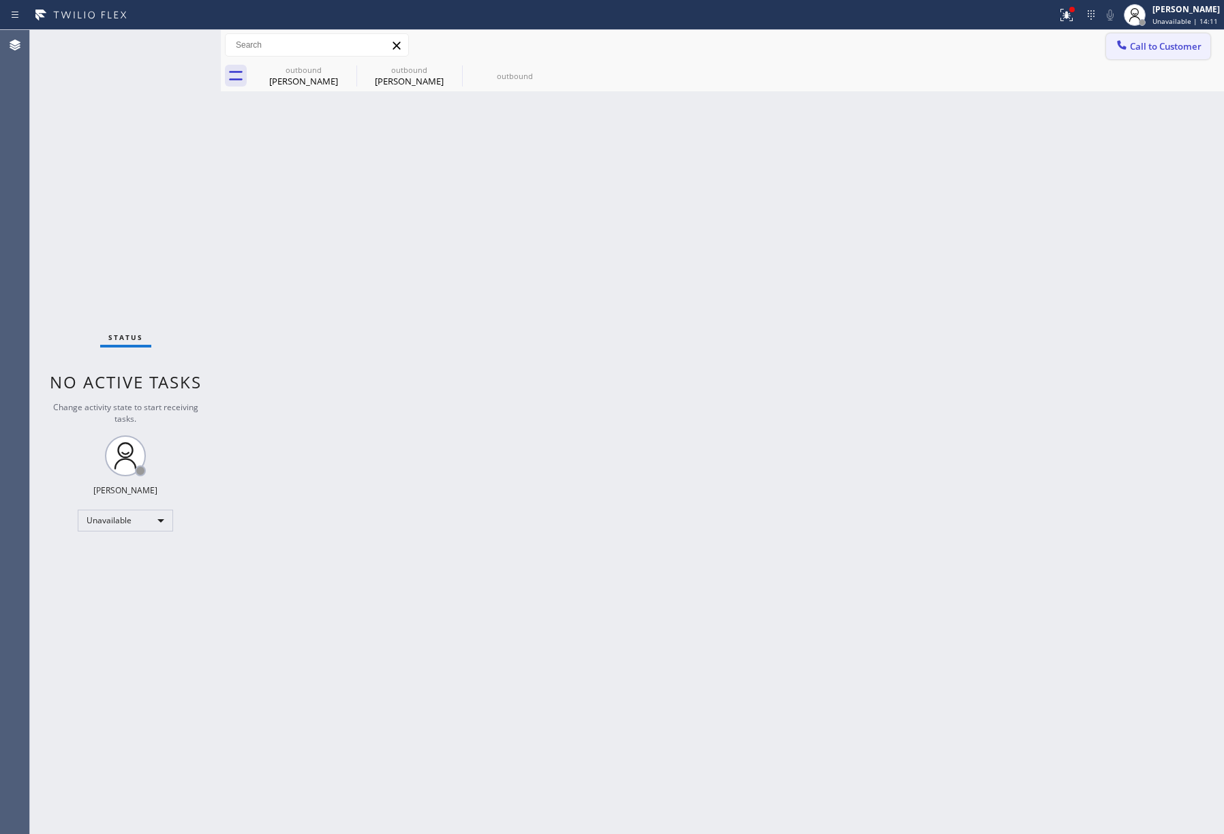
click at [1150, 40] on span "Call to Customer" at bounding box center [1166, 46] width 72 height 12
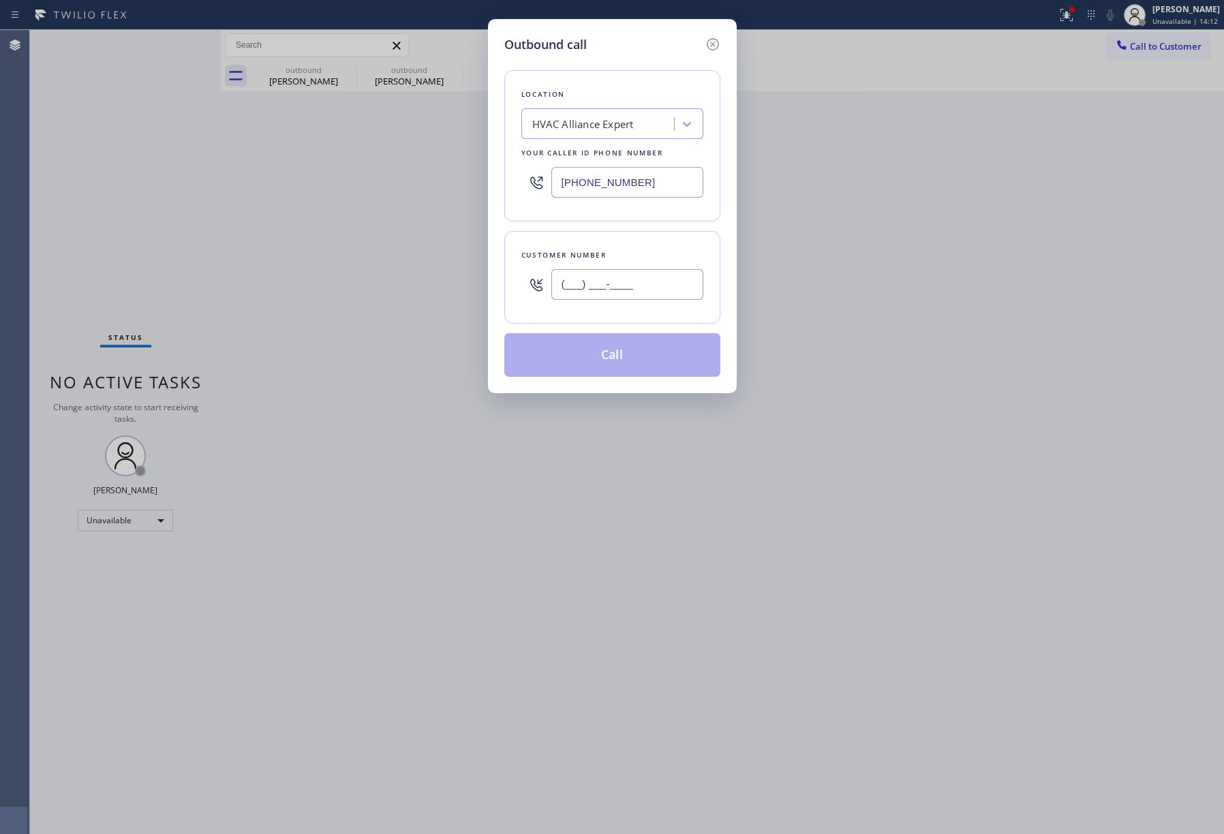
click at [628, 290] on input "(___) ___-____" at bounding box center [627, 284] width 152 height 31
paste input "909) 636-3170"
type input "[PHONE_NUMBER]"
click at [616, 251] on div "Customer number" at bounding box center [612, 255] width 182 height 14
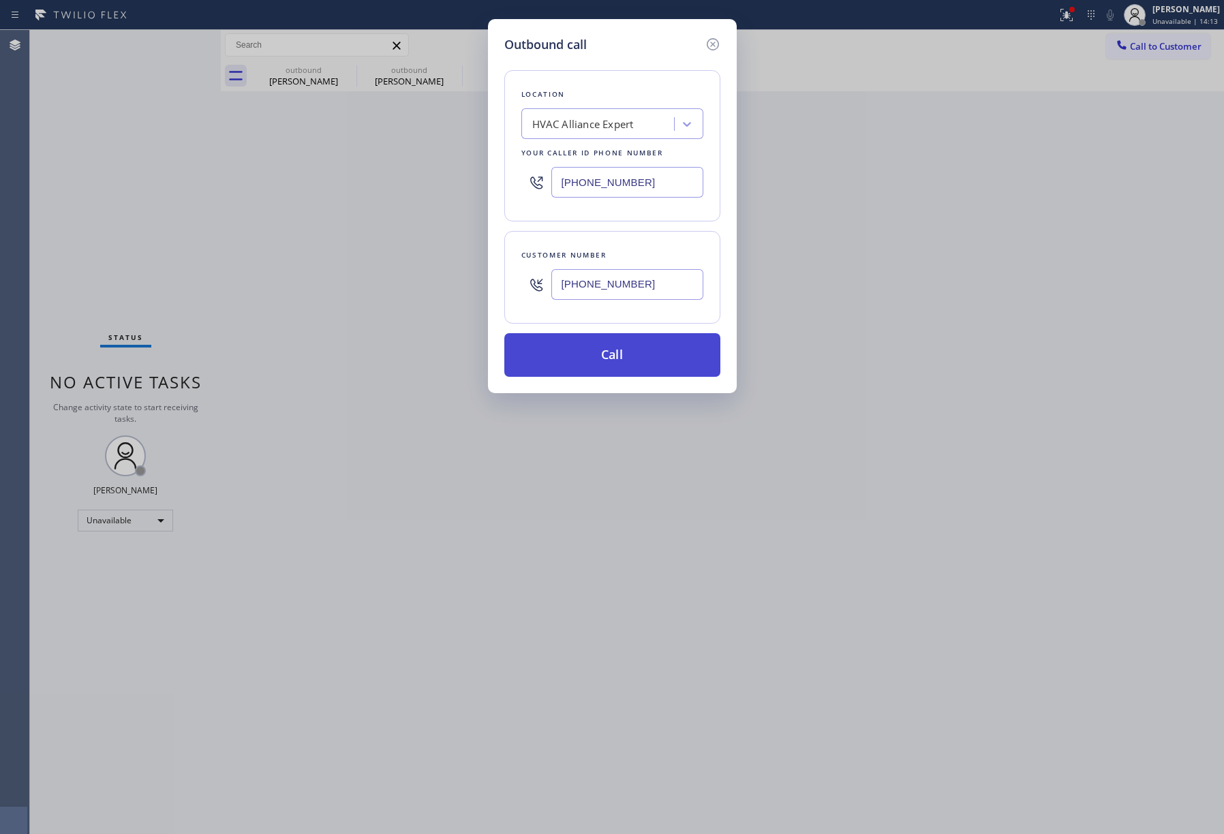
click at [591, 364] on button "Call" at bounding box center [612, 355] width 216 height 44
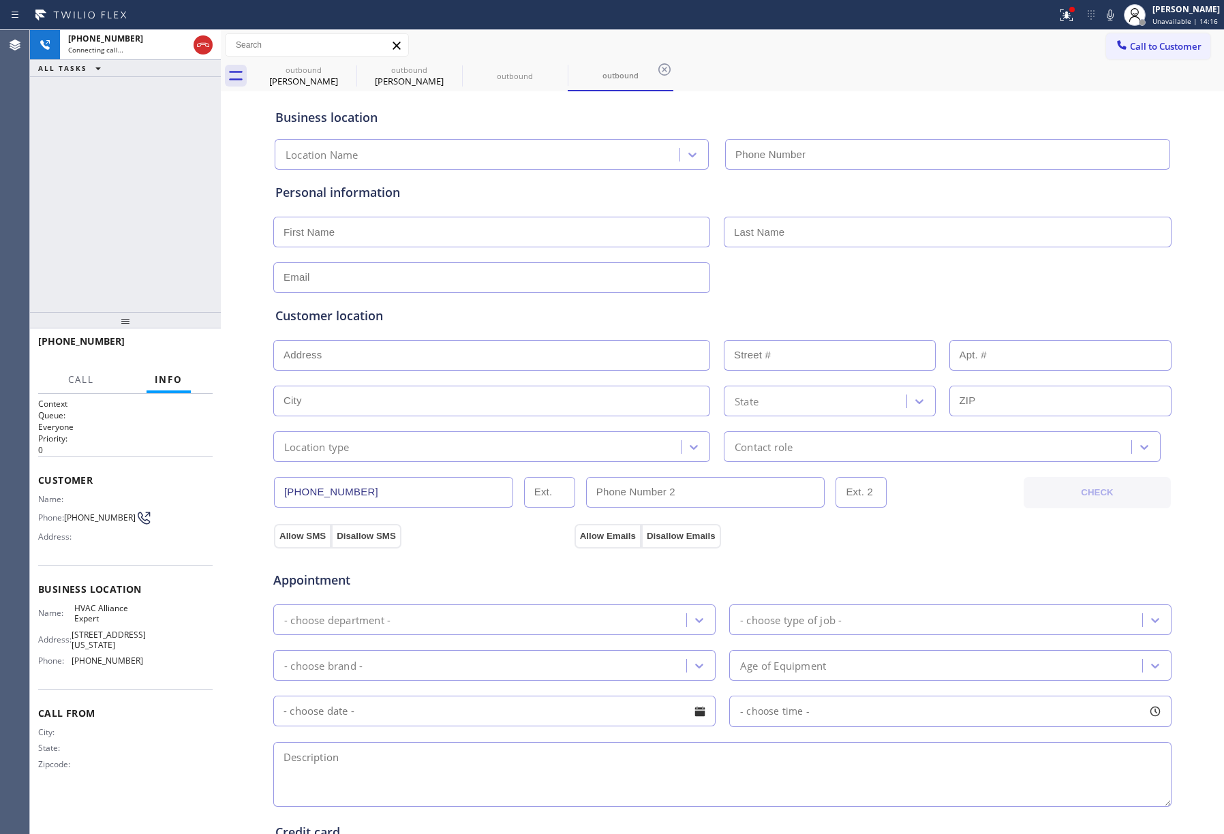
type input "[PHONE_NUMBER]"
drag, startPoint x: 102, startPoint y: 195, endPoint x: 347, endPoint y: 33, distance: 294.1
click at [114, 186] on div "[PHONE_NUMBER] Live | 01:15 ALL TASKS ALL TASKS ACTIVE TASKS TASKS IN WRAP UP" at bounding box center [125, 171] width 191 height 282
click at [1110, 14] on icon at bounding box center [1110, 15] width 16 height 16
click at [91, 606] on span "HVAC Alliance Expert" at bounding box center [108, 613] width 68 height 21
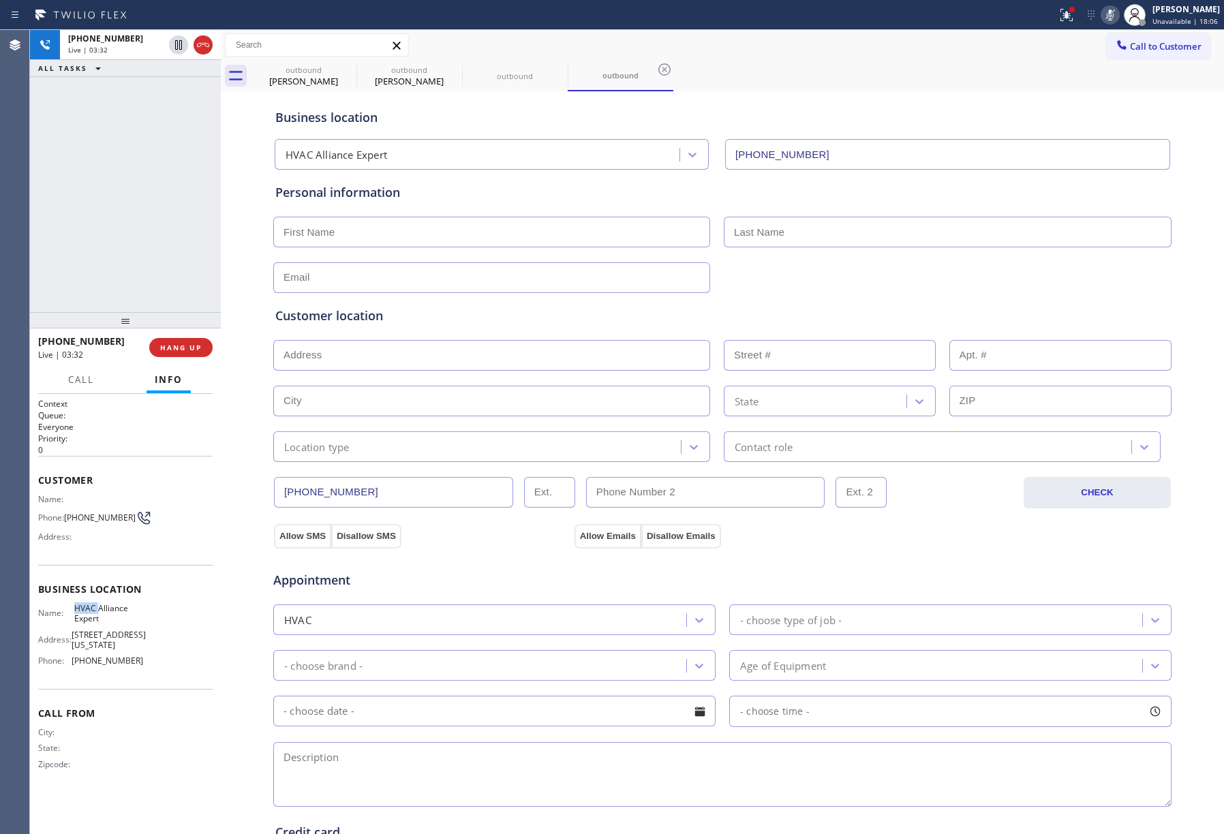
click at [90, 606] on span "HVAC Alliance Expert" at bounding box center [108, 613] width 68 height 21
copy span "HVAC Alliance Expert"
click at [146, 203] on div "[PHONE_NUMBER] Live | 03:46 ALL TASKS ALL TASKS ACTIVE TASKS TASKS IN WRAP UP" at bounding box center [125, 171] width 191 height 282
drag, startPoint x: 121, startPoint y: 143, endPoint x: 150, endPoint y: 134, distance: 30.6
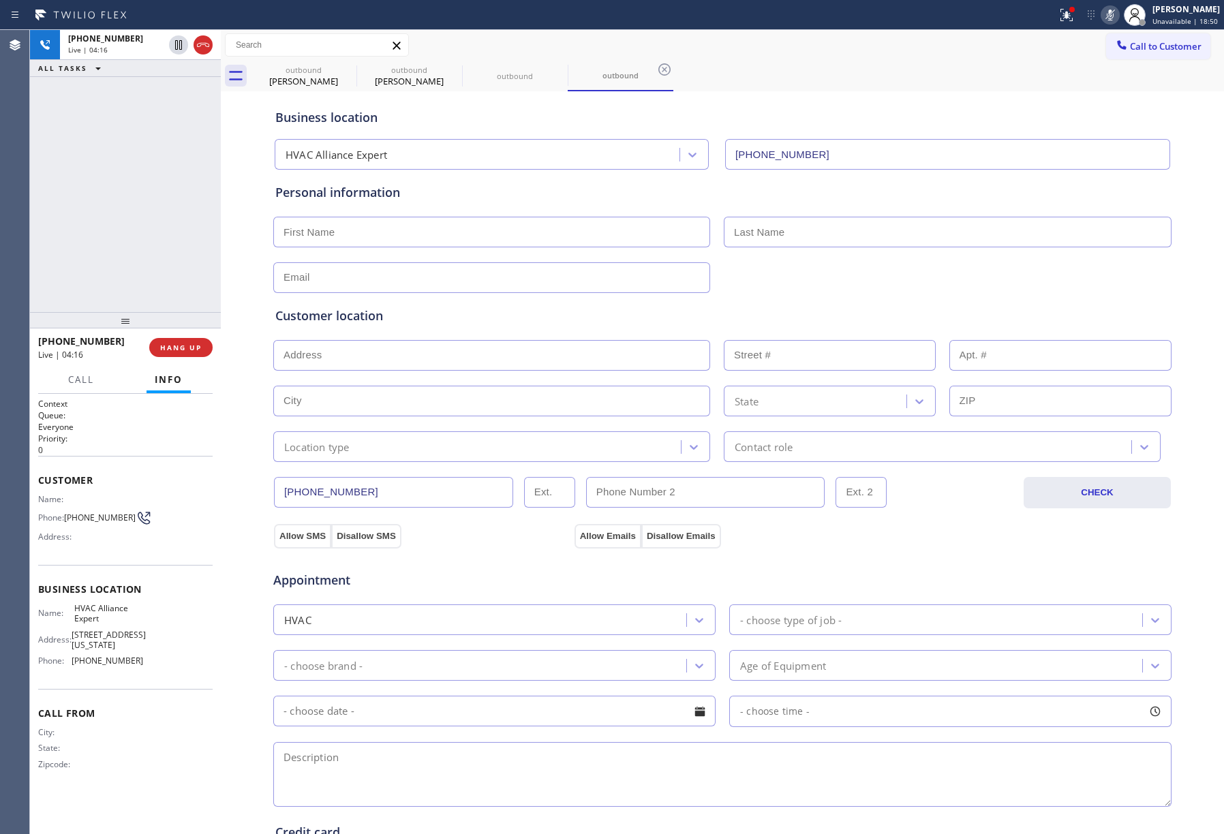
click at [134, 140] on div "[PHONE_NUMBER] Live | 04:16 ALL TASKS ALL TASKS ACTIVE TASKS TASKS IN WRAP UP" at bounding box center [125, 171] width 191 height 282
click at [1116, 17] on icon at bounding box center [1110, 15] width 16 height 16
drag, startPoint x: 183, startPoint y: 352, endPoint x: 166, endPoint y: 267, distance: 86.9
click at [183, 352] on button "COMPLETE" at bounding box center [178, 347] width 69 height 19
drag, startPoint x: 166, startPoint y: 267, endPoint x: 1180, endPoint y: 386, distance: 1020.9
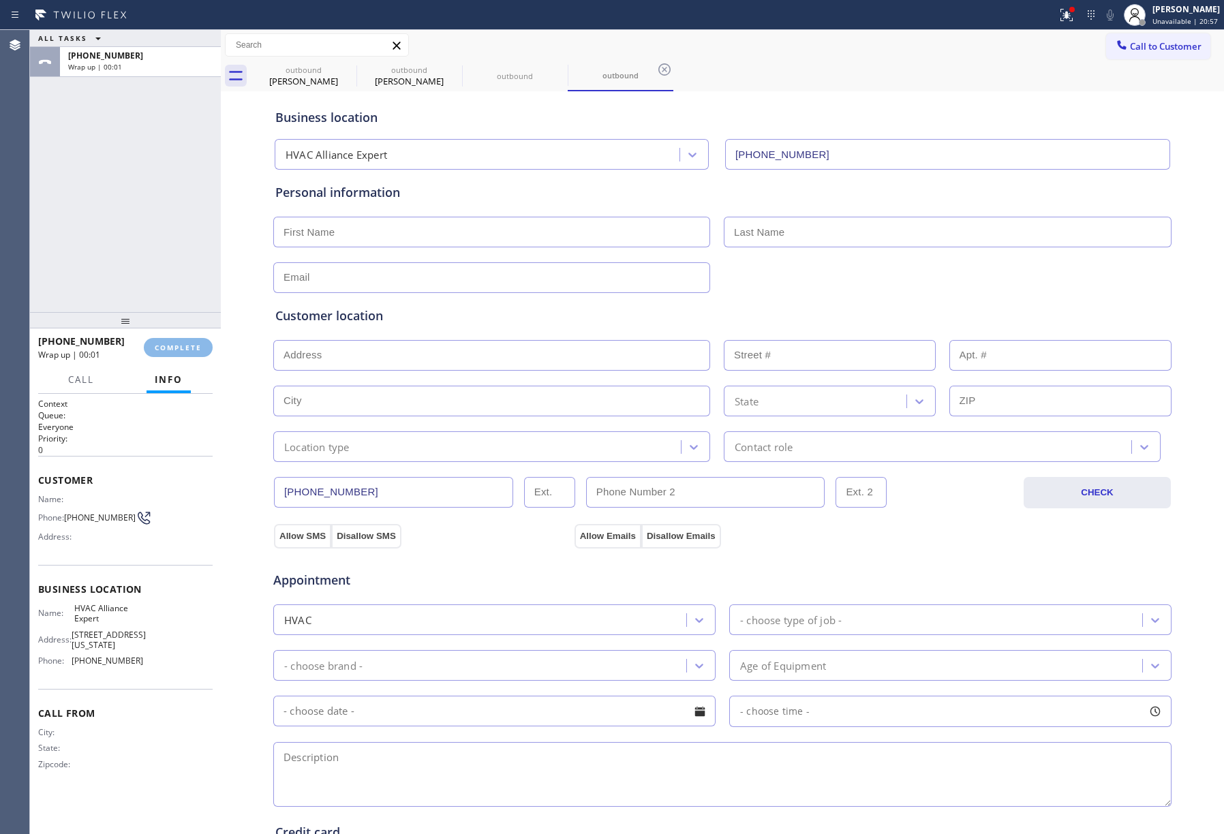
click at [167, 264] on div "ALL TASKS ALL TASKS ACTIVE TASKS TASKS IN WRAP UP [PHONE_NUMBER] Wrap up | 00:01" at bounding box center [125, 171] width 191 height 282
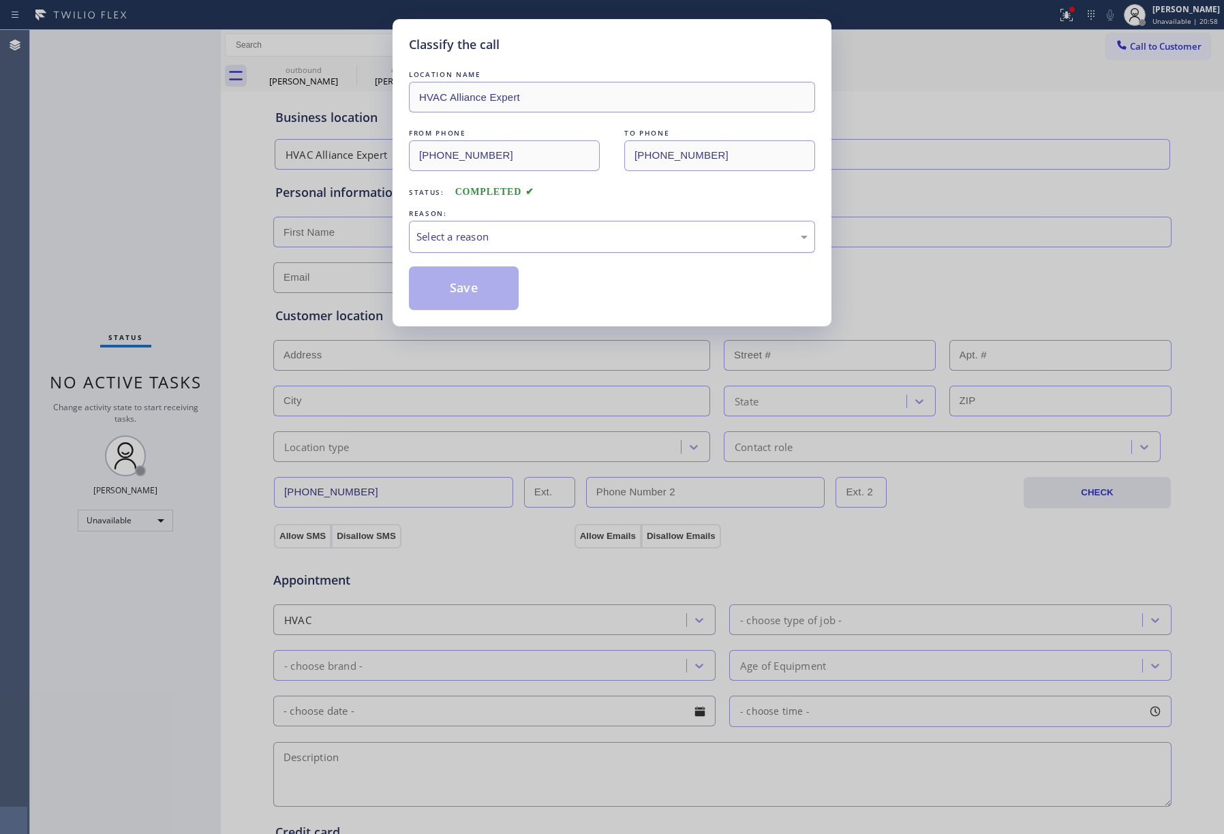
drag, startPoint x: 508, startPoint y: 240, endPoint x: 502, endPoint y: 251, distance: 13.4
click at [508, 240] on div "Select a reason" at bounding box center [611, 237] width 391 height 16
click at [462, 286] on button "Save" at bounding box center [464, 288] width 110 height 44
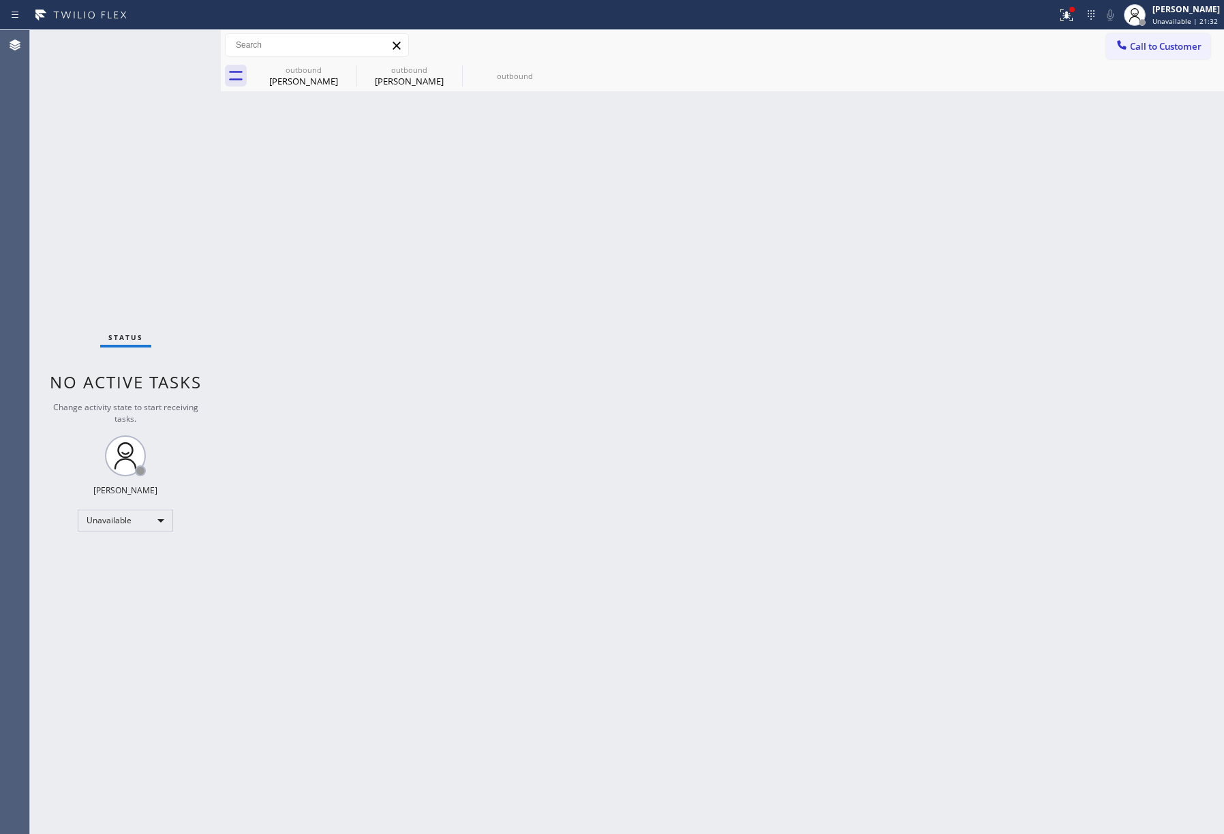
drag, startPoint x: 109, startPoint y: 208, endPoint x: 253, endPoint y: 134, distance: 162.1
click at [112, 205] on div "Status No active tasks Change activity state to start receiving tasks. [PERSON_…" at bounding box center [125, 432] width 191 height 804
click at [505, 72] on div "outbound" at bounding box center [514, 76] width 103 height 10
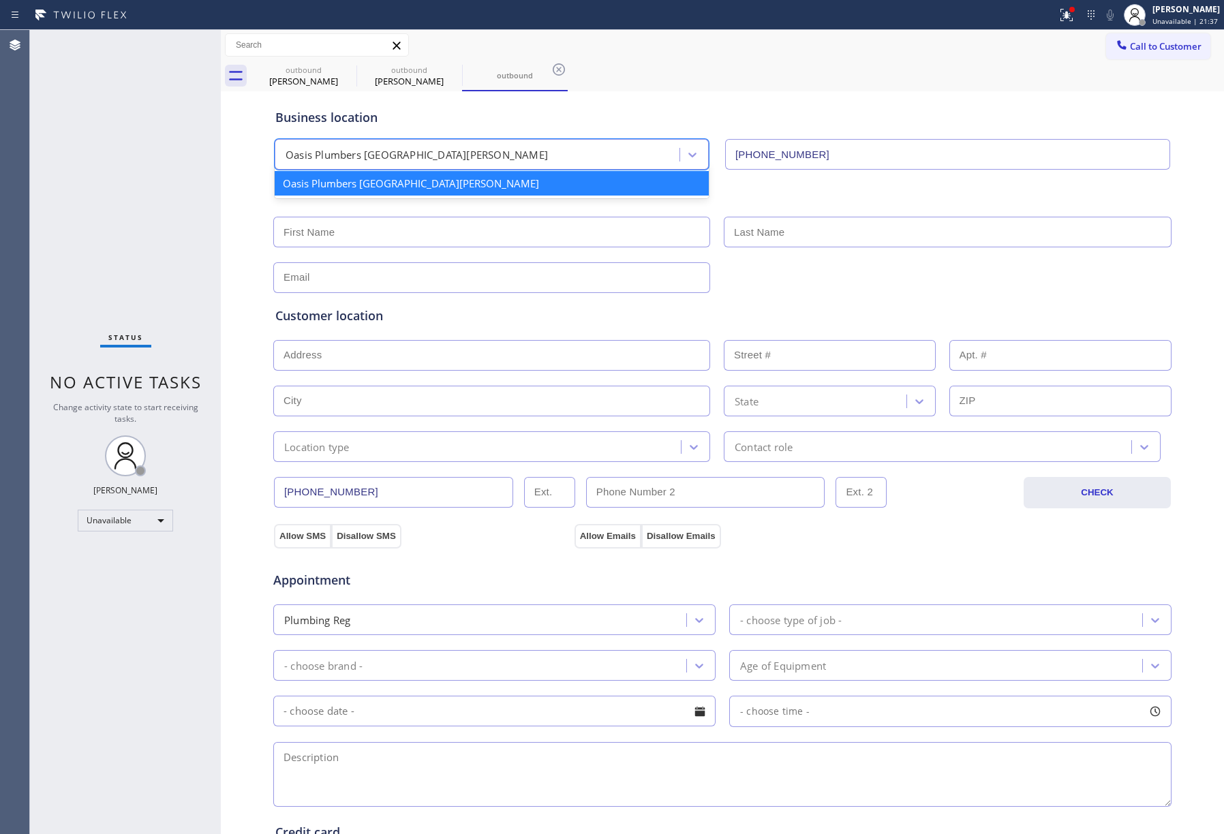
click at [448, 153] on div "Oasis Plumbers [GEOGRAPHIC_DATA][PERSON_NAME]" at bounding box center [479, 155] width 401 height 24
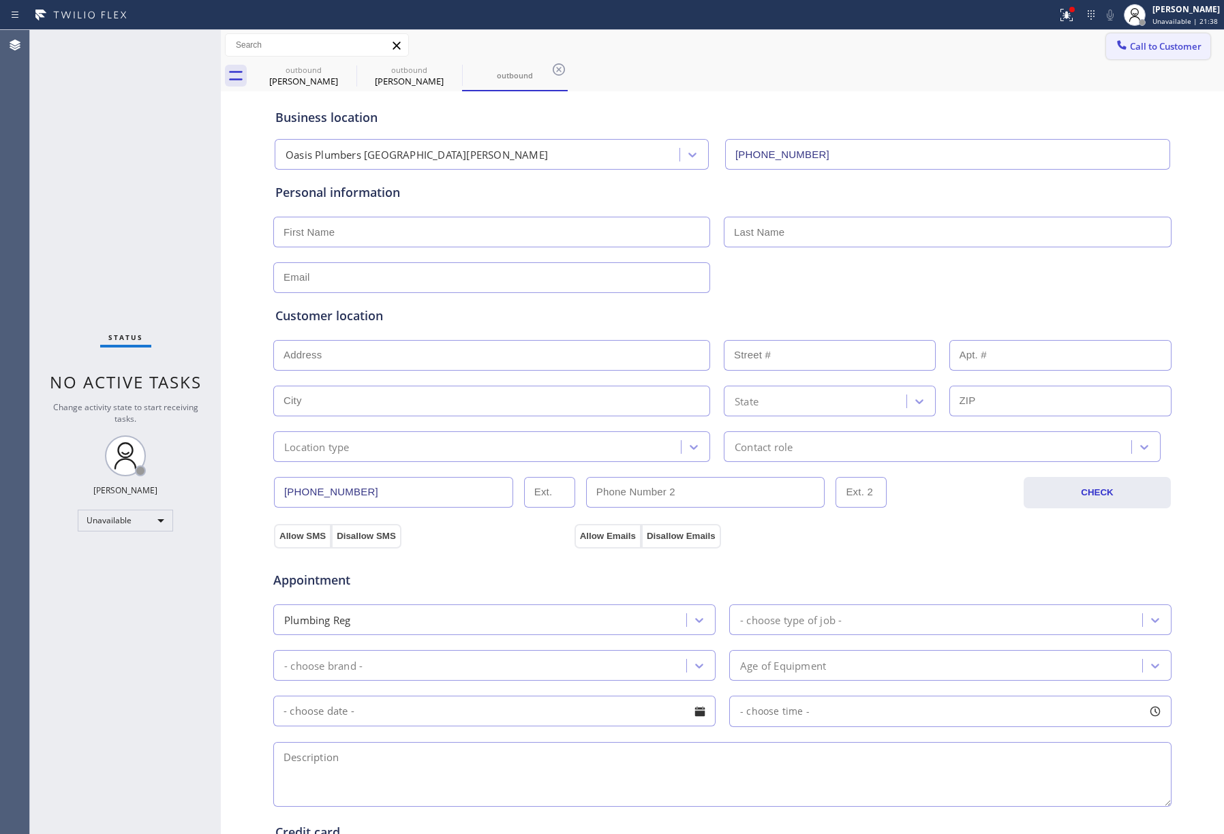
click at [1135, 46] on span "Call to Customer" at bounding box center [1166, 46] width 72 height 12
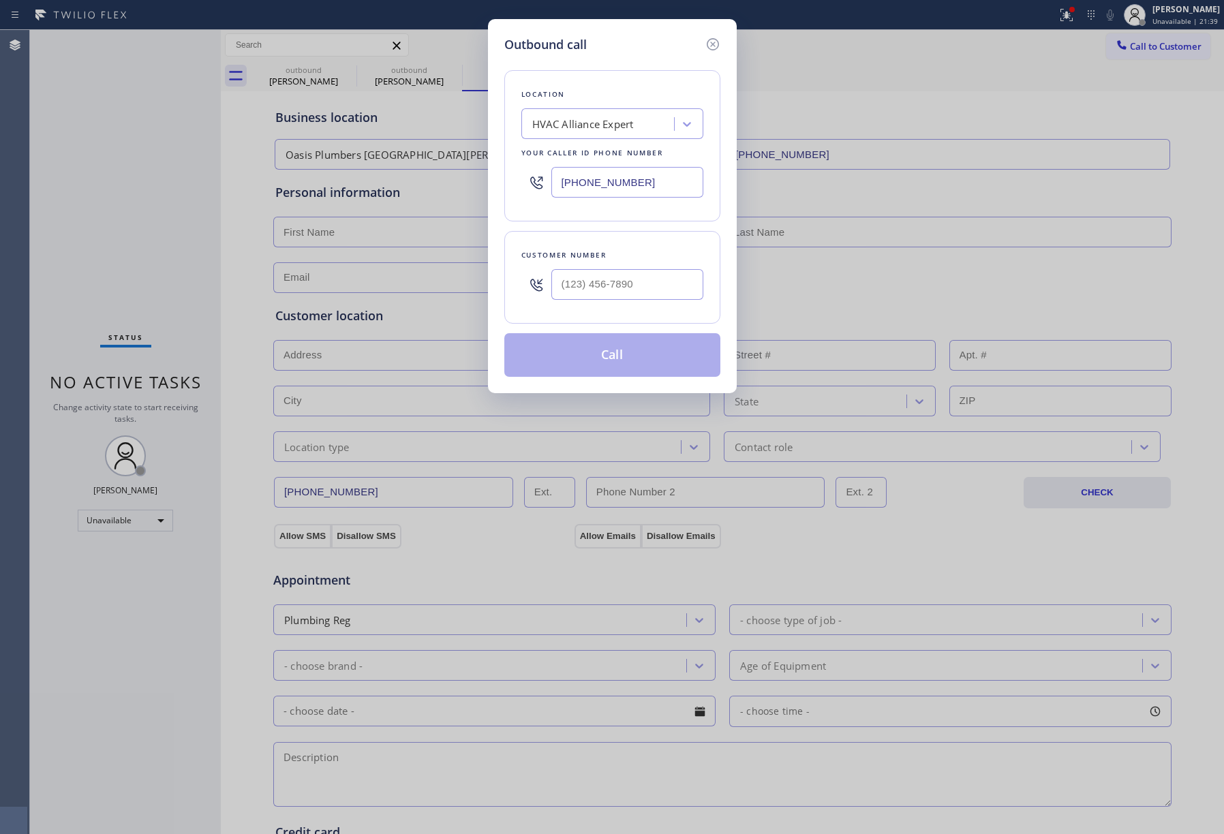
click at [593, 123] on div "HVAC Alliance Expert" at bounding box center [583, 125] width 102 height 16
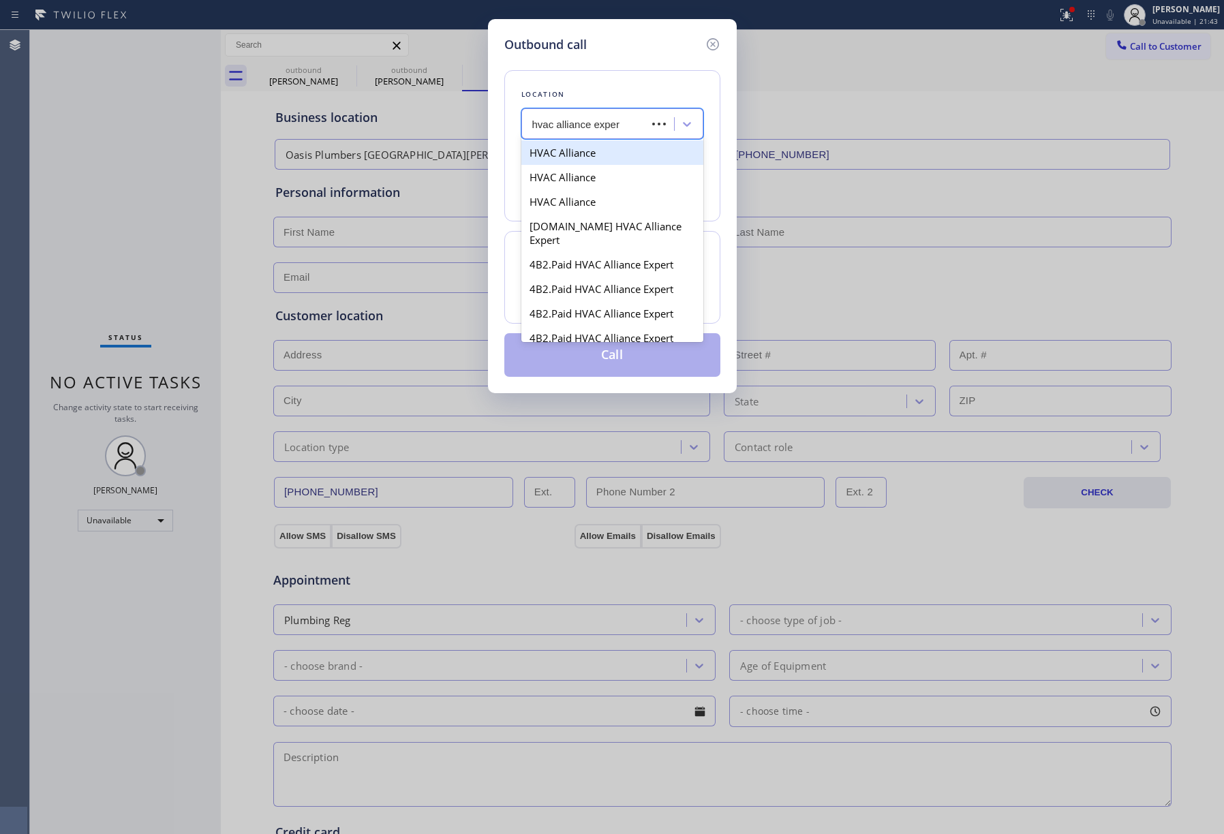
type input "hvac alliance expert"
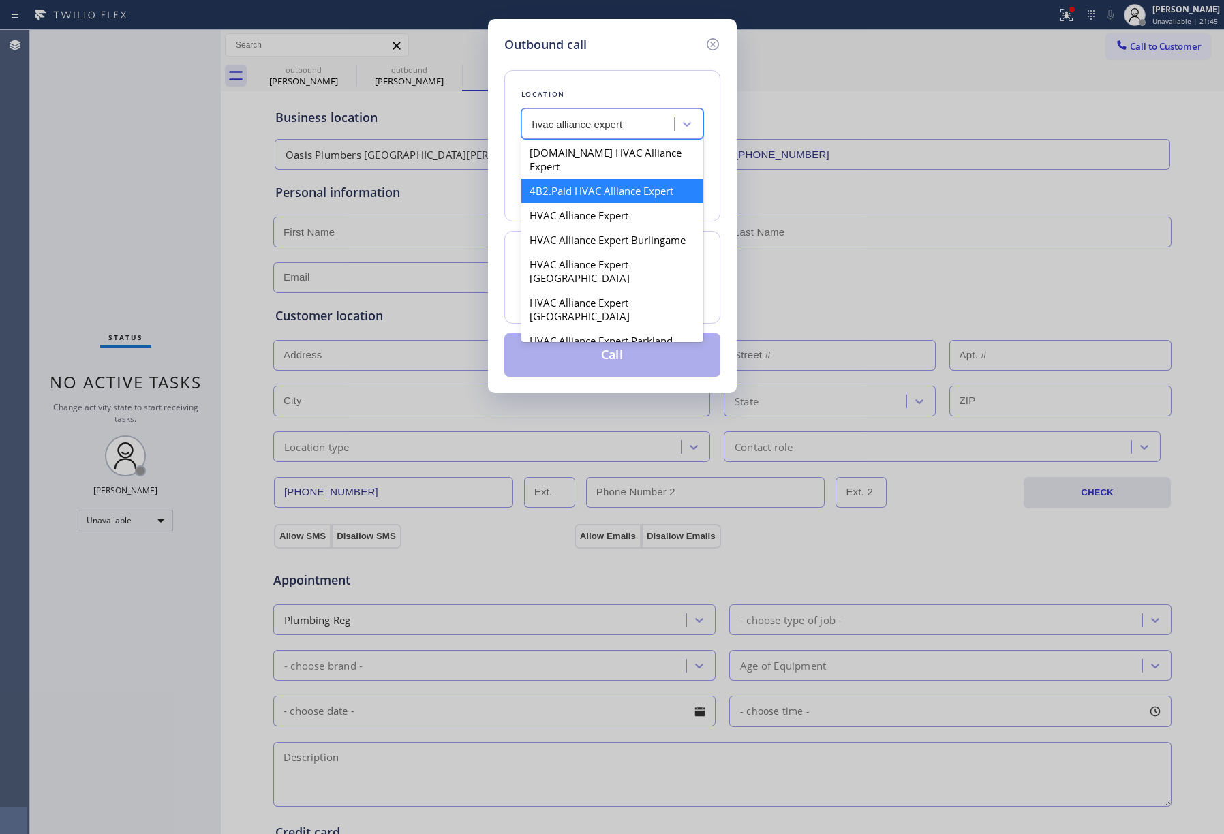
click at [617, 183] on div "4B2.Paid HVAC Alliance Expert" at bounding box center [612, 191] width 182 height 25
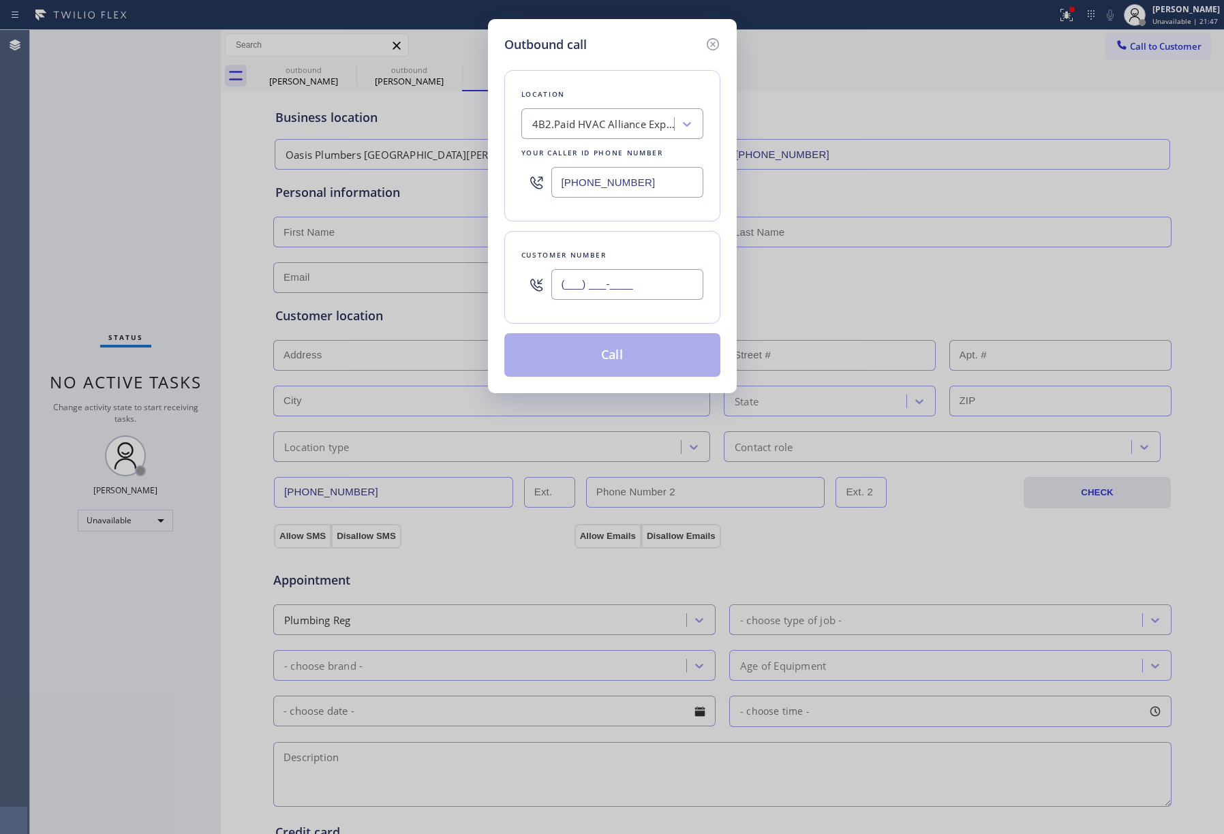
drag, startPoint x: 651, startPoint y: 296, endPoint x: 549, endPoint y: 296, distance: 102.9
click at [549, 296] on div "(___) ___-____" at bounding box center [612, 284] width 182 height 44
paste input "909) 636-3170"
type input "[PHONE_NUMBER]"
click at [585, 243] on div "Customer number [PHONE_NUMBER]" at bounding box center [612, 277] width 216 height 93
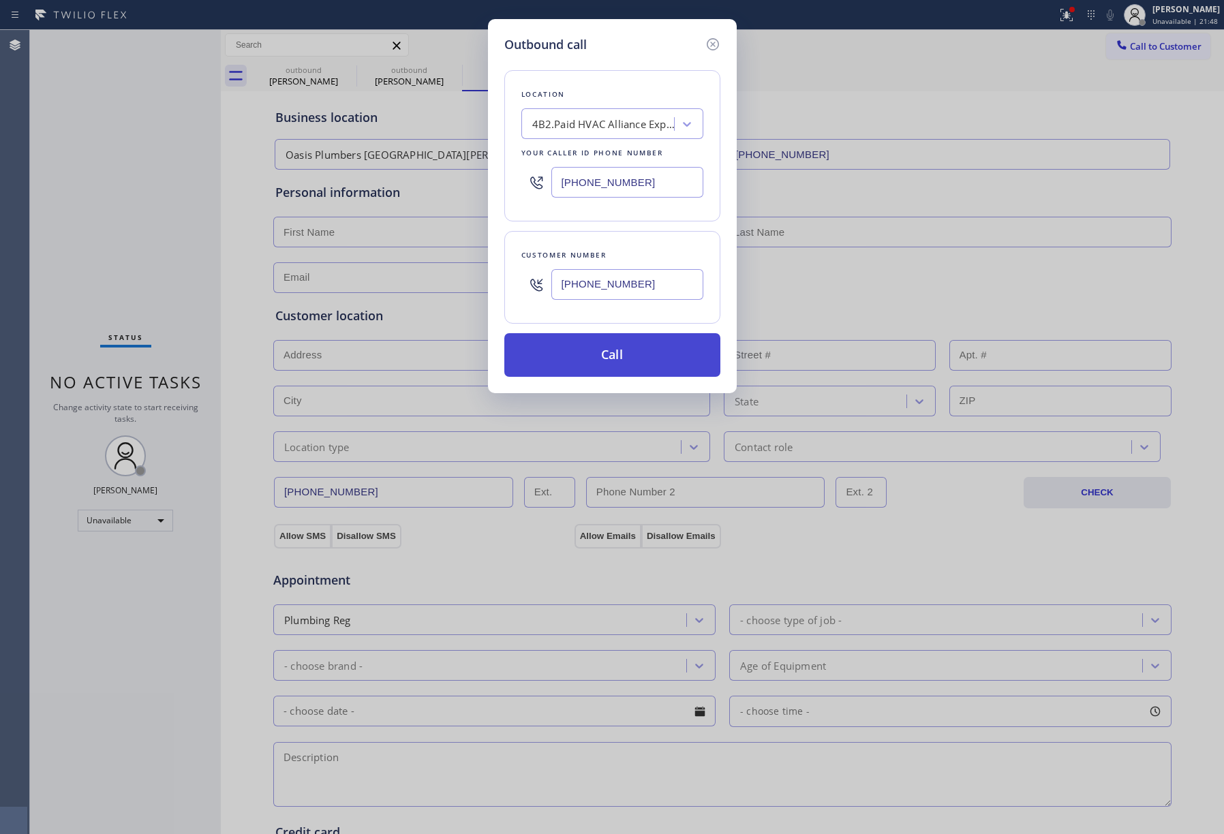
click at [612, 350] on button "Call" at bounding box center [612, 355] width 216 height 44
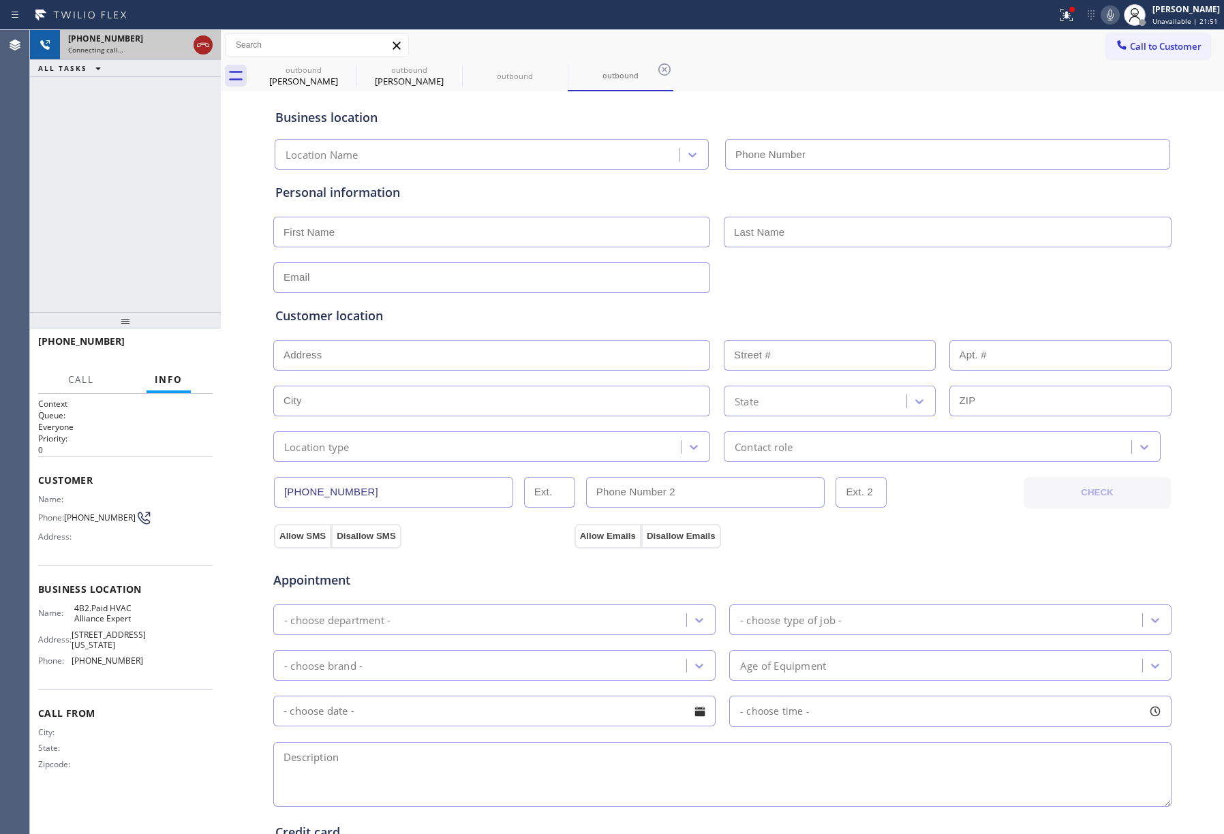
click at [200, 46] on icon at bounding box center [203, 45] width 16 height 16
type input "[PHONE_NUMBER]"
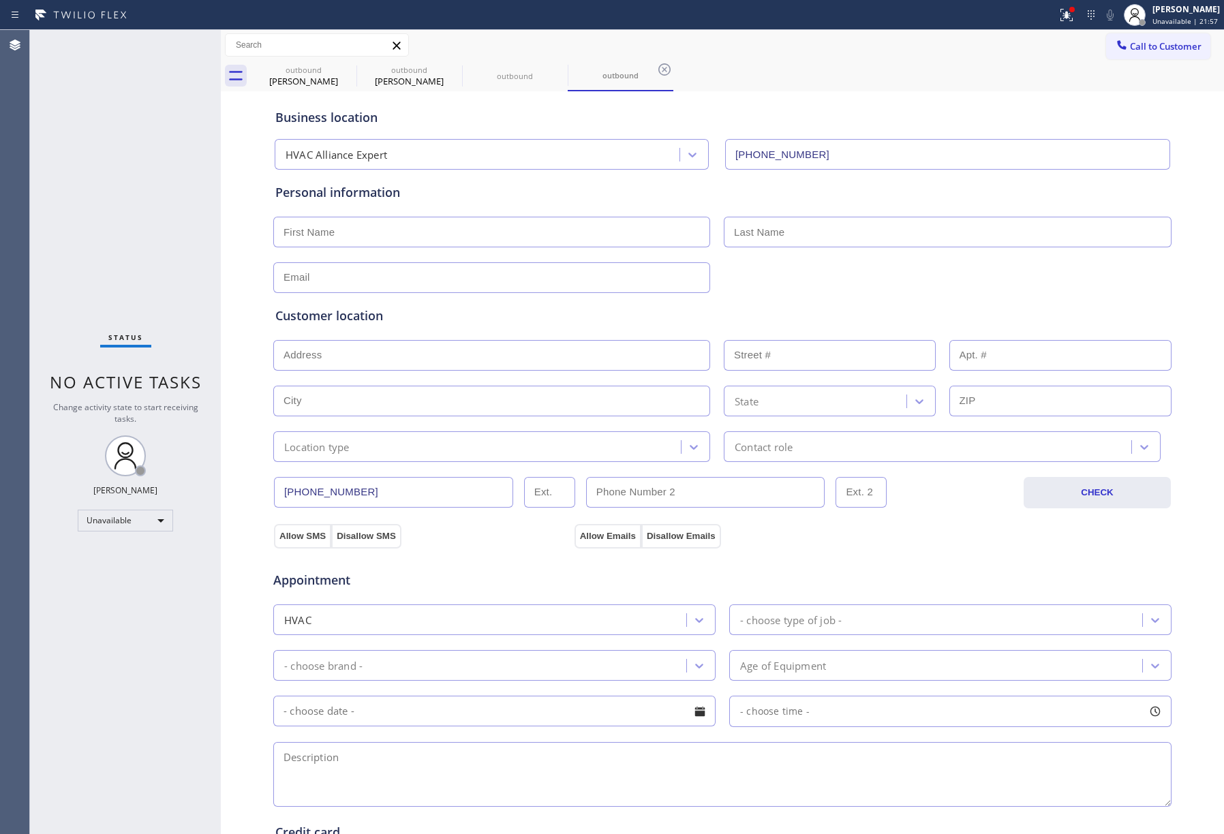
click at [393, 230] on input "text" at bounding box center [491, 232] width 437 height 31
paste input "[PERSON_NAME]"
click at [366, 232] on input "[PERSON_NAME]" at bounding box center [491, 232] width 437 height 31
type input "[PERSON_NAME]"
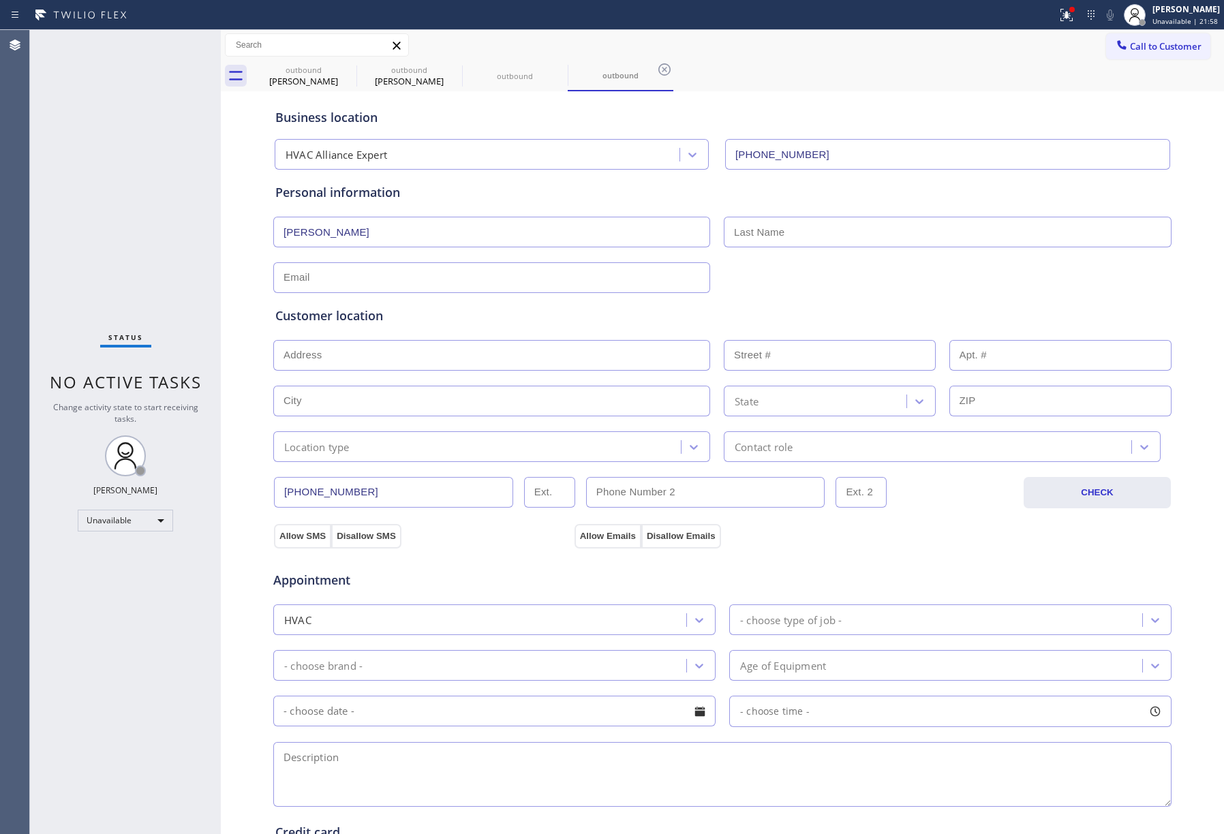
click at [794, 221] on input "text" at bounding box center [948, 232] width 448 height 31
paste input "Raven"
type input "Raven"
click at [323, 240] on input "[PERSON_NAME]" at bounding box center [491, 232] width 437 height 31
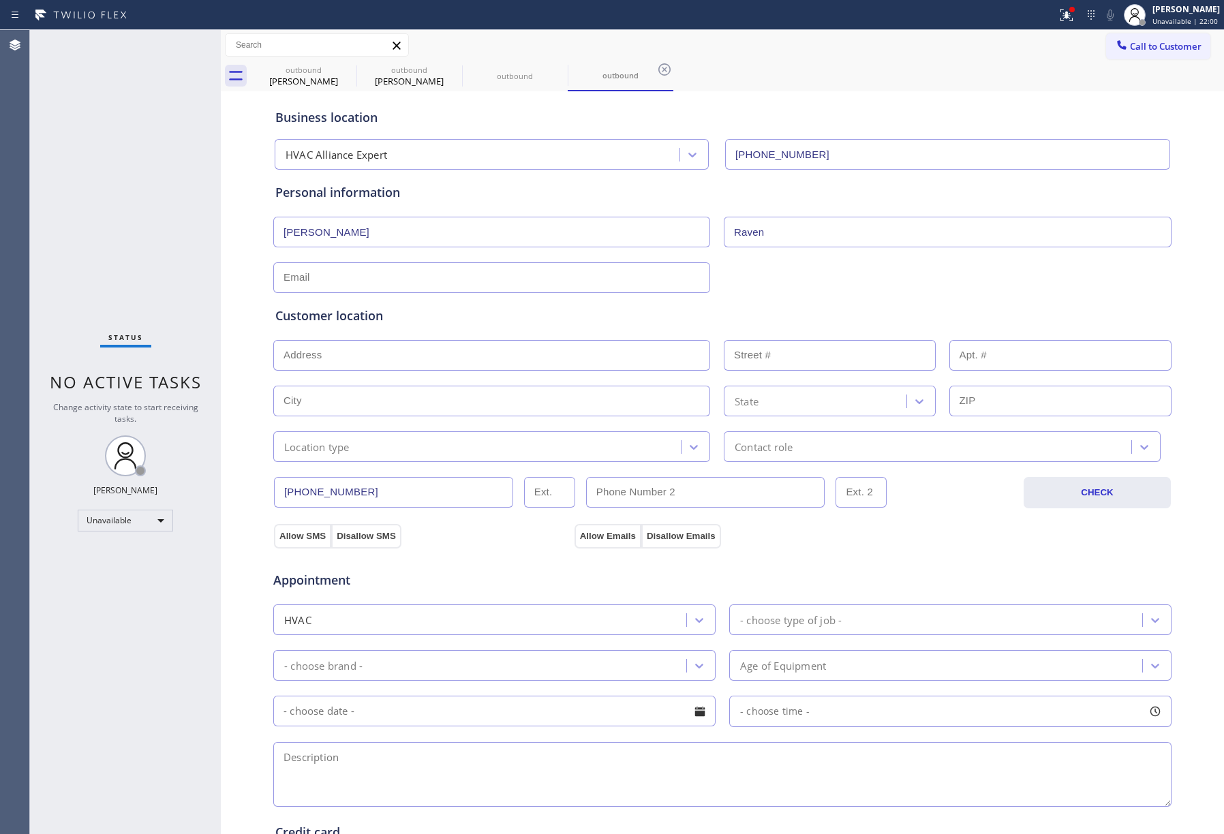
type input "[PERSON_NAME]"
click at [421, 227] on input "[PERSON_NAME]" at bounding box center [491, 232] width 437 height 31
click at [377, 270] on input "text" at bounding box center [491, 277] width 437 height 31
paste input "[EMAIL_ADDRESS][DOMAIN_NAME]"
type input "[EMAIL_ADDRESS][DOMAIN_NAME]"
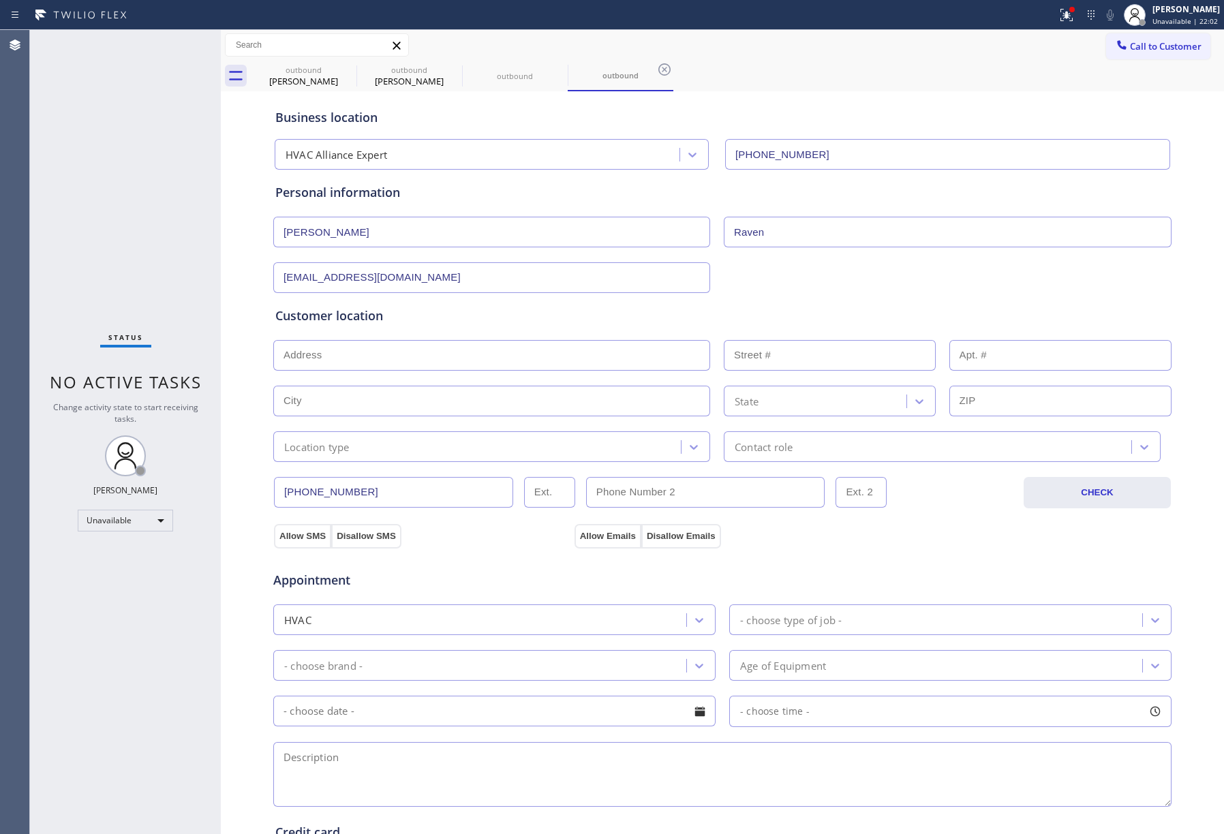
click at [778, 295] on div "Customer location >> ADD NEW ADDRESS << + NEW ADDRESS State Location type Conta…" at bounding box center [722, 377] width 899 height 169
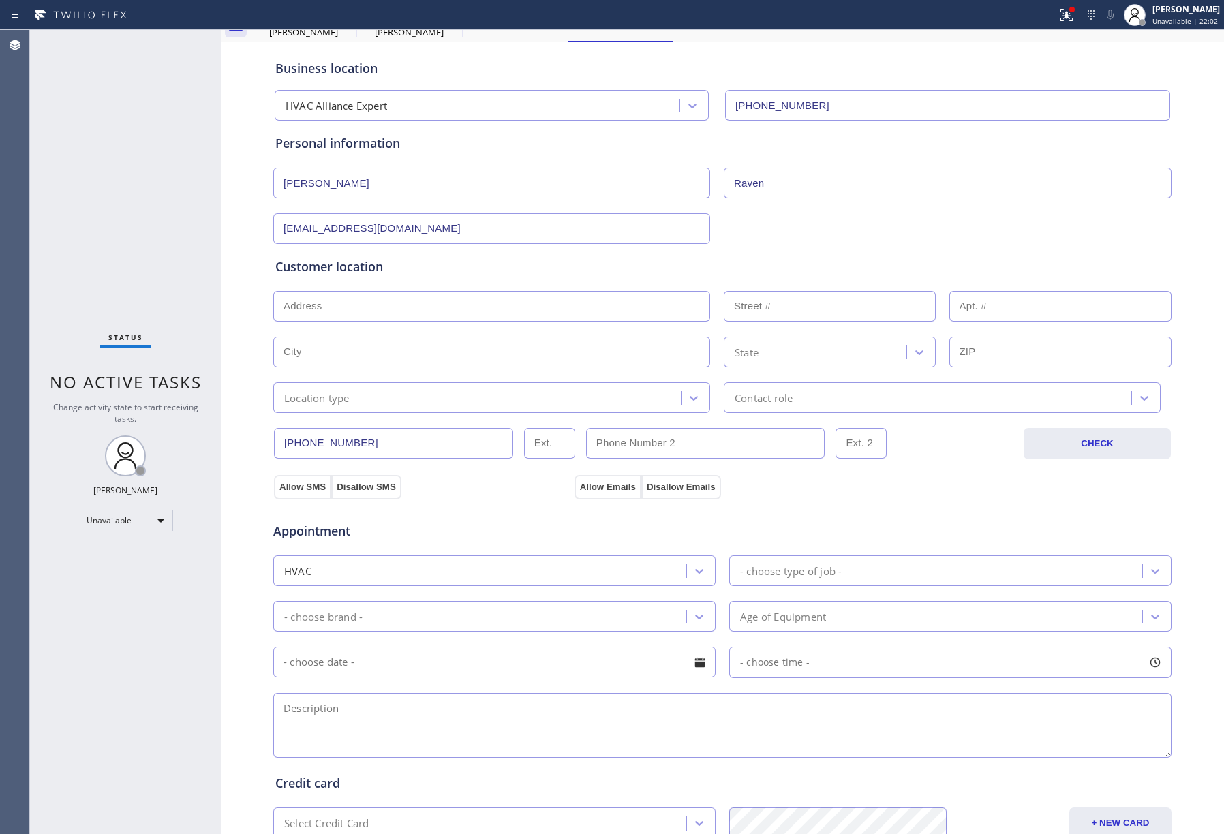
scroll to position [91, 0]
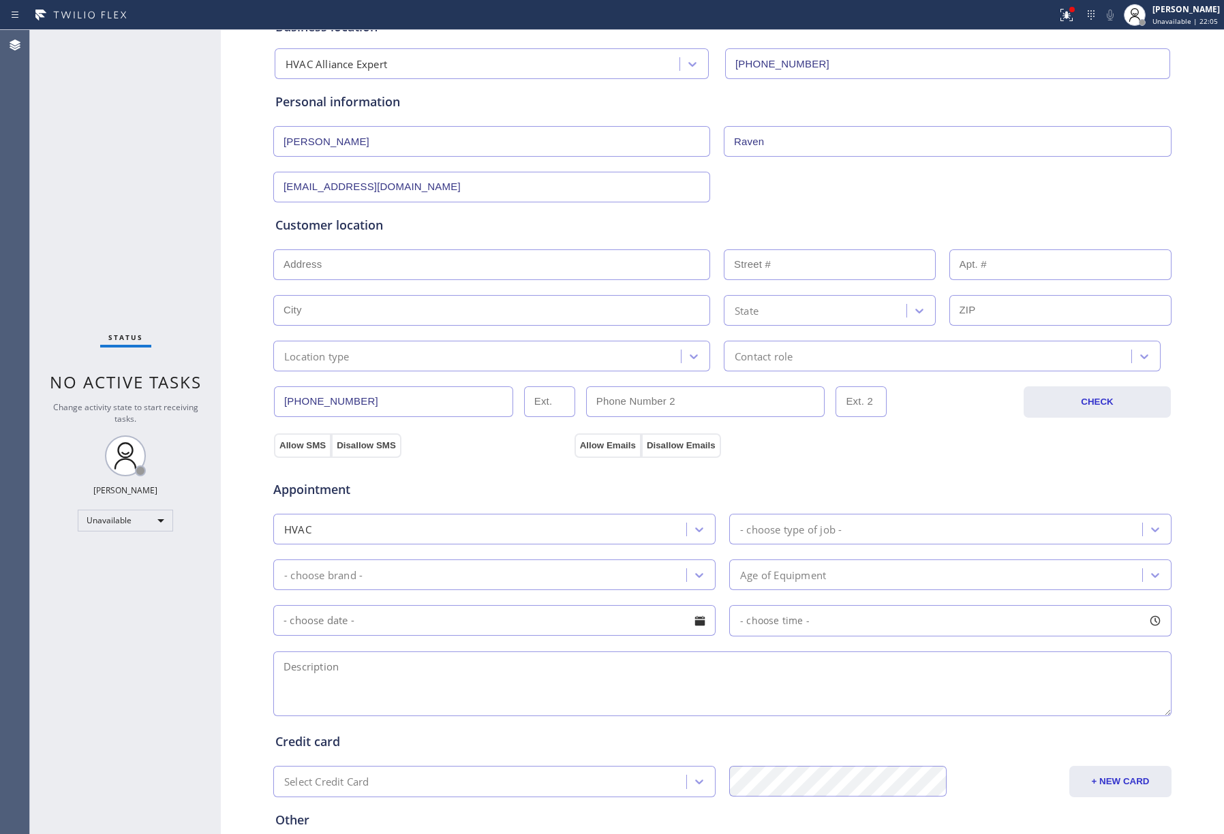
click at [377, 267] on input "text" at bounding box center [491, 264] width 437 height 31
paste input "[STREET_ADDRESS][PERSON_NAME]"
type input "[STREET_ADDRESS][PERSON_NAME]"
type input "11508"
type input "Lakewood"
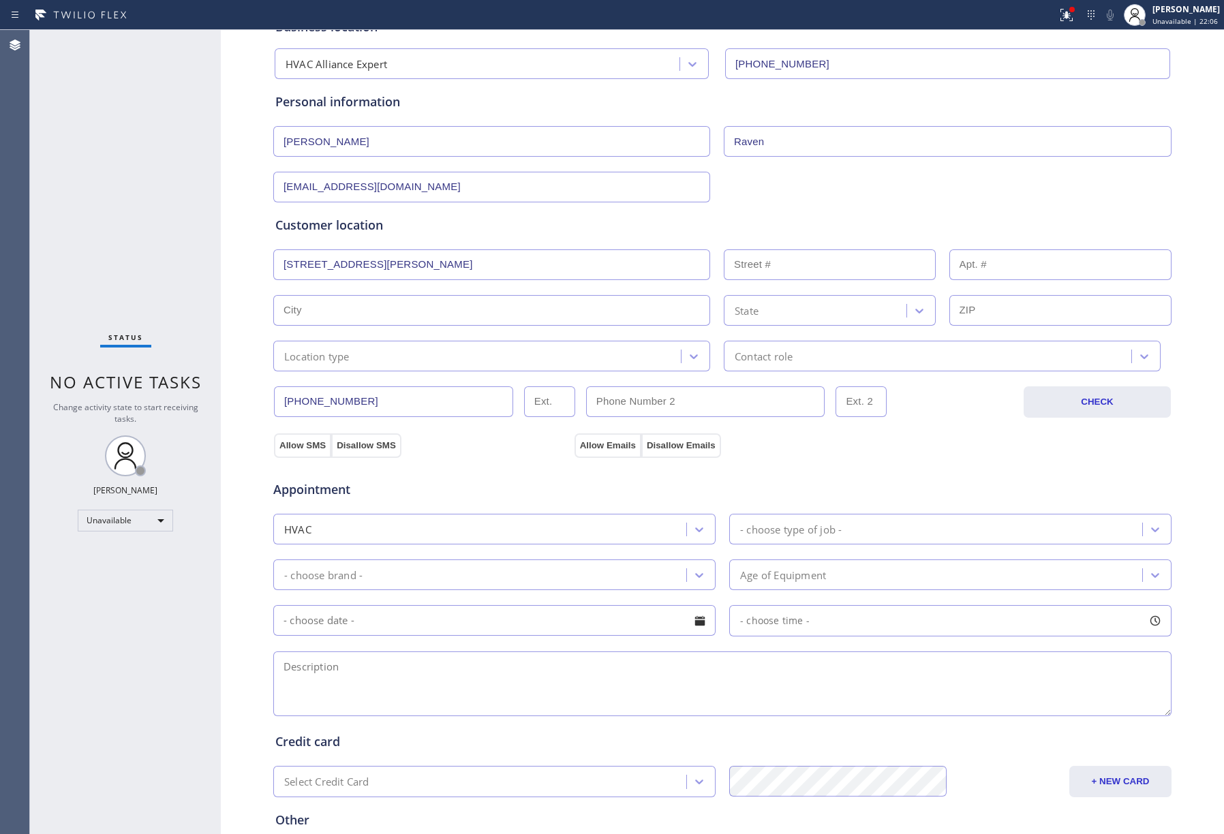
type input "90715"
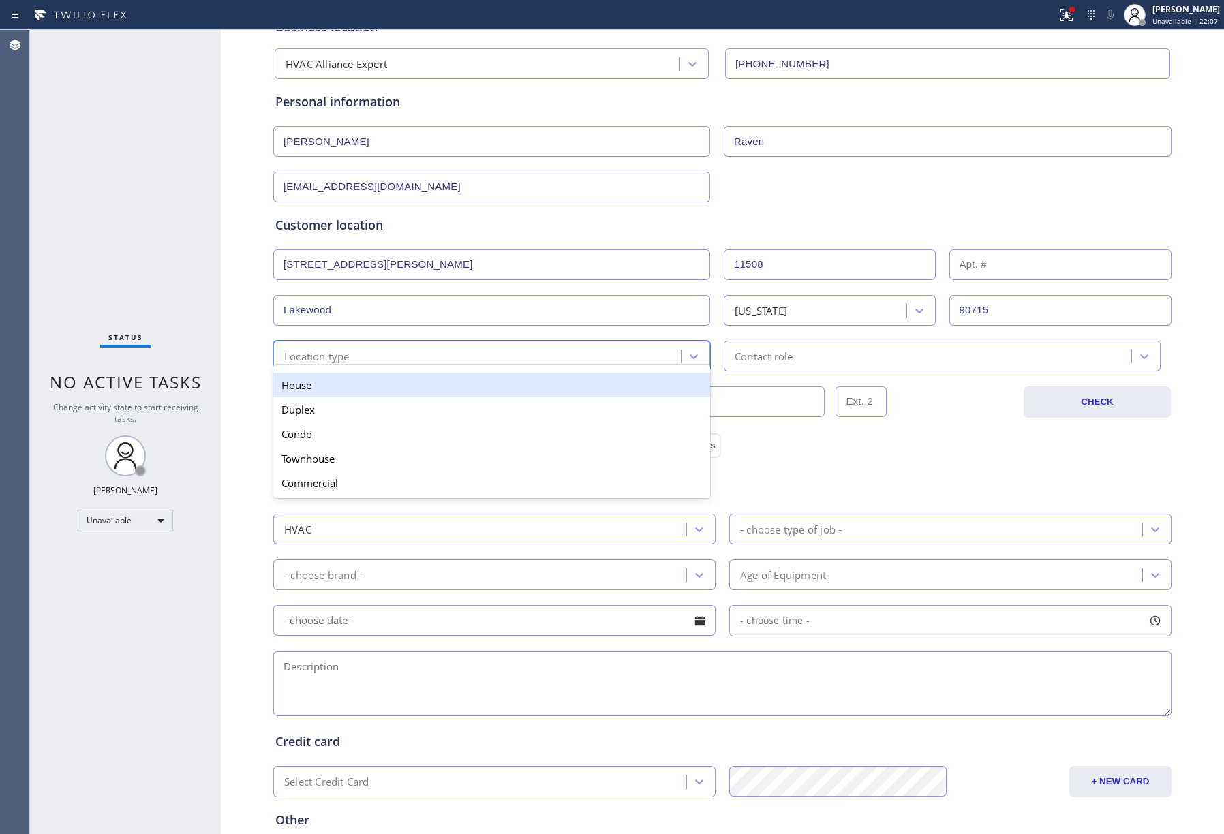
click at [357, 360] on div "Location type" at bounding box center [478, 356] width 403 height 24
click at [345, 380] on div "House" at bounding box center [491, 385] width 437 height 25
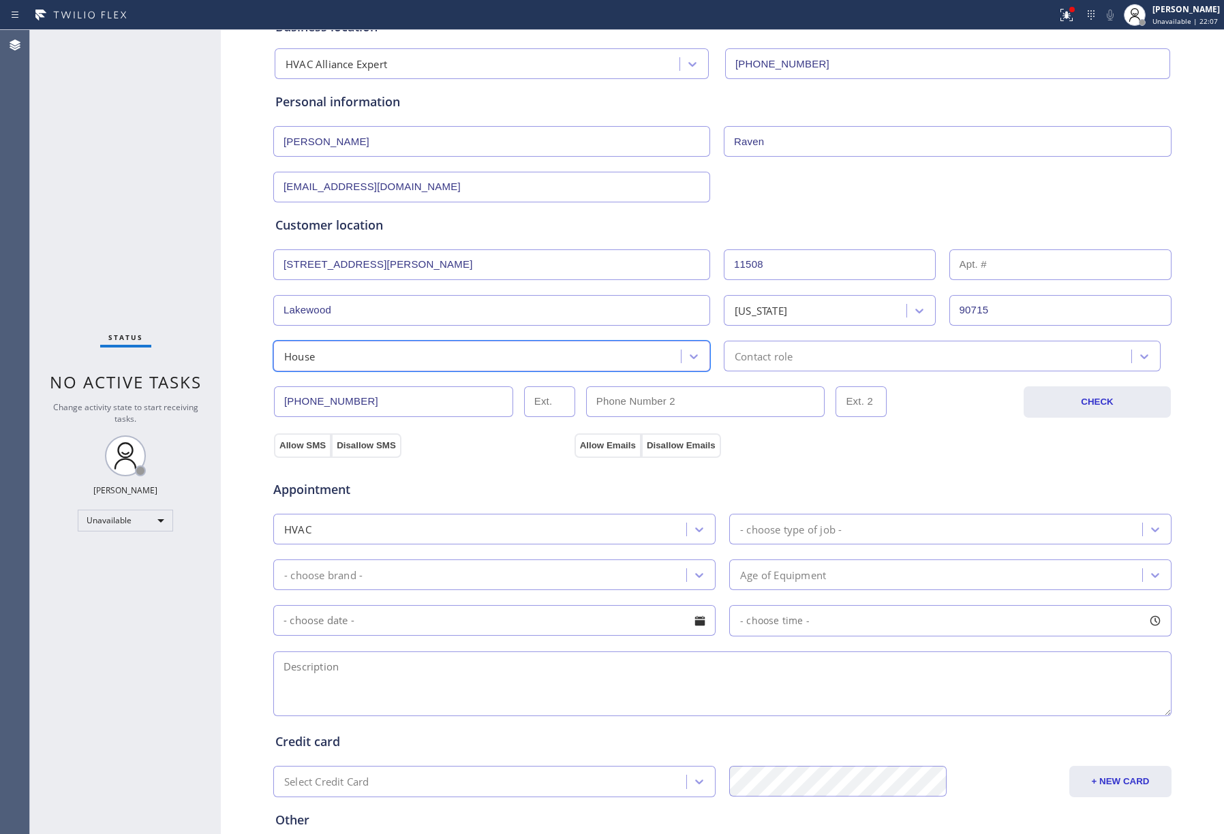
click at [745, 348] on div "Contact role" at bounding box center [929, 356] width 403 height 24
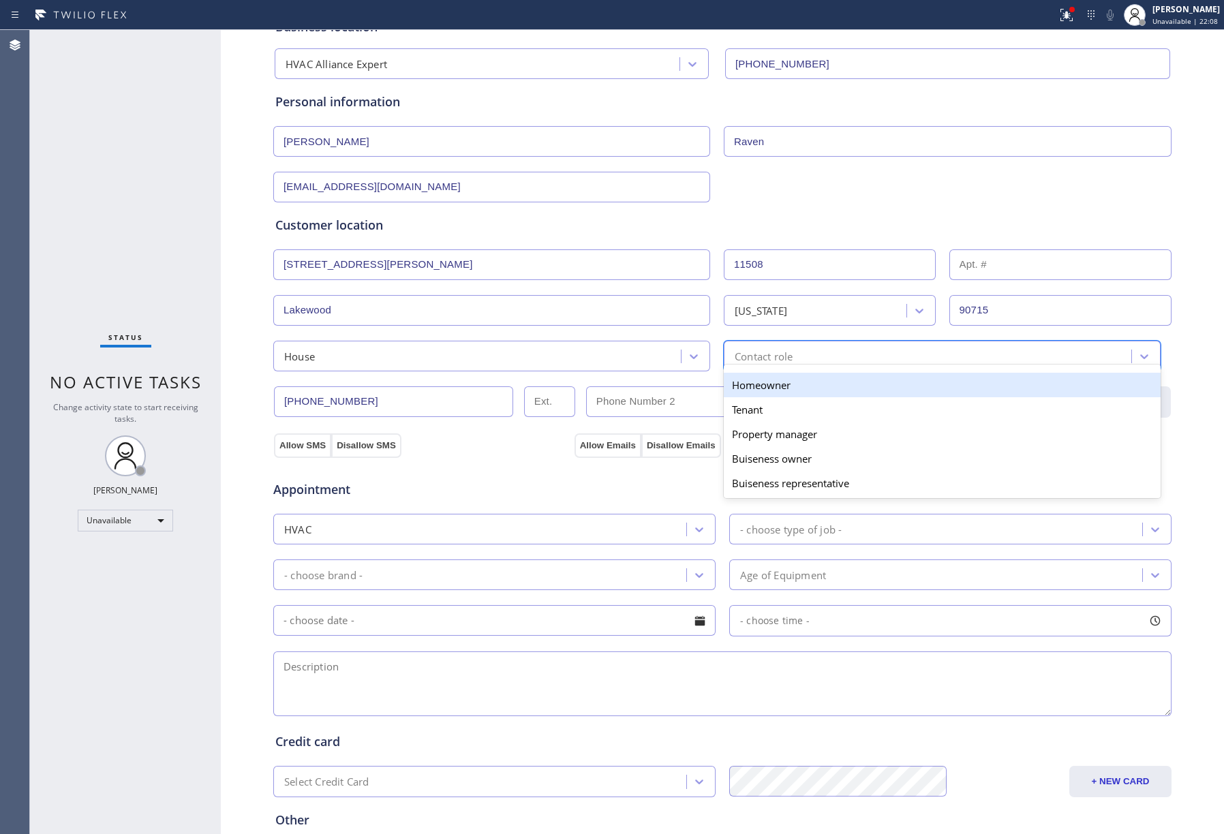
click at [751, 385] on div "Homeowner" at bounding box center [942, 385] width 437 height 25
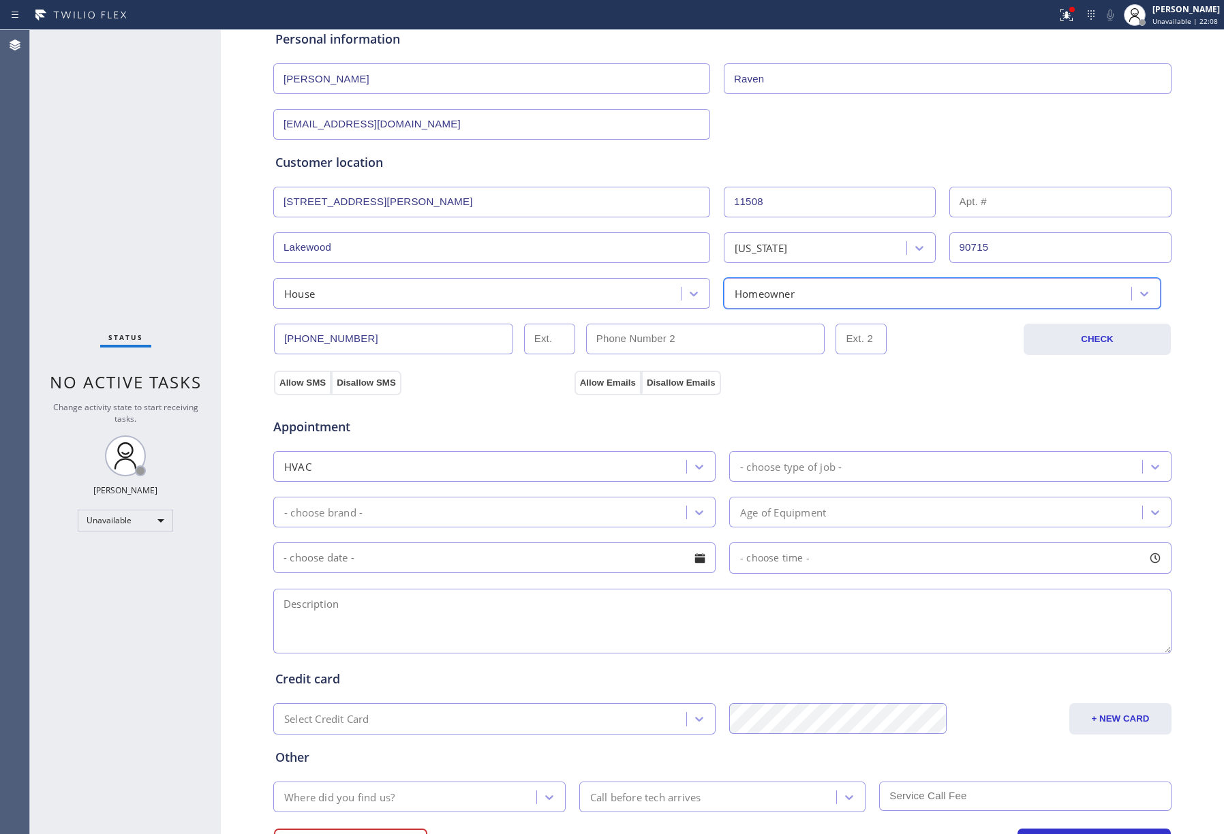
scroll to position [181, 0]
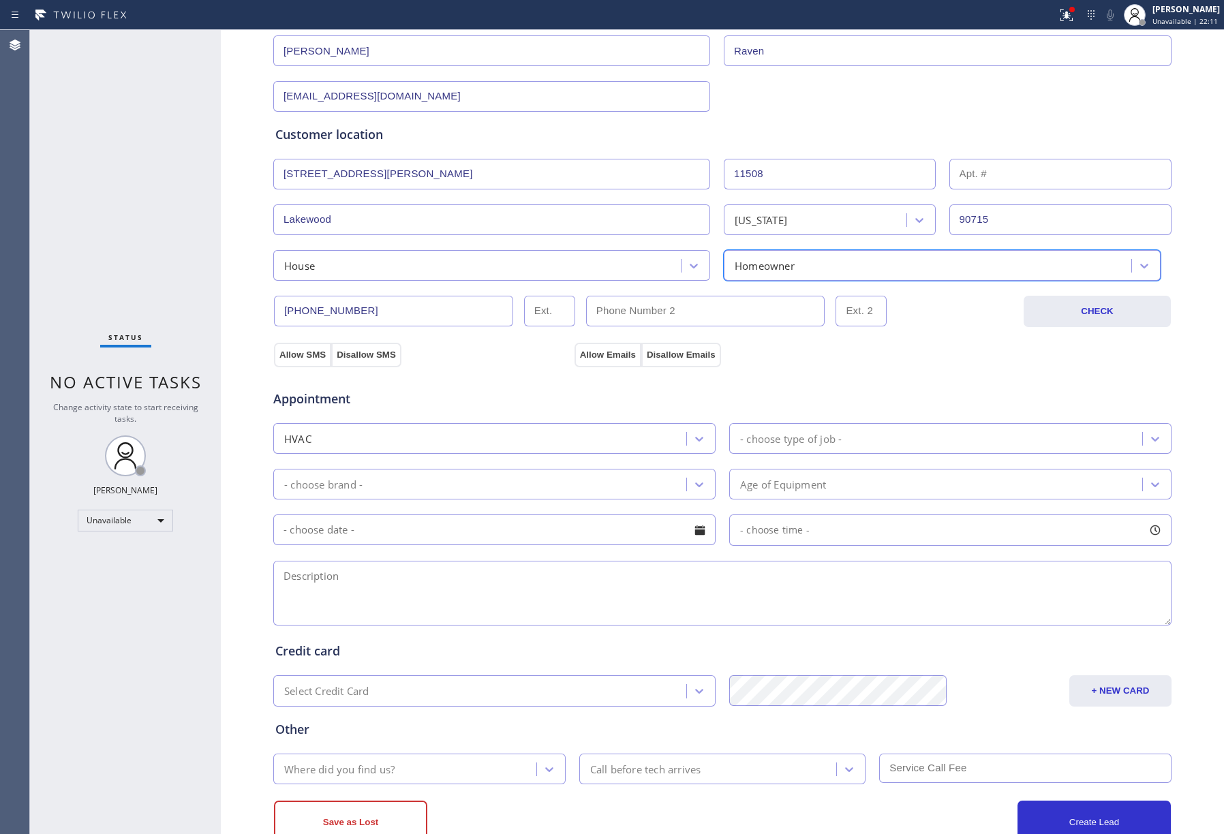
click at [516, 440] on div "HVAC" at bounding box center [481, 439] width 409 height 24
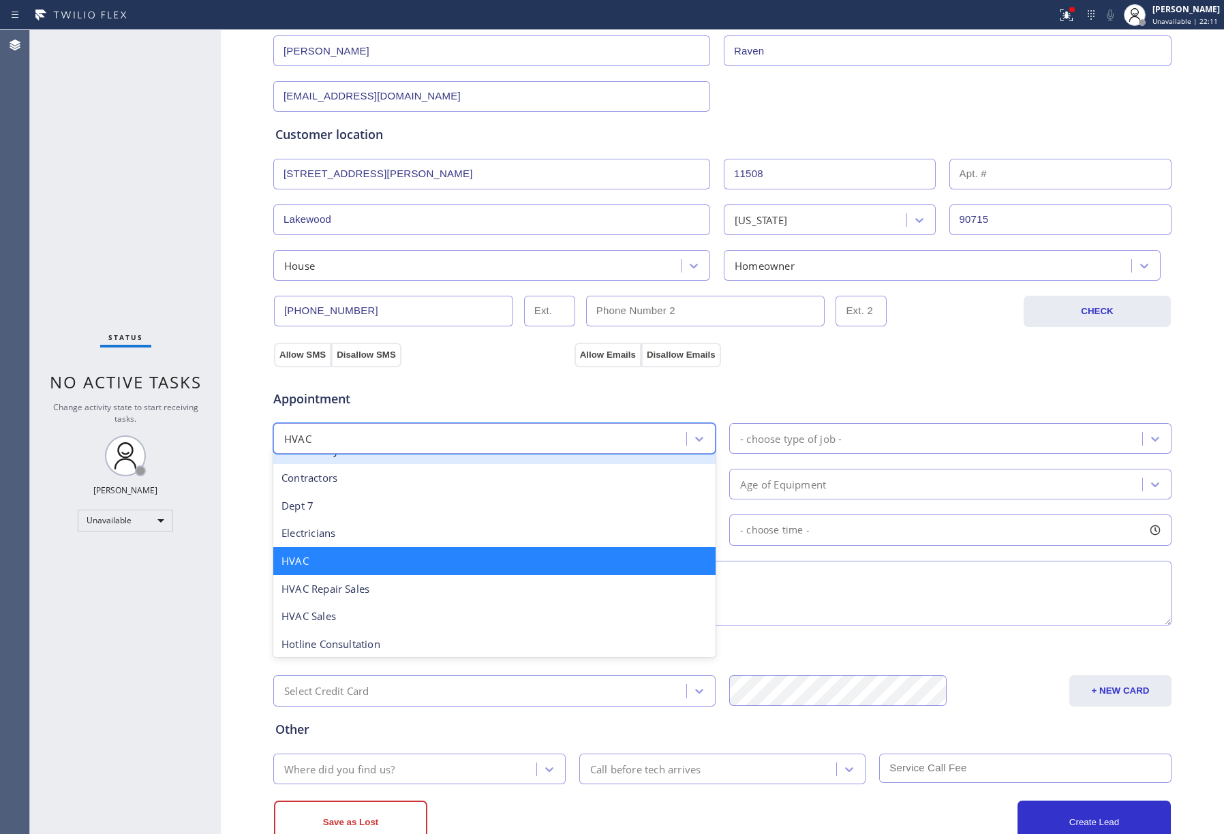
scroll to position [258, 0]
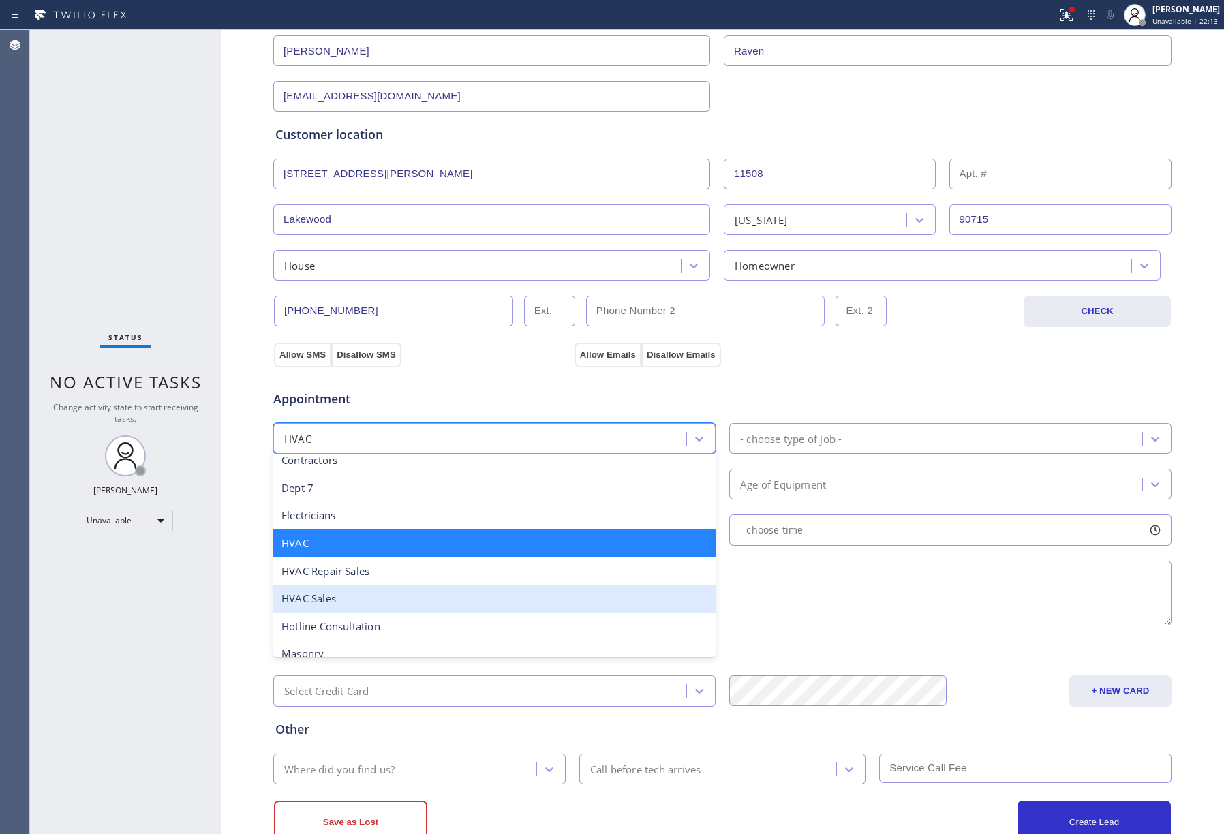
click at [431, 596] on div "HVAC Sales" at bounding box center [494, 599] width 442 height 28
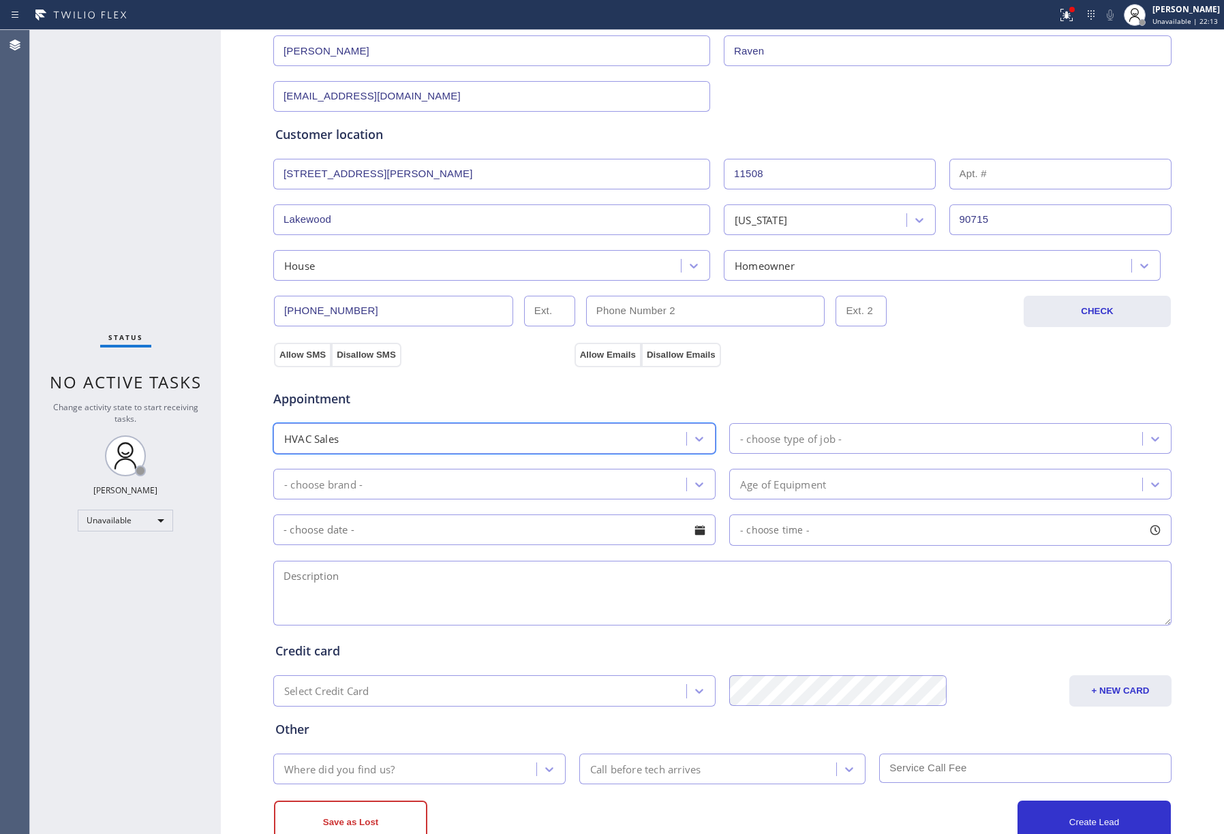
click at [750, 453] on div "- choose type of job -" at bounding box center [950, 438] width 442 height 31
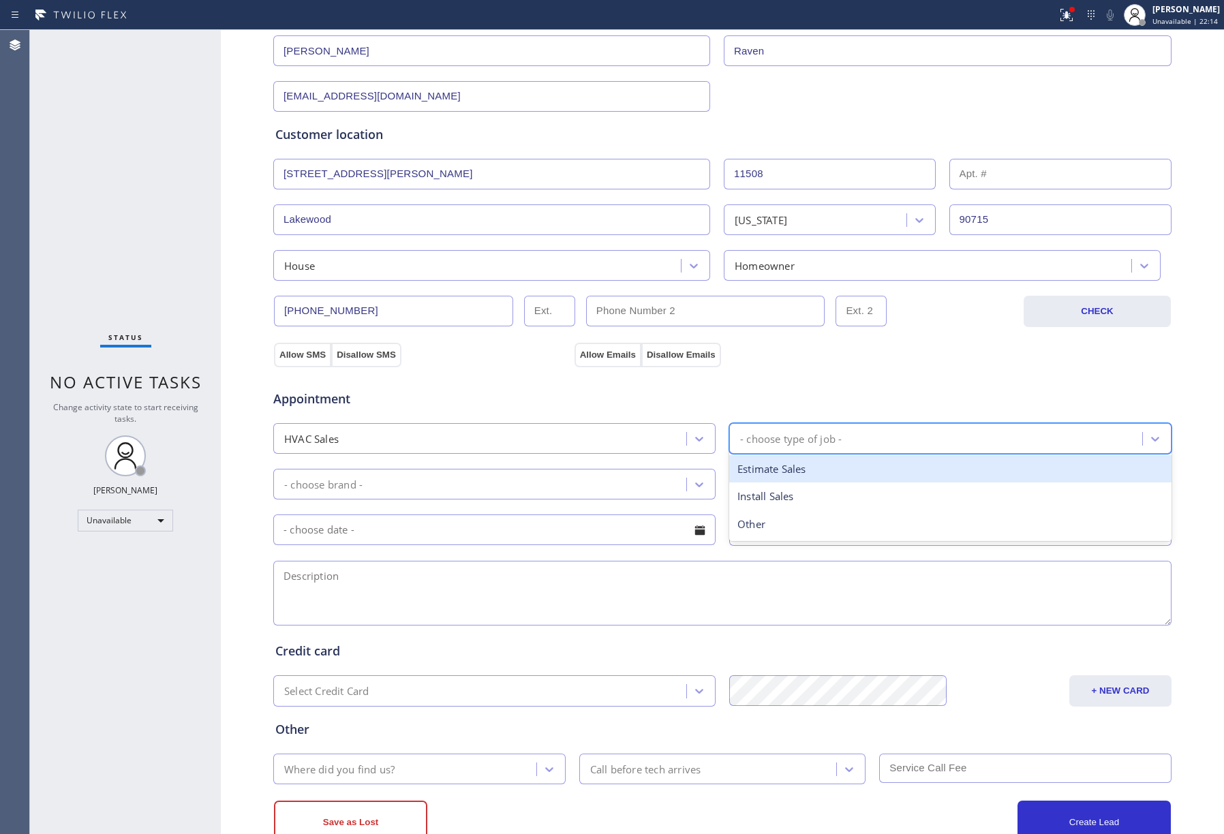
click at [797, 467] on div "Estimate Sales" at bounding box center [950, 469] width 442 height 28
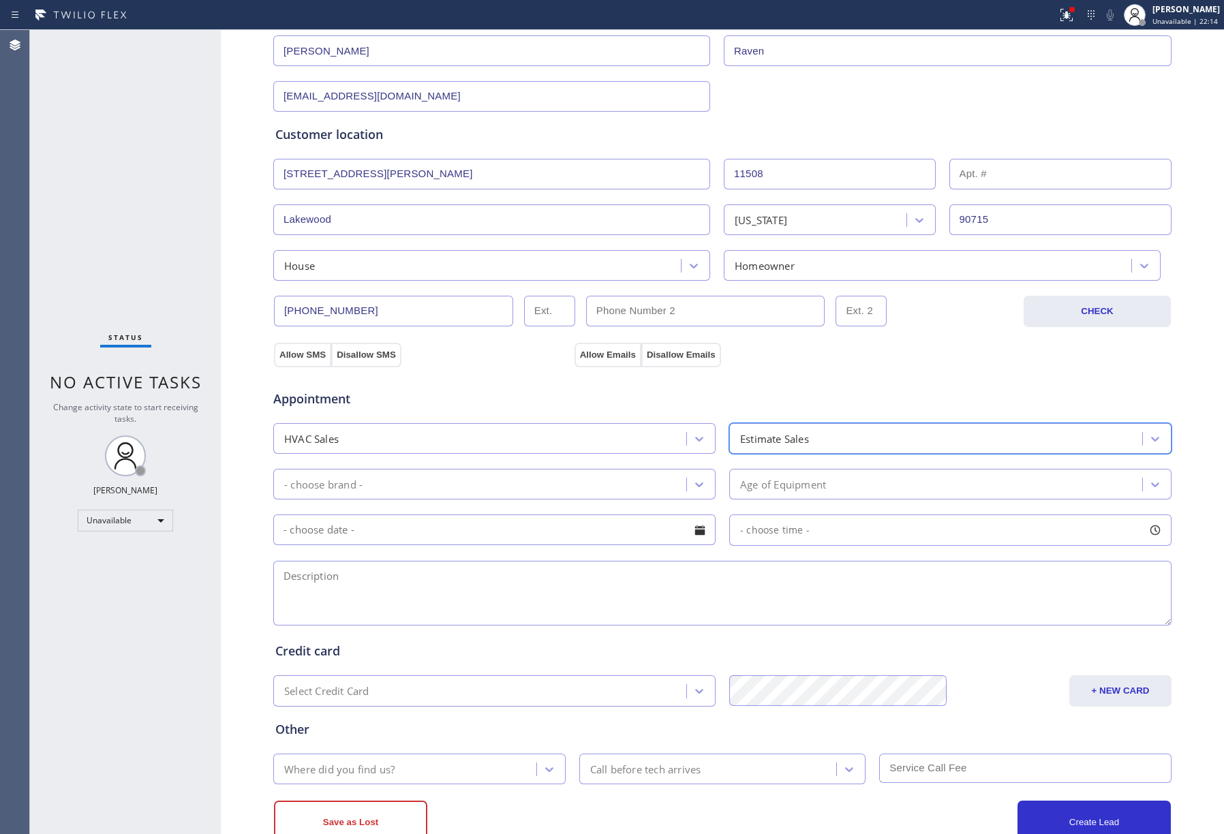
click at [778, 474] on div "Age of Equipment" at bounding box center [950, 484] width 442 height 31
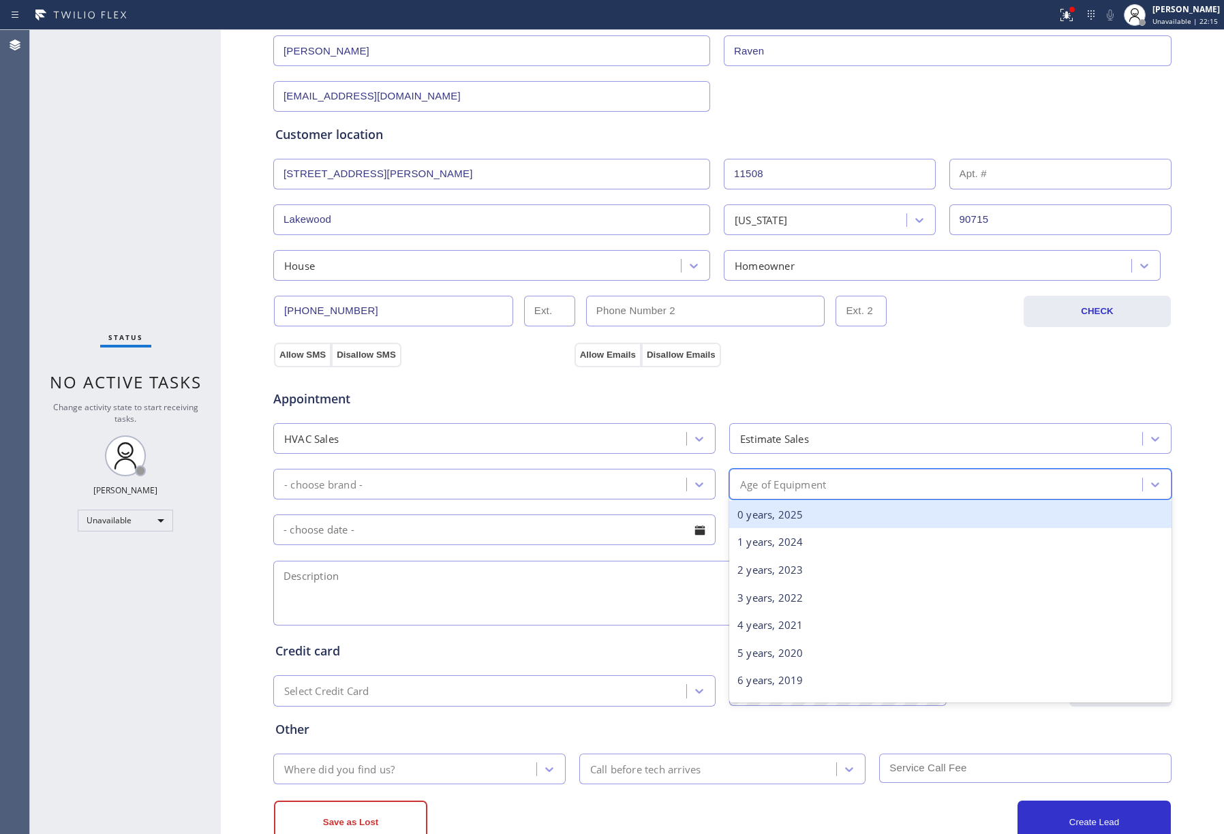
click at [432, 489] on div "- choose brand -" at bounding box center [481, 484] width 409 height 24
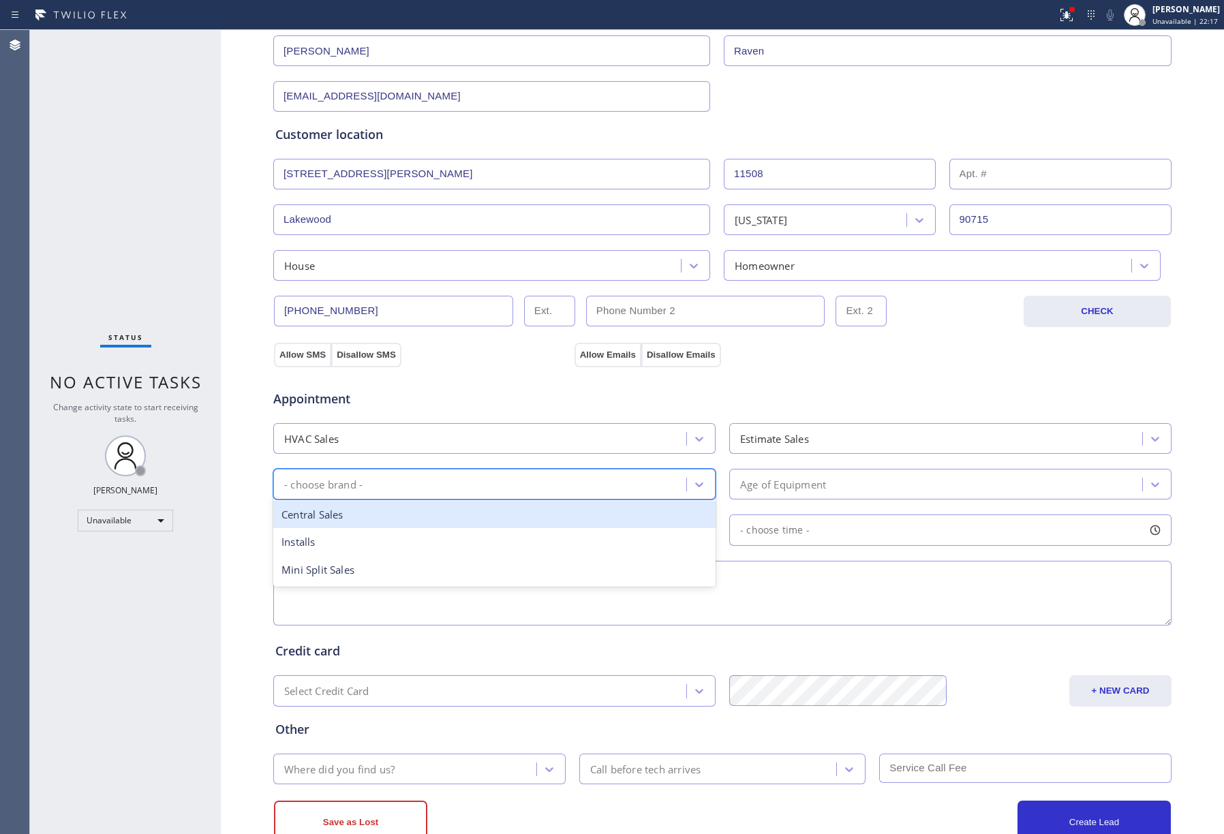
click at [452, 517] on div "Central Sales" at bounding box center [494, 515] width 442 height 28
click at [792, 485] on div "Age of Equipment" at bounding box center [783, 484] width 86 height 16
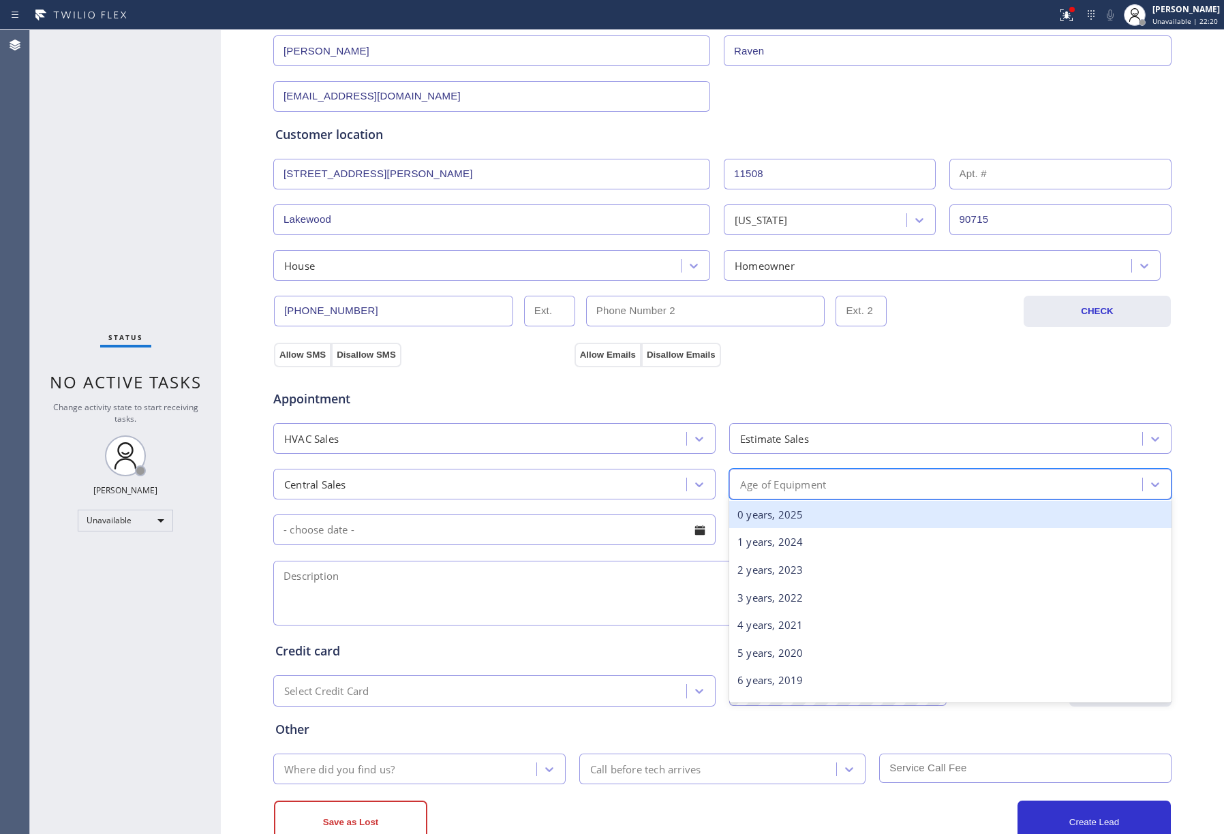
click at [770, 513] on div "0 years, 2025" at bounding box center [950, 515] width 442 height 28
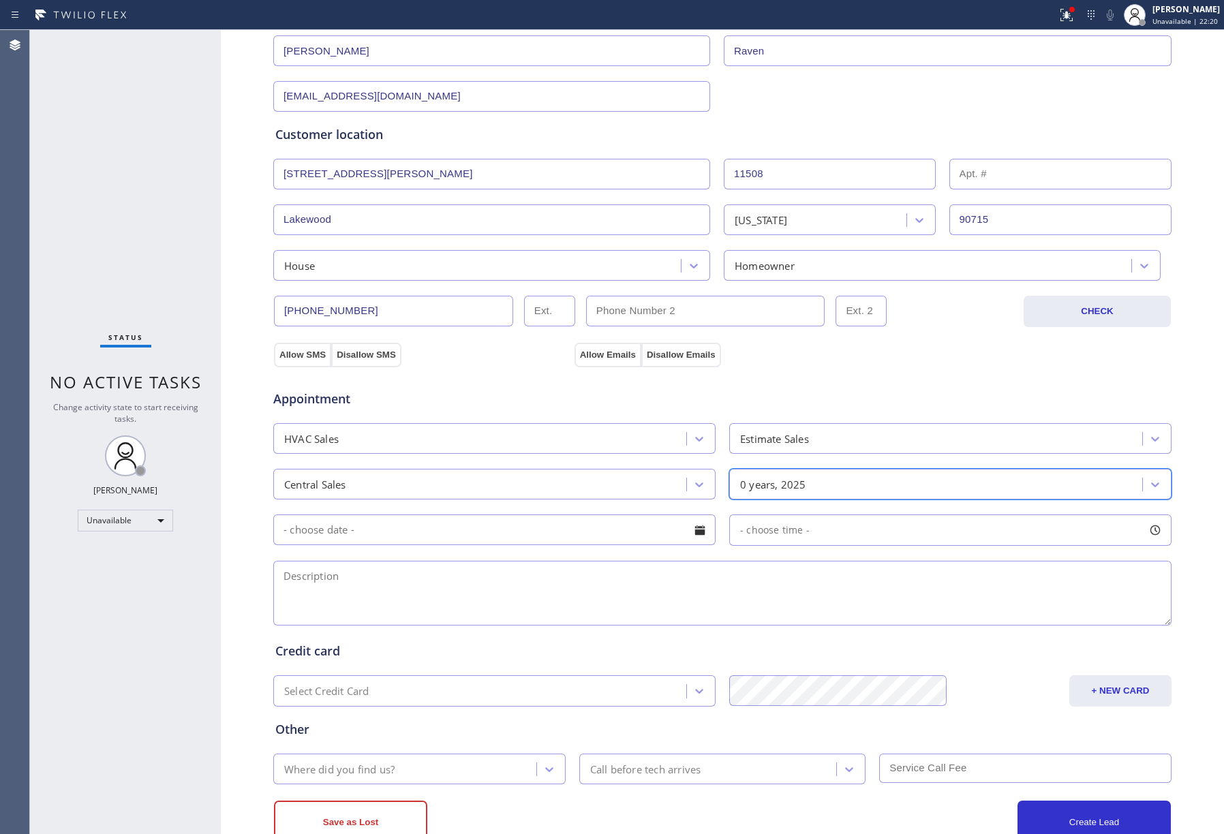
click at [557, 523] on input "text" at bounding box center [494, 529] width 442 height 31
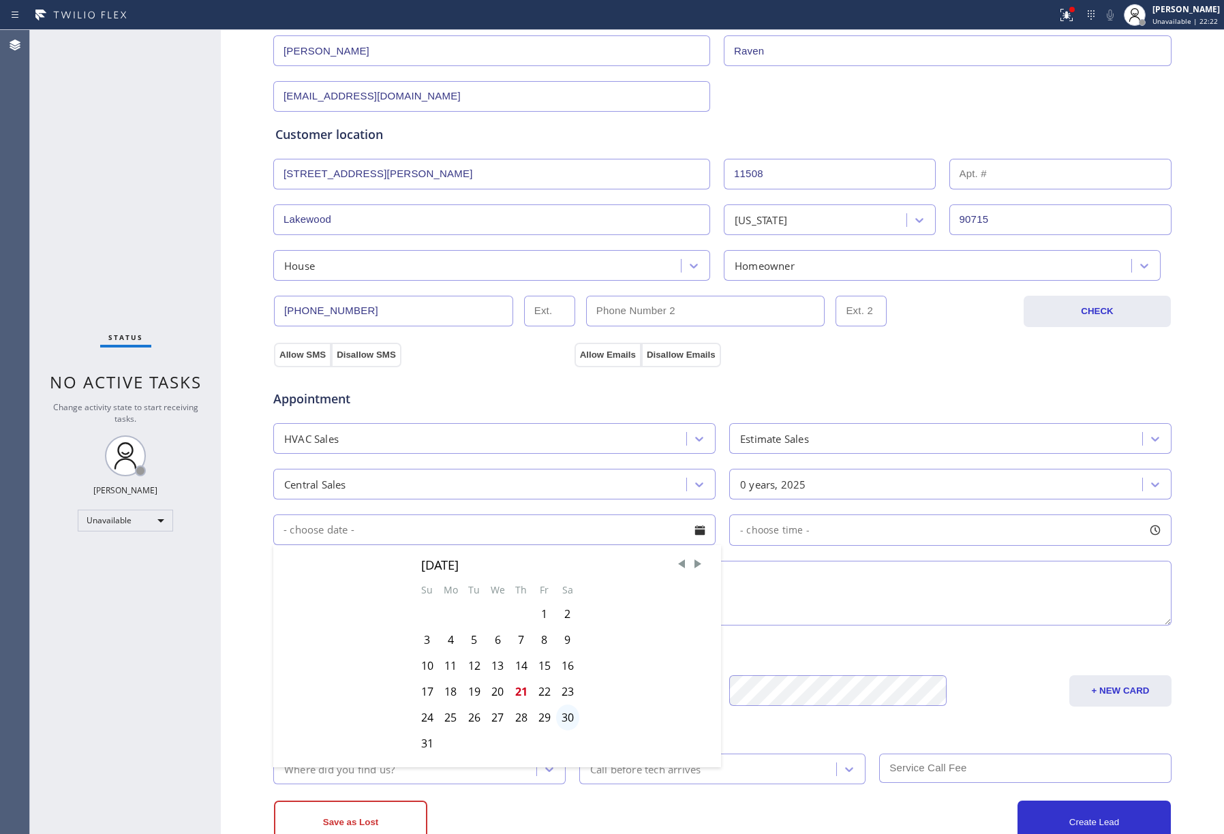
click at [560, 718] on div "30" at bounding box center [567, 718] width 23 height 26
type input "[DATE]"
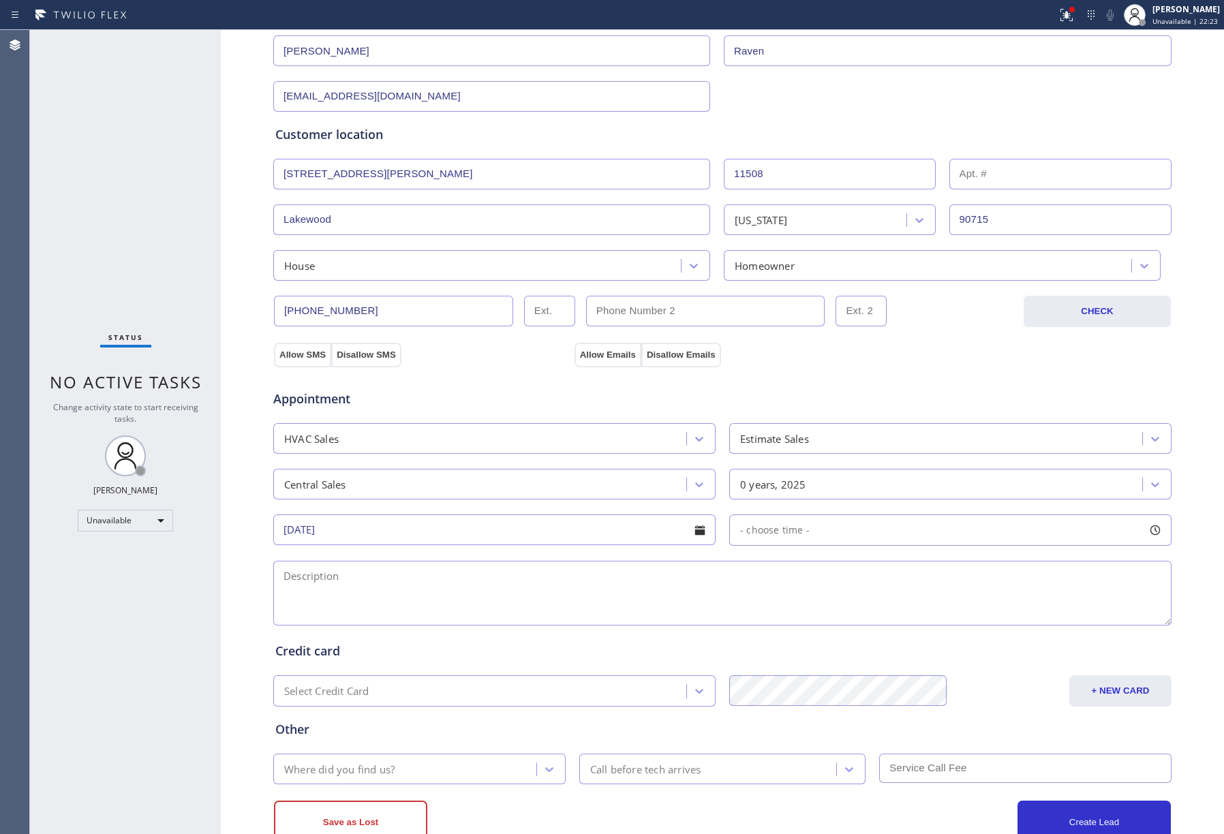
click at [775, 543] on div "- choose time -" at bounding box center [950, 529] width 442 height 31
drag, startPoint x: 739, startPoint y: 619, endPoint x: 870, endPoint y: 622, distance: 130.2
click at [870, 622] on div at bounding box center [873, 613] width 16 height 29
drag, startPoint x: 737, startPoint y: 619, endPoint x: 762, endPoint y: 620, distance: 25.2
click at [767, 620] on div at bounding box center [775, 613] width 16 height 29
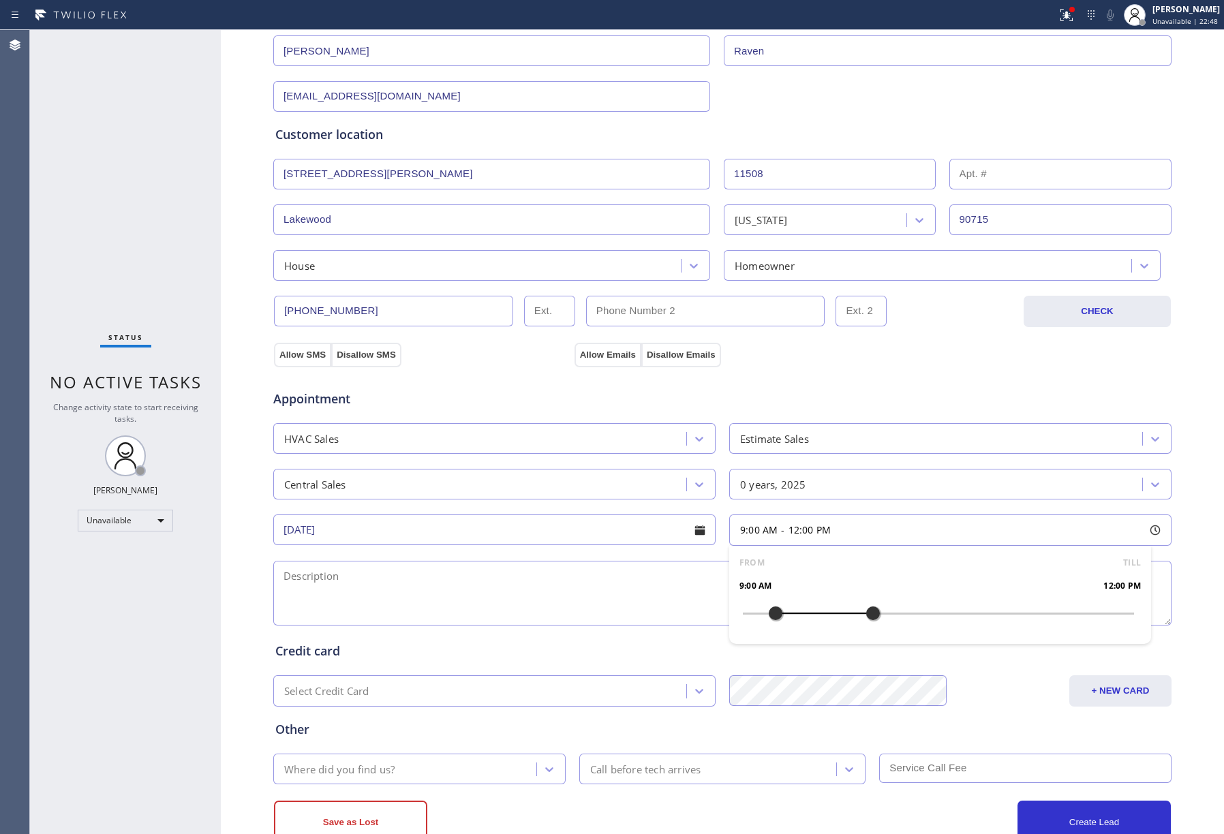
click at [589, 596] on textarea at bounding box center [722, 593] width 898 height 65
paste textarea "9-12 | FREE ESTIMATE house-HO estimate to add central ac / only have heating sy…"
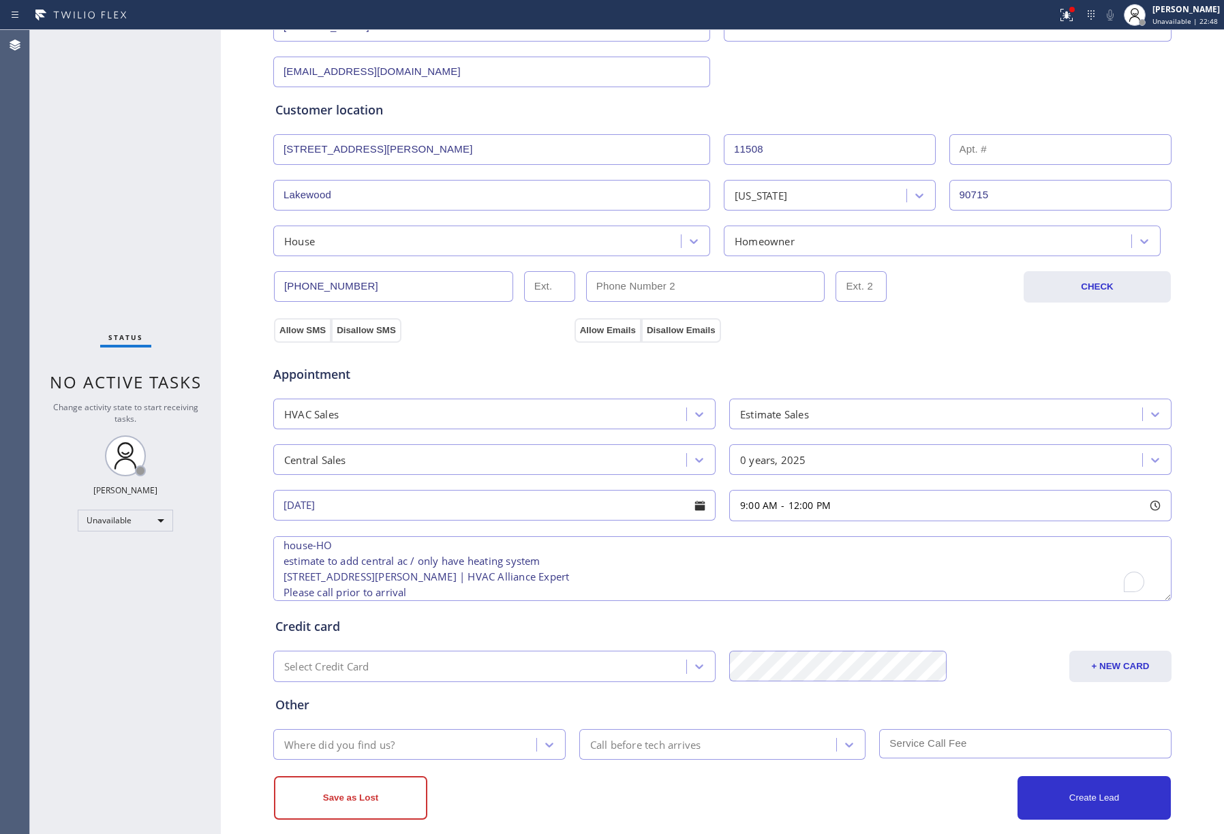
scroll to position [226, 0]
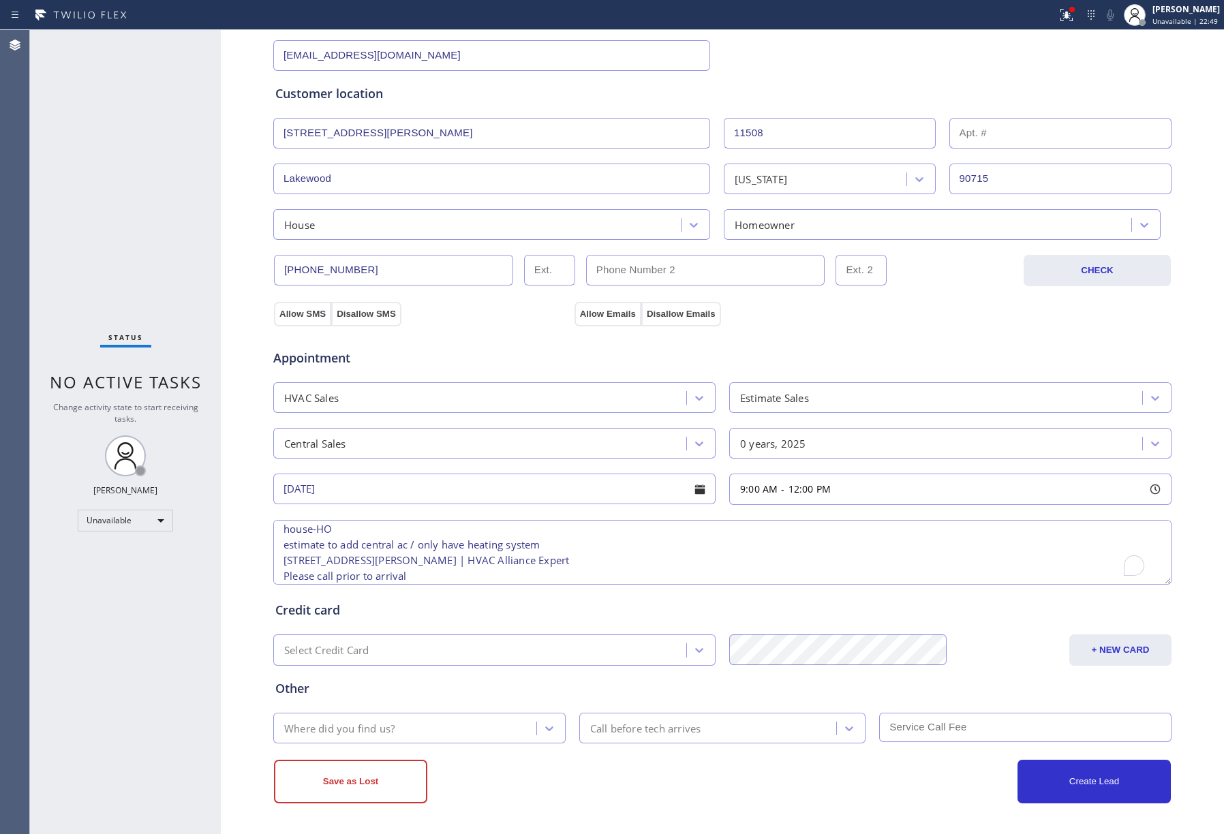
type textarea "9-12 | FREE ESTIMATE house-HO estimate to add central ac / only have heating sy…"
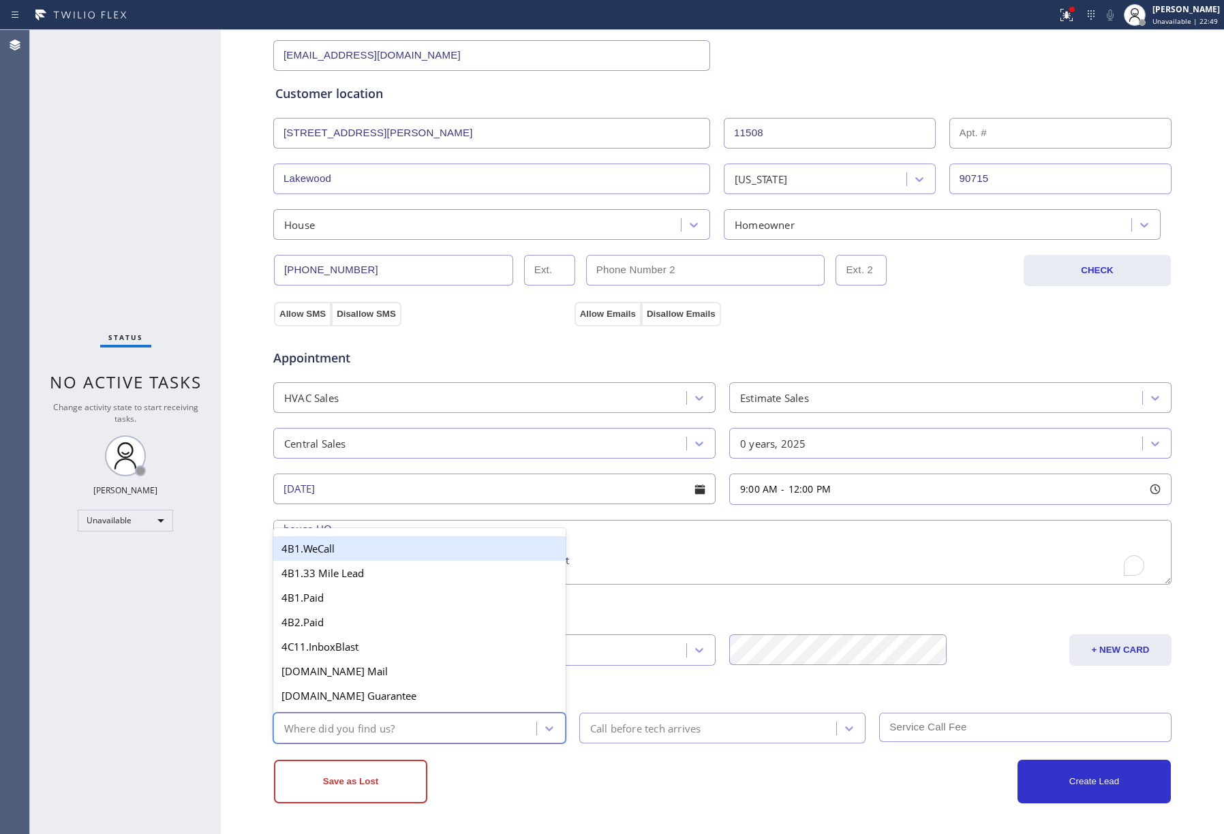
click at [436, 731] on div "Where did you find us?" at bounding box center [406, 728] width 259 height 24
type input "a"
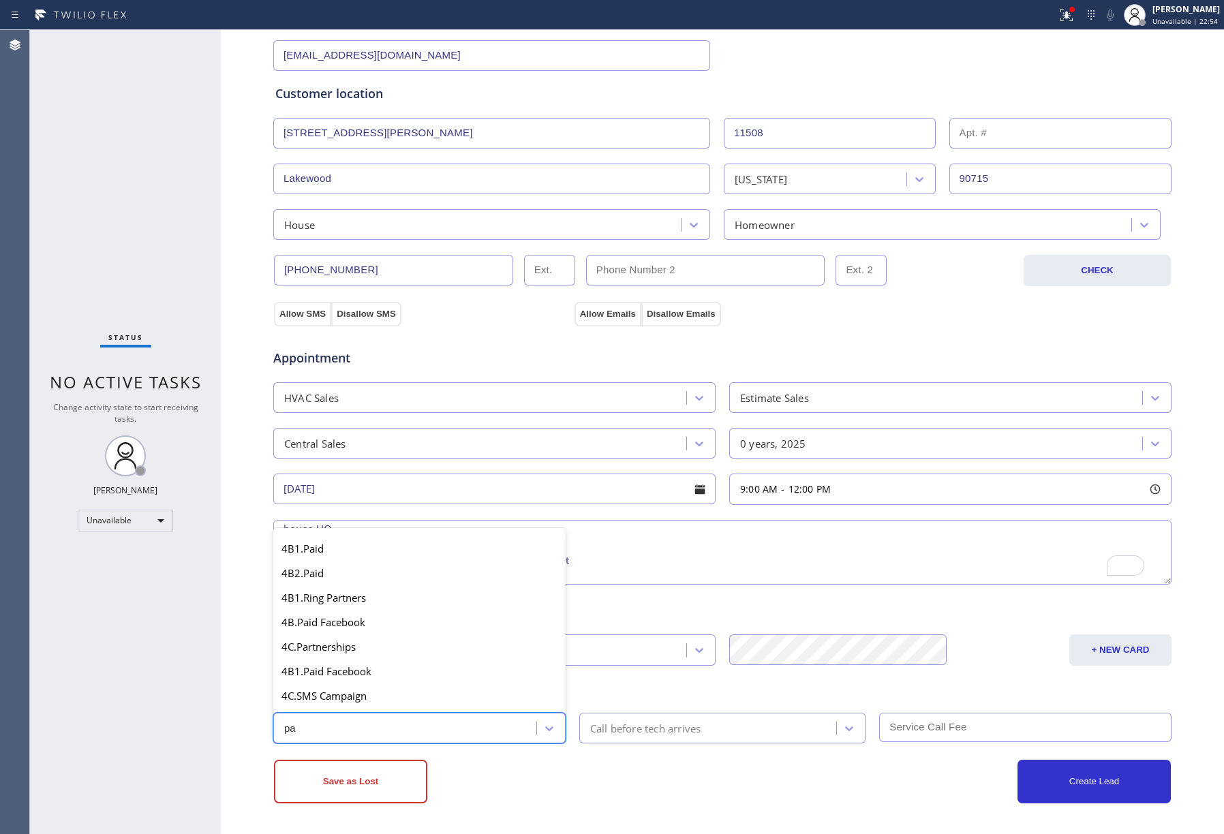
type input "p"
type input "Paid"
click at [382, 672] on div "4B. Paid" at bounding box center [419, 674] width 292 height 25
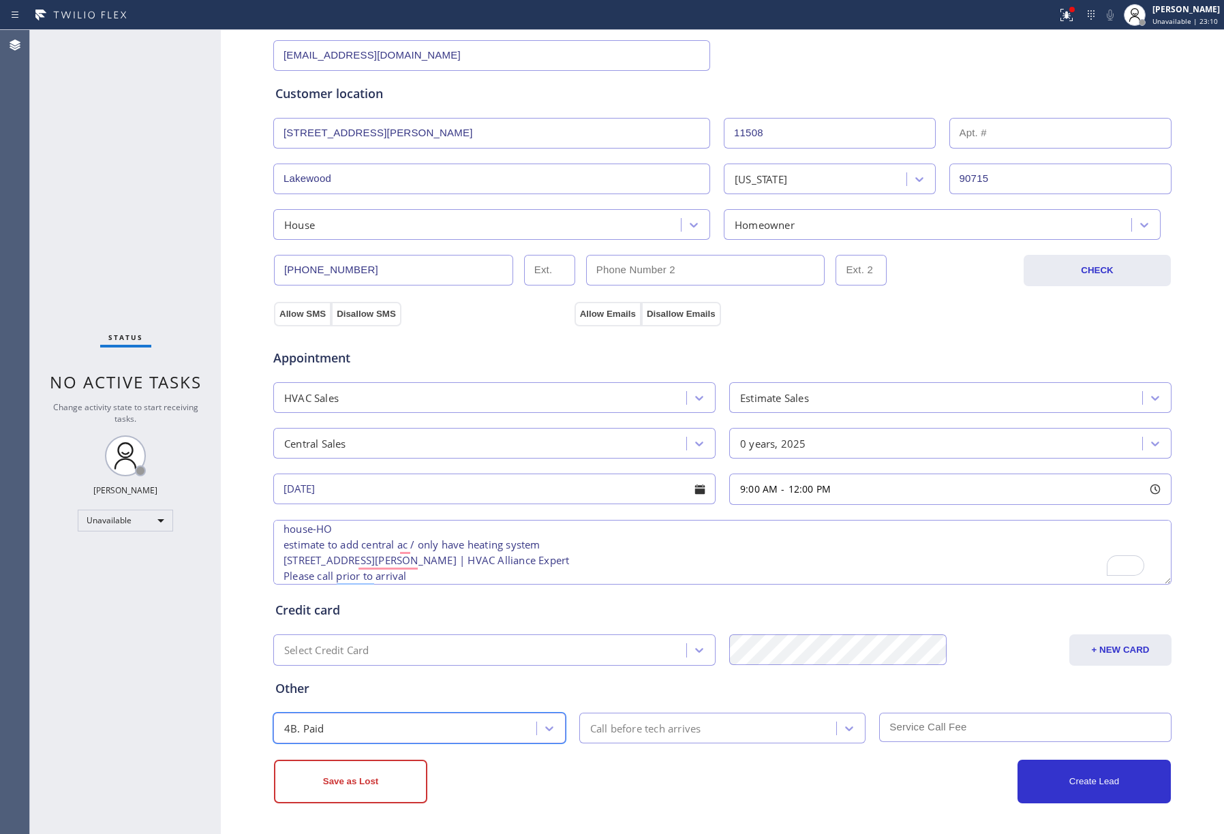
click at [598, 726] on div "Call before tech arrives" at bounding box center [645, 728] width 111 height 16
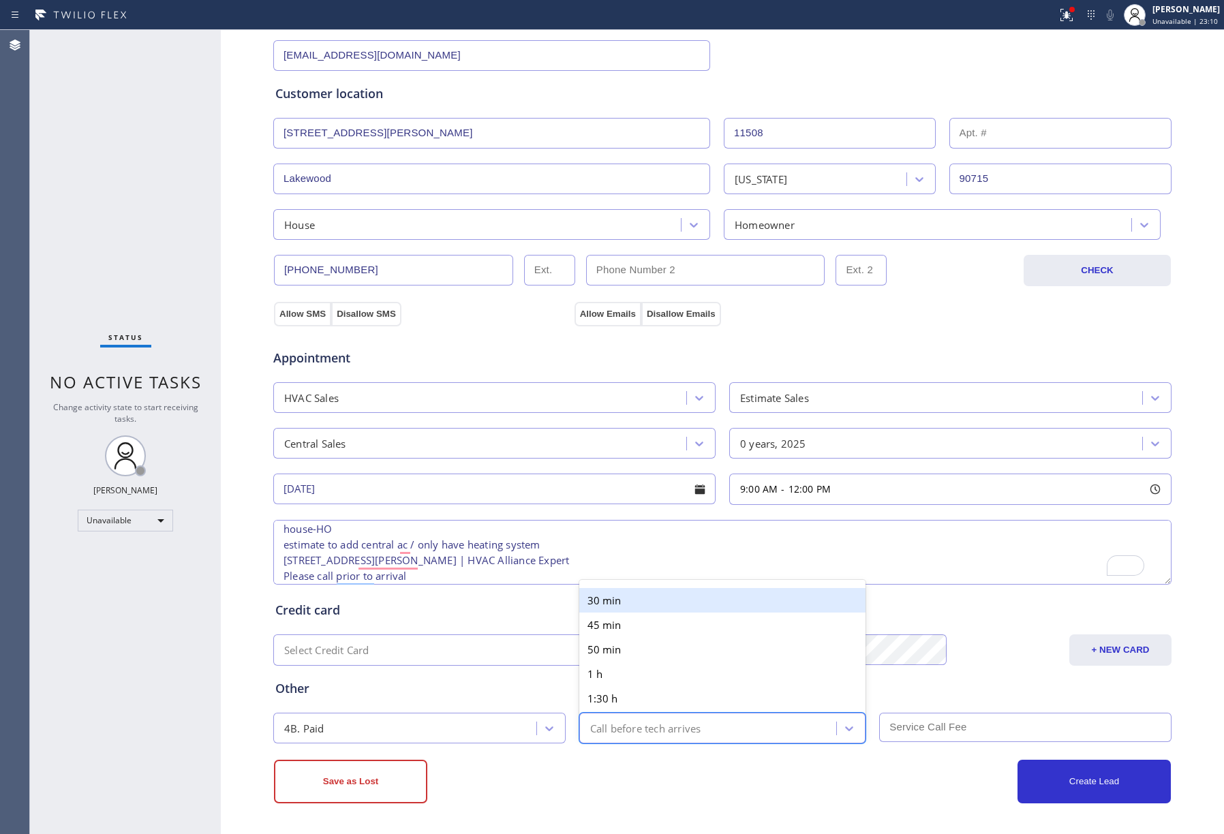
click at [609, 598] on div "30 min" at bounding box center [722, 600] width 287 height 25
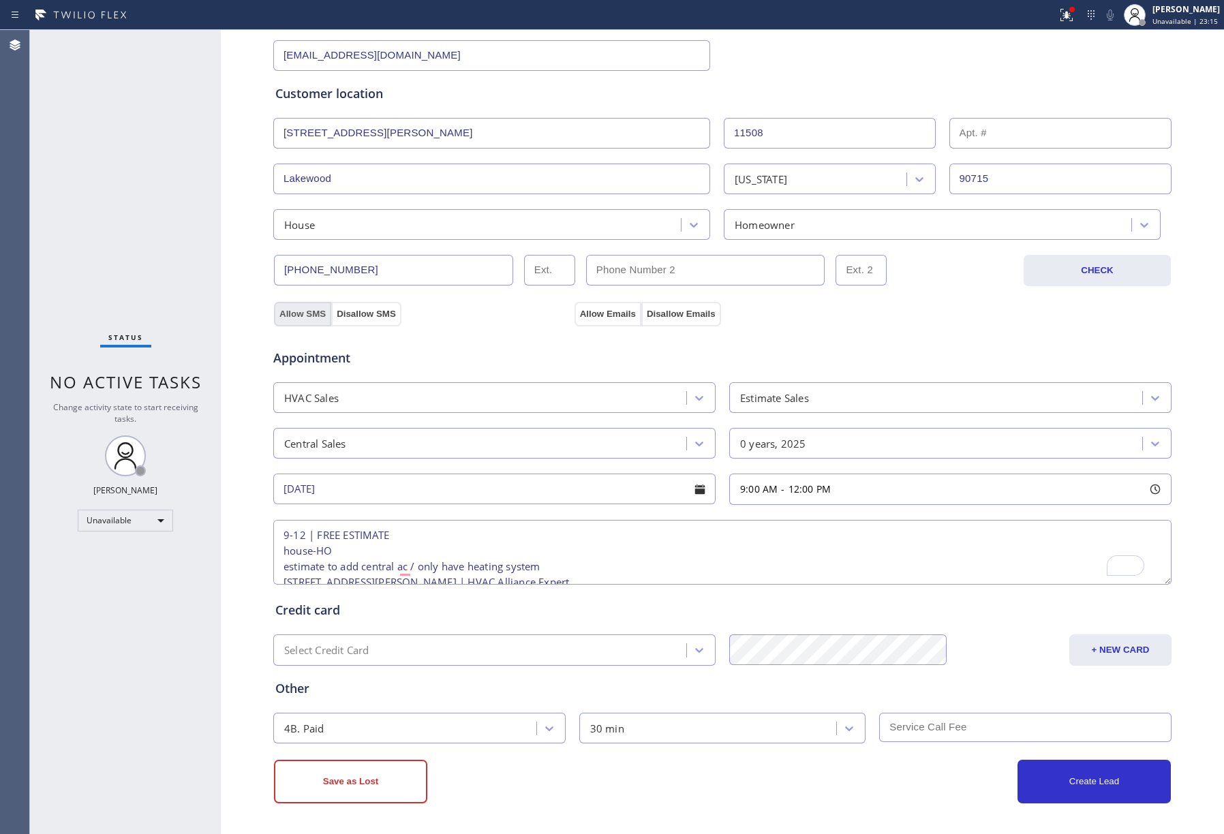
click at [298, 304] on button "Allow SMS" at bounding box center [302, 314] width 57 height 25
click at [585, 317] on button "Allow Emails" at bounding box center [607, 314] width 67 height 25
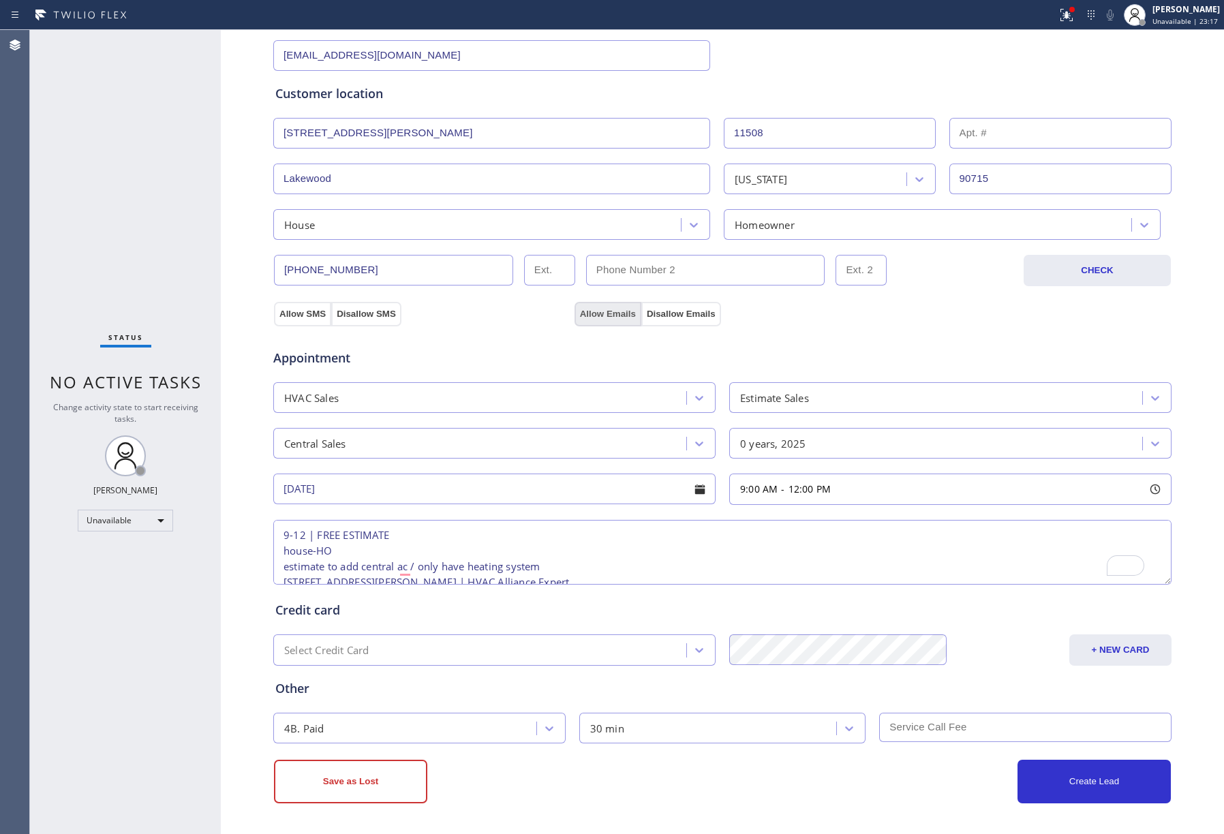
click at [585, 317] on button "Allow Emails" at bounding box center [607, 314] width 67 height 25
click at [293, 315] on button "Allow SMS" at bounding box center [302, 314] width 57 height 25
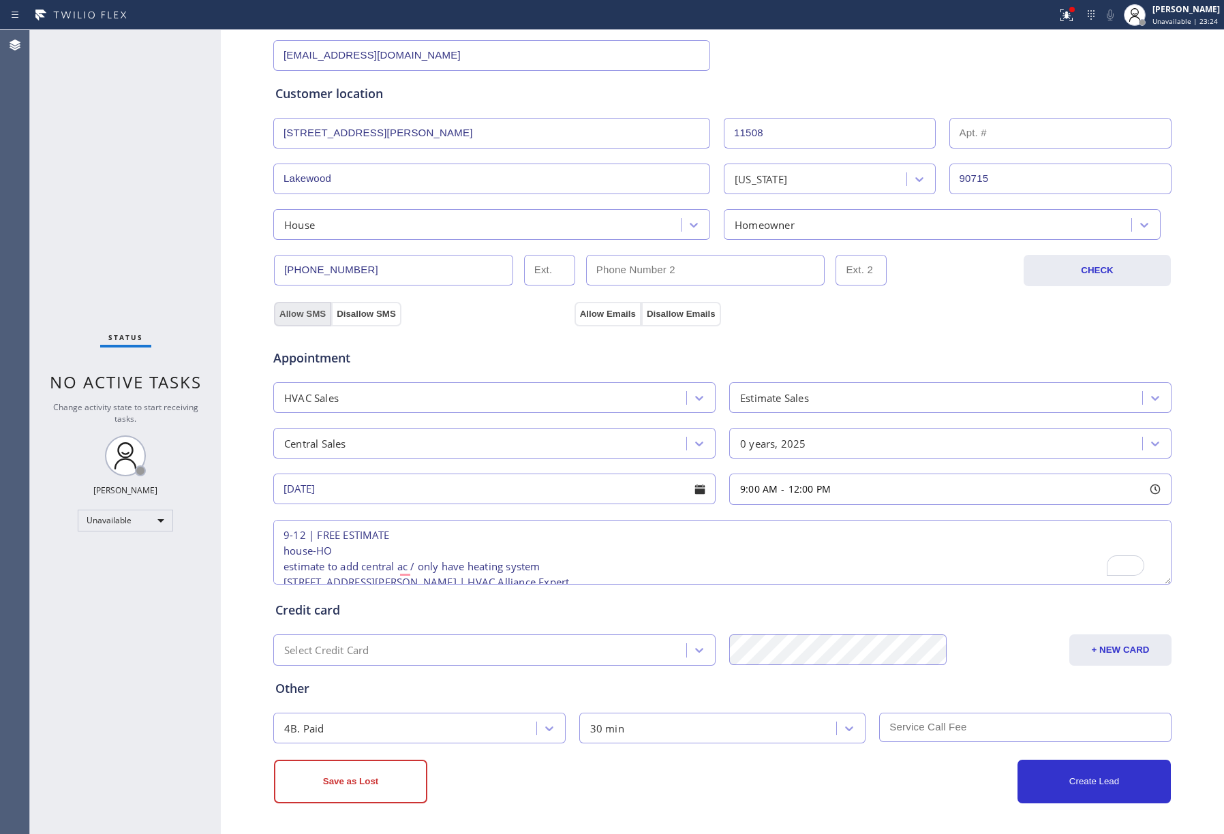
click at [293, 315] on button "Allow SMS" at bounding box center [302, 314] width 57 height 25
click at [598, 314] on button "Allow Emails" at bounding box center [607, 314] width 67 height 25
click at [431, 538] on textarea "9-12 | FREE ESTIMATE house-HO estimate to add central ac / only have heating sy…" at bounding box center [722, 552] width 898 height 65
click at [391, 553] on textarea "9-12 | FREE ESTIMATE house-HO estimate to add central ac / only have heating sy…" at bounding box center [722, 552] width 898 height 65
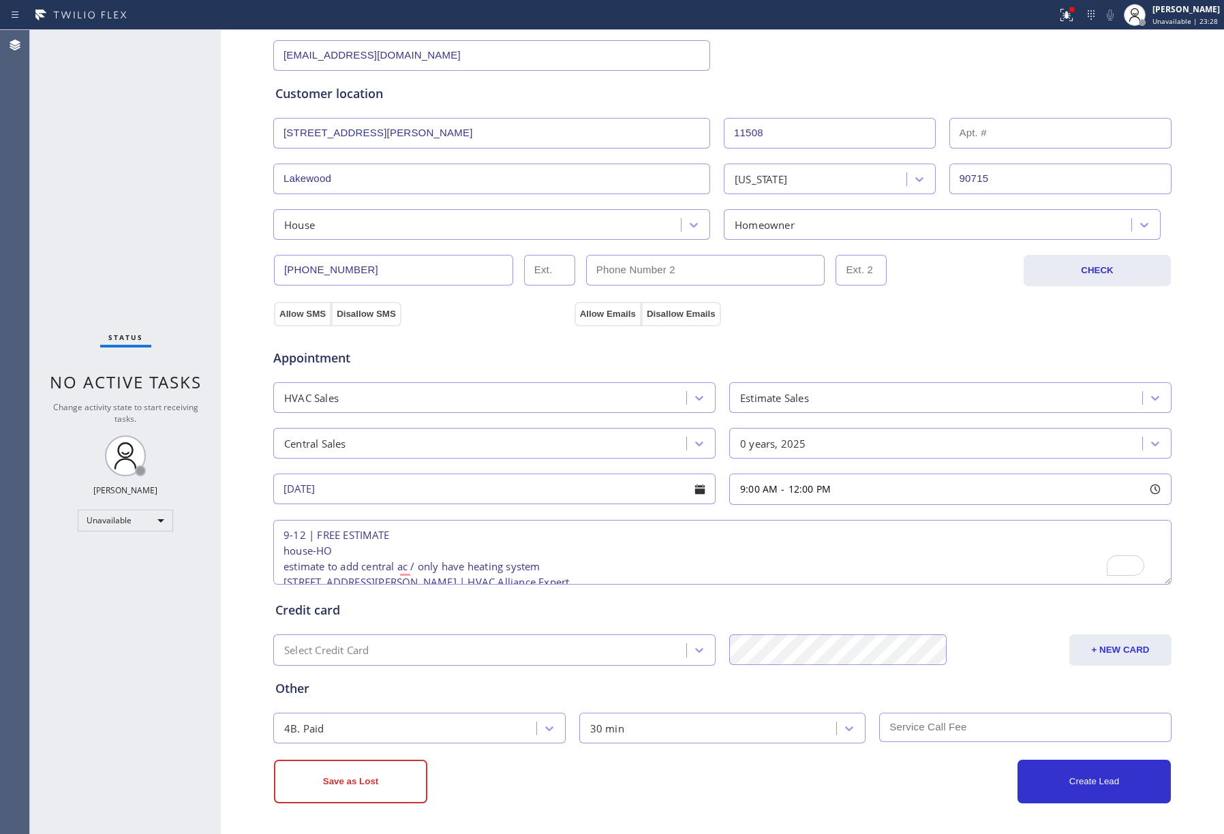
click at [627, 562] on textarea "9-12 | FREE ESTIMATE house-HO estimate to add central ac / only have heating sy…" at bounding box center [722, 552] width 898 height 65
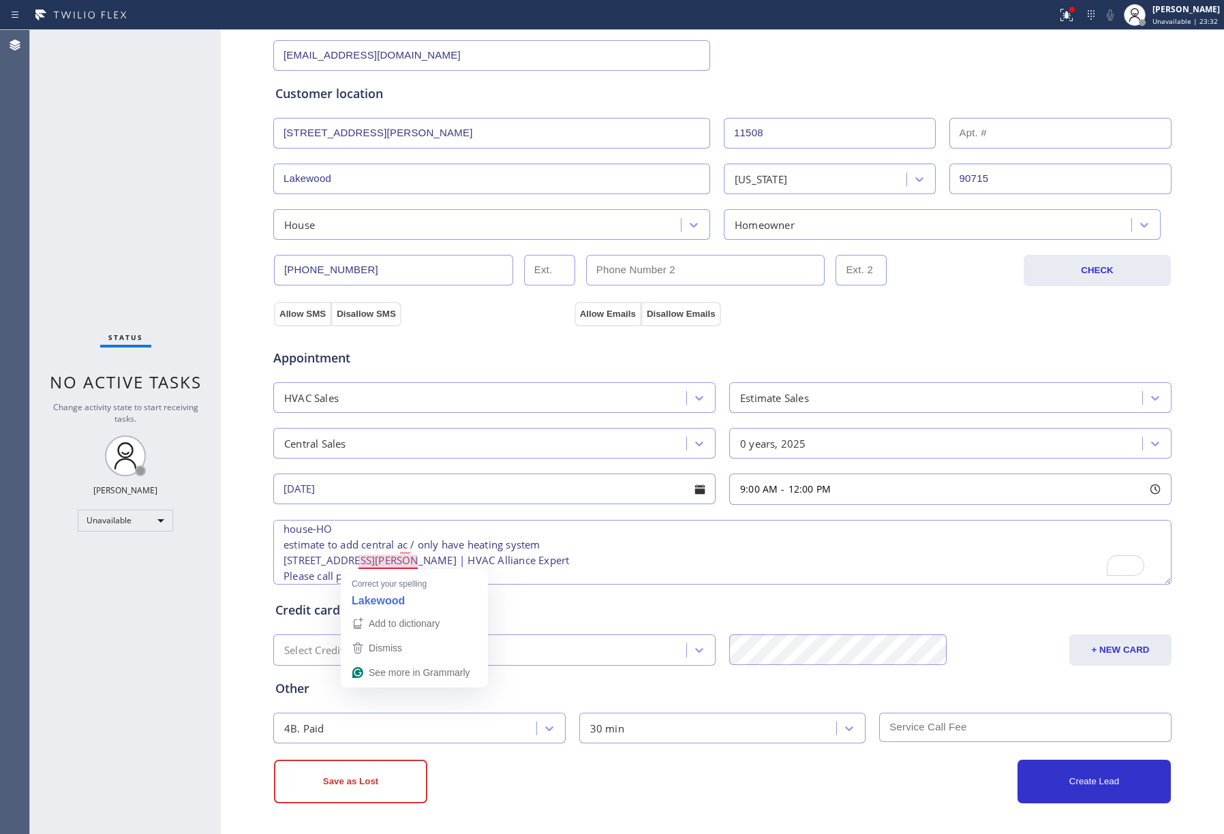
click at [360, 564] on textarea "9-12 | FREE ESTIMATE house-HO estimate to add central ac / only have heating sy…" at bounding box center [722, 552] width 898 height 65
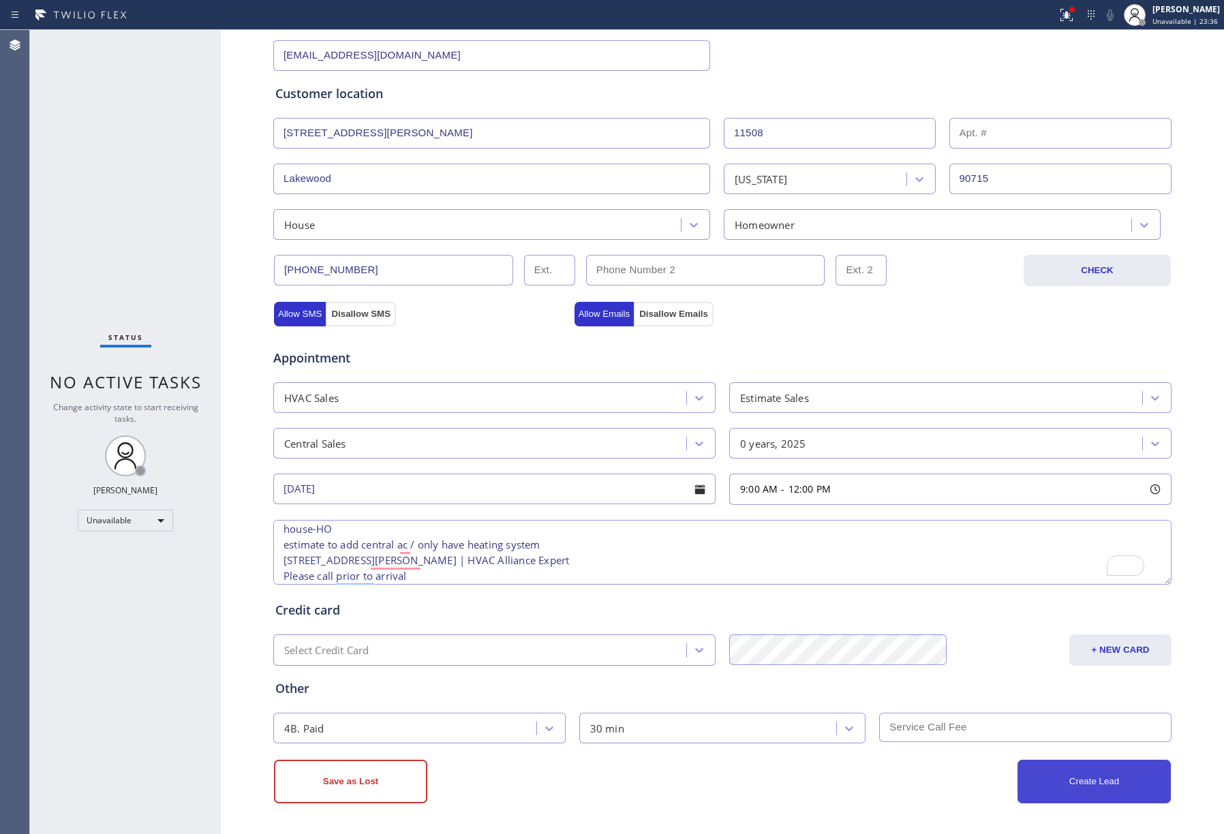
type textarea "9-12 | FREE ESTIMATE house-HO estimate to add central ac / only have heating sy…"
click at [1108, 780] on button "Create Lead" at bounding box center [1093, 782] width 153 height 44
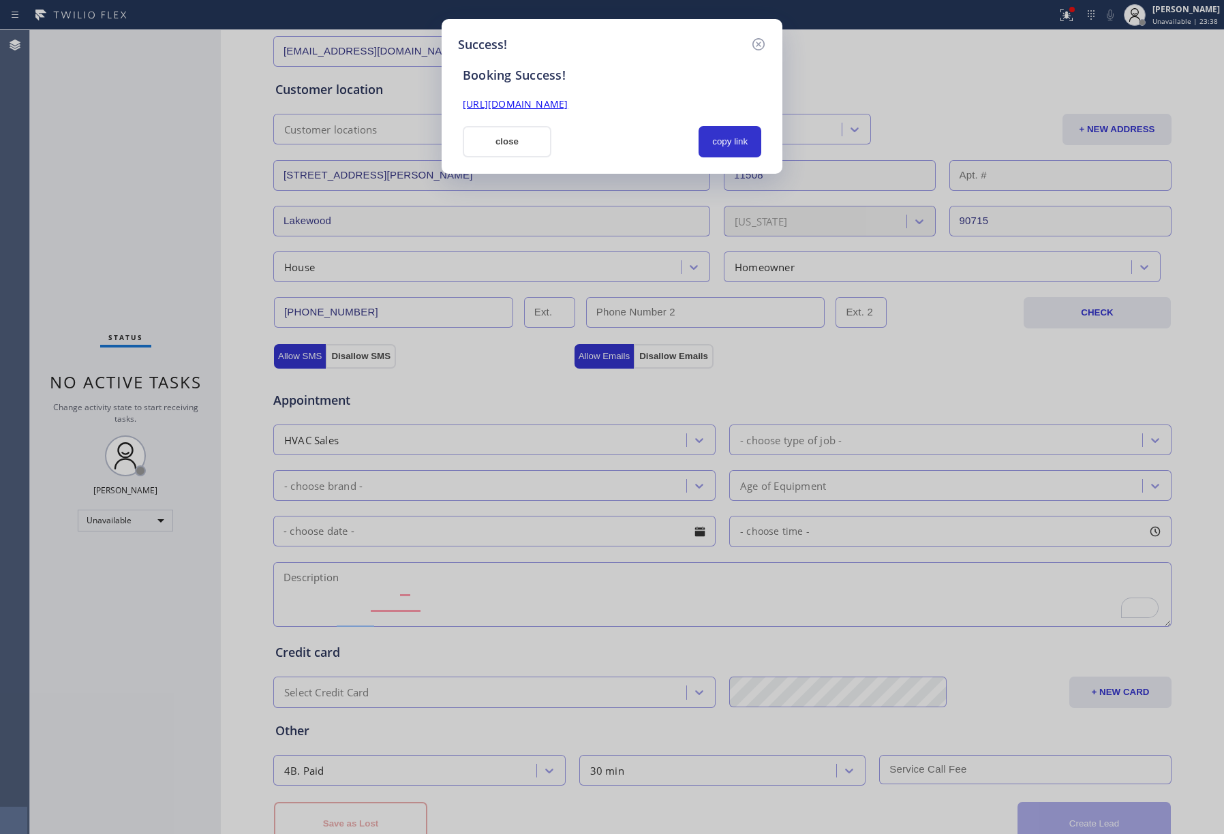
scroll to position [0, 0]
click at [739, 145] on button "copy link" at bounding box center [729, 141] width 63 height 31
drag, startPoint x: 106, startPoint y: 181, endPoint x: 320, endPoint y: 139, distance: 218.0
click at [106, 181] on div "Success! Booking Success! [URL][DOMAIN_NAME] close copy link" at bounding box center [612, 417] width 1224 height 834
click at [759, 42] on icon at bounding box center [758, 44] width 12 height 12
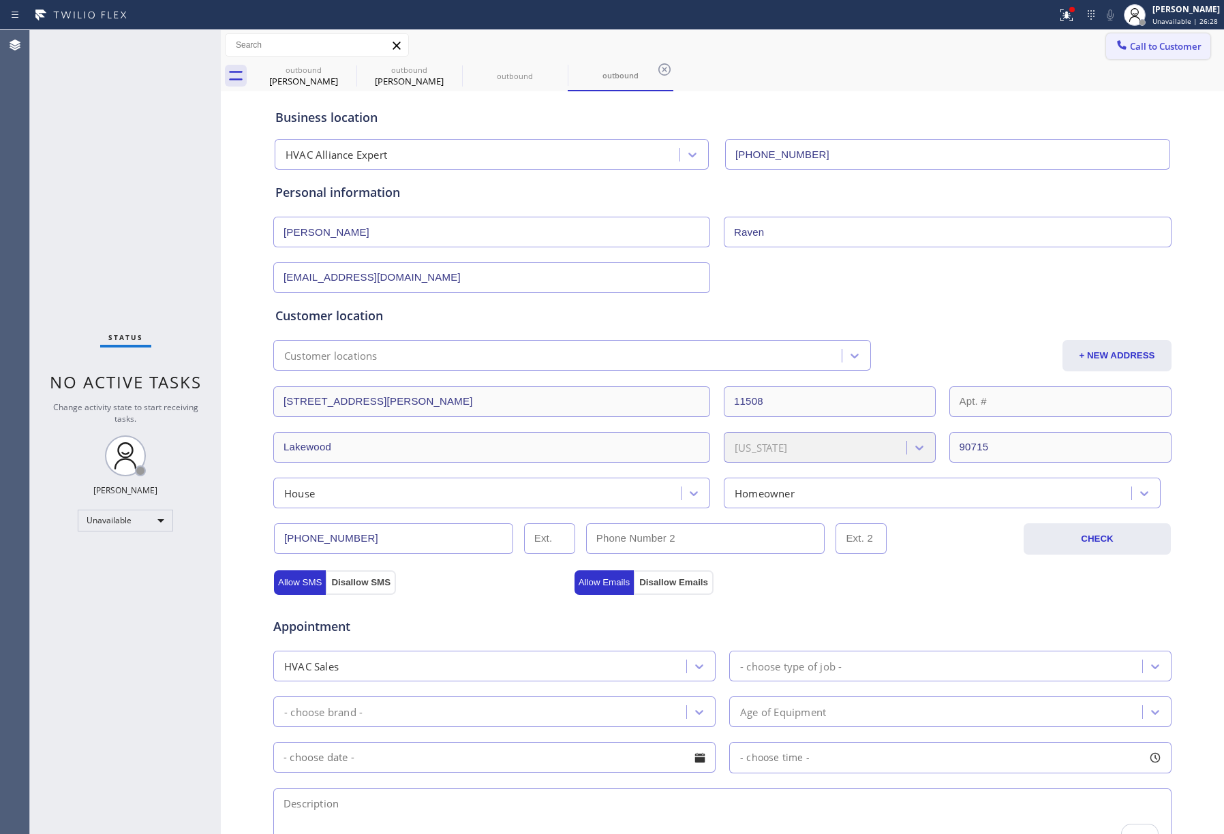
click at [1148, 34] on button "Call to Customer" at bounding box center [1158, 46] width 104 height 26
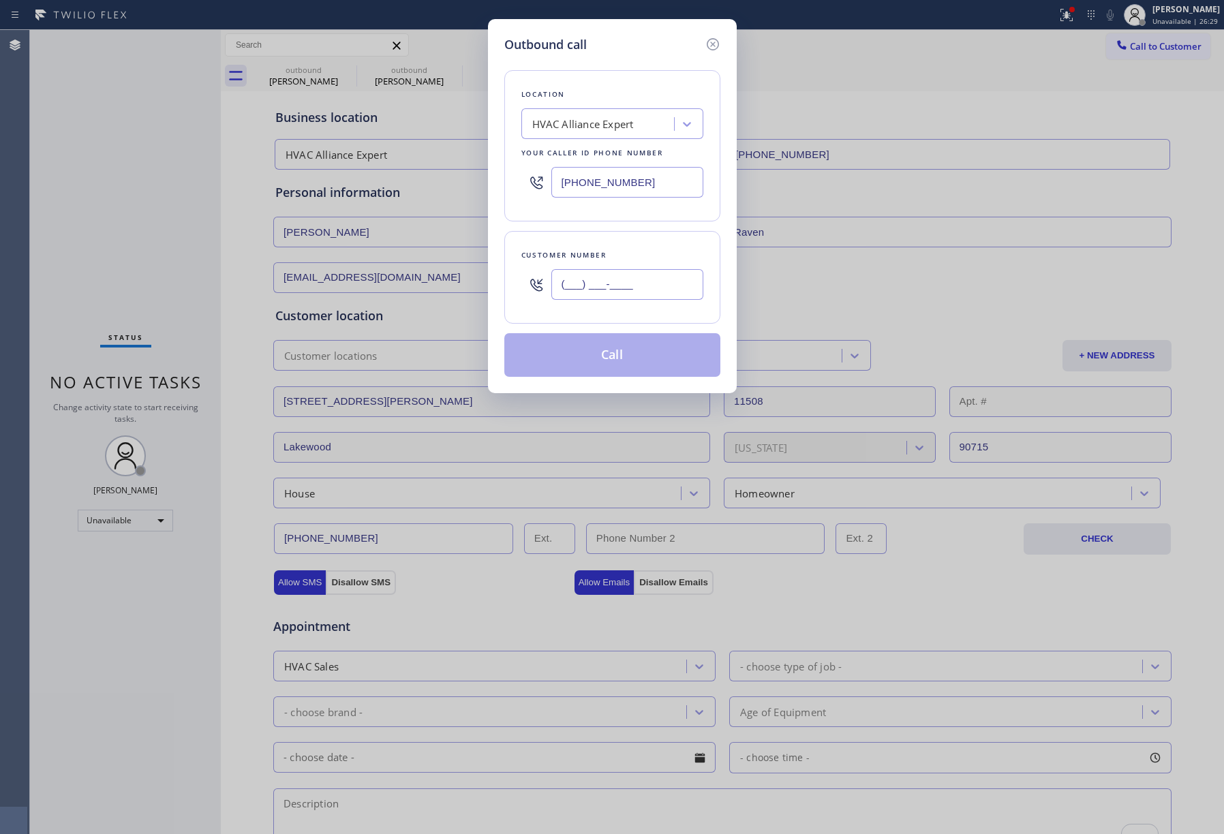
click at [616, 290] on input "(___) ___-____" at bounding box center [627, 284] width 152 height 31
paste input "323) 833-2505"
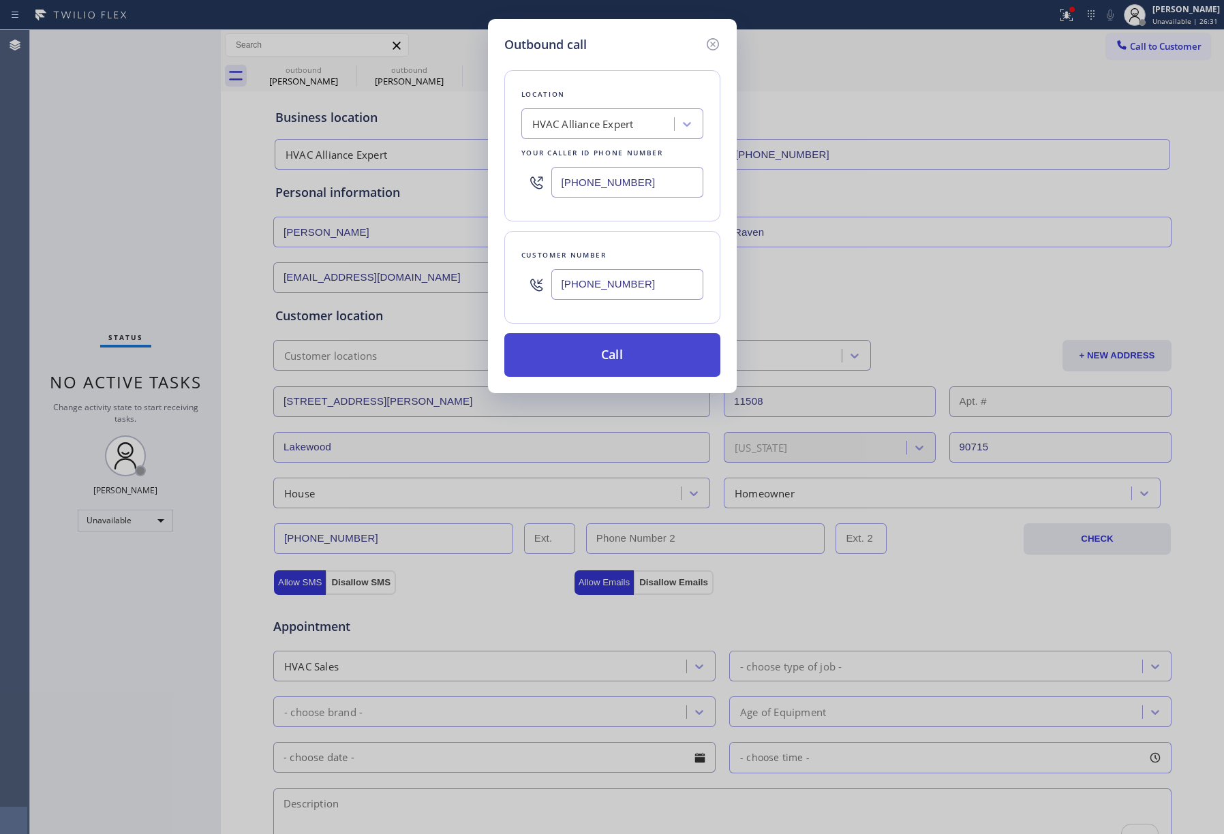
type input "[PHONE_NUMBER]"
click at [627, 350] on button "Call" at bounding box center [612, 355] width 216 height 44
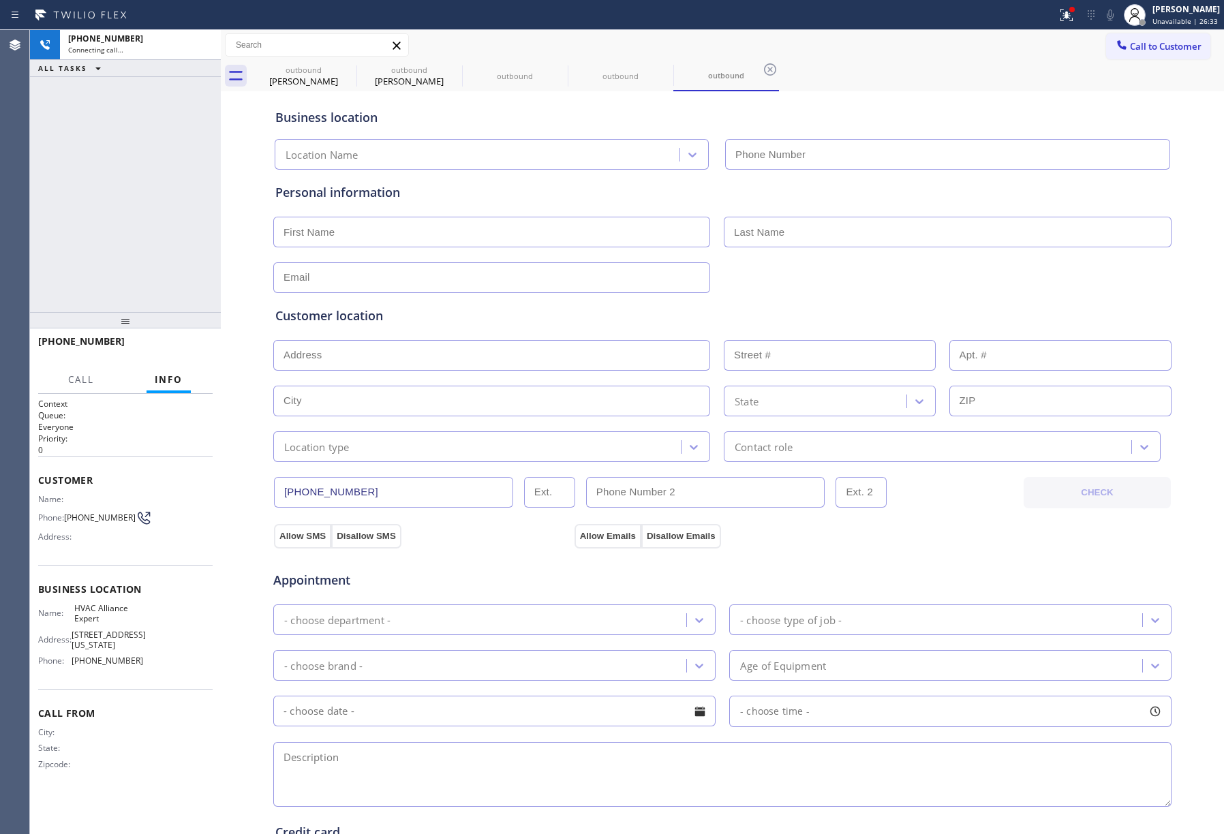
type input "[PHONE_NUMBER]"
click at [208, 48] on icon at bounding box center [203, 45] width 16 height 16
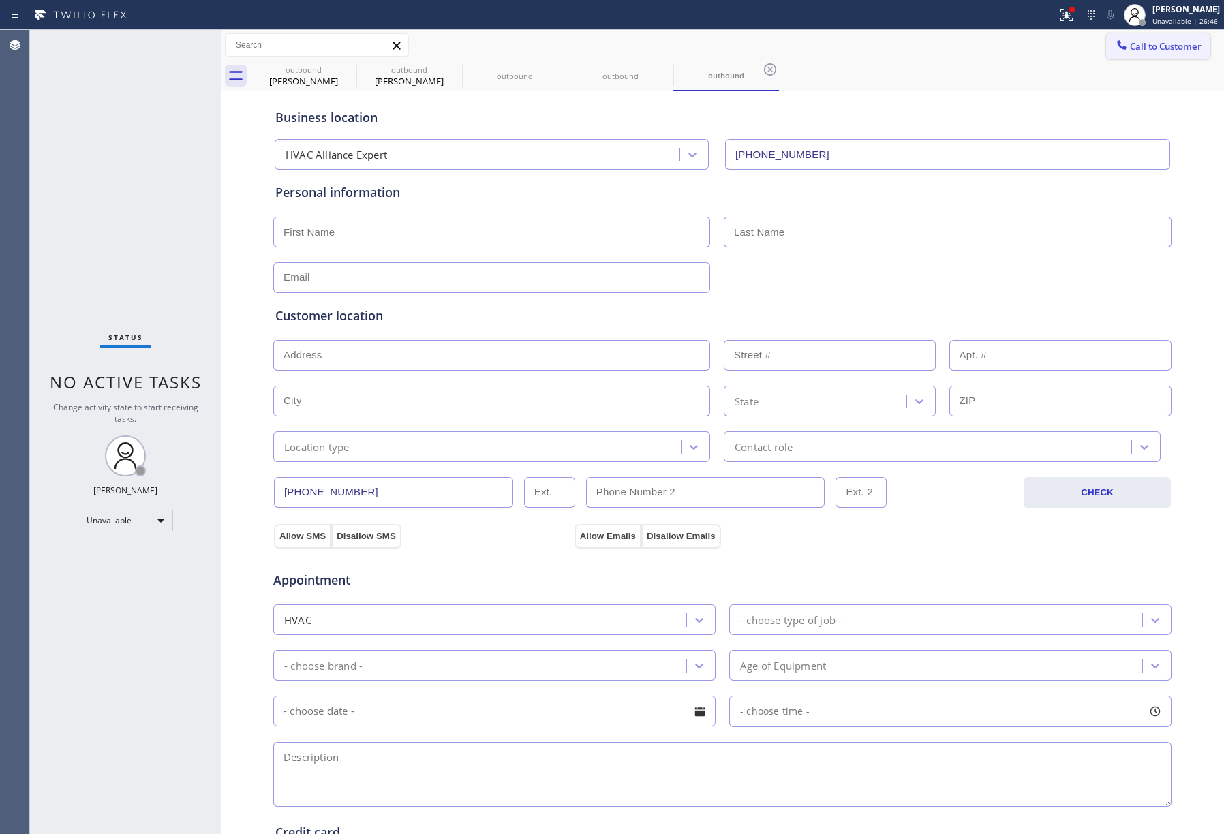
click at [1150, 50] on span "Call to Customer" at bounding box center [1166, 46] width 72 height 12
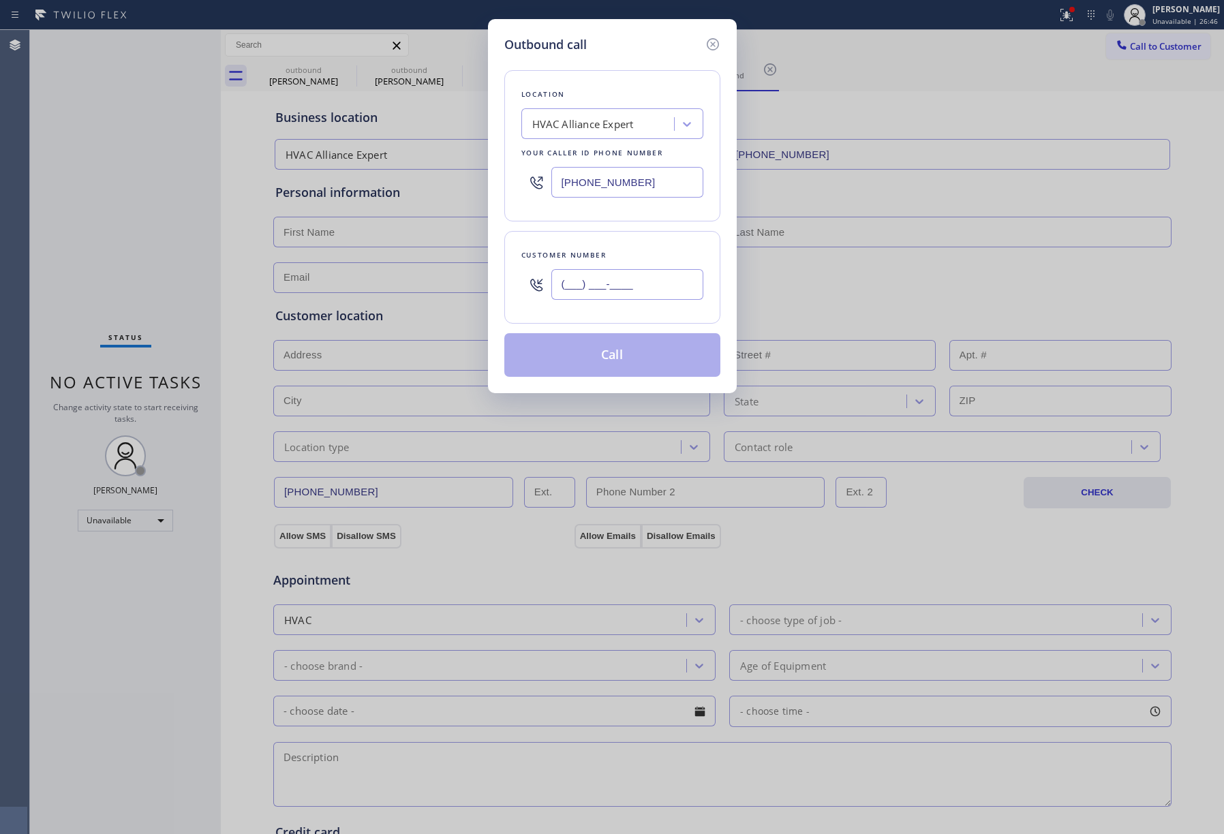
click at [636, 296] on input "(___) ___-____" at bounding box center [627, 284] width 152 height 31
paste input "909) 636-3170"
type input "[PHONE_NUMBER]"
click at [628, 256] on div "Customer number" at bounding box center [612, 255] width 182 height 14
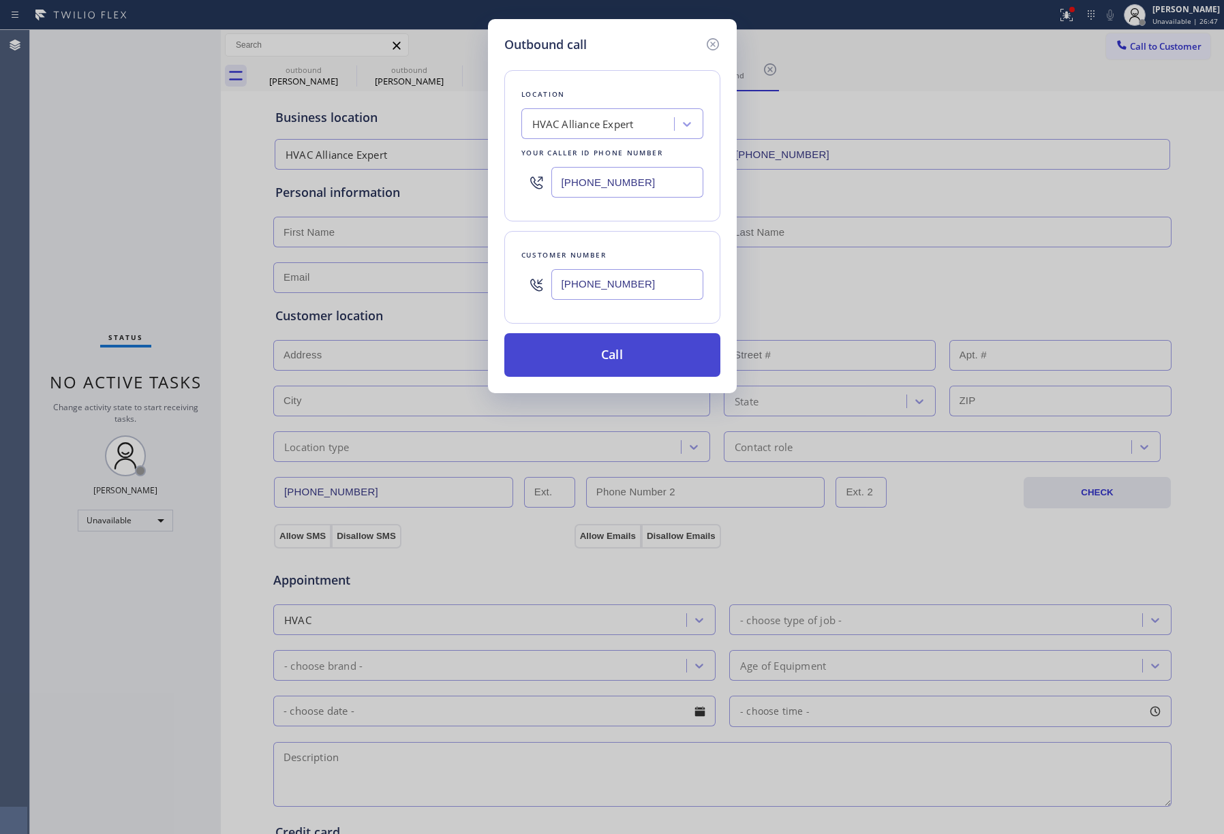
click at [634, 358] on button "Call" at bounding box center [612, 355] width 216 height 44
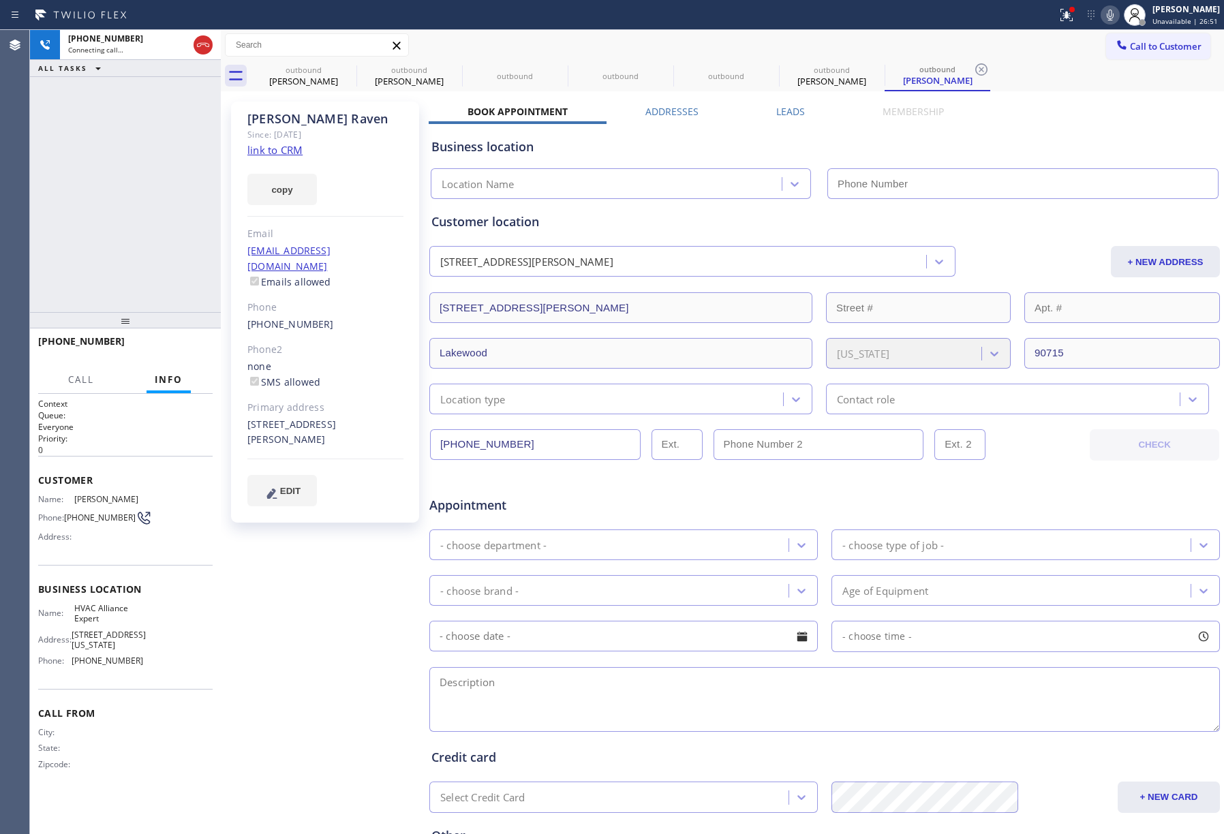
type input "[PHONE_NUMBER]"
click at [132, 211] on div "[PHONE_NUMBER] Live | 00:25 ALL TASKS ALL TASKS ACTIVE TASKS TASKS IN WRAP UP" at bounding box center [125, 171] width 191 height 282
click at [104, 232] on div "[PHONE_NUMBER] Live | 00:26 ALL TASKS ALL TASKS ACTIVE TASKS TASKS IN WRAP UP" at bounding box center [125, 171] width 191 height 282
click at [191, 341] on button "HANG UP" at bounding box center [180, 347] width 63 height 19
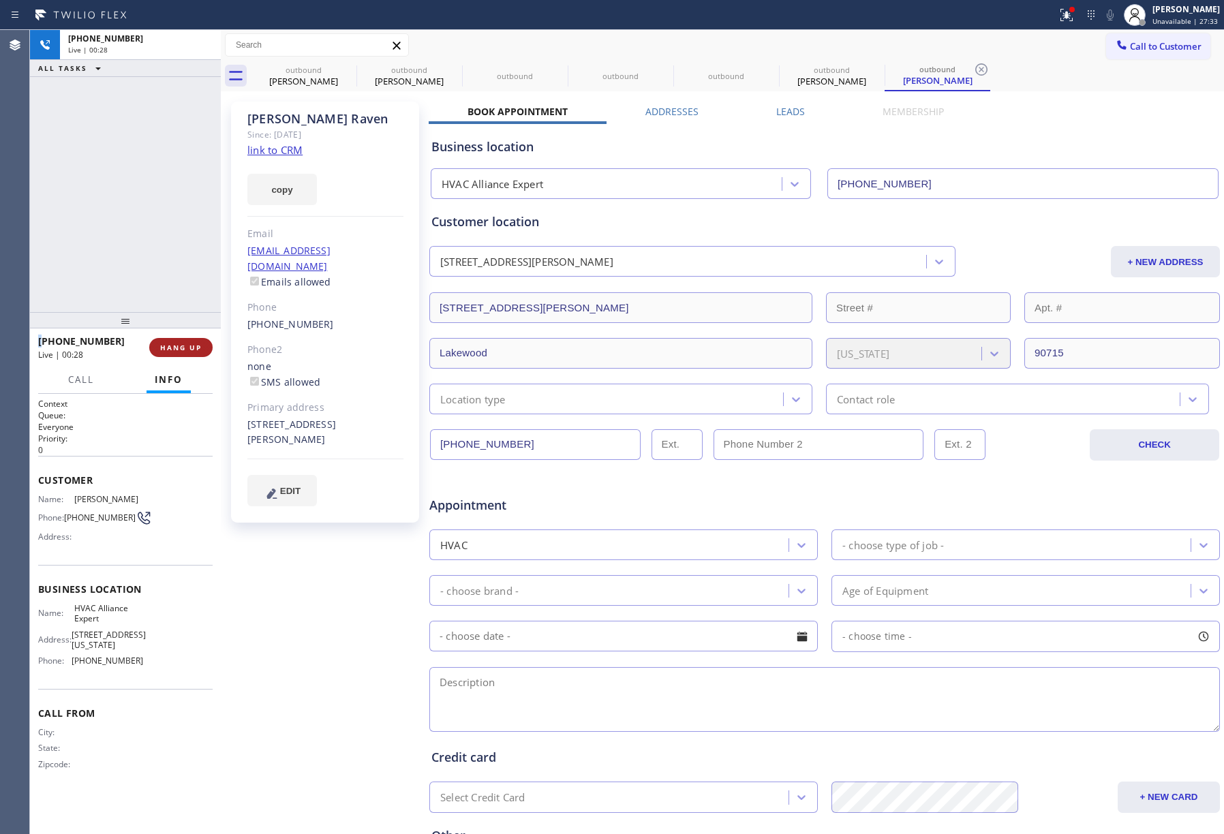
click at [175, 325] on div at bounding box center [125, 320] width 191 height 16
click at [184, 372] on button "Info" at bounding box center [169, 380] width 44 height 27
click at [184, 339] on button "COMPLETE" at bounding box center [178, 347] width 69 height 19
click at [170, 276] on div "ALL TASKS ALL TASKS ACTIVE TASKS TASKS IN WRAP UP [PHONE_NUMBER] Wrap up | 00:01" at bounding box center [125, 171] width 191 height 282
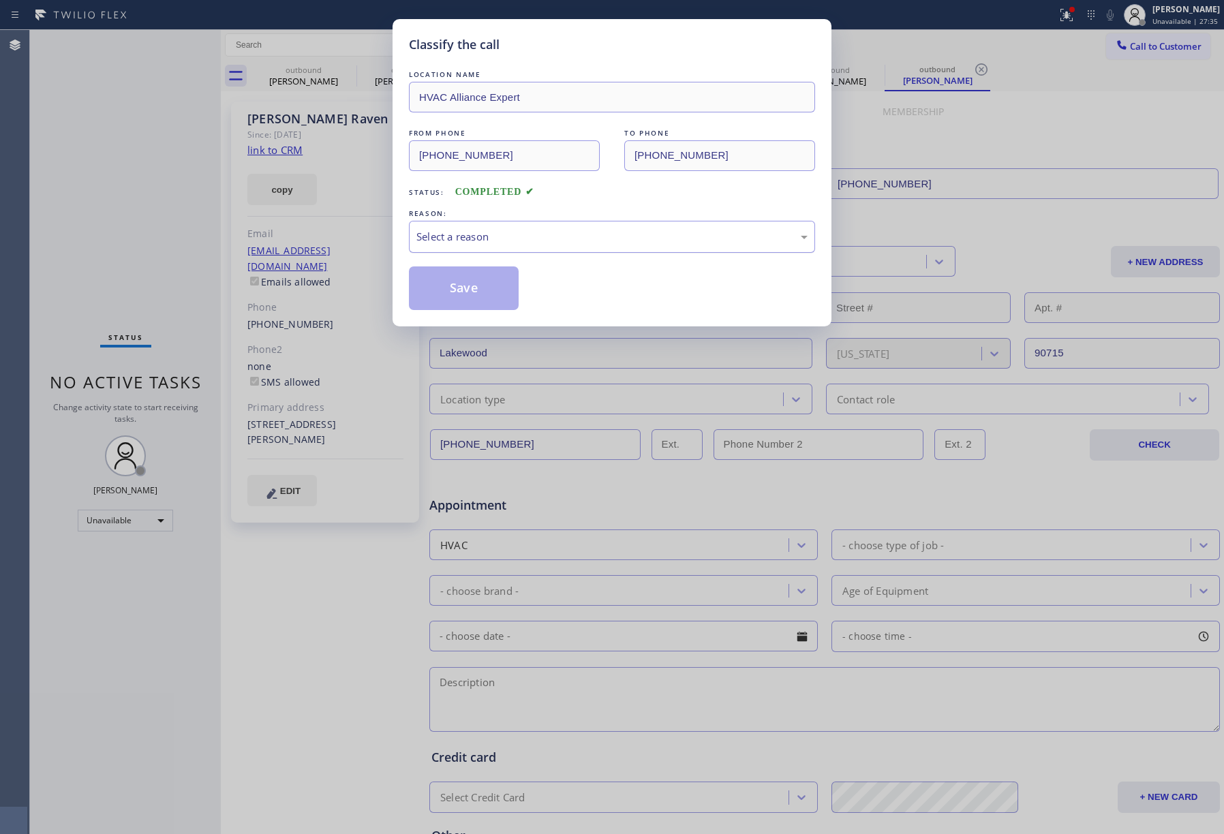
click at [461, 245] on div "Select a reason" at bounding box center [611, 237] width 391 height 16
drag, startPoint x: 491, startPoint y: 290, endPoint x: 799, endPoint y: 246, distance: 310.4
click at [499, 289] on button "Save" at bounding box center [464, 288] width 110 height 44
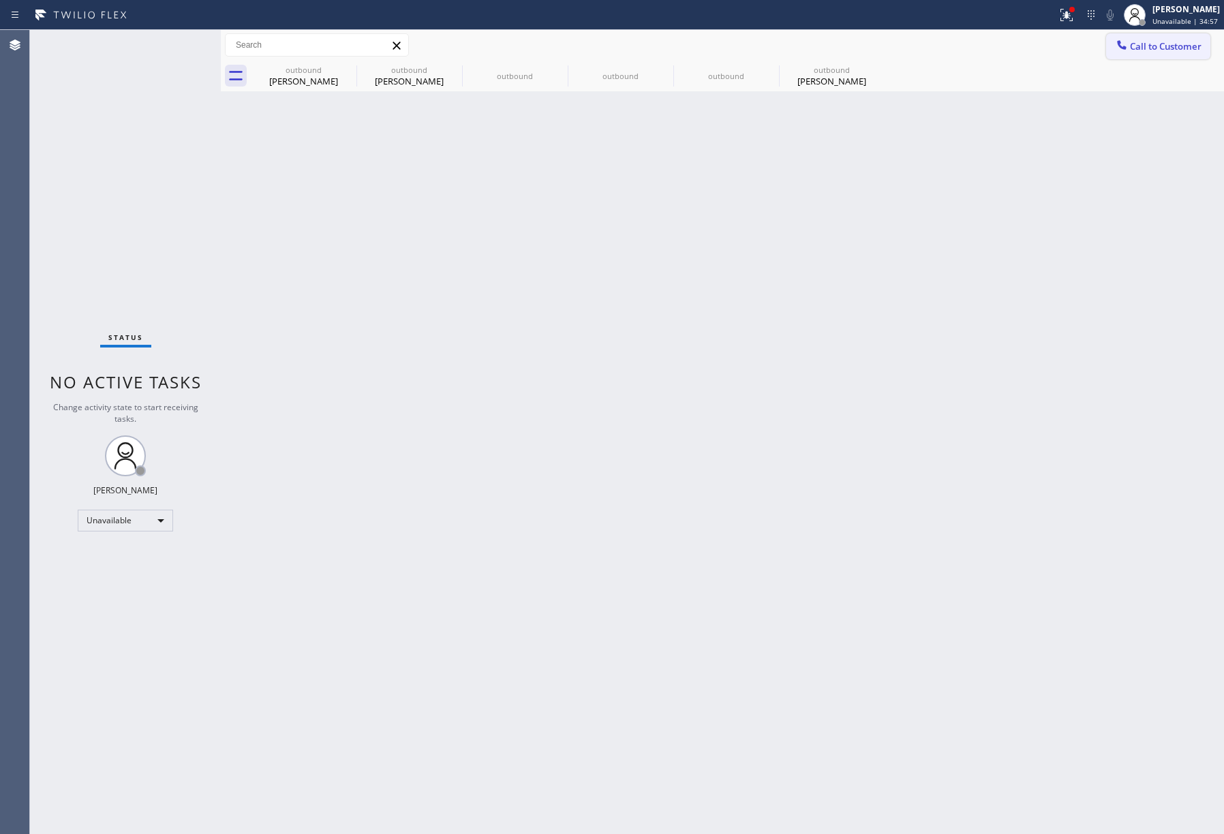
drag, startPoint x: 1160, startPoint y: 44, endPoint x: 652, endPoint y: 149, distance: 518.4
click at [1159, 44] on span "Call to Customer" at bounding box center [1166, 46] width 72 height 12
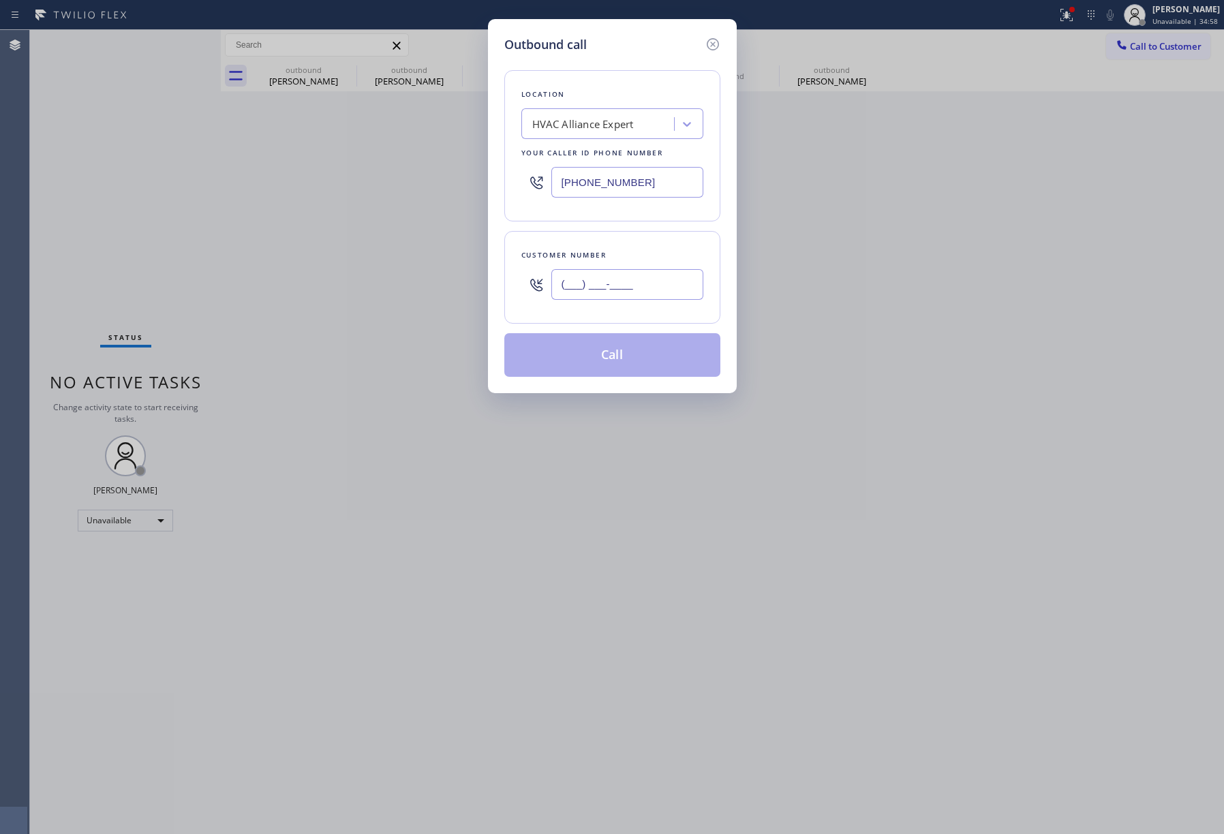
click at [611, 276] on input "(___) ___-____" at bounding box center [627, 284] width 152 height 31
paste input "949) 683-2537"
type input "[PHONE_NUMBER]"
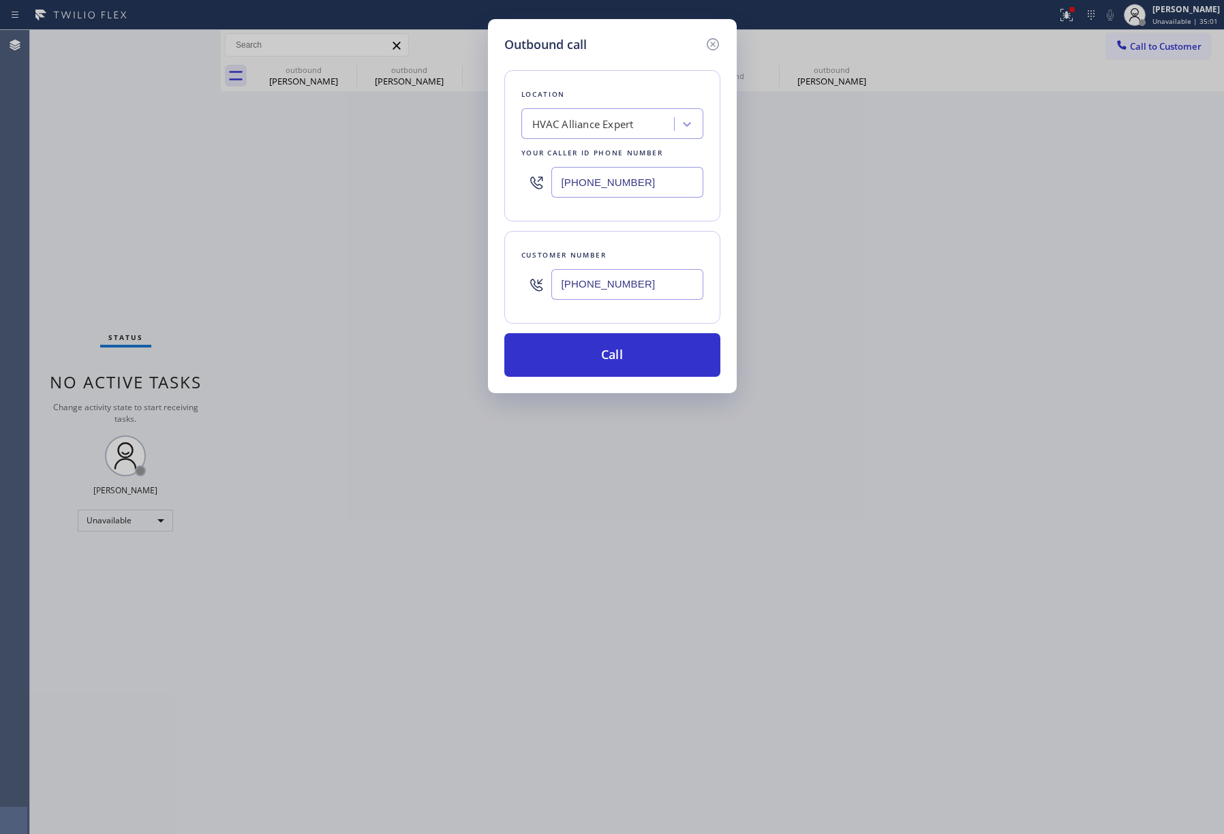
click at [184, 192] on div "Outbound call Location HVAC Alliance Expert Your caller id phone number [PHONE_…" at bounding box center [612, 417] width 1224 height 834
click at [605, 129] on div "HVAC Alliance Expert" at bounding box center [583, 125] width 102 height 16
paste input "Electrical Land [GEOGRAPHIC_DATA]"
type input "Electrical Land [GEOGRAPHIC_DATA]"
click at [581, 157] on div "Electrical Land [GEOGRAPHIC_DATA]" at bounding box center [612, 159] width 182 height 38
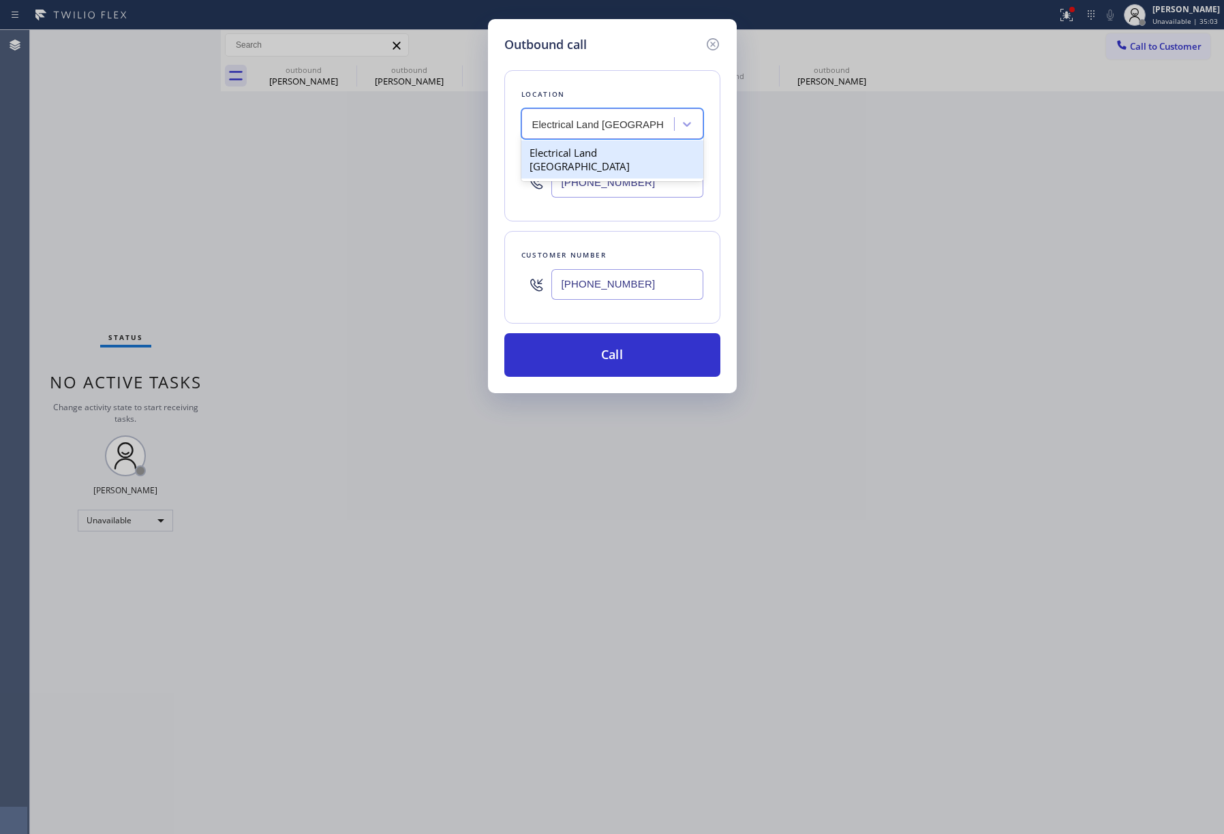
type input "[PHONE_NUMBER]"
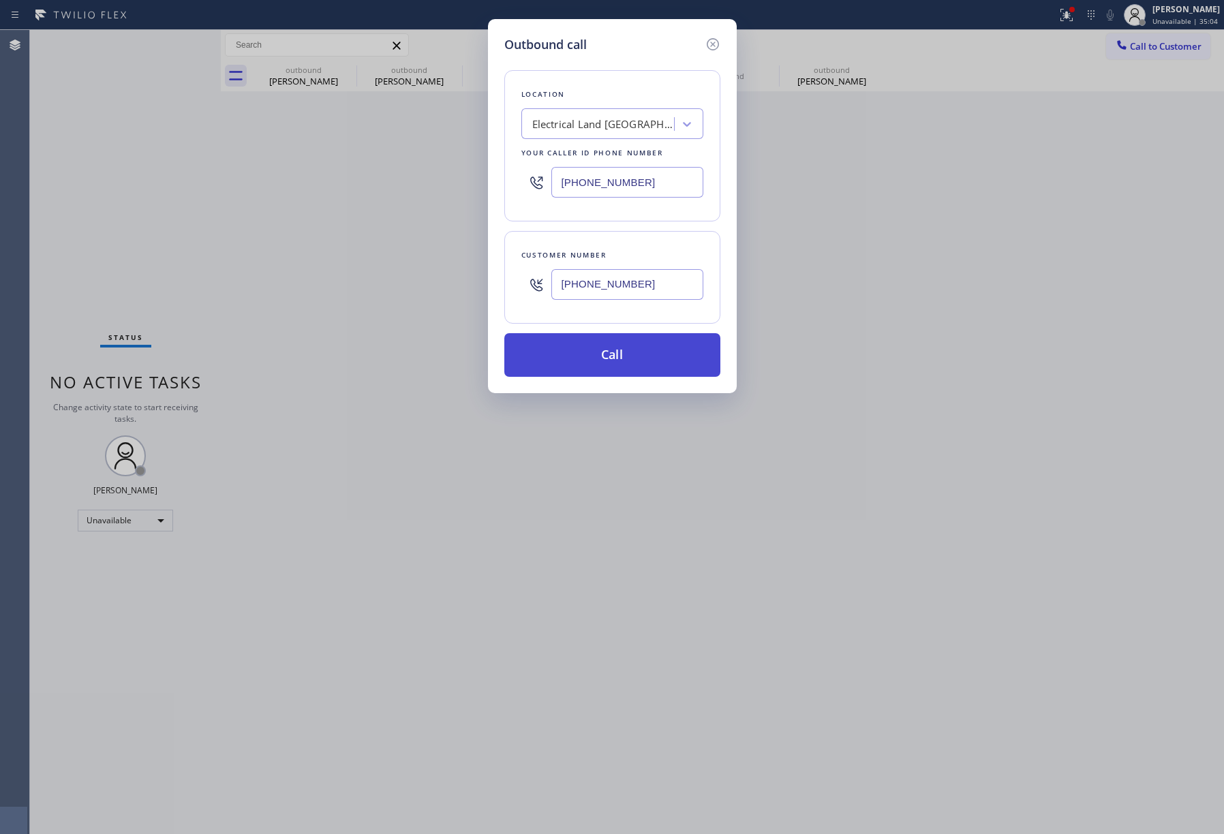
click at [601, 354] on button "Call" at bounding box center [612, 355] width 216 height 44
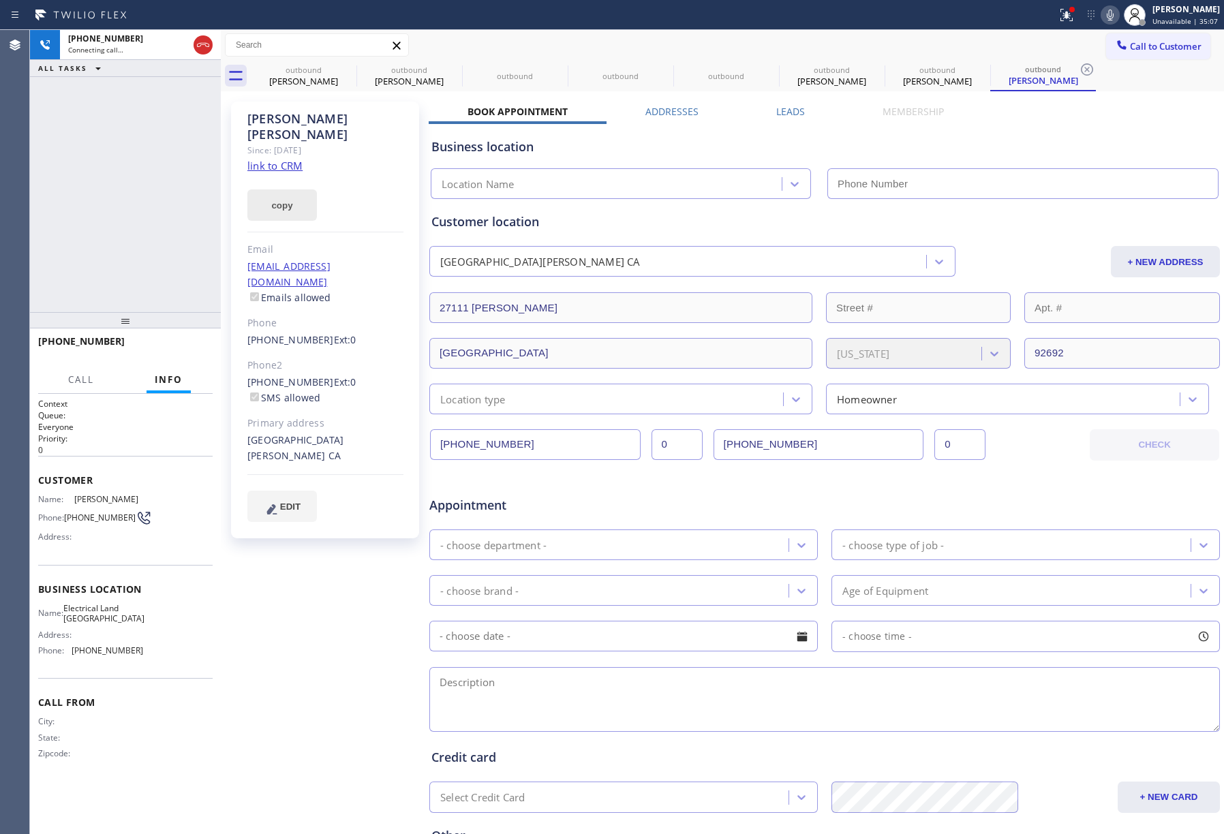
drag, startPoint x: 176, startPoint y: 66, endPoint x: 292, endPoint y: 174, distance: 158.6
click at [199, 44] on icon at bounding box center [203, 45] width 12 height 4
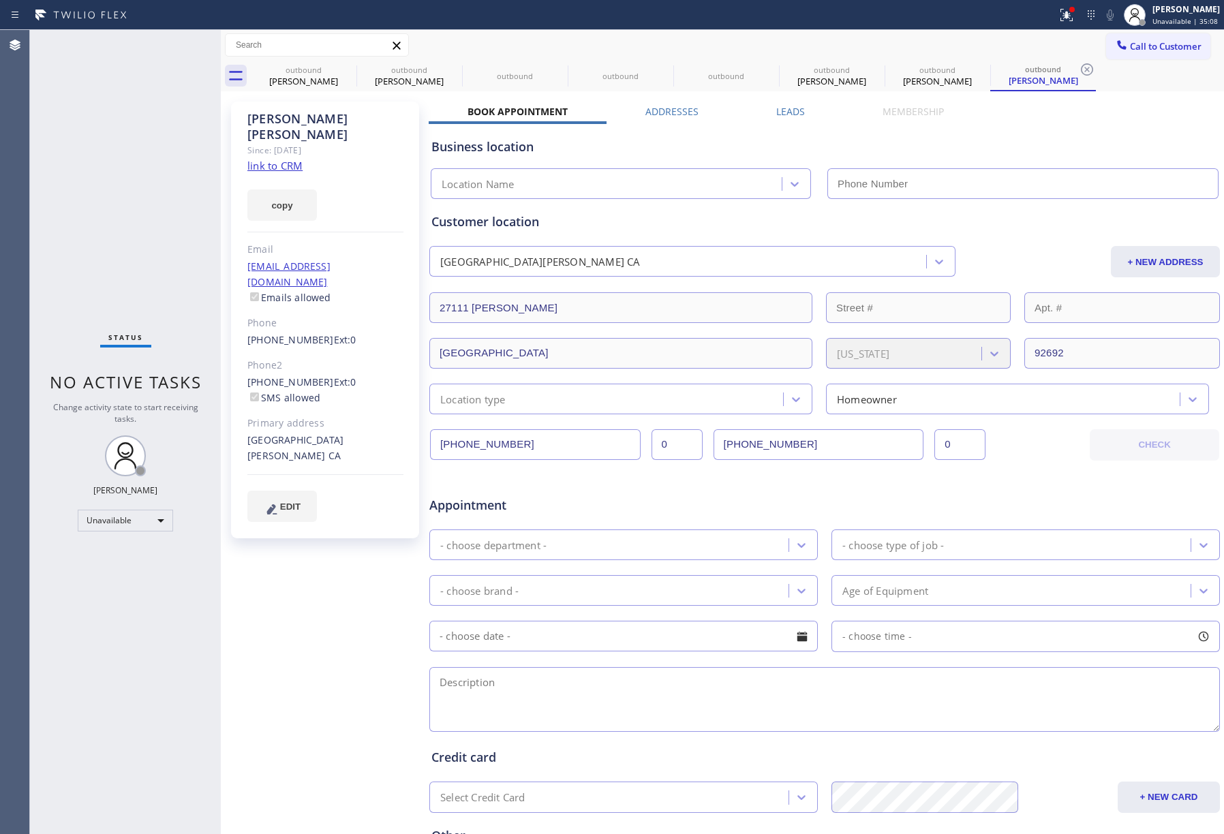
click at [290, 159] on link "link to CRM" at bounding box center [274, 166] width 55 height 14
type input "[PHONE_NUMBER]"
click at [131, 191] on div "Status No active tasks Change activity state to start receiving tasks. [PERSON_…" at bounding box center [125, 432] width 191 height 804
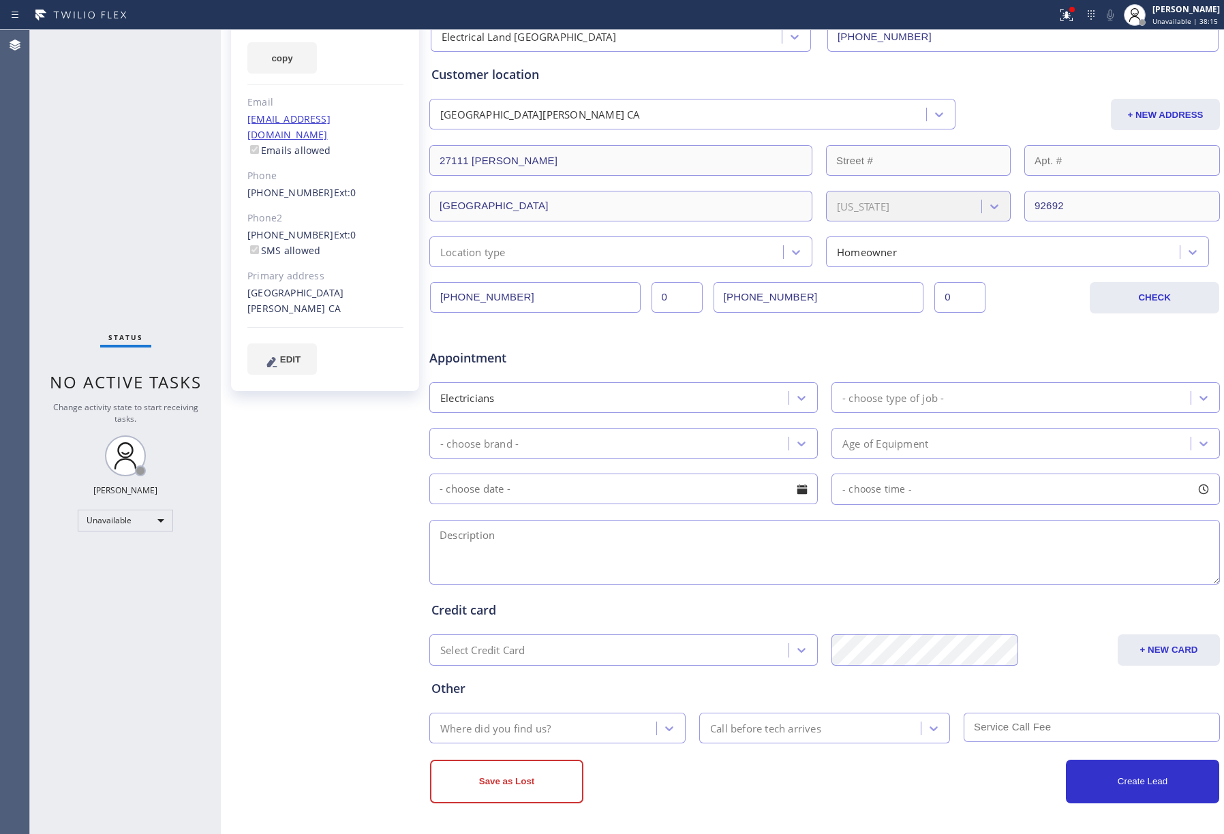
scroll to position [150, 0]
click at [120, 117] on div "Status No active tasks Change activity state to start receiving tasks. [PERSON_…" at bounding box center [125, 432] width 191 height 804
drag, startPoint x: 124, startPoint y: 202, endPoint x: 476, endPoint y: 6, distance: 402.3
click at [124, 198] on div "Status No active tasks Change activity state to start receiving tasks. [PERSON_…" at bounding box center [125, 432] width 191 height 804
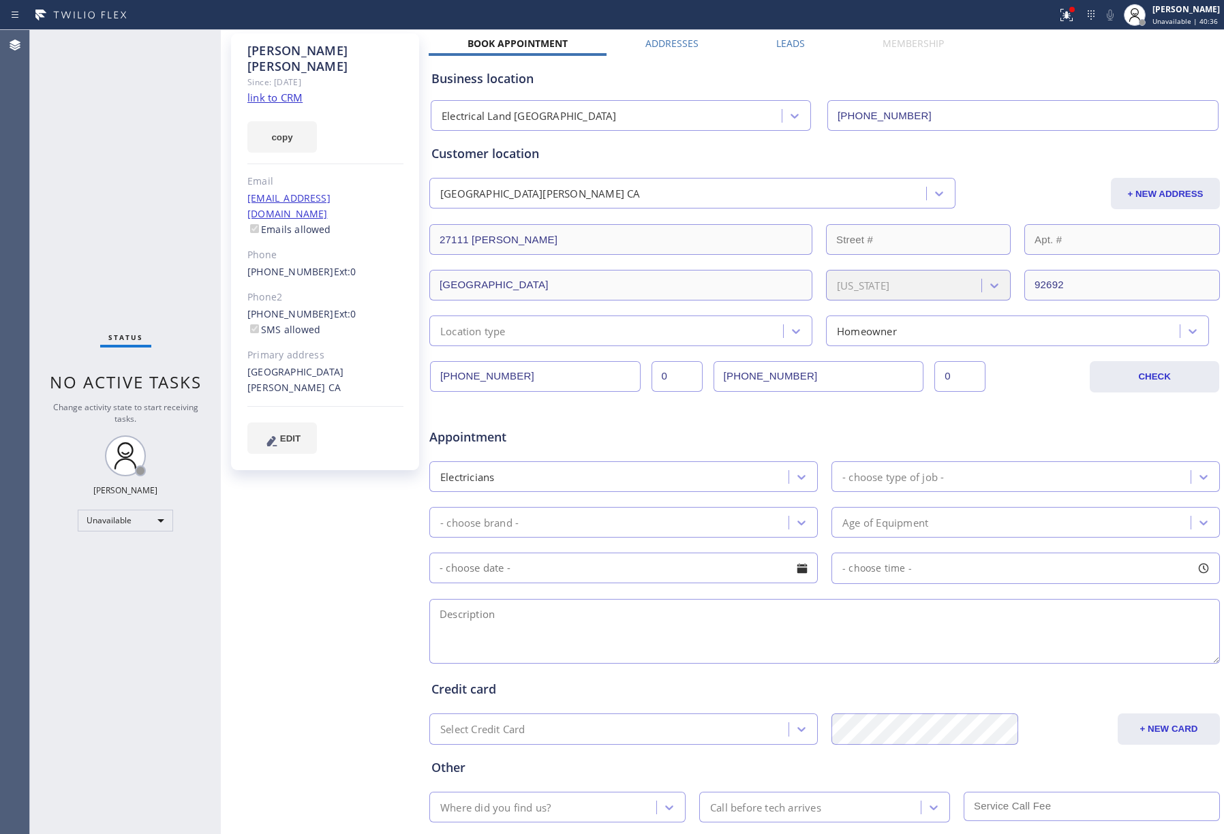
scroll to position [0, 0]
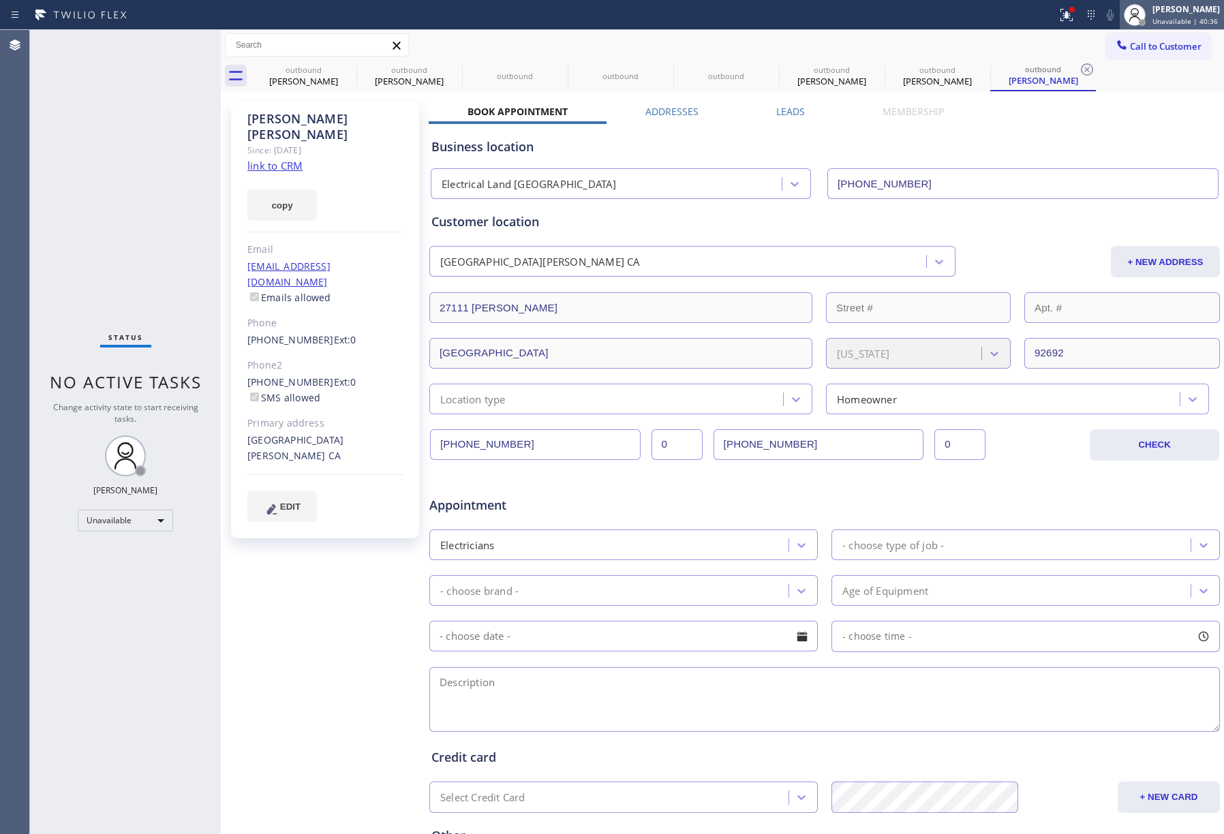
click at [1173, 19] on span "Unavailable | 40:36" at bounding box center [1184, 21] width 65 height 10
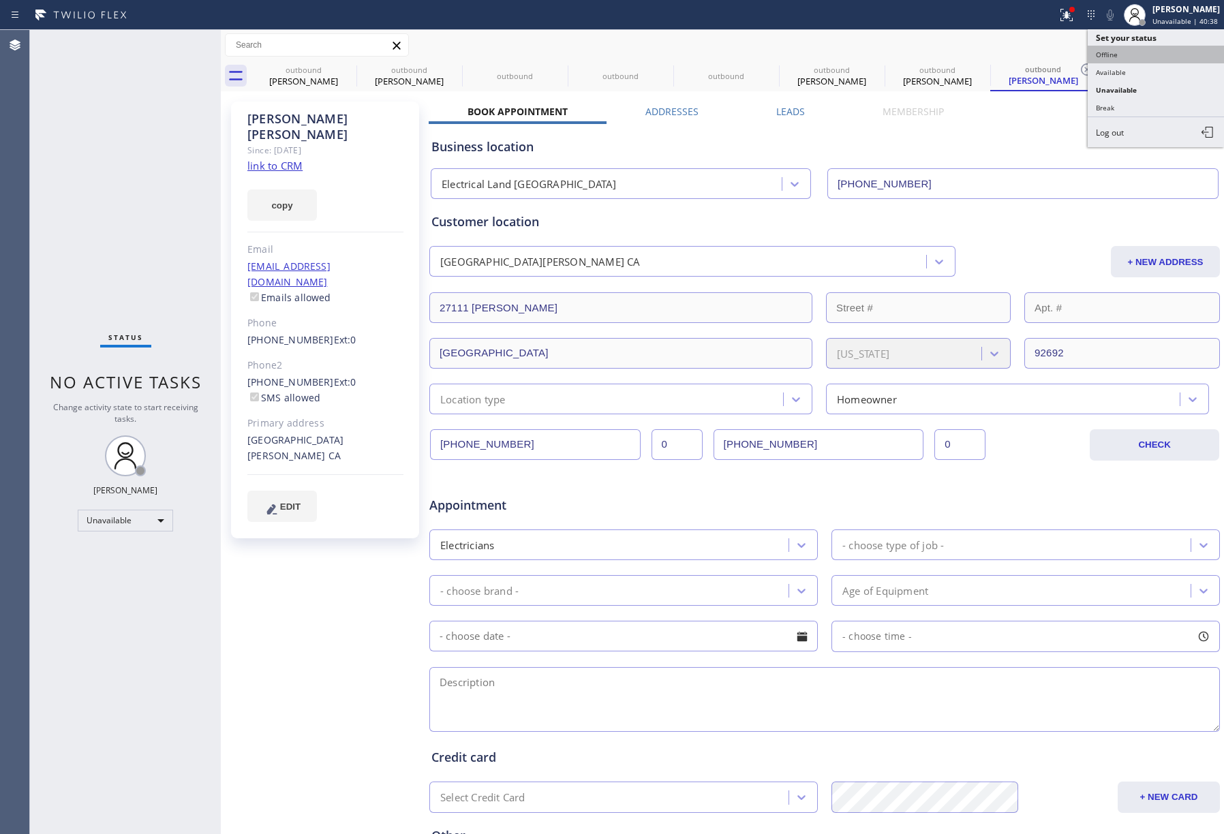
click at [1148, 50] on button "Offline" at bounding box center [1156, 55] width 136 height 18
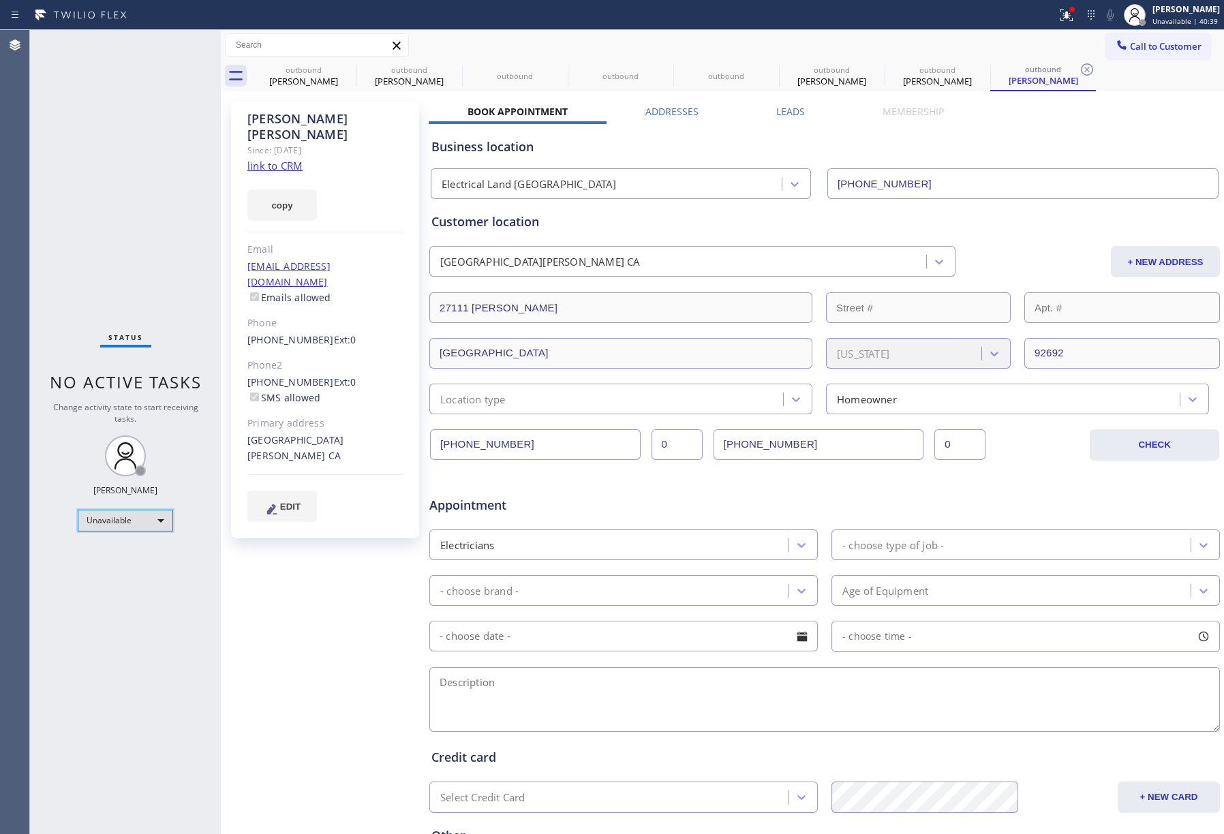
click at [99, 529] on div "Unavailable" at bounding box center [125, 521] width 95 height 22
click at [1175, 12] on div at bounding box center [612, 417] width 1224 height 834
click at [1180, 16] on span "Offline | 5s" at bounding box center [1170, 21] width 37 height 10
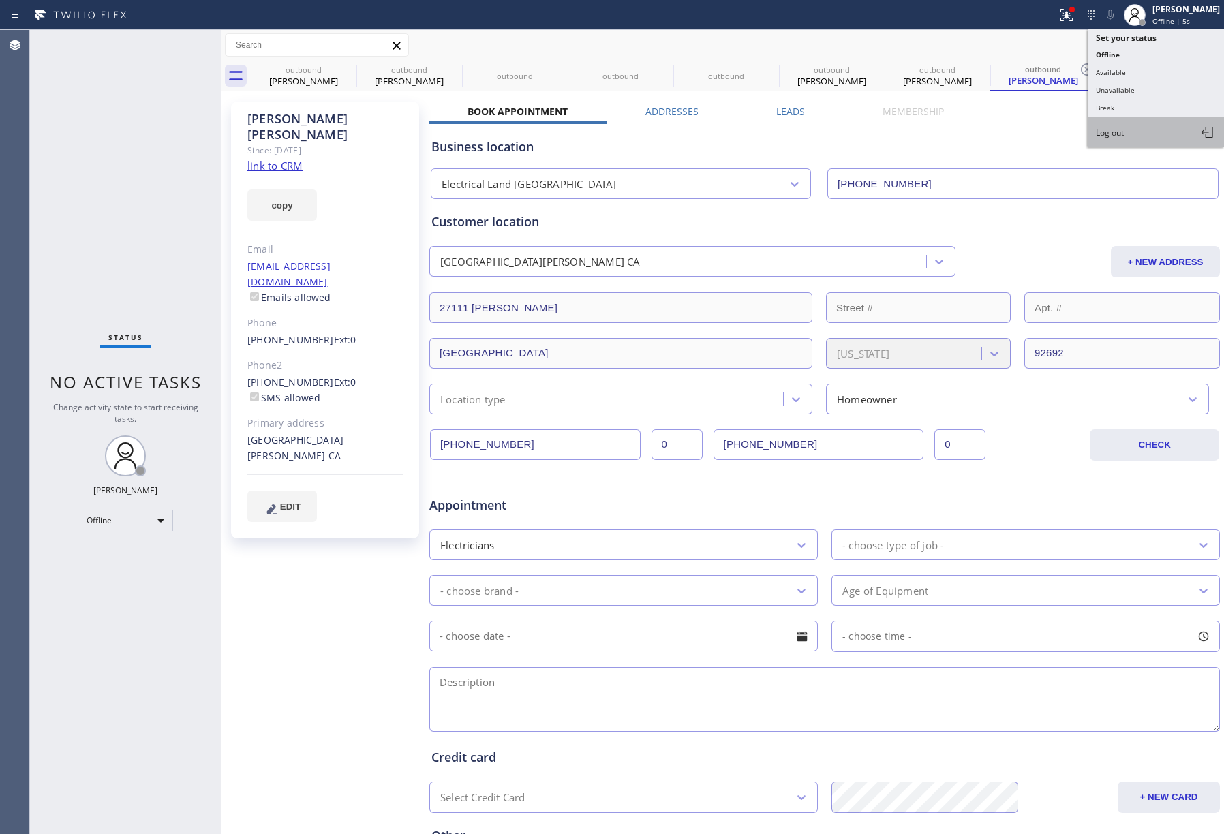
click at [1134, 140] on button "Log out" at bounding box center [1156, 132] width 136 height 30
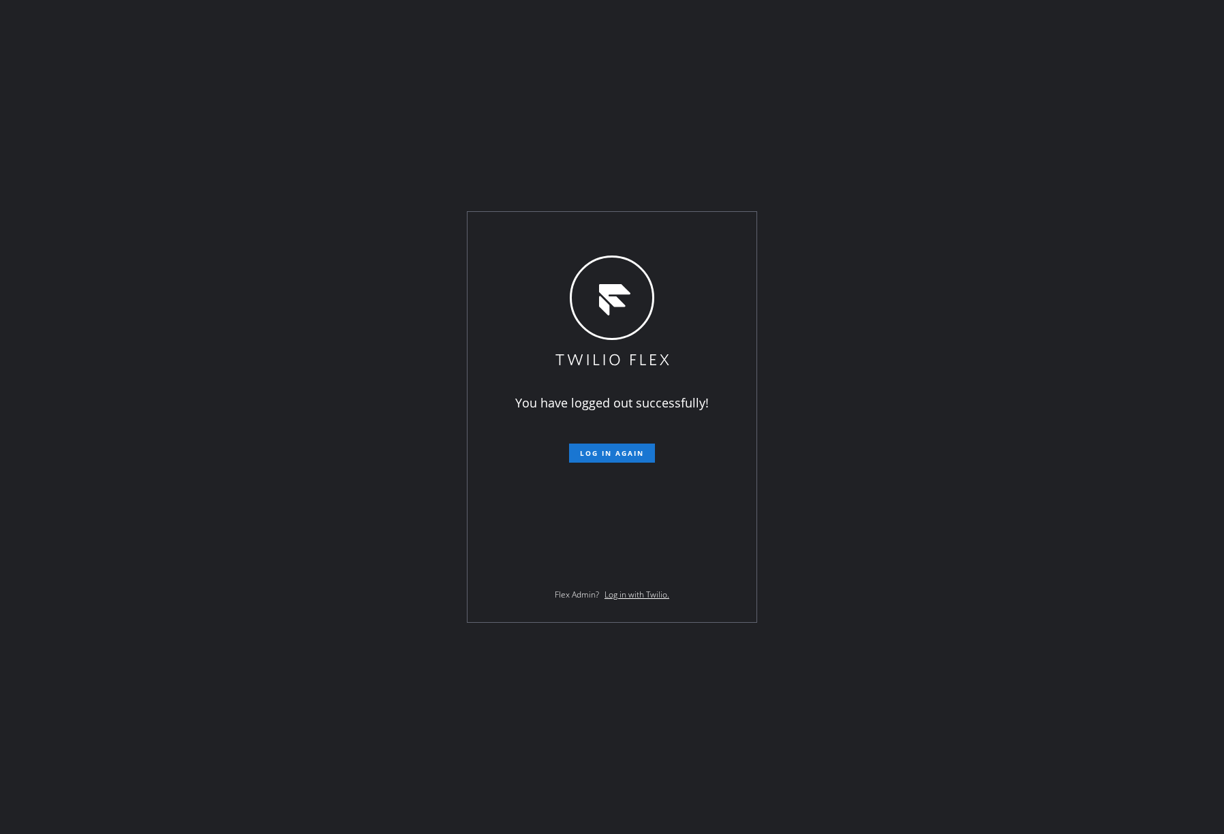
click at [666, 793] on div "You have logged out successfully! Log in again Flex Admin? Log in with Twilio." at bounding box center [612, 417] width 1224 height 834
click at [69, 221] on div "You have logged out successfully! Log in again Flex Admin? Log in with Twilio." at bounding box center [612, 417] width 1224 height 834
click at [662, 804] on div "You have logged out successfully! Log in again Flex Admin? Log in with Twilio." at bounding box center [612, 417] width 1224 height 834
click at [155, 339] on div "You have logged out successfully! Log in again Flex Admin? Log in with Twilio." at bounding box center [612, 417] width 1224 height 834
